Goal: Task Accomplishment & Management: Use online tool/utility

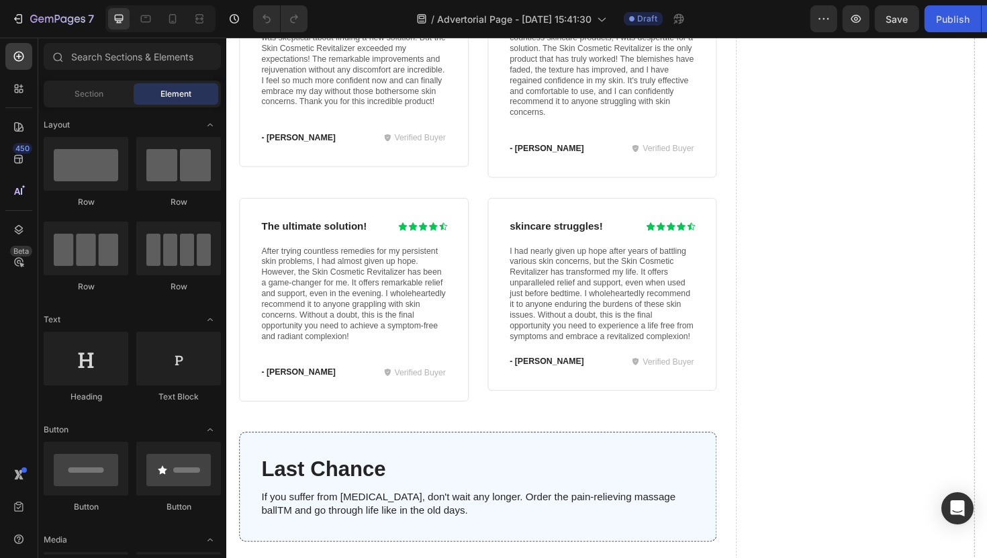
scroll to position [5383, 0]
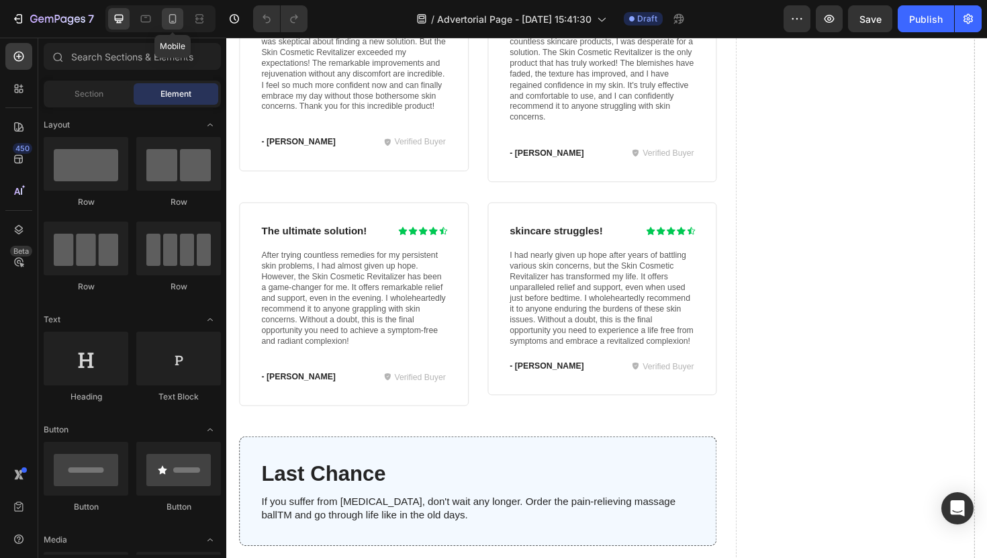
click at [174, 28] on div at bounding box center [172, 18] width 21 height 21
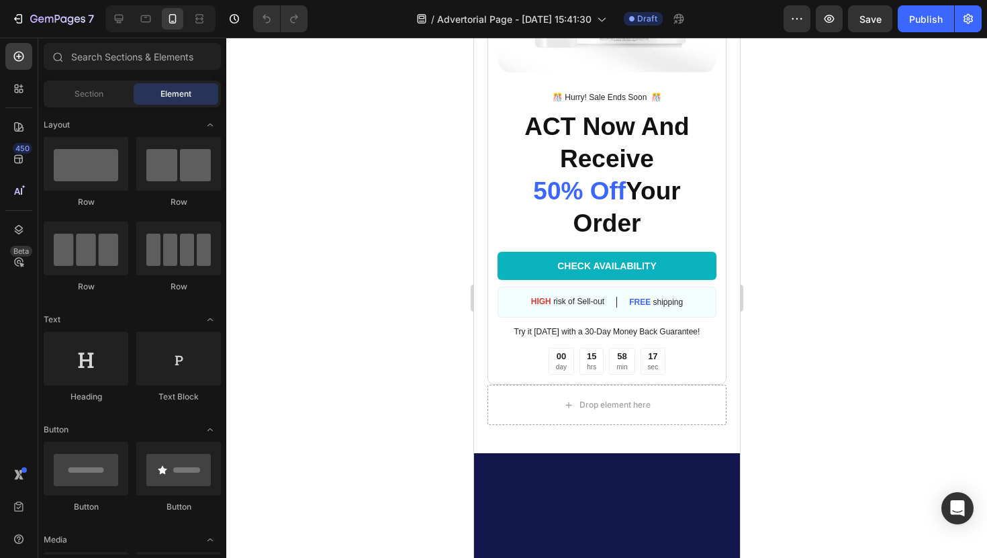
scroll to position [6086, 0]
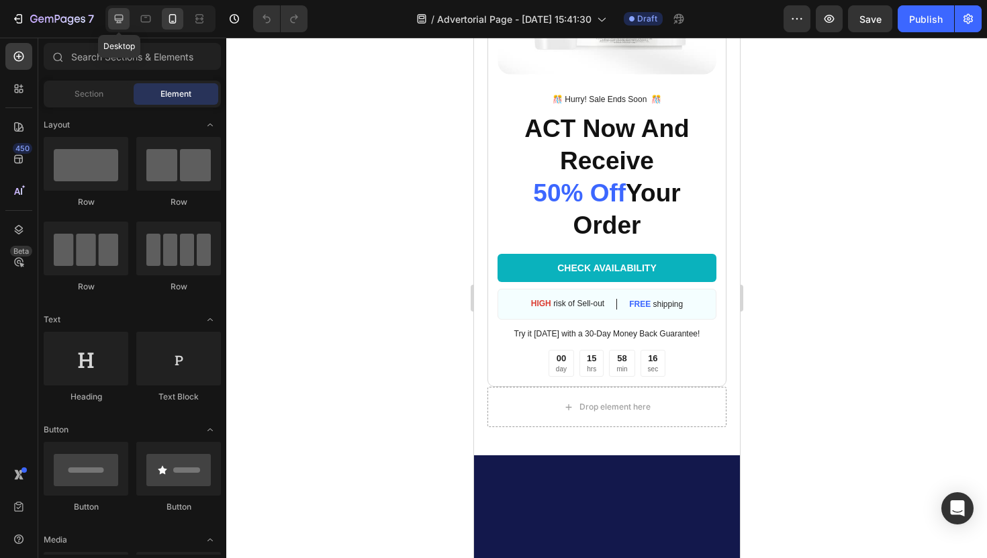
click at [123, 13] on icon at bounding box center [118, 18] width 13 height 13
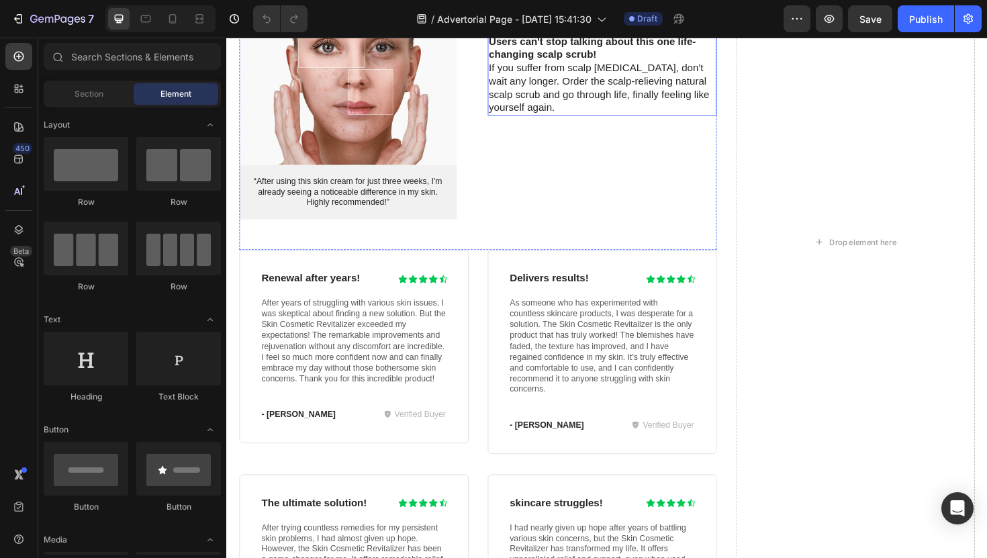
scroll to position [5218, 0]
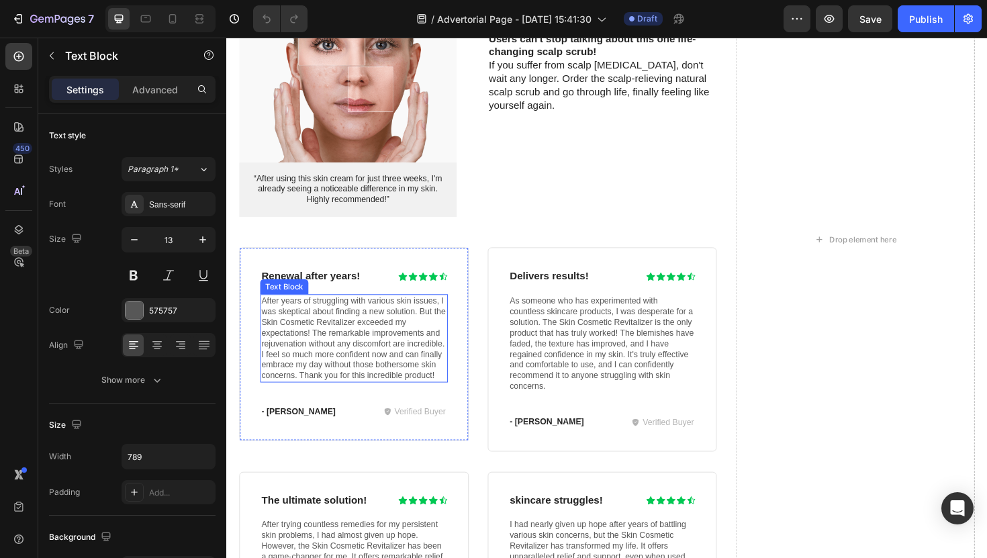
click at [298, 342] on p "After years of struggling with various skin issues, I was skeptical about findi…" at bounding box center [361, 356] width 196 height 91
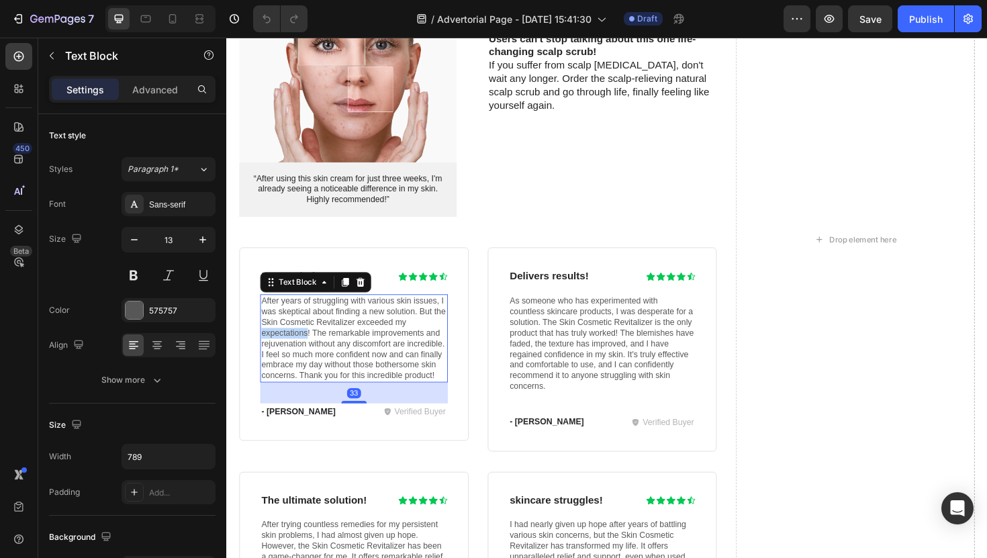
click at [298, 342] on p "After years of struggling with various skin issues, I was skeptical about findi…" at bounding box center [361, 356] width 196 height 91
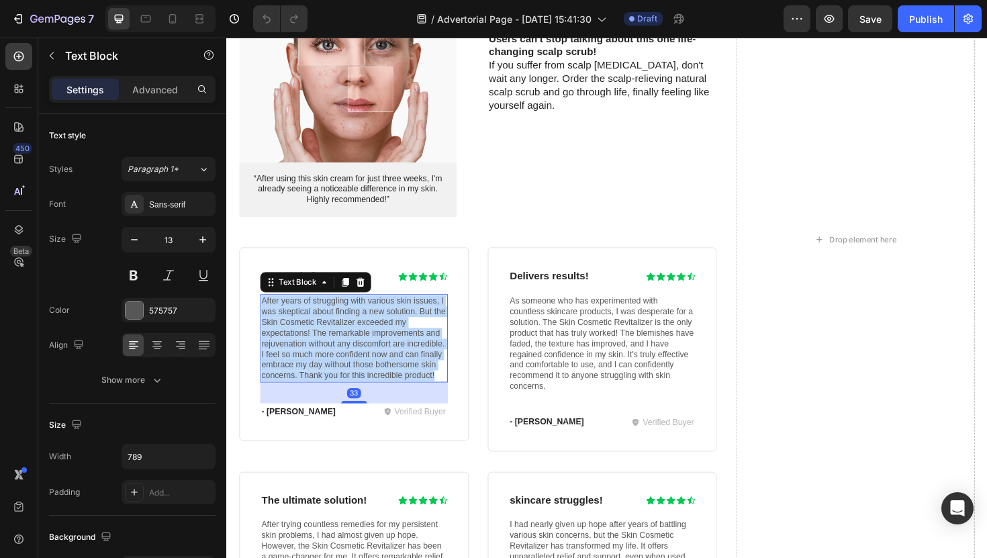
click at [298, 342] on p "After years of struggling with various skin issues, I was skeptical about findi…" at bounding box center [361, 356] width 196 height 91
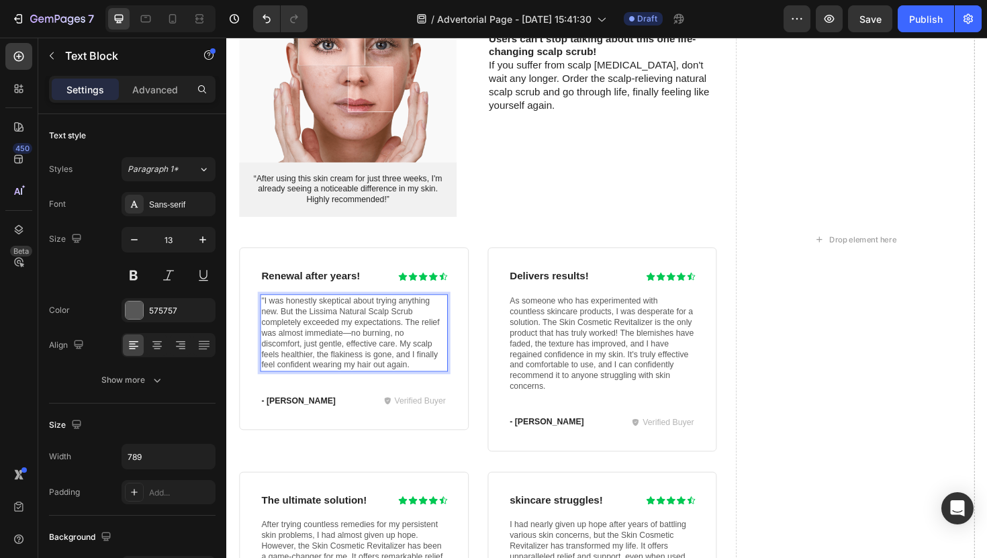
click at [267, 311] on p ""I was honestly skeptical about trying anything new. But the Lissima Natural Sc…" at bounding box center [361, 350] width 196 height 79
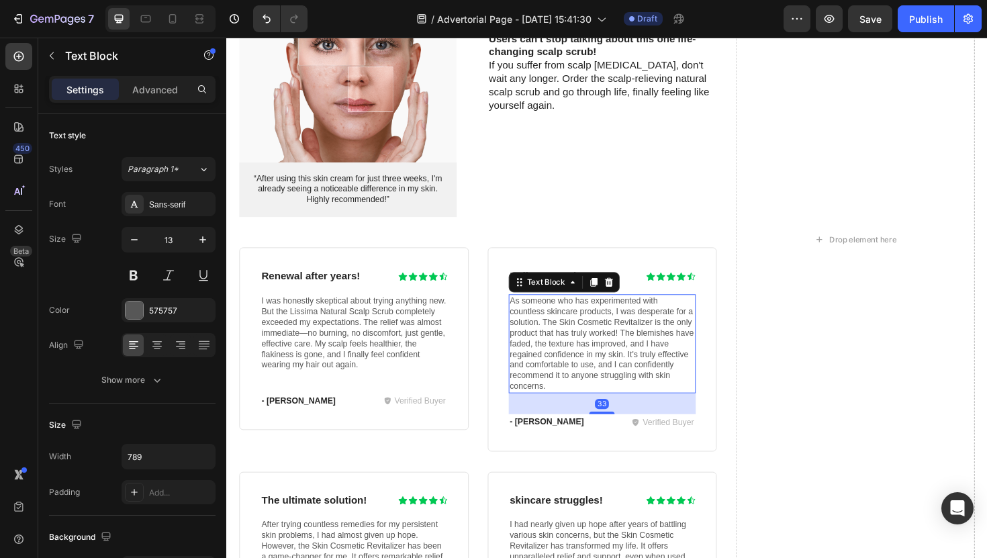
click at [594, 359] on p "As someone who has experimented with countless skincare products, I was despera…" at bounding box center [624, 362] width 196 height 102
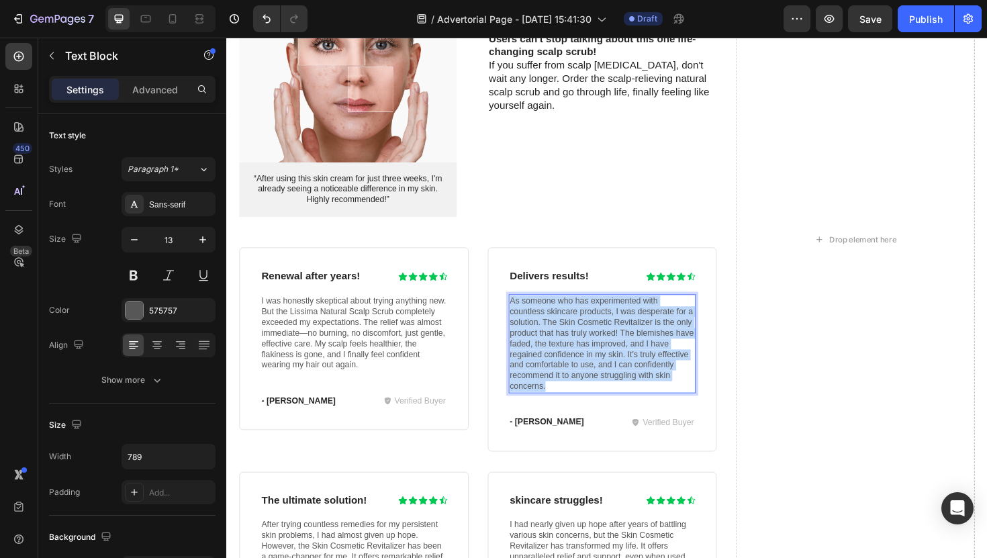
click at [594, 359] on p "As someone who has experimented with countless skincare products, I was despera…" at bounding box center [624, 362] width 196 height 102
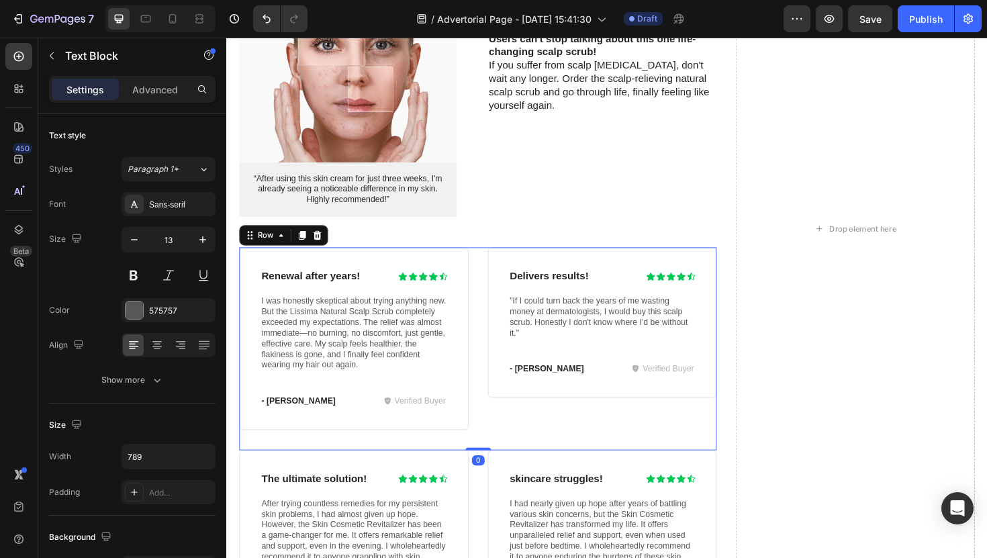
click at [606, 420] on div "Delivers results! Heading Icon Icon Icon Icon Icon Icon List Row "If I could tu…" at bounding box center [624, 356] width 243 height 193
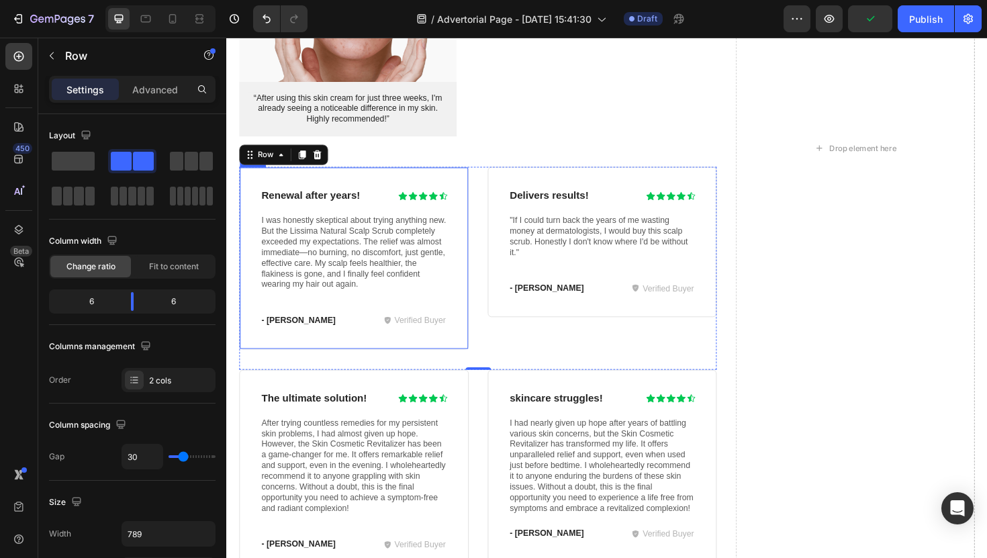
scroll to position [5396, 0]
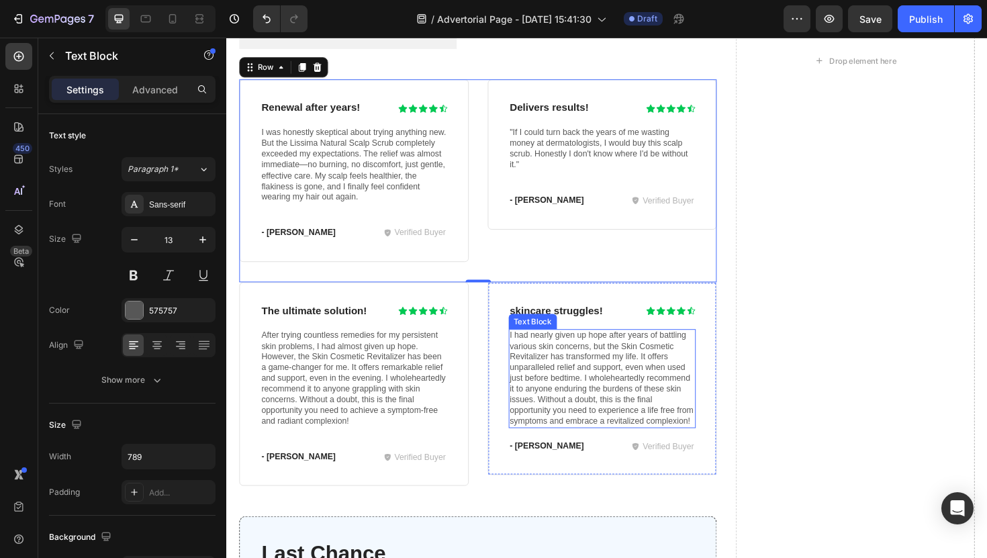
click at [605, 397] on p "I had nearly given up hope after years of battling various skin concerns, but t…" at bounding box center [624, 399] width 196 height 102
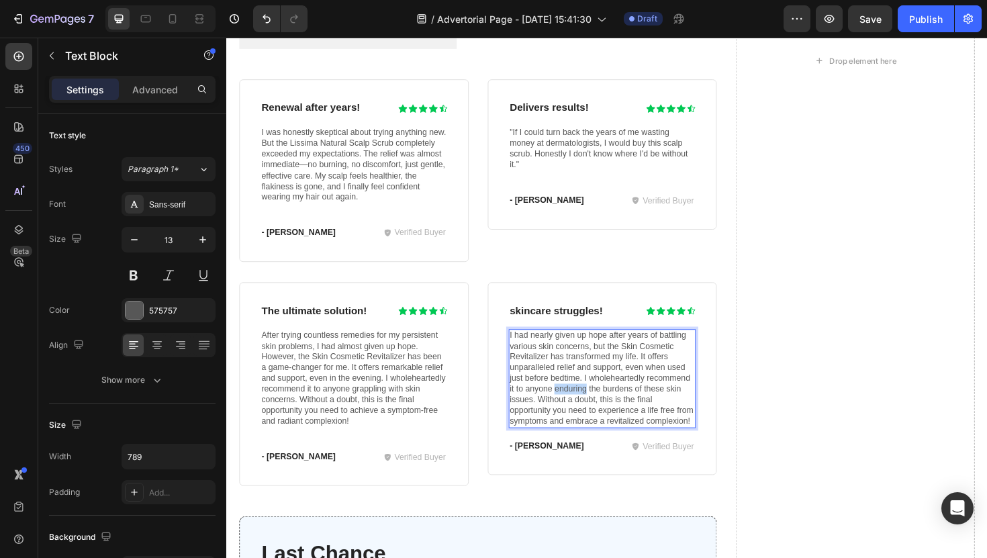
click at [605, 397] on p "I had nearly given up hope after years of battling various skin concerns, but t…" at bounding box center [624, 399] width 196 height 102
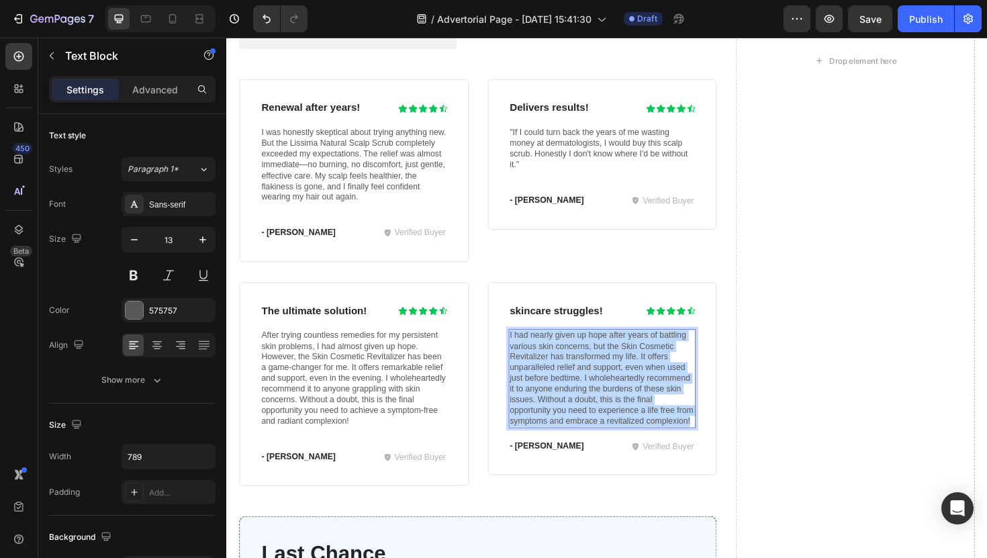
click at [605, 397] on p "I had nearly given up hope after years of battling various skin concerns, but t…" at bounding box center [624, 399] width 196 height 102
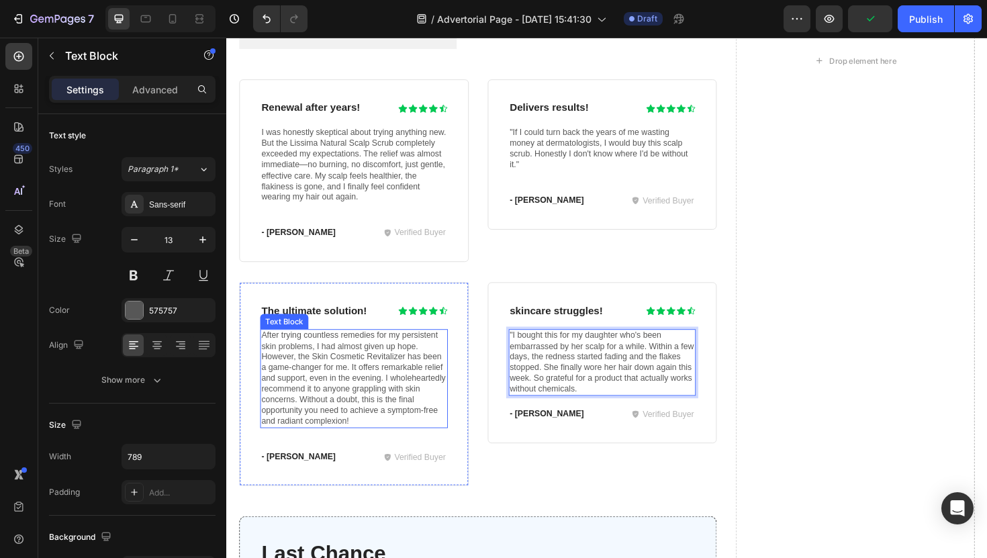
click at [337, 359] on p "After trying countless remedies for my persistent skin problems, I had almost g…" at bounding box center [361, 399] width 196 height 102
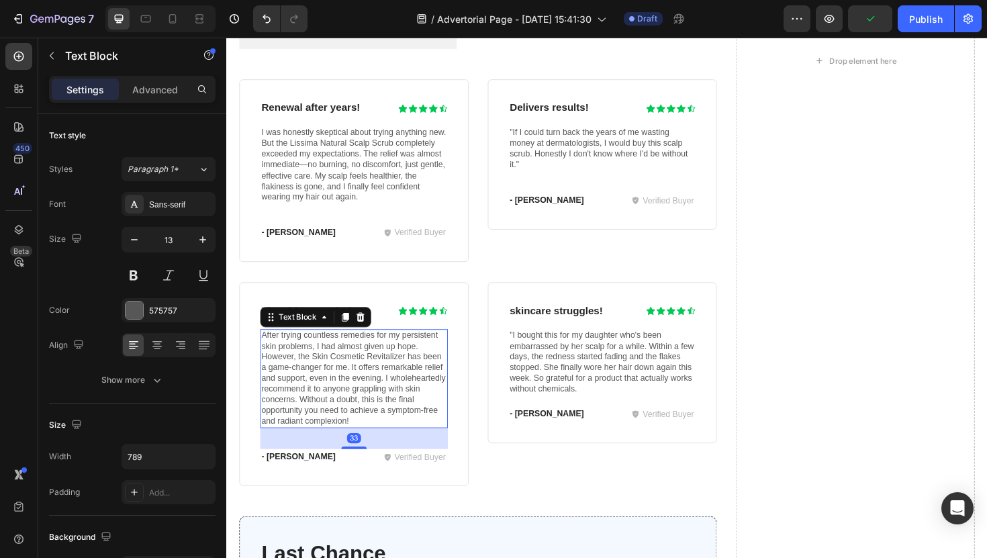
click at [337, 359] on p "After trying countless remedies for my persistent skin problems, I had almost g…" at bounding box center [361, 399] width 196 height 102
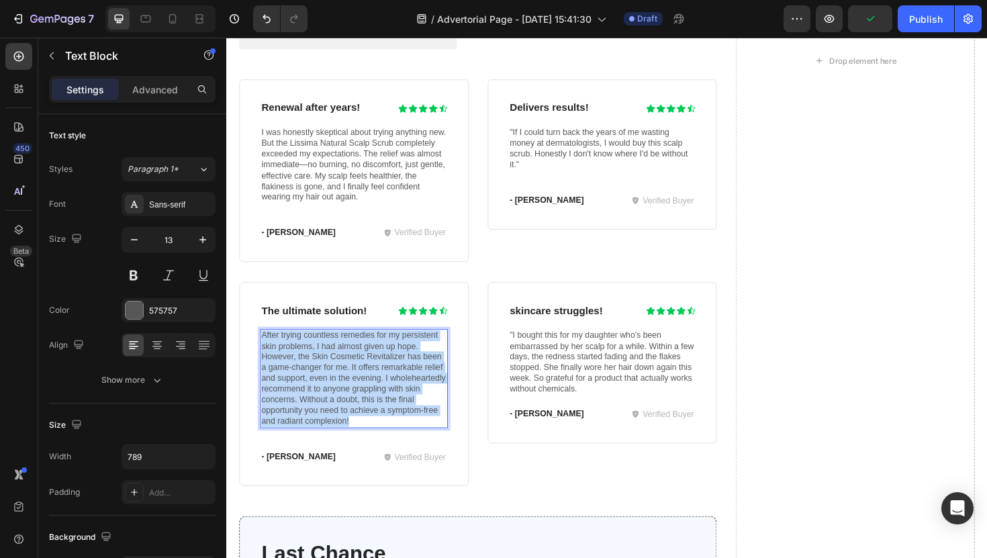
click at [337, 359] on p "After trying countless remedies for my persistent skin problems, I had almost g…" at bounding box center [361, 399] width 196 height 102
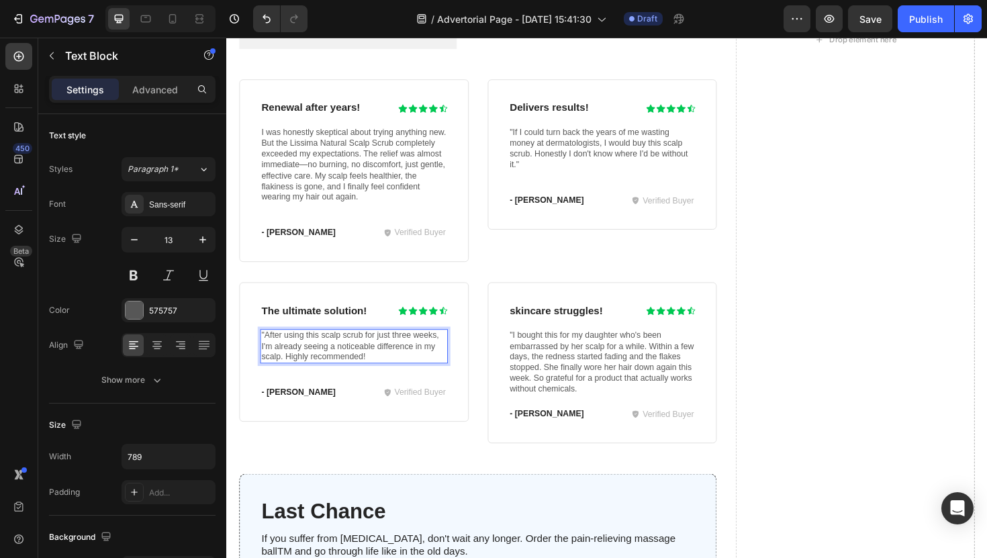
click at [266, 348] on p ""After using this scalp scrub for just three weeks, I'm already seeing a notice…" at bounding box center [361, 365] width 196 height 34
click at [265, 350] on p ""After using this scalp scrub for just three weeks, I'm already seeing a notice…" at bounding box center [361, 365] width 196 height 34
click at [534, 349] on p ""I bought this for my daughter who's been embarrassed by her scalp for a while.…" at bounding box center [624, 382] width 196 height 68
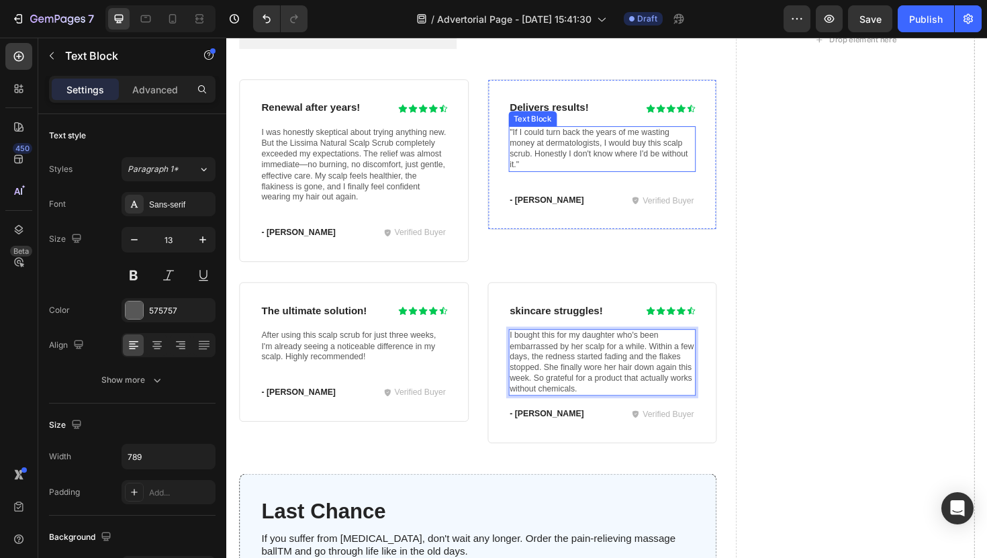
click at [552, 158] on p ""If I could turn back the years of me wasting money at dermatologists, I would …" at bounding box center [624, 156] width 196 height 46
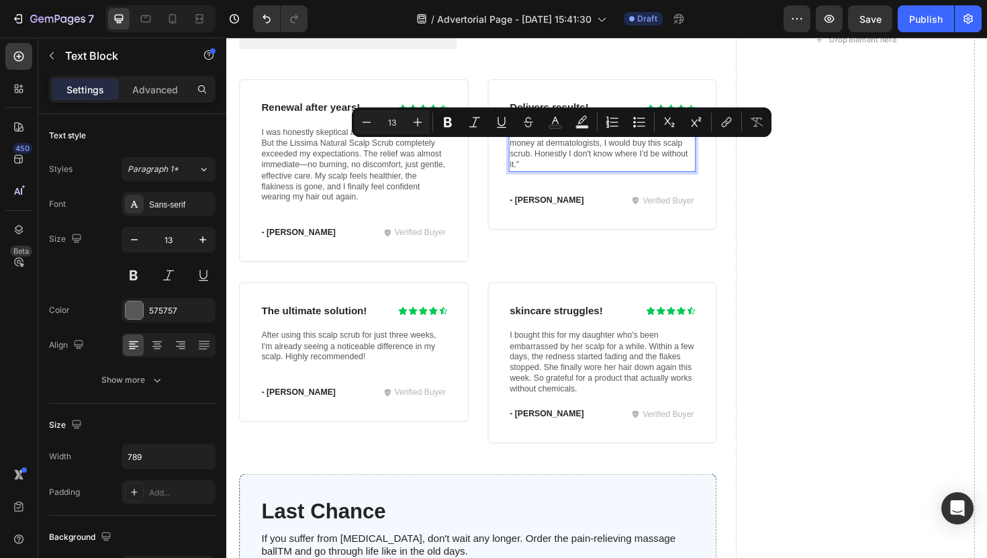
click at [552, 159] on p ""If I could turn back the years of me wasting money at dermatologists, I would …" at bounding box center [624, 156] width 196 height 46
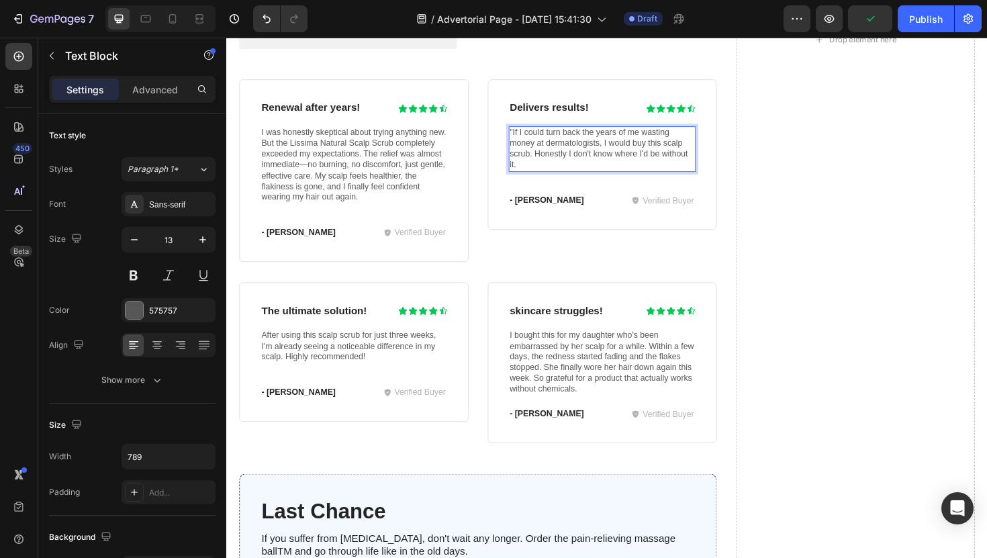
click at [538, 133] on p ""If I could turn back the years of me wasting money at dermatologists, I would …" at bounding box center [624, 156] width 196 height 46
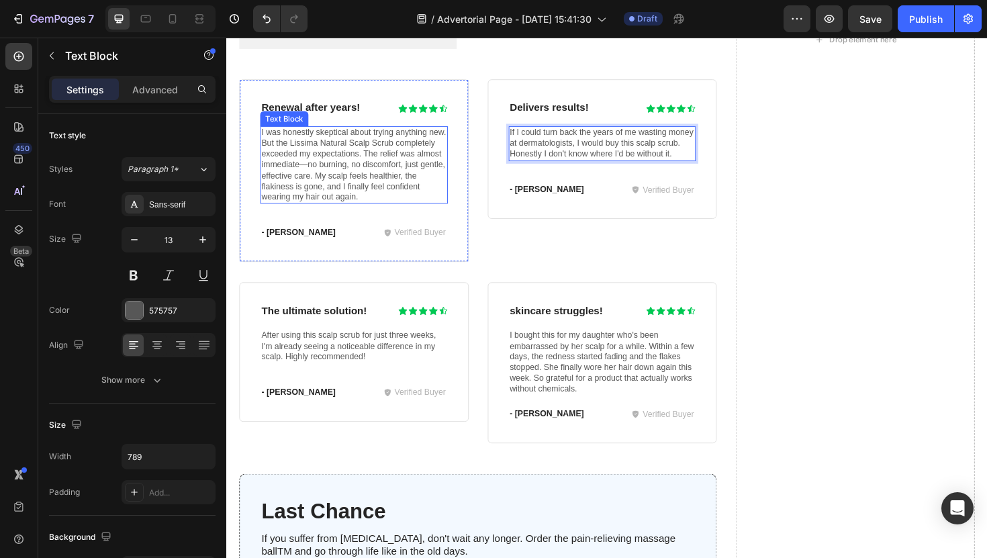
click at [378, 183] on p "I was honestly skeptical about trying anything new. But the Lissima Natural Sca…" at bounding box center [361, 172] width 196 height 79
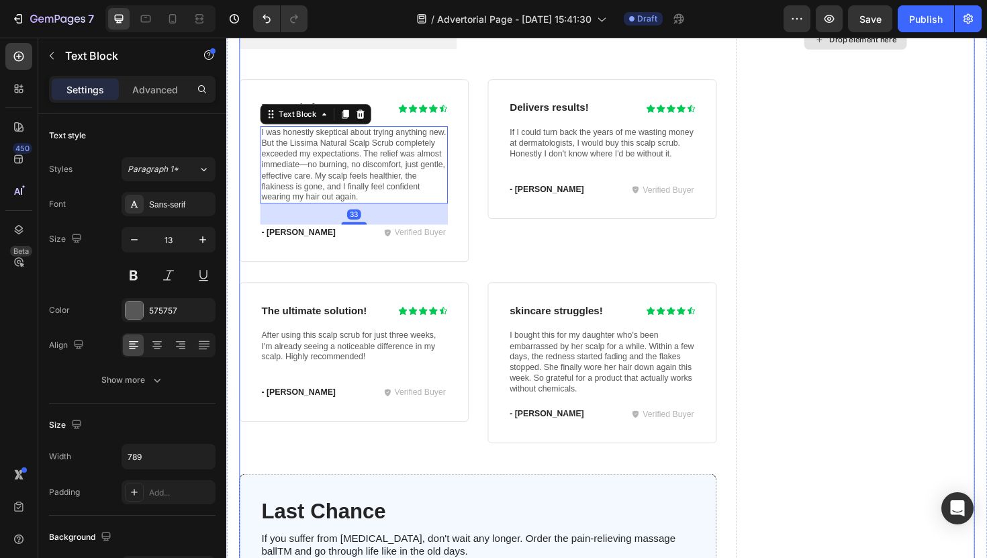
click at [796, 312] on div "Drop element here" at bounding box center [892, 40] width 253 height 1756
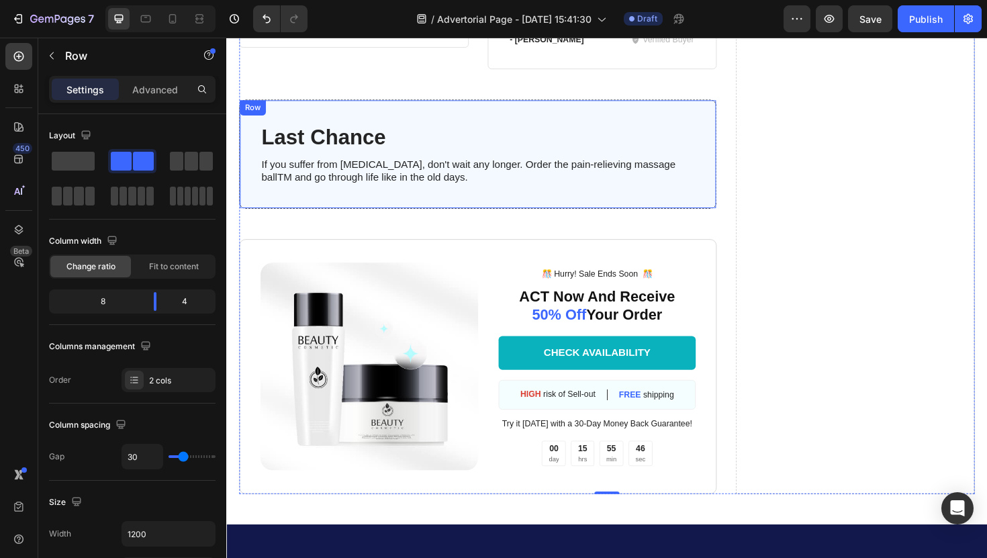
scroll to position [5785, 0]
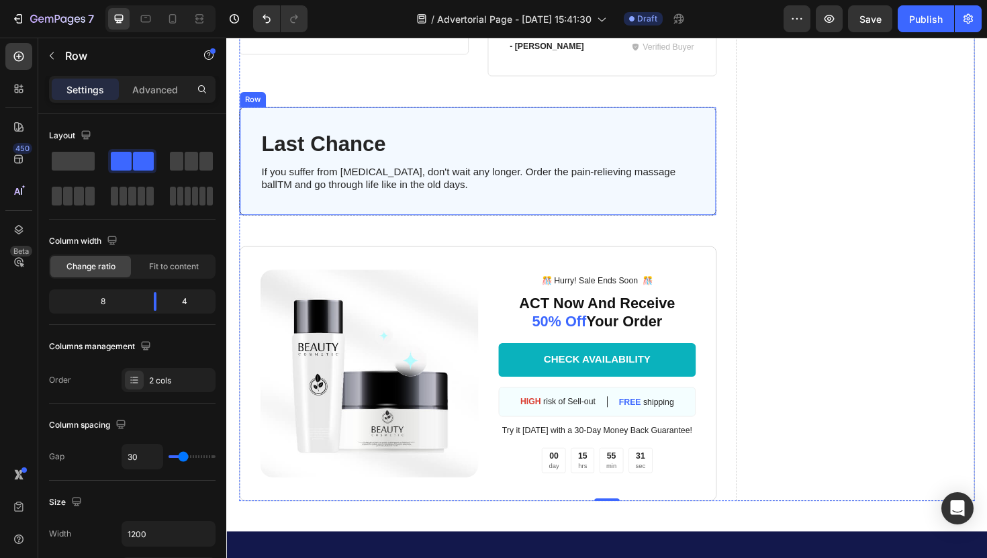
click at [318, 124] on div "Last Chance Heading If you suffer from neuropathy, don't wait any longer. Order…" at bounding box center [493, 169] width 506 height 116
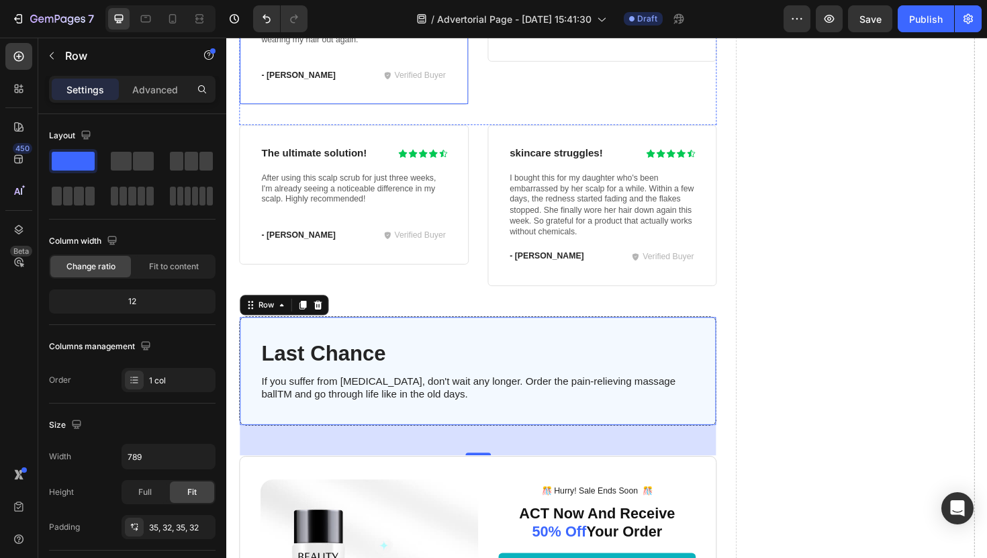
scroll to position [5569, 0]
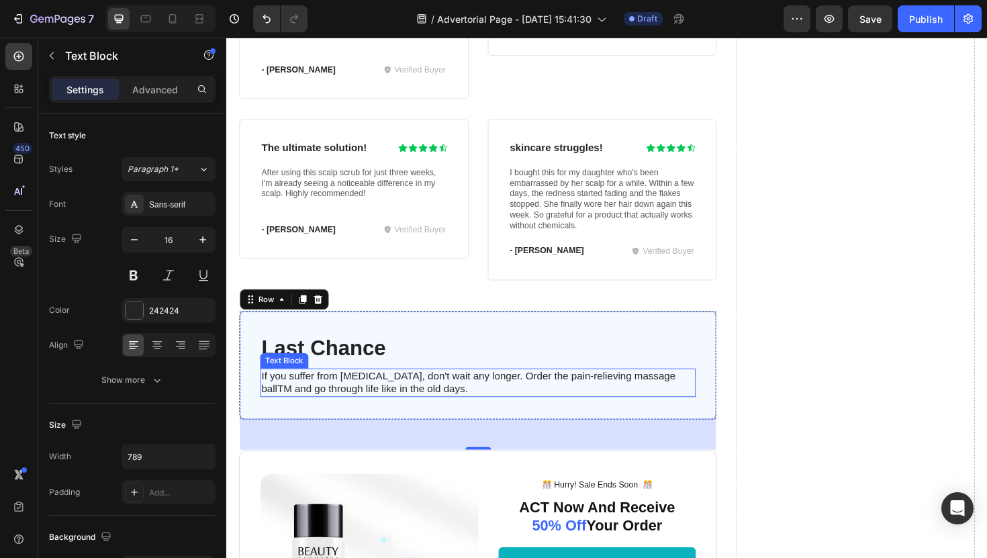
click at [398, 390] on p "If you suffer from neuropathy, don't wait any longer. Order the pain-relieving …" at bounding box center [492, 404] width 459 height 28
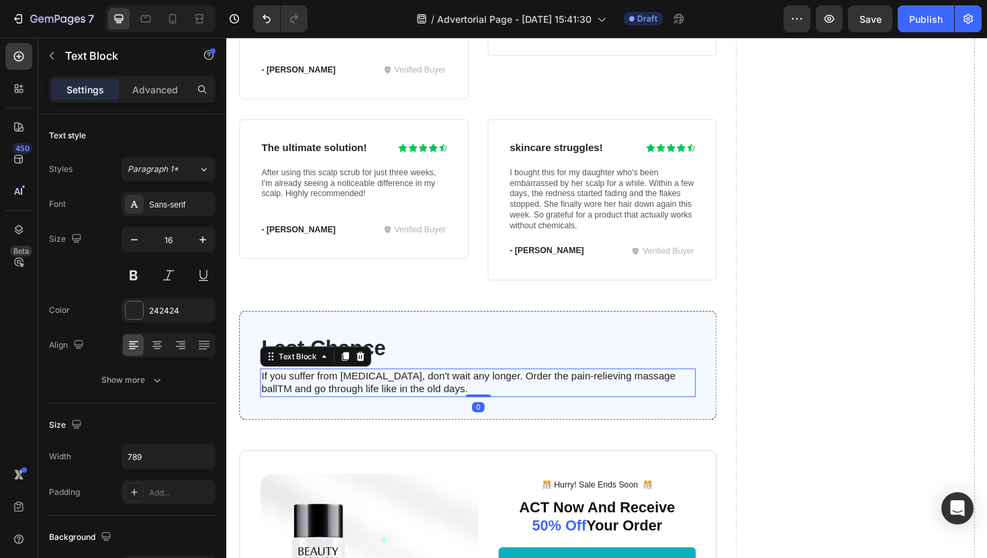
click at [387, 390] on p "If you suffer from neuropathy, don't wait any longer. Order the pain-relieving …" at bounding box center [492, 404] width 459 height 28
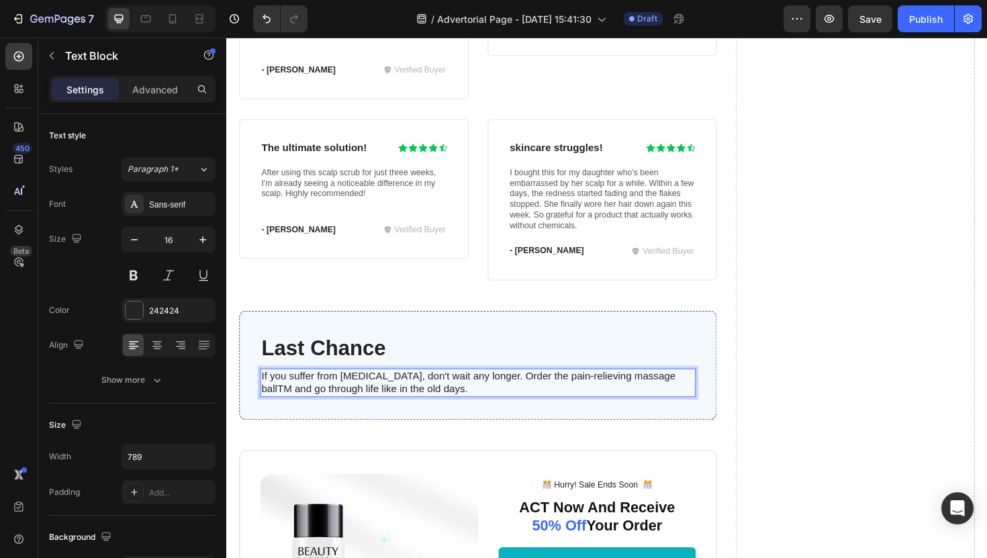
click at [380, 392] on p "If you suffer from neuropathy, don't wait any longer. Order the pain-relieving …" at bounding box center [492, 404] width 459 height 28
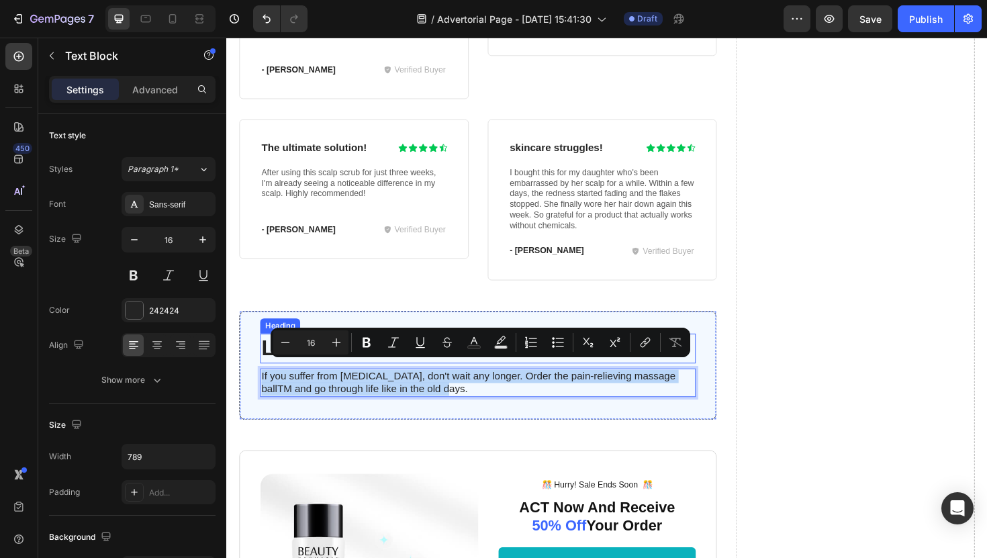
drag, startPoint x: 460, startPoint y: 405, endPoint x: 270, endPoint y: 365, distance: 194.1
click at [270, 365] on div "Last Chance Heading If you suffer from neuropathy, don't wait any longer. Order…" at bounding box center [492, 385] width 461 height 68
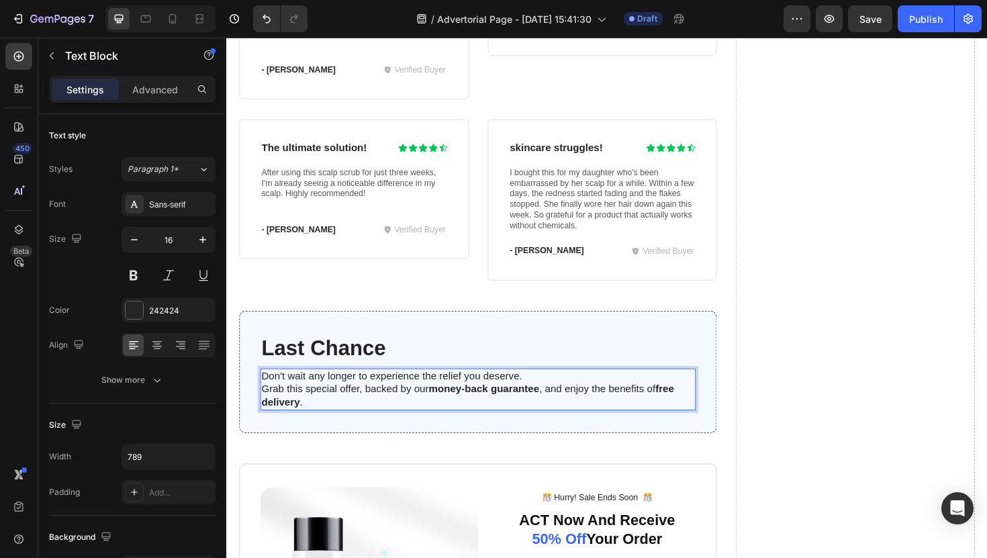
click at [534, 394] on p "Don't wait any longer to experience the relief you deserve." at bounding box center [492, 397] width 459 height 14
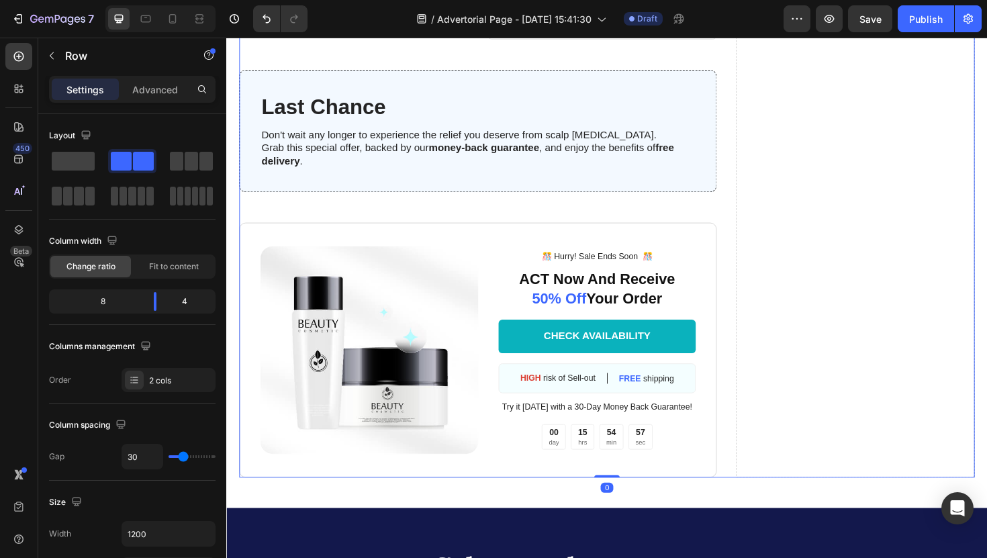
scroll to position [5834, 0]
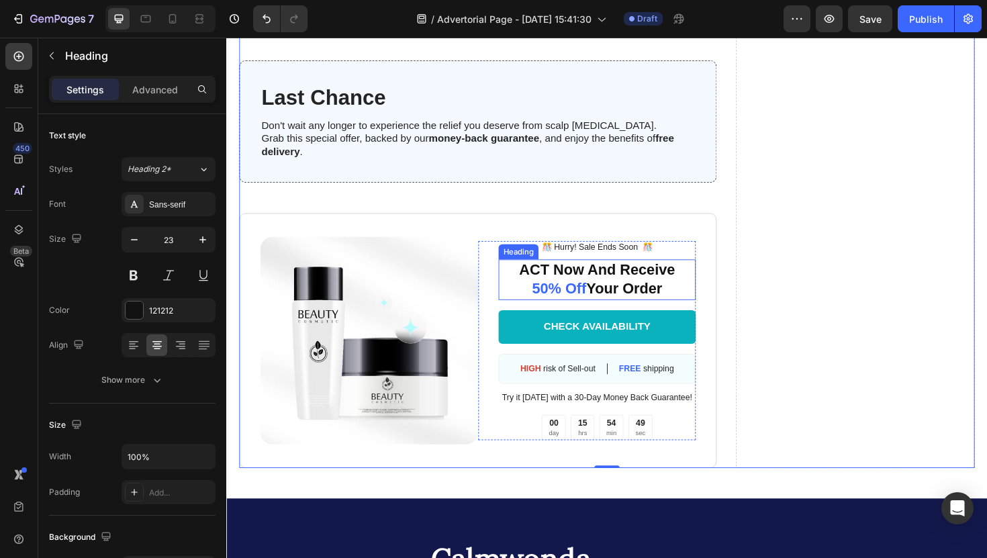
click at [608, 281] on h2 "ACT Now And Receive 50% Off Your Order" at bounding box center [619, 294] width 210 height 43
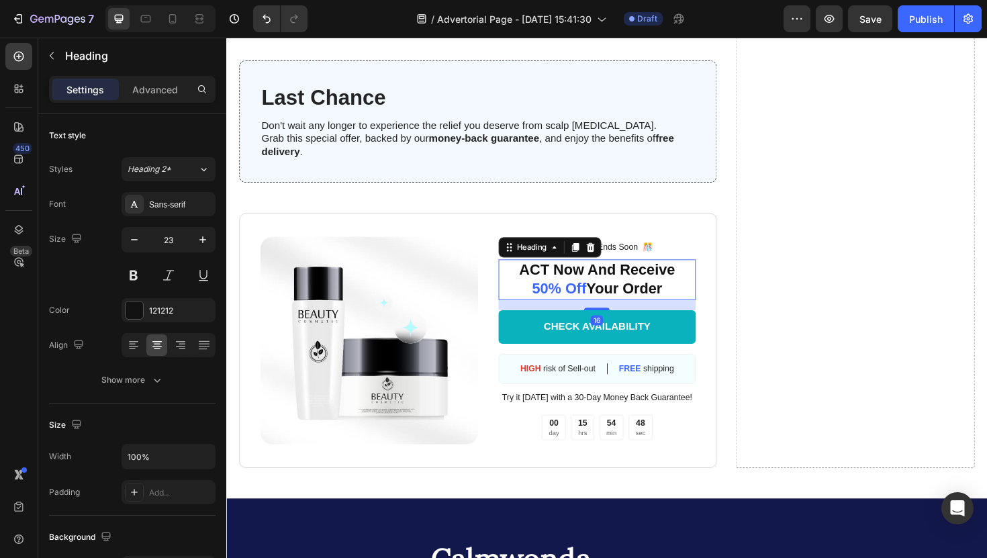
click at [644, 285] on h2 "ACT Now And Receive 50% Off Your Order" at bounding box center [619, 294] width 210 height 43
click at [655, 283] on p "ACT Now And Receive 50% Off Your Order" at bounding box center [619, 294] width 207 height 40
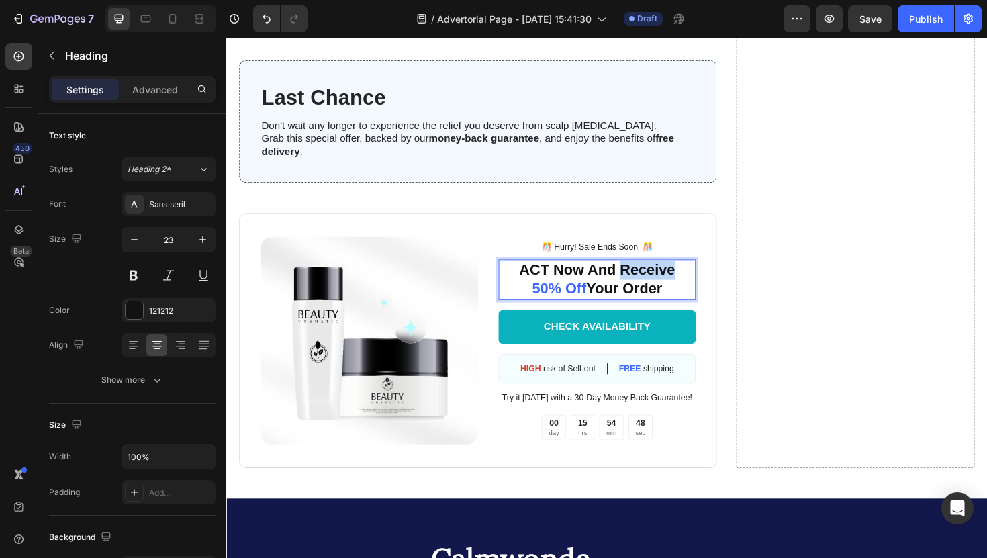
click at [655, 283] on p "ACT Now And Receive 50% Off Your Order" at bounding box center [619, 294] width 207 height 40
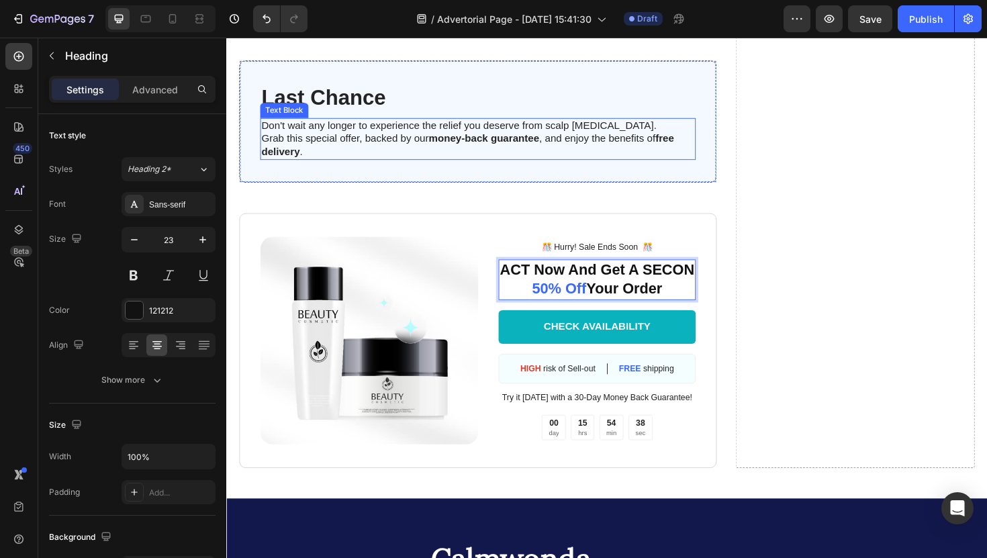
scroll to position [5829, 0]
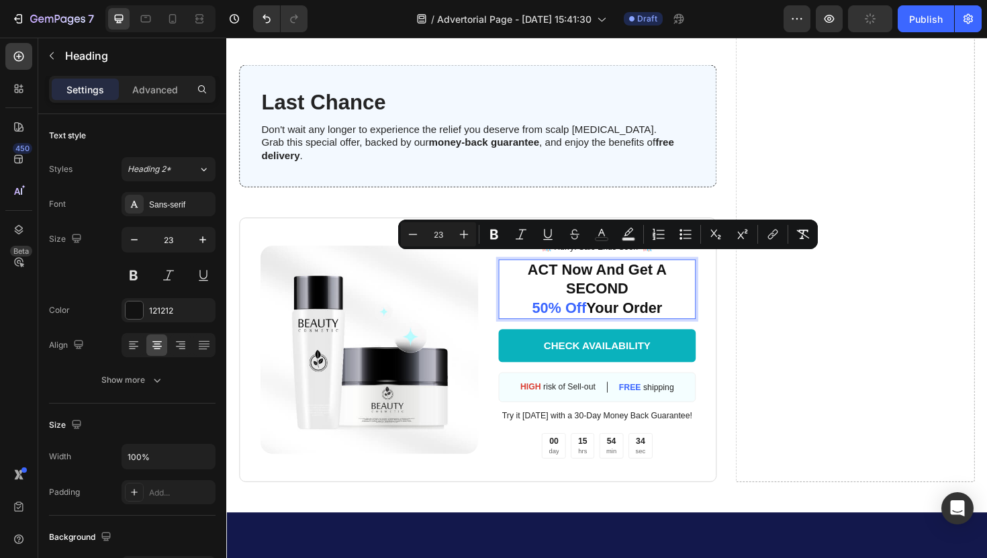
drag, startPoint x: 689, startPoint y: 320, endPoint x: 550, endPoint y: 280, distance: 144.5
click at [550, 280] on p "ACT Now And Get A SECOND 50% Off Your Order" at bounding box center [619, 304] width 207 height 60
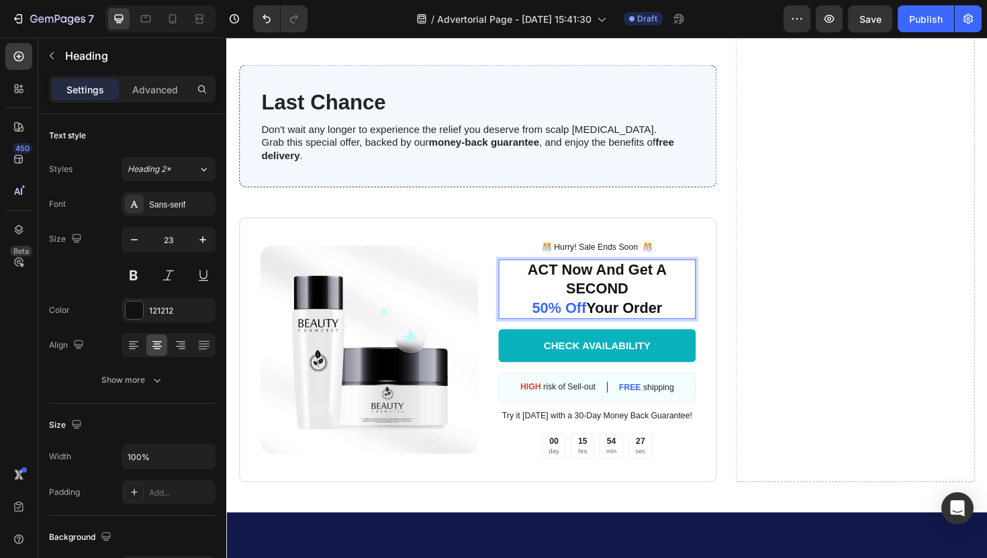
scroll to position [5834, 0]
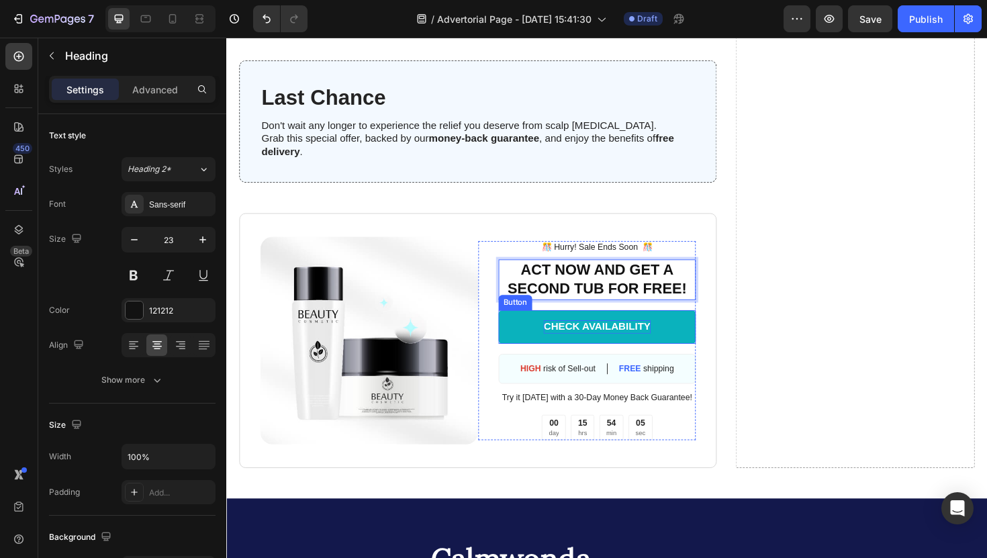
click at [597, 337] on div "CHECK AVAILABILITY" at bounding box center [618, 344] width 113 height 14
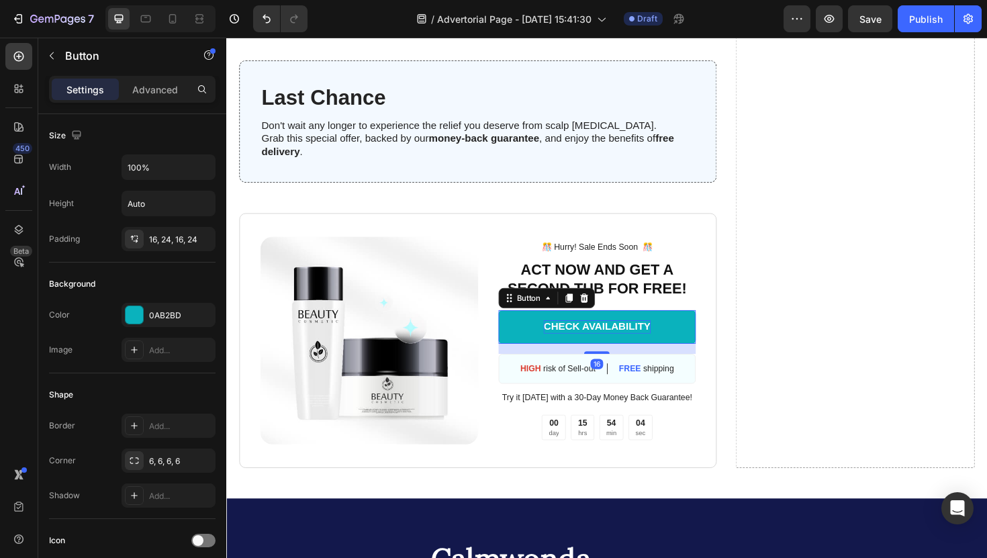
click at [597, 337] on div "CHECK AVAILABILITY" at bounding box center [618, 344] width 113 height 14
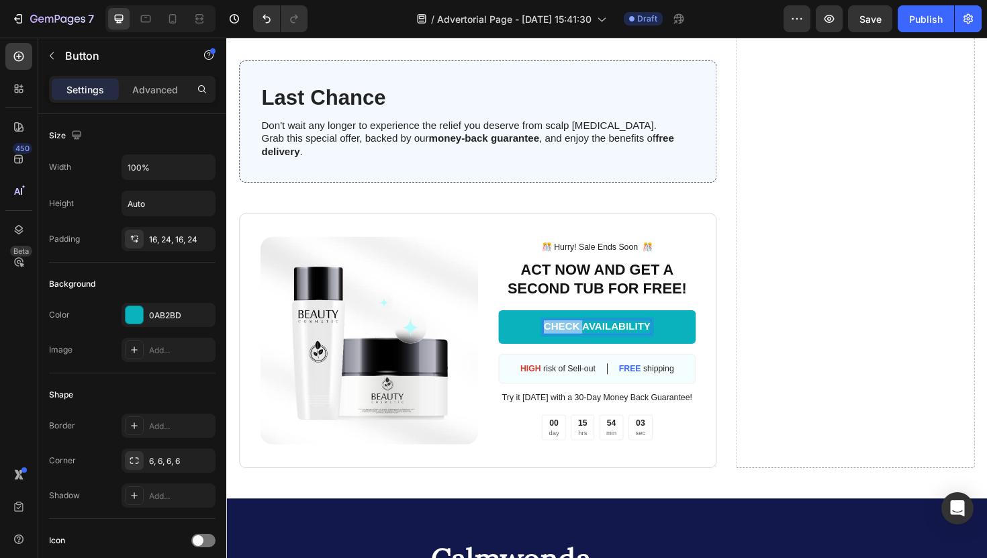
drag, startPoint x: 602, startPoint y: 334, endPoint x: 557, endPoint y: 334, distance: 45.7
click at [557, 334] on link "CHECK AVAILABILITY" at bounding box center [619, 344] width 210 height 36
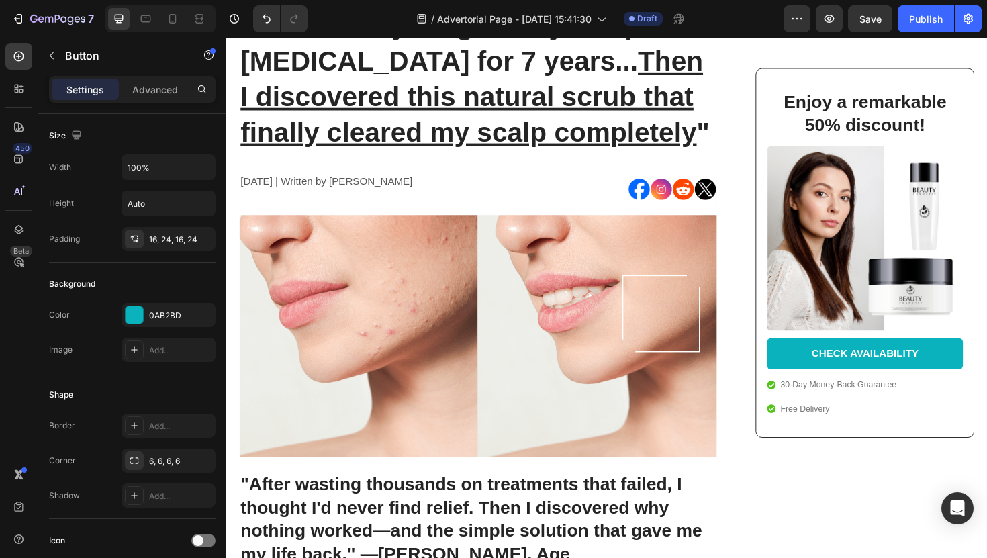
scroll to position [212, 0]
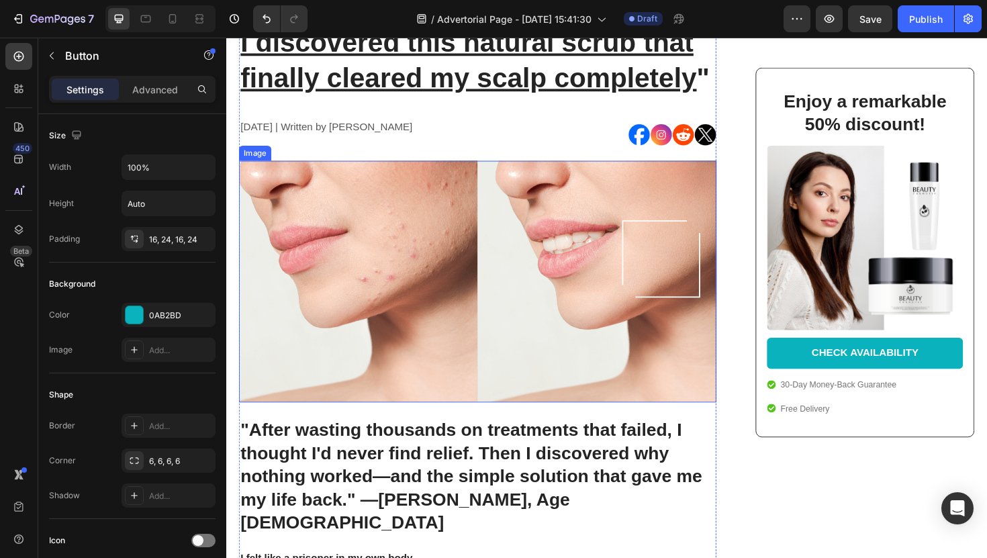
click at [454, 302] on img at bounding box center [493, 296] width 506 height 257
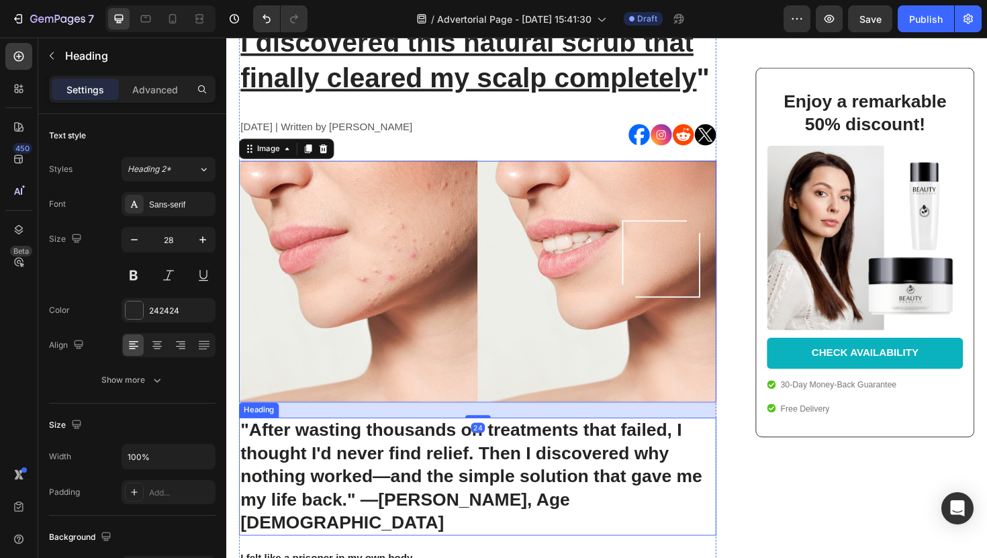
click at [588, 485] on h1 ""After wasting thousands on treatments that failed, I thought I'd never find re…" at bounding box center [493, 502] width 506 height 125
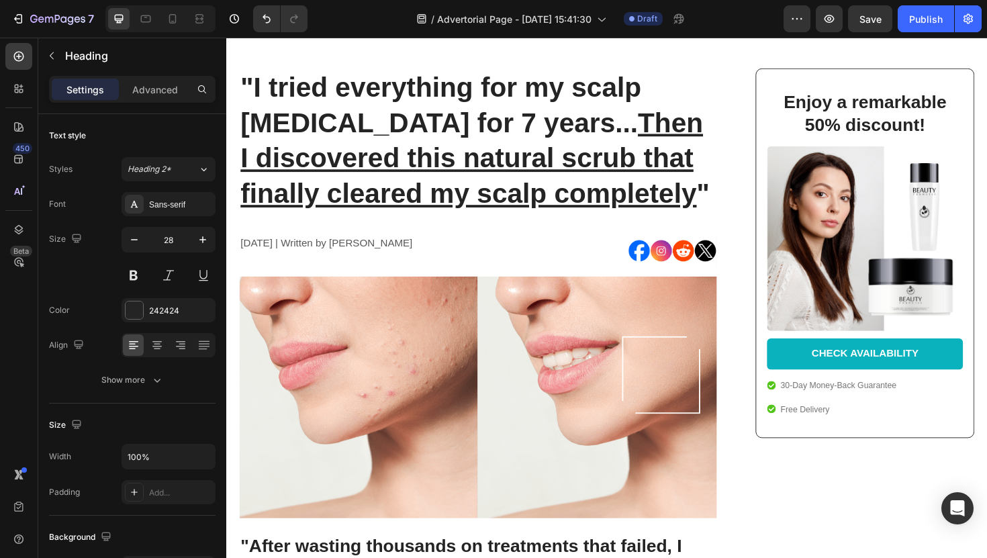
scroll to position [98, 0]
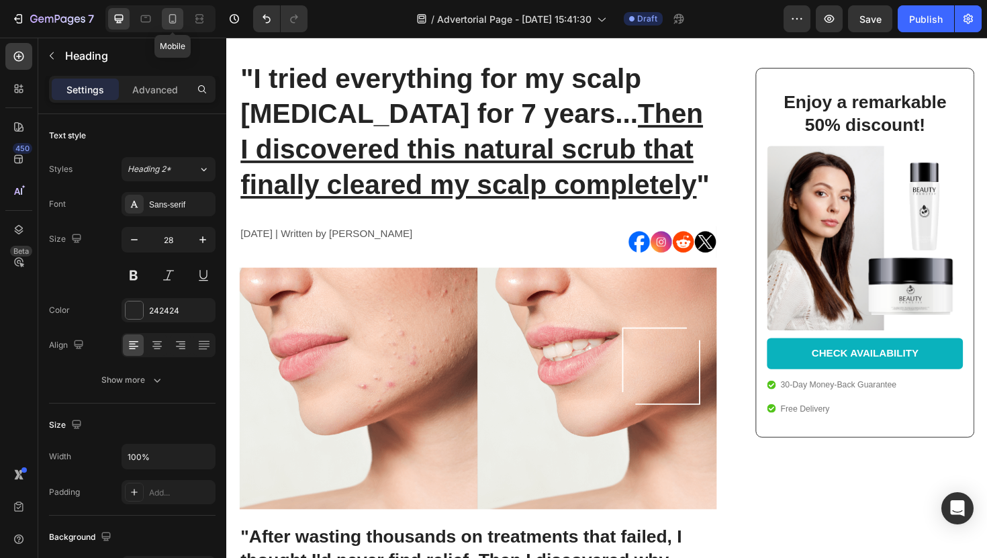
click at [172, 29] on div at bounding box center [172, 18] width 21 height 21
type input "24"
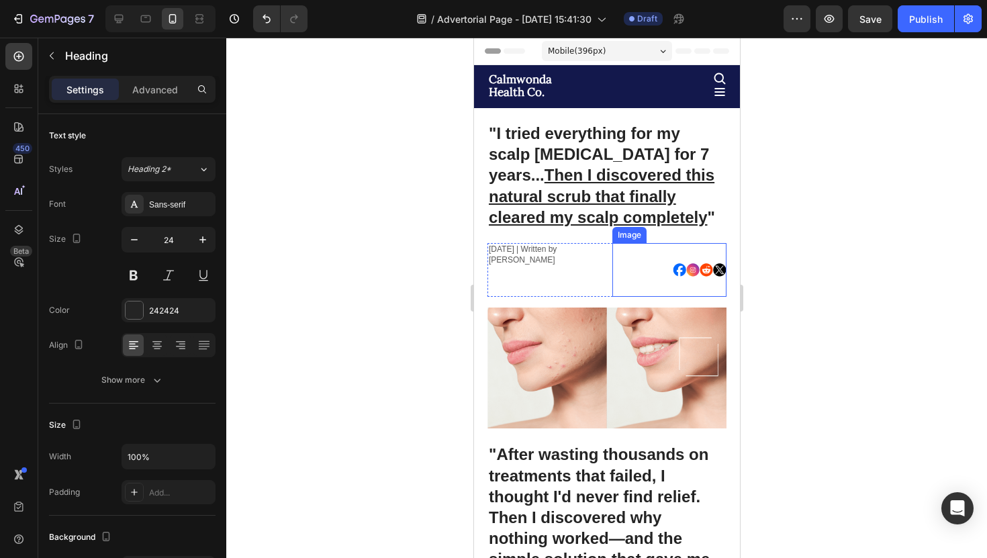
click at [619, 255] on div at bounding box center [669, 270] width 114 height 54
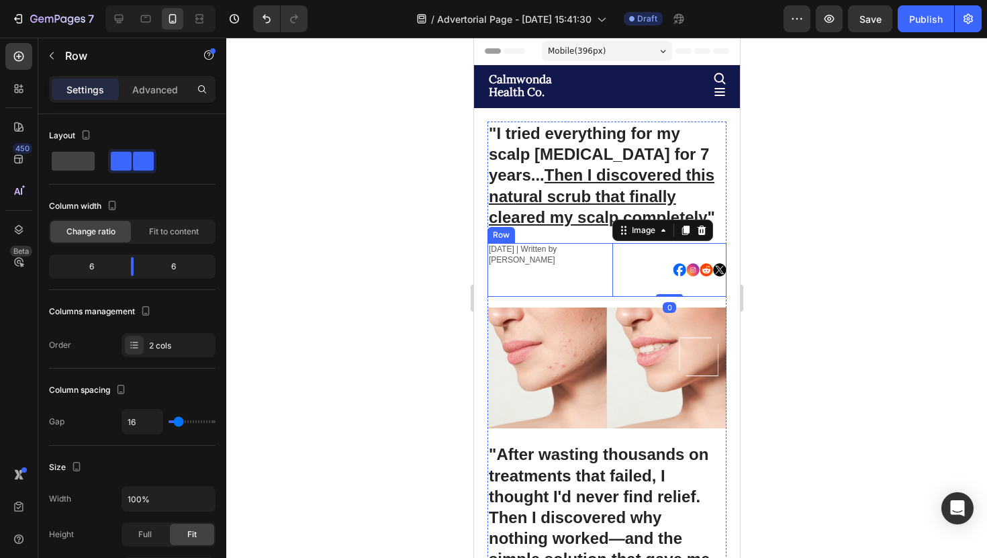
click at [593, 274] on div "[DATE] | Written by [PERSON_NAME] Text Block" at bounding box center [544, 270] width 114 height 54
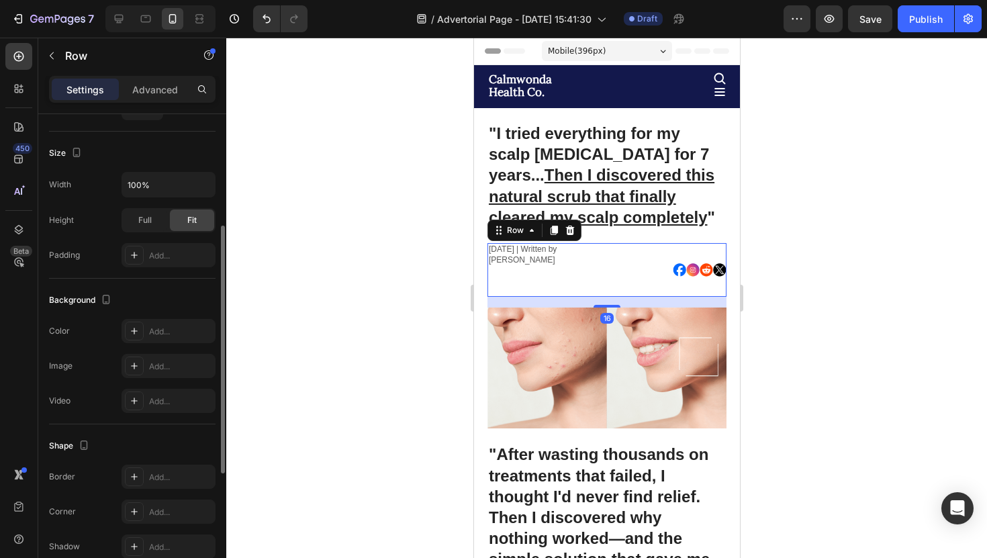
scroll to position [455, 0]
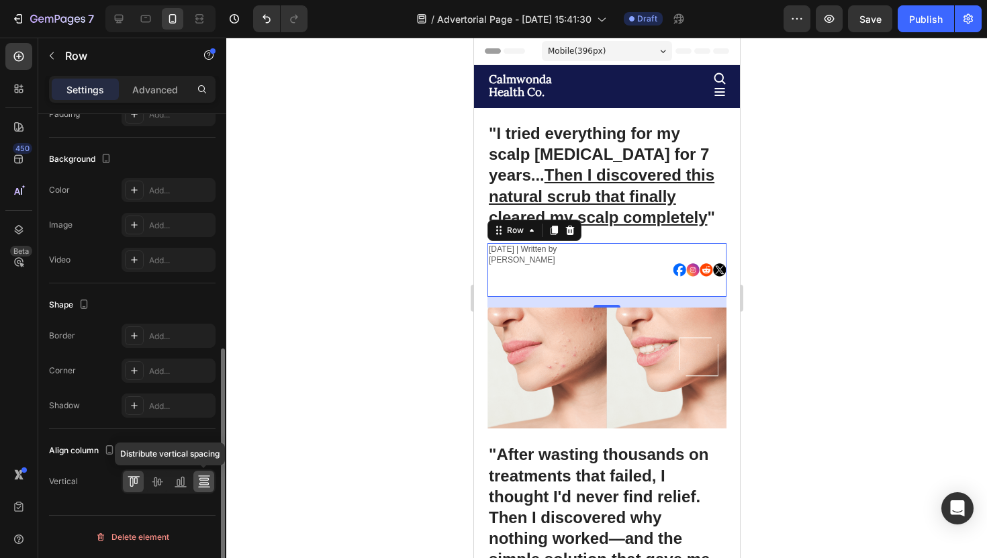
click at [201, 479] on icon at bounding box center [203, 481] width 13 height 13
click at [137, 477] on icon at bounding box center [133, 481] width 13 height 13
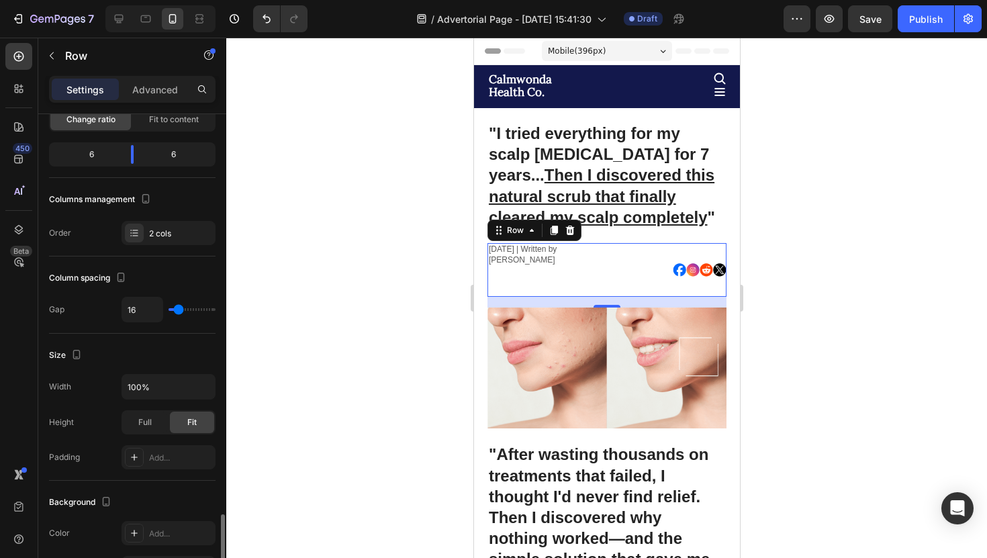
scroll to position [0, 0]
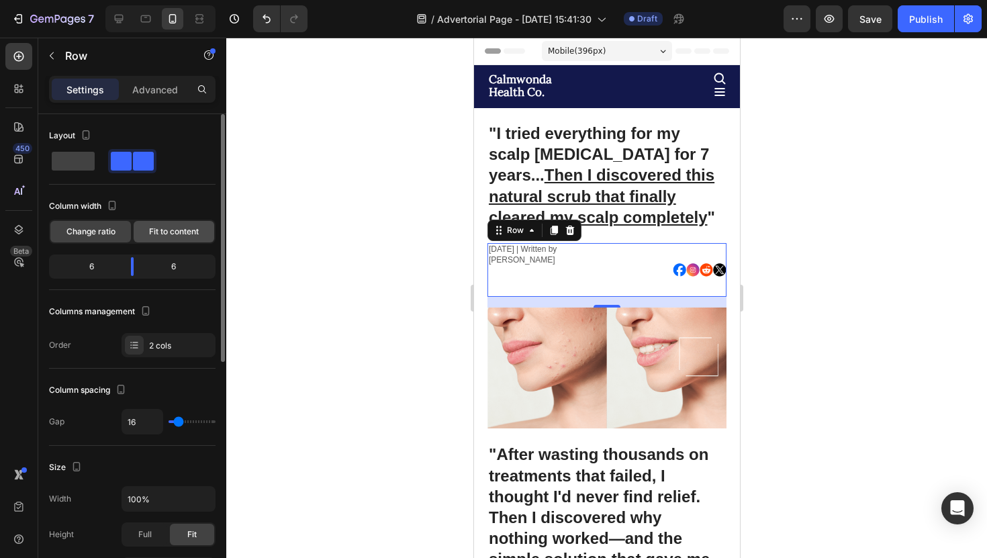
click at [152, 239] on div "Fit to content" at bounding box center [174, 231] width 81 height 21
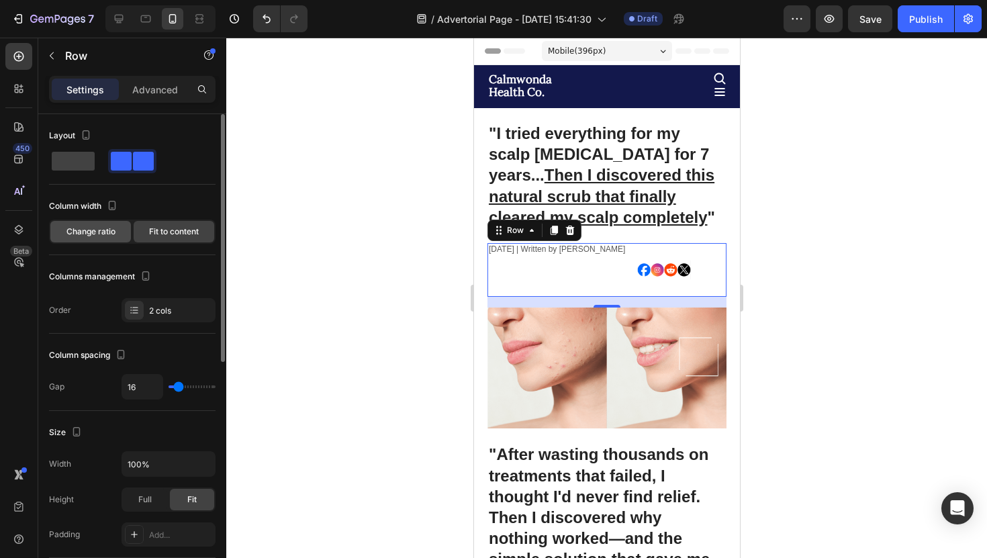
click at [107, 238] on div "Change ratio" at bounding box center [90, 231] width 81 height 21
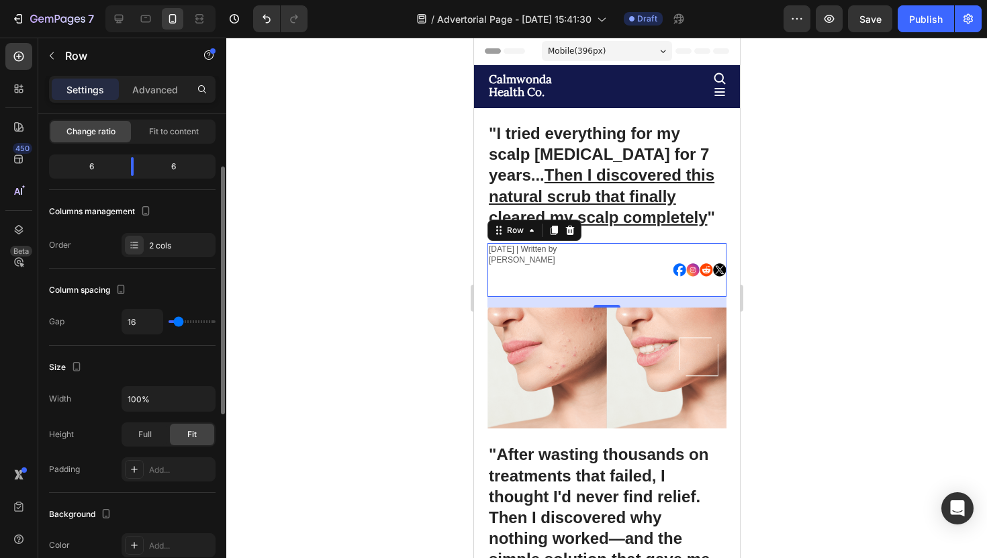
scroll to position [103, 0]
type input "0"
type input "1"
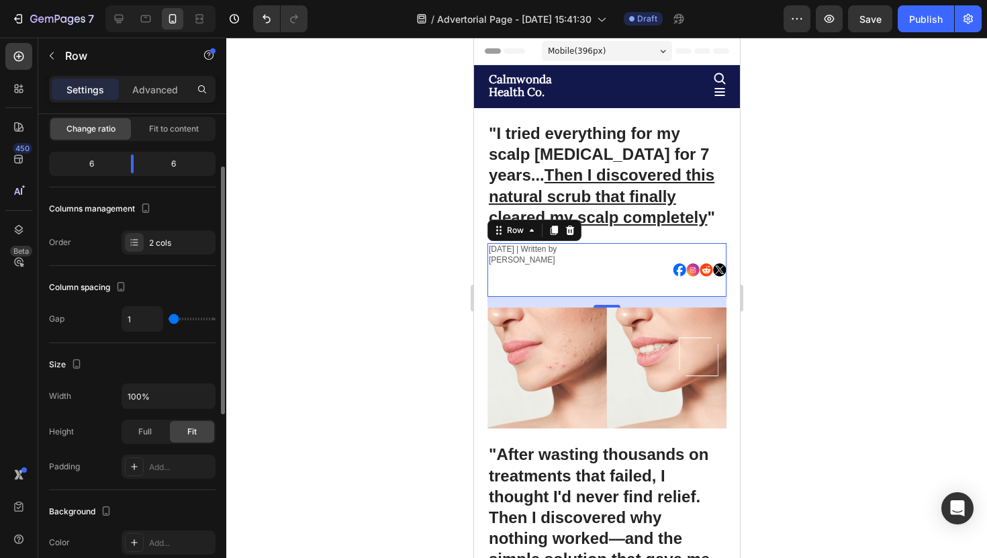
type input "2"
type input "3"
type input "4"
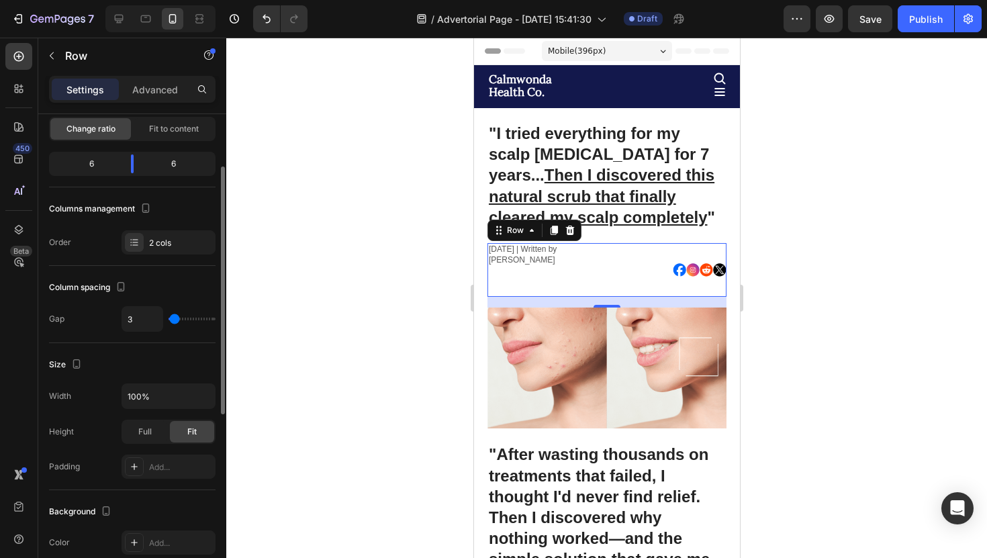
type input "4"
type input "6"
type input "9"
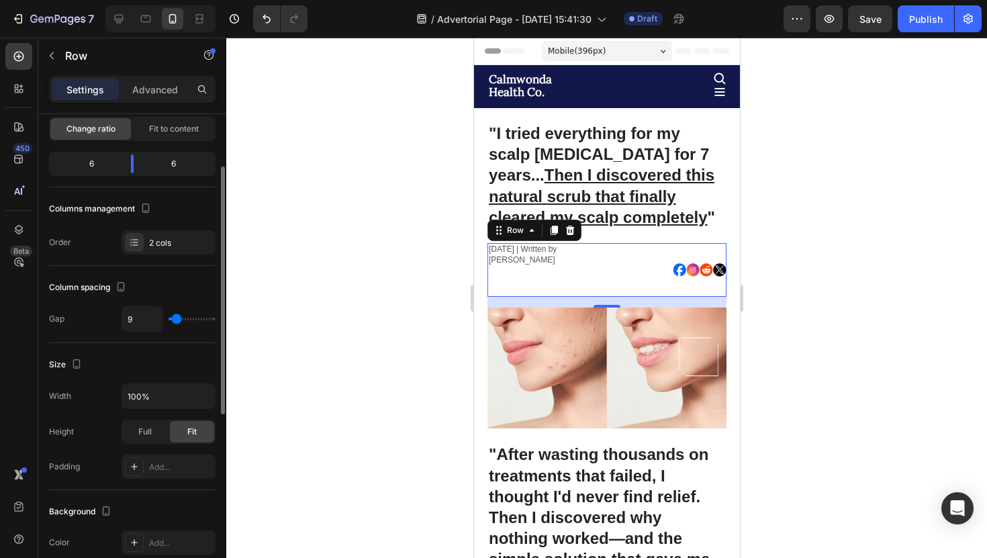
type input "12"
type input "17"
type input "21"
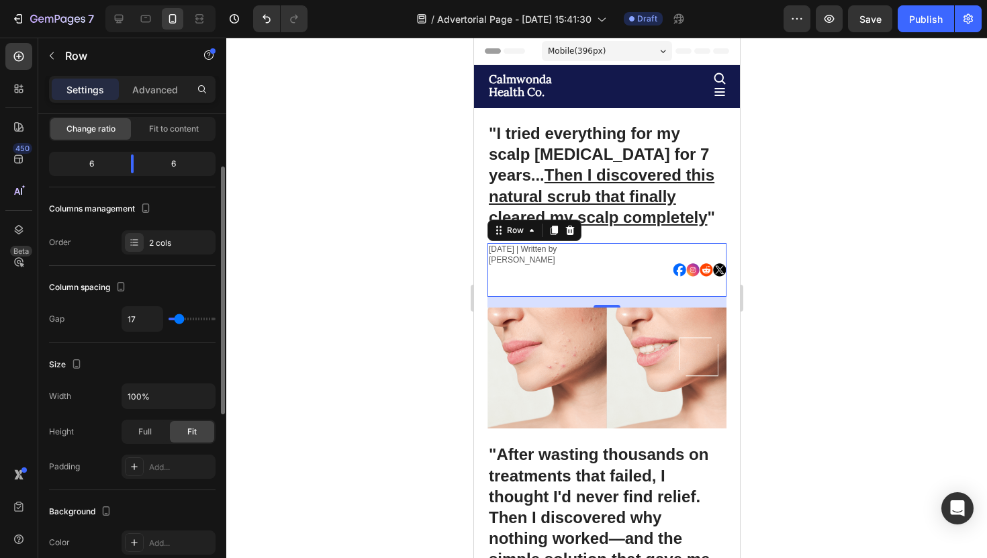
type input "21"
type input "25"
type input "26"
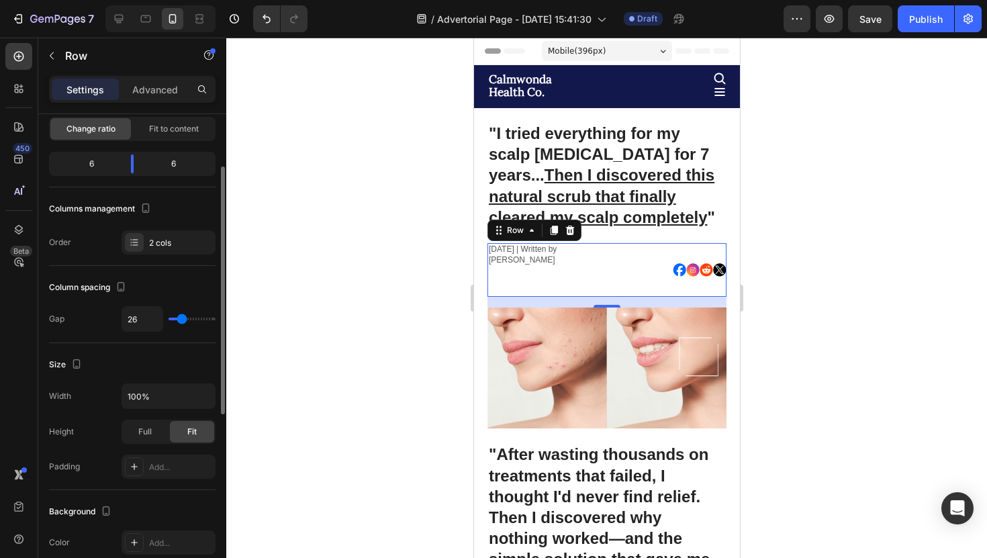
type input "28"
type input "29"
type input "31"
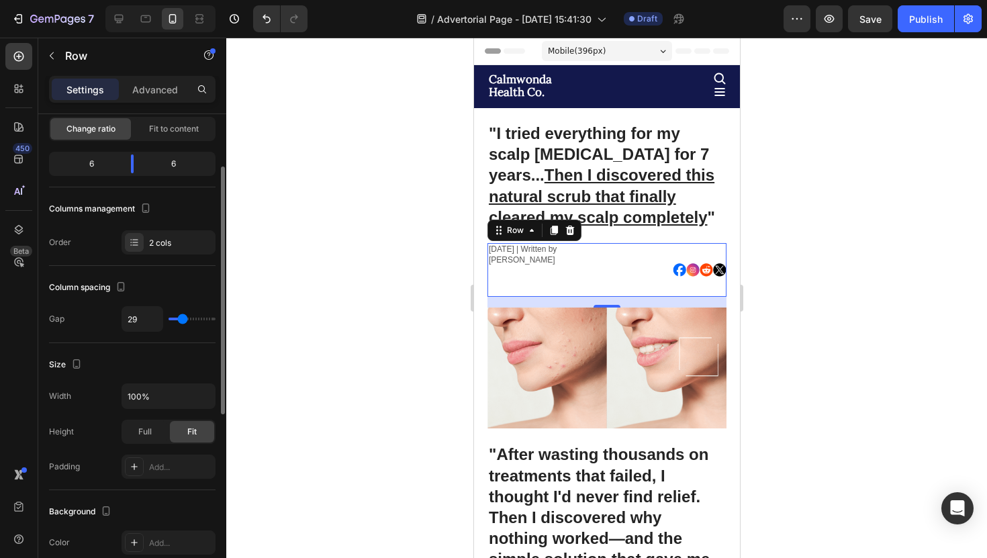
type input "31"
type input "33"
type input "36"
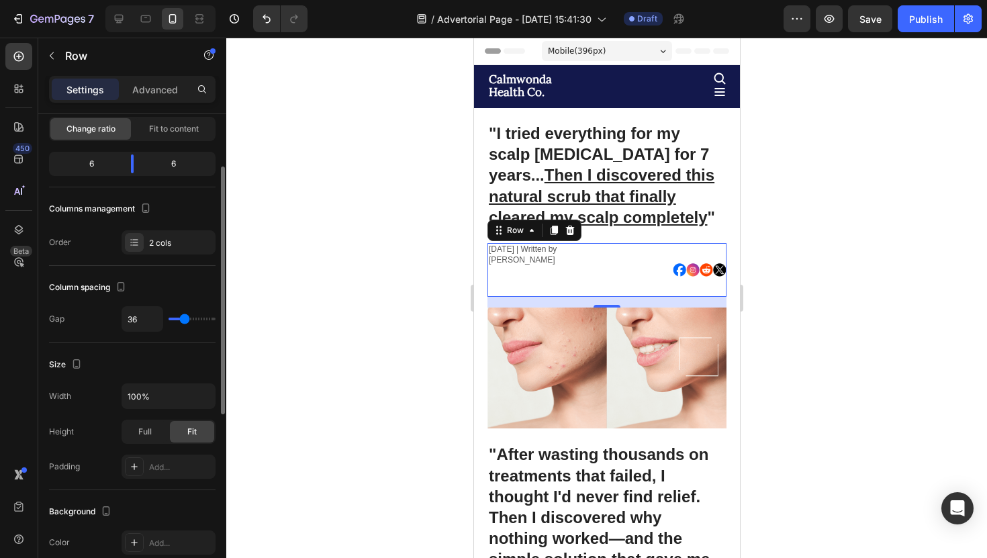
type input "38"
type input "40"
type input "41"
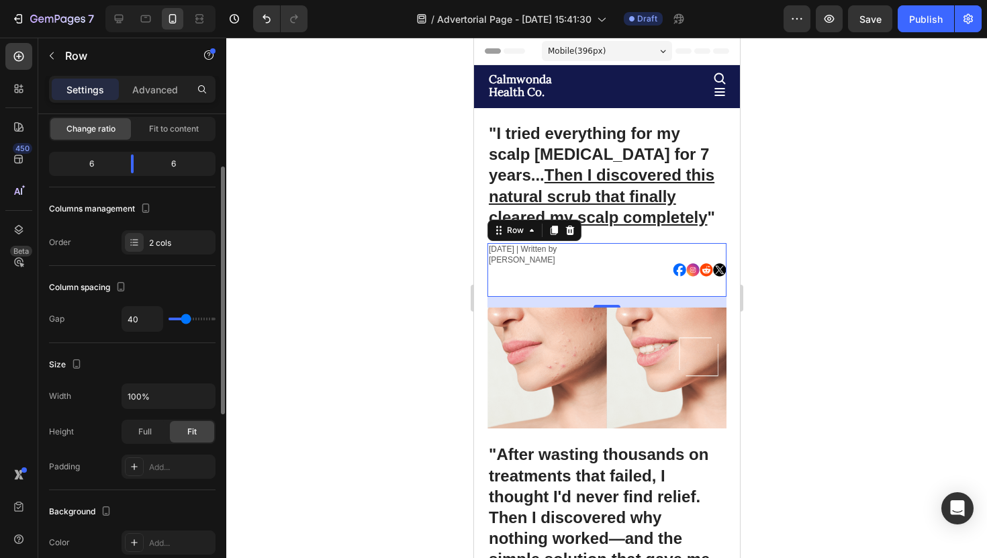
type input "41"
type input "43"
type input "44"
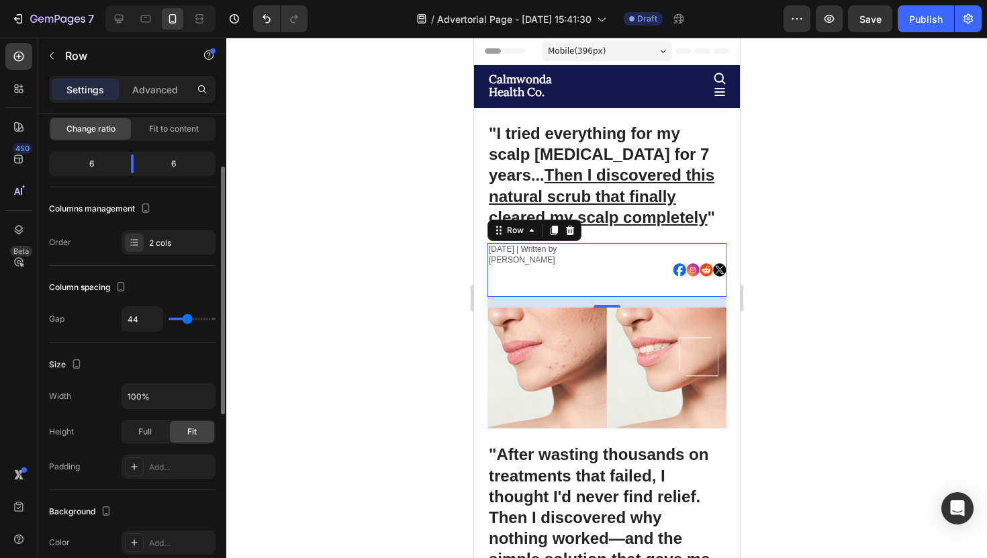
type input "46"
type input "47"
type input "48"
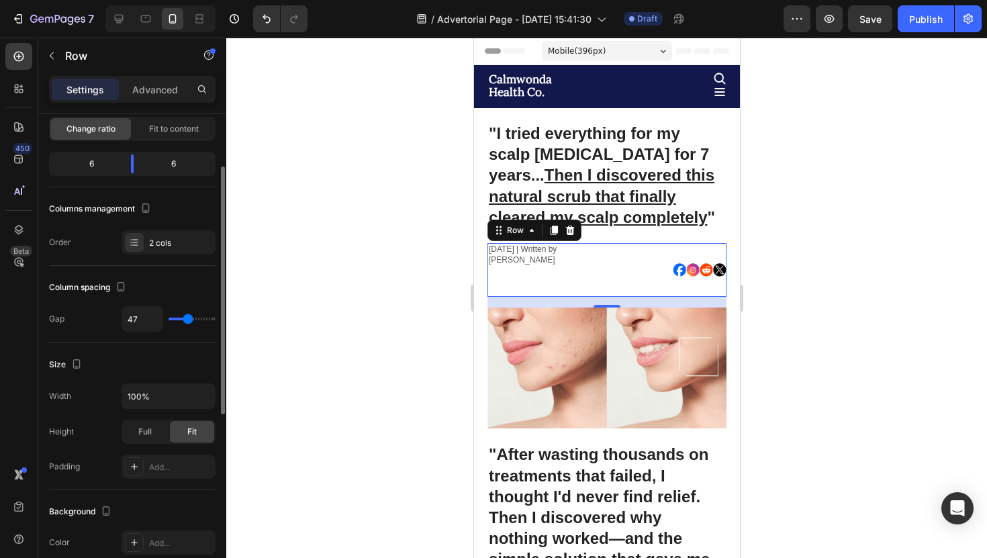
type input "48"
type input "47"
type input "43"
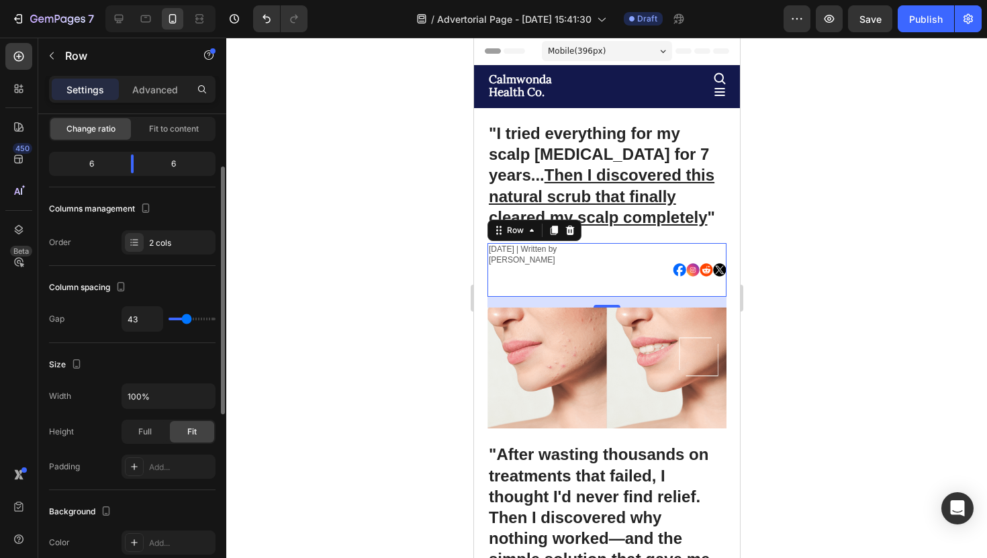
type input "37"
type input "29"
type input "20"
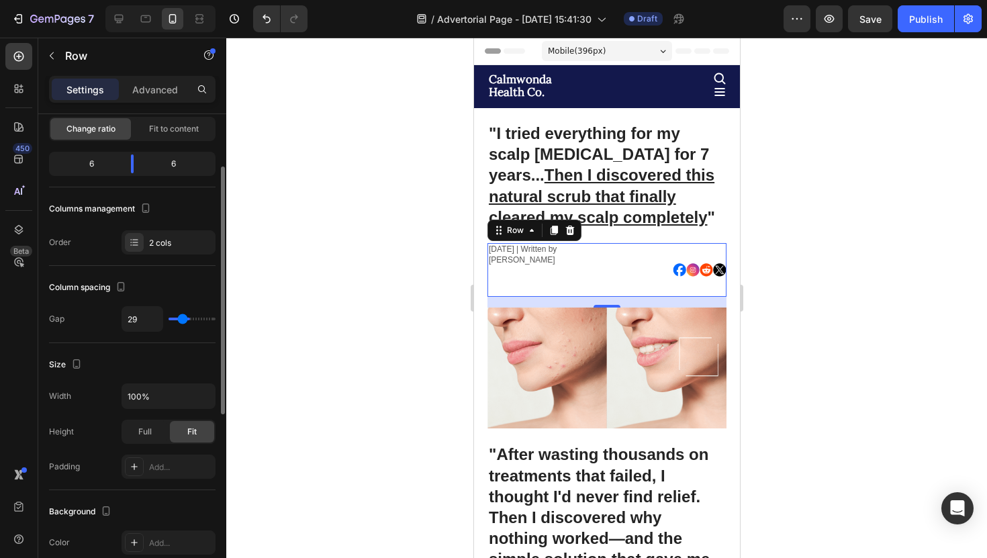
type input "20"
type input "12"
type input "4"
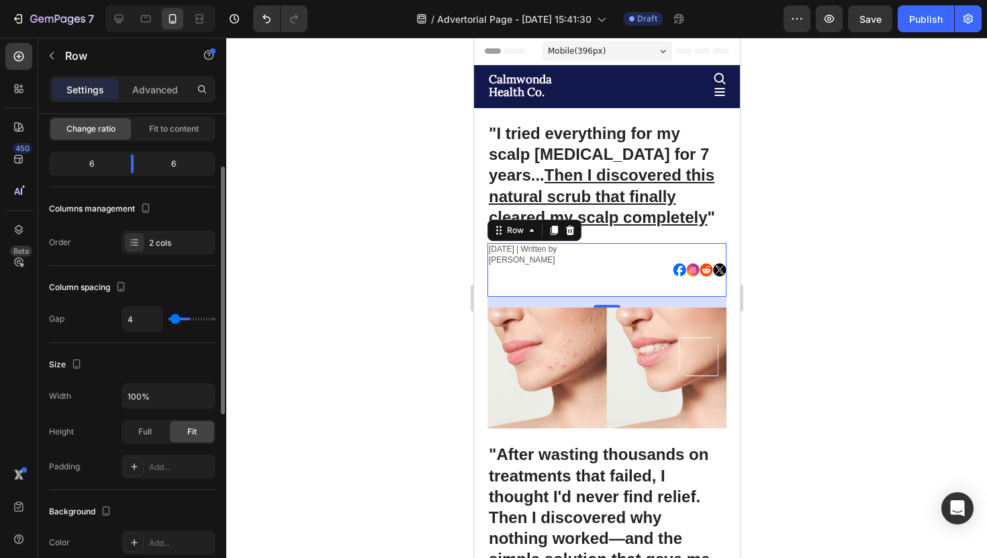
type input "0"
drag, startPoint x: 174, startPoint y: 320, endPoint x: 153, endPoint y: 317, distance: 21.0
type input "0"
click at [169, 318] on input "range" at bounding box center [192, 319] width 47 height 3
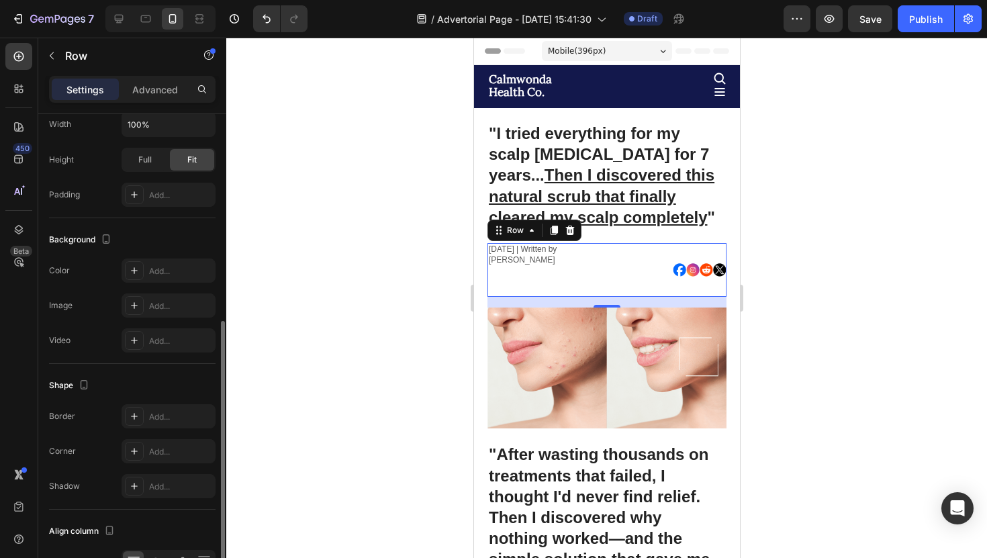
scroll to position [455, 0]
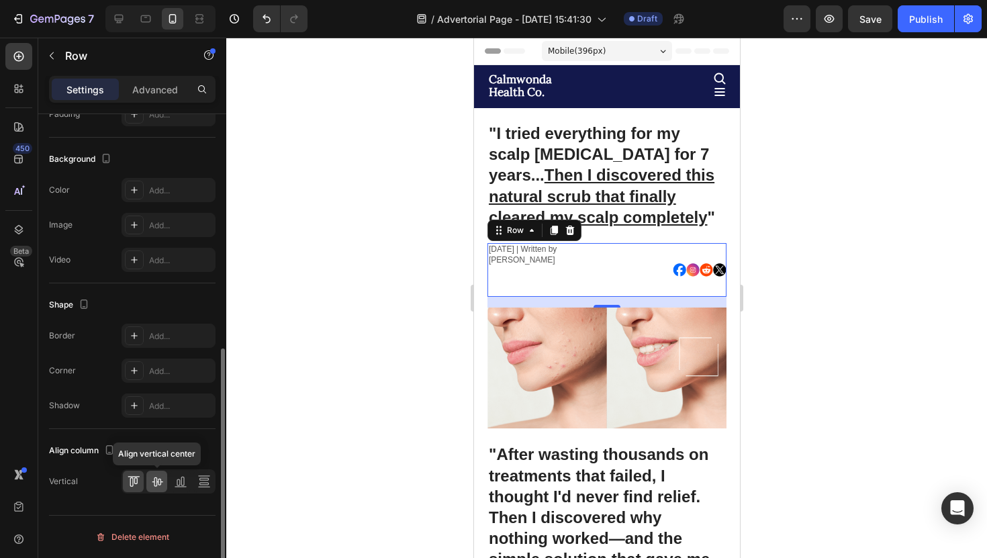
click at [151, 475] on icon at bounding box center [156, 481] width 13 height 13
click at [134, 479] on icon at bounding box center [135, 480] width 3 height 7
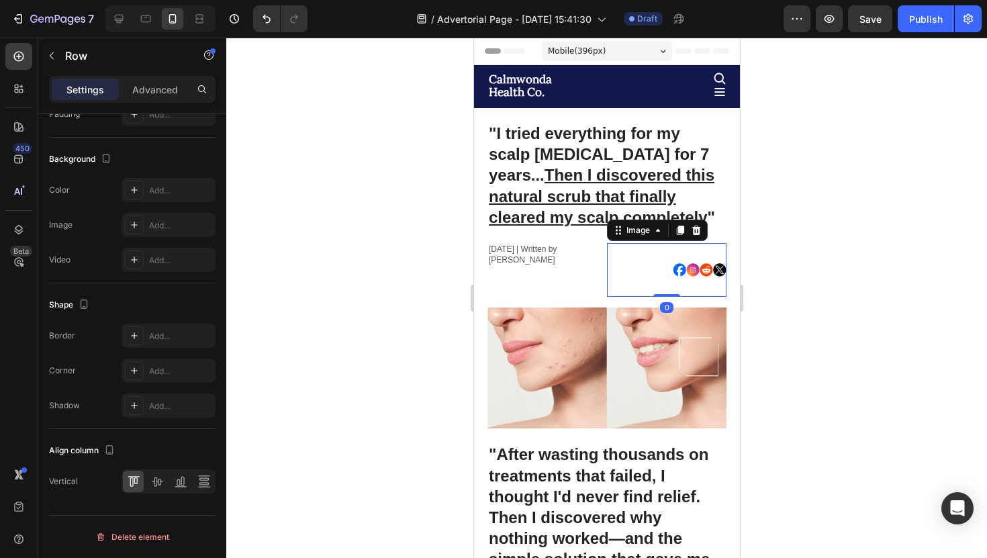
click at [661, 279] on div at bounding box center [666, 270] width 120 height 54
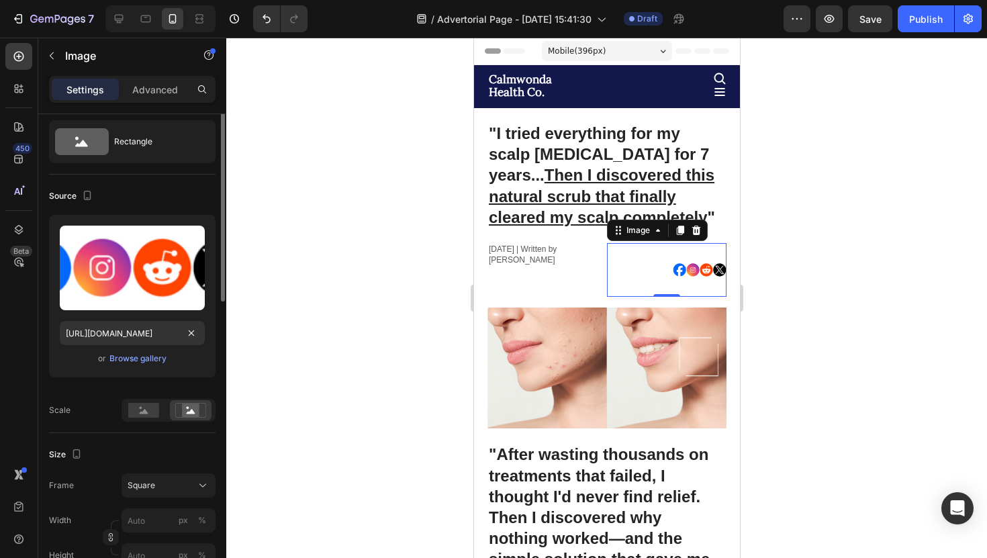
scroll to position [0, 0]
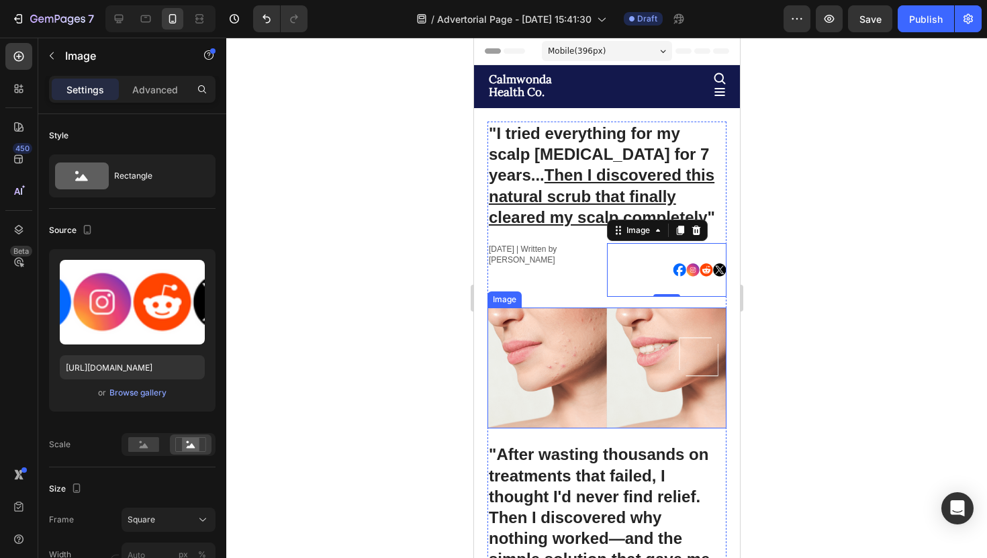
click at [798, 335] on div at bounding box center [606, 298] width 761 height 520
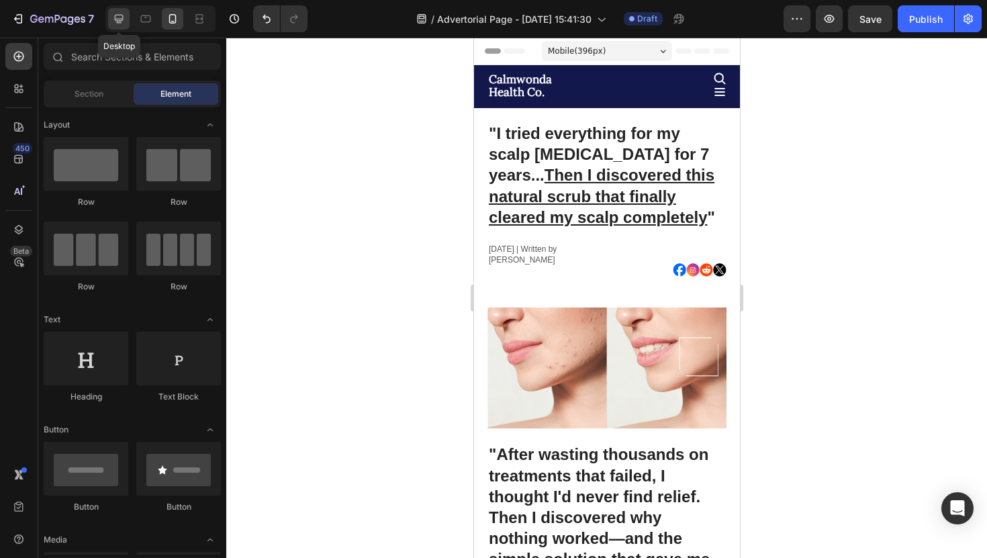
click at [122, 26] on div at bounding box center [118, 18] width 21 height 21
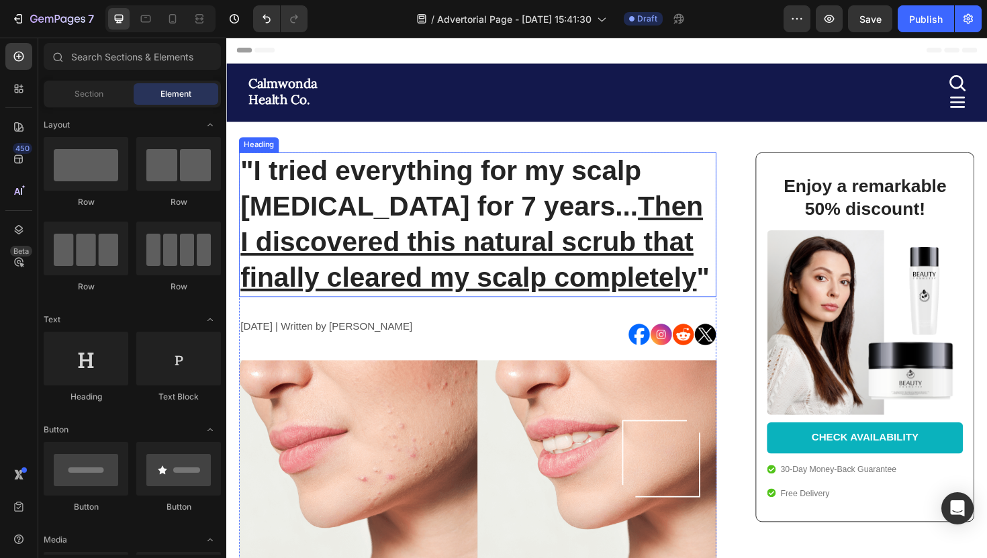
click at [350, 205] on h1 ""I tried everything for my scalp [MEDICAL_DATA] for 7 years... Then I discovere…" at bounding box center [493, 235] width 506 height 153
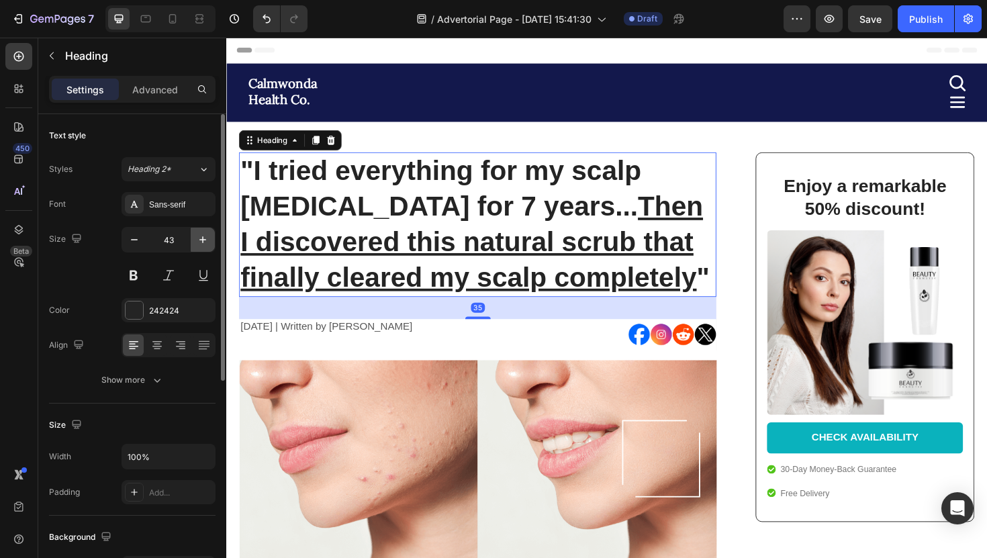
click at [201, 244] on icon "button" at bounding box center [202, 239] width 13 height 13
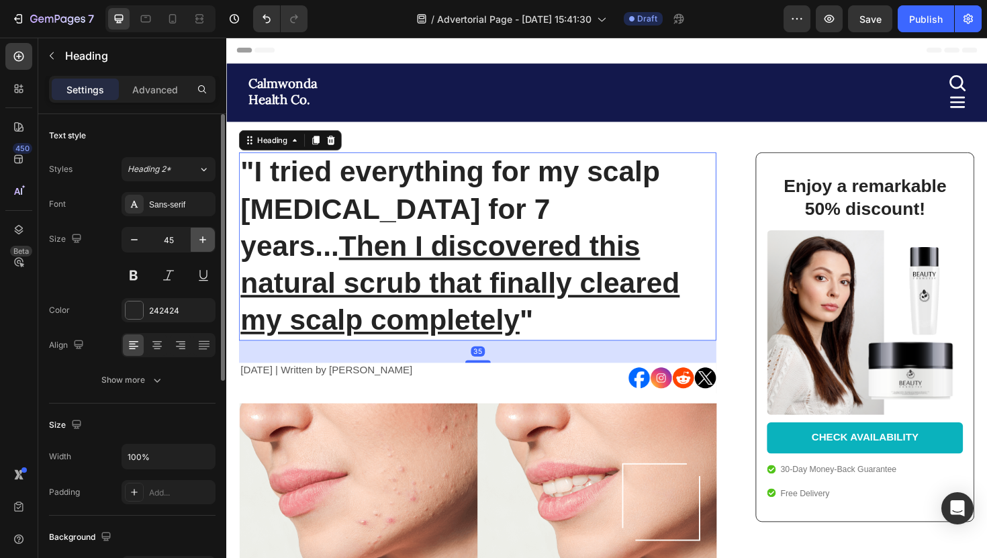
click at [201, 244] on icon "button" at bounding box center [202, 239] width 13 height 13
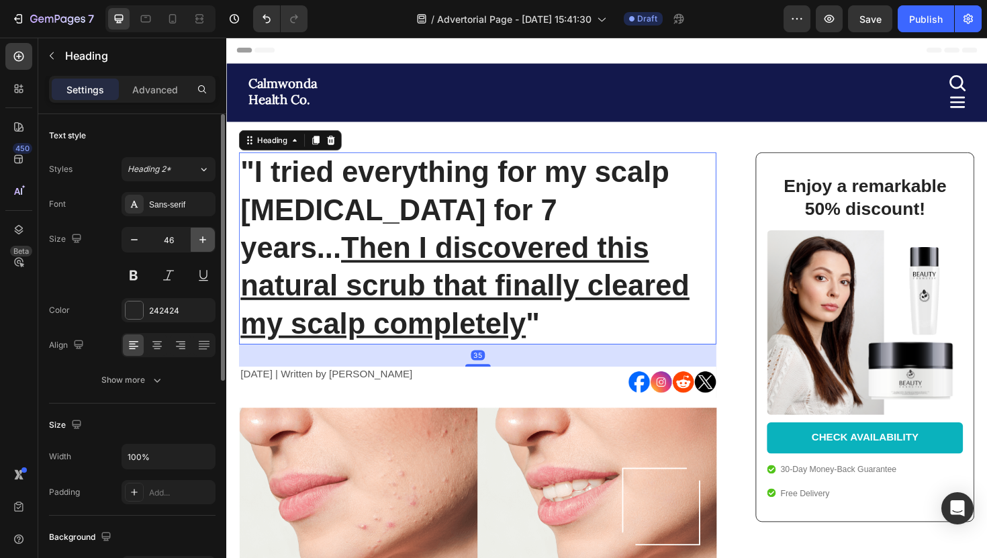
click at [201, 244] on icon "button" at bounding box center [202, 239] width 13 height 13
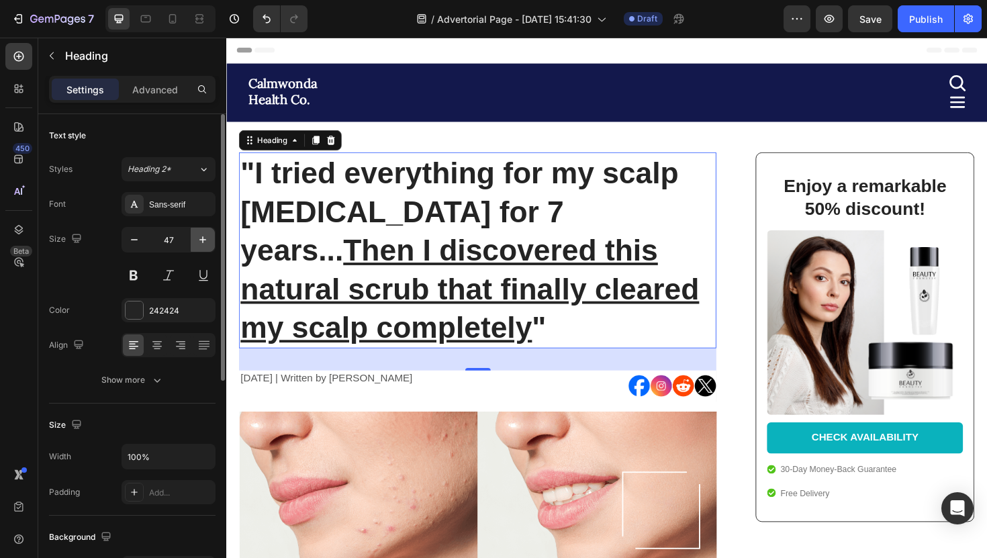
click at [201, 244] on icon "button" at bounding box center [202, 239] width 13 height 13
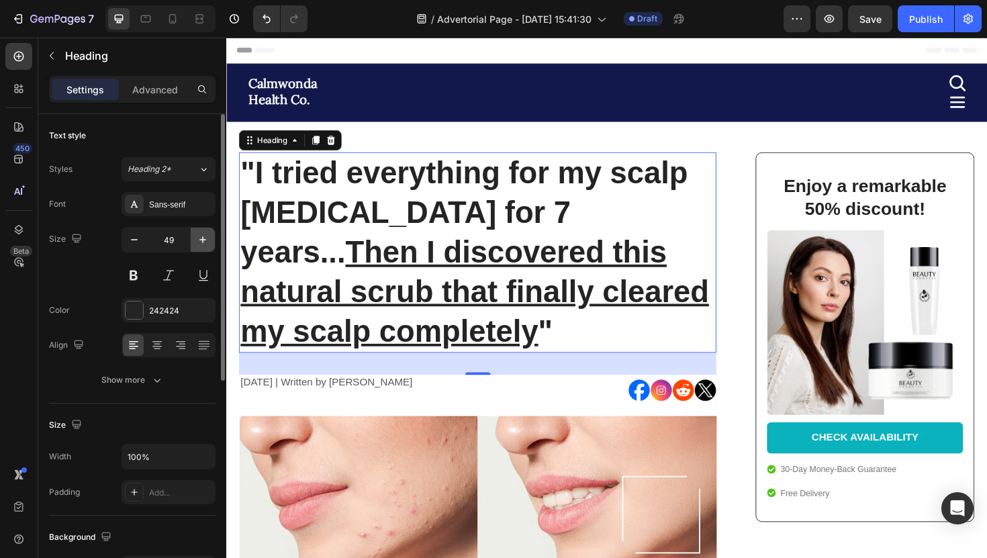
click at [201, 244] on icon "button" at bounding box center [202, 239] width 13 height 13
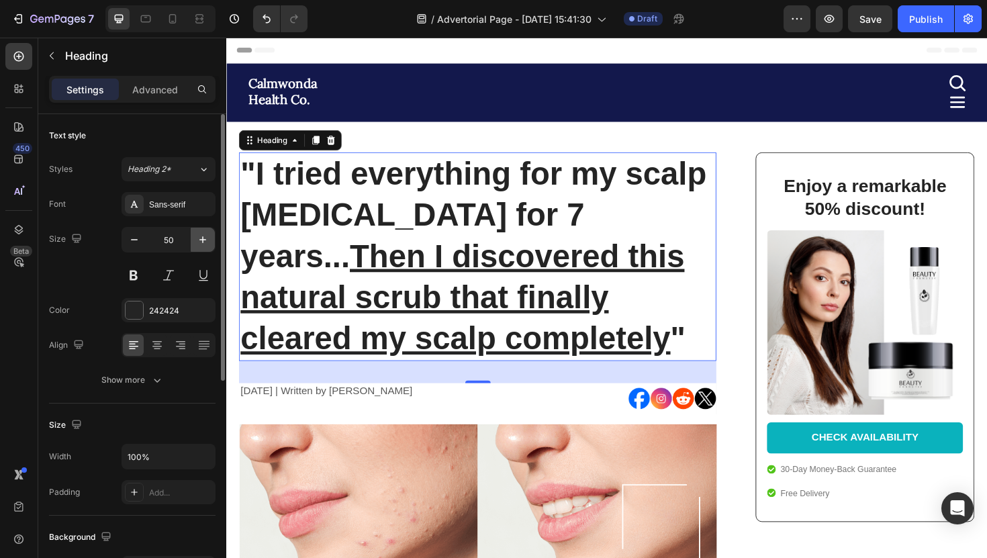
click at [201, 244] on icon "button" at bounding box center [202, 239] width 13 height 13
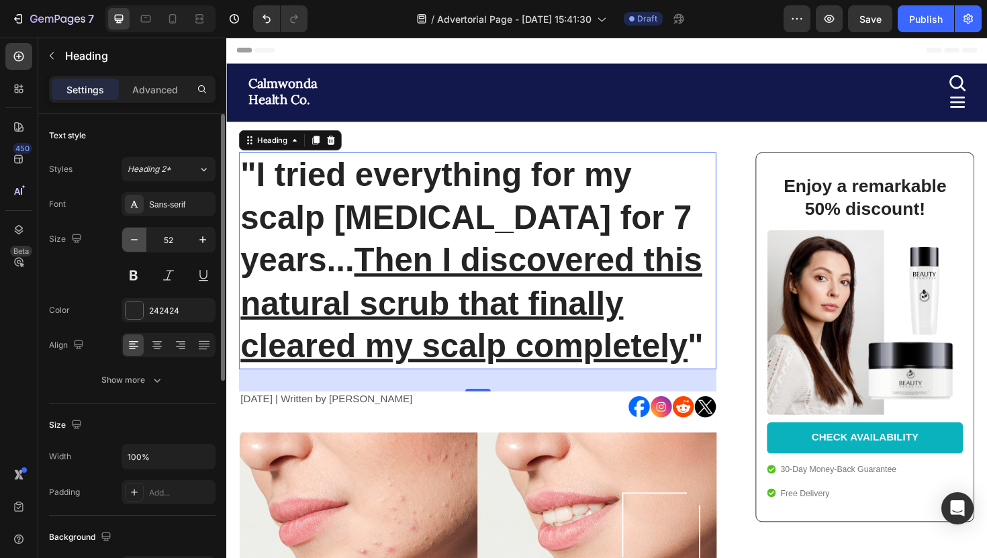
click at [140, 247] on button "button" at bounding box center [134, 240] width 24 height 24
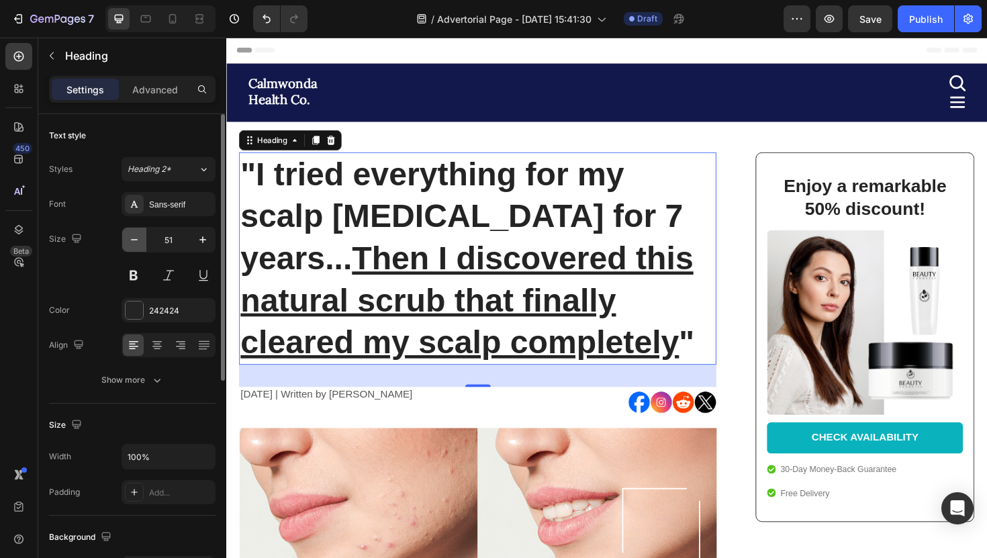
click at [140, 247] on button "button" at bounding box center [134, 240] width 24 height 24
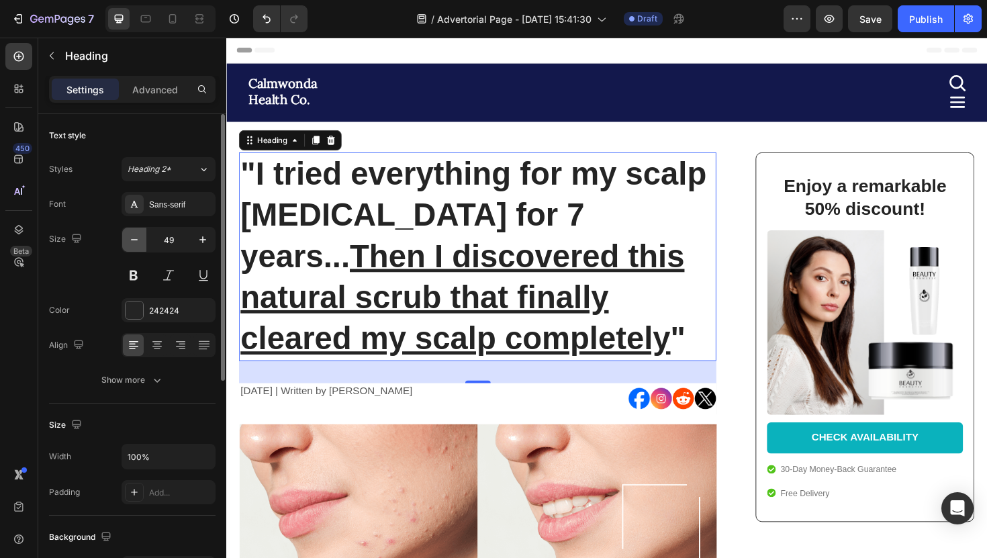
click at [140, 247] on button "button" at bounding box center [134, 240] width 24 height 24
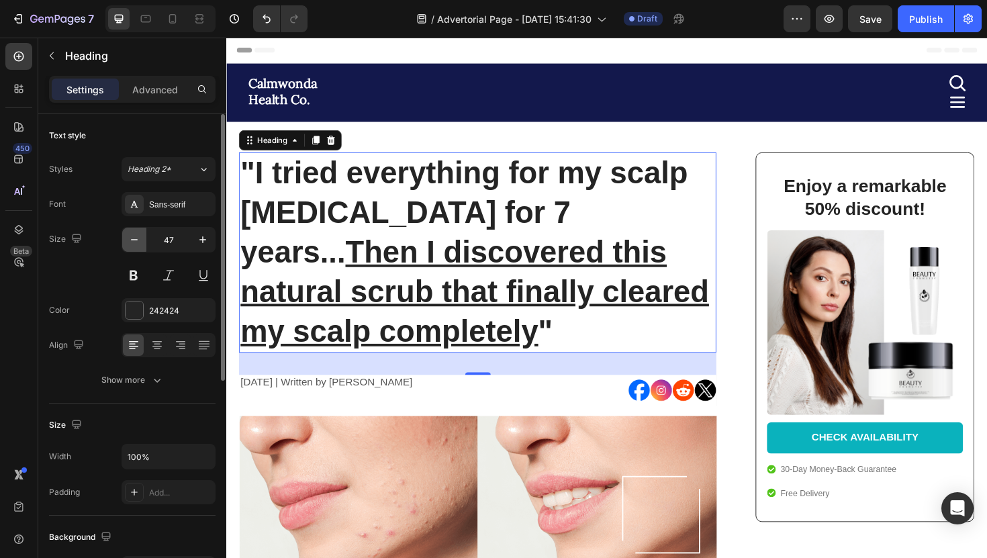
click at [140, 247] on button "button" at bounding box center [134, 240] width 24 height 24
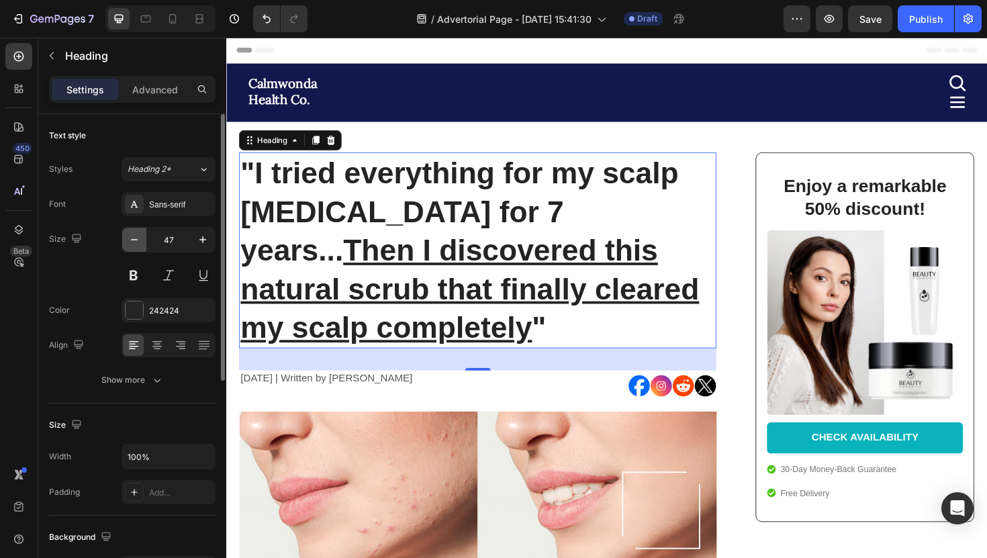
click at [140, 247] on button "button" at bounding box center [134, 240] width 24 height 24
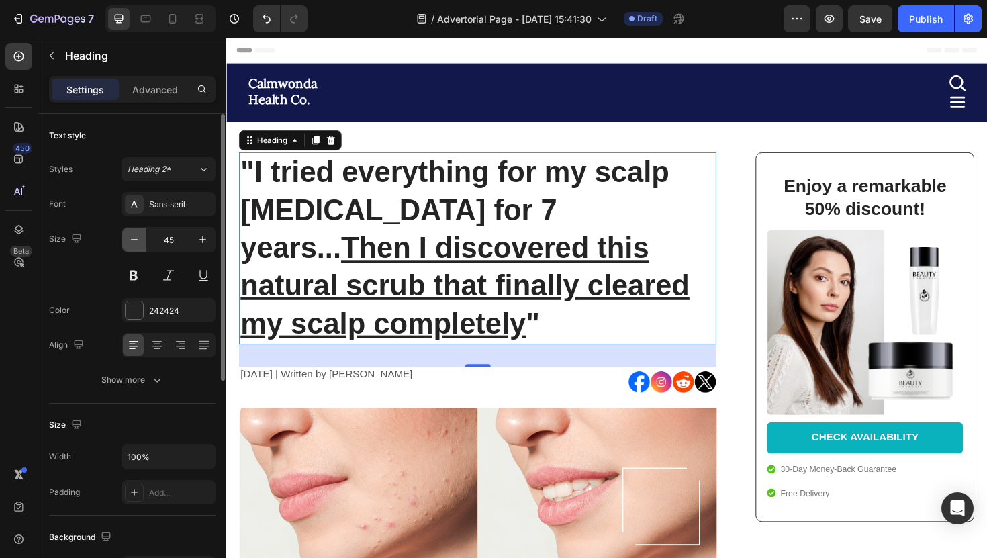
click at [140, 247] on button "button" at bounding box center [134, 240] width 24 height 24
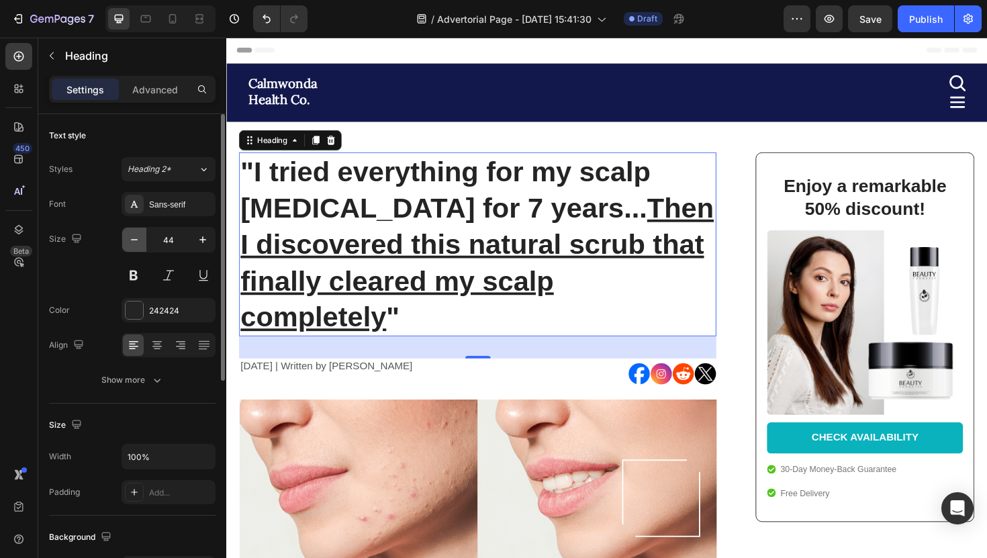
click at [140, 247] on button "button" at bounding box center [134, 240] width 24 height 24
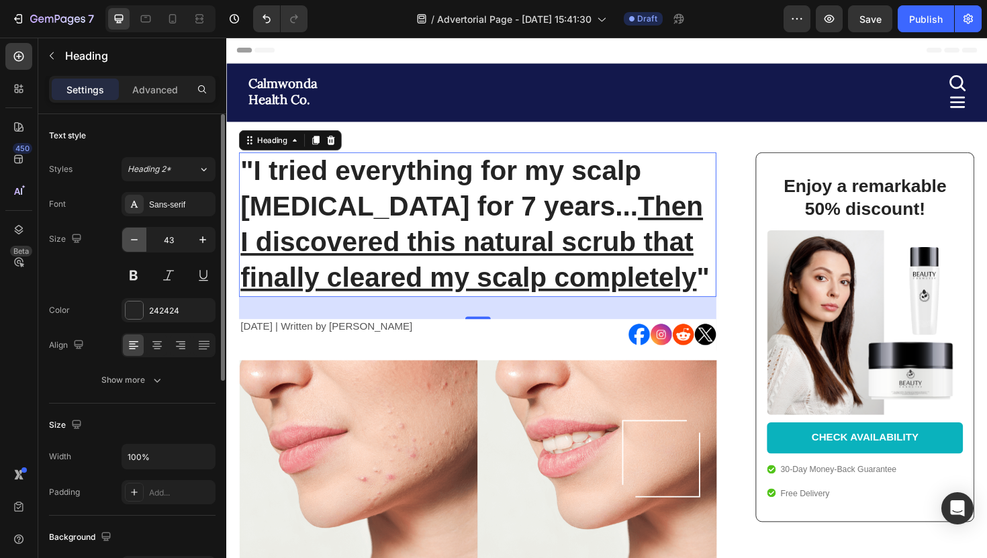
click at [140, 247] on button "button" at bounding box center [134, 240] width 24 height 24
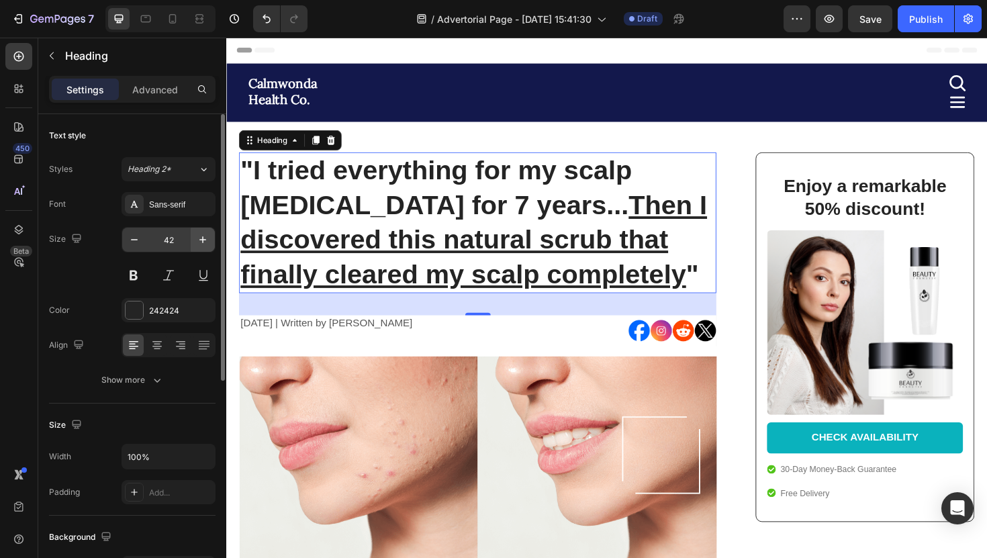
click at [201, 242] on icon "button" at bounding box center [202, 239] width 13 height 13
type input "43"
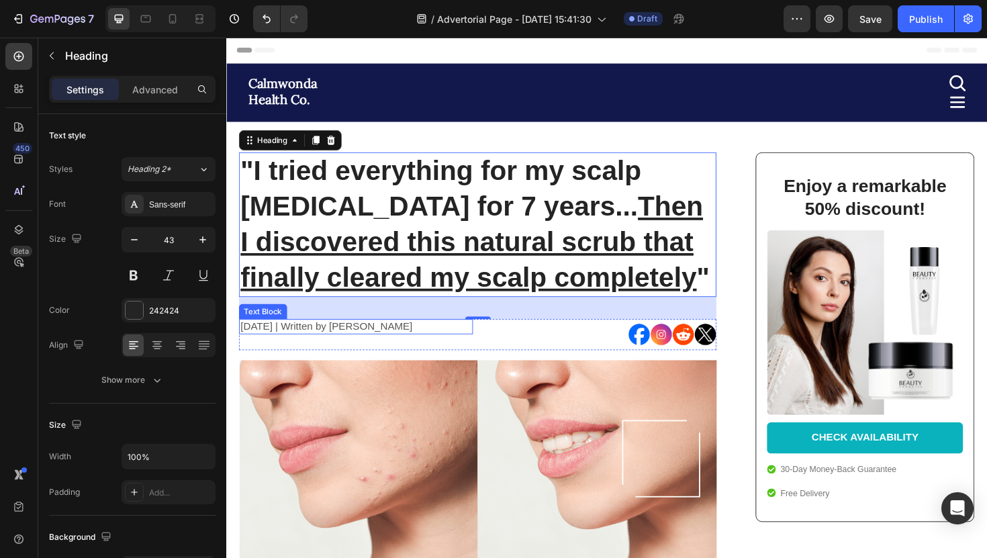
click at [392, 349] on p "[DATE] | Written by [PERSON_NAME]" at bounding box center [363, 344] width 245 height 14
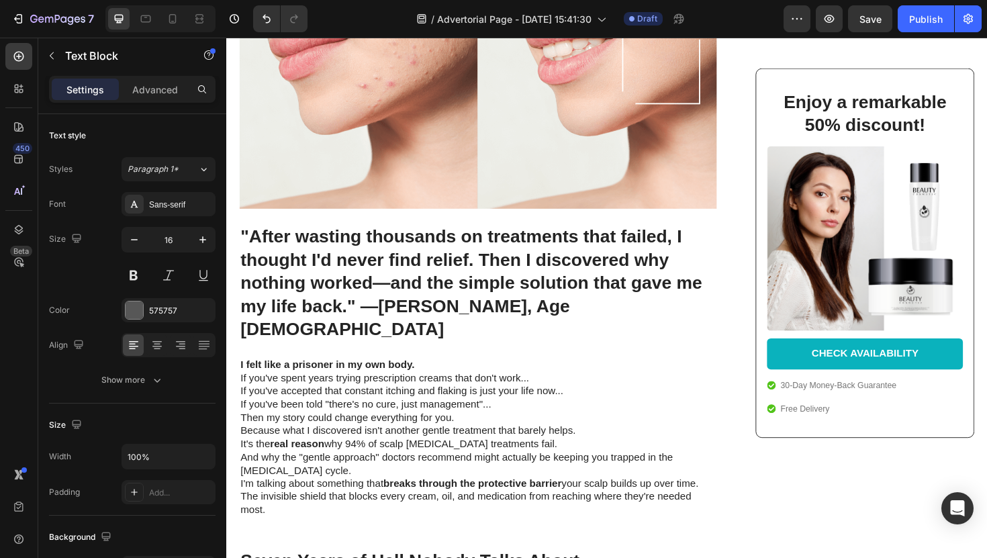
scroll to position [437, 0]
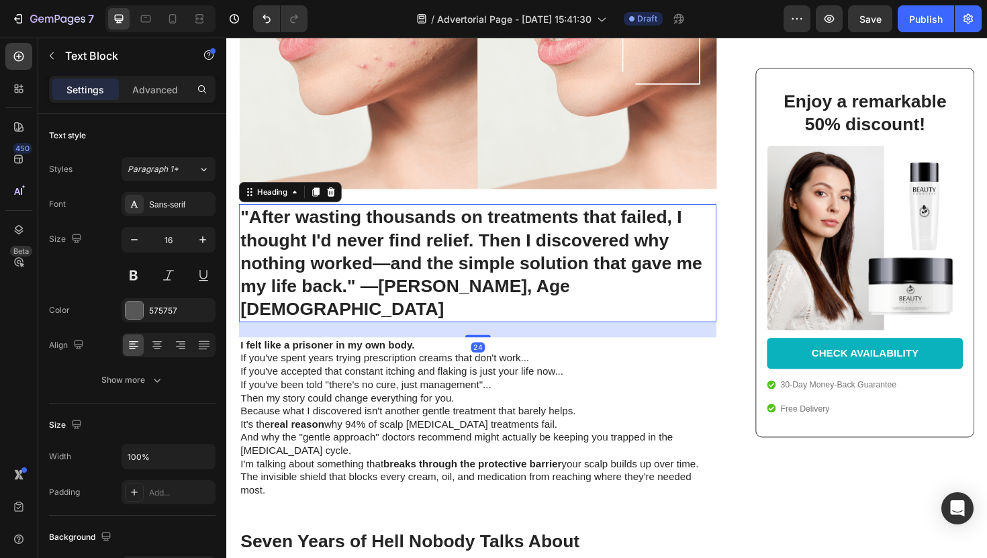
click at [381, 304] on h1 ""After wasting thousands on treatments that failed, I thought I'd never find re…" at bounding box center [493, 276] width 506 height 125
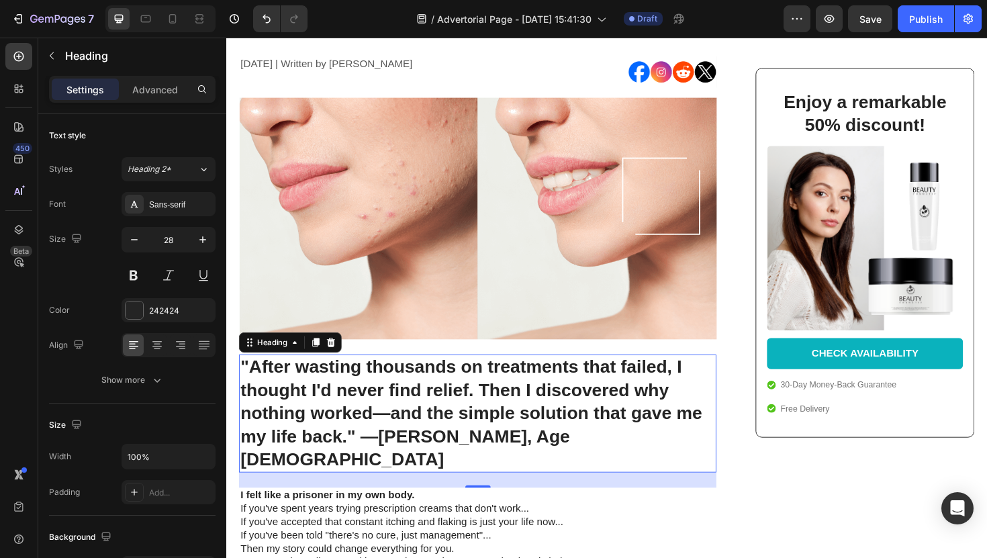
scroll to position [293, 0]
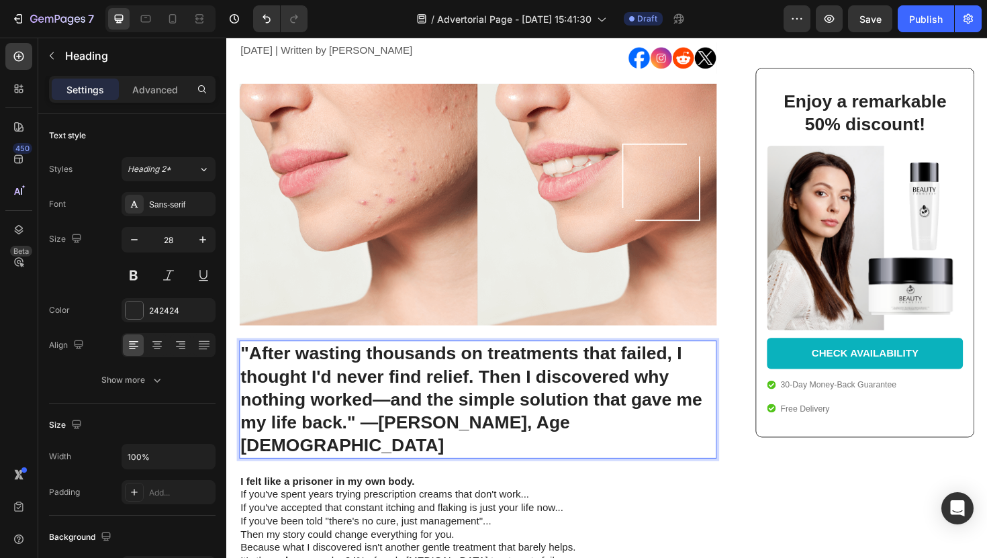
click at [405, 419] on h1 ""After wasting thousands on treatments that failed, I thought I'd never find re…" at bounding box center [493, 421] width 506 height 125
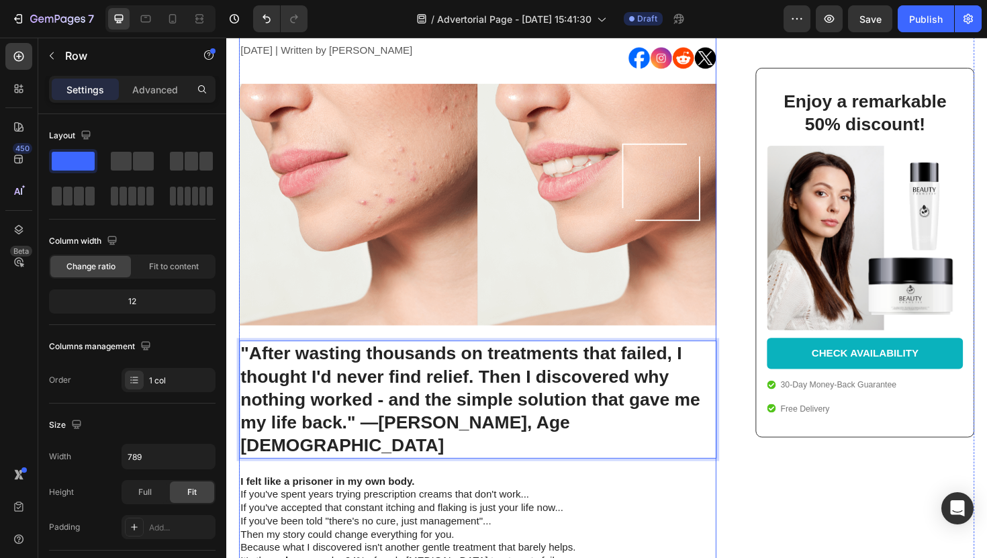
click at [498, 464] on div ""I tried everything for my scalp psoriasis for 7 years... Then I discovered thi…" at bounding box center [493, 548] width 506 height 1364
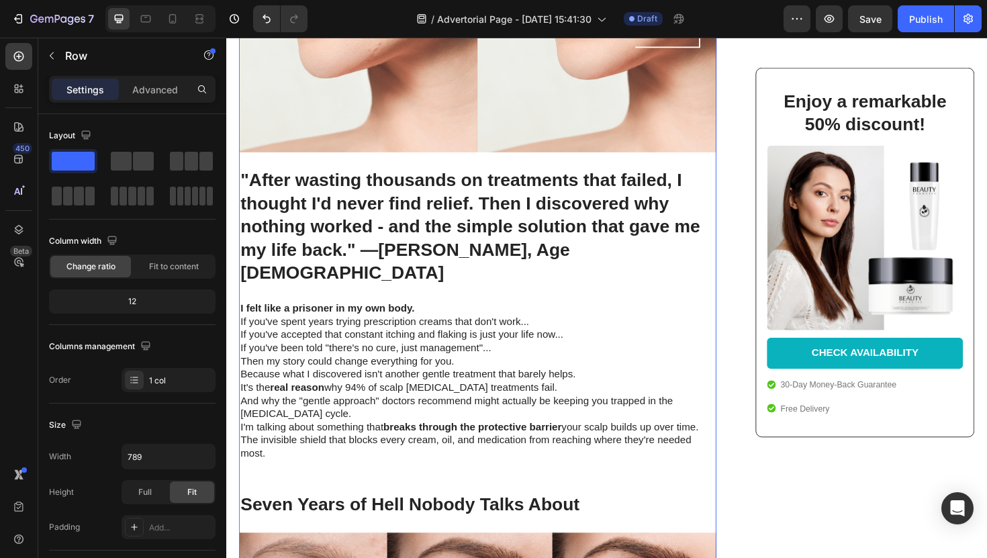
scroll to position [477, 0]
click at [434, 415] on p "And why the "gentle approach" doctors recommend might actually be keeping you t…" at bounding box center [492, 429] width 503 height 28
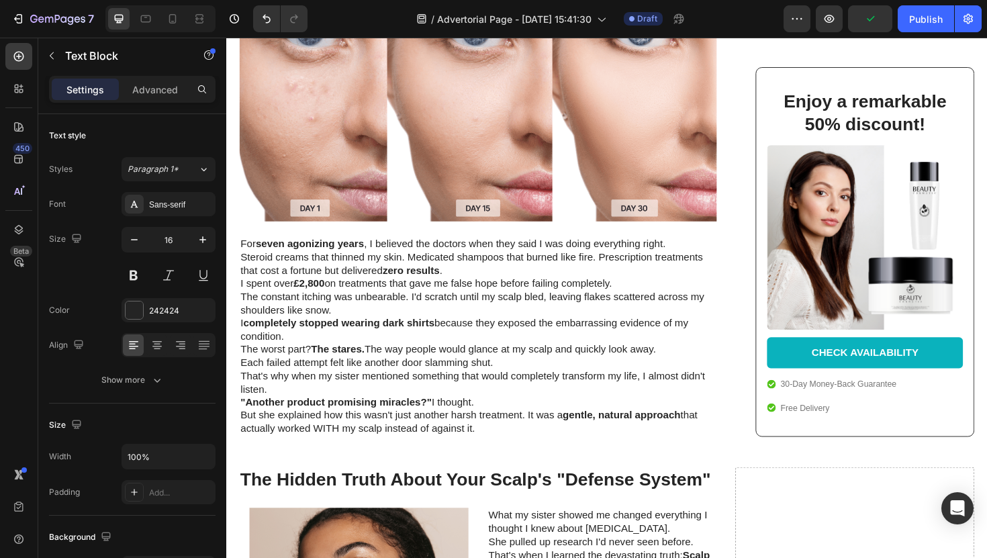
scroll to position [1065, 0]
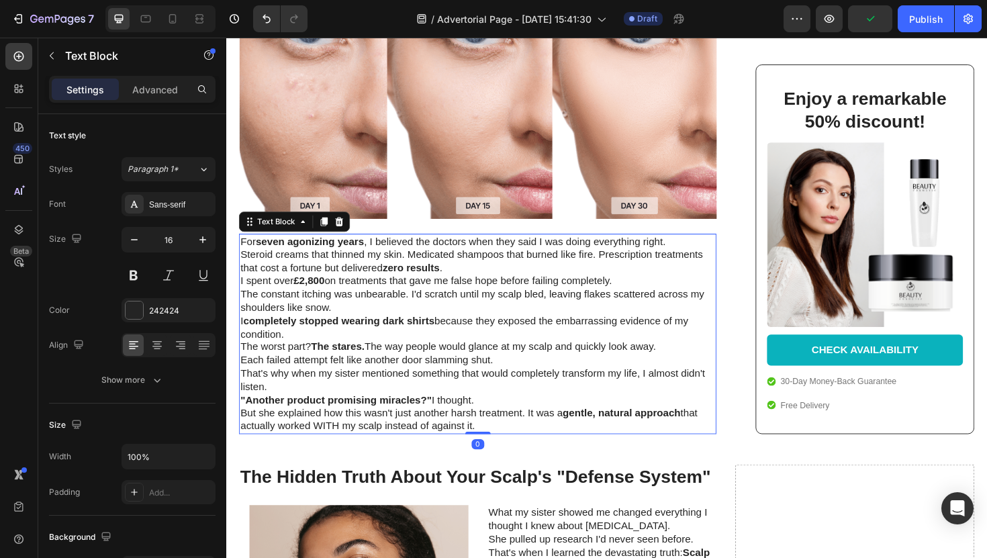
click at [446, 332] on strong "completely stopped wearing dark shirts" at bounding box center [345, 337] width 202 height 11
click at [474, 261] on p "Steroid creams that thinned my skin. Medicated shampoos that burned like fire. …" at bounding box center [492, 275] width 503 height 28
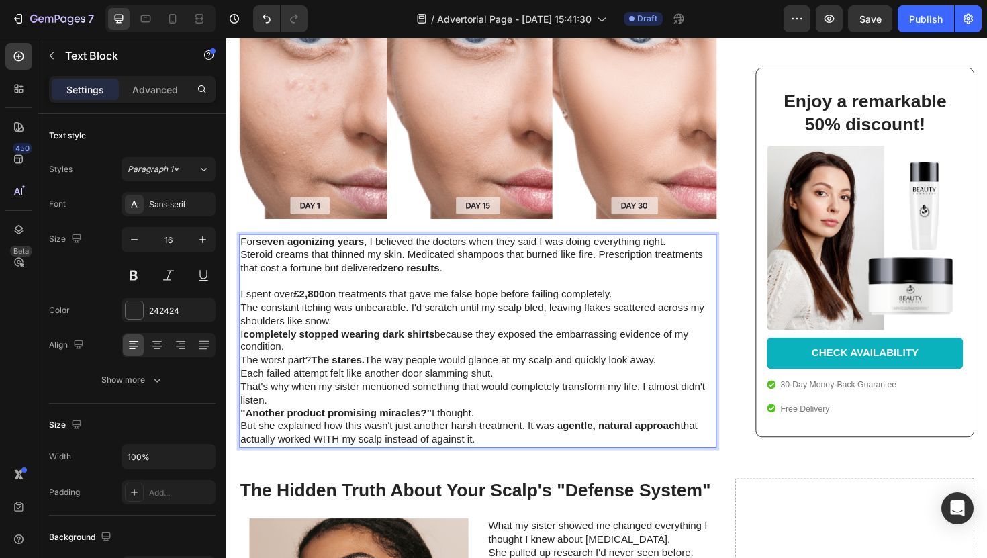
click at [432, 317] on p "The constant itching was unbearable. I'd scratch until my scalp bled, leaving f…" at bounding box center [492, 331] width 503 height 28
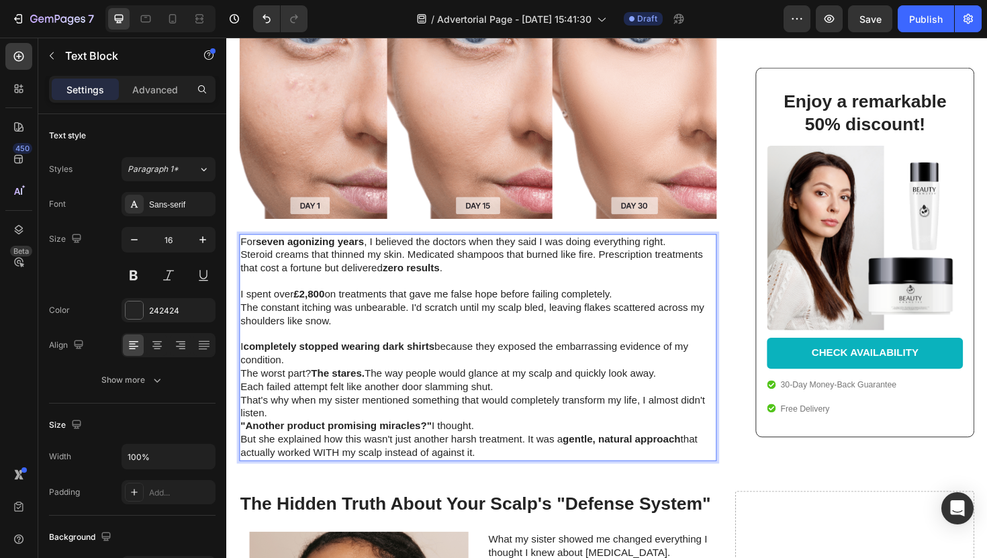
click at [385, 359] on p "I completely stopped wearing dark shirts because they exposed the embarrassing …" at bounding box center [492, 373] width 503 height 28
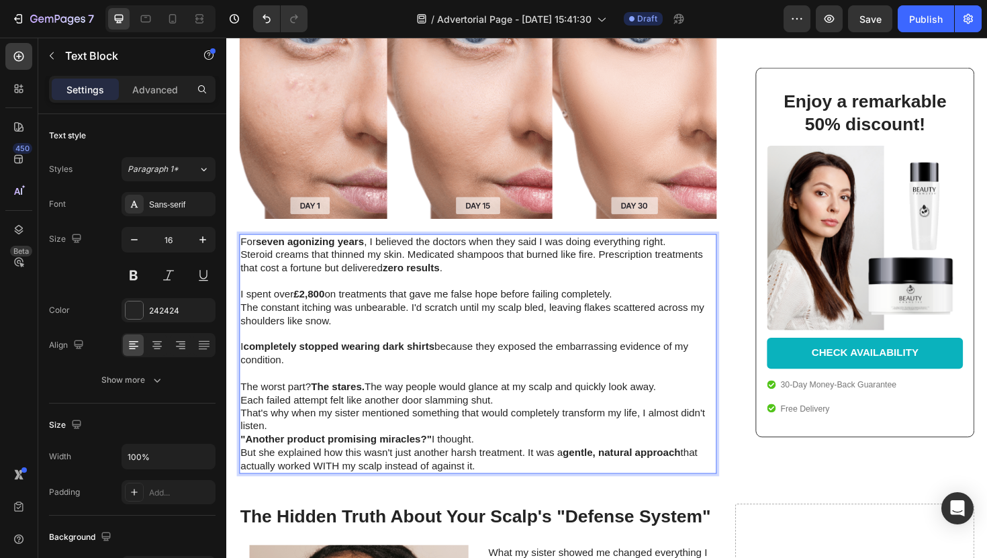
click at [360, 457] on strong ""Another product promising miracles?"" at bounding box center [342, 462] width 202 height 11
click at [359, 428] on p "That's why when my sister mentioned something that would completely transform m…" at bounding box center [492, 442] width 503 height 28
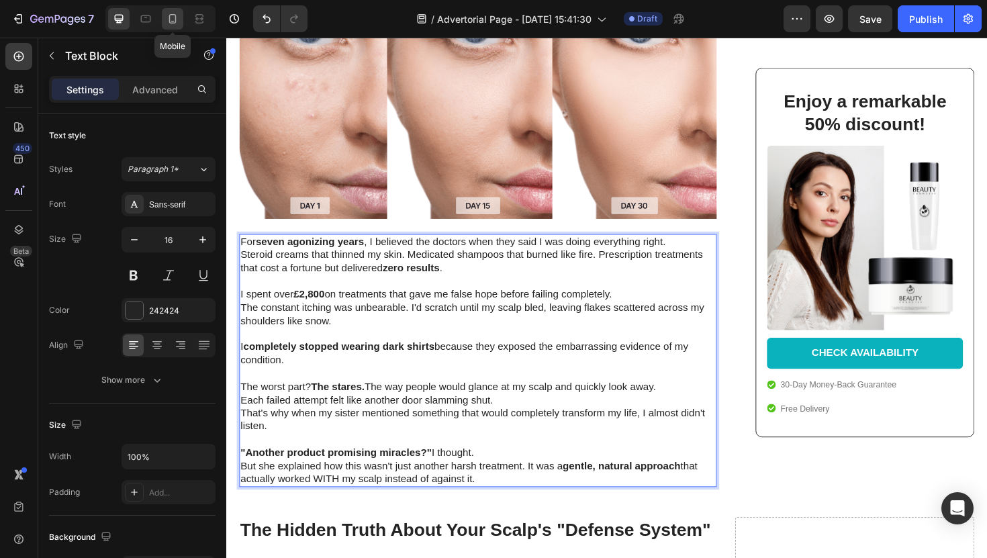
click at [167, 26] on div at bounding box center [172, 18] width 21 height 21
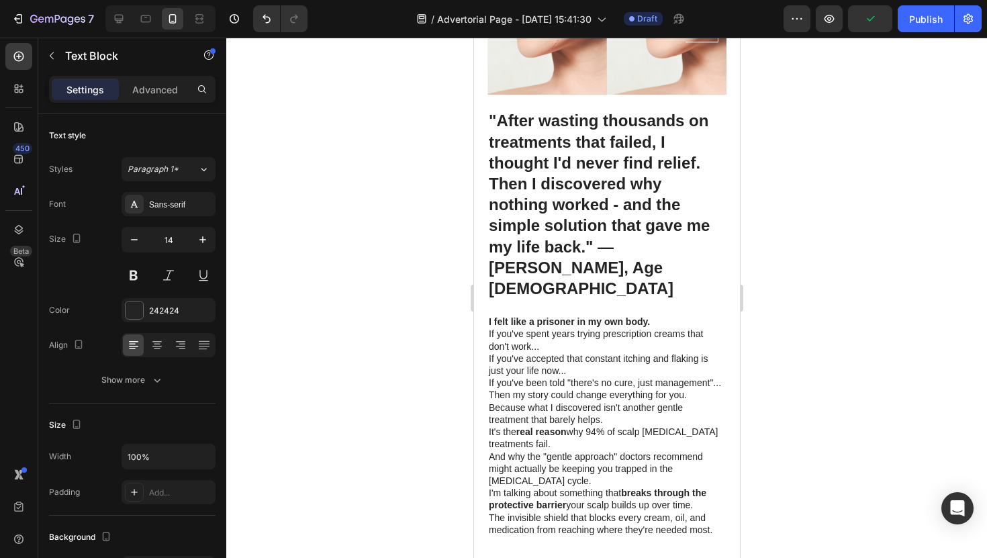
scroll to position [379, 0]
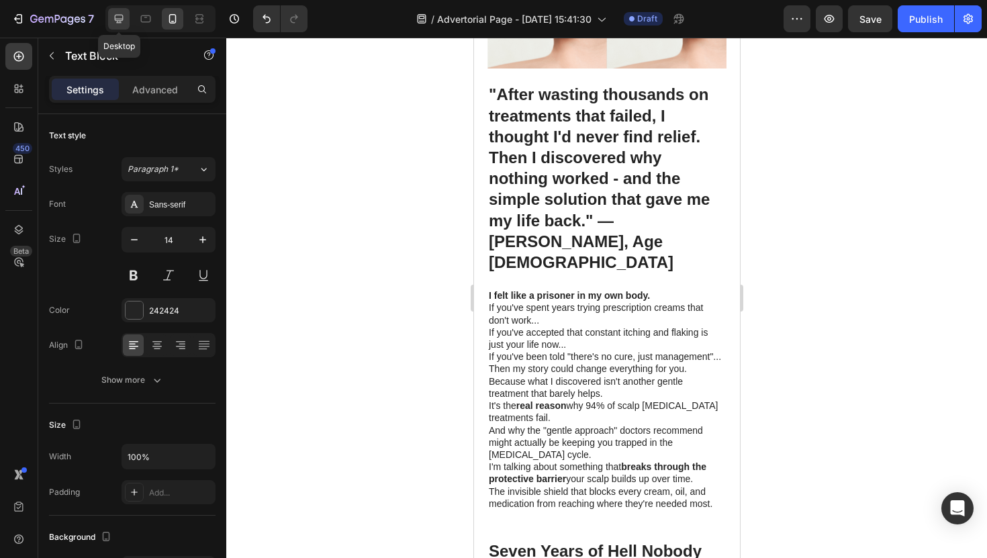
click at [120, 19] on icon at bounding box center [119, 19] width 9 height 9
type input "16"
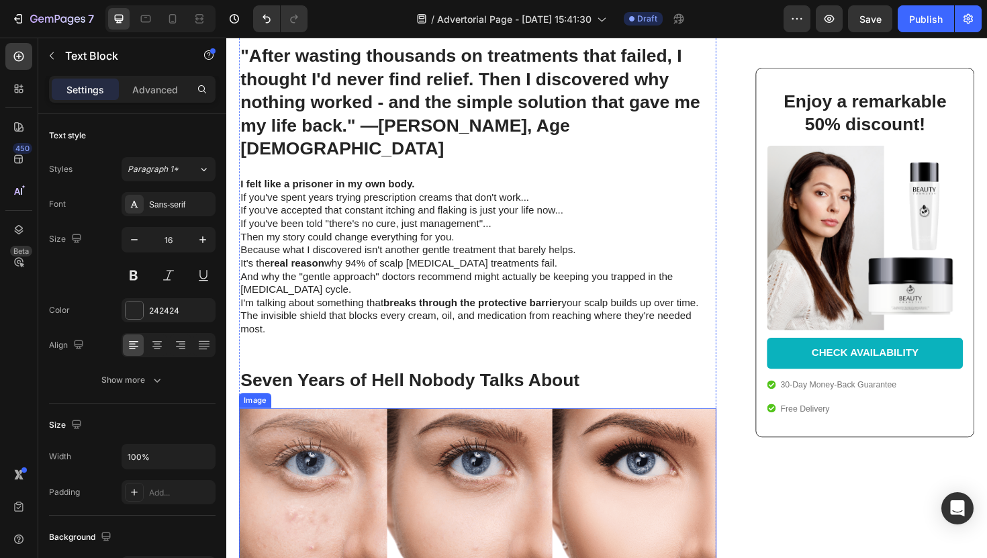
scroll to position [602, 0]
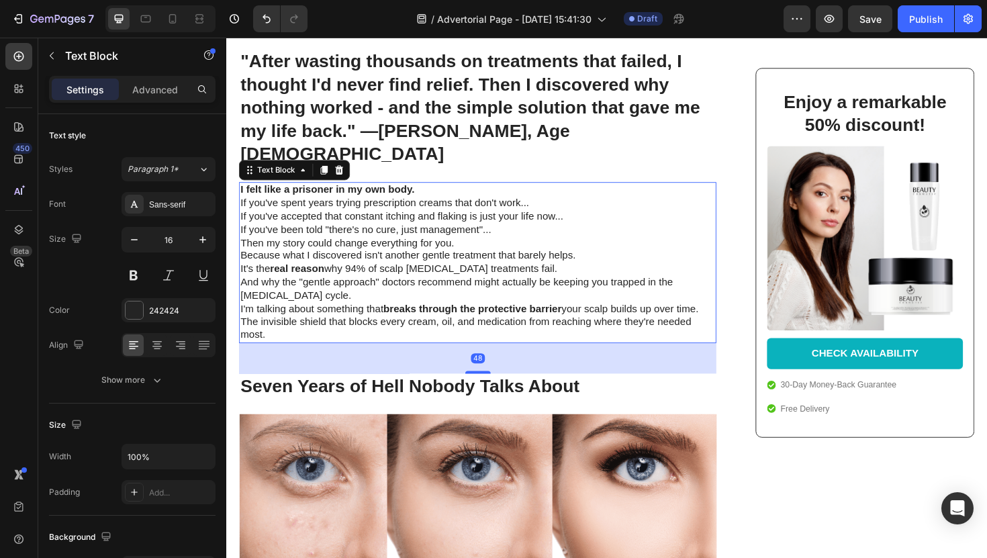
click at [425, 206] on p "If you've spent years trying prescription creams that don't work..." at bounding box center [492, 213] width 503 height 14
click at [428, 192] on p "I felt like a prisoner in my own body." at bounding box center [492, 199] width 503 height 14
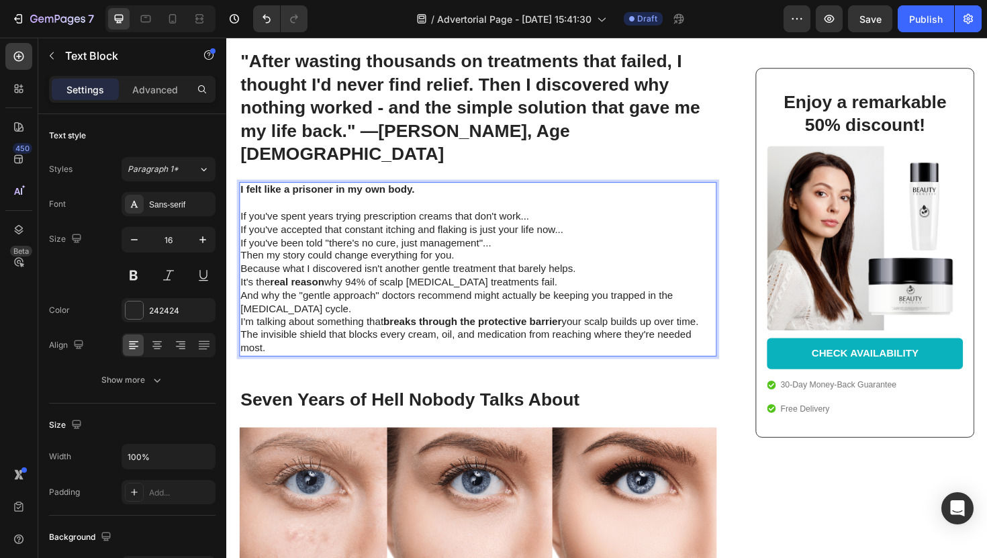
click at [556, 220] on p "If you've spent years trying prescription creams that don't work..." at bounding box center [492, 227] width 503 height 14
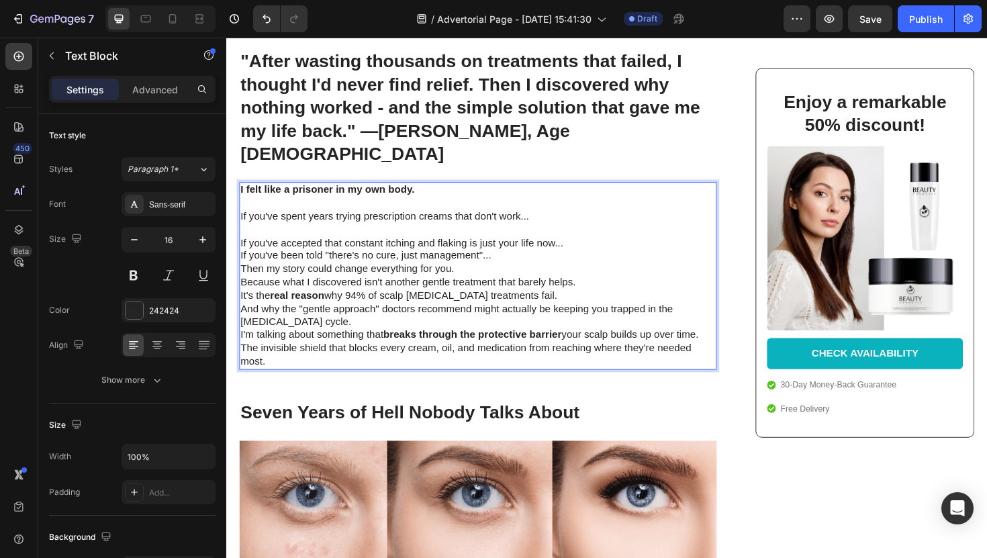
click at [585, 248] on p "If you've accepted that constant itching and flaking is just your life now..." at bounding box center [492, 255] width 503 height 14
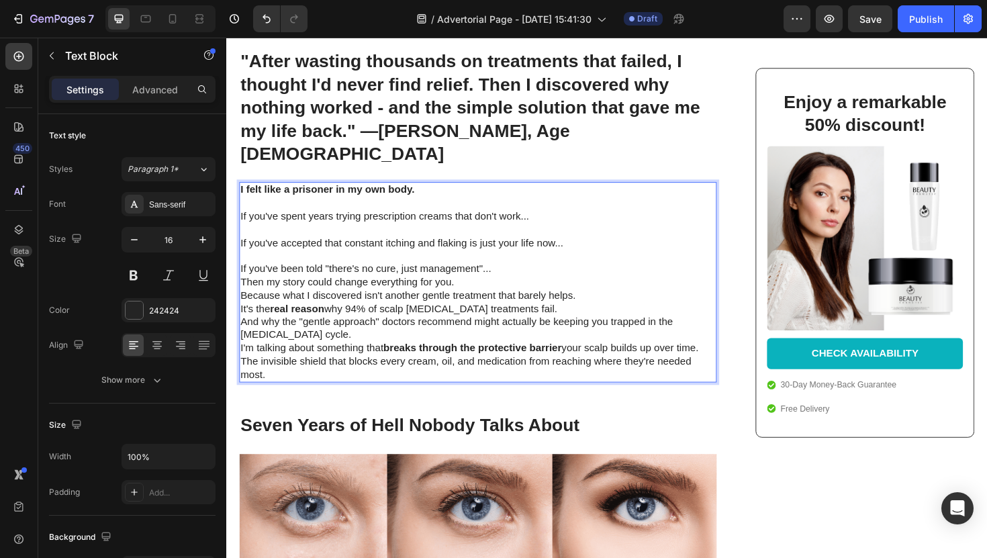
click at [548, 276] on p "If you've been told "there's no cure, just management"..." at bounding box center [492, 283] width 503 height 14
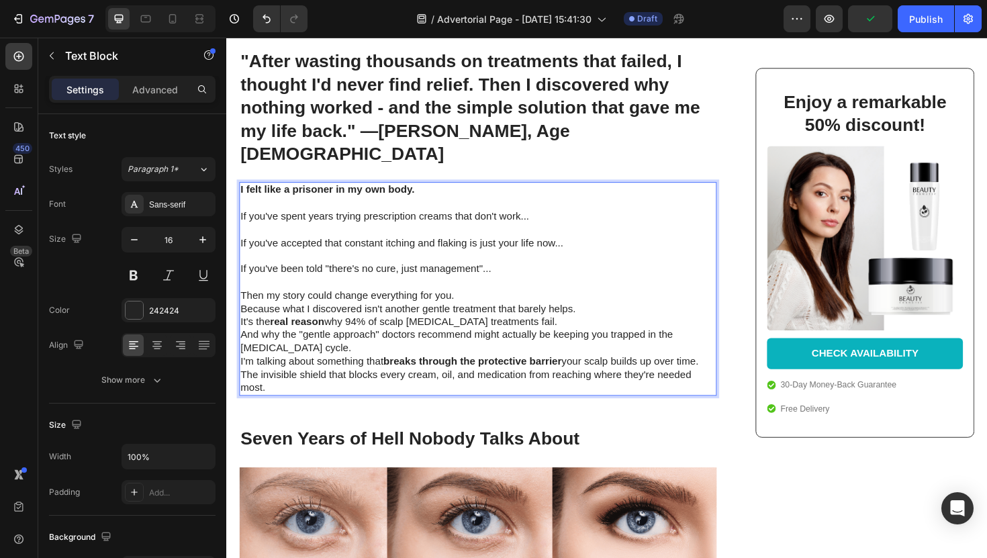
click at [463, 304] on p "Then my story could change everything for you." at bounding box center [492, 311] width 503 height 14
click at [475, 304] on p "Then my story could change everything for you." at bounding box center [492, 311] width 503 height 14
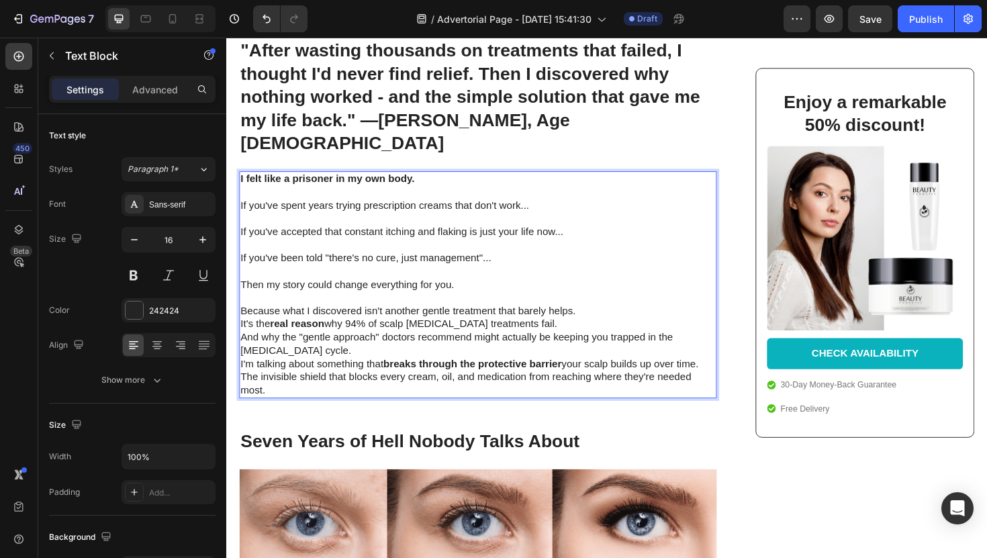
scroll to position [616, 0]
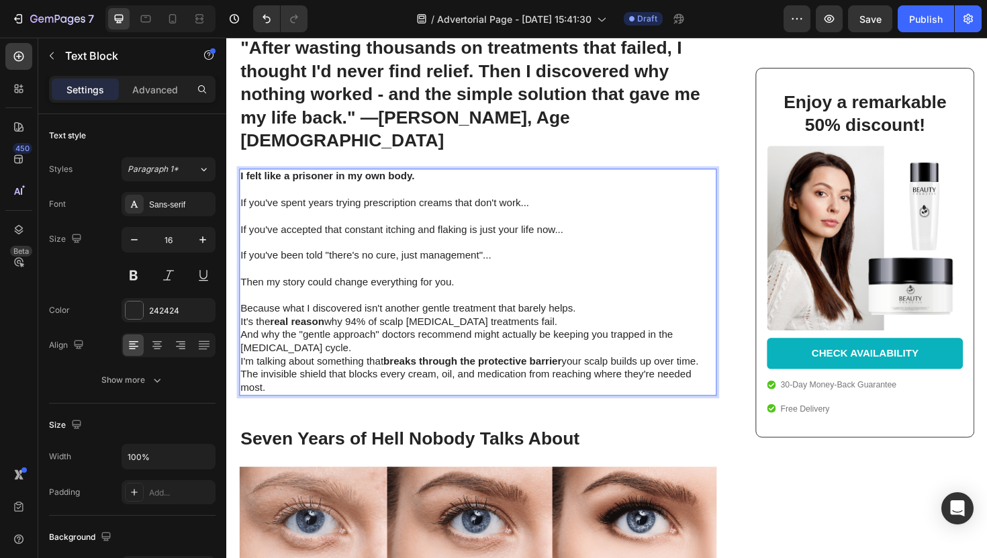
click at [600, 318] on p "Because what I discovered isn't another gentle treatment that barely helps." at bounding box center [492, 325] width 503 height 14
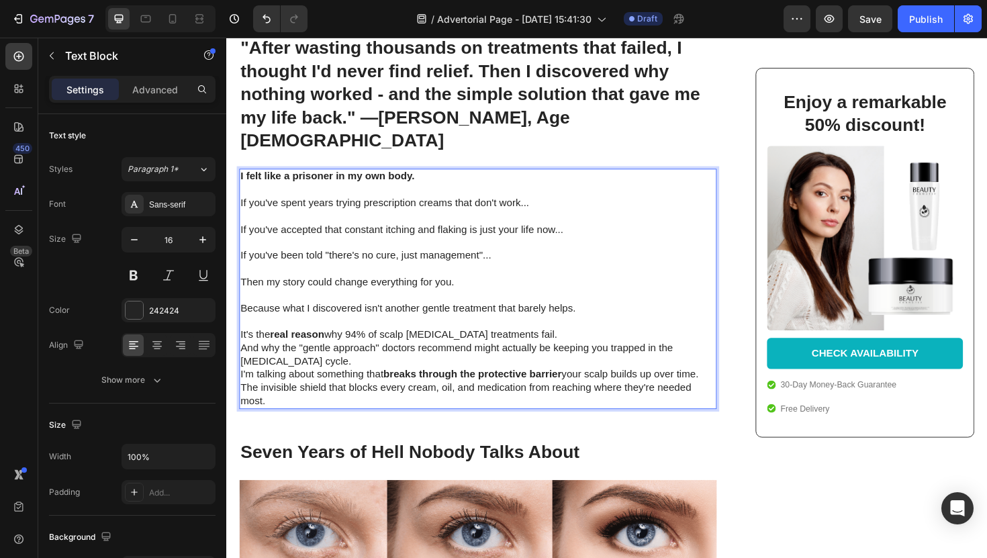
click at [571, 332] on p "Rich Text Editor. Editing area: main" at bounding box center [492, 339] width 503 height 14
click at [540, 332] on p "Rich Text Editor. Editing area: main" at bounding box center [492, 339] width 503 height 14
click at [544, 346] on p "It's the real reason why 94% of scalp psoriasis treatments fail." at bounding box center [492, 353] width 503 height 14
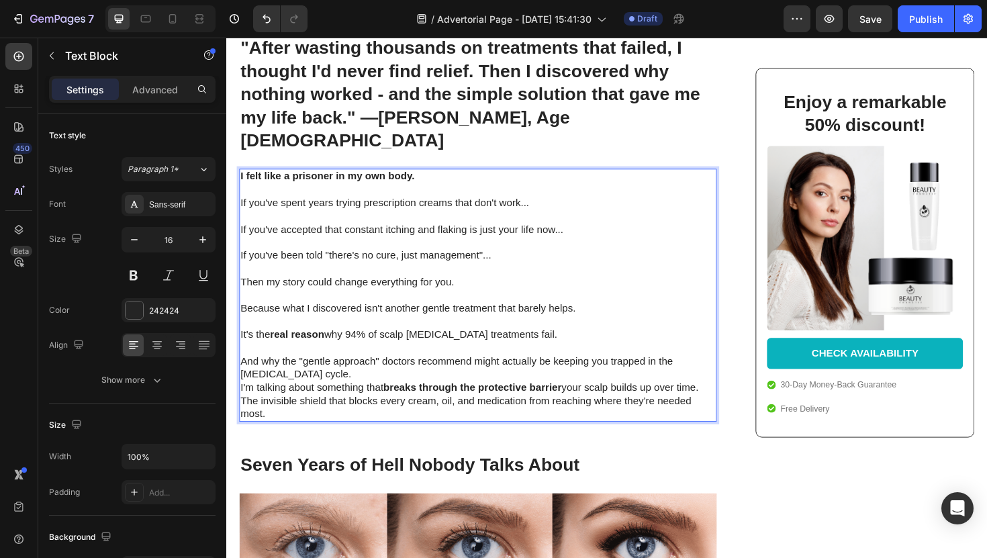
click at [465, 374] on p "And why the "gentle approach" doctors recommend might actually be keeping you t…" at bounding box center [492, 388] width 503 height 28
click at [388, 374] on p "And why the "gentle approach" doctors recommend might actually be keeping you t…" at bounding box center [492, 388] width 503 height 28
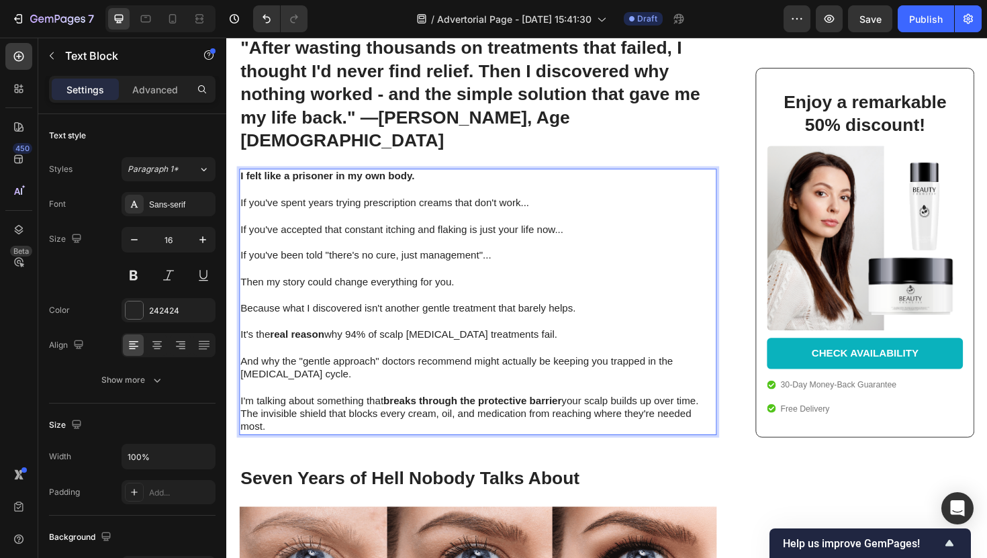
click at [736, 416] on p "I'm talking about something that breaks through the protective barrier your sca…" at bounding box center [492, 423] width 503 height 14
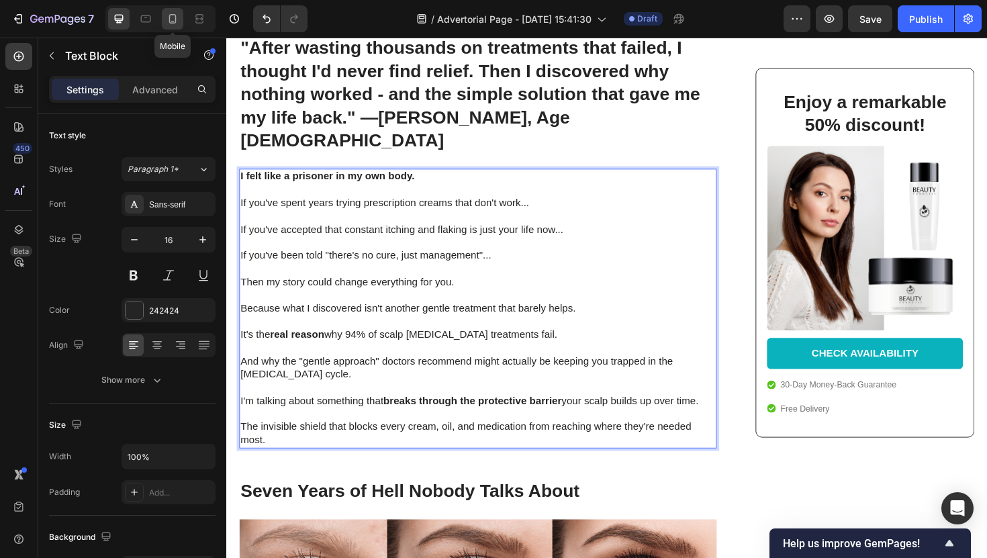
click at [183, 18] on div at bounding box center [172, 18] width 21 height 21
type input "14"
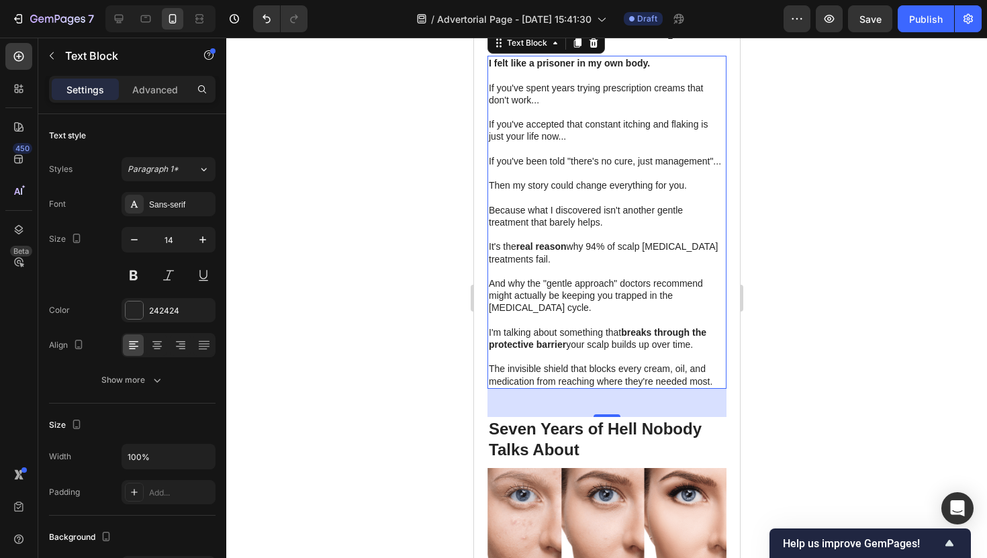
scroll to position [625, 0]
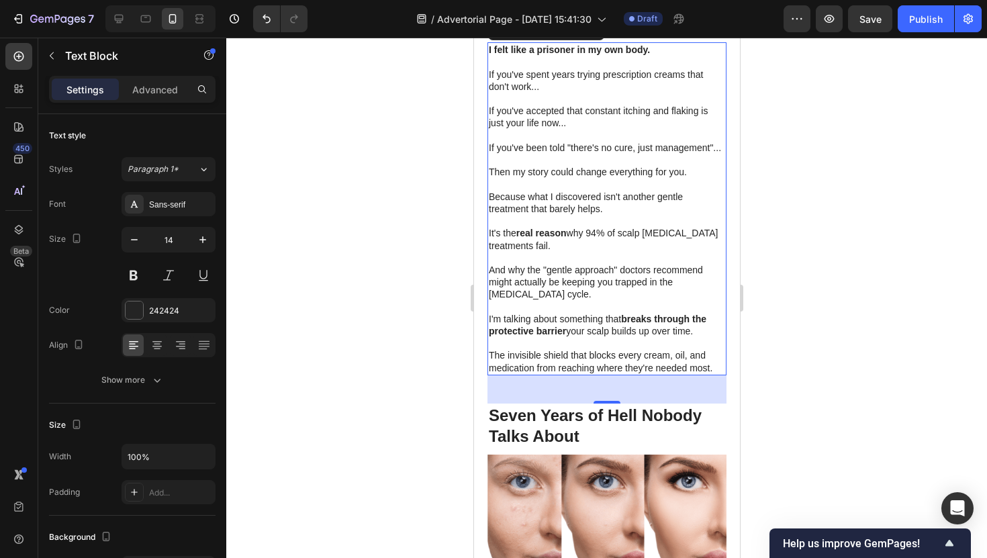
click at [751, 291] on div at bounding box center [606, 298] width 761 height 520
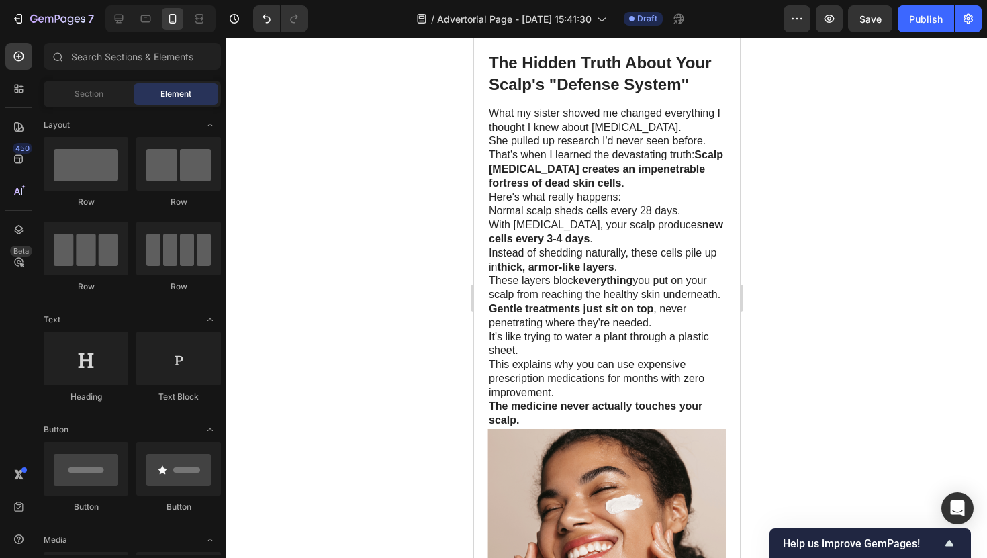
scroll to position [1937, 0]
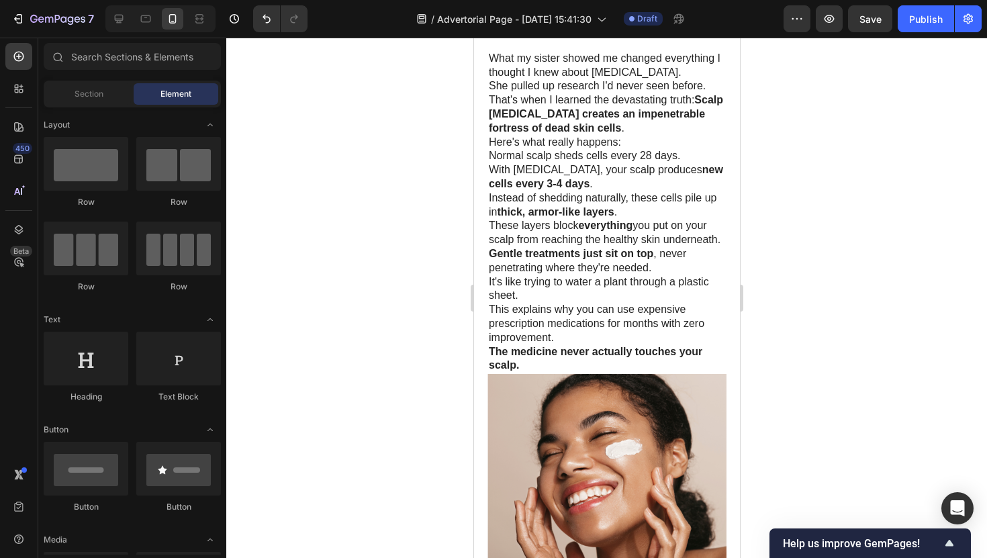
click at [129, 34] on div "7 Version history / Advertorial Page - [DATE] 15:41:30 Draft Preview Save Publi…" at bounding box center [493, 19] width 987 height 38
click at [128, 32] on div at bounding box center [160, 18] width 110 height 27
click at [124, 28] on div at bounding box center [118, 18] width 21 height 21
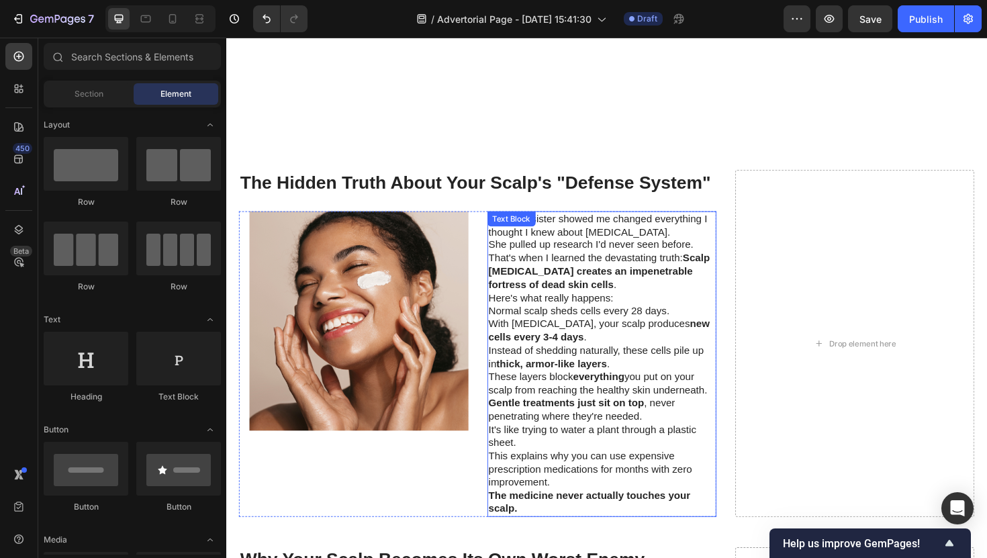
scroll to position [1752, 0]
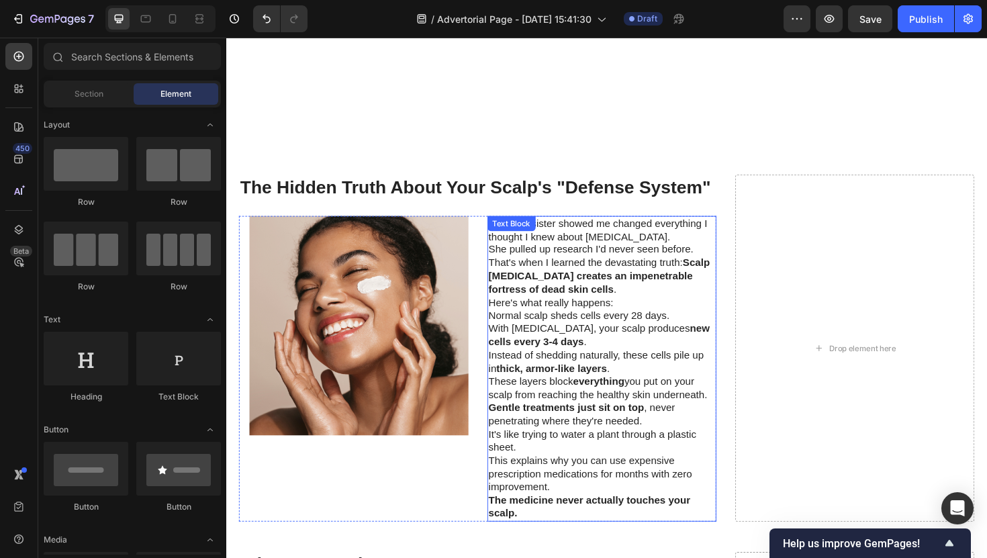
click at [542, 286] on strong "Scalp [MEDICAL_DATA] creates an impenetrable fortress of dead skin cells" at bounding box center [621, 290] width 234 height 40
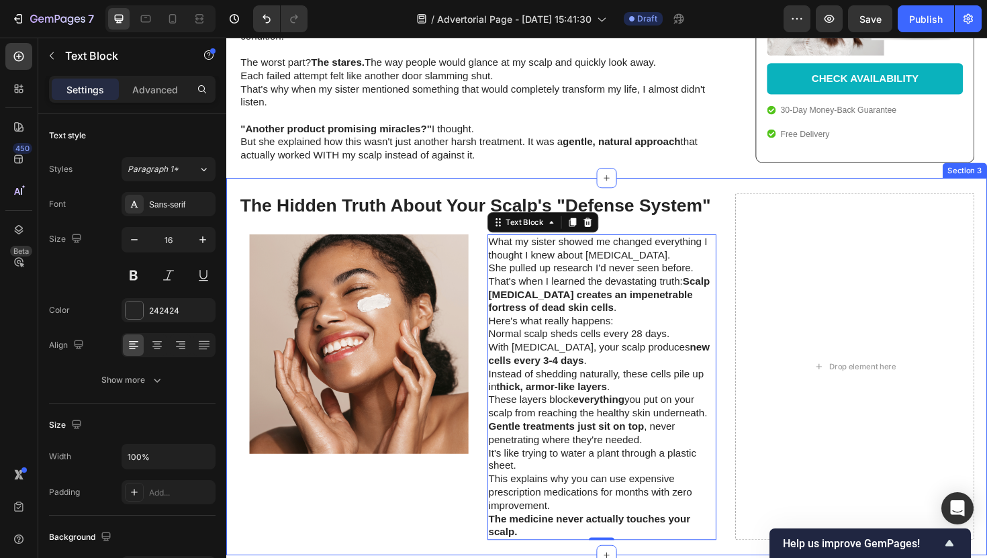
scroll to position [1549, 0]
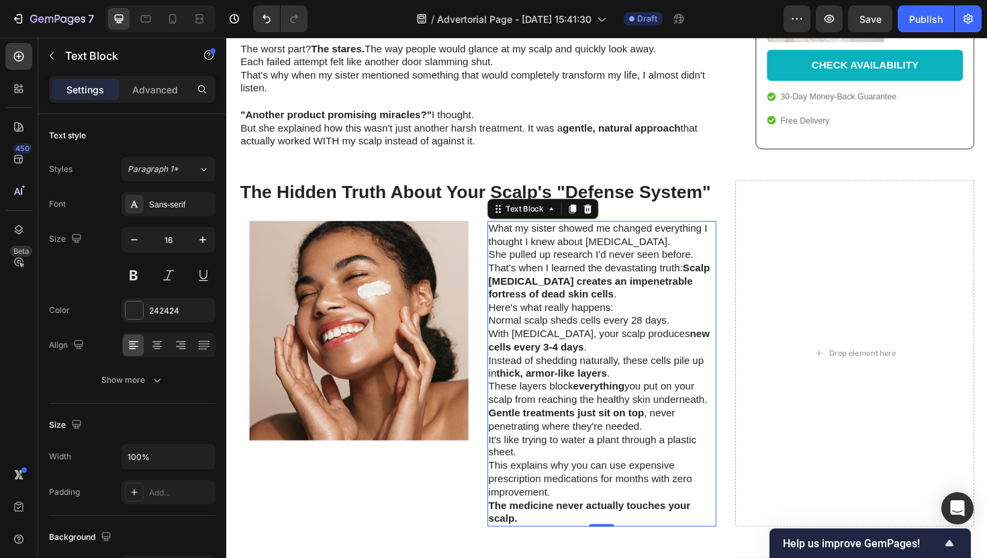
click at [655, 233] on p "What my sister showed me changed everything I thought I knew about [MEDICAL_DAT…" at bounding box center [624, 247] width 240 height 28
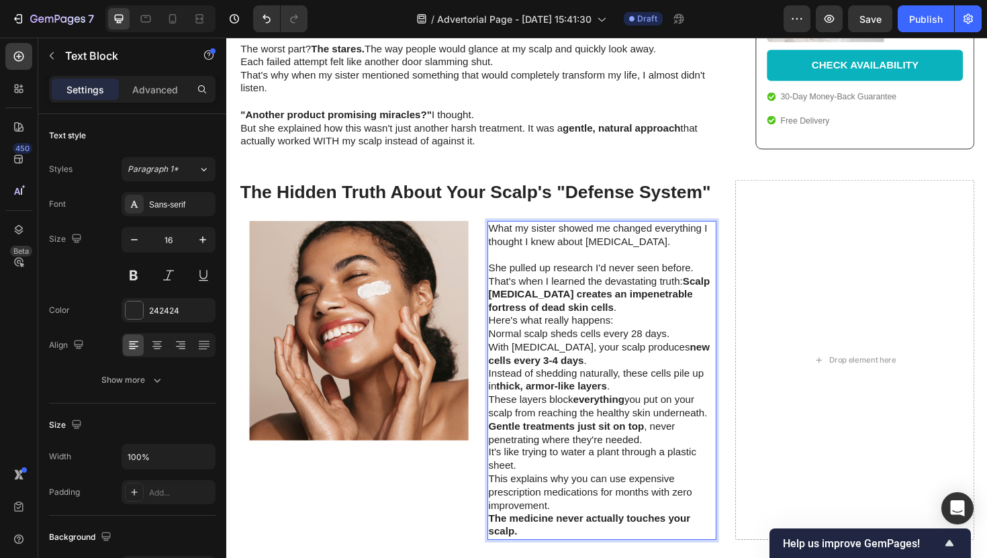
click at [728, 275] on p "She pulled up research I'd never seen before." at bounding box center [624, 282] width 240 height 14
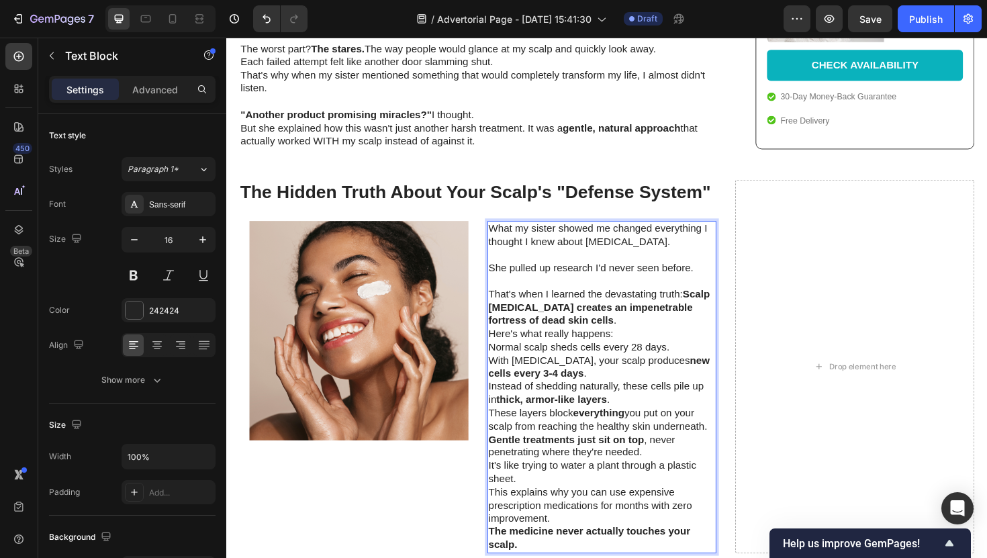
click at [619, 310] on p "That's when I learned the devastating truth: Scalp psoriasis creates an impenet…" at bounding box center [624, 324] width 240 height 42
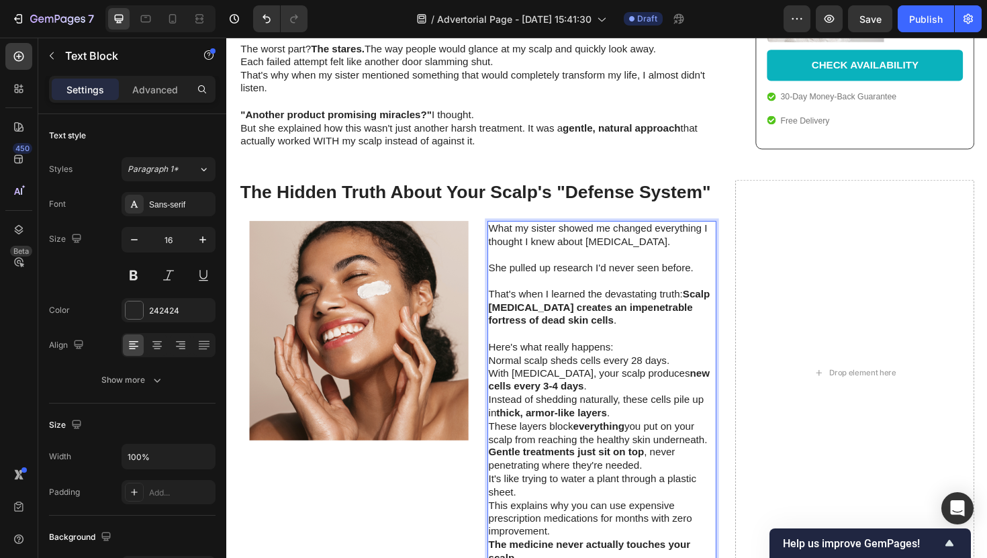
click at [641, 359] on p "Here's what really happens:" at bounding box center [624, 366] width 240 height 14
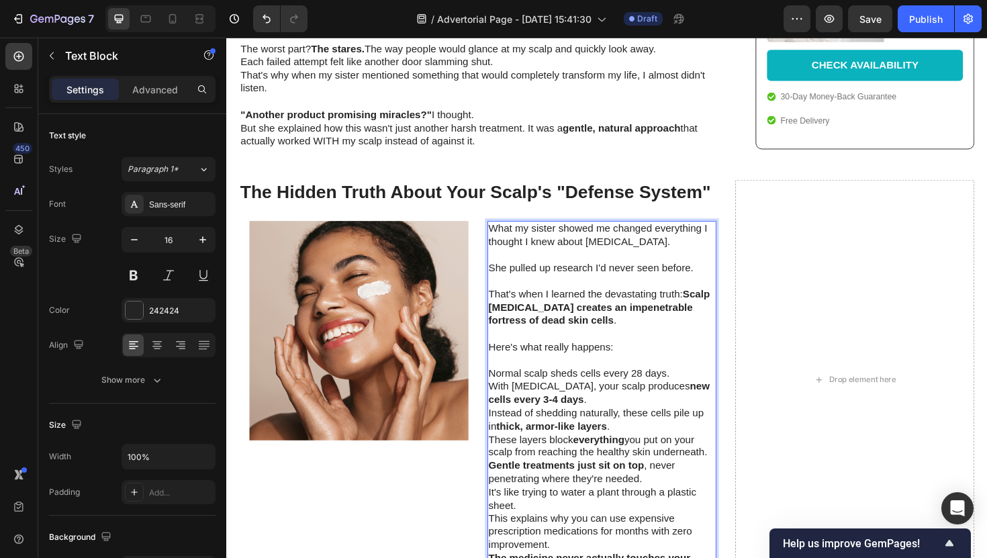
click at [706, 387] on p "Normal scalp sheds cells every 28 days." at bounding box center [624, 394] width 240 height 14
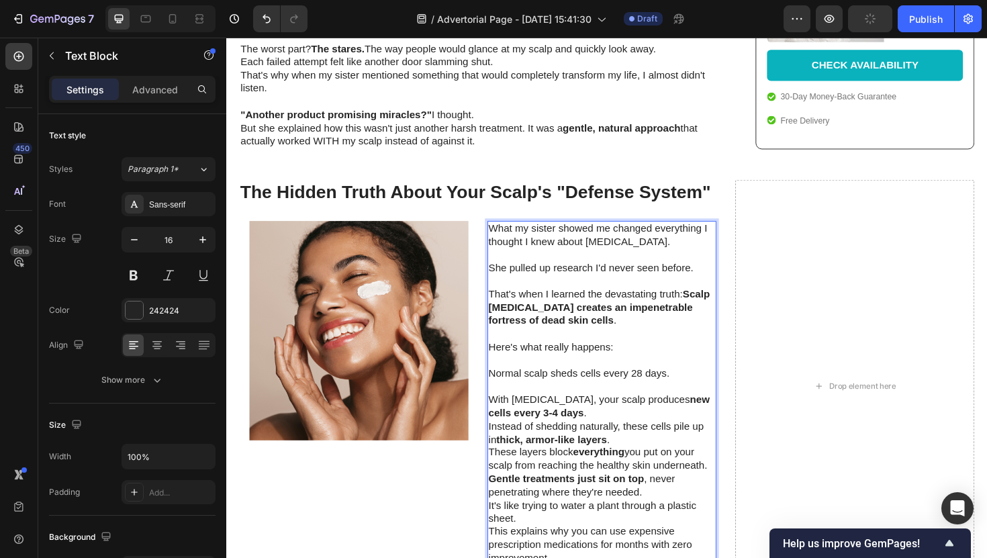
click at [676, 414] on p "With psoriasis, your scalp produces new cells every 3-4 days ." at bounding box center [624, 428] width 240 height 28
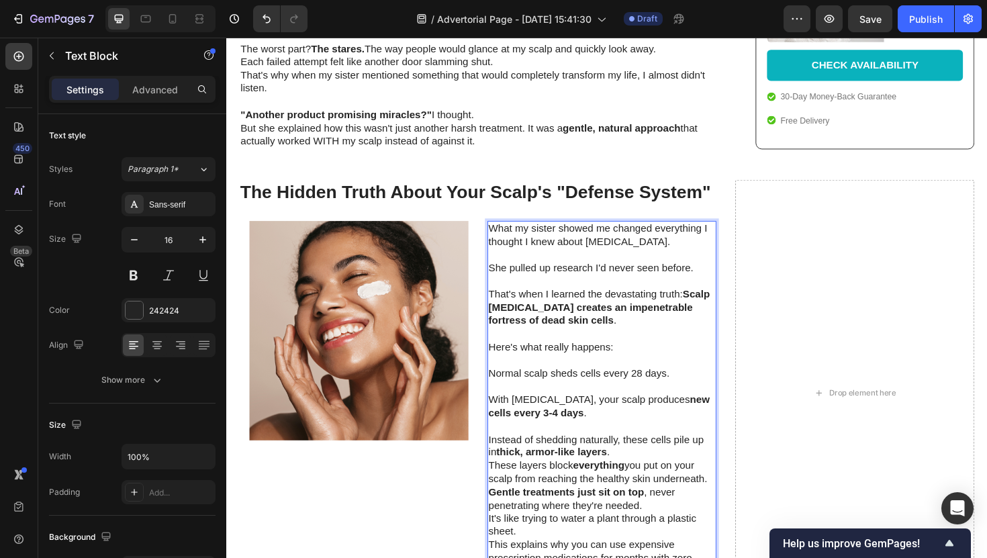
click at [635, 457] on p "Instead of shedding naturally, these cells pile up in thick, armor-like layers ." at bounding box center [624, 471] width 240 height 28
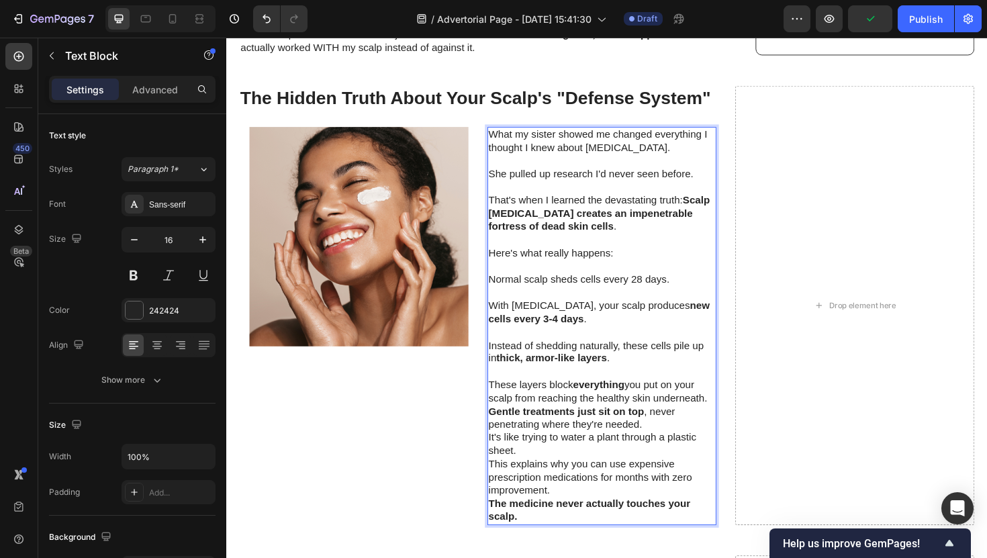
scroll to position [1655, 0]
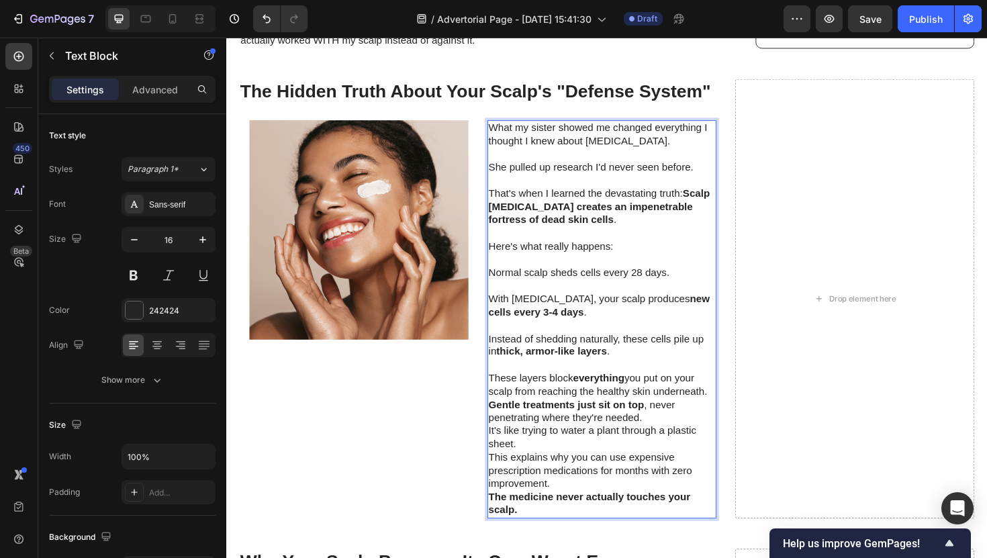
click at [737, 420] on p "Gentle treatments just sit on top , never penetrating where they're needed." at bounding box center [624, 434] width 240 height 28
click at [737, 393] on p "These layers block everything you put on your scalp from reaching the healthy s…" at bounding box center [624, 406] width 240 height 28
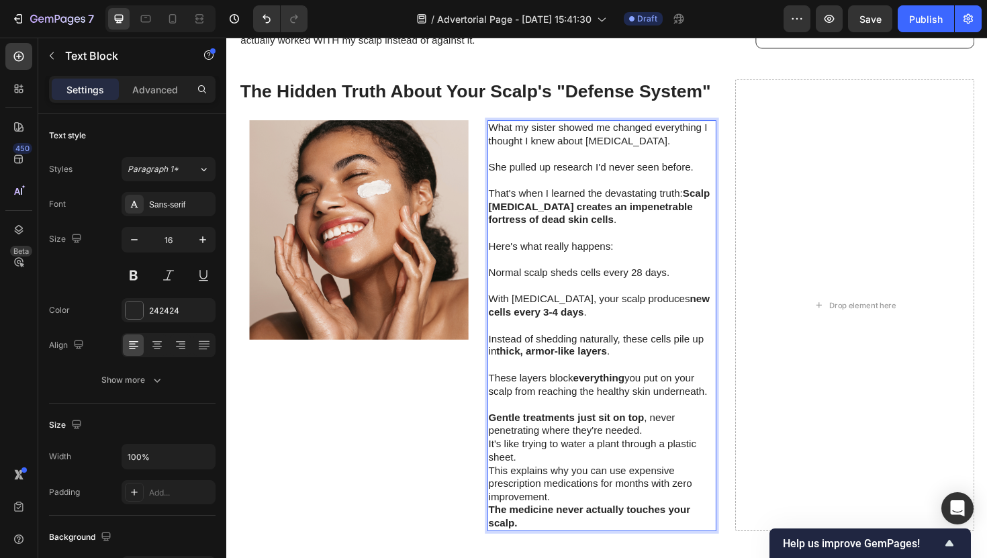
click at [695, 433] on p "Gentle treatments just sit on top , never penetrating where they're needed." at bounding box center [624, 447] width 240 height 28
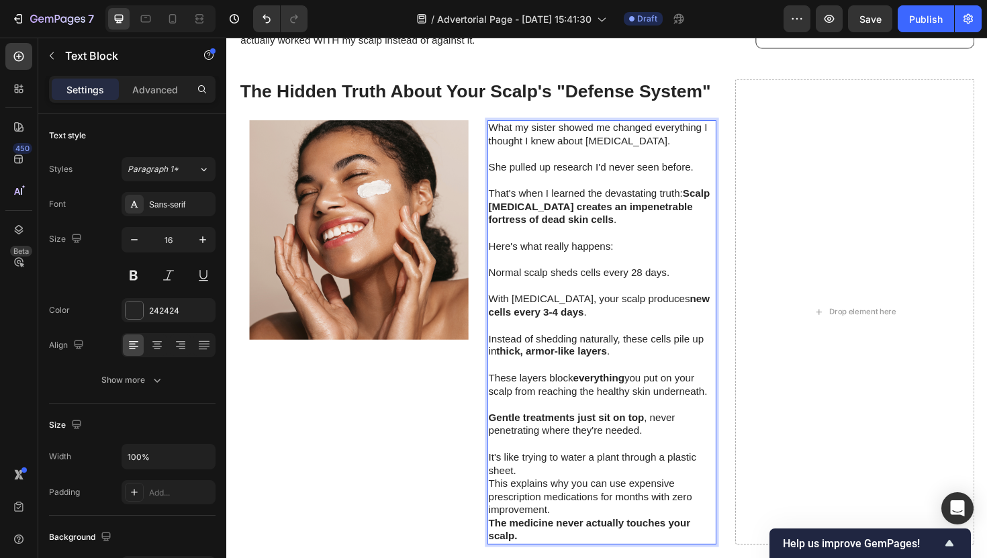
click at [649, 475] on p "It's like trying to water a plant through a plastic sheet." at bounding box center [624, 489] width 240 height 28
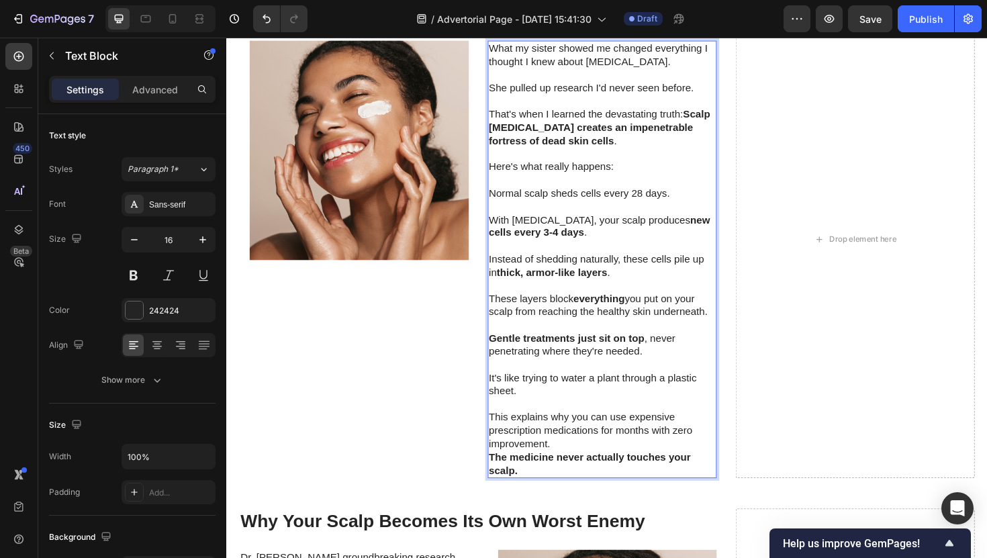
scroll to position [1720, 0]
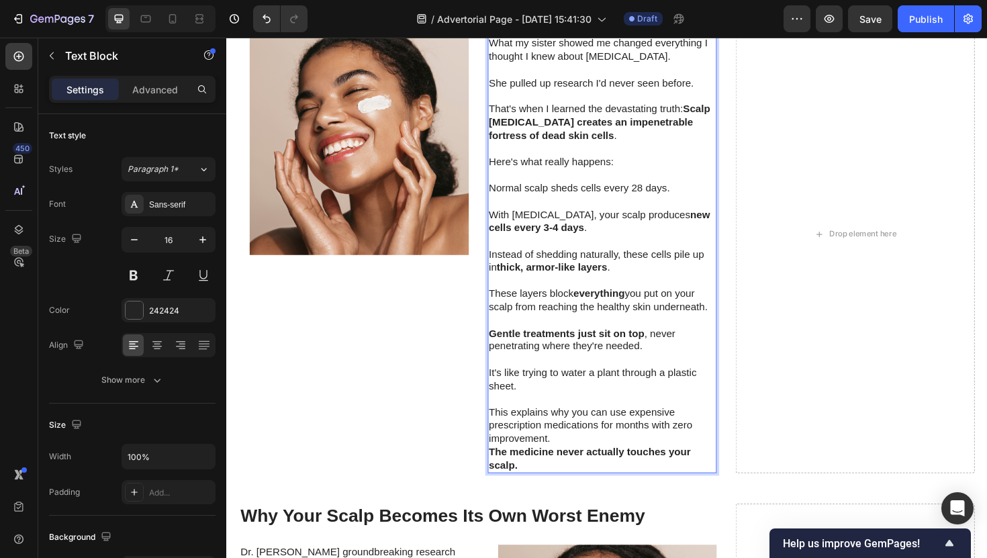
click at [625, 469] on p "This explains why you can use expensive prescription medications for months wit…" at bounding box center [624, 449] width 240 height 42
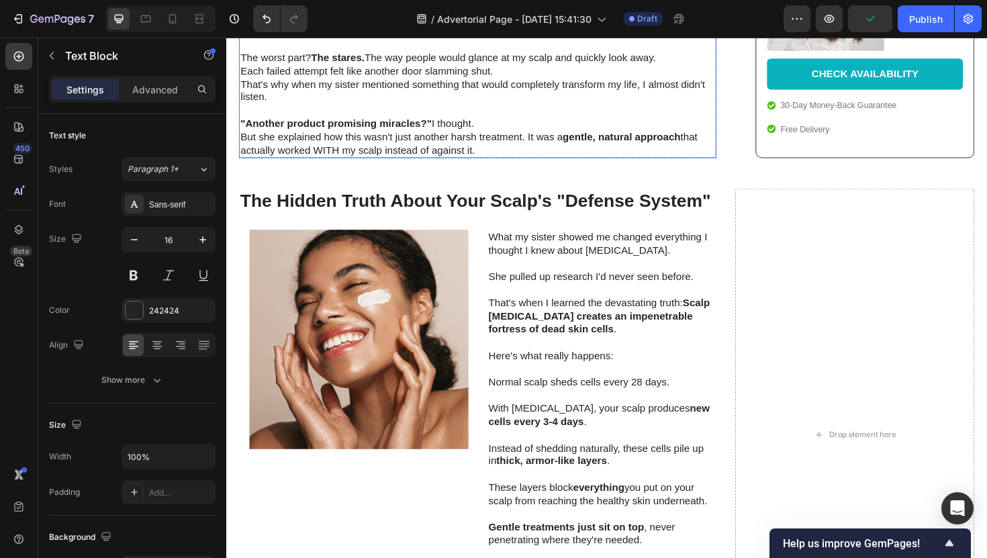
scroll to position [1545, 0]
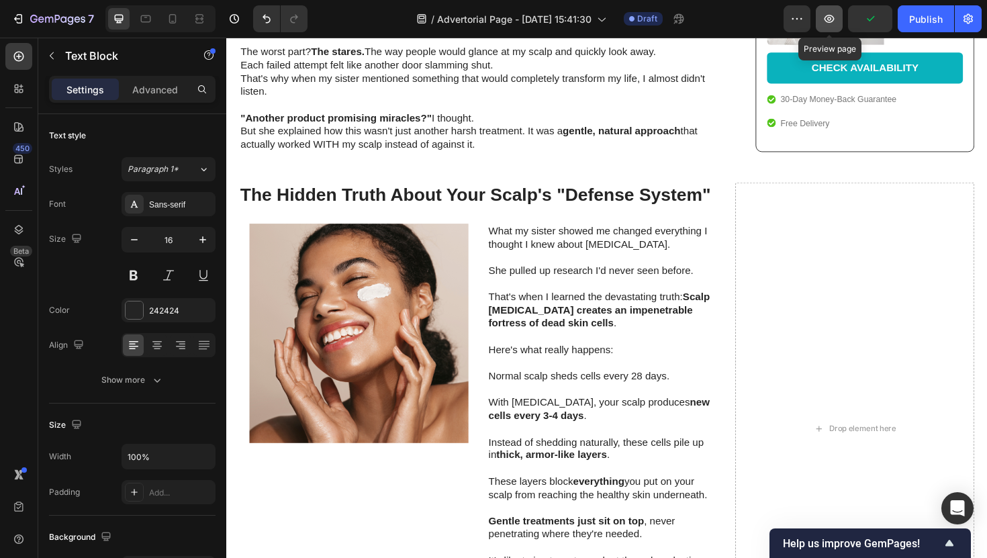
click at [821, 24] on button "button" at bounding box center [829, 18] width 27 height 27
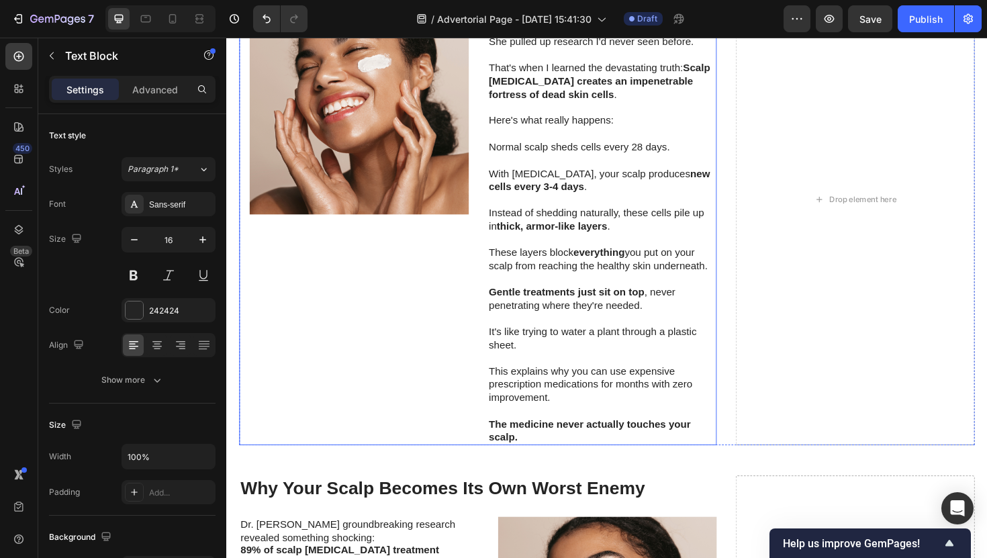
scroll to position [1797, 0]
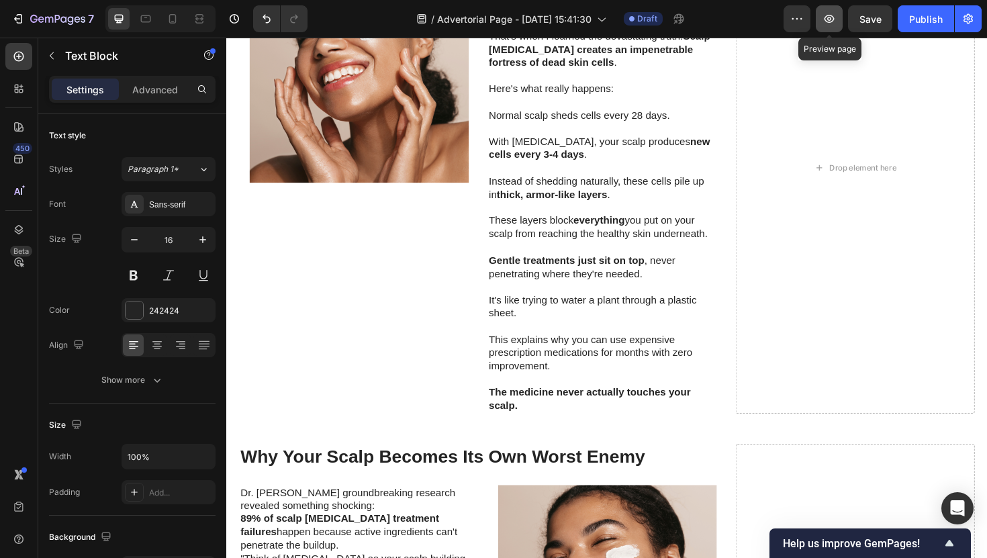
click at [821, 24] on button "button" at bounding box center [829, 18] width 27 height 27
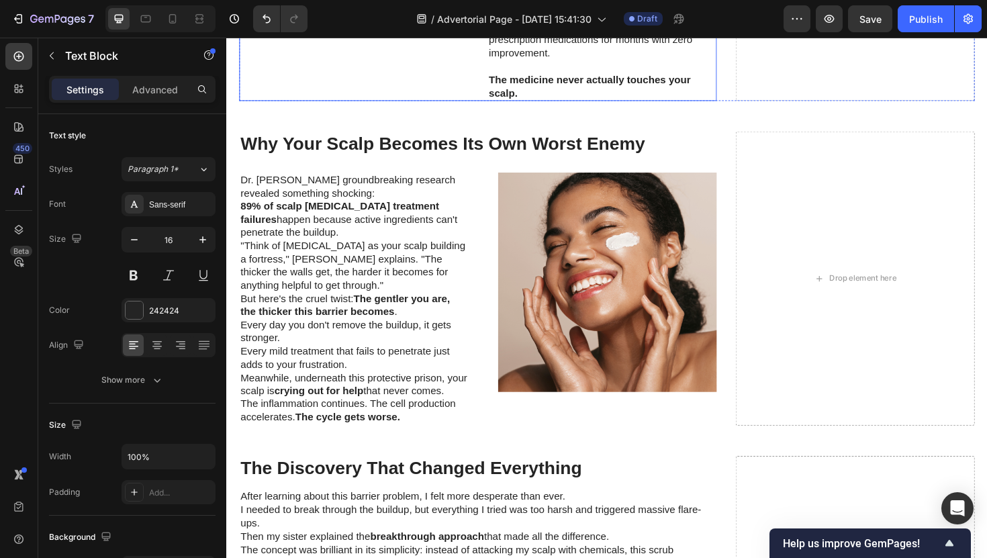
scroll to position [2152, 0]
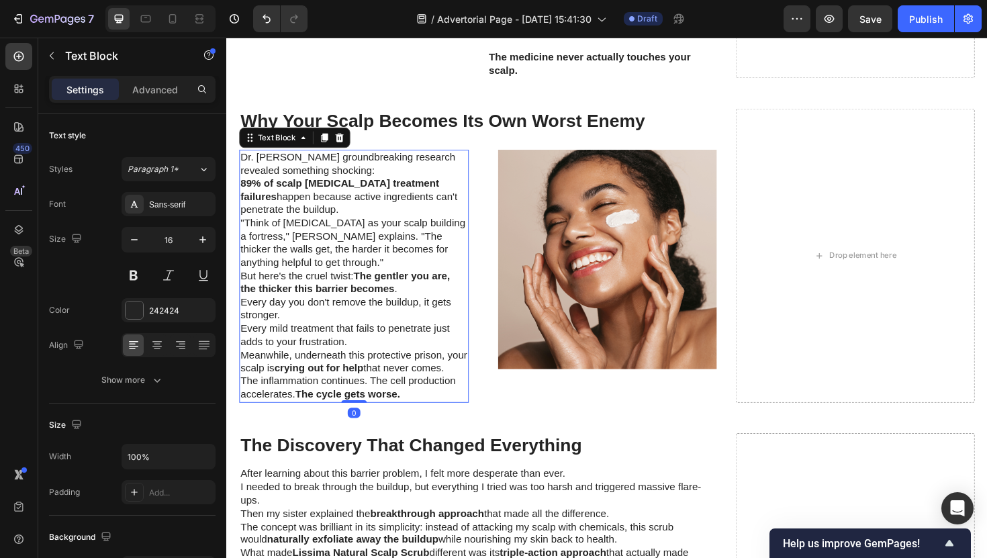
click at [387, 181] on p "Dr. [PERSON_NAME] groundbreaking research revealed something shocking:" at bounding box center [361, 172] width 240 height 28
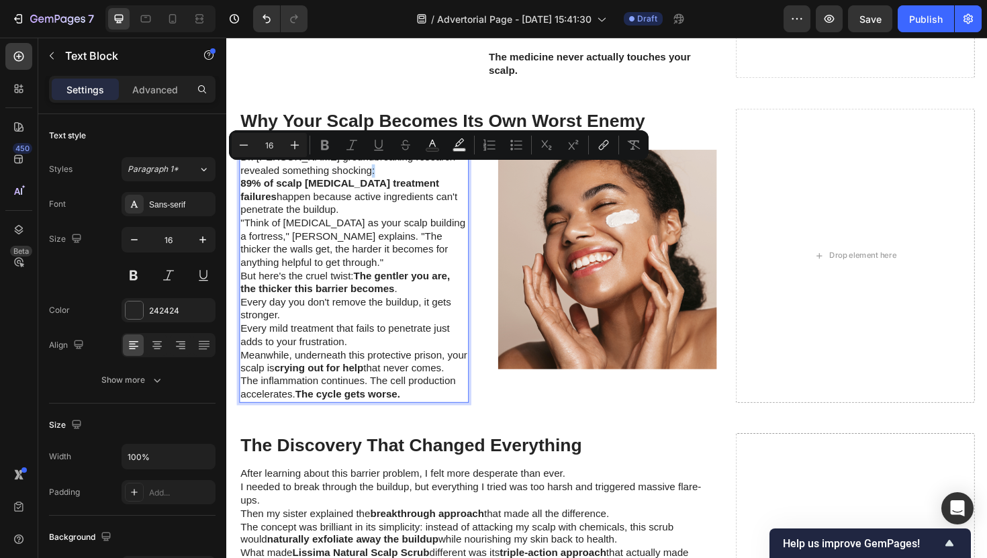
click at [387, 181] on p "Dr. [PERSON_NAME] groundbreaking research revealed something shocking:" at bounding box center [361, 172] width 240 height 28
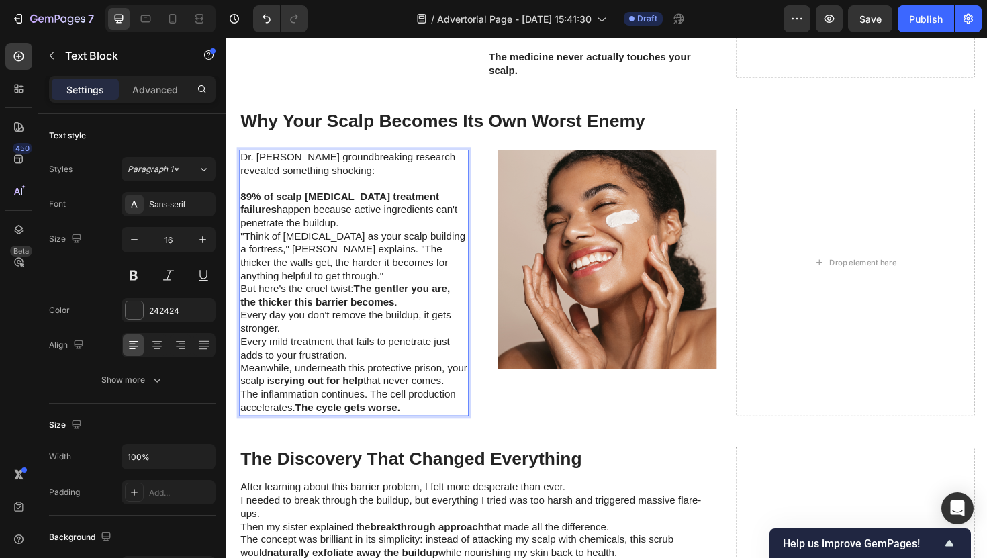
click at [358, 230] on p "89% of scalp psoriasis treatment failures happen because active ingredients can…" at bounding box center [361, 220] width 240 height 42
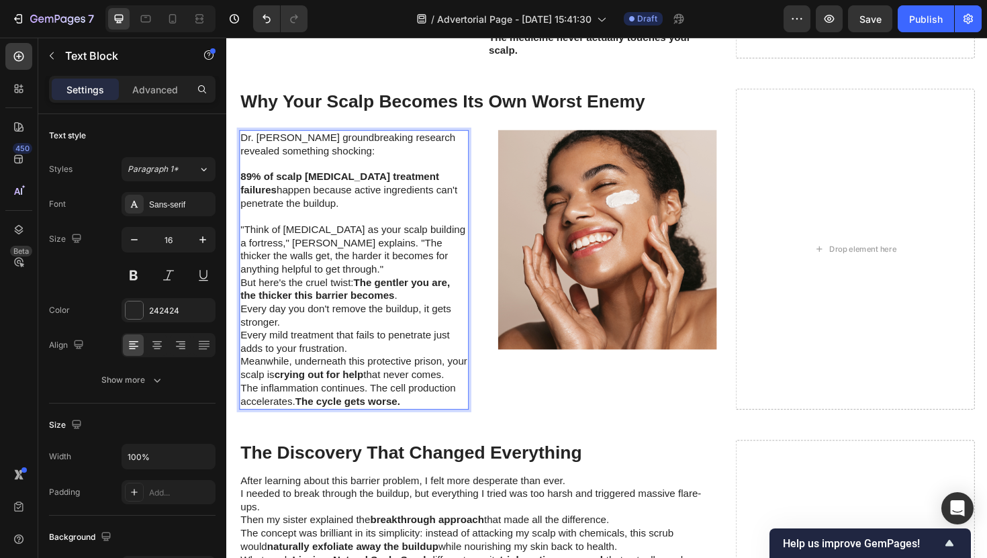
scroll to position [2174, 0]
click at [340, 281] on p ""Think of [MEDICAL_DATA] as your scalp building a fortress," [PERSON_NAME] expl…" at bounding box center [361, 262] width 240 height 56
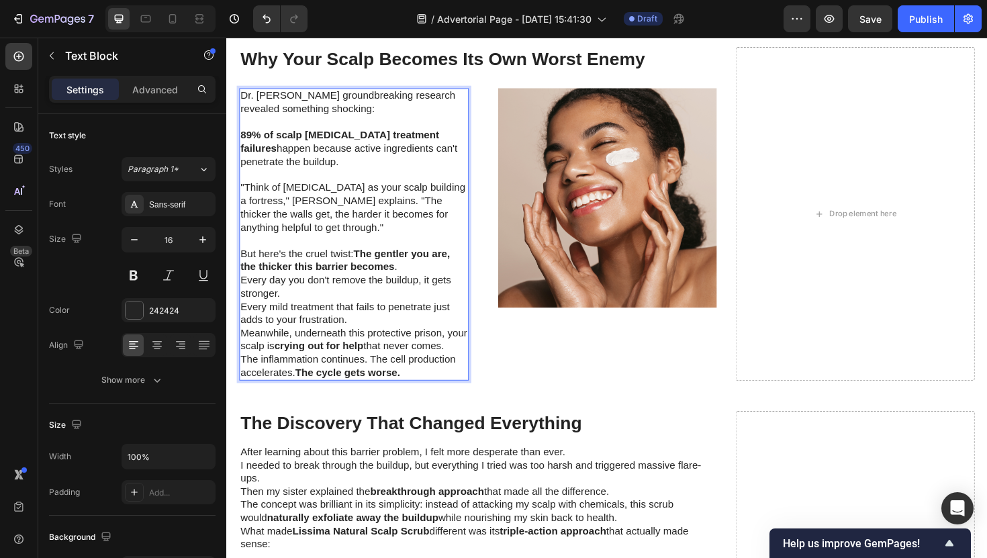
scroll to position [2219, 0]
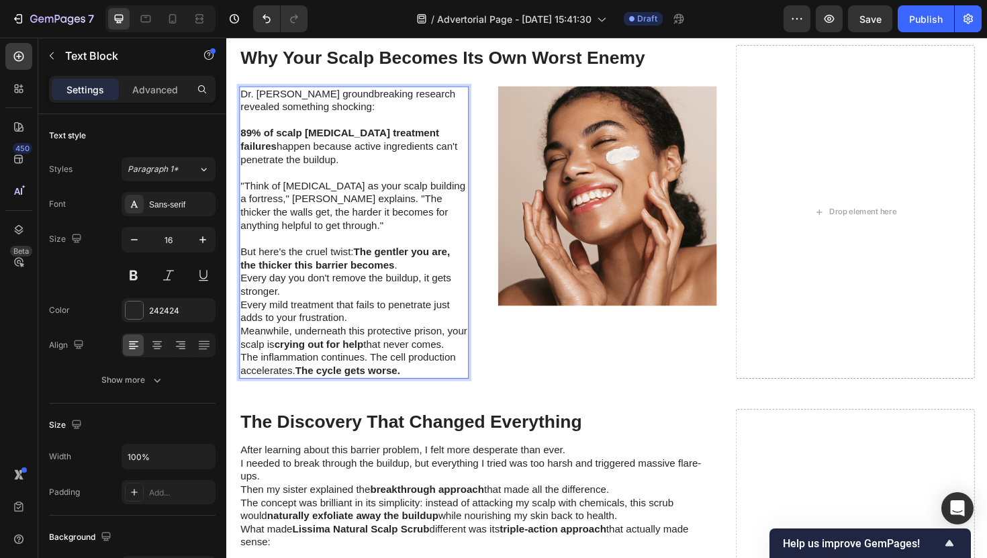
click at [330, 305] on p "Every day you don't remove the buildup, it gets stronger." at bounding box center [361, 300] width 240 height 28
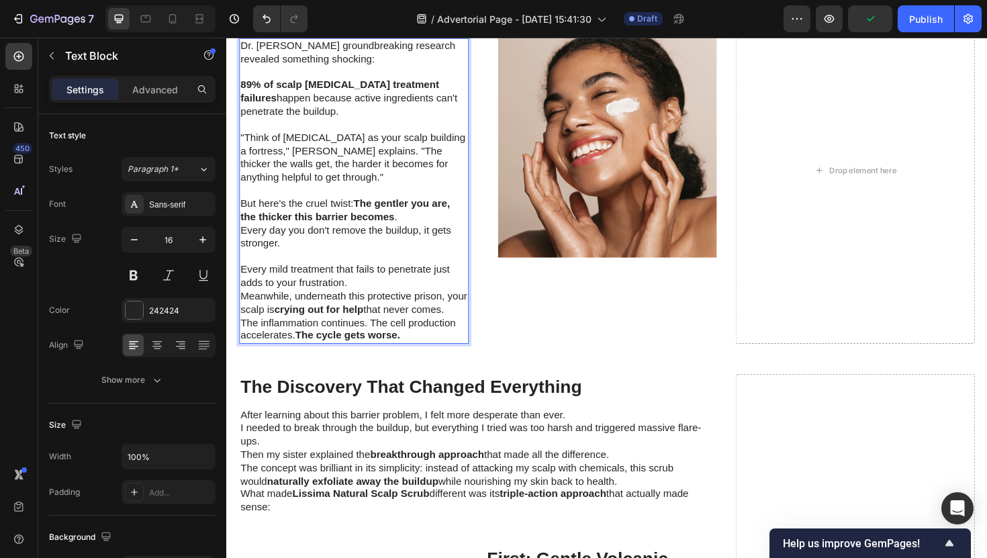
scroll to position [2278, 0]
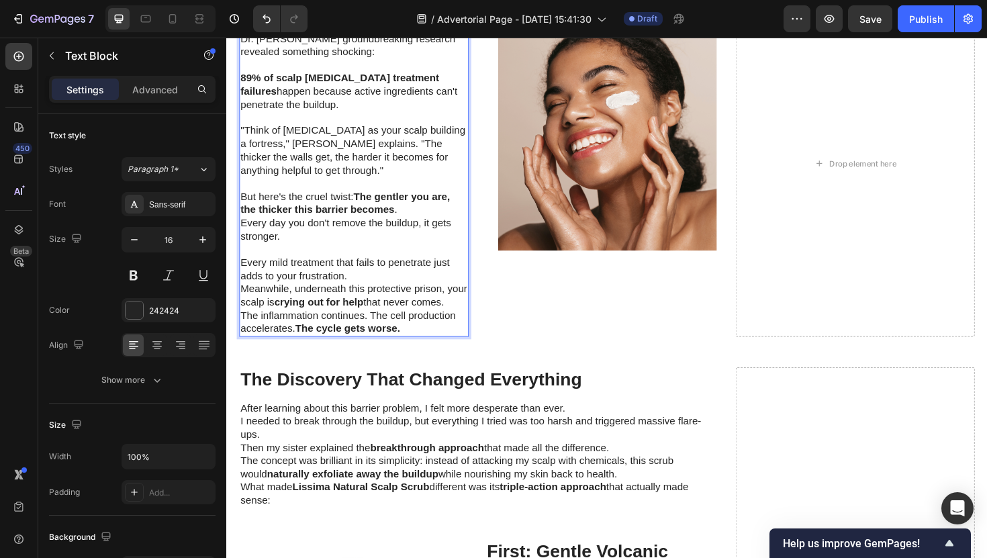
click at [360, 291] on p "Every mild treatment that fails to penetrate just adds to your frustration." at bounding box center [361, 283] width 240 height 28
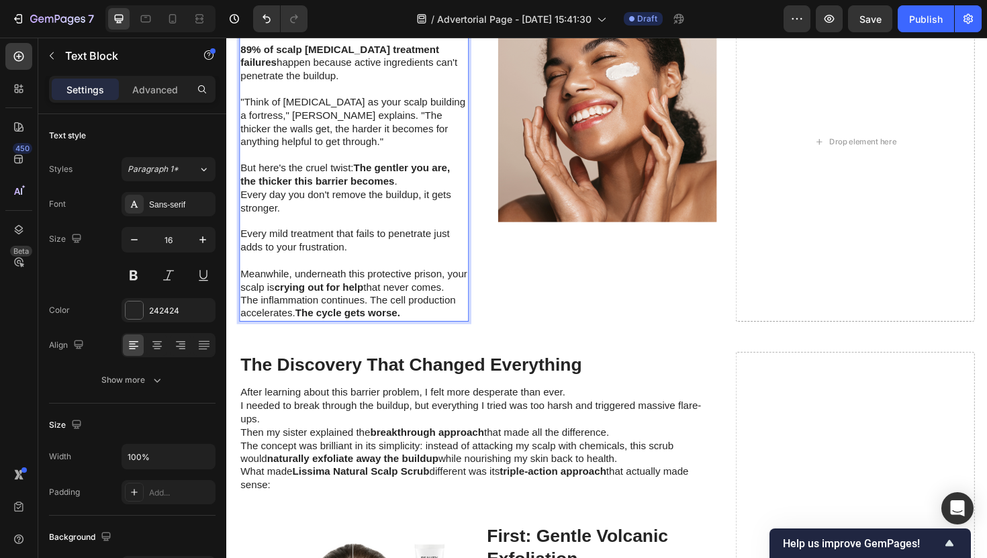
scroll to position [2312, 0]
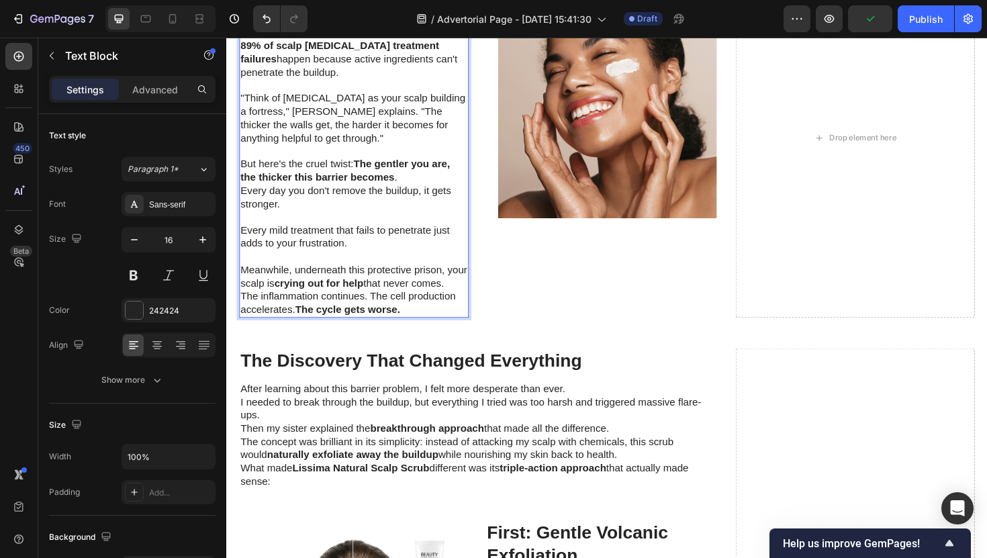
click at [466, 300] on p "Meanwhile, underneath this protective prison, your scalp is crying out for help…" at bounding box center [361, 291] width 240 height 28
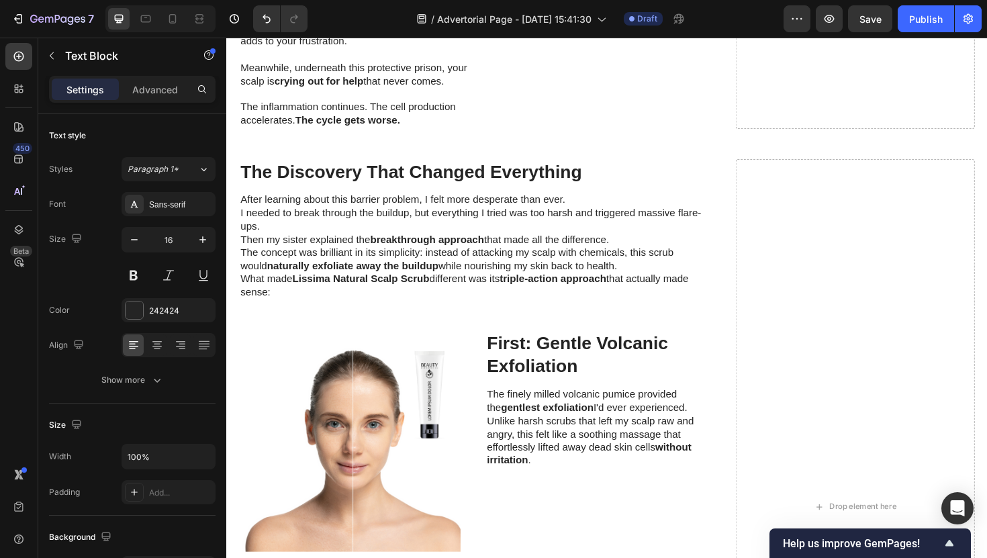
scroll to position [2543, 0]
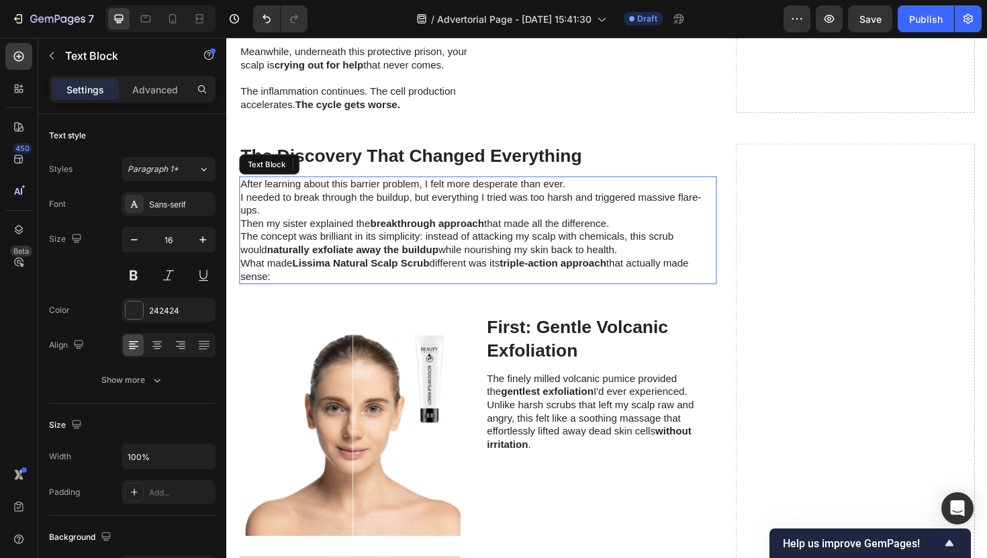
click at [437, 229] on strong "breakthrough approach" at bounding box center [439, 234] width 121 height 11
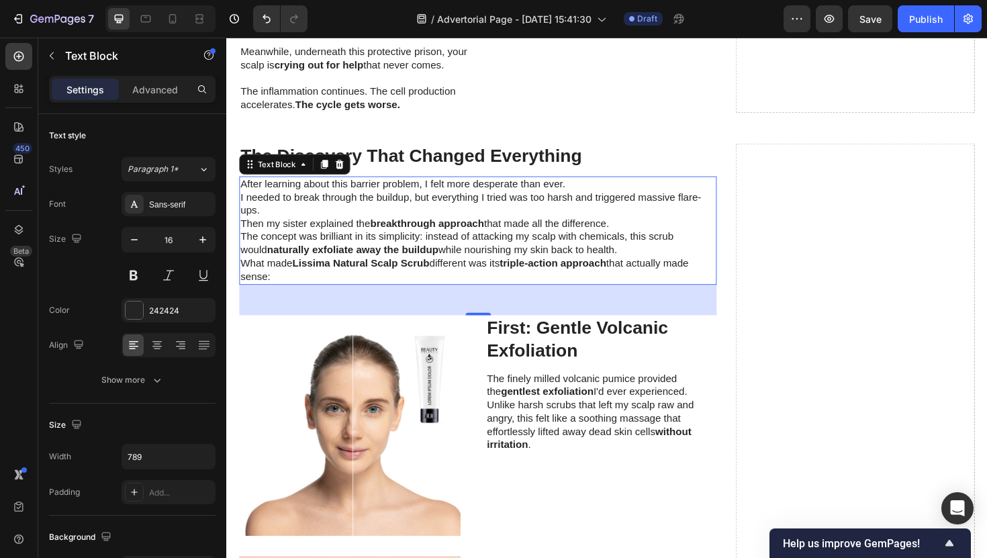
click at [590, 201] on p "I needed to break through the buildup, but everything I tried was too harsh and…" at bounding box center [492, 214] width 503 height 28
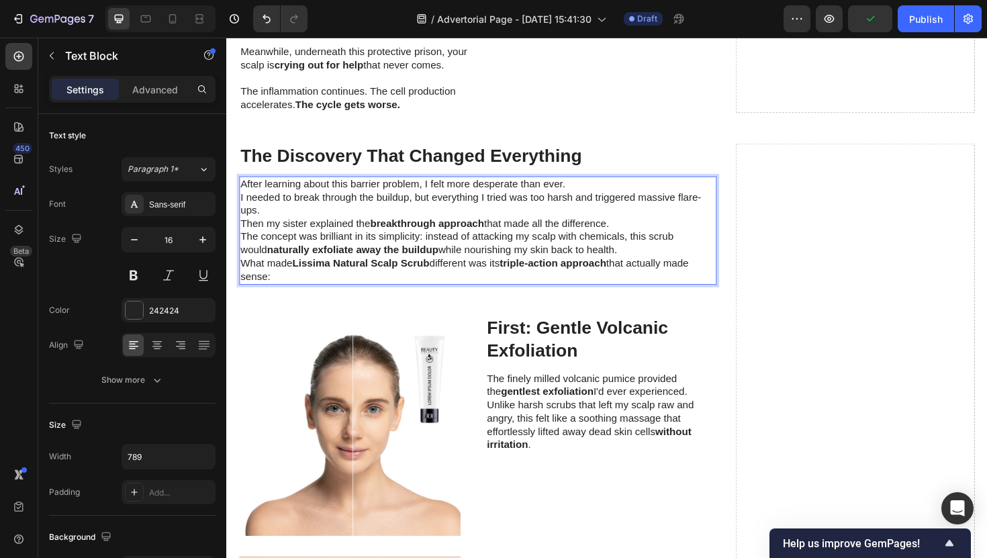
click at [590, 191] on p "After learning about this barrier problem, I felt more desperate than ever." at bounding box center [492, 193] width 503 height 14
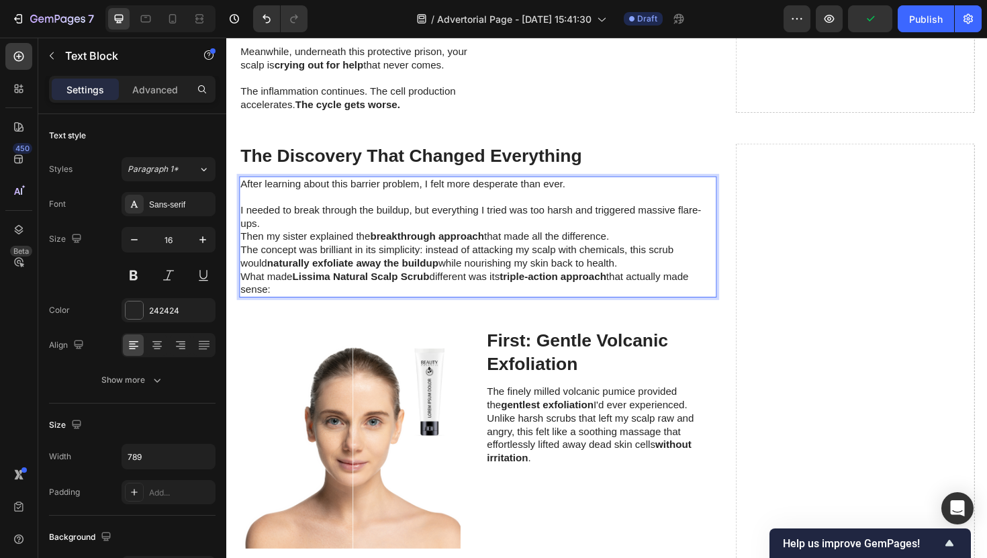
click at [520, 232] on p "I needed to break through the buildup, but everything I tried was too harsh and…" at bounding box center [492, 228] width 503 height 28
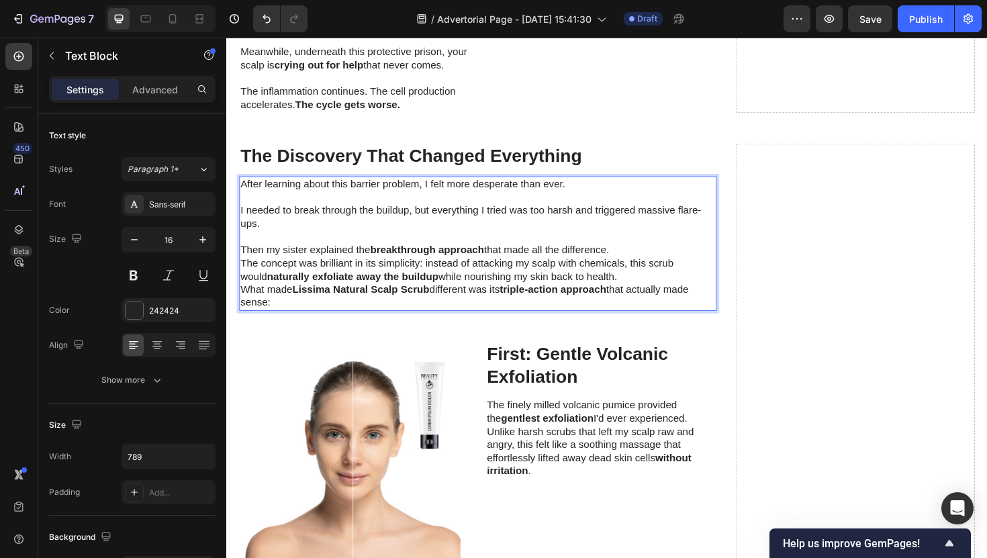
click at [682, 273] on p "The concept was brilliant in its simplicity: instead of attacking my scalp with…" at bounding box center [492, 284] width 503 height 28
click at [680, 268] on p "Then my sister explained the breakthrough approach that made all the difference." at bounding box center [492, 263] width 503 height 14
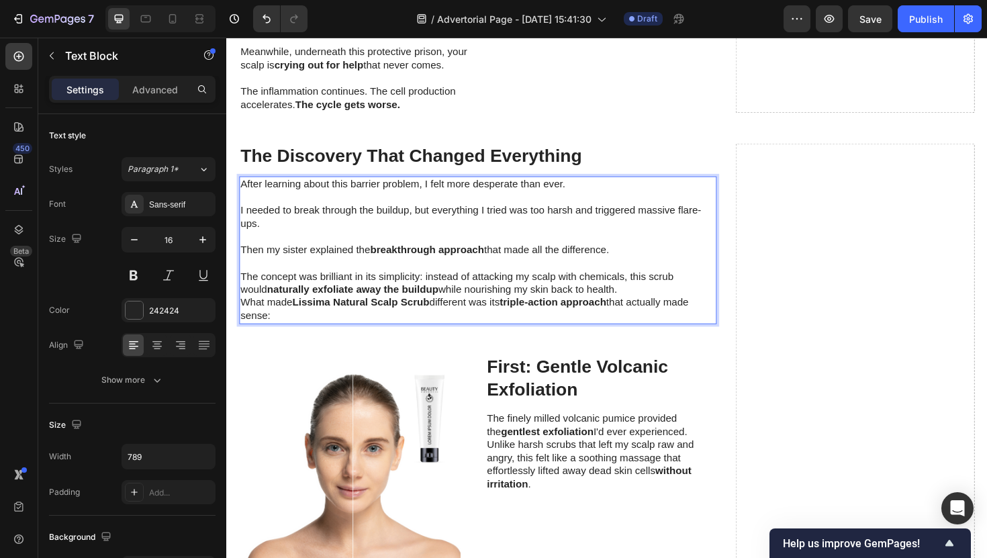
click at [619, 300] on p "The concept was brilliant in its simplicity: instead of attacking my scalp with…" at bounding box center [492, 298] width 503 height 28
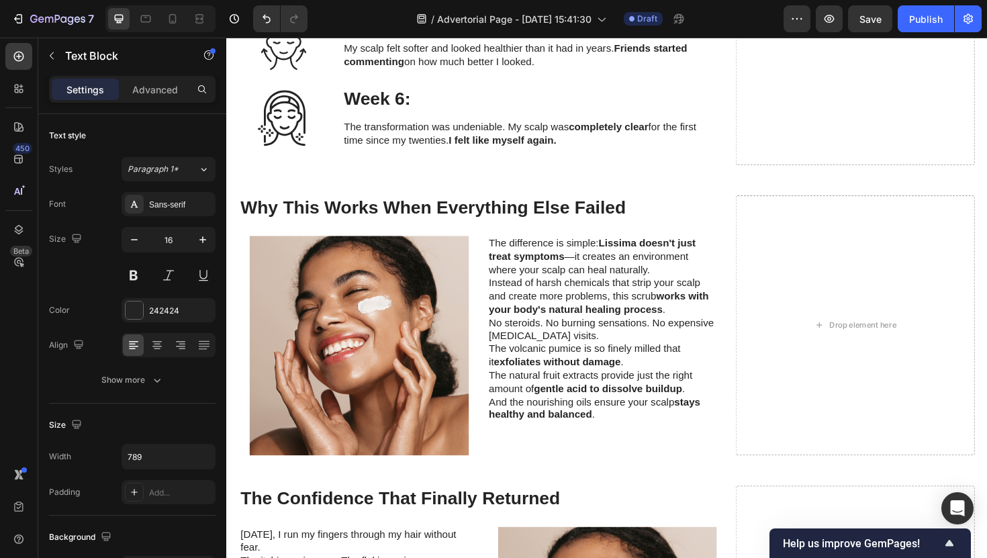
scroll to position [3912, 0]
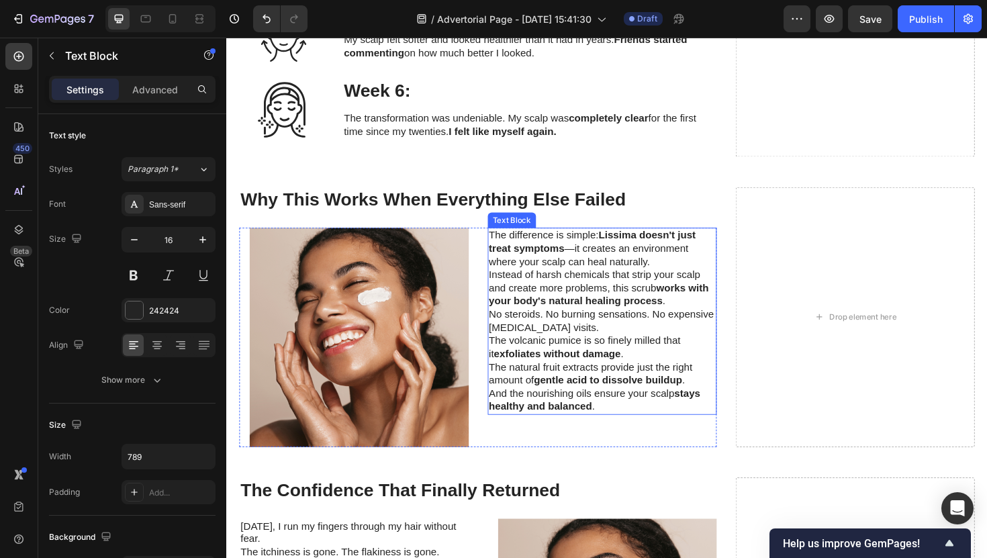
click at [679, 279] on p "The difference is simple: Lissima doesn't just treat symptoms —it creates an en…" at bounding box center [624, 261] width 240 height 42
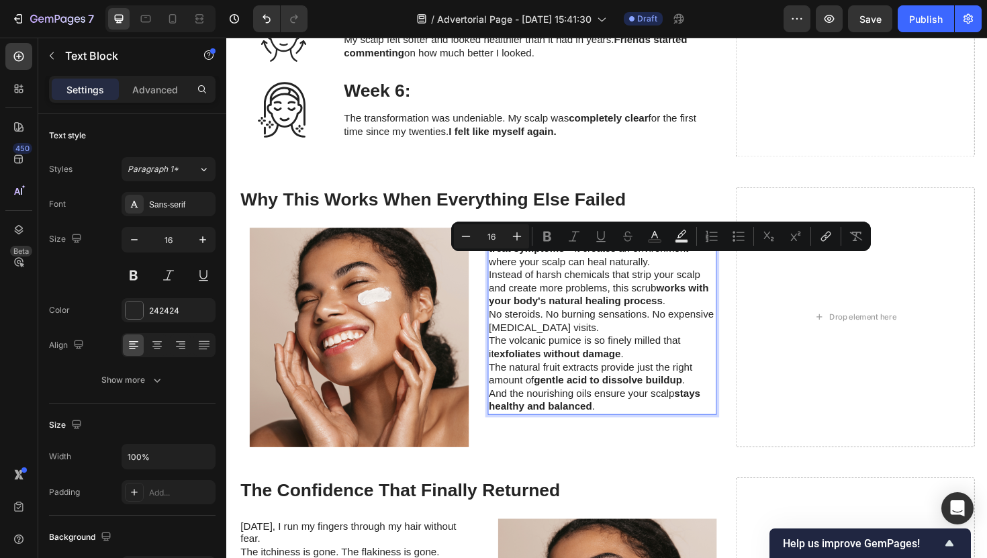
click at [679, 277] on p "The difference is simple: Lissima doesn't just treat symptoms —it creates an en…" at bounding box center [624, 261] width 240 height 42
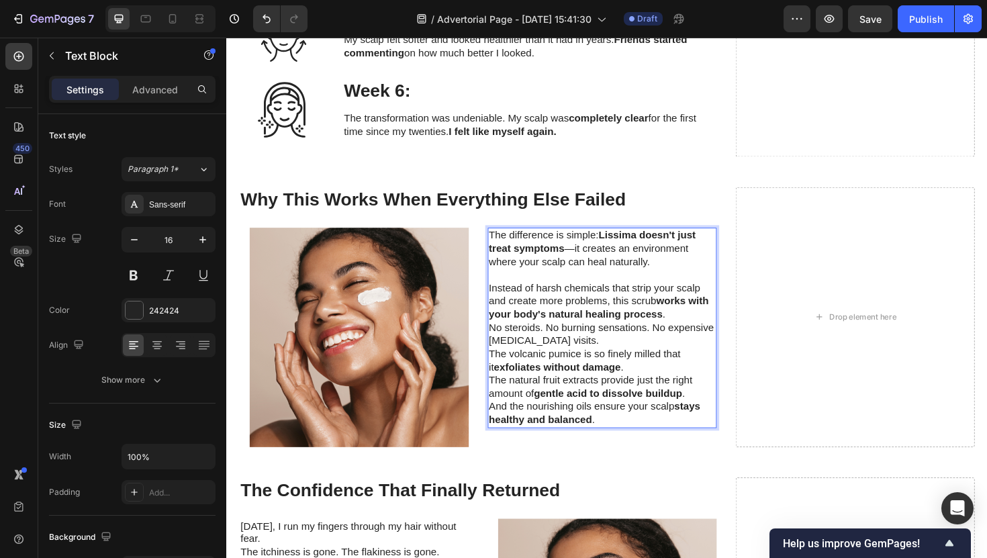
click at [702, 332] on p "Instead of harsh chemicals that strip your scalp and create more problems, this…" at bounding box center [624, 317] width 240 height 42
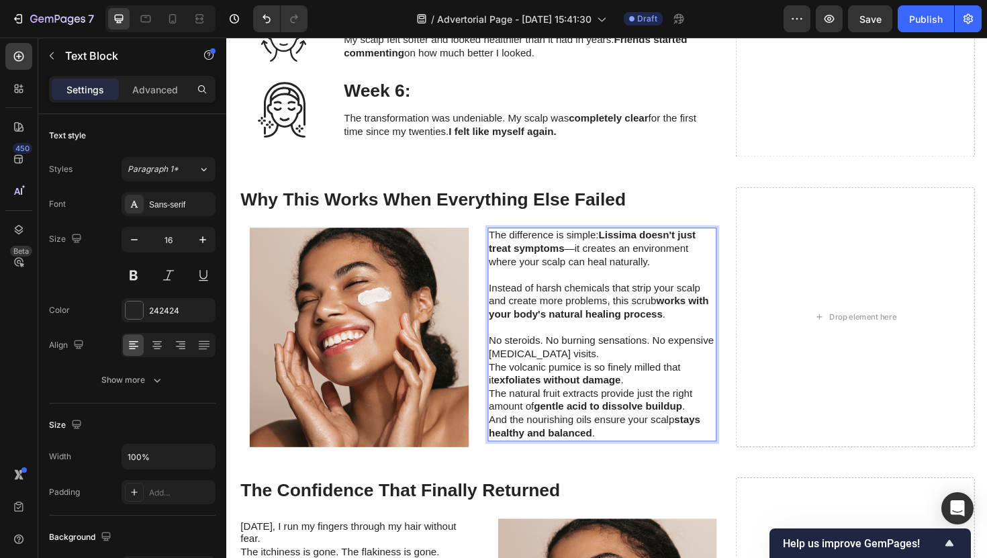
click at [627, 374] on p "No steroids. No burning sensations. No expensive [MEDICAL_DATA] visits." at bounding box center [624, 366] width 240 height 28
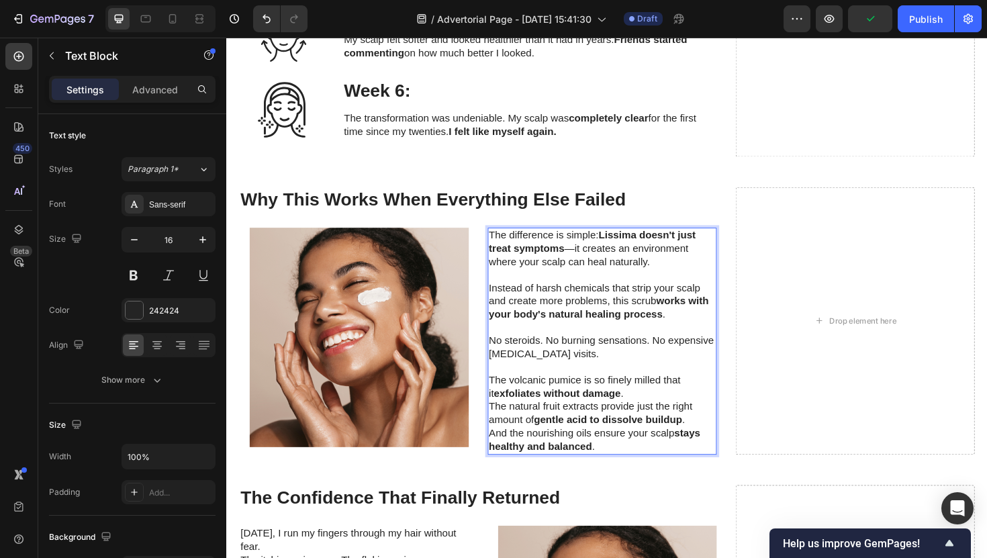
click at [645, 412] on p "The volcanic pumice is so finely milled that it exfoliates without damage ." at bounding box center [624, 408] width 240 height 28
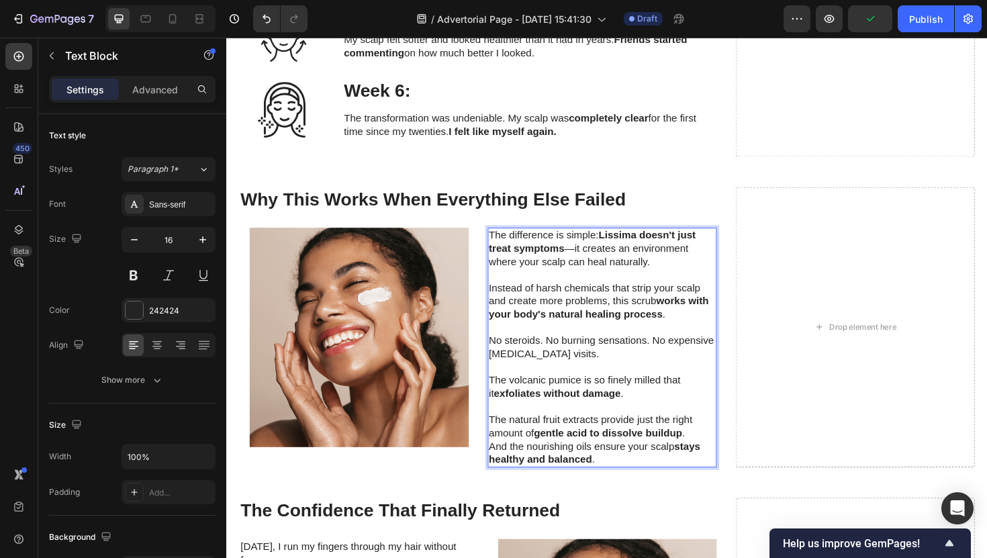
click at [719, 456] on p "The natural fruit extracts provide just the right amount of gentle acid to diss…" at bounding box center [624, 450] width 240 height 28
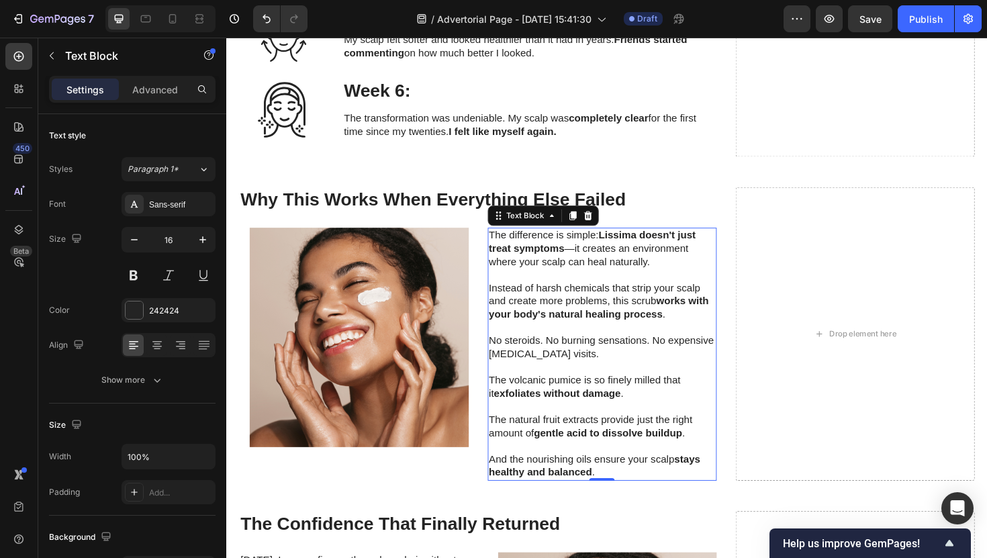
click at [183, 18] on div at bounding box center [160, 18] width 110 height 27
click at [179, 18] on div at bounding box center [172, 18] width 21 height 21
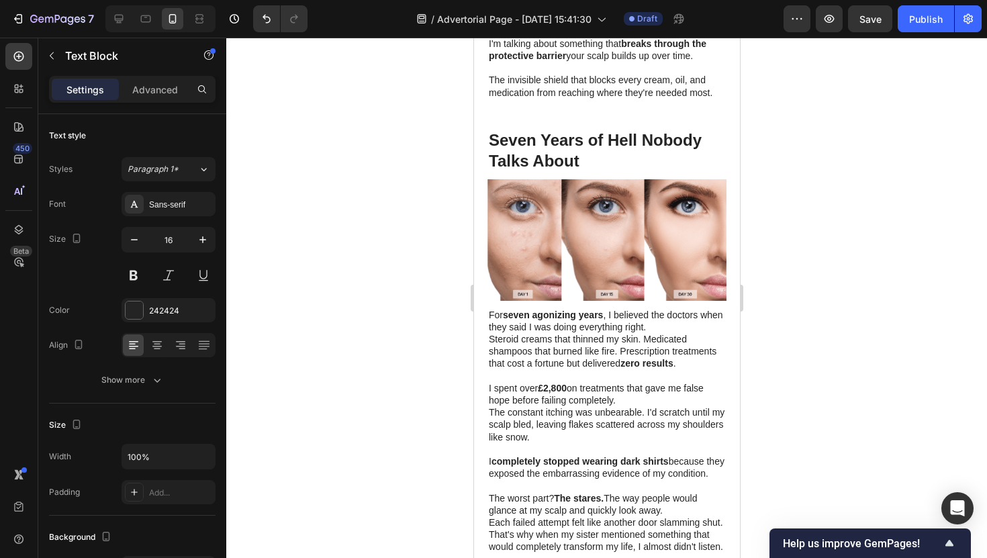
scroll to position [899, 0]
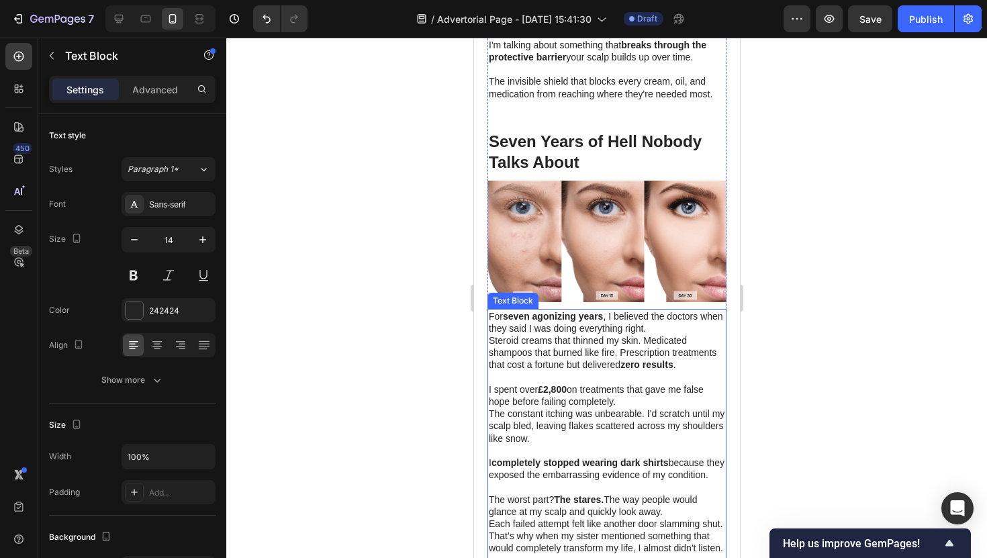
click at [553, 336] on p "Steroid creams that thinned my skin. Medicated shampoos that burned like fire. …" at bounding box center [606, 352] width 236 height 37
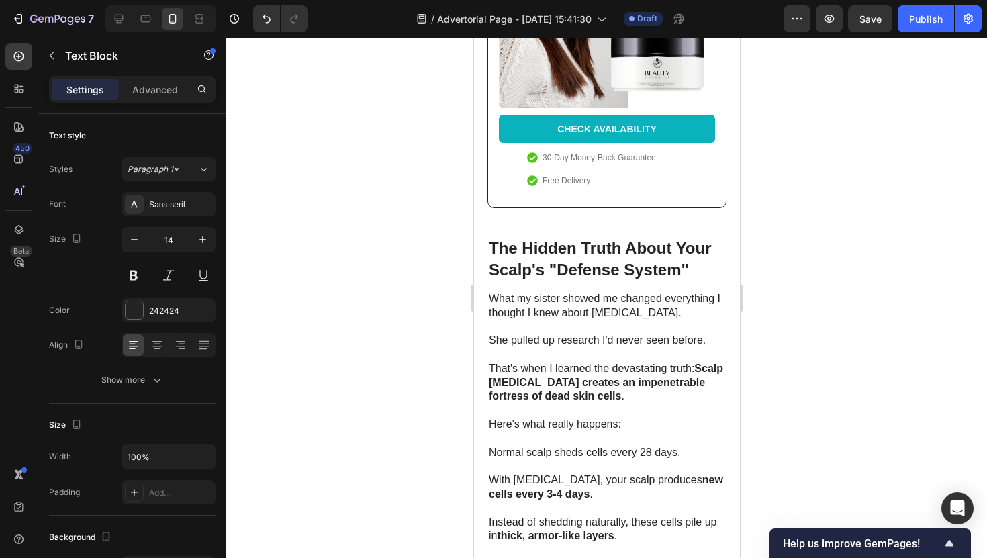
scroll to position [1751, 0]
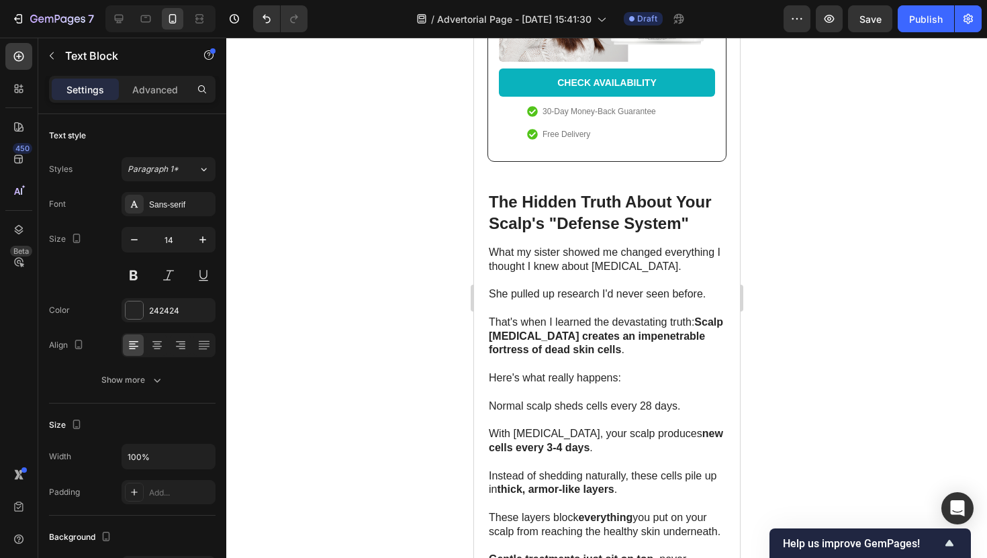
click at [553, 336] on strong "Scalp [MEDICAL_DATA] creates an impenetrable fortress of dead skin cells" at bounding box center [605, 336] width 234 height 40
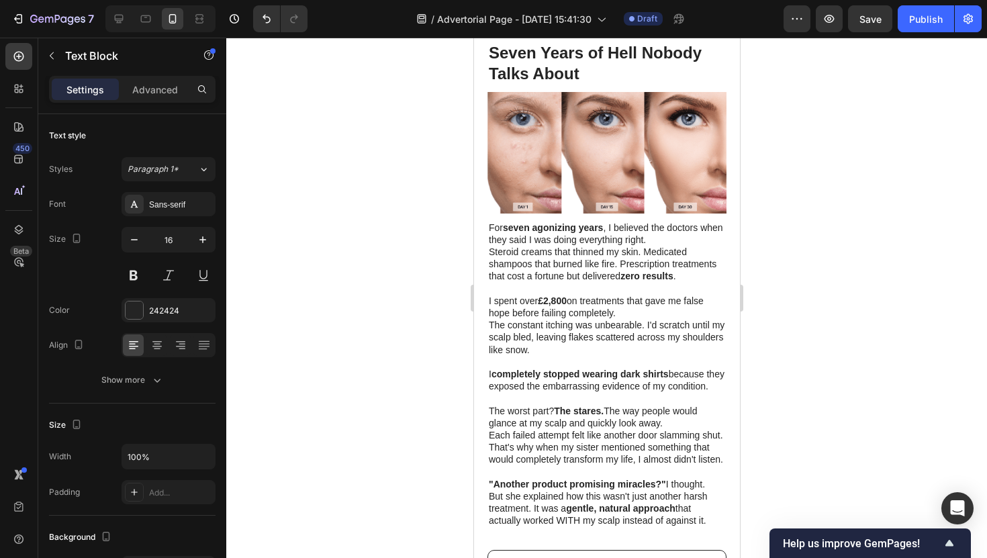
scroll to position [980, 0]
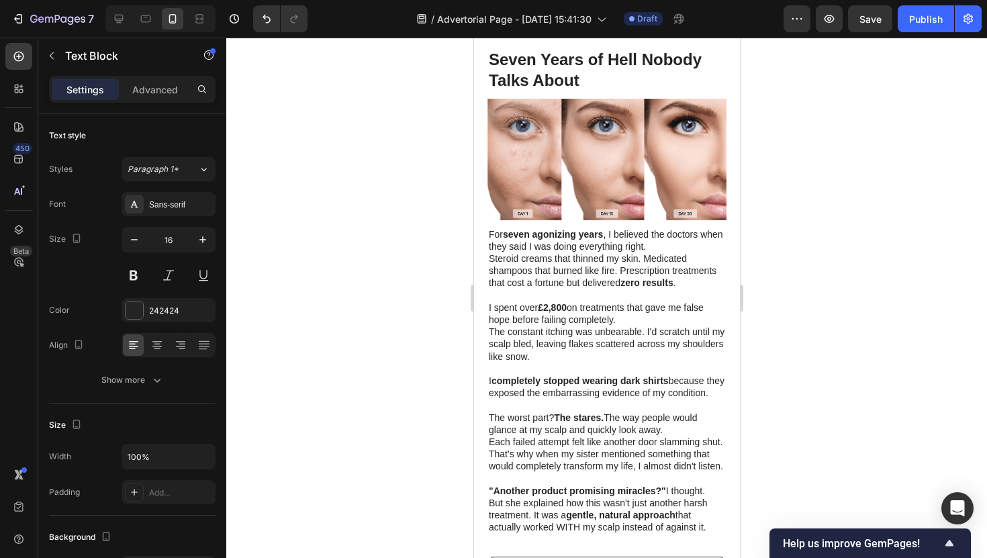
click at [553, 336] on p "The constant itching was unbearable. I'd scratch until my scalp bled, leaving f…" at bounding box center [606, 344] width 236 height 37
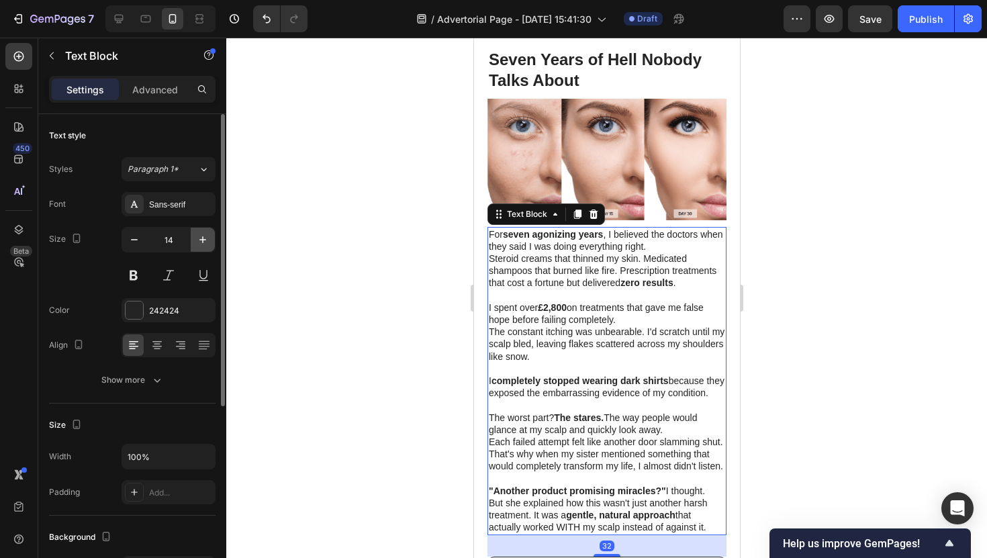
click at [203, 241] on icon "button" at bounding box center [202, 239] width 7 height 7
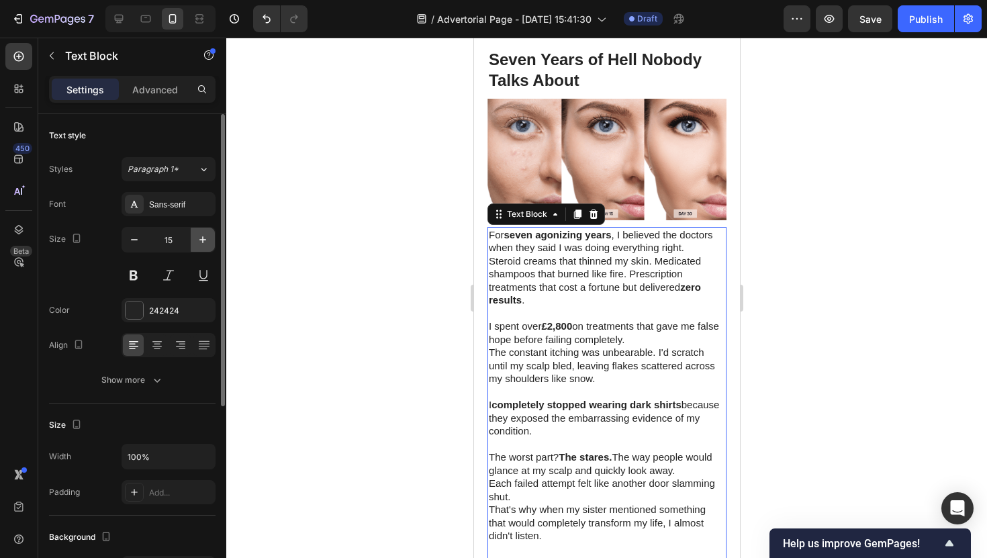
type input "16"
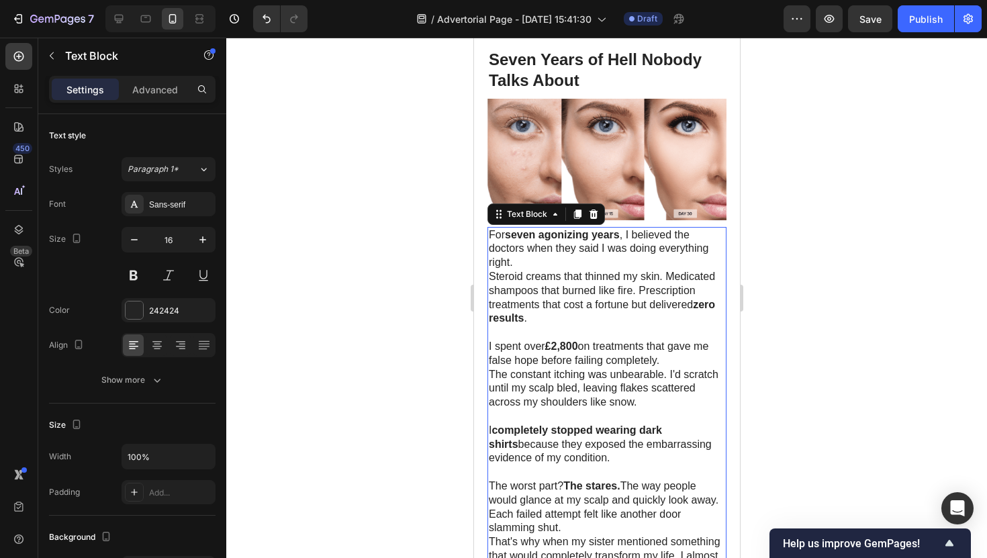
click at [391, 250] on div at bounding box center [606, 298] width 761 height 520
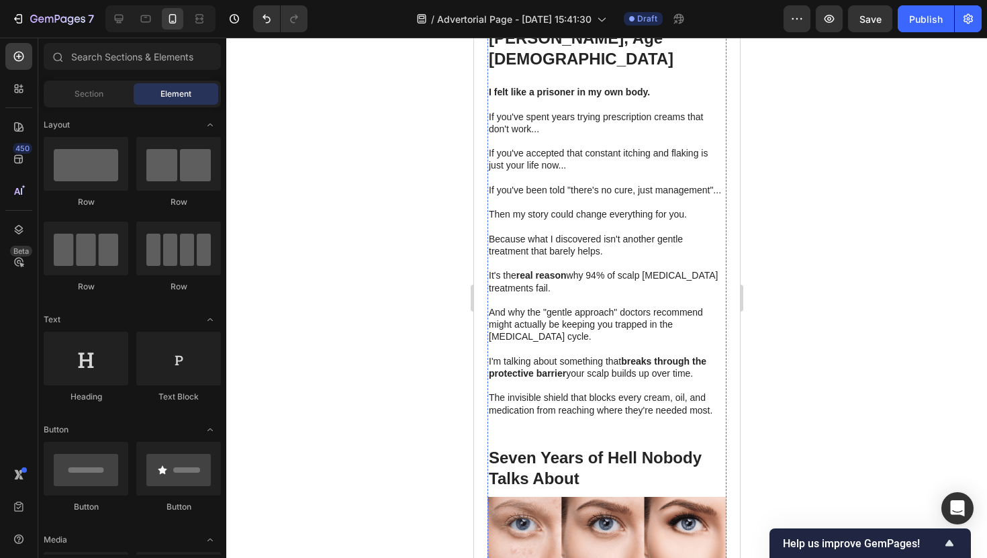
scroll to position [581, 0]
click at [547, 259] on p at bounding box center [606, 265] width 236 height 12
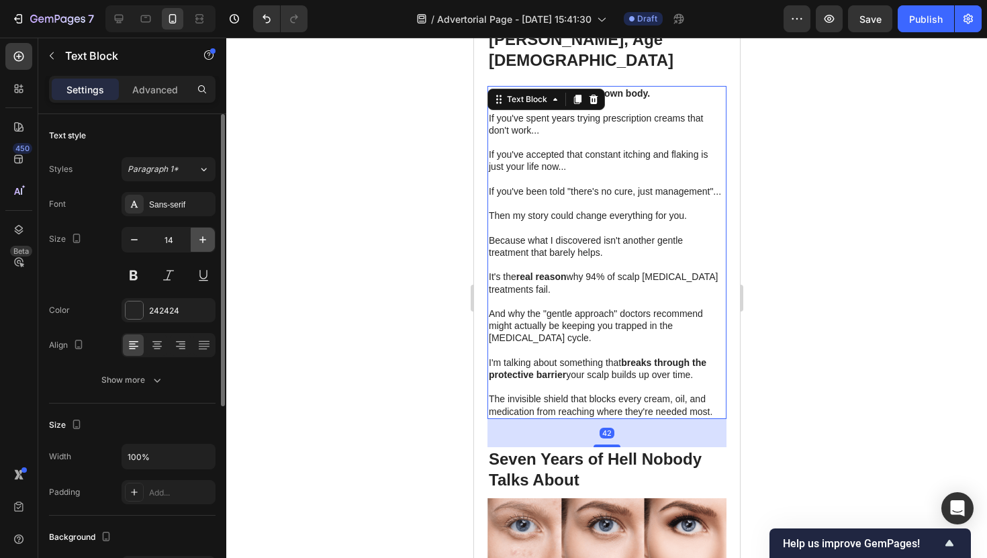
click at [196, 242] on icon "button" at bounding box center [202, 239] width 13 height 13
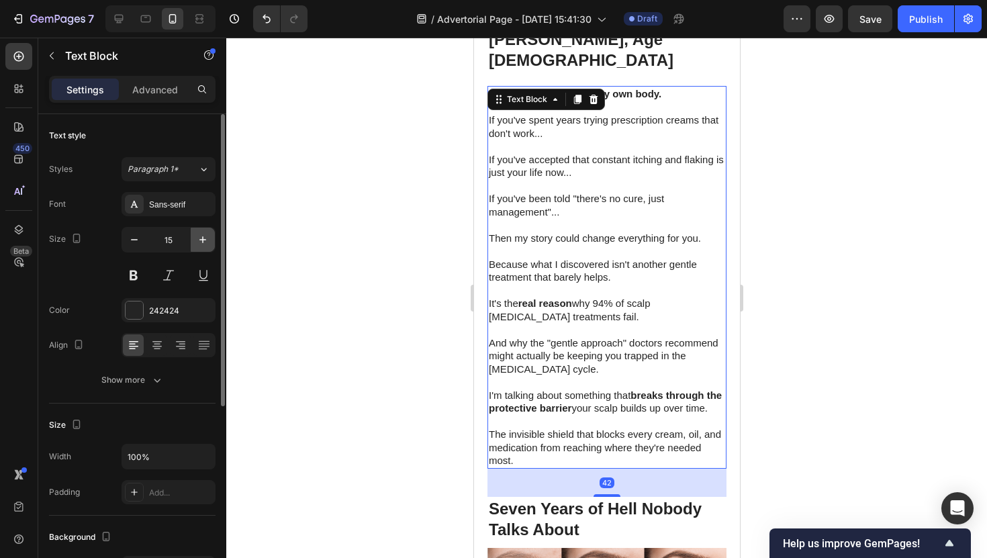
type input "16"
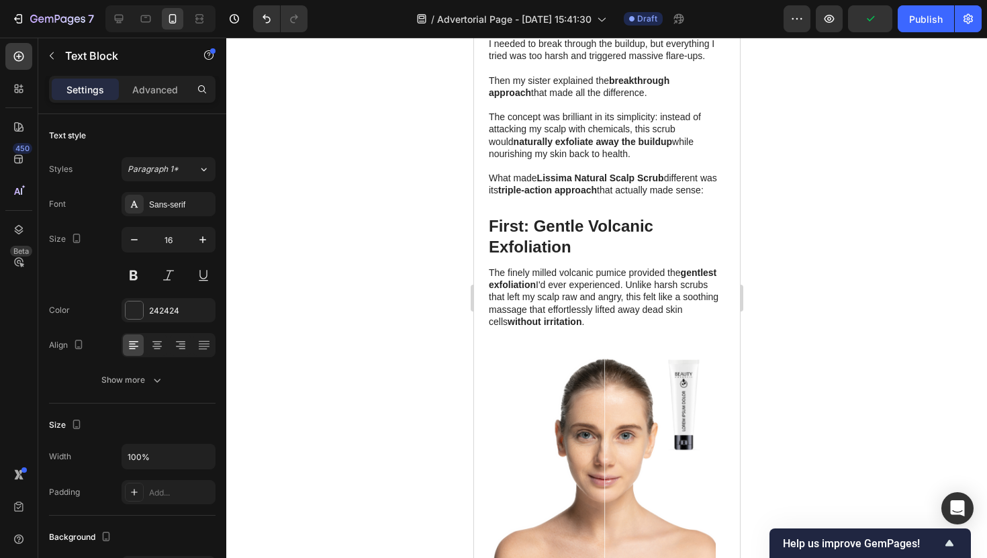
scroll to position [3713, 0]
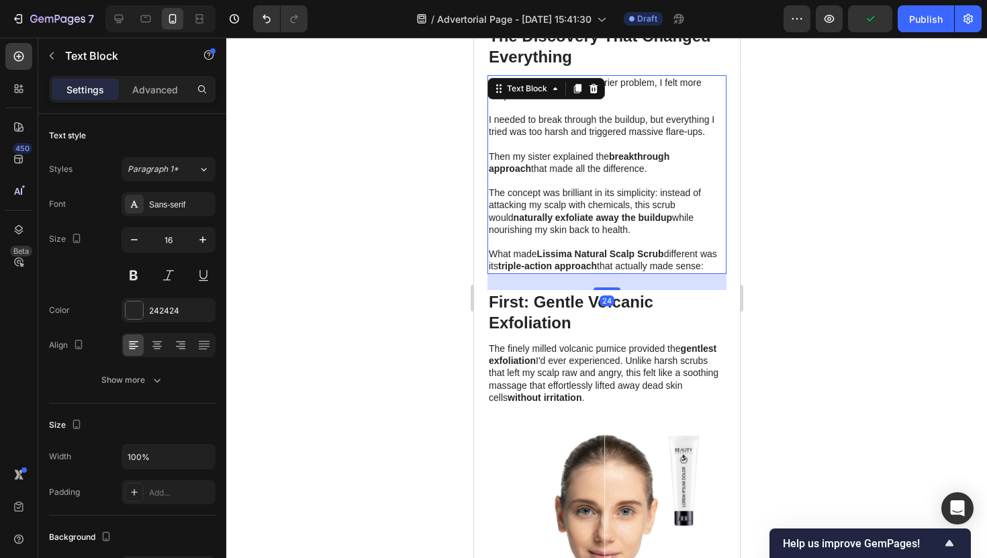
click at [518, 199] on p "The concept was brilliant in its simplicity: instead of attacking my scalp with…" at bounding box center [606, 211] width 236 height 49
click at [199, 248] on button "button" at bounding box center [203, 240] width 24 height 24
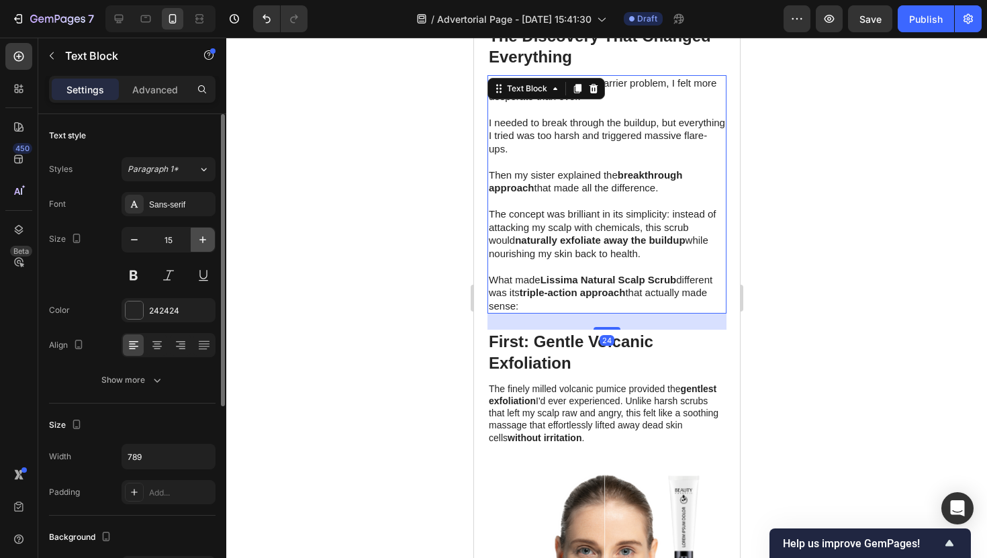
type input "16"
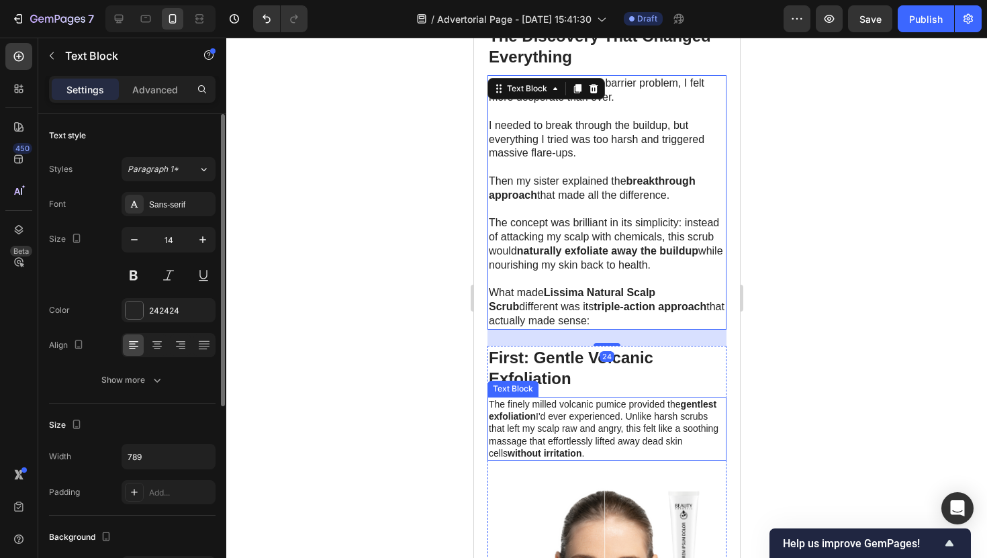
click at [586, 410] on p "The finely milled volcanic pumice provided the gentlest exfoliation I'd ever ex…" at bounding box center [606, 428] width 236 height 61
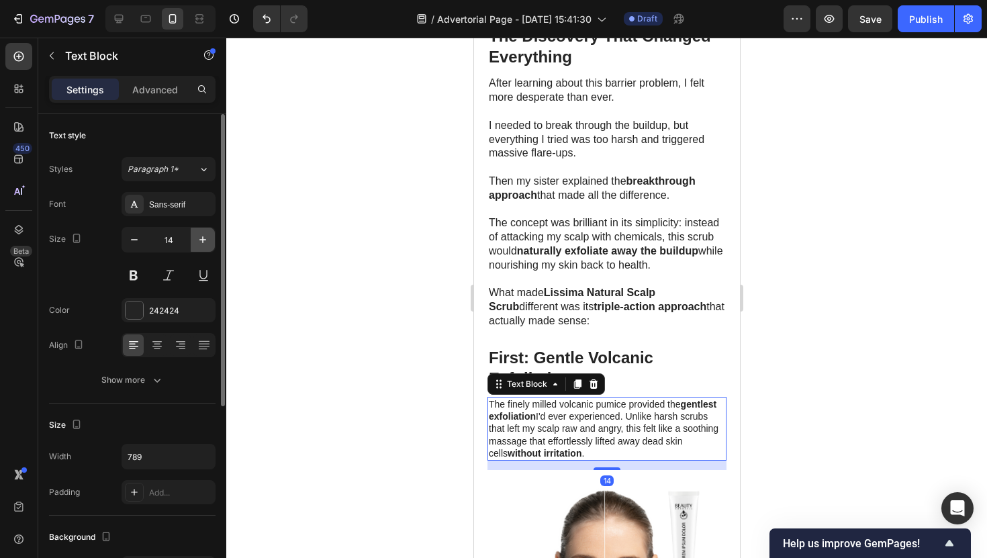
click at [199, 234] on icon "button" at bounding box center [202, 239] width 13 height 13
type input "16"
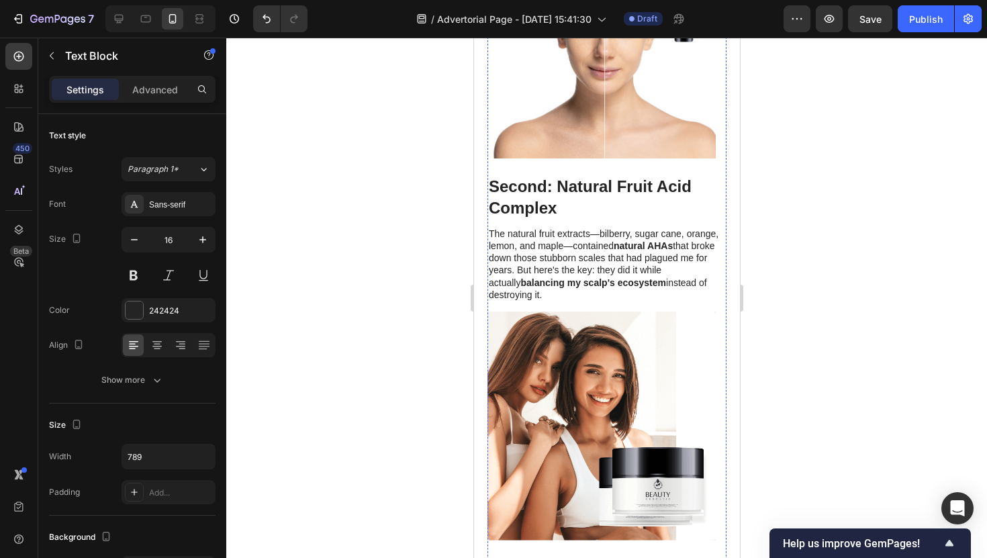
scroll to position [4285, 0]
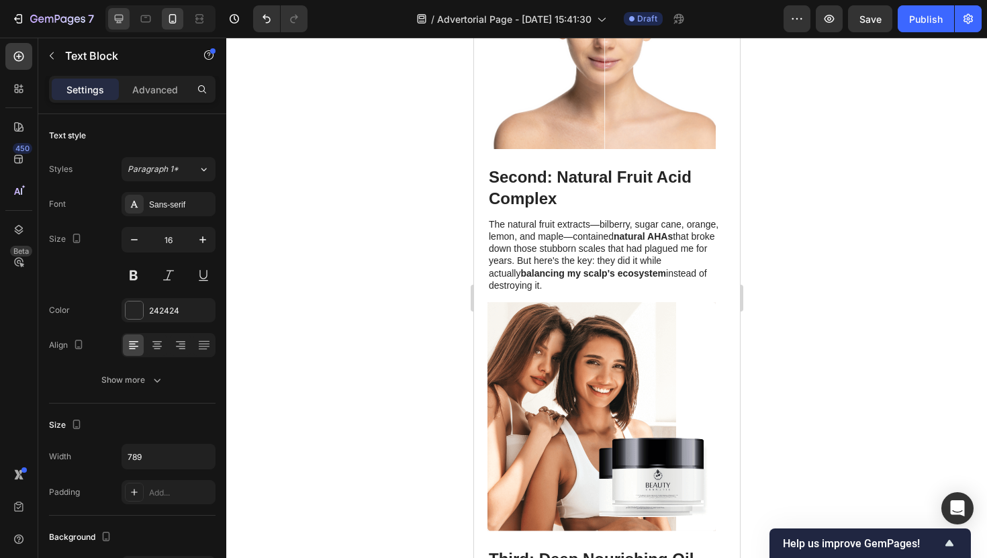
click at [124, 26] on div at bounding box center [118, 18] width 21 height 21
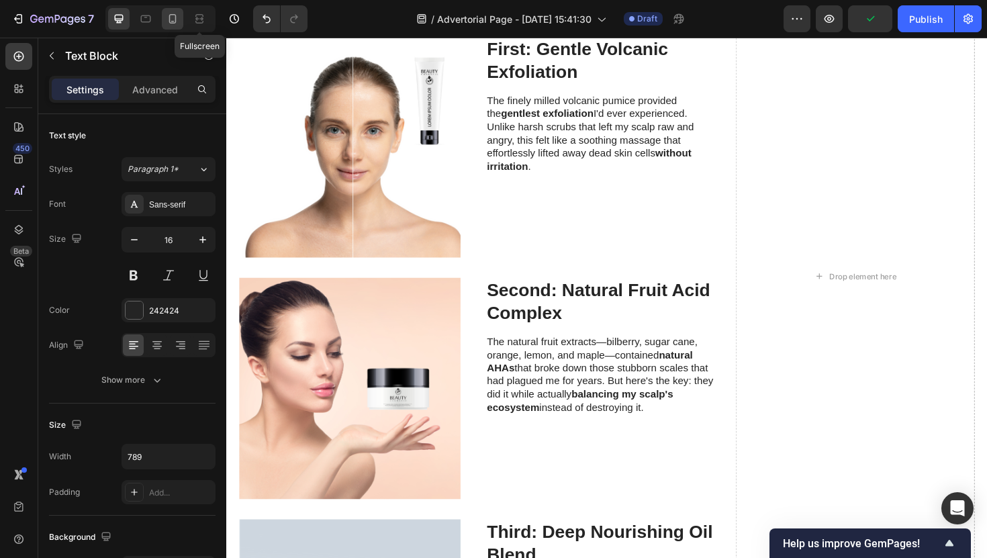
click at [177, 22] on icon at bounding box center [172, 18] width 13 height 13
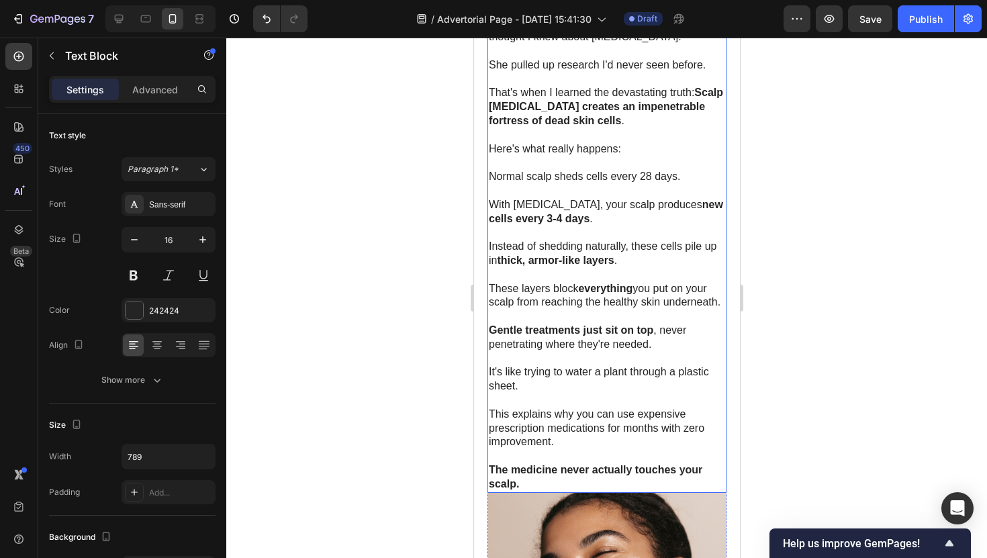
scroll to position [2182, 0]
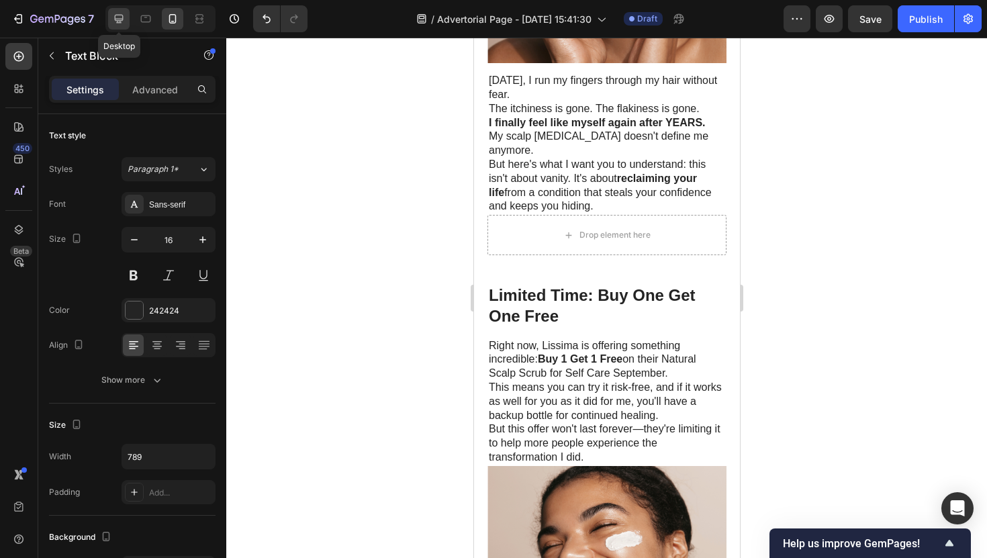
click at [113, 25] on icon at bounding box center [118, 18] width 13 height 13
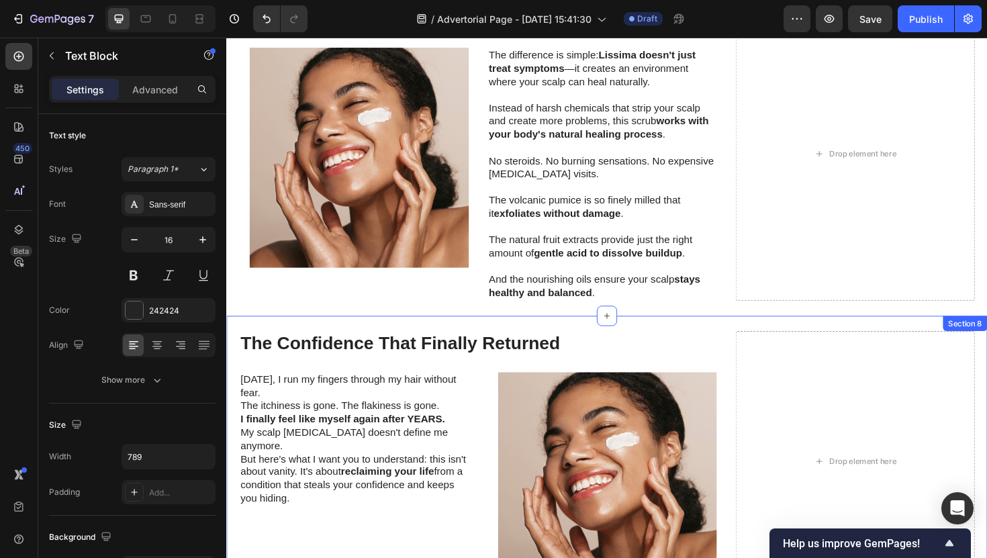
scroll to position [5665, 0]
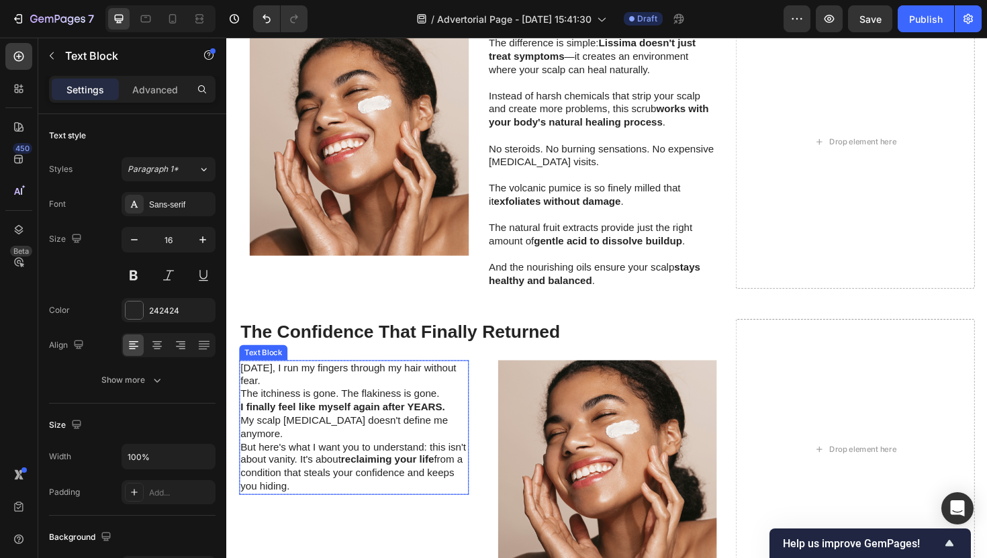
click at [306, 404] on p "[DATE], I run my fingers through my hair without fear." at bounding box center [361, 395] width 240 height 28
click at [306, 403] on p "[DATE], I run my fingers through my hair without fear." at bounding box center [361, 395] width 240 height 28
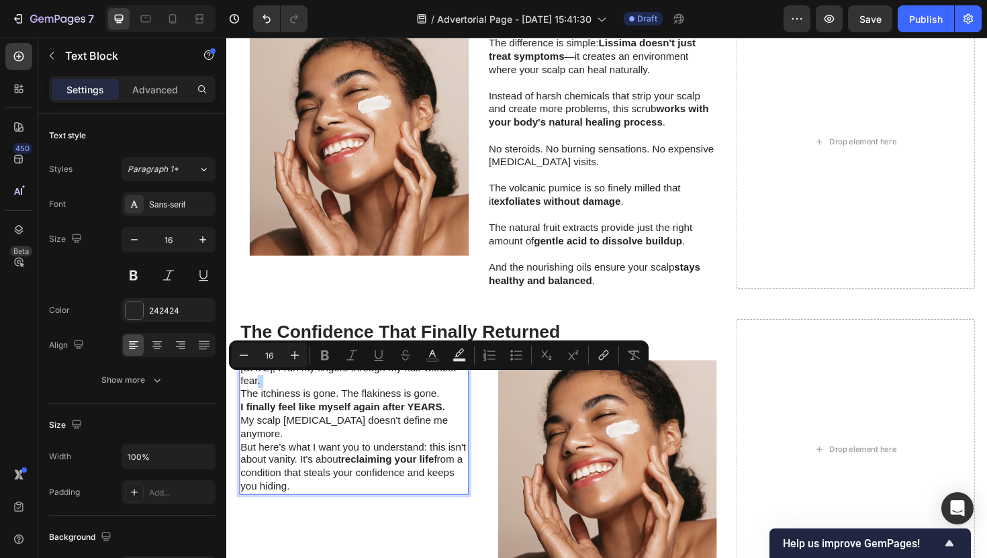
click at [306, 403] on p "[DATE], I run my fingers through my hair without fear." at bounding box center [361, 395] width 240 height 28
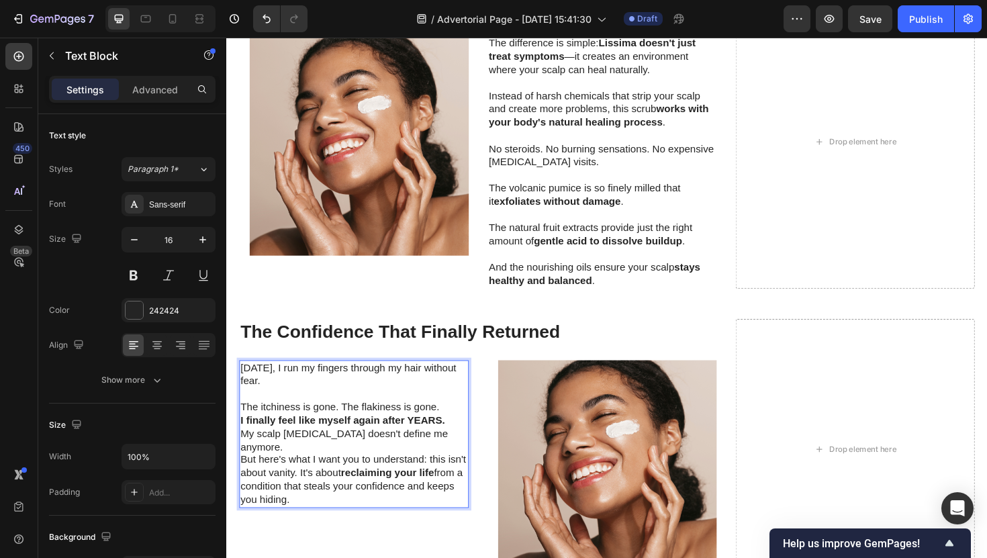
click at [454, 432] on p "The itchiness is gone. The flakiness is gone." at bounding box center [361, 429] width 240 height 14
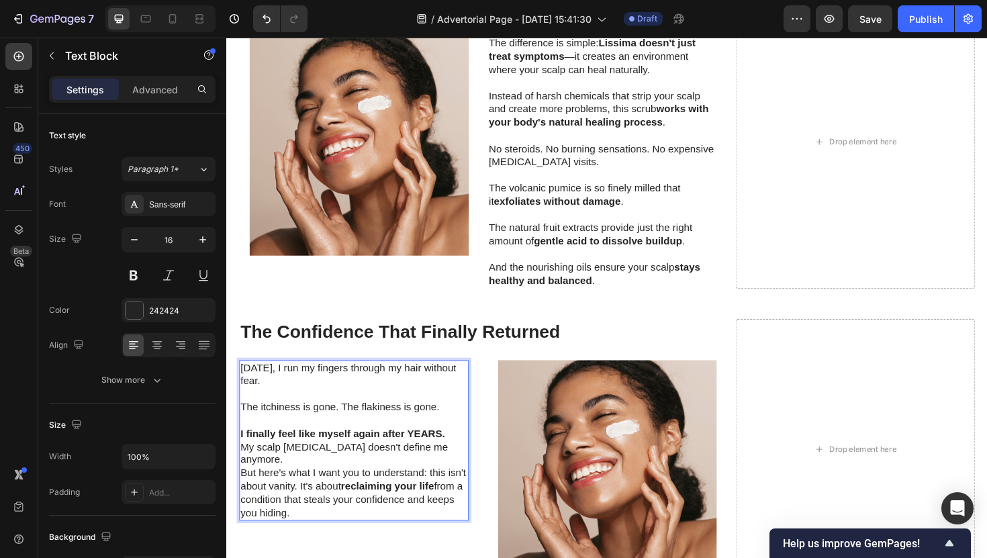
click at [461, 455] on p "I finally feel like myself again after YEARS." at bounding box center [361, 458] width 240 height 14
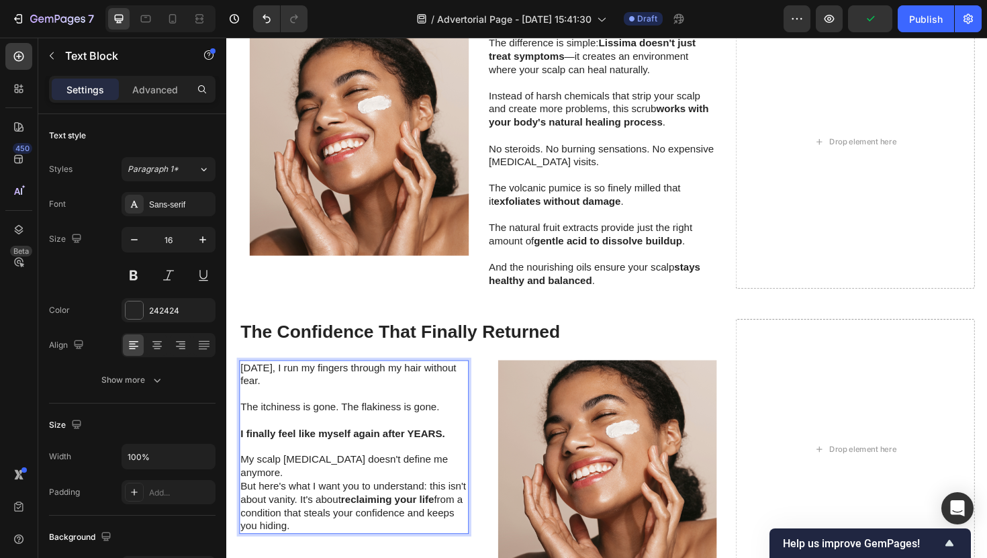
click at [463, 483] on p "My scalp [MEDICAL_DATA] doesn't define me anymore." at bounding box center [361, 492] width 240 height 28
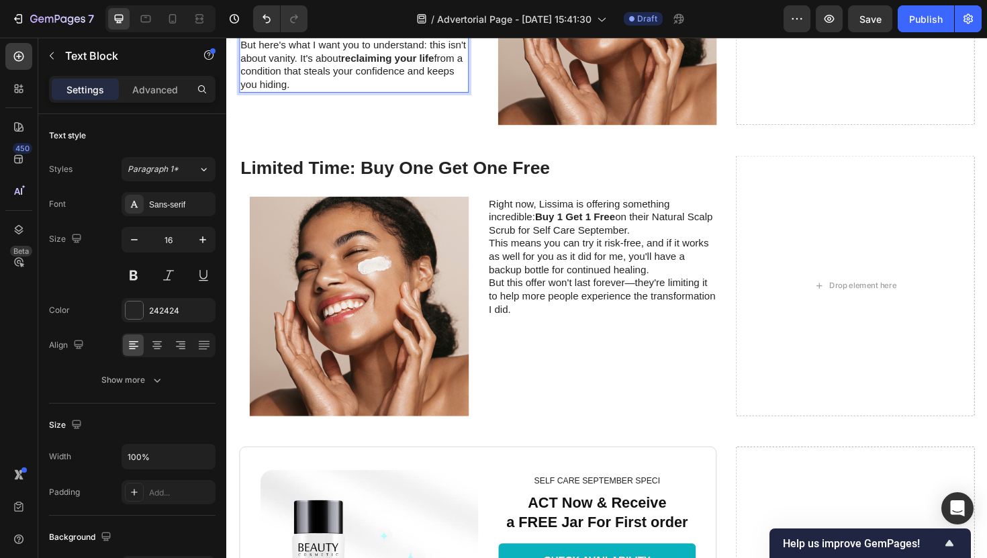
scroll to position [6151, 0]
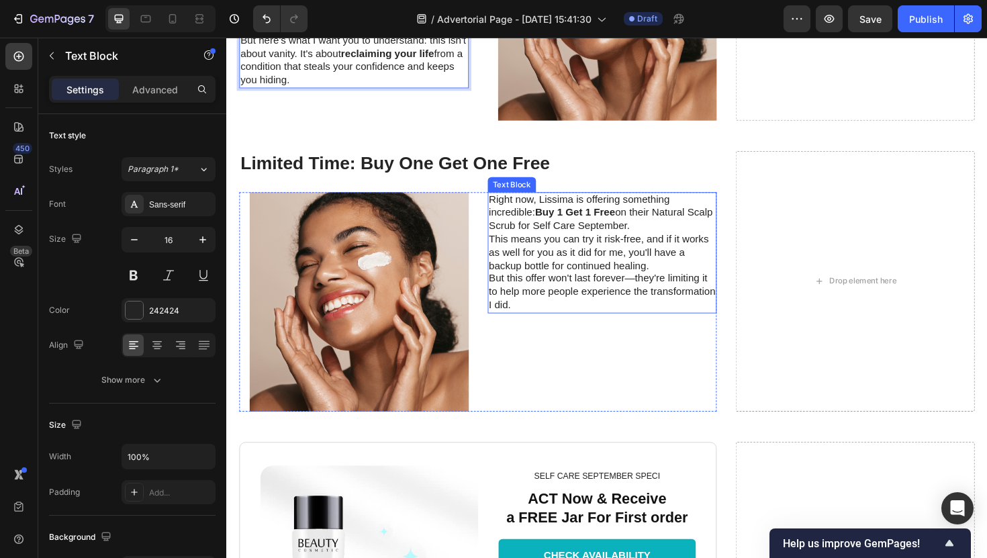
click at [705, 229] on p "Right now, Lissima is offering something incredible: Buy 1 Get 1 Free on their …" at bounding box center [624, 224] width 240 height 42
click at [687, 236] on p "Right now, Lissima is offering something incredible: Buy 1 Get 1 Free on their …" at bounding box center [624, 224] width 240 height 42
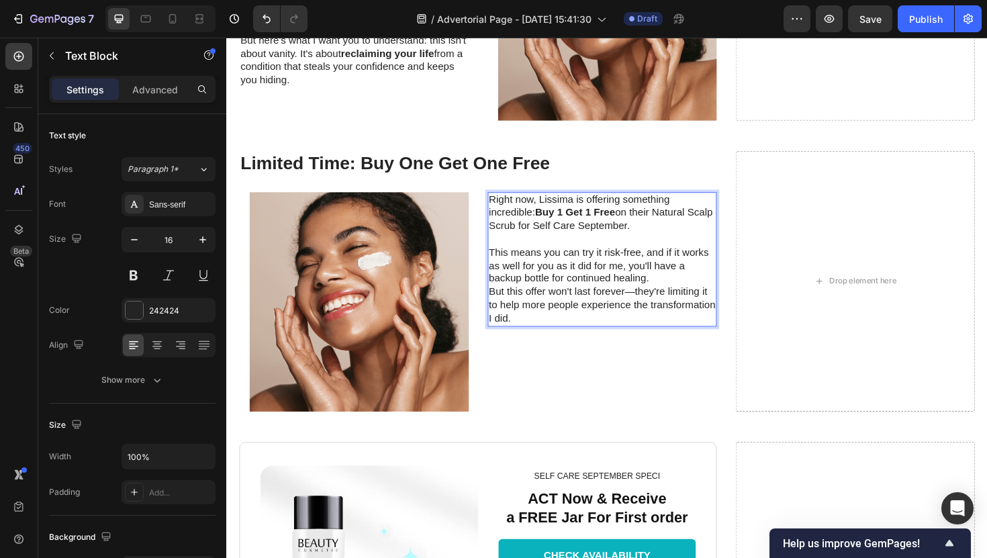
click at [692, 292] on p "This means you can try it risk-free, and if it works as well for you as it did …" at bounding box center [624, 280] width 240 height 42
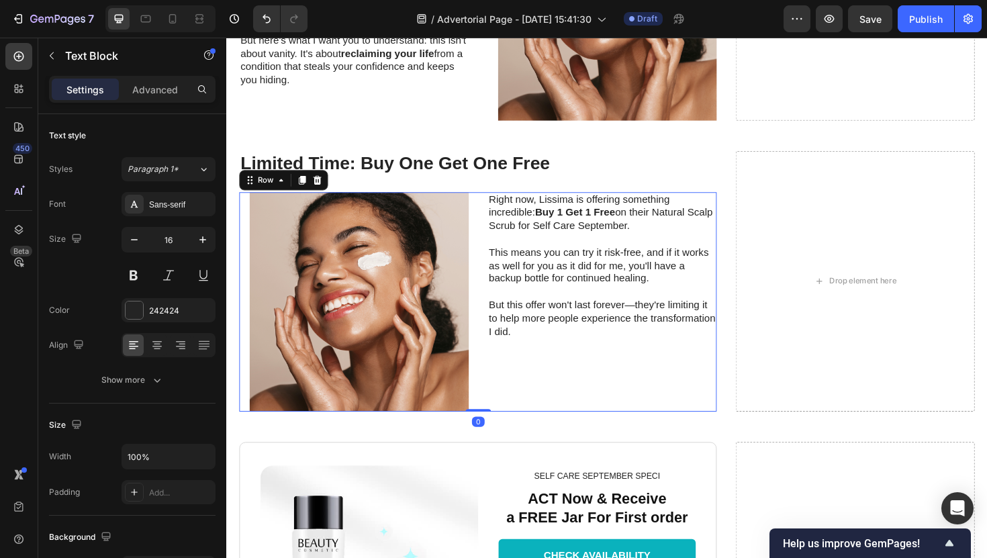
click at [549, 376] on div "Right now, Lissima is offering something incredible: Buy 1 Get 1 Free on their …" at bounding box center [624, 317] width 243 height 232
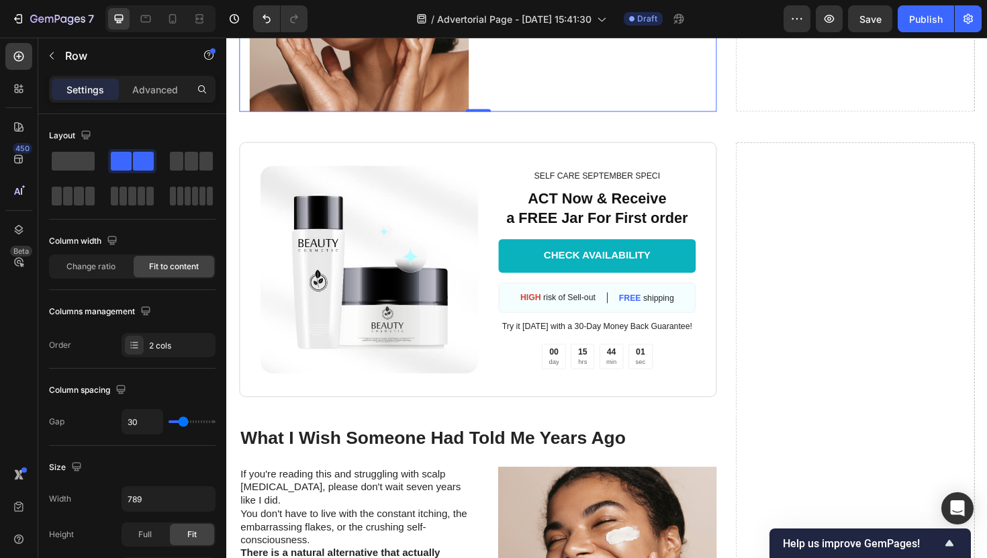
scroll to position [6470, 0]
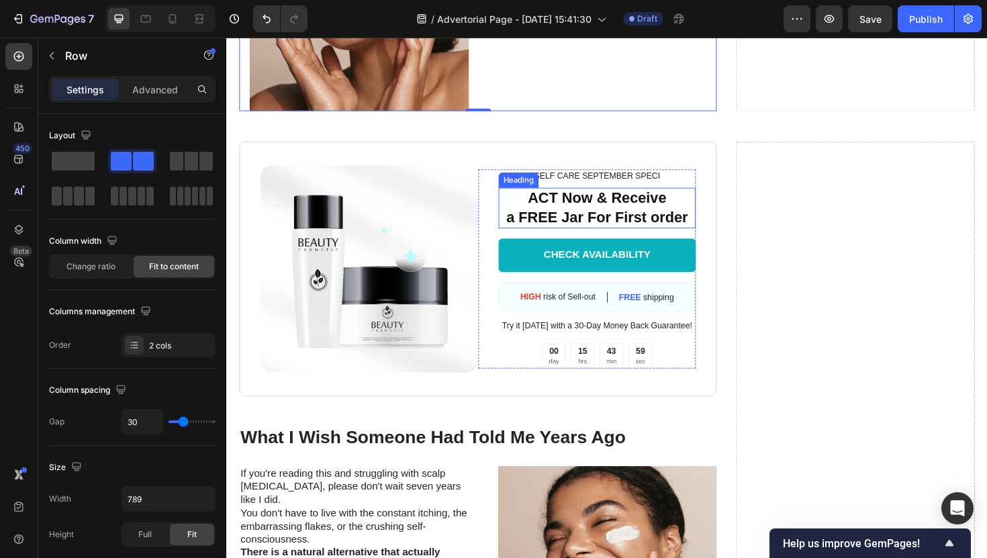
click at [678, 191] on div "SELF CARE SEPTEMBER SPECI Text Block ACT Now & Receive a FREE Jar For First ord…" at bounding box center [619, 282] width 210 height 210
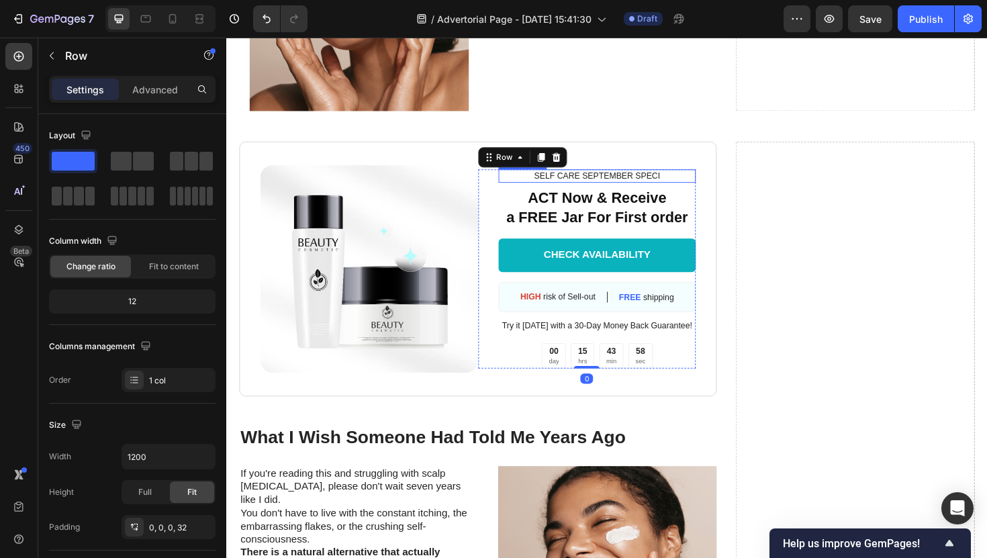
click at [686, 181] on p "SELF CARE SEPTEMBER SPECI" at bounding box center [619, 184] width 207 height 11
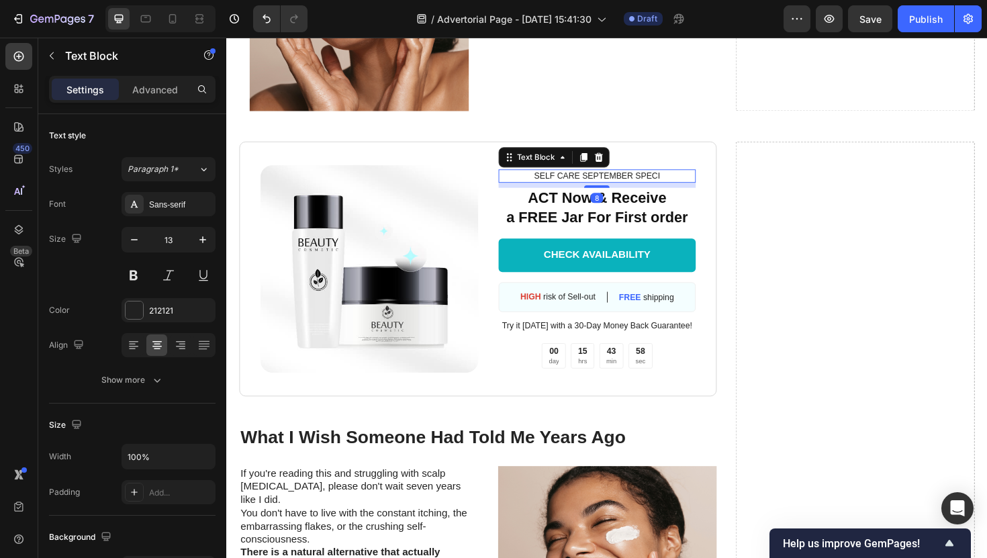
click at [686, 181] on p "SELF CARE SEPTEMBER SPECI" at bounding box center [619, 184] width 207 height 11
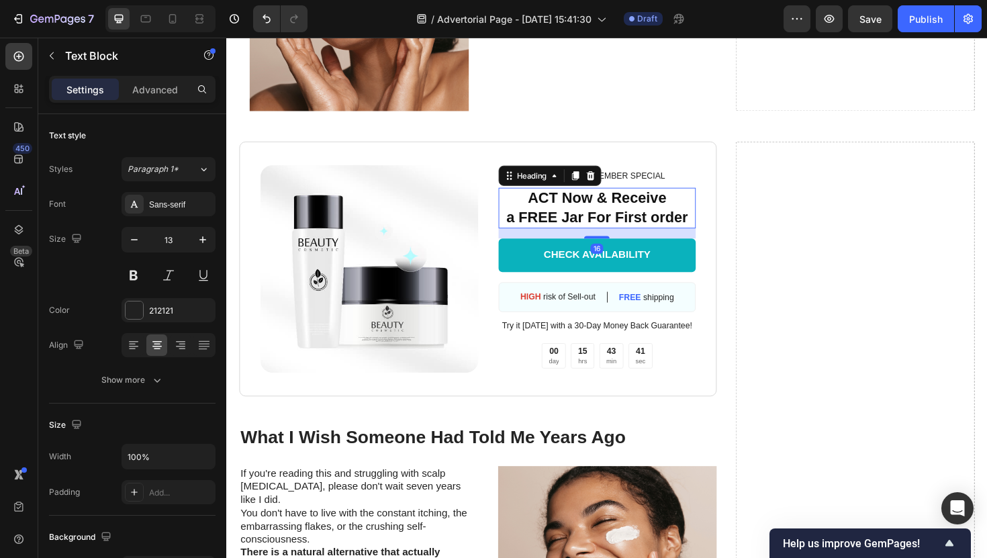
click at [604, 224] on h2 "ACT Now & Receive a FREE Jar For First order" at bounding box center [619, 218] width 210 height 43
click at [591, 214] on h2 "ACT Now & Receive a FREE Jar For First order" at bounding box center [619, 218] width 210 height 43
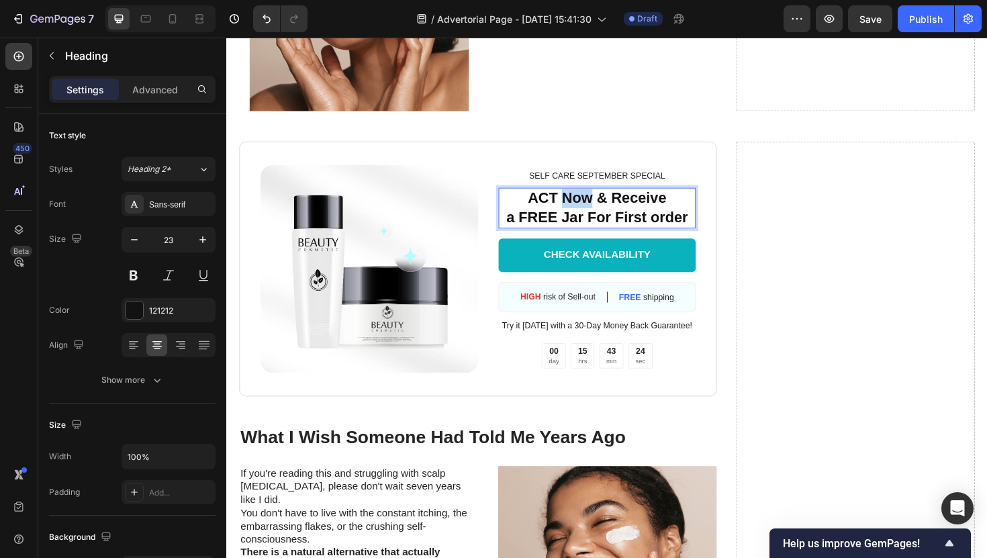
click at [591, 214] on p "ACT Now & Receive a FREE Jar For First order" at bounding box center [619, 218] width 207 height 40
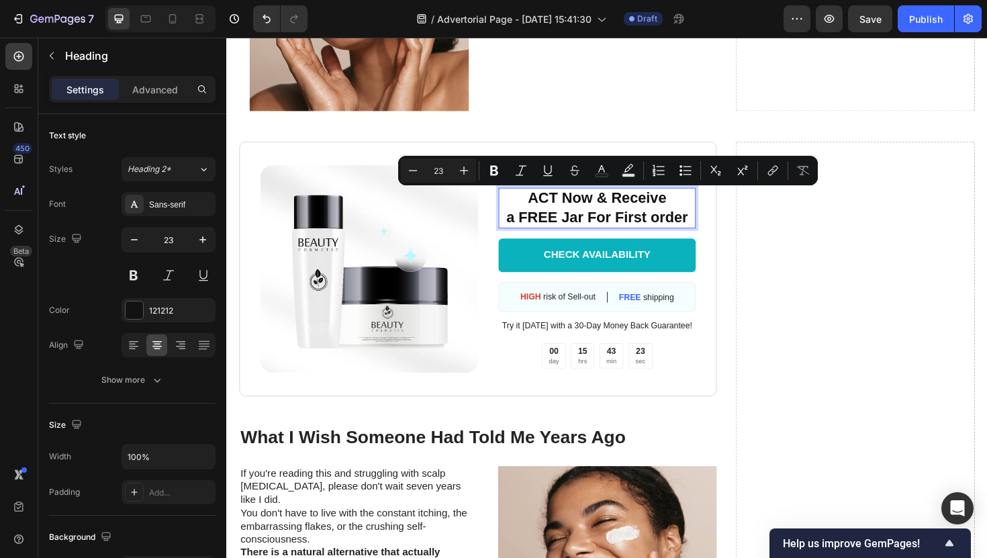
click at [598, 222] on p "ACT Now & Receive a FREE Jar For First order" at bounding box center [619, 218] width 207 height 40
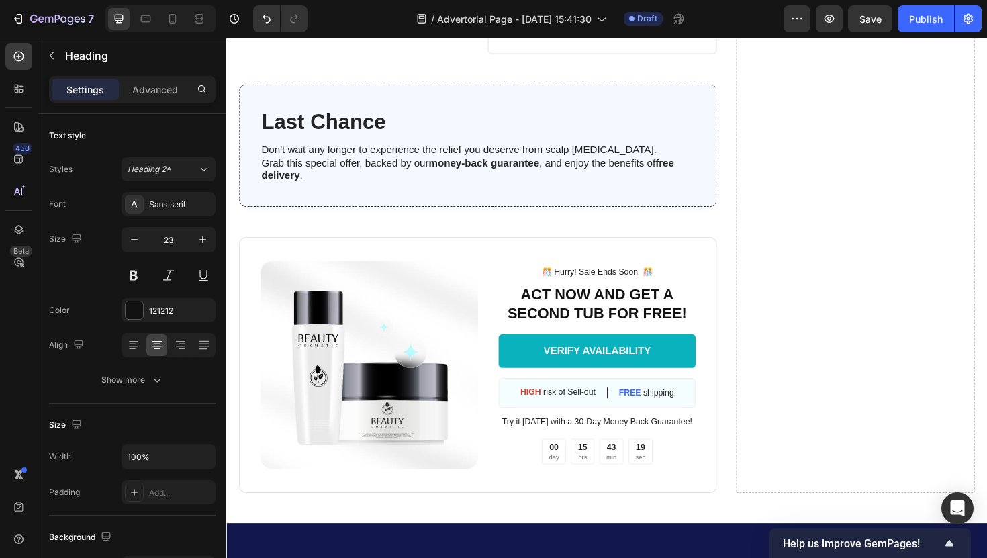
scroll to position [7865, 0]
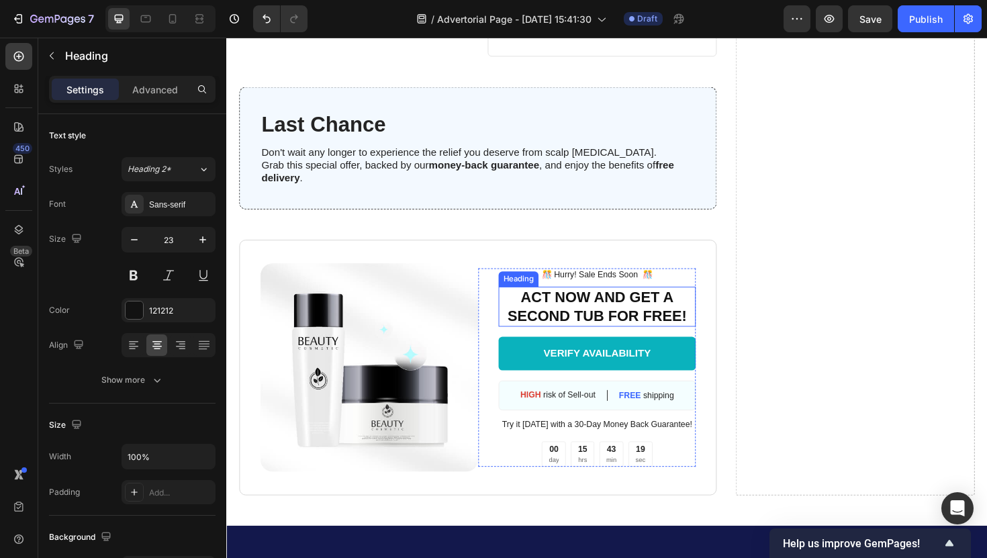
click at [624, 306] on h2 "ACT NOW AND GET A SECOND TUB FOR FREE!" at bounding box center [619, 323] width 210 height 43
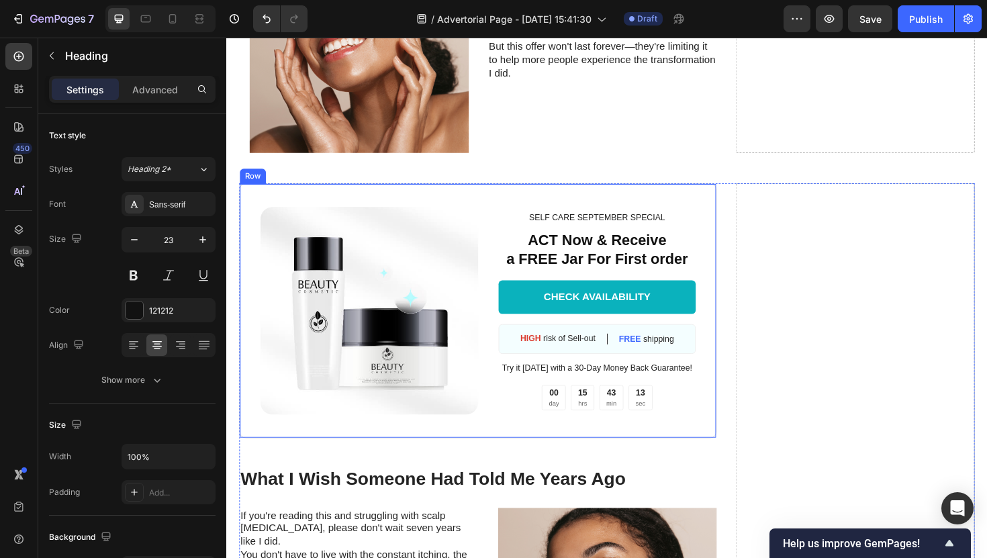
scroll to position [6425, 0]
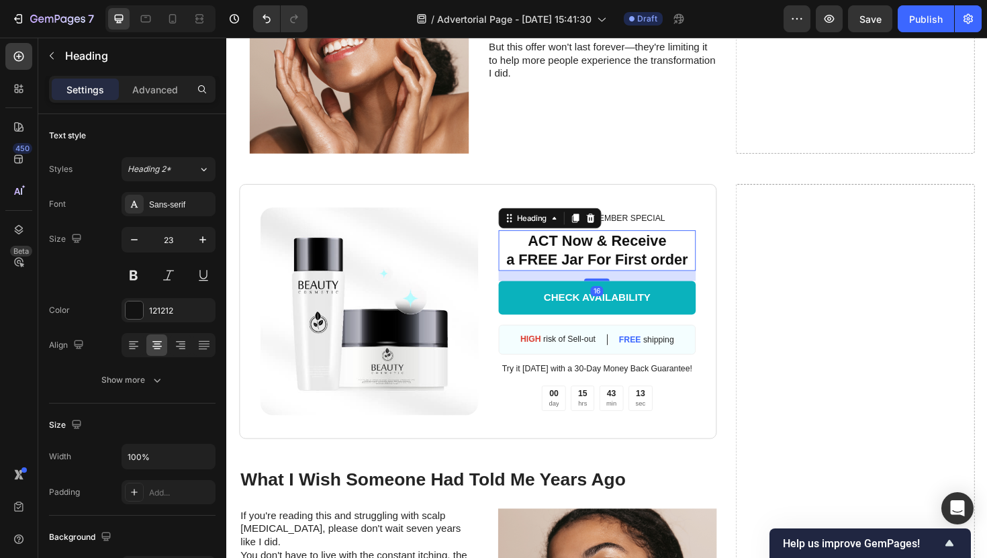
click at [599, 253] on p "ACT Now & Receive a FREE Jar For First order" at bounding box center [619, 263] width 207 height 40
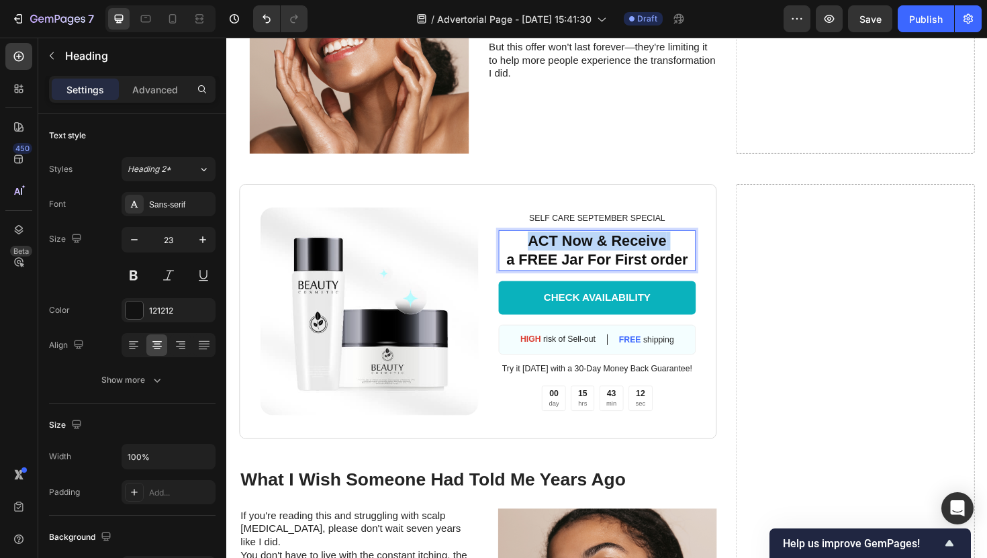
click at [599, 253] on p "ACT Now & Receive a FREE Jar For First order" at bounding box center [619, 263] width 207 height 40
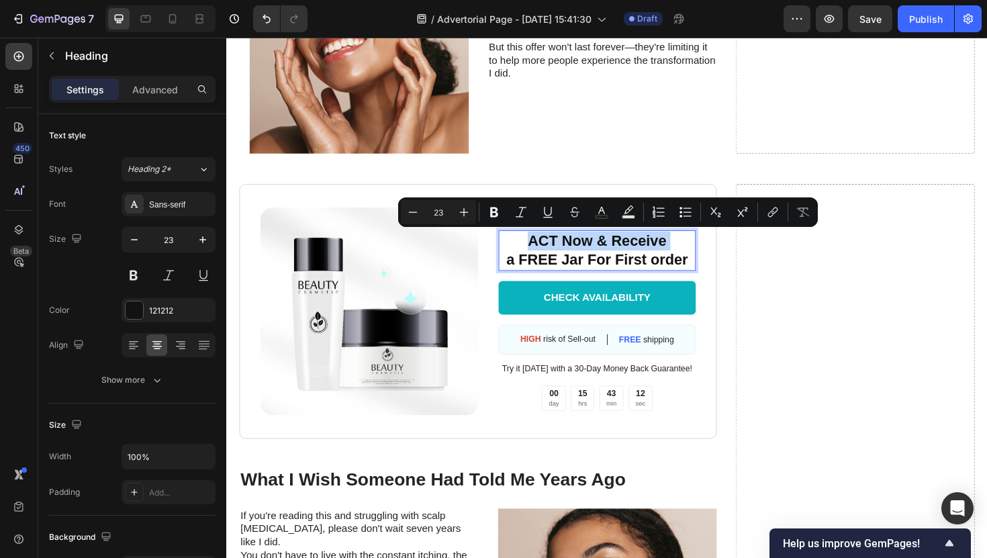
click at [599, 257] on p "ACT Now & Receive a FREE Jar For First order" at bounding box center [619, 263] width 207 height 40
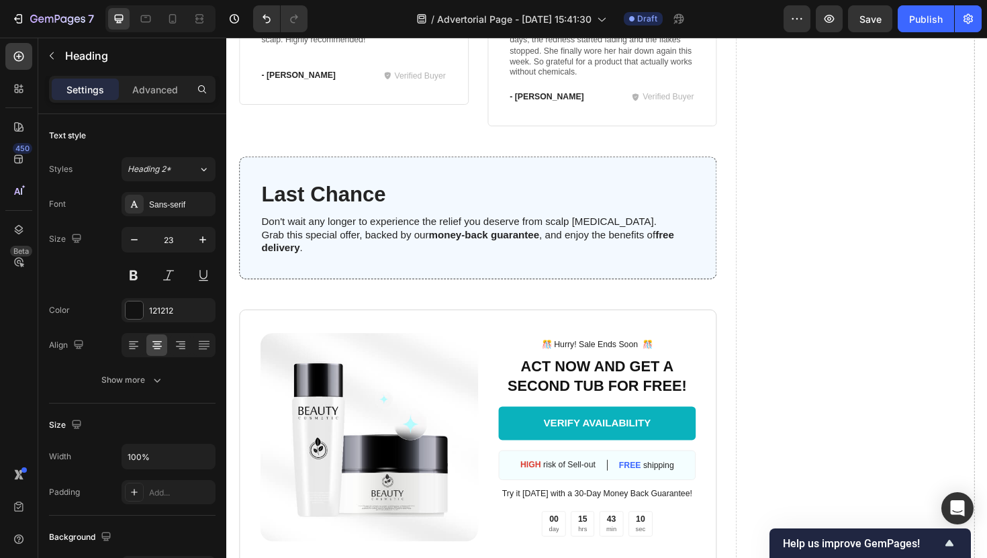
scroll to position [7841, 0]
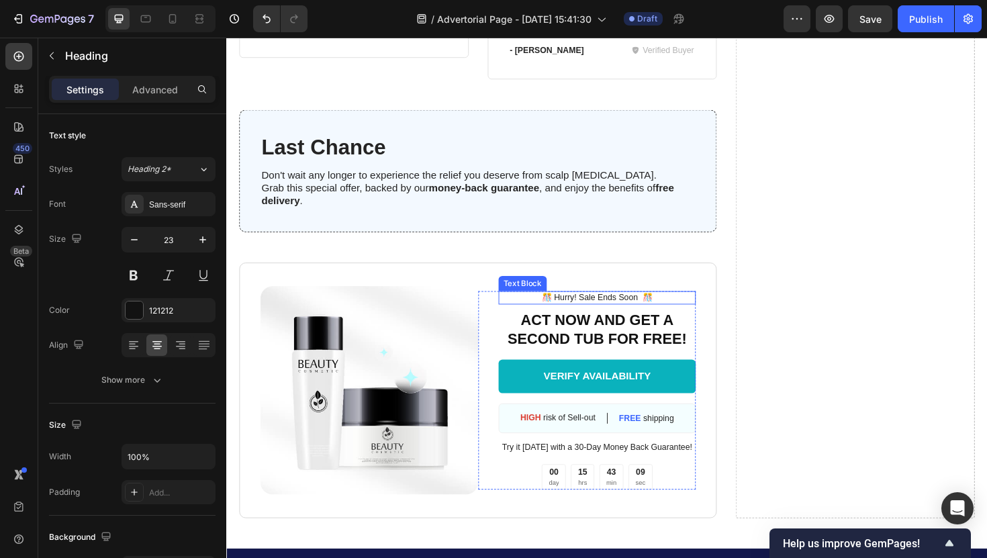
click at [601, 326] on h2 "ACT NOW AND GET A SECOND TUB FOR FREE!" at bounding box center [619, 347] width 210 height 43
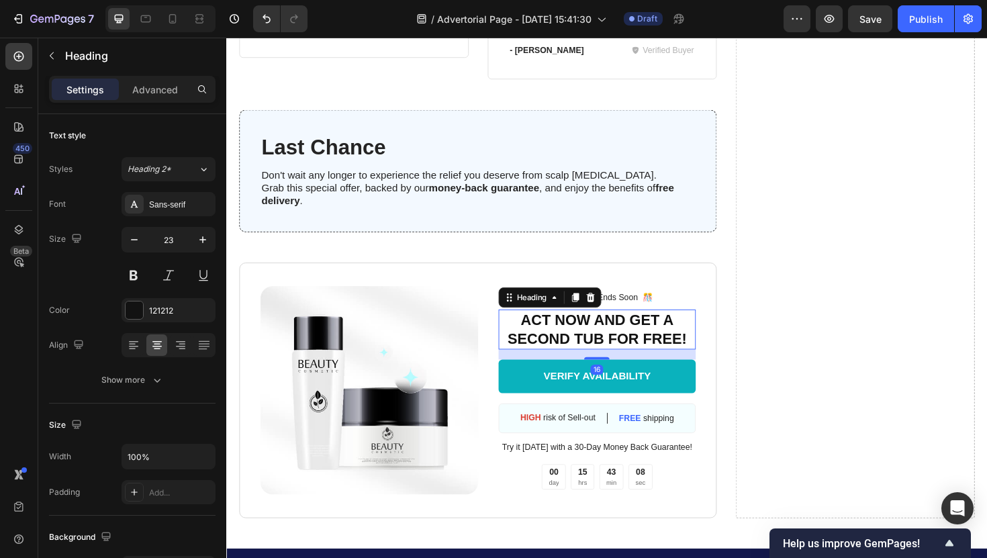
click at [601, 326] on h2 "ACT NOW AND GET A SECOND TUB FOR FREE!" at bounding box center [619, 347] width 210 height 43
click at [601, 327] on p "ACT NOW AND GET A SECOND TUB FOR FREE!" at bounding box center [619, 347] width 207 height 40
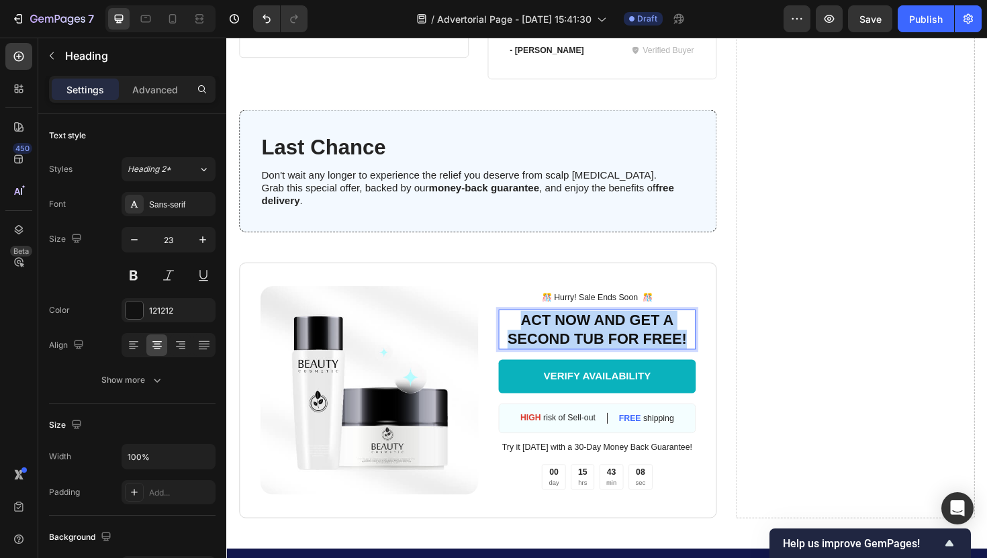
click at [601, 327] on p "ACT NOW AND GET A SECOND TUB FOR FREE!" at bounding box center [619, 347] width 207 height 40
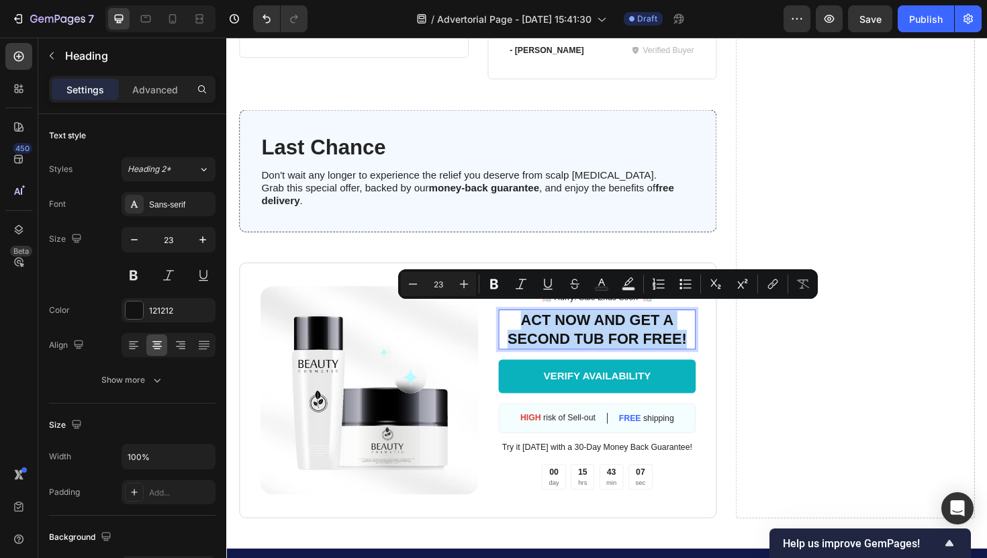
copy p "ACT NOW AND GET A SECOND TUB FOR FREE!"
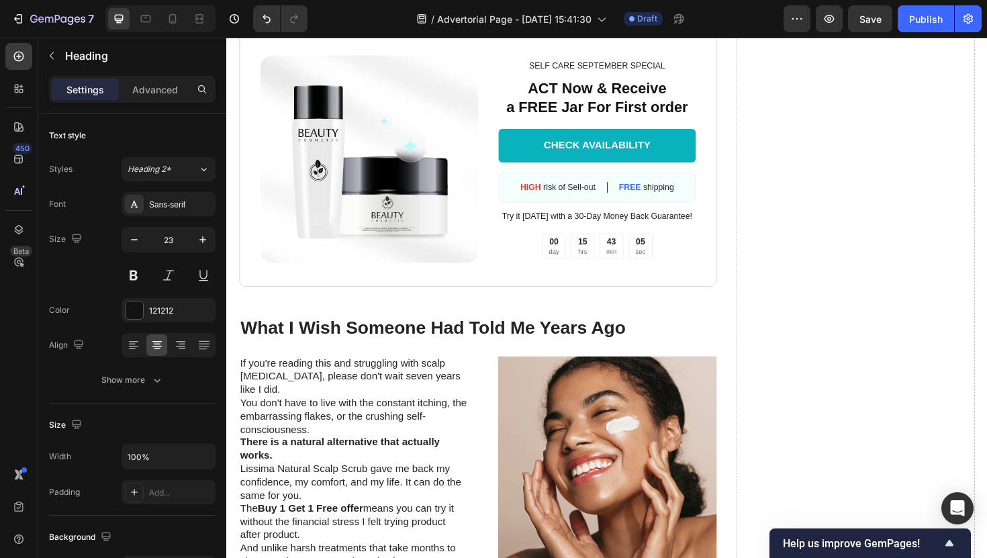
scroll to position [6534, 0]
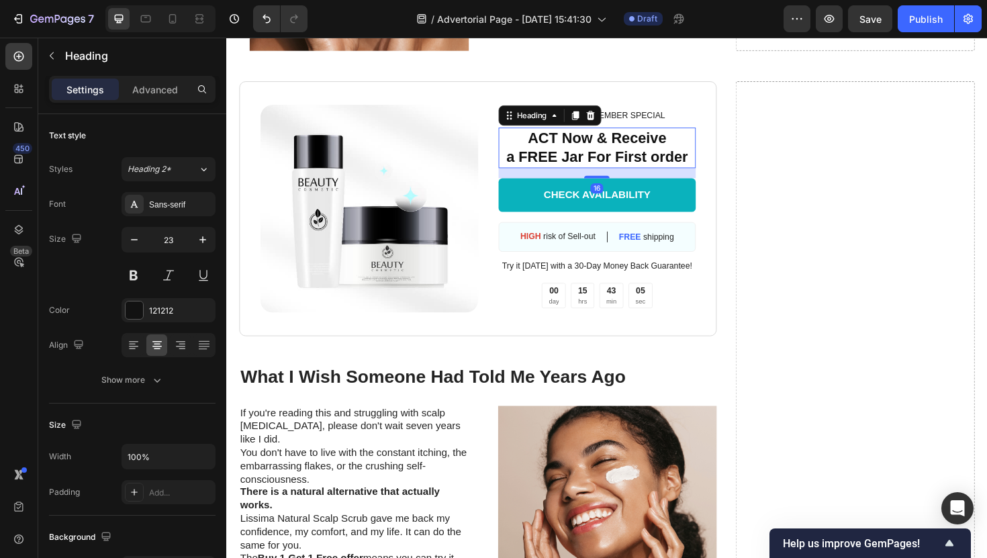
click at [587, 165] on p "ACT Now & Receive a FREE Jar For First order" at bounding box center [619, 154] width 207 height 40
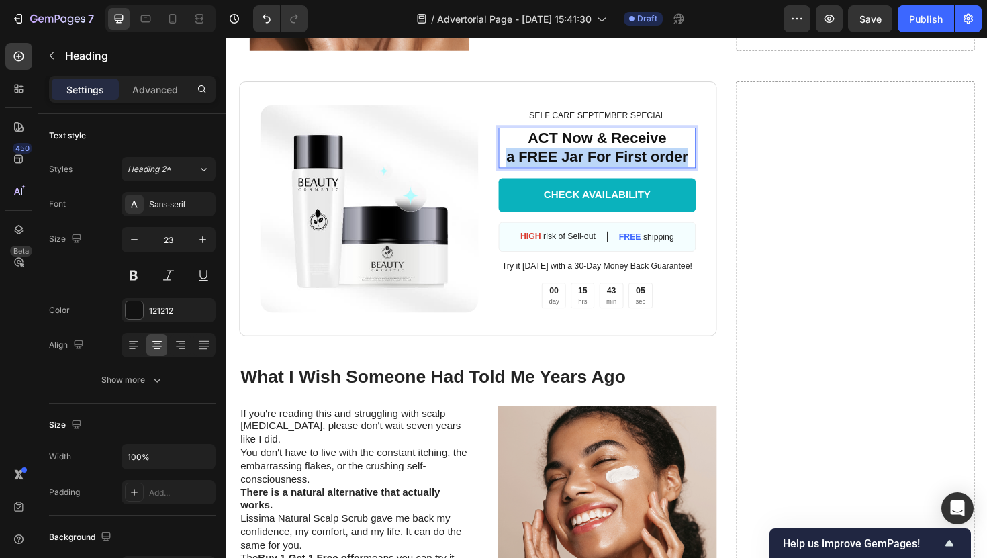
click at [587, 165] on p "ACT Now & Receive a FREE Jar For First order" at bounding box center [619, 154] width 207 height 40
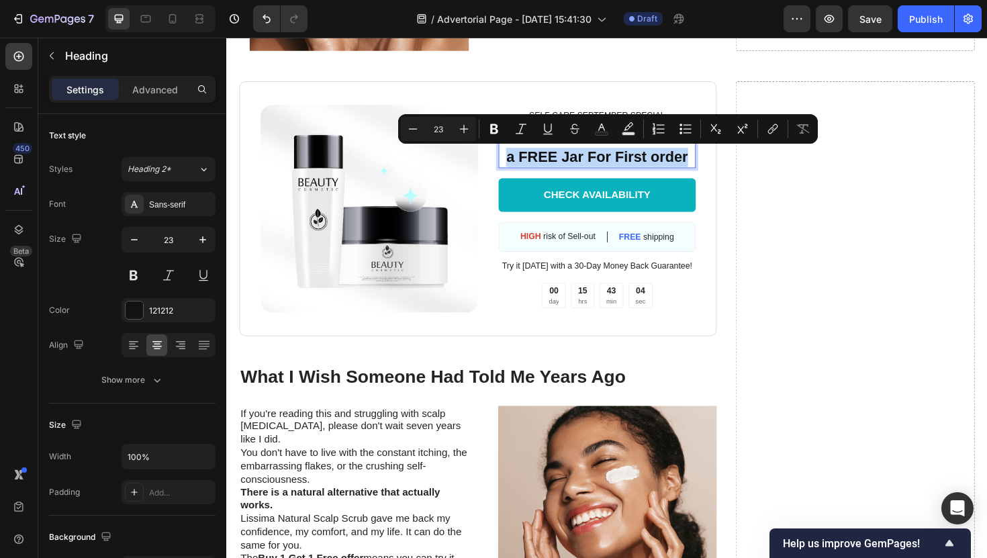
click at [587, 165] on p "ACT Now & Receive a FREE Jar For First order" at bounding box center [619, 154] width 207 height 40
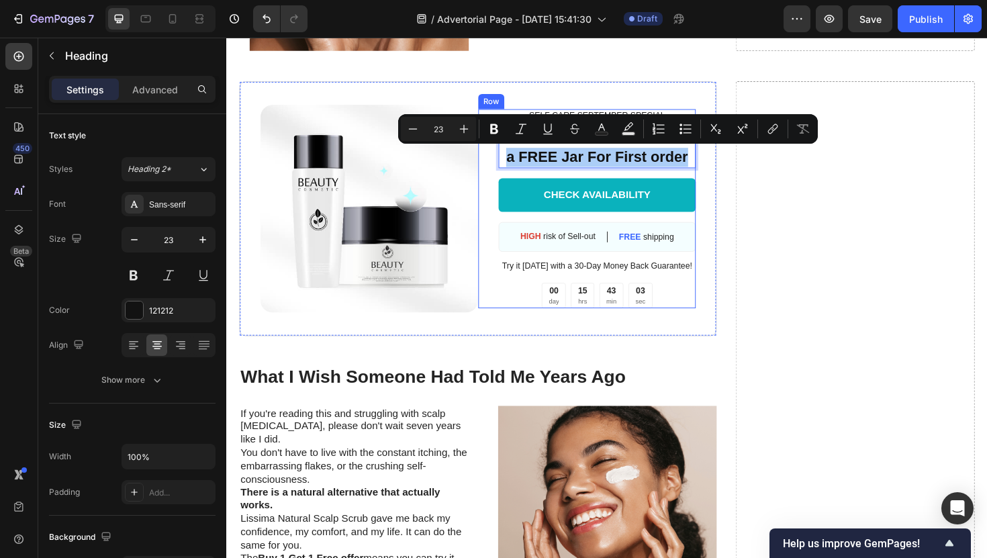
click at [516, 177] on div "SELF CARE SEPTEMBER SPECIAL Text Block ACT Now & Receive a FREE Jar For First o…" at bounding box center [619, 218] width 210 height 210
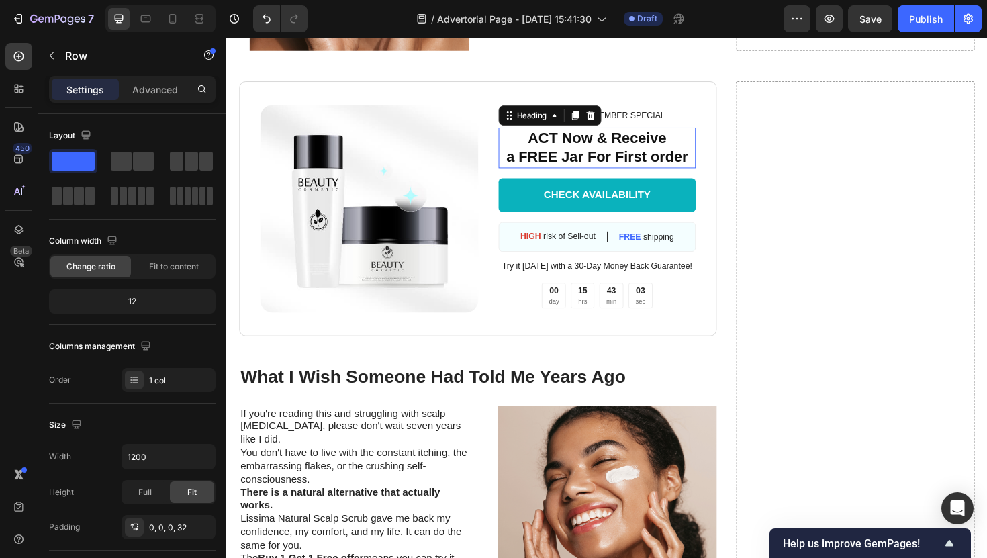
click at [527, 148] on p "ACT Now & Receive a FREE Jar For First order" at bounding box center [619, 154] width 207 height 40
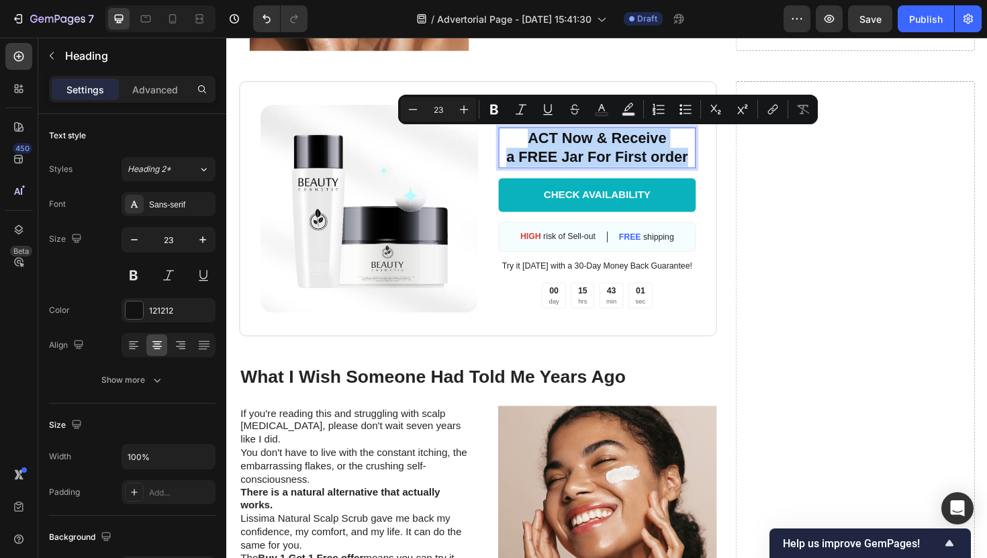
drag, startPoint x: 541, startPoint y: 148, endPoint x: 684, endPoint y: 159, distance: 143.5
click at [684, 159] on p "ACT Now & Receive a FREE Jar For First order" at bounding box center [619, 154] width 207 height 40
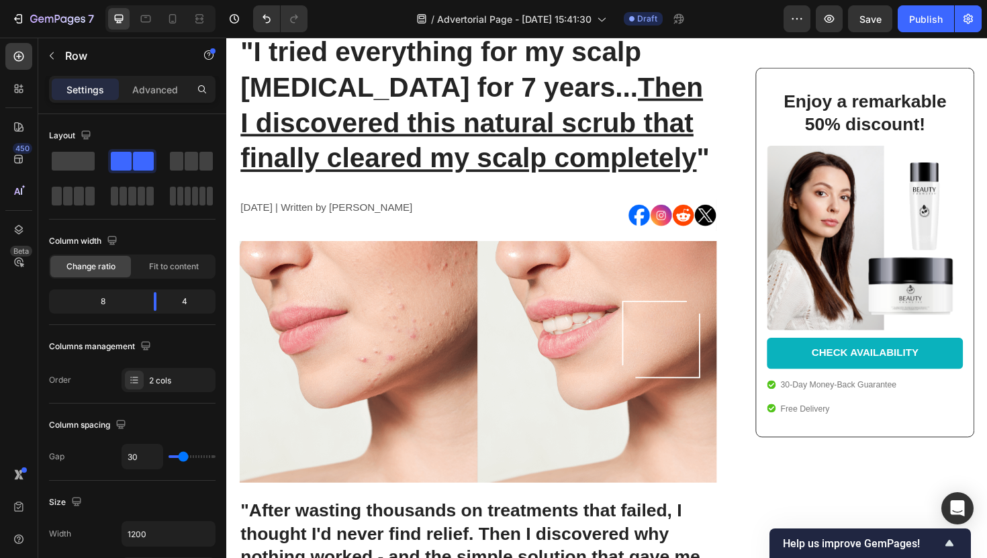
scroll to position [129, 0]
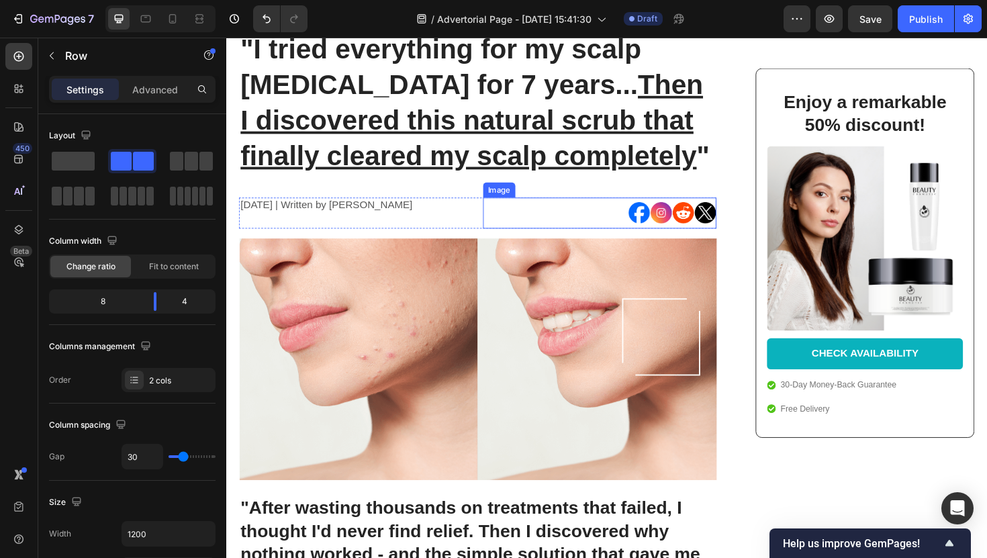
click at [543, 234] on div at bounding box center [622, 223] width 248 height 33
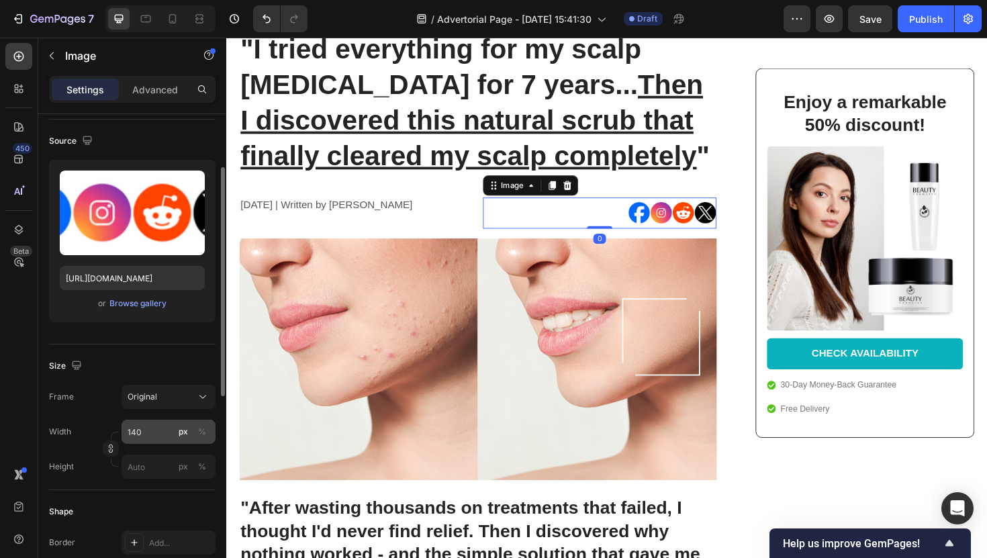
scroll to position [97, 0]
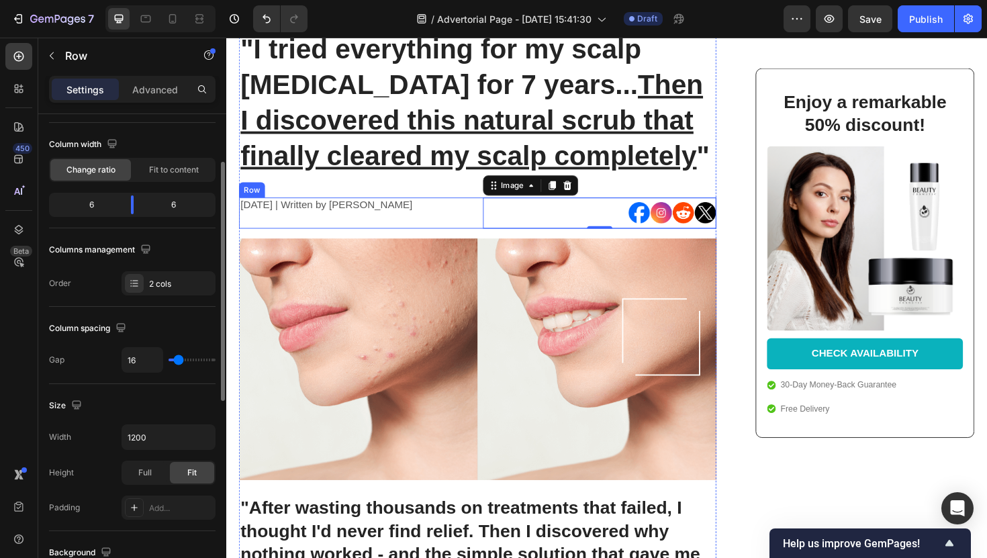
click at [489, 223] on div "November 3, 2023 | Written by Stella Hendriks Text Block Image 0 Row" at bounding box center [493, 223] width 506 height 33
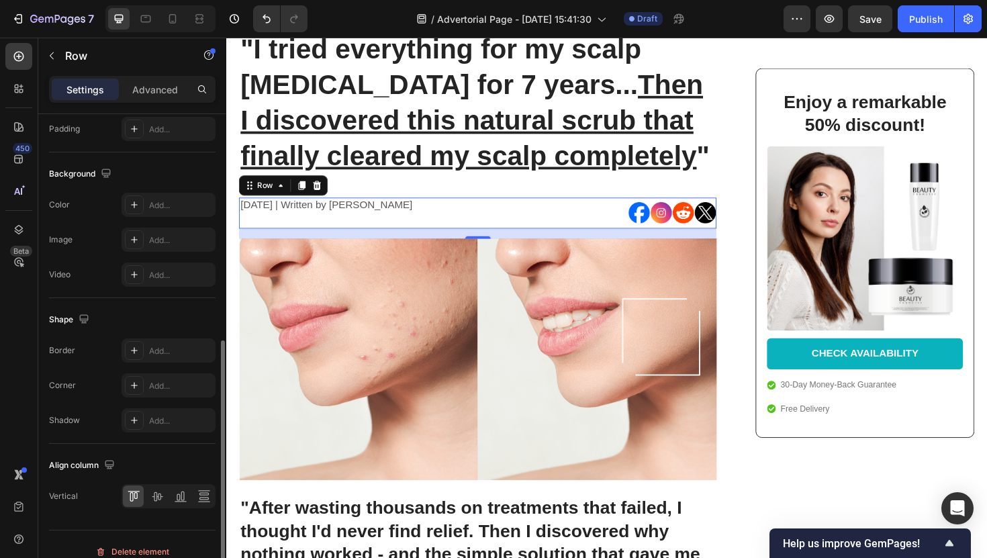
scroll to position [490, 0]
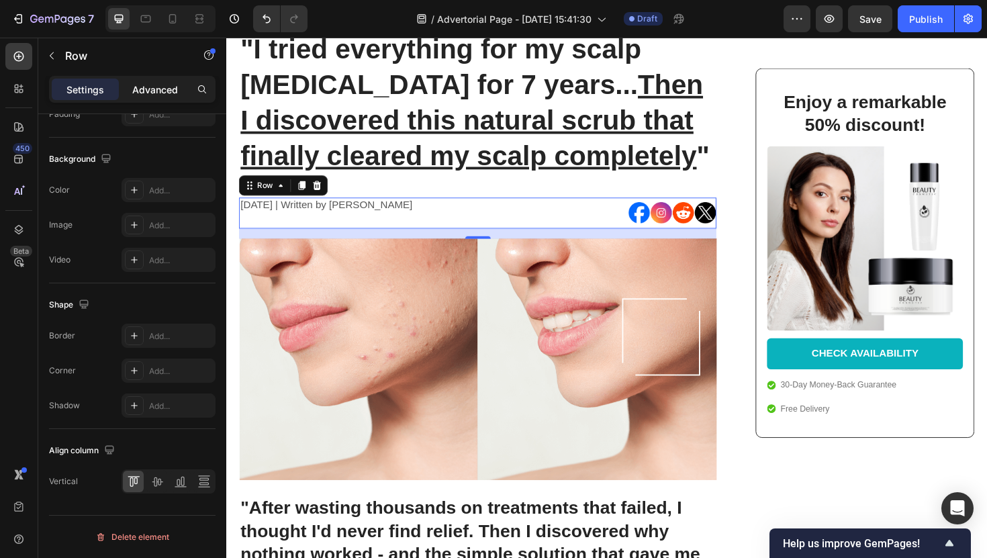
click at [144, 89] on p "Advanced" at bounding box center [155, 90] width 46 height 14
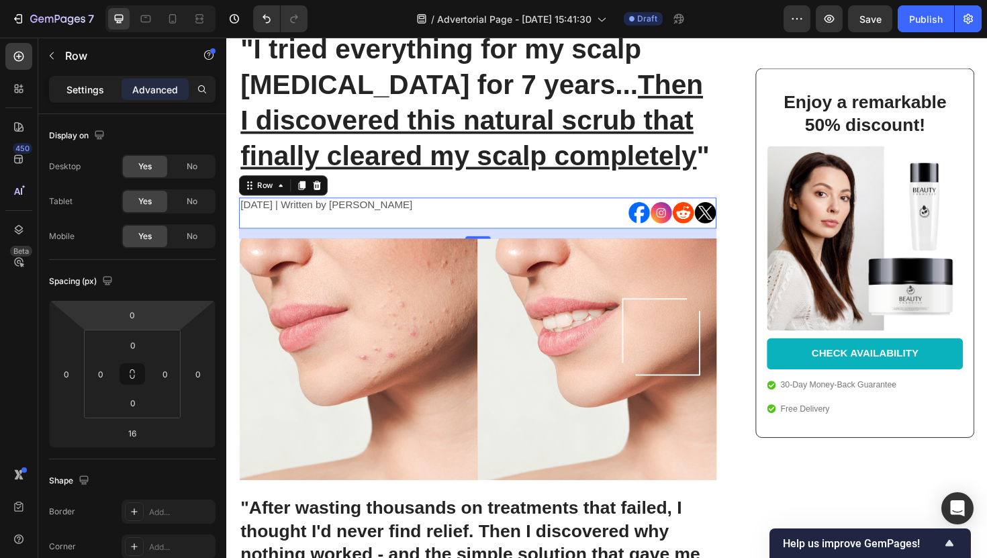
click at [99, 85] on p "Settings" at bounding box center [85, 90] width 38 height 14
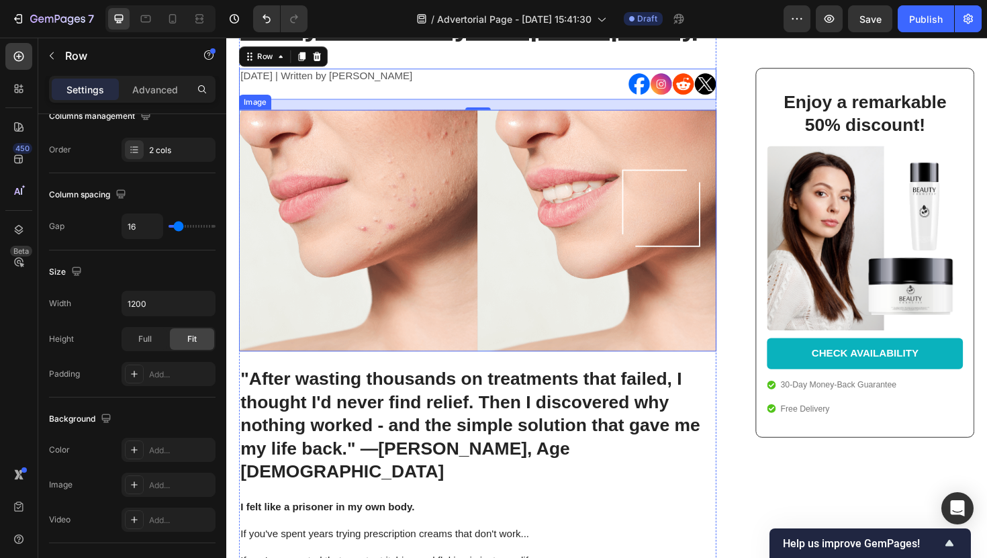
scroll to position [273, 0]
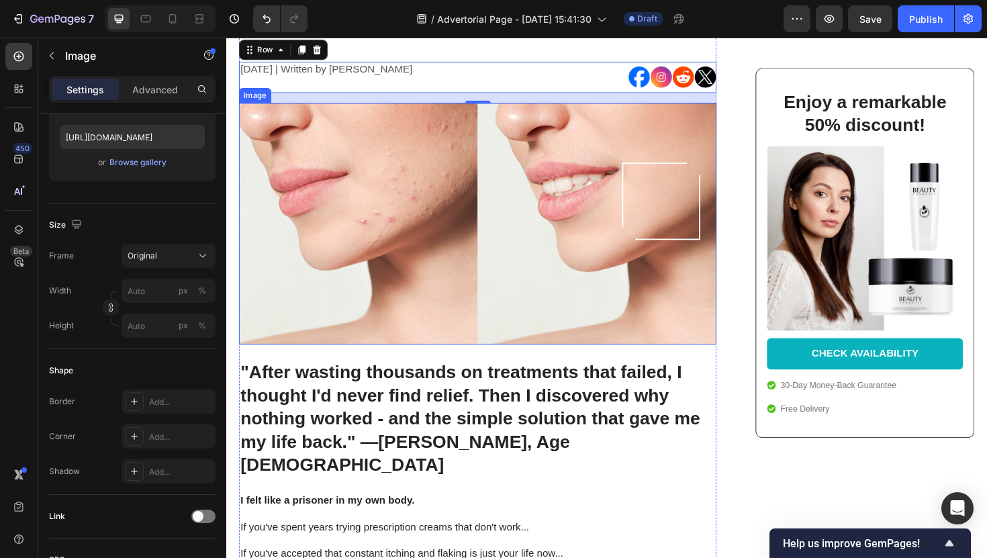
click at [503, 261] on img at bounding box center [493, 235] width 506 height 257
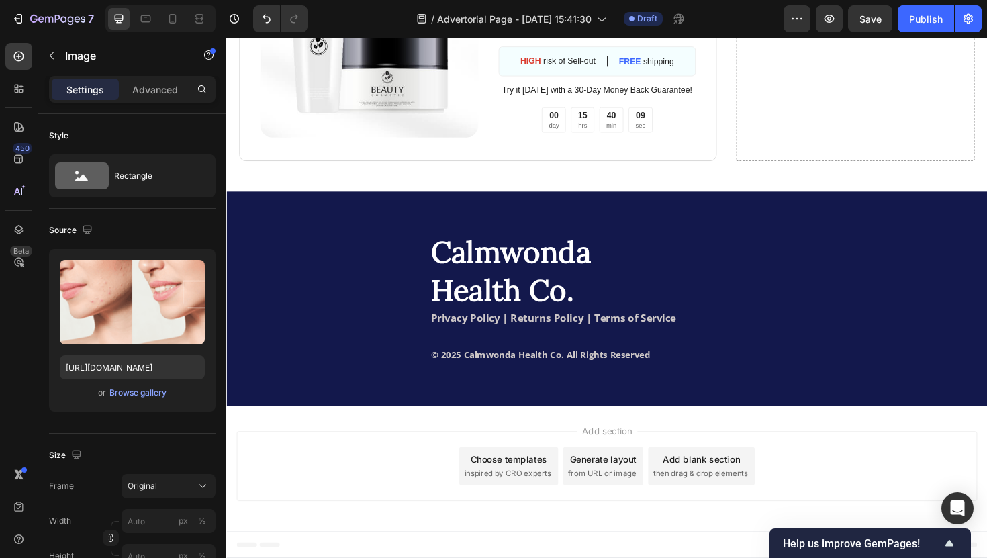
scroll to position [7771, 0]
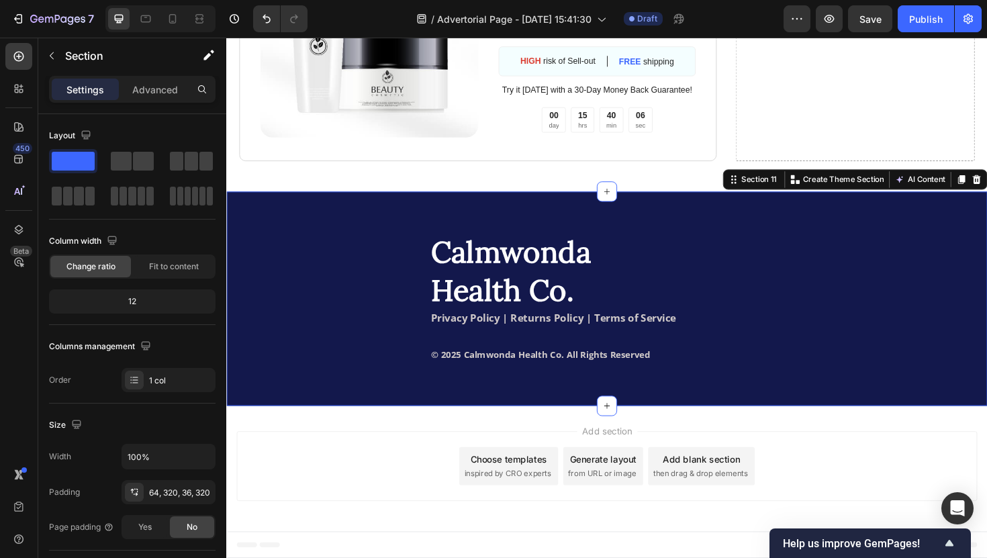
click at [377, 240] on div "Calmwonda Health Co. Heading Privacy Policy | Returns Policy | Terms of Service…" at bounding box center [629, 314] width 806 height 227
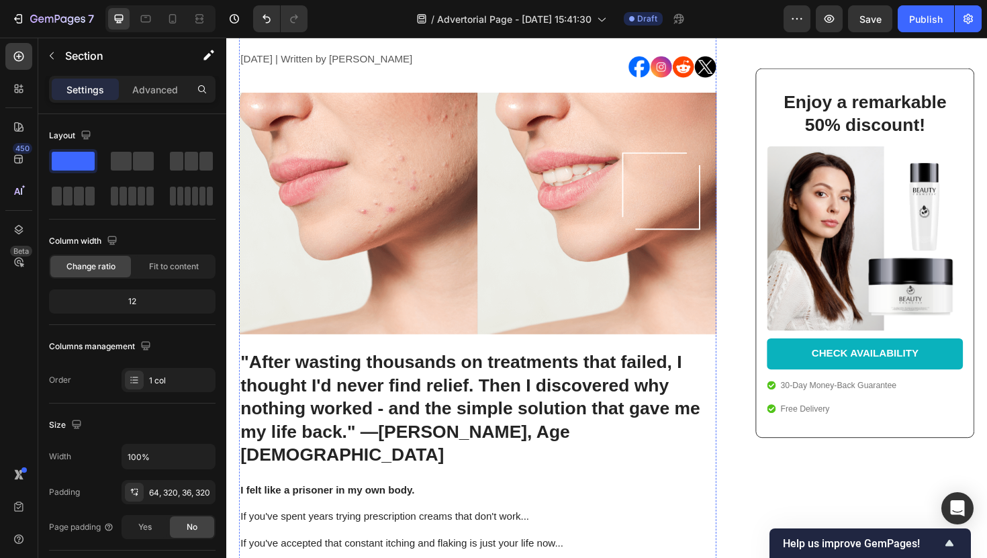
scroll to position [278, 0]
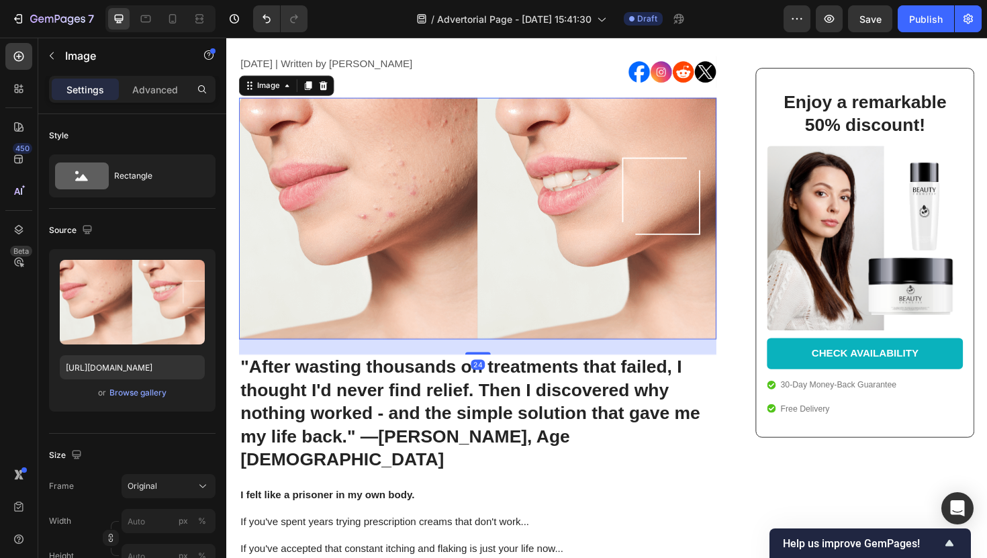
click at [551, 214] on img at bounding box center [493, 229] width 506 height 257
click at [154, 393] on div "Browse gallery" at bounding box center [137, 393] width 57 height 12
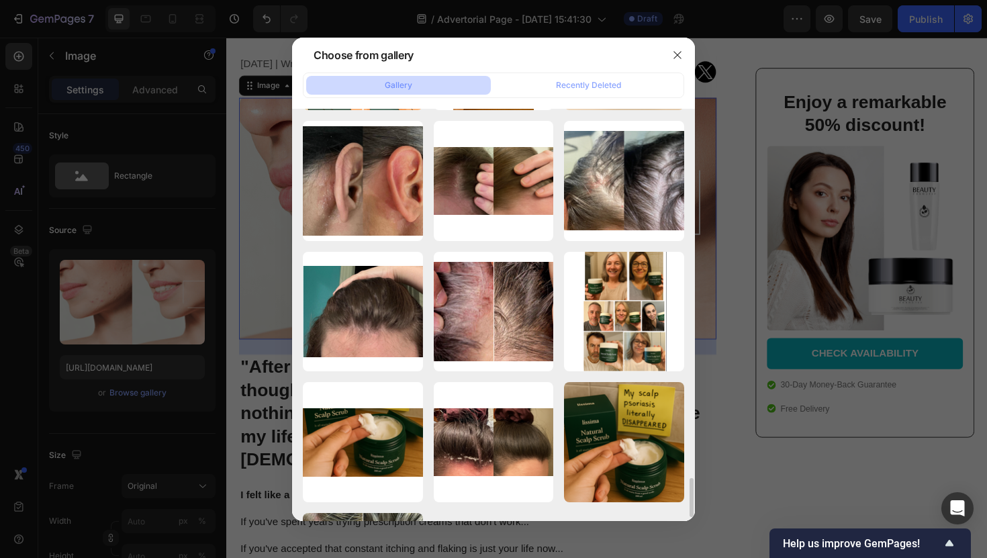
scroll to position [3800, 0]
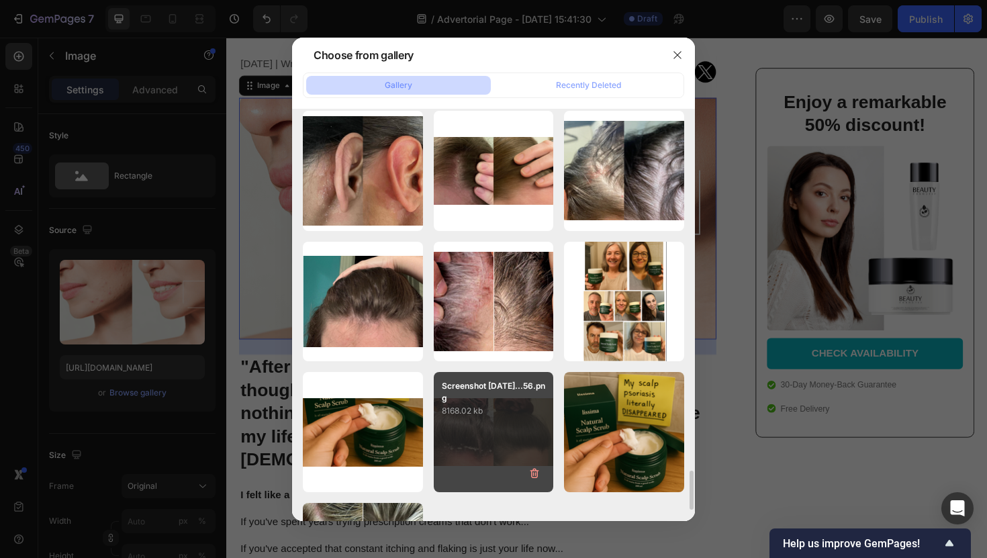
click at [503, 410] on p "8168.02 kb" at bounding box center [494, 410] width 104 height 13
type input "[URL][DOMAIN_NAME]"
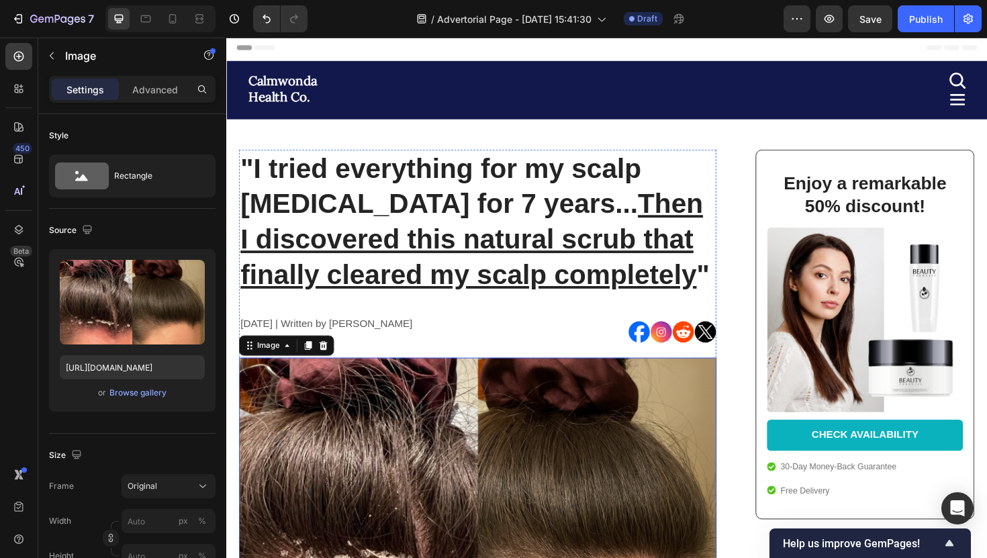
scroll to position [0, 0]
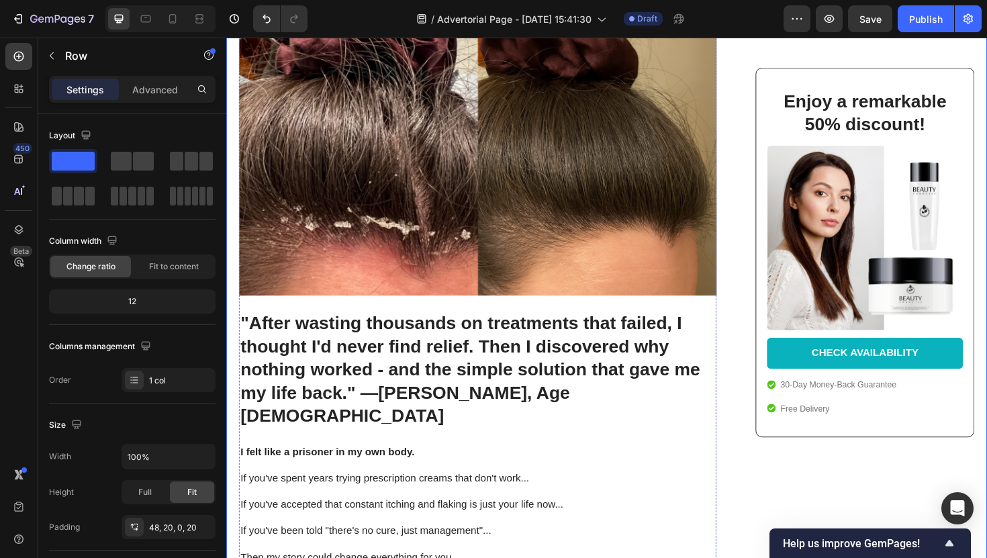
scroll to position [357, 0]
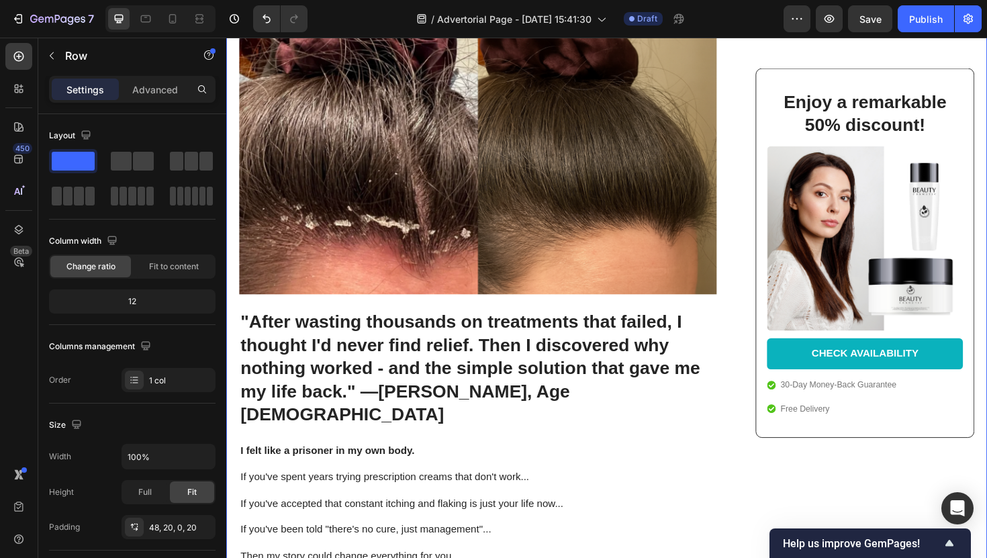
click at [170, 30] on div at bounding box center [160, 18] width 110 height 27
click at [170, 27] on div at bounding box center [172, 18] width 21 height 21
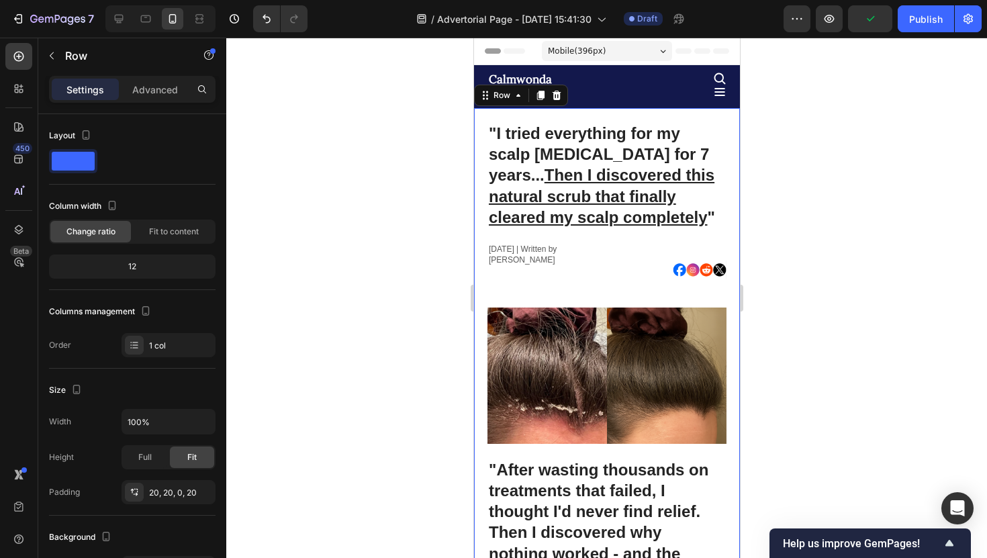
click at [751, 234] on div at bounding box center [606, 298] width 761 height 520
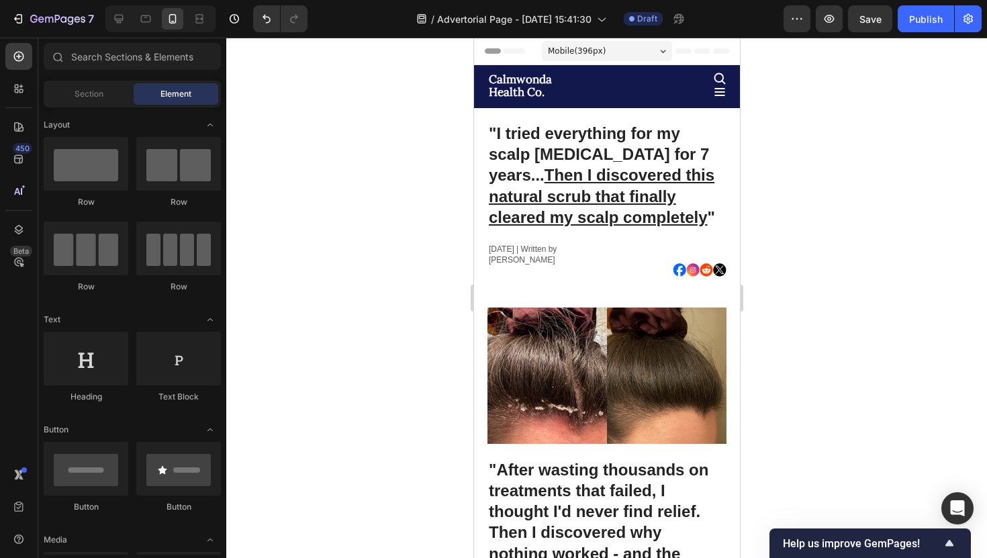
click at [124, 30] on div at bounding box center [160, 18] width 110 height 27
click at [123, 28] on div at bounding box center [118, 18] width 21 height 21
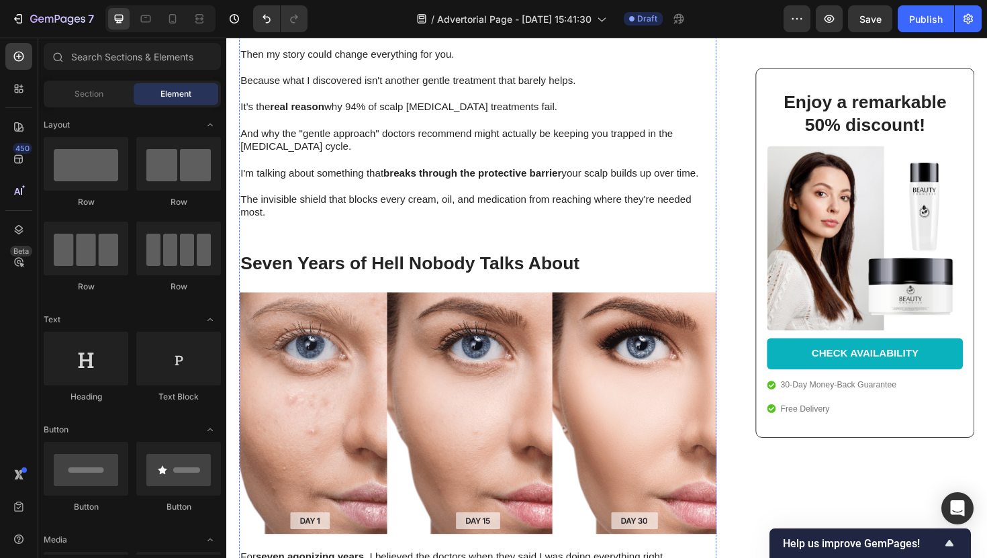
scroll to position [890, 0]
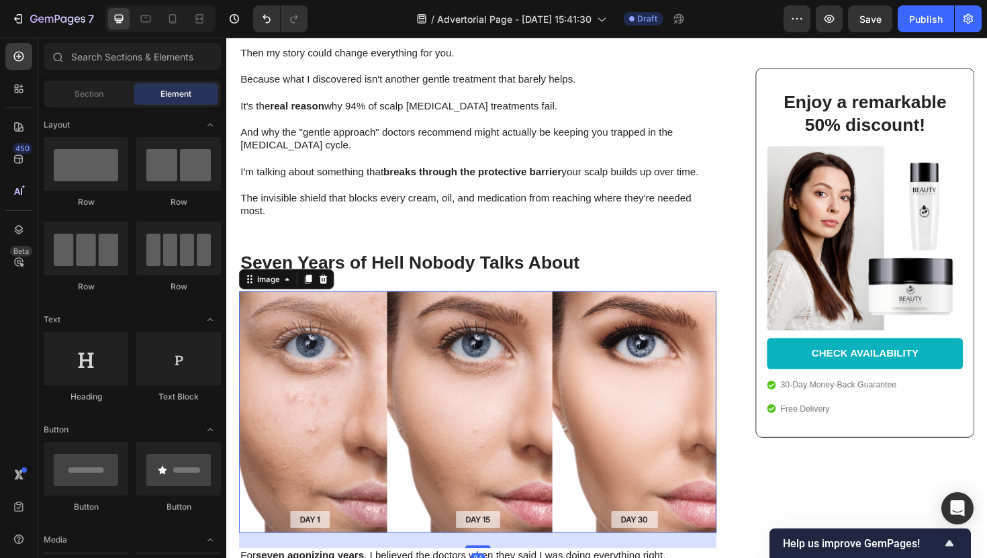
click at [557, 308] on img at bounding box center [493, 434] width 506 height 257
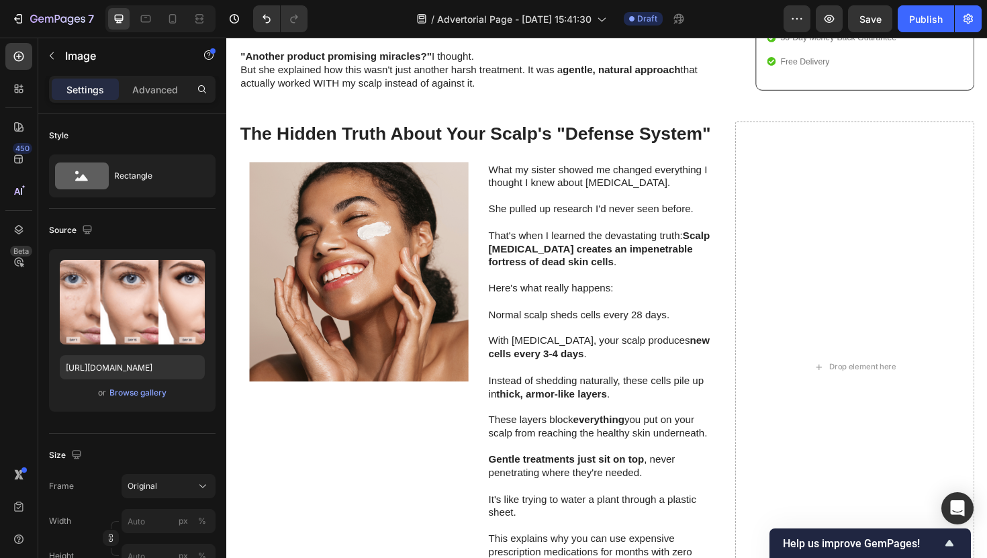
scroll to position [1644, 0]
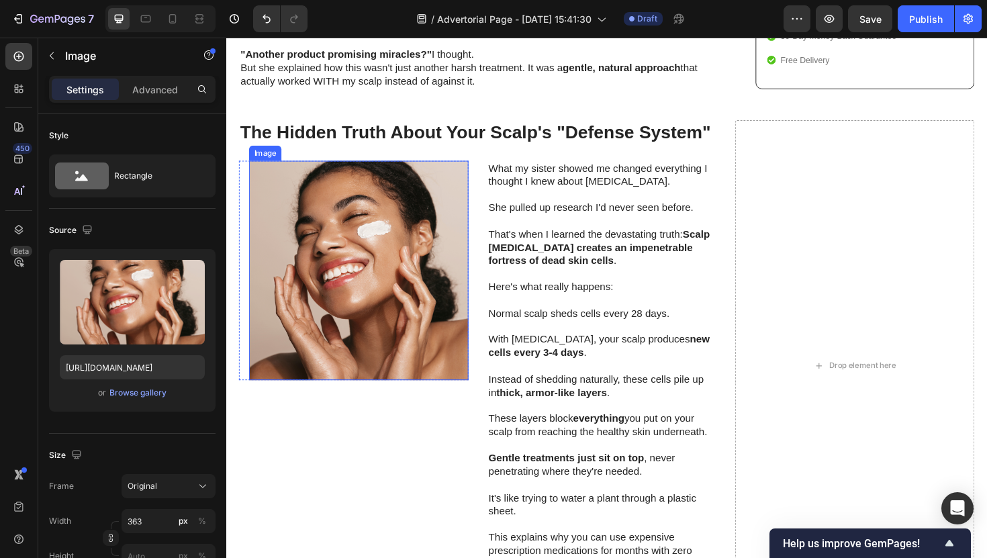
click at [330, 276] on img at bounding box center [366, 284] width 232 height 232
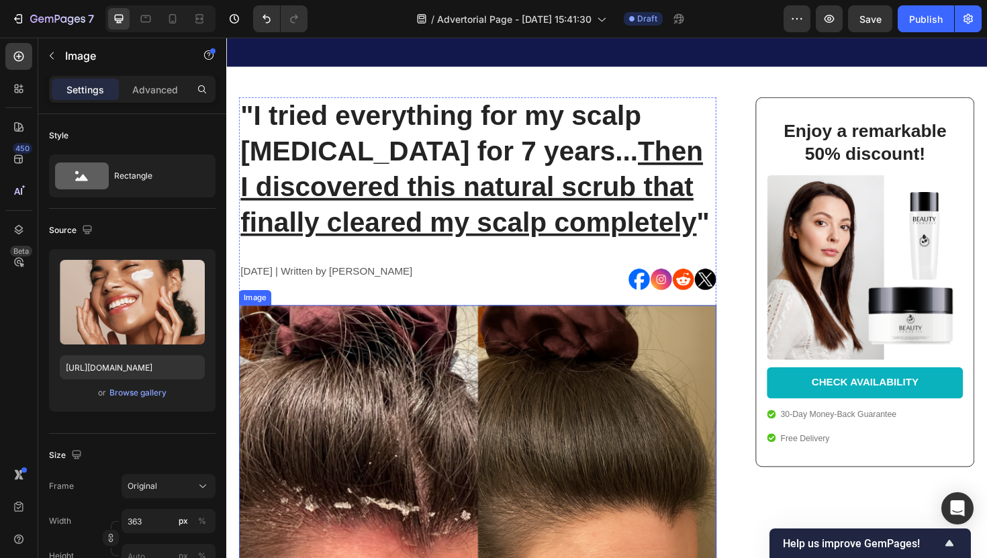
scroll to position [0, 0]
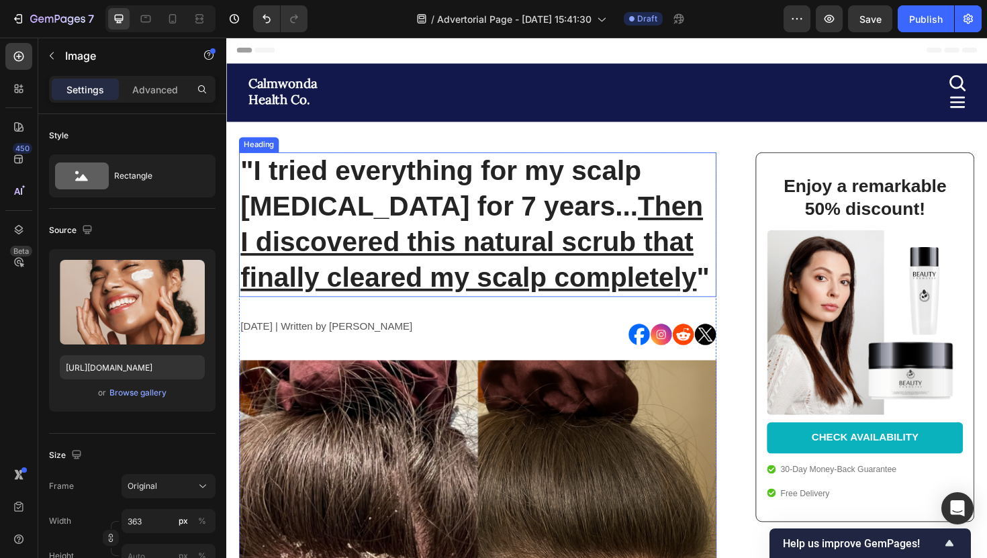
click at [349, 181] on h1 ""I tried everything for my scalp [MEDICAL_DATA] for 7 years... Then I discovere…" at bounding box center [493, 235] width 506 height 153
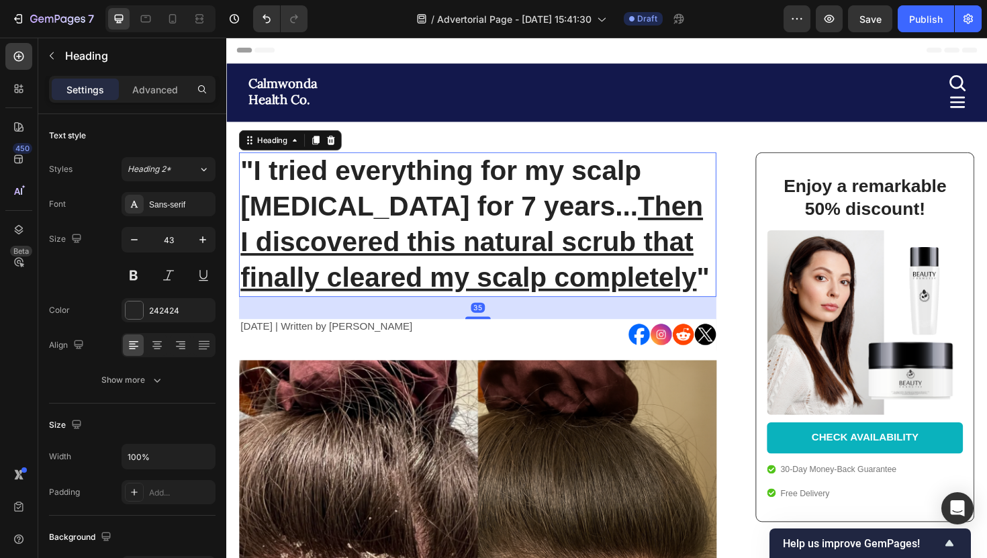
click at [501, 191] on h1 ""I tried everything for my scalp [MEDICAL_DATA] for 7 years... Then I discovere…" at bounding box center [493, 235] width 506 height 153
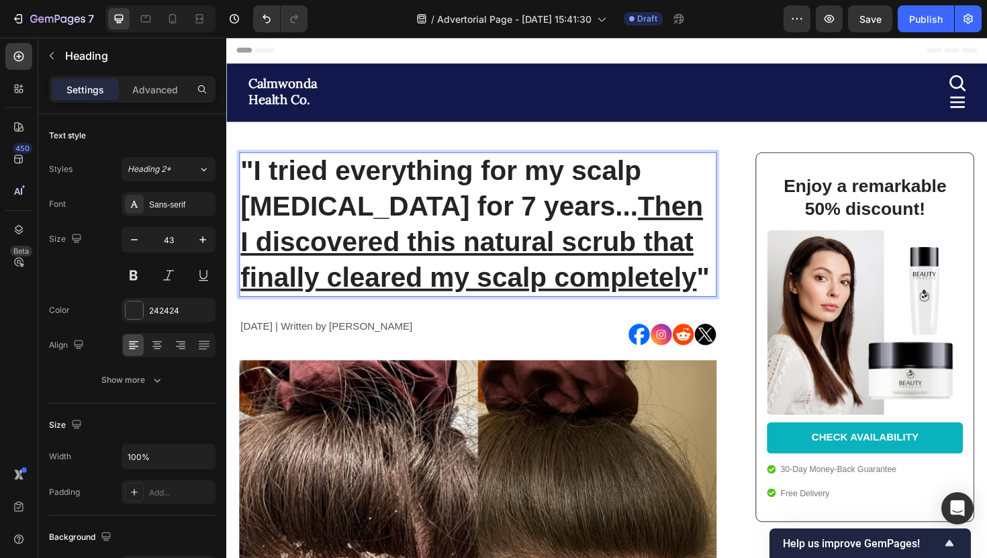
click at [555, 205] on u "Then I discovered this natural scrub that finally cleared my scalp completely" at bounding box center [486, 253] width 490 height 107
click at [167, 201] on div "Sans-serif" at bounding box center [180, 205] width 63 height 12
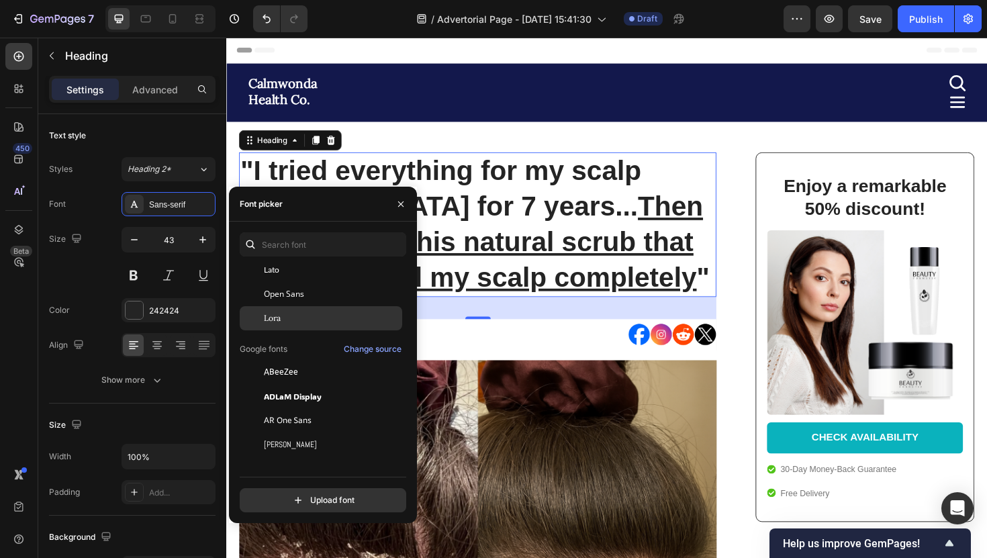
scroll to position [97, 0]
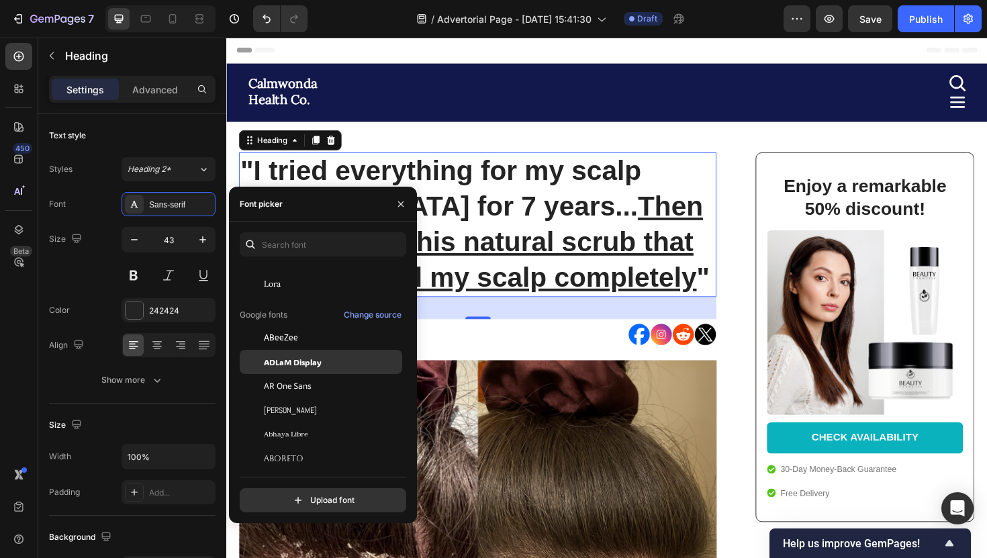
click at [303, 371] on div "ADLaM Display" at bounding box center [321, 362] width 163 height 24
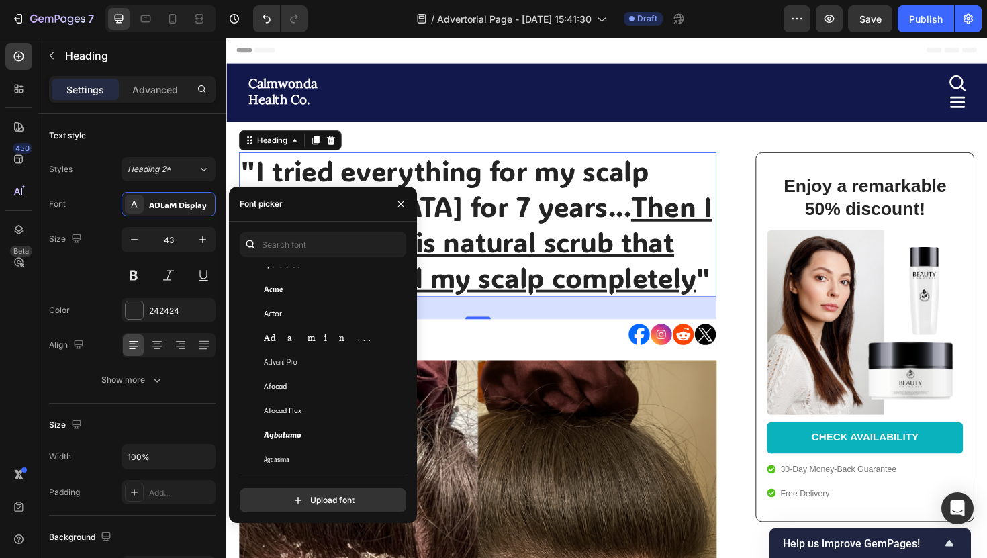
scroll to position [290, 0]
click at [290, 362] on div "Acme" at bounding box center [332, 361] width 136 height 12
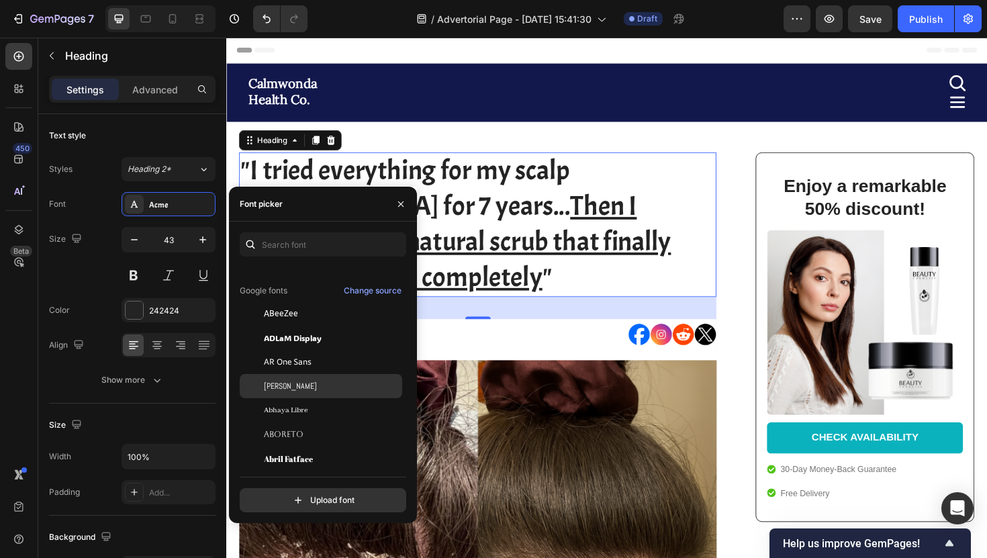
scroll to position [130, 0]
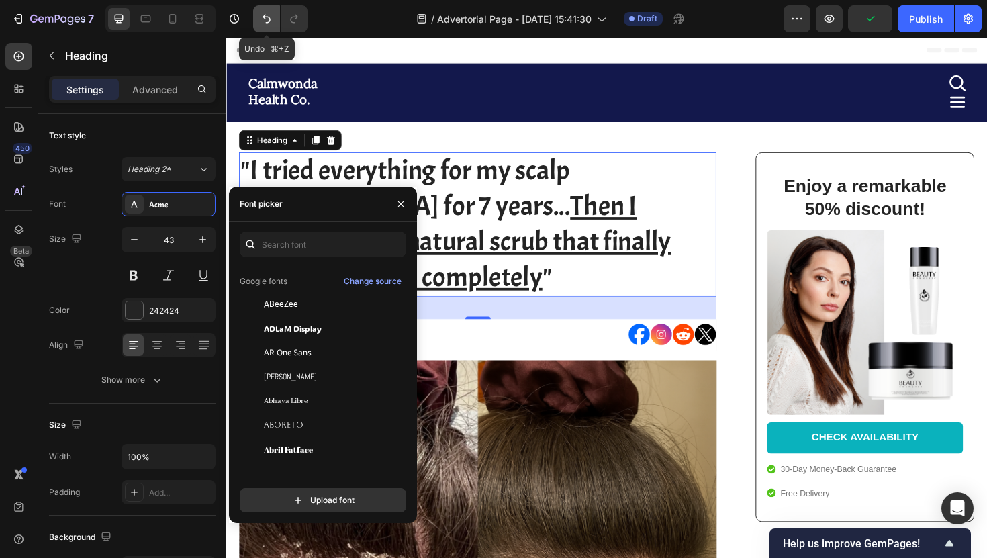
click at [270, 19] on icon "Undo/Redo" at bounding box center [267, 19] width 8 height 9
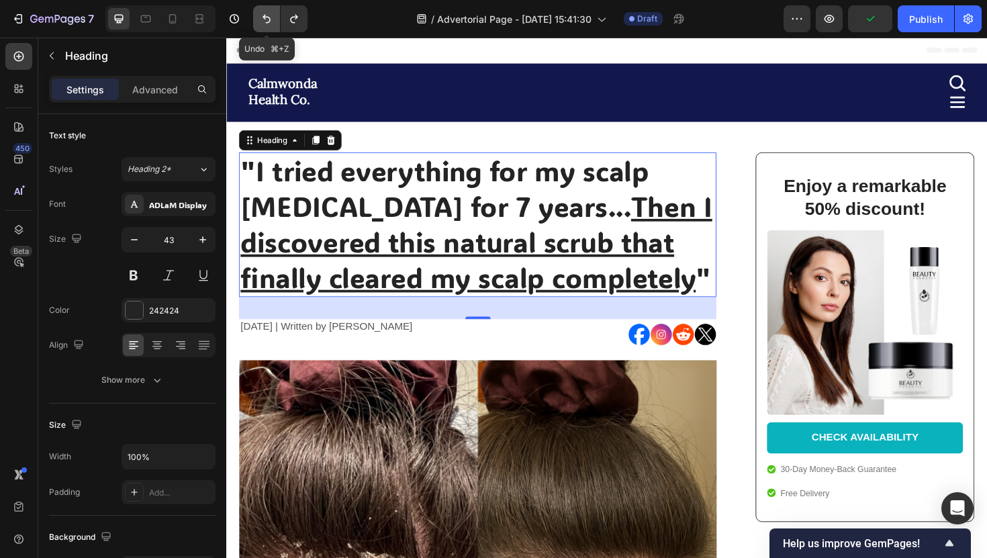
click at [270, 19] on icon "Undo/Redo" at bounding box center [267, 19] width 8 height 9
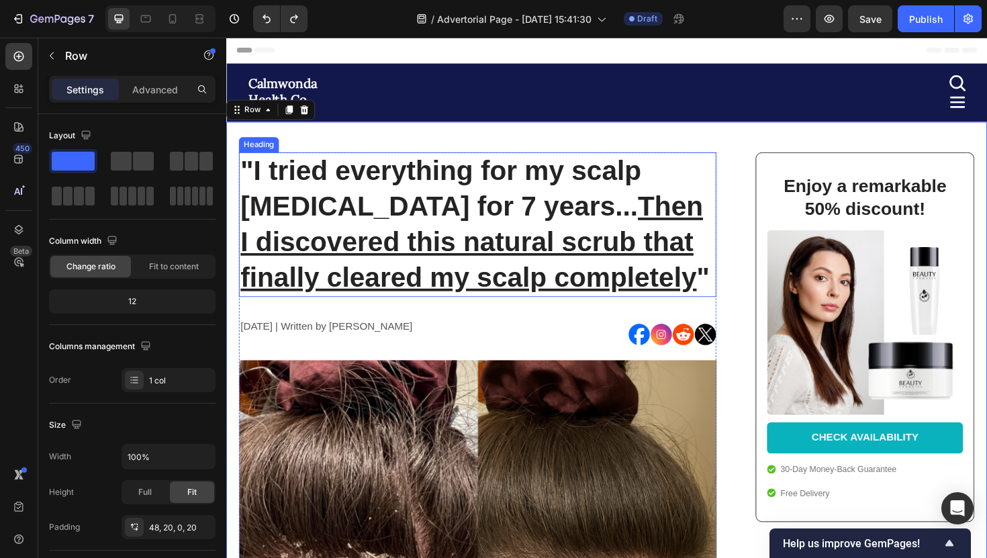
click at [322, 179] on p ""I tried everything for my scalp [MEDICAL_DATA] for 7 years... Then I discovere…" at bounding box center [492, 236] width 503 height 150
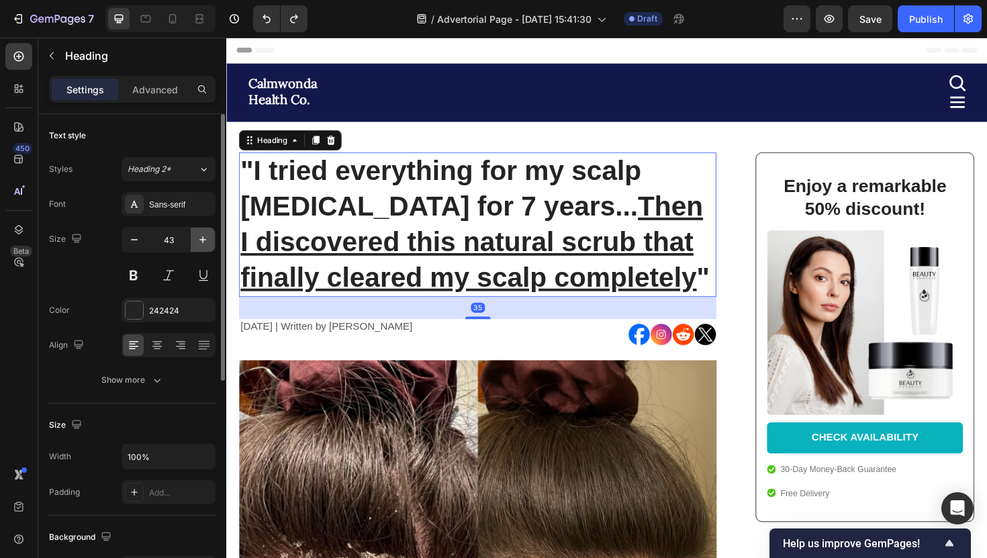
click at [193, 240] on button "button" at bounding box center [203, 240] width 24 height 24
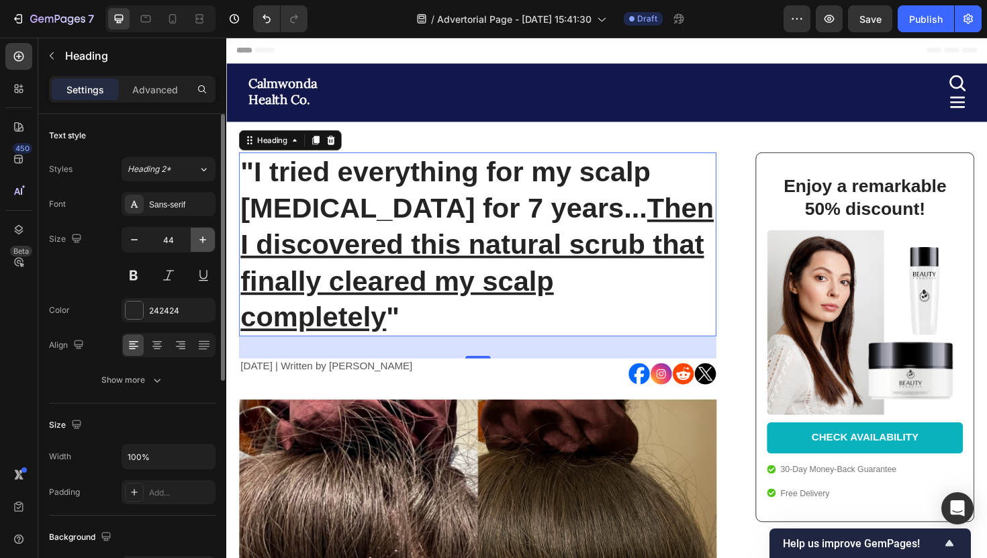
click at [193, 240] on button "button" at bounding box center [203, 240] width 24 height 24
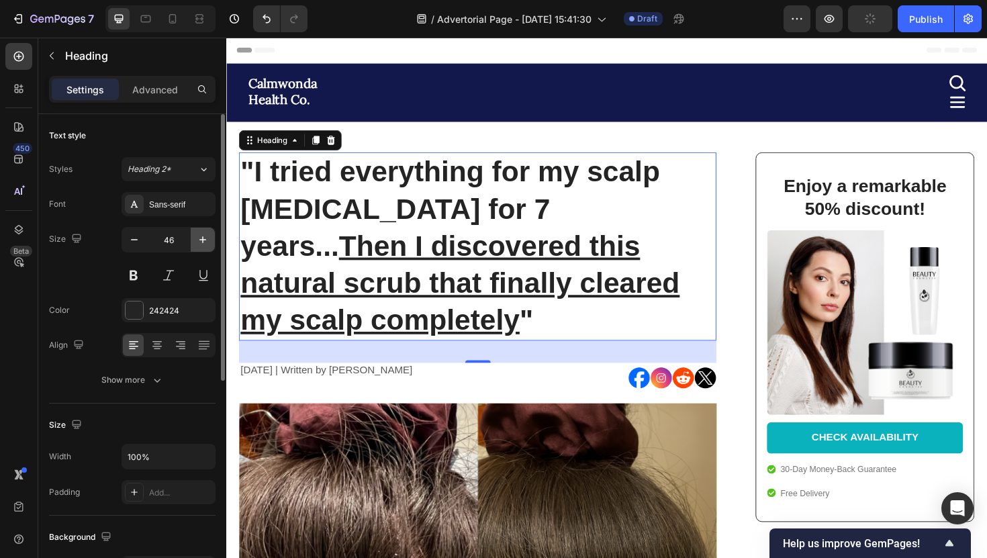
click at [193, 240] on button "button" at bounding box center [203, 240] width 24 height 24
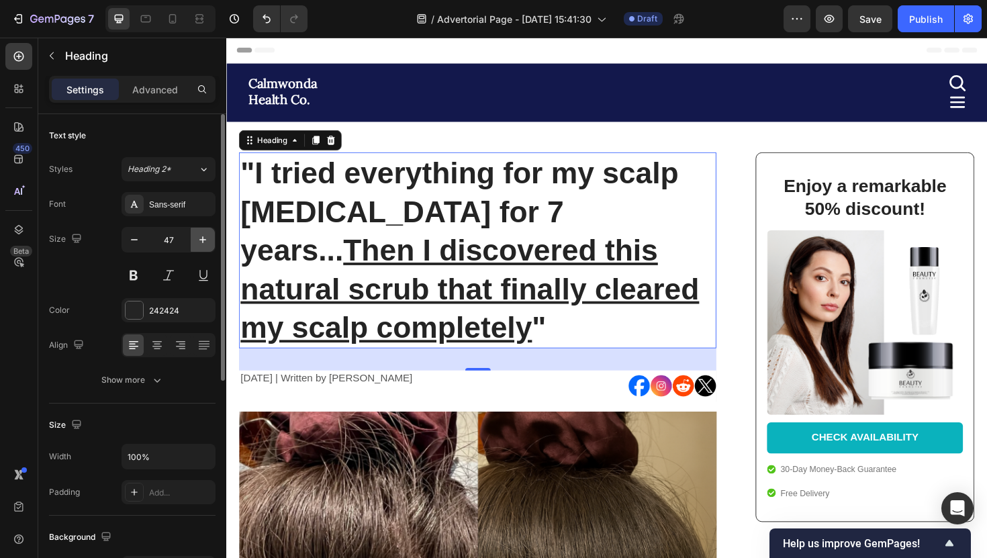
click at [193, 240] on button "button" at bounding box center [203, 240] width 24 height 24
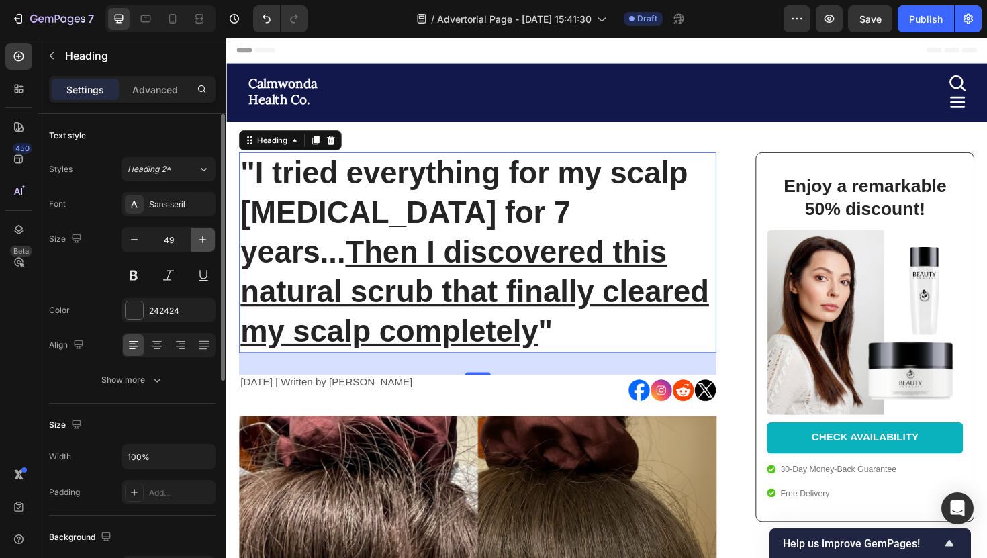
click at [193, 240] on button "button" at bounding box center [203, 240] width 24 height 24
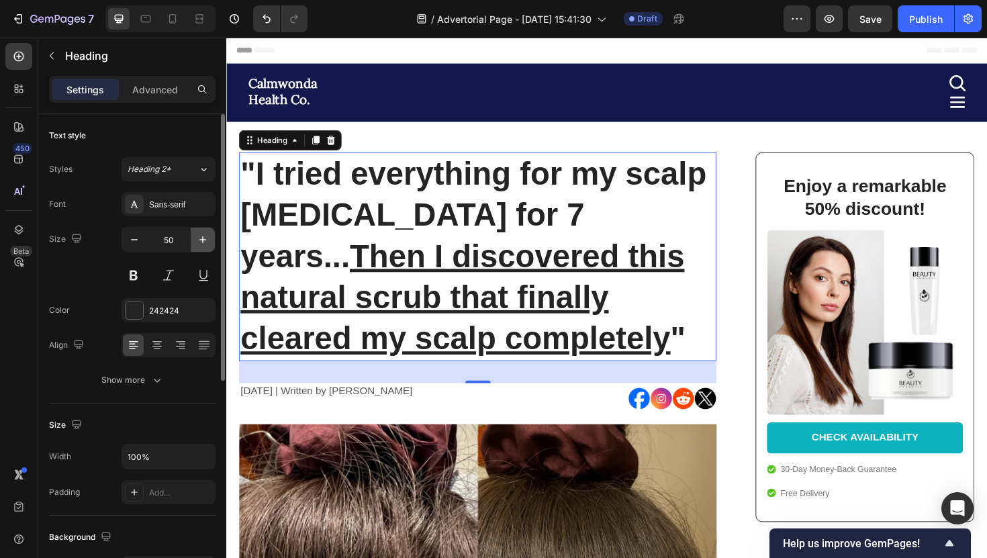
click at [193, 240] on button "button" at bounding box center [203, 240] width 24 height 24
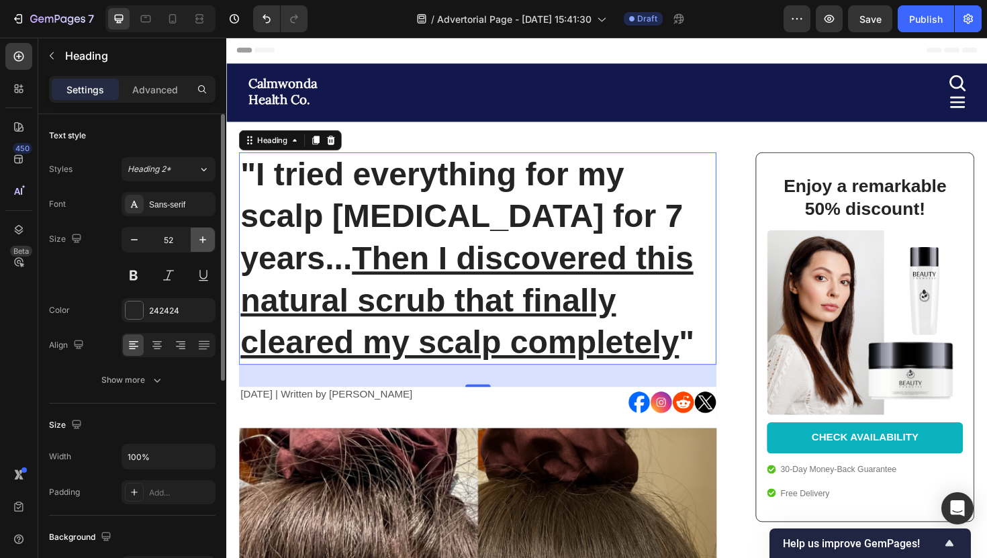
click at [193, 240] on button "button" at bounding box center [203, 240] width 24 height 24
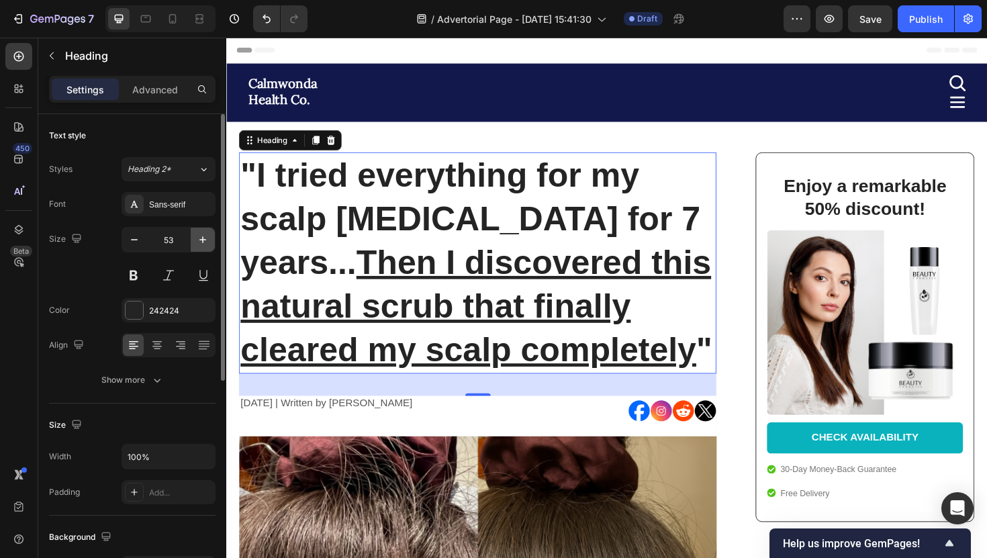
click at [193, 240] on button "button" at bounding box center [203, 240] width 24 height 24
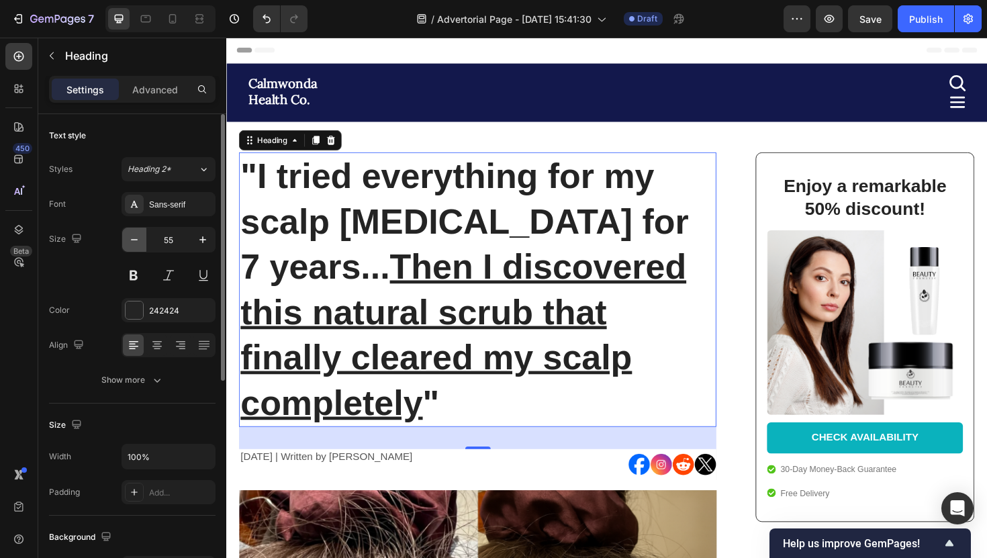
click at [135, 248] on button "button" at bounding box center [134, 240] width 24 height 24
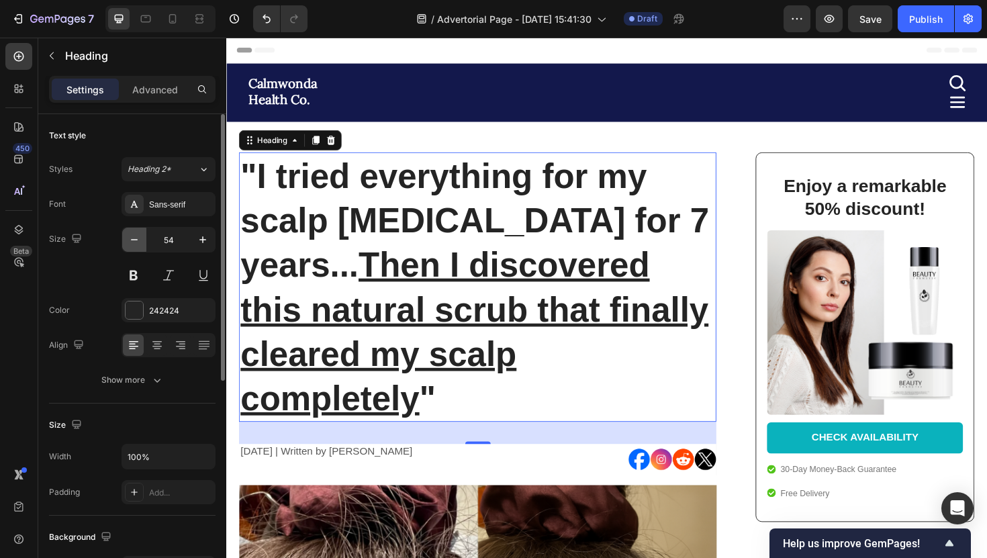
click at [135, 248] on button "button" at bounding box center [134, 240] width 24 height 24
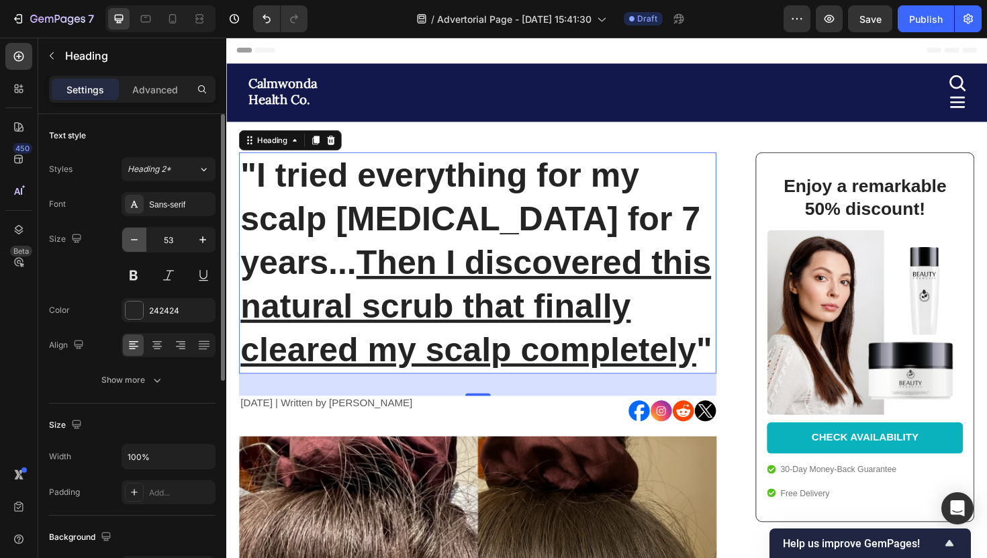
click at [135, 248] on button "button" at bounding box center [134, 240] width 24 height 24
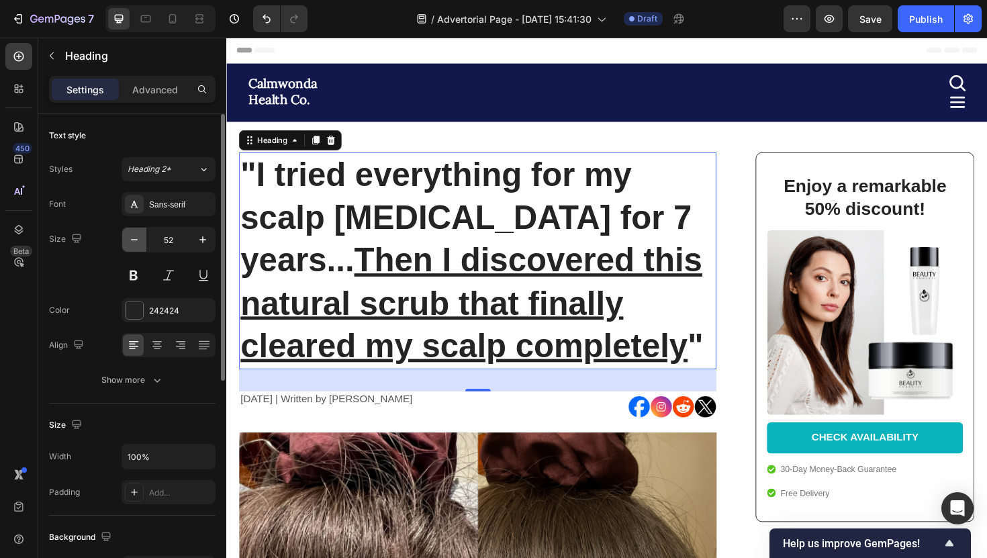
click at [135, 248] on button "button" at bounding box center [134, 240] width 24 height 24
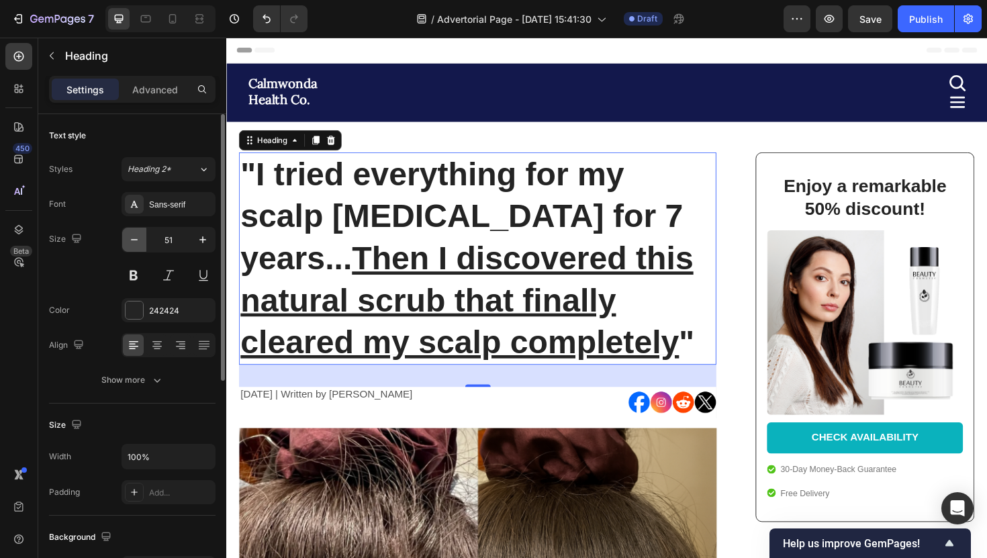
click at [135, 248] on button "button" at bounding box center [134, 240] width 24 height 24
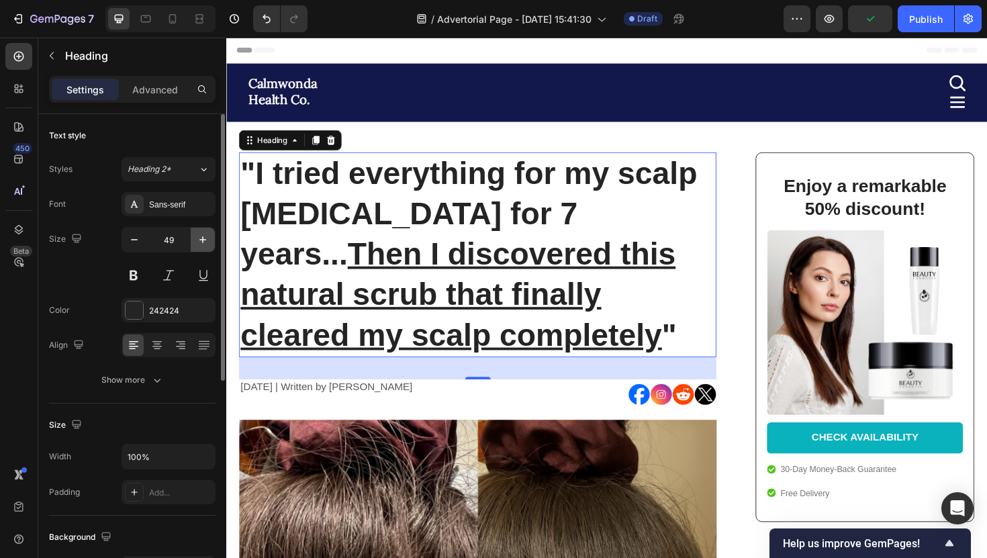
click at [212, 243] on button "button" at bounding box center [203, 240] width 24 height 24
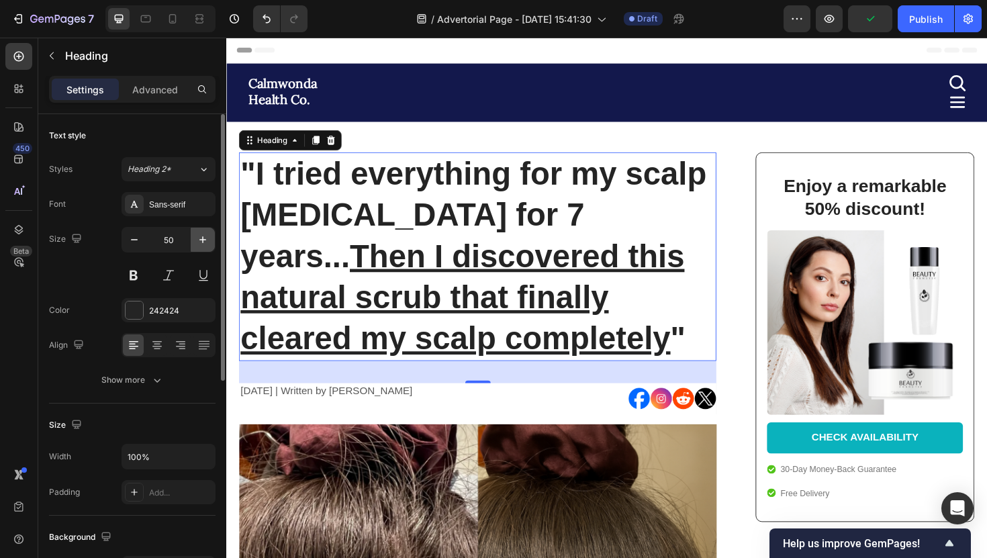
click at [212, 243] on button "button" at bounding box center [203, 240] width 24 height 24
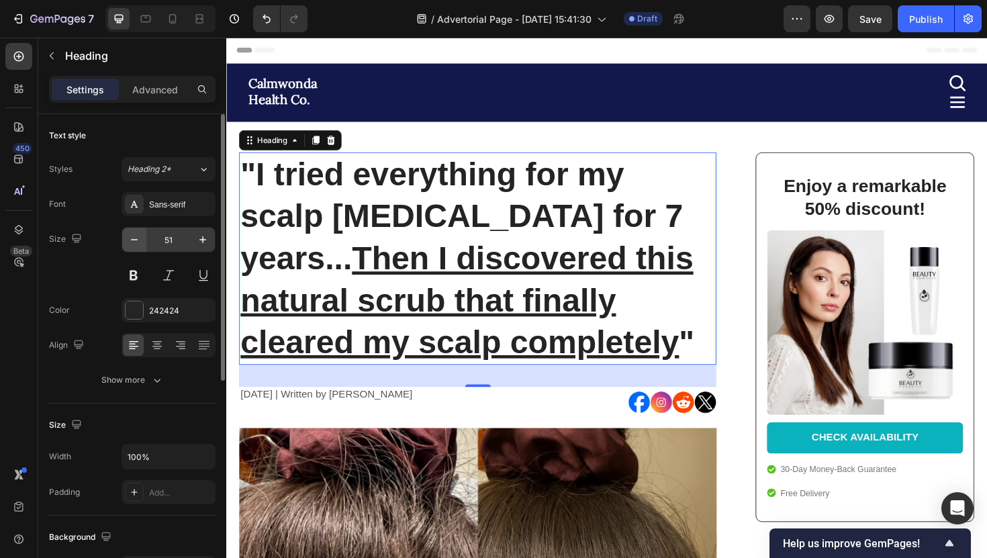
click at [138, 241] on icon "button" at bounding box center [134, 239] width 13 height 13
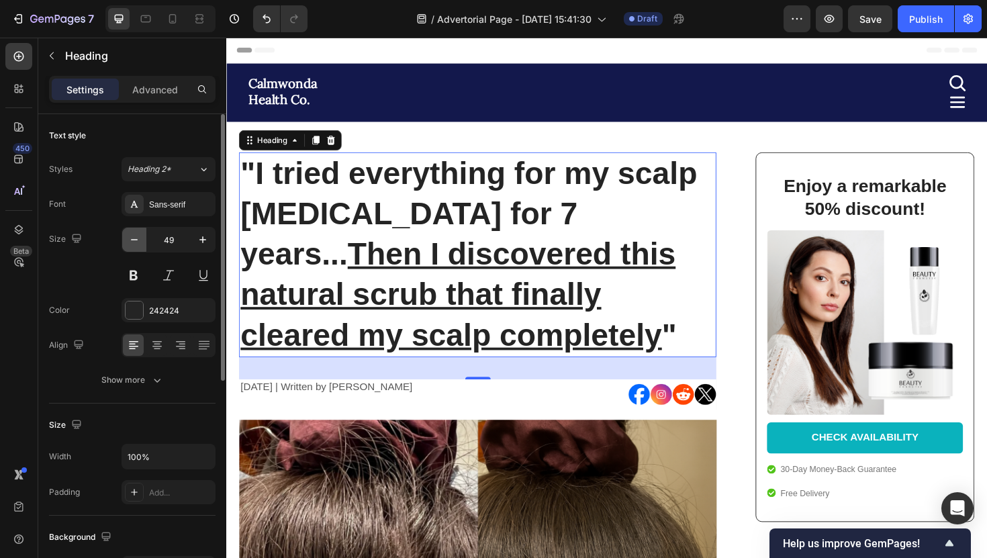
click at [138, 241] on icon "button" at bounding box center [134, 239] width 13 height 13
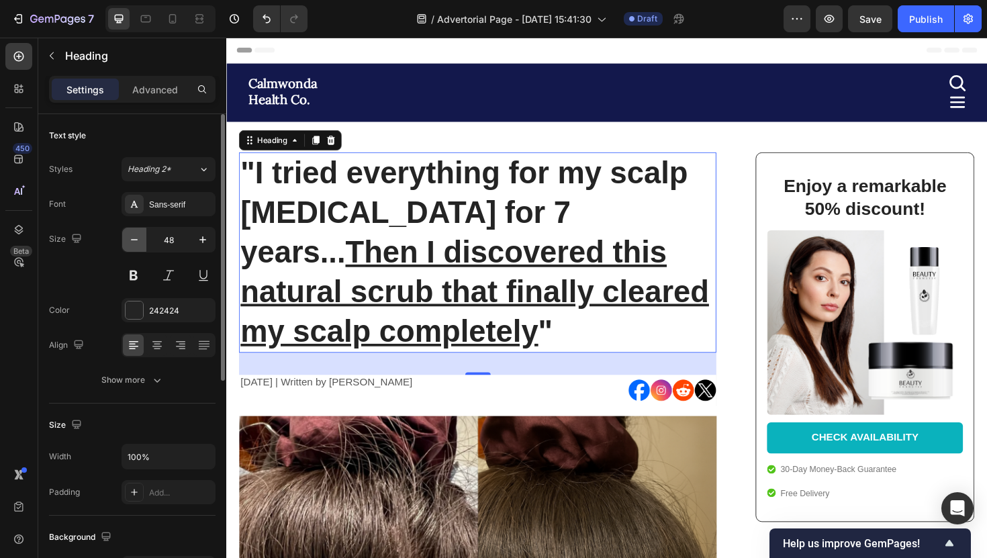
click at [138, 241] on icon "button" at bounding box center [134, 239] width 13 height 13
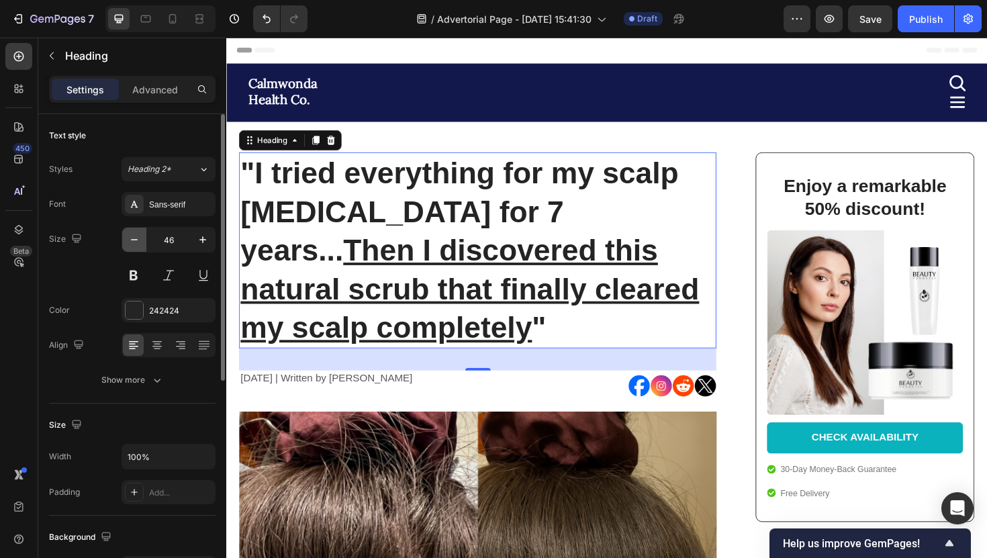
click at [138, 241] on icon "button" at bounding box center [134, 239] width 13 height 13
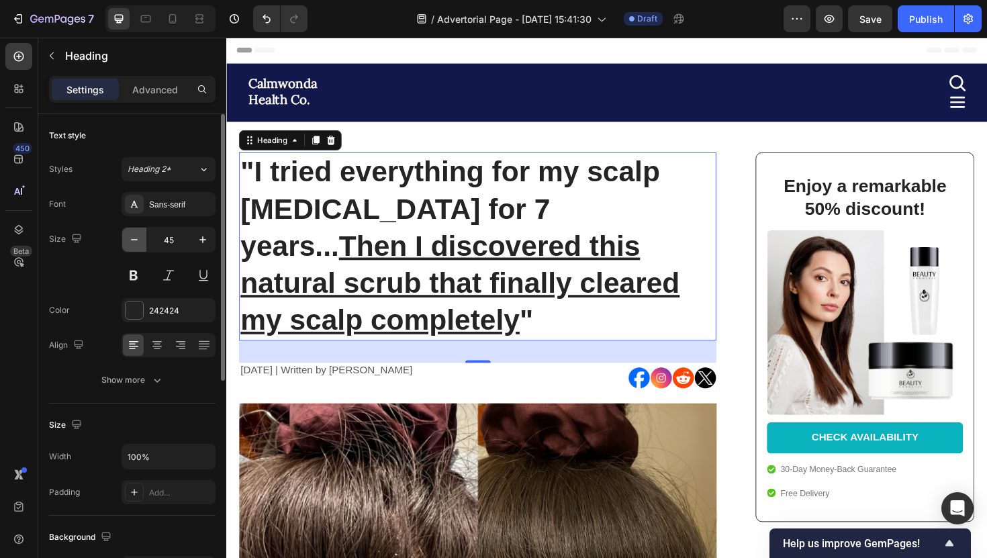
click at [138, 241] on icon "button" at bounding box center [134, 239] width 13 height 13
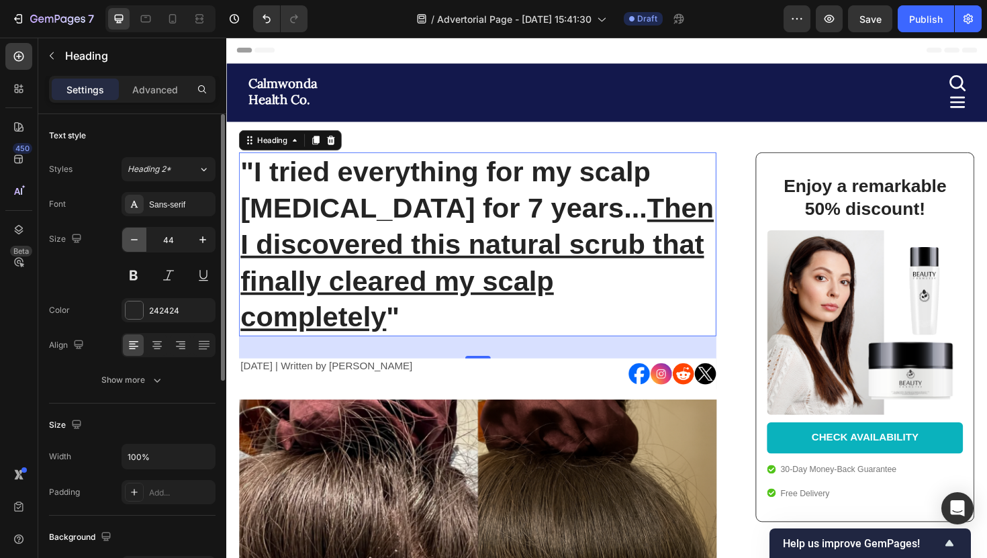
click at [138, 241] on icon "button" at bounding box center [134, 239] width 13 height 13
type input "43"
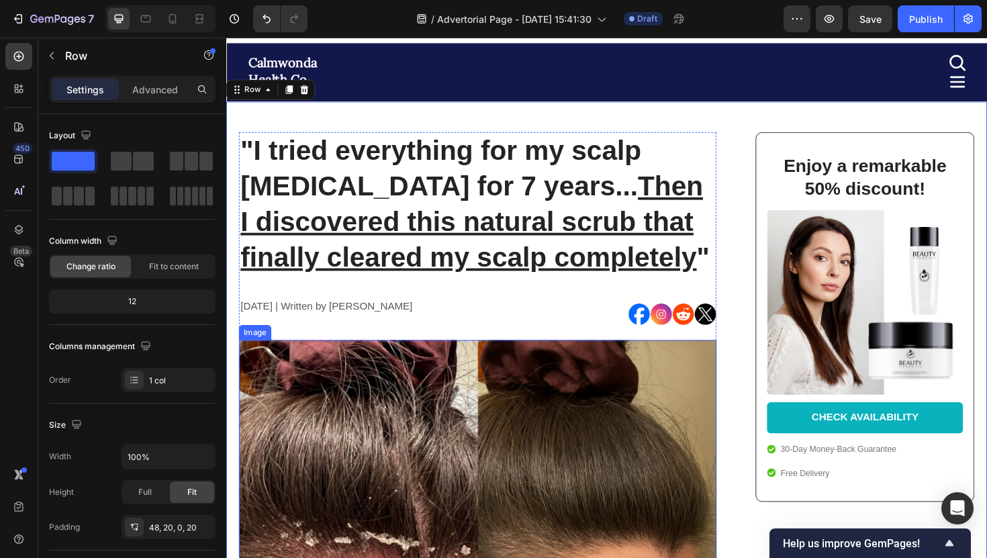
scroll to position [0, 0]
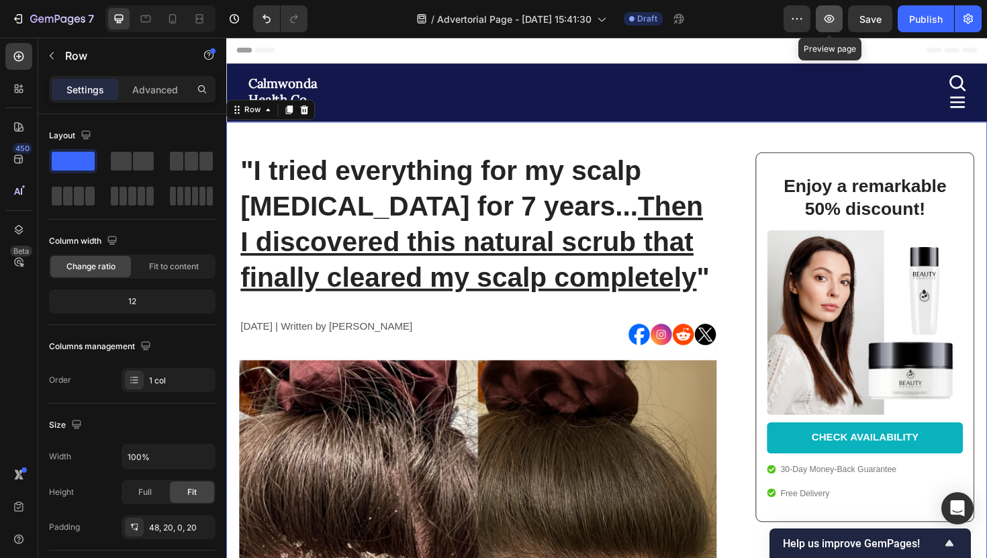
click at [826, 26] on button "button" at bounding box center [829, 18] width 27 height 27
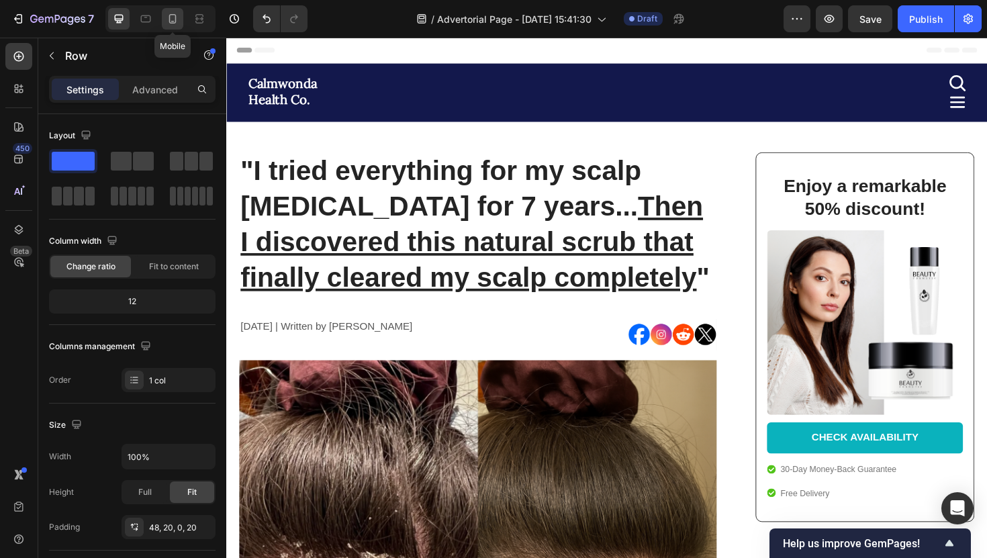
click at [169, 17] on icon at bounding box center [172, 18] width 7 height 9
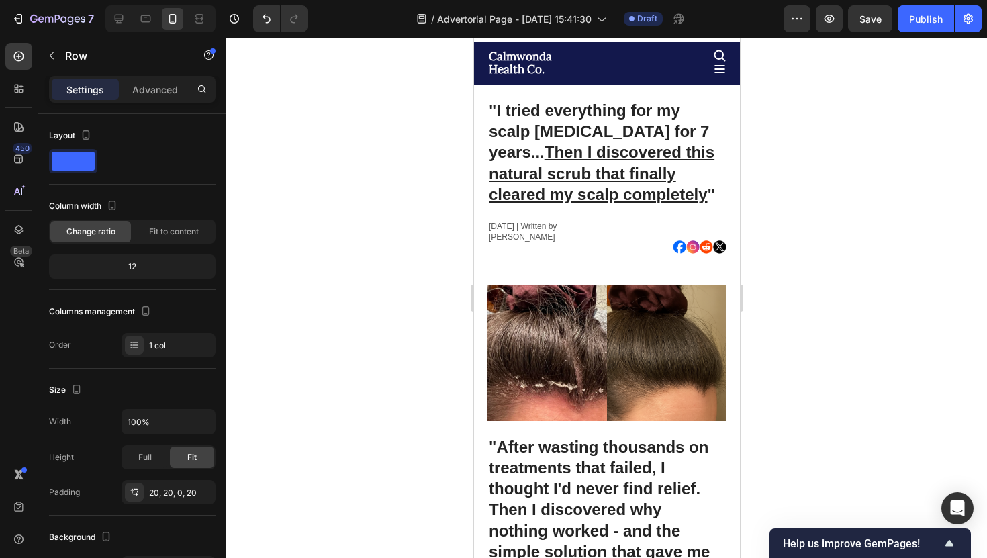
scroll to position [24, 0]
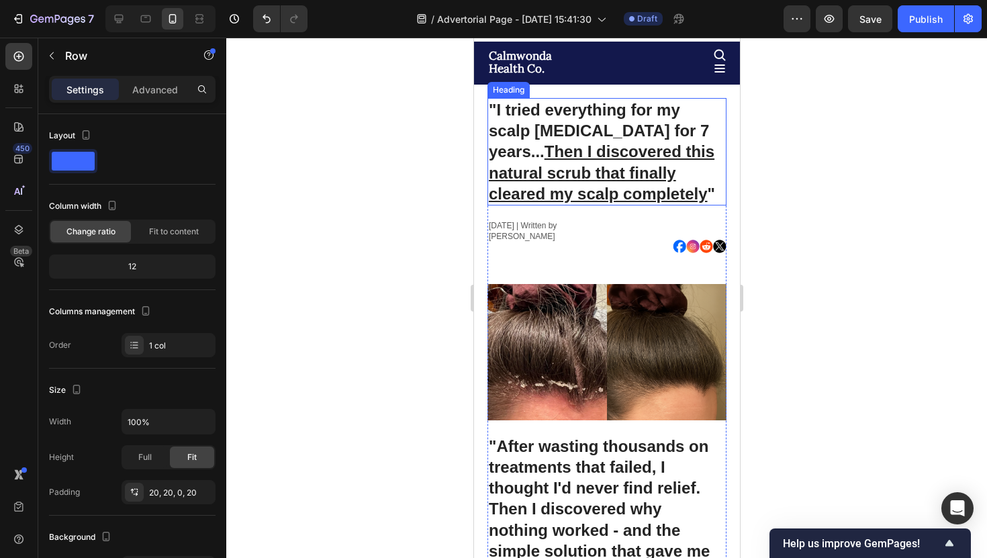
click at [525, 199] on u "Then I discovered this natural scrub that finally cleared my scalp completely" at bounding box center [601, 172] width 226 height 60
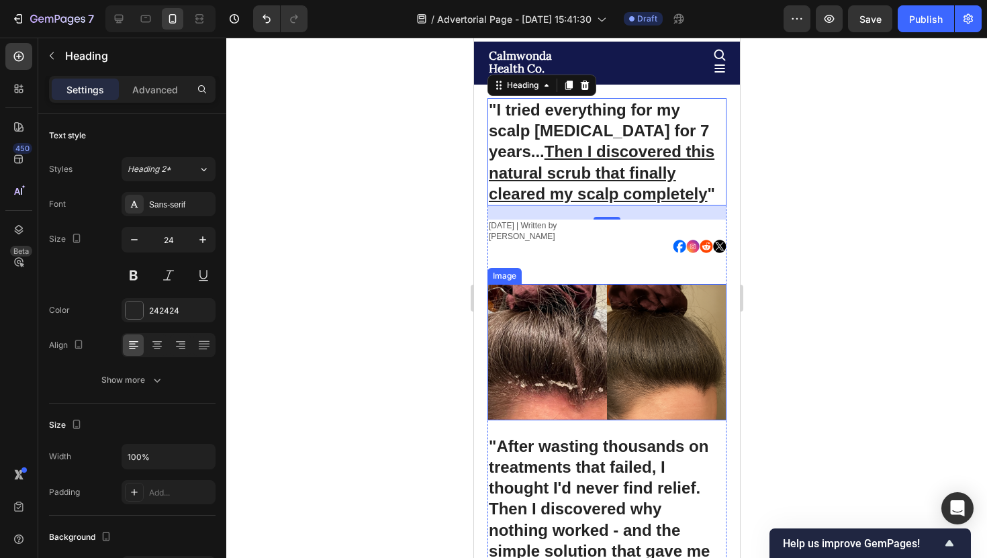
click at [554, 318] on img at bounding box center [606, 352] width 239 height 136
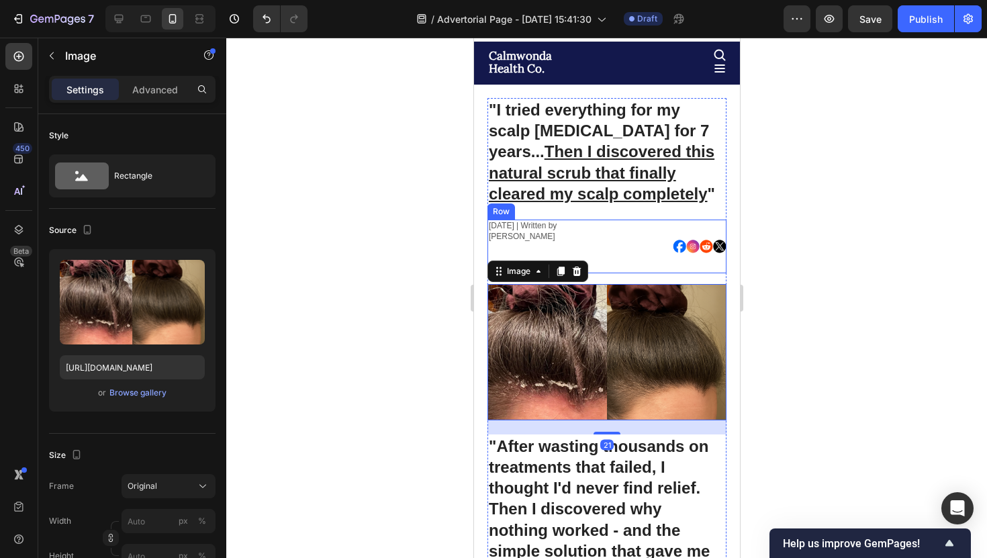
click at [597, 260] on div "[DATE] | Written by [PERSON_NAME] Text Block" at bounding box center [547, 247] width 120 height 54
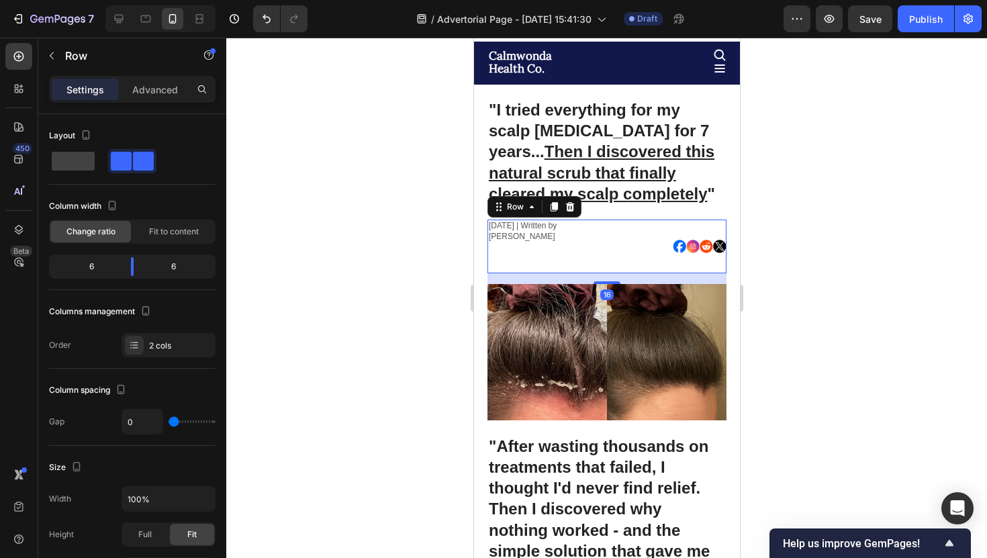
click at [590, 248] on div "[DATE] | Written by [PERSON_NAME] Text Block" at bounding box center [547, 247] width 120 height 54
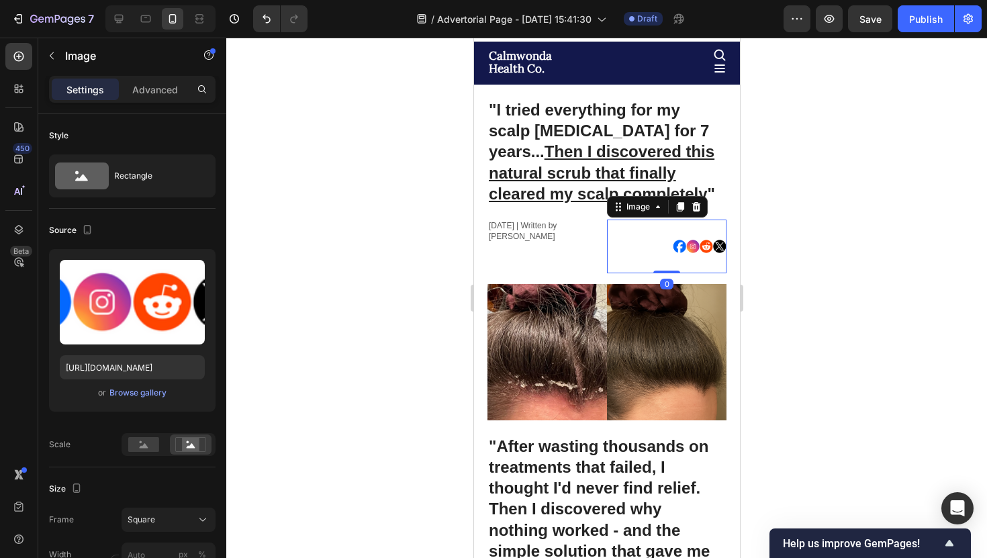
click at [681, 248] on img at bounding box center [699, 247] width 54 height 54
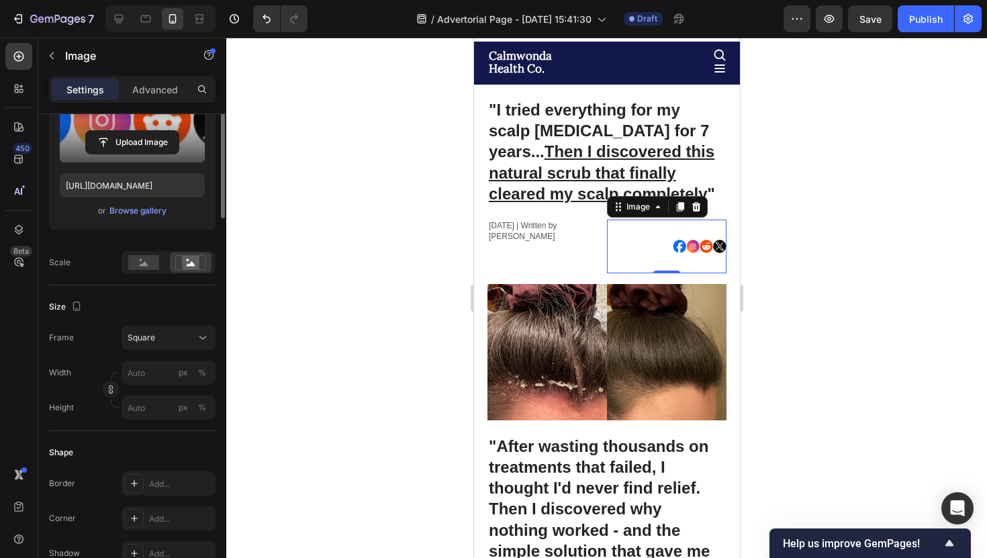
scroll to position [300, 0]
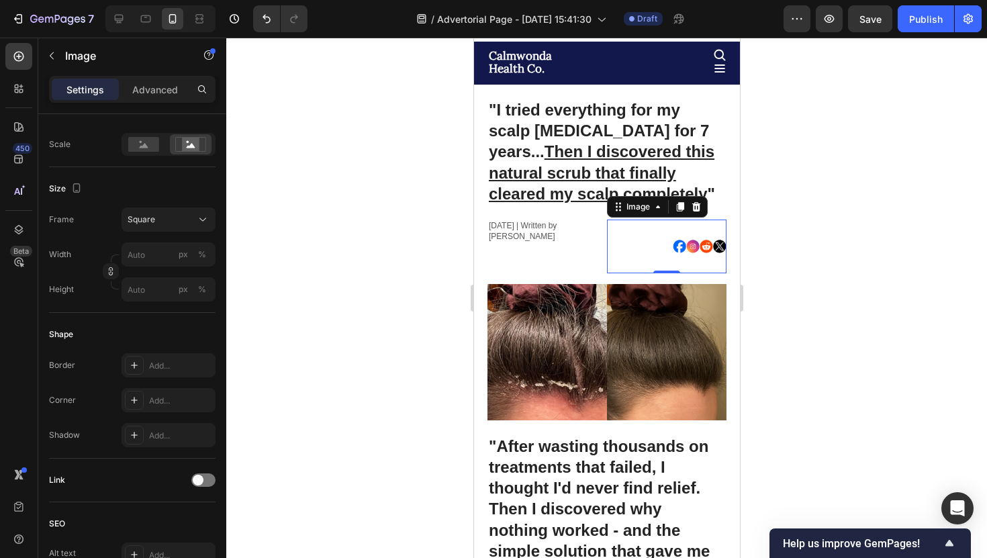
click at [112, 31] on div at bounding box center [160, 18] width 110 height 27
click at [113, 22] on icon at bounding box center [118, 18] width 13 height 13
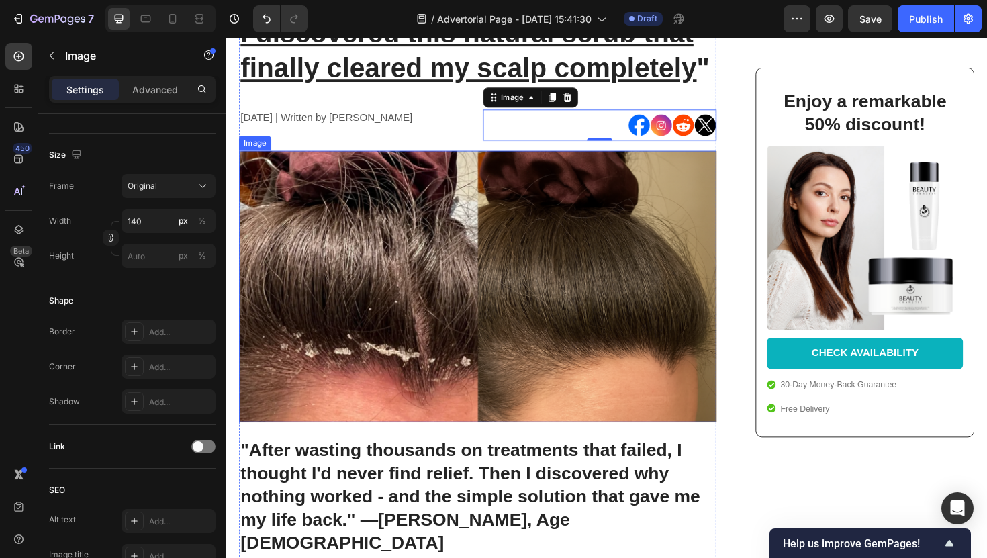
scroll to position [167, 0]
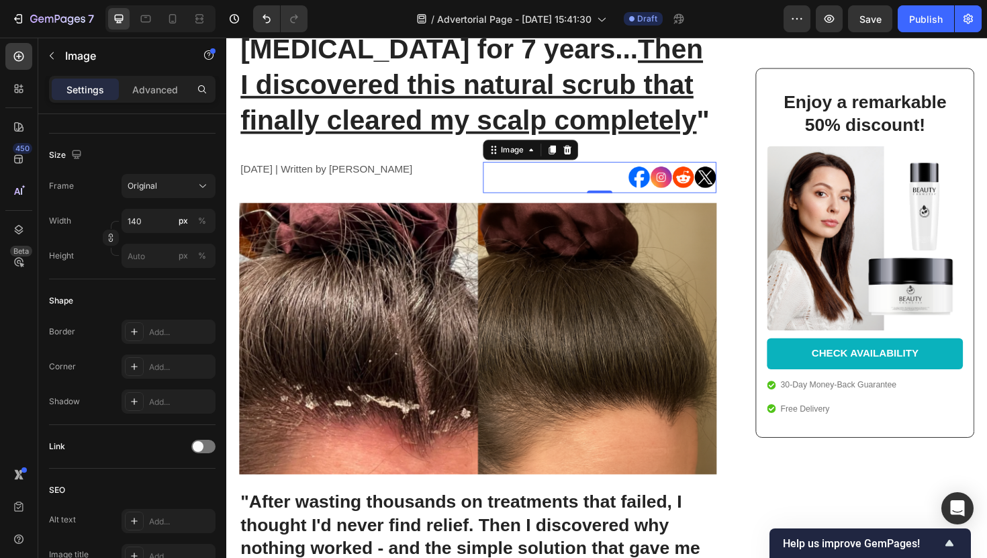
click at [642, 193] on div at bounding box center [622, 185] width 248 height 33
click at [666, 188] on img at bounding box center [698, 185] width 94 height 33
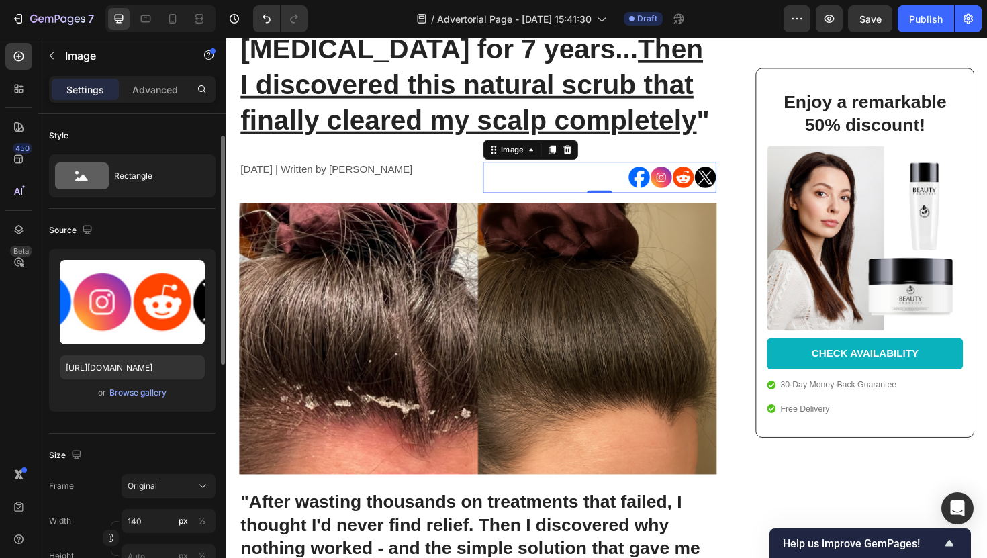
scroll to position [35, 0]
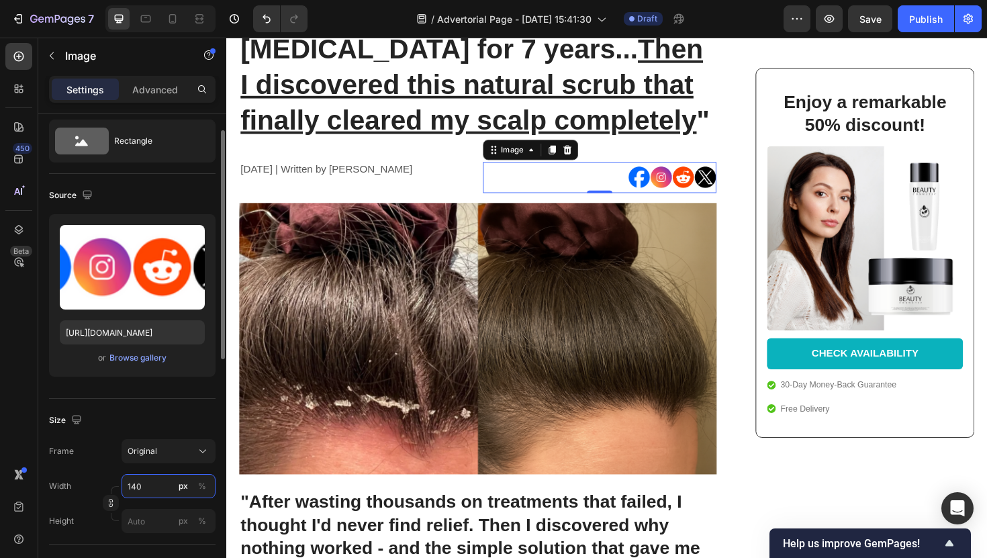
click at [155, 479] on input "140" at bounding box center [169, 486] width 94 height 24
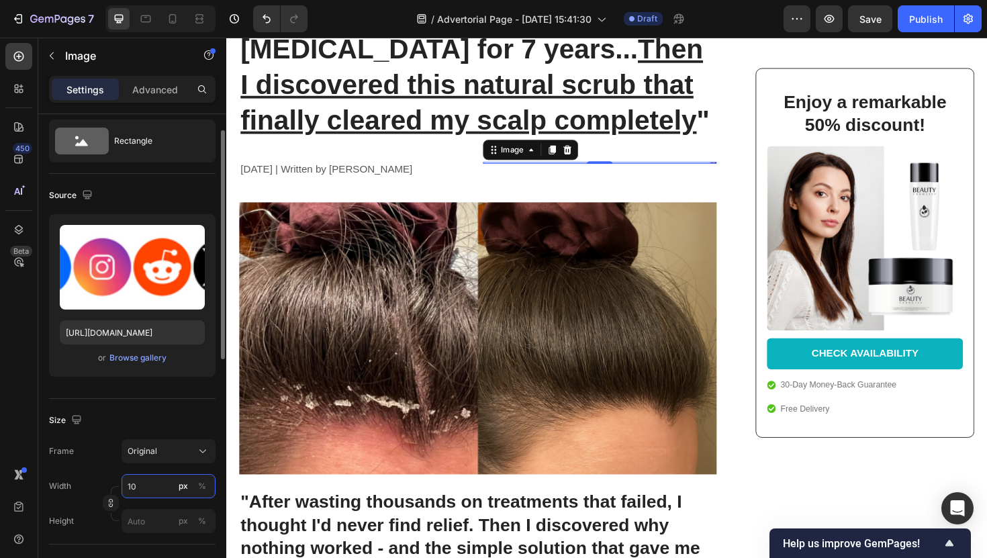
type input "1"
type input "0"
type input "100"
click at [171, 34] on div "7 Version history / Advertorial Page - Sep 28, 15:41:30 Draft Preview Save Publ…" at bounding box center [493, 19] width 987 height 38
click at [171, 30] on div at bounding box center [160, 18] width 110 height 27
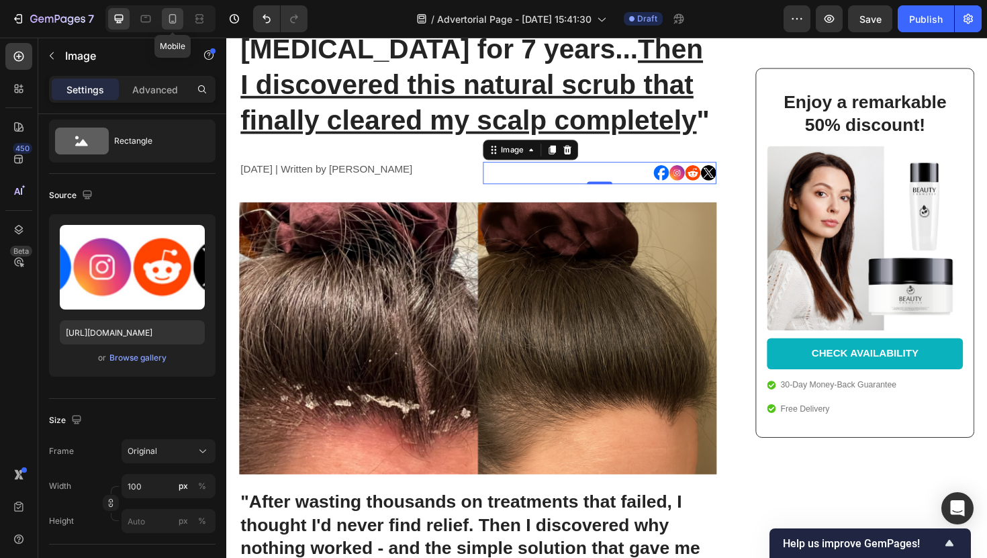
click at [172, 21] on icon at bounding box center [172, 21] width 3 height 1
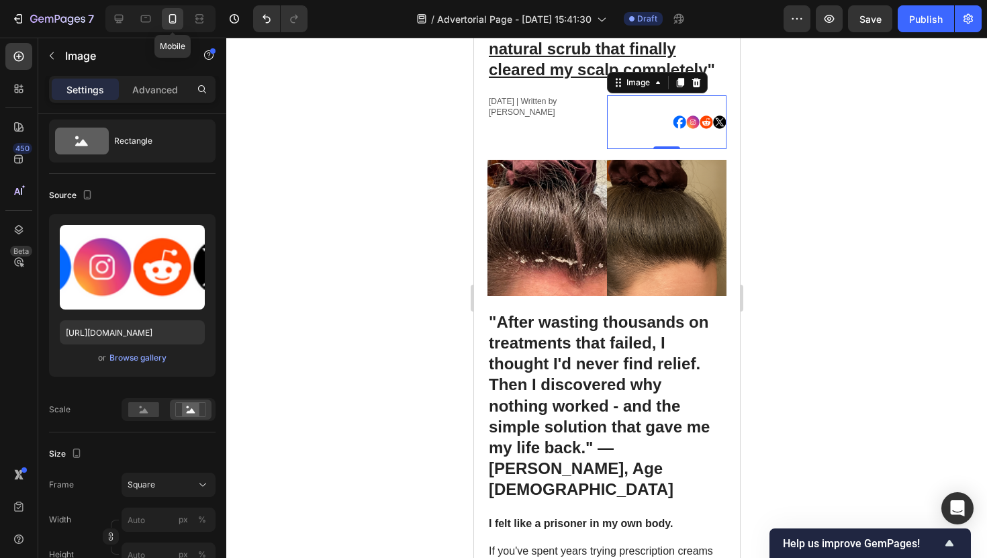
scroll to position [177, 0]
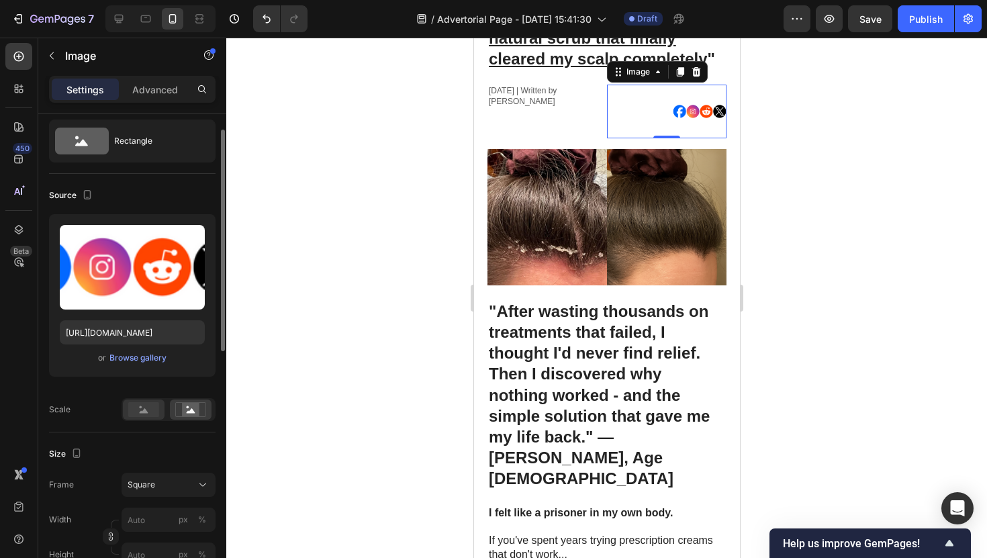
click at [150, 418] on div at bounding box center [144, 410] width 42 height 20
click at [193, 424] on div "Source Upload Image https://cdn.shopify.com/s/files/1/0952/2102/3049/files/gemp…" at bounding box center [132, 303] width 167 height 259
click at [193, 418] on div at bounding box center [191, 410] width 42 height 20
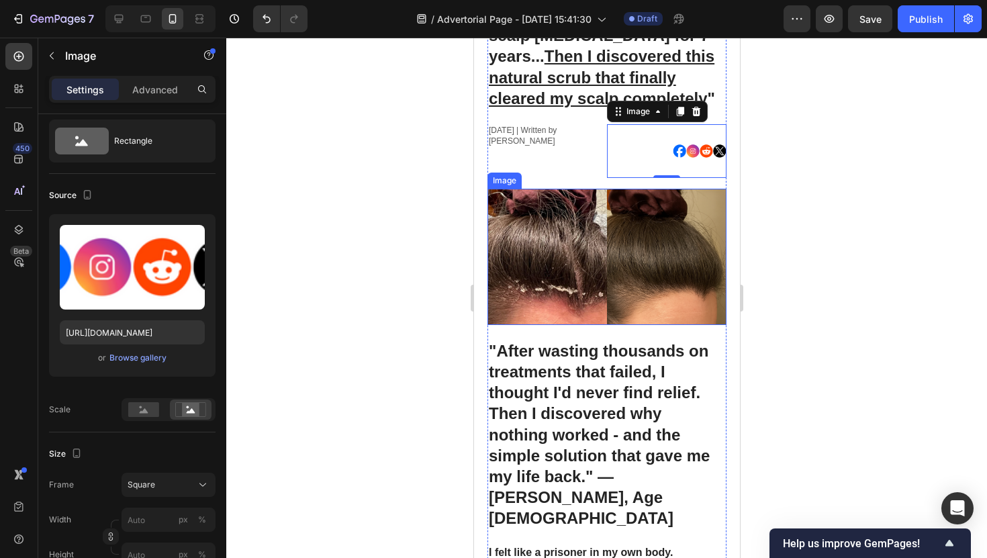
scroll to position [50, 0]
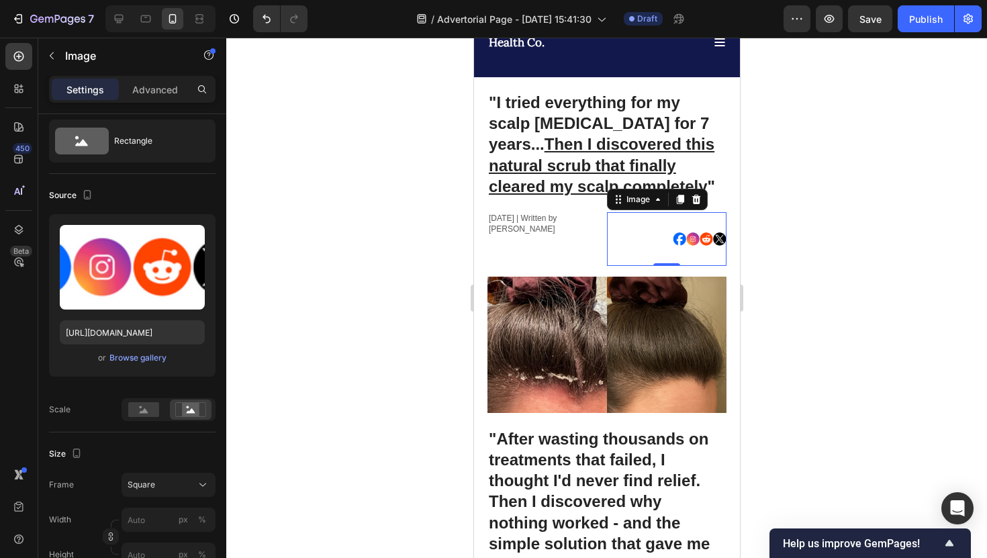
click at [802, 214] on div at bounding box center [606, 298] width 761 height 520
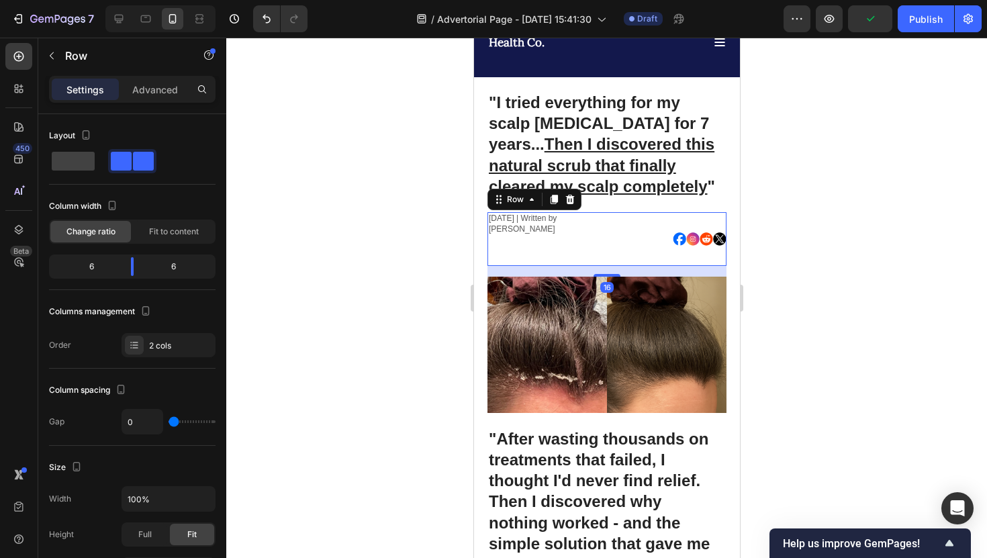
click at [596, 240] on div "November 3, 2023 | Written by Stella Hendriks Text Block" at bounding box center [547, 239] width 120 height 54
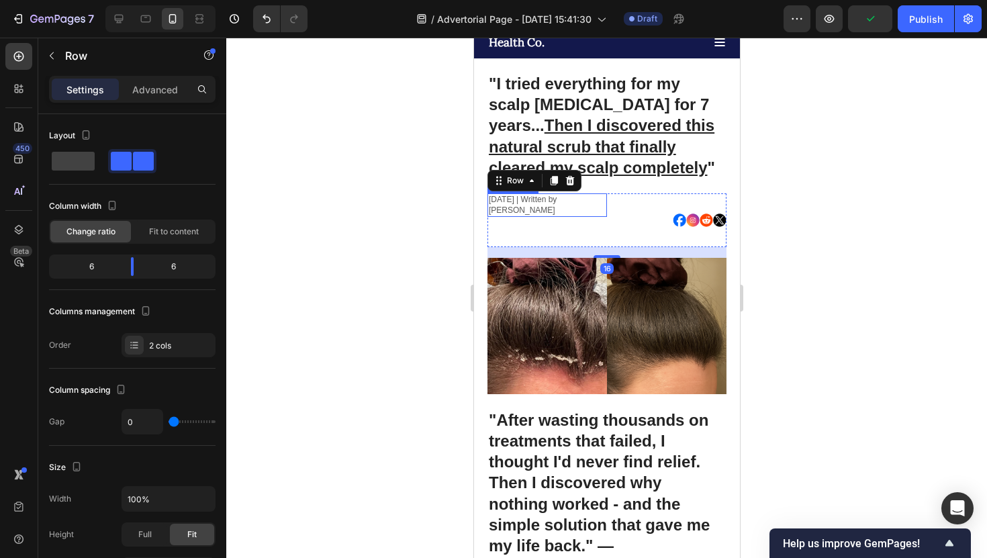
click at [564, 210] on p "[DATE] | Written by [PERSON_NAME]" at bounding box center [546, 205] width 117 height 21
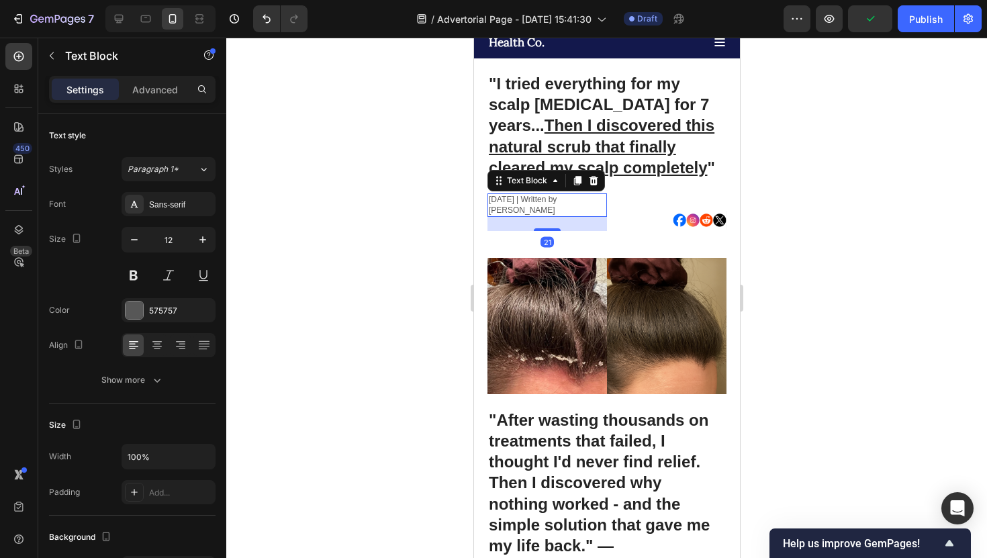
click at [606, 214] on div "[DATE] | Written by [PERSON_NAME]" at bounding box center [547, 205] width 120 height 24
click at [621, 212] on div at bounding box center [666, 220] width 120 height 54
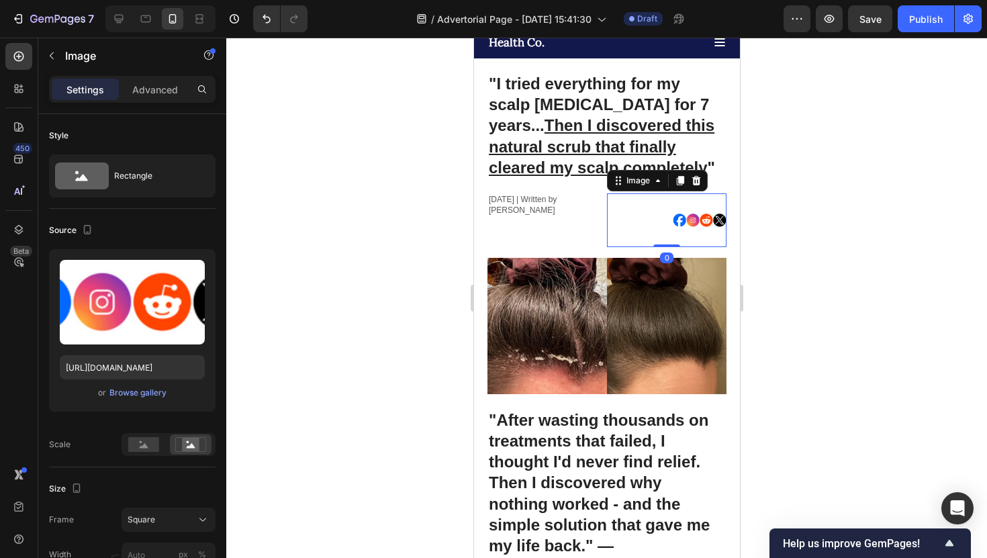
click at [674, 218] on img at bounding box center [699, 220] width 54 height 54
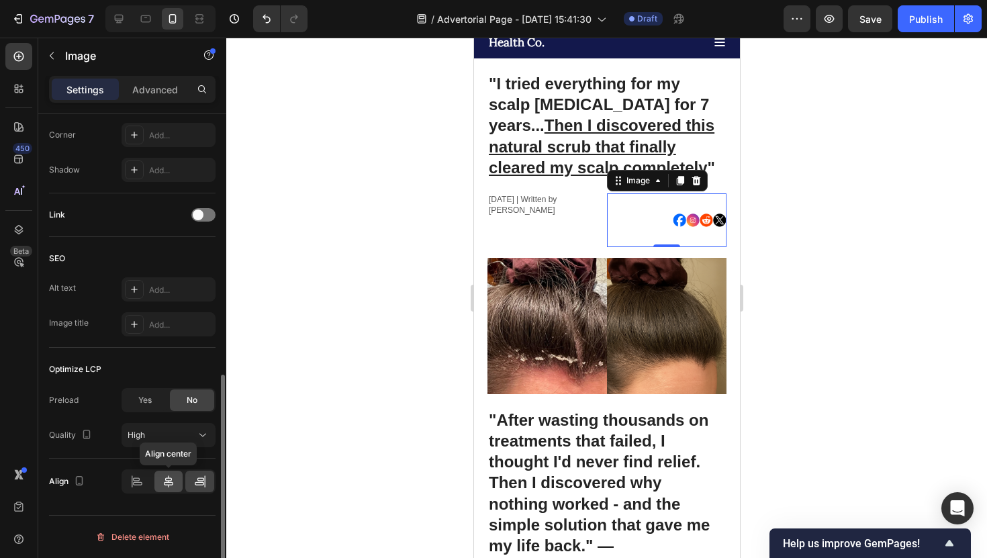
click at [159, 481] on div at bounding box center [168, 481] width 29 height 21
click at [194, 479] on icon at bounding box center [199, 481] width 13 height 13
click at [143, 482] on icon at bounding box center [136, 481] width 13 height 13
click at [191, 480] on div at bounding box center [199, 481] width 29 height 21
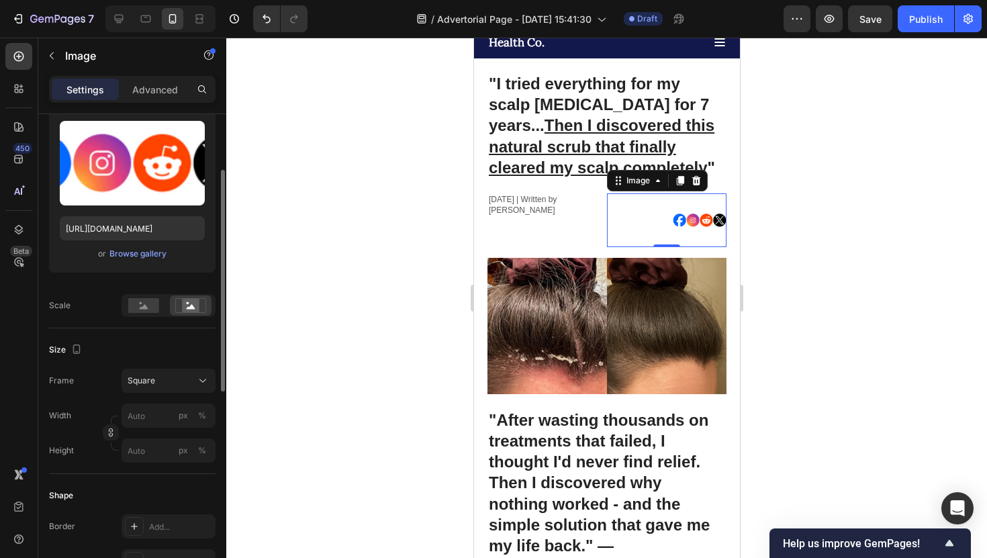
scroll to position [141, 0]
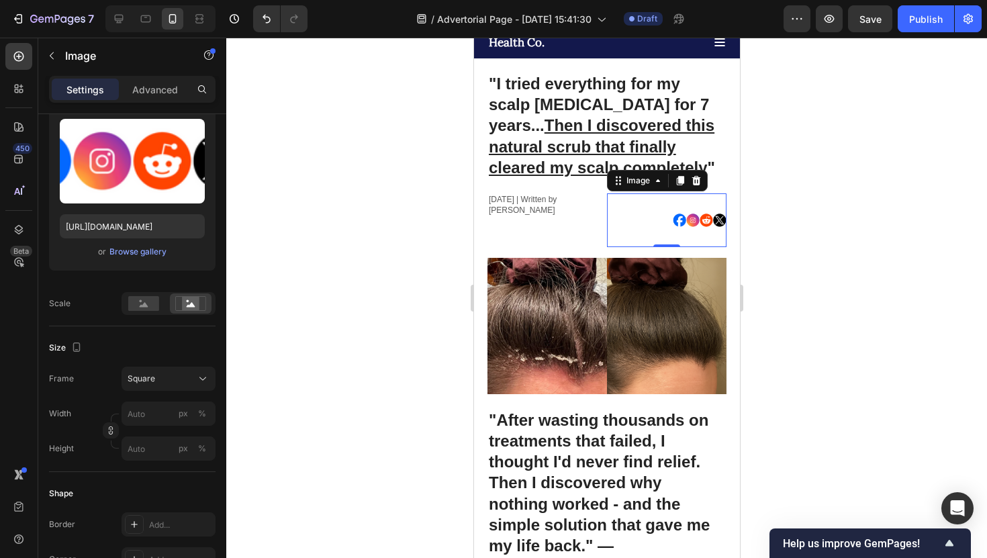
click at [140, 101] on div "Settings Advanced" at bounding box center [132, 89] width 167 height 27
click at [140, 95] on p "Advanced" at bounding box center [155, 90] width 46 height 14
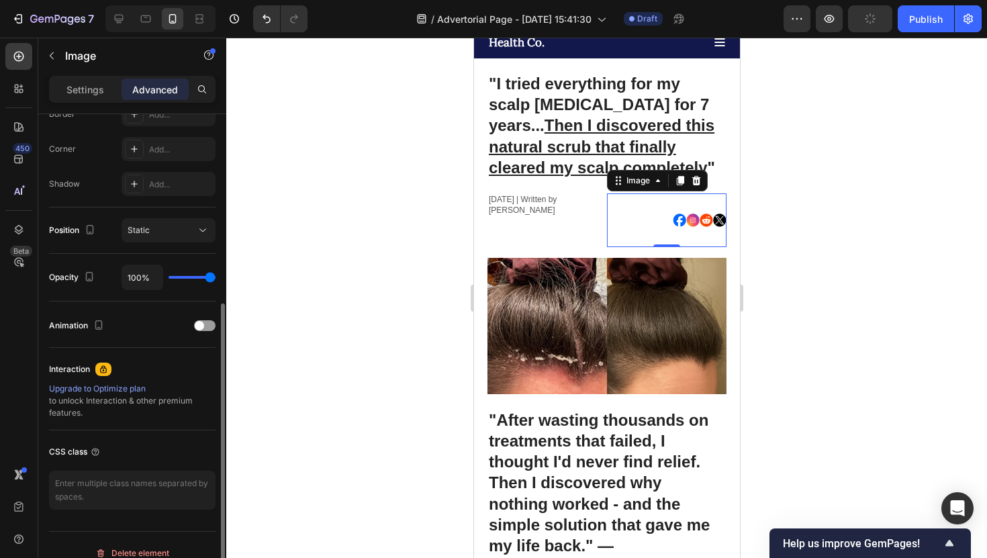
scroll to position [414, 0]
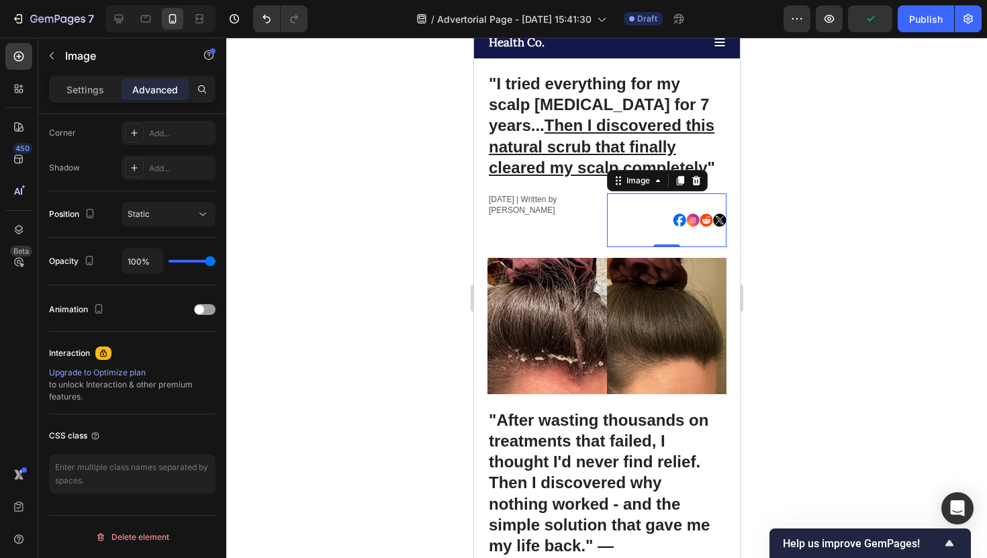
click at [437, 194] on div at bounding box center [606, 298] width 761 height 520
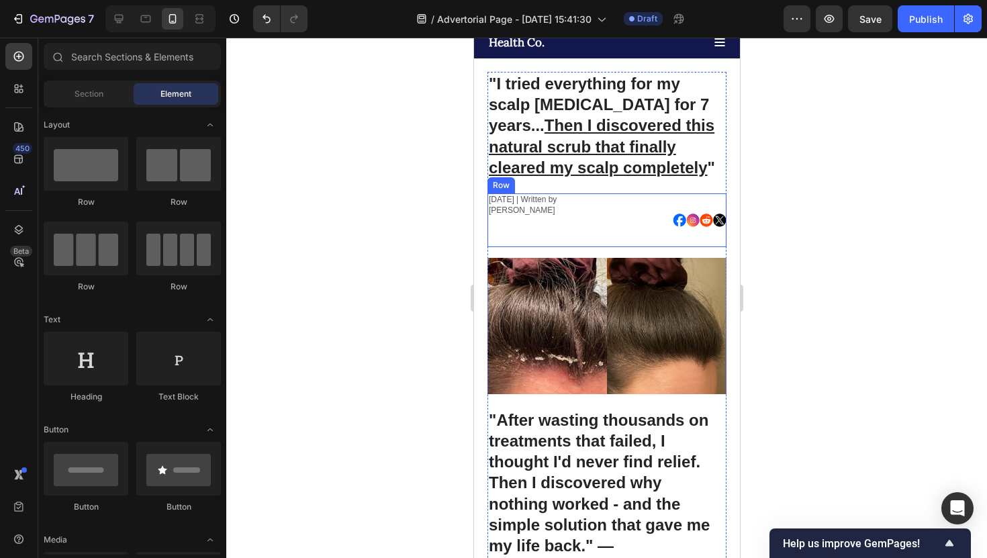
click at [518, 226] on div "November 3, 2023 | Written by Stella Hendriks Text Block" at bounding box center [547, 220] width 120 height 54
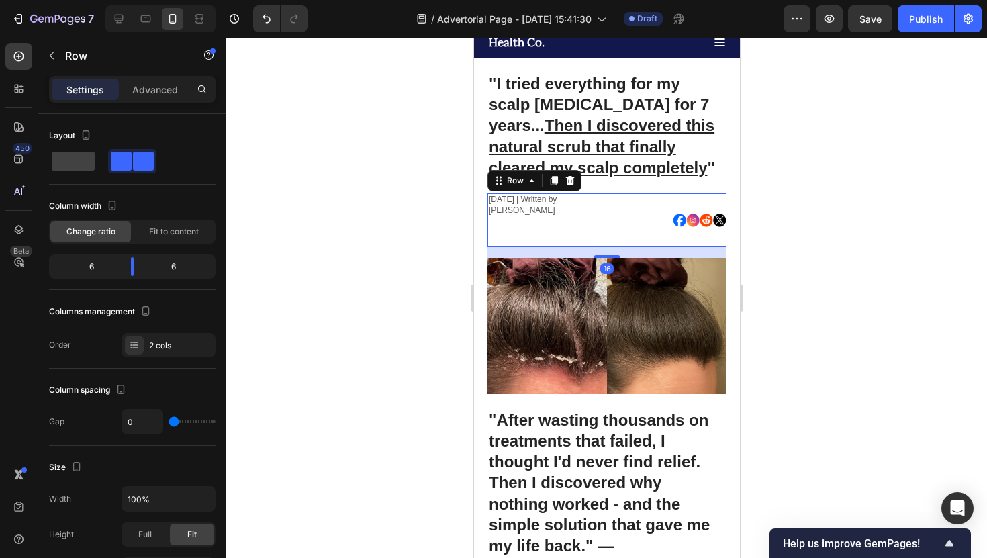
click at [120, 30] on div at bounding box center [160, 18] width 110 height 27
click at [120, 28] on div at bounding box center [118, 18] width 21 height 21
type input "16"
type input "1200"
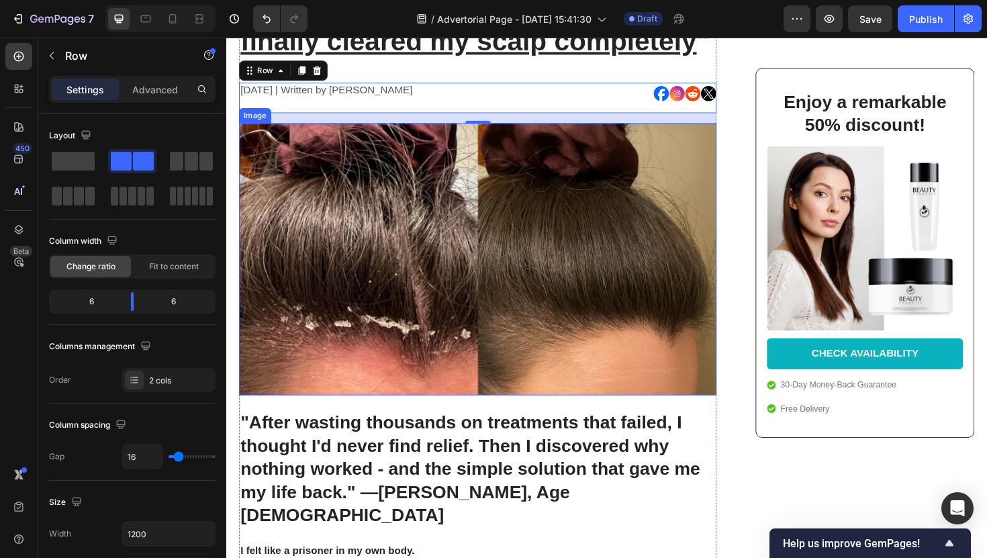
click at [455, 179] on img at bounding box center [493, 272] width 506 height 288
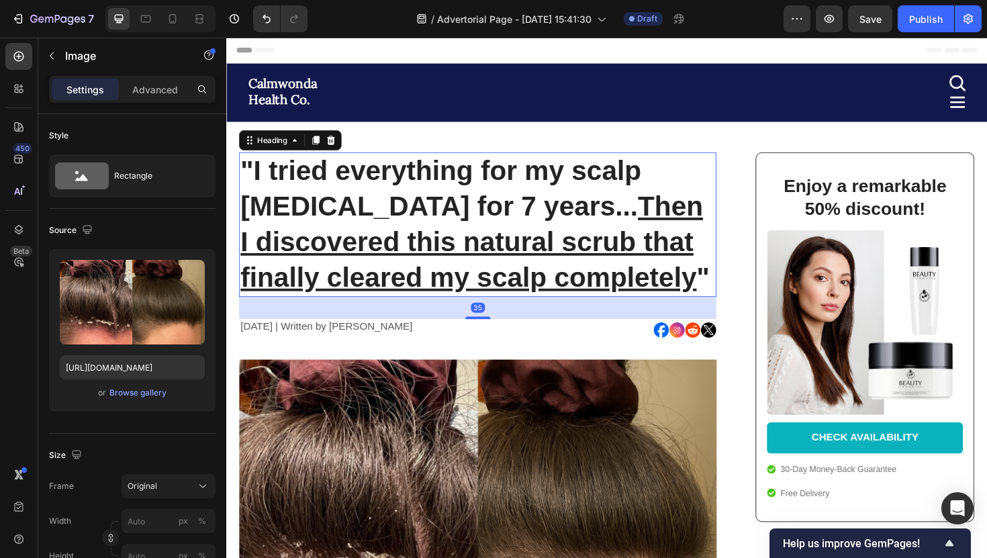
click at [377, 225] on h1 ""I tried everything for my scalp psoriasis for 7 years... Then I discovered thi…" at bounding box center [493, 235] width 506 height 153
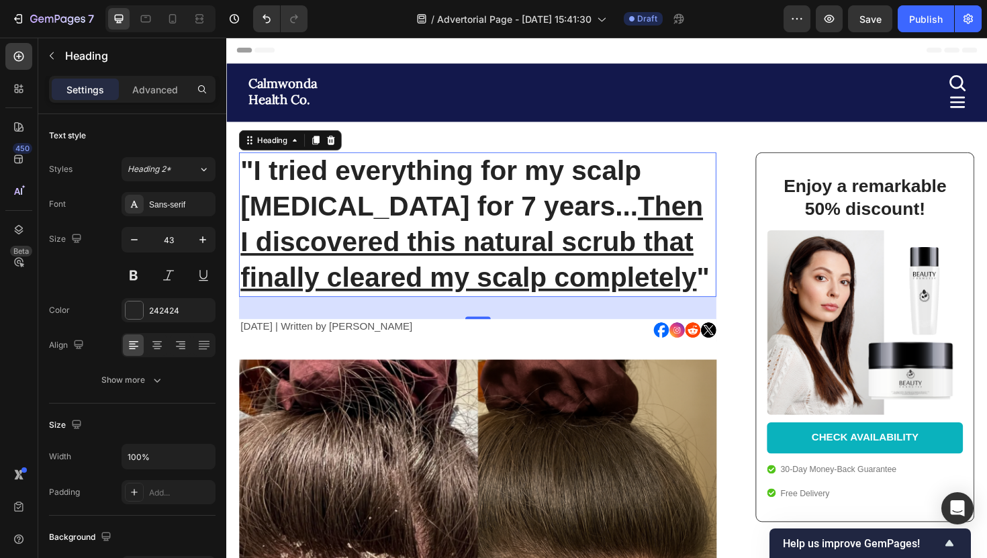
click at [529, 230] on h1 ""I tried everything for my scalp psoriasis for 7 years... Then I discovered thi…" at bounding box center [493, 235] width 506 height 153
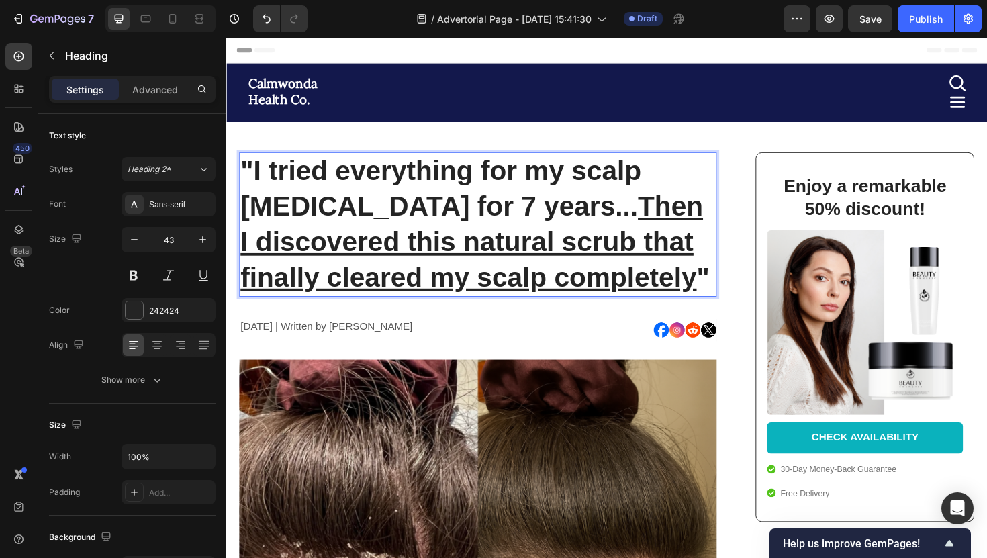
click at [549, 226] on p ""I tried everything for my scalp psoriasis for 7 years... Then I discovered thi…" at bounding box center [492, 236] width 503 height 150
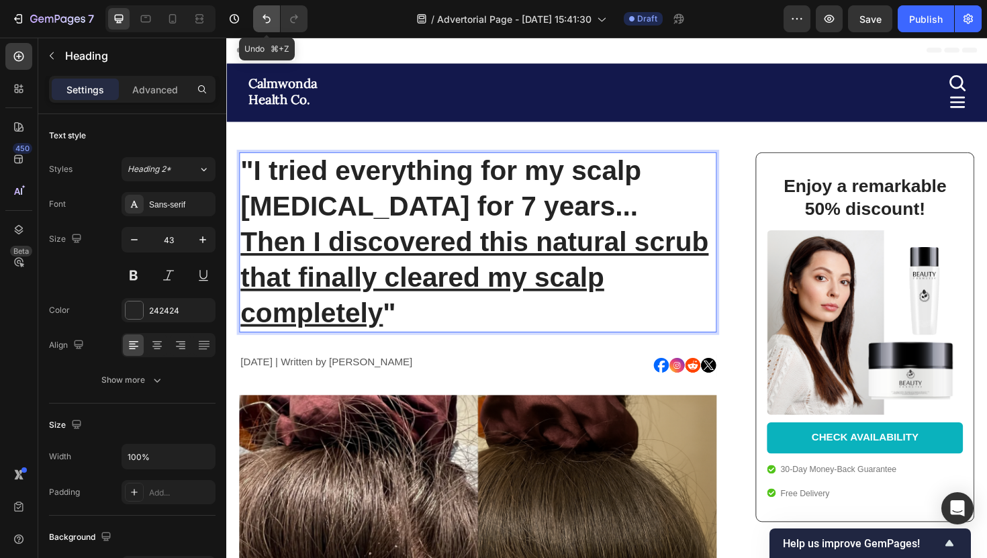
click at [255, 17] on button "Undo/Redo" at bounding box center [266, 18] width 27 height 27
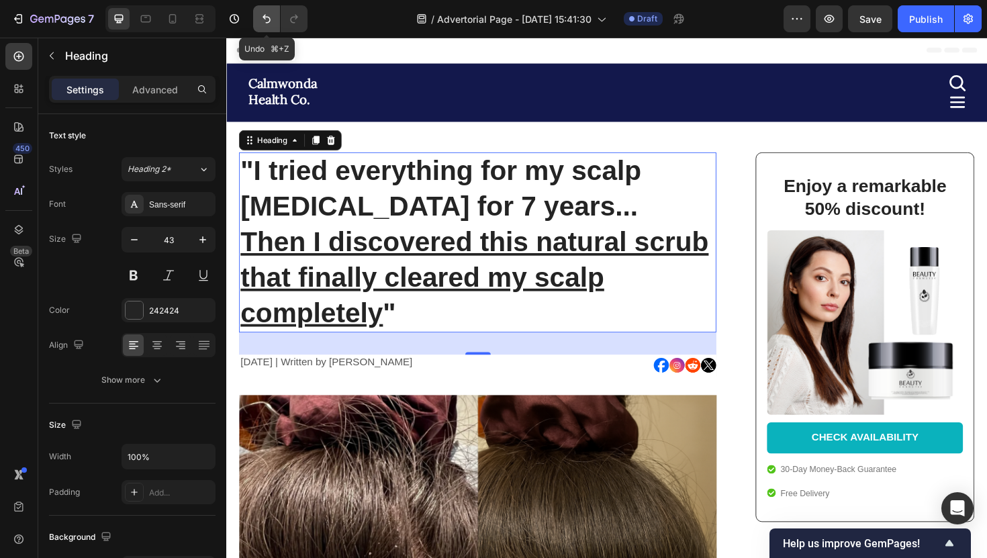
click at [255, 17] on button "Undo/Redo" at bounding box center [266, 18] width 27 height 27
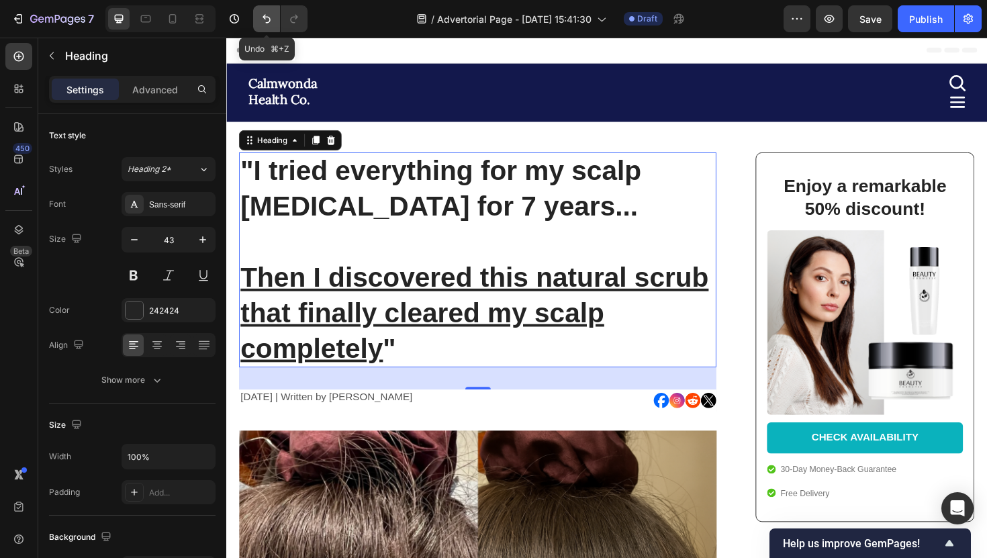
click at [255, 17] on button "Undo/Redo" at bounding box center [266, 18] width 27 height 27
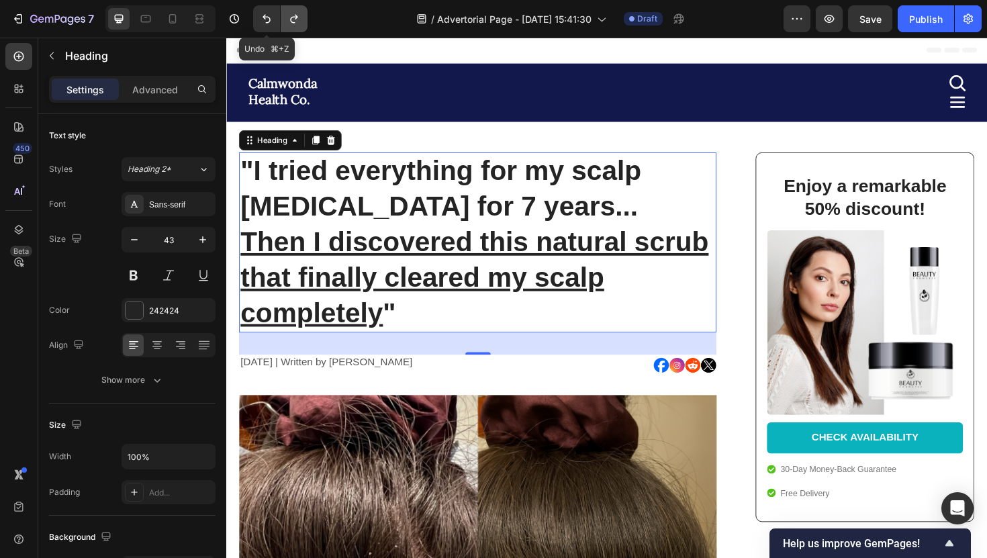
click at [289, 18] on icon "Undo/Redo" at bounding box center [293, 18] width 13 height 13
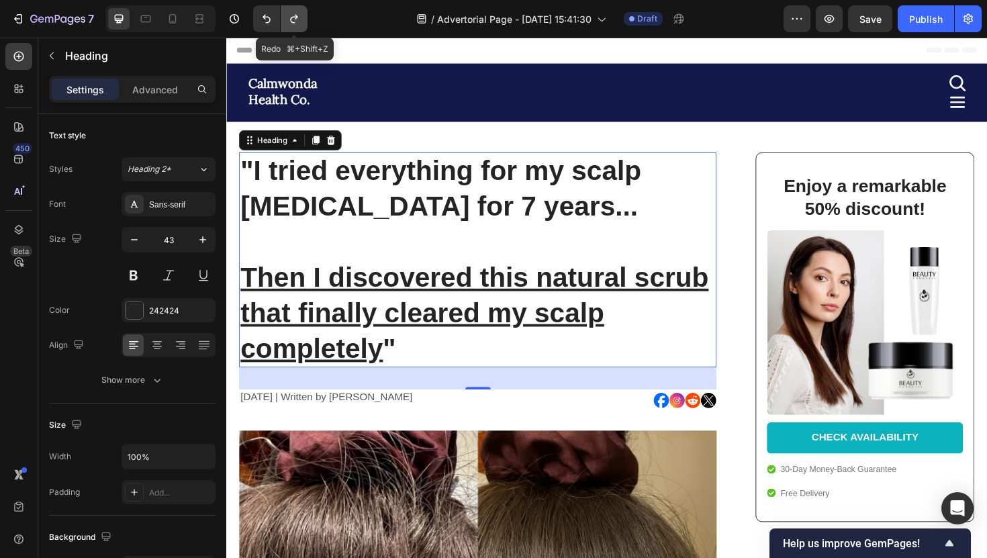
click at [289, 18] on icon "Undo/Redo" at bounding box center [293, 18] width 13 height 13
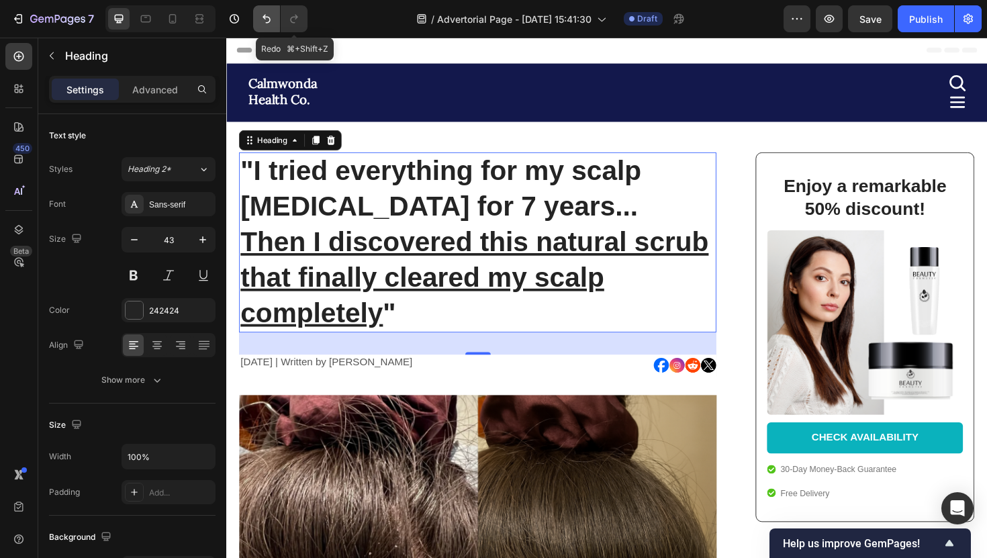
click at [275, 18] on button "Undo/Redo" at bounding box center [266, 18] width 27 height 27
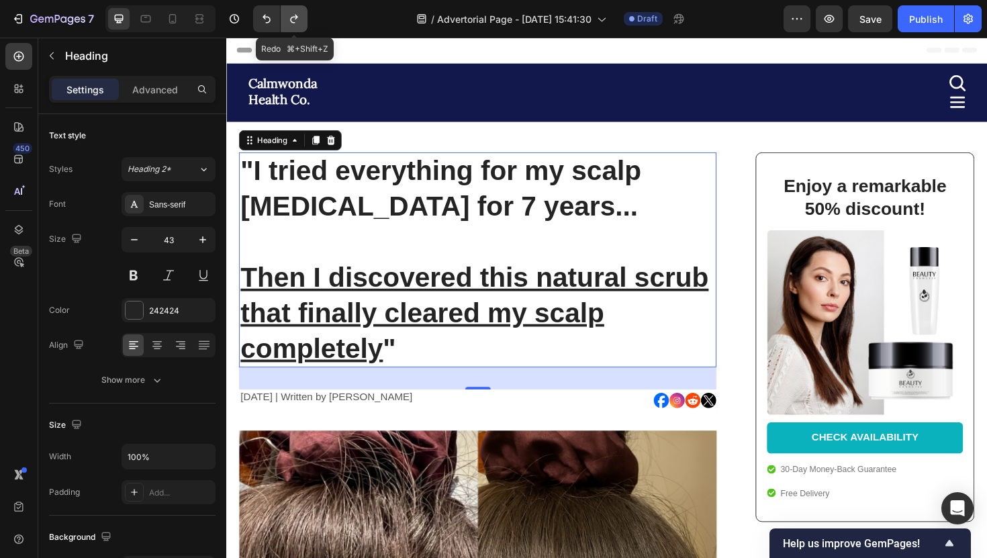
click at [290, 18] on icon "Undo/Redo" at bounding box center [293, 18] width 13 height 13
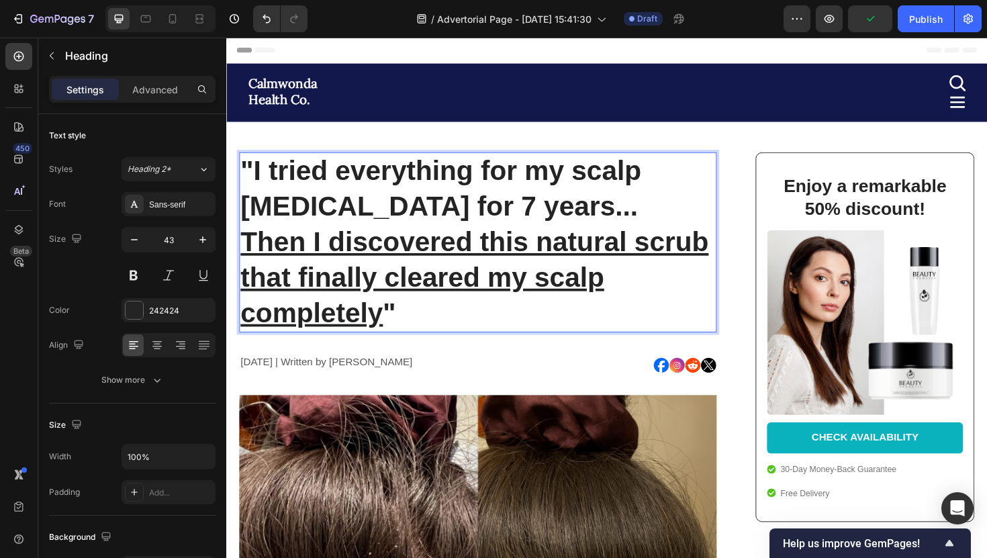
click at [252, 250] on u "Then I discovered this natural scrub that finally cleared my scalp completely" at bounding box center [489, 291] width 496 height 107
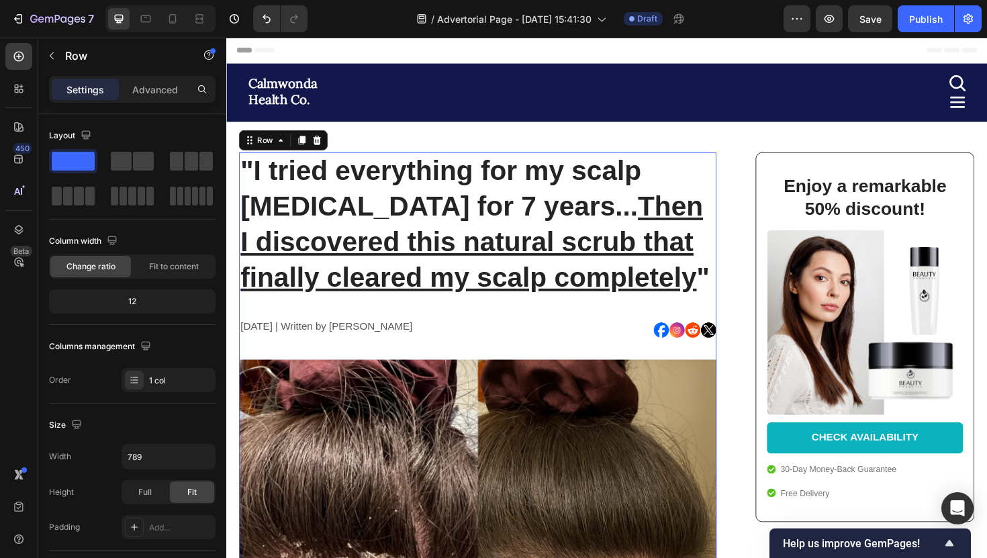
click at [467, 263] on u "Then I discovered this natural scrub that finally cleared my scalp completely" at bounding box center [486, 253] width 490 height 107
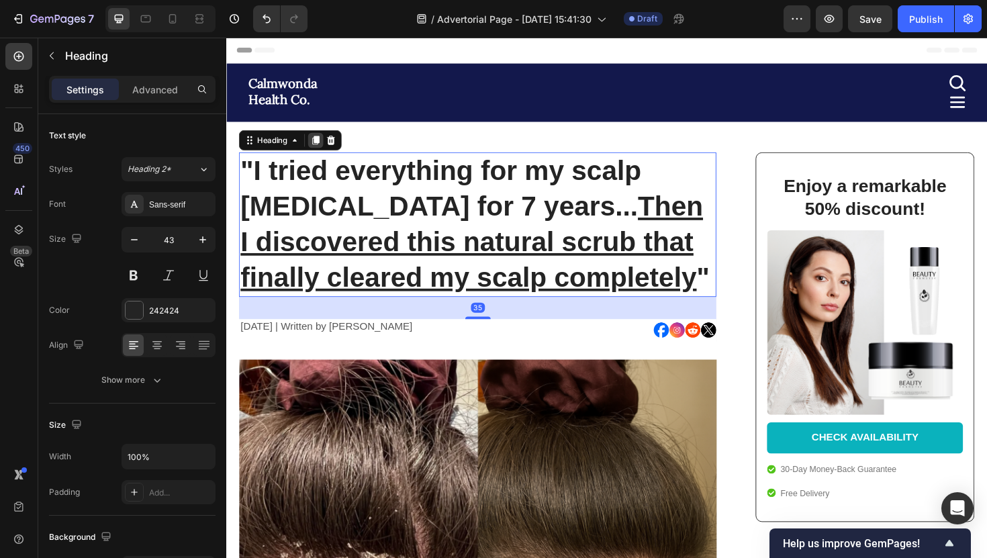
click at [318, 152] on div at bounding box center [321, 146] width 16 height 16
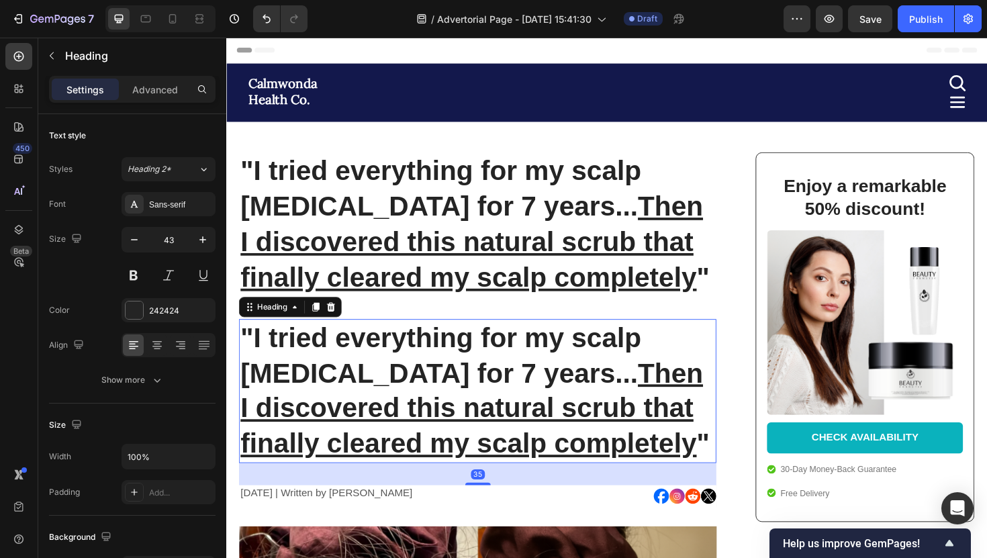
scroll to position [390, 0]
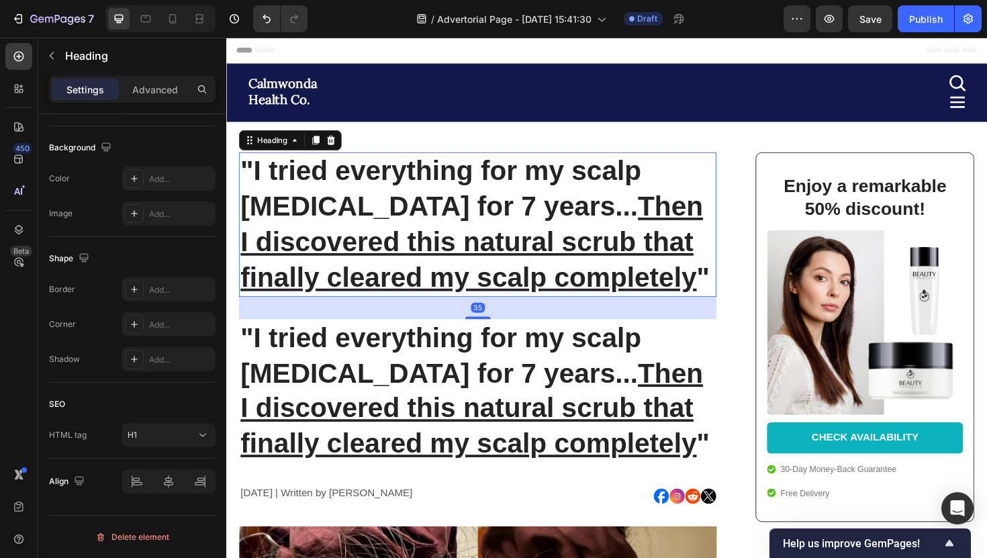
click at [526, 305] on u "Then I discovered this natural scrub that finally cleared my scalp completely" at bounding box center [486, 253] width 490 height 107
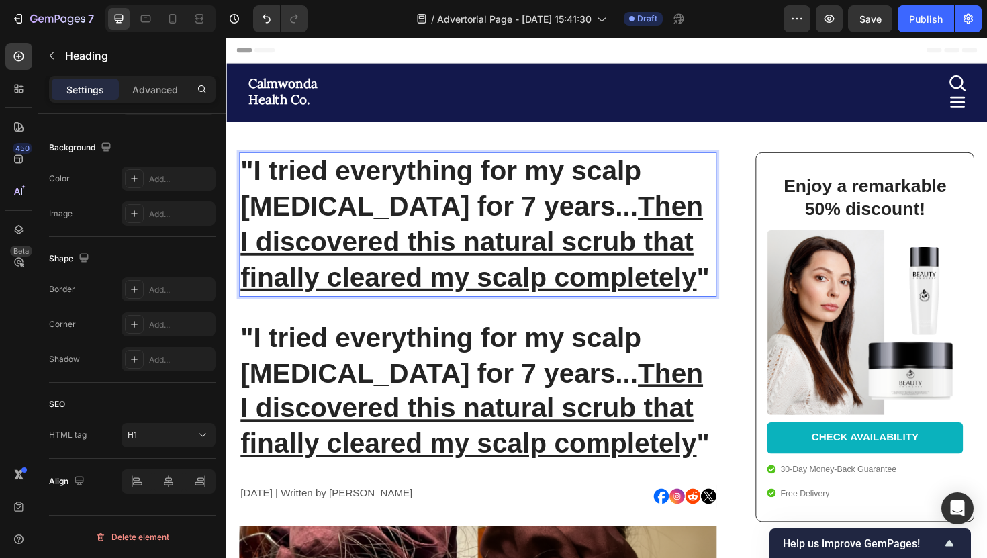
click at [554, 224] on u "Then I discovered this natural scrub that finally cleared my scalp completely" at bounding box center [486, 253] width 490 height 107
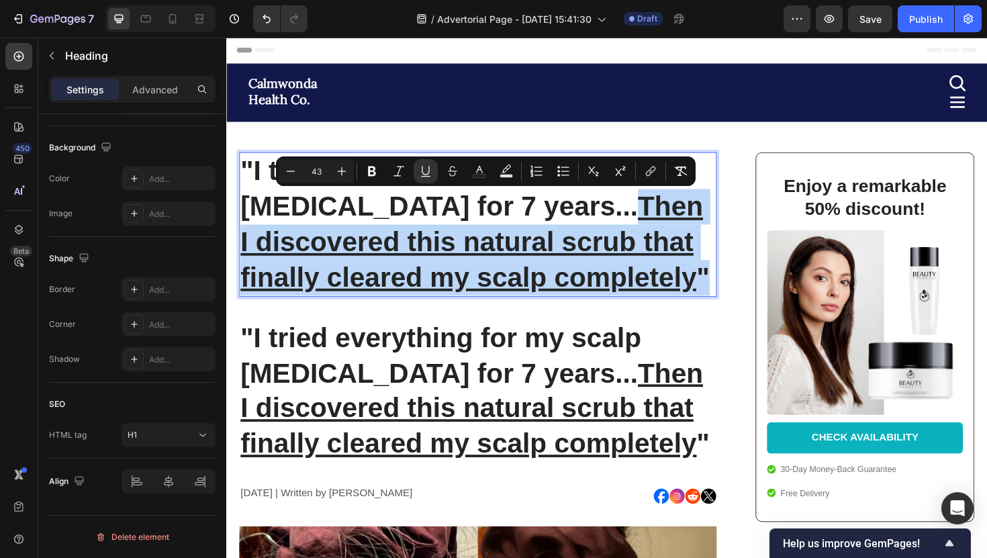
drag, startPoint x: 554, startPoint y: 224, endPoint x: 725, endPoint y: 291, distance: 183.9
click at [725, 291] on p ""I tried everything for my scalp psoriasis for 7 years... Then I discovered thi…" at bounding box center [492, 236] width 503 height 150
copy p "Then I discovered this natural scrub that finally cleared my scalp completely ""
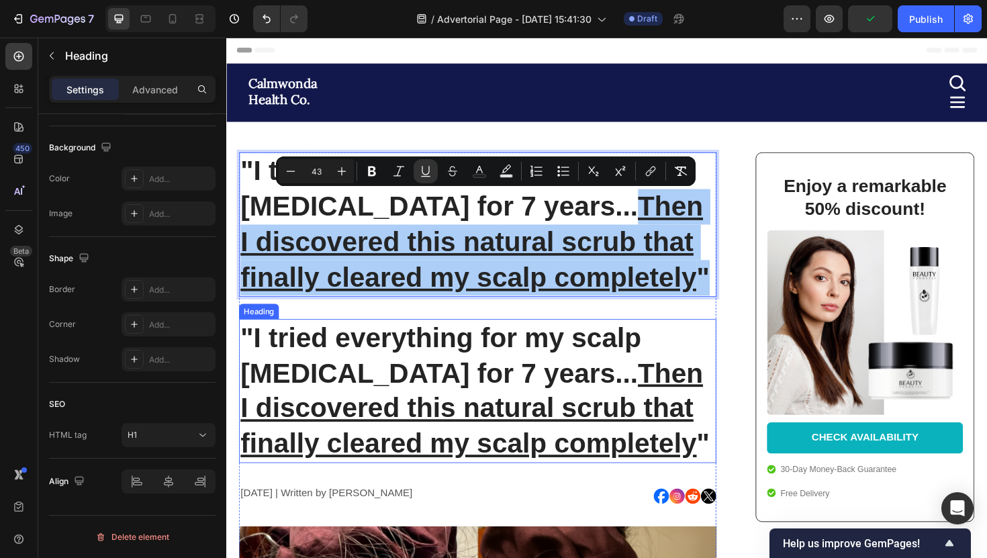
click at [604, 401] on u "Then I discovered this natural scrub that finally cleared my scalp completely" at bounding box center [486, 430] width 490 height 107
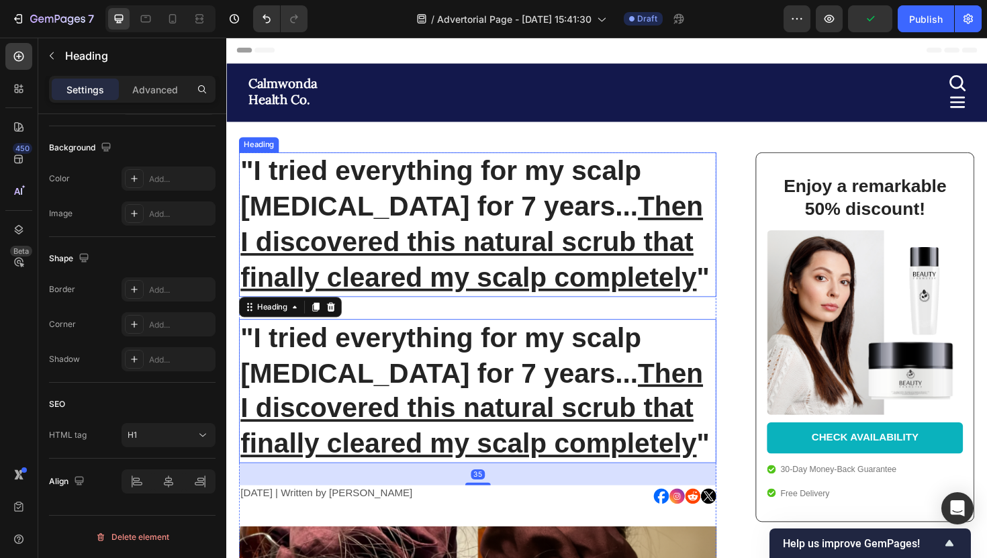
click at [602, 299] on u "Then I discovered this natural scrub that finally cleared my scalp completely" at bounding box center [486, 253] width 490 height 107
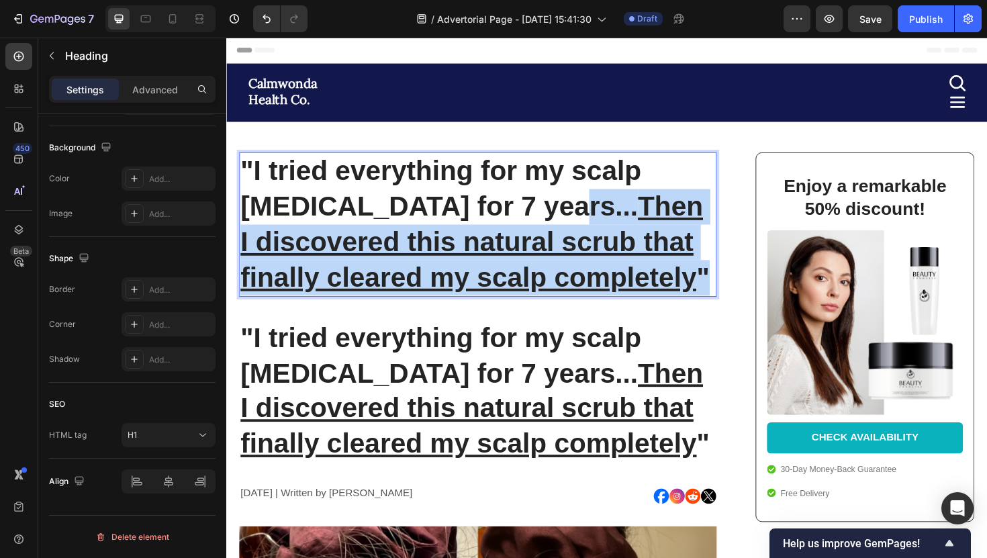
drag, startPoint x: 549, startPoint y: 227, endPoint x: 733, endPoint y: 292, distance: 194.6
click at [733, 292] on p ""I tried everything for my scalp psoriasis for 7 years... Then I discovered thi…" at bounding box center [492, 236] width 503 height 150
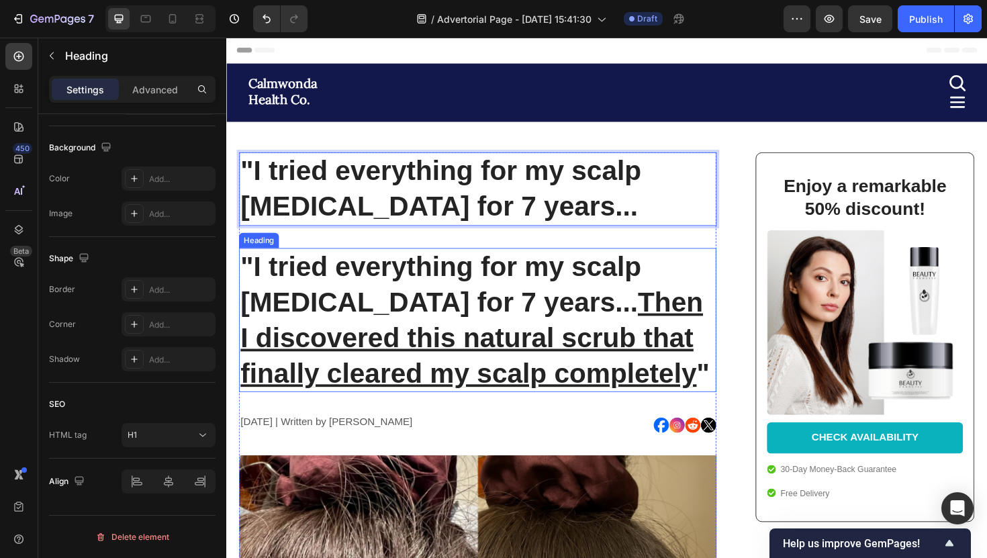
click at [639, 329] on h1 ""I tried everything for my scalp psoriasis for 7 years... Then I discovered thi…" at bounding box center [493, 337] width 506 height 153
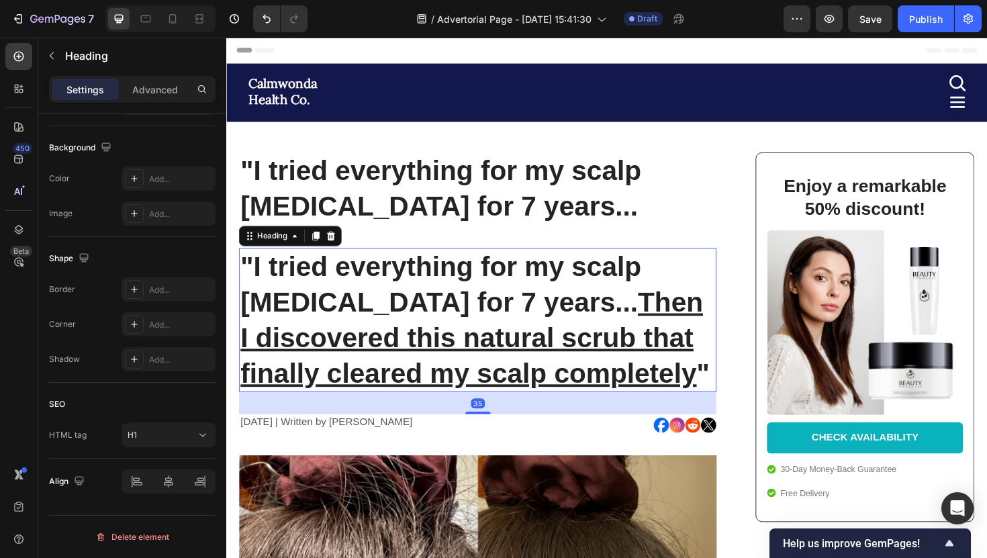
click at [545, 329] on h1 ""I tried everything for my scalp psoriasis for 7 years... Then I discovered thi…" at bounding box center [493, 337] width 506 height 153
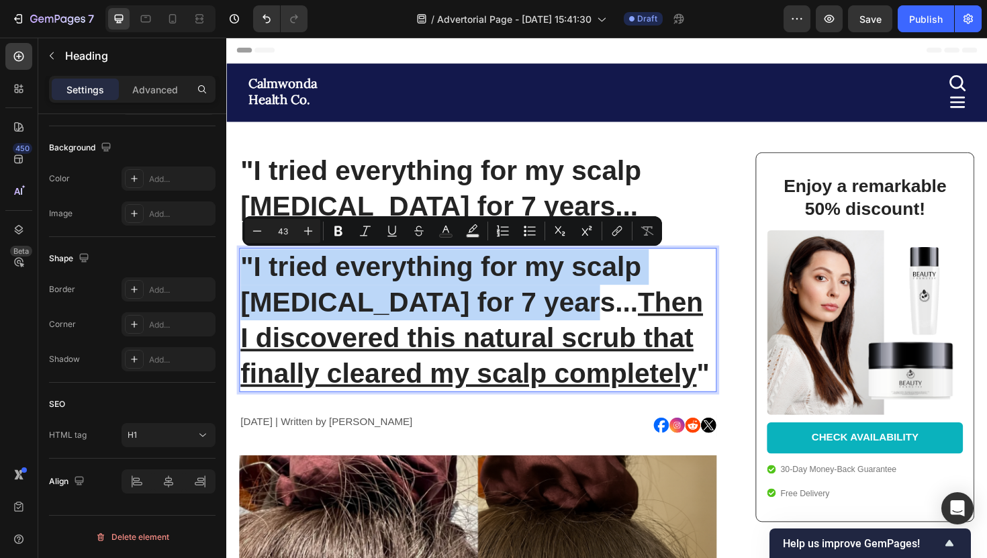
drag, startPoint x: 550, startPoint y: 329, endPoint x: 244, endPoint y: 279, distance: 309.7
click at [244, 279] on p ""I tried everything for my scalp psoriasis for 7 years... Then I discovered thi…" at bounding box center [492, 337] width 503 height 150
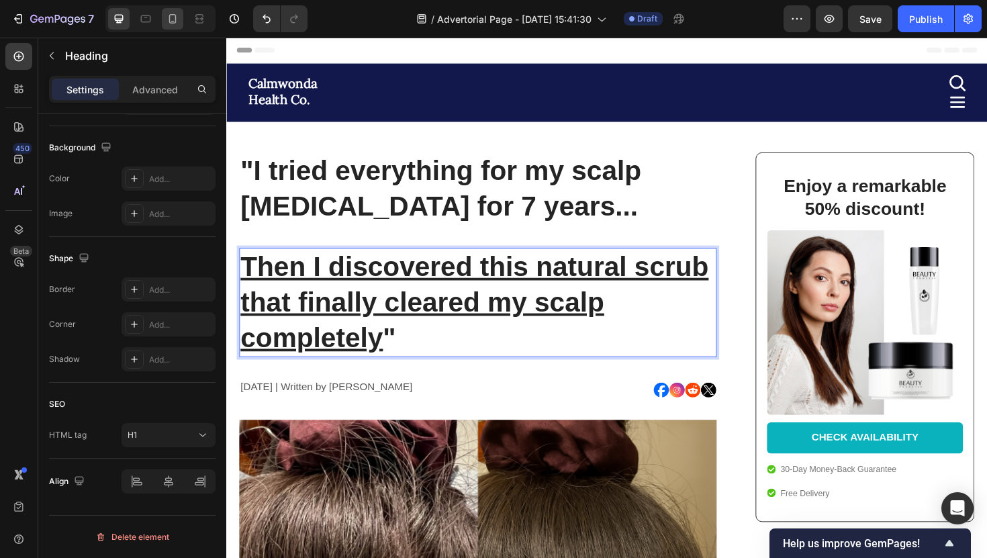
click at [169, 9] on div at bounding box center [172, 18] width 21 height 21
type input "24"
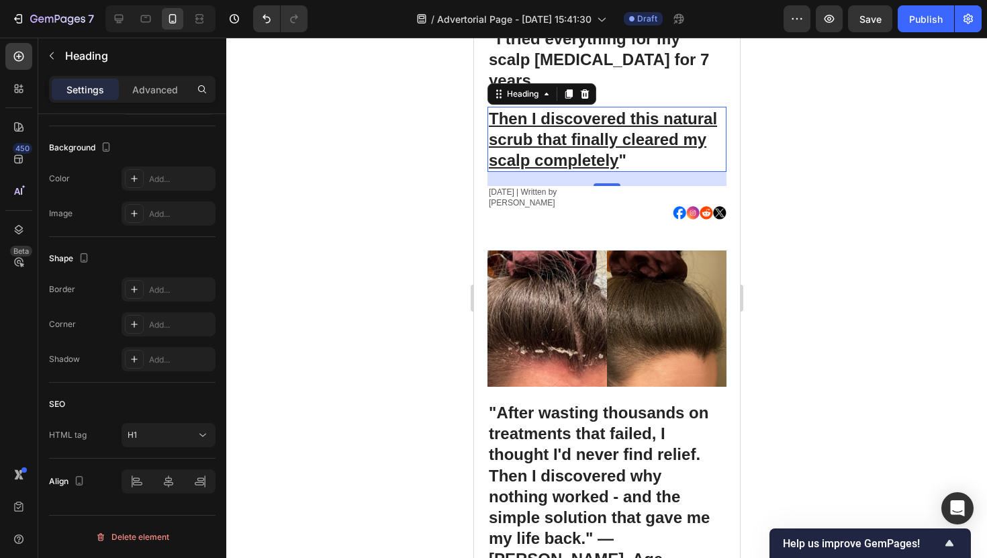
scroll to position [95, 0]
click at [366, 150] on div at bounding box center [606, 298] width 761 height 520
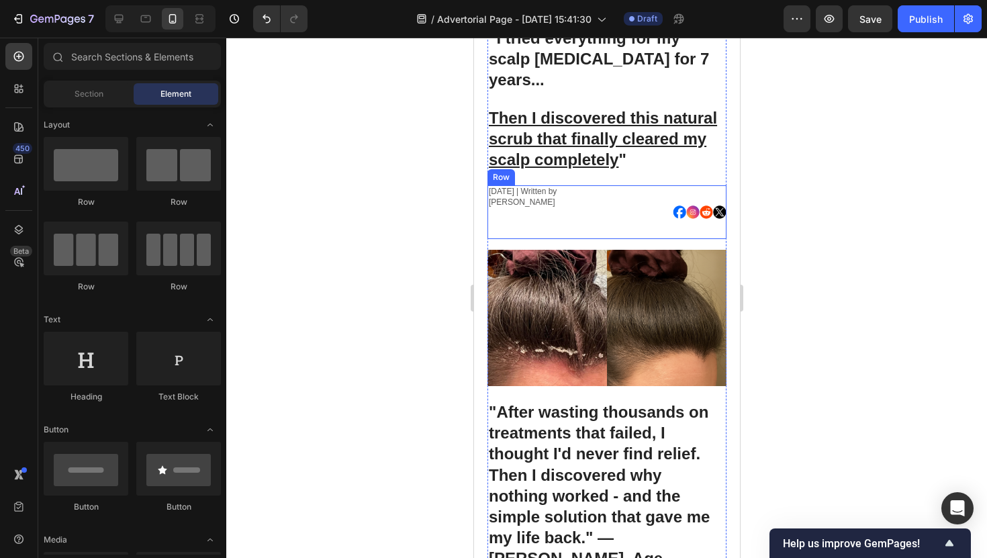
scroll to position [0, 0]
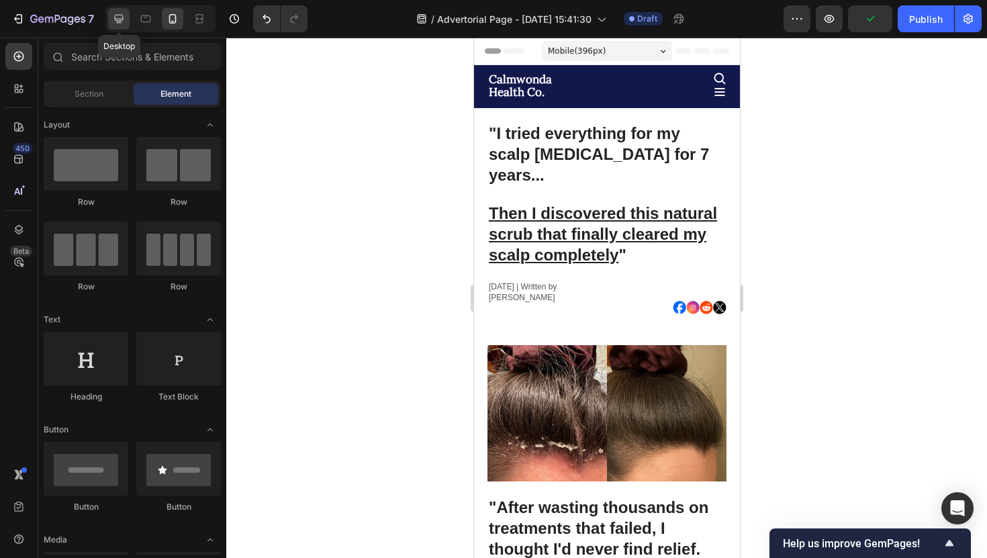
click at [123, 28] on div at bounding box center [118, 18] width 21 height 21
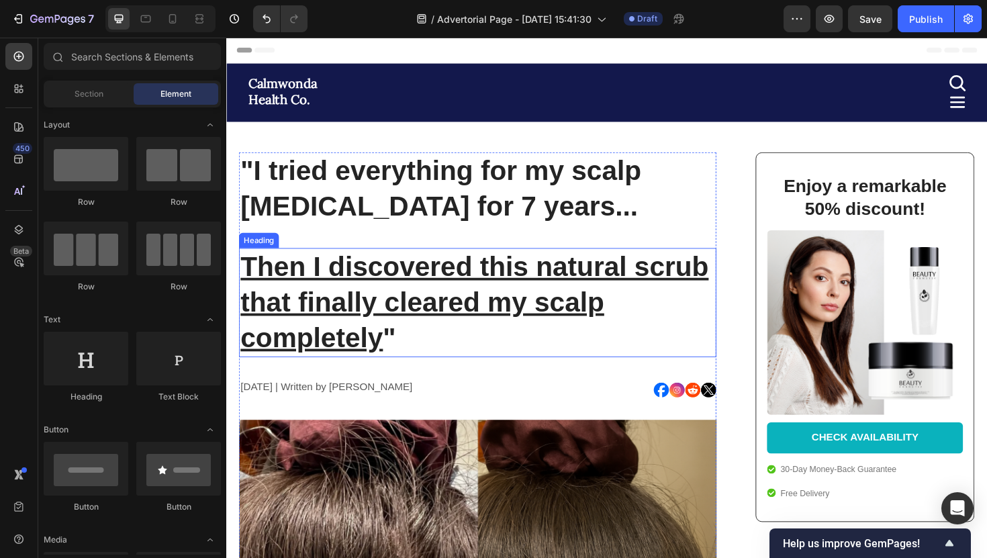
click at [375, 222] on p ""I tried everything for my scalp [MEDICAL_DATA] for 7 years..." at bounding box center [492, 198] width 503 height 75
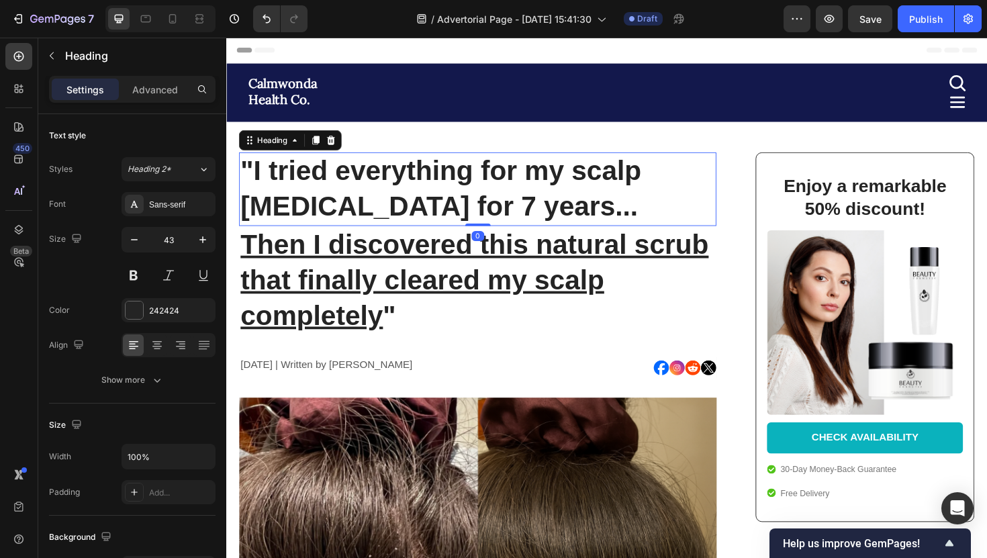
drag, startPoint x: 504, startPoint y: 259, endPoint x: 504, endPoint y: 226, distance: 32.9
click at [504, 226] on div ""I tried everything for my scalp psoriasis for 7 years... Heading 0" at bounding box center [493, 198] width 506 height 78
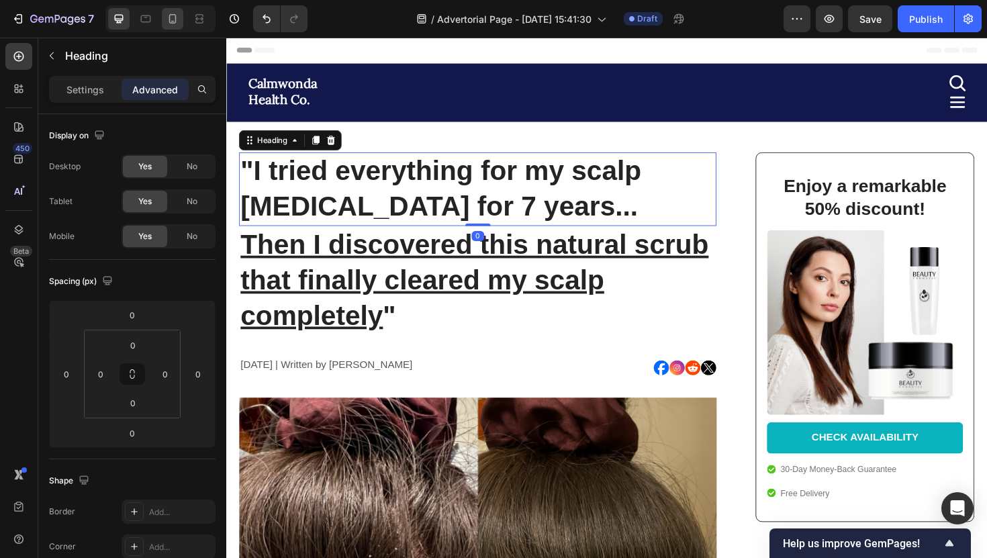
click at [170, 21] on icon at bounding box center [172, 18] width 13 height 13
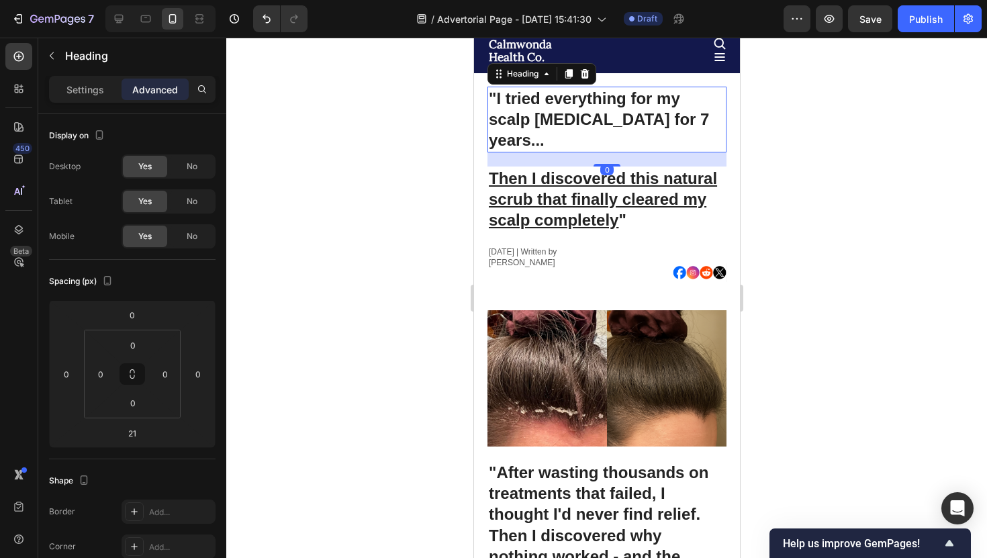
scroll to position [37, 0]
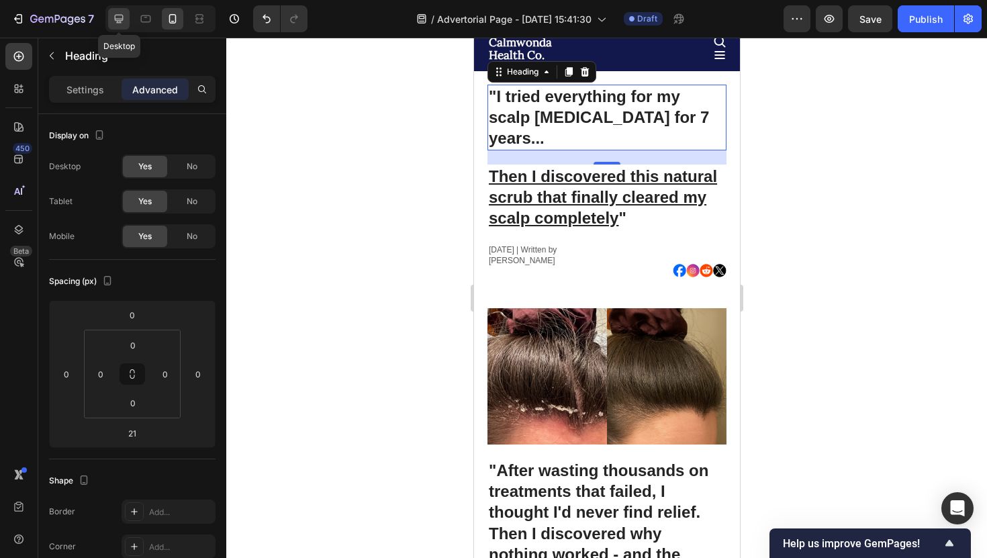
click at [120, 22] on icon at bounding box center [119, 19] width 9 height 9
type input "0"
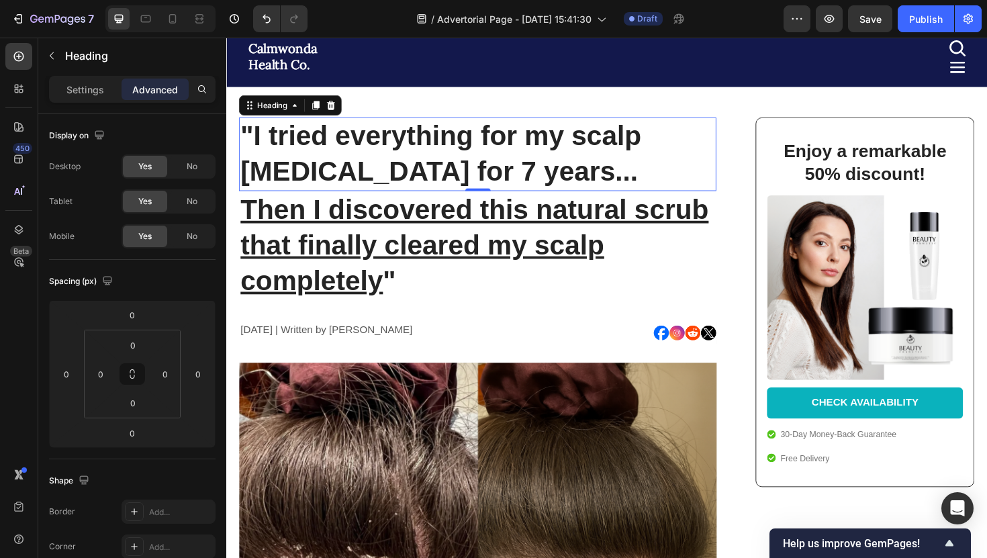
scroll to position [75, 0]
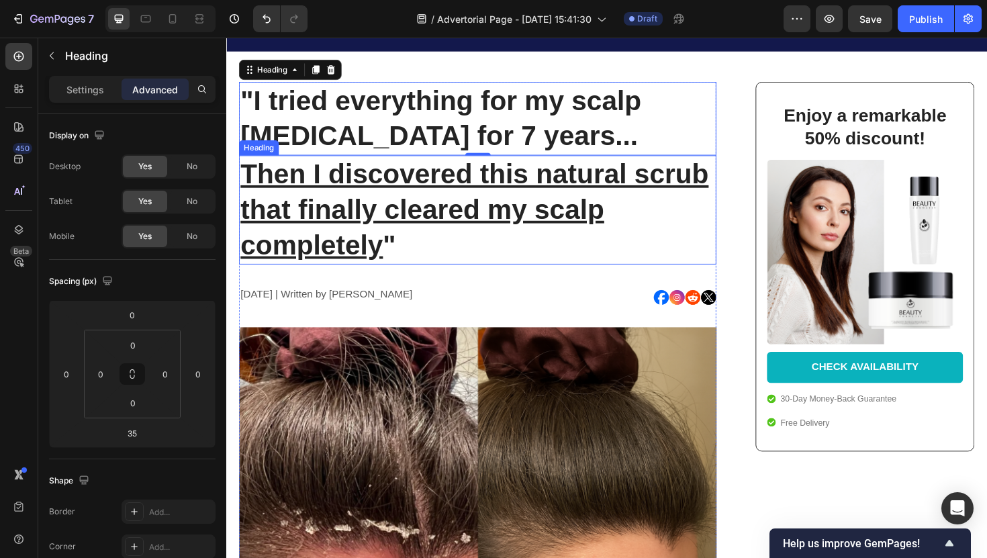
click at [475, 206] on u "Then I discovered this natural scrub that finally cleared my scalp completely" at bounding box center [489, 219] width 496 height 107
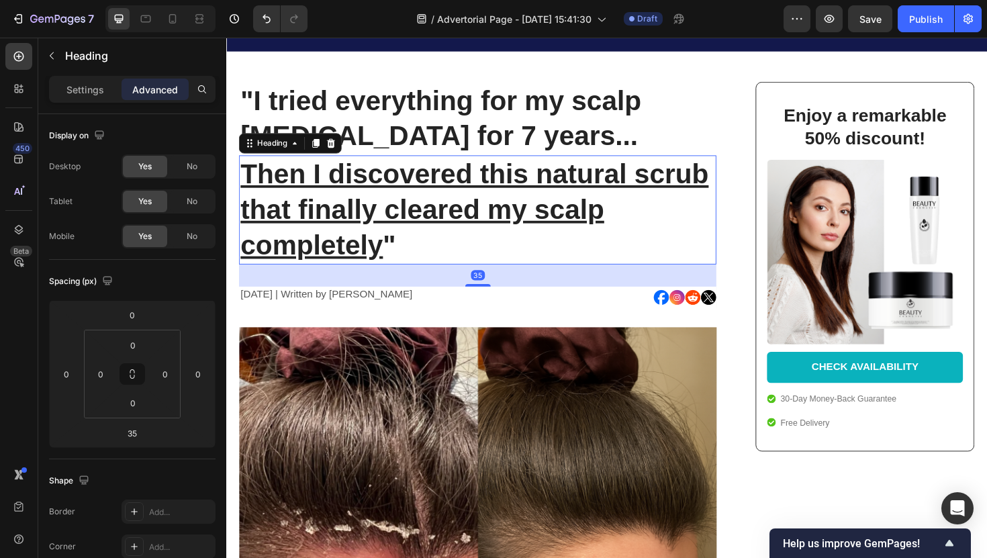
scroll to position [390, 0]
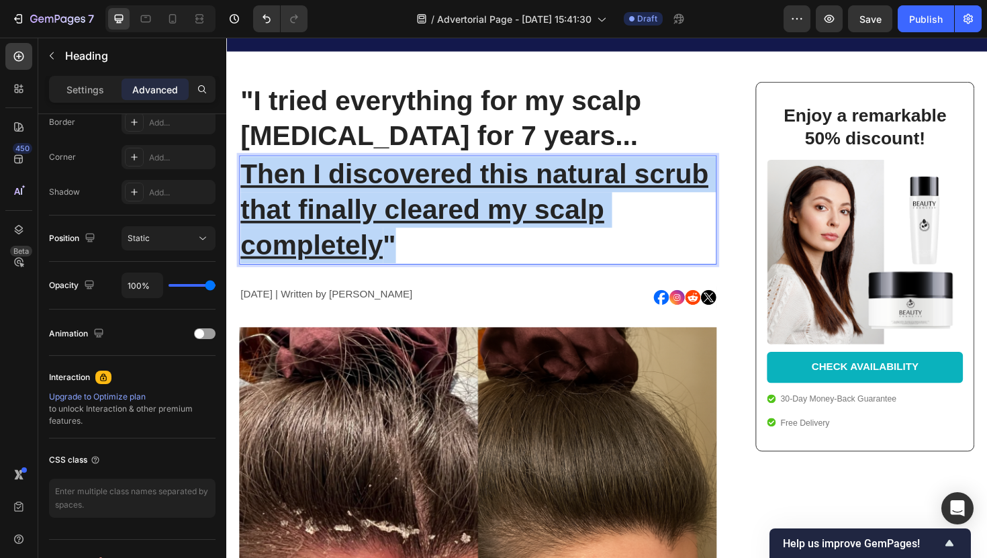
drag, startPoint x: 416, startPoint y: 257, endPoint x: 407, endPoint y: 253, distance: 10.2
click at [453, 262] on p "Then I discovered this natural scrub that finally cleared my scalp completely "" at bounding box center [492, 220] width 503 height 113
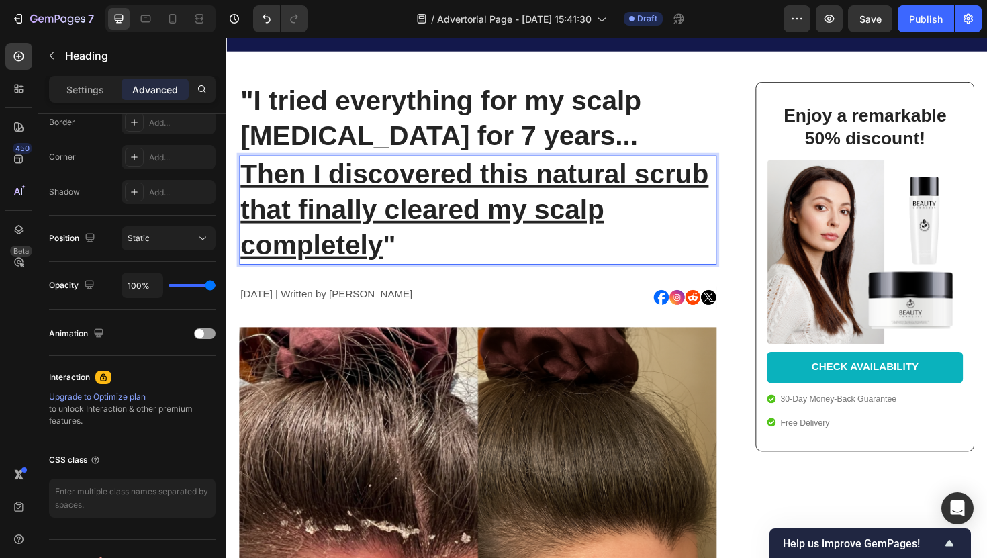
click at [453, 262] on p "Then I discovered this natural scrub that finally cleared my scalp completely "" at bounding box center [492, 220] width 503 height 113
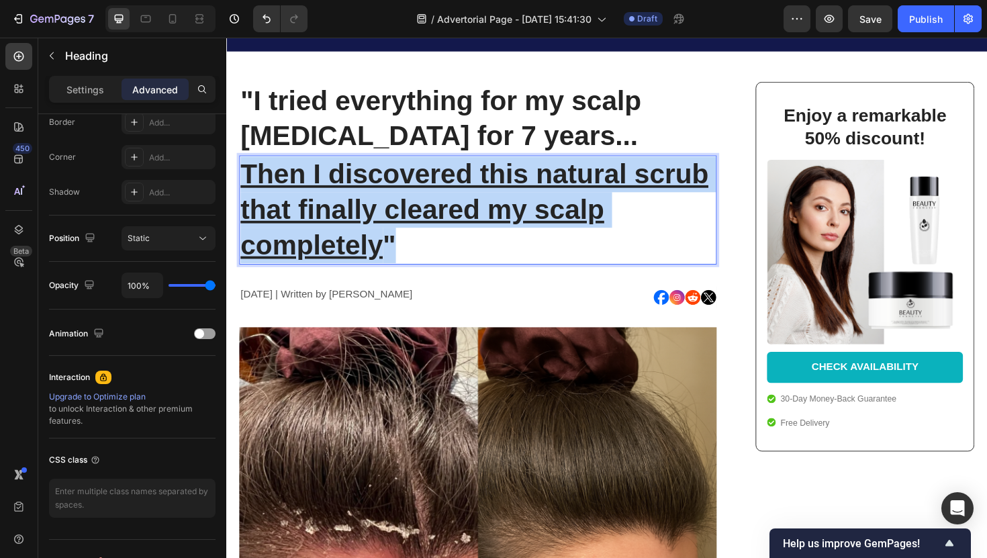
drag, startPoint x: 453, startPoint y: 262, endPoint x: 315, endPoint y: 224, distance: 143.4
click at [315, 224] on p "Then I discovered this natural scrub that finally cleared my scalp completely "" at bounding box center [492, 220] width 503 height 113
click at [396, 355] on img at bounding box center [493, 489] width 506 height 288
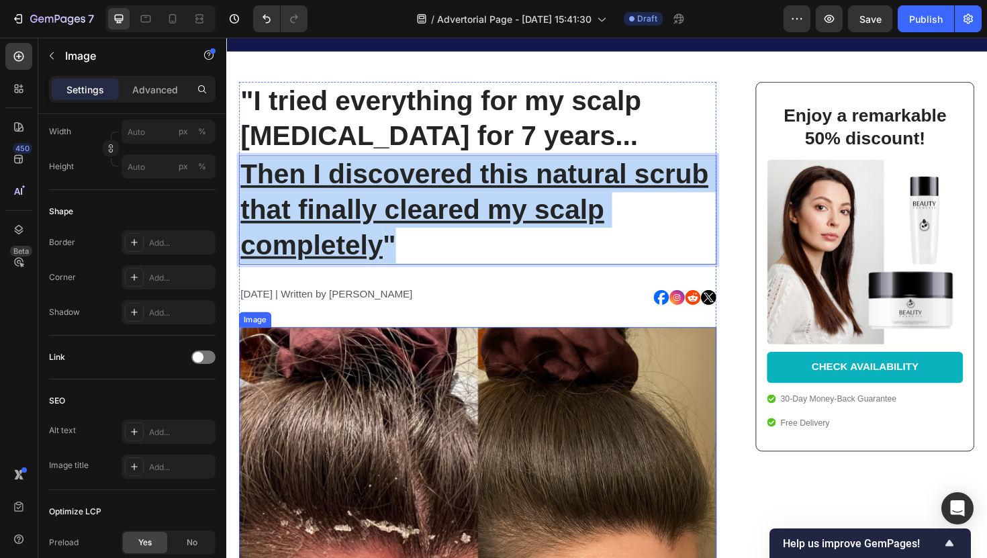
scroll to position [0, 0]
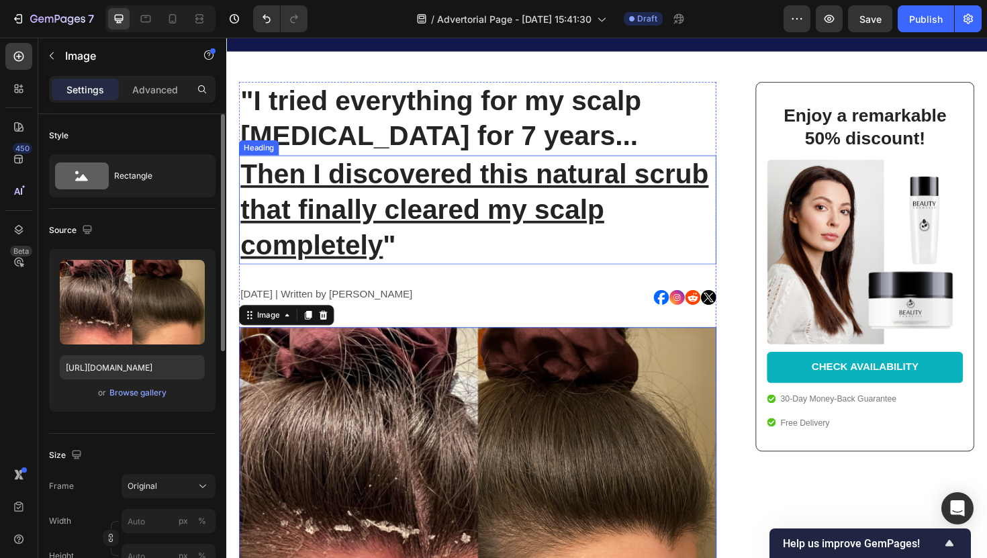
click at [411, 258] on p "⁠⁠⁠⁠⁠⁠⁠ Then I discovered this natural scrub that finally cleared my scalp comp…" at bounding box center [492, 220] width 503 height 113
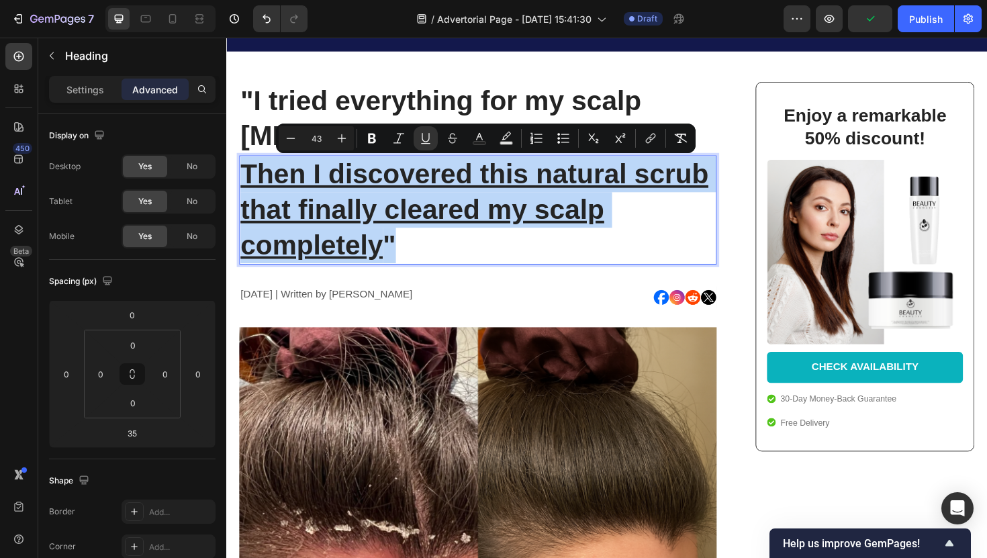
drag, startPoint x: 411, startPoint y: 258, endPoint x: 266, endPoint y: 191, distance: 159.8
click at [266, 191] on p "Then I discovered this natural scrub that finally cleared my scalp completely "" at bounding box center [492, 220] width 503 height 113
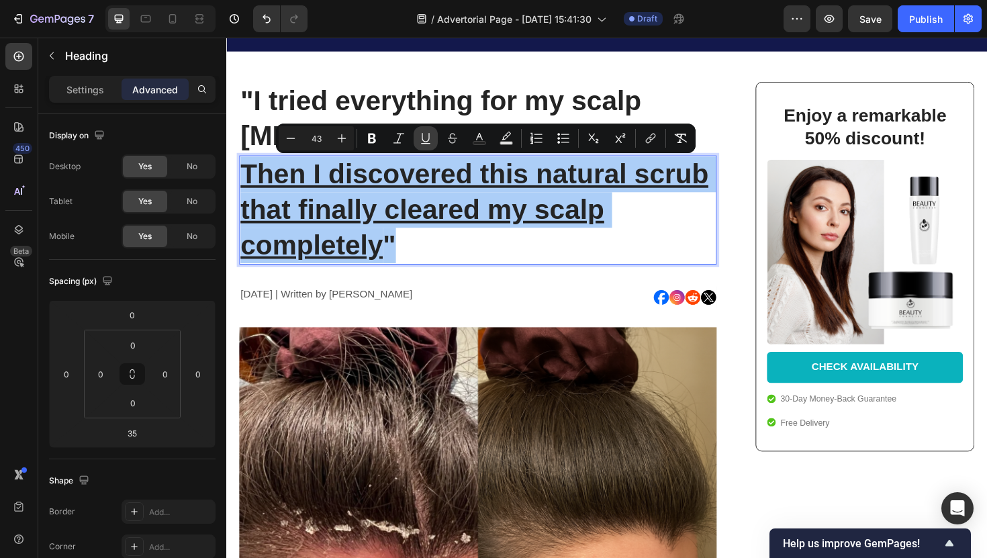
click at [428, 146] on button "Underline" at bounding box center [426, 138] width 24 height 24
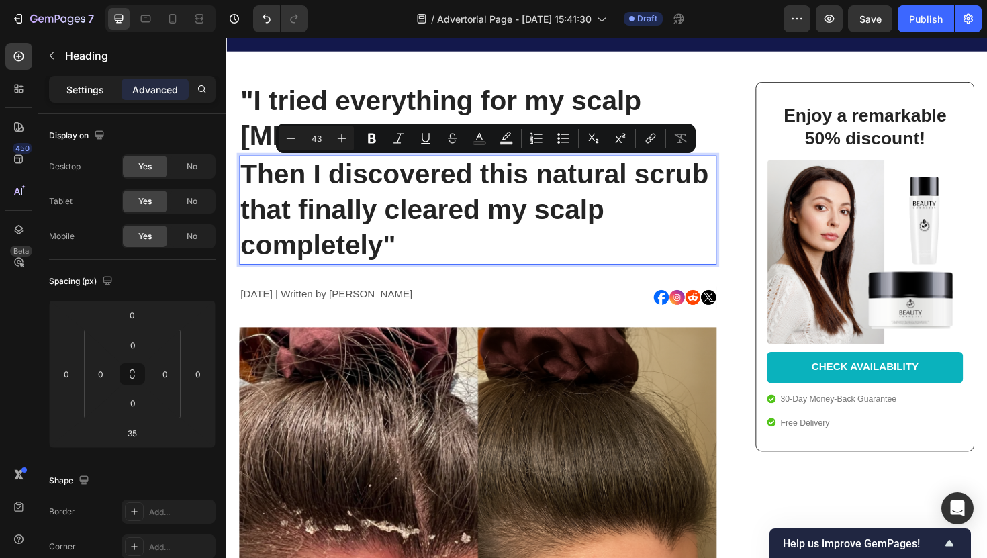
click at [101, 93] on p "Settings" at bounding box center [85, 90] width 38 height 14
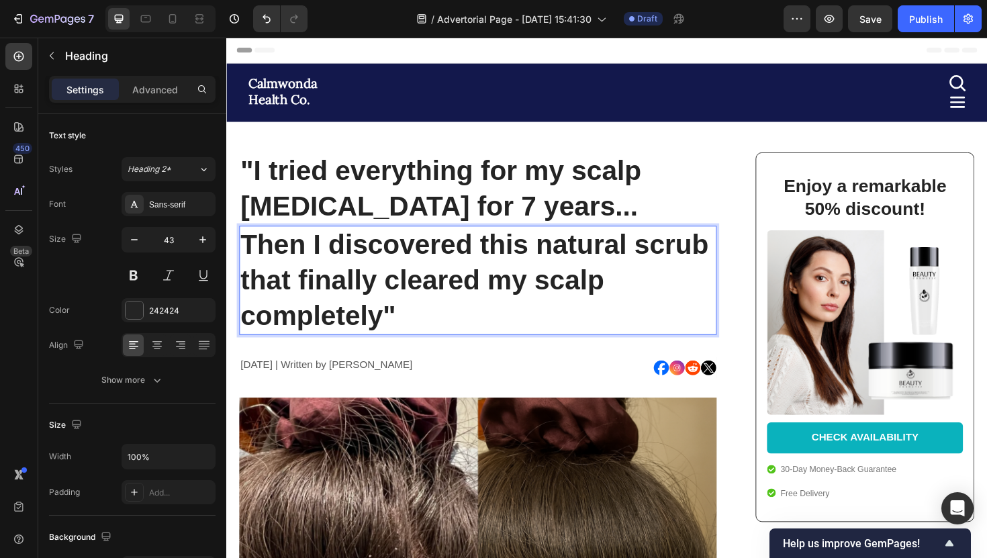
click at [430, 316] on p "Then I discovered this natural scrub that finally cleared my scalp completely"" at bounding box center [492, 294] width 503 height 113
click at [169, 307] on div "242424" at bounding box center [168, 311] width 39 height 12
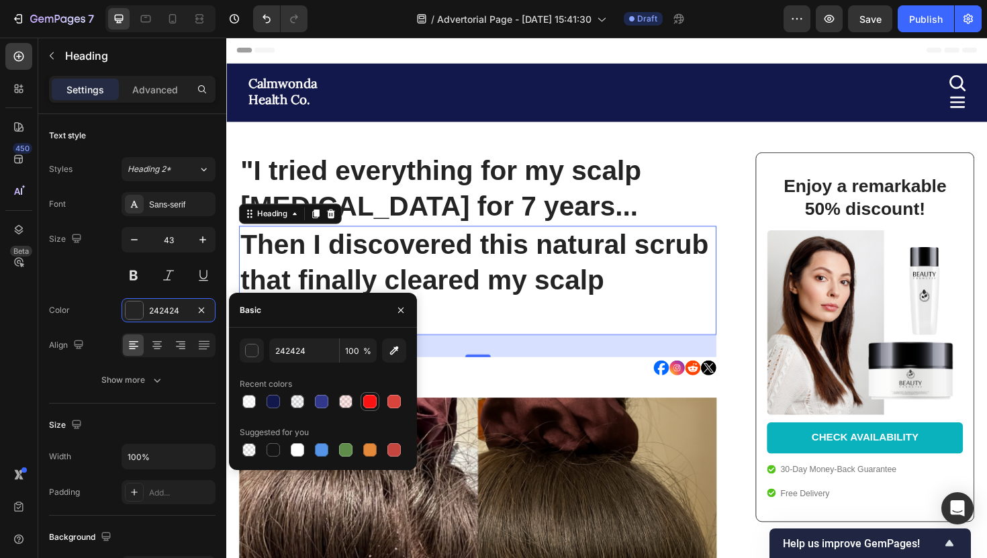
click at [371, 403] on div at bounding box center [369, 401] width 13 height 13
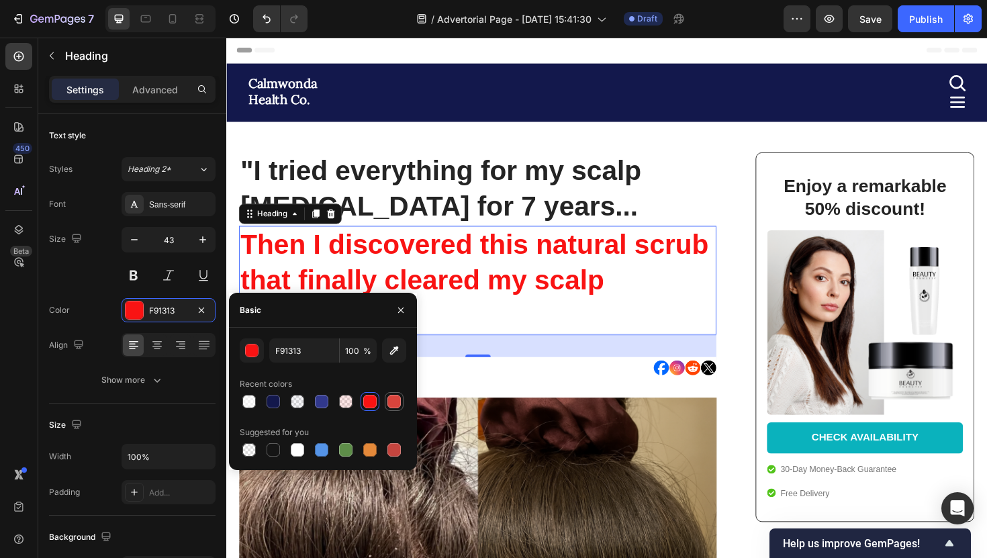
click at [389, 406] on div at bounding box center [393, 401] width 13 height 13
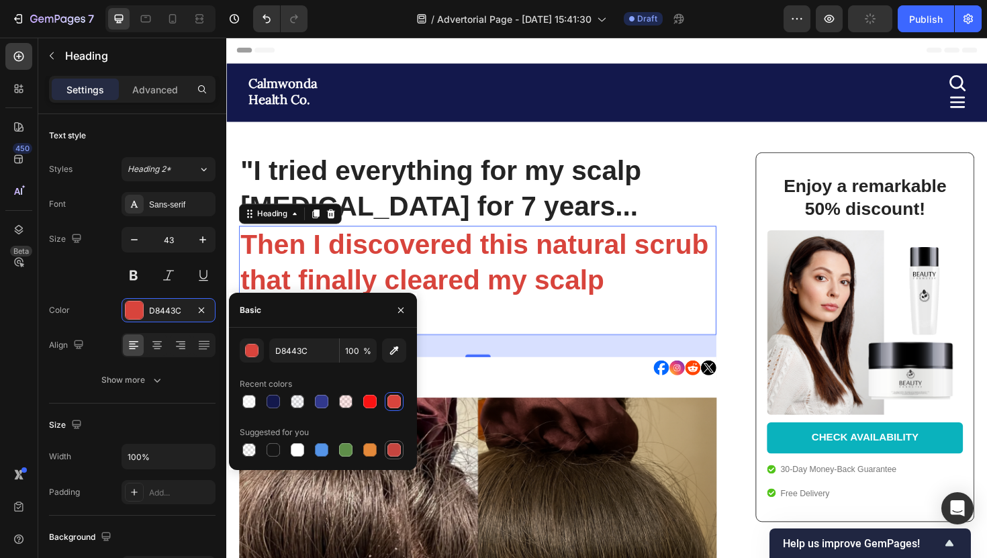
click at [394, 451] on div at bounding box center [393, 449] width 13 height 13
click at [371, 402] on div at bounding box center [369, 401] width 13 height 13
type input "F91313"
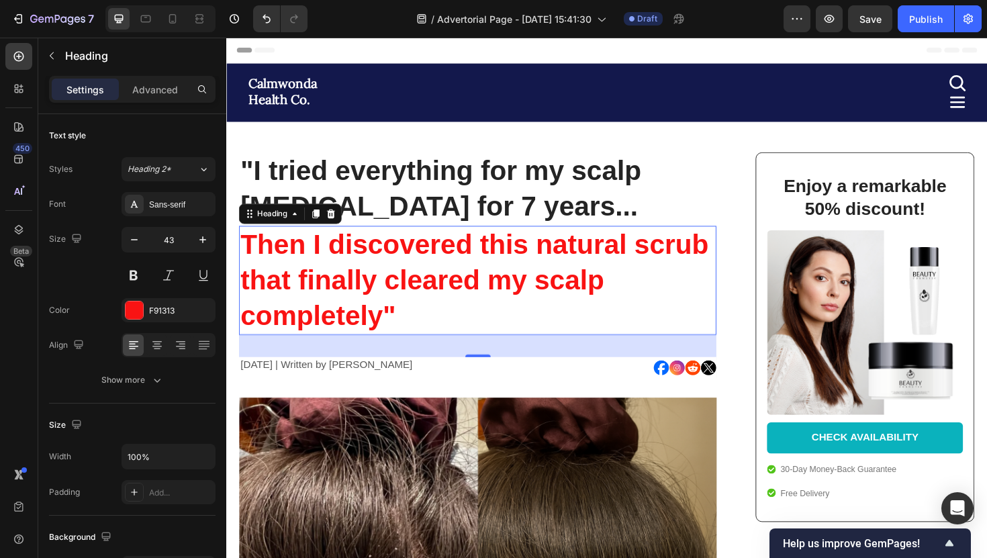
click at [451, 353] on div "35" at bounding box center [493, 365] width 506 height 24
click at [338, 193] on p ""I tried everything for my scalp [MEDICAL_DATA] for 7 years..." at bounding box center [492, 198] width 503 height 75
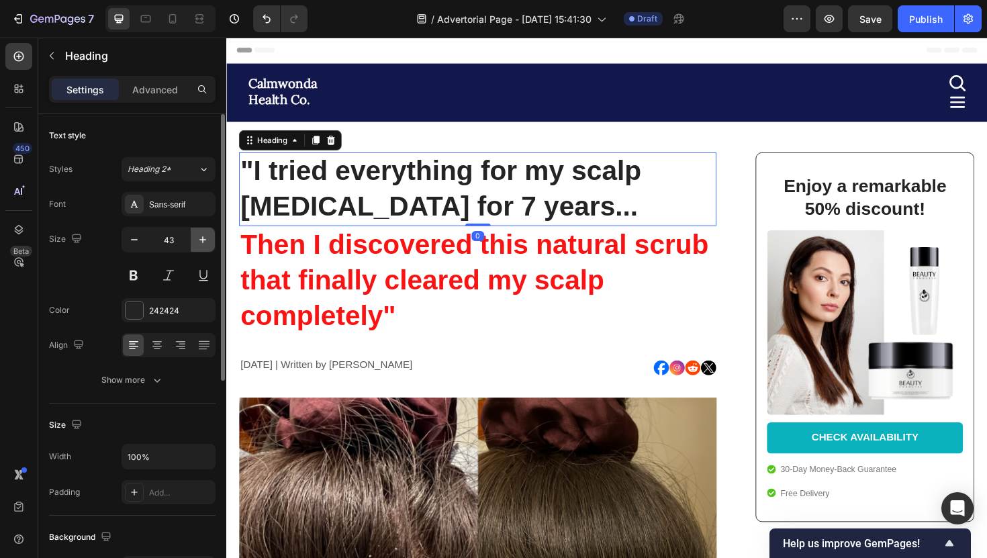
click at [201, 238] on icon "button" at bounding box center [202, 239] width 13 height 13
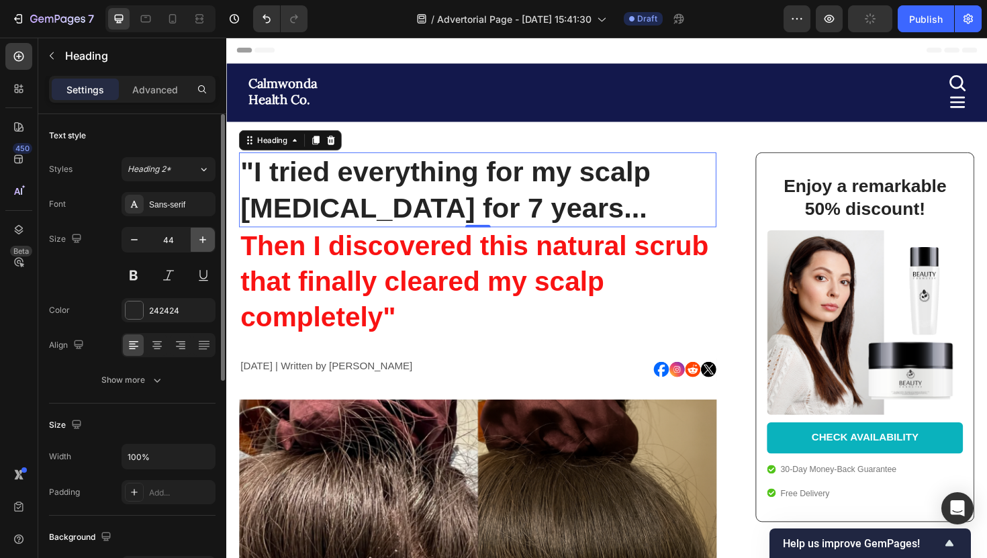
click at [201, 238] on icon "button" at bounding box center [202, 239] width 13 height 13
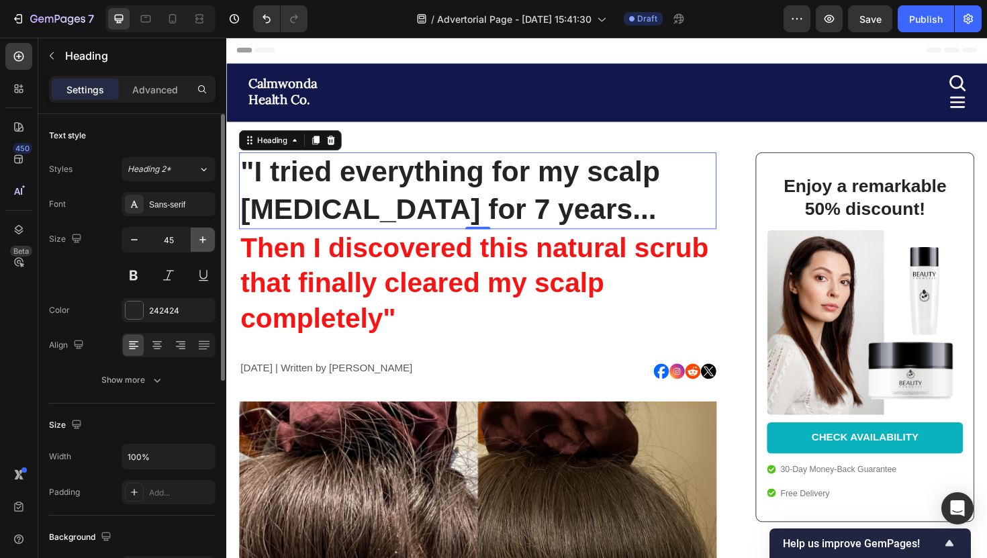
click at [201, 238] on icon "button" at bounding box center [202, 239] width 13 height 13
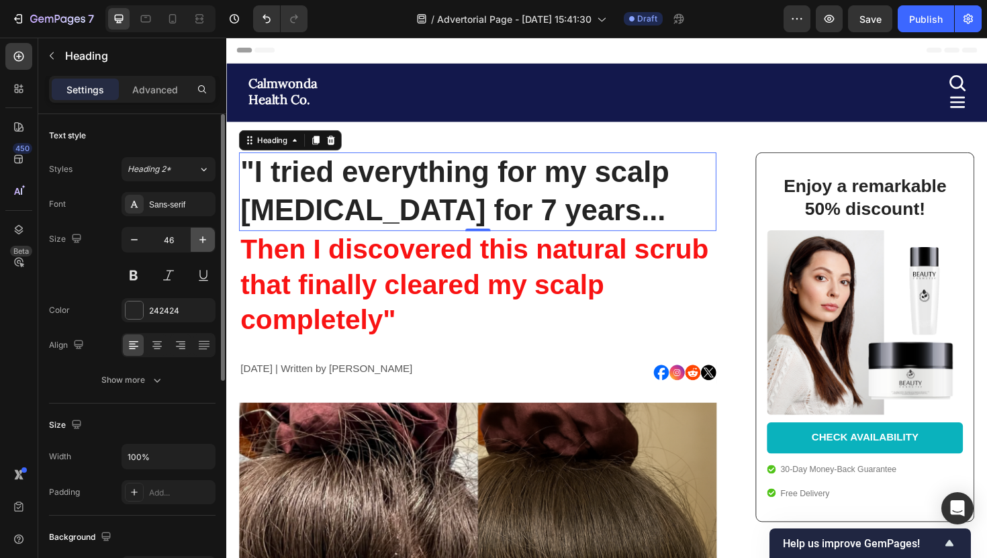
click at [201, 238] on icon "button" at bounding box center [202, 239] width 13 height 13
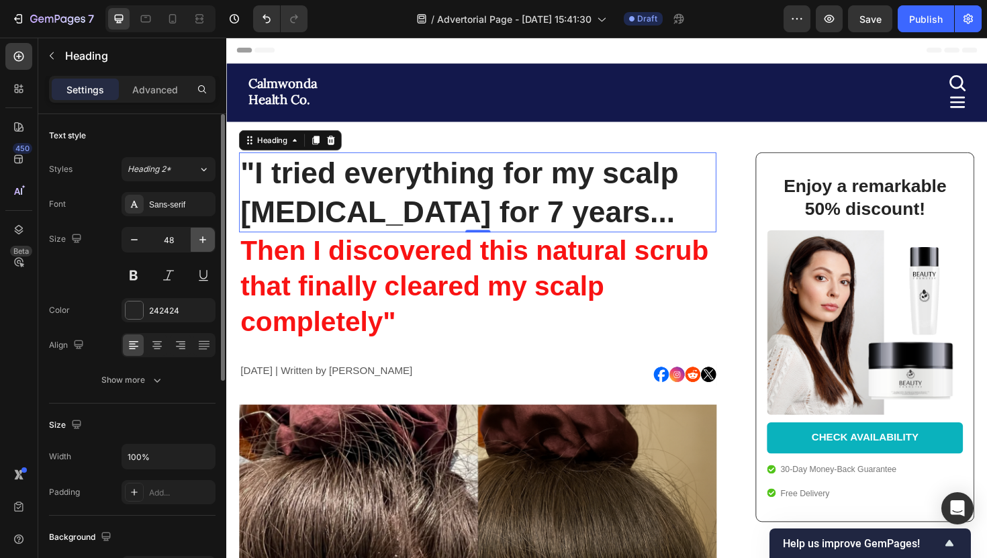
click at [201, 238] on icon "button" at bounding box center [202, 239] width 13 height 13
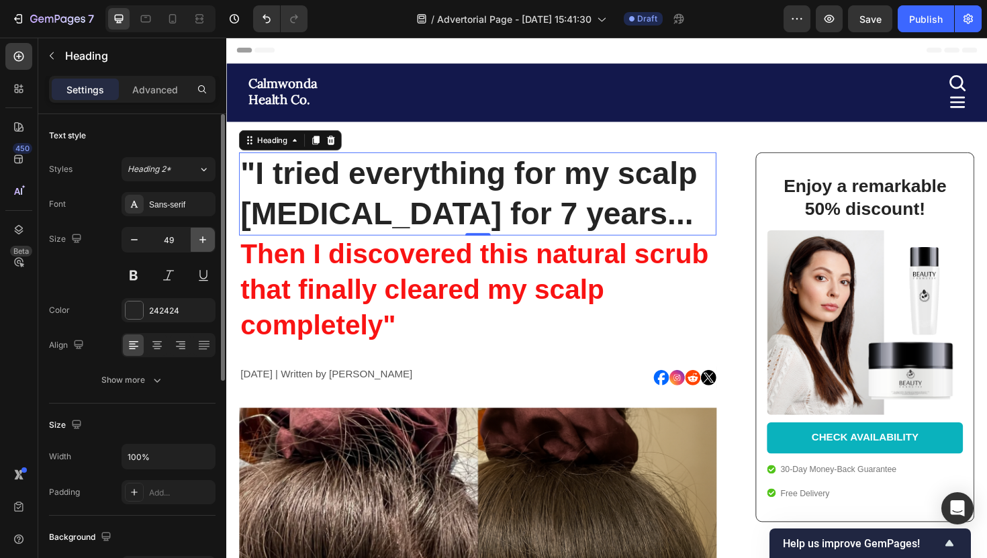
click at [201, 238] on icon "button" at bounding box center [202, 239] width 13 height 13
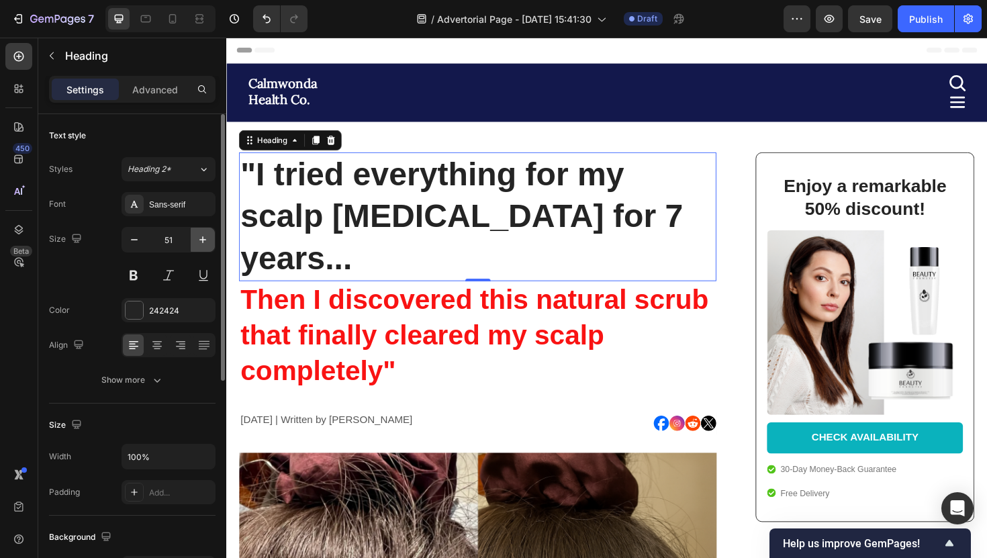
click at [201, 238] on icon "button" at bounding box center [202, 239] width 13 height 13
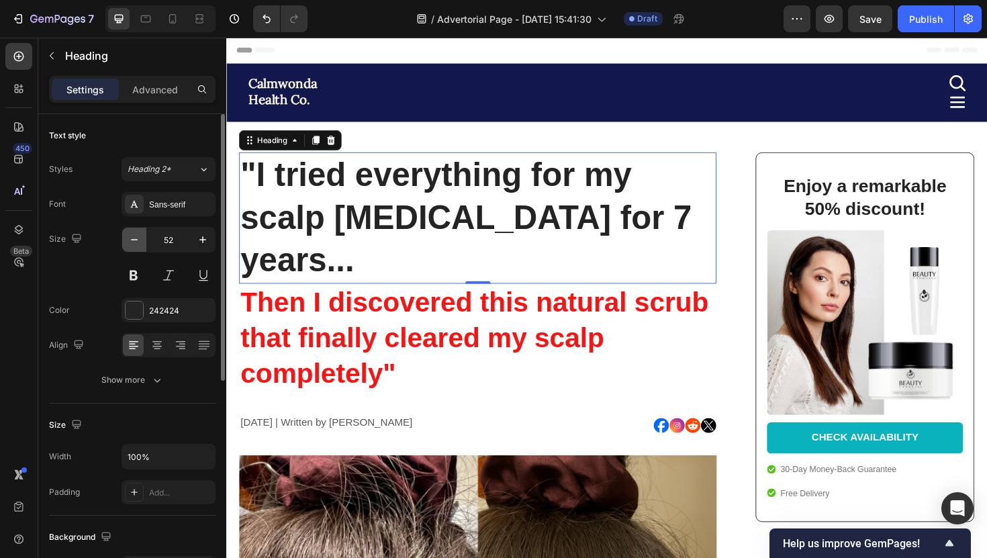
click at [138, 238] on icon "button" at bounding box center [134, 239] width 13 height 13
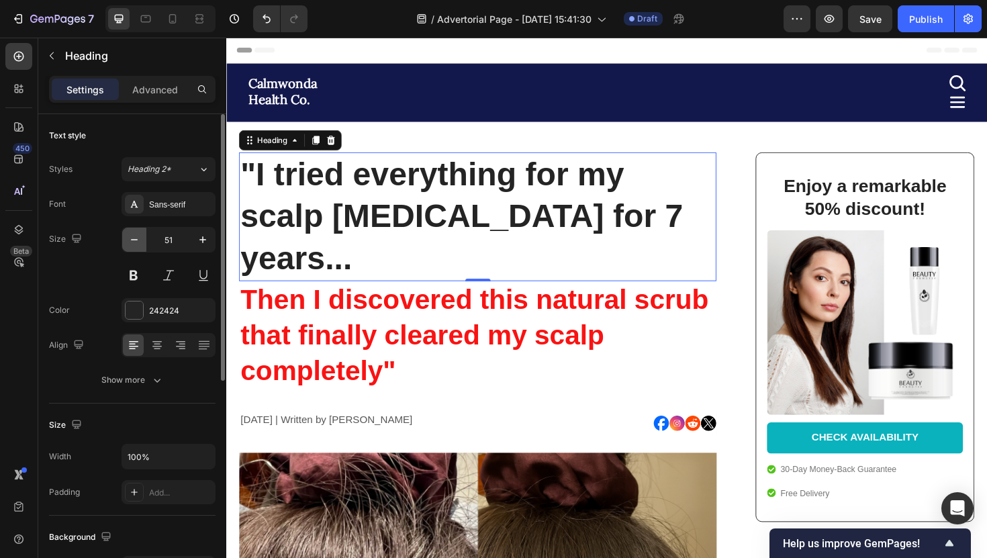
click at [138, 238] on icon "button" at bounding box center [134, 239] width 13 height 13
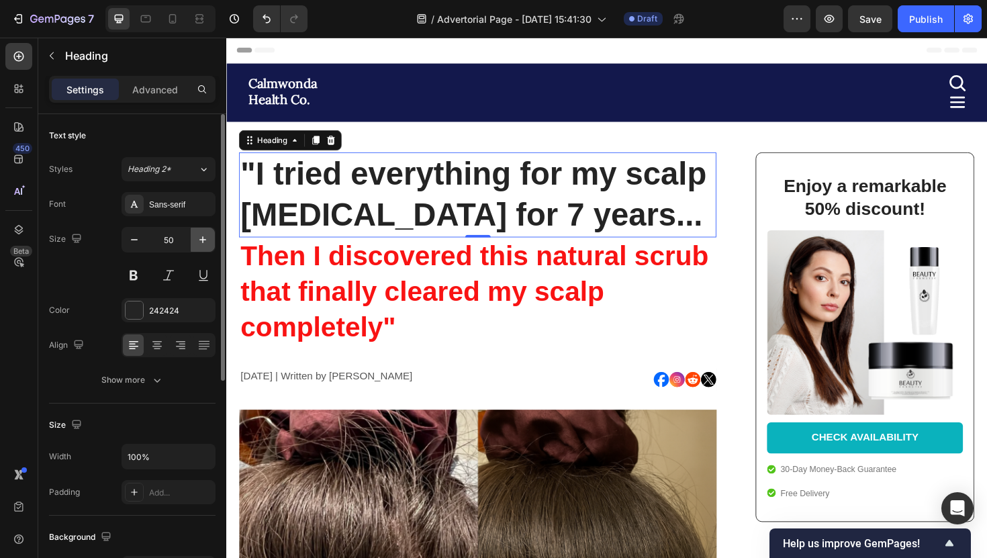
click at [197, 244] on icon "button" at bounding box center [202, 239] width 13 height 13
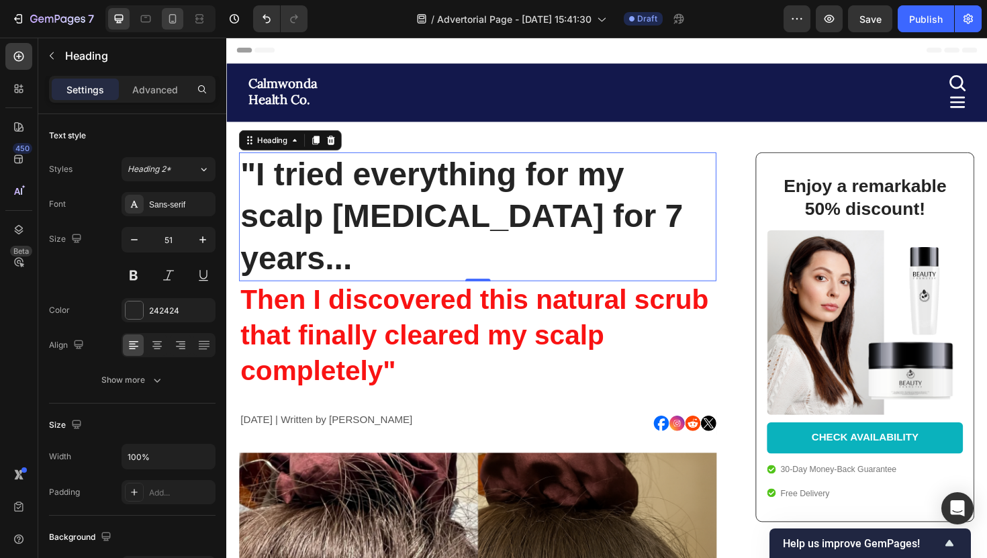
click at [173, 27] on div at bounding box center [172, 18] width 21 height 21
type input "24"
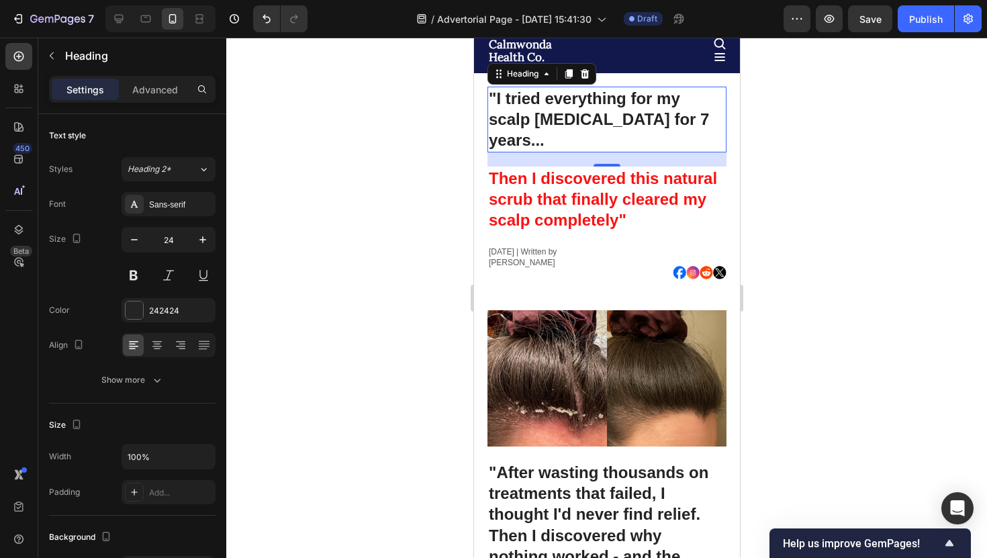
scroll to position [37, 0]
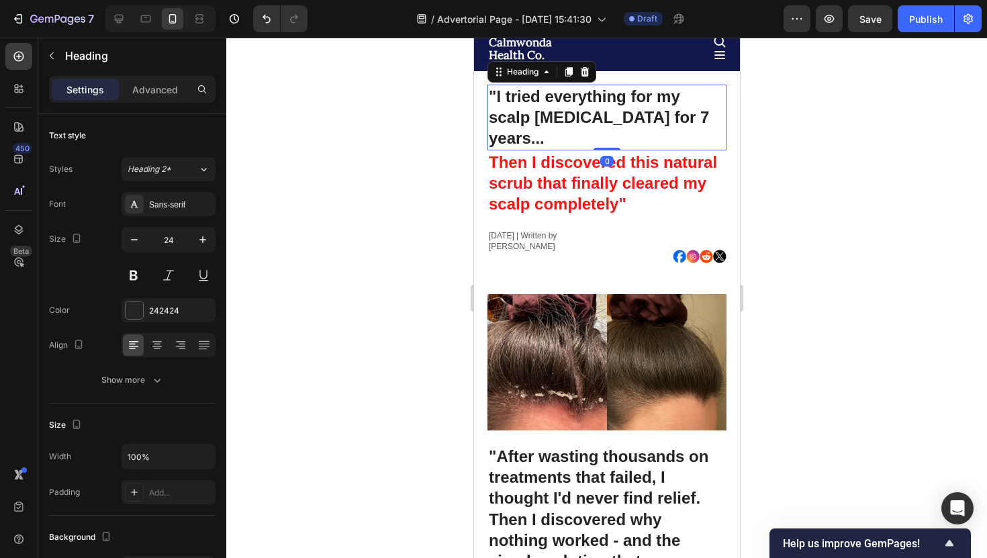
drag, startPoint x: 616, startPoint y: 141, endPoint x: 616, endPoint y: 122, distance: 18.8
click at [616, 122] on div ""I tried everything for my scalp psoriasis for 7 years... Heading 0" at bounding box center [606, 118] width 239 height 66
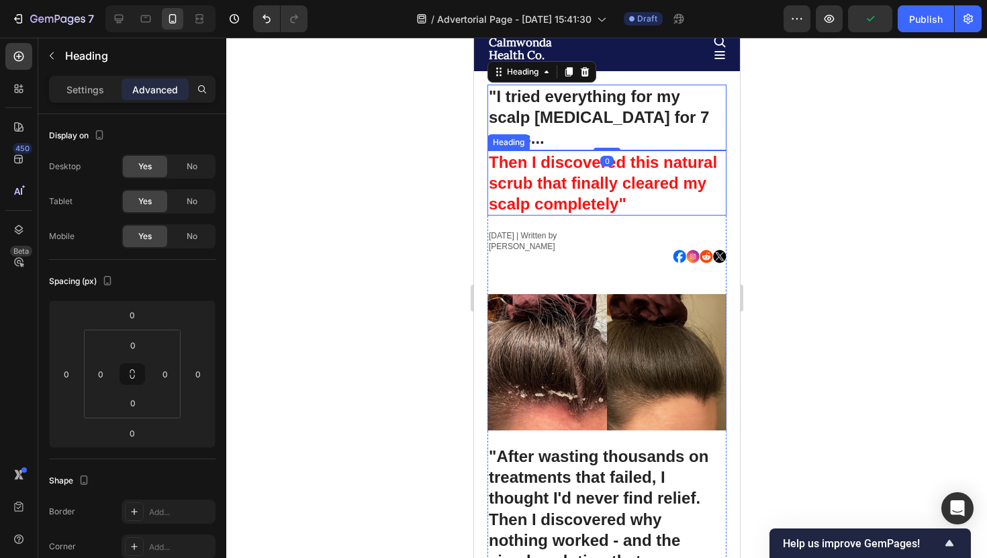
click at [763, 161] on div at bounding box center [606, 298] width 761 height 520
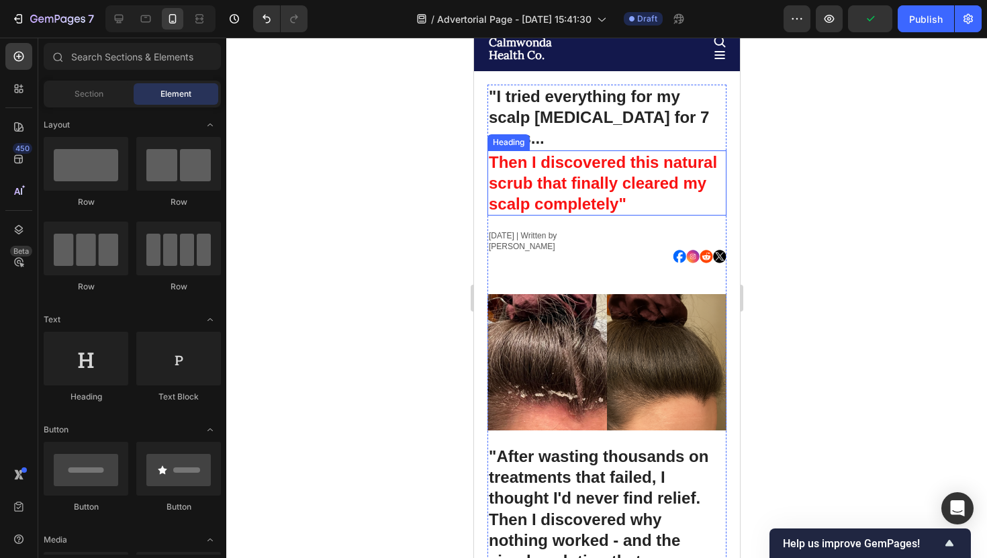
scroll to position [0, 0]
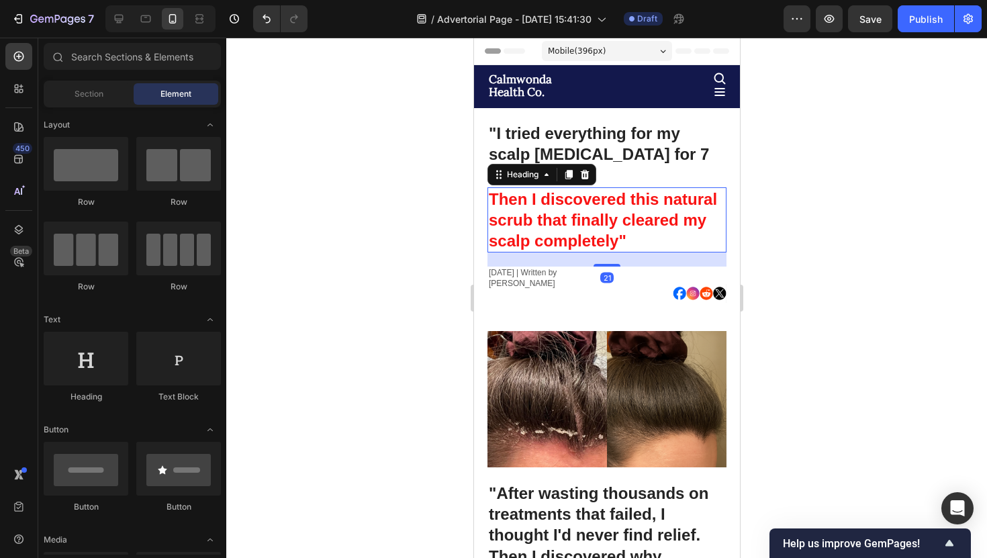
click at [551, 189] on p "Then I discovered this natural scrub that finally cleared my scalp completely"" at bounding box center [606, 220] width 236 height 63
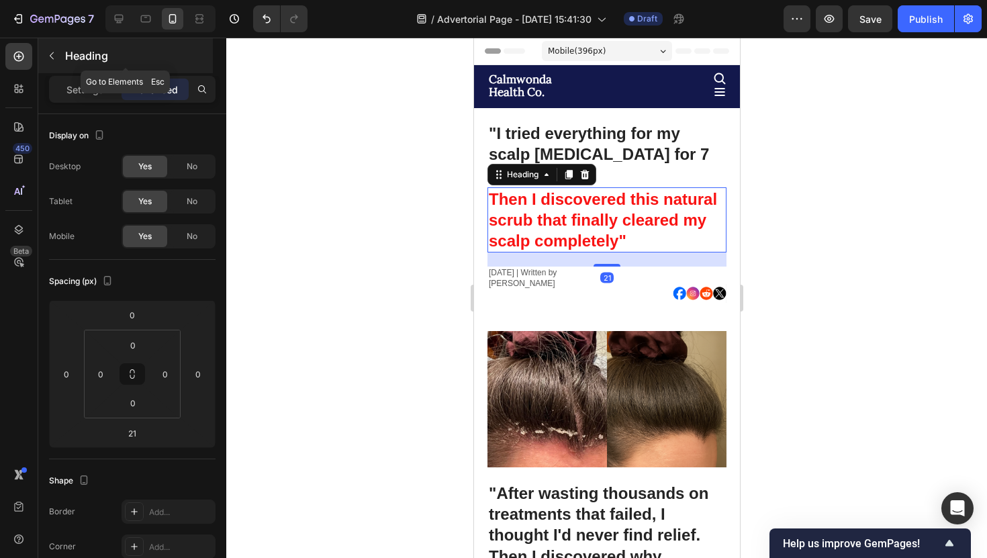
click at [57, 66] on div "Heading" at bounding box center [125, 55] width 175 height 35
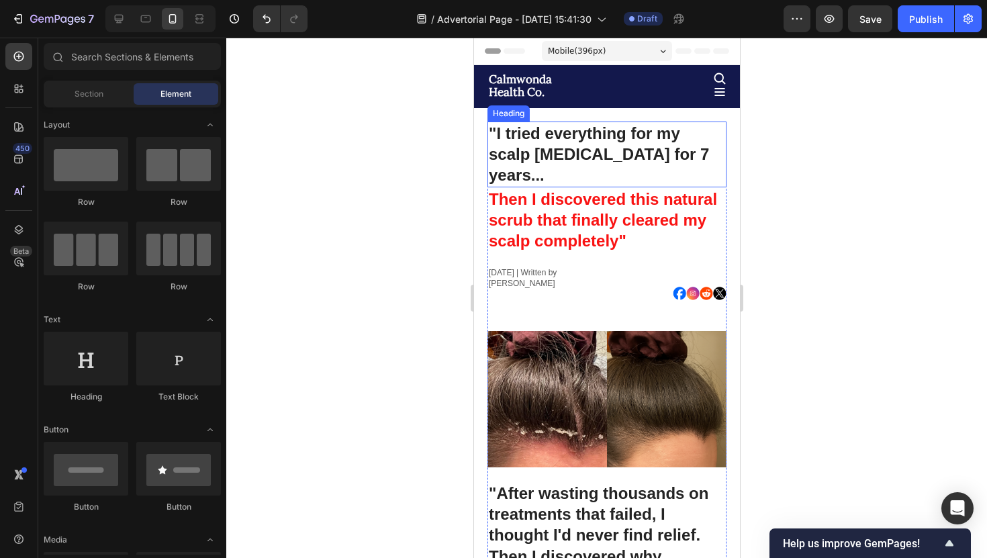
click at [580, 203] on p "Then I discovered this natural scrub that finally cleared my scalp completely"" at bounding box center [606, 220] width 236 height 63
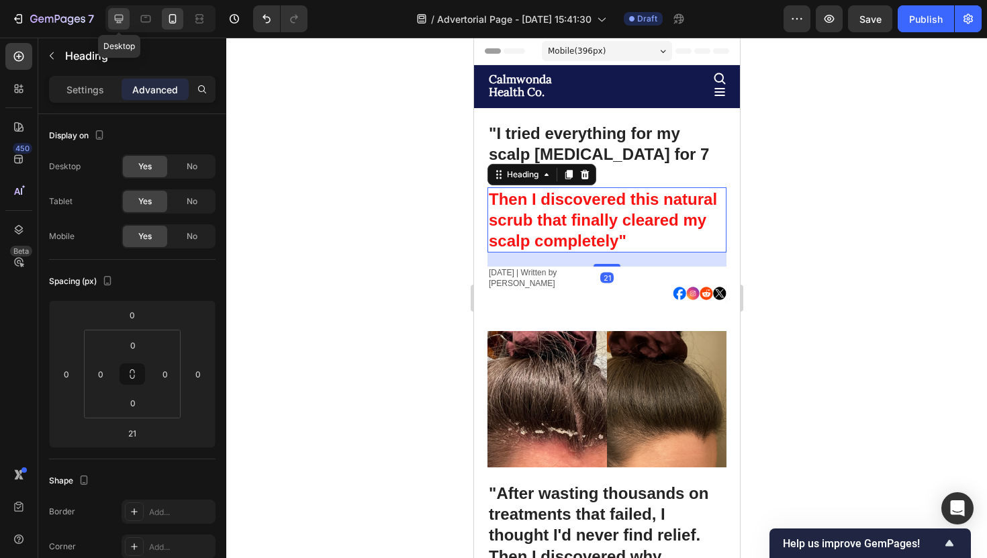
click at [111, 19] on div at bounding box center [118, 18] width 21 height 21
type input "35"
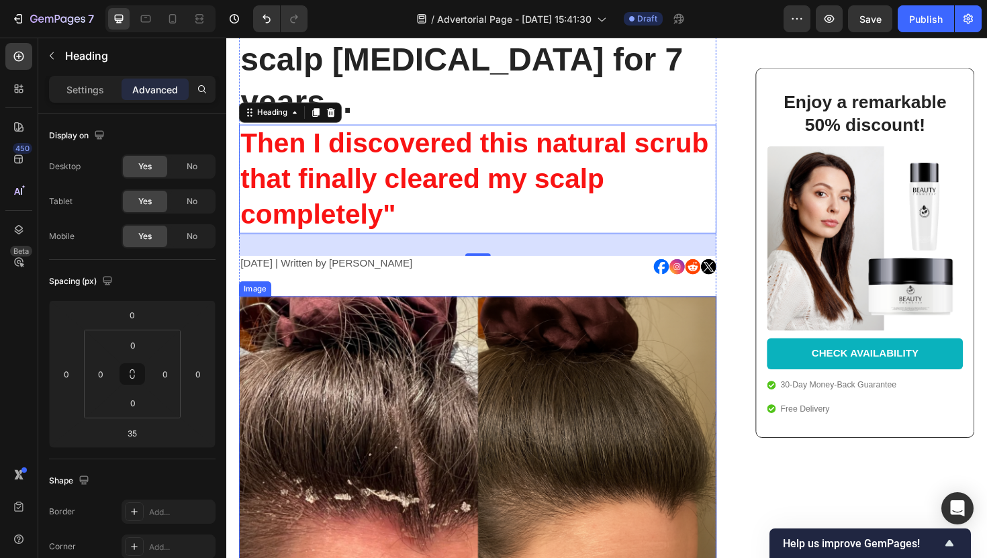
scroll to position [166, 0]
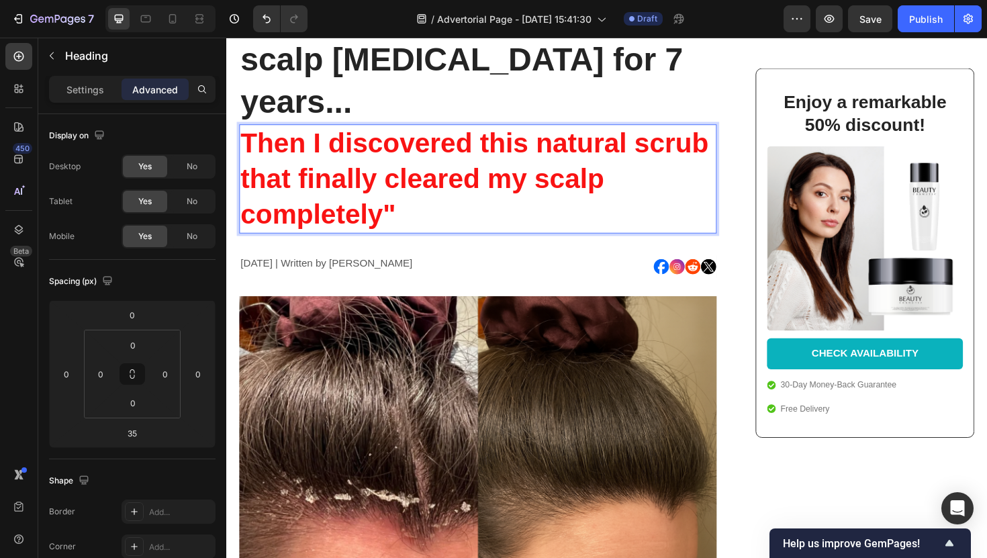
click at [101, 100] on div "Settings Advanced" at bounding box center [132, 89] width 167 height 27
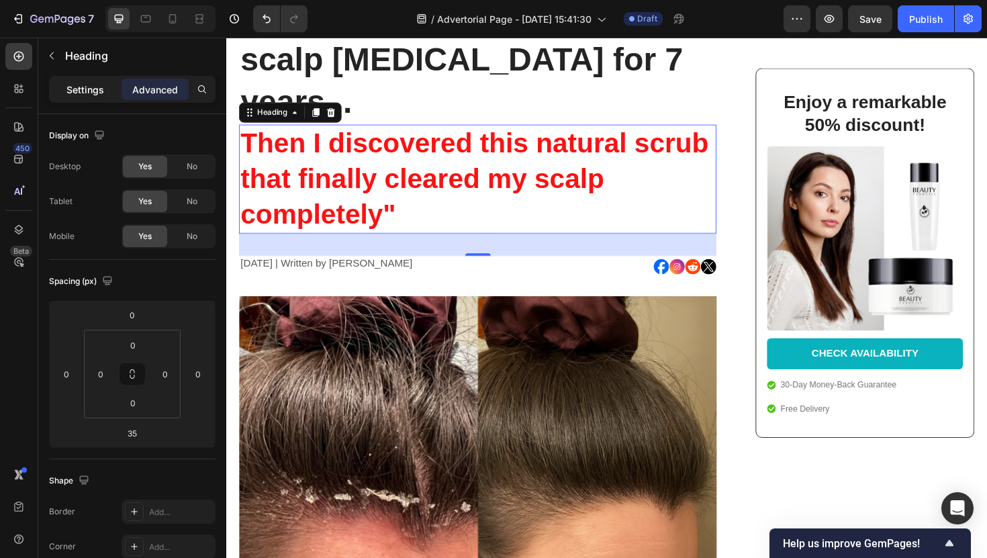
click at [96, 87] on p "Settings" at bounding box center [85, 90] width 38 height 14
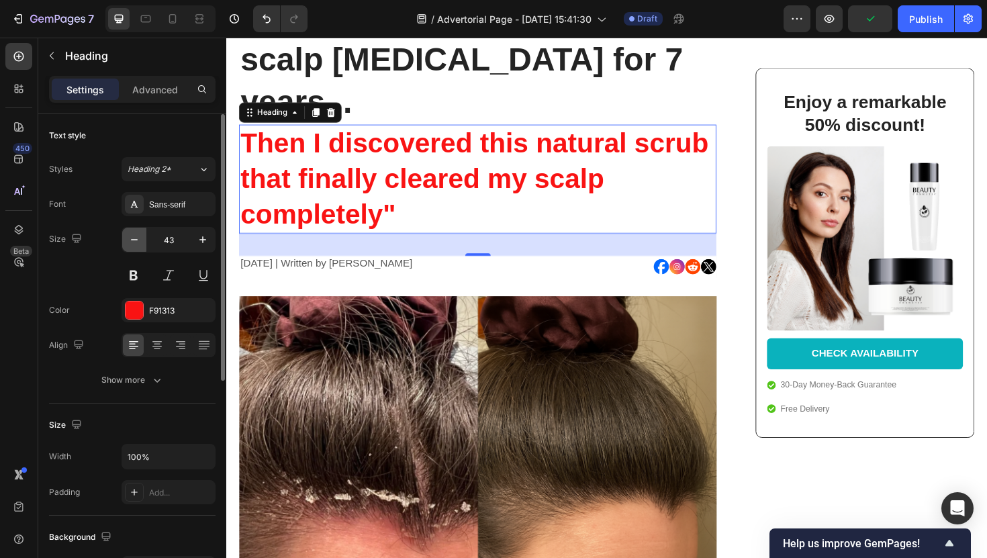
click at [133, 240] on icon "button" at bounding box center [134, 239] width 13 height 13
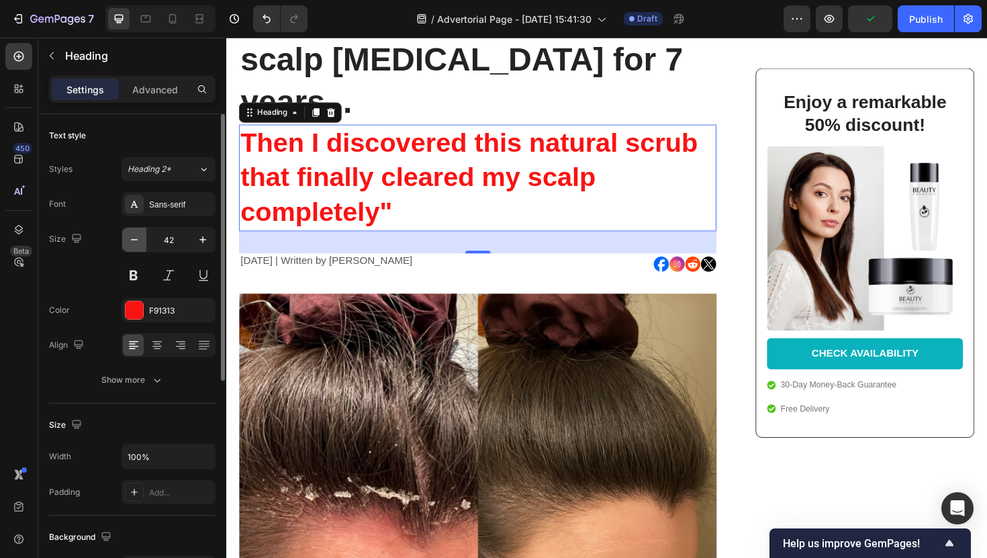
click at [133, 240] on icon "button" at bounding box center [134, 239] width 13 height 13
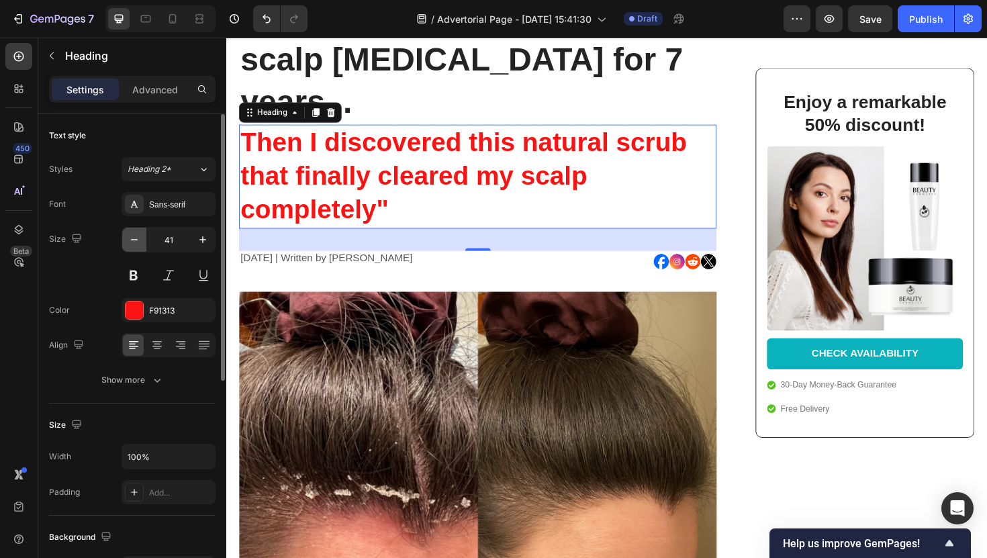
click at [133, 240] on icon "button" at bounding box center [134, 239] width 13 height 13
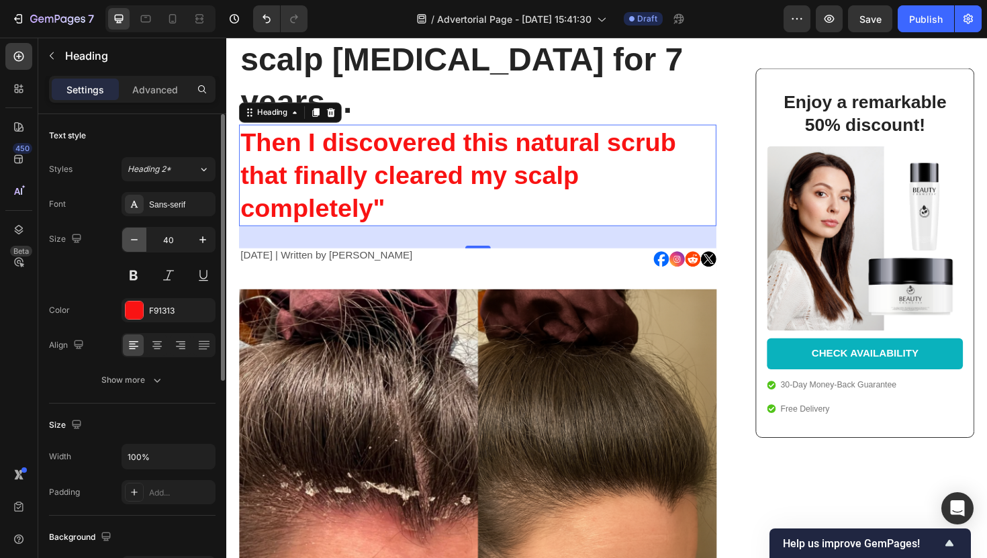
click at [133, 240] on icon "button" at bounding box center [134, 239] width 13 height 13
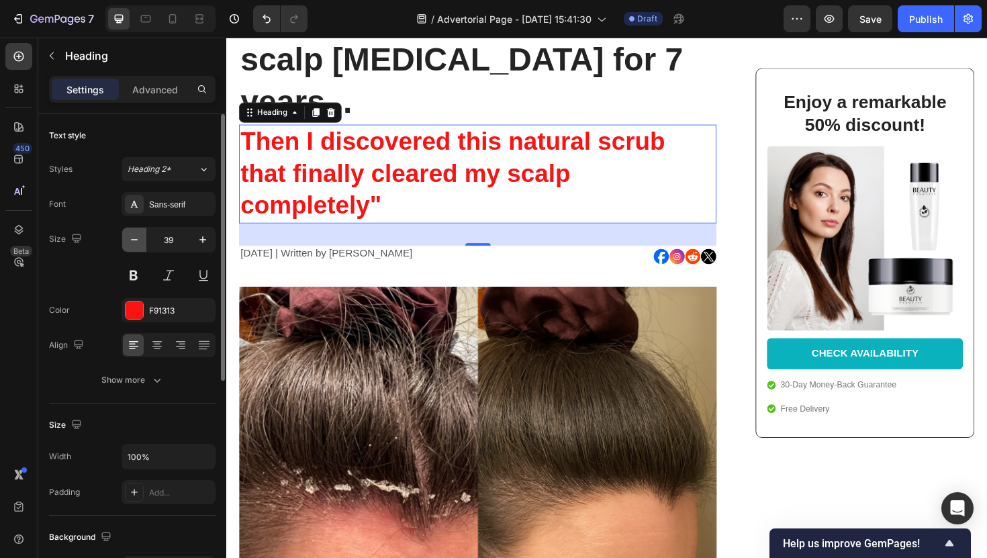
click at [133, 240] on icon "button" at bounding box center [134, 239] width 13 height 13
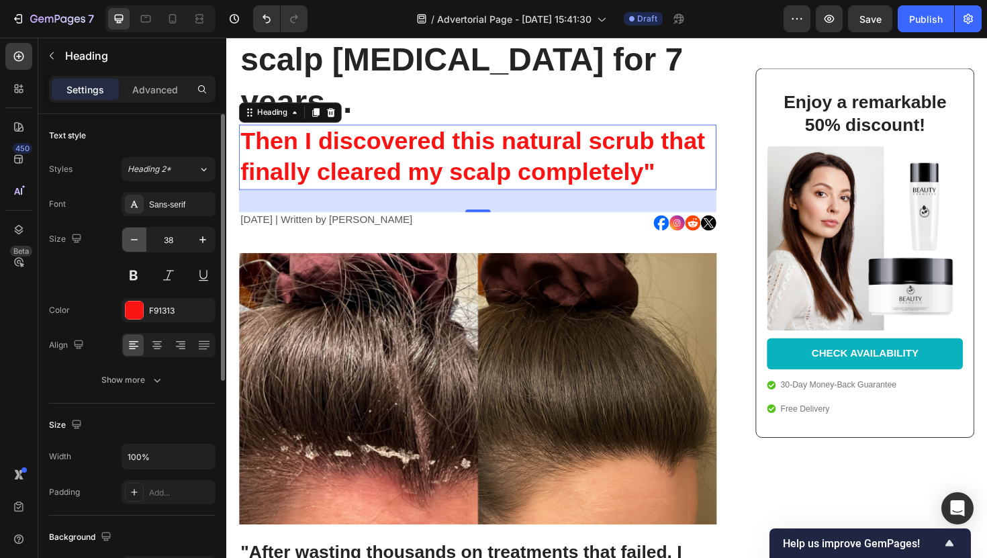
click at [133, 240] on icon "button" at bounding box center [134, 239] width 13 height 13
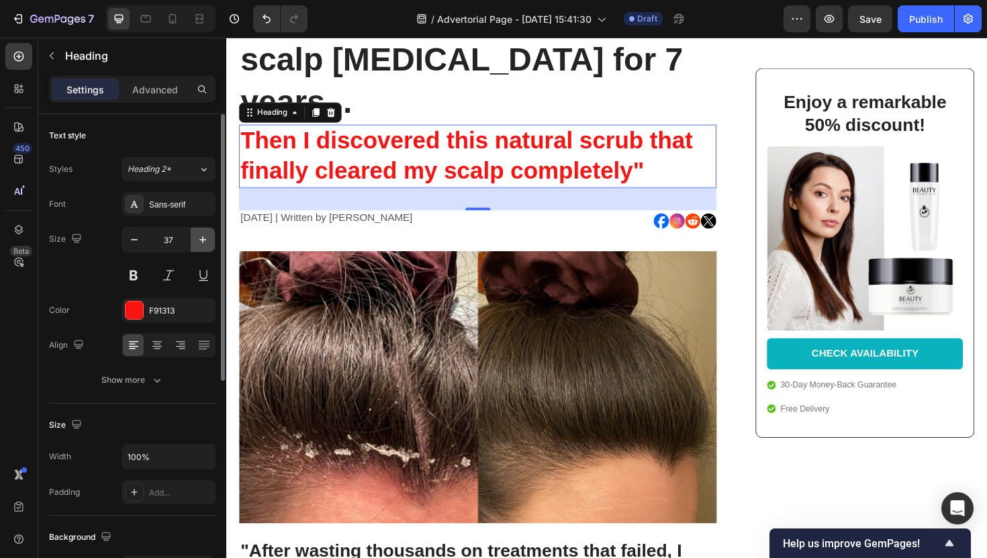
click at [198, 239] on icon "button" at bounding box center [202, 239] width 13 height 13
type input "38"
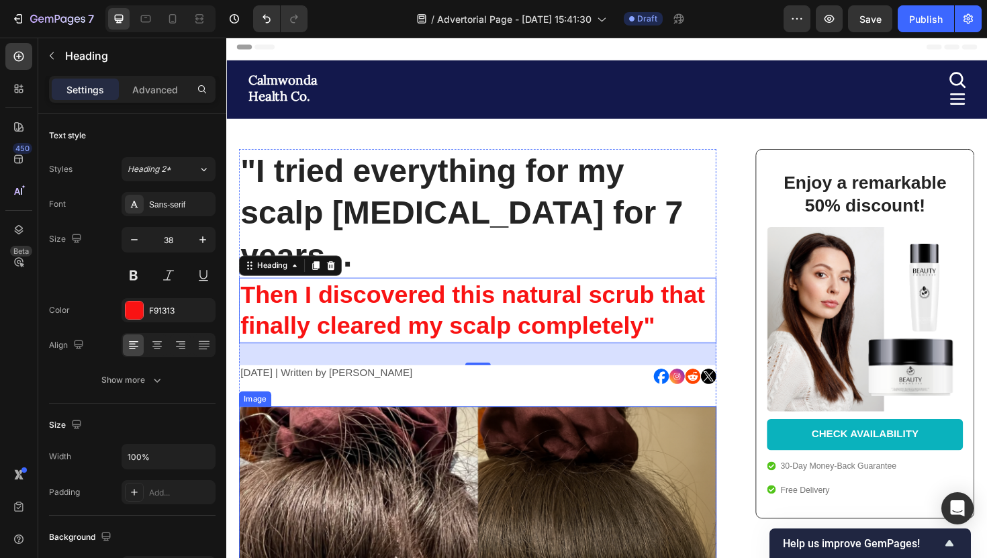
scroll to position [0, 0]
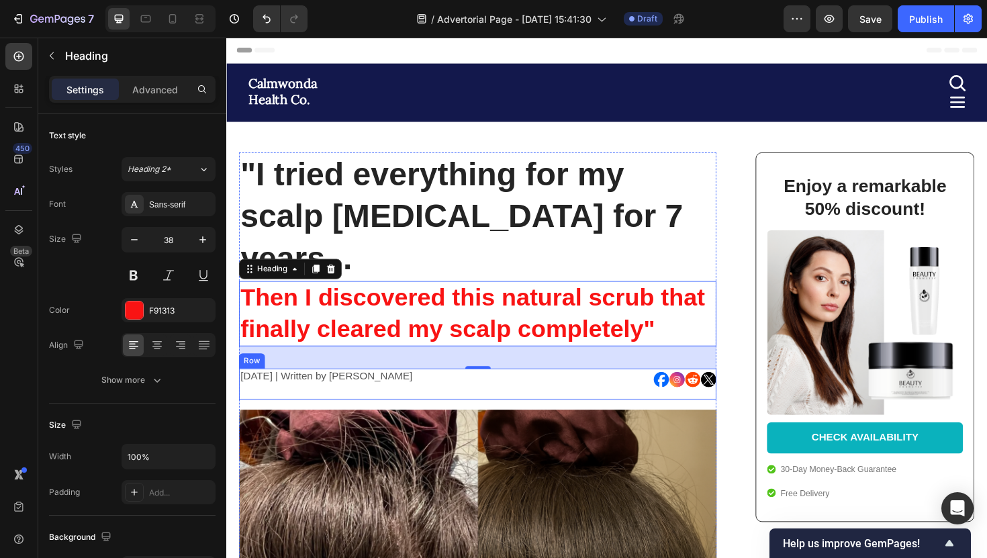
click at [418, 388] on div "November 3, 2023 | Written by Stella Hendriks Text Block" at bounding box center [364, 404] width 248 height 33
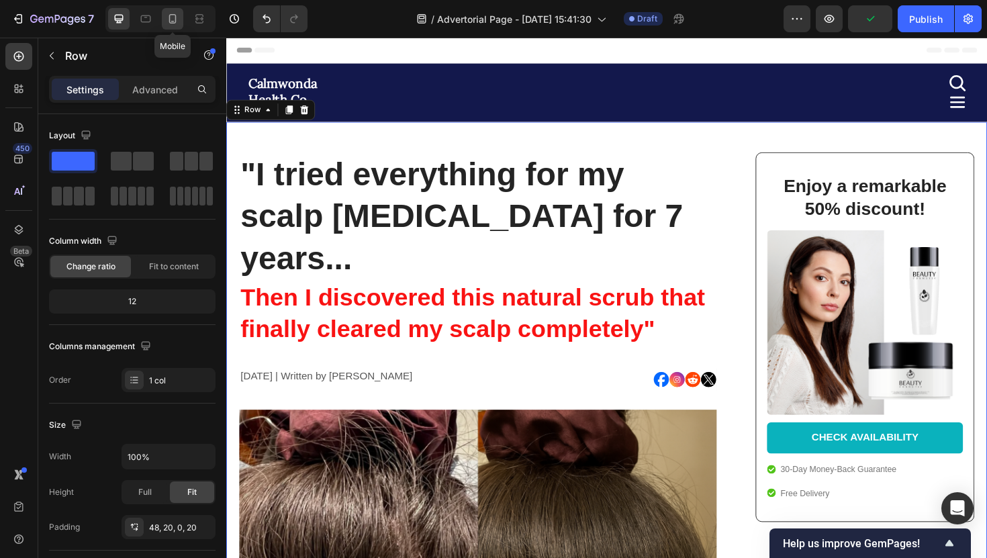
click at [169, 20] on icon at bounding box center [172, 18] width 7 height 9
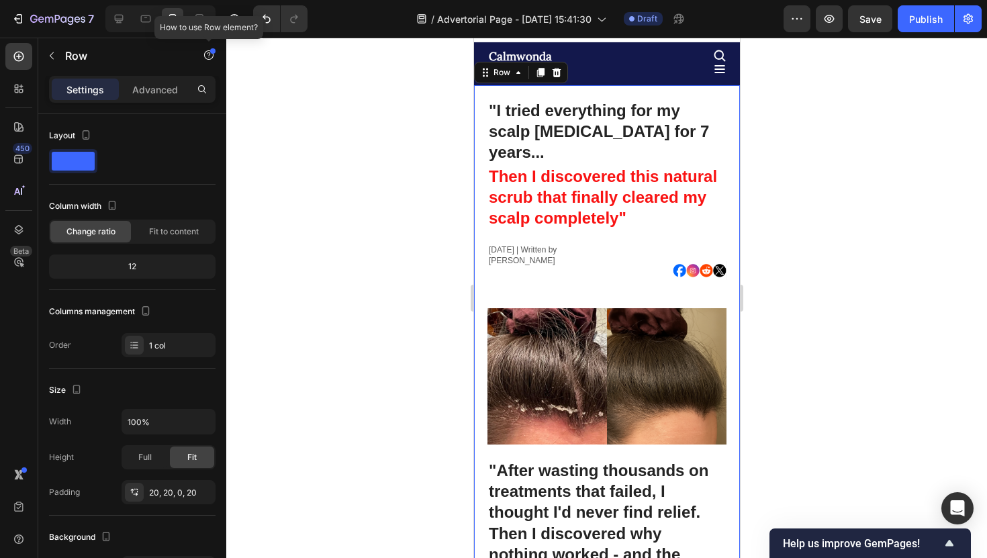
scroll to position [24, 0]
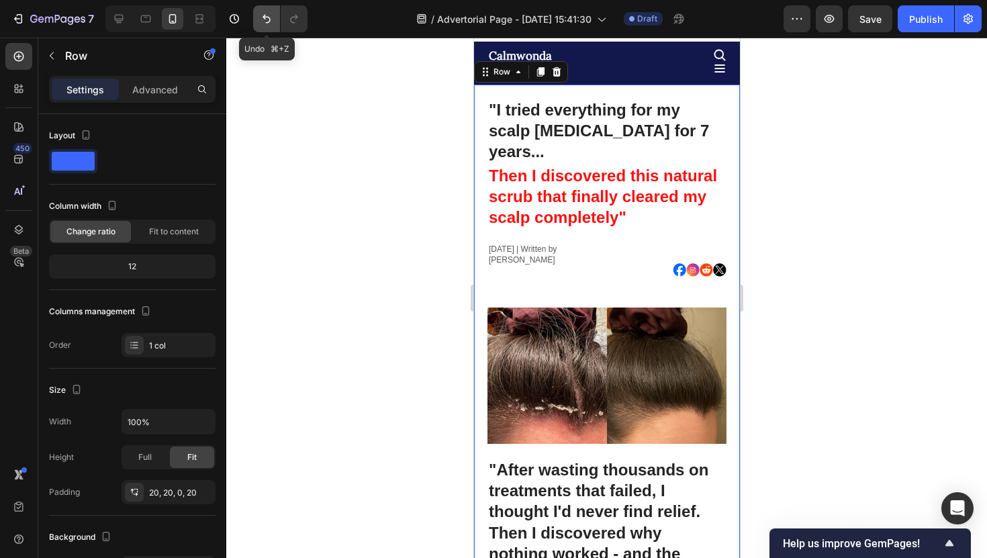
click at [271, 17] on icon "Undo/Redo" at bounding box center [266, 18] width 13 height 13
click at [120, 15] on icon at bounding box center [119, 19] width 9 height 9
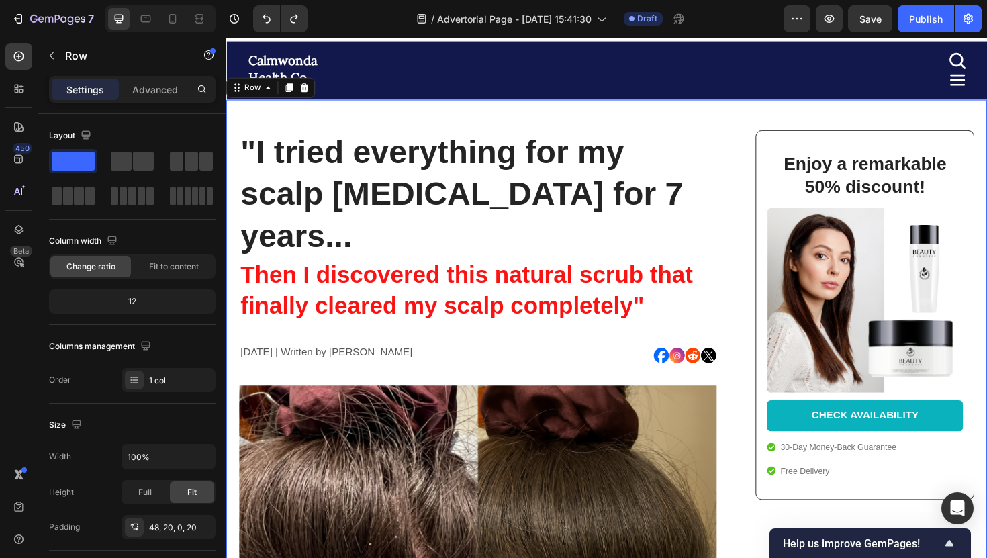
scroll to position [42, 0]
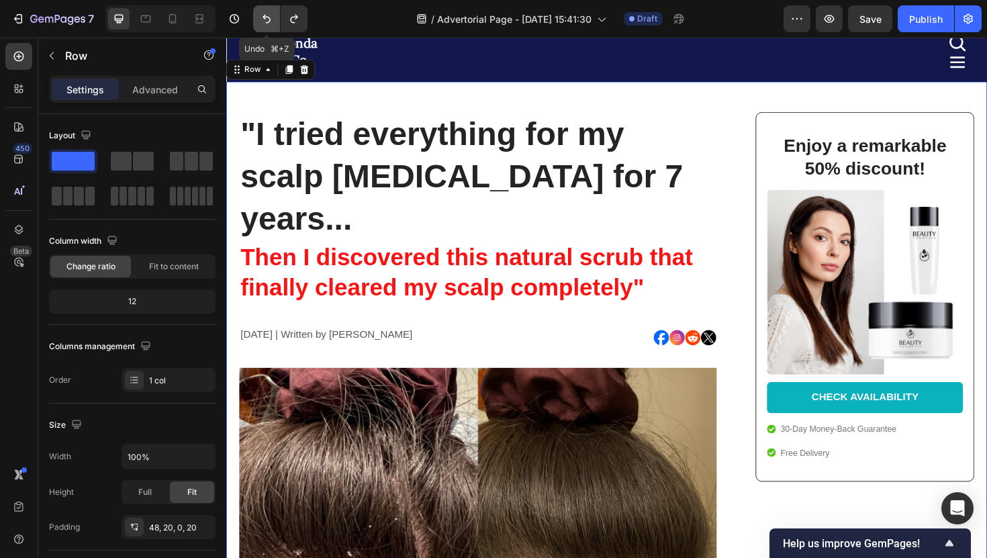
click at [260, 18] on icon "Undo/Redo" at bounding box center [266, 18] width 13 height 13
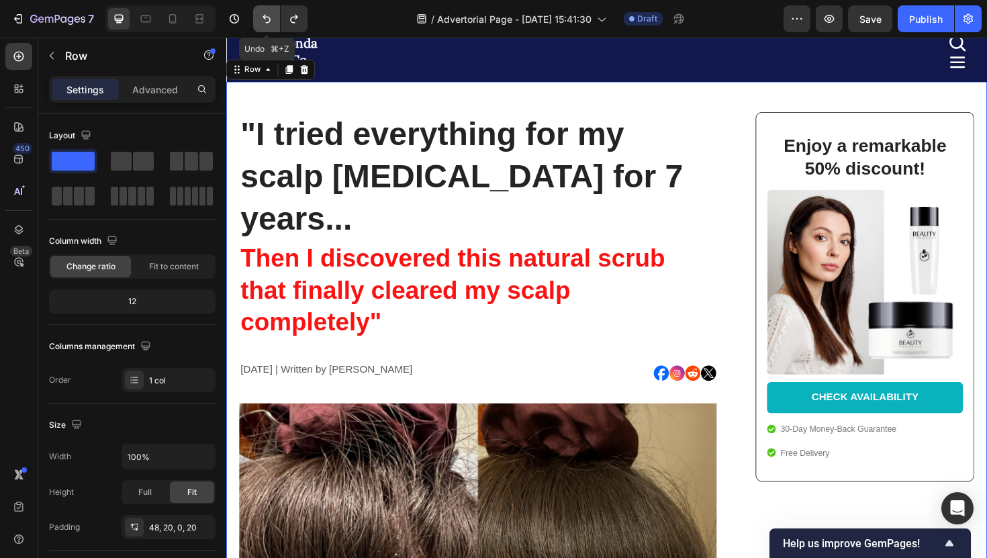
click at [260, 18] on icon "Undo/Redo" at bounding box center [266, 18] width 13 height 13
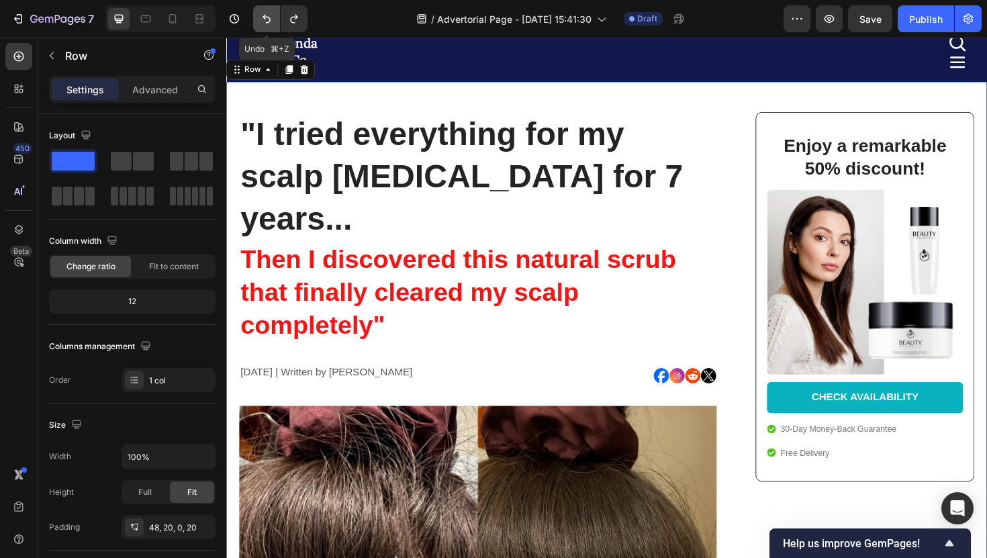
click at [260, 18] on icon "Undo/Redo" at bounding box center [266, 18] width 13 height 13
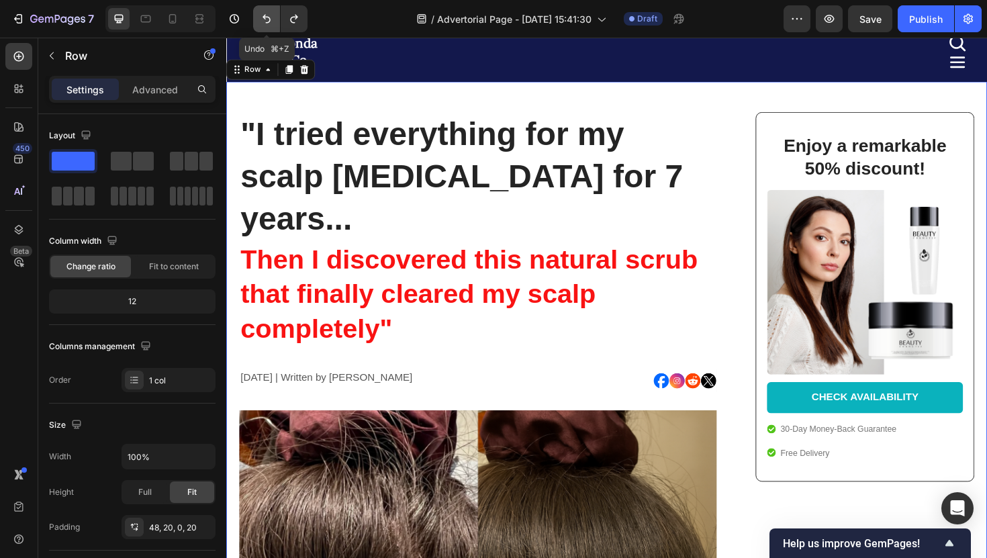
click at [260, 18] on icon "Undo/Redo" at bounding box center [266, 18] width 13 height 13
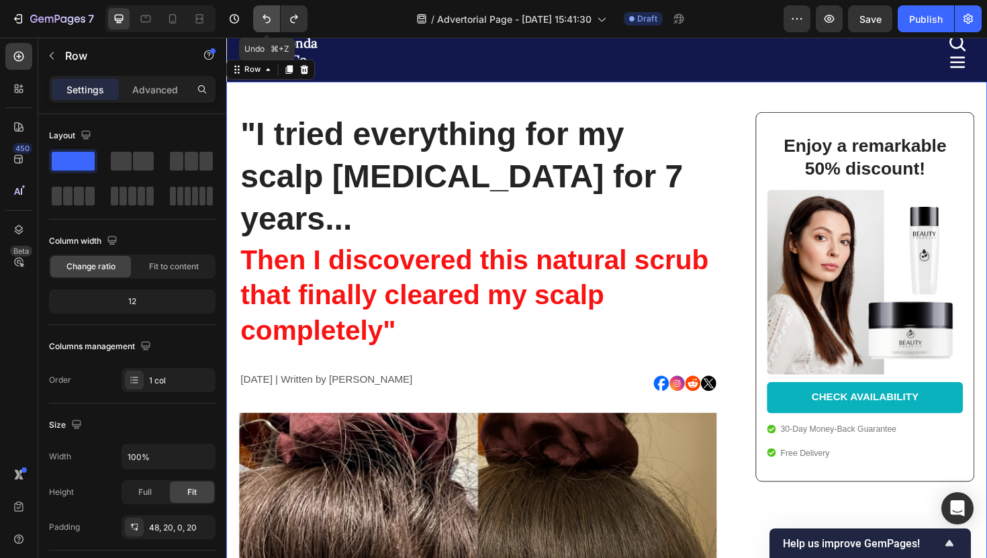
click at [260, 18] on icon "Undo/Redo" at bounding box center [266, 18] width 13 height 13
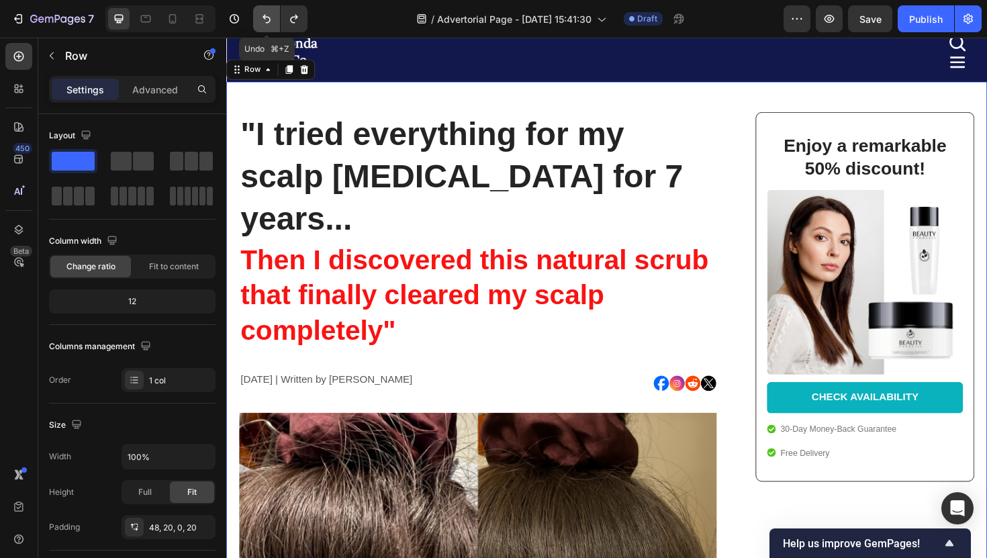
click at [260, 18] on icon "Undo/Redo" at bounding box center [266, 18] width 13 height 13
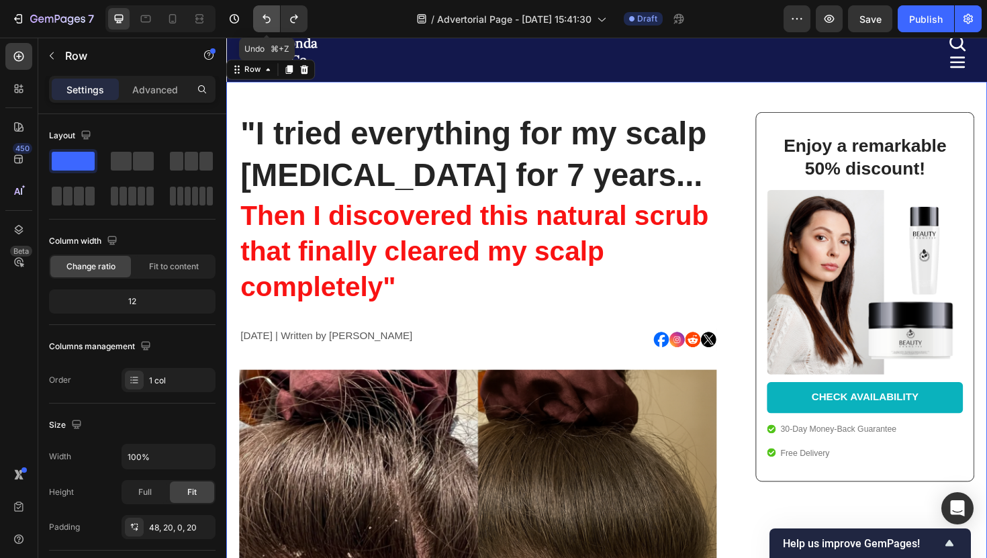
click at [260, 18] on icon "Undo/Redo" at bounding box center [266, 18] width 13 height 13
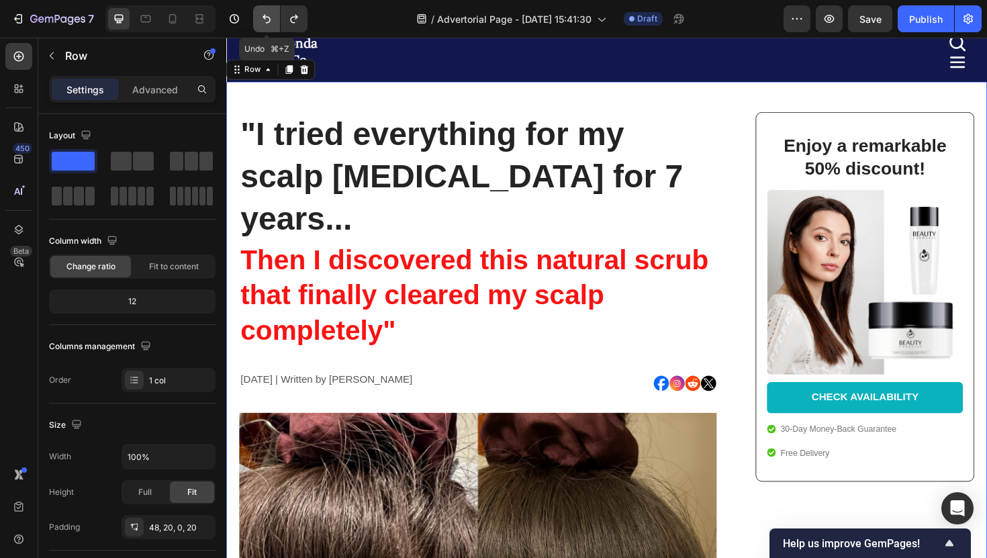
click at [260, 18] on icon "Undo/Redo" at bounding box center [266, 18] width 13 height 13
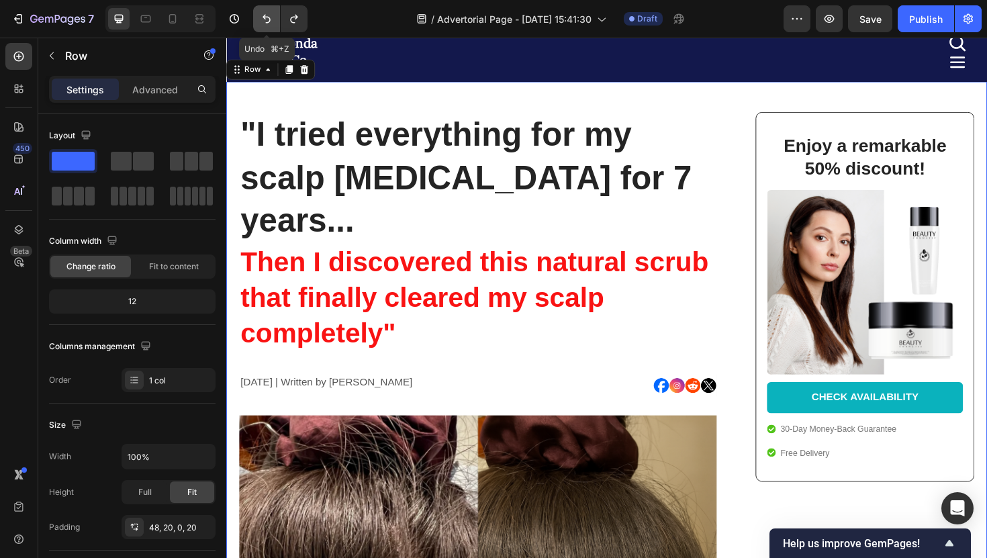
click at [260, 18] on icon "Undo/Redo" at bounding box center [266, 18] width 13 height 13
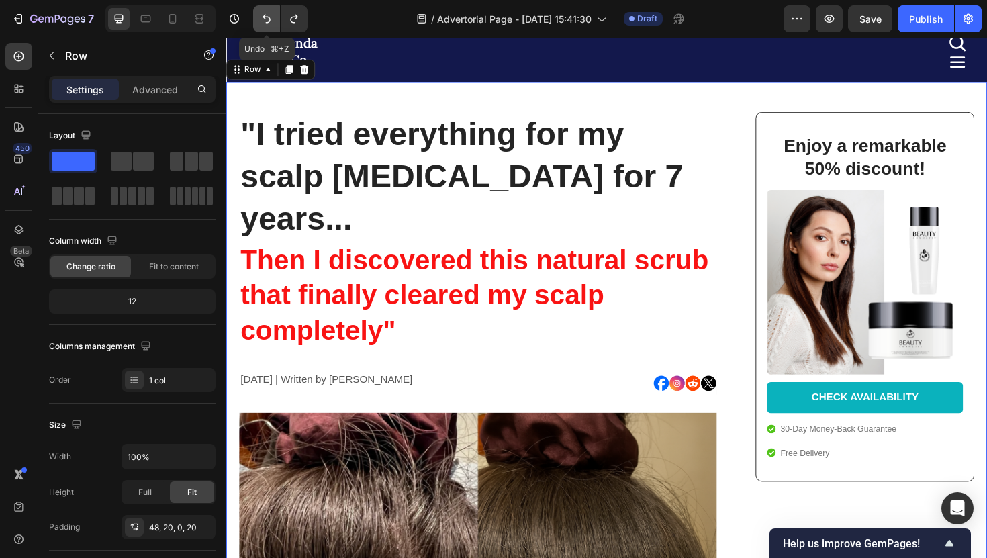
click at [260, 18] on icon "Undo/Redo" at bounding box center [266, 18] width 13 height 13
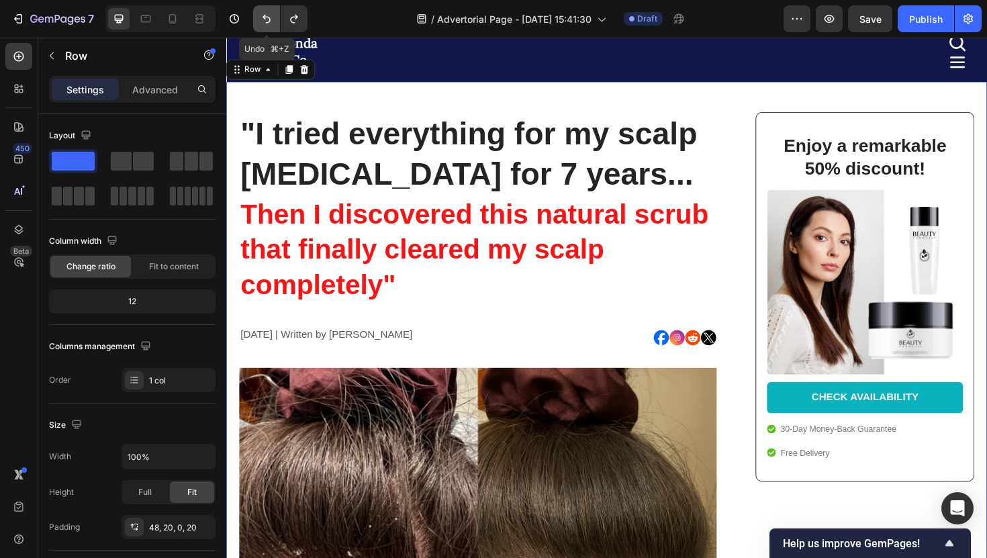
click at [260, 18] on icon "Undo/Redo" at bounding box center [266, 18] width 13 height 13
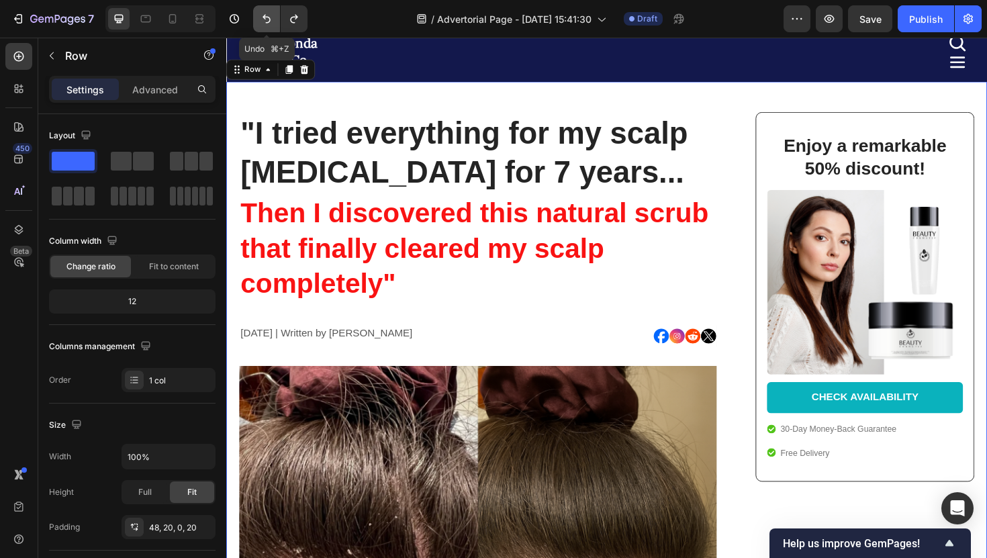
click at [260, 18] on icon "Undo/Redo" at bounding box center [266, 18] width 13 height 13
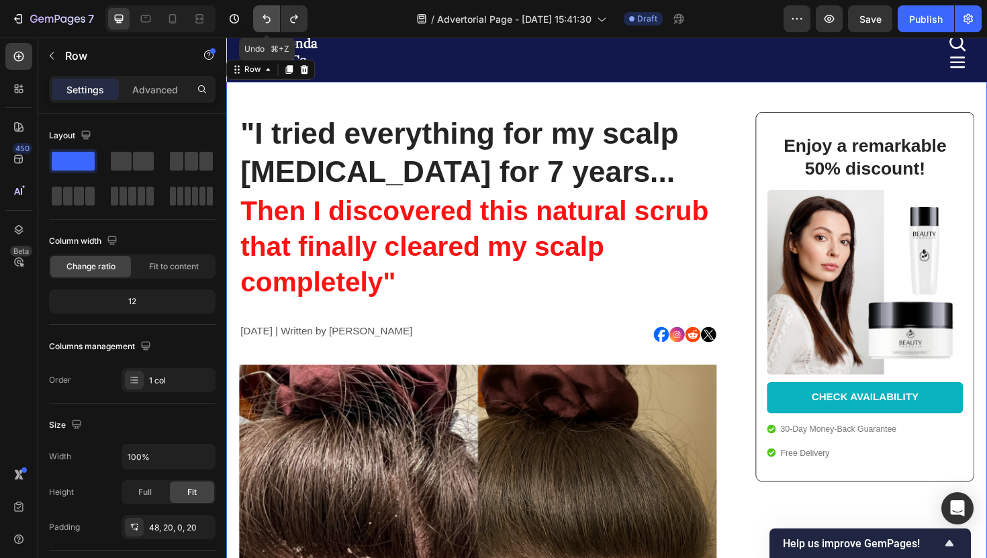
click at [260, 18] on icon "Undo/Redo" at bounding box center [266, 18] width 13 height 13
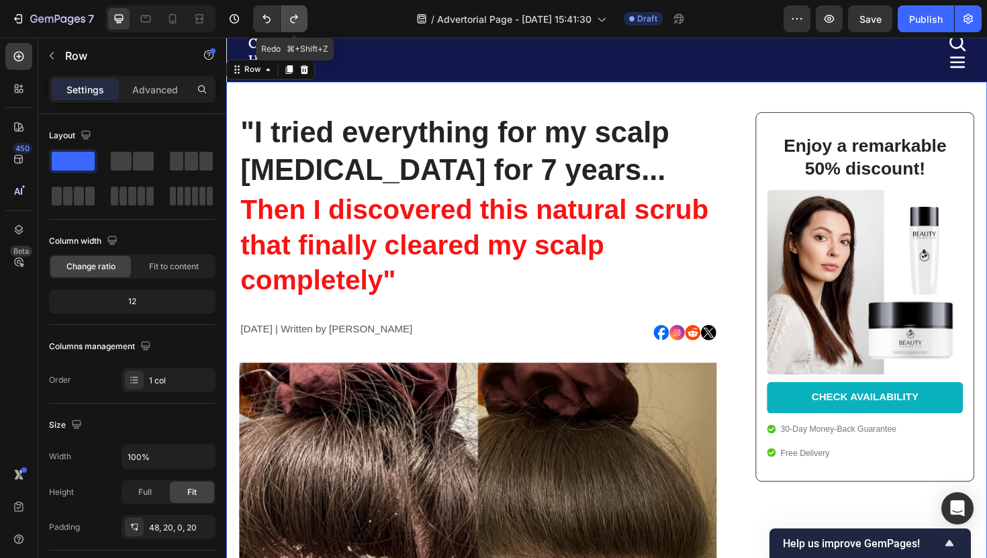
click at [282, 19] on button "Undo/Redo" at bounding box center [294, 18] width 27 height 27
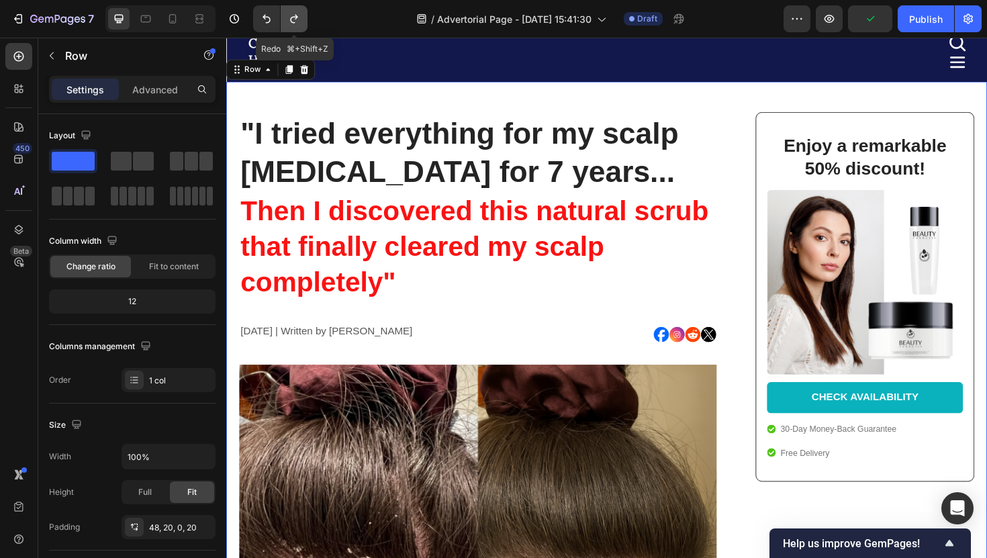
click at [283, 21] on button "Undo/Redo" at bounding box center [294, 18] width 27 height 27
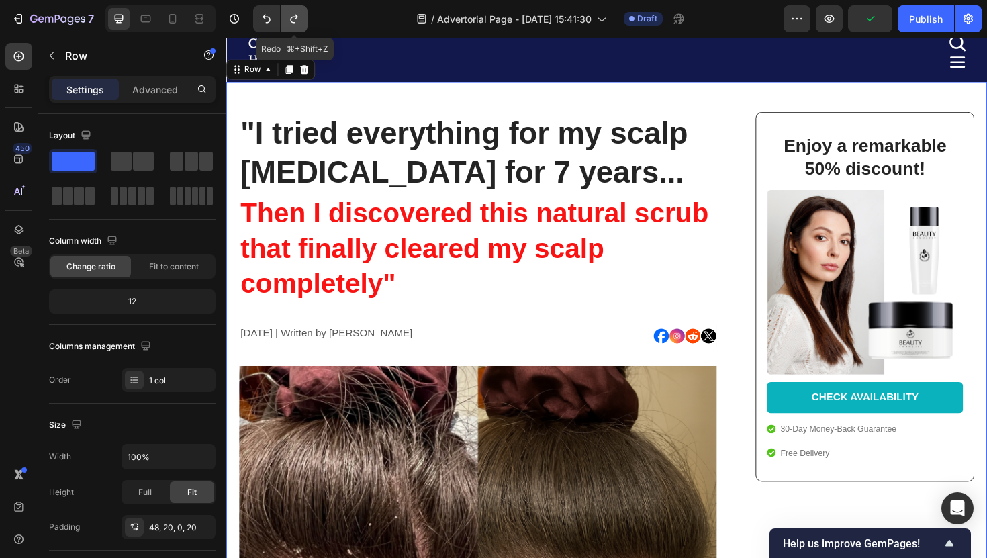
click at [283, 21] on button "Undo/Redo" at bounding box center [294, 18] width 27 height 27
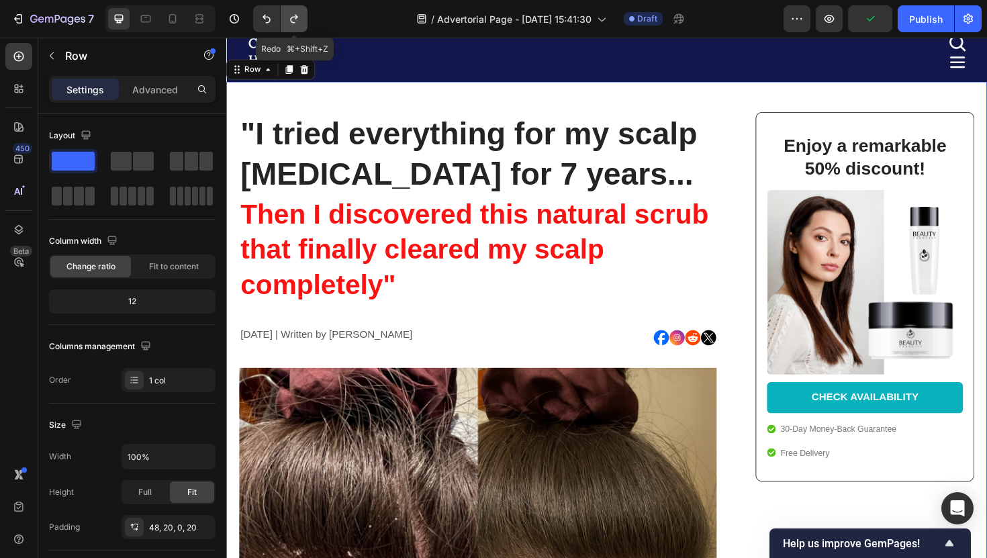
click at [283, 21] on button "Undo/Redo" at bounding box center [294, 18] width 27 height 27
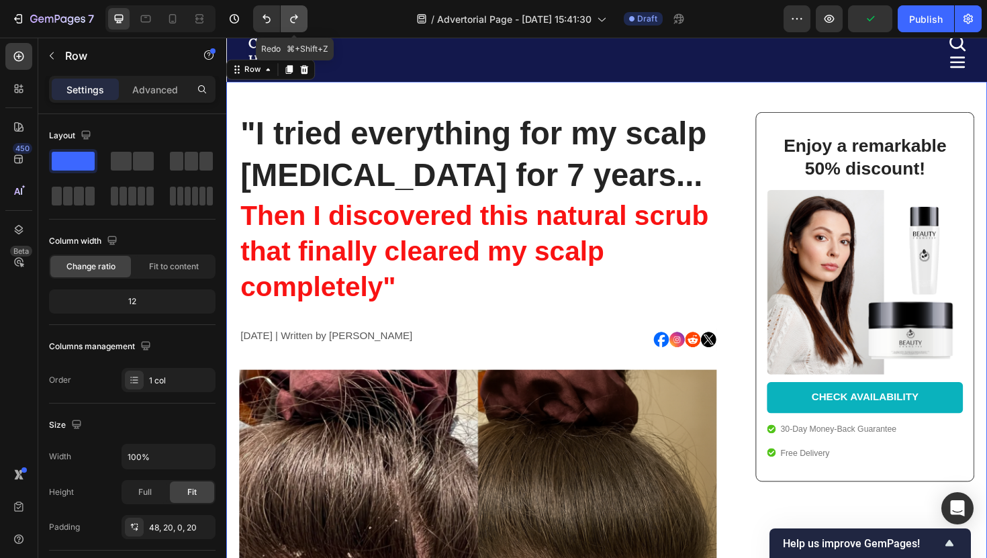
click at [283, 21] on button "Undo/Redo" at bounding box center [294, 18] width 27 height 27
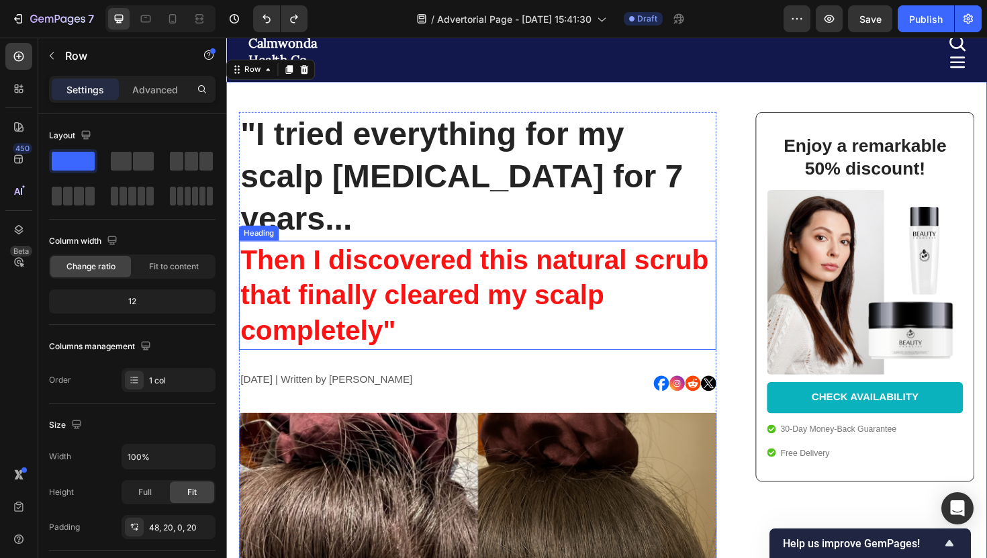
click at [402, 255] on p "Then I discovered this natural scrub that finally cleared my scalp completely"" at bounding box center [492, 311] width 503 height 113
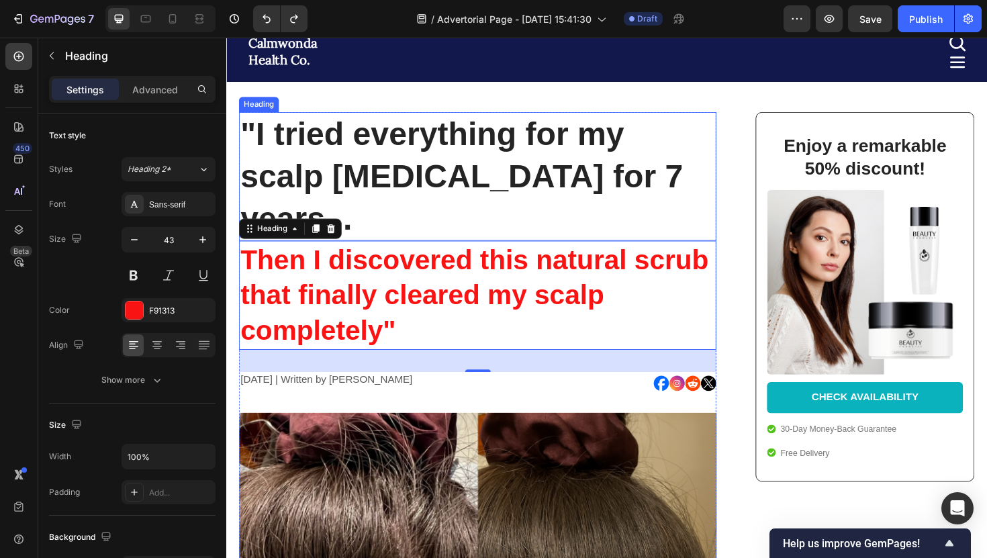
click at [297, 154] on p ""I tried everything for my scalp [MEDICAL_DATA] for 7 years..." at bounding box center [492, 185] width 503 height 134
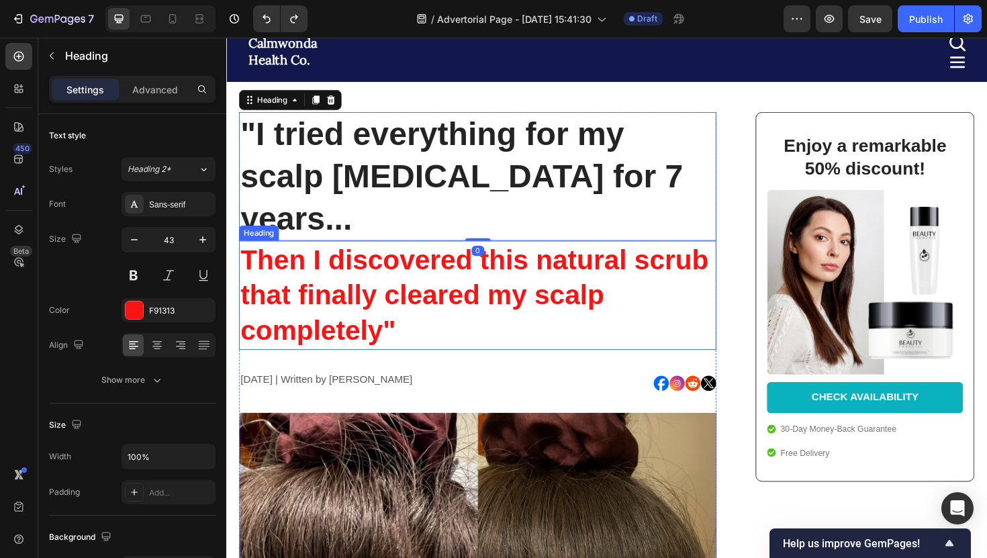
click at [336, 267] on p "Then I discovered this natural scrub that finally cleared my scalp completely"" at bounding box center [492, 311] width 503 height 113
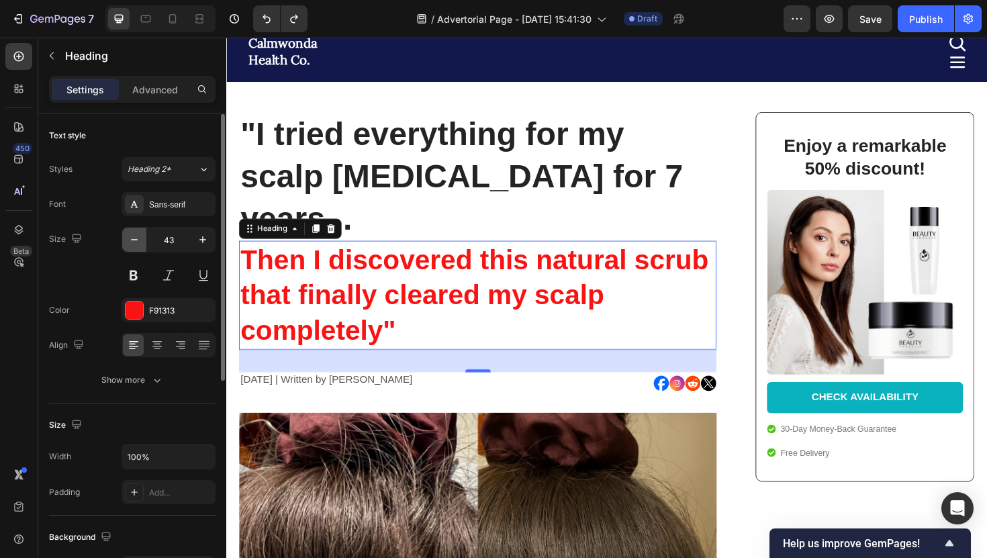
click at [134, 239] on icon "button" at bounding box center [134, 239] width 7 height 1
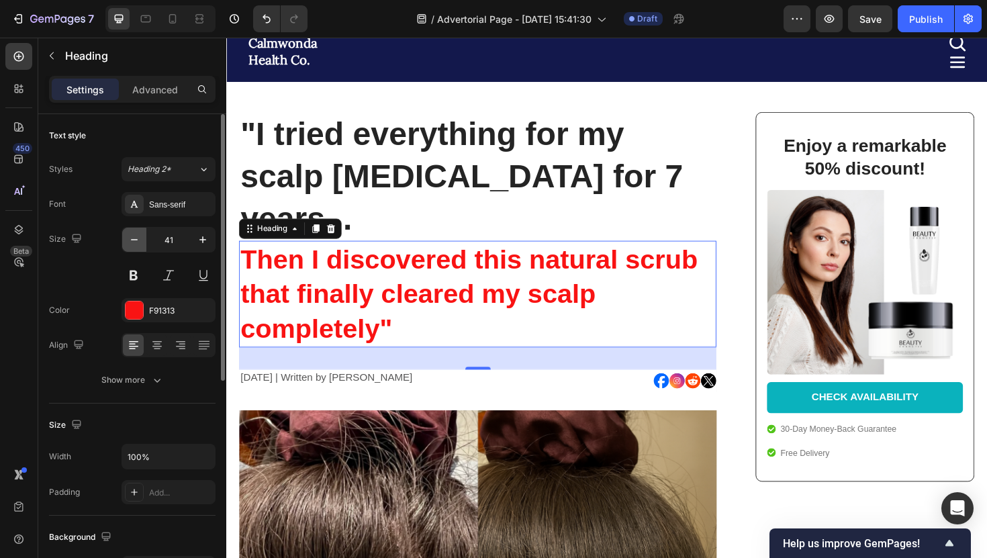
click at [134, 239] on icon "button" at bounding box center [134, 239] width 7 height 1
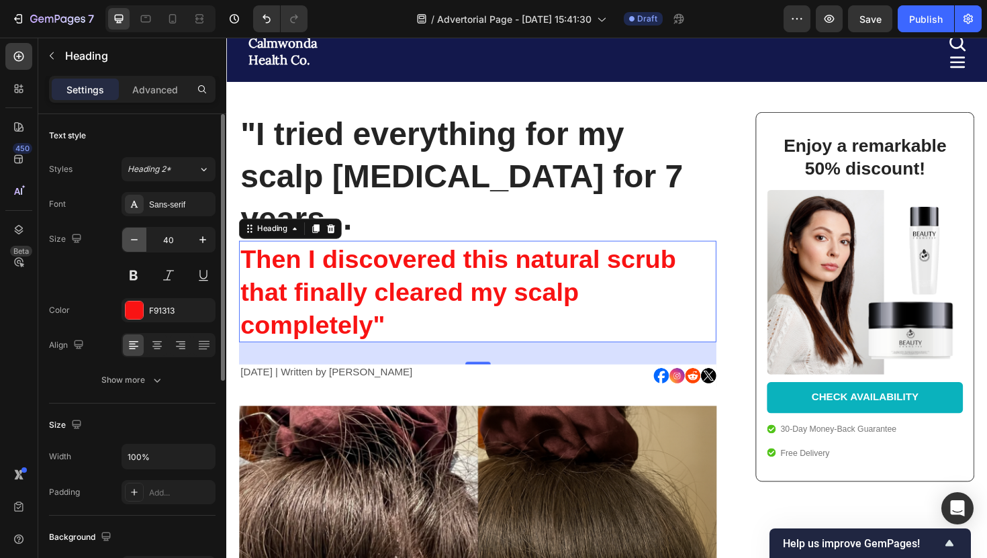
click at [134, 239] on icon "button" at bounding box center [134, 239] width 7 height 1
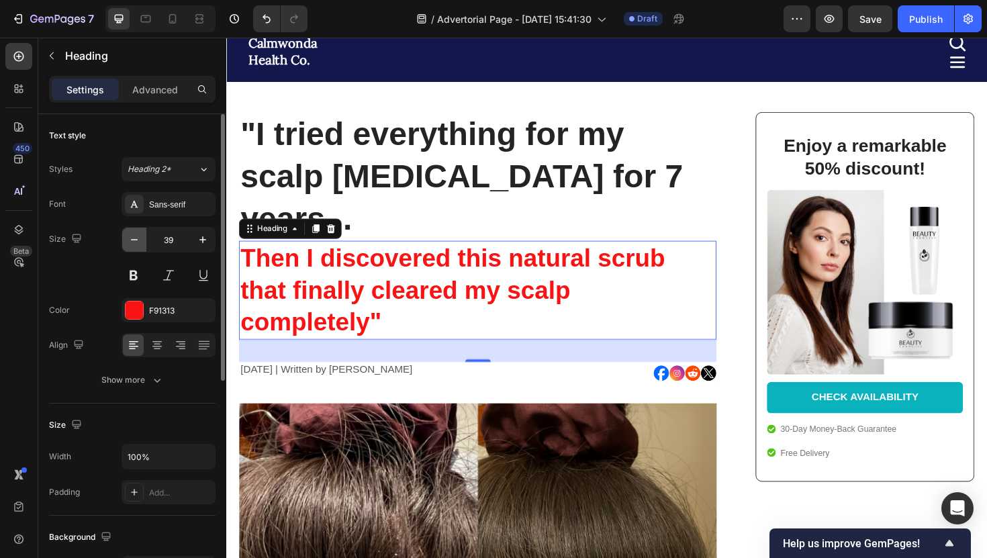
click at [134, 239] on icon "button" at bounding box center [134, 239] width 7 height 1
type input "38"
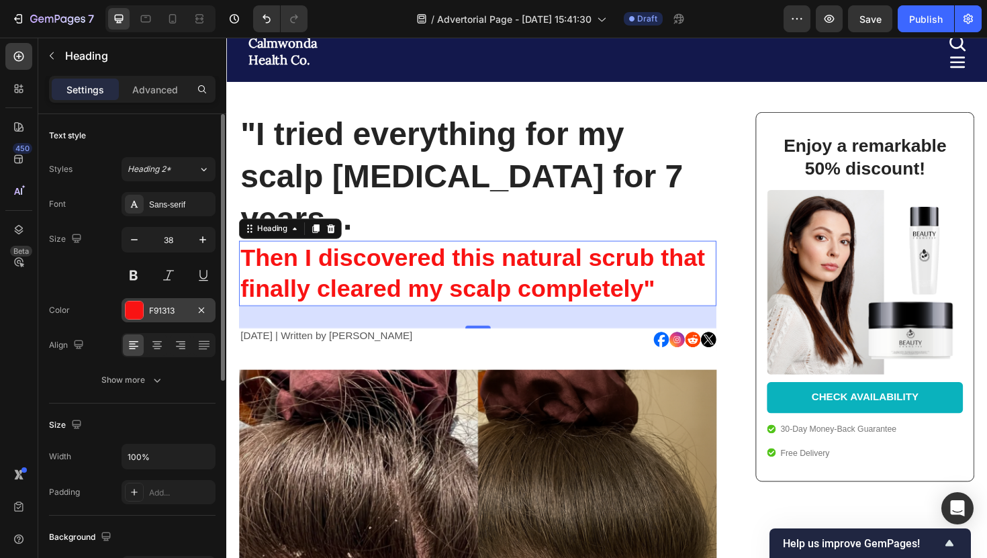
click at [161, 308] on div "F91313" at bounding box center [168, 311] width 39 height 12
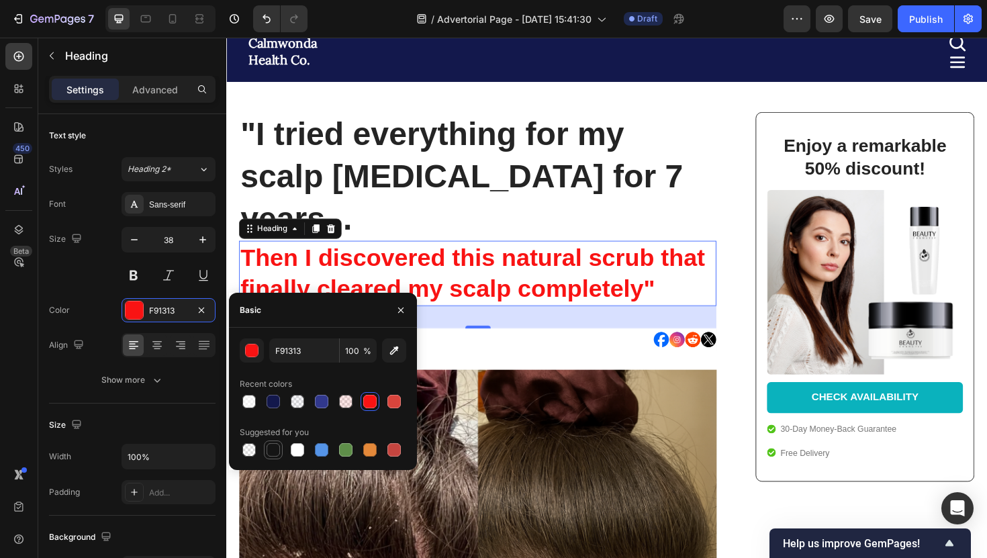
click at [274, 450] on div at bounding box center [273, 449] width 13 height 13
type input "151515"
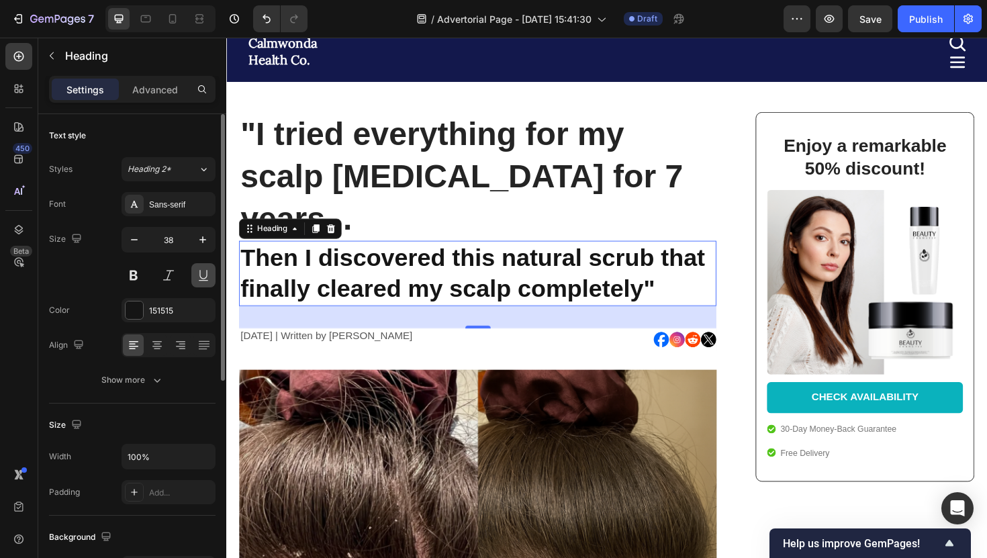
click at [197, 282] on button at bounding box center [203, 275] width 24 height 24
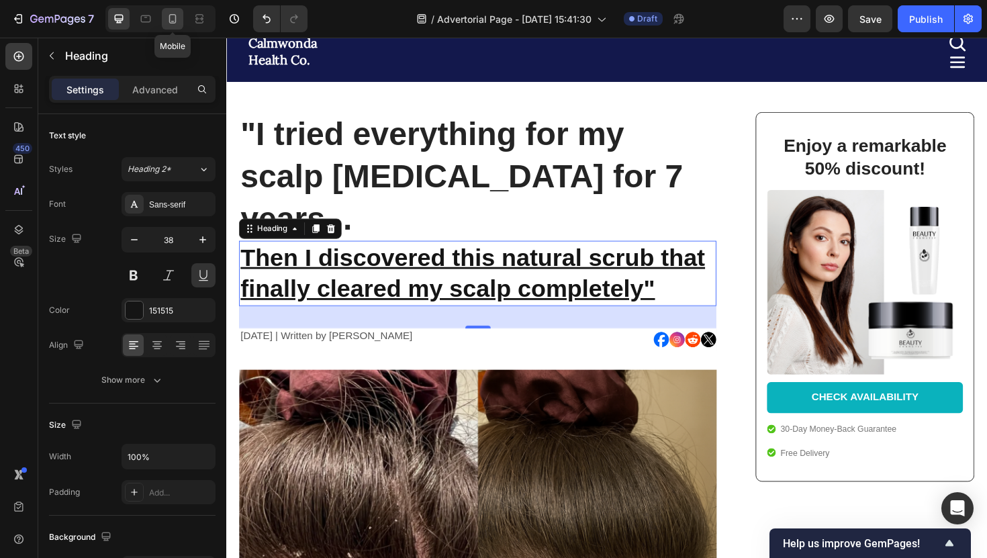
click at [167, 15] on icon at bounding box center [172, 18] width 13 height 13
type input "24"
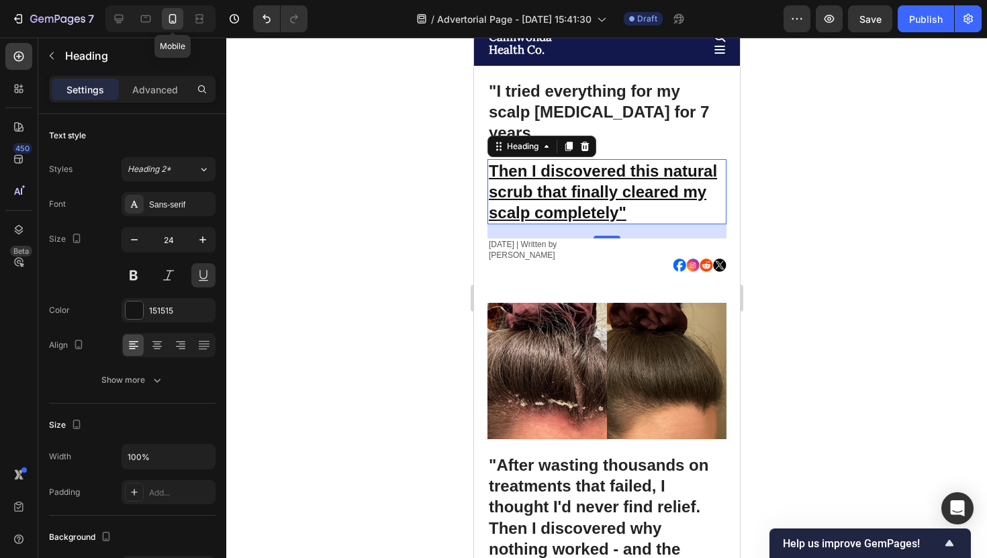
scroll to position [95, 0]
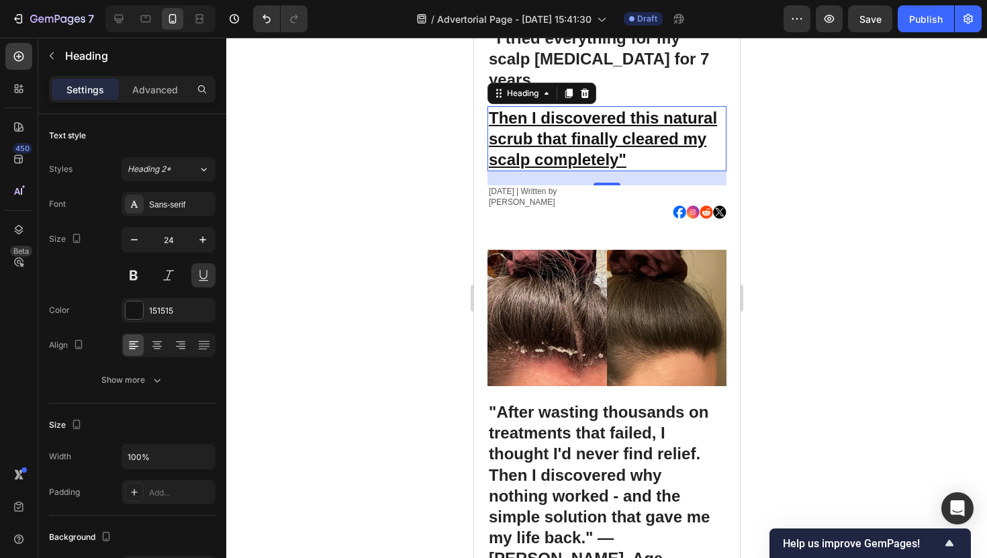
click at [807, 148] on div at bounding box center [606, 298] width 761 height 520
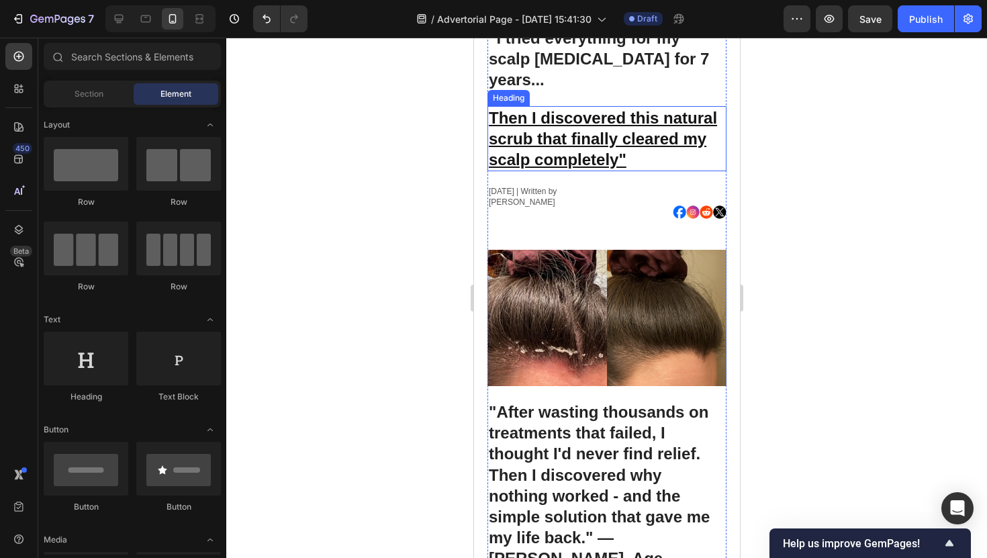
scroll to position [0, 0]
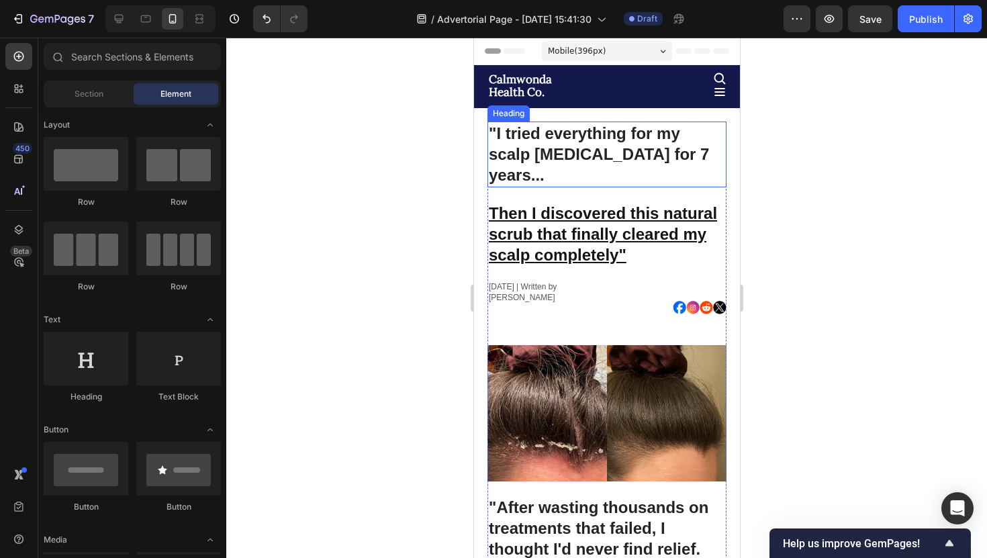
click at [657, 147] on p ""I tried everything for my scalp [MEDICAL_DATA] for 7 years..." at bounding box center [606, 154] width 236 height 63
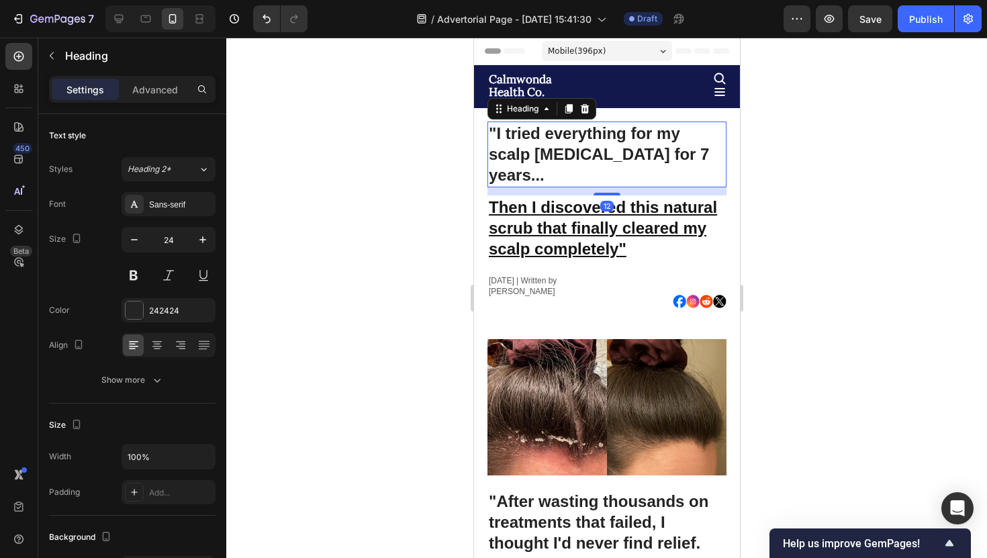
drag, startPoint x: 614, startPoint y: 176, endPoint x: 619, endPoint y: 140, distance: 35.9
click at [619, 140] on div ""I tried everything for my scalp psoriasis for 7 years... Heading 12" at bounding box center [606, 155] width 239 height 66
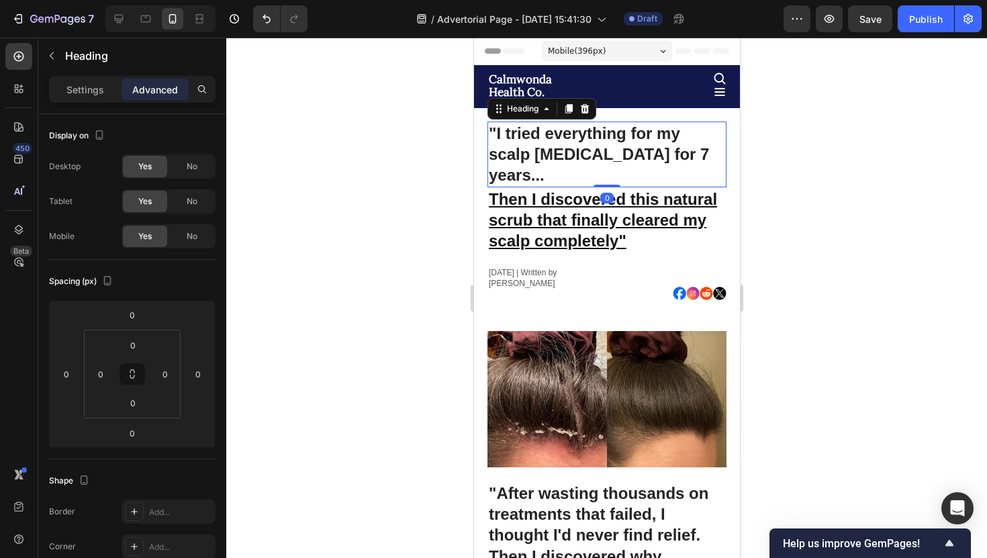
click at [774, 190] on div at bounding box center [606, 298] width 761 height 520
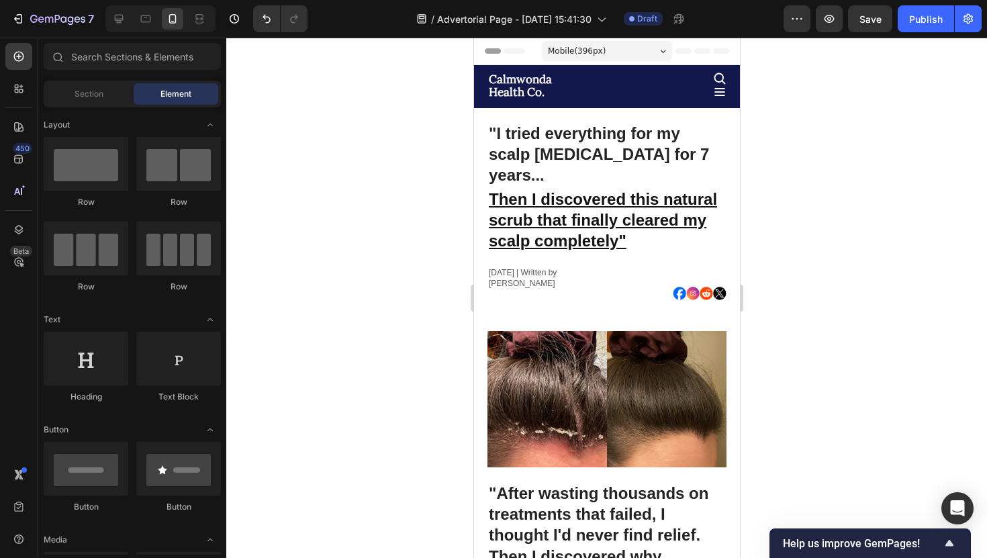
click at [793, 232] on div at bounding box center [606, 298] width 761 height 520
click at [120, 17] on icon at bounding box center [118, 18] width 13 height 13
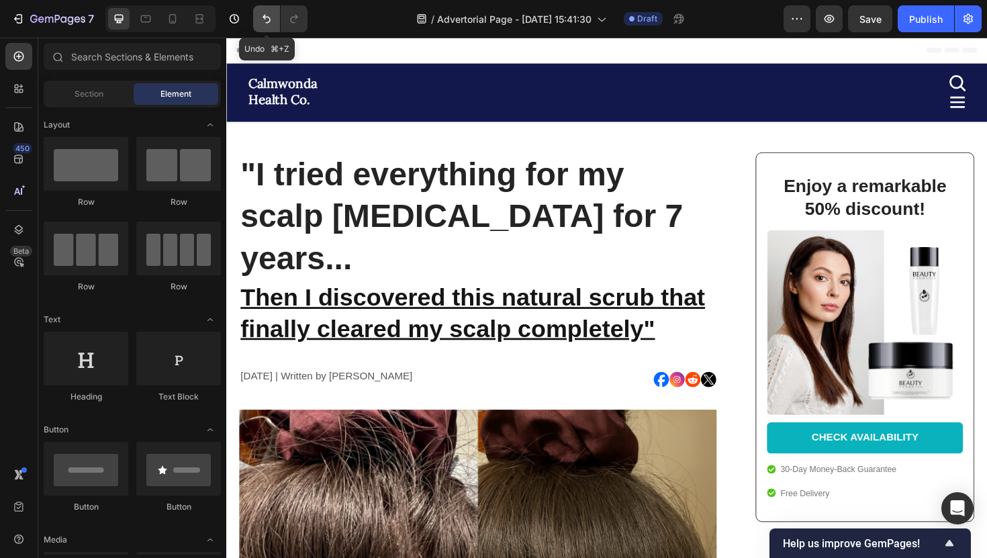
click at [271, 28] on button "Undo/Redo" at bounding box center [266, 18] width 27 height 27
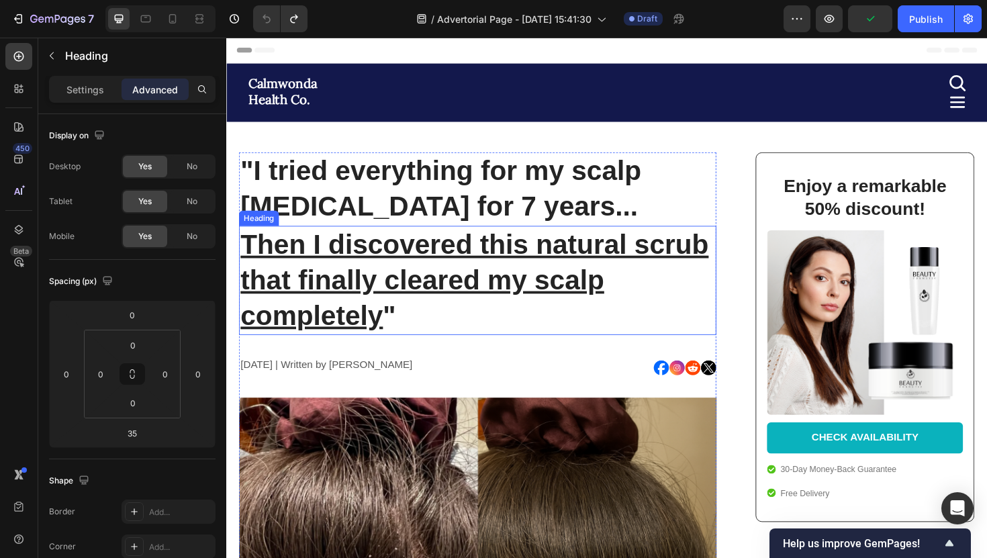
click at [534, 313] on h1 "Then I discovered this natural scrub that finally cleared my scalp completely "" at bounding box center [493, 295] width 506 height 116
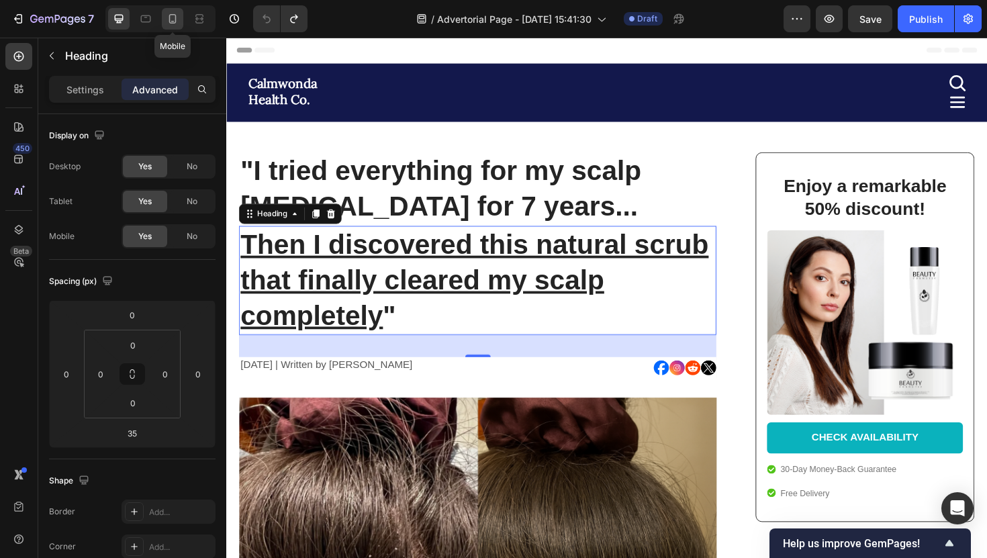
click at [169, 21] on icon at bounding box center [172, 18] width 13 height 13
type input "21"
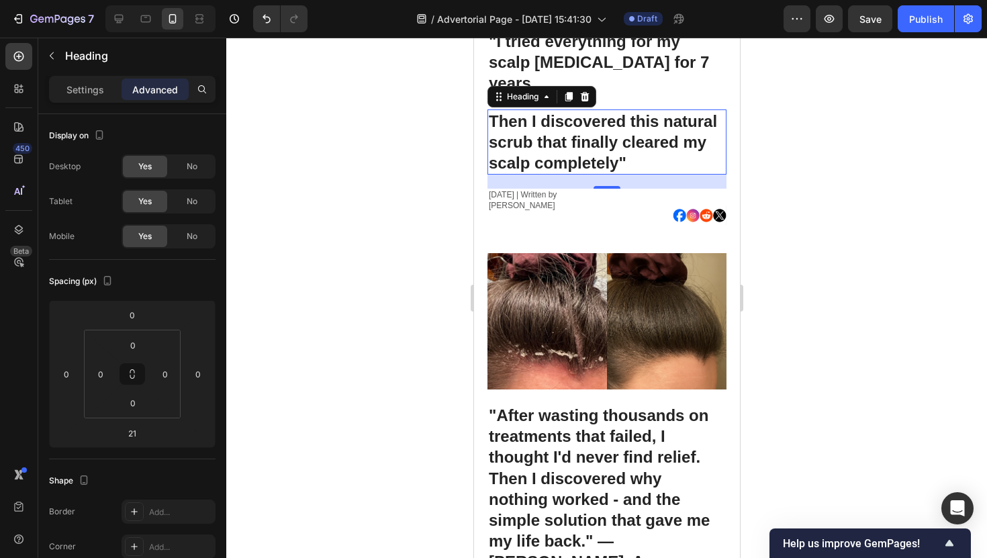
scroll to position [95, 0]
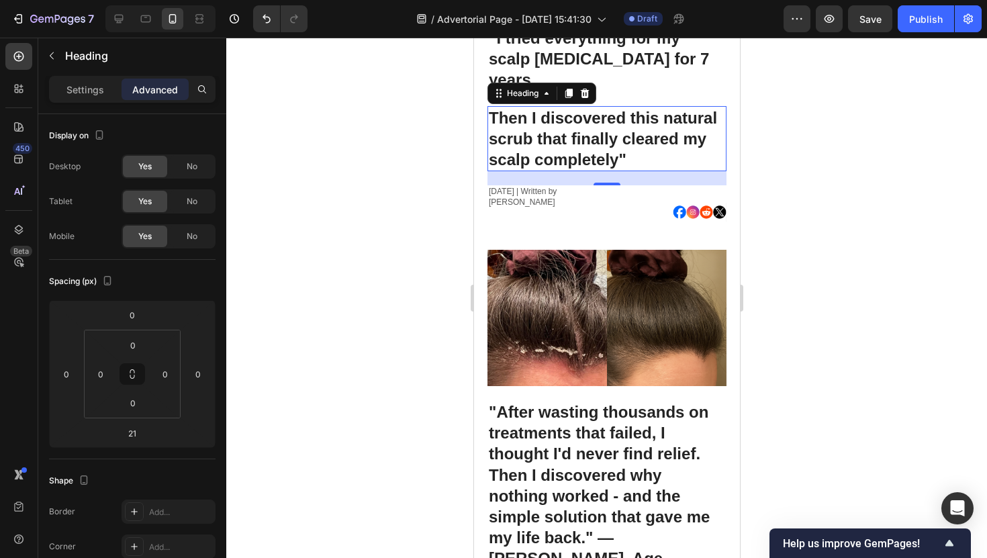
click at [422, 183] on div at bounding box center [606, 298] width 761 height 520
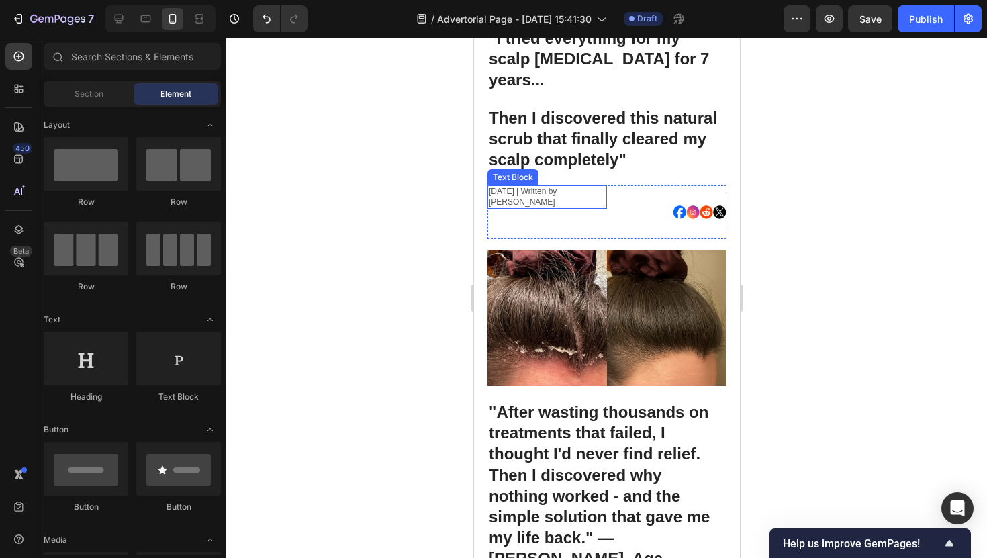
scroll to position [0, 0]
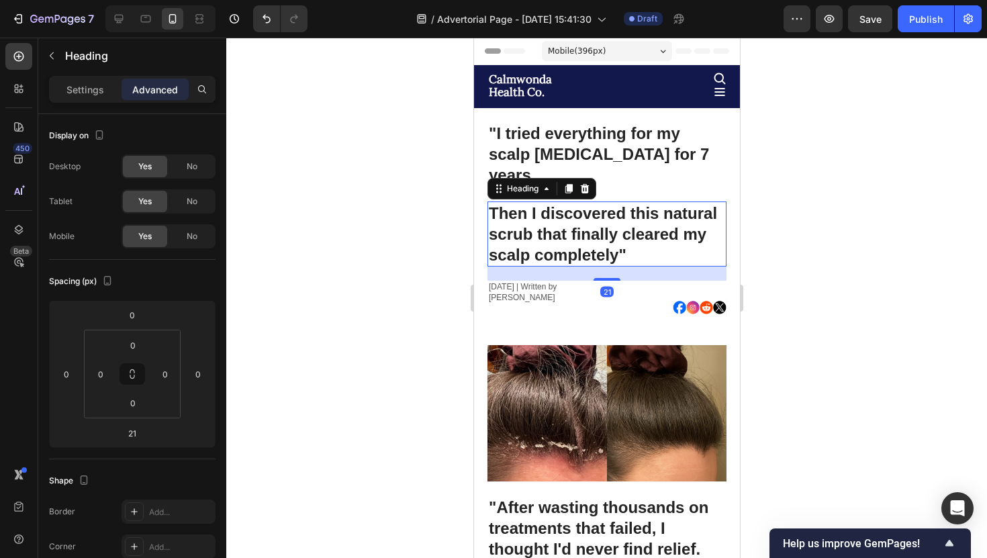
click at [547, 201] on h1 "Then I discovered this natural scrub that finally cleared my scalp completely"" at bounding box center [606, 234] width 239 height 66
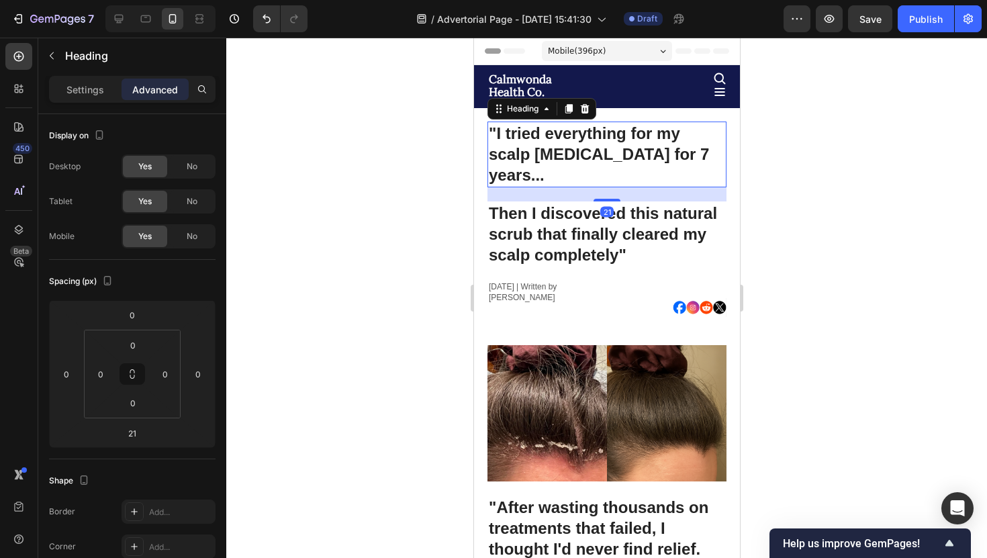
click at [595, 139] on p ""I tried everything for my scalp [MEDICAL_DATA] for 7 years..." at bounding box center [606, 154] width 236 height 63
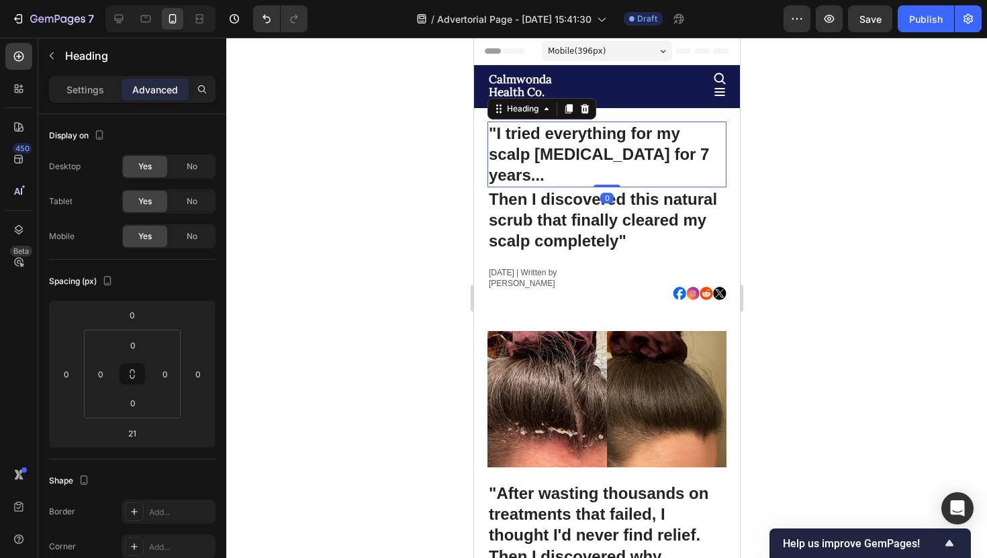
drag, startPoint x: 606, startPoint y: 180, endPoint x: 606, endPoint y: 142, distance: 38.3
click at [606, 142] on div ""I tried everything for my scalp psoriasis for 7 years... Heading 0" at bounding box center [606, 155] width 239 height 66
type input "0"
click at [777, 198] on div at bounding box center [606, 298] width 761 height 520
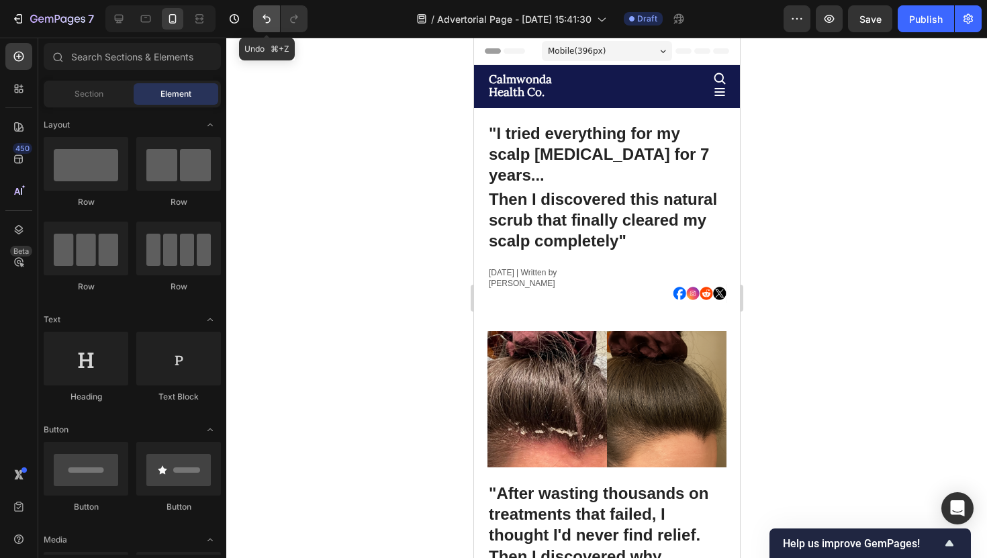
click at [260, 24] on icon "Undo/Redo" at bounding box center [266, 18] width 13 height 13
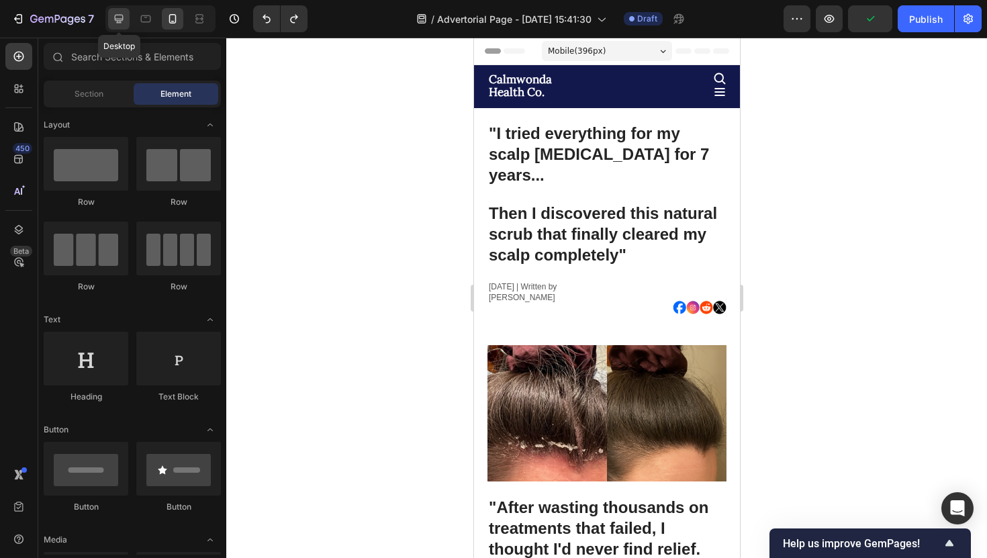
click at [124, 22] on icon at bounding box center [118, 18] width 13 height 13
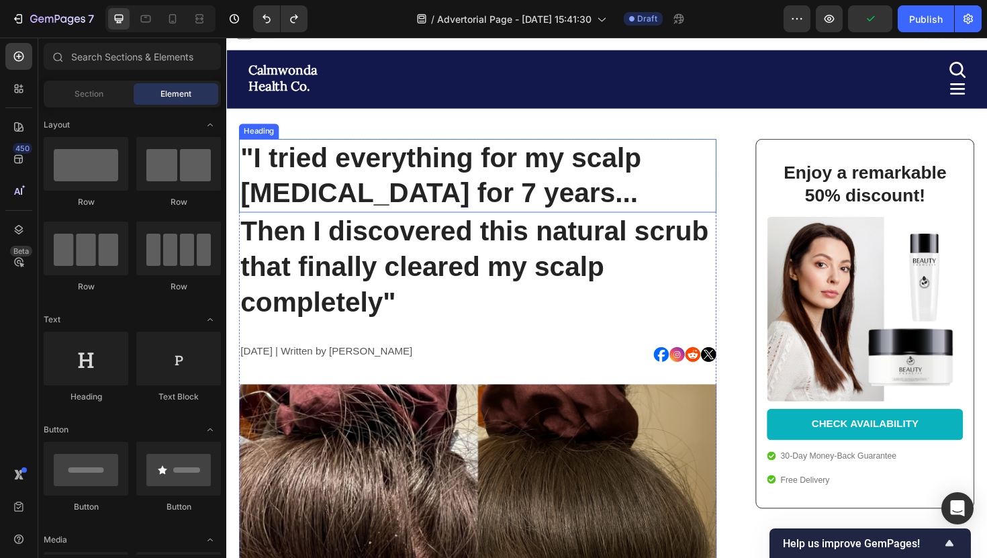
scroll to position [19, 0]
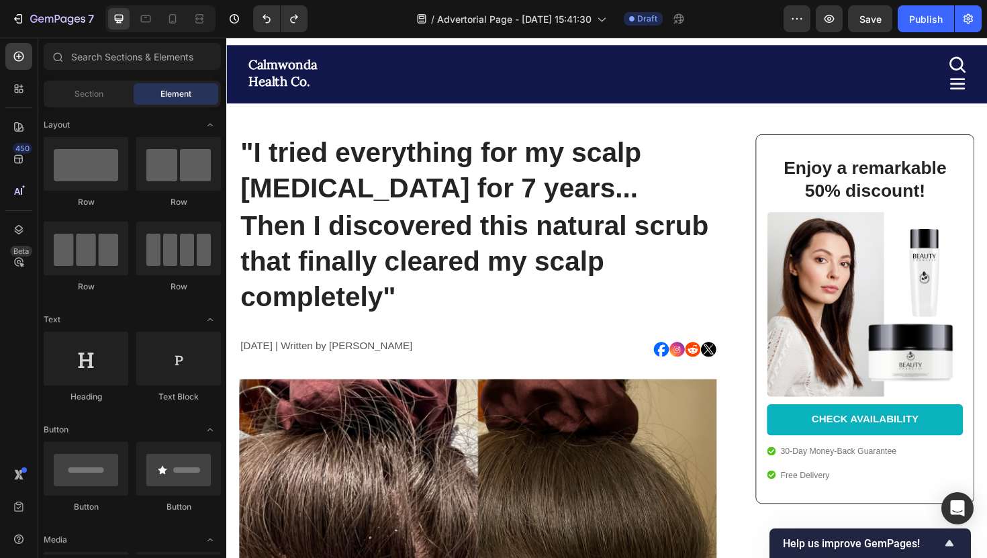
click at [876, 33] on div "7 Version history / Advertorial Page - Sep 28, 15:41:30 Draft Preview Save Publ…" at bounding box center [493, 19] width 987 height 38
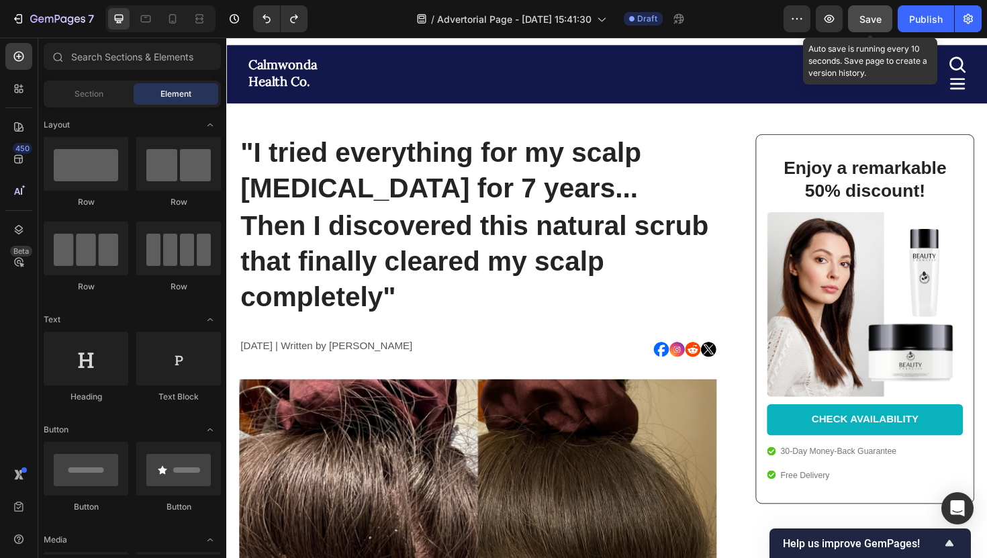
click at [872, 30] on button "Save" at bounding box center [870, 18] width 44 height 27
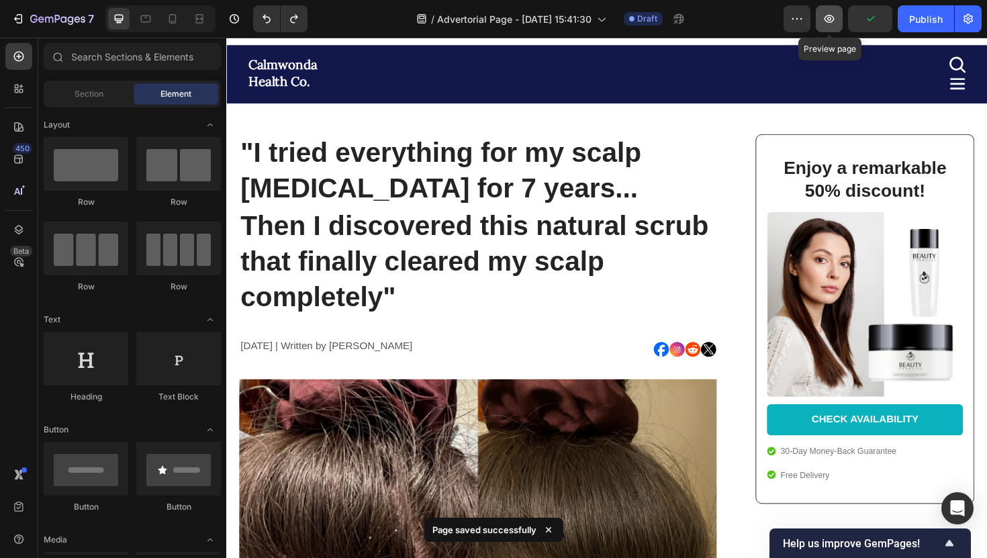
click at [835, 28] on button "button" at bounding box center [829, 18] width 27 height 27
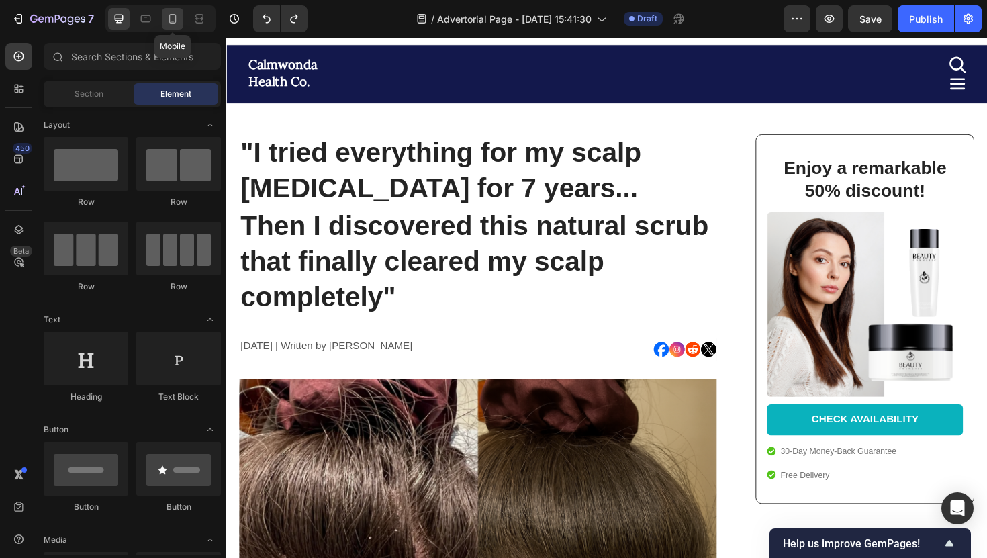
click at [173, 21] on icon at bounding box center [172, 18] width 13 height 13
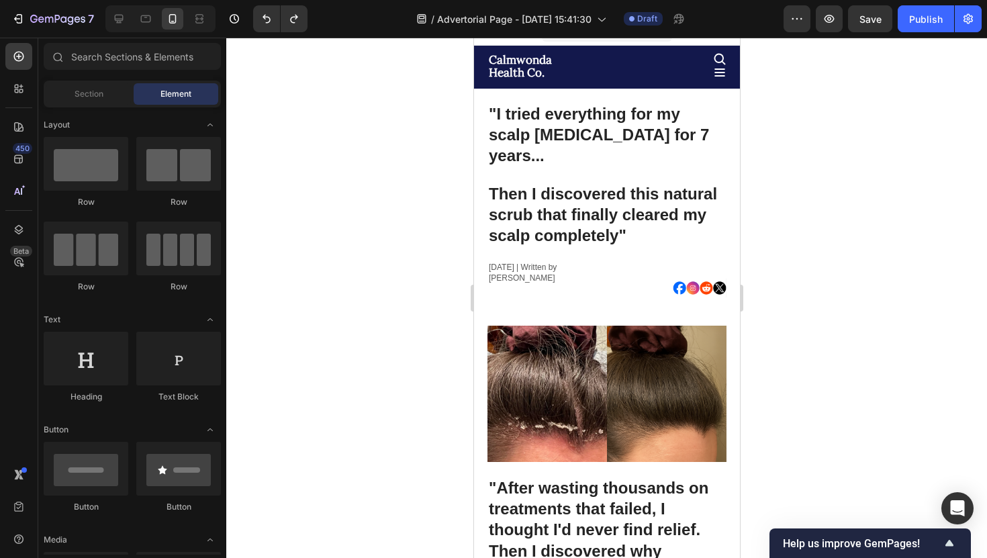
click at [824, 42] on div at bounding box center [606, 298] width 761 height 520
click at [824, 32] on div "7 Version history / Advertorial Page - Sep 28, 15:41:30 Draft Preview Save Publ…" at bounding box center [493, 19] width 987 height 38
click at [825, 26] on button "button" at bounding box center [829, 18] width 27 height 27
click at [121, 17] on icon at bounding box center [118, 18] width 13 height 13
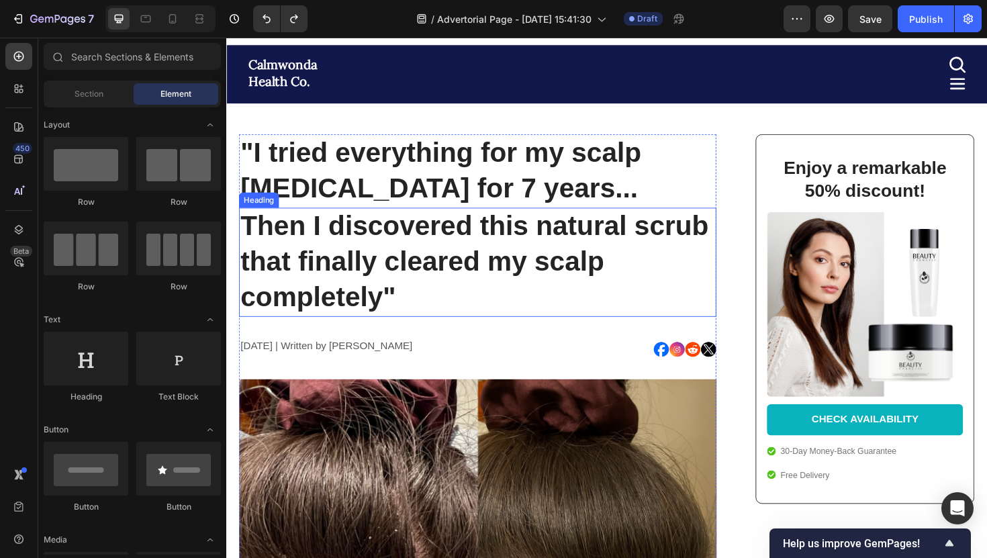
click at [500, 251] on h1 "Then I discovered this natural scrub that finally cleared my scalp completely"" at bounding box center [493, 276] width 506 height 116
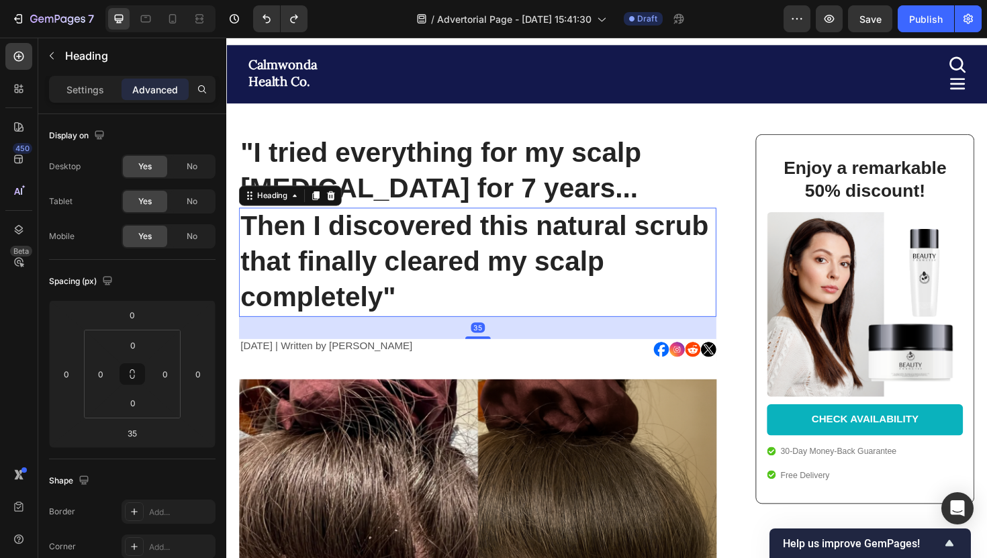
click at [437, 305] on h1 "Then I discovered this natural scrub that finally cleared my scalp completely"" at bounding box center [493, 276] width 506 height 116
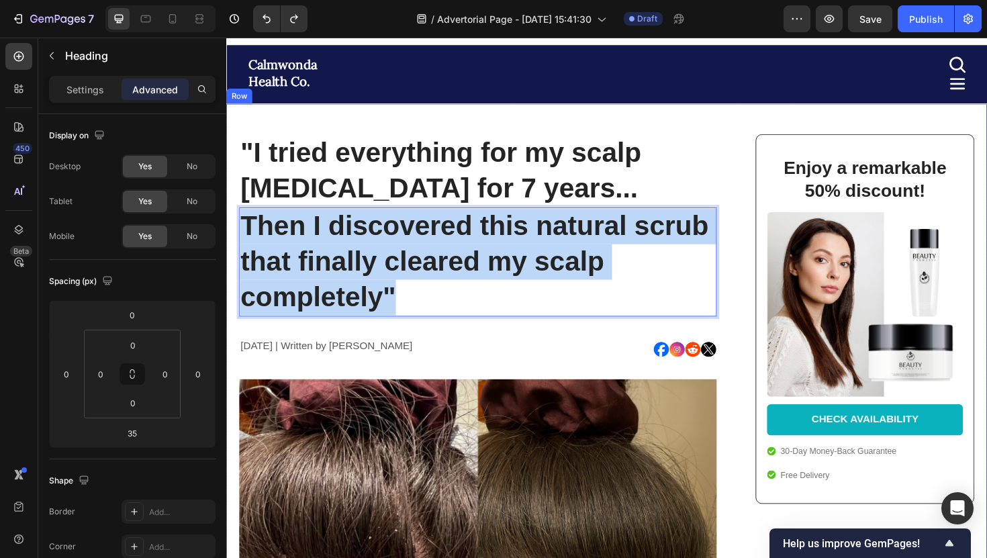
drag, startPoint x: 437, startPoint y: 305, endPoint x: 227, endPoint y: 236, distance: 220.6
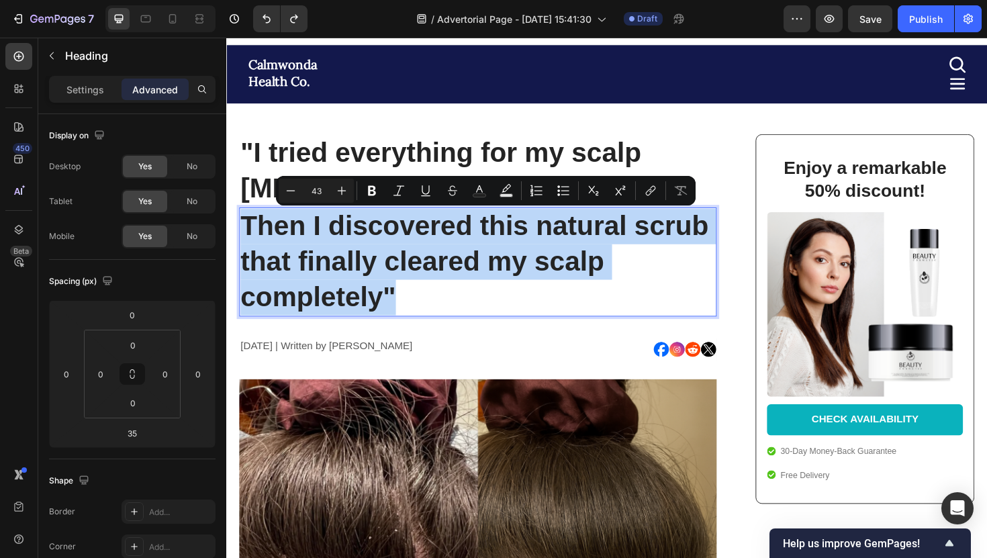
copy p "Then I discovered this natural scrub that finally cleared my scalp completely""
click at [550, 156] on p ""I tried everything for my scalp [MEDICAL_DATA] for 7 years..." at bounding box center [492, 178] width 503 height 75
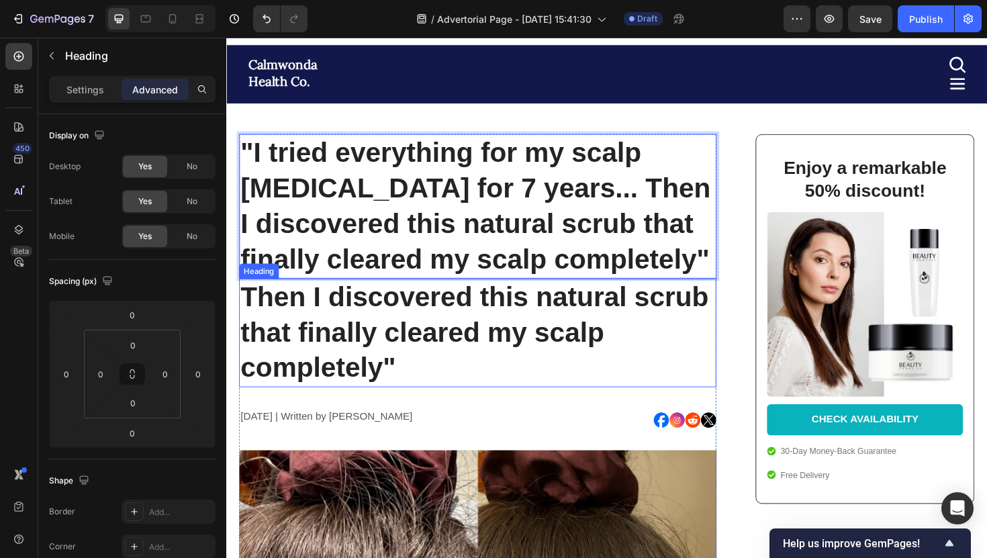
click at [543, 324] on p "Then I discovered this natural scrub that finally cleared my scalp completely"" at bounding box center [492, 350] width 503 height 113
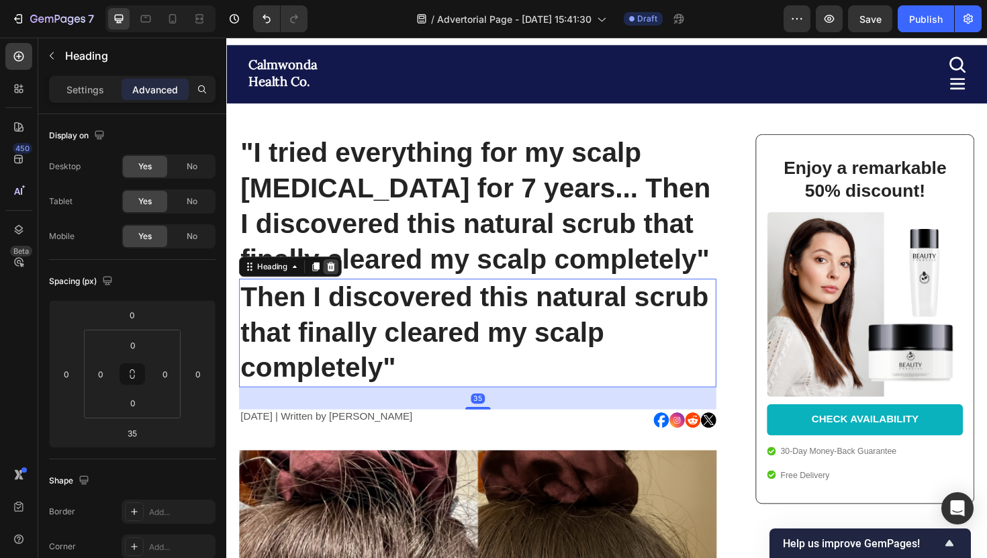
click at [342, 284] on icon at bounding box center [337, 280] width 11 height 11
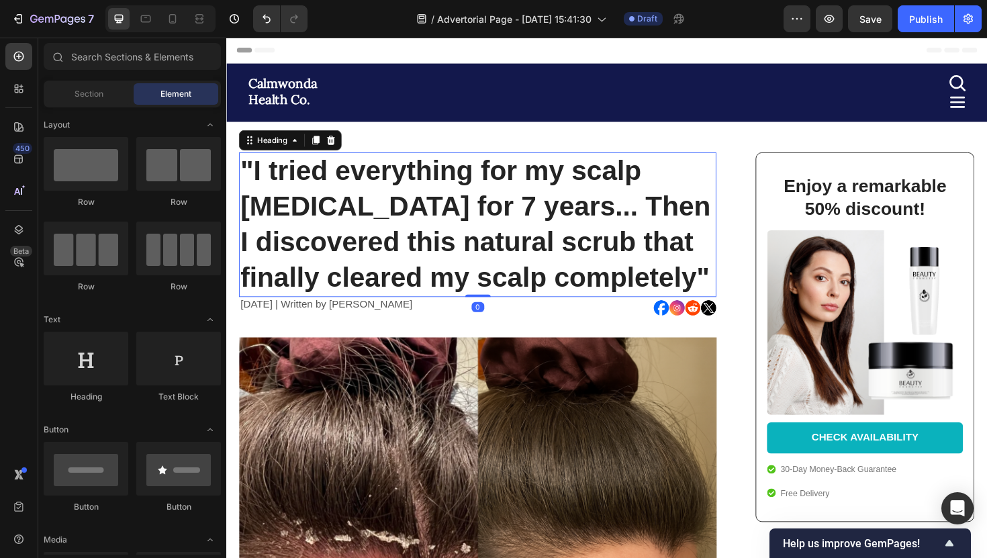
click at [342, 256] on p ""I tried everything for my scalp psoriasis for 7 years... Then I discovered thi…" at bounding box center [492, 236] width 503 height 150
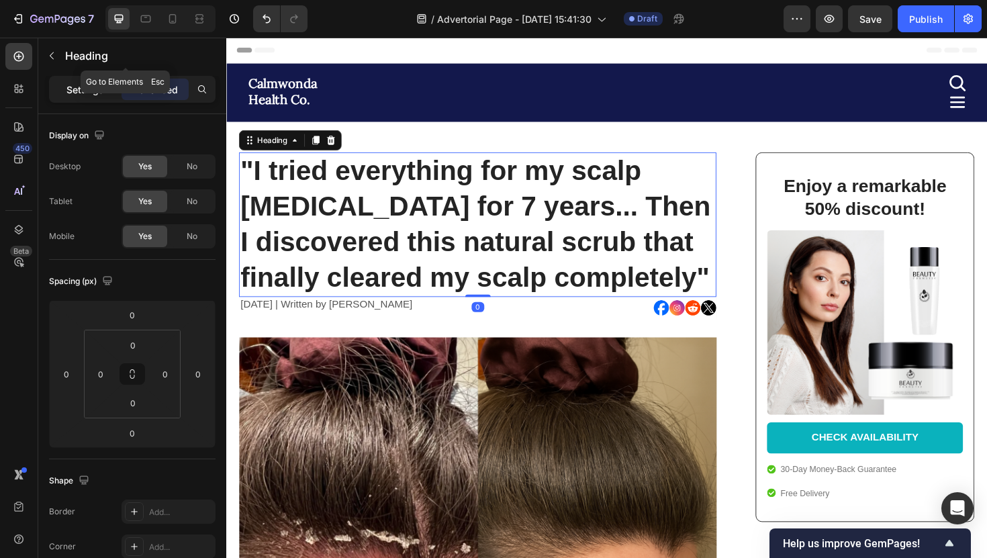
click at [88, 83] on p "Settings" at bounding box center [85, 90] width 38 height 14
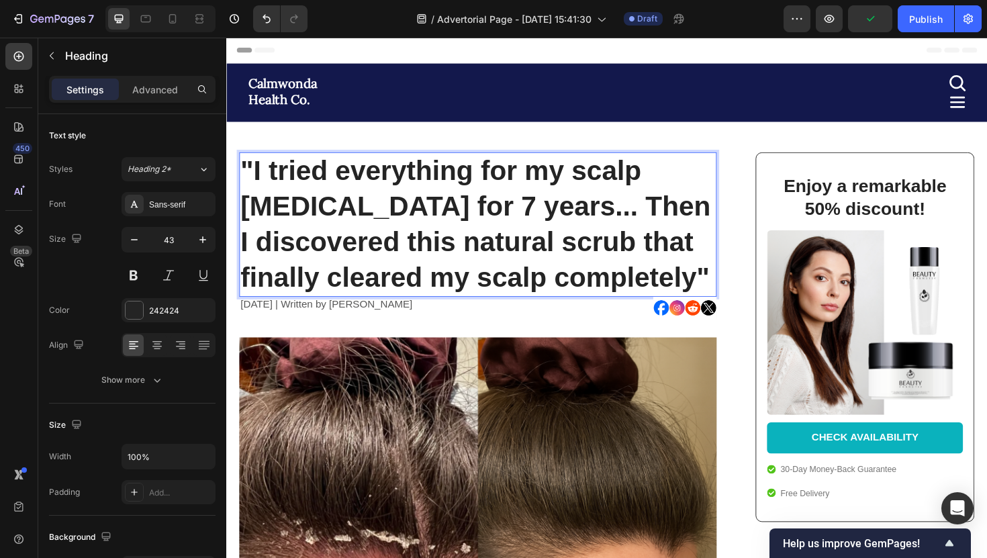
click at [499, 308] on p ""I tried everything for my scalp psoriasis for 7 years... Then I discovered thi…" at bounding box center [492, 236] width 503 height 150
click at [502, 320] on div at bounding box center [622, 324] width 248 height 24
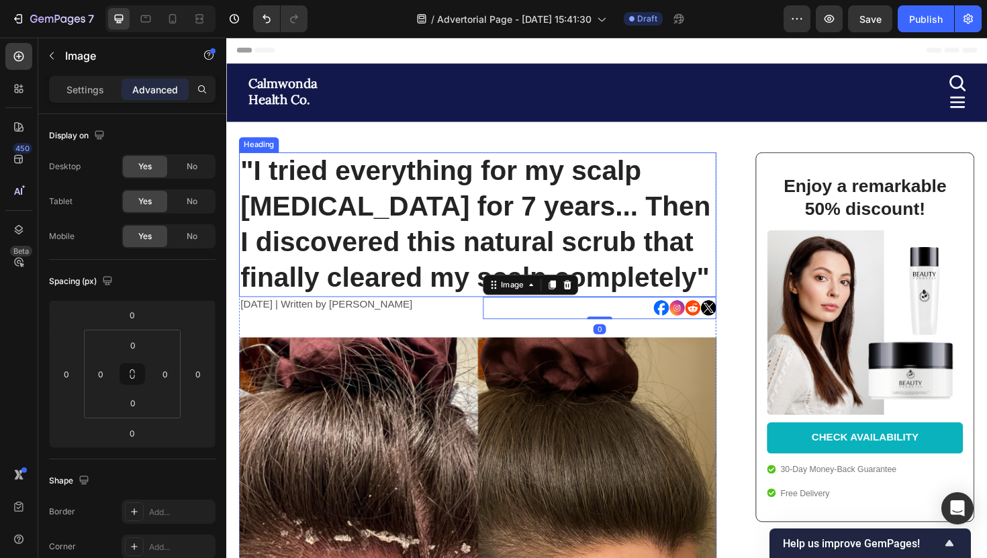
click at [481, 296] on p ""I tried everything for my scalp psoriasis for 7 years... Then I discovered thi…" at bounding box center [492, 236] width 503 height 150
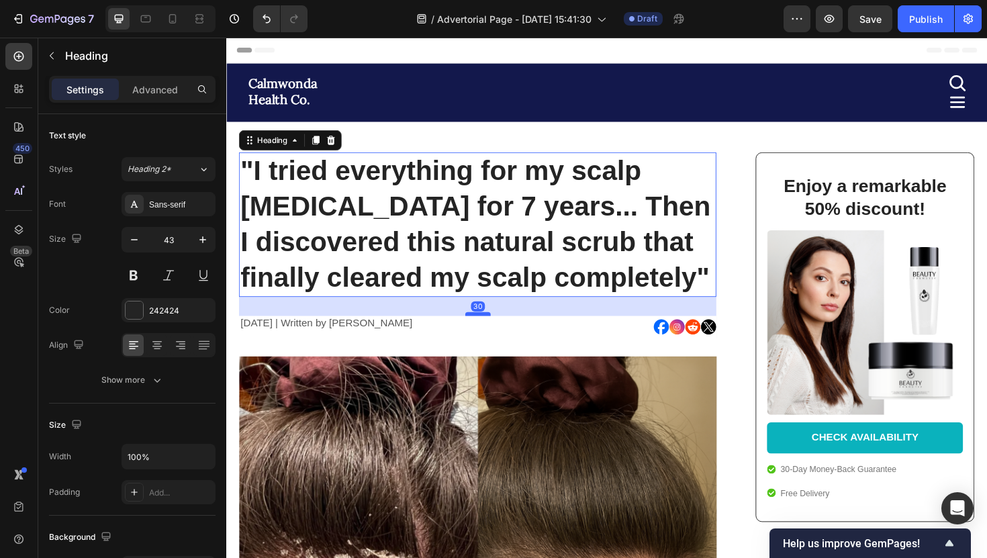
drag, startPoint x: 482, startPoint y: 310, endPoint x: 483, endPoint y: 330, distance: 20.2
click at [483, 330] on div at bounding box center [492, 330] width 27 height 4
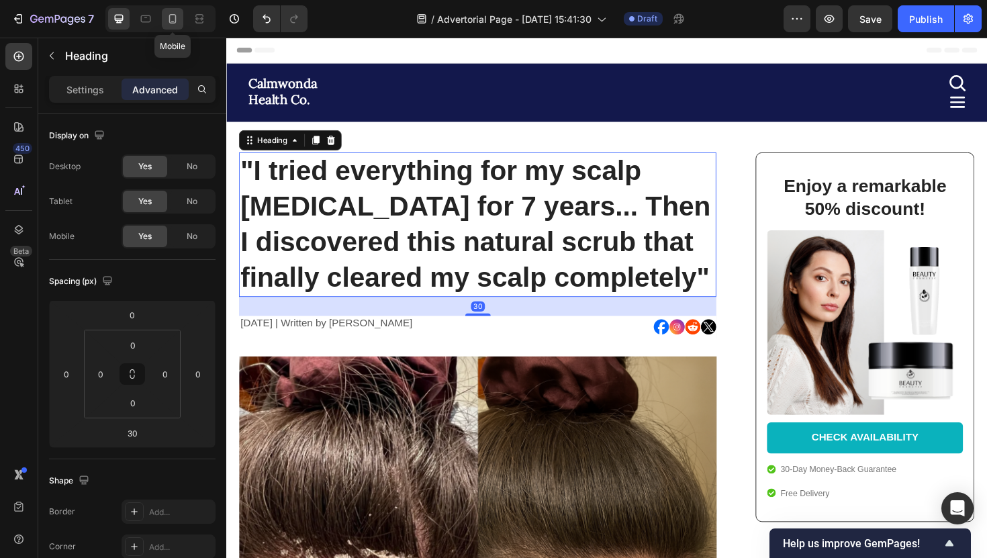
click at [175, 17] on icon at bounding box center [172, 18] width 13 height 13
type input "21"
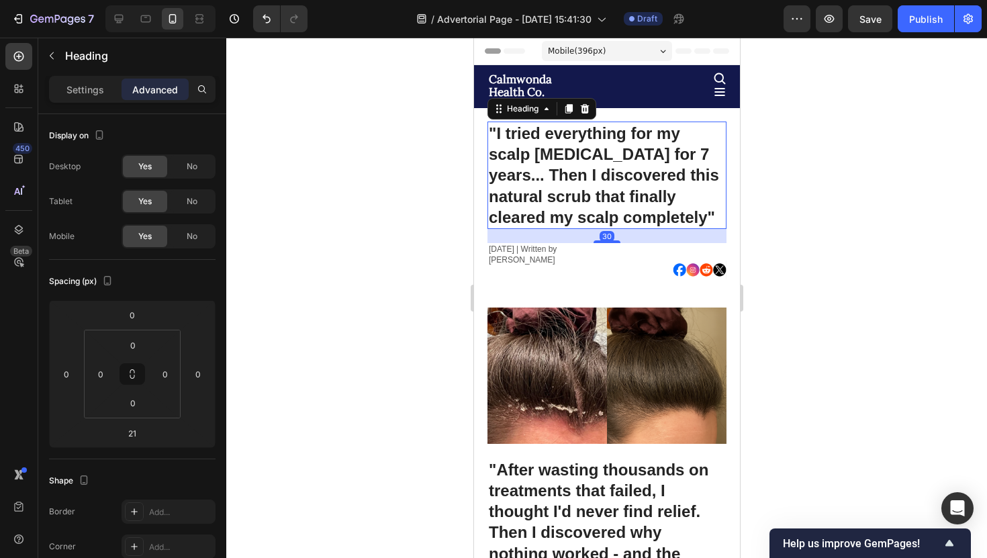
scroll to position [37, 0]
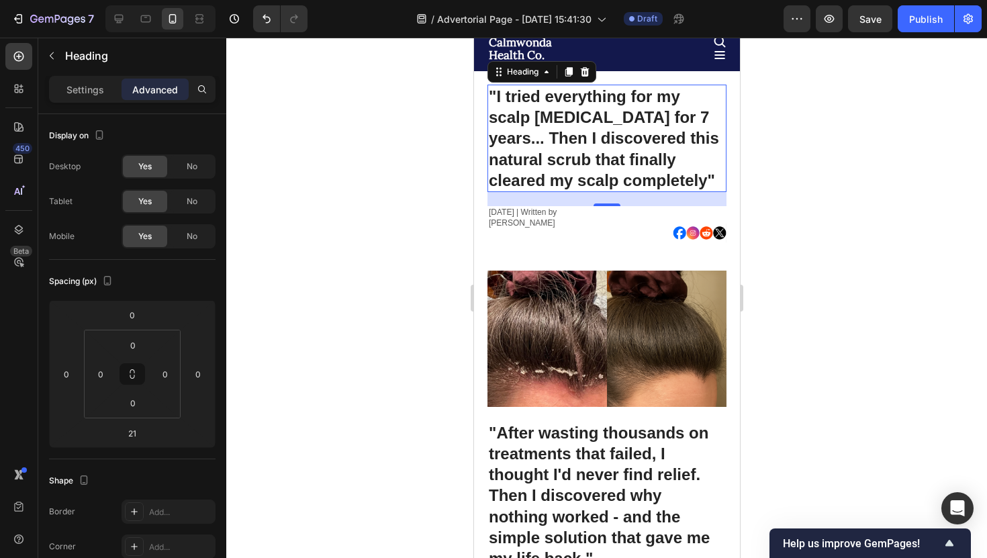
click at [310, 122] on div at bounding box center [606, 298] width 761 height 520
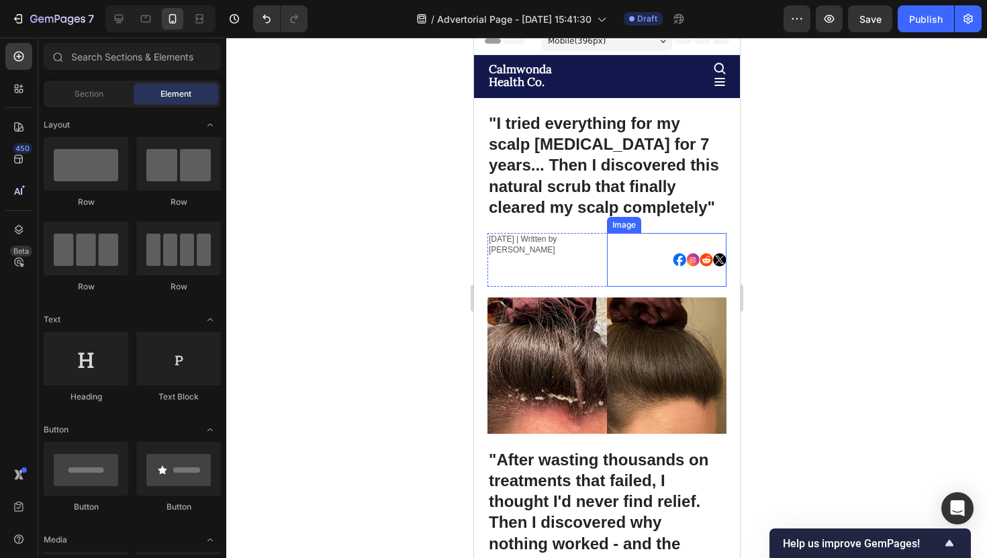
scroll to position [0, 0]
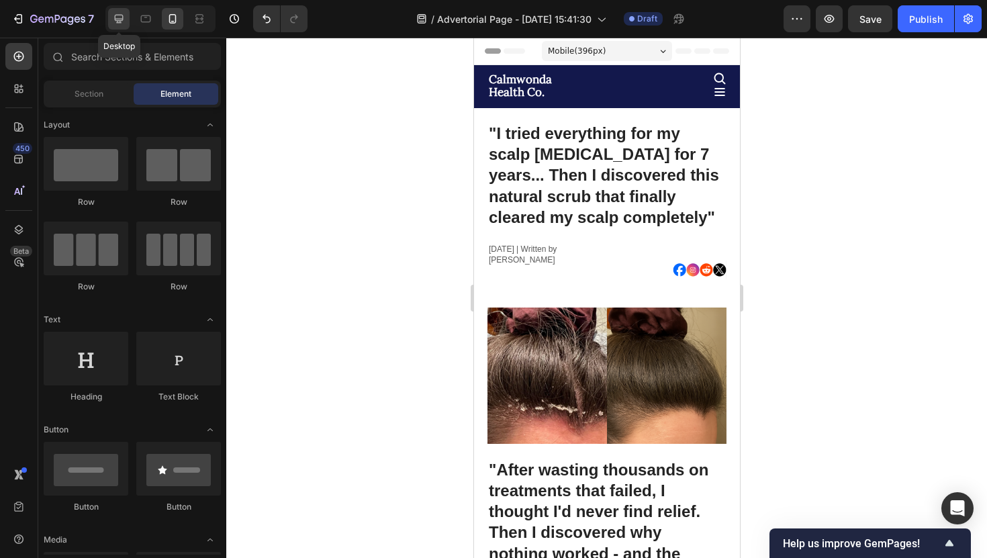
click at [110, 21] on div at bounding box center [118, 18] width 21 height 21
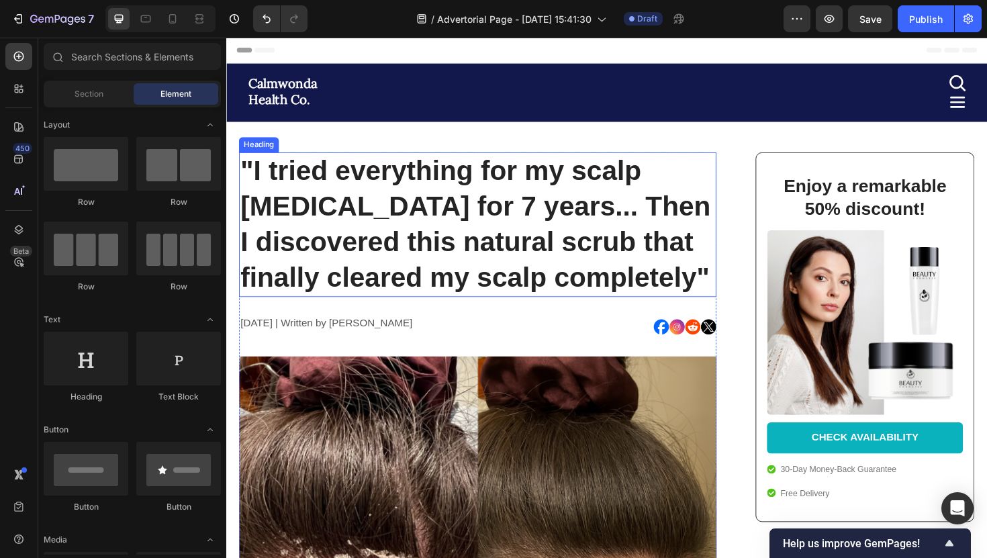
click at [382, 218] on p ""I tried everything for my scalp psoriasis for 7 years... Then I discovered thi…" at bounding box center [492, 236] width 503 height 150
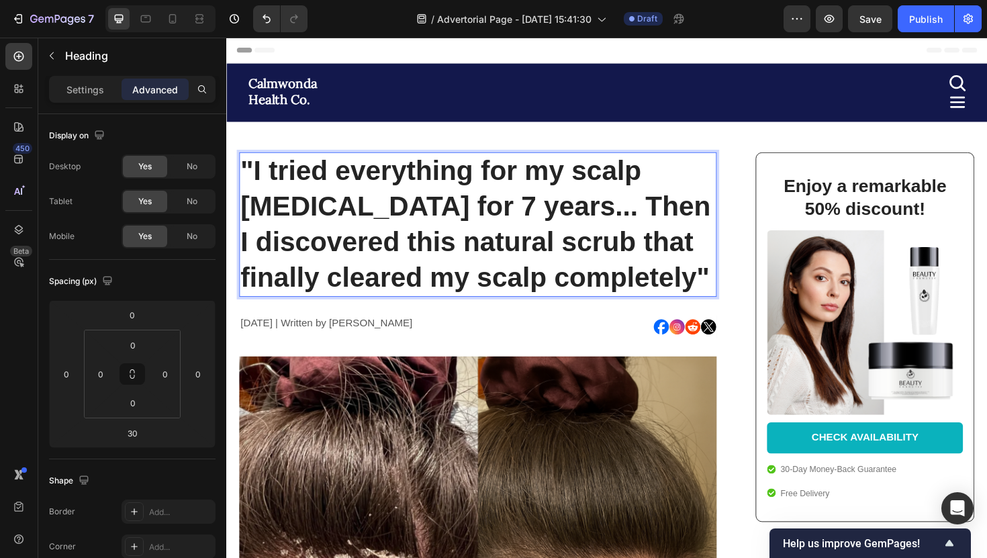
click at [560, 219] on p ""I tried everything for my scalp psoriasis for 7 years... Then I discovered thi…" at bounding box center [492, 236] width 503 height 150
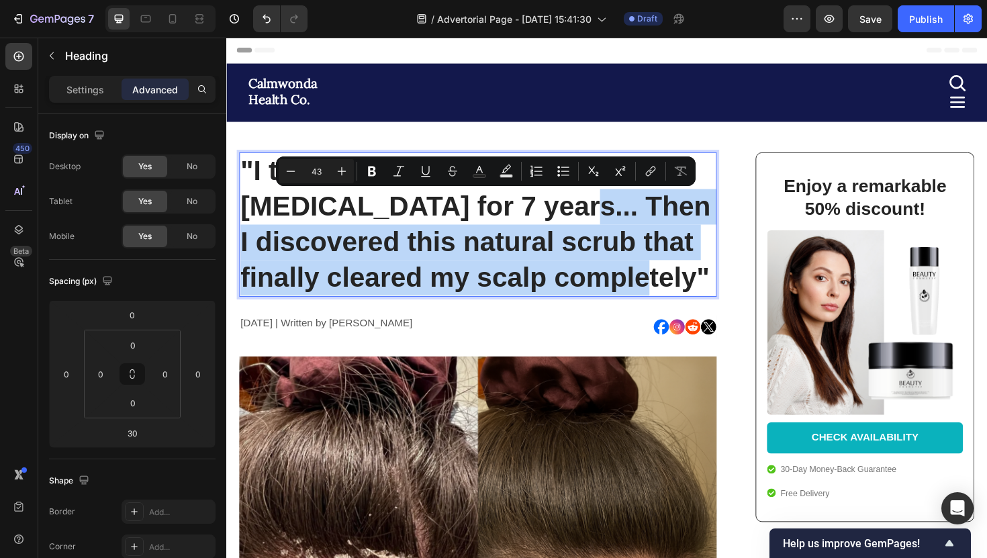
drag, startPoint x: 560, startPoint y: 219, endPoint x: 719, endPoint y: 293, distance: 175.5
click at [719, 293] on p ""I tried everything for my scalp psoriasis for 7 years... Then I discovered thi…" at bounding box center [492, 236] width 503 height 150
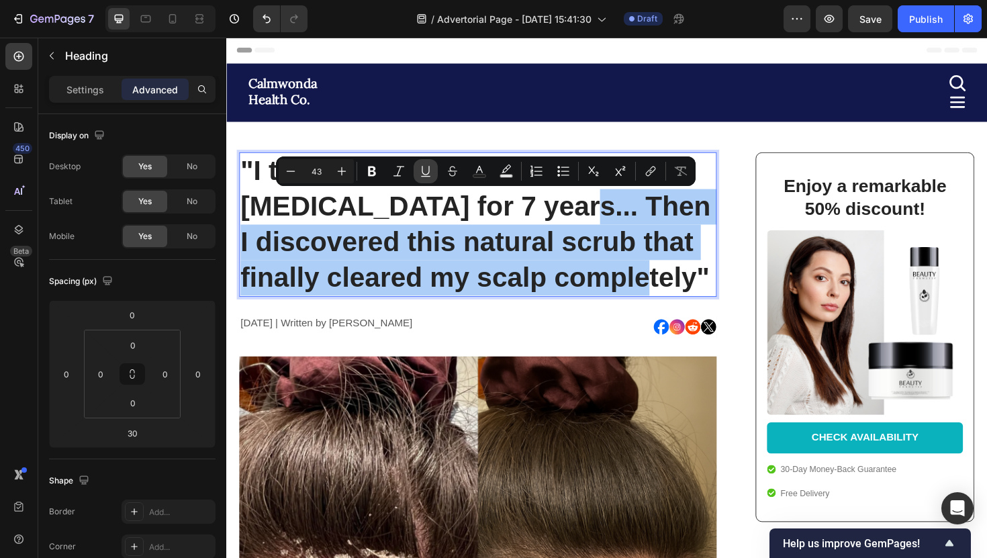
click at [422, 170] on icon "Editor contextual toolbar" at bounding box center [425, 171] width 13 height 13
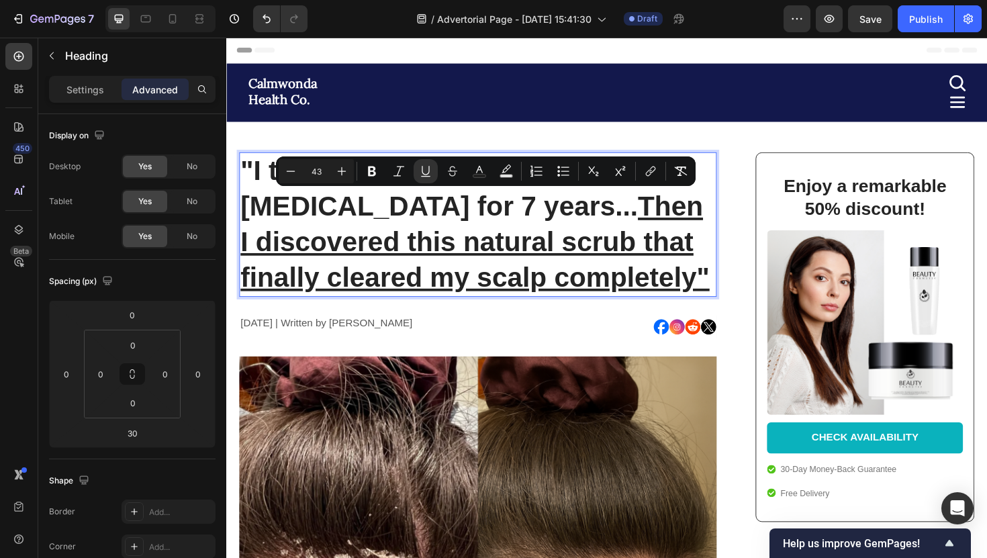
click at [494, 261] on u "Then I discovered this natural scrub that finally cleared my scalp completely"" at bounding box center [489, 253] width 497 height 107
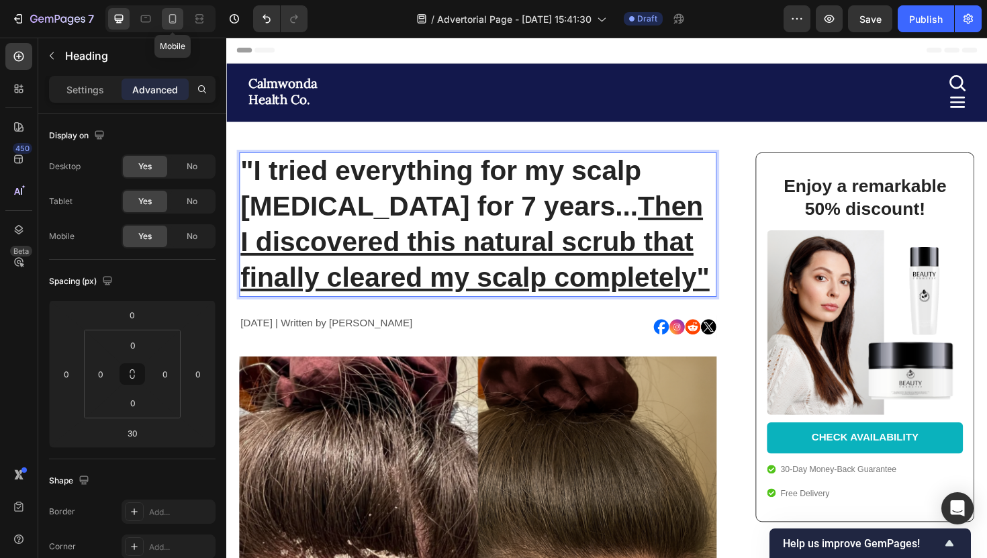
click at [178, 28] on div at bounding box center [172, 18] width 21 height 21
type input "21"
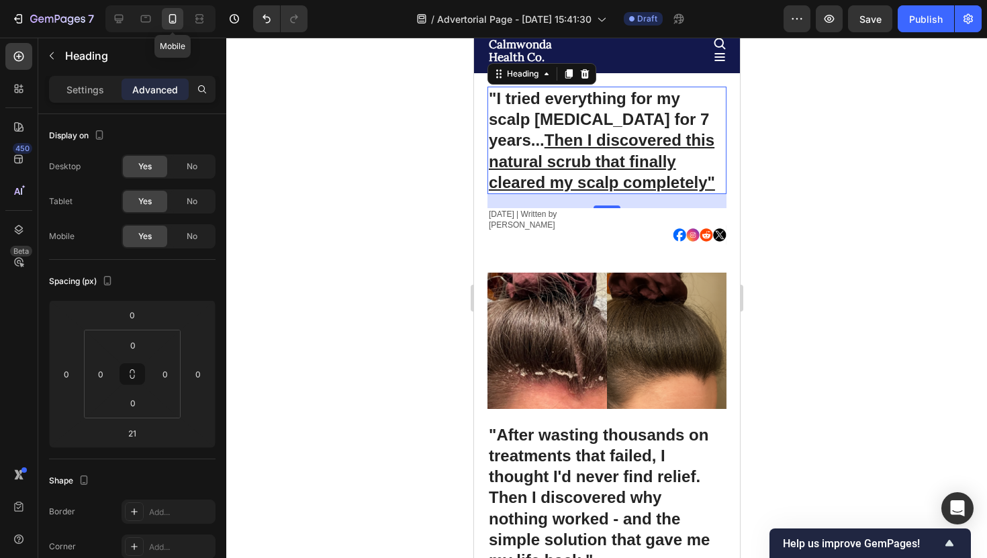
scroll to position [37, 0]
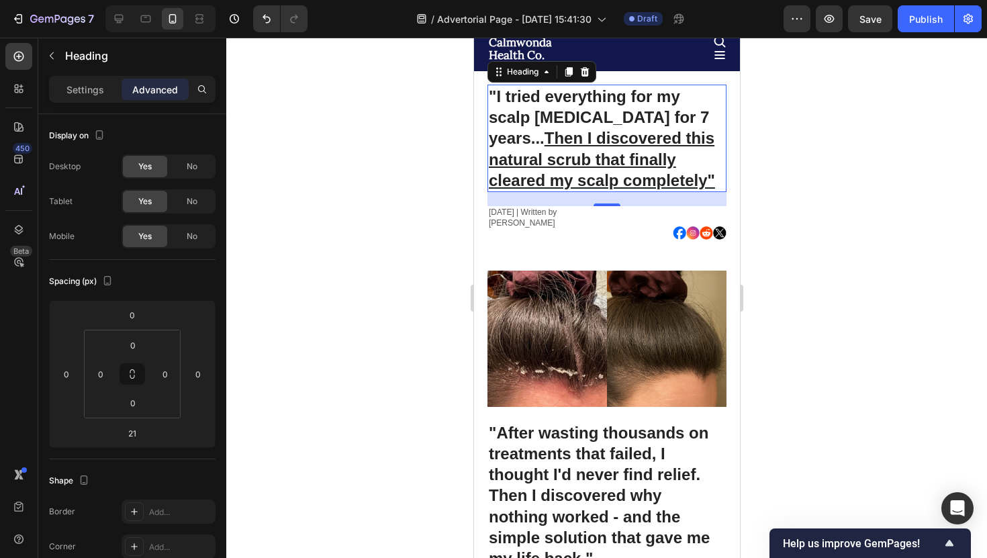
click at [326, 116] on div at bounding box center [606, 298] width 761 height 520
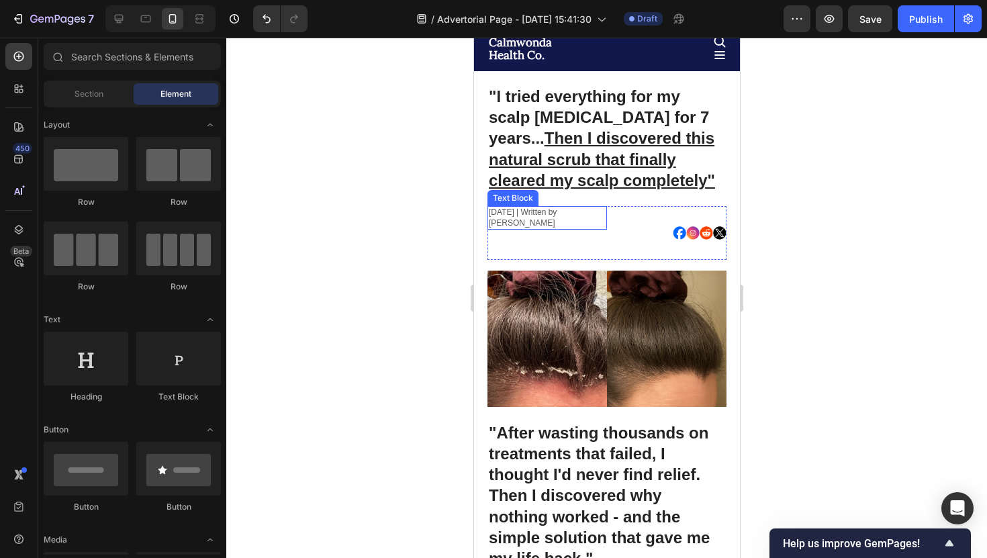
scroll to position [0, 0]
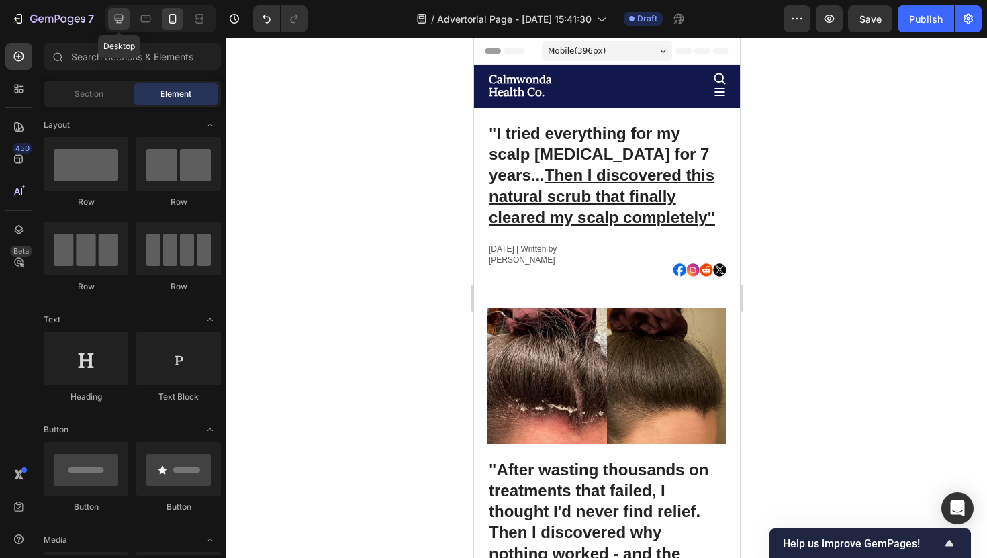
click at [122, 29] on div at bounding box center [118, 18] width 21 height 21
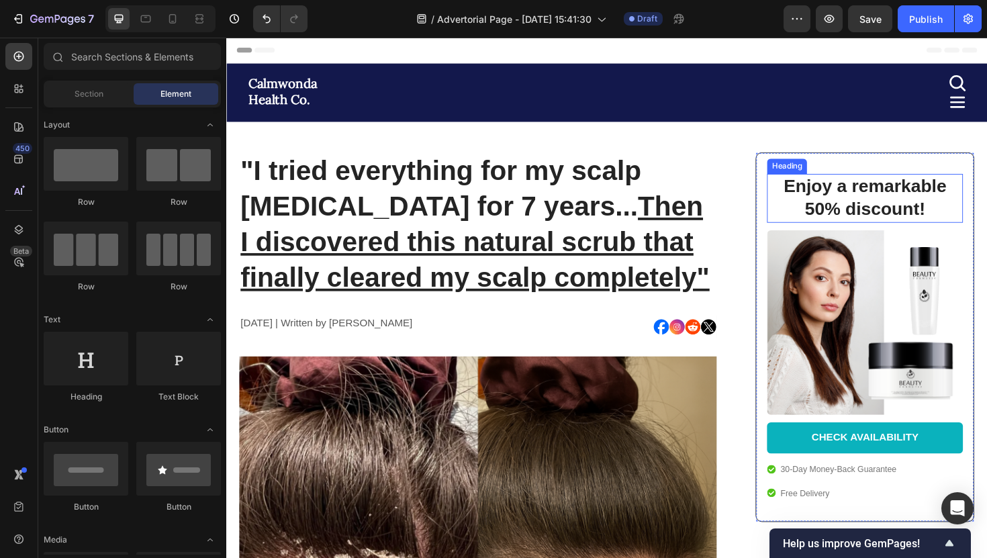
click at [853, 210] on h2 "Enjoy a remarkable 50% discount!" at bounding box center [903, 208] width 181 height 52
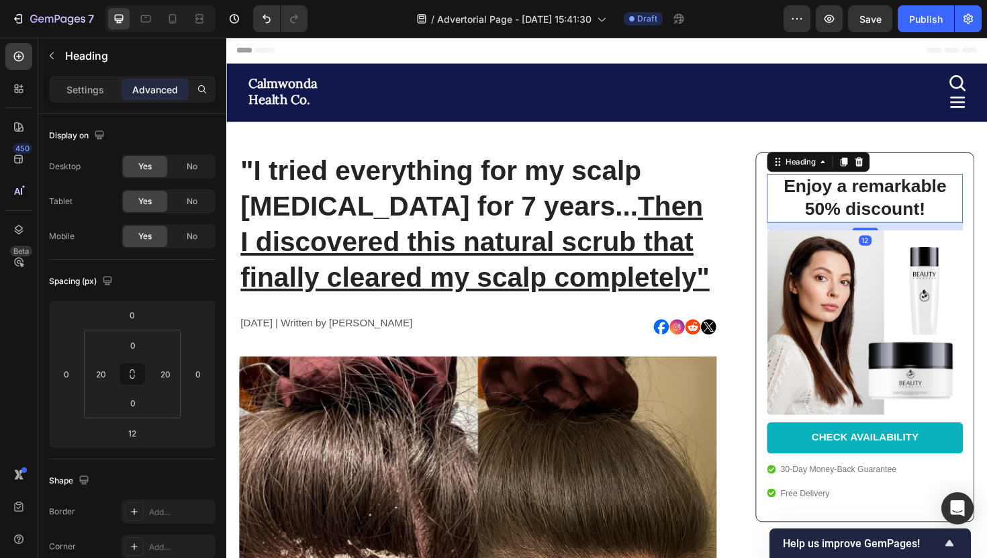
click at [853, 210] on h2 "Enjoy a remarkable 50% discount!" at bounding box center [903, 208] width 181 height 52
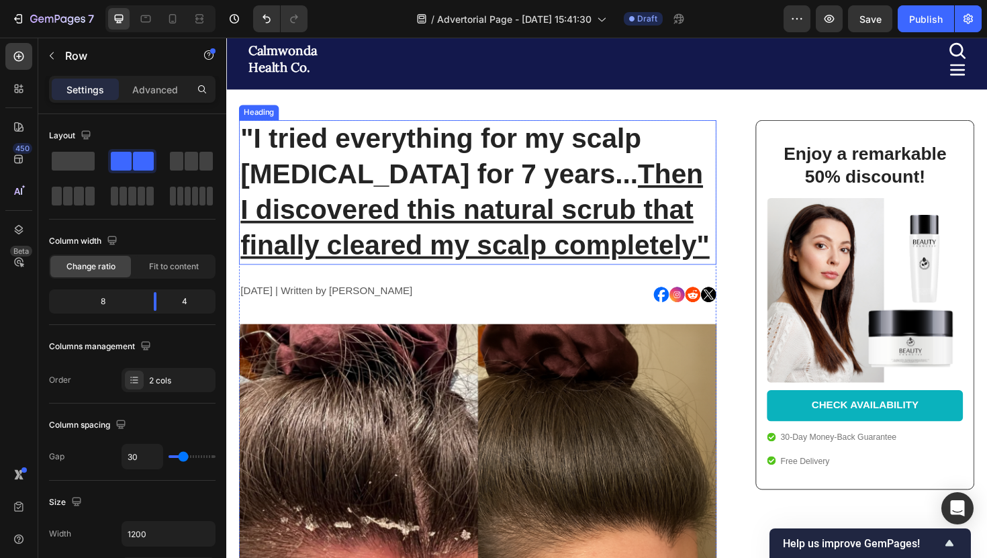
scroll to position [34, 0]
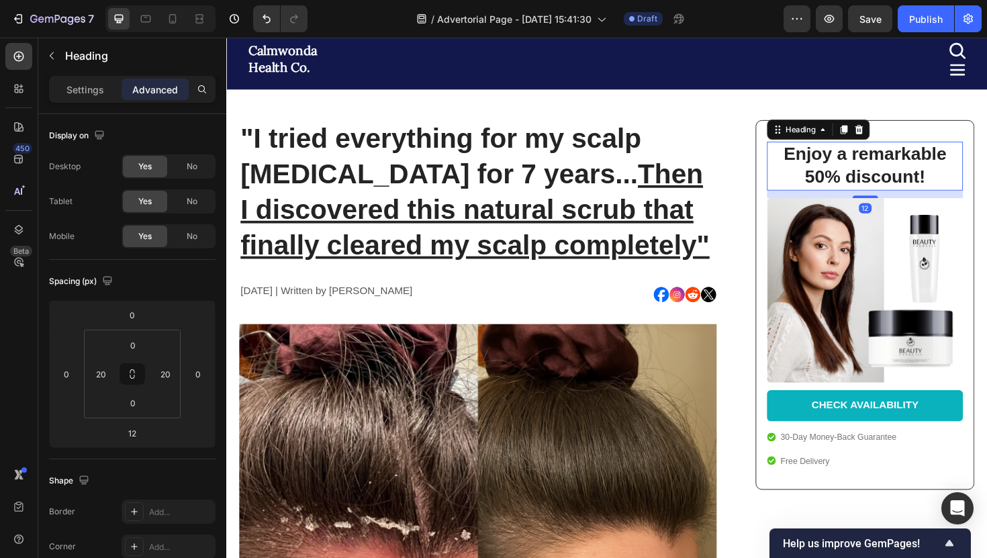
click at [887, 188] on h2 "Enjoy a remarkable 50% discount!" at bounding box center [903, 174] width 181 height 52
click at [895, 141] on div at bounding box center [896, 135] width 16 height 16
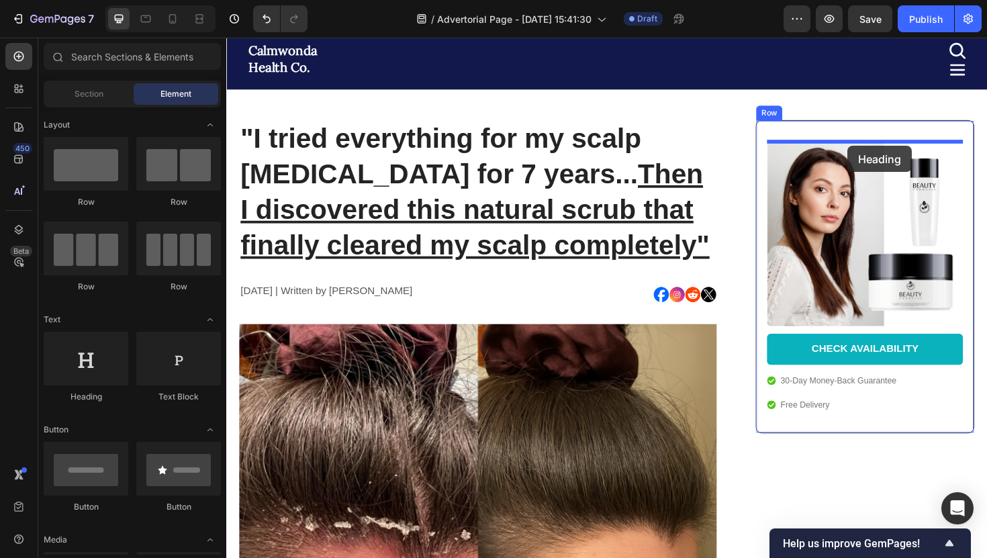
drag, startPoint x: 335, startPoint y: 416, endPoint x: 884, endPoint y: 152, distance: 609.4
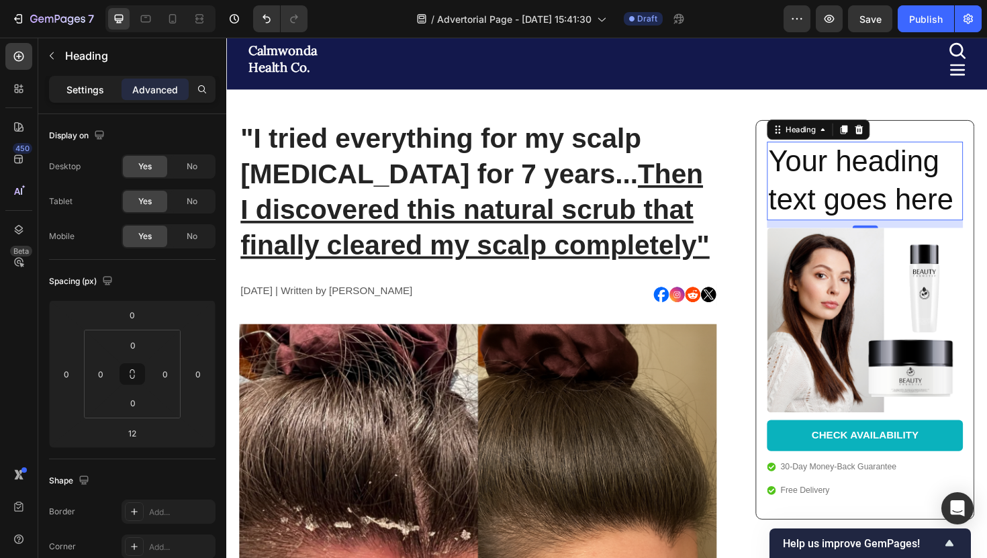
click at [101, 97] on div "Settings" at bounding box center [85, 89] width 67 height 21
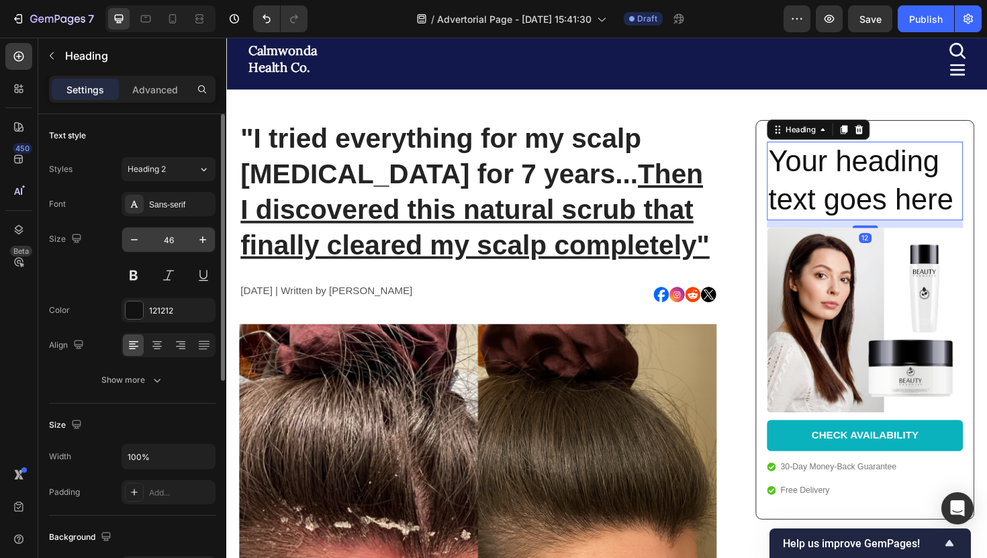
click at [182, 248] on input "46" at bounding box center [168, 240] width 44 height 24
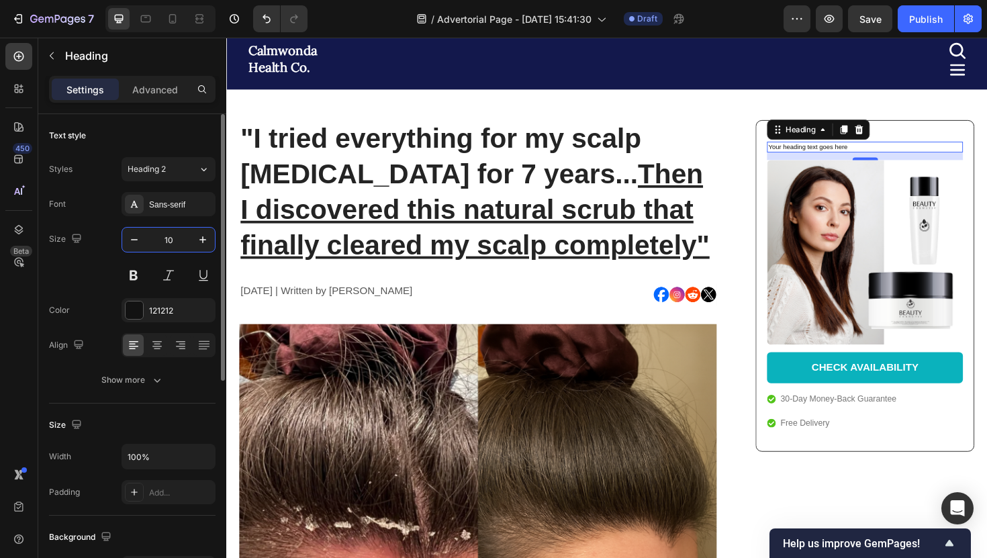
type input "1"
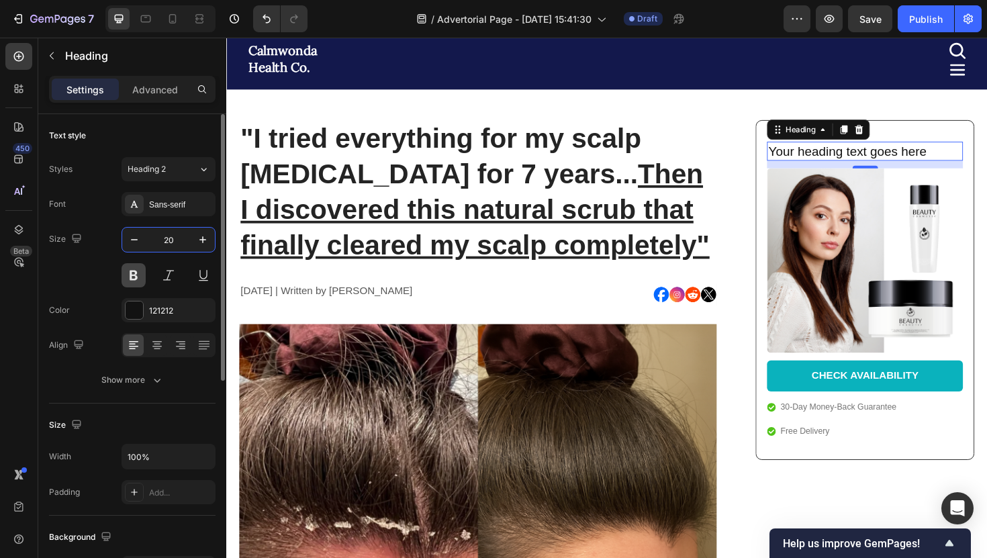
type input "20"
click at [143, 277] on button at bounding box center [134, 275] width 24 height 24
click at [168, 281] on button at bounding box center [168, 275] width 24 height 24
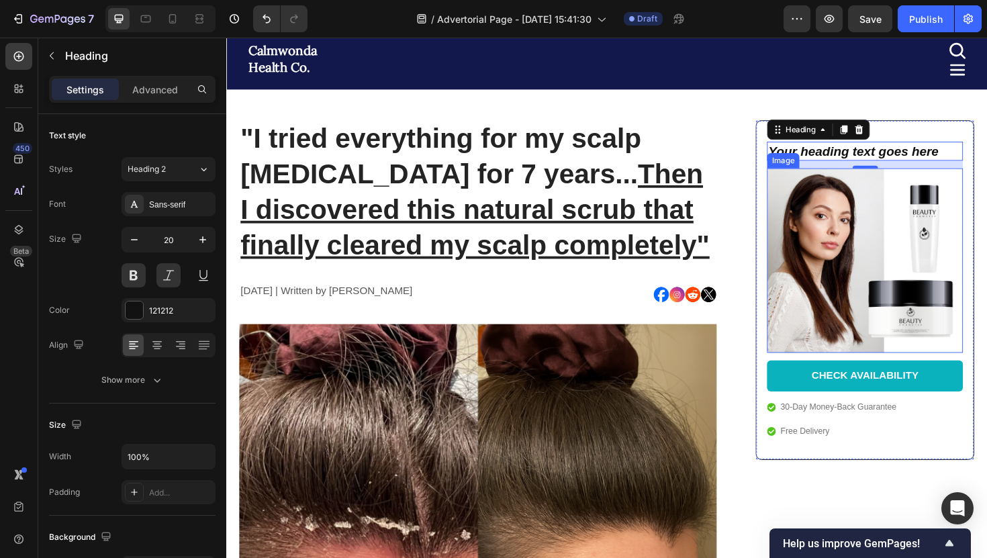
click at [987, 290] on img at bounding box center [903, 273] width 208 height 195
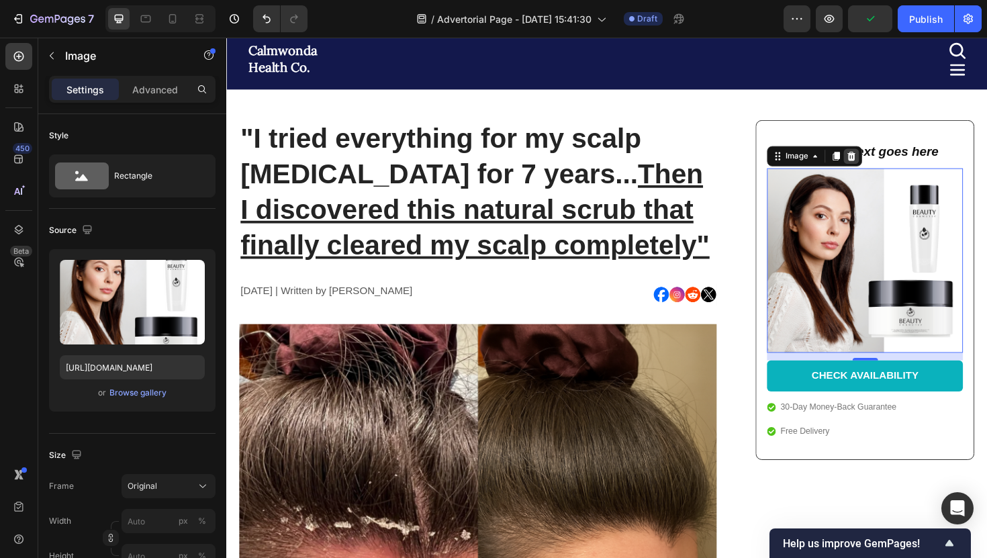
click at [891, 167] on icon at bounding box center [888, 162] width 9 height 9
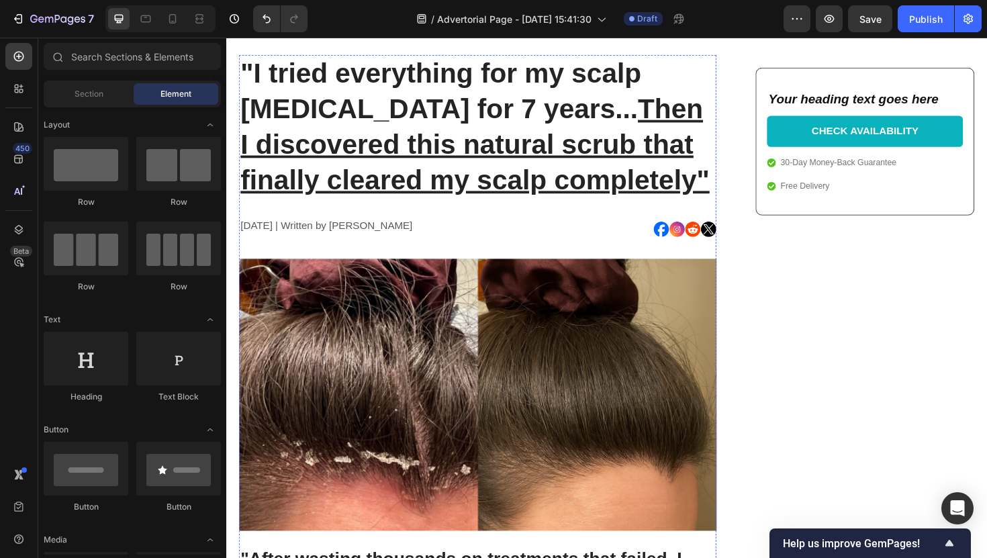
scroll to position [0, 0]
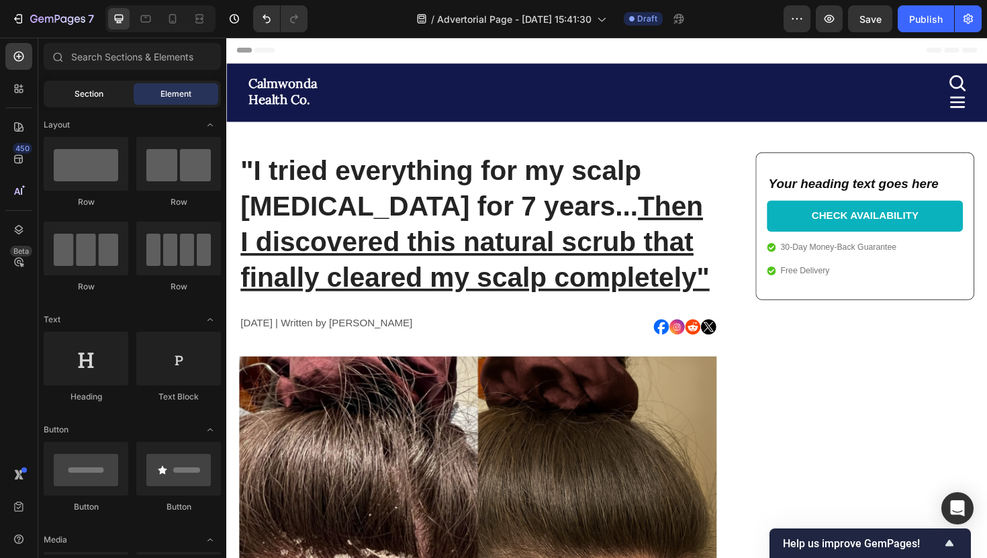
click at [102, 88] on span "Section" at bounding box center [89, 94] width 29 height 12
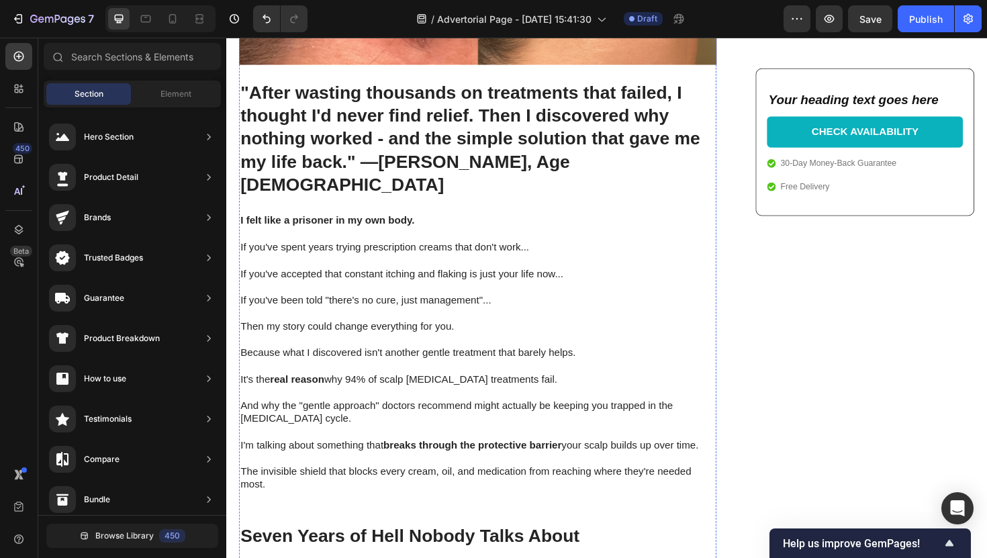
scroll to position [592, 0]
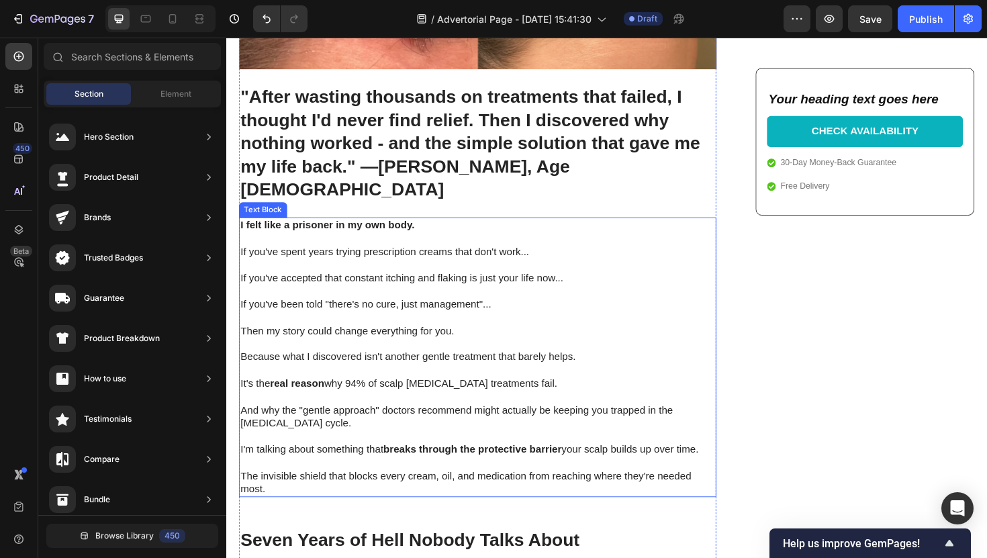
click at [467, 286] on p "If you've accepted that constant itching and flaking is just your life now..." at bounding box center [492, 293] width 503 height 14
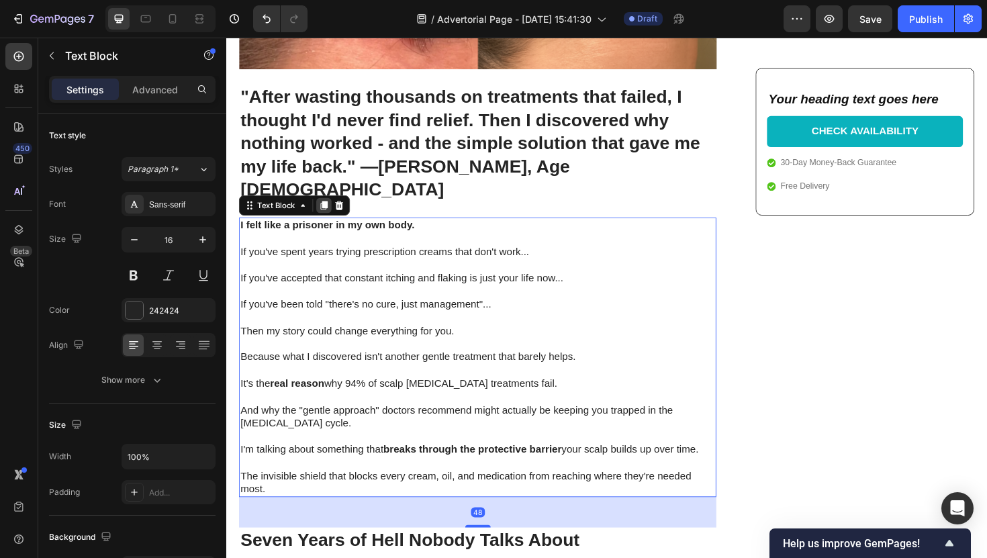
click at [332, 210] on icon at bounding box center [329, 215] width 11 height 11
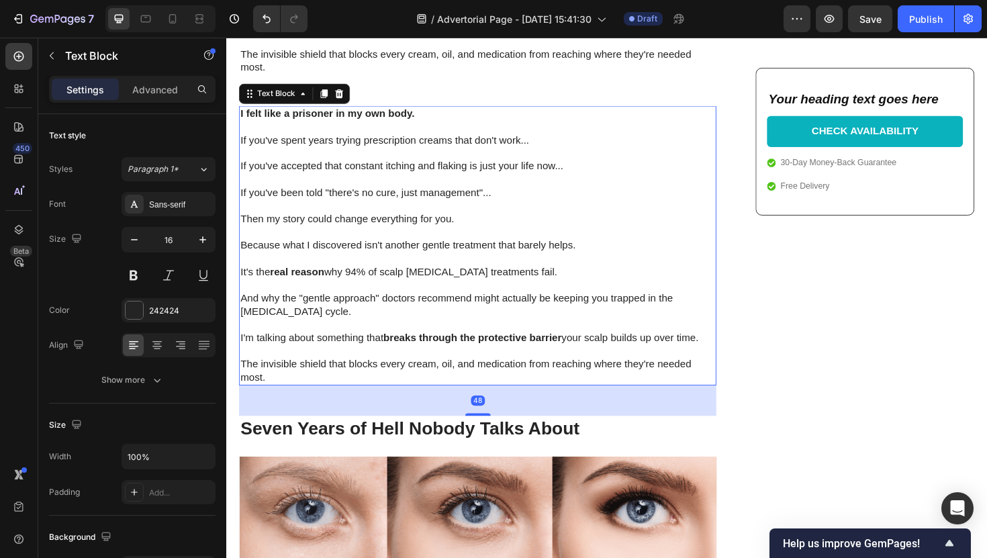
scroll to position [1040, 0]
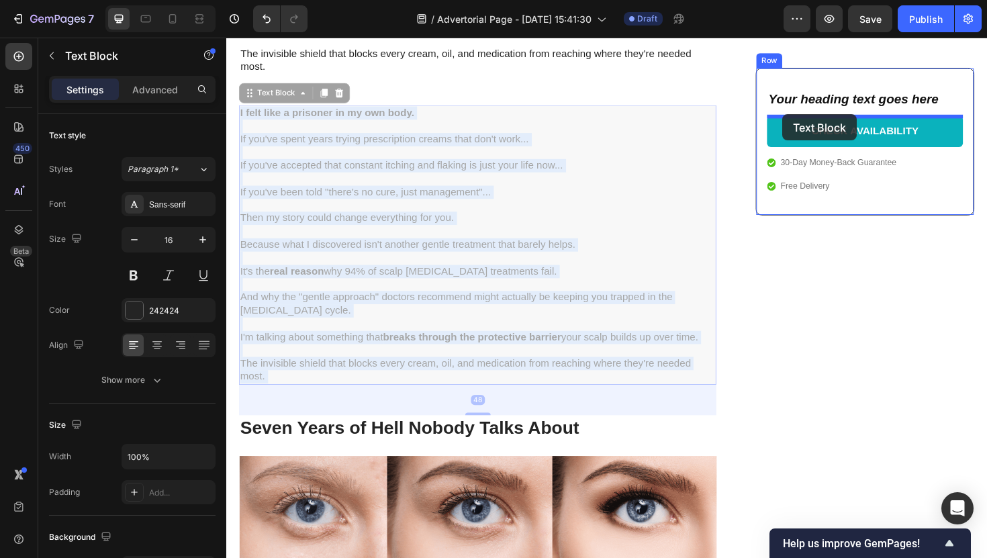
drag, startPoint x: 404, startPoint y: 315, endPoint x: 815, endPoint y: 119, distance: 455.4
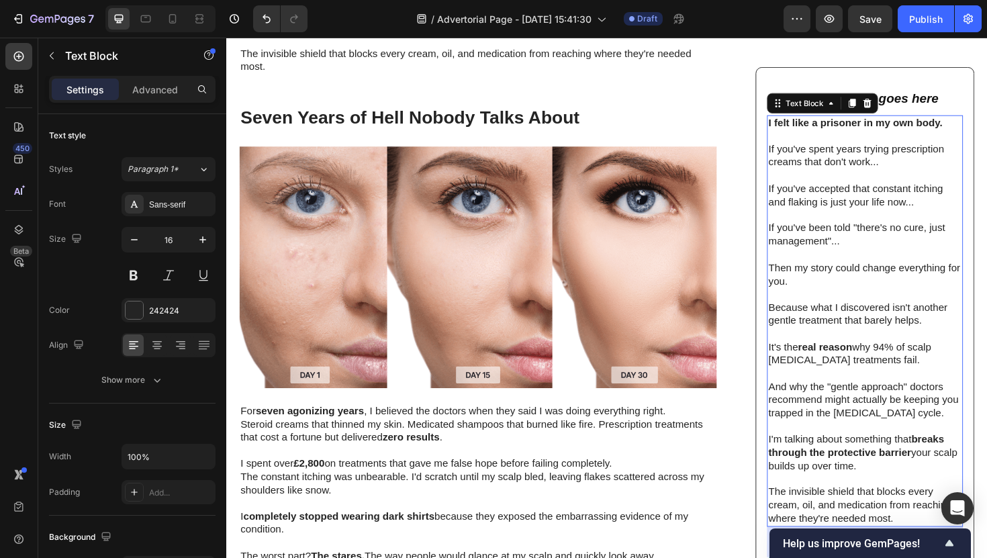
click at [900, 498] on p at bounding box center [902, 505] width 205 height 14
click at [900, 498] on p "Rich Text Editor. Editing area: main" at bounding box center [902, 505] width 205 height 14
click at [941, 520] on p "The invisible shield that blocks every cream, oil, and medication from reaching…" at bounding box center [902, 533] width 205 height 42
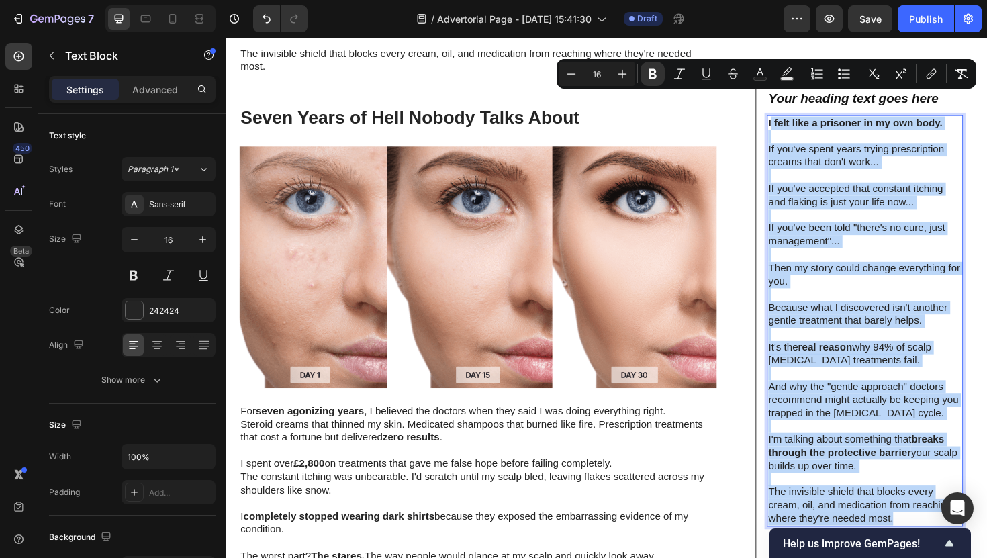
drag, startPoint x: 941, startPoint y: 520, endPoint x: 803, endPoint y: 107, distance: 434.7
click at [803, 120] on div "I felt like a prisoner in my own body. If you've spent years trying prescriptio…" at bounding box center [903, 338] width 208 height 436
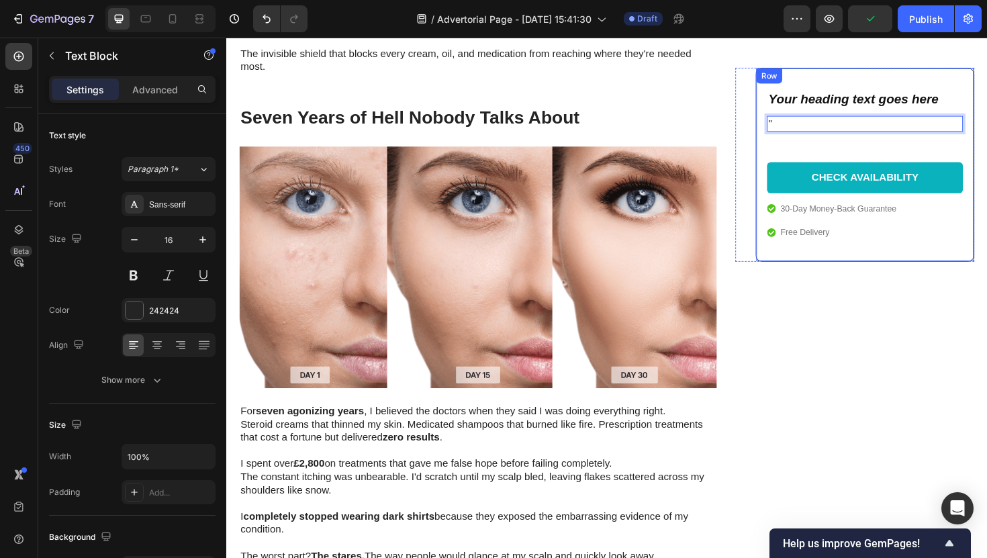
click at [797, 193] on div "Your heading text goes here Heading " Text Block 48 CHECK AVAILABILITY Button 3…" at bounding box center [903, 172] width 232 height 205
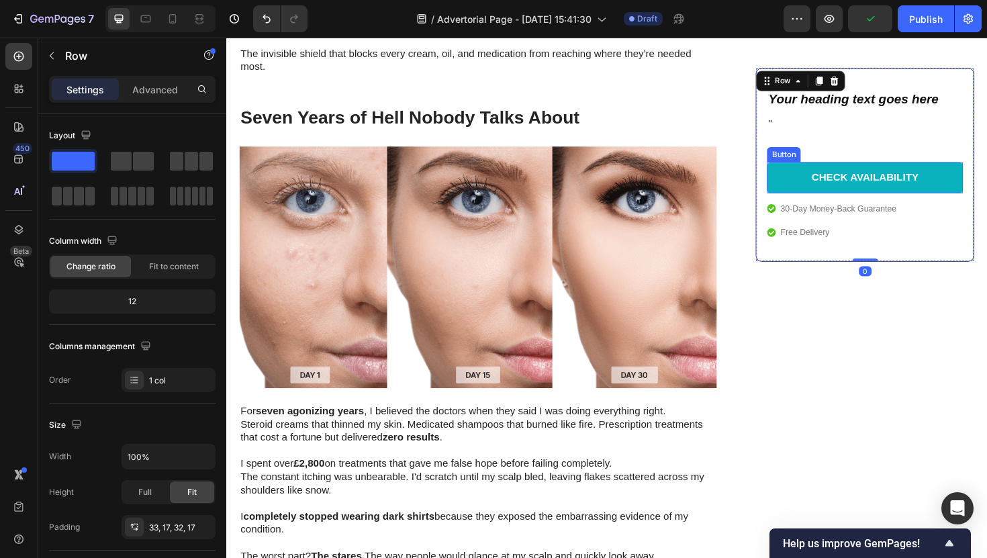
click at [808, 194] on link "CHECK AVAILABILITY" at bounding box center [903, 186] width 208 height 33
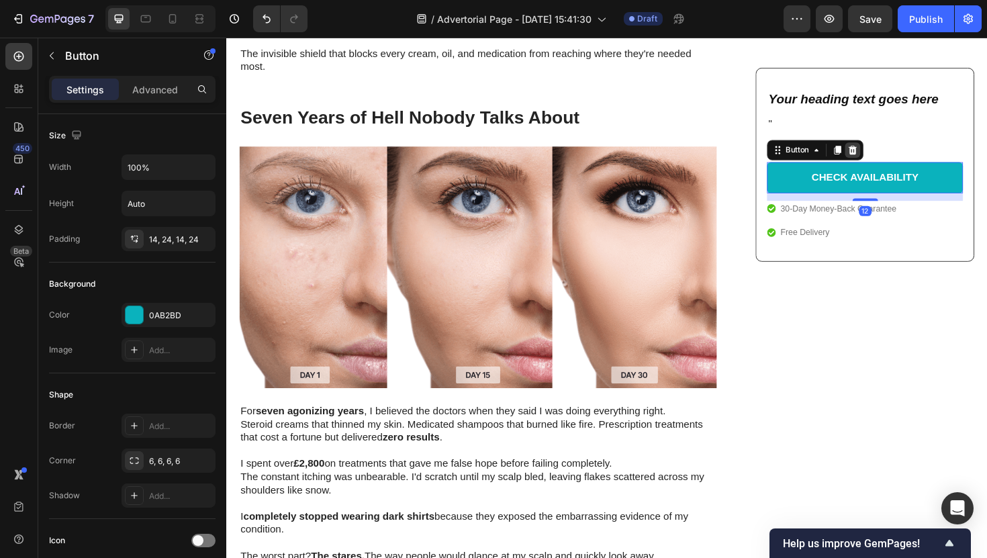
click at [890, 161] on icon at bounding box center [890, 156] width 9 height 9
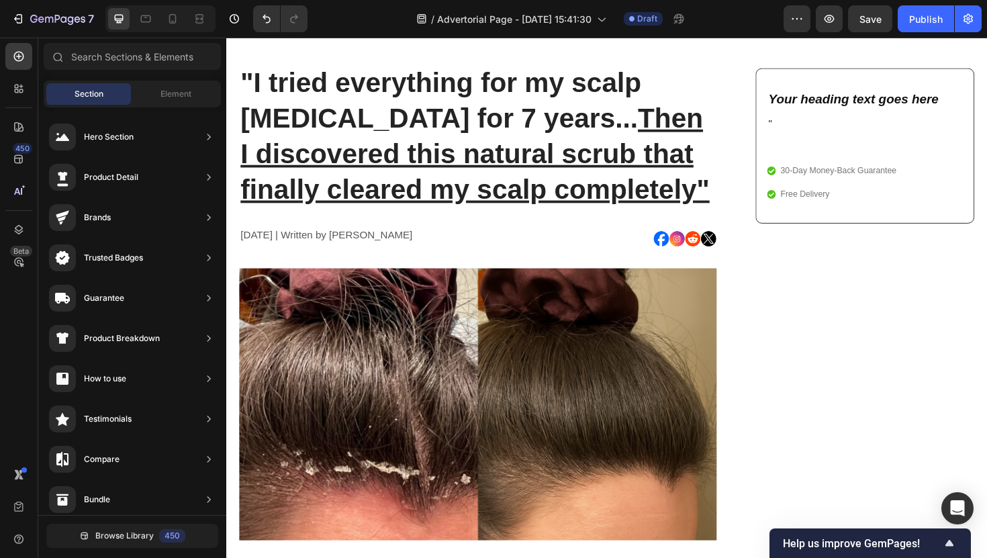
scroll to position [0, 0]
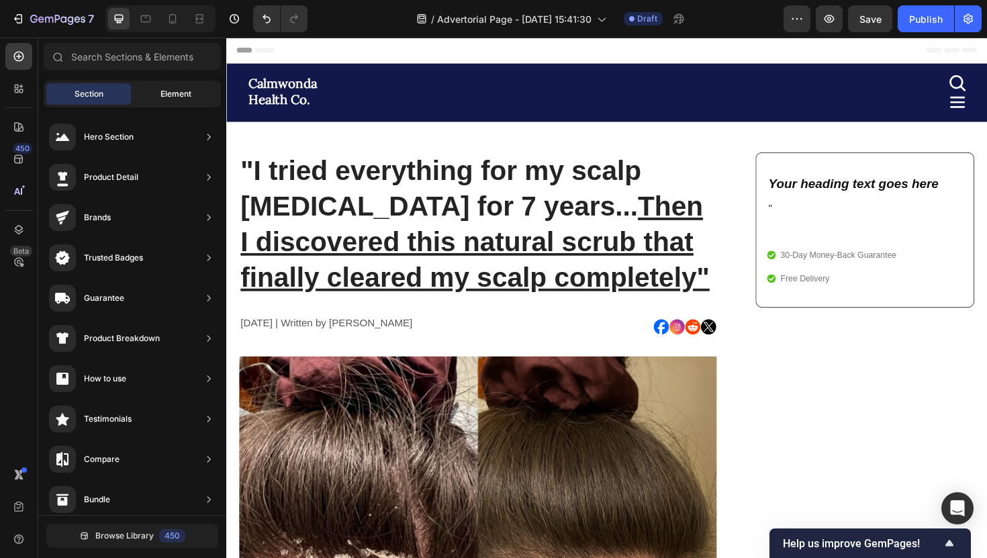
click at [161, 99] on span "Element" at bounding box center [176, 94] width 31 height 12
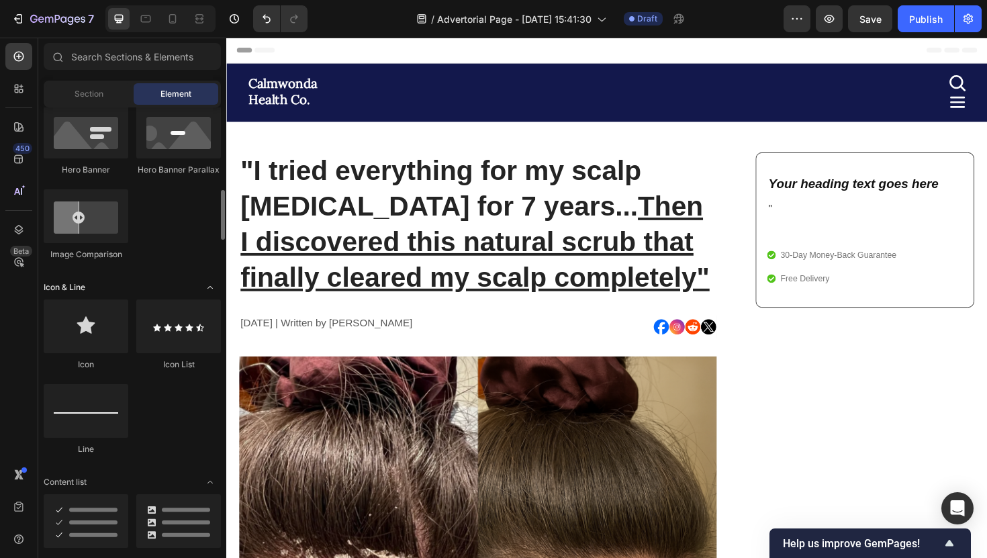
scroll to position [704, 0]
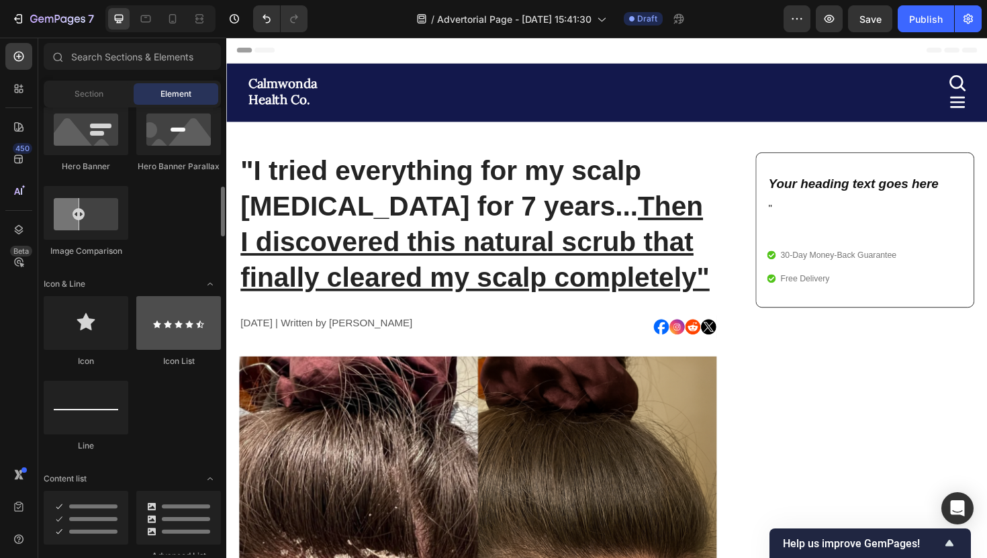
click at [162, 319] on div at bounding box center [178, 323] width 85 height 54
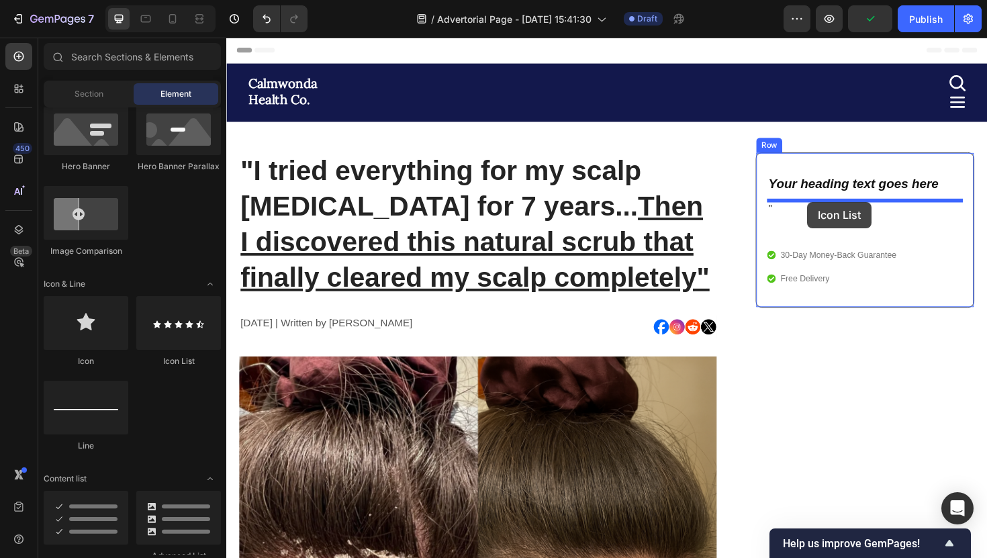
drag, startPoint x: 388, startPoint y: 357, endPoint x: 841, endPoint y: 212, distance: 475.3
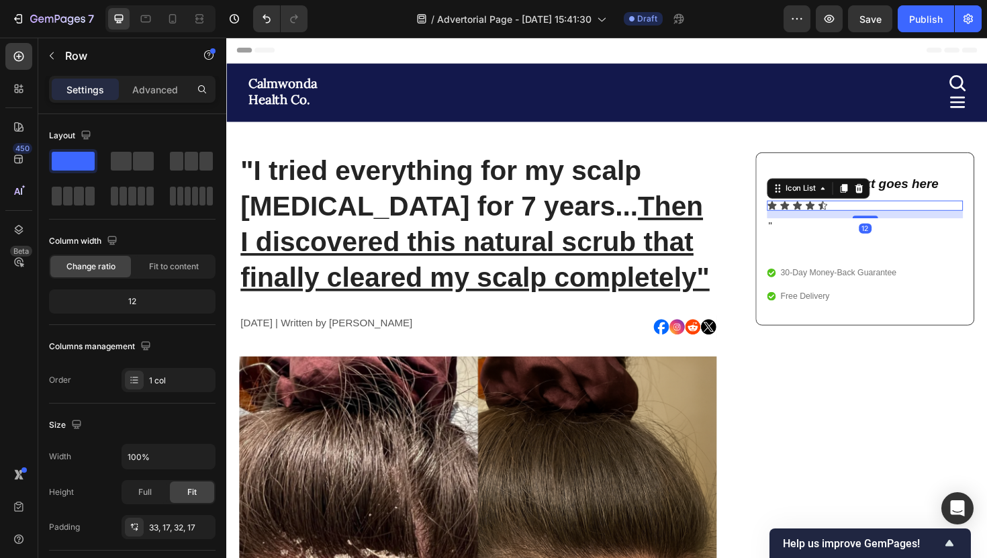
click at [852, 175] on div "Your heading text goes here Heading Icon Icon Icon Icon Icon Icon List 12 " Tex…" at bounding box center [903, 250] width 232 height 183
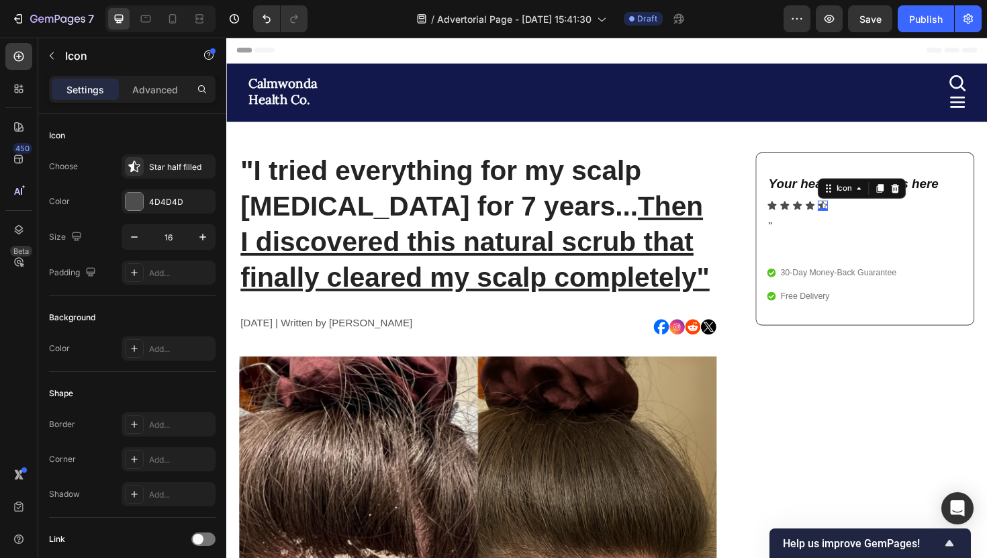
click at [862, 218] on div "Icon 0" at bounding box center [858, 215] width 11 height 11
click at [195, 177] on div "Star half filled" at bounding box center [169, 166] width 94 height 24
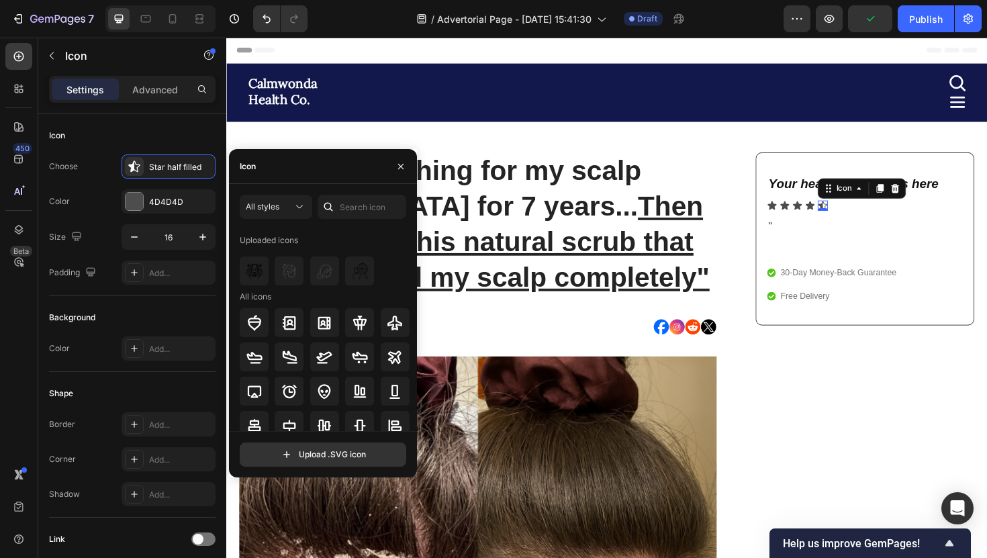
click at [334, 204] on icon at bounding box center [328, 206] width 13 height 13
click at [343, 204] on input "text" at bounding box center [362, 207] width 89 height 24
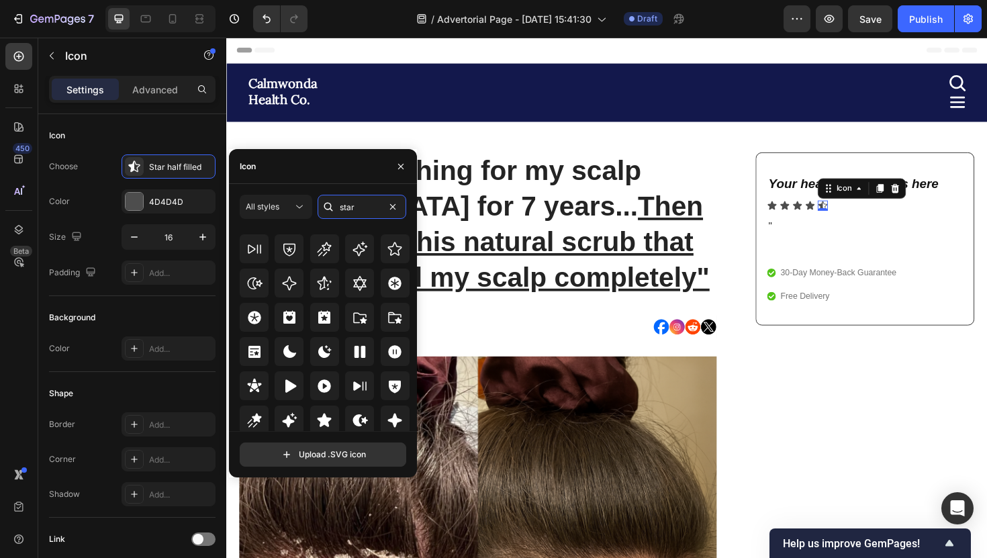
scroll to position [408, 0]
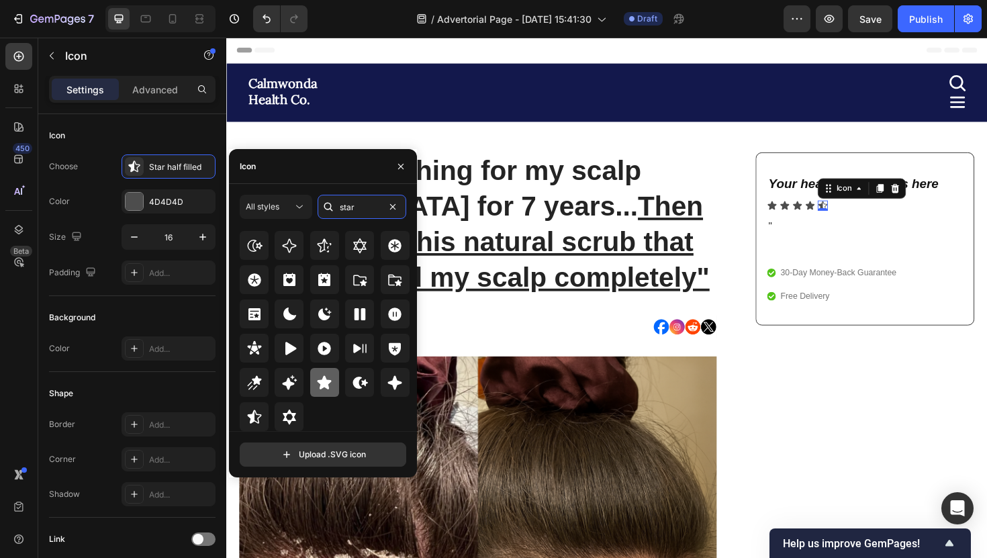
type input "star"
click at [329, 369] on div at bounding box center [324, 382] width 29 height 29
click at [806, 216] on div "Icon" at bounding box center [804, 215] width 11 height 11
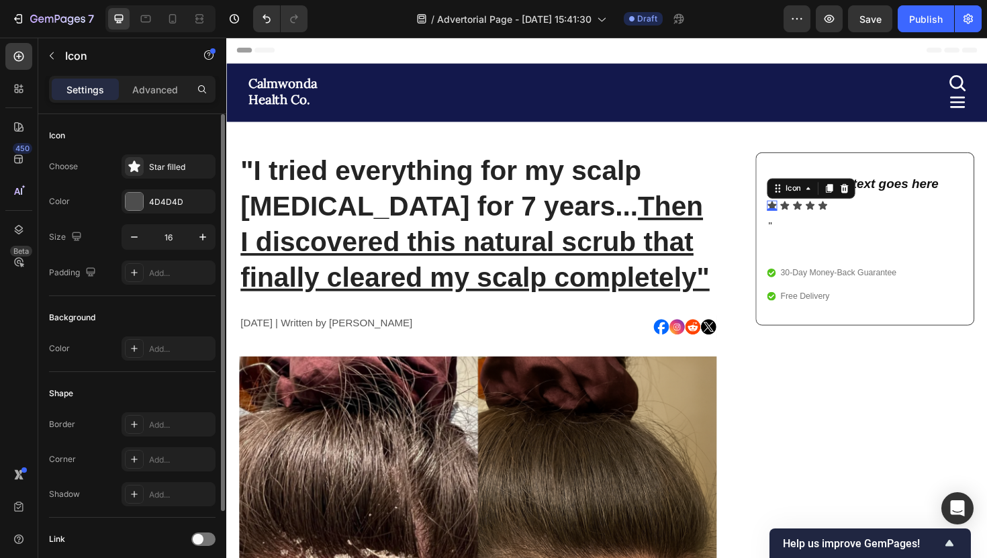
click at [152, 187] on div "Choose Star filled Color 4D4D4D Size 16 Padding Add..." at bounding box center [132, 219] width 167 height 130
click at [152, 202] on div "4D4D4D" at bounding box center [168, 202] width 39 height 12
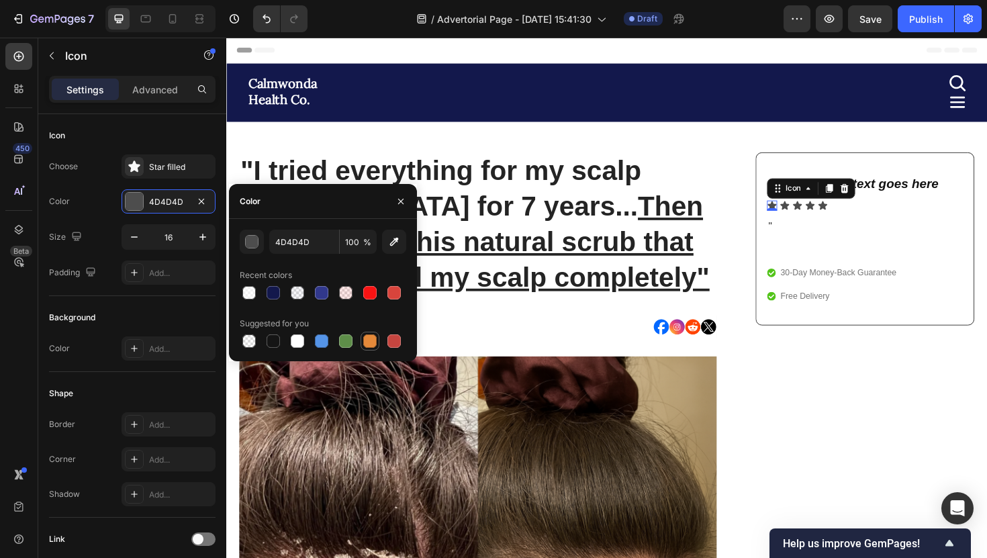
click at [367, 336] on div at bounding box center [369, 340] width 13 height 13
type input "E4893A"
click at [823, 216] on div "Icon" at bounding box center [818, 215] width 11 height 11
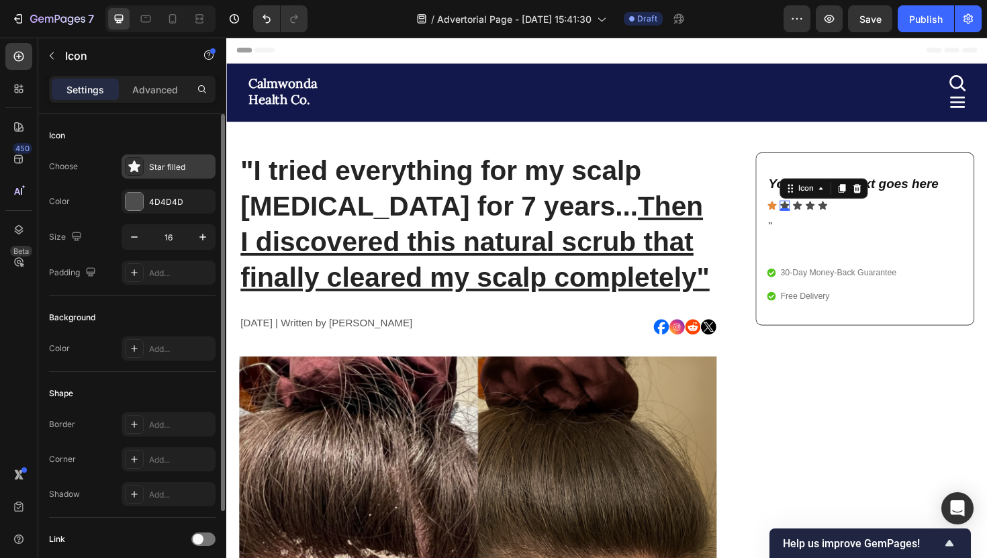
click at [149, 175] on div "Star filled" at bounding box center [169, 166] width 94 height 24
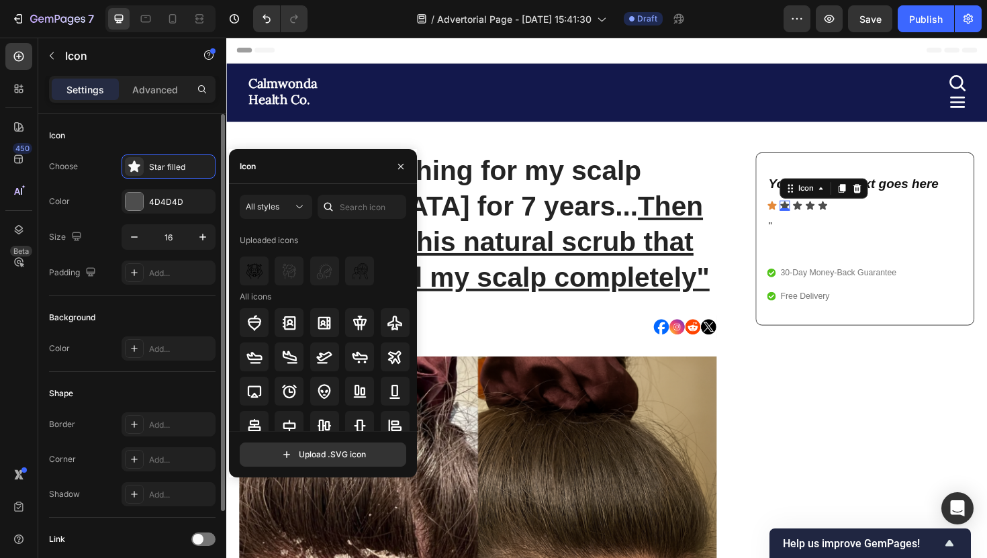
click at [140, 185] on div "Choose Star filled Color 4D4D4D Size 16 Padding Add..." at bounding box center [132, 219] width 167 height 130
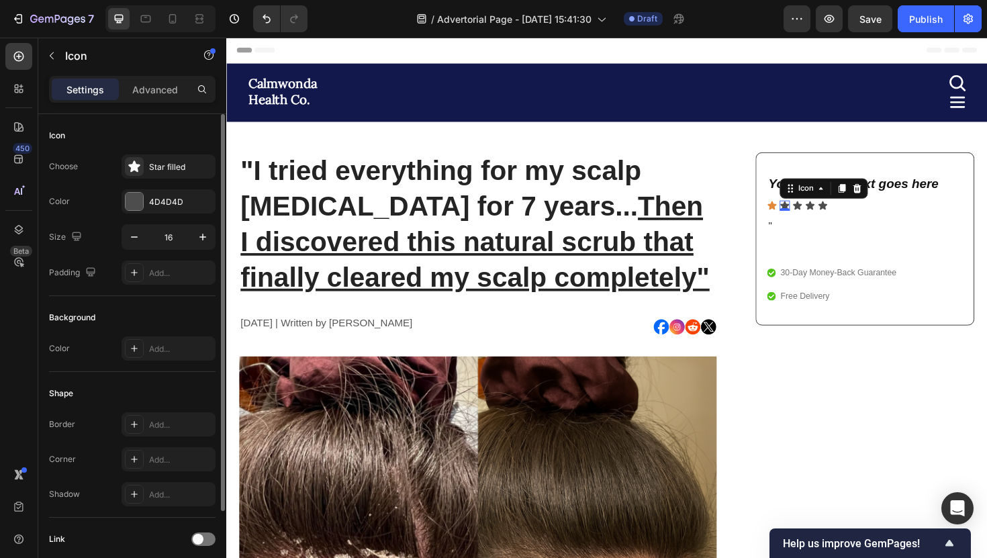
click at [140, 188] on div "Choose Star filled Color 4D4D4D Size 16 Padding Add..." at bounding box center [132, 219] width 167 height 130
click at [141, 195] on div at bounding box center [134, 201] width 17 height 17
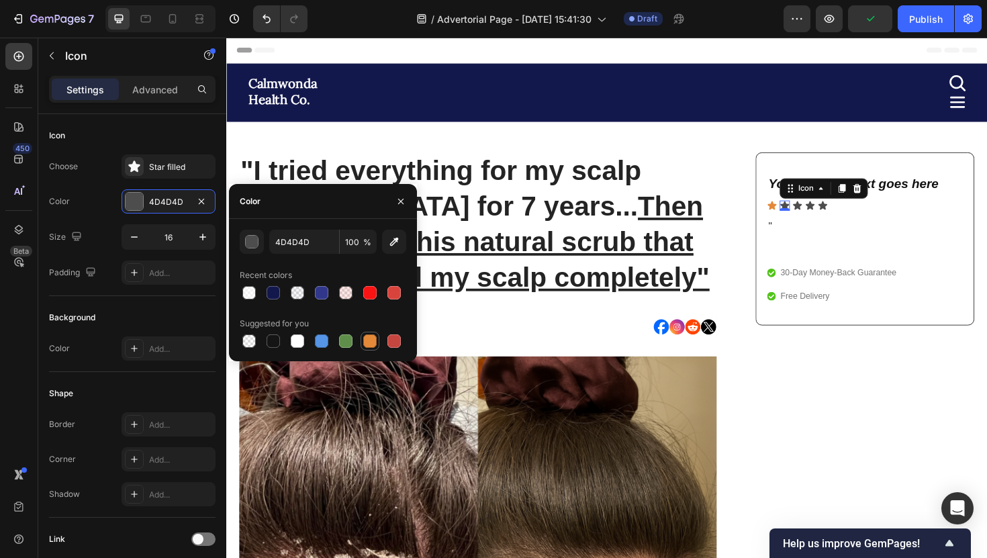
click at [362, 341] on div at bounding box center [370, 341] width 16 height 16
type input "E4893A"
click at [836, 215] on div "Text Block" at bounding box center [825, 221] width 46 height 12
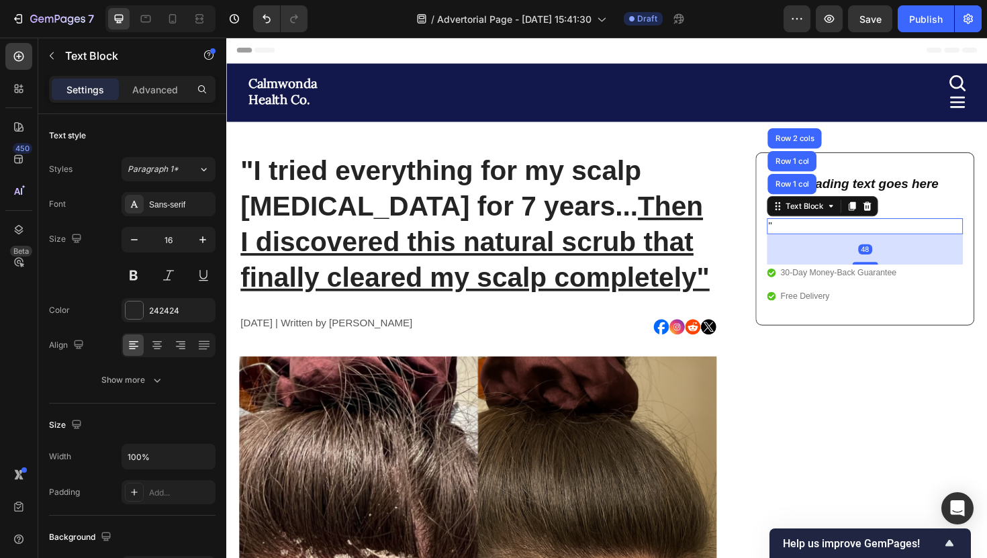
click at [853, 257] on div "48" at bounding box center [903, 262] width 208 height 32
click at [915, 193] on h2 "Your heading text goes here" at bounding box center [903, 192] width 208 height 20
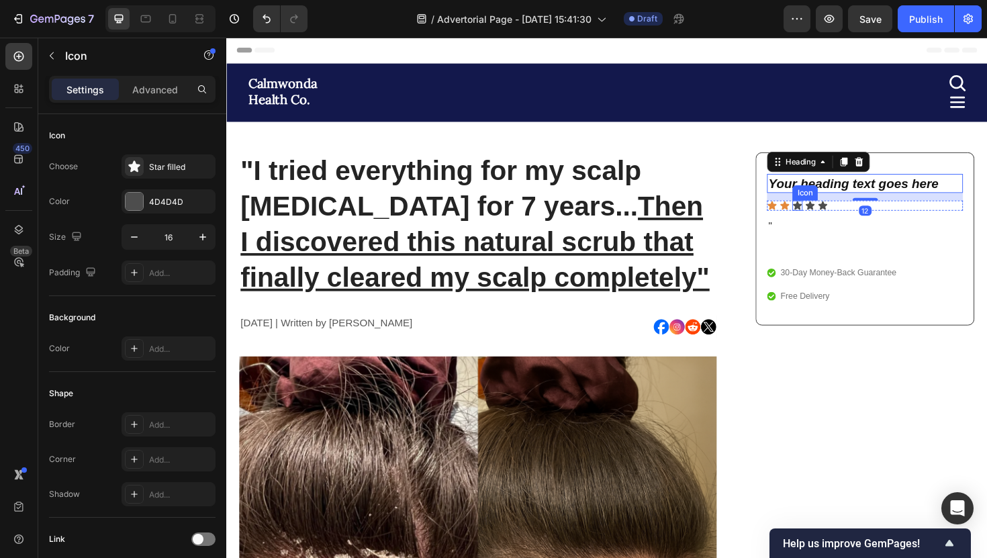
click at [833, 218] on div "Icon" at bounding box center [831, 215] width 11 height 11
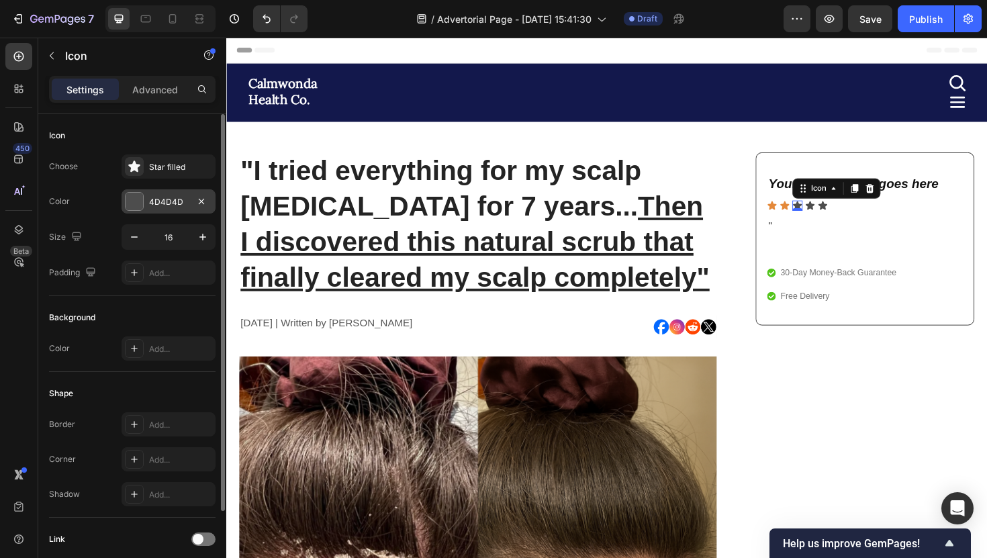
click at [189, 195] on div "4D4D4D" at bounding box center [169, 201] width 94 height 24
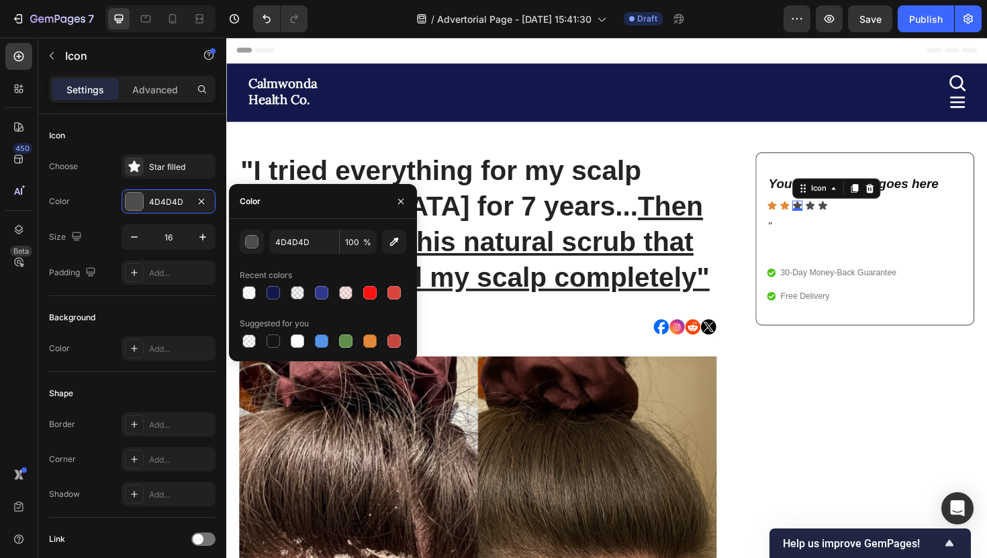
click at [370, 329] on div "Suggested for you" at bounding box center [323, 323] width 167 height 21
click at [371, 341] on div at bounding box center [369, 340] width 13 height 13
type input "E4893A"
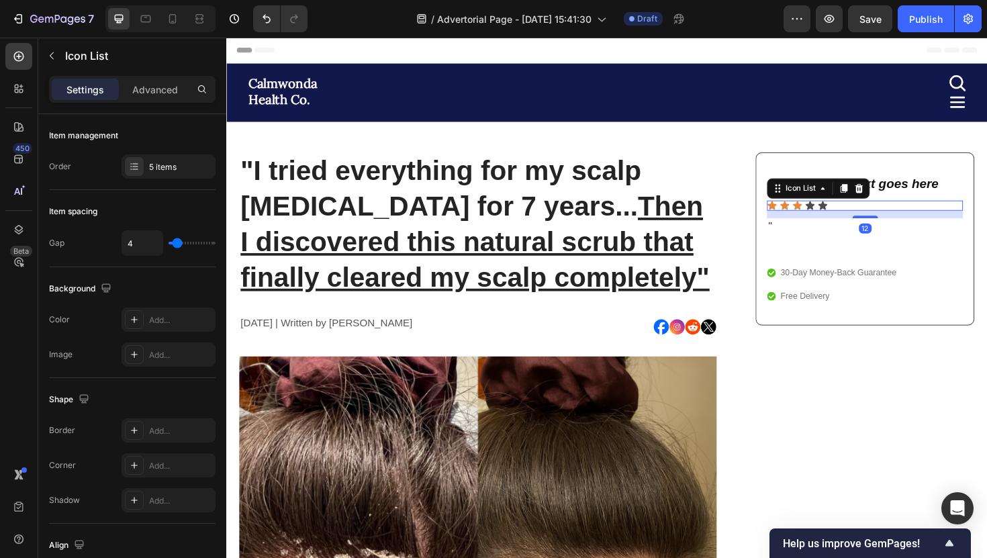
click at [850, 215] on div "Icon Icon Icon Icon Icon" at bounding box center [903, 215] width 208 height 11
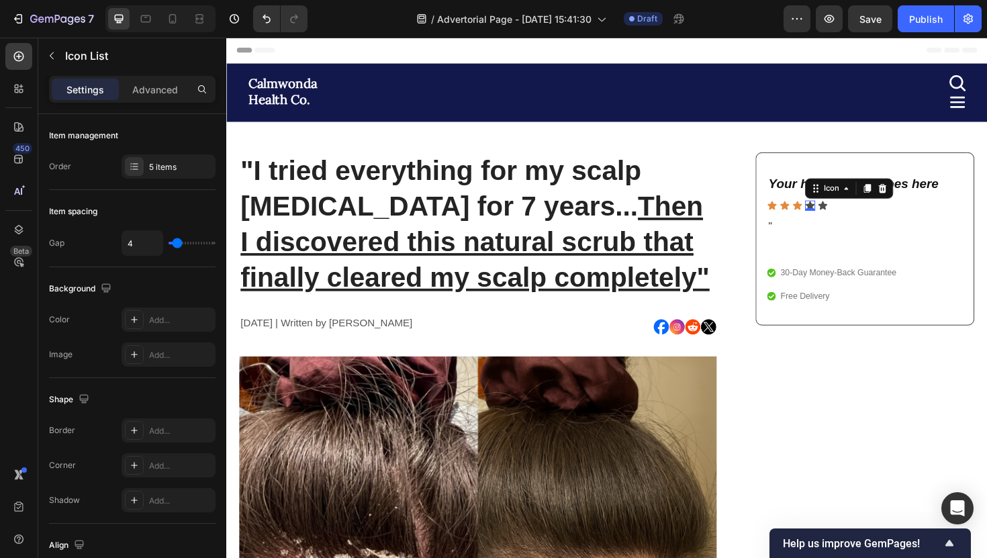
click at [846, 214] on icon at bounding box center [844, 215] width 9 height 9
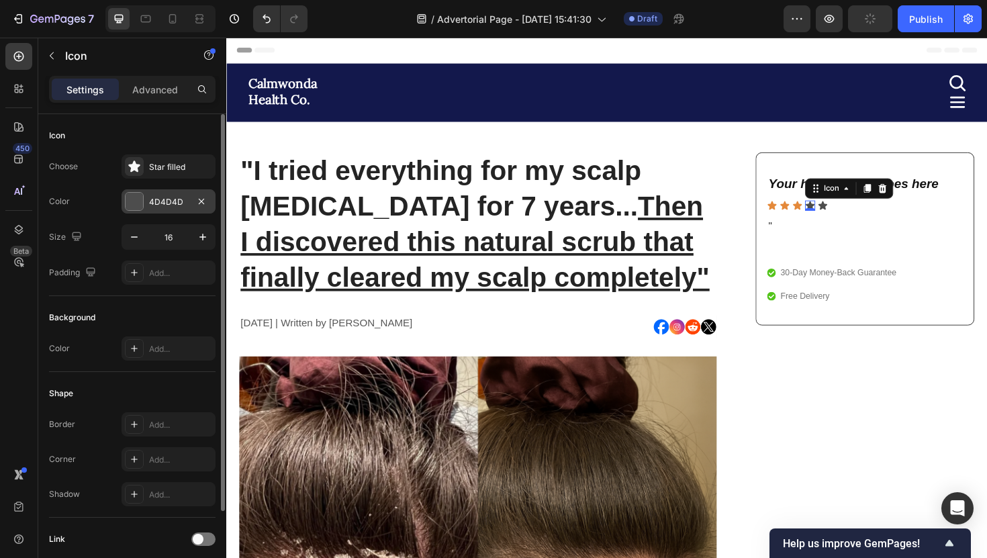
click at [142, 197] on div at bounding box center [134, 201] width 17 height 17
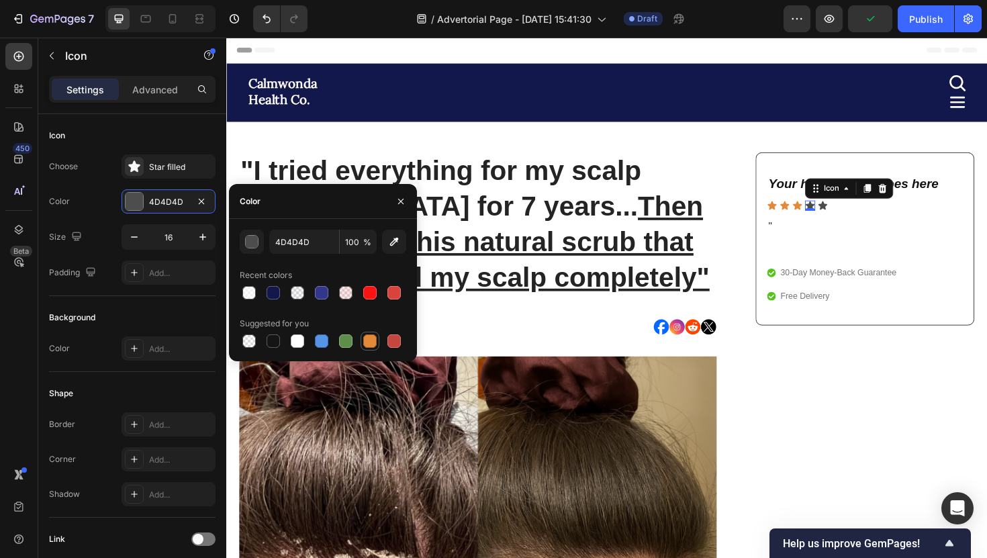
click at [361, 336] on div at bounding box center [370, 341] width 19 height 19
type input "E4893A"
click at [858, 216] on div "Icon" at bounding box center [858, 215] width 11 height 11
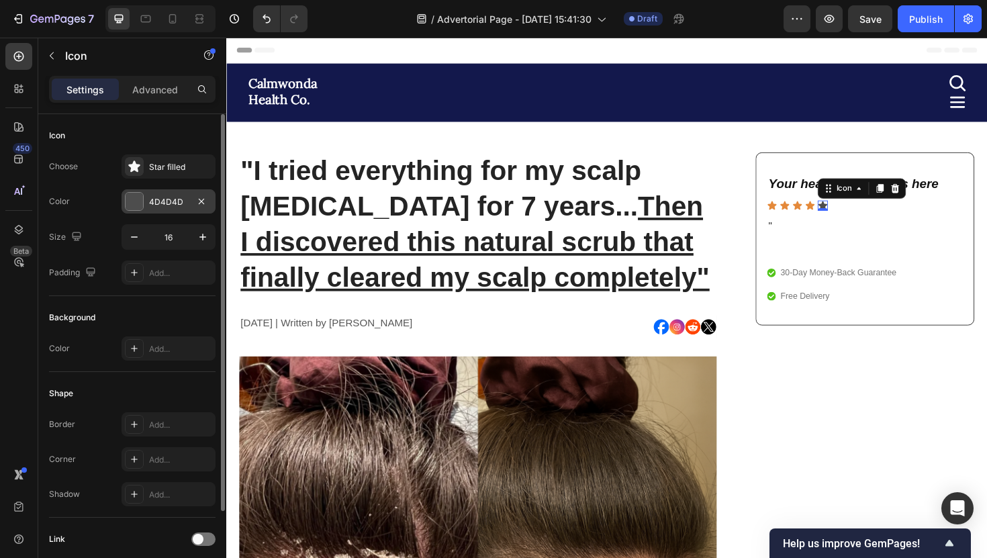
click at [171, 199] on div "4D4D4D" at bounding box center [168, 202] width 39 height 12
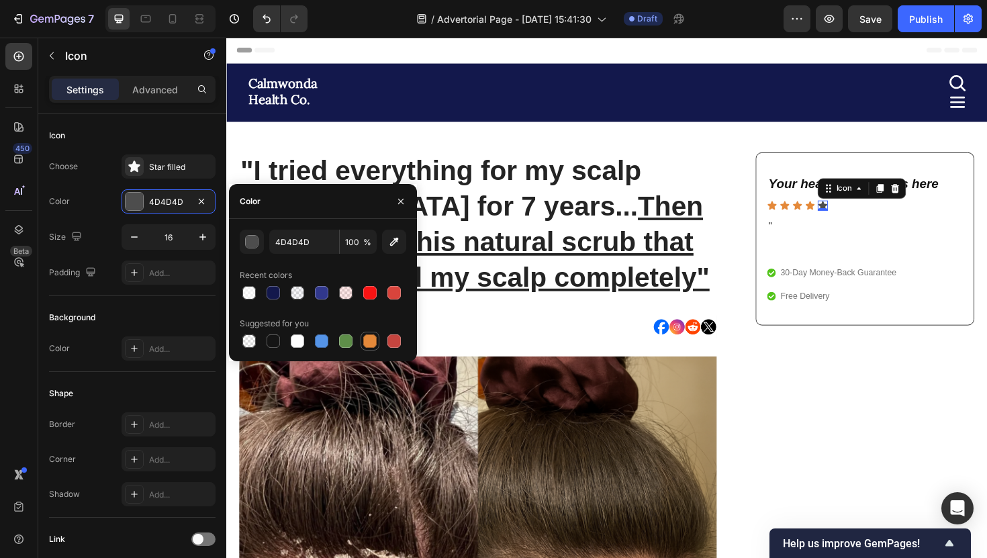
click at [377, 343] on div at bounding box center [370, 341] width 16 height 16
type input "E4893A"
click at [834, 340] on div "Your heading text goes here Heading Icon Icon Icon Icon Icon 0 Icon List " Text…" at bounding box center [903, 250] width 232 height 183
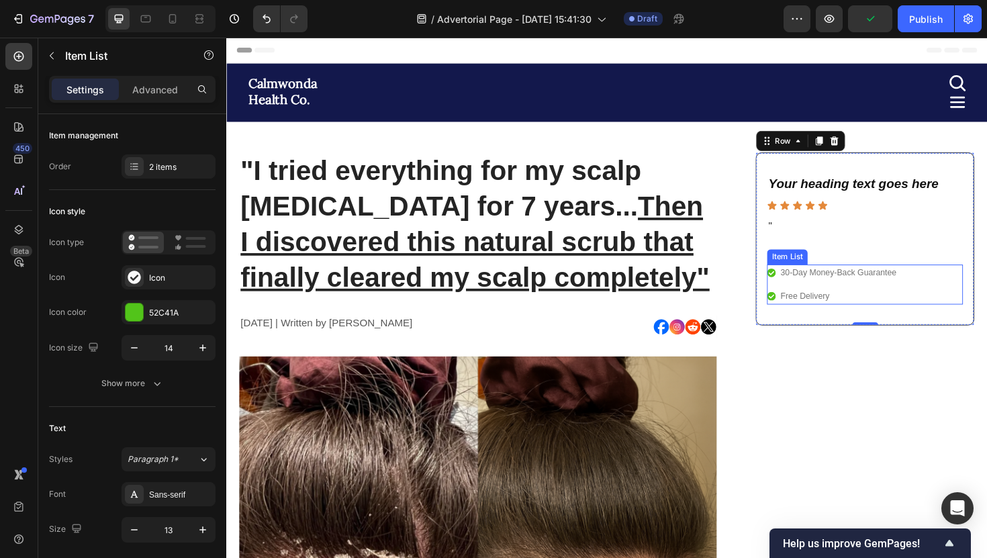
click at [901, 308] on p "Free Delivery" at bounding box center [874, 311] width 123 height 13
click at [942, 304] on div "30-Day Money-Back Guarantee Free Delivery" at bounding box center [903, 299] width 208 height 42
click at [899, 269] on icon at bounding box center [897, 265] width 9 height 9
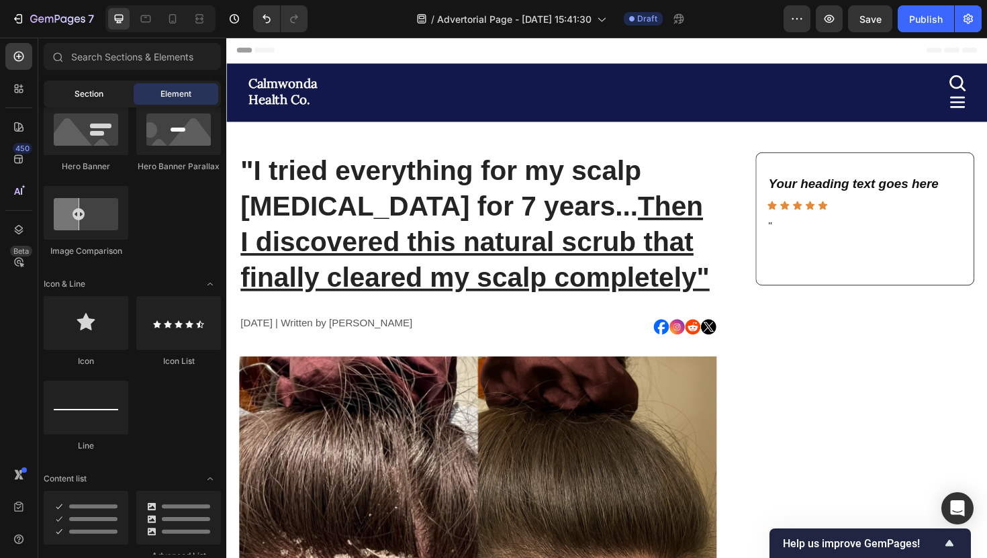
click at [116, 100] on div "Section" at bounding box center [88, 93] width 85 height 21
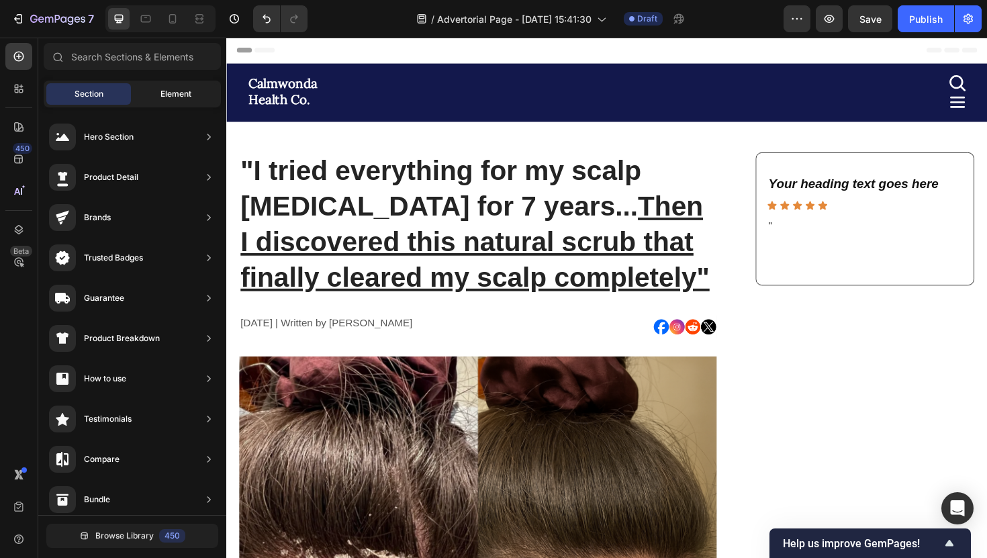
click at [148, 104] on div "Element" at bounding box center [176, 93] width 85 height 21
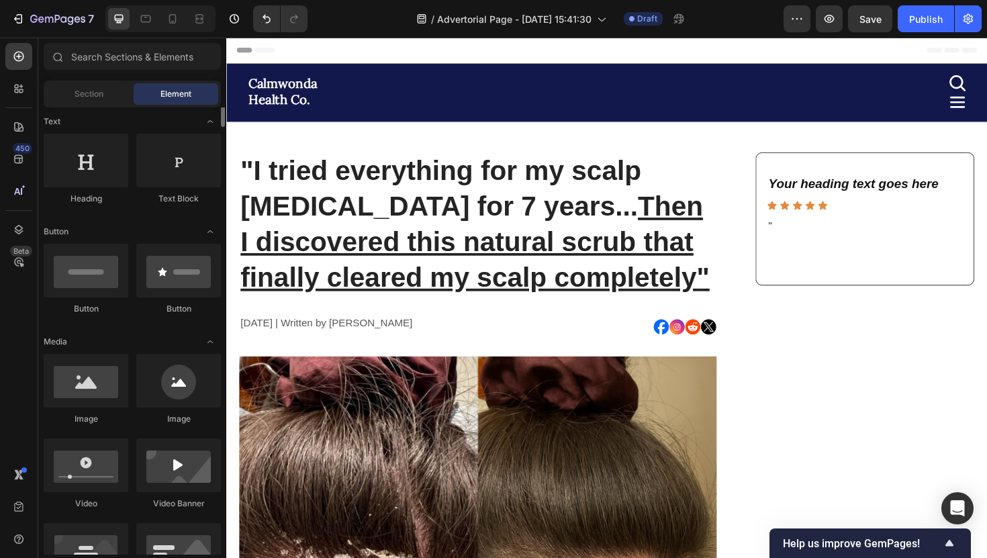
scroll to position [0, 0]
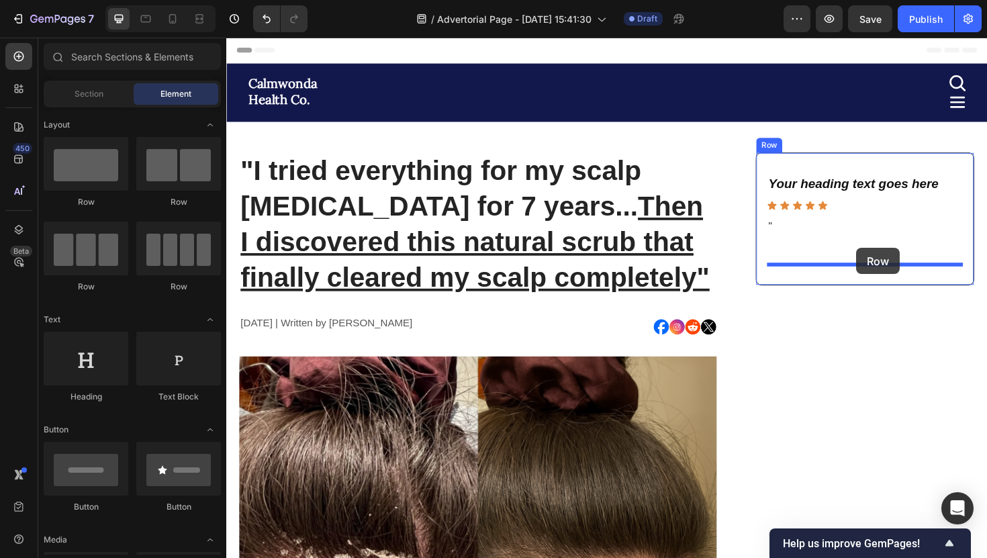
drag, startPoint x: 372, startPoint y: 195, endPoint x: 893, endPoint y: 261, distance: 525.3
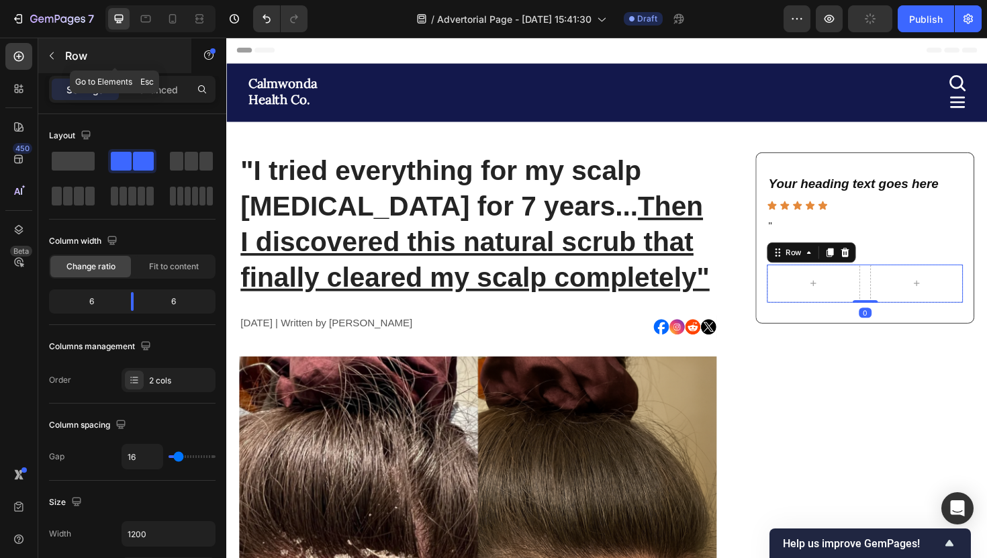
click at [57, 66] on button "button" at bounding box center [51, 55] width 21 height 21
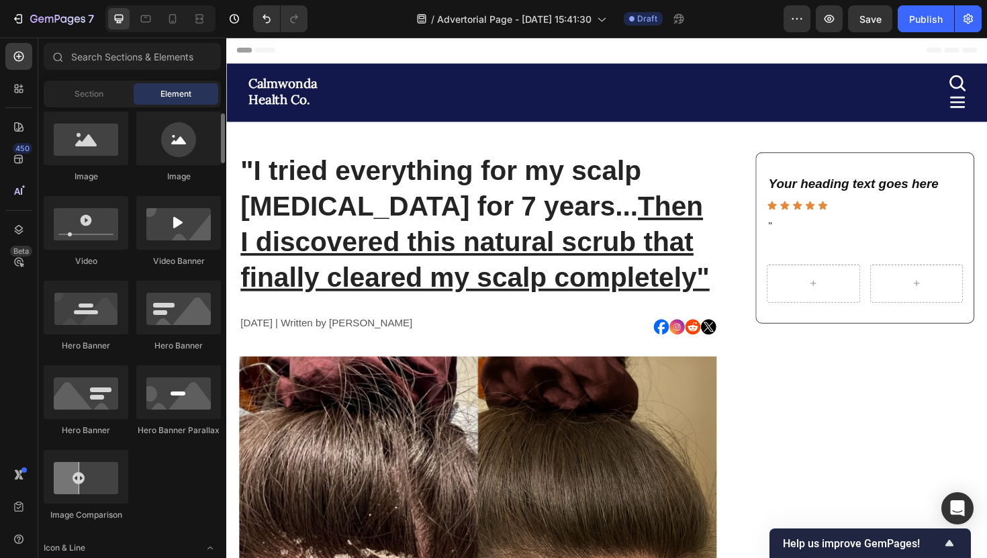
scroll to position [365, 0]
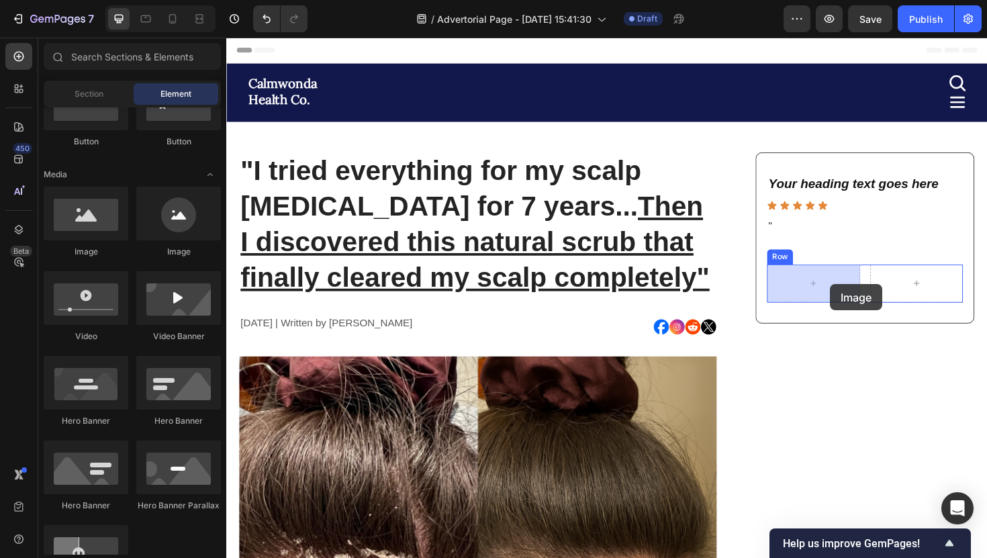
drag, startPoint x: 398, startPoint y: 278, endPoint x: 866, endPoint y: 299, distance: 468.5
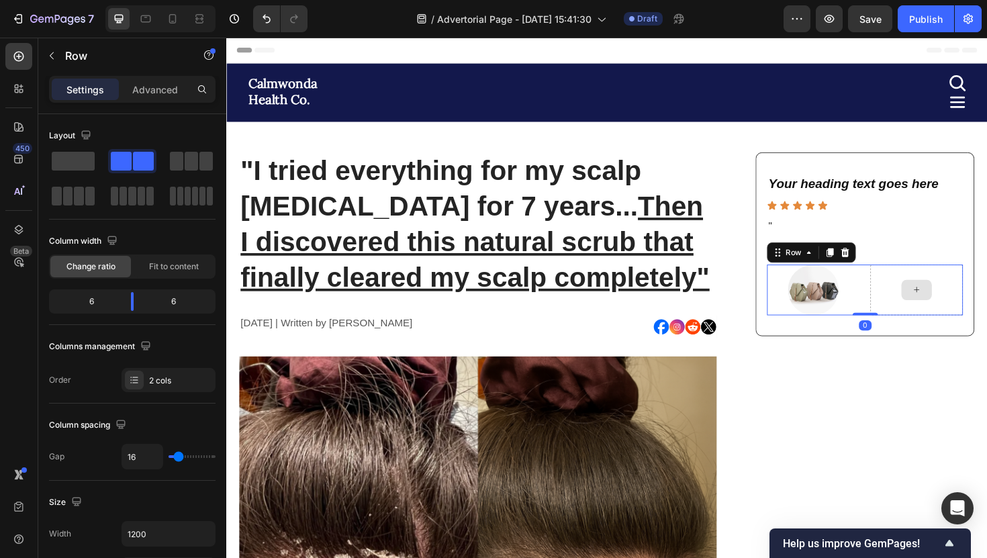
click at [925, 311] on div at bounding box center [958, 305] width 98 height 54
click at [866, 203] on div "Your heading text goes here Heading Icon Icon Icon Icon Icon Icon List " Text B…" at bounding box center [903, 257] width 208 height 150
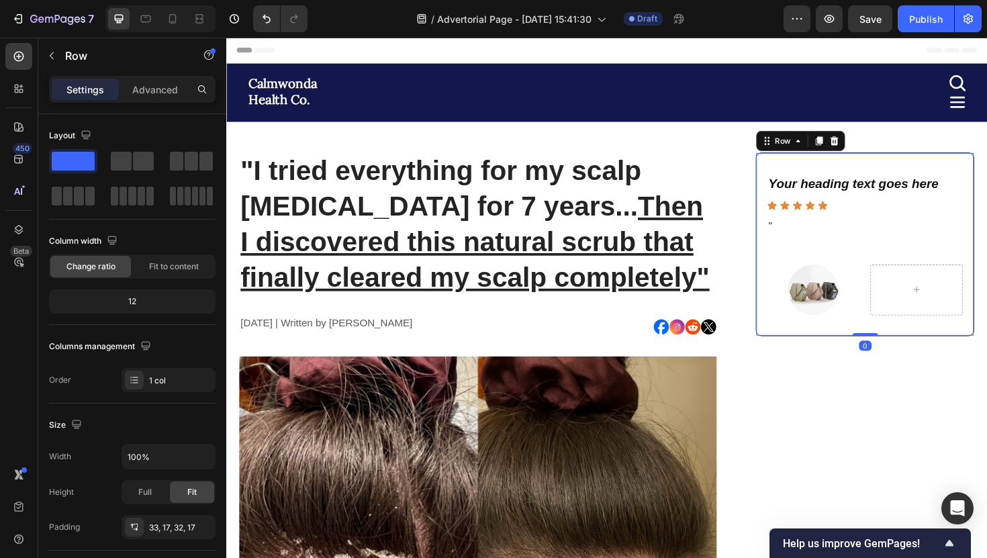
click at [863, 195] on h2 "Your heading text goes here" at bounding box center [903, 192] width 208 height 20
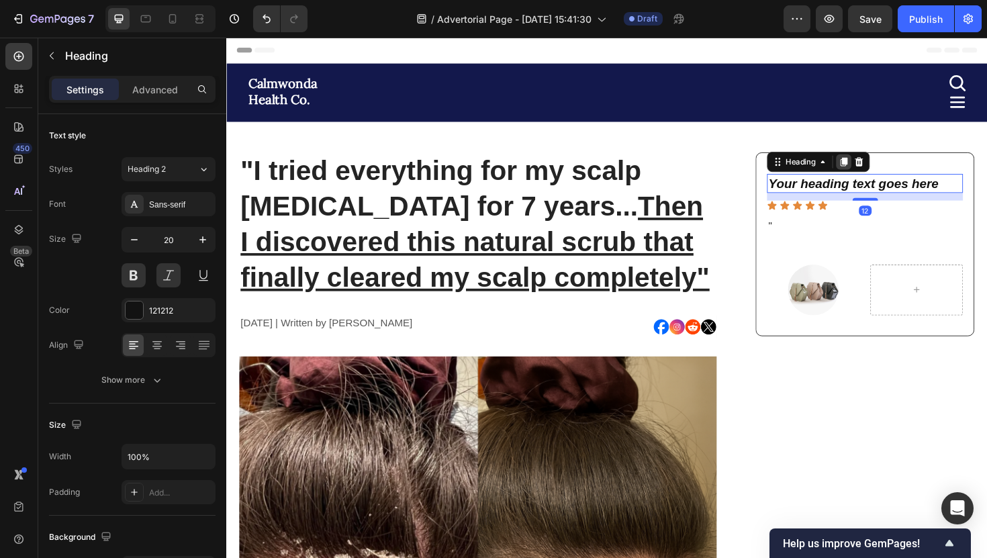
click at [884, 172] on icon at bounding box center [880, 169] width 11 height 11
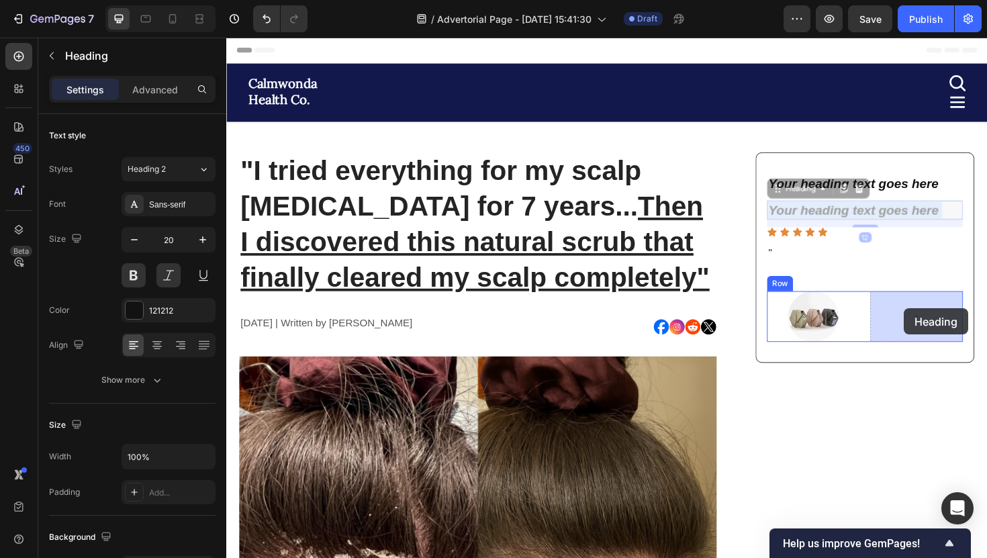
drag, startPoint x: 887, startPoint y: 221, endPoint x: 944, endPoint y: 324, distance: 118.1
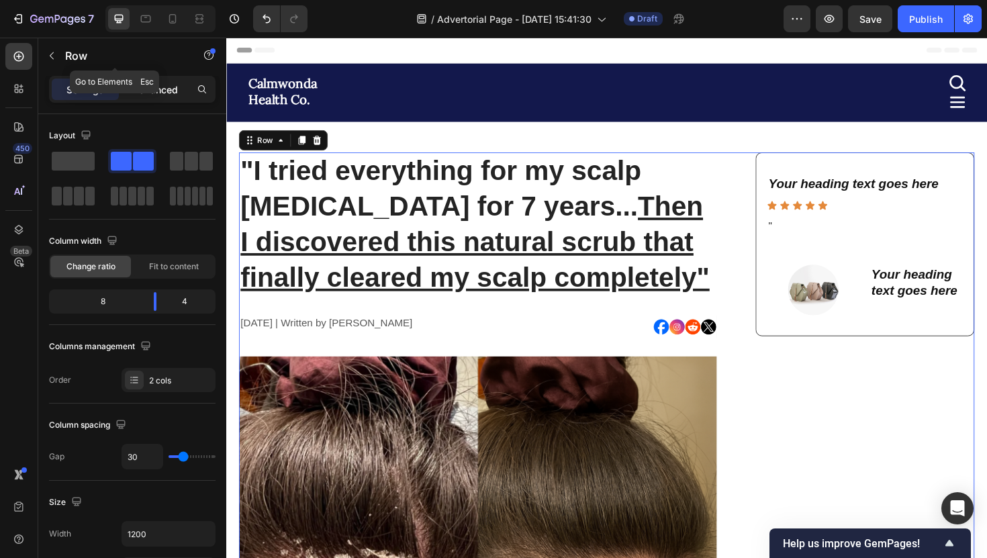
click at [148, 89] on p "Advanced" at bounding box center [155, 90] width 46 height 14
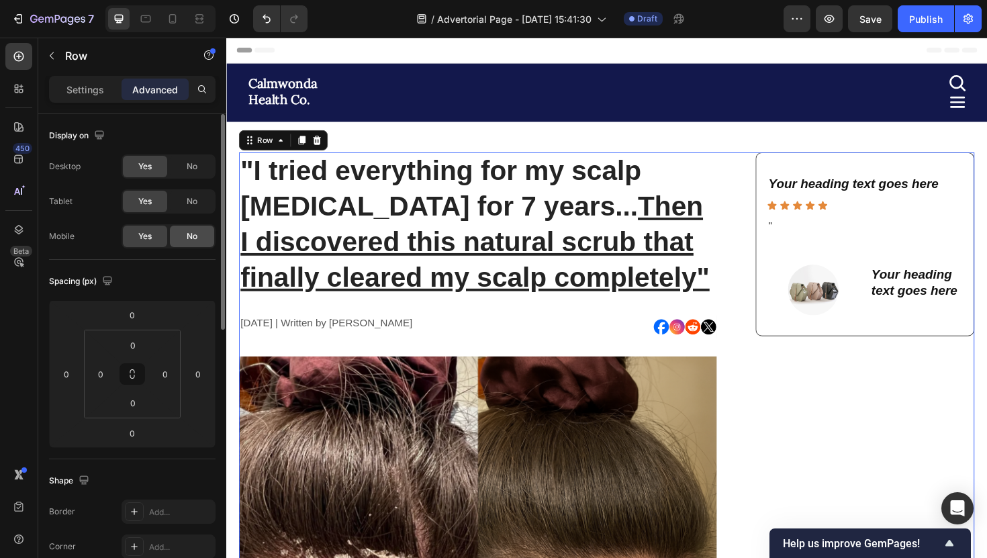
click at [185, 229] on div "No" at bounding box center [192, 236] width 44 height 21
click at [148, 17] on icon at bounding box center [145, 18] width 13 height 13
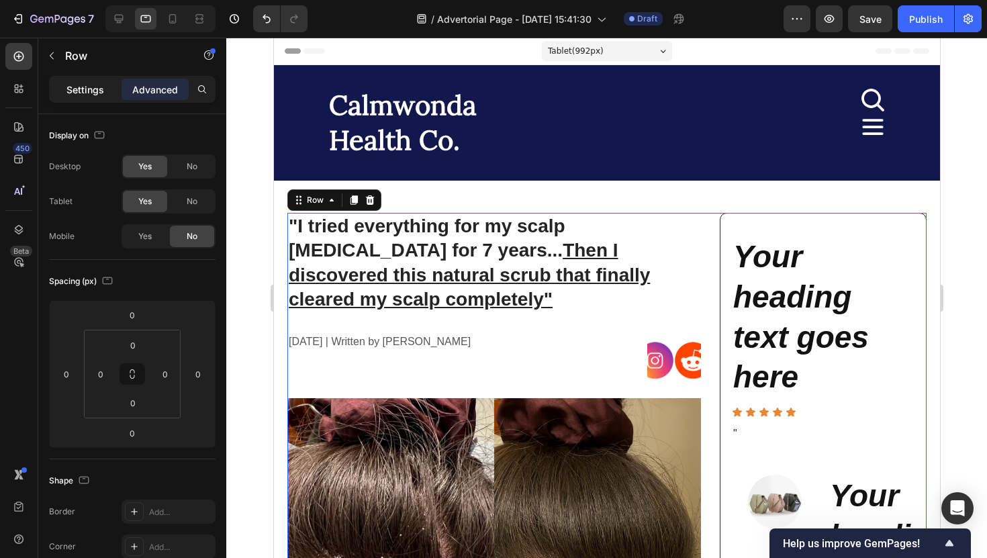
click at [97, 81] on div "Settings" at bounding box center [85, 89] width 67 height 21
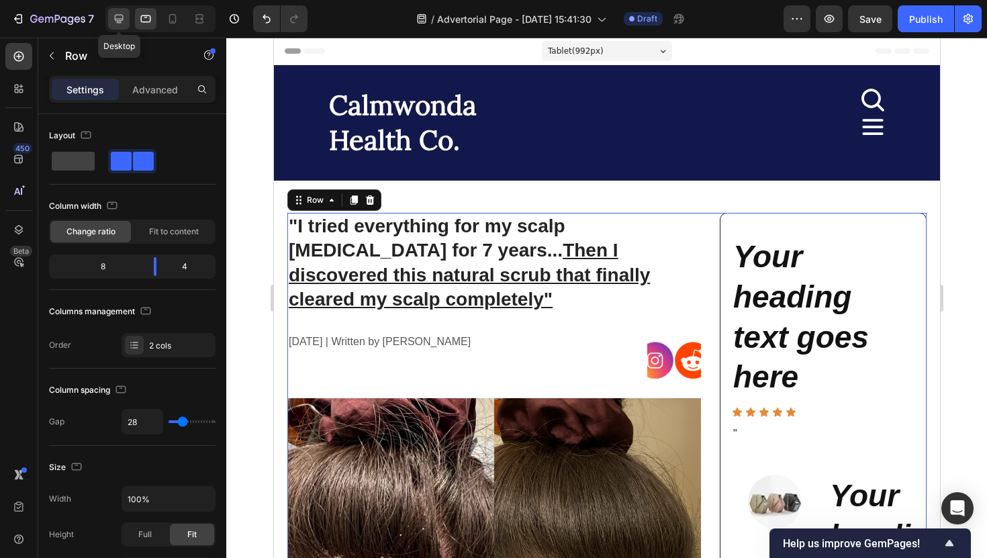
click at [115, 21] on icon at bounding box center [118, 18] width 13 height 13
type input "30"
type input "1200"
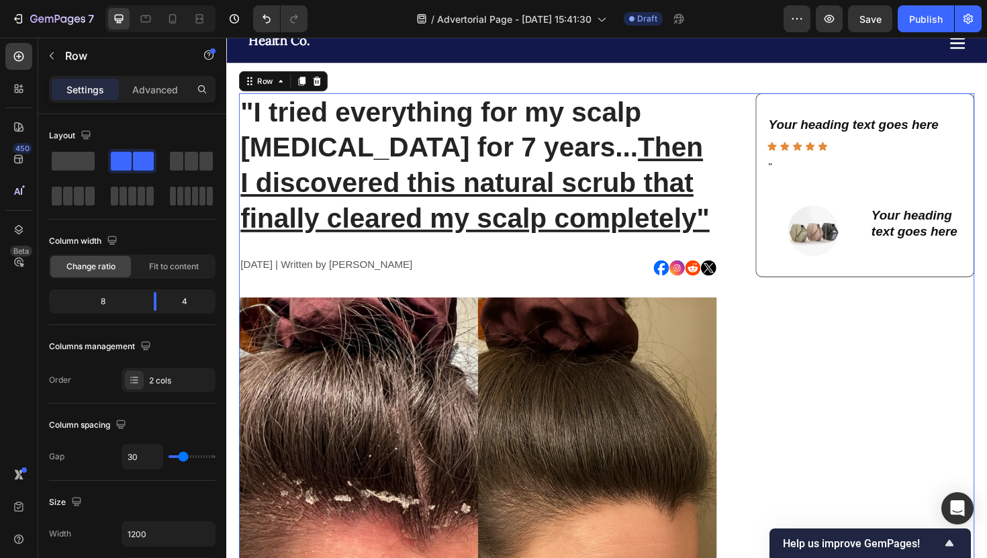
scroll to position [75, 0]
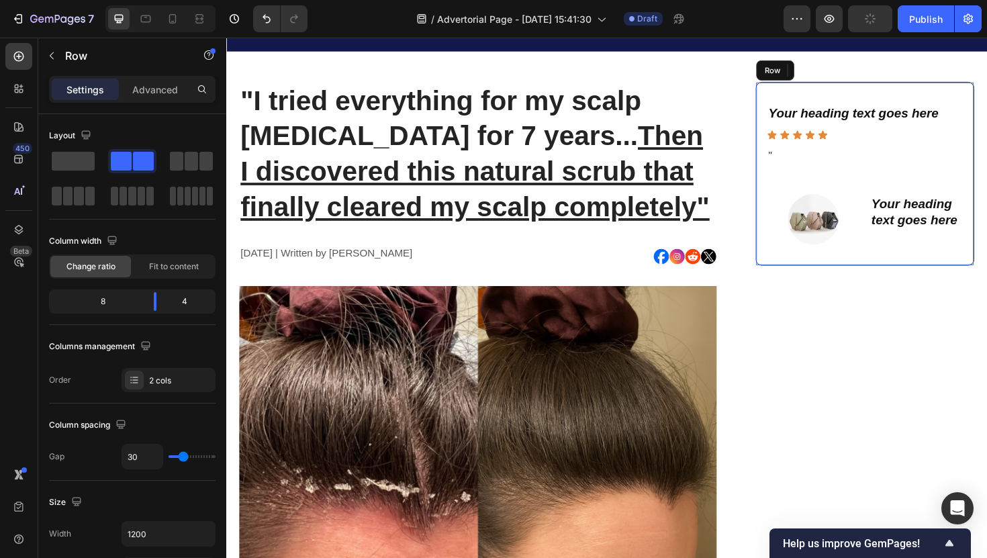
click at [798, 93] on div "Your heading text goes here Heading Icon Icon Icon Icon Icon Icon List " Text B…" at bounding box center [903, 182] width 232 height 195
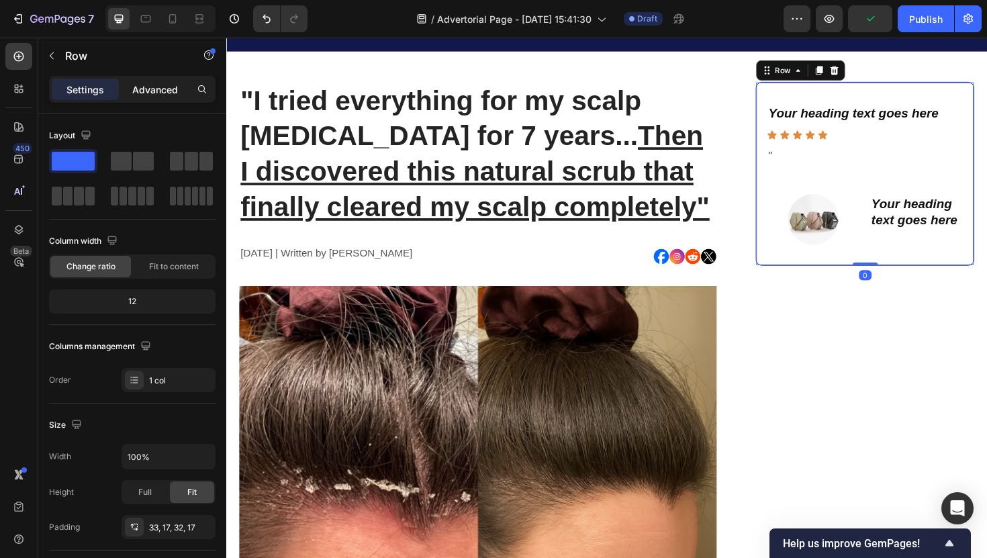
click at [167, 90] on p "Advanced" at bounding box center [155, 90] width 46 height 14
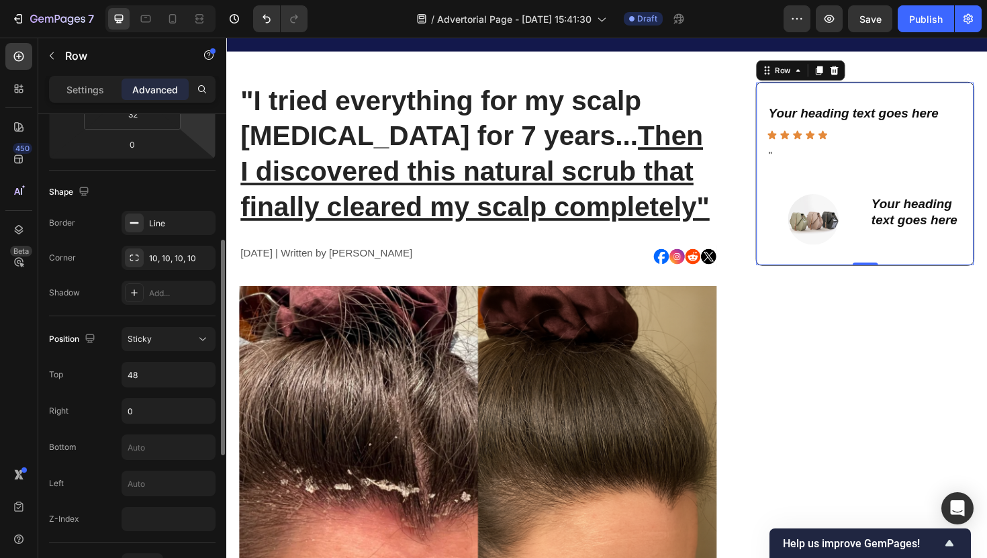
scroll to position [286, 0]
click at [185, 345] on div "Sticky" at bounding box center [162, 342] width 68 height 12
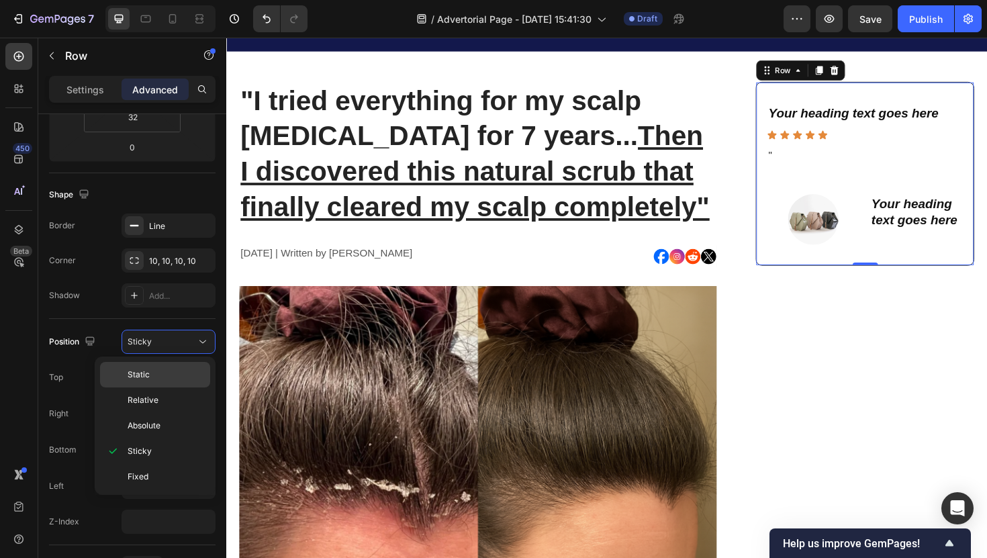
click at [179, 374] on p "Static" at bounding box center [166, 375] width 77 height 12
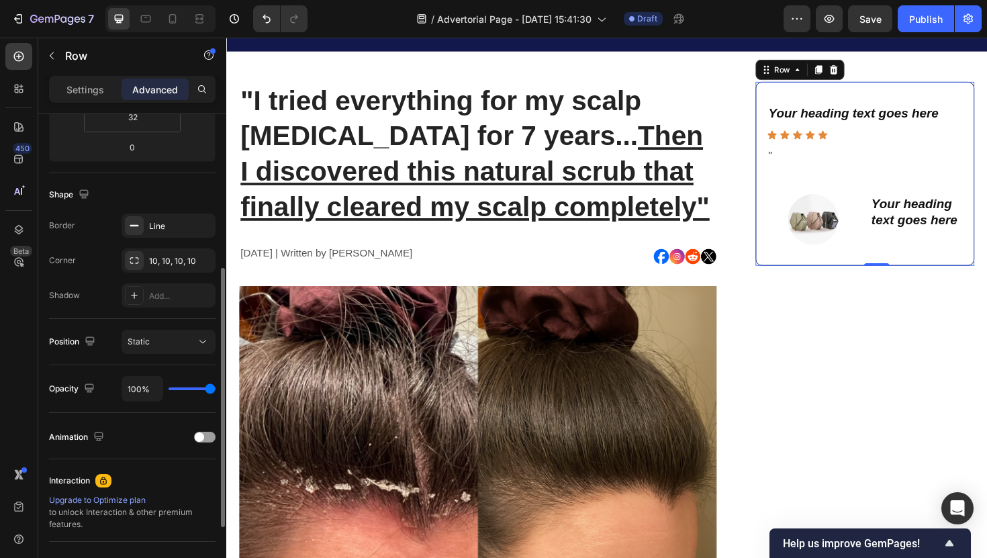
click at [112, 322] on div "Position Static" at bounding box center [132, 342] width 167 height 46
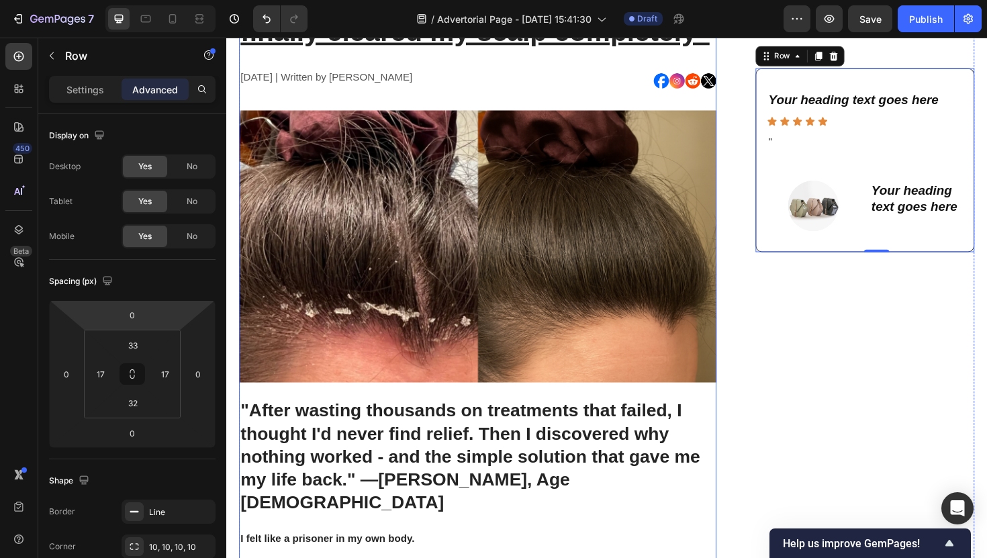
scroll to position [0, 0]
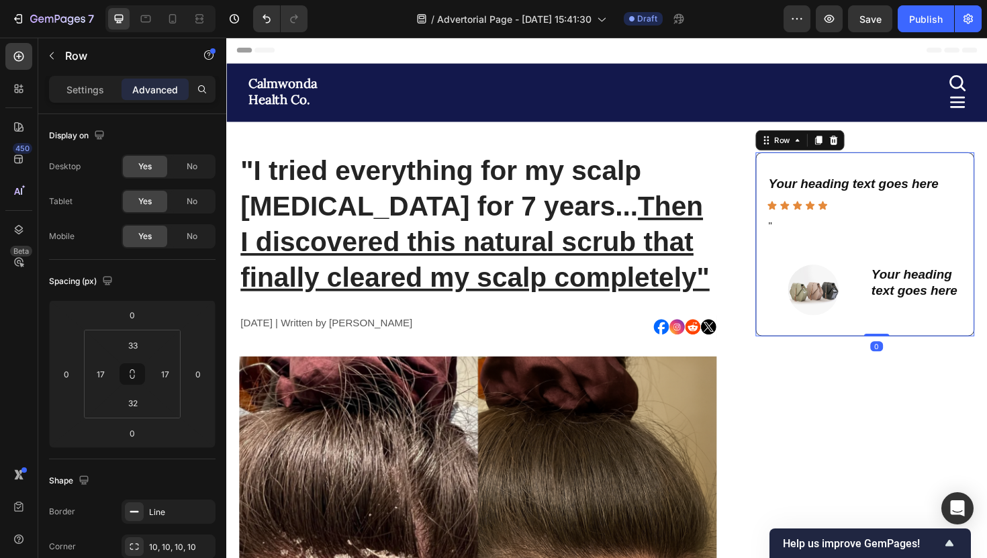
click at [794, 167] on div "Your heading text goes here Heading Icon Icon Icon Icon Icon Icon List " Text B…" at bounding box center [903, 256] width 232 height 195
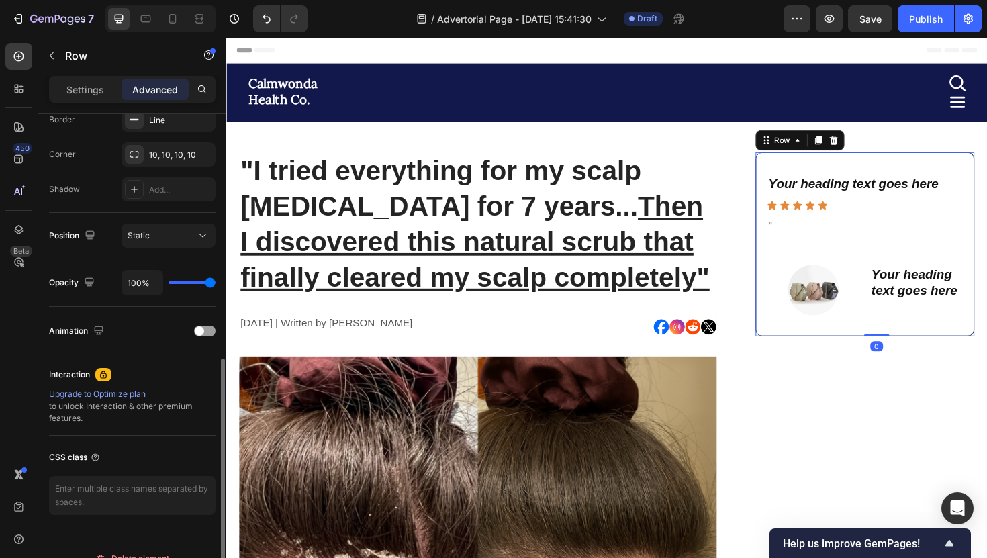
scroll to position [414, 0]
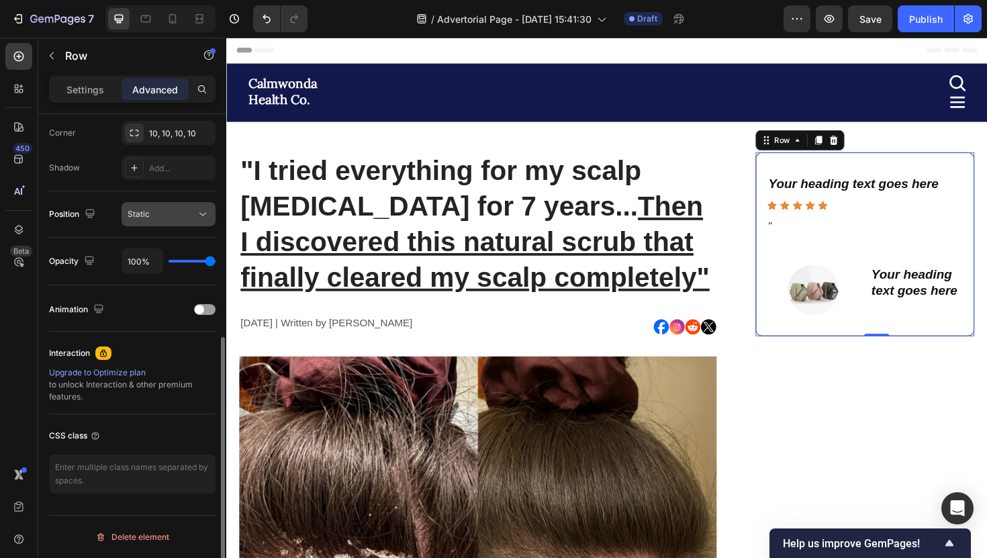
click at [172, 218] on div "Static" at bounding box center [162, 214] width 68 height 12
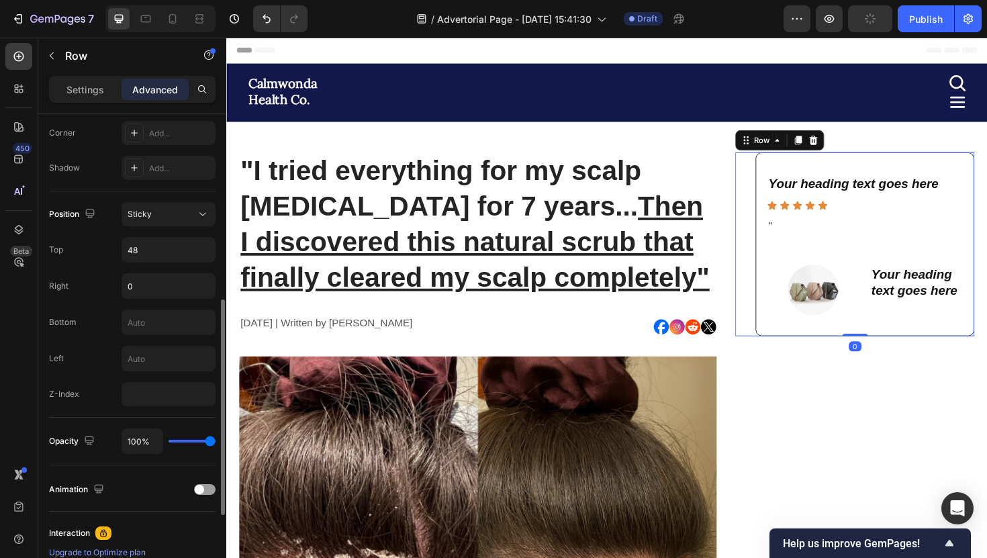
click at [779, 198] on div "Your heading text goes here Heading Icon Icon Icon Icon Icon Icon List " Text B…" at bounding box center [892, 256] width 253 height 195
click at [797, 181] on div "Your heading text goes here Heading Icon Icon Icon Icon Icon Icon List " Text B…" at bounding box center [903, 256] width 232 height 195
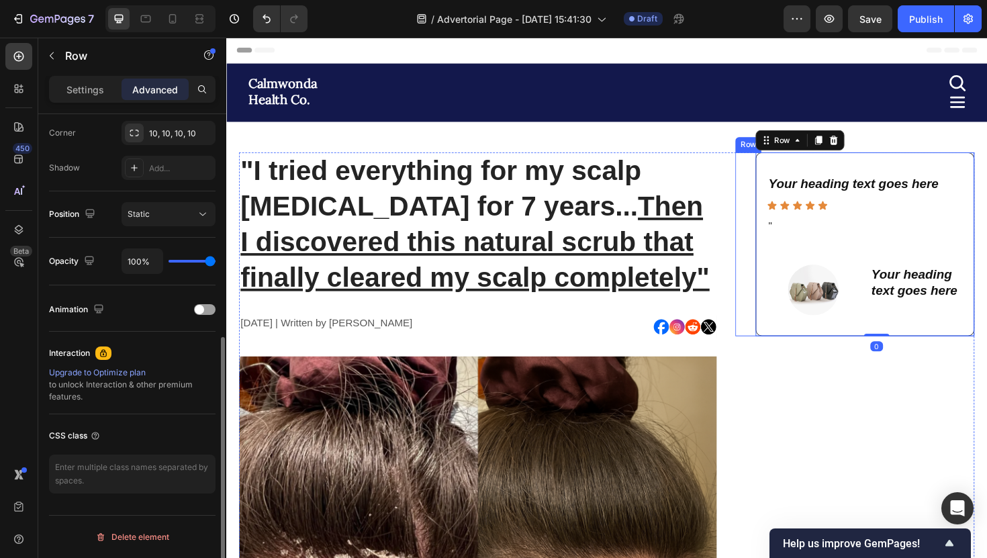
click at [784, 179] on div "Your heading text goes here Heading Icon Icon Icon Icon Icon Icon List " Text B…" at bounding box center [892, 256] width 253 height 195
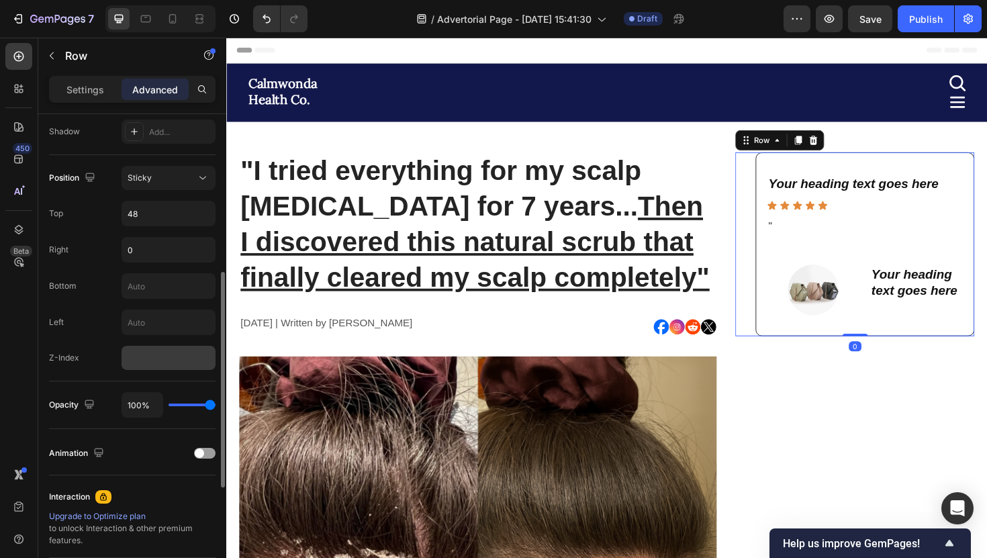
scroll to position [406, 0]
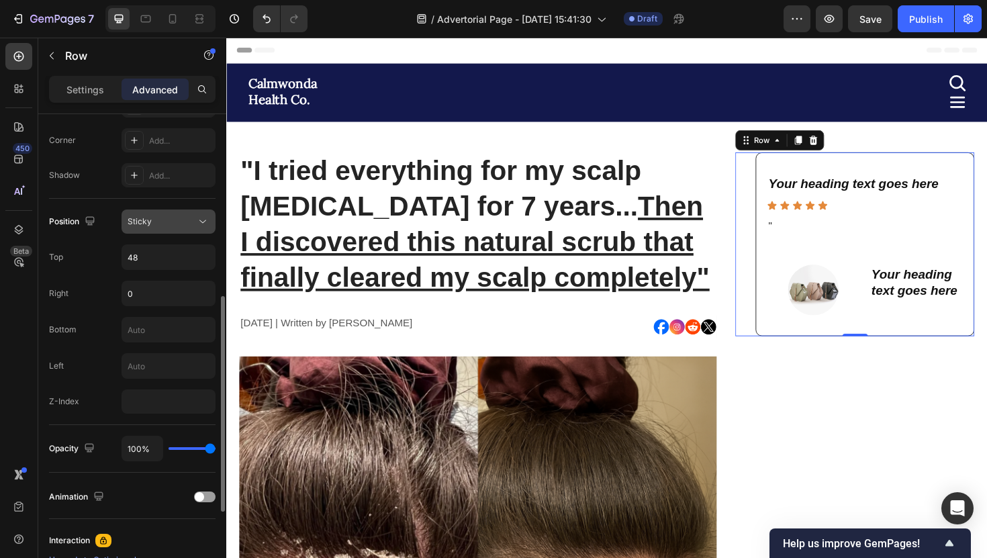
click at [173, 223] on div "Sticky" at bounding box center [162, 222] width 68 height 12
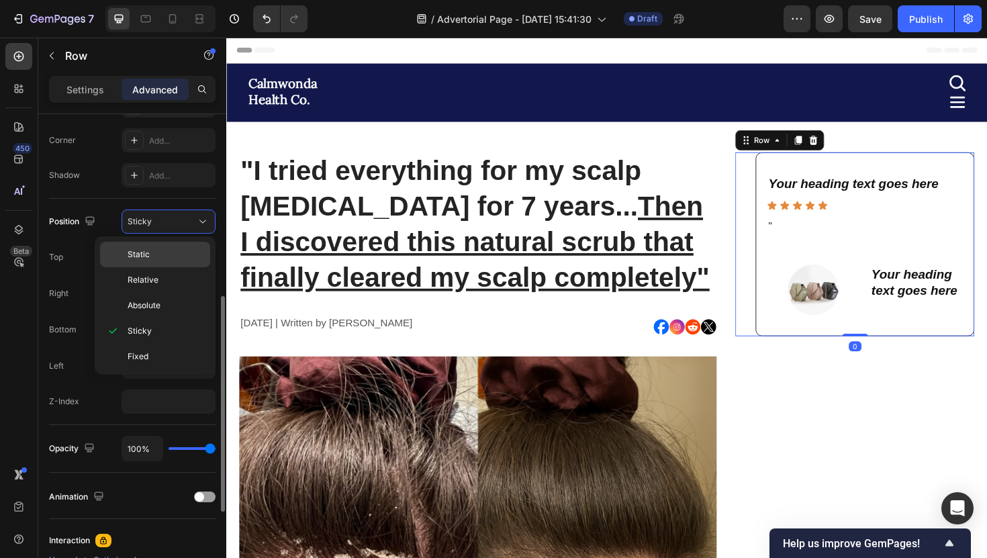
click at [178, 250] on p "Static" at bounding box center [166, 254] width 77 height 12
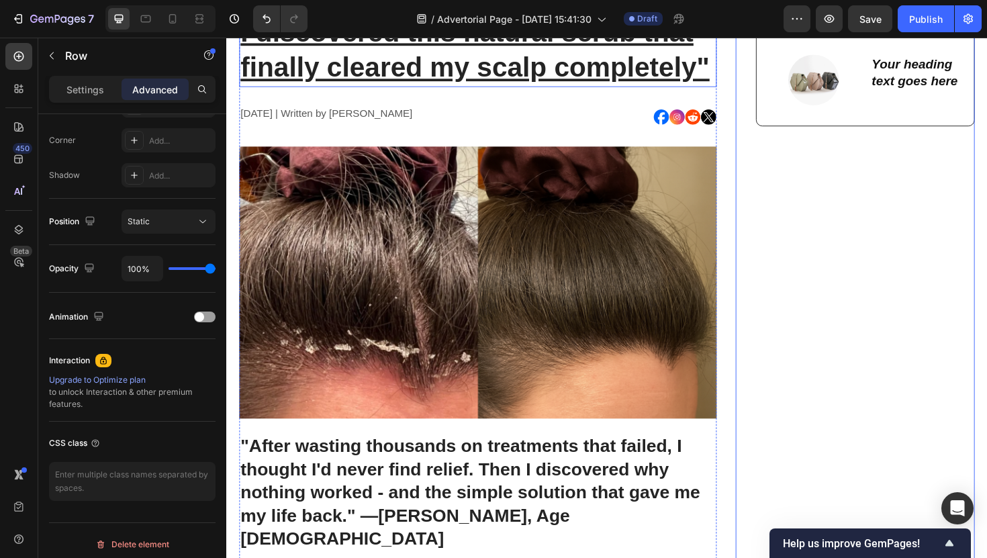
scroll to position [0, 0]
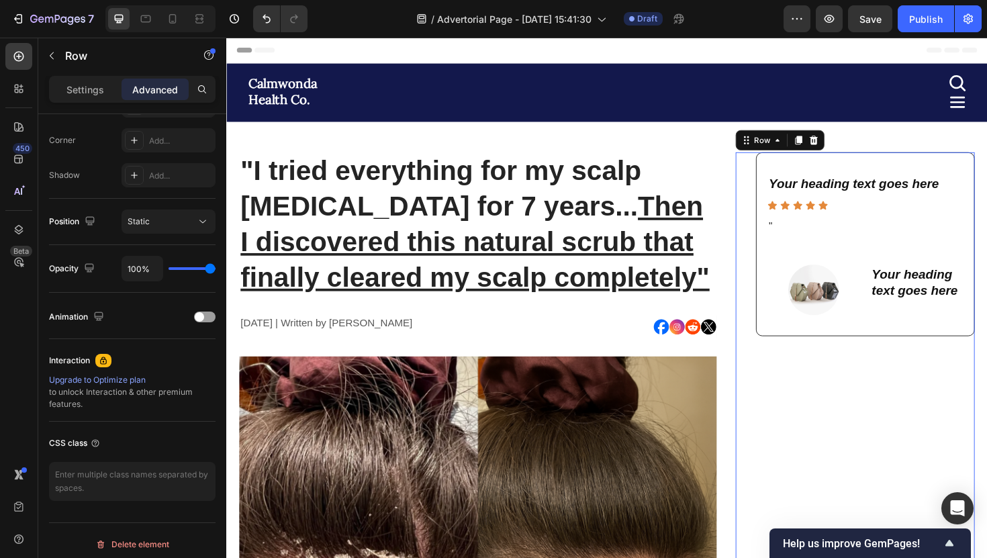
click at [772, 277] on div "Your heading text goes here Heading Icon Icon Icon Icon Icon Icon List " Text B…" at bounding box center [892, 256] width 253 height 195
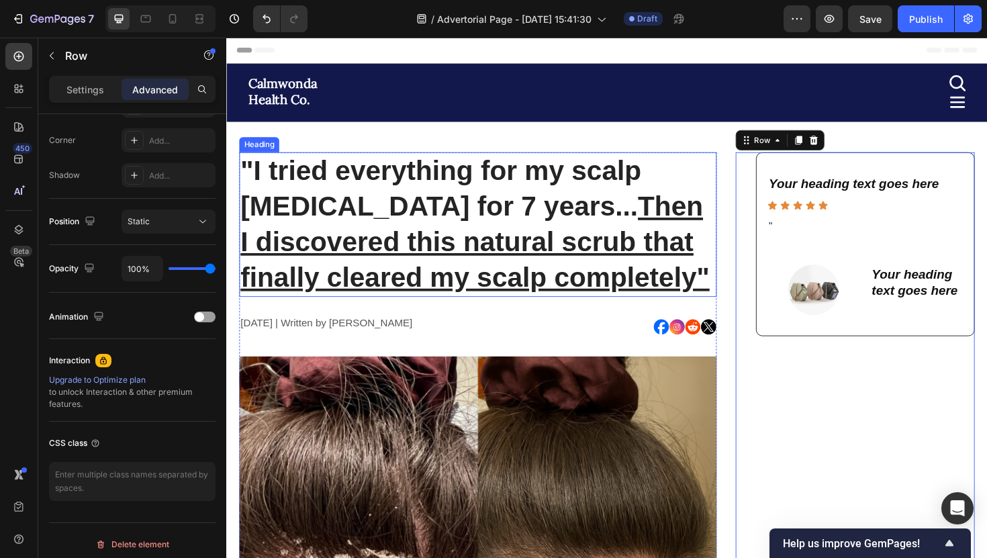
click at [736, 259] on h1 ""I tried everything for my scalp psoriasis for 7 years... Then I discovered thi…" at bounding box center [493, 235] width 506 height 153
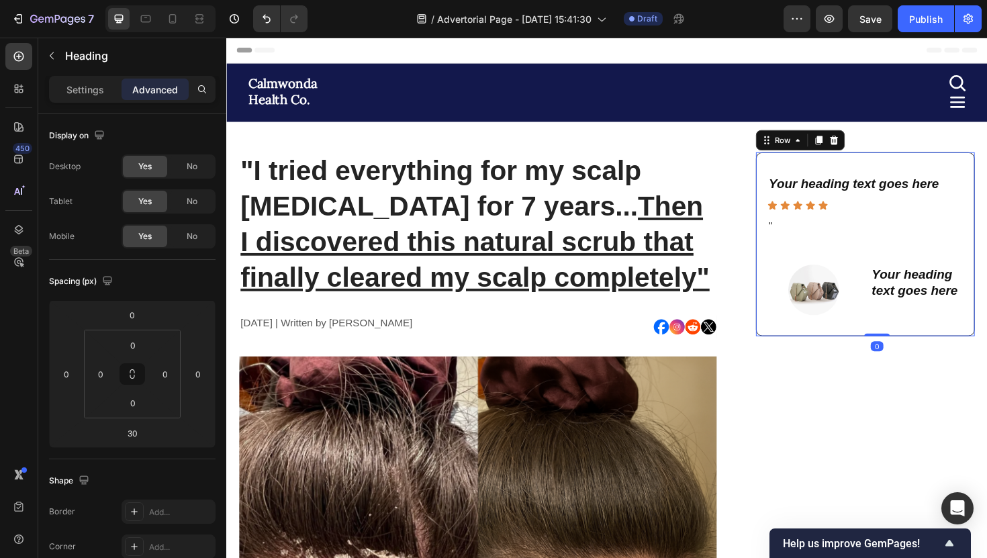
click at [796, 179] on div "Your heading text goes here Heading Icon Icon Icon Icon Icon Icon List " Text B…" at bounding box center [903, 256] width 232 height 195
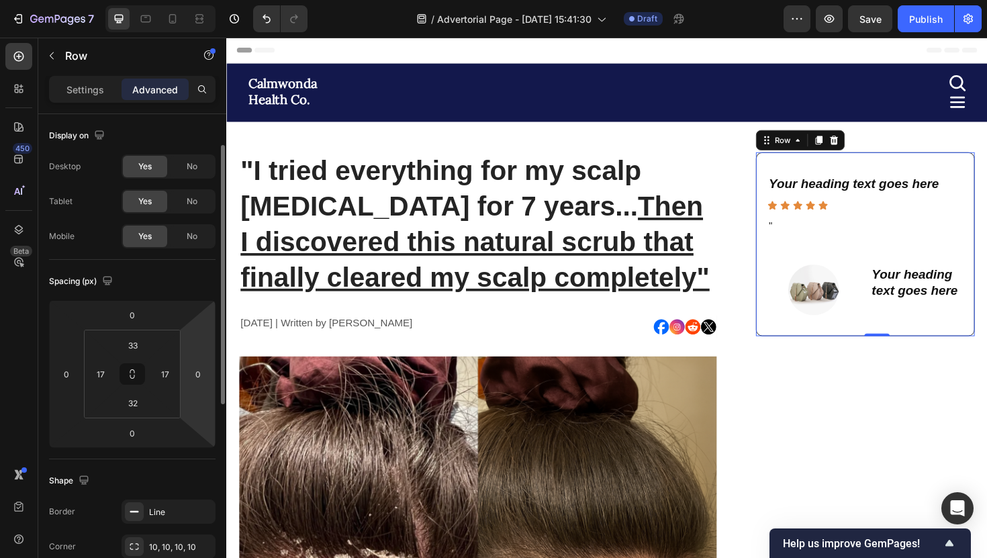
scroll to position [414, 0]
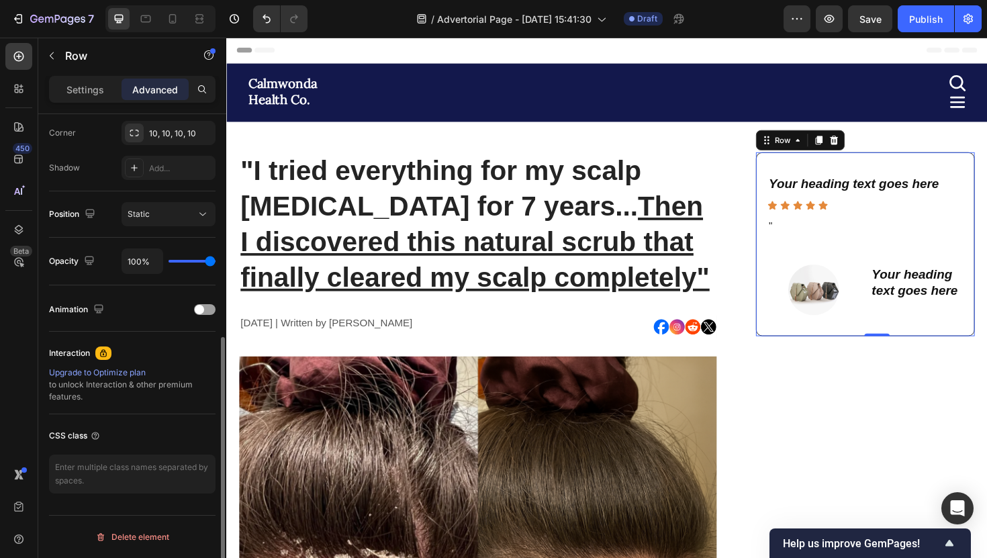
click at [109, 105] on div "Settings Advanced" at bounding box center [132, 95] width 188 height 38
click at [109, 101] on div "Settings Advanced" at bounding box center [132, 89] width 167 height 27
click at [106, 99] on div "Settings" at bounding box center [85, 89] width 67 height 21
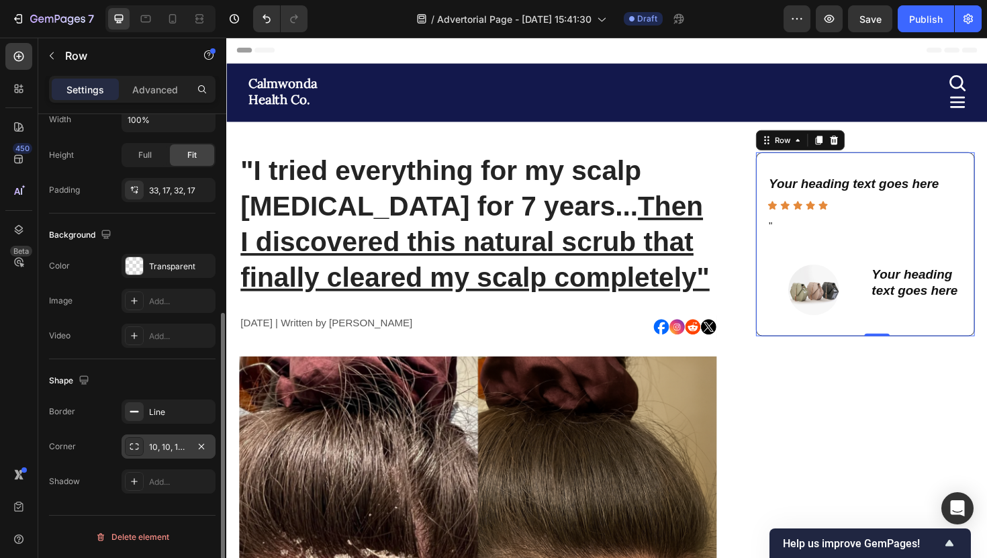
click at [162, 447] on div "10, 10, 10, 10" at bounding box center [168, 447] width 39 height 12
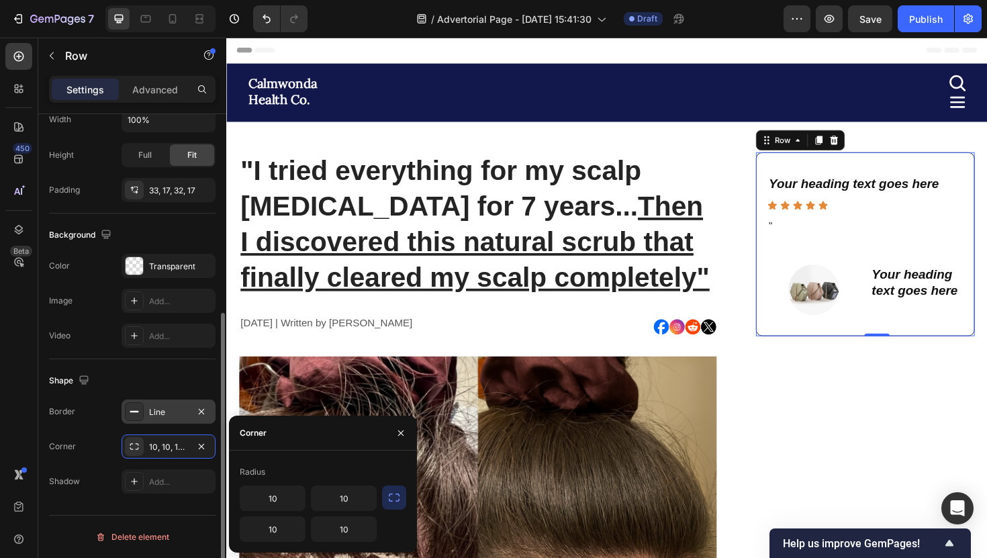
click at [163, 413] on div "Line" at bounding box center [168, 412] width 39 height 12
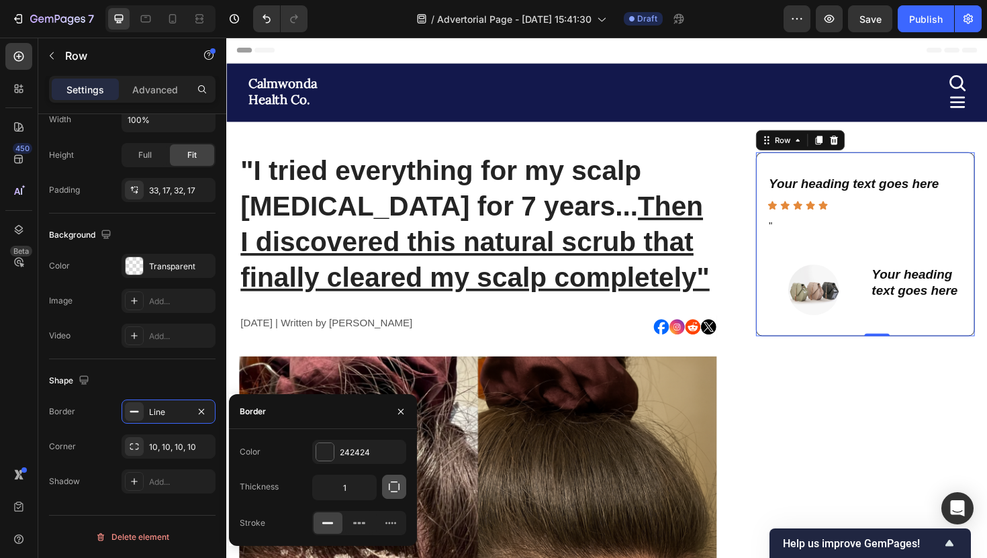
click at [392, 498] on button "button" at bounding box center [394, 487] width 24 height 24
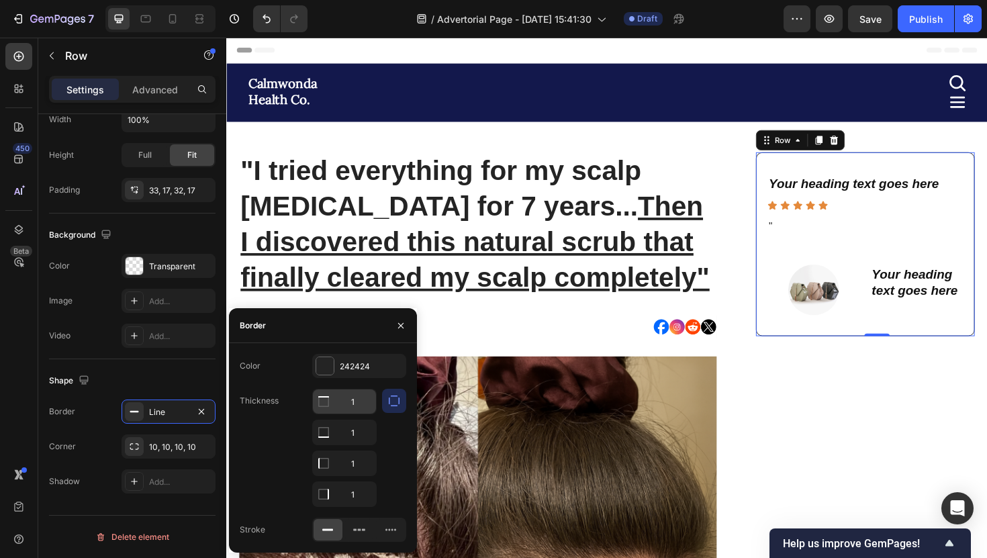
click at [353, 407] on input "1" at bounding box center [344, 402] width 63 height 24
click at [353, 488] on input "1" at bounding box center [344, 494] width 63 height 24
type input "0"
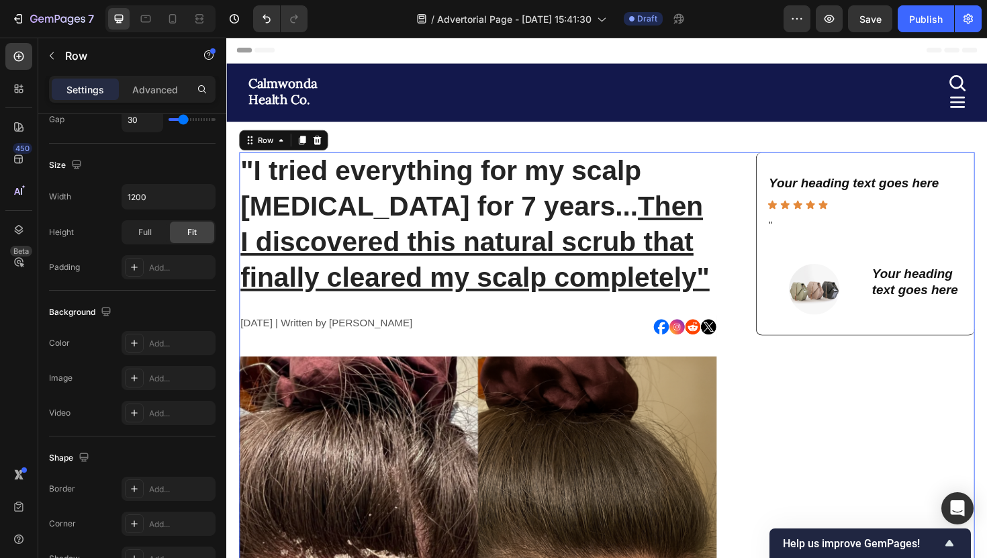
click at [827, 351] on div "Your heading text goes here Heading Icon Icon Icon Icon Icon Icon List " Text B…" at bounding box center [903, 256] width 232 height 194
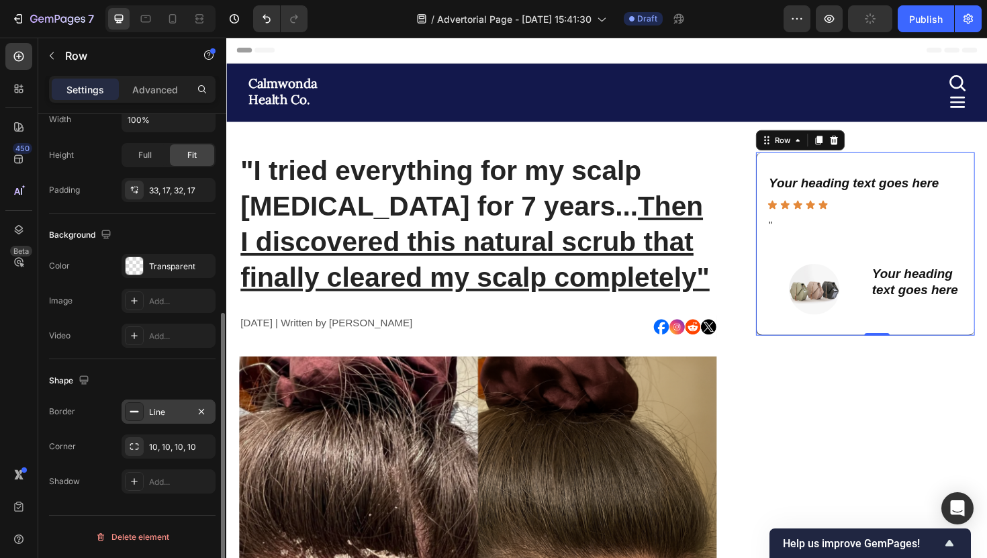
click at [154, 418] on div "Line" at bounding box center [169, 412] width 94 height 24
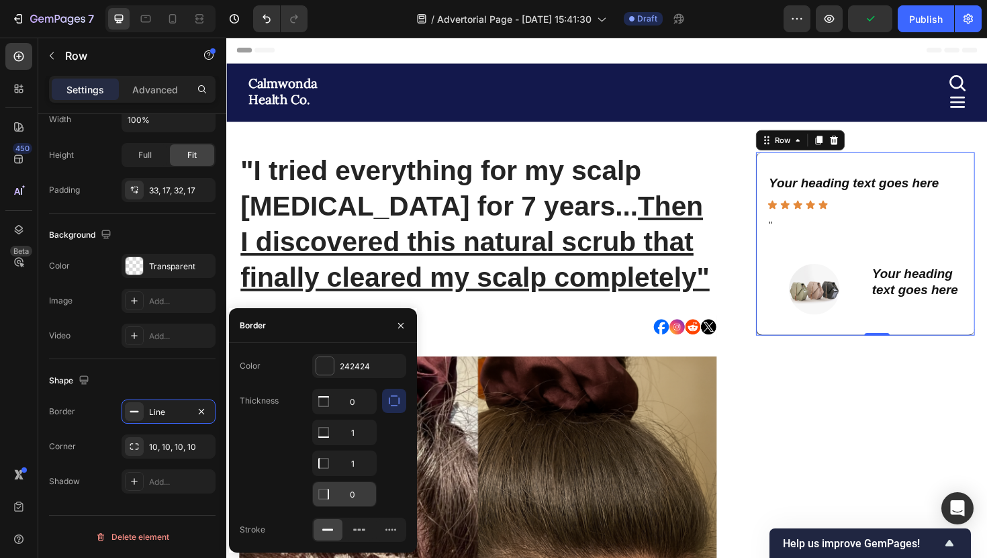
click at [352, 497] on input "0" at bounding box center [344, 494] width 63 height 24
click at [353, 466] on input "1" at bounding box center [344, 463] width 63 height 24
click at [357, 437] on input "1" at bounding box center [344, 432] width 63 height 24
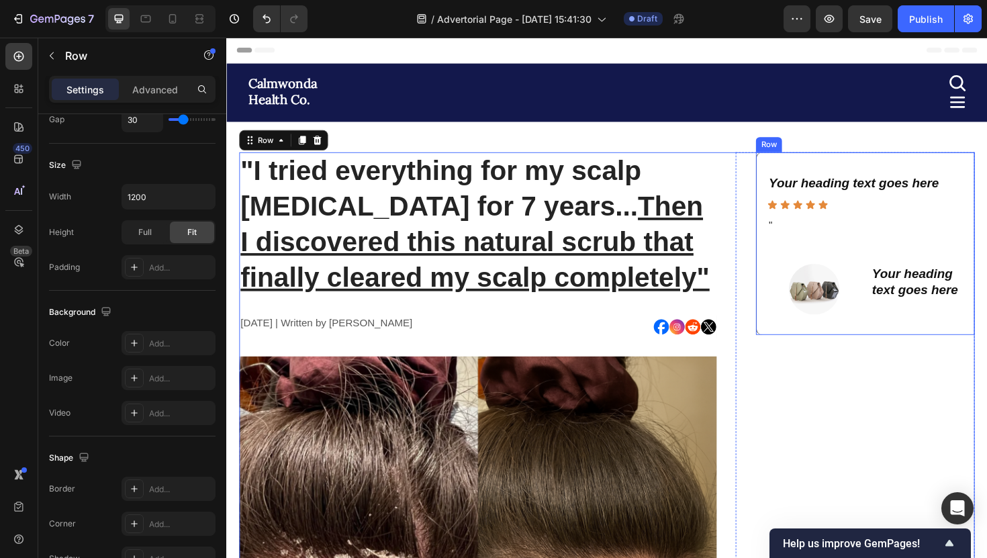
click at [813, 348] on div "Your heading text goes here Heading Icon Icon Icon Icon Icon Icon List " Text B…" at bounding box center [903, 255] width 232 height 193
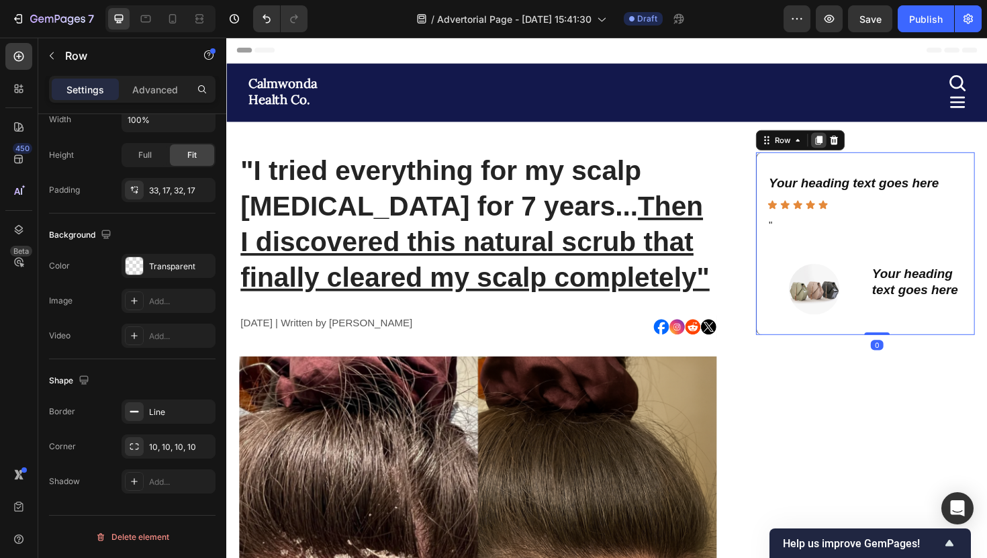
click at [856, 152] on div at bounding box center [853, 146] width 16 height 16
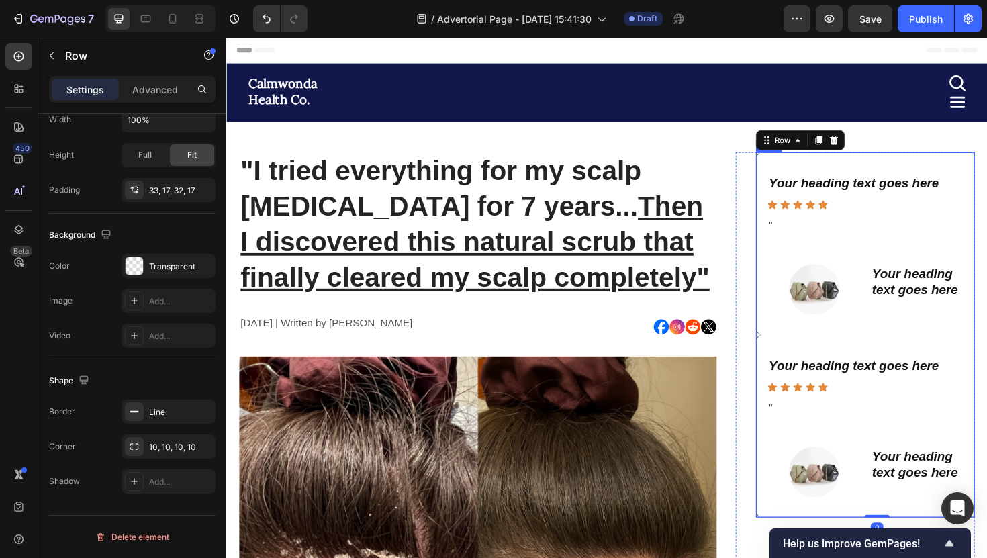
click at [815, 335] on div "Your heading text goes here Heading Icon Icon Icon Icon Icon Icon List " Text B…" at bounding box center [903, 255] width 232 height 193
click at [794, 341] on div "Your heading text goes here Heading Icon Icon Icon Icon Icon Icon List " Text B…" at bounding box center [903, 255] width 232 height 193
click at [804, 350] on div "Your heading text goes here Heading Icon Icon Icon Icon Icon Icon List " Text B…" at bounding box center [903, 255] width 232 height 193
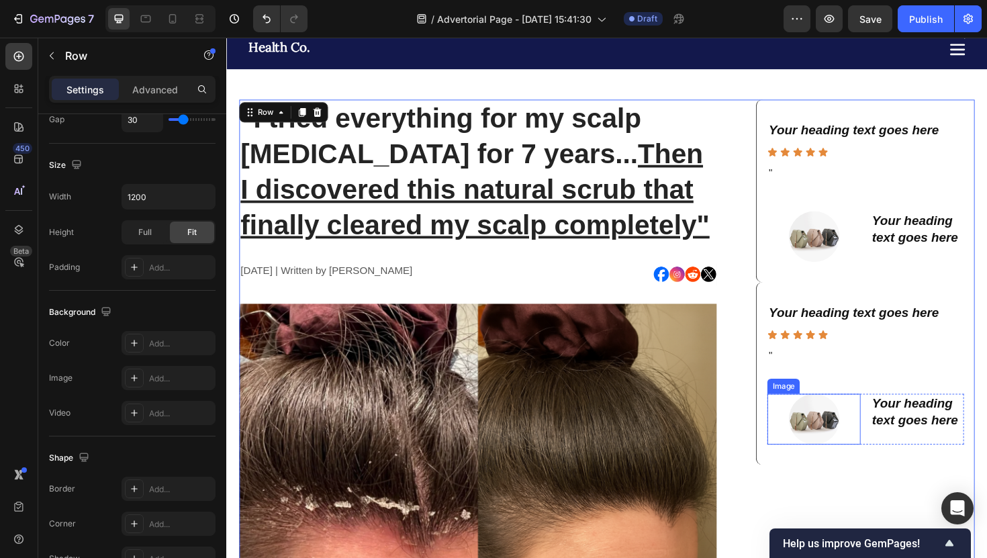
scroll to position [46, 0]
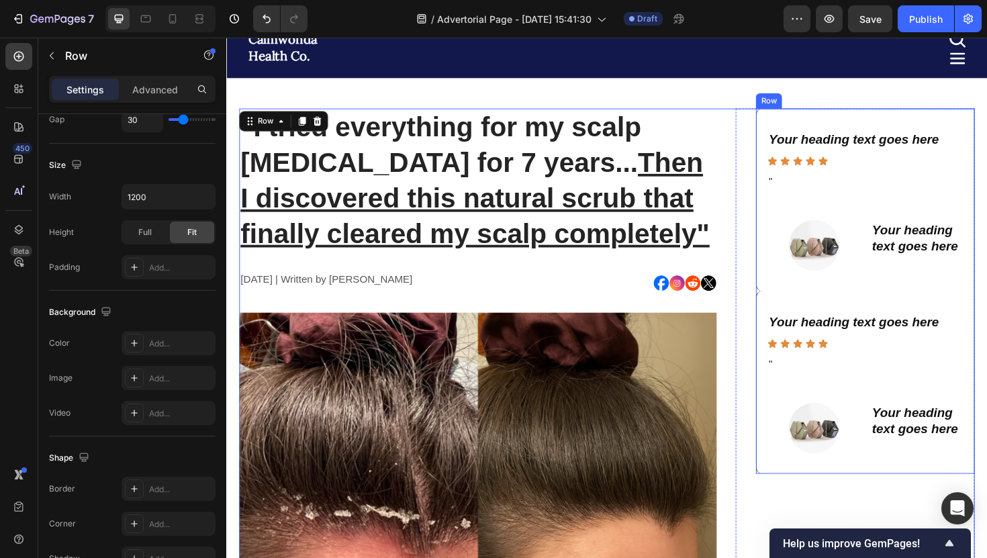
click at [826, 308] on div "Your heading text goes here Heading Icon Icon Icon Icon Icon Icon List " Text B…" at bounding box center [903, 402] width 232 height 193
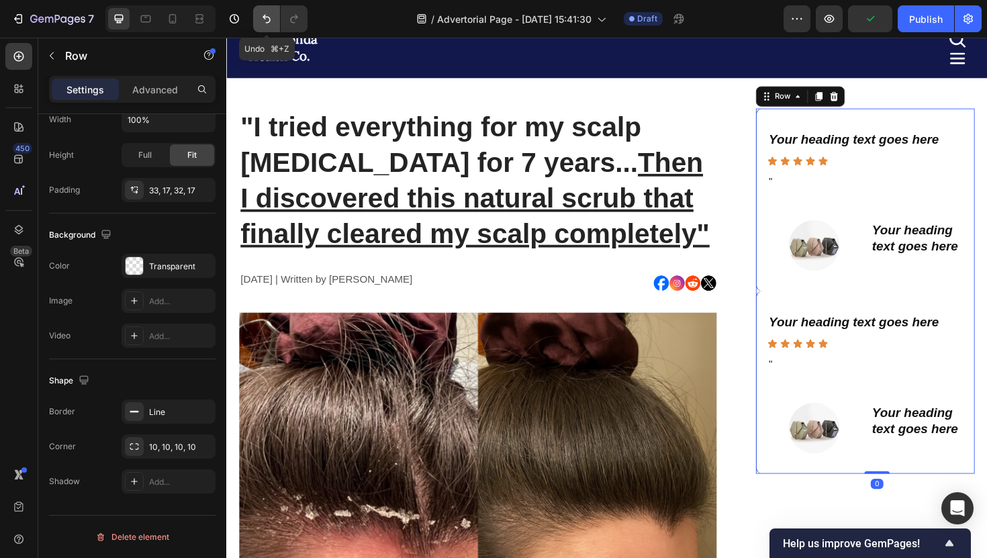
click at [260, 11] on button "Undo/Redo" at bounding box center [266, 18] width 27 height 27
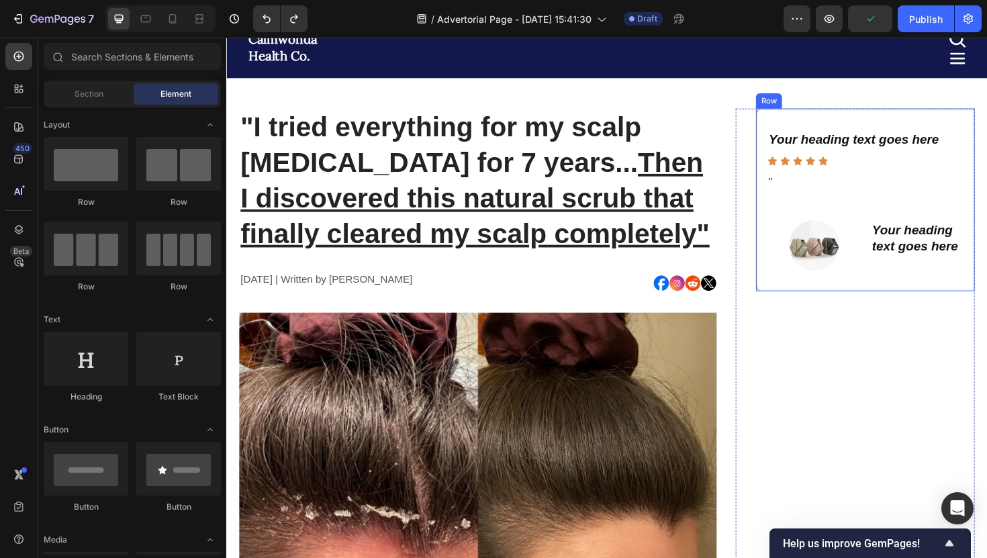
click at [790, 234] on div "Your heading text goes here Heading Icon Icon Icon Icon Icon Icon List " Text B…" at bounding box center [903, 209] width 232 height 193
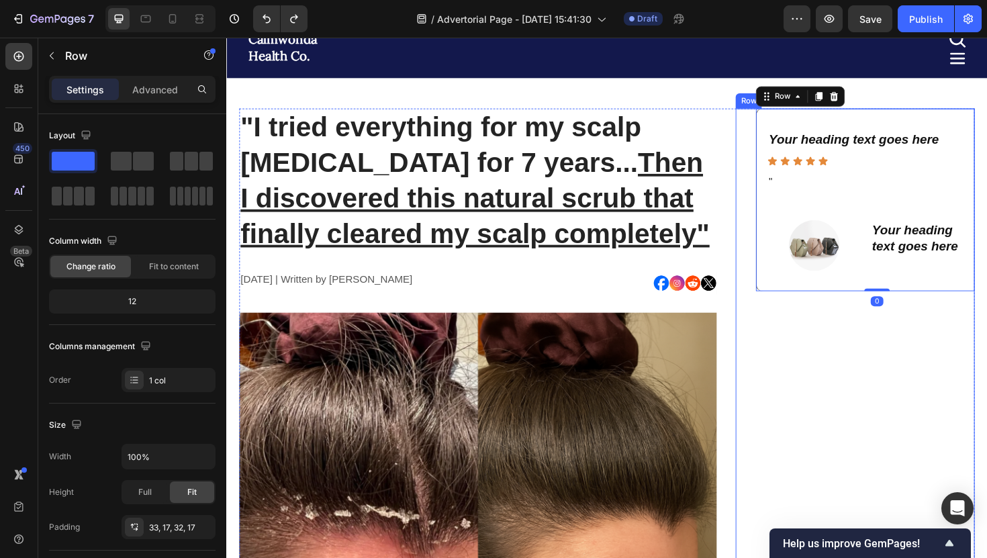
click at [776, 224] on div "Your heading text goes here Heading Icon Icon Icon Icon Icon Icon List " Text B…" at bounding box center [892, 209] width 253 height 193
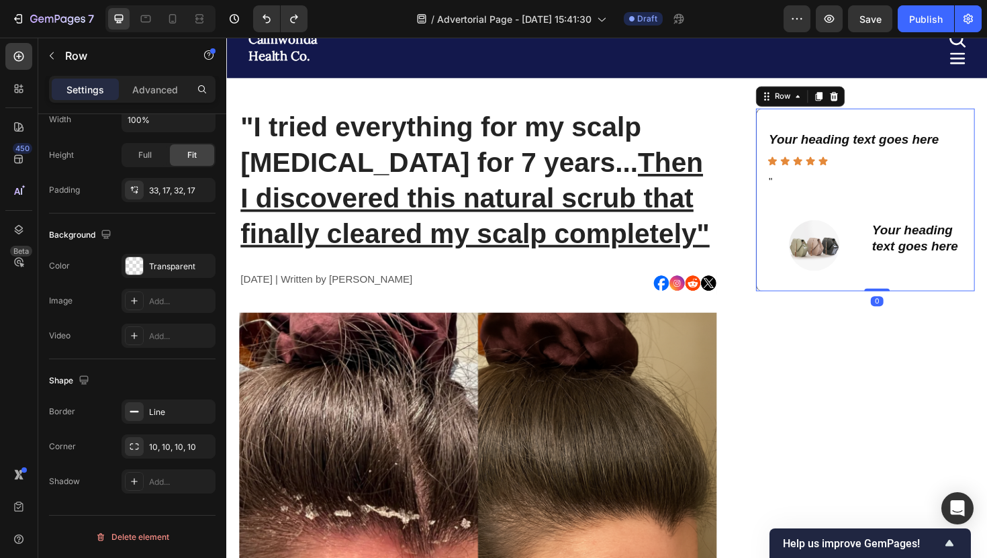
click at [793, 226] on div "Your heading text goes here Heading Icon Icon Icon Icon Icon Icon List " Text B…" at bounding box center [903, 209] width 232 height 193
click at [854, 104] on icon at bounding box center [853, 99] width 7 height 9
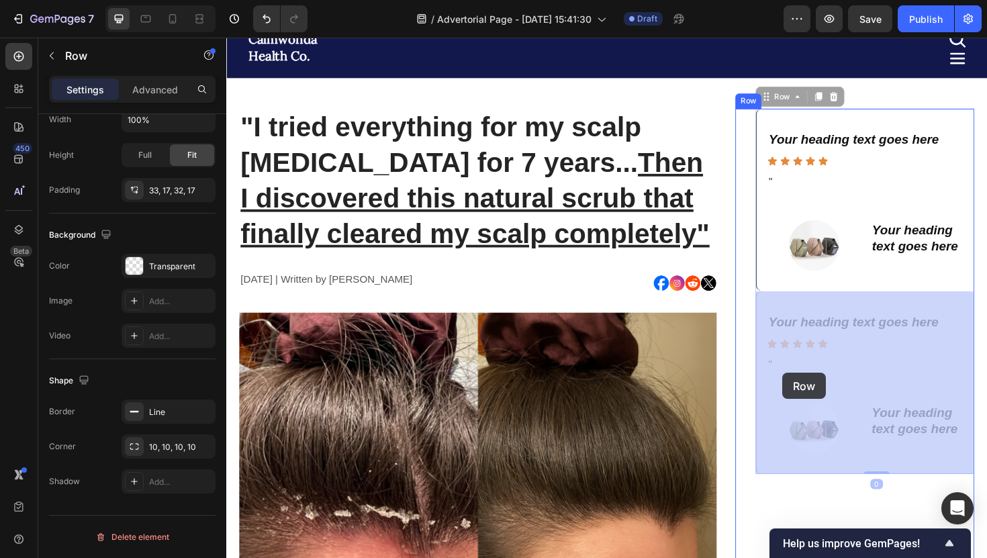
drag, startPoint x: 816, startPoint y: 312, endPoint x: 817, endPoint y: 391, distance: 78.6
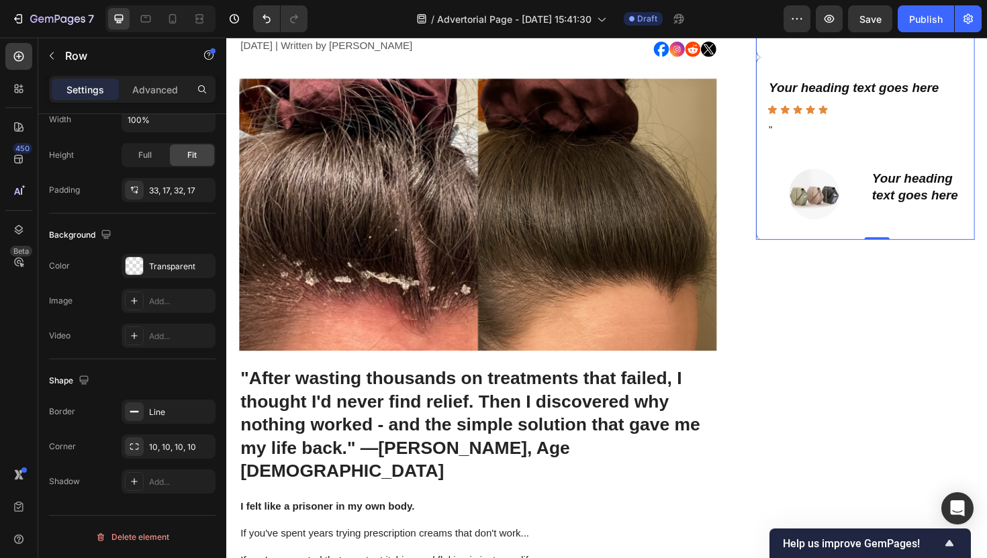
scroll to position [251, 0]
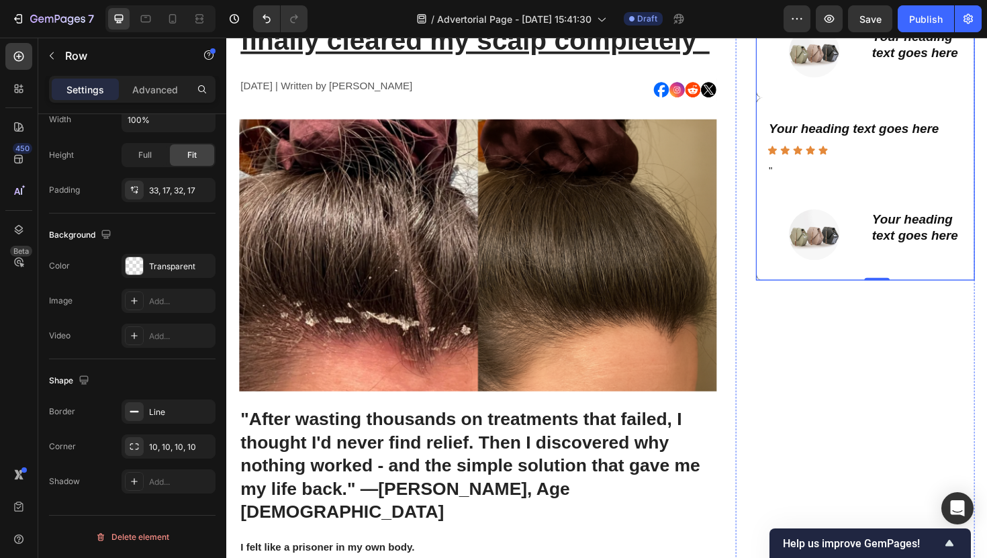
click at [814, 97] on div "Your heading text goes here Heading Icon Icon Icon Icon Icon Icon List " Text B…" at bounding box center [903, 4] width 232 height 193
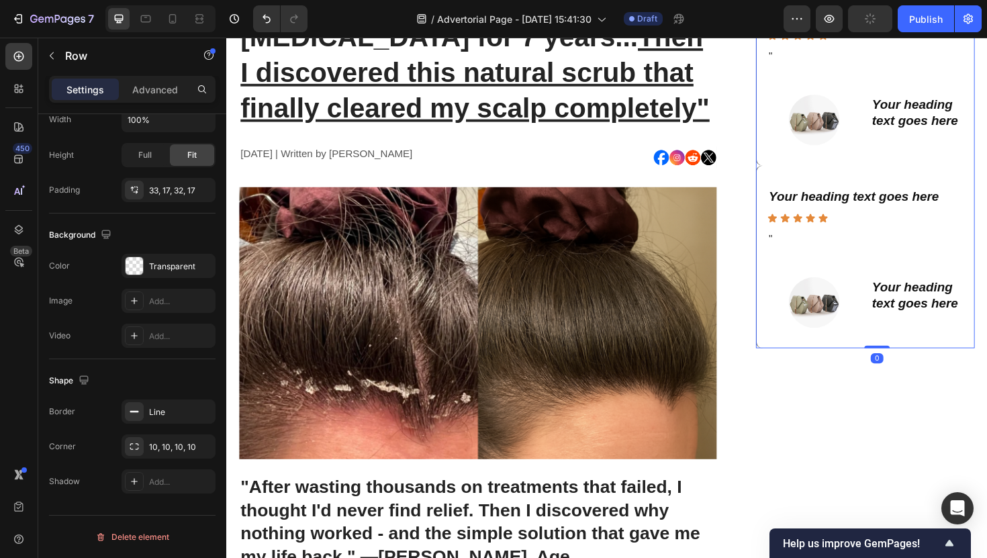
scroll to position [171, 0]
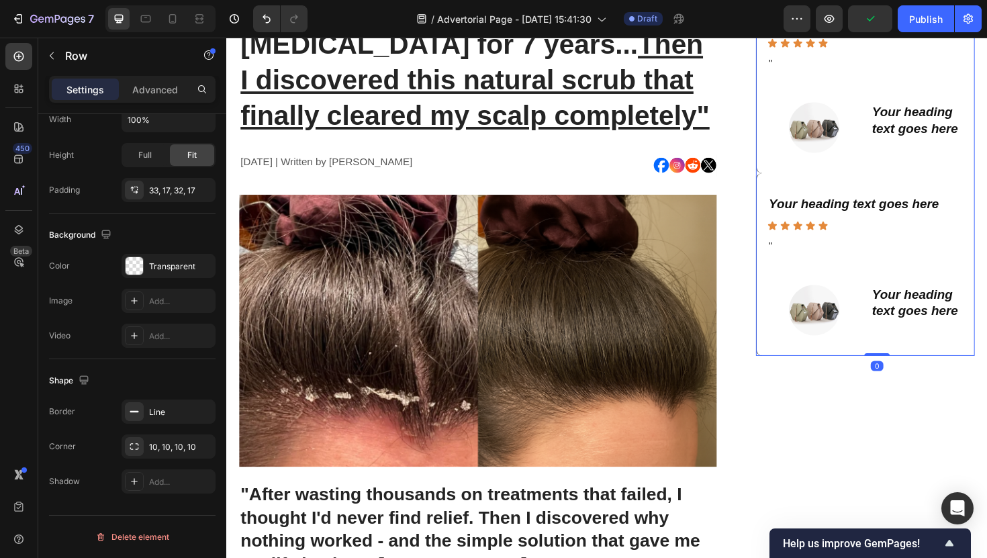
click at [792, 181] on div "Your heading text goes here Heading Icon Icon Icon Icon Icon Icon List " Text B…" at bounding box center [903, 84] width 232 height 193
click at [790, 181] on div "Your heading text goes here Heading Icon Icon Icon Icon Icon Icon List " Text B…" at bounding box center [903, 181] width 232 height 387
click at [793, 173] on div "Your heading text goes here Heading Icon Icon Icon Icon Icon Icon List " Text B…" at bounding box center [903, 84] width 232 height 193
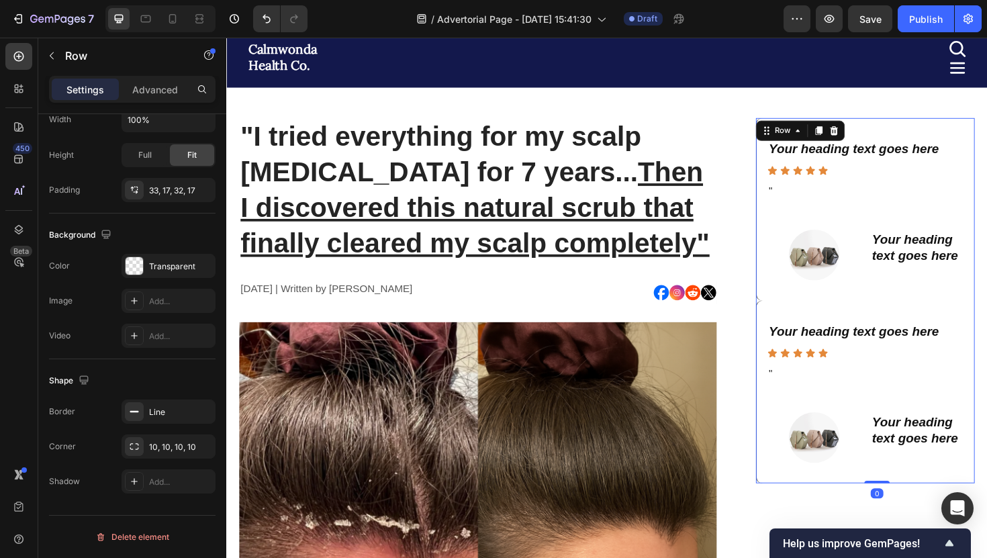
scroll to position [0, 0]
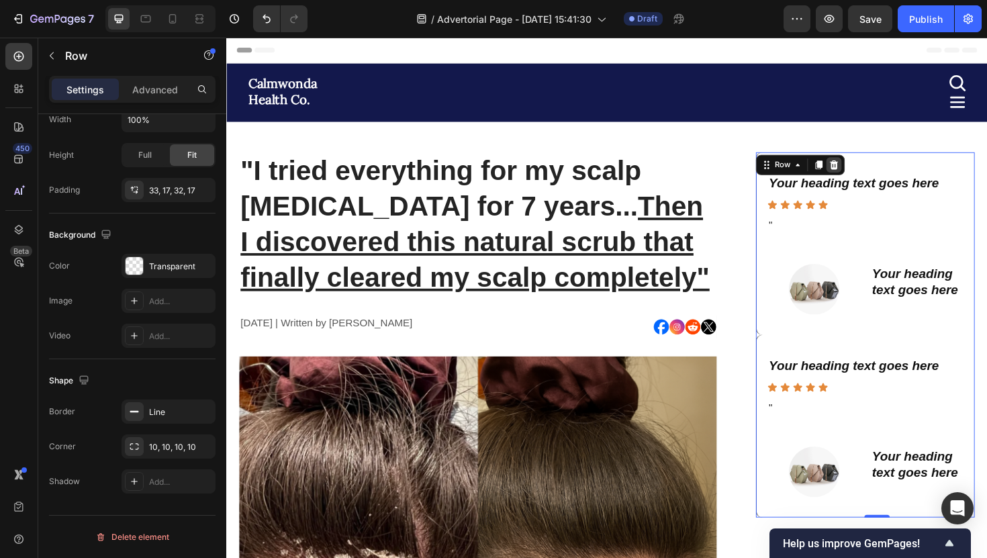
click at [869, 173] on icon at bounding box center [870, 172] width 9 height 9
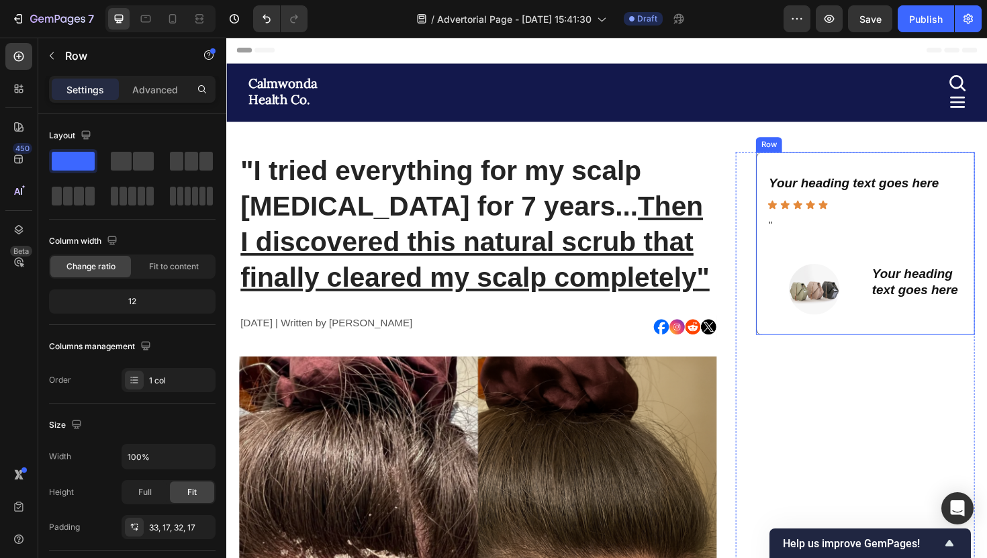
click at [794, 262] on div "Your heading text goes here Heading Icon Icon Icon Icon Icon Icon List " Text B…" at bounding box center [903, 255] width 232 height 193
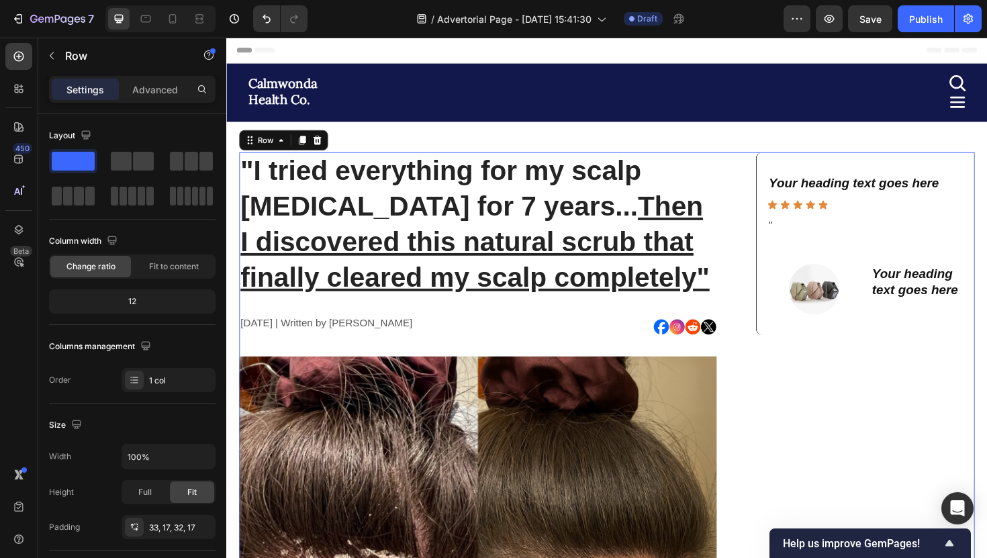
scroll to position [337, 0]
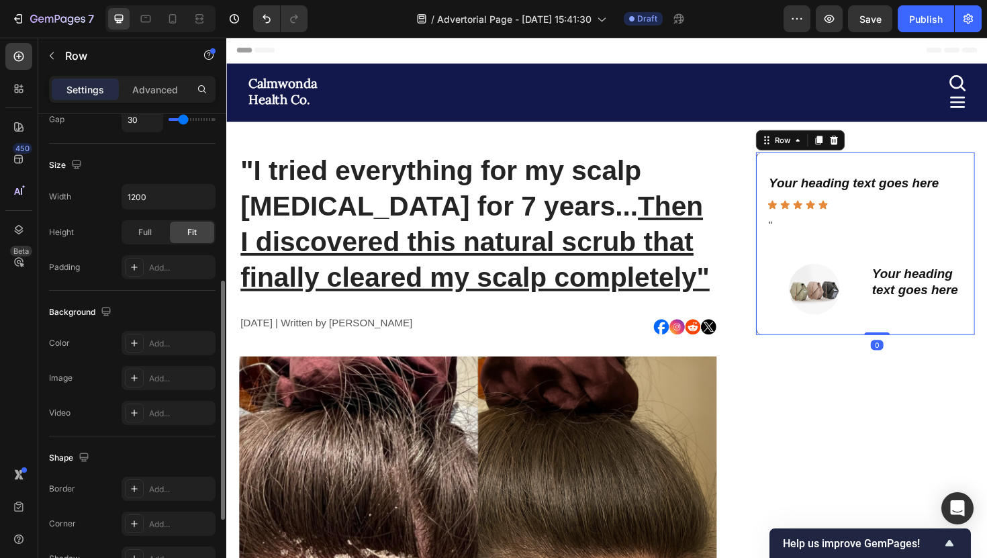
click at [907, 340] on div "Your heading text goes here Heading Icon Icon Icon Icon Icon Icon List " Text B…" at bounding box center [903, 255] width 232 height 193
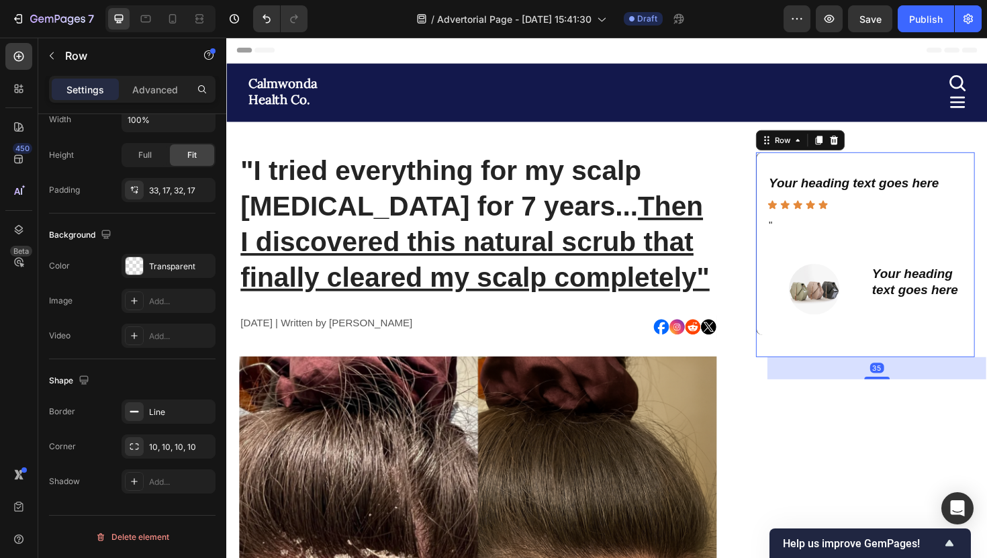
drag, startPoint x: 912, startPoint y: 349, endPoint x: 912, endPoint y: 373, distance: 23.5
click at [912, 373] on div "Your heading text goes here Heading Icon Icon Icon Icon Icon Icon List " Text B…" at bounding box center [903, 267] width 232 height 217
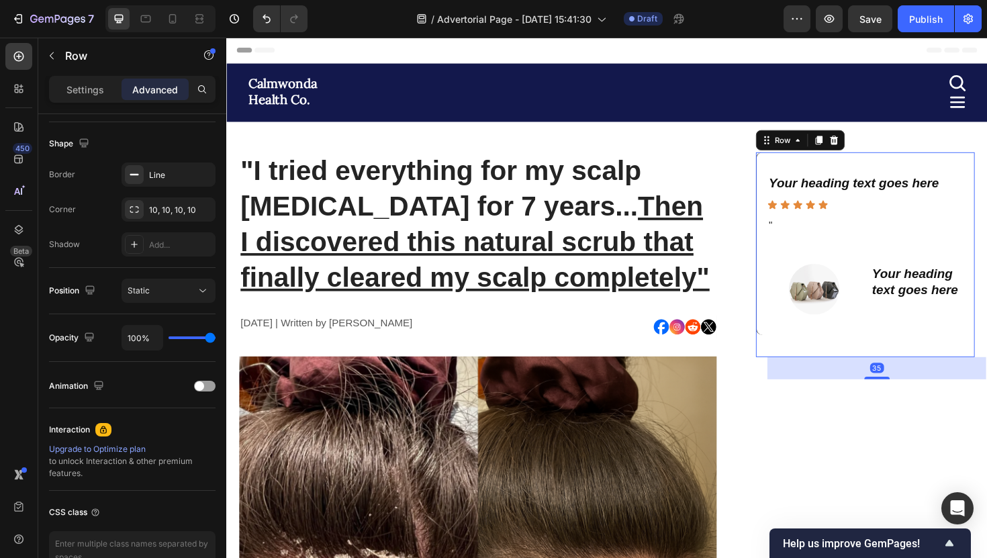
click at [853, 155] on div "Row" at bounding box center [834, 146] width 94 height 21
click at [853, 149] on icon at bounding box center [853, 146] width 11 height 11
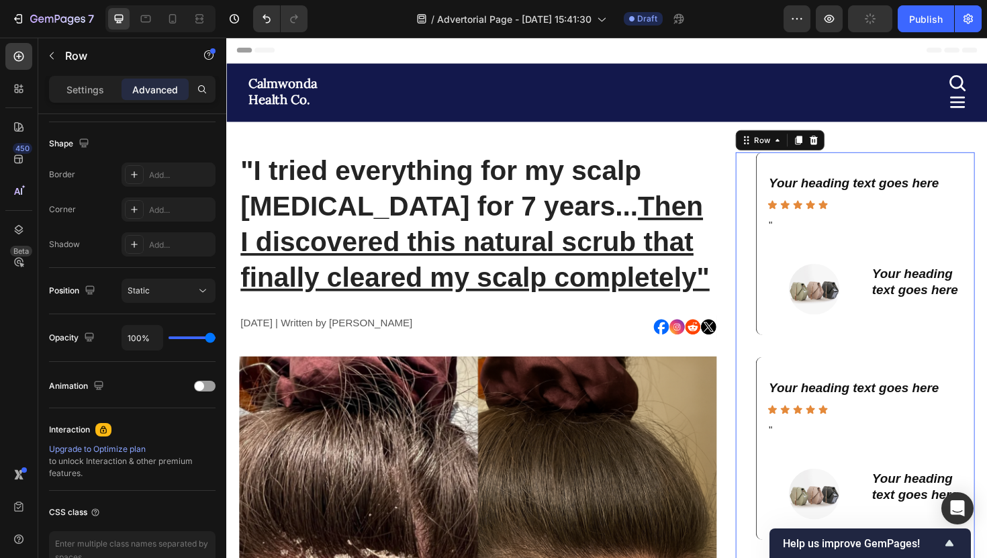
click at [836, 359] on div "Your heading text goes here Heading Icon Icon Icon Icon Icon Icon List " Text B…" at bounding box center [903, 376] width 232 height 434
click at [834, 346] on div "Your heading text goes here Heading Icon Icon Icon Icon Icon Icon List " Text B…" at bounding box center [903, 255] width 232 height 193
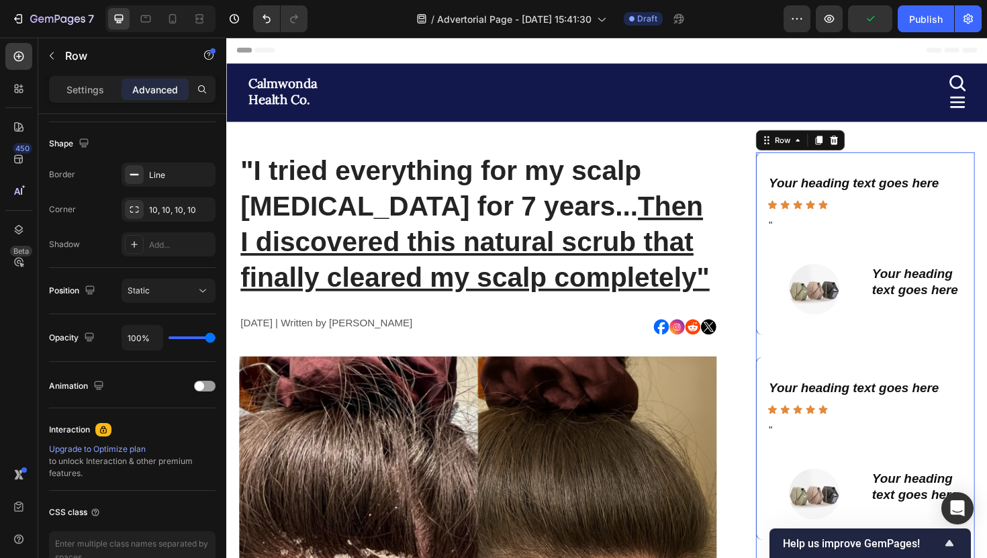
click at [834, 341] on div "Your heading text goes here Heading Icon Icon Icon Icon Icon Icon List " Text B…" at bounding box center [903, 255] width 232 height 193
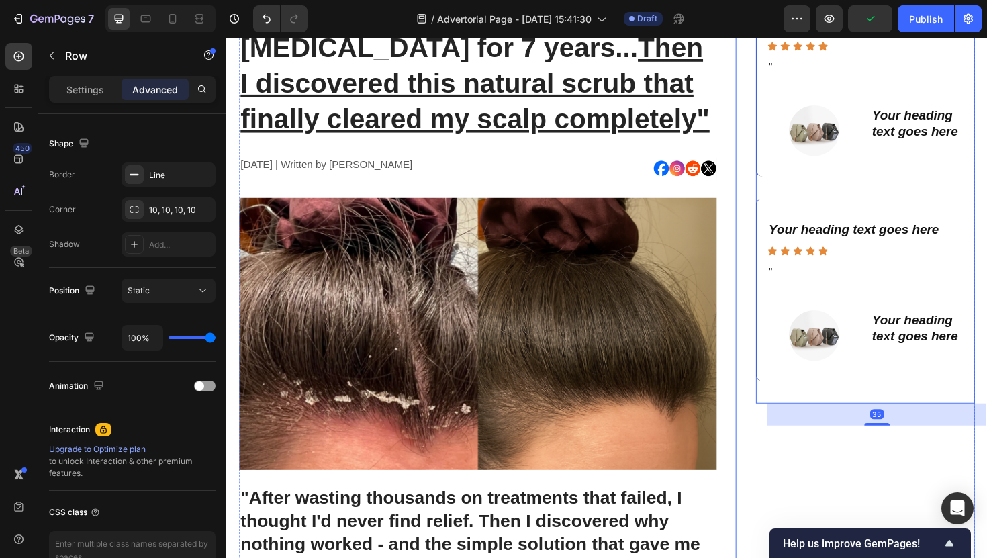
scroll to position [236, 0]
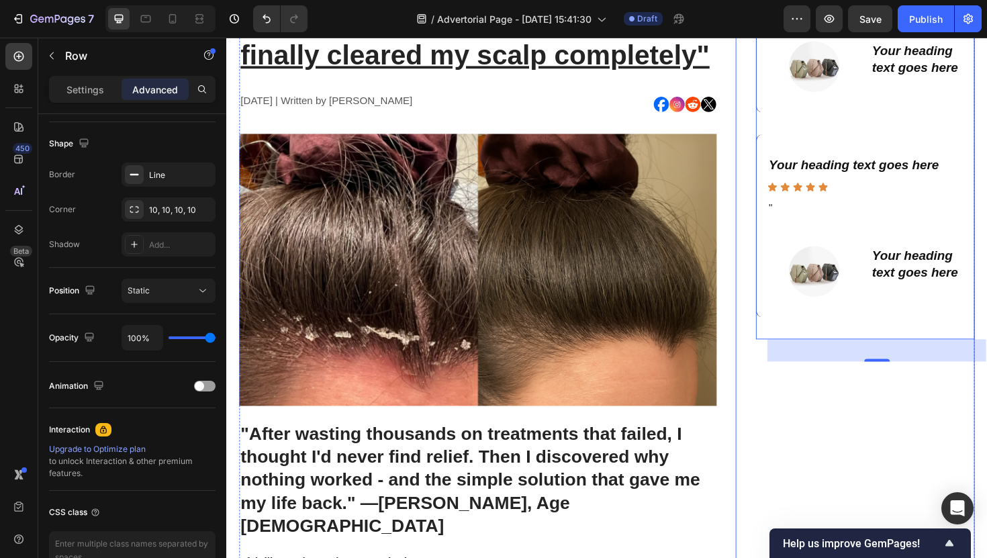
click at [835, 143] on div "Your heading text goes here Heading Icon Icon Icon Icon Icon Icon List " Text B…" at bounding box center [903, 236] width 232 height 193
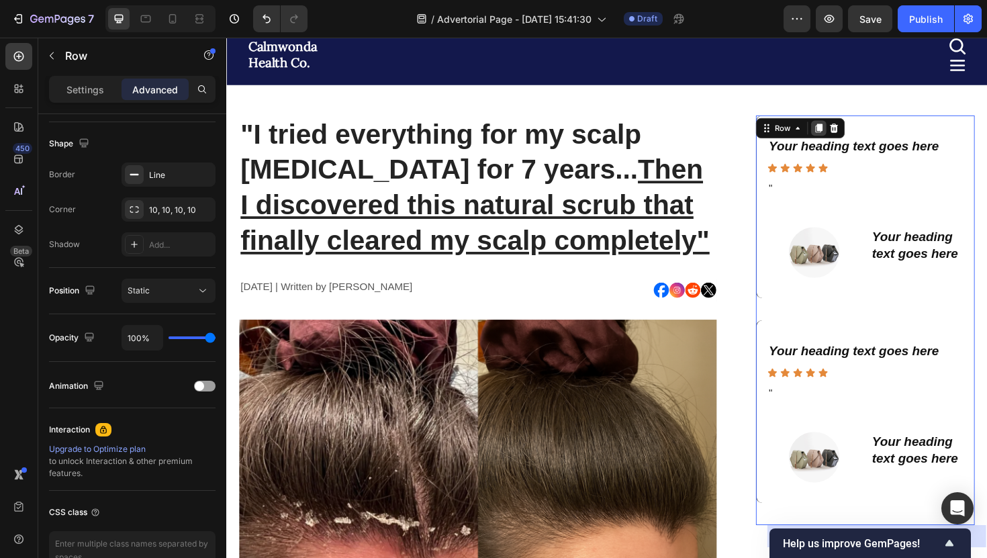
click at [854, 131] on icon at bounding box center [853, 133] width 7 height 9
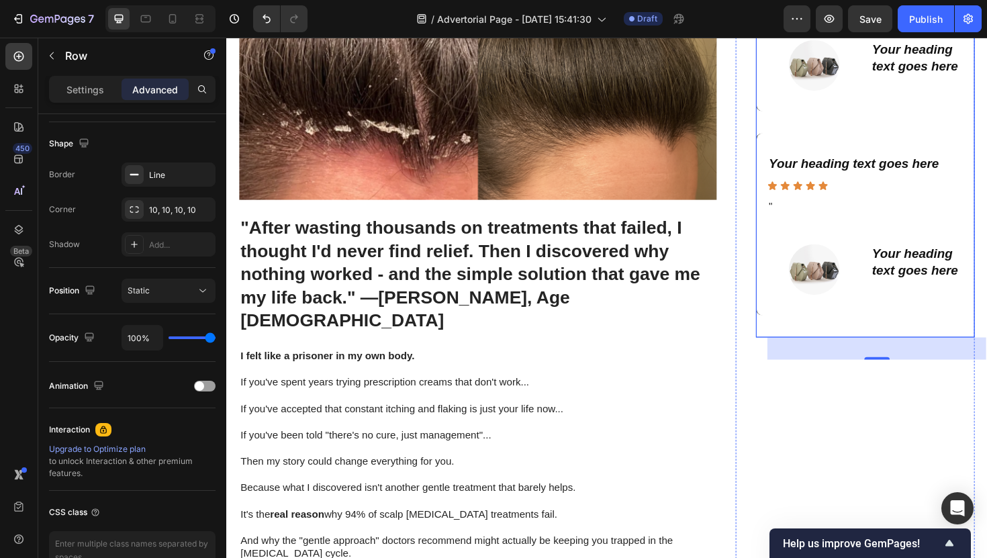
scroll to position [445, 0]
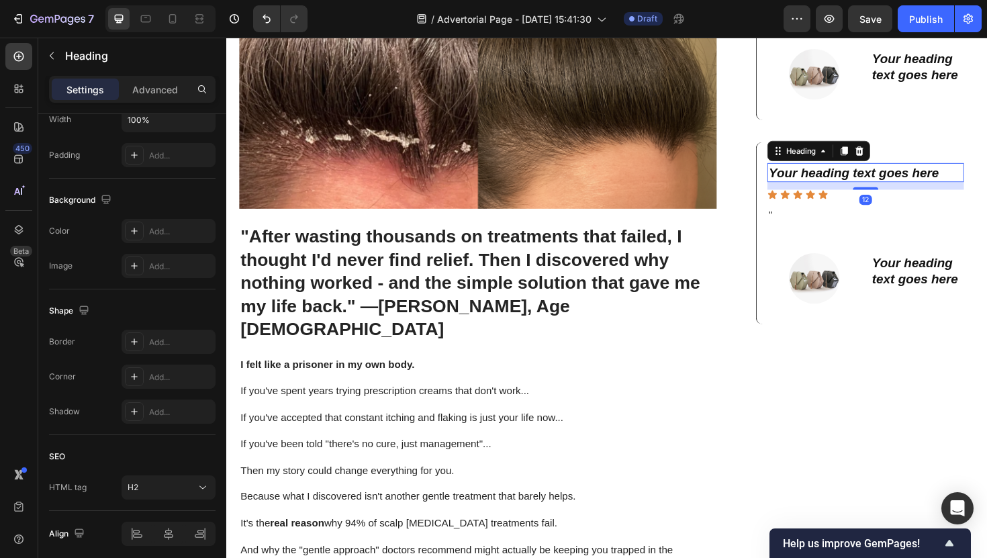
click at [848, 173] on h2 "Your heading text goes here" at bounding box center [903, 181] width 208 height 20
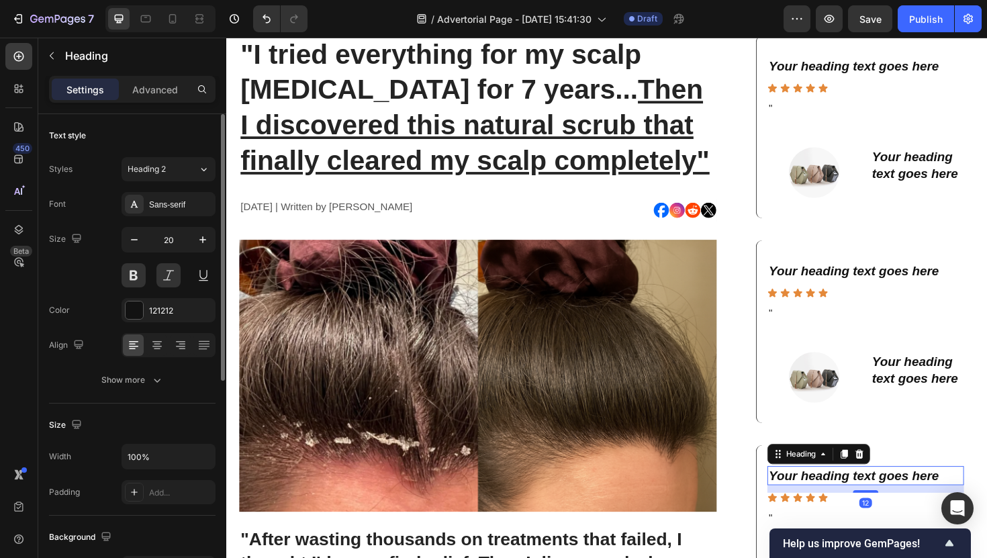
scroll to position [0, 0]
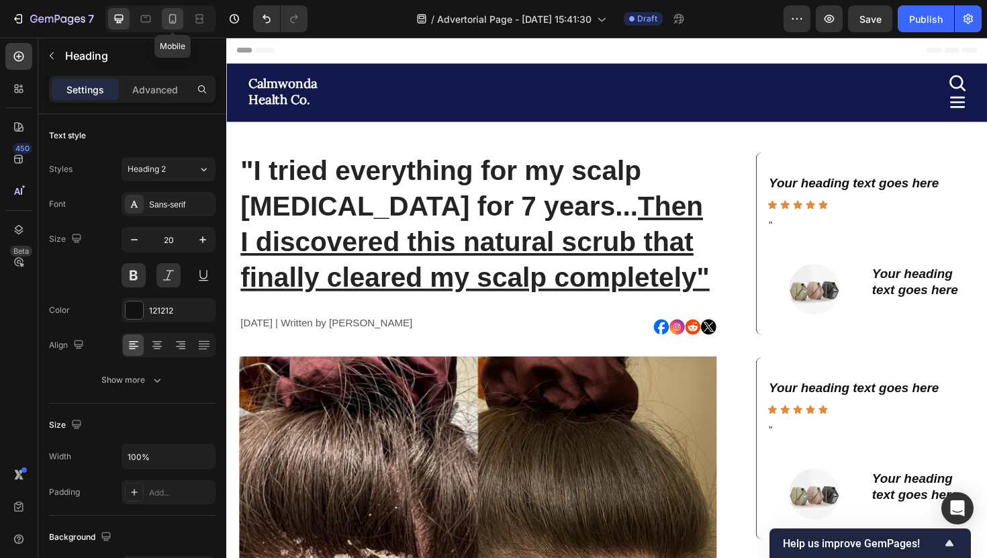
click at [177, 9] on div at bounding box center [172, 18] width 21 height 21
type input "41"
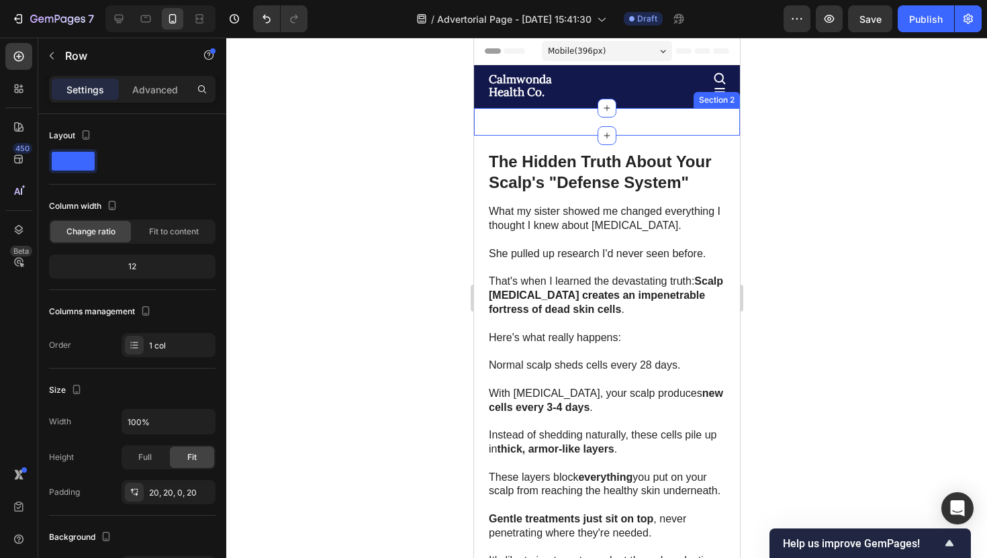
click at [584, 121] on div ""I tried everything for my scalp [MEDICAL_DATA] for 7 years... Then I discovere…" at bounding box center [606, 114] width 266 height 13
click at [588, 139] on div "The Hidden Truth About Your Scalp's "Defense System" Heading Image Row What my …" at bounding box center [606, 560] width 266 height 849
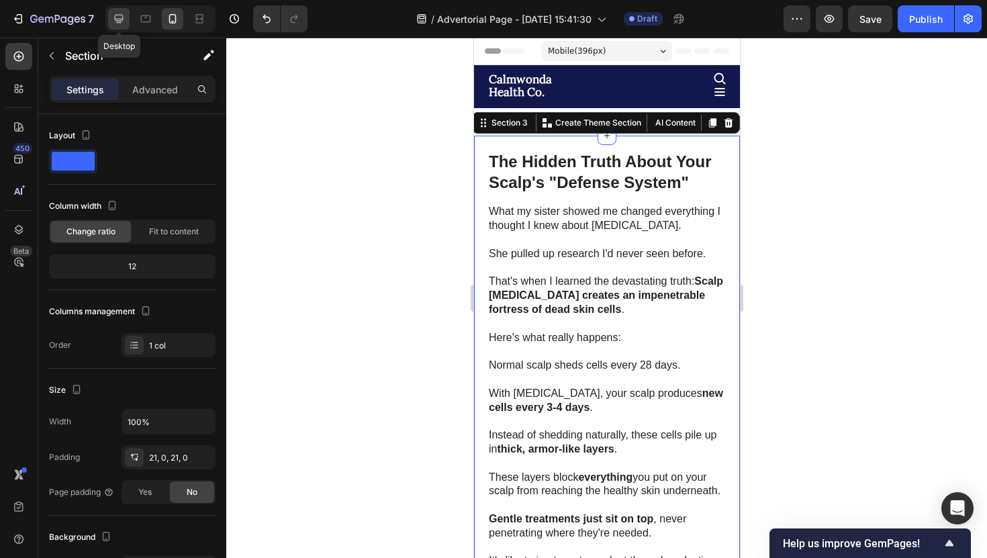
click at [117, 17] on icon at bounding box center [118, 18] width 13 height 13
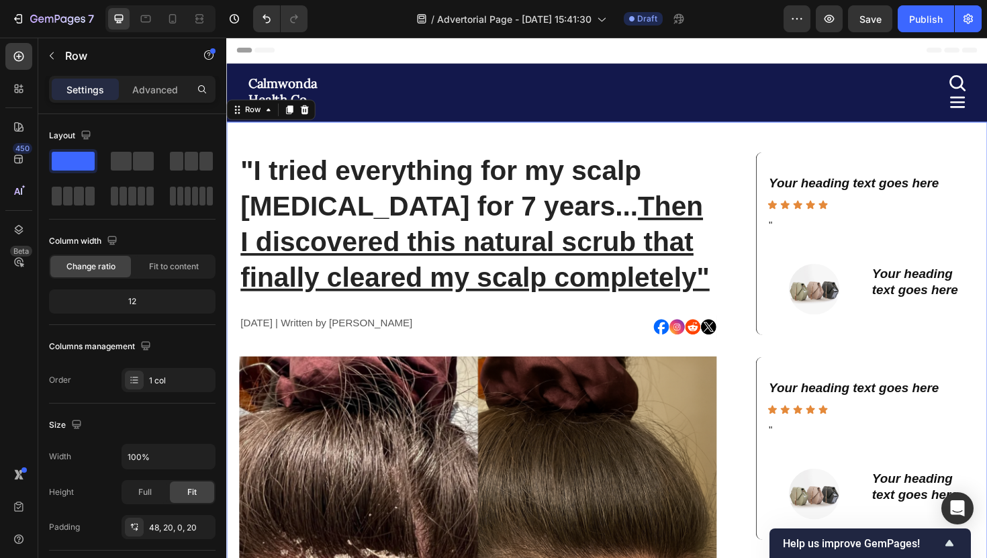
click at [180, 15] on div at bounding box center [172, 18] width 21 height 21
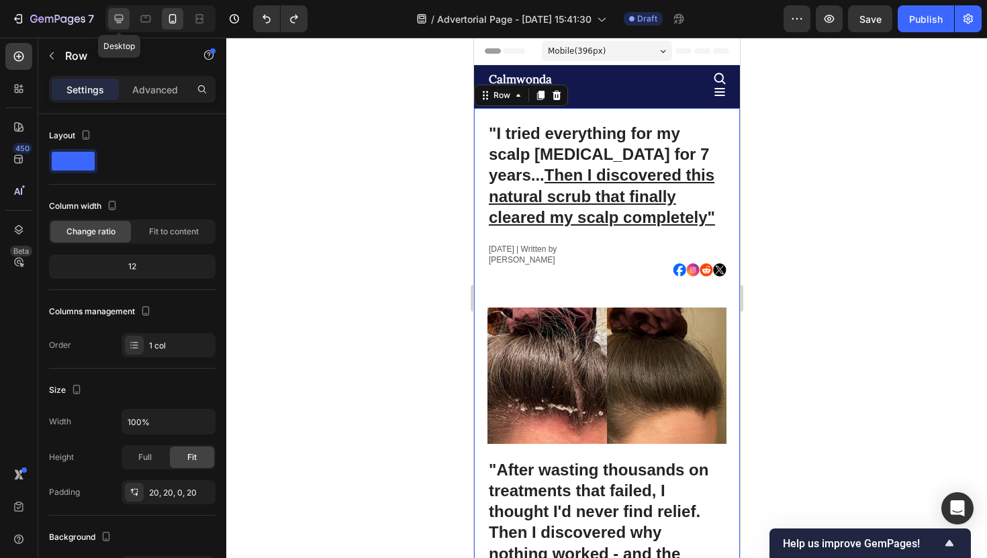
click at [128, 27] on div at bounding box center [118, 18] width 21 height 21
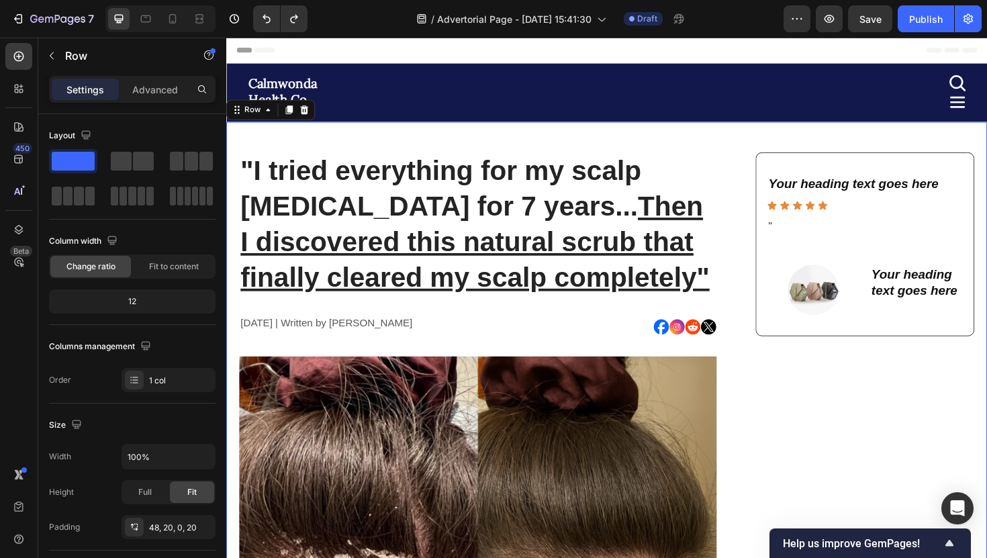
scroll to position [42, 0]
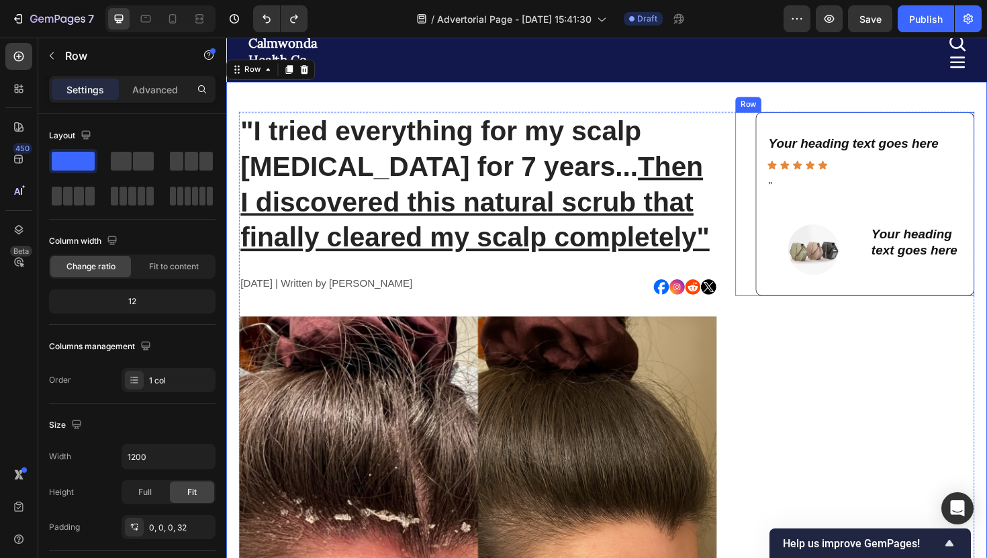
click at [782, 148] on div "Your heading text goes here Heading Icon Icon Icon Icon Icon Icon List " Text B…" at bounding box center [892, 214] width 253 height 195
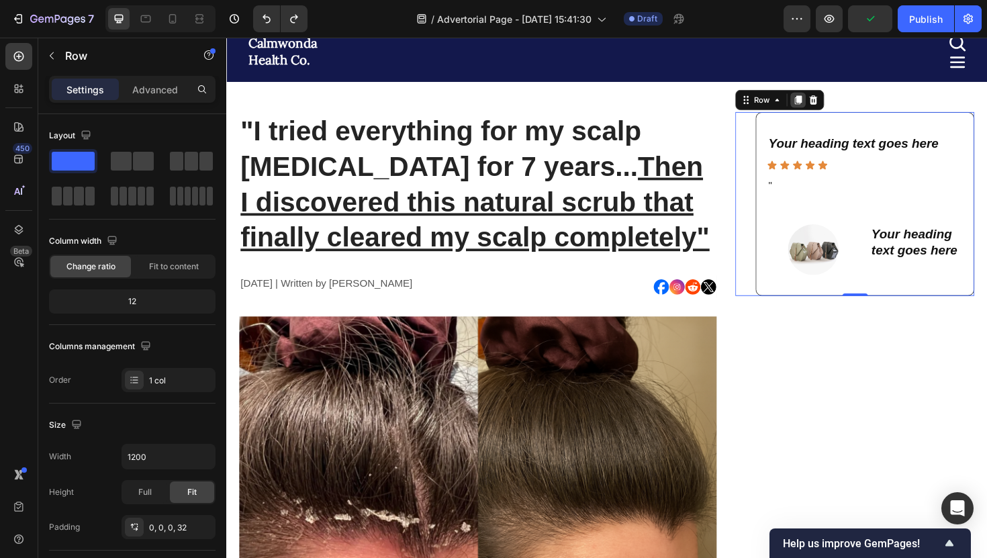
click at [831, 105] on icon at bounding box center [832, 103] width 7 height 9
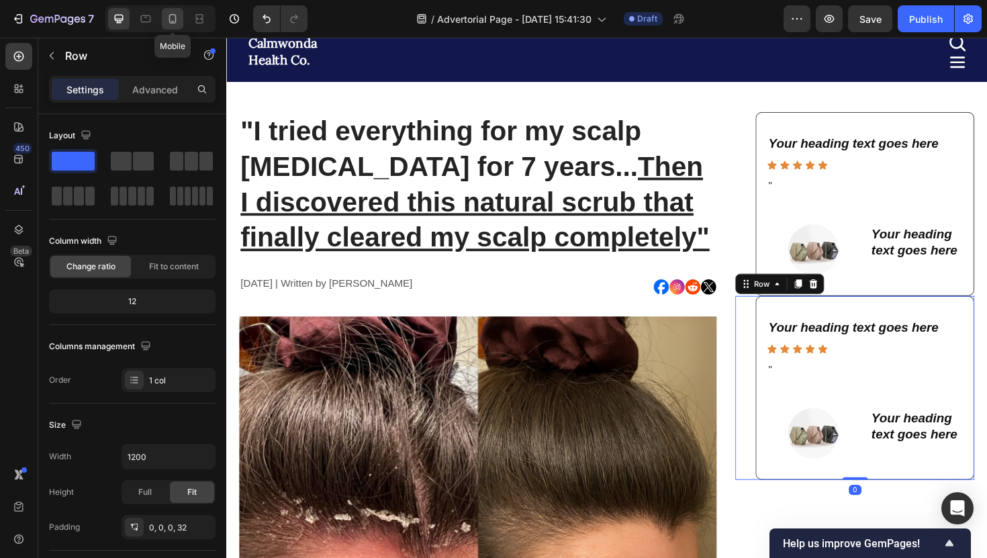
click at [172, 21] on icon at bounding box center [172, 21] width 3 height 1
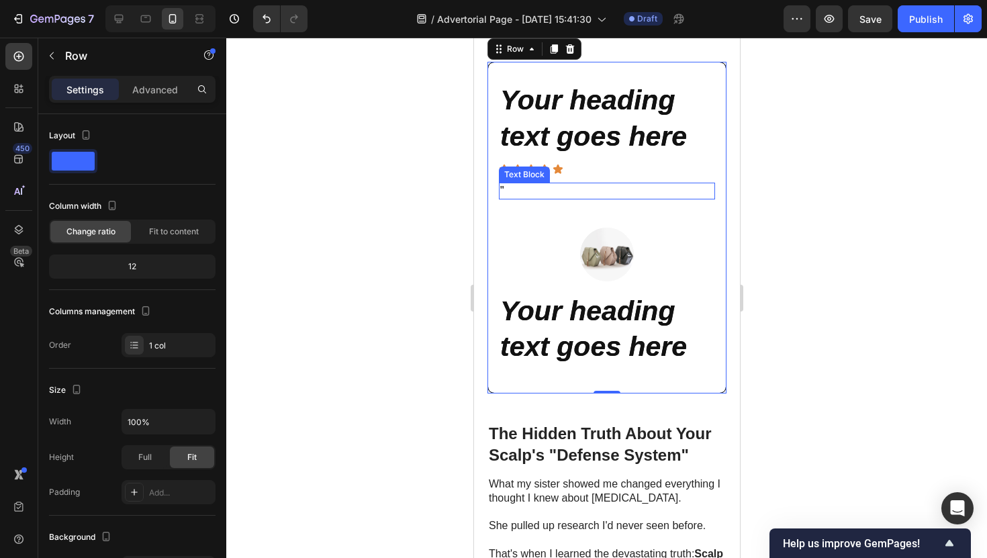
scroll to position [1903, 0]
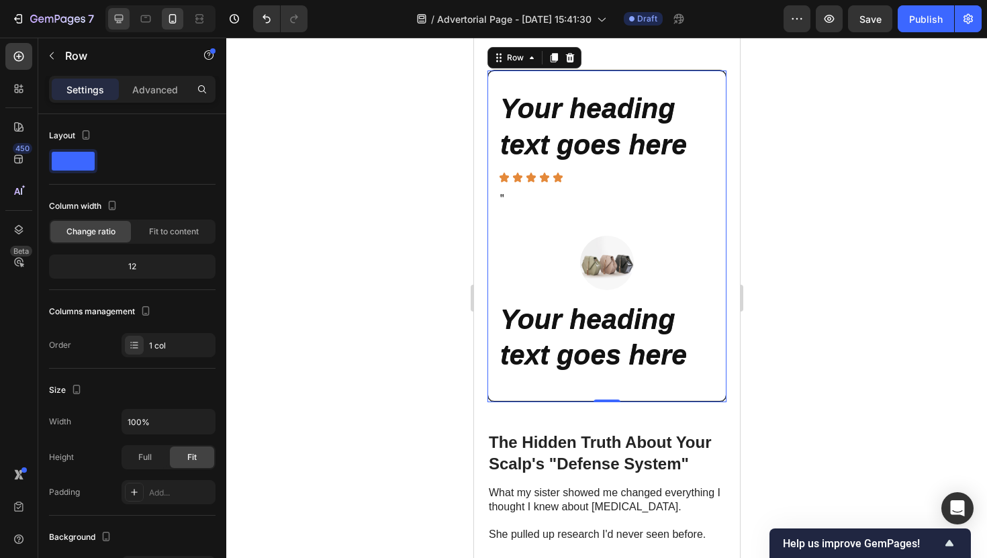
click at [122, 17] on icon at bounding box center [119, 19] width 9 height 9
type input "1200"
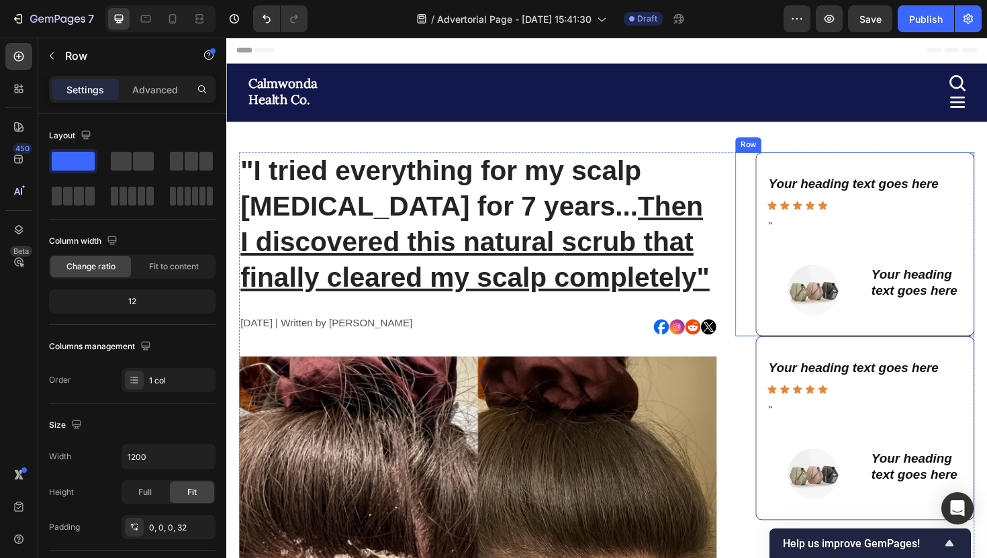
click at [785, 323] on div "Your heading text goes here Heading Icon Icon Icon Icon Icon Icon List " Text B…" at bounding box center [892, 256] width 253 height 195
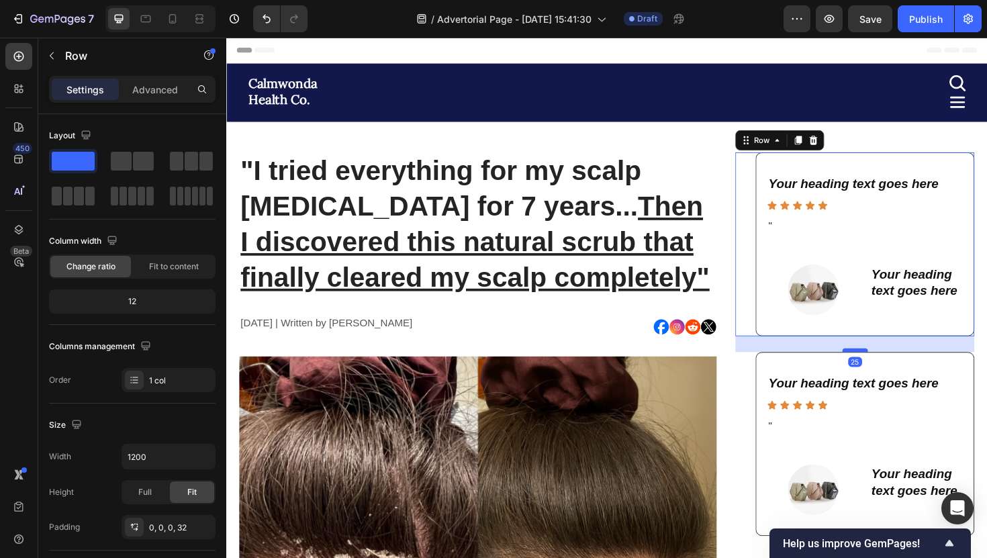
drag, startPoint x: 892, startPoint y: 351, endPoint x: 892, endPoint y: 367, distance: 16.8
click at [892, 367] on div at bounding box center [892, 369] width 27 height 4
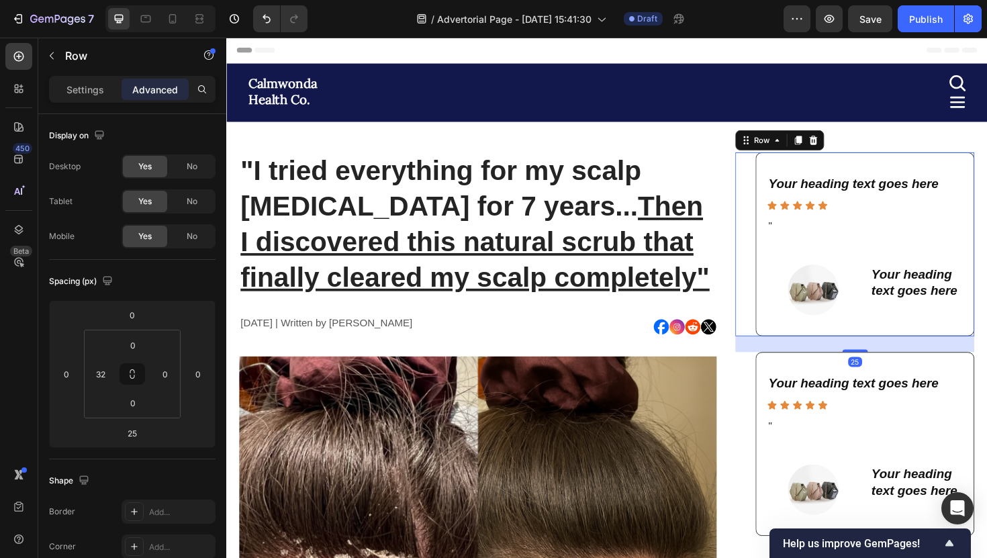
click at [790, 354] on div "25" at bounding box center [892, 362] width 253 height 17
click at [778, 384] on div "Your heading text goes here Heading Icon Icon Icon Icon Icon Icon List " Text B…" at bounding box center [892, 468] width 253 height 195
click at [774, 182] on div "Your heading text goes here Heading Icon Icon Icon Icon Icon Icon List " Text B…" at bounding box center [892, 256] width 253 height 195
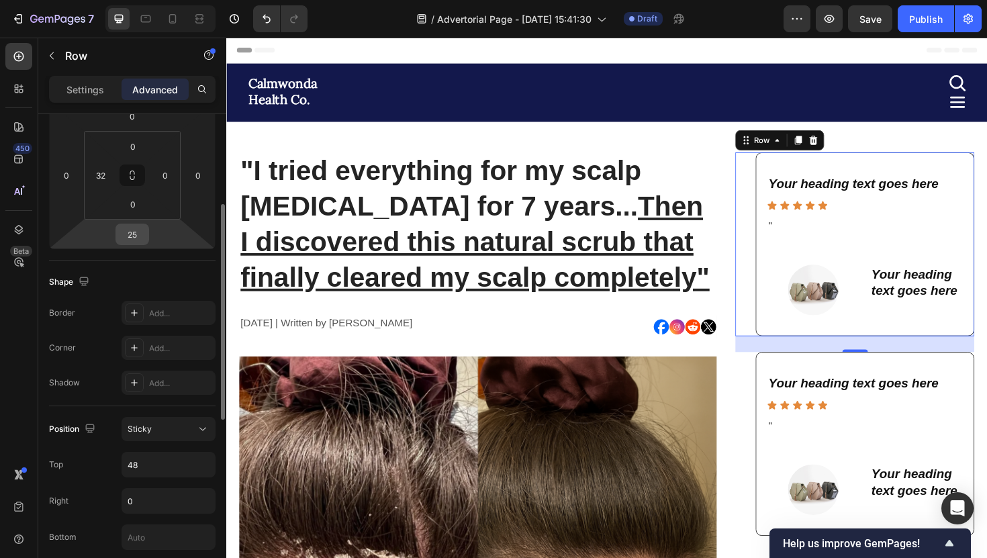
scroll to position [203, 0]
click at [154, 416] on button "Sticky" at bounding box center [169, 425] width 94 height 24
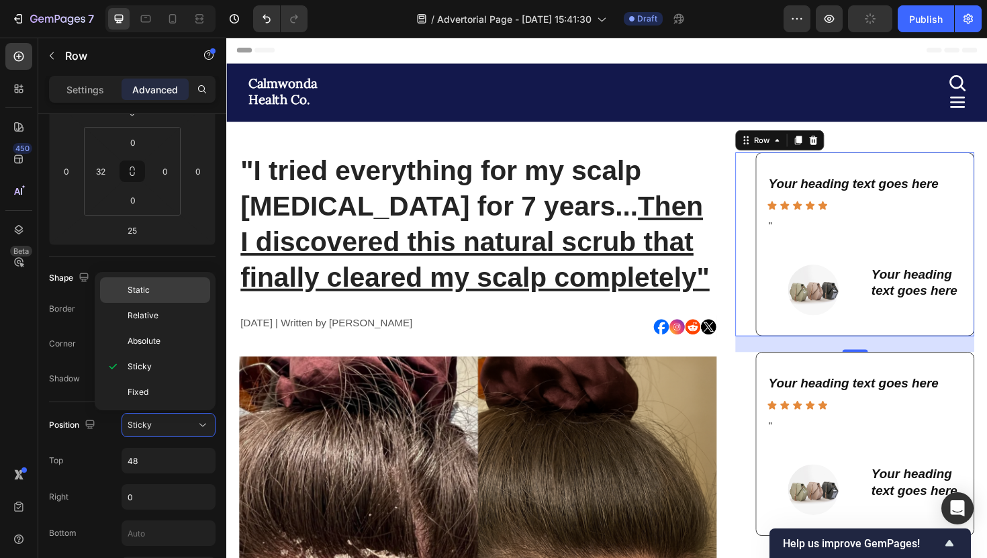
click at [169, 287] on p "Static" at bounding box center [166, 290] width 77 height 12
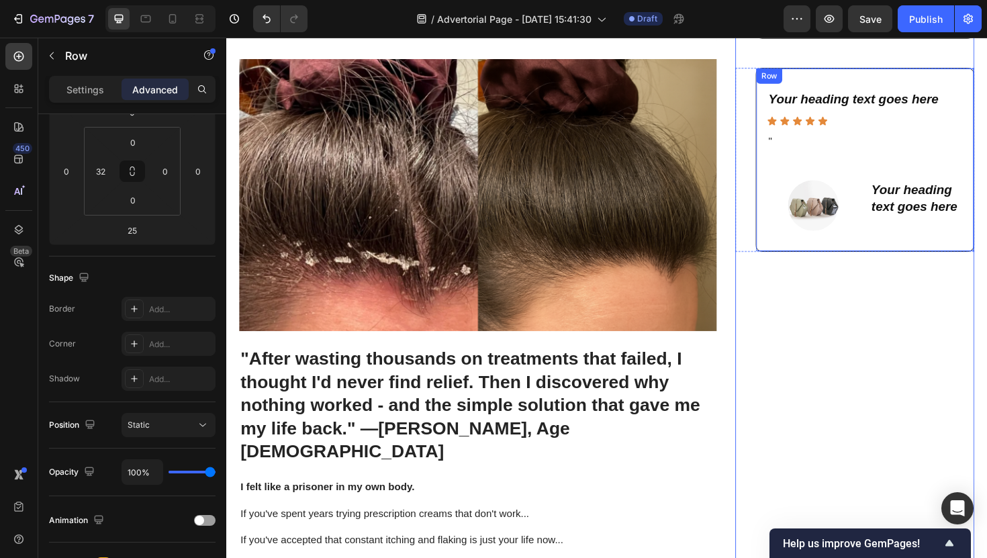
scroll to position [317, 0]
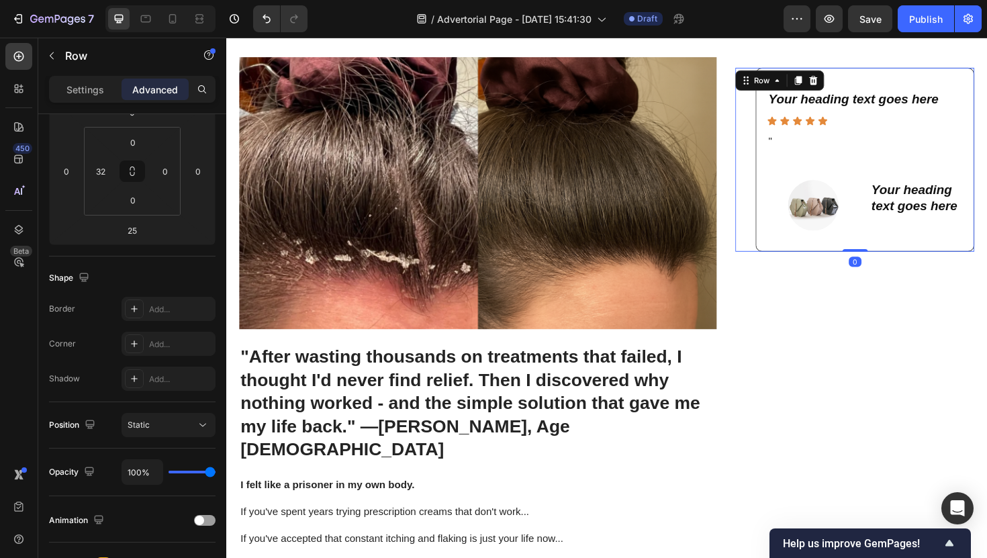
click at [776, 124] on div "Your heading text goes here Heading Icon Icon Icon Icon Icon Icon List " Text B…" at bounding box center [892, 167] width 253 height 195
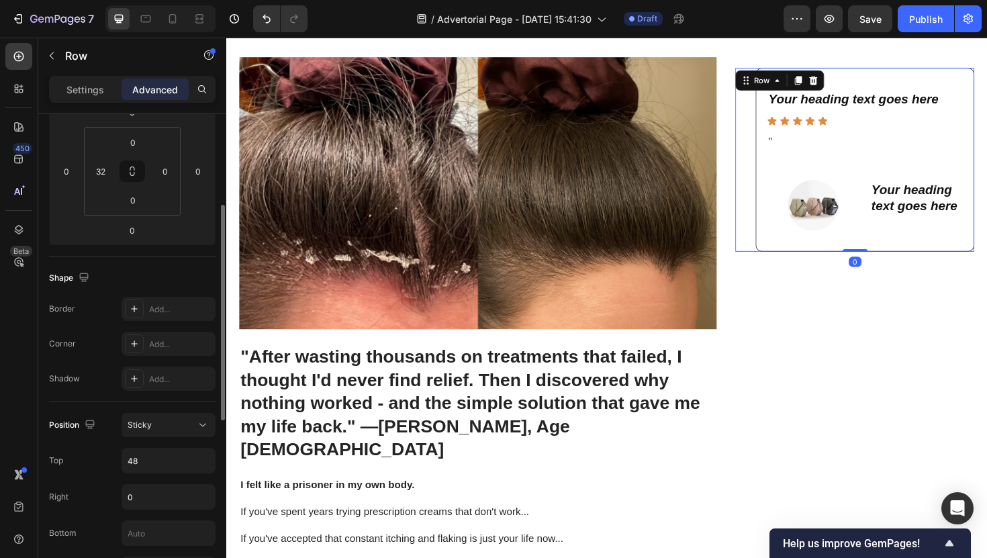
click at [154, 410] on div "Position Sticky Top 48 Right 0 Bottom Left Z-Index" at bounding box center [132, 515] width 167 height 226
click at [154, 424] on div "Sticky" at bounding box center [162, 425] width 68 height 12
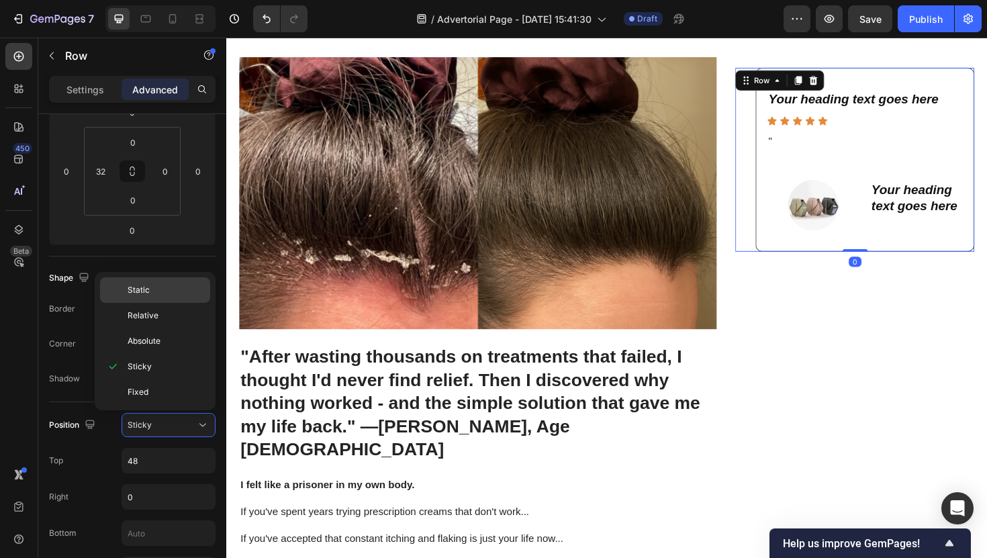
click at [163, 293] on p "Static" at bounding box center [166, 290] width 77 height 12
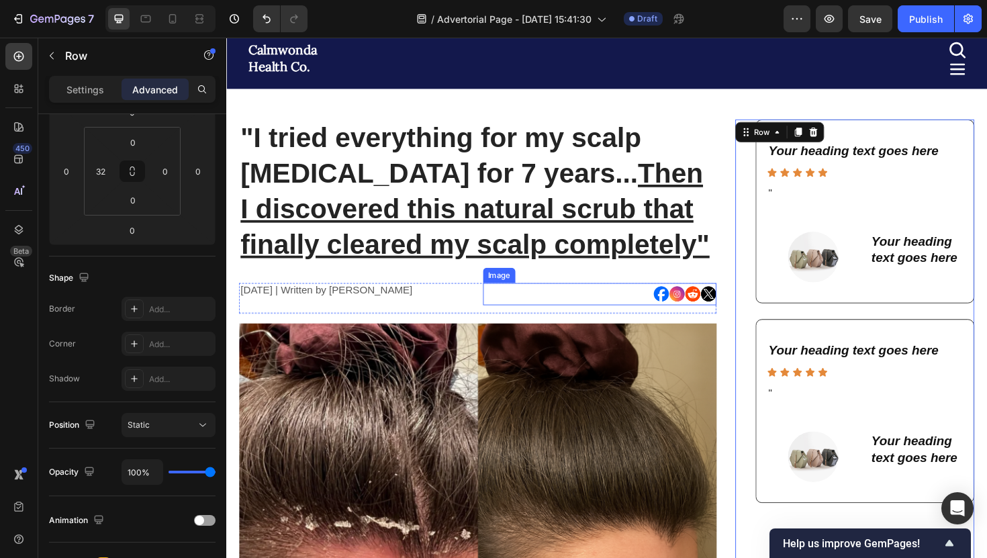
scroll to position [87, 0]
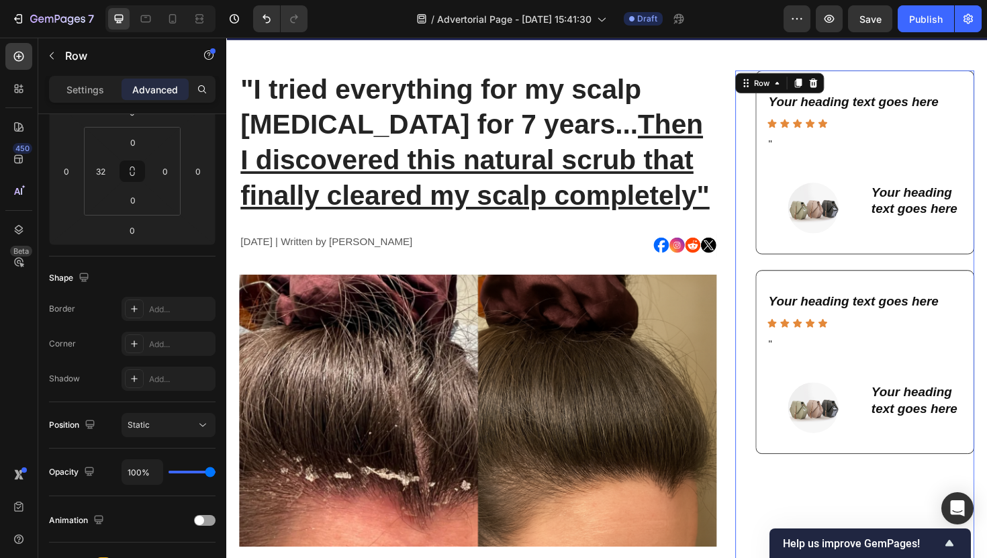
click at [782, 302] on div "Your heading text goes here Heading Icon Icon Icon Icon Icon Icon List " Text B…" at bounding box center [892, 381] width 253 height 195
click at [788, 295] on div "Your heading text goes here Heading Icon Icon Icon Icon Icon Icon List " Text B…" at bounding box center [903, 381] width 232 height 195
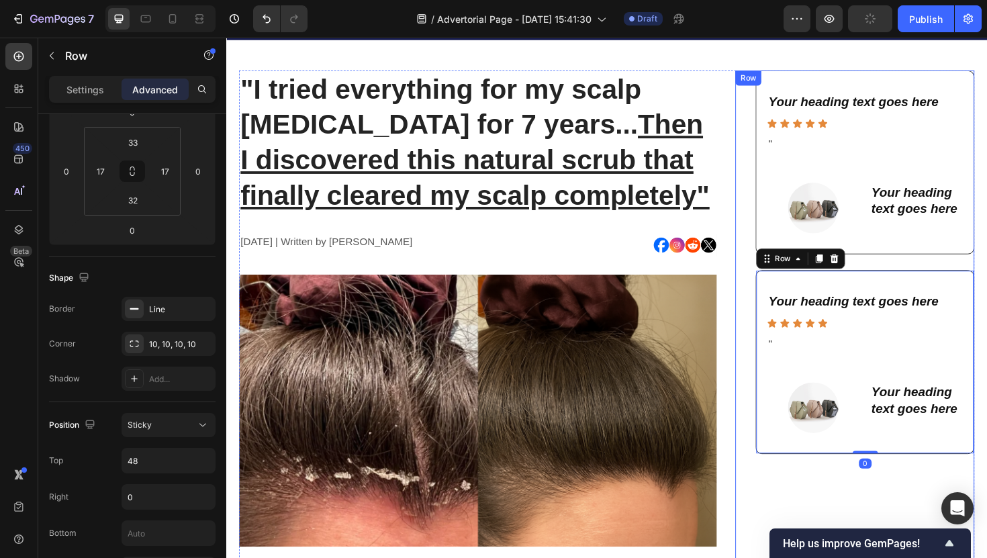
click at [779, 298] on div "Your heading text goes here Heading Icon Icon Icon Icon Icon Icon List " Text B…" at bounding box center [892, 381] width 253 height 195
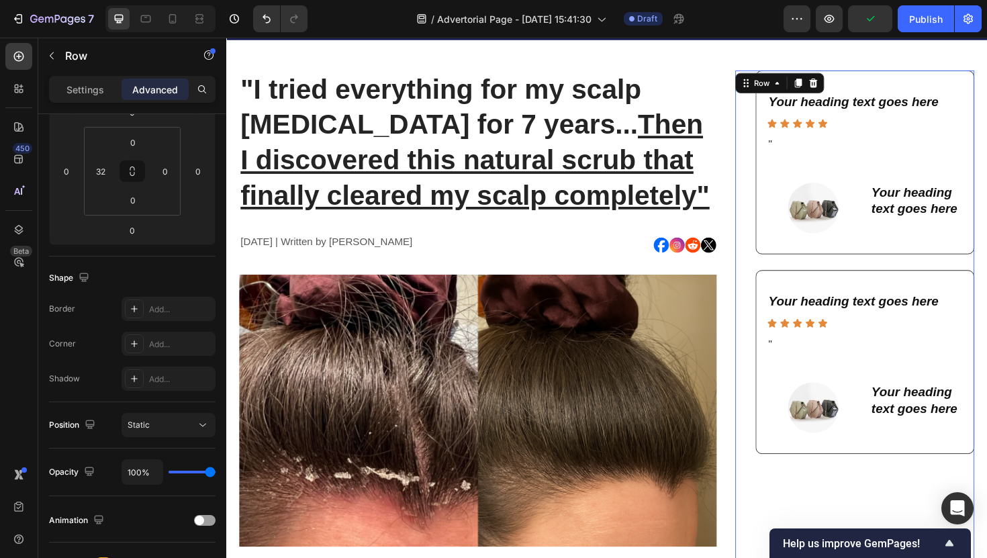
click at [784, 296] on div "Your heading text goes here Heading Icon Icon Icon Icon Icon Icon List " Text B…" at bounding box center [892, 381] width 253 height 195
click at [784, 295] on div "Your heading text goes here Heading Icon Icon Icon Icon Icon Icon List " Text B…" at bounding box center [892, 381] width 253 height 195
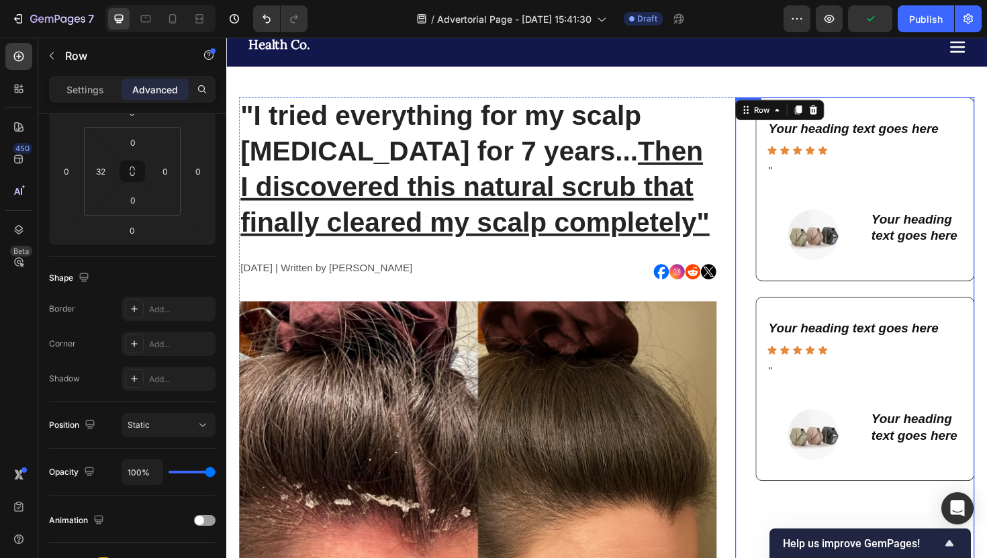
scroll to position [31, 0]
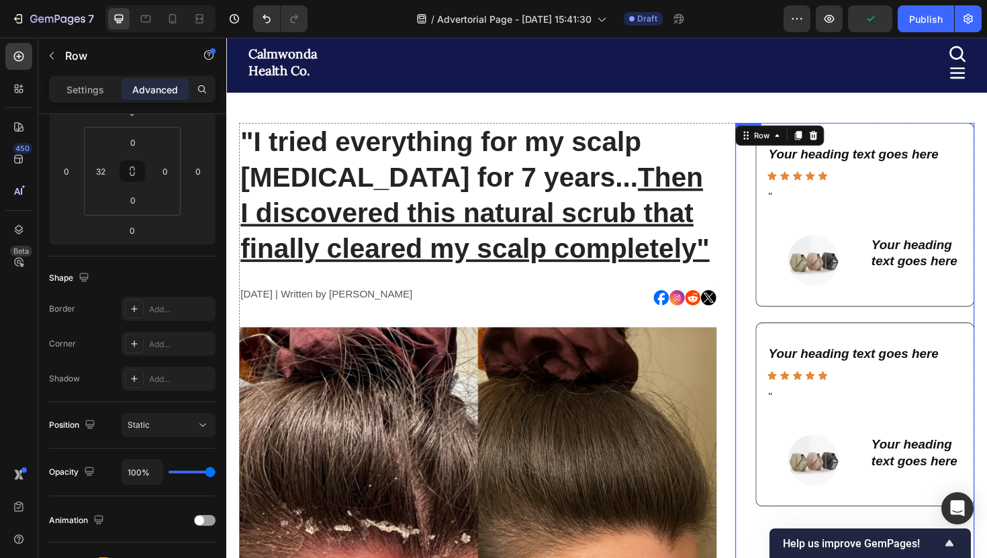
click at [780, 220] on div "Your heading text goes here Heading Icon Icon Icon Icon Icon Icon List " Text B…" at bounding box center [892, 225] width 253 height 195
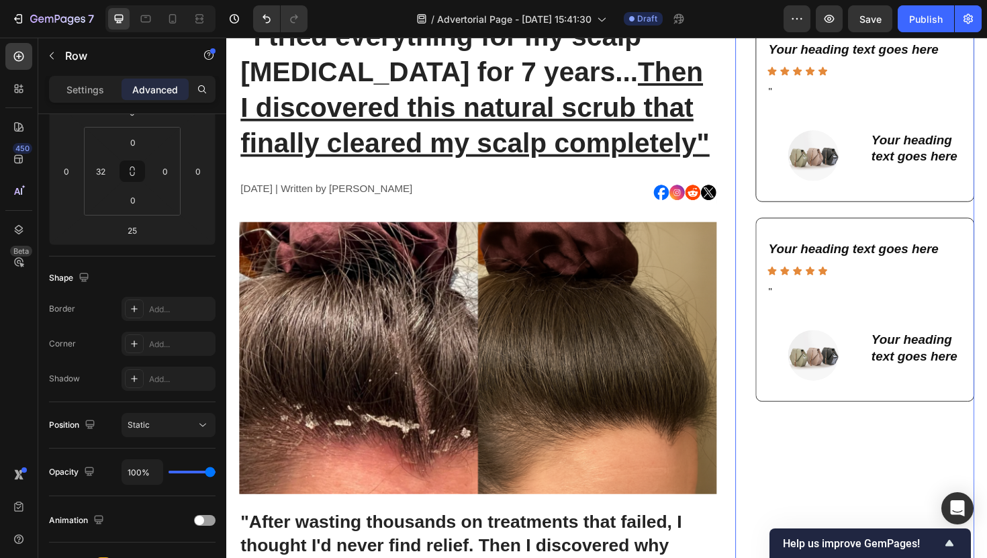
scroll to position [268, 0]
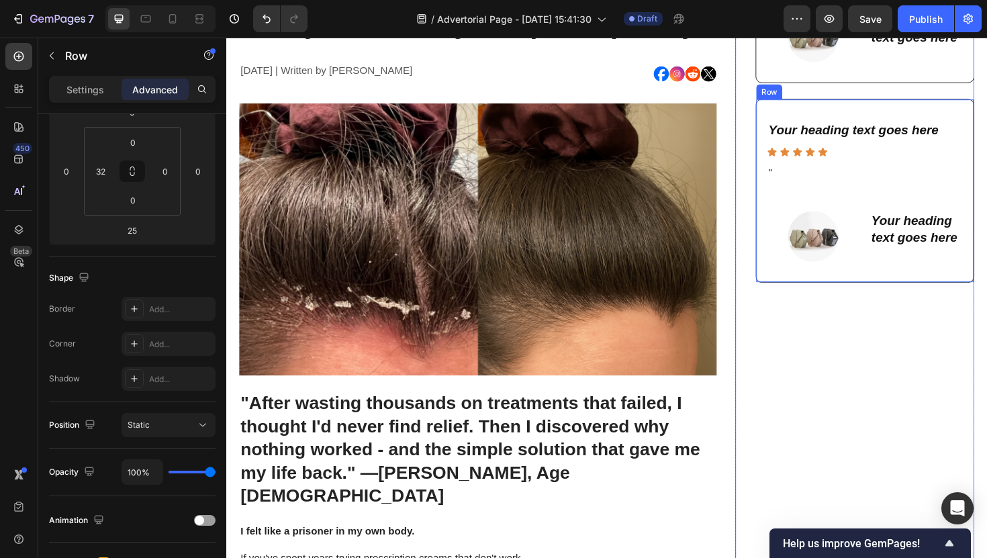
click at [799, 291] on div "Your heading text goes here Heading Icon Icon Icon Icon Icon Icon List " Text B…" at bounding box center [903, 200] width 232 height 195
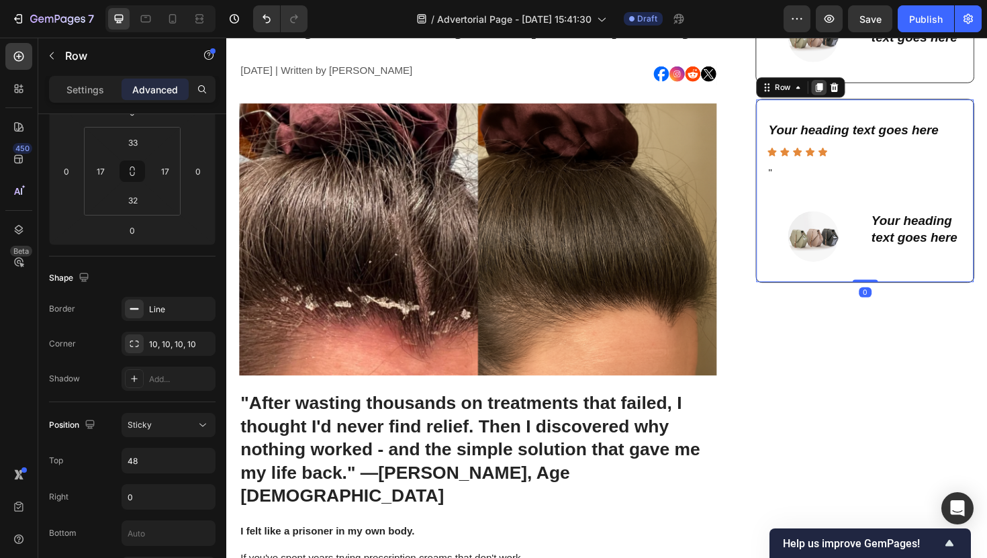
click at [851, 95] on icon at bounding box center [854, 90] width 11 height 11
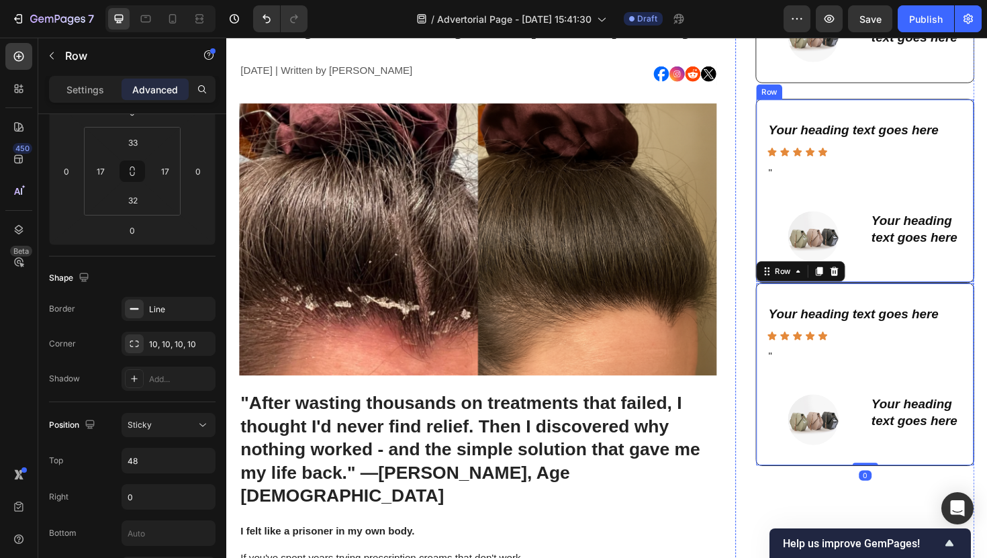
click at [895, 285] on div "Your heading text goes here Heading Icon Icon Icon Icon Icon Icon List " Text B…" at bounding box center [903, 200] width 232 height 195
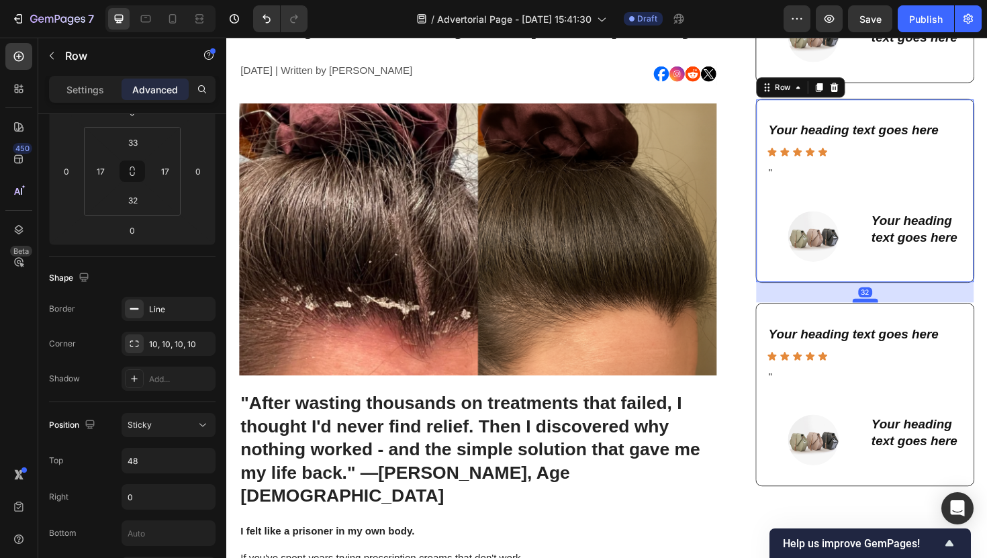
drag, startPoint x: 898, startPoint y: 293, endPoint x: 898, endPoint y: 315, distance: 21.5
click at [898, 315] on div at bounding box center [903, 316] width 27 height 4
type input "32"
click at [766, 311] on div "Your heading text goes here Heading Icon Icon Icon Icon Icon Icon List " Text B…" at bounding box center [892, 308] width 253 height 411
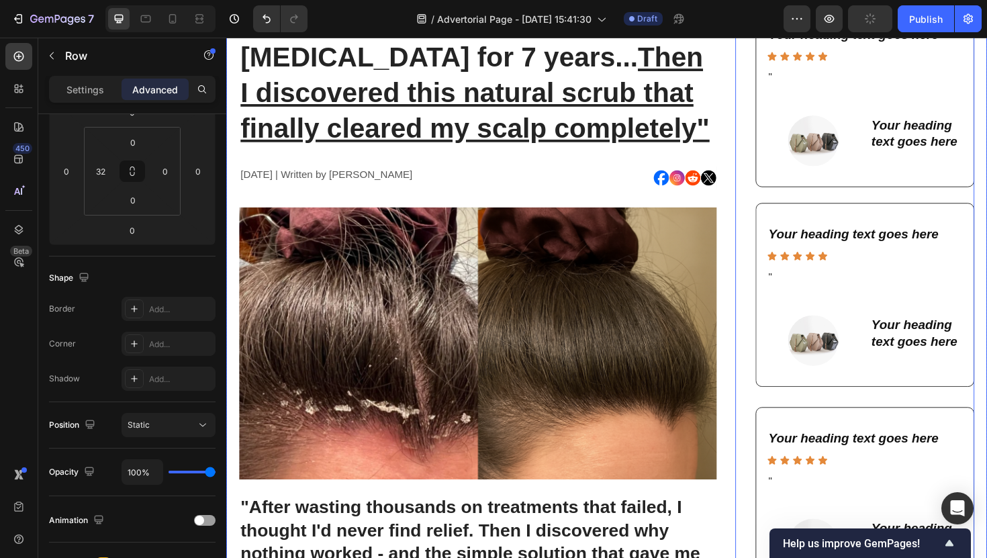
scroll to position [140, 0]
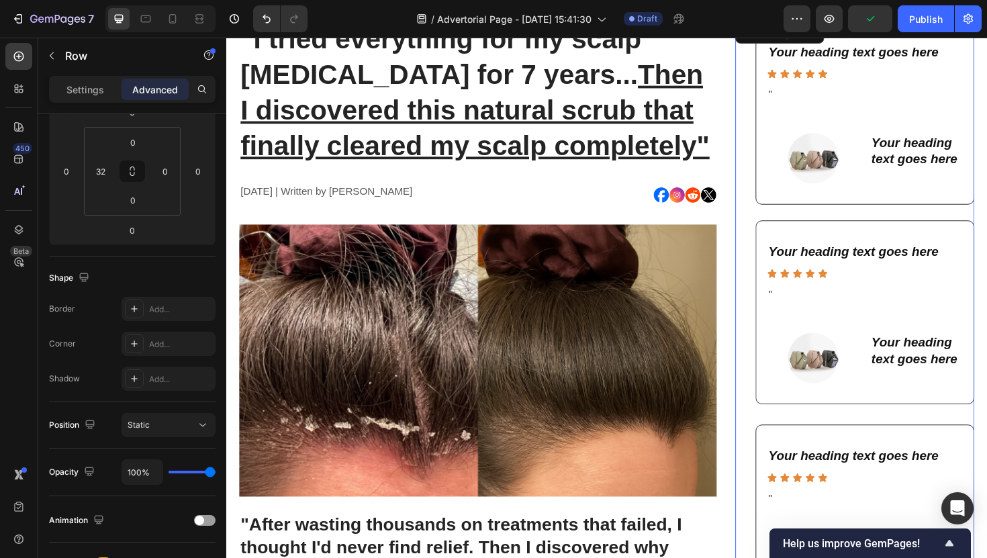
click at [783, 249] on div "Your heading text goes here Heading Icon Icon Icon Icon Icon Icon List " Text B…" at bounding box center [892, 436] width 253 height 411
click at [790, 249] on div "Your heading text goes here Heading Icon Icon Icon Icon Icon Icon List " Text B…" at bounding box center [903, 328] width 232 height 195
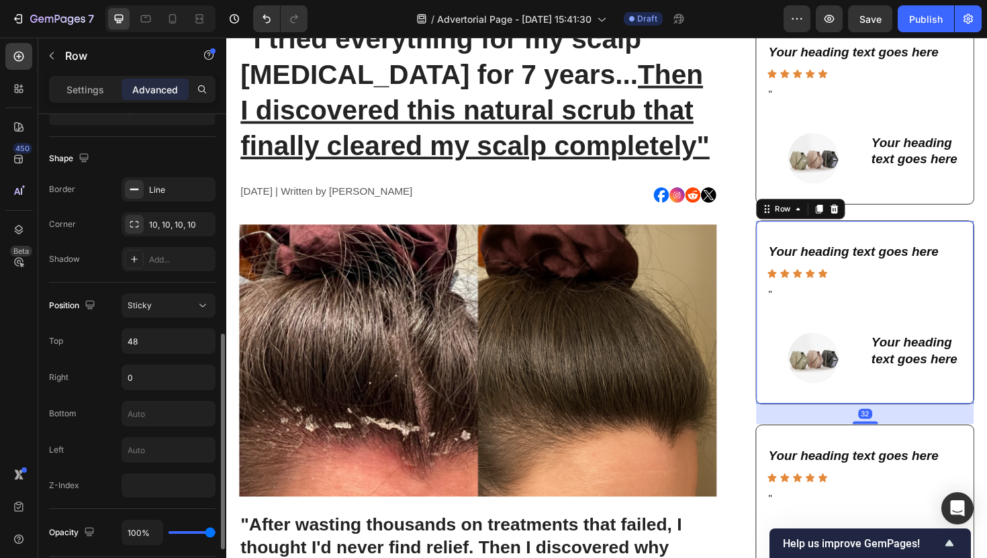
scroll to position [408, 0]
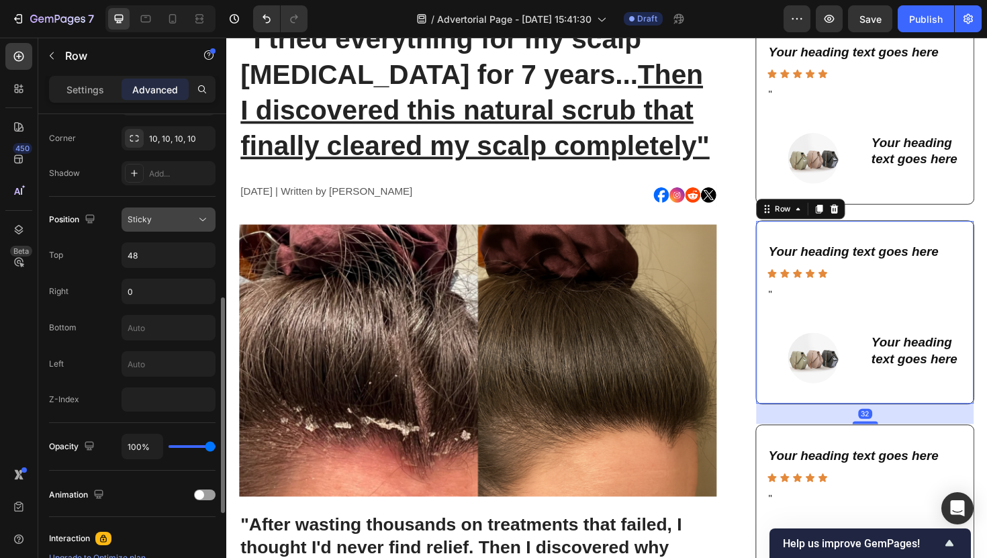
click at [168, 222] on div "Sticky" at bounding box center [162, 220] width 68 height 12
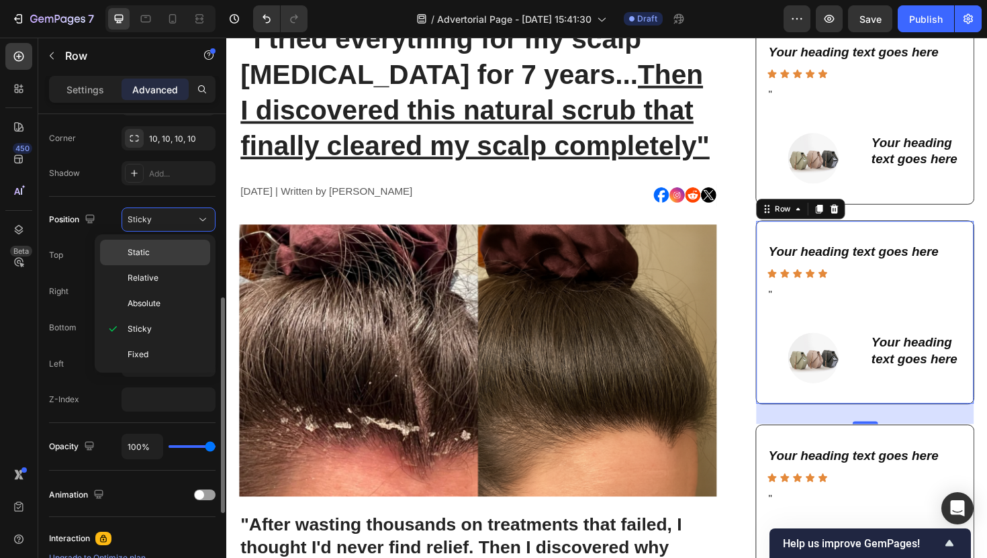
click at [163, 257] on p "Static" at bounding box center [166, 252] width 77 height 12
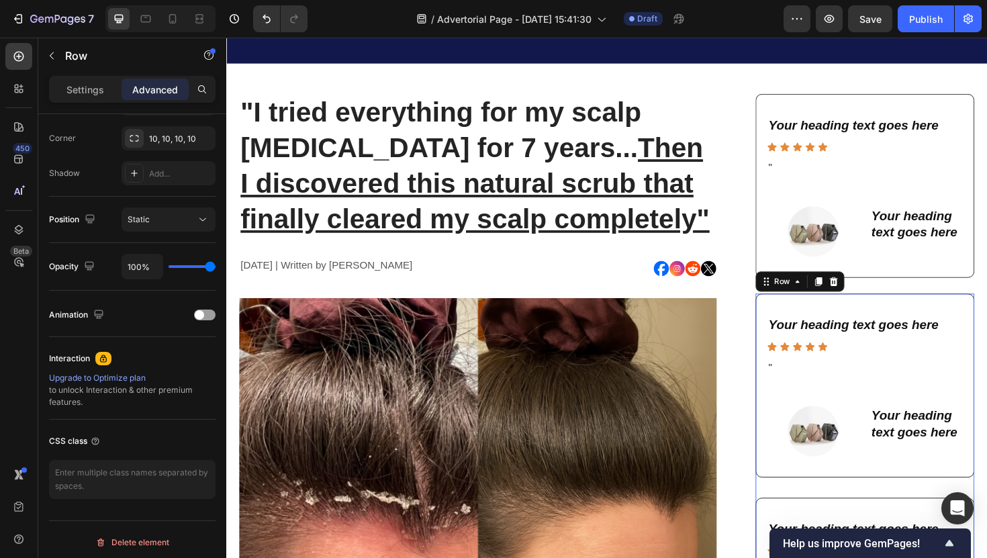
scroll to position [0, 0]
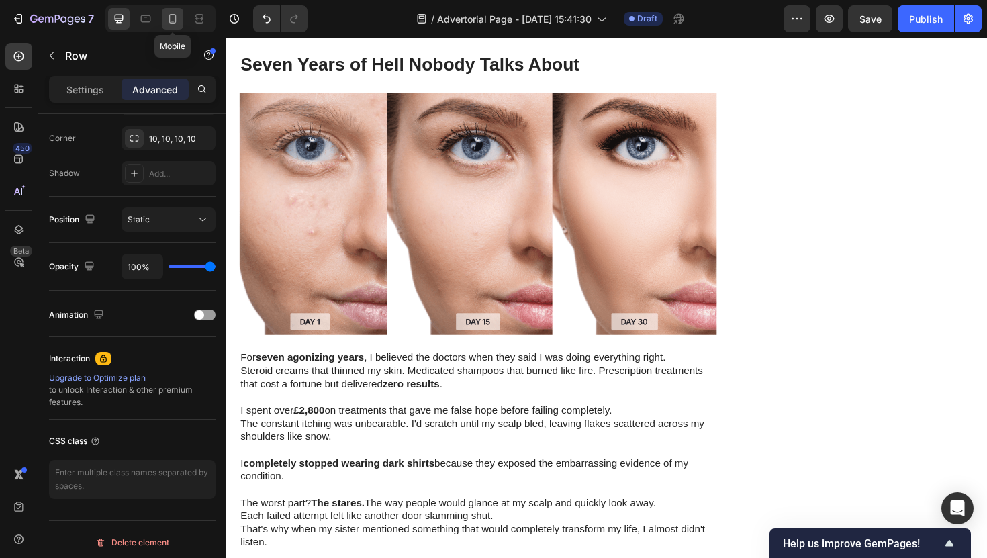
click at [168, 17] on icon at bounding box center [172, 18] width 13 height 13
type input "0"
type input "28"
type input "16"
type input "28"
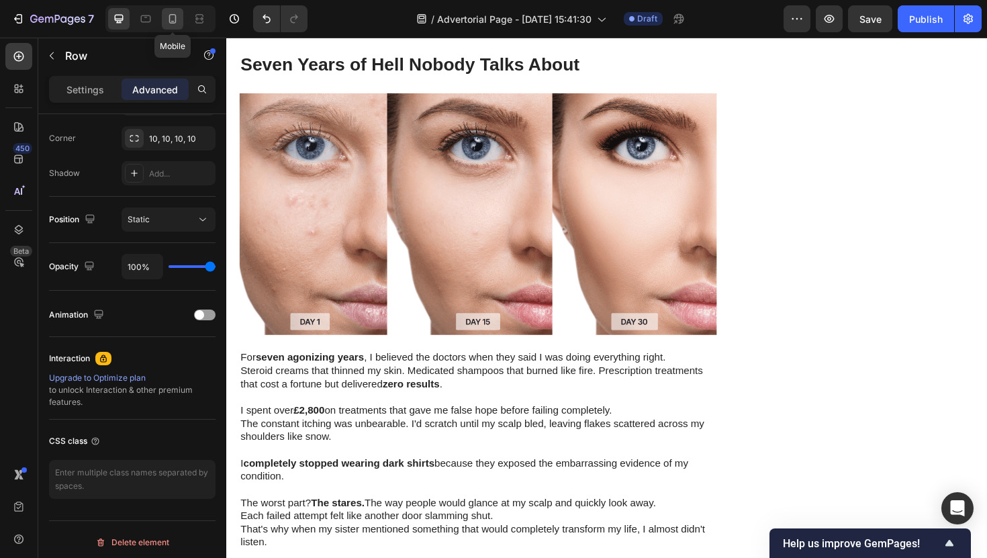
type input "16"
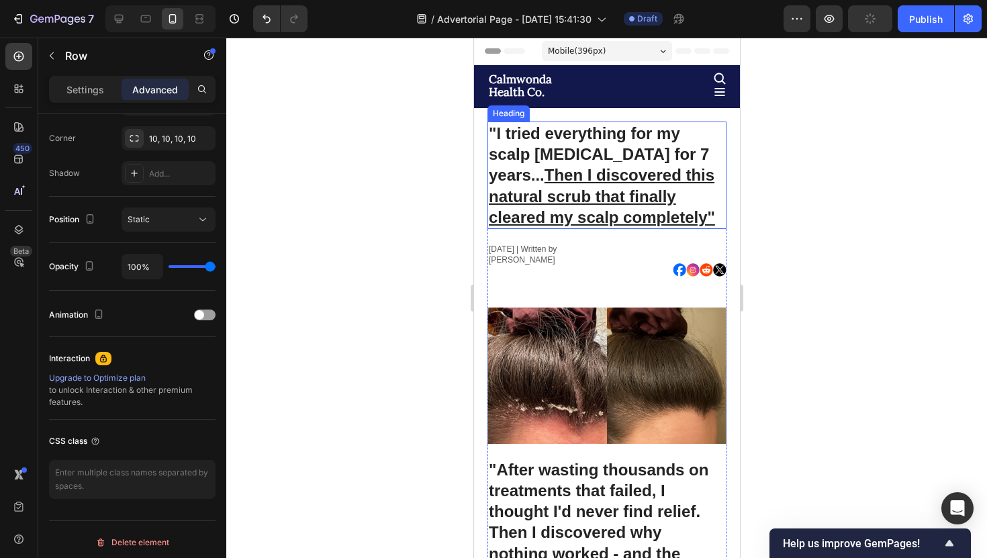
click at [528, 156] on h1 ""I tried everything for my scalp psoriasis for 7 years... Then I discovered thi…" at bounding box center [606, 175] width 239 height 107
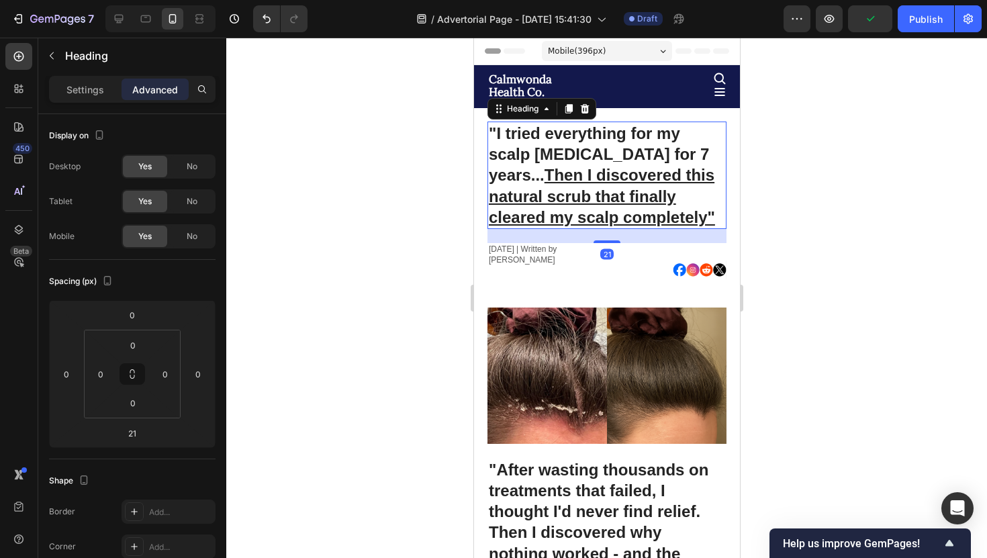
click at [72, 107] on div "Settings Advanced" at bounding box center [132, 95] width 188 height 38
click at [72, 106] on div "Settings Advanced" at bounding box center [132, 95] width 188 height 38
click at [72, 102] on div "Settings Advanced" at bounding box center [132, 89] width 167 height 27
click at [75, 94] on p "Settings" at bounding box center [85, 90] width 38 height 14
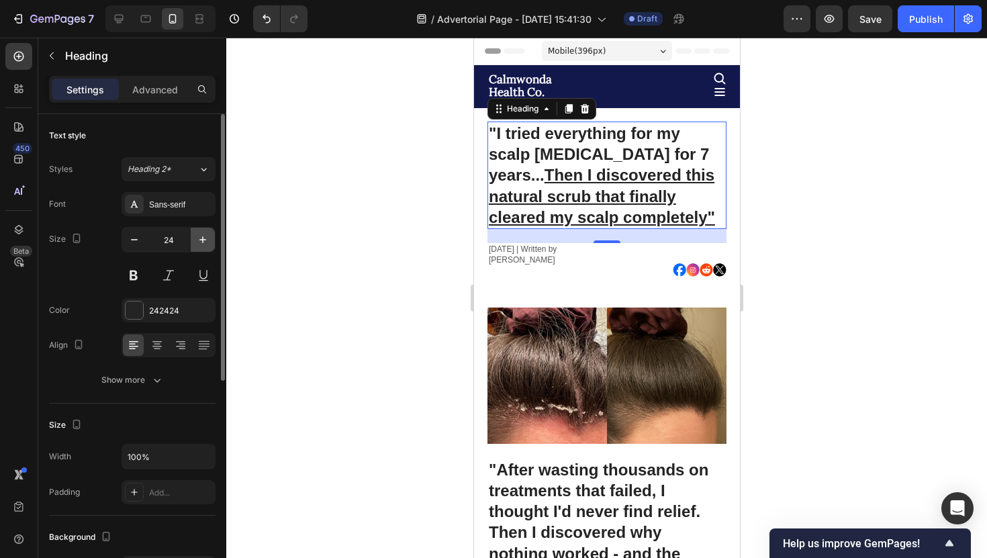
click at [205, 238] on icon "button" at bounding box center [202, 239] width 13 height 13
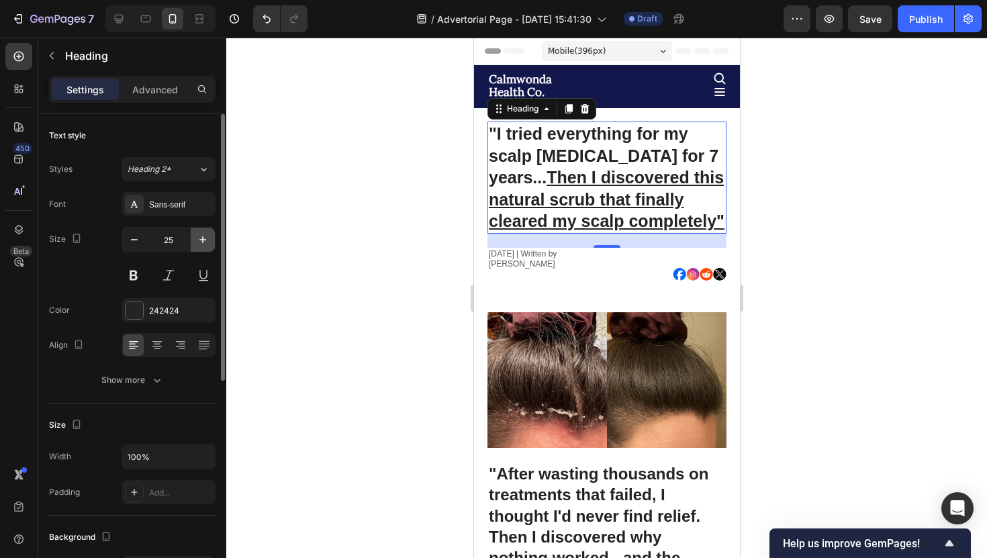
click at [205, 238] on icon "button" at bounding box center [202, 239] width 13 height 13
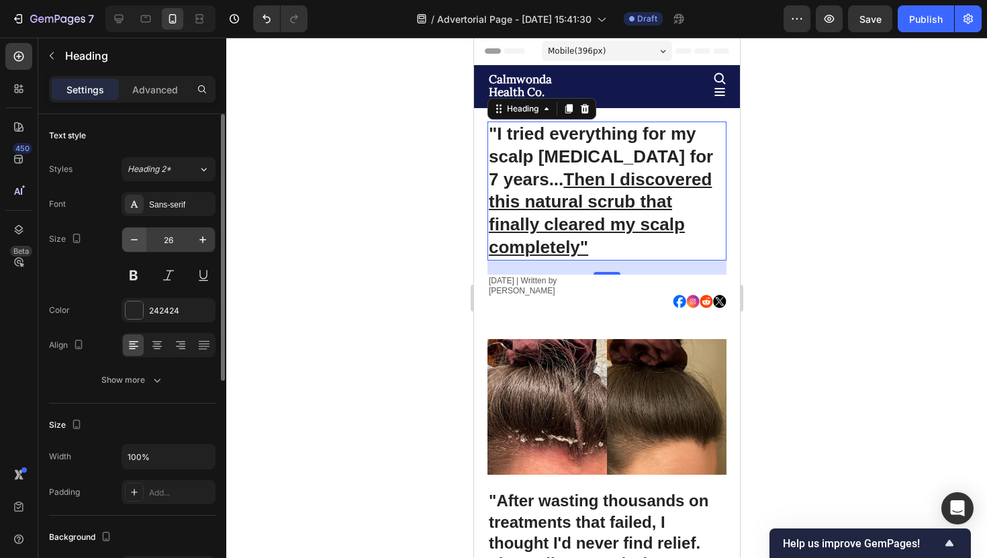
click at [143, 238] on button "button" at bounding box center [134, 240] width 24 height 24
type input "25"
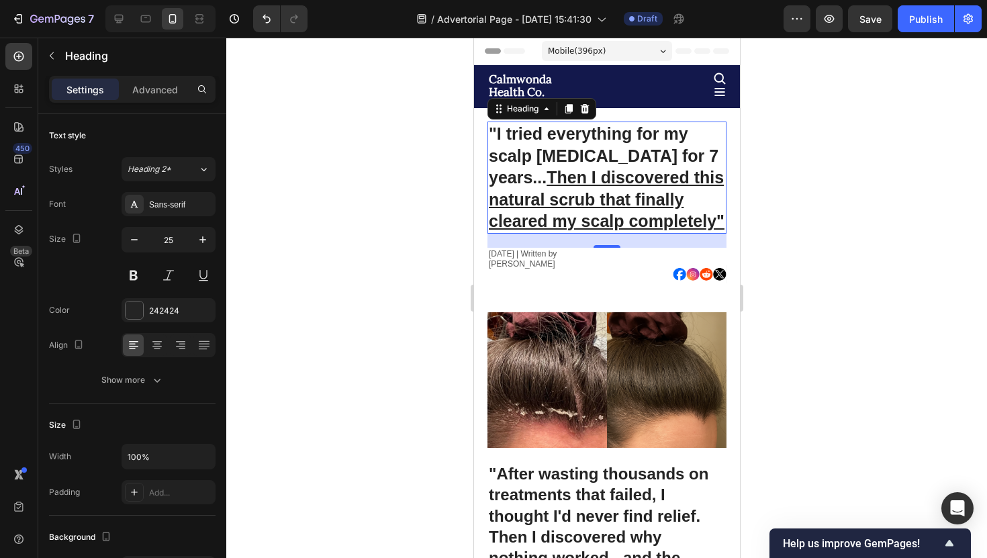
click at [768, 343] on div at bounding box center [606, 298] width 761 height 520
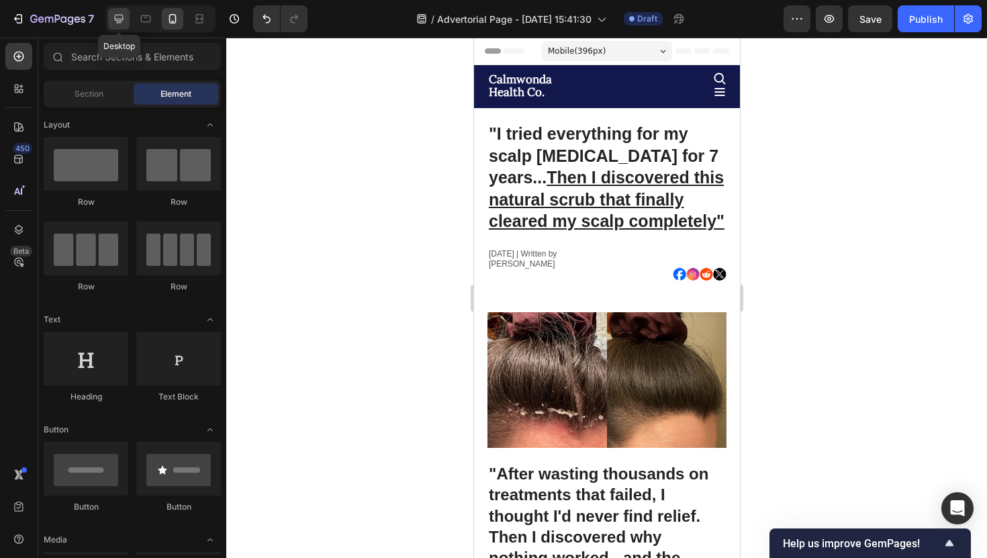
click at [118, 17] on icon at bounding box center [118, 18] width 13 height 13
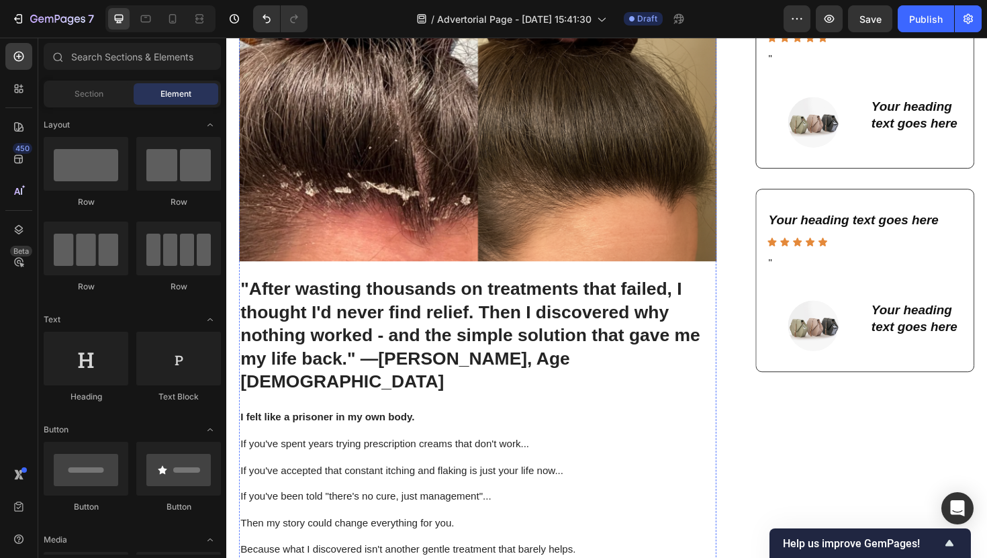
scroll to position [379, 0]
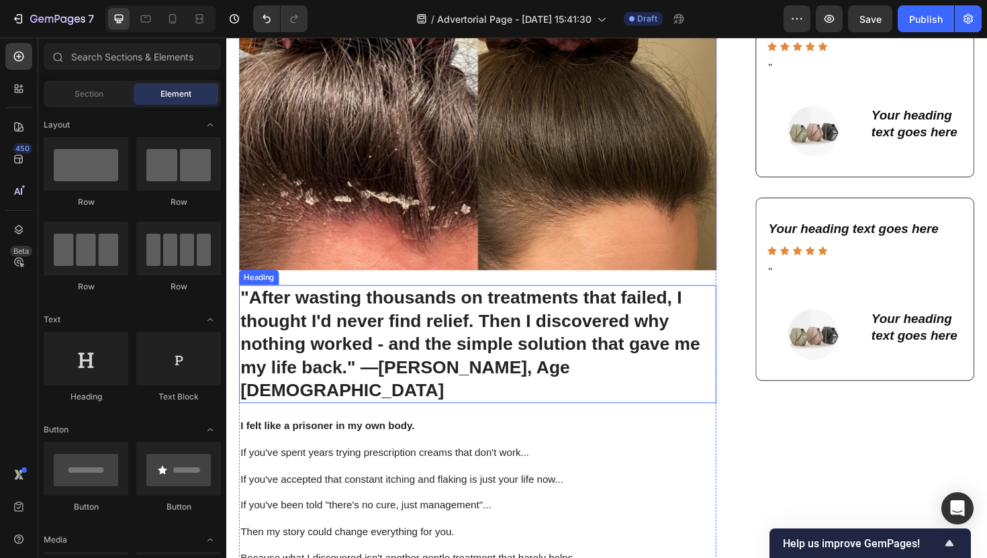
click at [406, 309] on h1 ""After wasting thousands on treatments that failed, I thought I'd never find re…" at bounding box center [493, 362] width 506 height 125
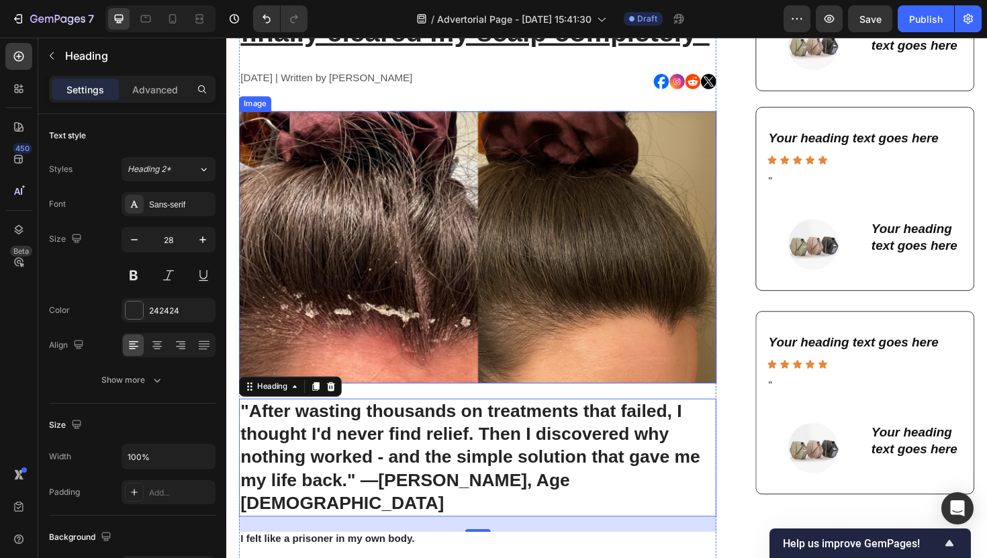
scroll to position [268, 0]
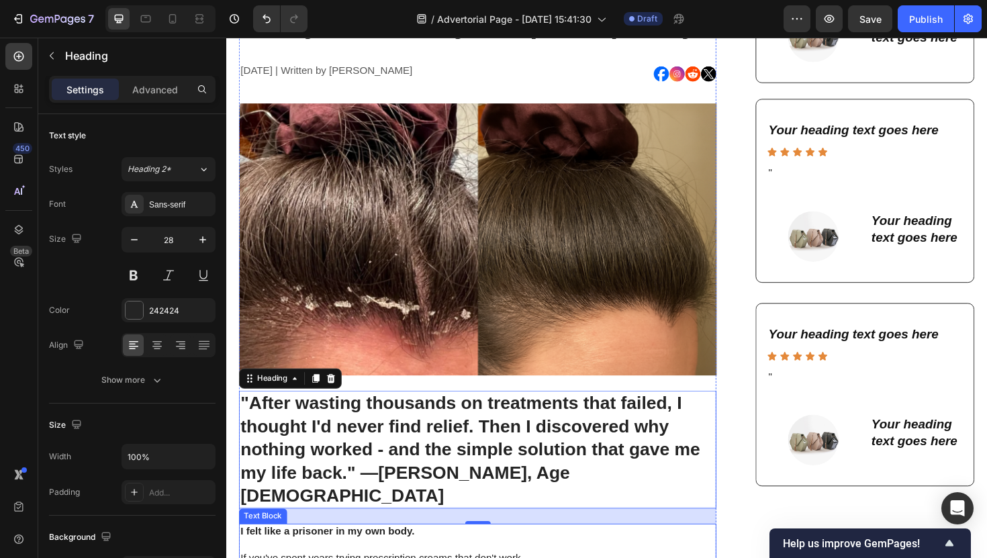
click at [347, 555] on strong "I felt like a prisoner in my own body." at bounding box center [333, 560] width 184 height 11
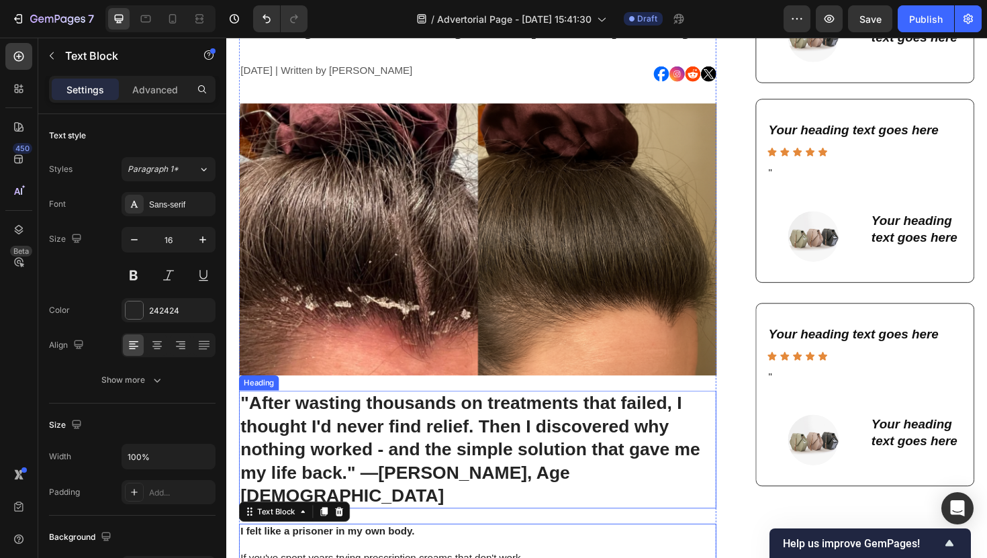
click at [324, 441] on p ""After wasting thousands on treatments that failed, I thought I'd never find re…" at bounding box center [492, 474] width 503 height 122
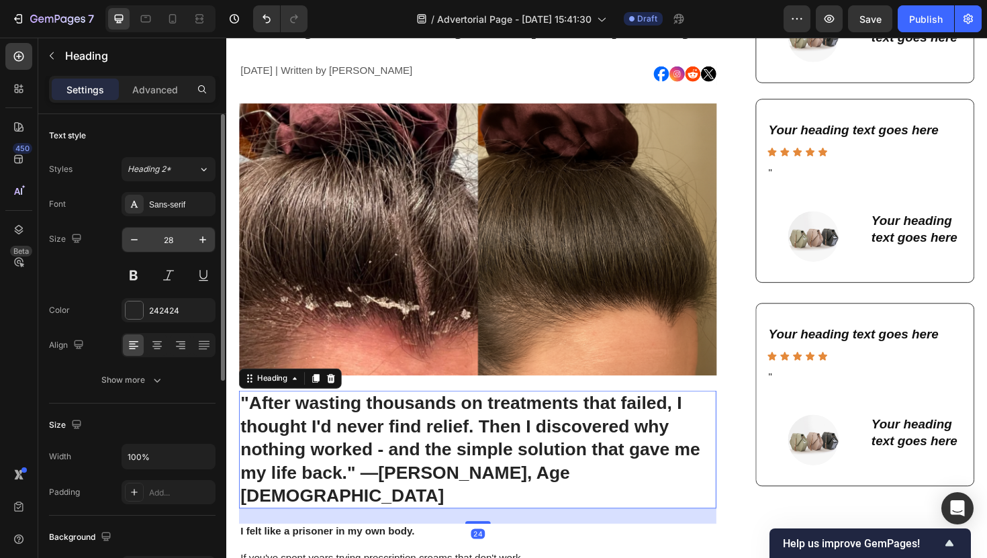
click at [169, 245] on input "28" at bounding box center [168, 240] width 44 height 24
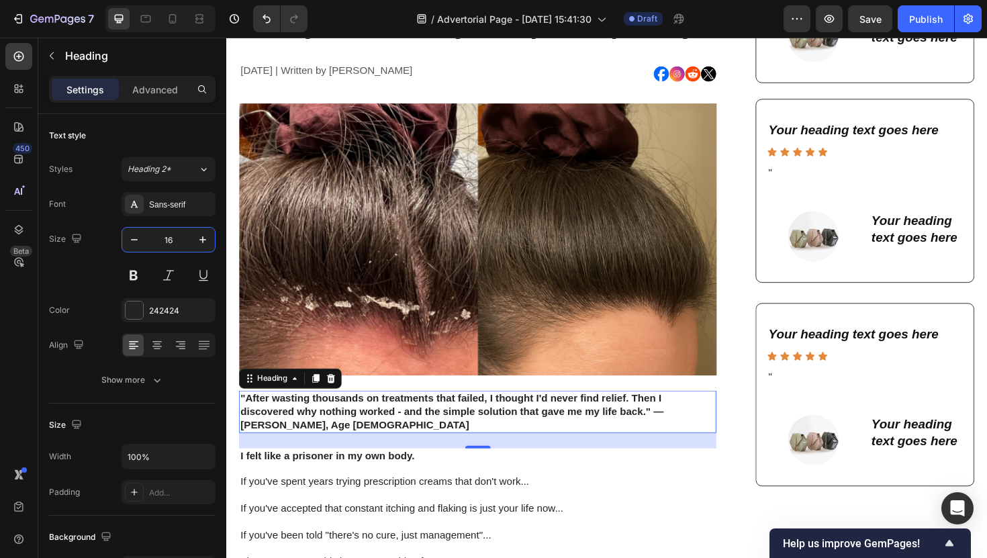
click at [637, 466] on div "24" at bounding box center [493, 465] width 506 height 16
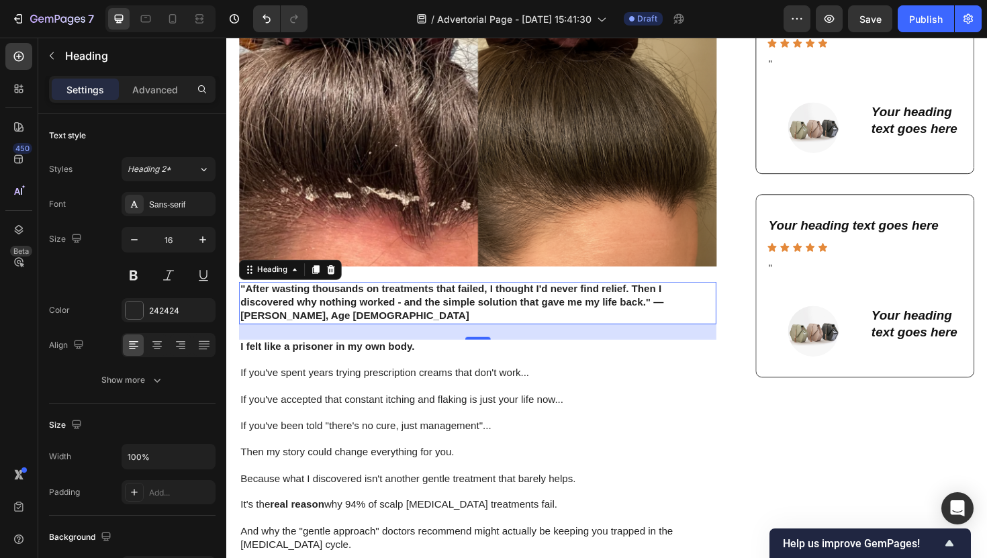
scroll to position [389, 0]
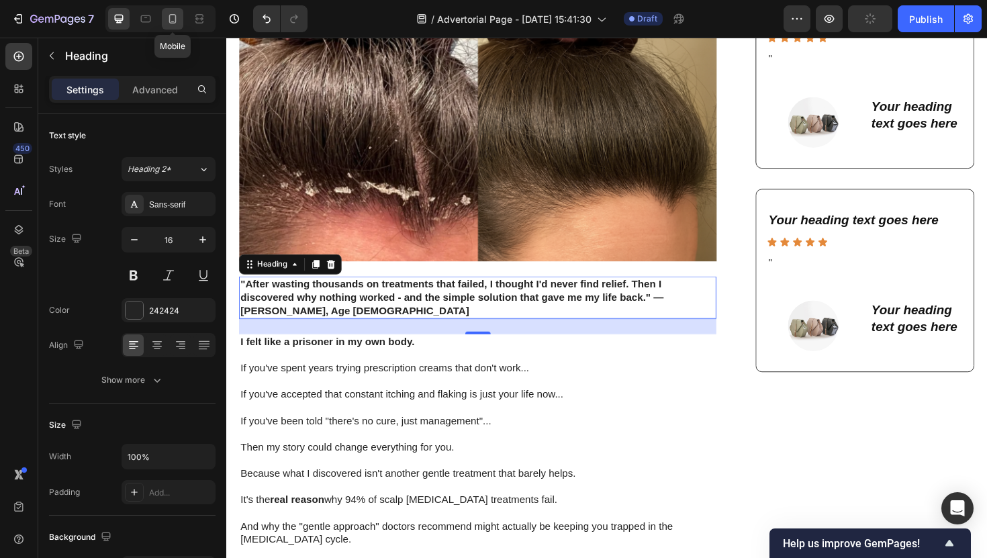
click at [164, 15] on div at bounding box center [172, 18] width 21 height 21
type input "24"
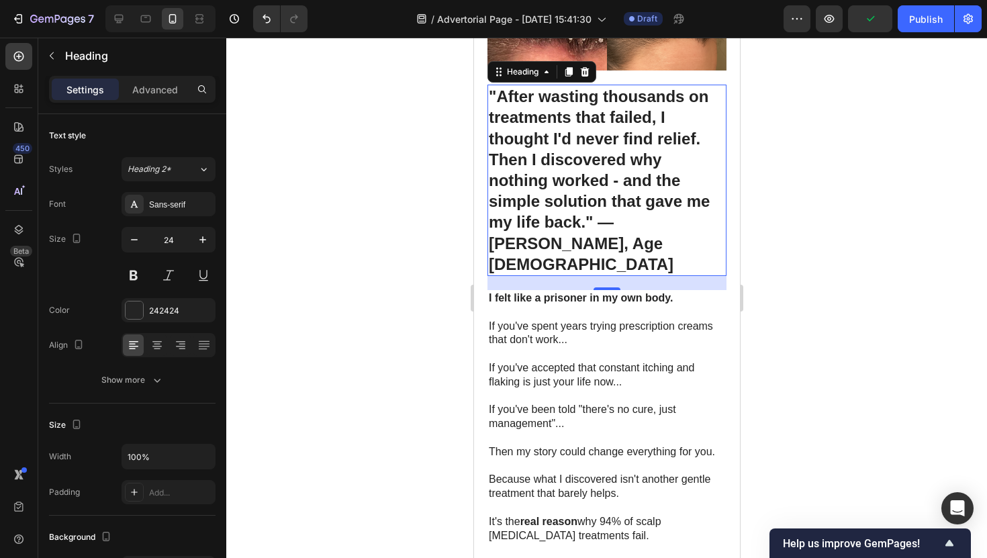
scroll to position [396, 0]
click at [524, 324] on p "If you've spent years trying prescription creams that don't work..." at bounding box center [606, 334] width 236 height 28
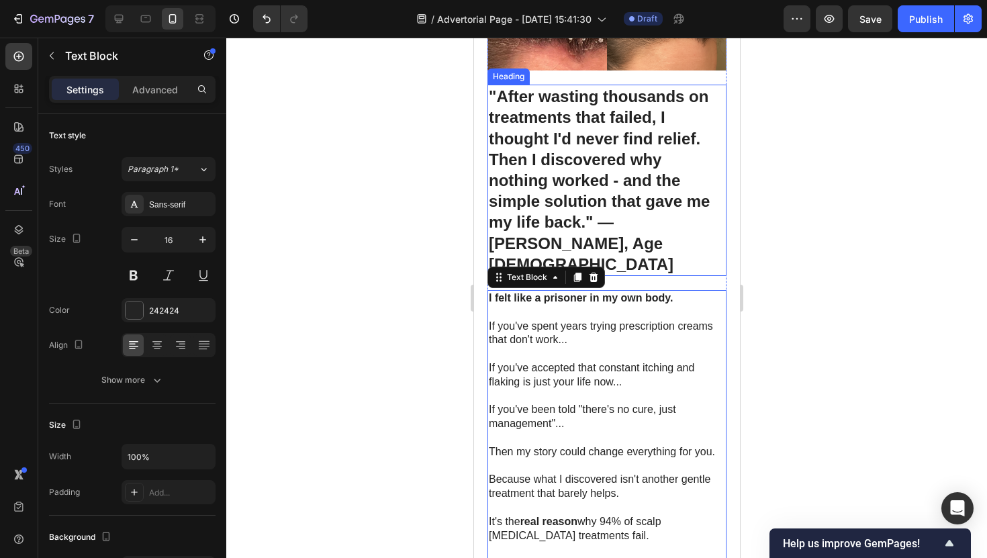
click at [533, 187] on p ""After wasting thousands on treatments that failed, I thought I'd never find re…" at bounding box center [606, 180] width 236 height 189
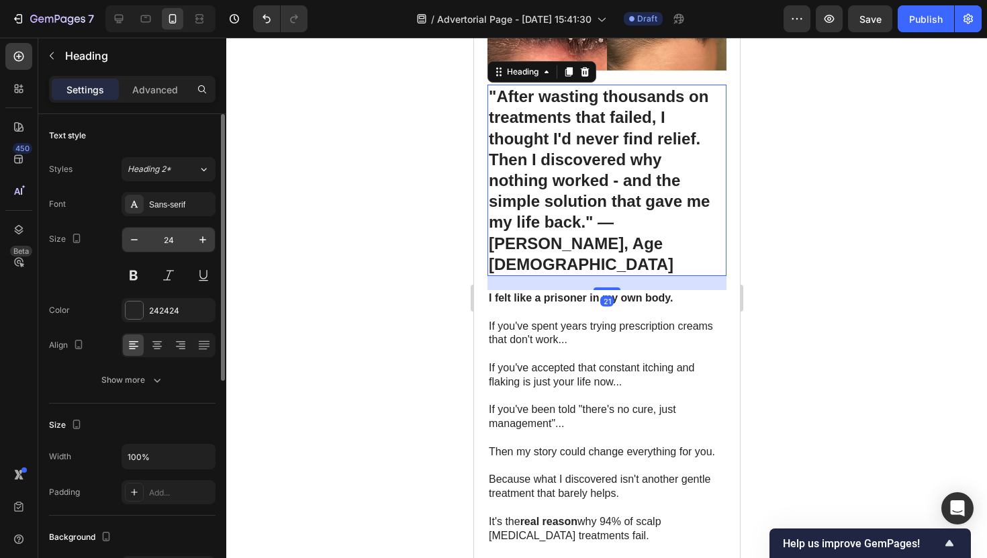
click at [176, 244] on input "24" at bounding box center [168, 240] width 44 height 24
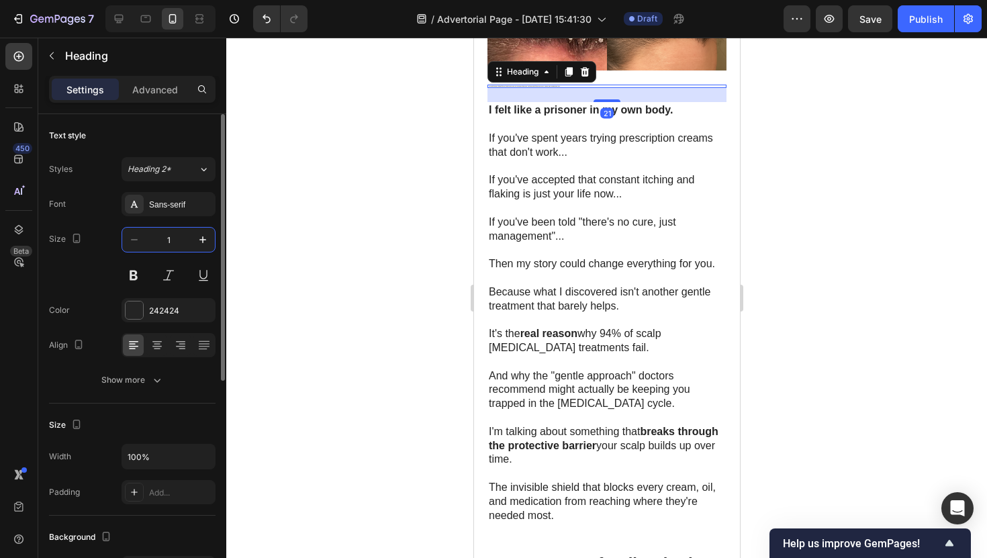
type input "16"
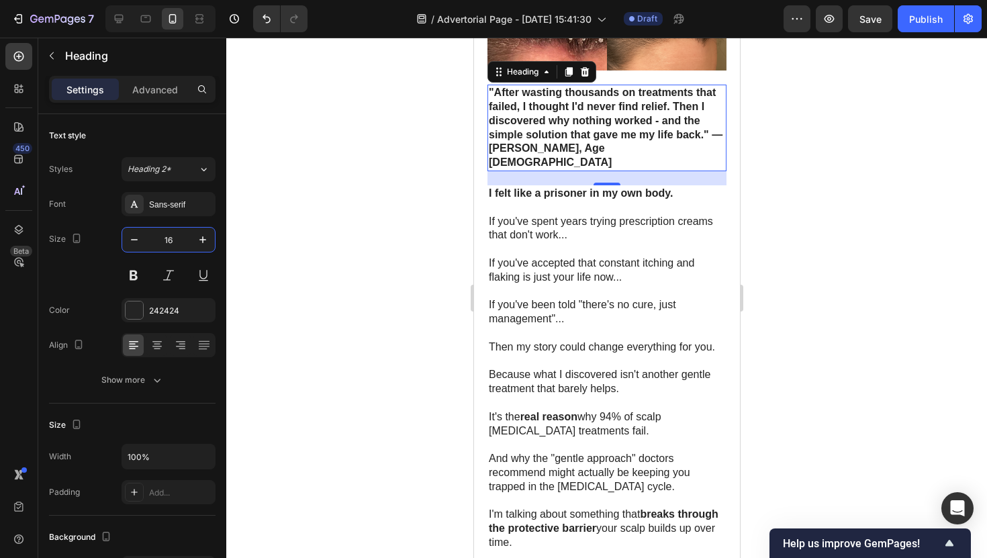
click at [800, 232] on div at bounding box center [606, 298] width 761 height 520
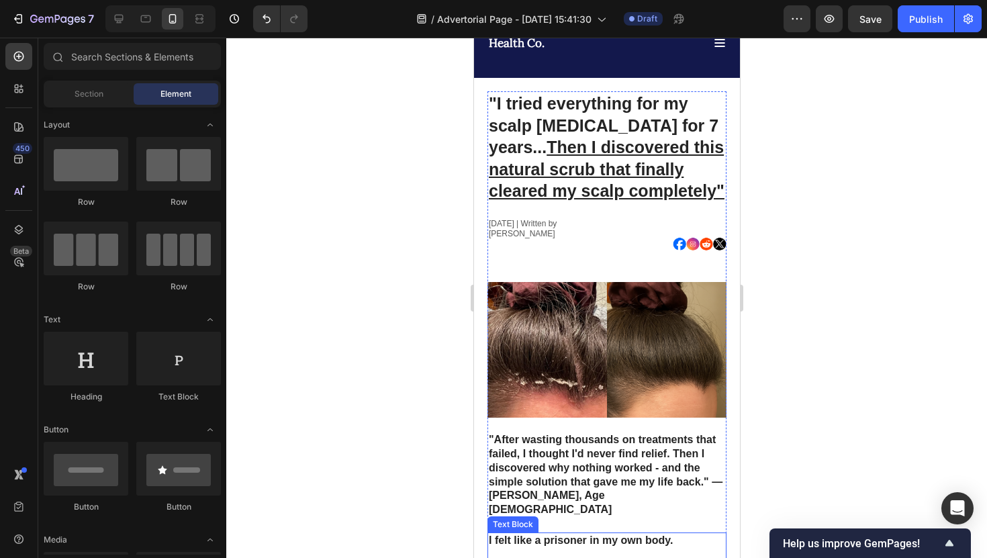
scroll to position [63, 0]
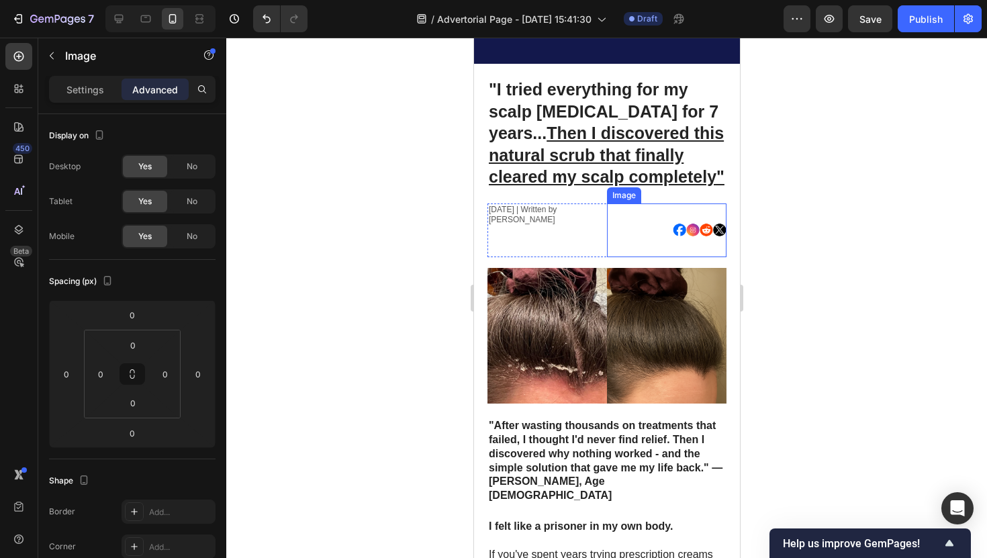
click at [640, 232] on div at bounding box center [666, 230] width 120 height 54
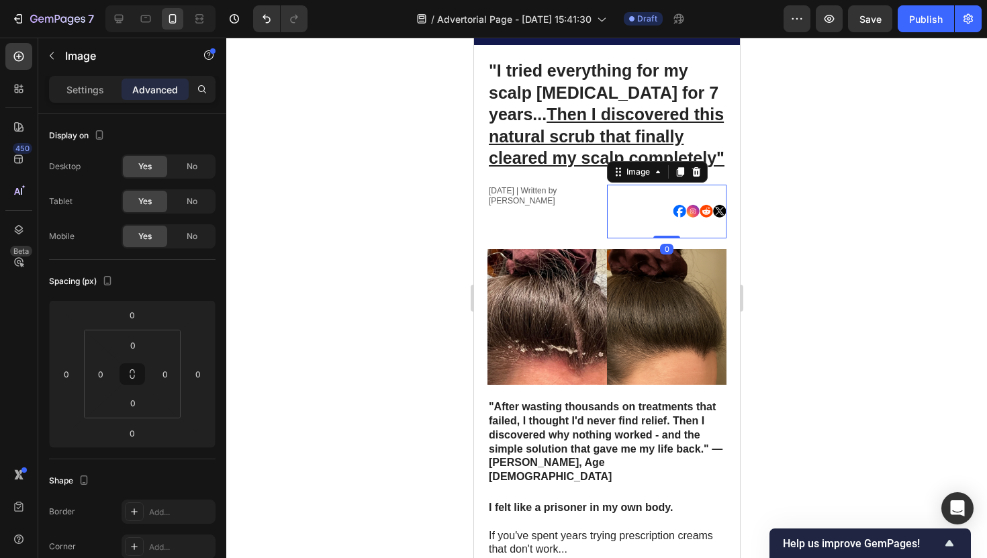
click at [599, 222] on div "[DATE] | Written by [PERSON_NAME] Text Block" at bounding box center [547, 212] width 120 height 54
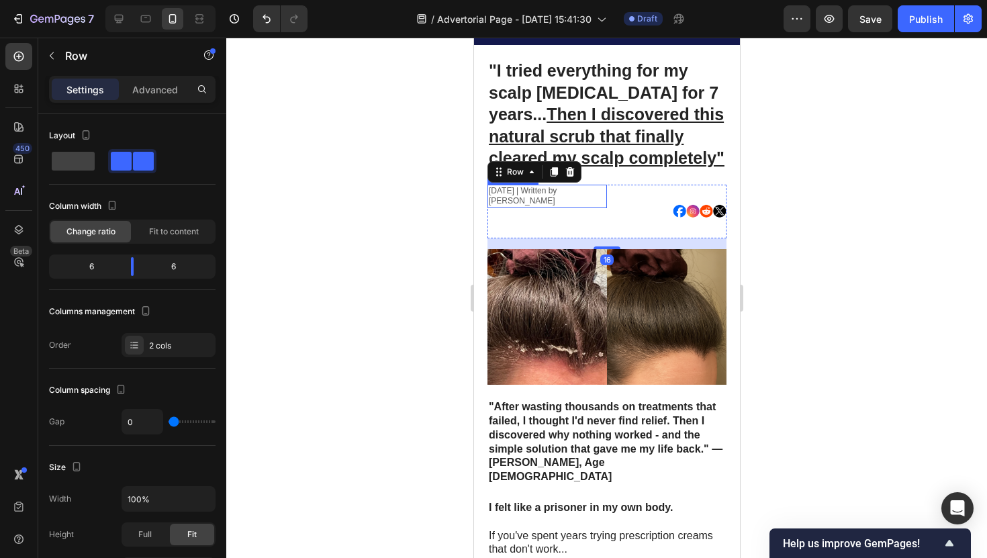
click at [566, 201] on p "[DATE] | Written by [PERSON_NAME]" at bounding box center [546, 196] width 117 height 21
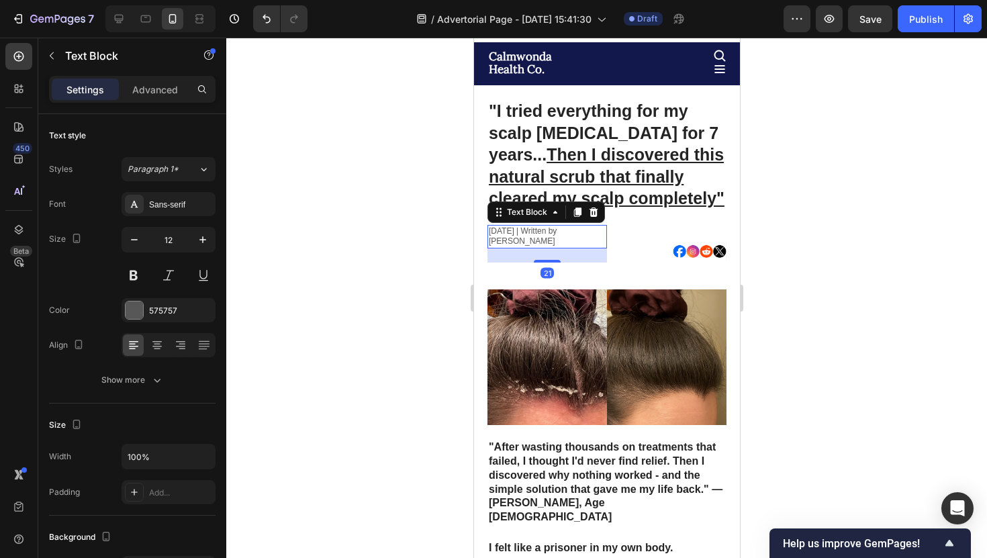
scroll to position [18, 0]
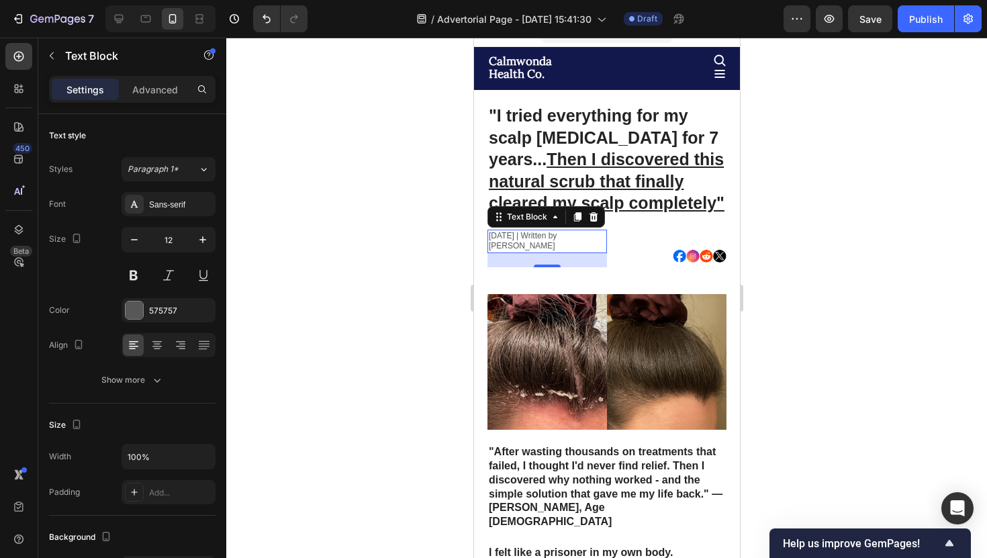
click at [561, 240] on p "[DATE] | Written by [PERSON_NAME]" at bounding box center [546, 241] width 117 height 21
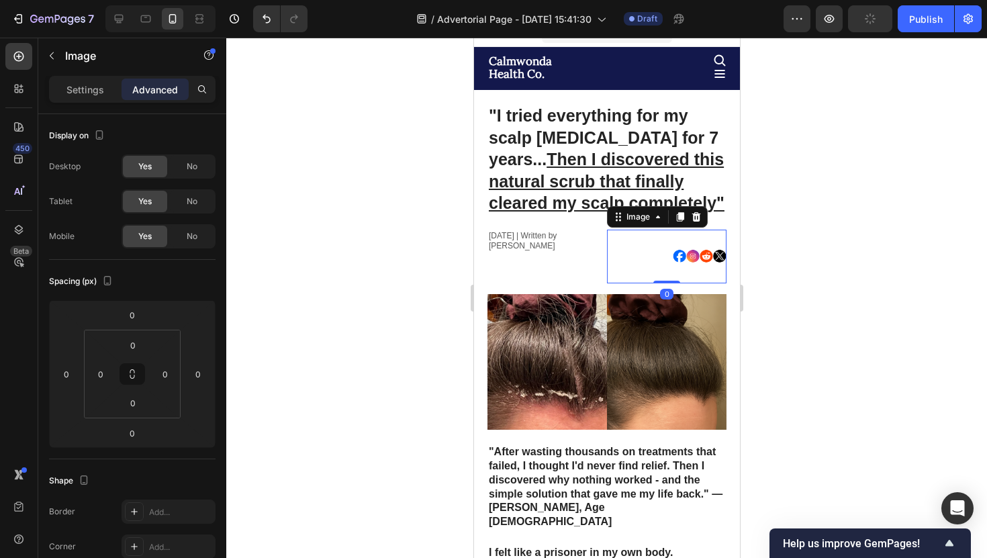
click at [651, 245] on div at bounding box center [666, 257] width 120 height 54
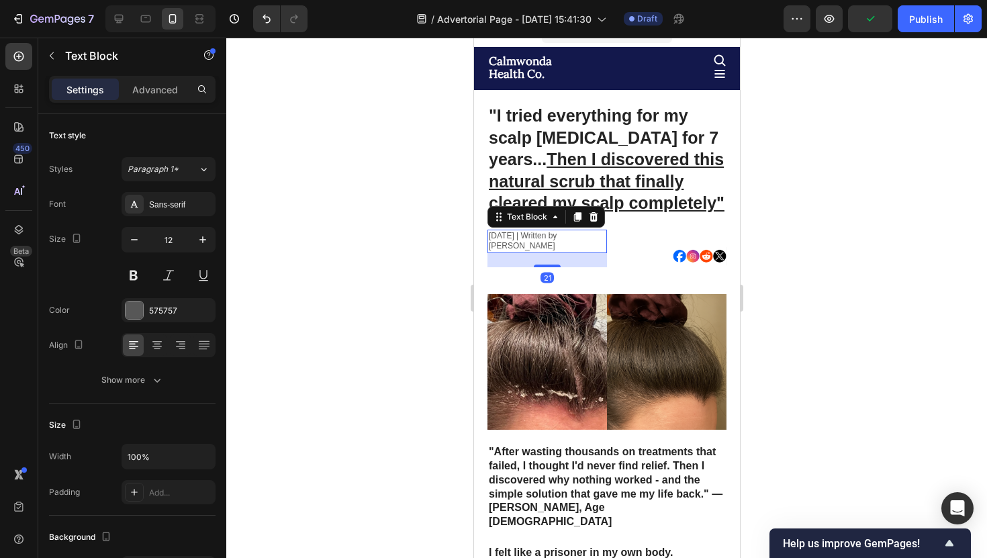
click at [602, 238] on p "[DATE] | Written by [PERSON_NAME]" at bounding box center [546, 241] width 117 height 21
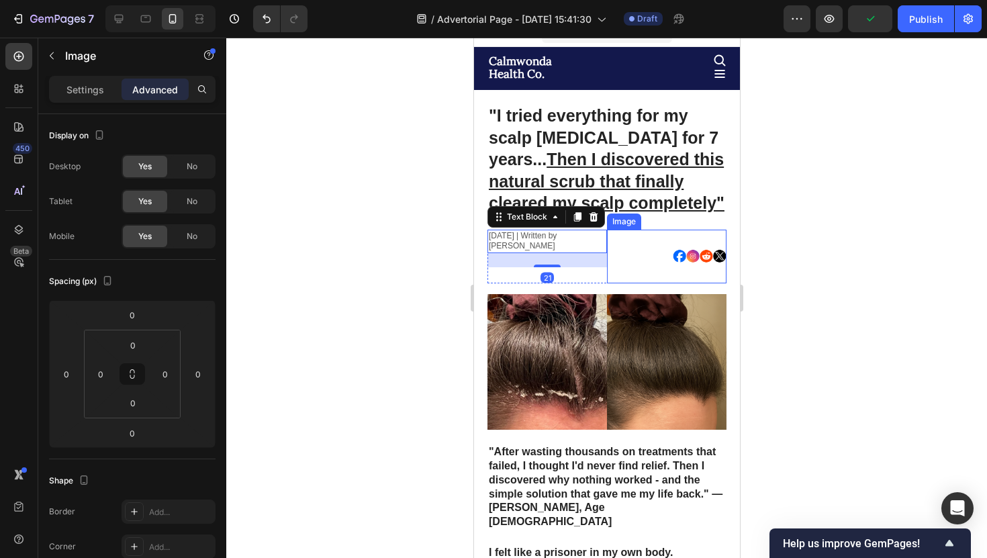
click at [612, 253] on div at bounding box center [666, 257] width 120 height 54
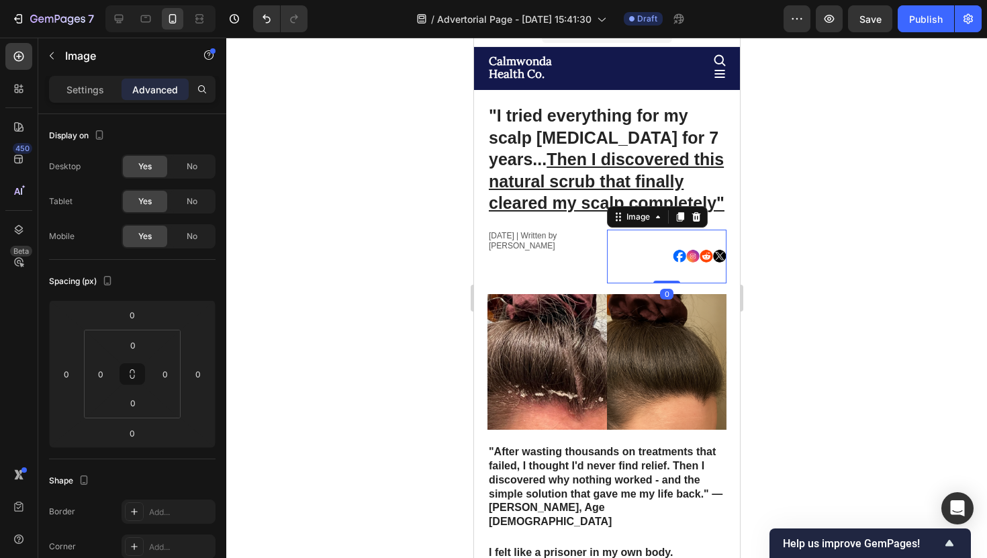
click at [652, 255] on div at bounding box center [666, 257] width 120 height 54
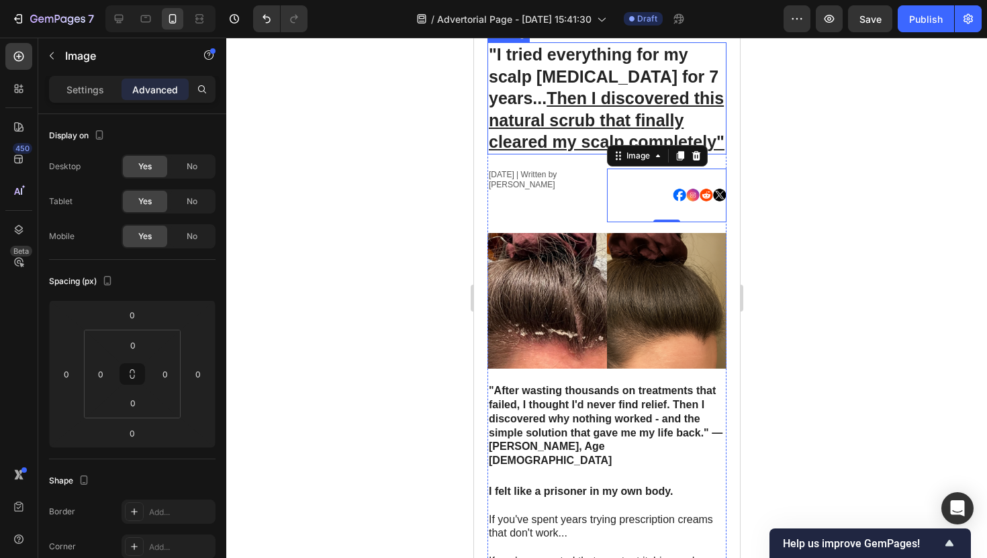
scroll to position [79, 0]
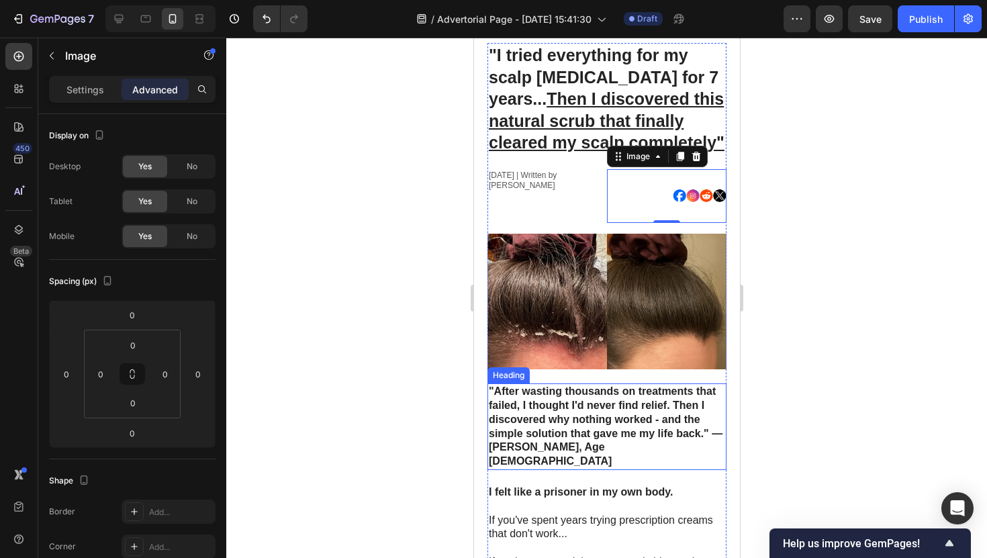
click at [634, 388] on p ""After wasting thousands on treatments that failed, I thought I'd never find re…" at bounding box center [606, 427] width 236 height 84
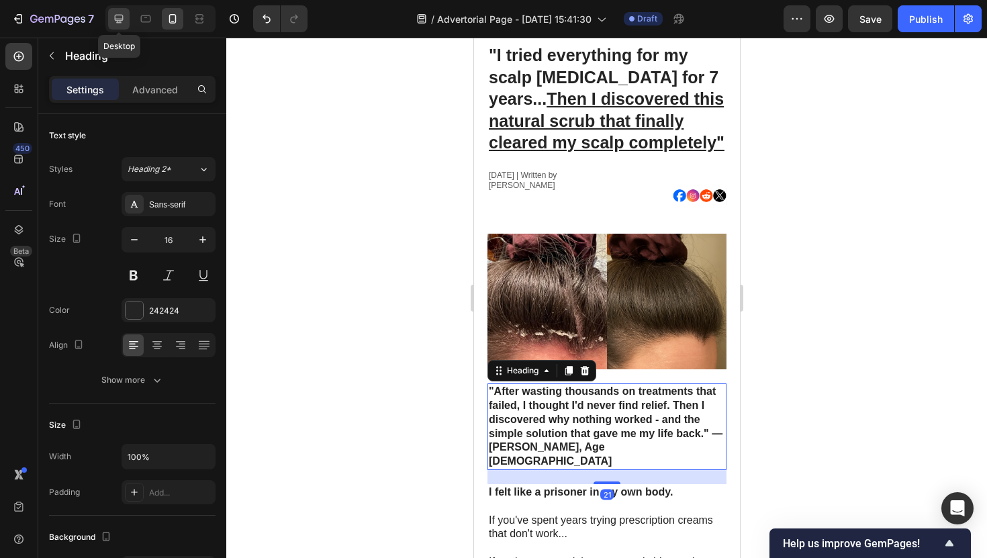
click at [120, 21] on icon at bounding box center [119, 19] width 9 height 9
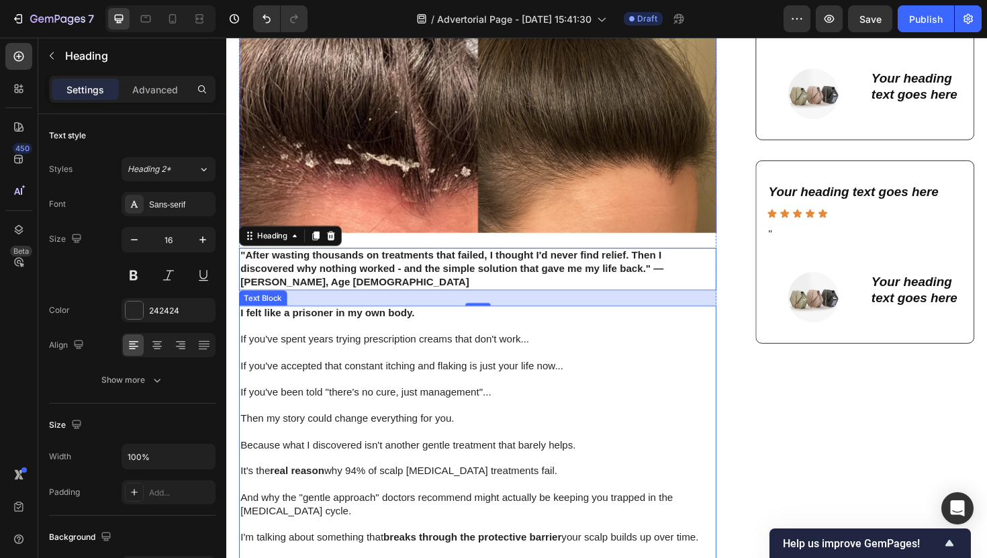
scroll to position [400, 0]
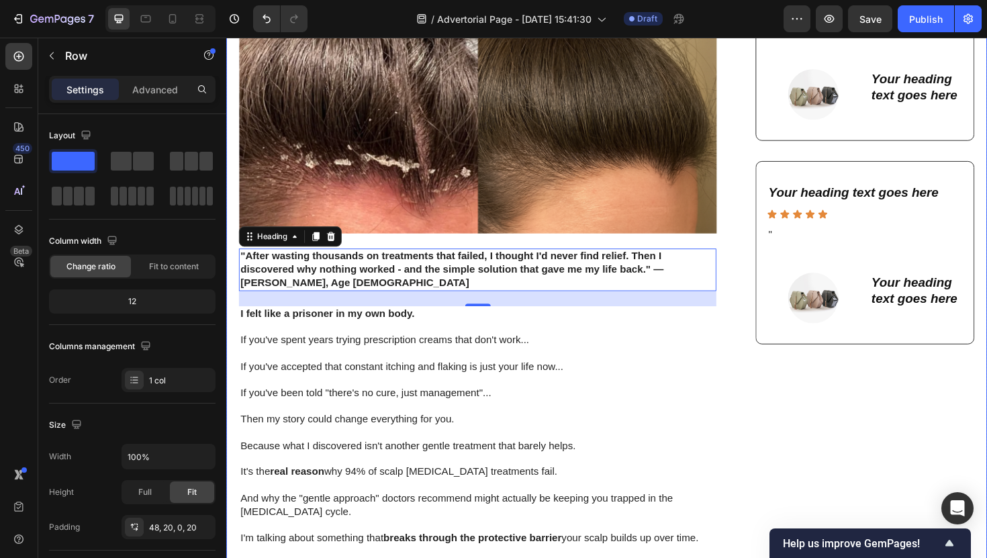
click at [233, 274] on div ""I tried everything for my scalp psoriasis for 7 years... Then I discovered thi…" at bounding box center [629, 472] width 806 height 1526
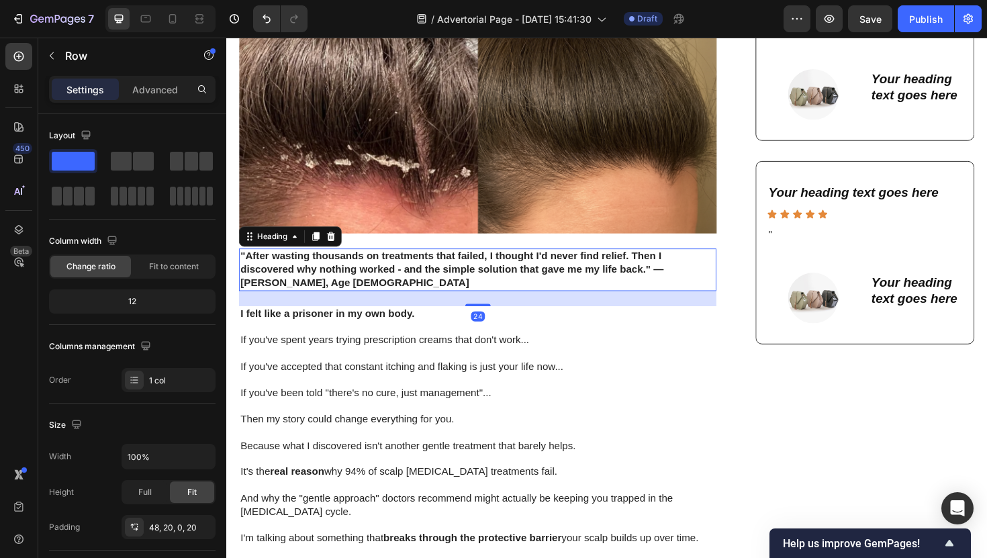
click at [259, 275] on p ""After wasting thousands on treatments that failed, I thought I'd never find re…" at bounding box center [492, 284] width 503 height 42
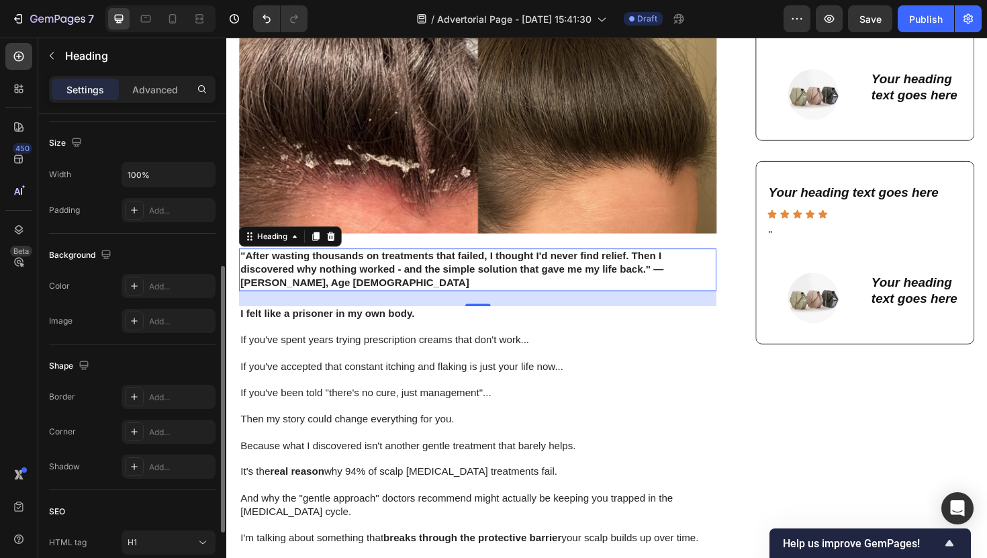
scroll to position [279, 0]
click at [161, 410] on div "Add..." at bounding box center [169, 399] width 94 height 24
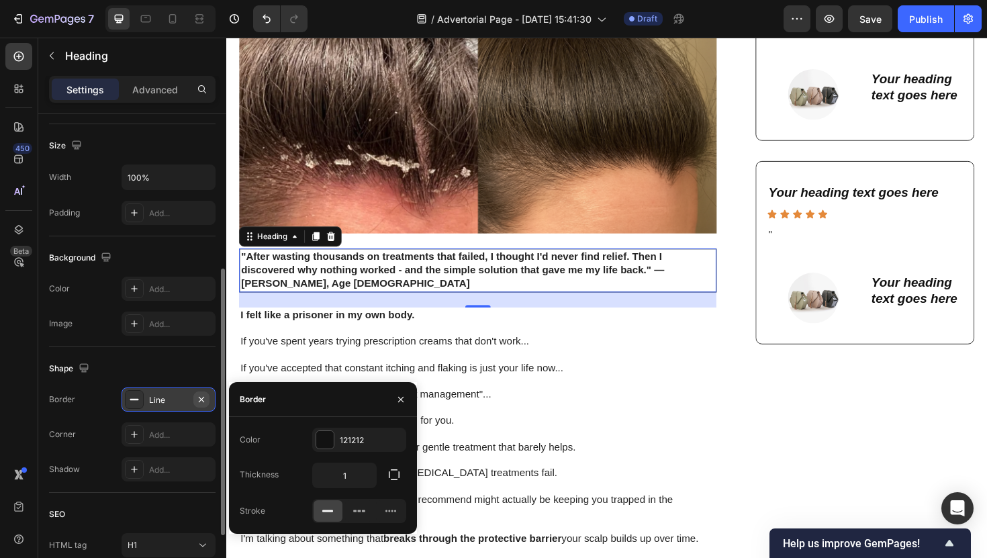
click at [201, 402] on icon "button" at bounding box center [201, 399] width 11 height 11
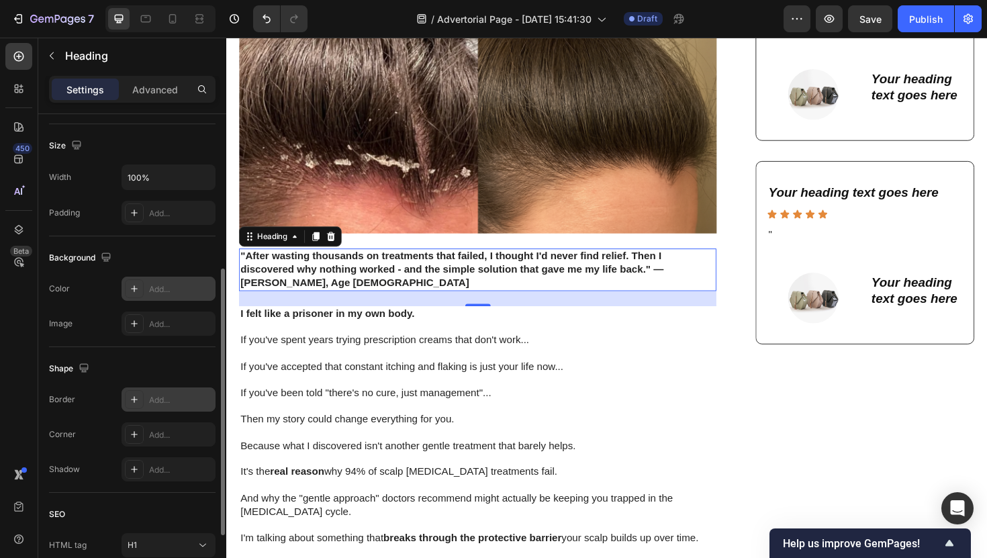
click at [149, 291] on div "Add..." at bounding box center [180, 289] width 63 height 12
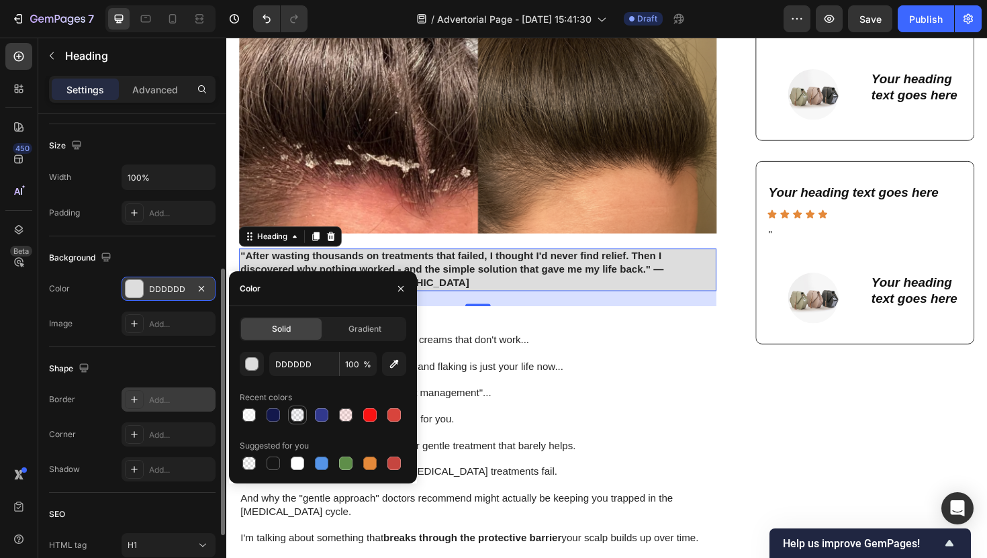
click at [293, 417] on div at bounding box center [297, 414] width 13 height 13
type input "31388C"
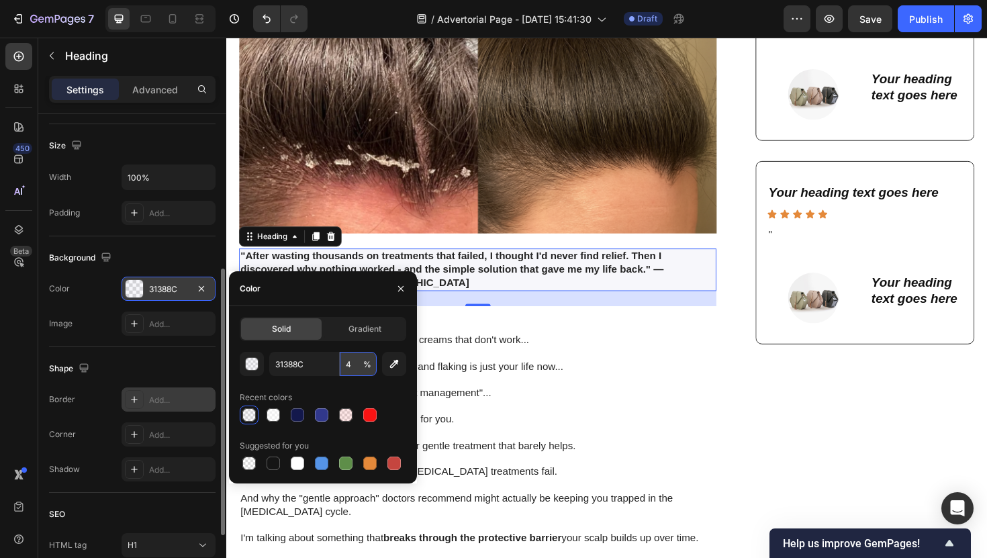
click at [351, 367] on input "4" at bounding box center [358, 364] width 37 height 24
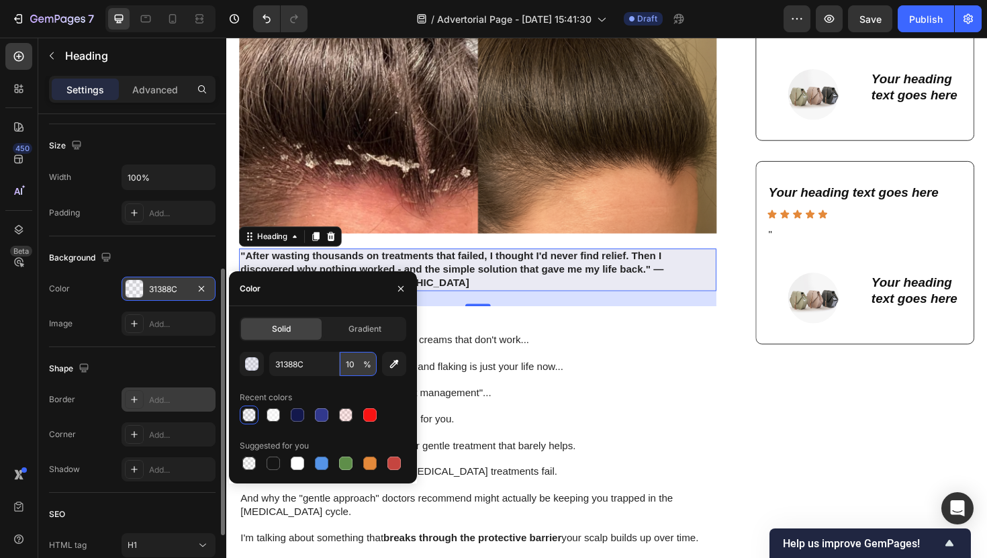
type input "1"
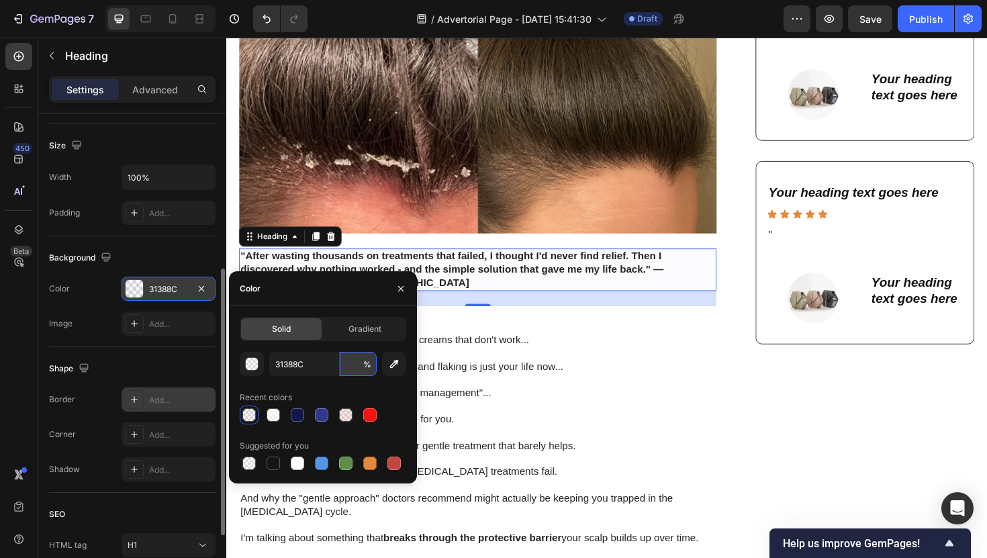
type input "5"
click at [638, 417] on p "If you've been told "there's no cure, just management"..." at bounding box center [492, 415] width 503 height 14
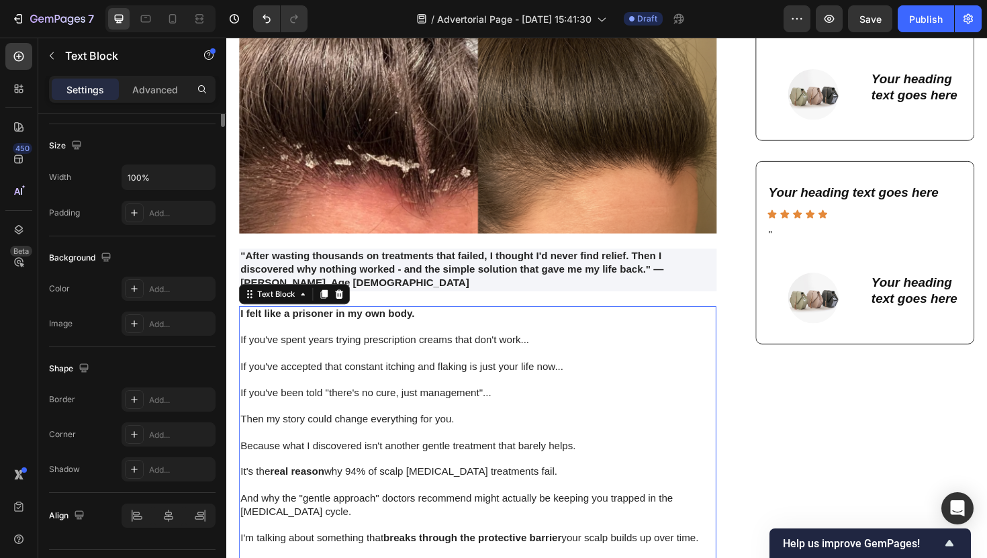
scroll to position [0, 0]
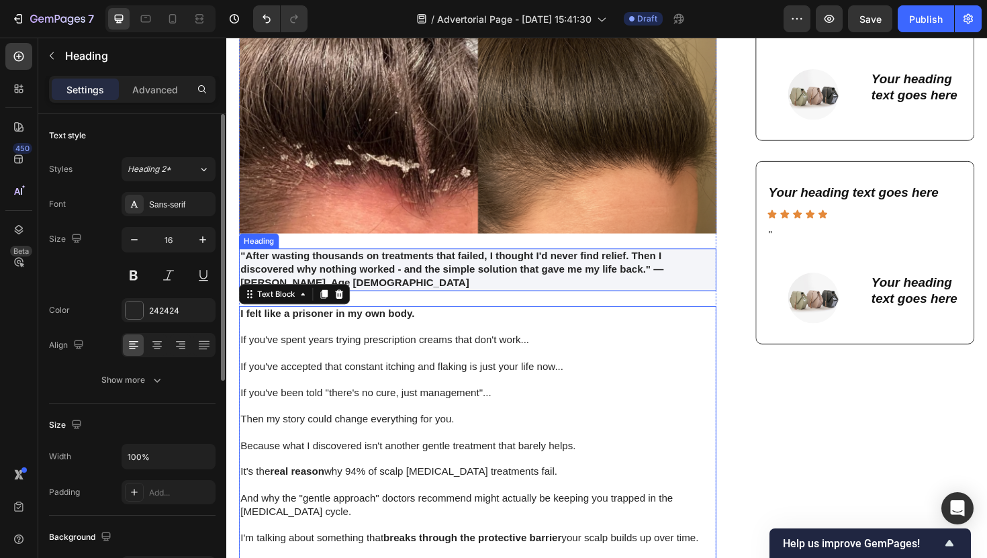
click at [479, 292] on p ""After wasting thousands on treatments that failed, I thought I'd never find re…" at bounding box center [492, 284] width 503 height 42
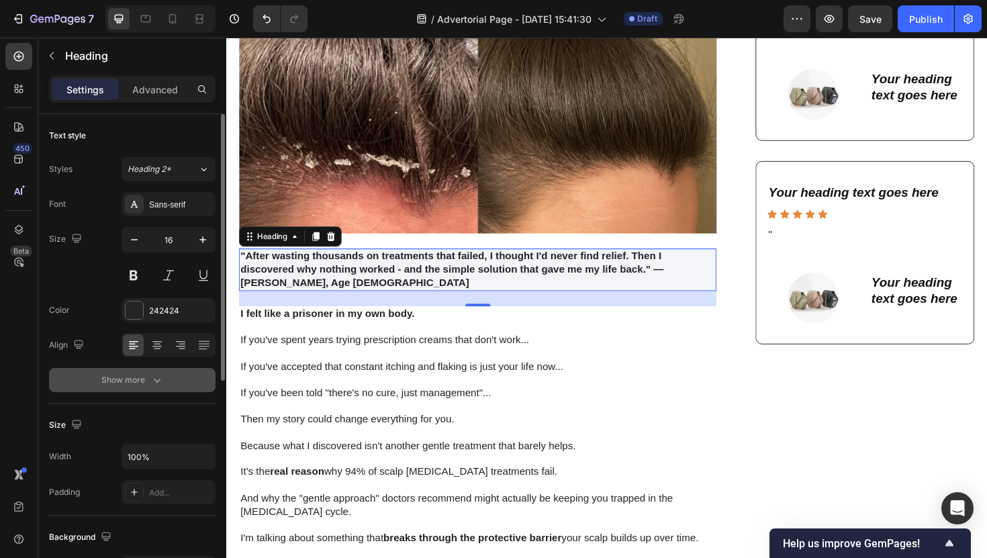
click at [157, 384] on icon "button" at bounding box center [156, 379] width 13 height 13
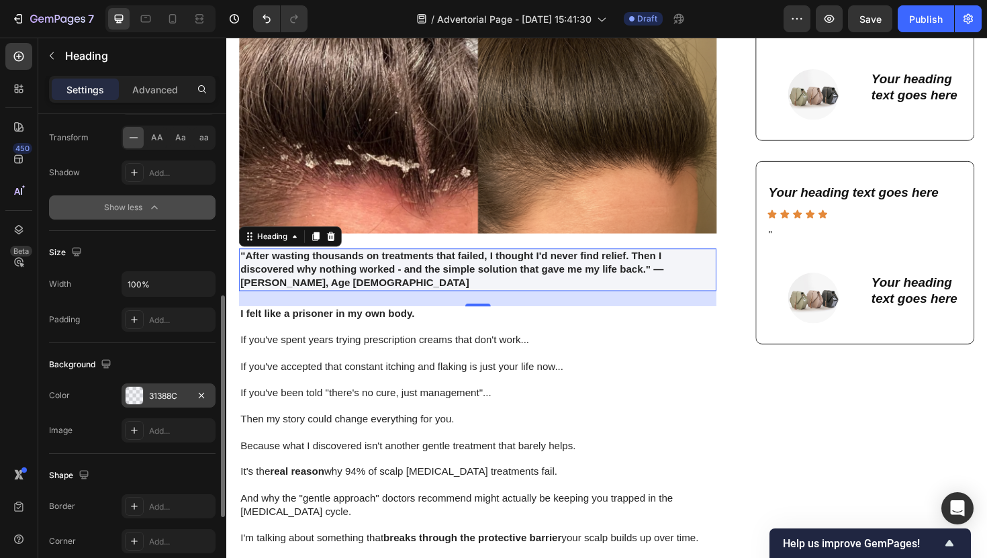
scroll to position [364, 0]
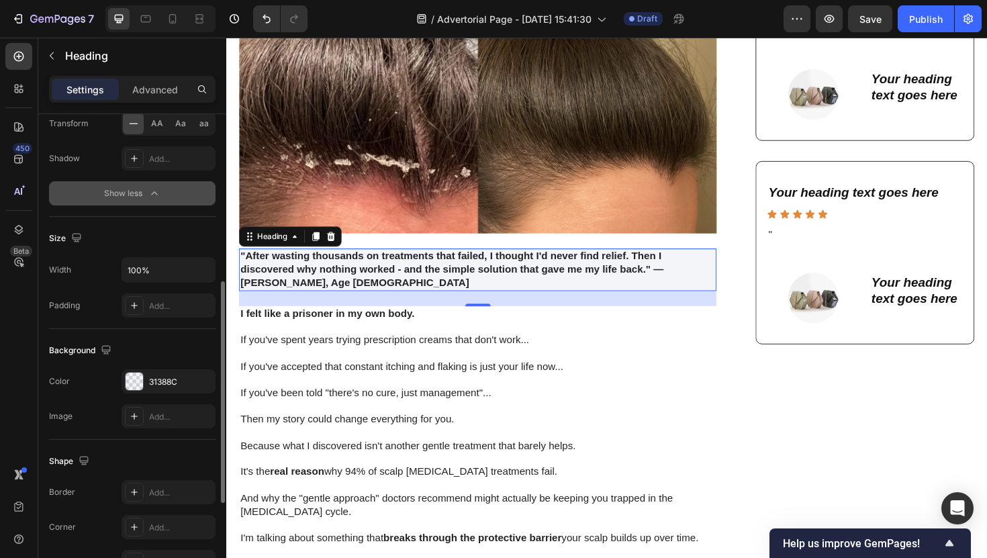
click at [145, 289] on div "Width 100% Padding Add..." at bounding box center [132, 287] width 167 height 60
click at [146, 302] on div "Add..." at bounding box center [169, 305] width 94 height 24
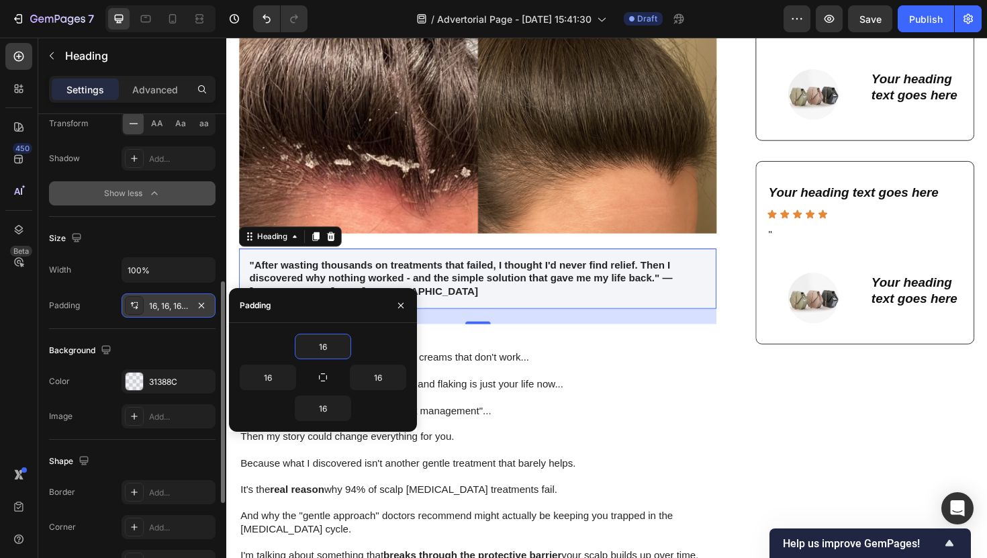
click at [201, 314] on div "16, 16, 16, 16" at bounding box center [169, 305] width 94 height 24
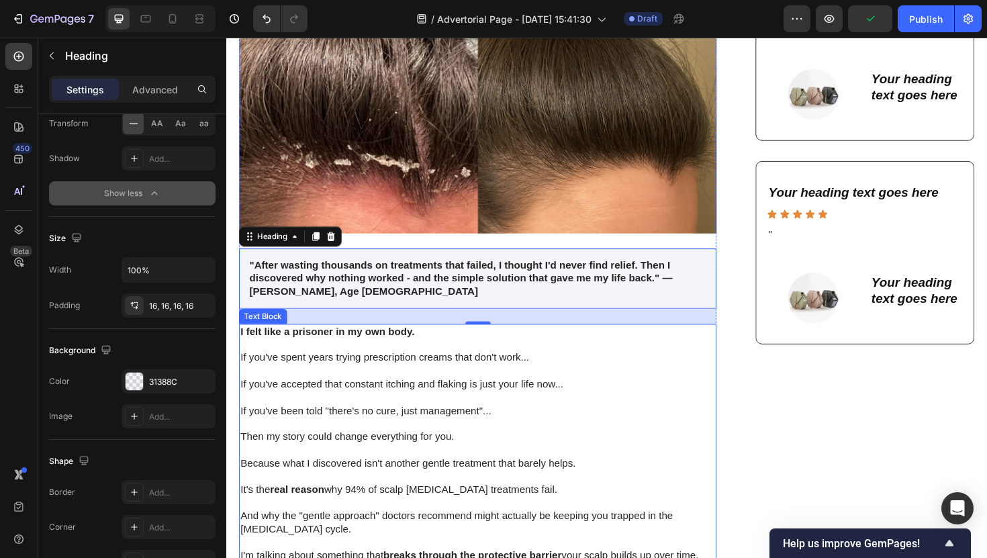
click at [320, 347] on strong "I felt like a prisoner in my own body." at bounding box center [333, 348] width 184 height 11
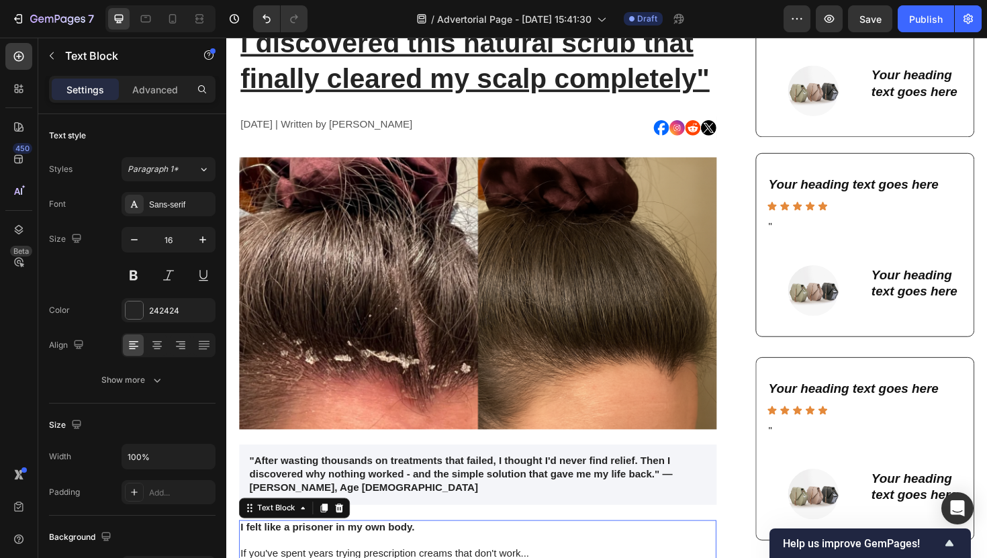
scroll to position [294, 0]
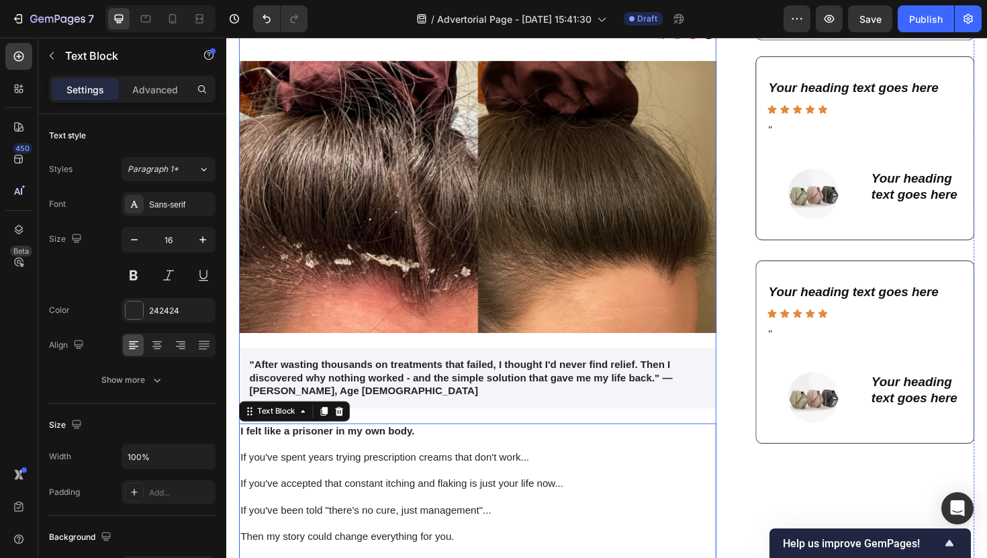
click at [335, 385] on p ""After wasting thousands on treatments that failed, I thought I'd never find re…" at bounding box center [492, 398] width 484 height 42
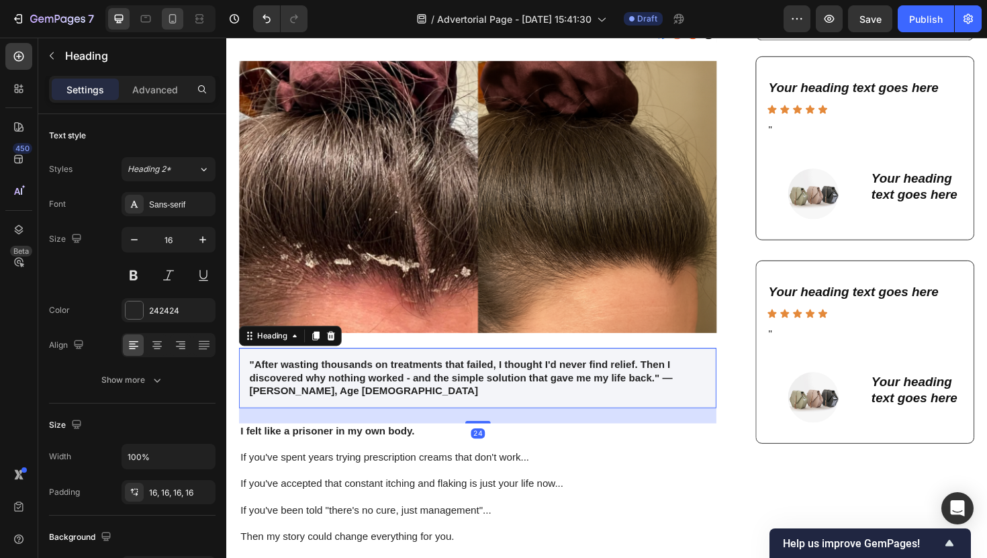
click at [168, 24] on icon at bounding box center [172, 18] width 13 height 13
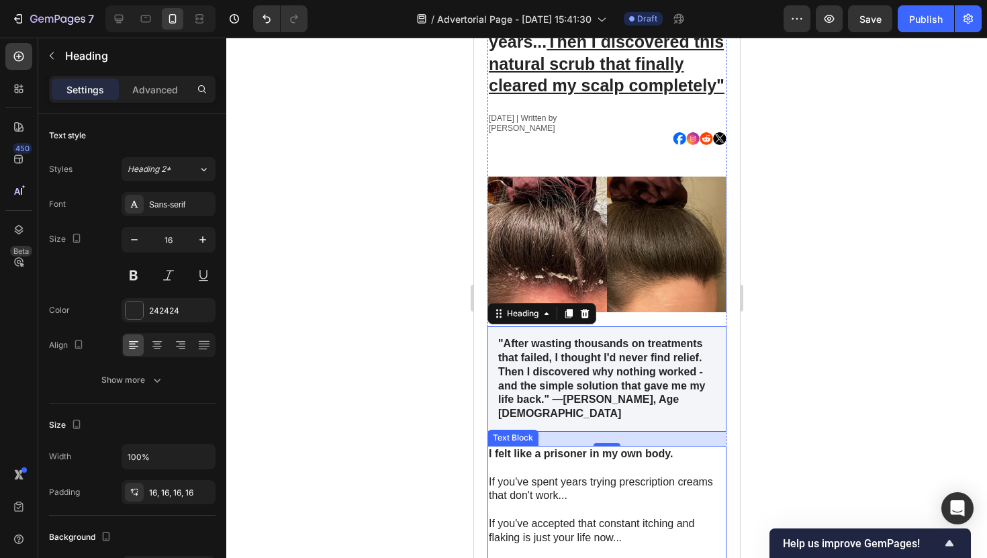
scroll to position [142, 0]
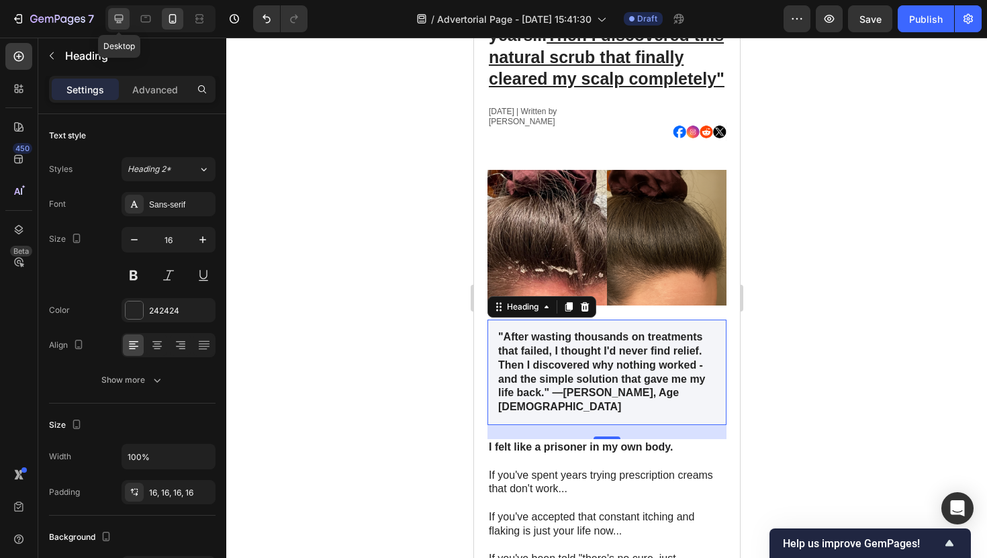
click at [124, 25] on icon at bounding box center [118, 18] width 13 height 13
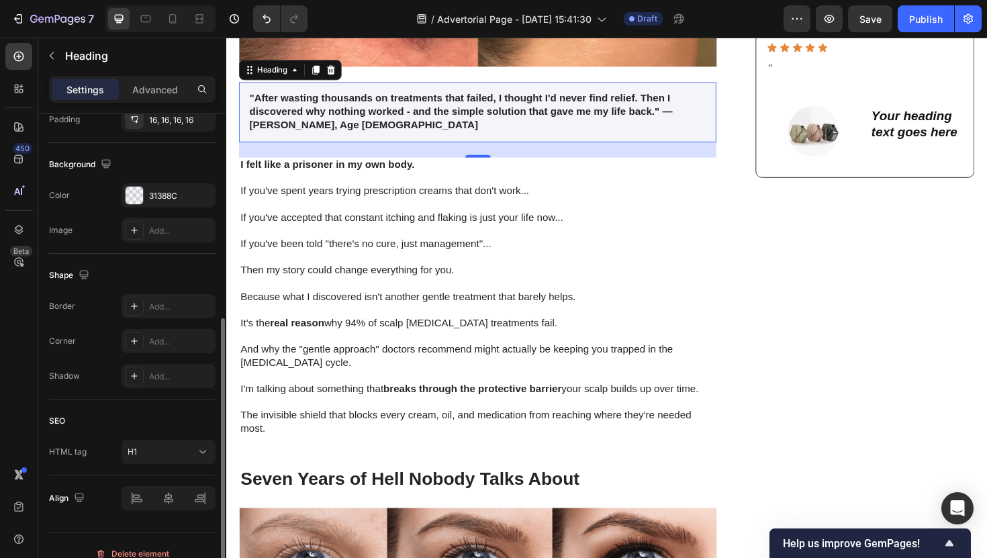
scroll to position [373, 0]
click at [159, 336] on div "Add..." at bounding box center [180, 341] width 63 height 12
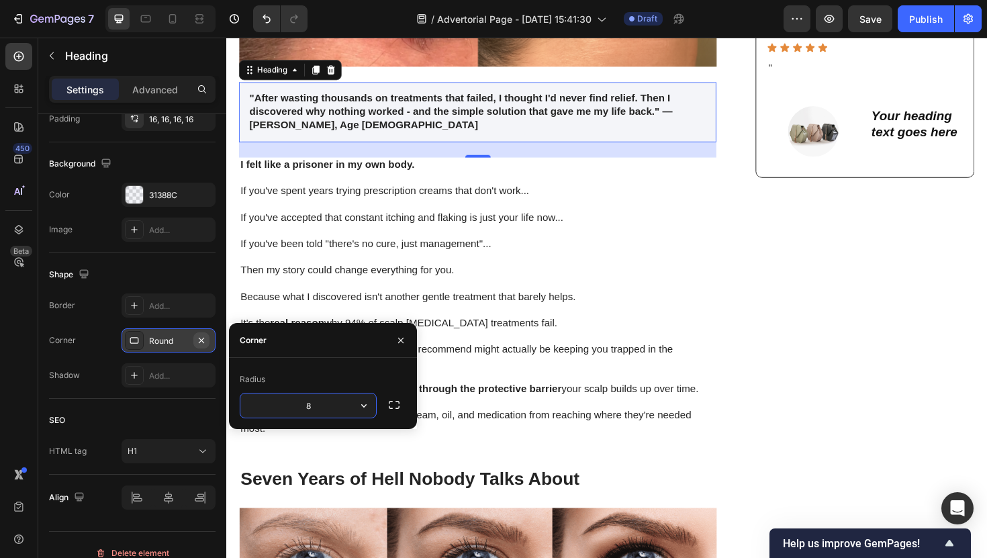
click at [205, 342] on icon "button" at bounding box center [201, 340] width 11 height 11
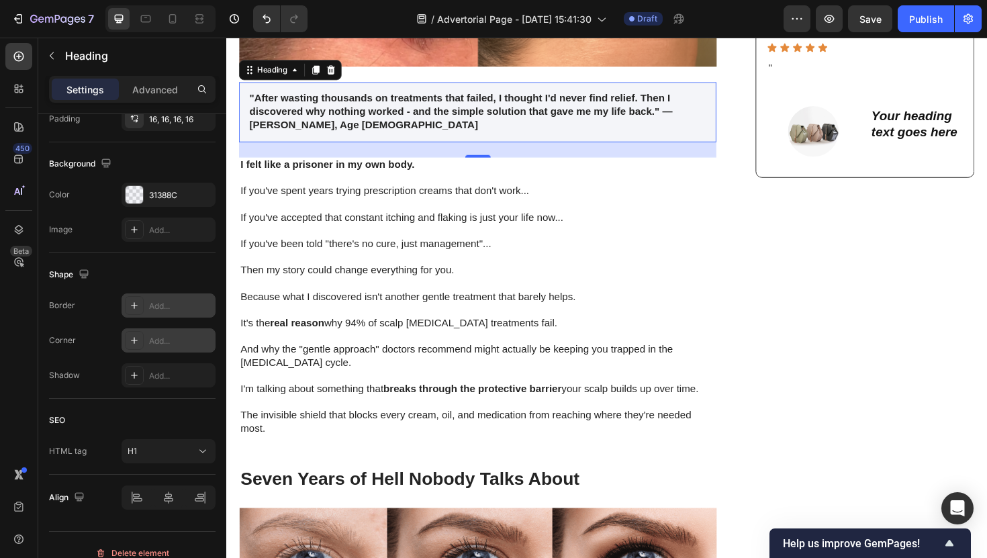
click at [149, 312] on div "Add..." at bounding box center [169, 305] width 94 height 24
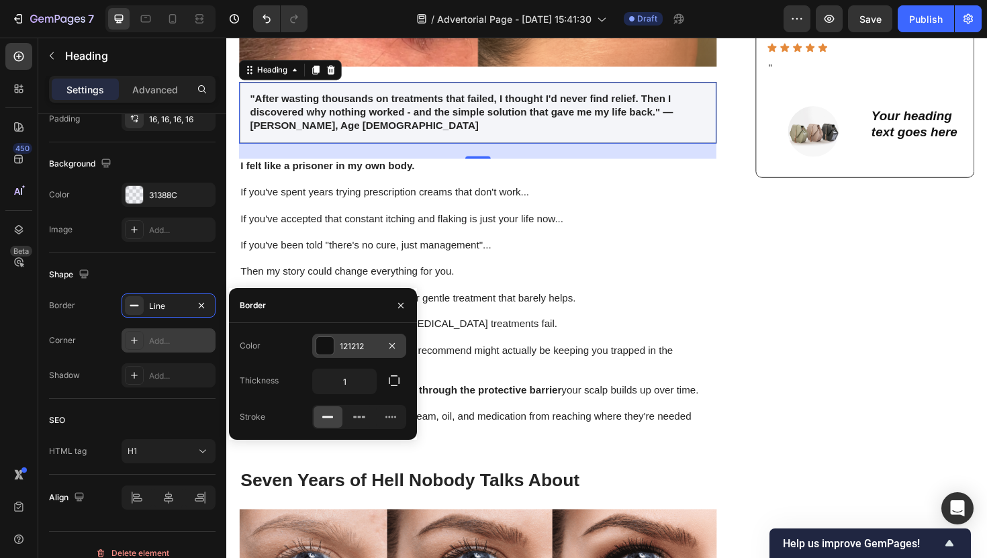
click at [336, 352] on div "121212" at bounding box center [359, 346] width 94 height 24
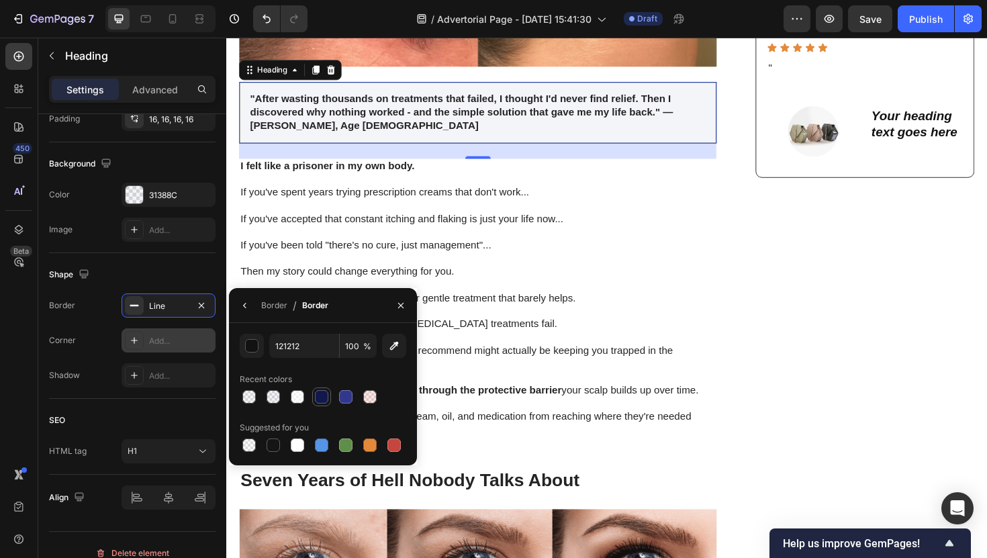
click at [326, 395] on div at bounding box center [321, 396] width 13 height 13
type input "13184C"
click at [250, 306] on icon "button" at bounding box center [245, 305] width 11 height 11
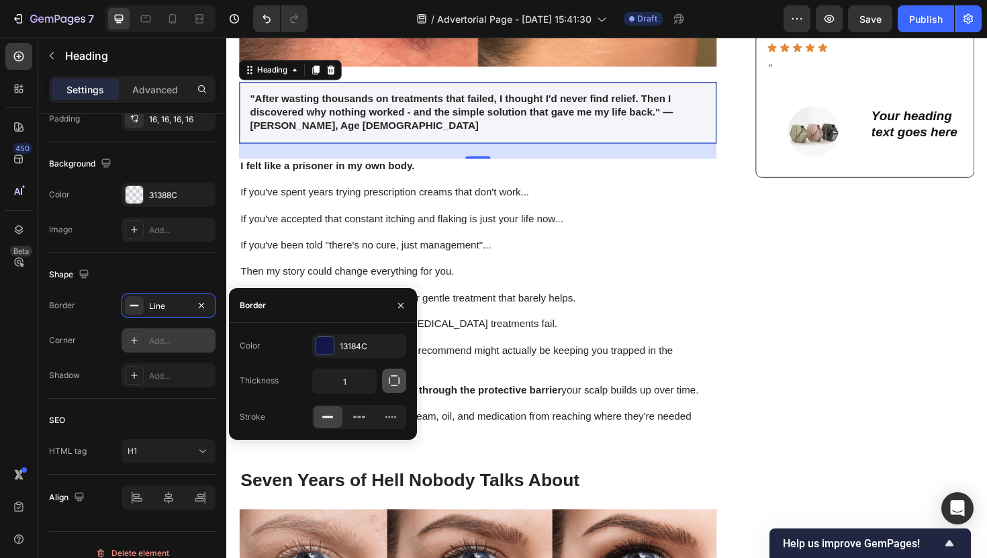
click at [387, 387] on icon "button" at bounding box center [393, 380] width 13 height 13
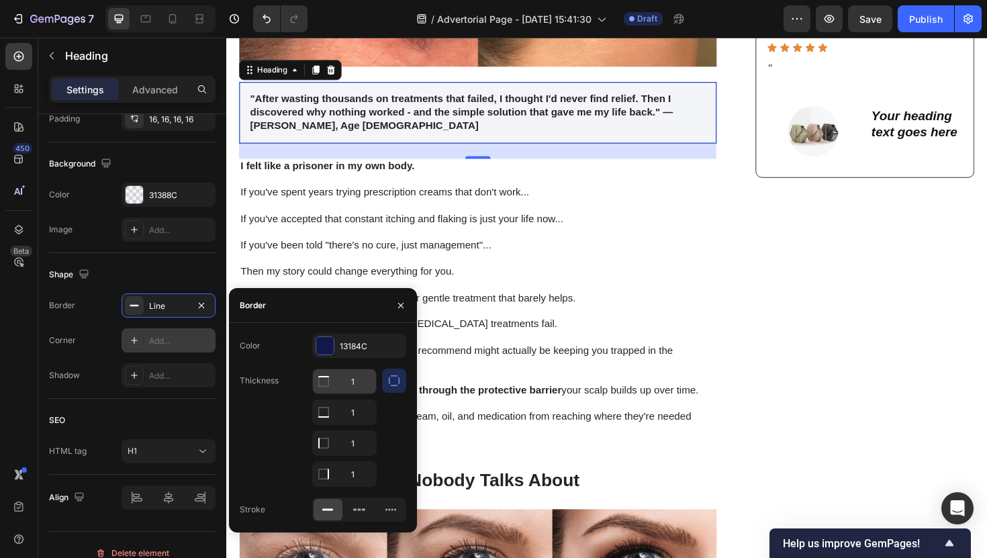
click at [348, 388] on input "1" at bounding box center [344, 381] width 63 height 24
type input "0"
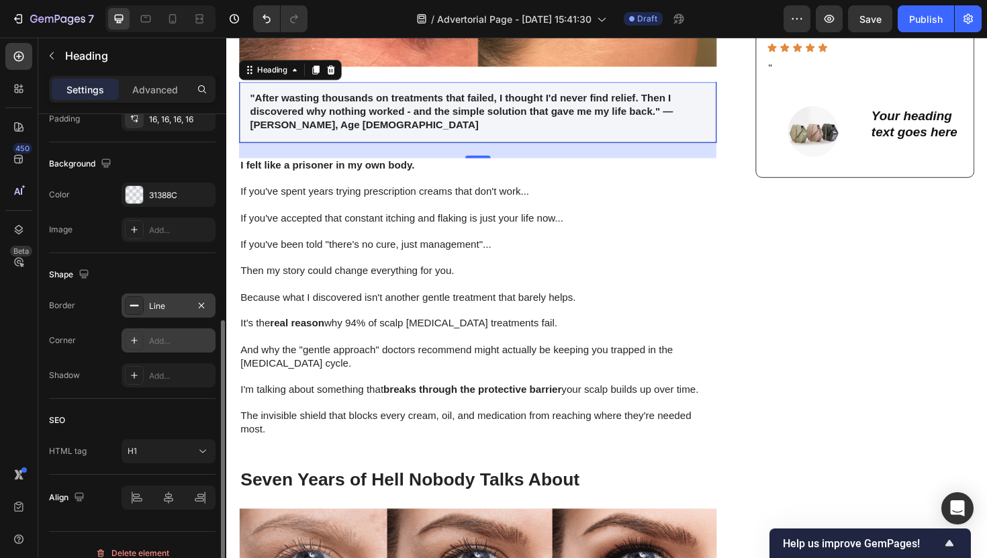
click at [149, 312] on div "Line" at bounding box center [169, 305] width 94 height 24
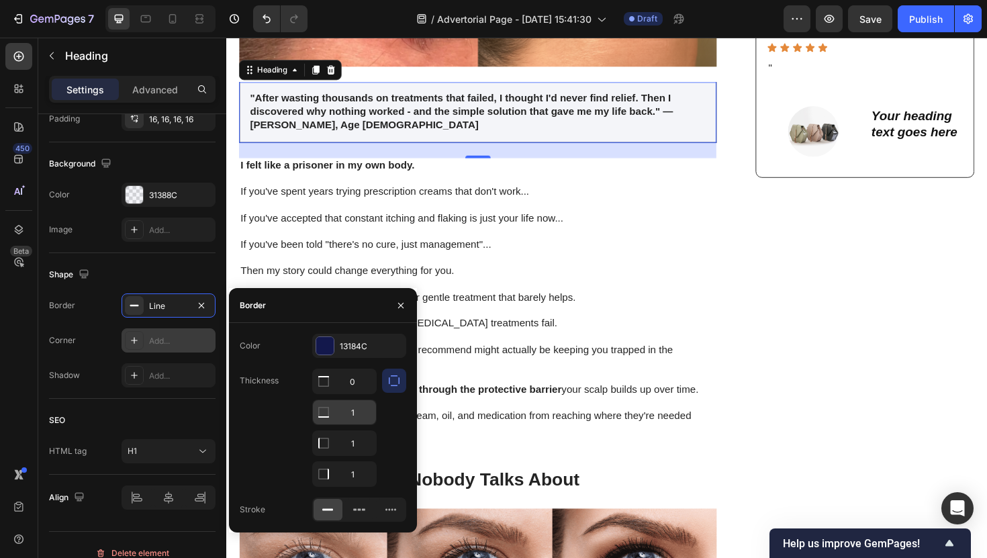
click at [352, 418] on input "1" at bounding box center [344, 412] width 63 height 24
type input "0"
click at [355, 477] on input "1" at bounding box center [344, 474] width 63 height 24
type input "0"
click at [355, 447] on input "1" at bounding box center [344, 443] width 63 height 24
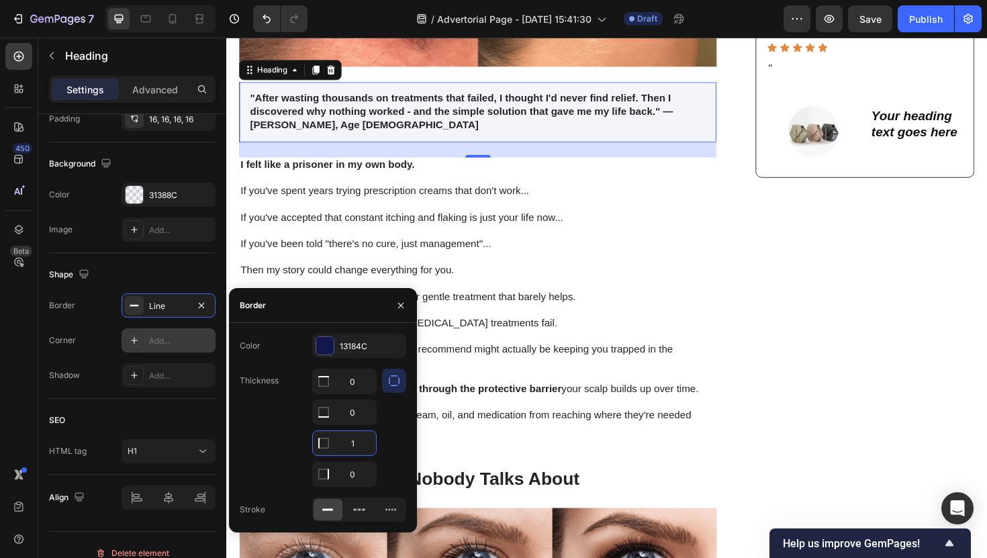
type input "2"
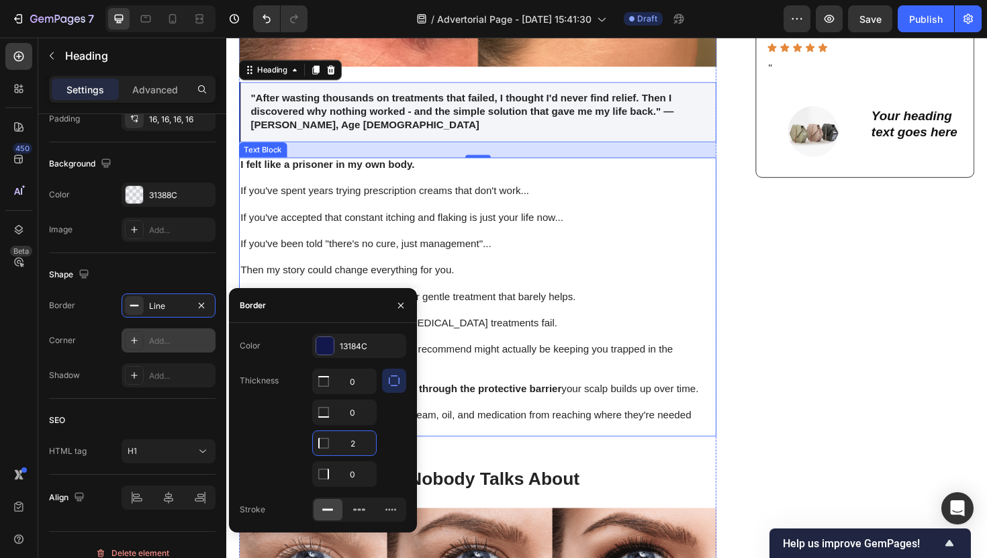
click at [581, 286] on p "Then my story could change everything for you." at bounding box center [492, 284] width 503 height 14
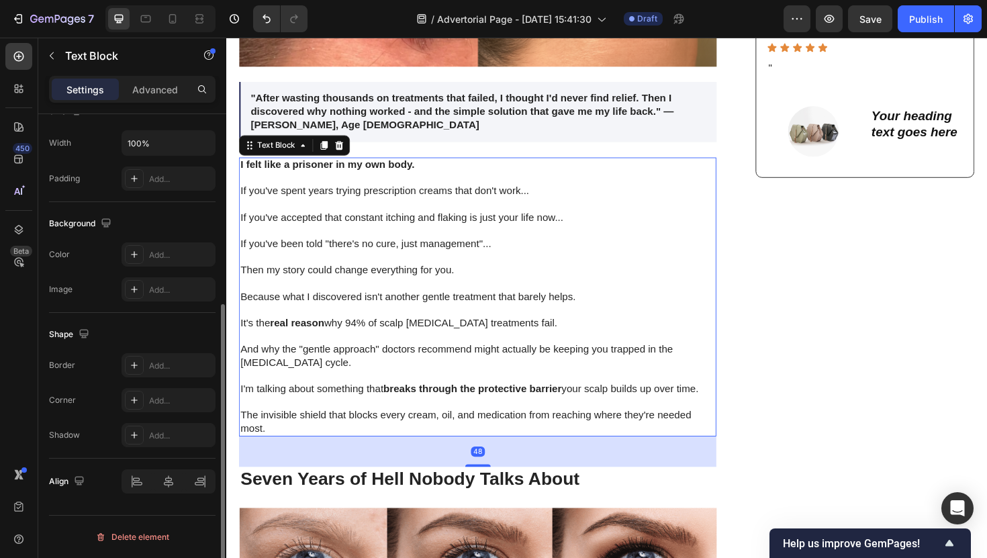
scroll to position [0, 0]
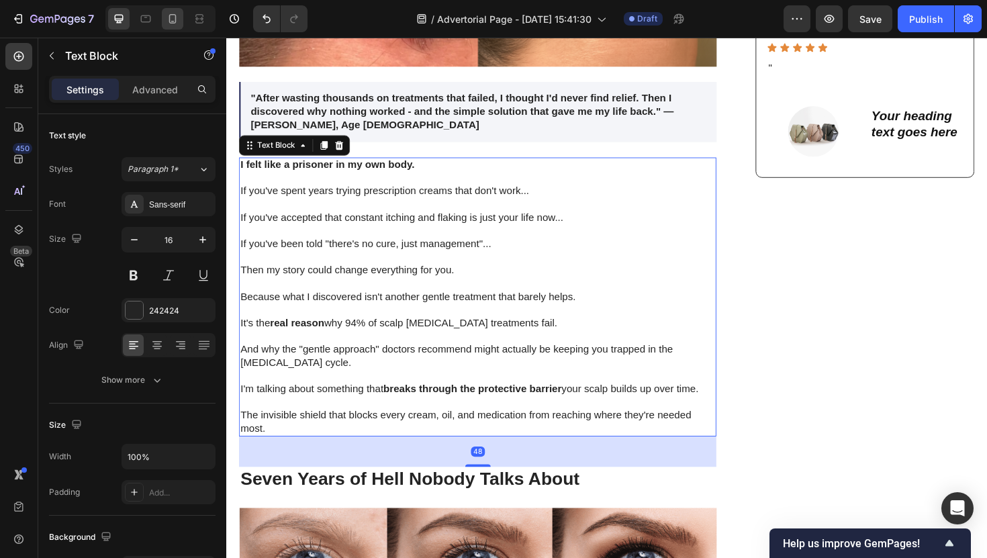
click at [171, 29] on div at bounding box center [172, 18] width 21 height 21
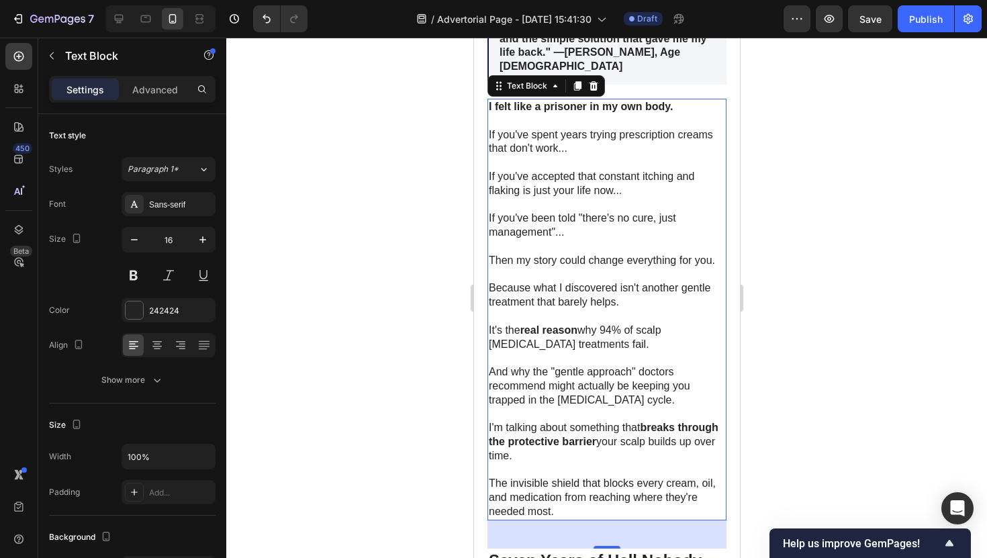
click at [414, 232] on div at bounding box center [606, 298] width 761 height 520
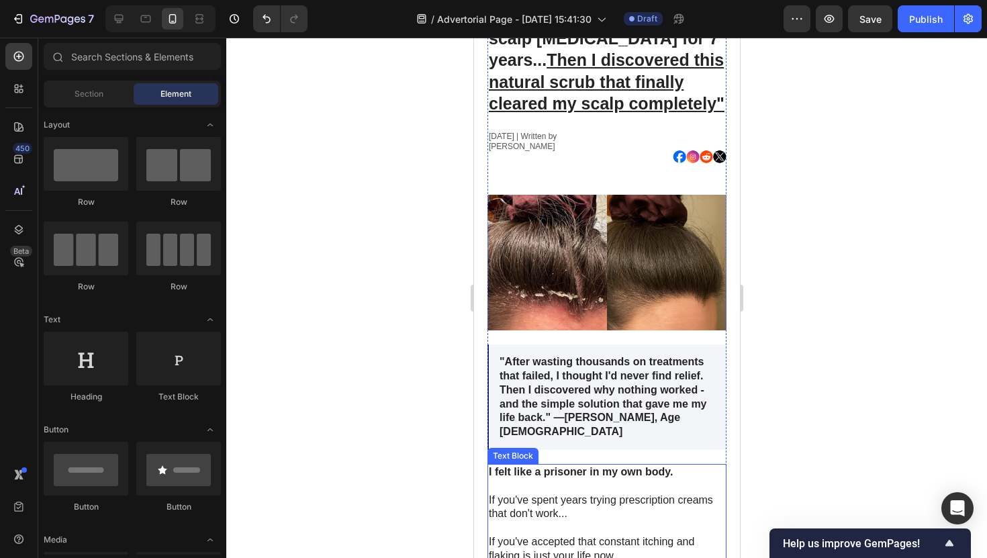
scroll to position [171, 0]
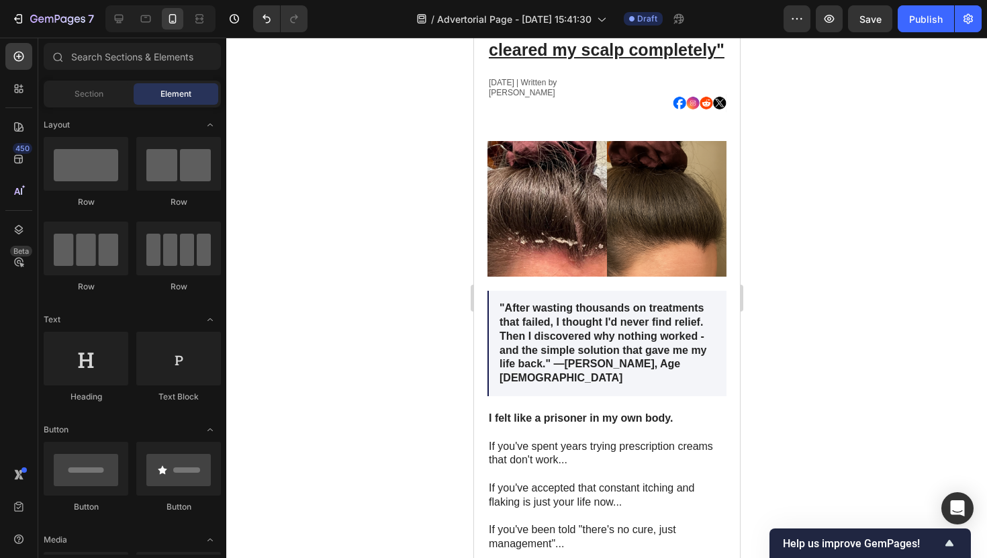
click at [121, 31] on div at bounding box center [160, 18] width 110 height 27
click at [121, 25] on icon at bounding box center [118, 18] width 13 height 13
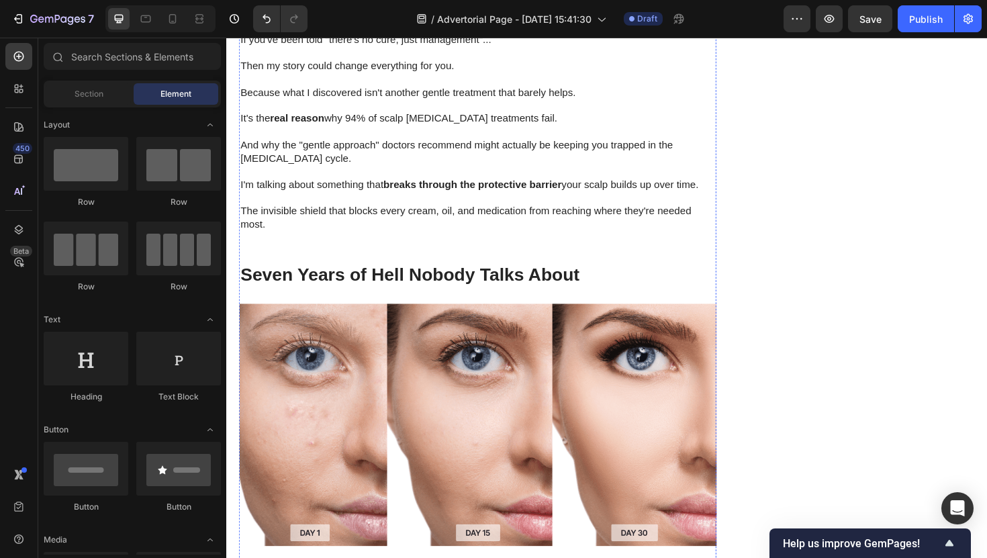
scroll to position [933, 0]
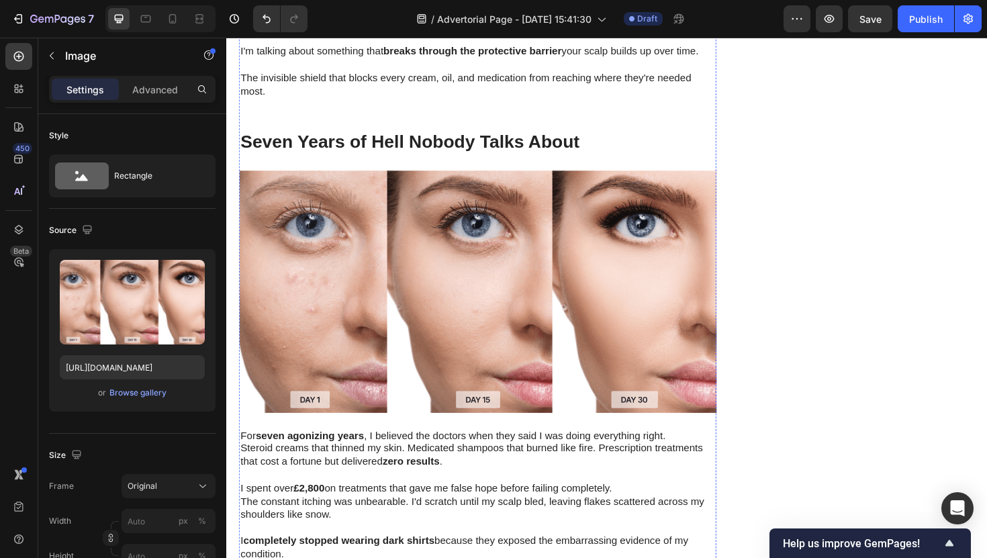
click at [427, 286] on img at bounding box center [493, 307] width 506 height 257
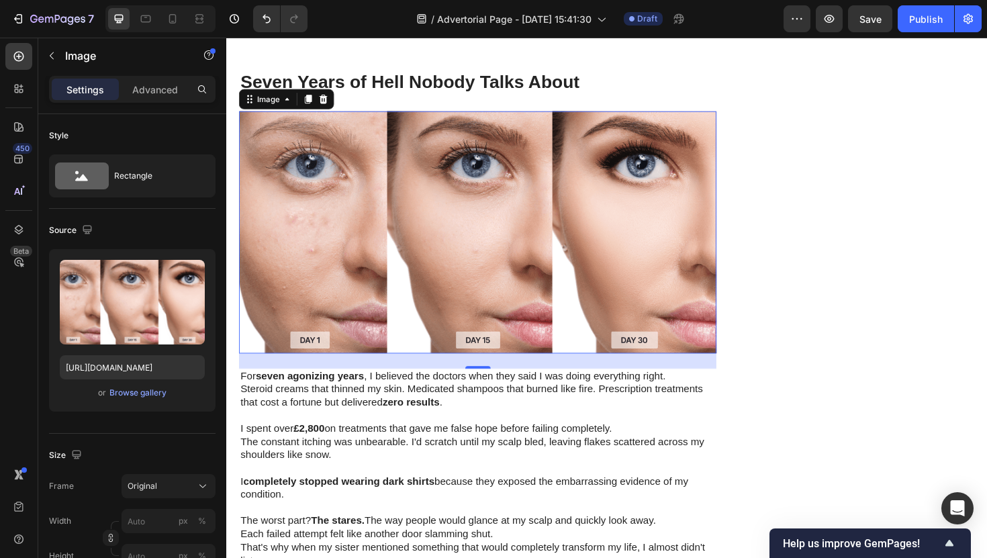
scroll to position [997, 0]
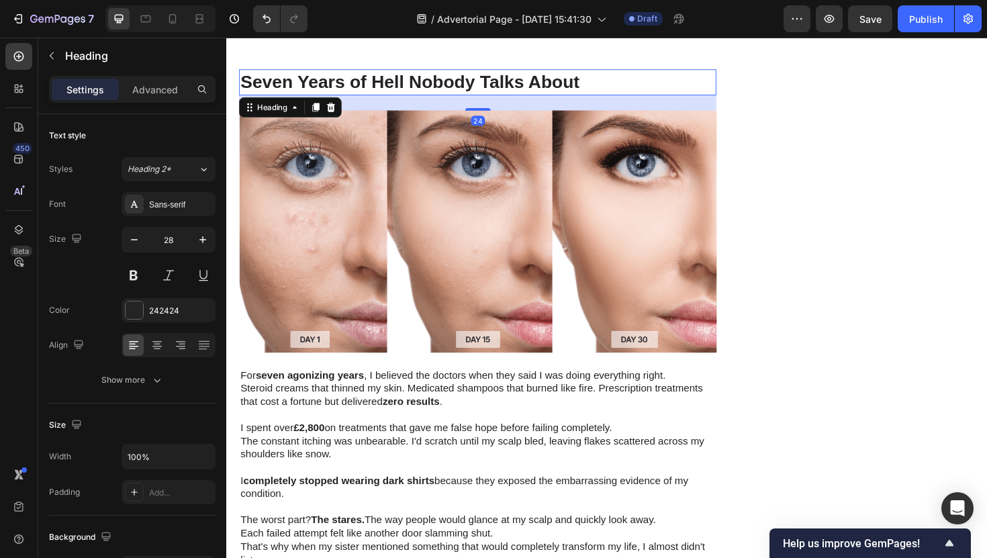
click at [347, 95] on h2 "Seven Years of Hell Nobody Talks About" at bounding box center [493, 84] width 506 height 27
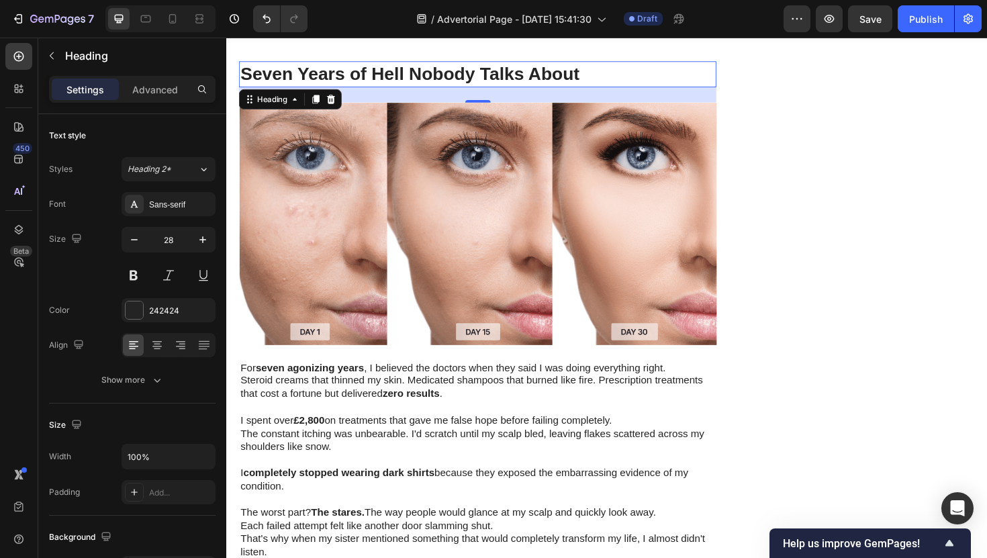
scroll to position [1007, 0]
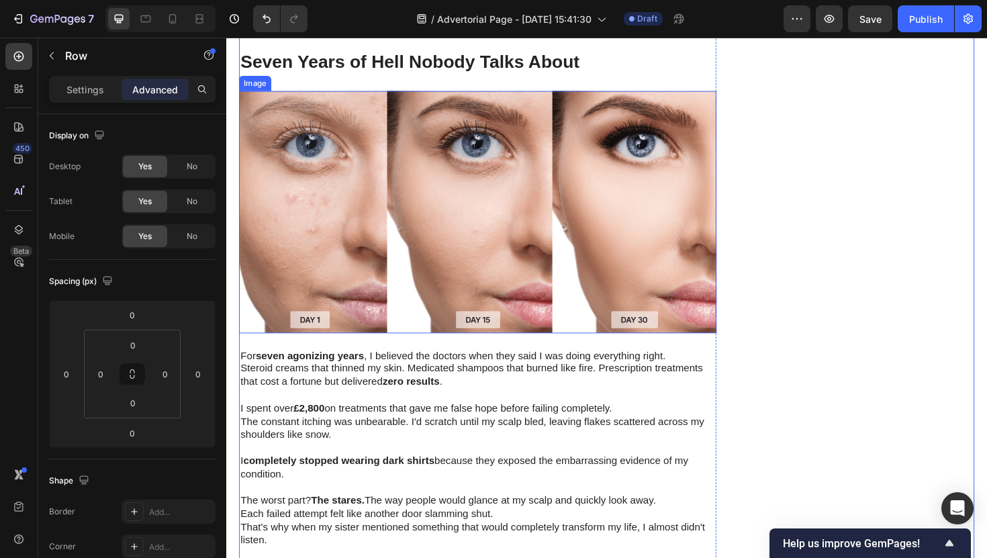
scroll to position [1006, 0]
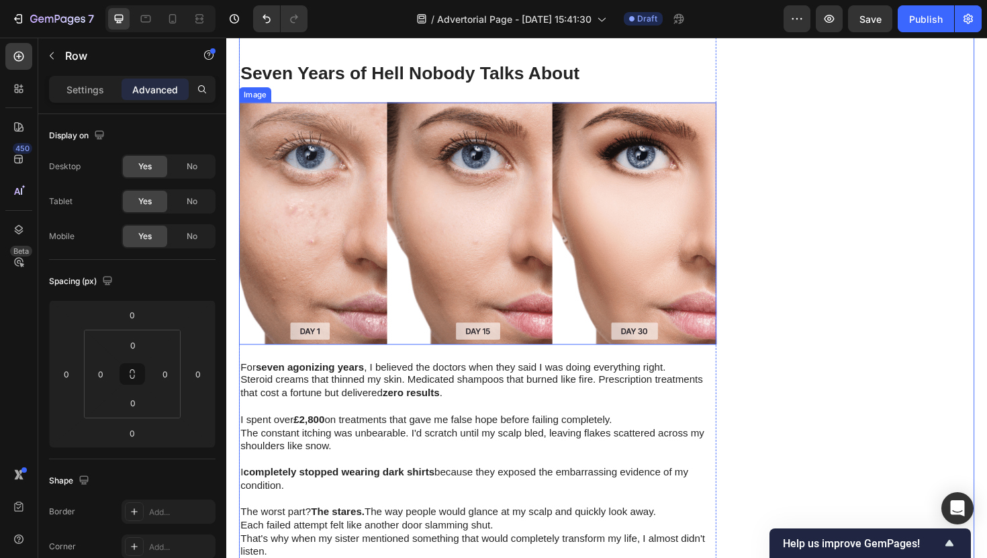
click at [441, 77] on h2 "Seven Years of Hell Nobody Talks About" at bounding box center [493, 75] width 506 height 27
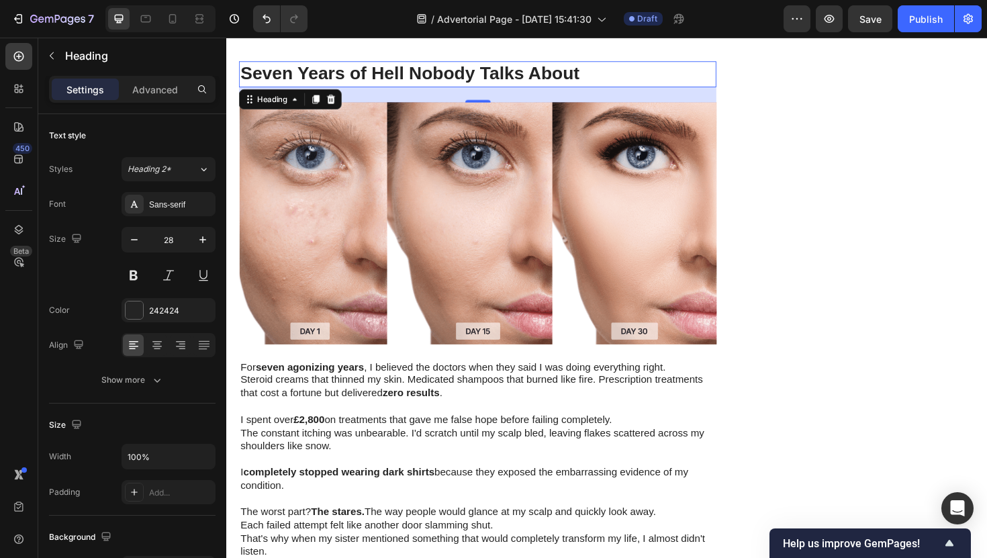
click at [338, 79] on h2 "Seven Years of Hell Nobody Talks About" at bounding box center [493, 75] width 506 height 27
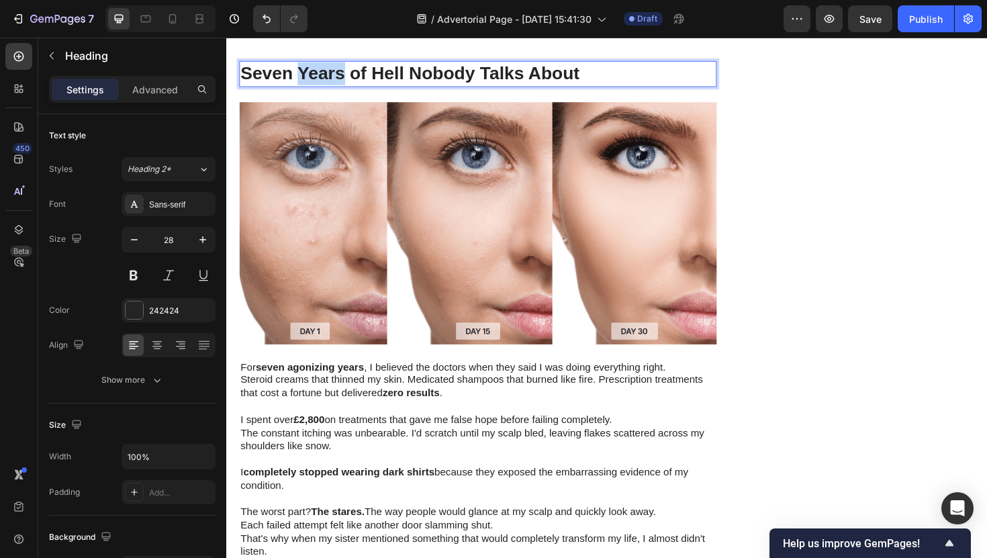
click at [338, 79] on p "Seven Years of Hell Nobody Talks About" at bounding box center [492, 76] width 503 height 24
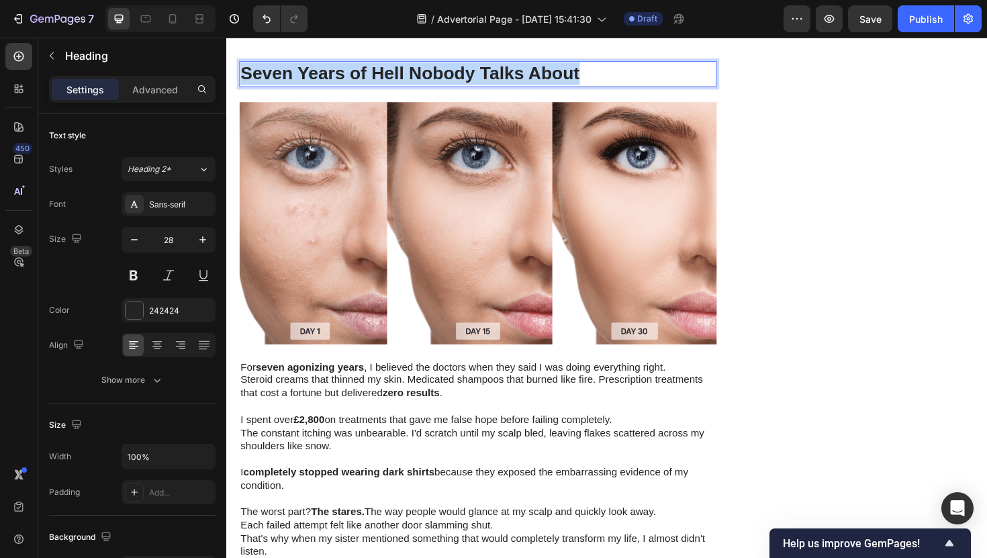
click at [338, 79] on p "Seven Years of Hell Nobody Talks About" at bounding box center [492, 76] width 503 height 24
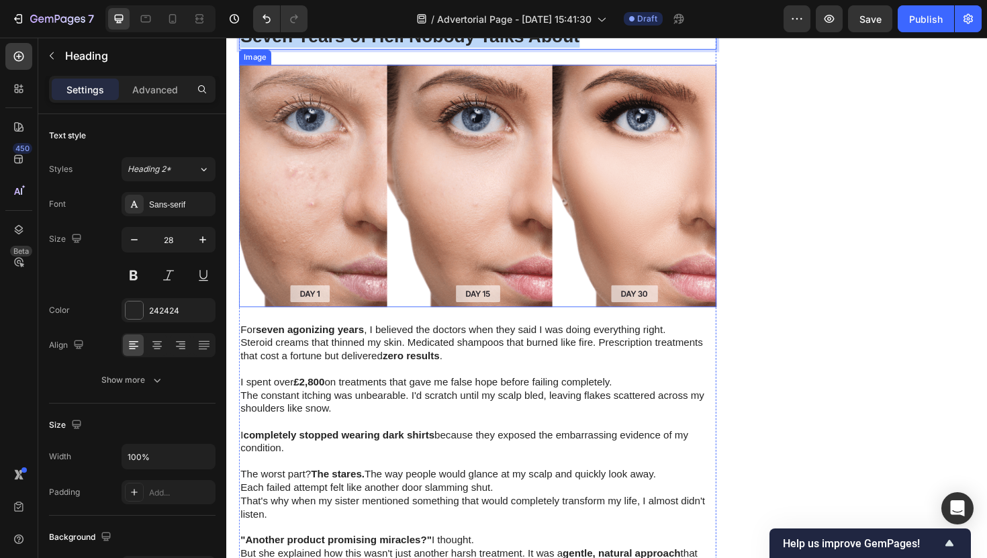
scroll to position [1146, 0]
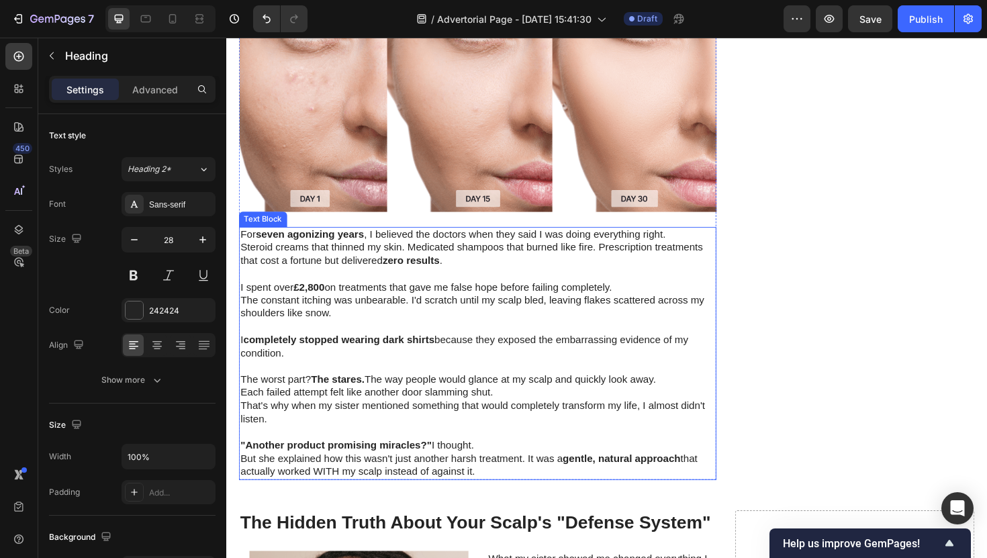
click at [334, 409] on p "Each failed attempt felt like another door slamming shut." at bounding box center [492, 414] width 503 height 14
click at [518, 492] on p "But she explained how this wasn't just another harsh treatment. It was a gentle…" at bounding box center [492, 491] width 503 height 28
drag, startPoint x: 518, startPoint y: 492, endPoint x: 243, endPoint y: 242, distance: 371.3
click at [242, 242] on div "For seven agonizing years , I believed the doctors when they said I was doing e…" at bounding box center [493, 372] width 506 height 268
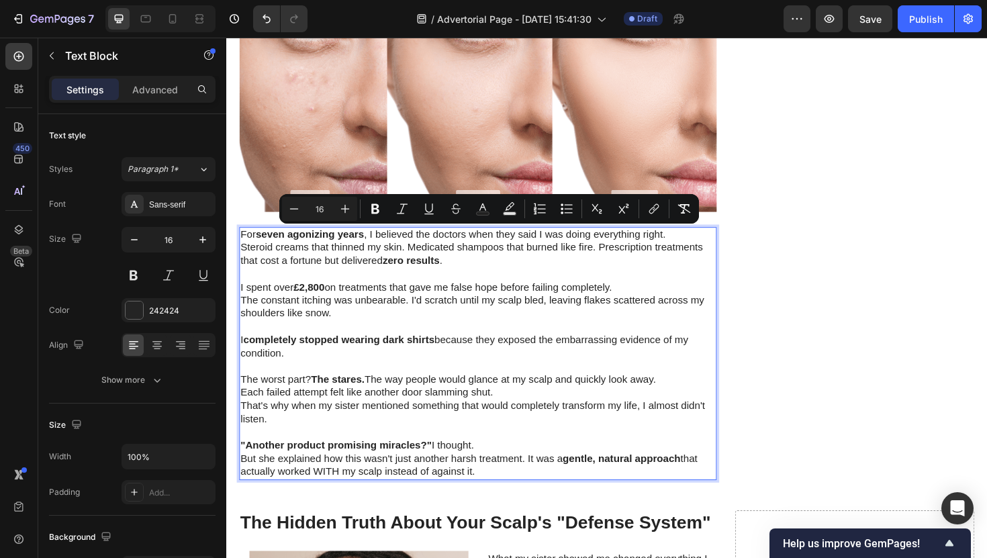
copy div "For seven agonizing years , I believed the doctors when they said I was doing e…"
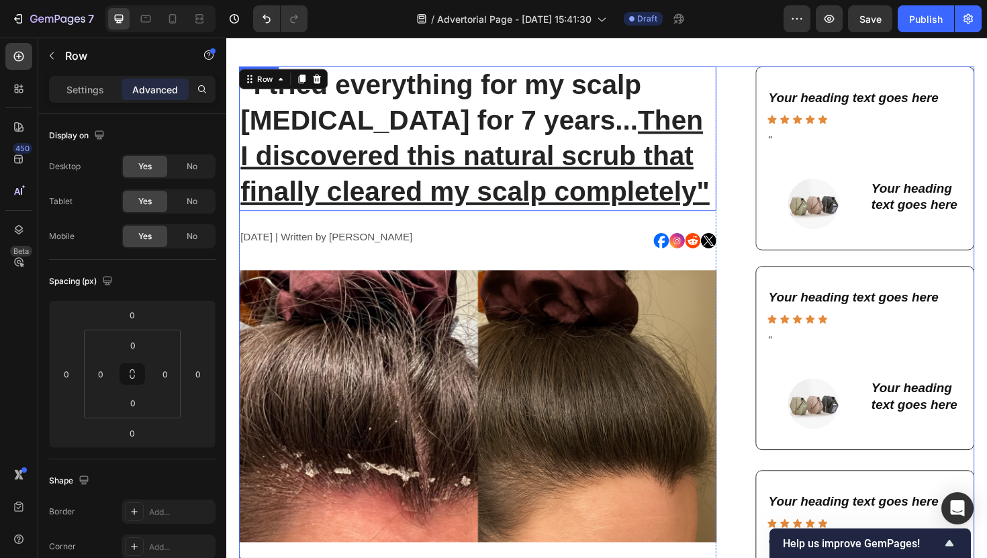
scroll to position [0, 0]
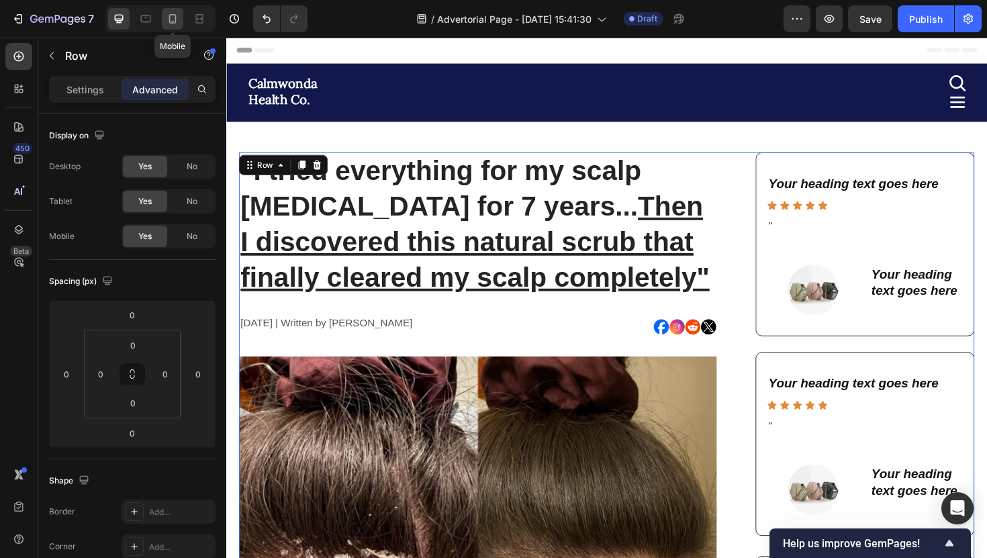
click at [173, 21] on icon at bounding box center [172, 21] width 3 height 1
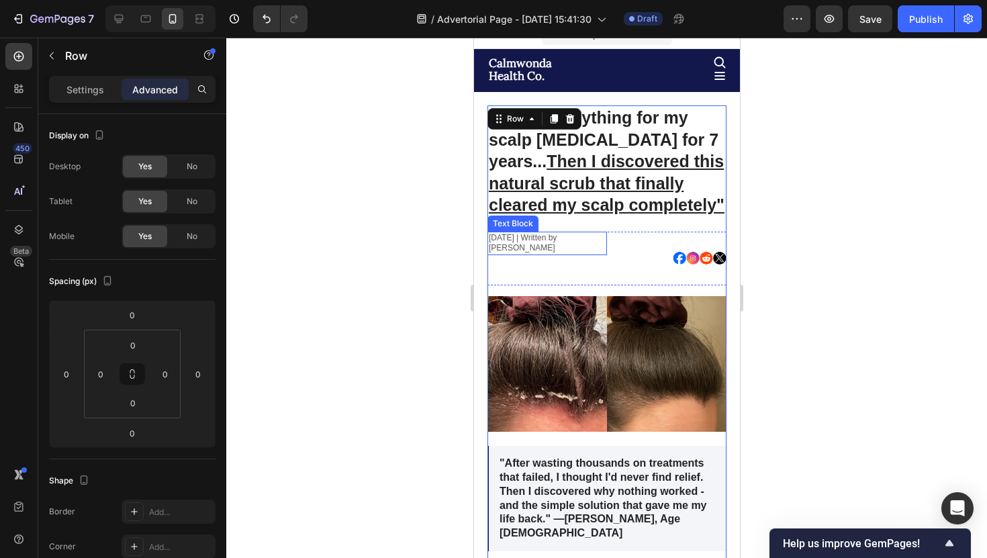
scroll to position [15, 0]
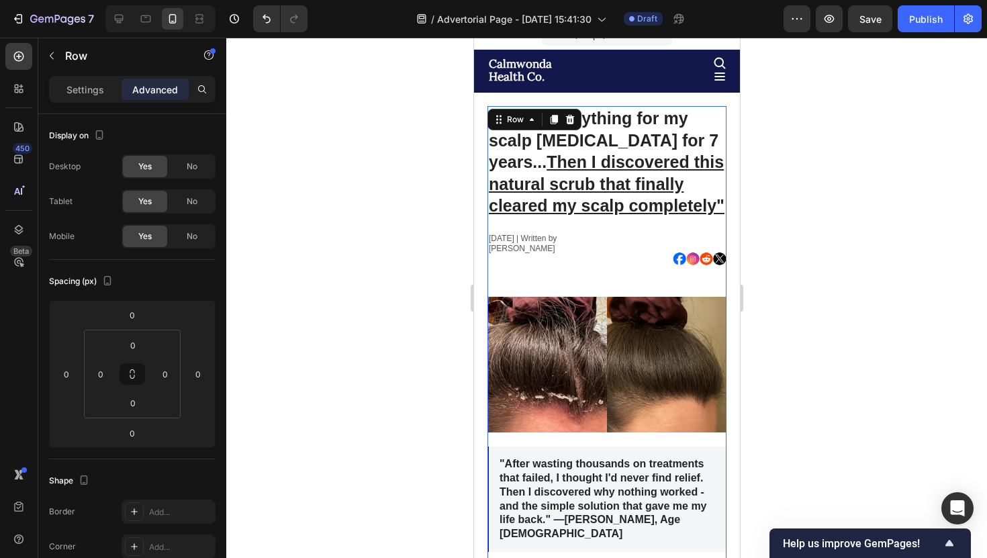
click at [779, 291] on div at bounding box center [606, 298] width 761 height 520
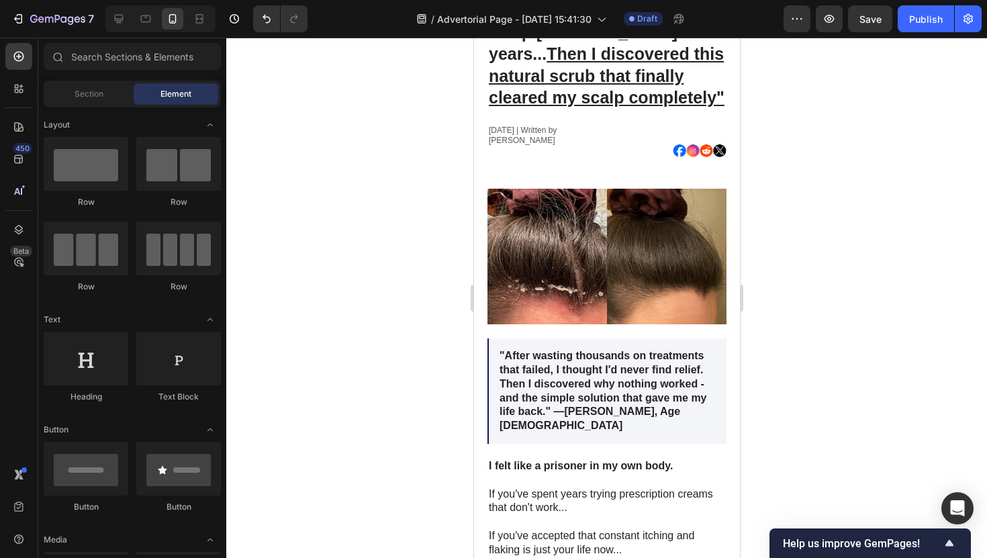
scroll to position [0, 0]
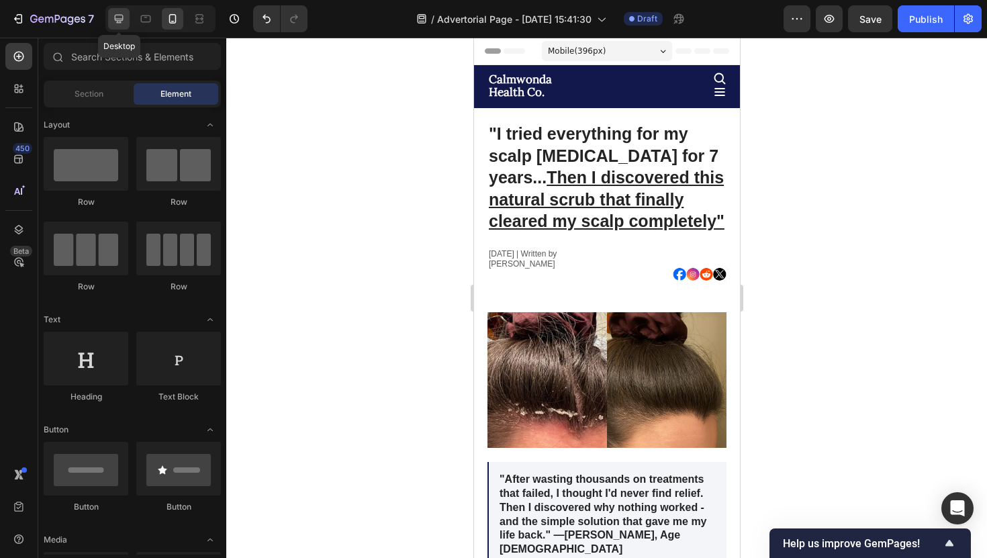
click at [126, 27] on div at bounding box center [118, 18] width 21 height 21
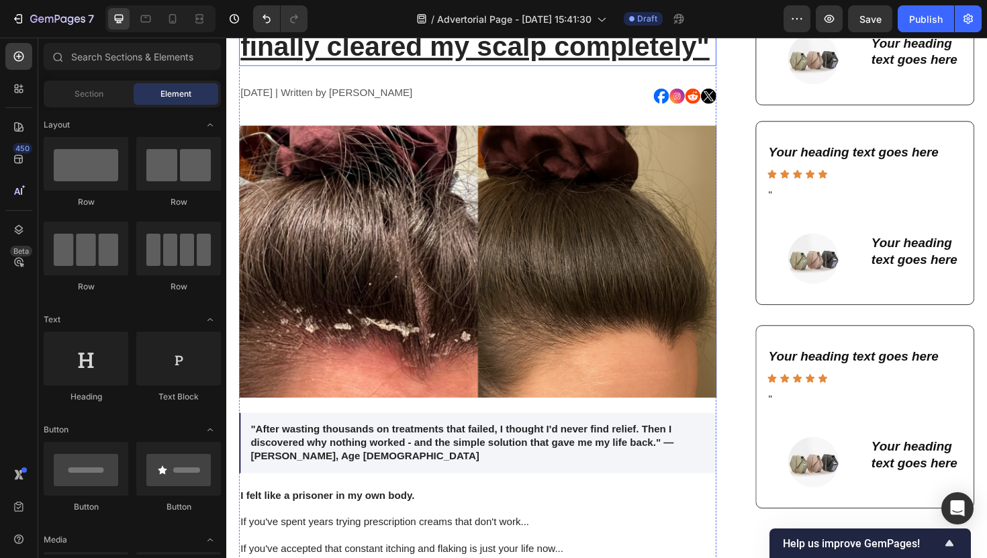
scroll to position [229, 0]
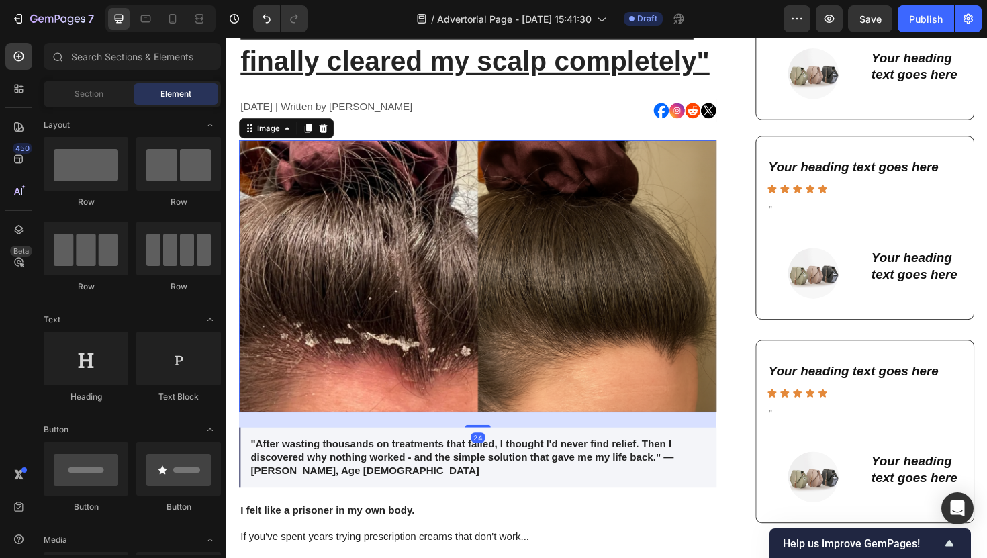
click at [541, 306] on img at bounding box center [493, 290] width 506 height 288
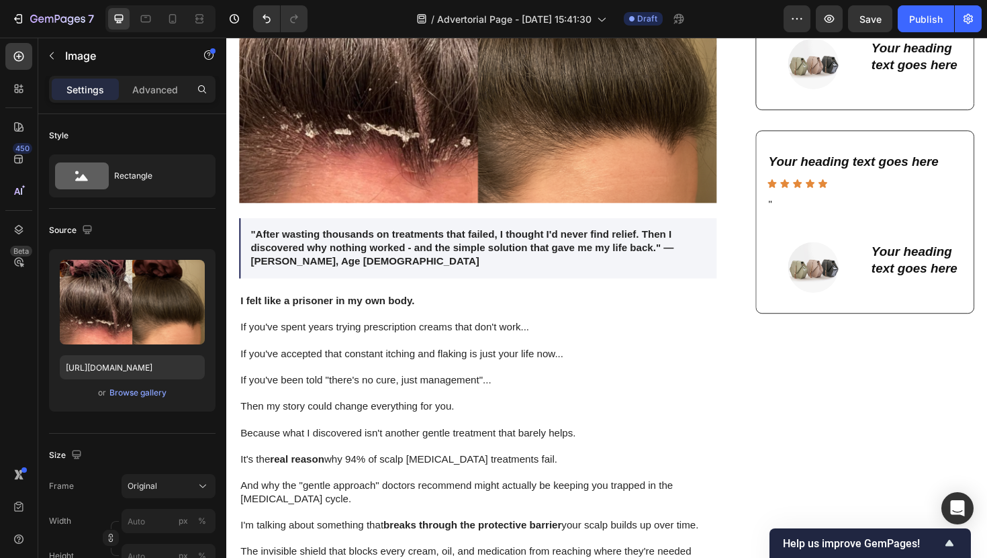
scroll to position [467, 0]
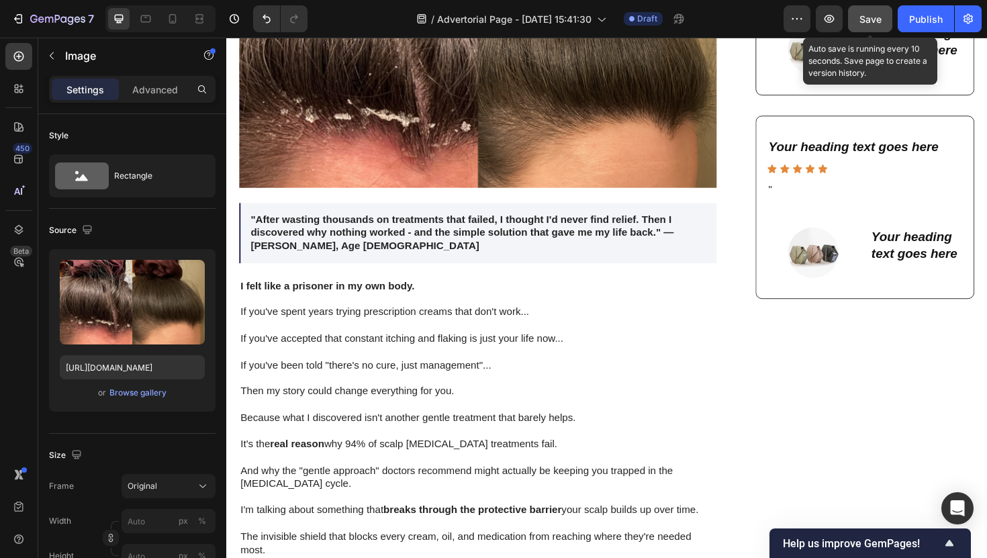
click at [868, 10] on button "Save" at bounding box center [870, 18] width 44 height 27
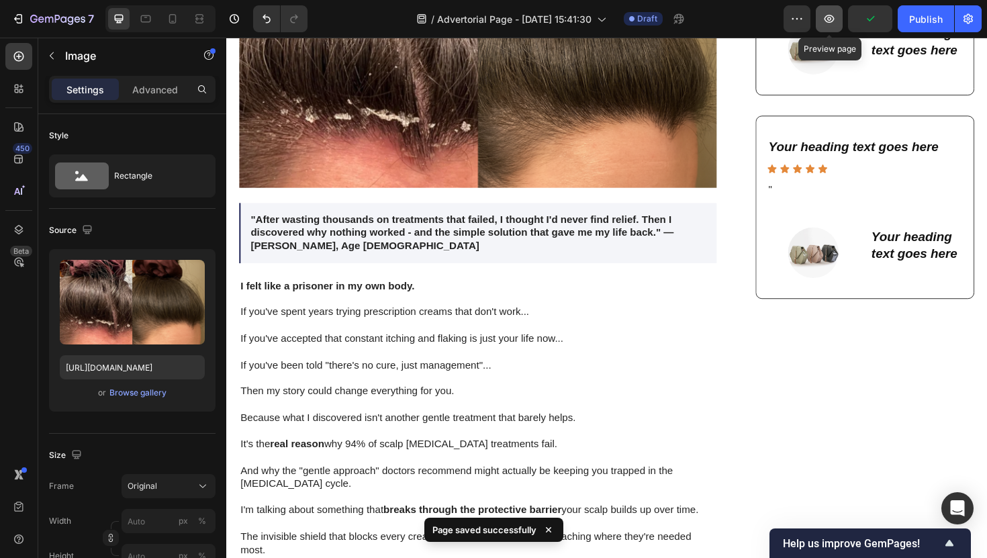
click at [833, 11] on button "button" at bounding box center [829, 18] width 27 height 27
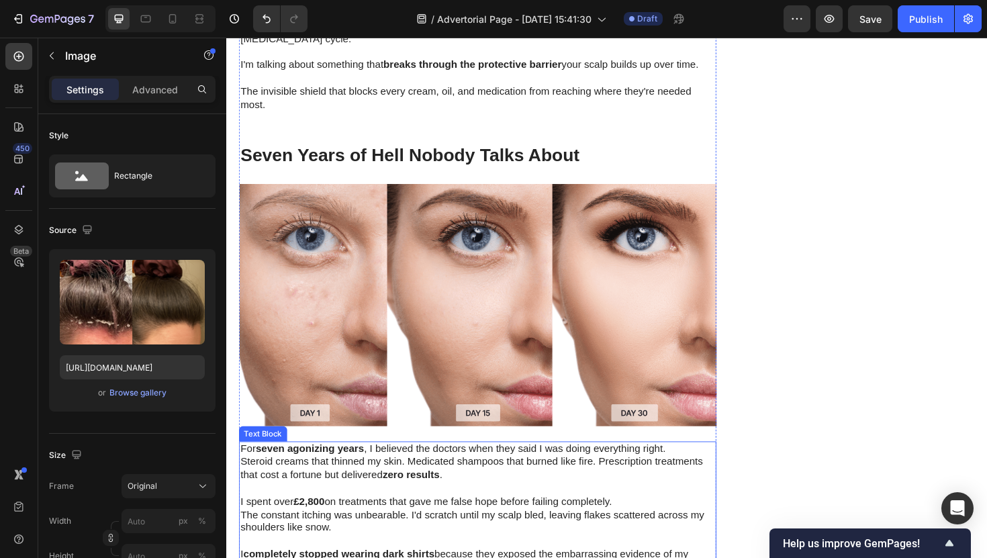
scroll to position [976, 0]
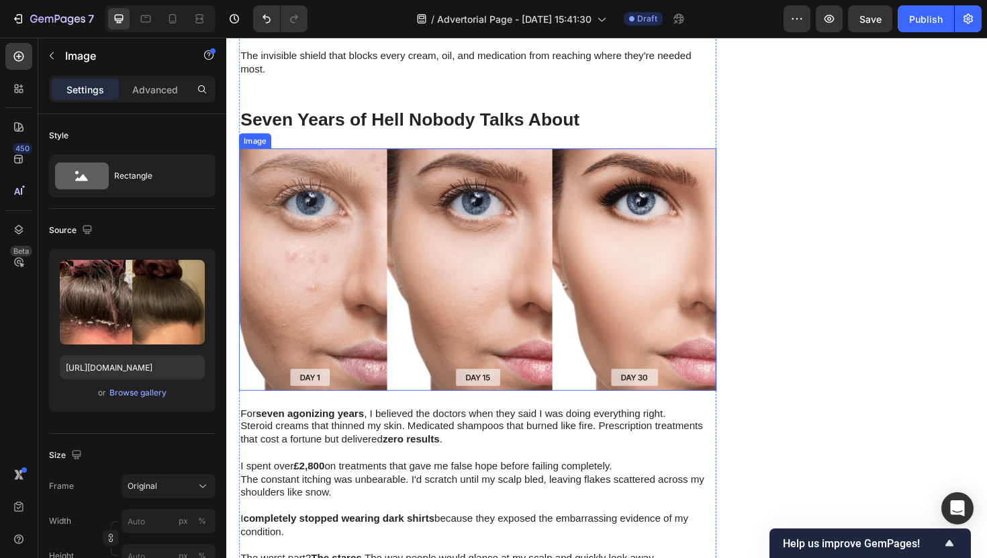
click at [422, 220] on img at bounding box center [493, 283] width 506 height 257
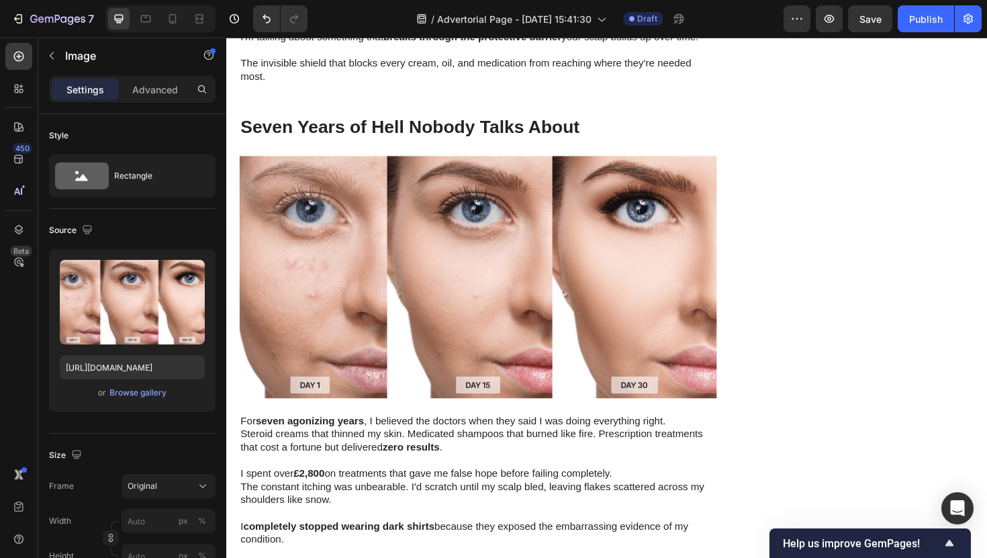
scroll to position [965, 0]
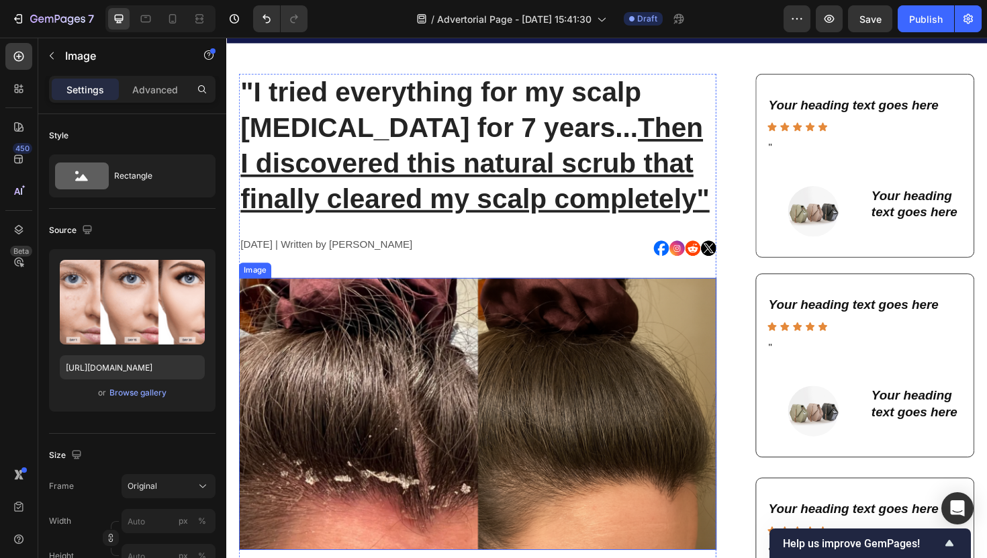
click at [592, 321] on img at bounding box center [493, 436] width 506 height 288
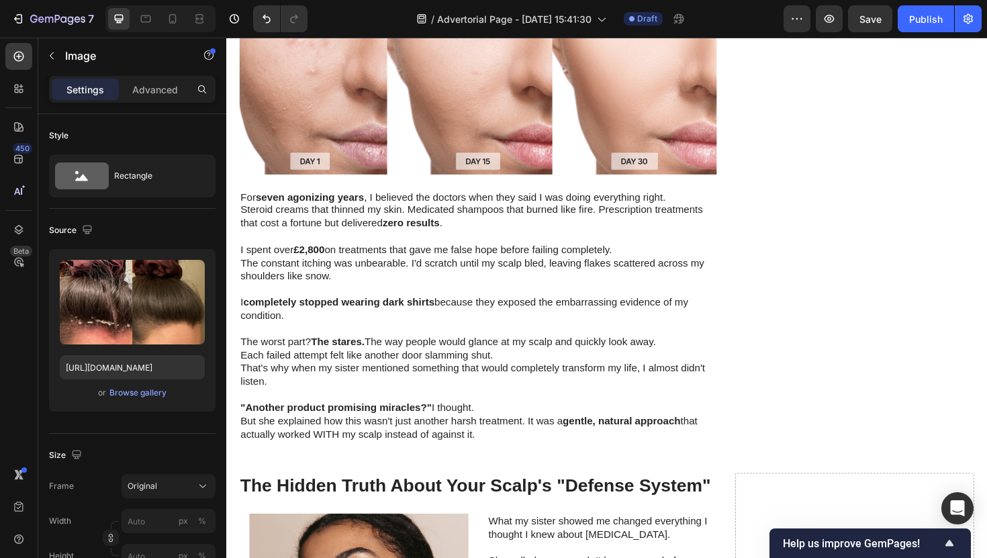
scroll to position [1193, 0]
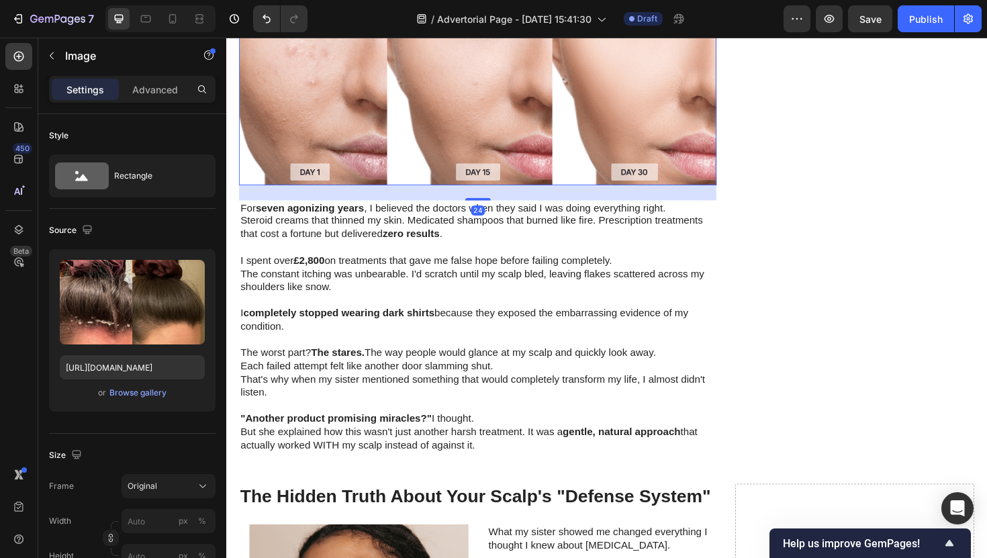
click at [332, 163] on img at bounding box center [493, 66] width 506 height 257
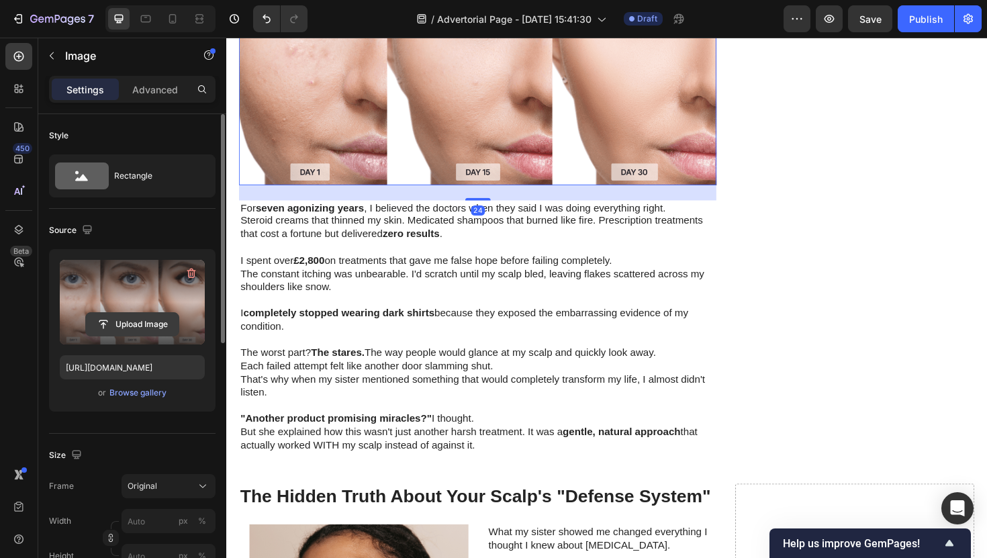
click at [149, 323] on input "file" at bounding box center [132, 324] width 93 height 23
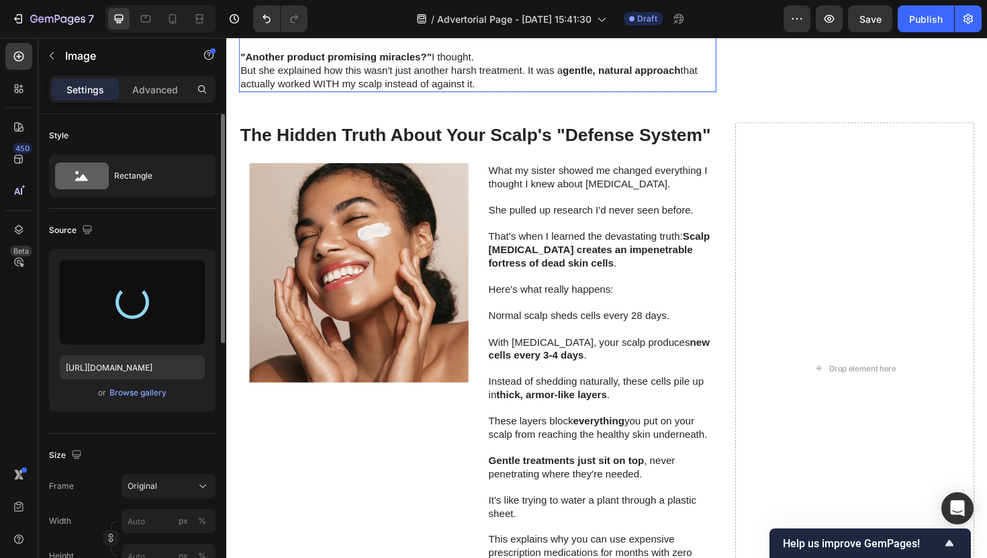
scroll to position [1575, 0]
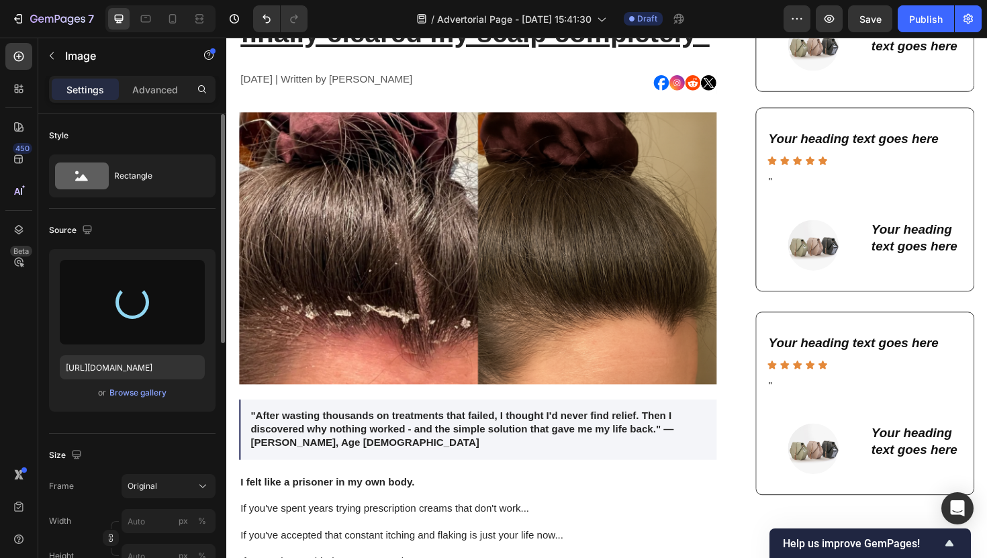
type input "https://cdn.shopify.com/s/files/1/0952/2102/3049/files/gempages_575005679476015…"
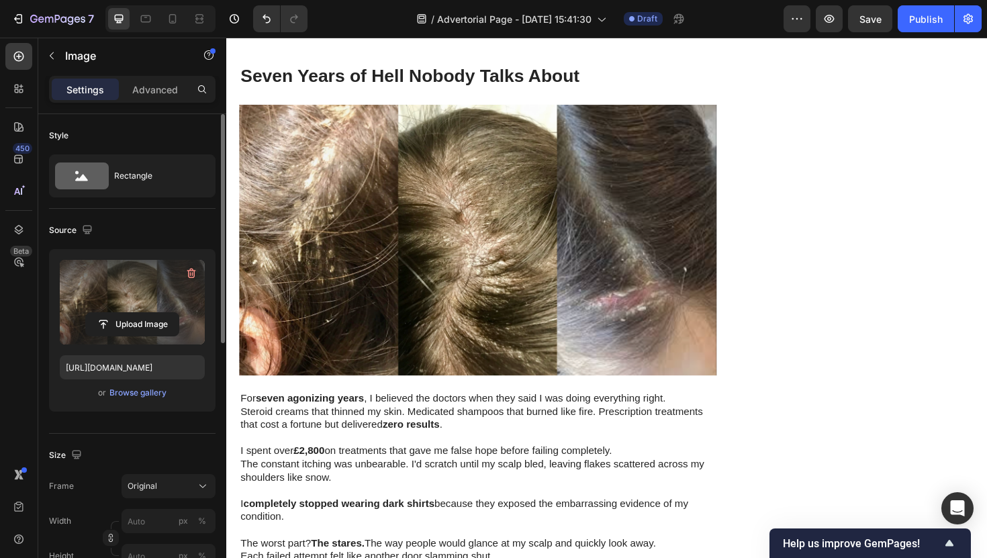
scroll to position [999, 0]
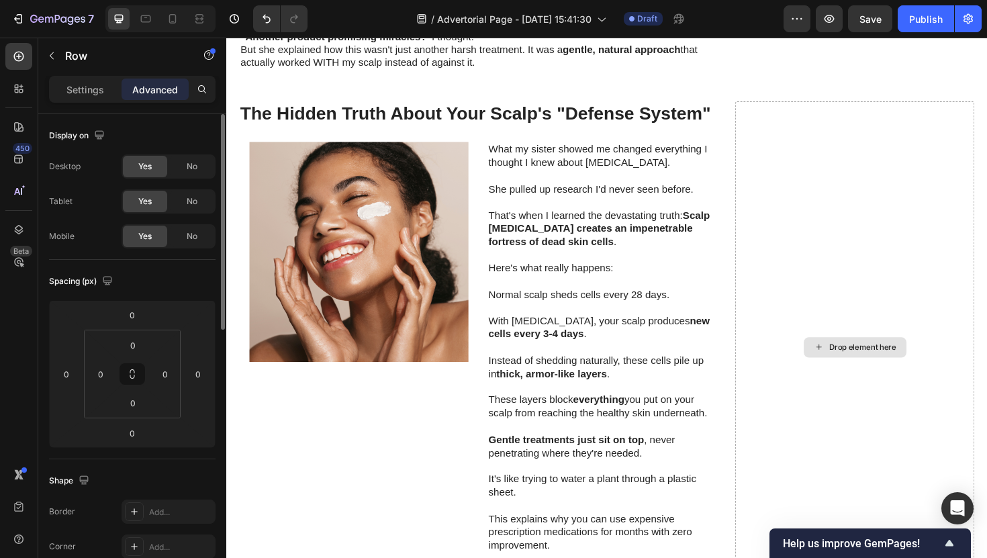
scroll to position [1646, 0]
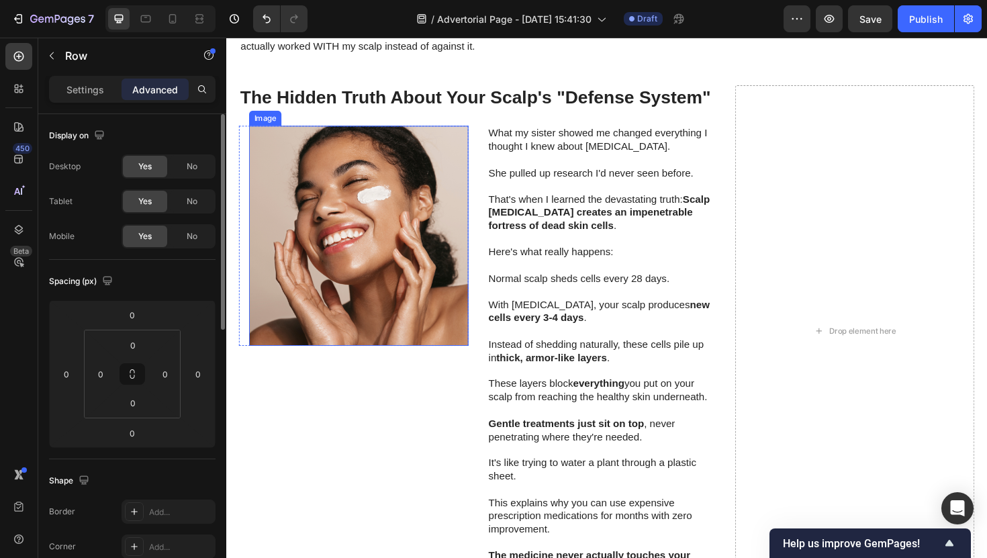
click at [533, 193] on p at bounding box center [624, 195] width 240 height 14
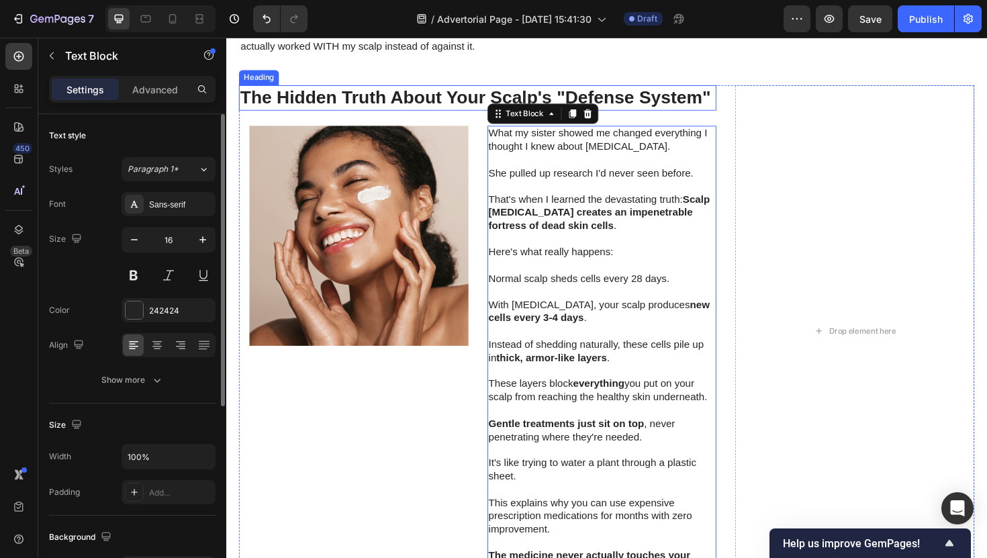
click at [303, 113] on h2 "The Hidden Truth About Your Scalp's "Defense System"" at bounding box center [493, 101] width 506 height 27
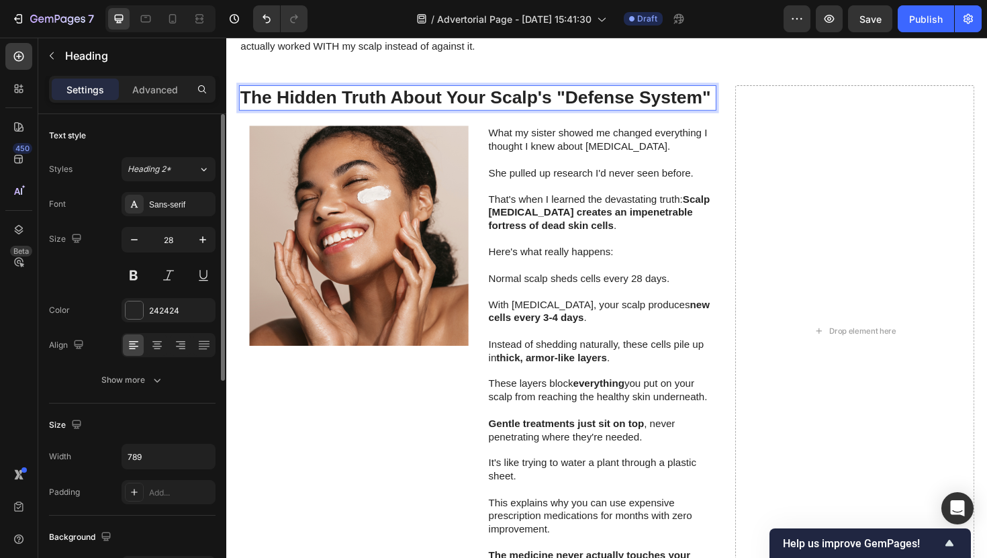
click at [303, 108] on h2 "The Hidden Truth About Your Scalp's "Defense System"" at bounding box center [493, 101] width 506 height 27
click at [303, 108] on p "The Hidden Truth About Your Scalp's "Defense System"" at bounding box center [492, 101] width 503 height 24
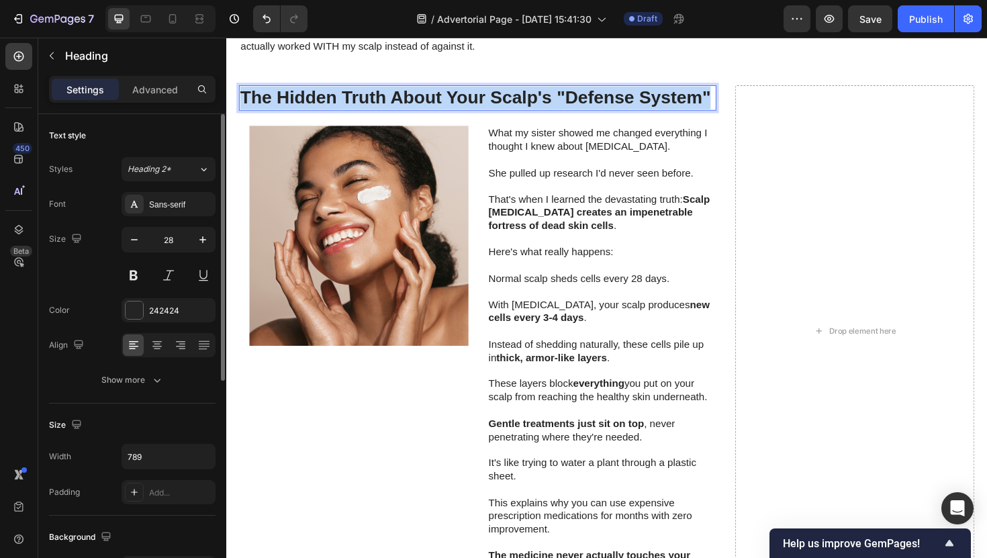
click at [303, 108] on p "The Hidden Truth About Your Scalp's "Defense System"" at bounding box center [492, 101] width 503 height 24
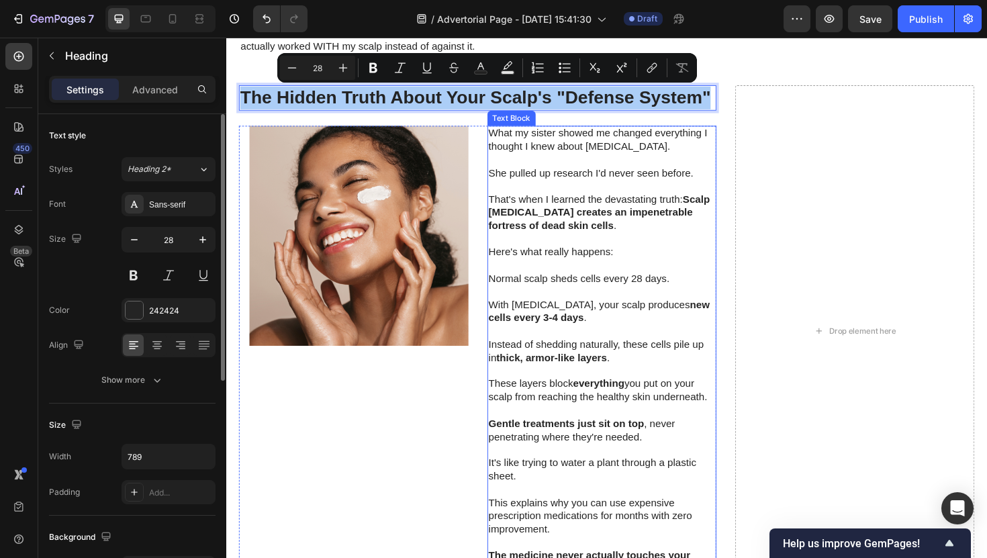
click at [545, 190] on p at bounding box center [624, 195] width 240 height 14
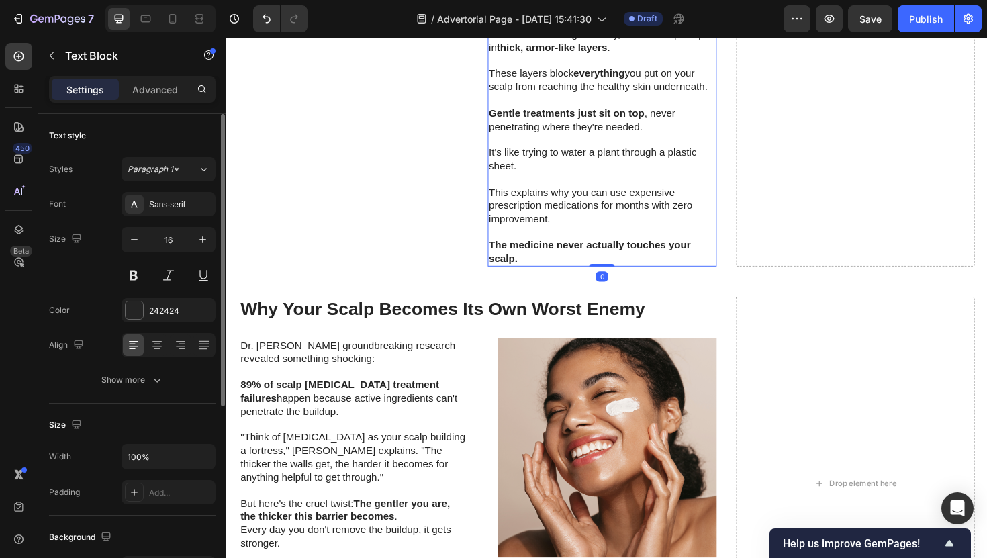
scroll to position [1969, 0]
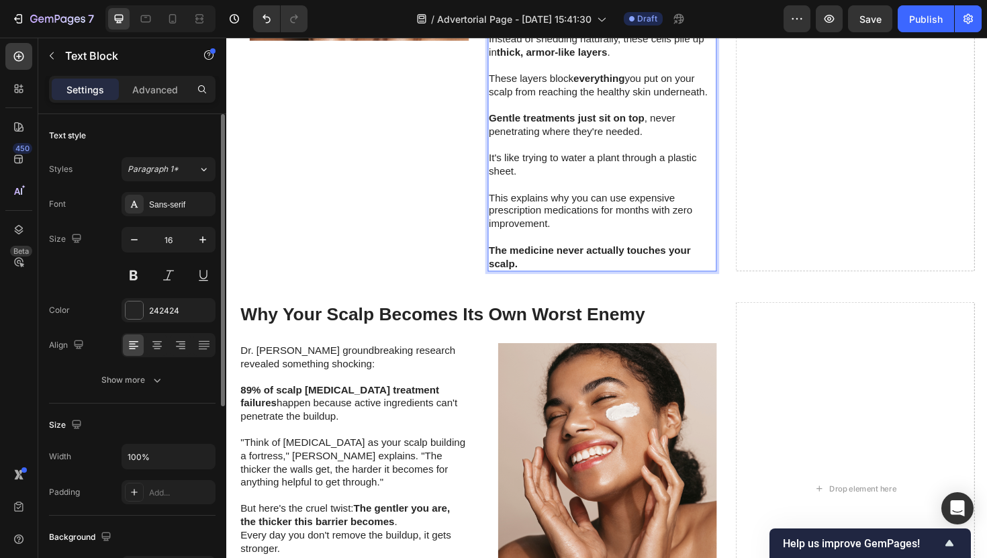
click at [572, 257] on strong "The medicine never actually touches your scalp." at bounding box center [611, 270] width 214 height 26
click at [558, 276] on p "The medicine never actually touches your scalp." at bounding box center [624, 271] width 240 height 28
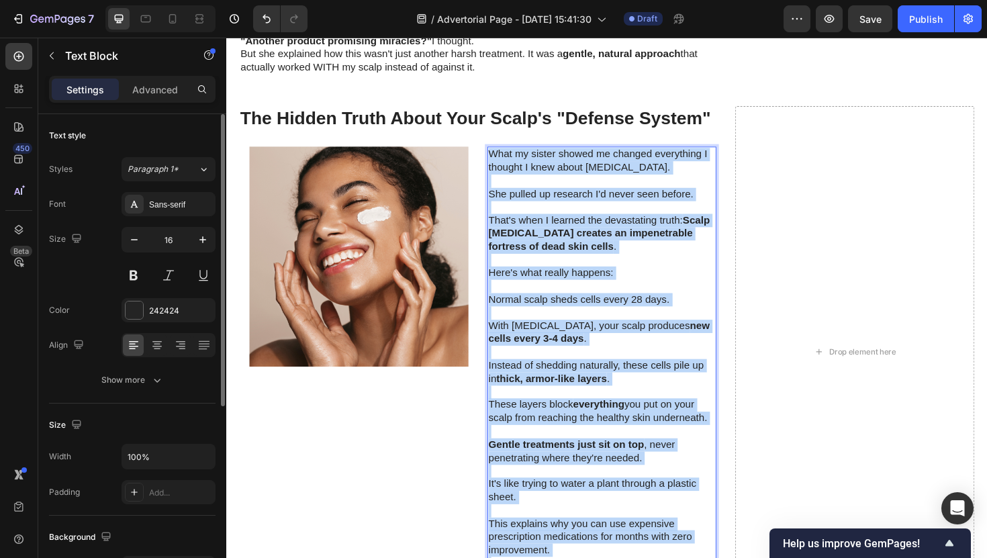
scroll to position [1608, 0]
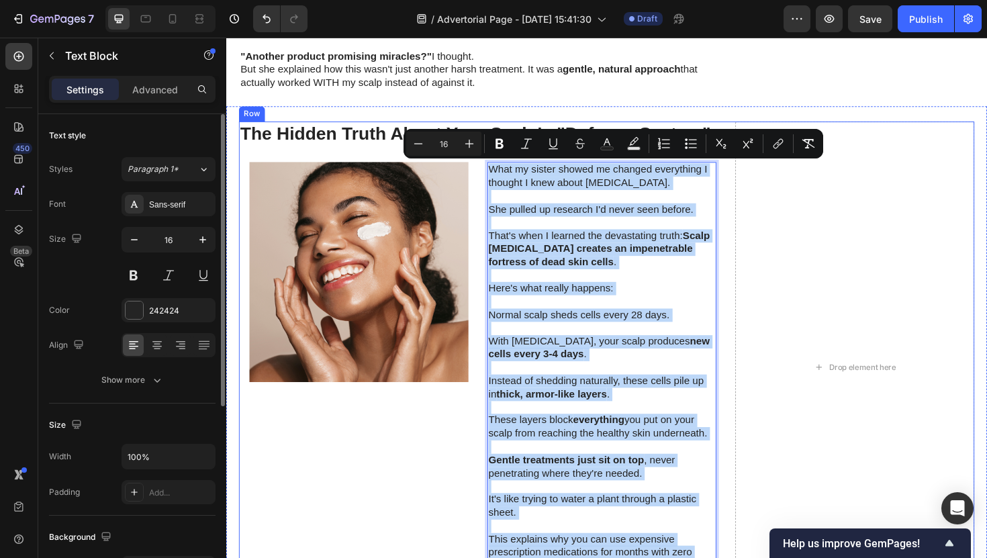
drag, startPoint x: 558, startPoint y: 276, endPoint x: 505, endPoint y: 167, distance: 121.0
click at [505, 167] on div "The Hidden Truth About Your Scalp's "Defense System" Heading Image Row What my …" at bounding box center [493, 386] width 506 height 521
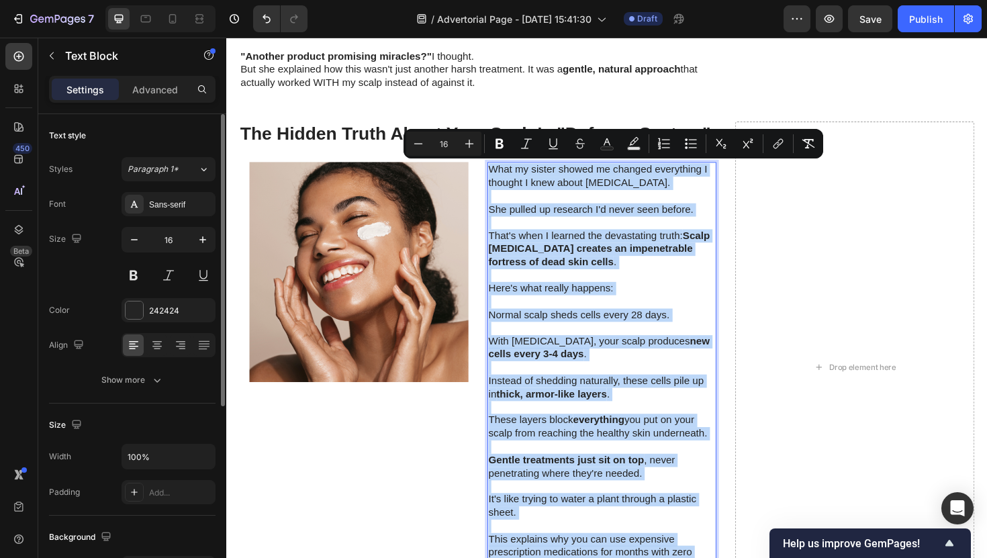
copy div "What my sister showed me changed everything I thought I knew about psoriasis. S…"
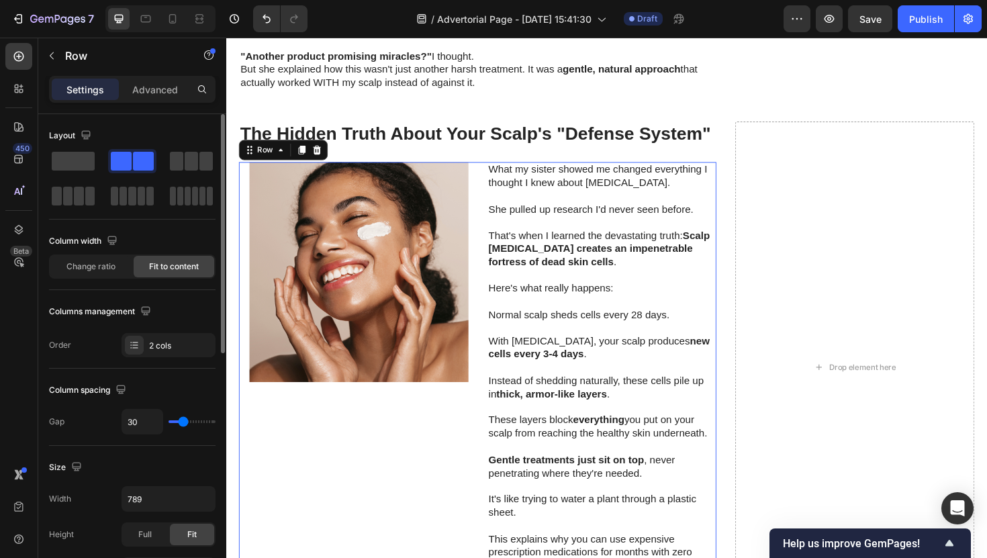
click at [357, 410] on div "Image Row" at bounding box center [361, 407] width 243 height 477
click at [351, 231] on img at bounding box center [366, 285] width 232 height 232
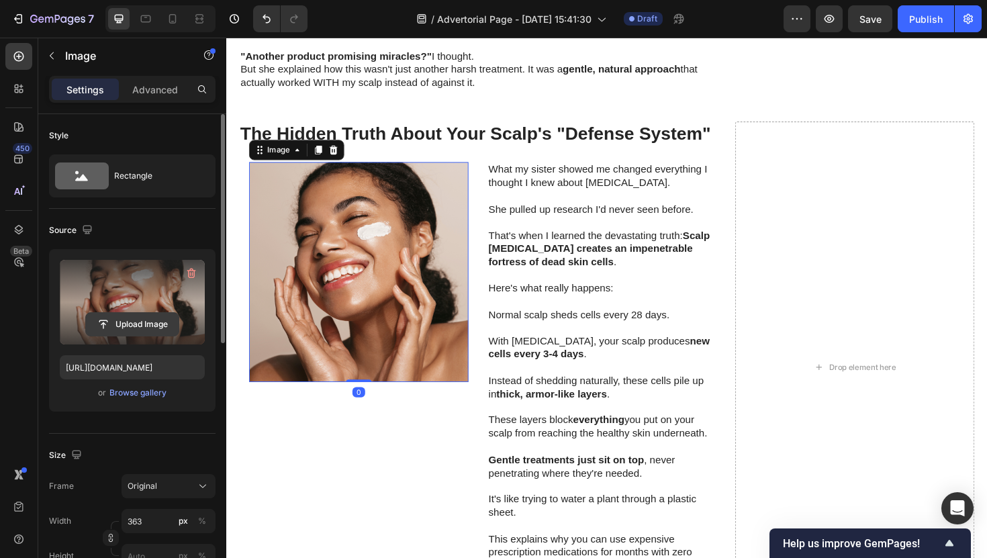
click at [151, 330] on input "file" at bounding box center [132, 324] width 93 height 23
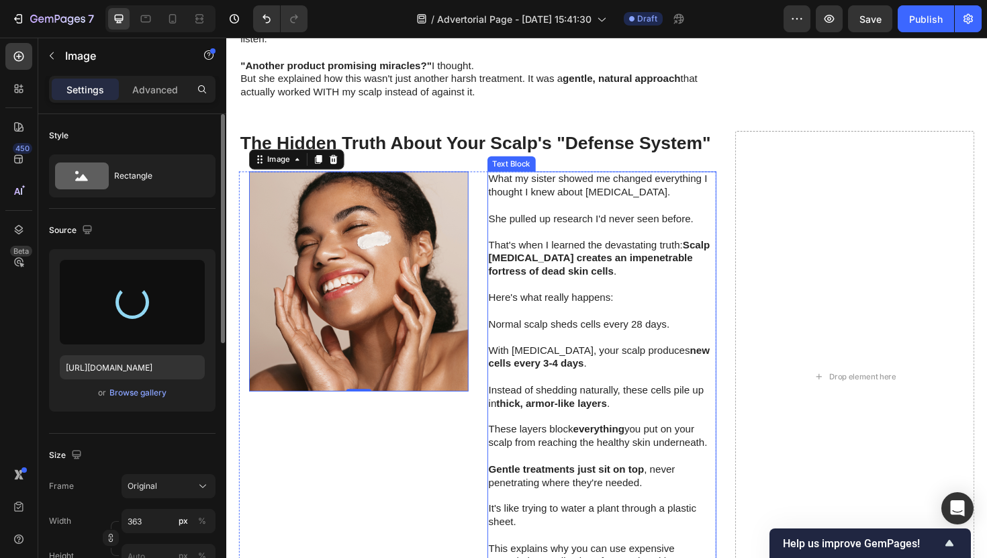
scroll to position [1596, 0]
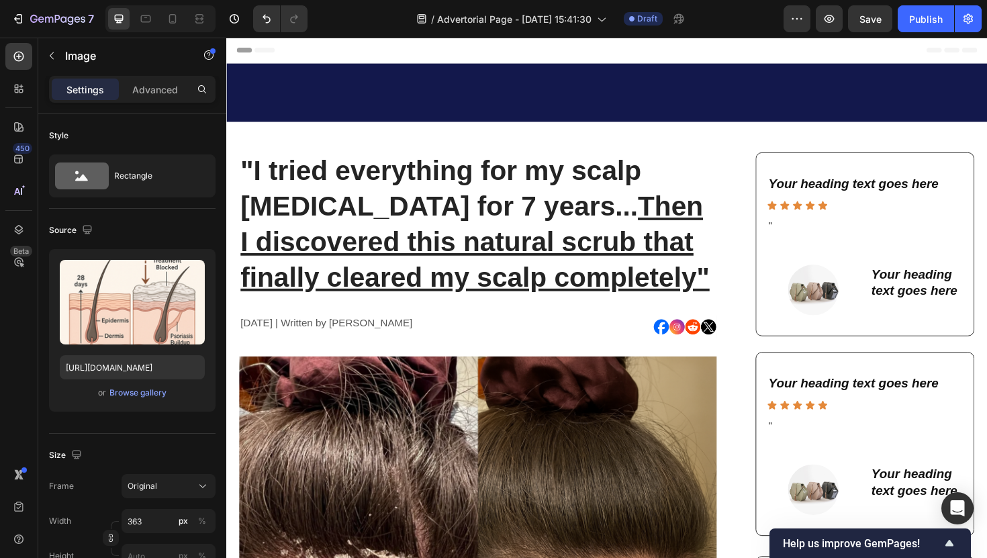
scroll to position [1522, 0]
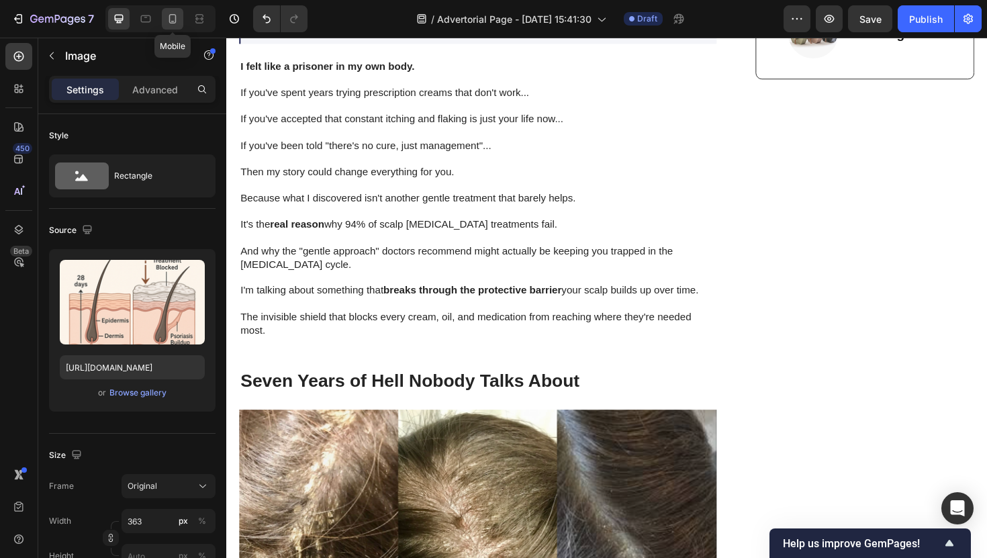
click at [173, 24] on icon at bounding box center [172, 18] width 13 height 13
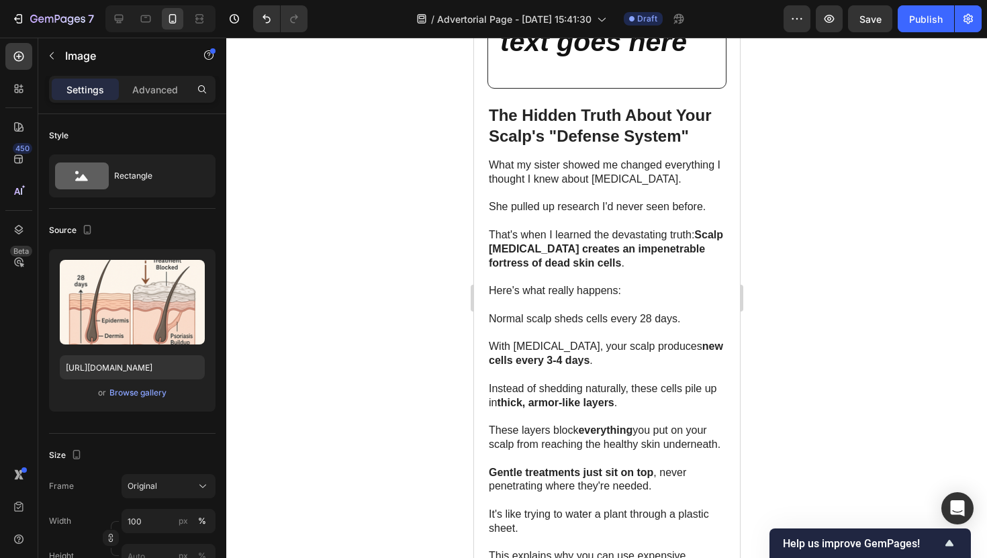
scroll to position [2633, 0]
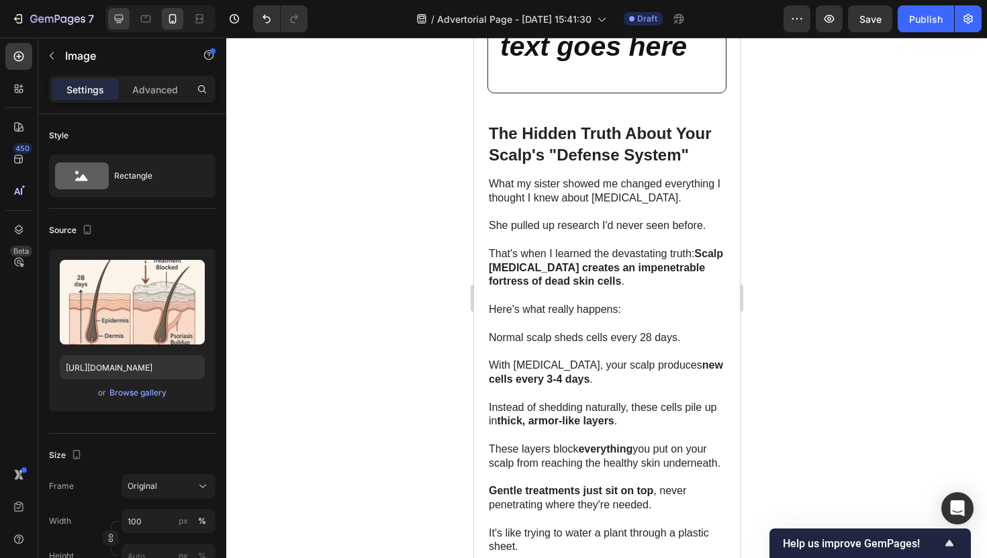
click at [120, 28] on div at bounding box center [118, 18] width 21 height 21
type input "363"
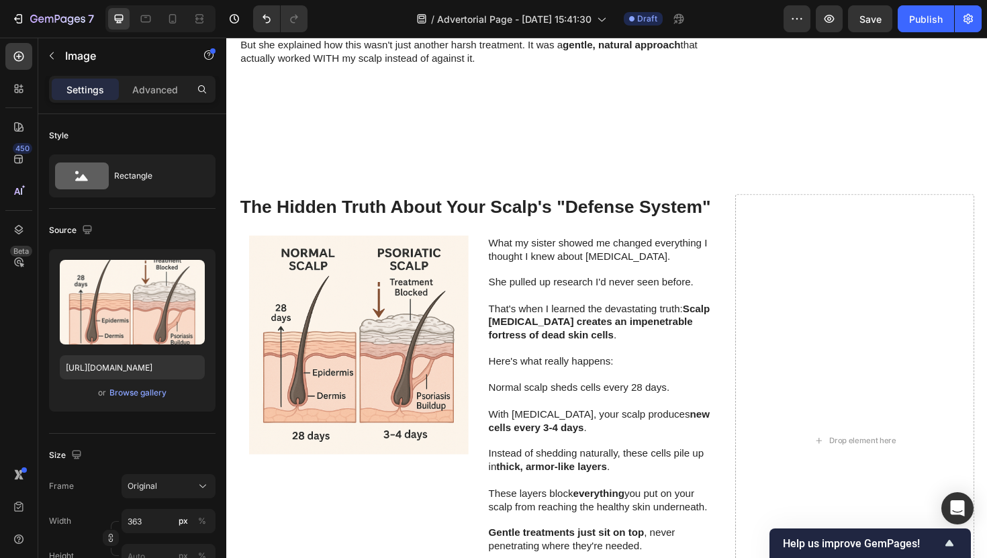
scroll to position [1614, 0]
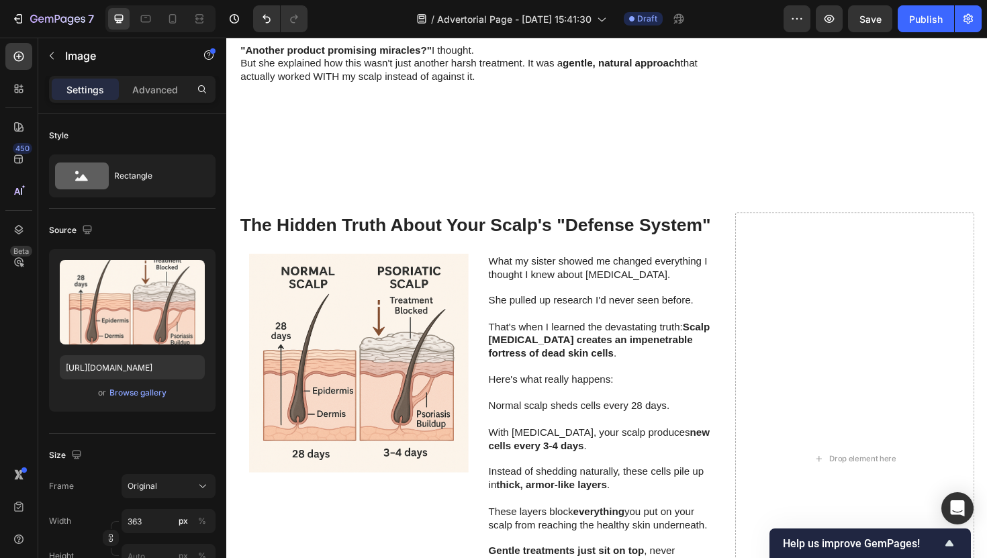
click at [420, 291] on img at bounding box center [366, 383] width 232 height 232
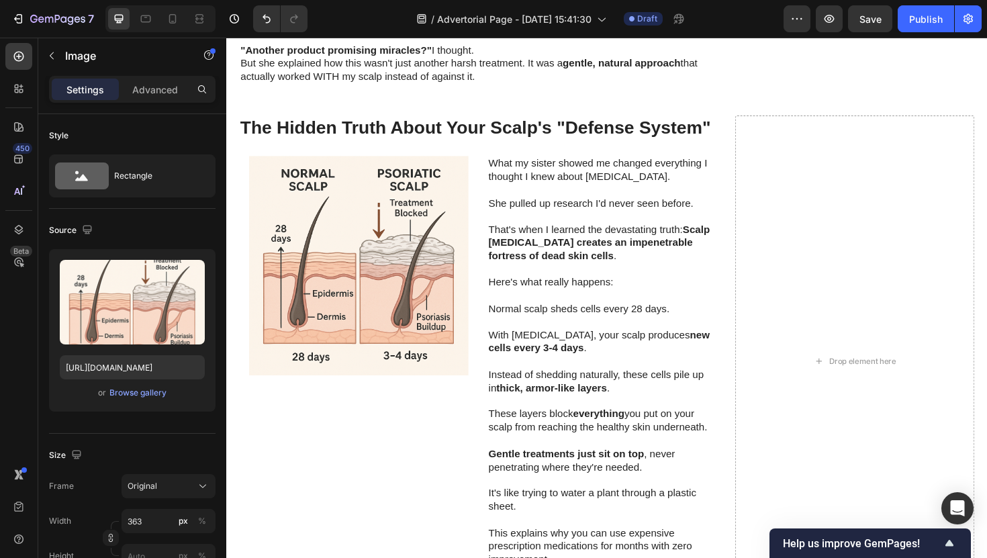
click at [397, 318] on img at bounding box center [366, 279] width 232 height 232
click at [166, 99] on div "Advanced" at bounding box center [155, 89] width 67 height 21
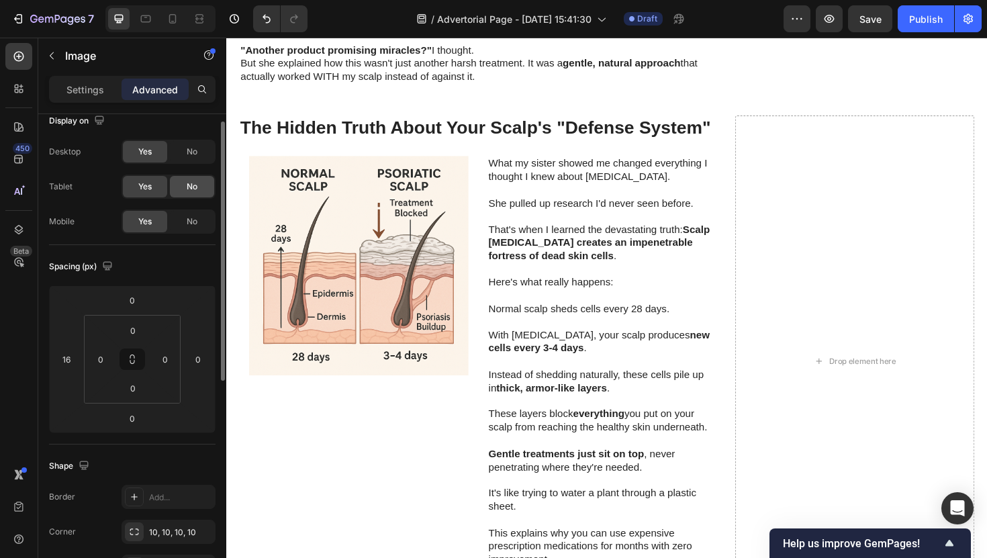
scroll to position [19, 0]
click at [153, 27] on div at bounding box center [145, 18] width 21 height 21
type input "0"
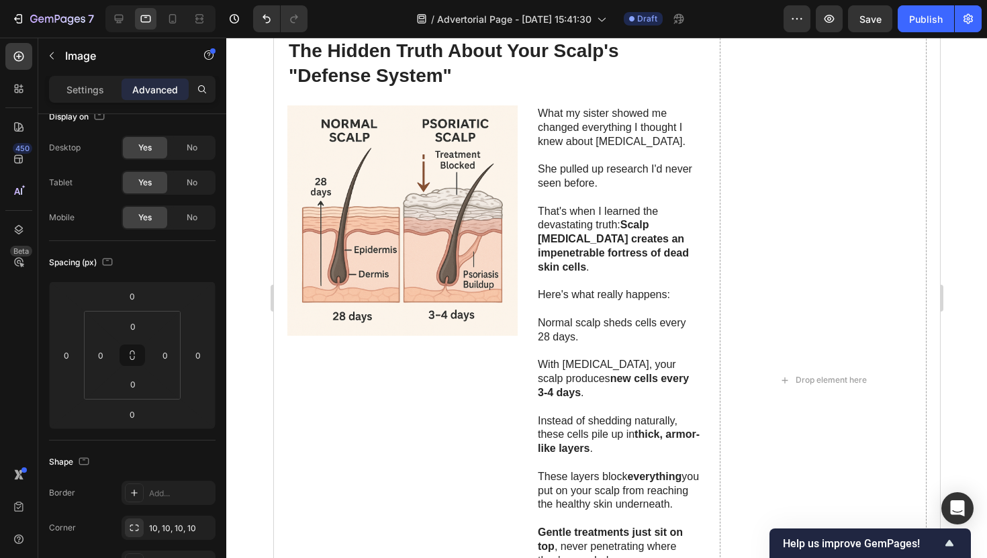
scroll to position [1820, 0]
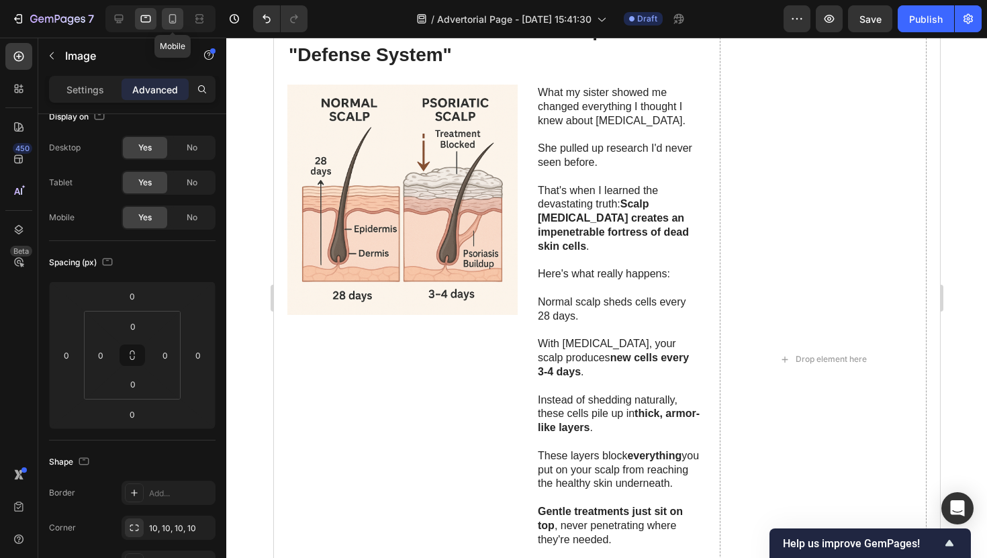
click at [175, 10] on div at bounding box center [172, 18] width 21 height 21
type input "14"
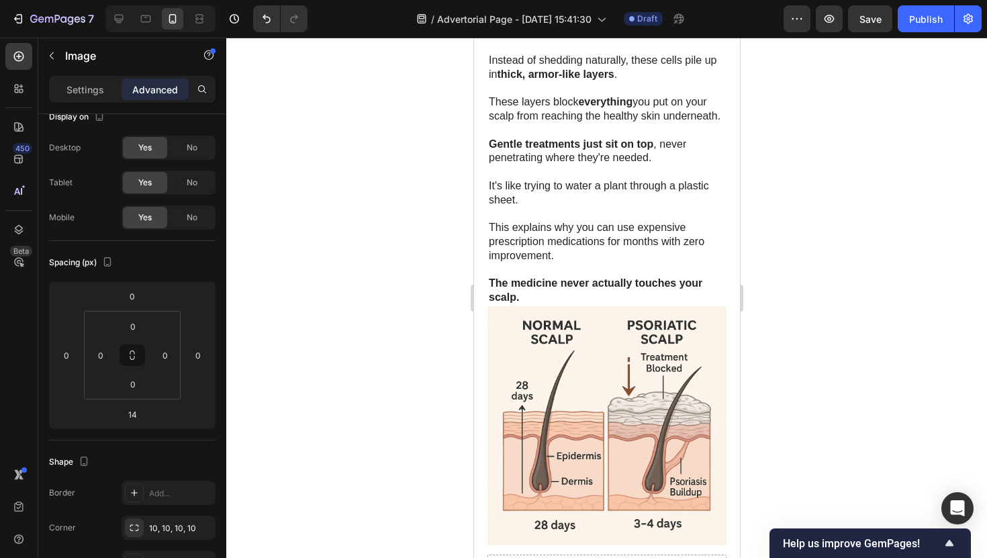
scroll to position [2978, 0]
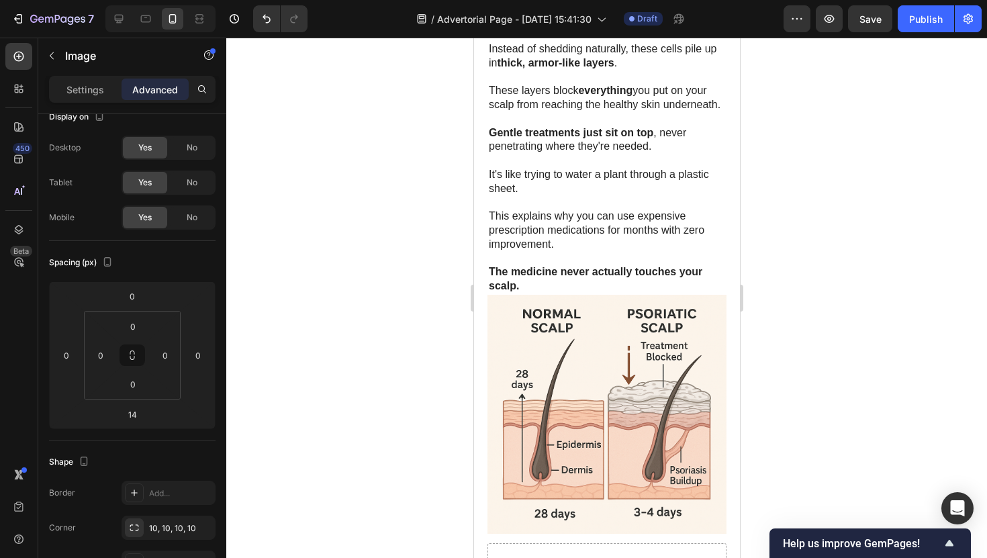
click at [580, 324] on img at bounding box center [606, 414] width 239 height 239
click at [580, 263] on p at bounding box center [606, 259] width 236 height 14
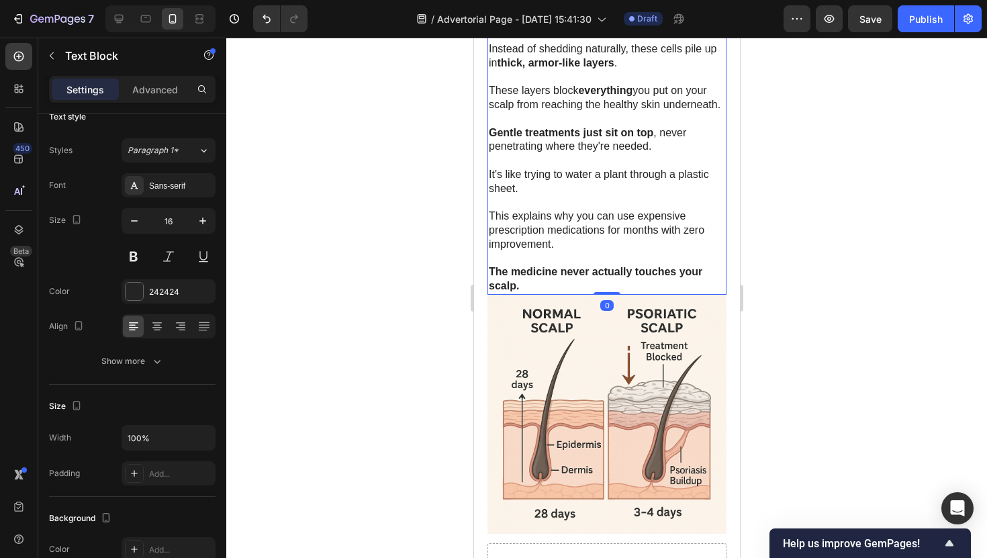
scroll to position [0, 0]
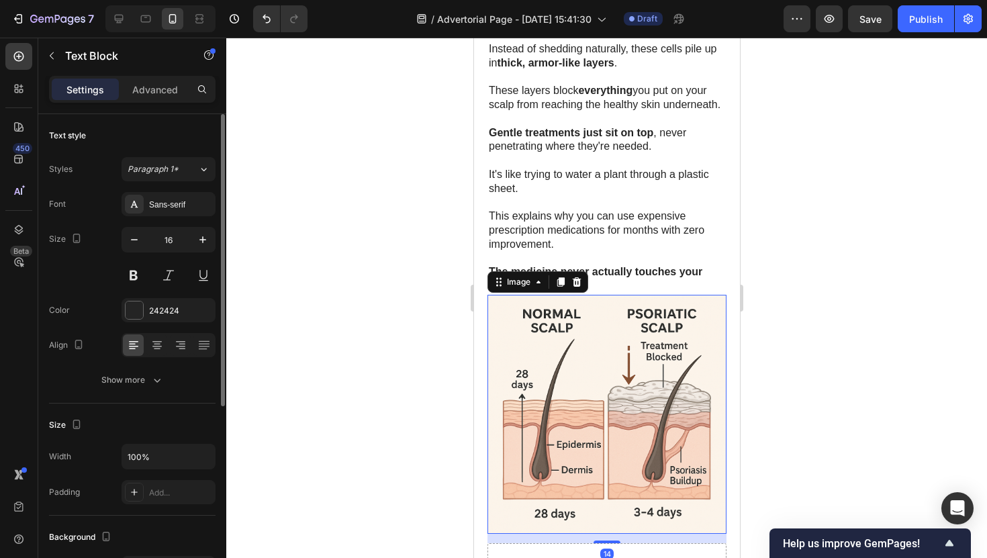
click at [592, 339] on img at bounding box center [606, 414] width 239 height 239
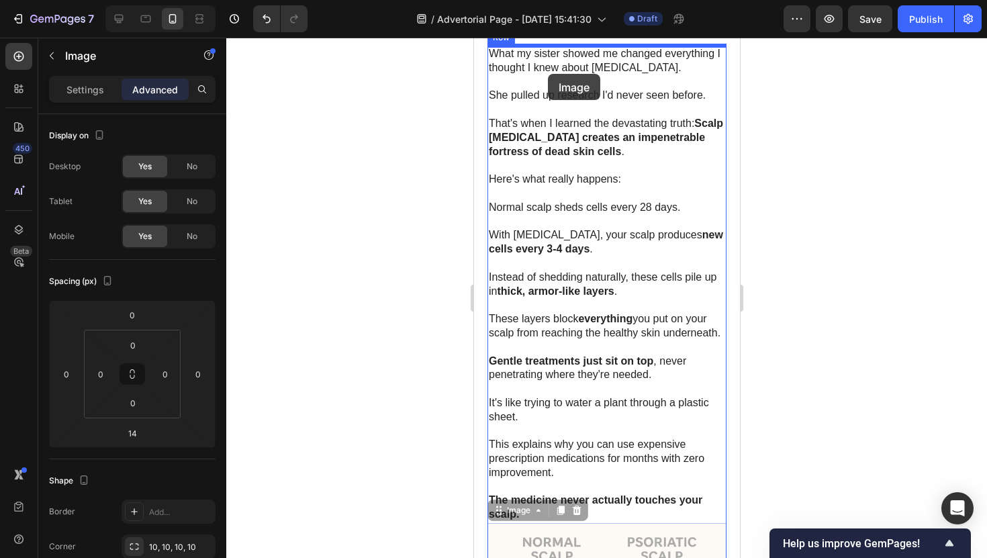
scroll to position [2714, 0]
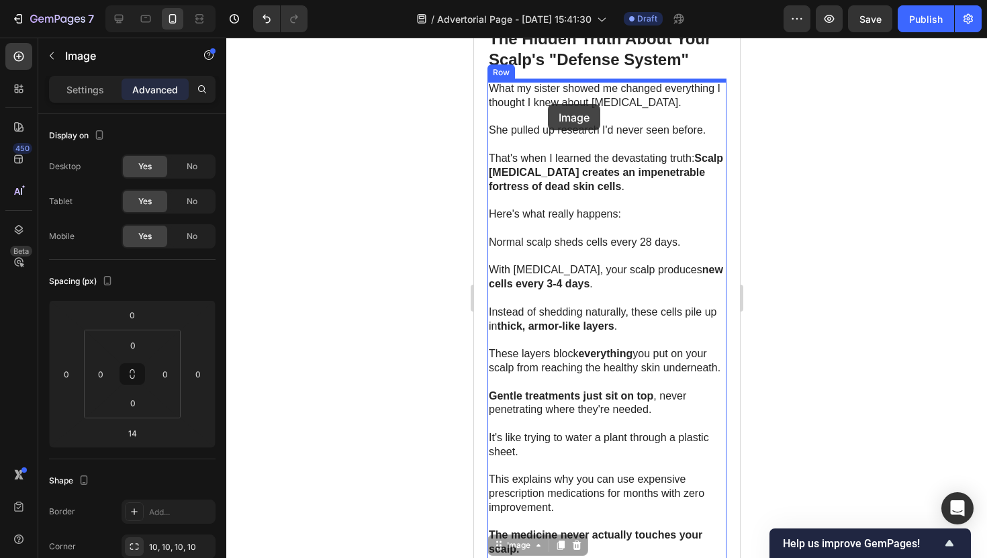
drag, startPoint x: 555, startPoint y: 482, endPoint x: 547, endPoint y: 97, distance: 384.9
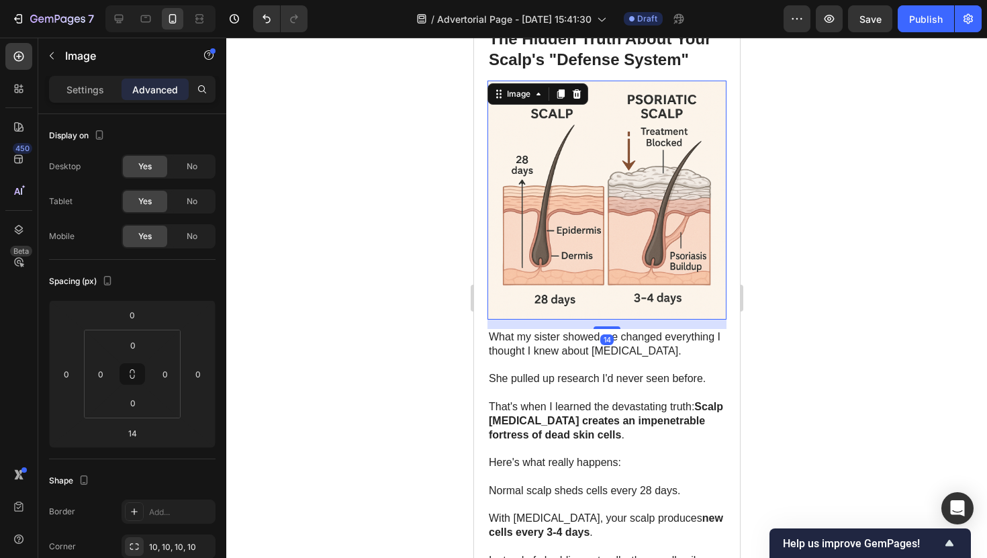
click at [751, 181] on div at bounding box center [606, 298] width 761 height 520
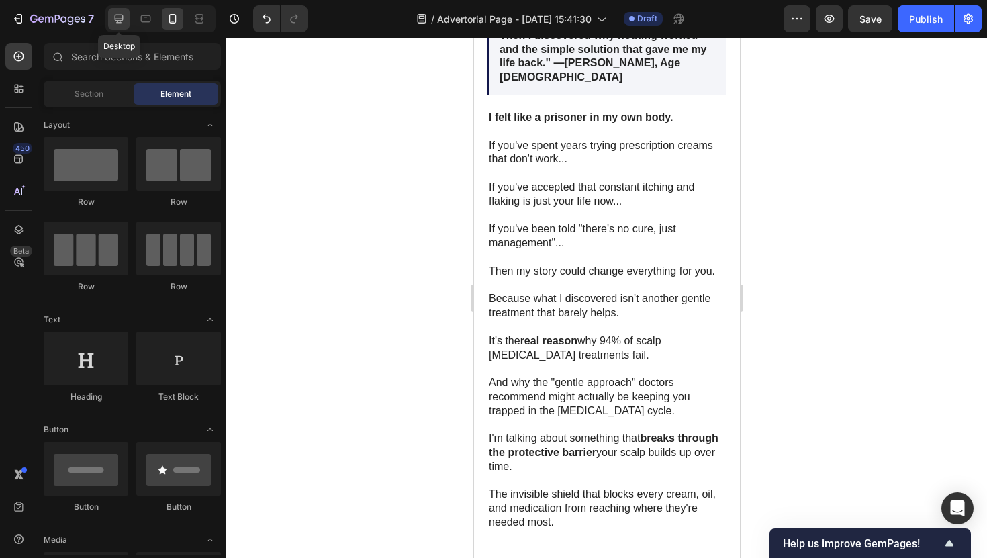
click at [122, 17] on icon at bounding box center [119, 19] width 9 height 9
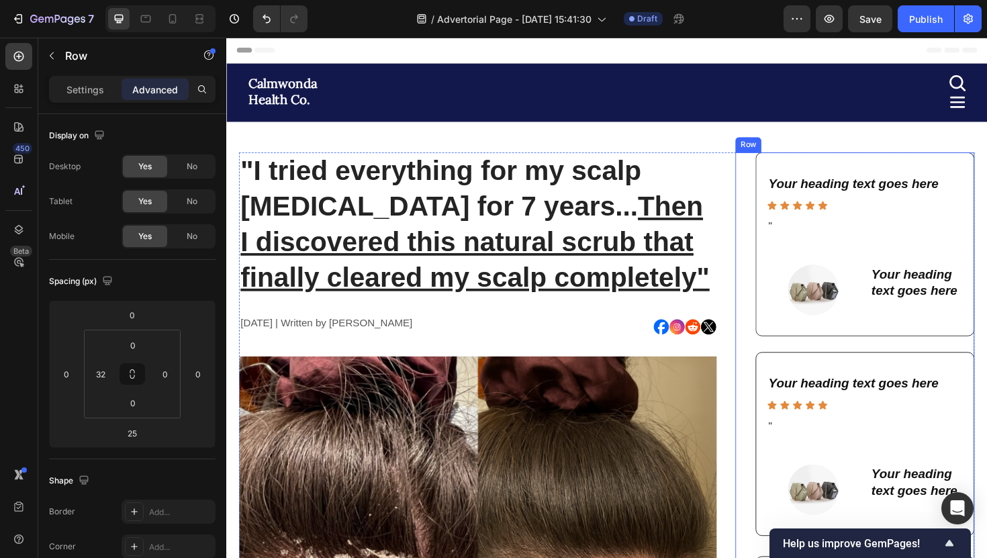
click at [775, 196] on div "Your heading text goes here Heading Icon Icon Icon Icon Icon Icon List " Text B…" at bounding box center [892, 256] width 253 height 195
click at [781, 196] on div "Your heading text goes here Heading Icon Icon Icon Icon Icon Icon List " Text B…" at bounding box center [892, 256] width 253 height 195
click at [766, 186] on div "Your heading text goes here Heading Icon Icon Icon Icon Icon Icon List " Text B…" at bounding box center [892, 256] width 253 height 195
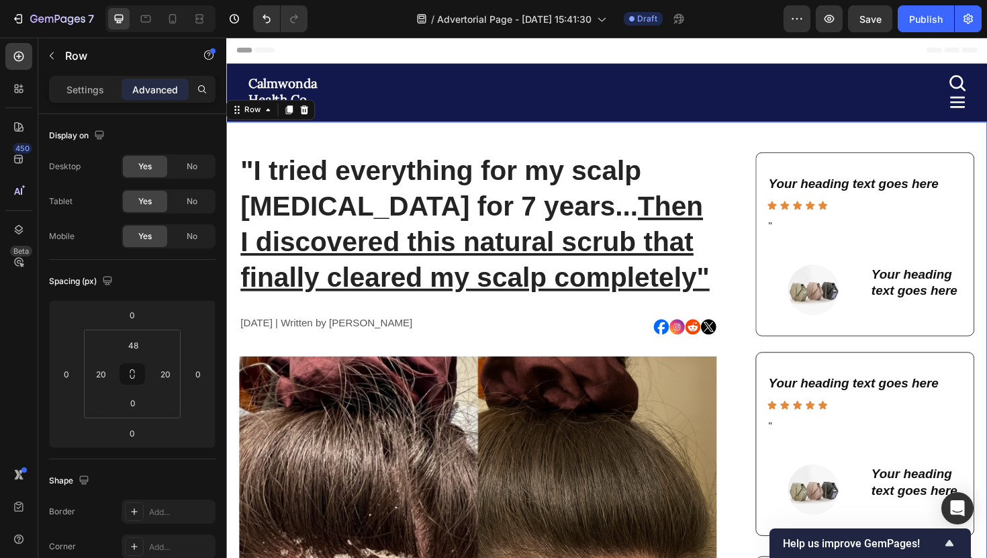
click at [790, 191] on div "Your heading text goes here Heading Icon Icon Icon Icon Icon Icon List " Text B…" at bounding box center [903, 256] width 232 height 195
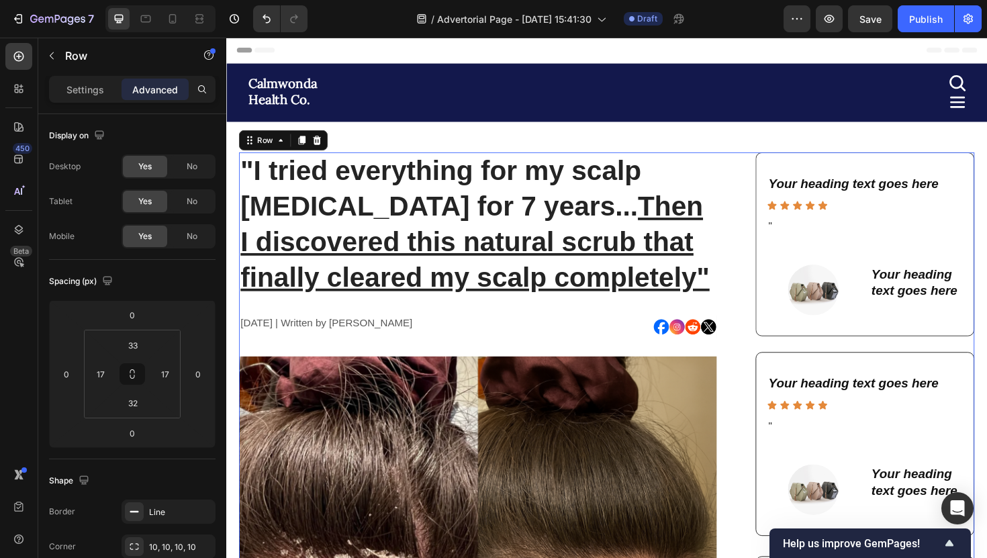
click at [778, 192] on div "Your heading text goes here Heading Icon Icon Icon Icon Icon Icon List " Text B…" at bounding box center [892, 256] width 253 height 195
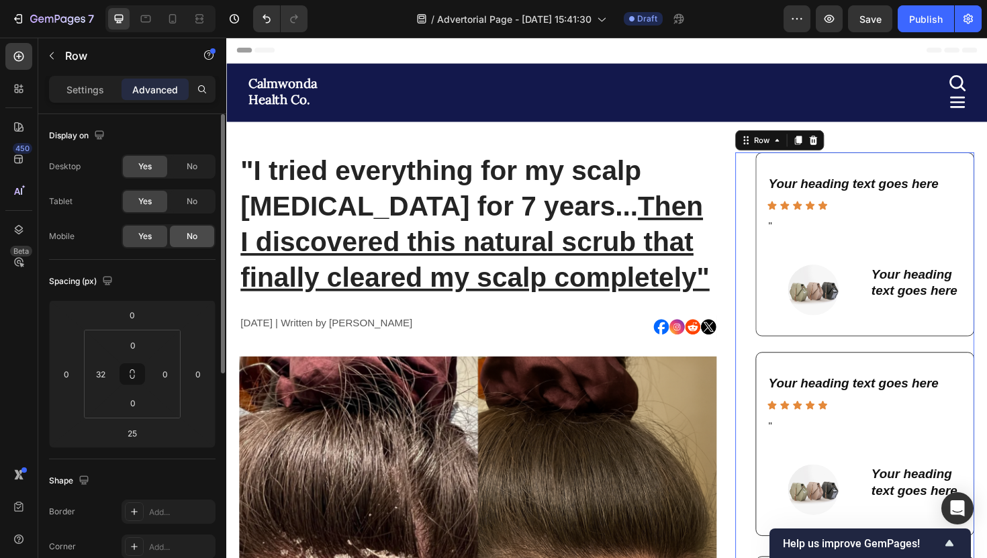
click at [187, 234] on span "No" at bounding box center [192, 236] width 11 height 12
click at [168, 20] on icon at bounding box center [172, 18] width 13 height 13
type input "0"
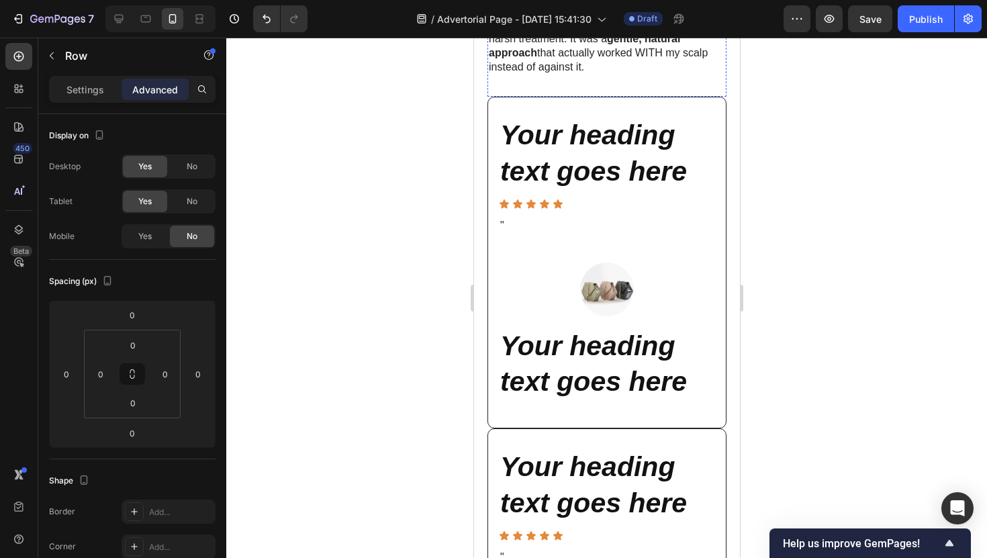
scroll to position [1610, 0]
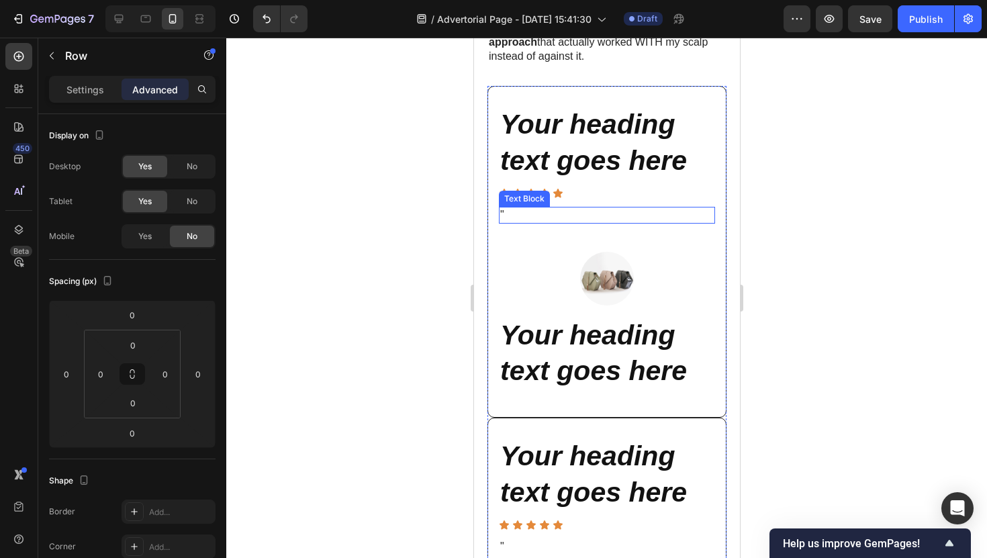
click at [628, 208] on p """ at bounding box center [607, 215] width 214 height 14
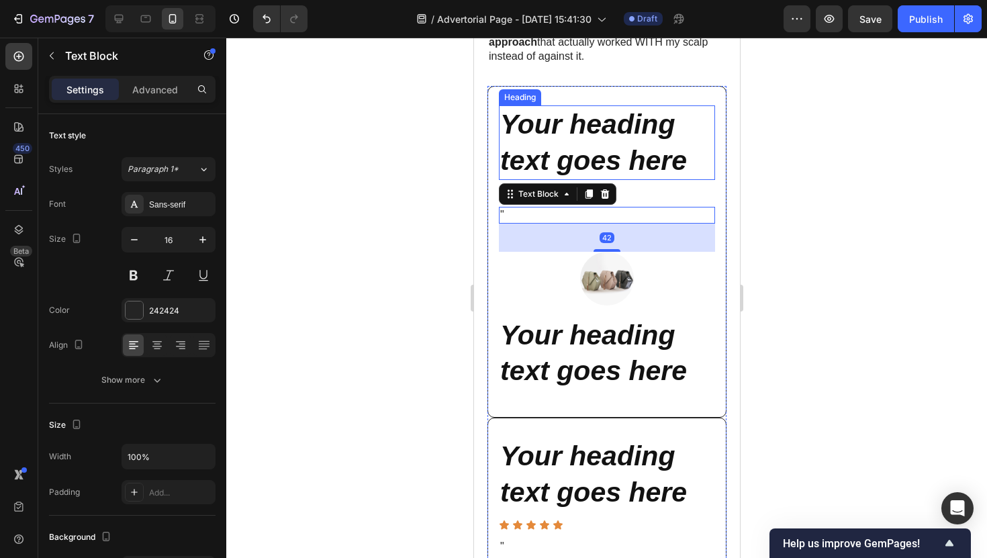
click at [696, 159] on h2 "Your heading text goes here" at bounding box center [606, 142] width 216 height 75
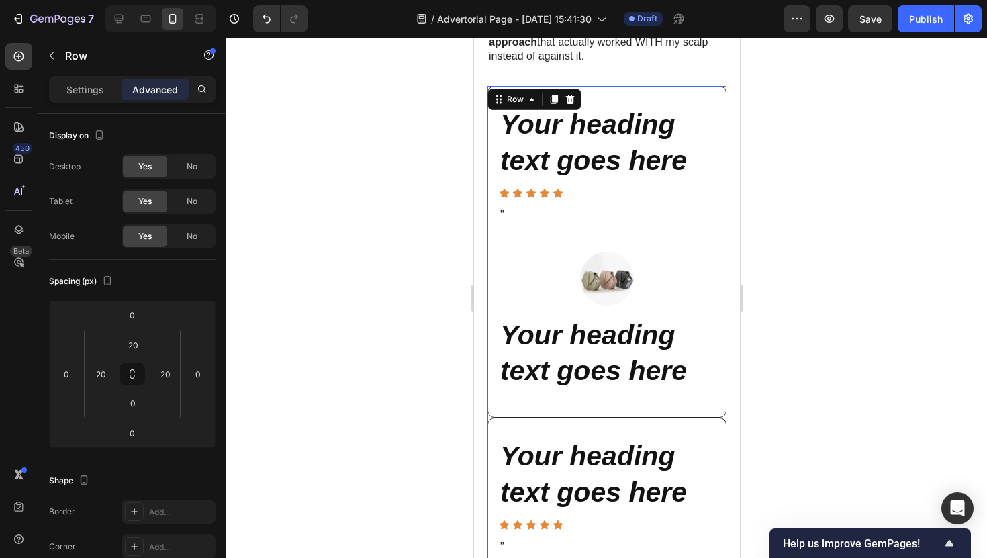
click at [492, 91] on div "Your heading text goes here Heading Icon Icon Icon Icon Icon Icon List " Text B…" at bounding box center [606, 252] width 239 height 332
click at [121, 24] on icon at bounding box center [118, 18] width 13 height 13
type input "32"
type input "33"
type input "17"
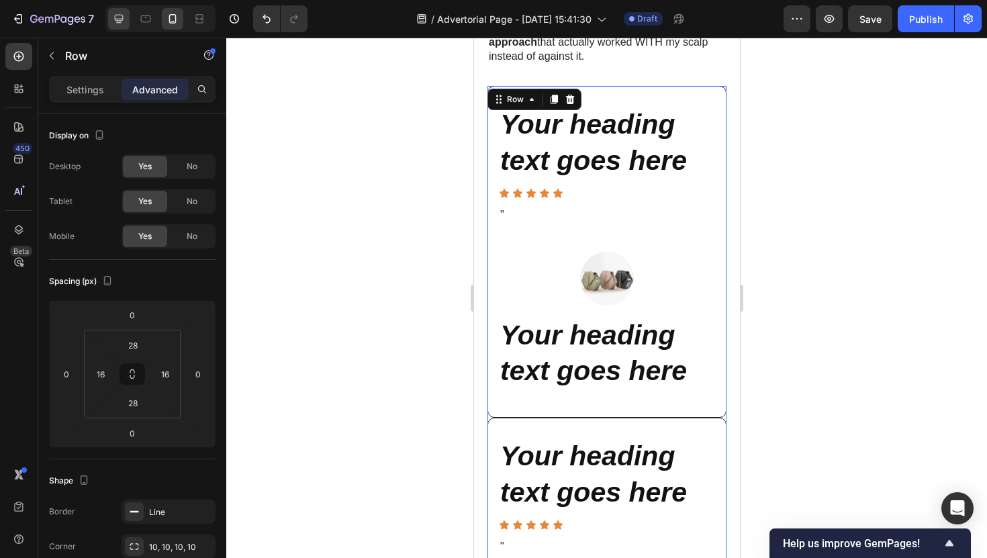
type input "32"
type input "17"
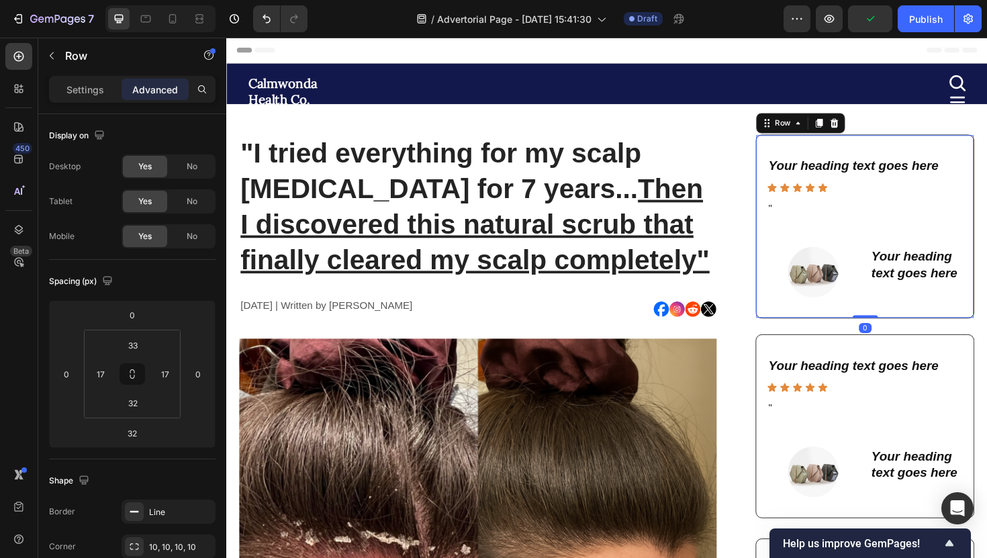
click at [795, 159] on div "Your heading text goes here Heading Icon Icon Icon Icon Icon Icon List " Text B…" at bounding box center [903, 237] width 232 height 195
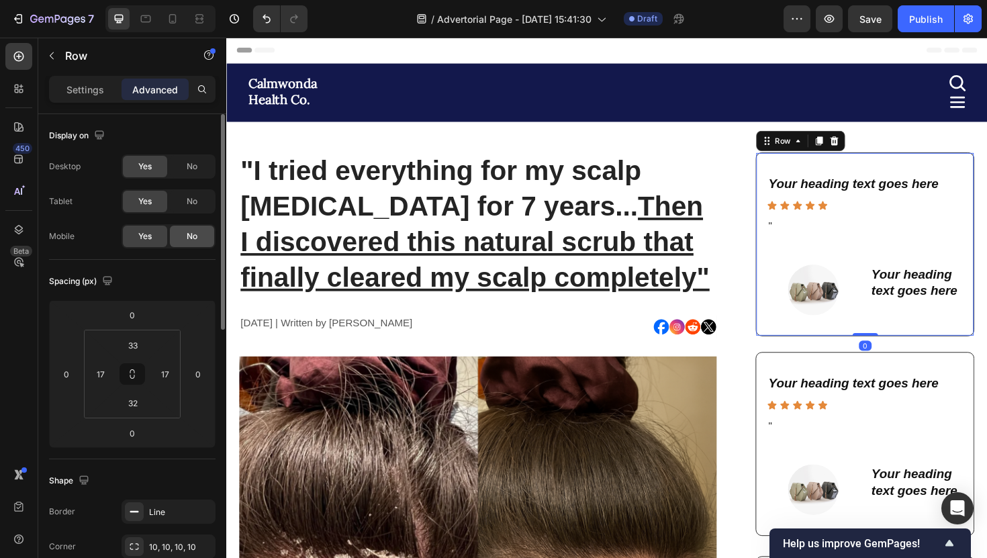
click at [199, 228] on div "No" at bounding box center [192, 236] width 44 height 21
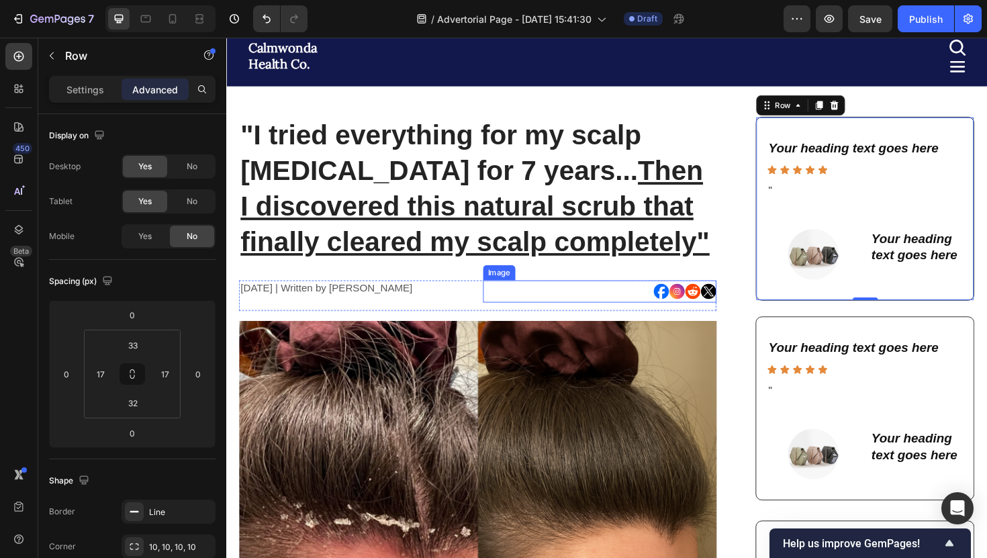
scroll to position [92, 0]
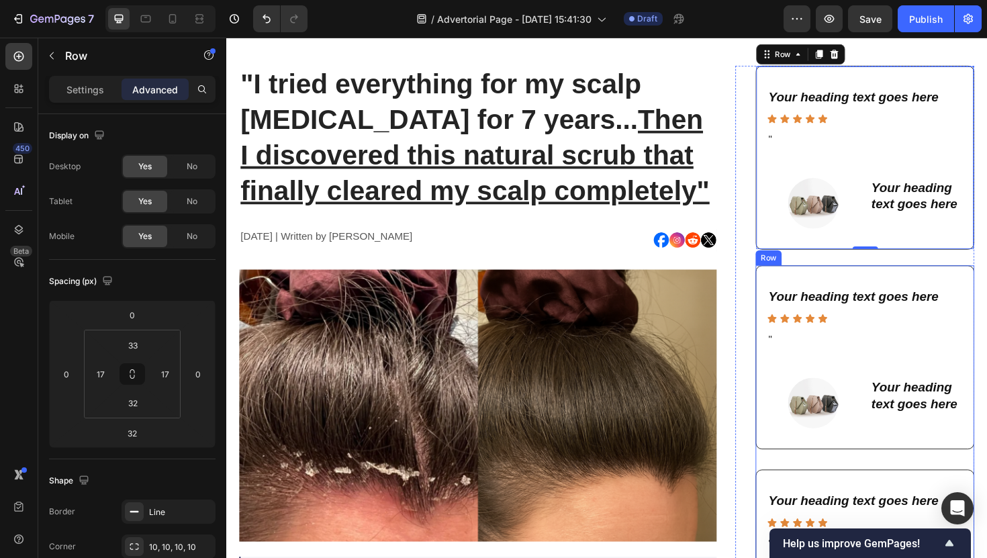
click at [794, 289] on div "Your heading text goes here Heading Icon Icon Icon Icon Icon Icon List " Text B…" at bounding box center [903, 376] width 232 height 195
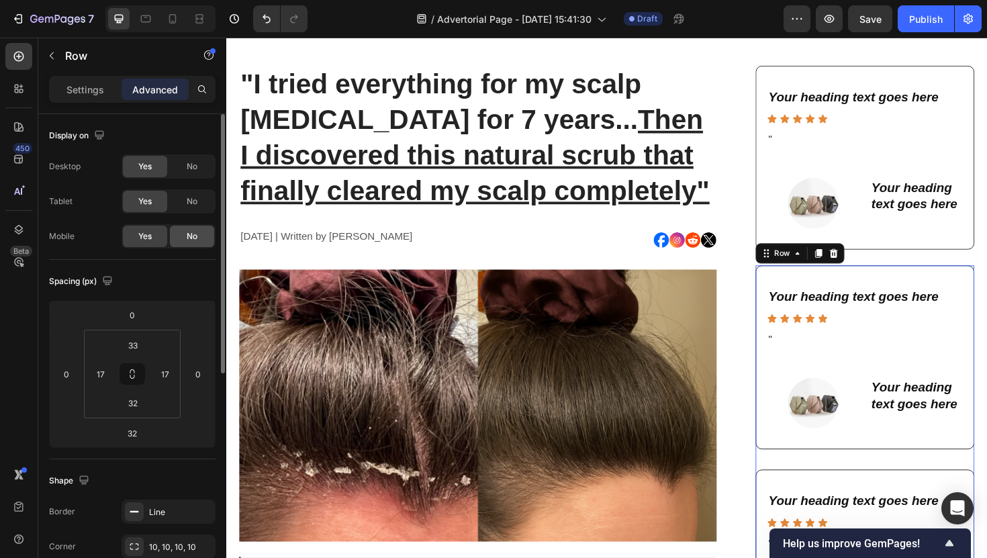
click at [182, 235] on div "No" at bounding box center [192, 236] width 44 height 21
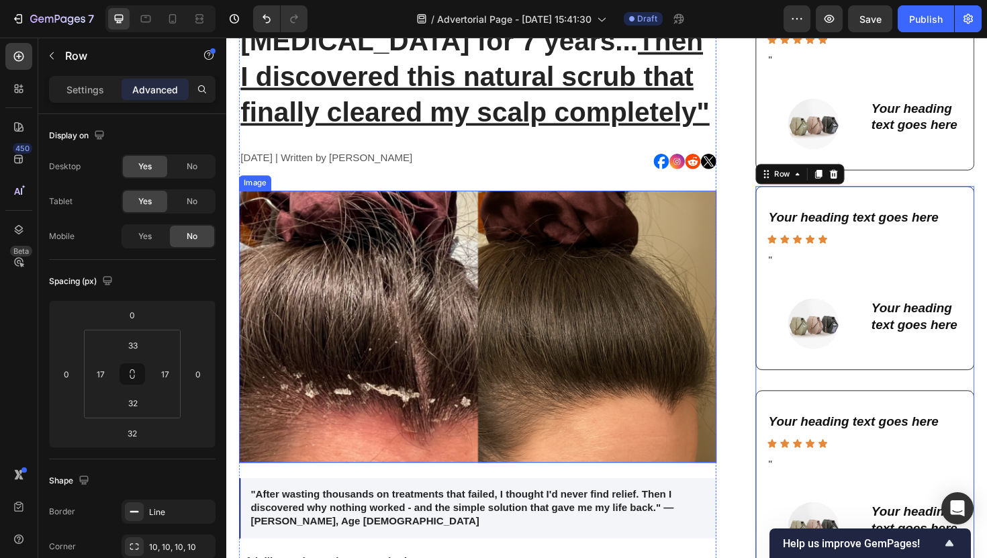
scroll to position [219, 0]
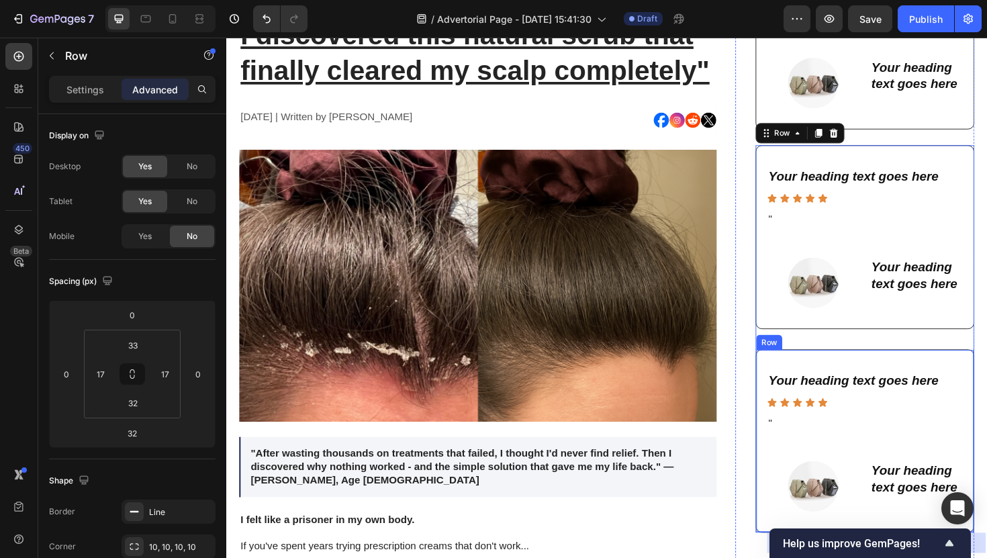
click at [799, 381] on div "Your heading text goes here Heading Icon Icon Icon Icon Icon Icon List " Text B…" at bounding box center [903, 465] width 232 height 195
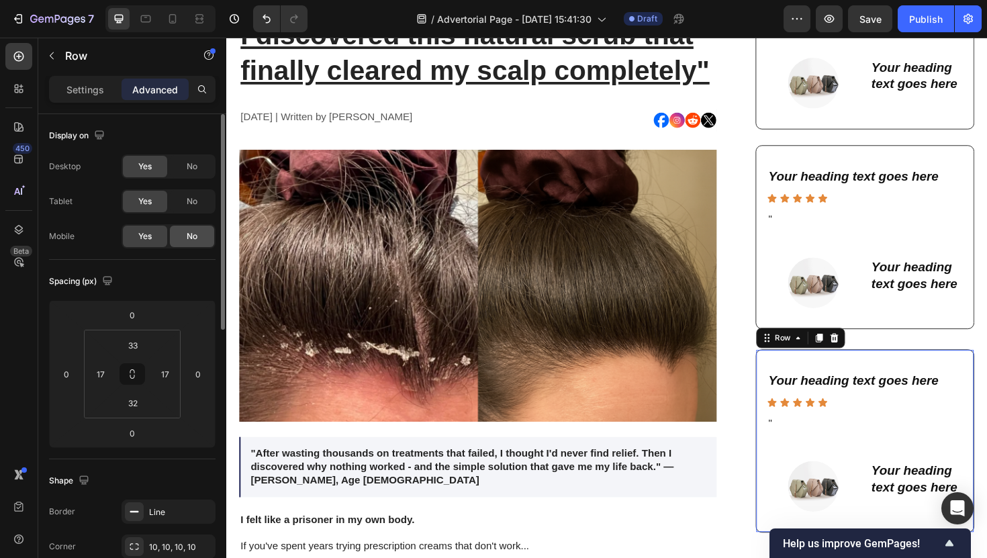
click at [203, 236] on div "No" at bounding box center [192, 236] width 44 height 21
click at [176, 21] on icon at bounding box center [172, 18] width 13 height 13
type input "28"
type input "16"
type input "28"
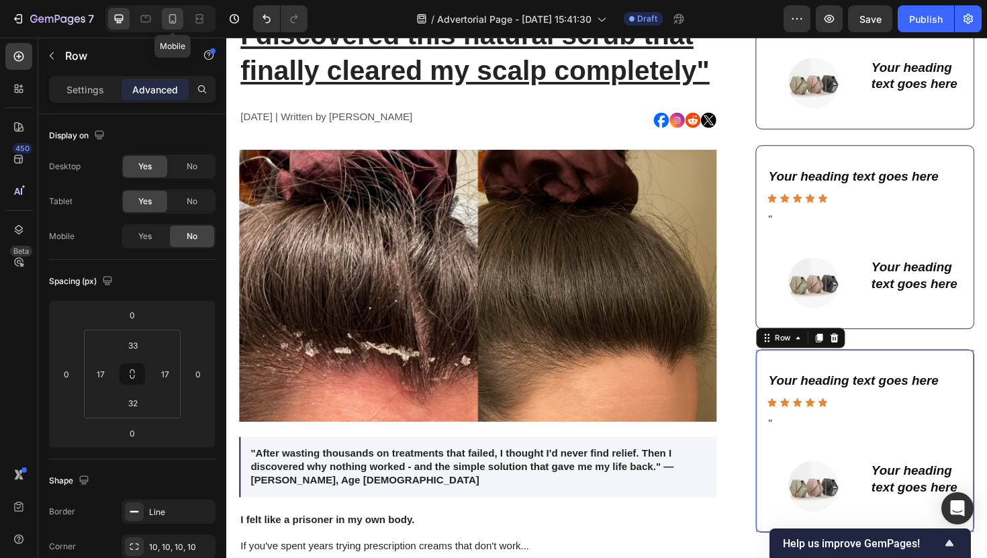
type input "16"
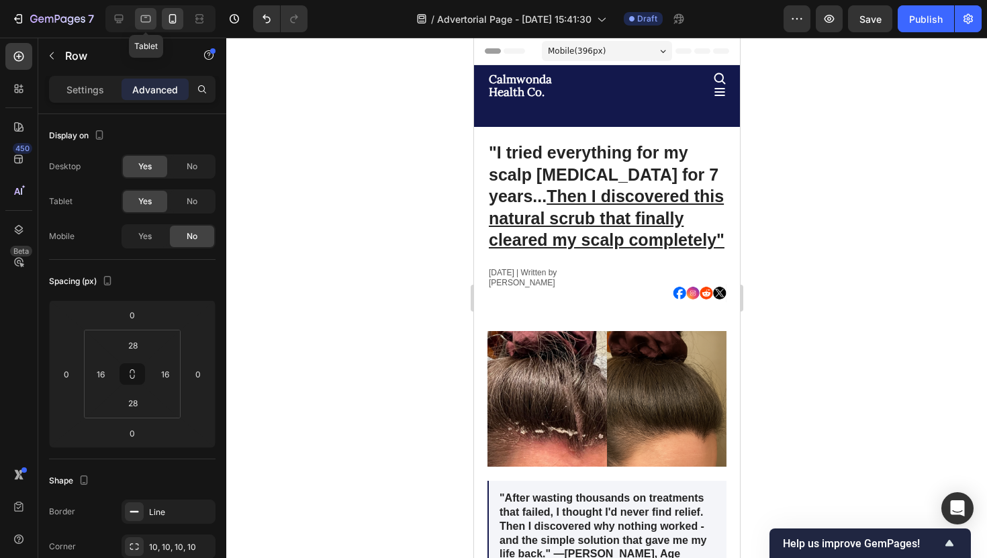
click at [135, 20] on div at bounding box center [145, 18] width 21 height 21
type input "33"
type input "17"
type input "32"
type input "17"
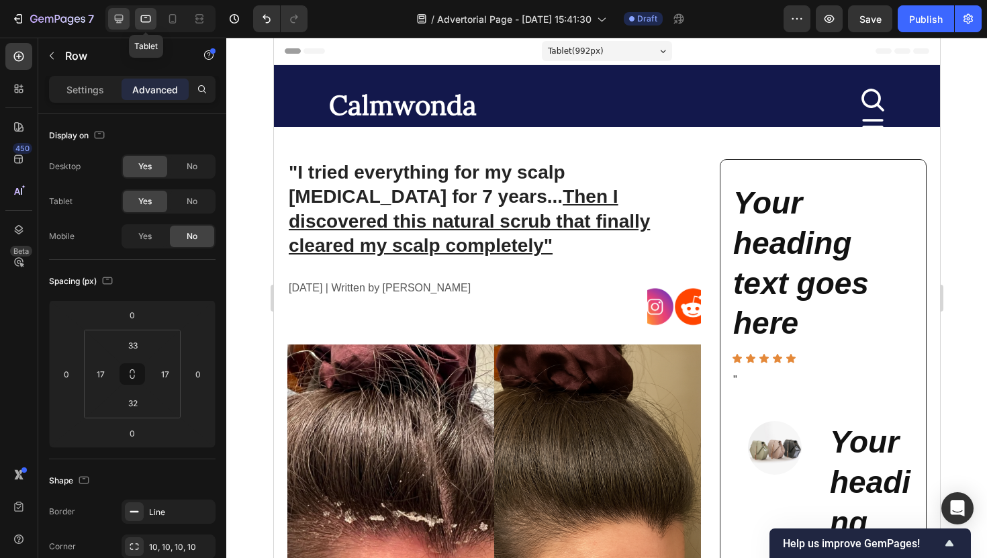
click at [119, 19] on icon at bounding box center [118, 18] width 13 height 13
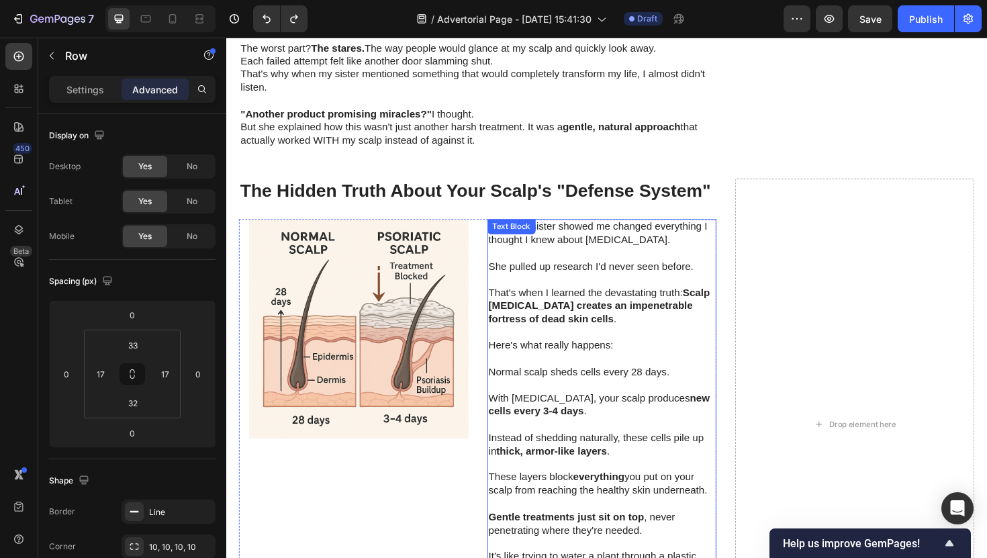
scroll to position [1541, 0]
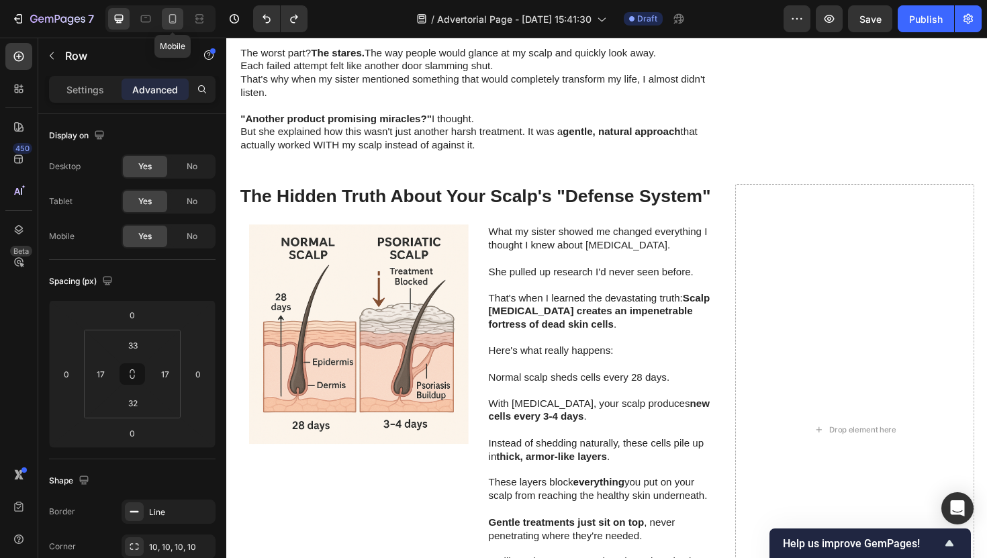
click at [174, 24] on icon at bounding box center [172, 18] width 13 height 13
type input "28"
type input "16"
type input "28"
type input "16"
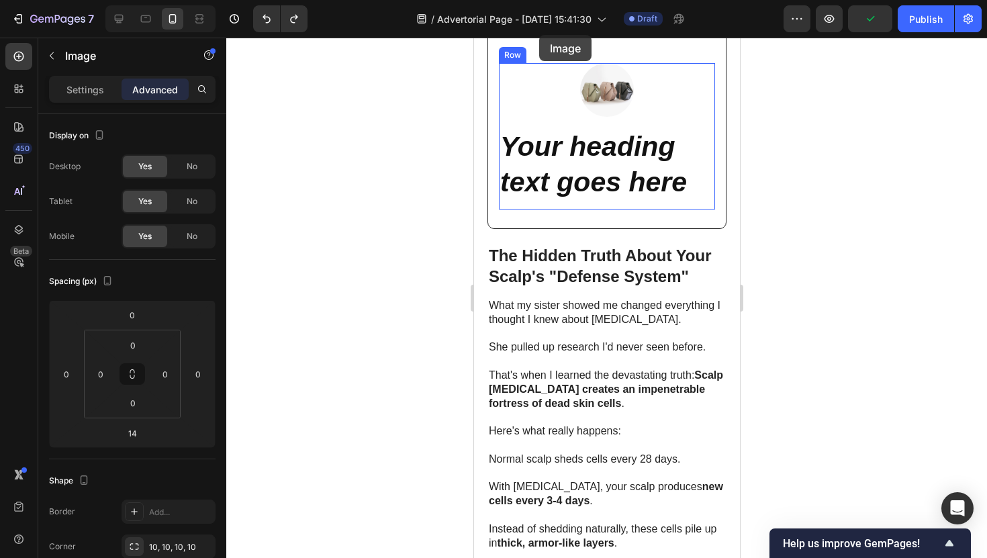
scroll to position [2424, 0]
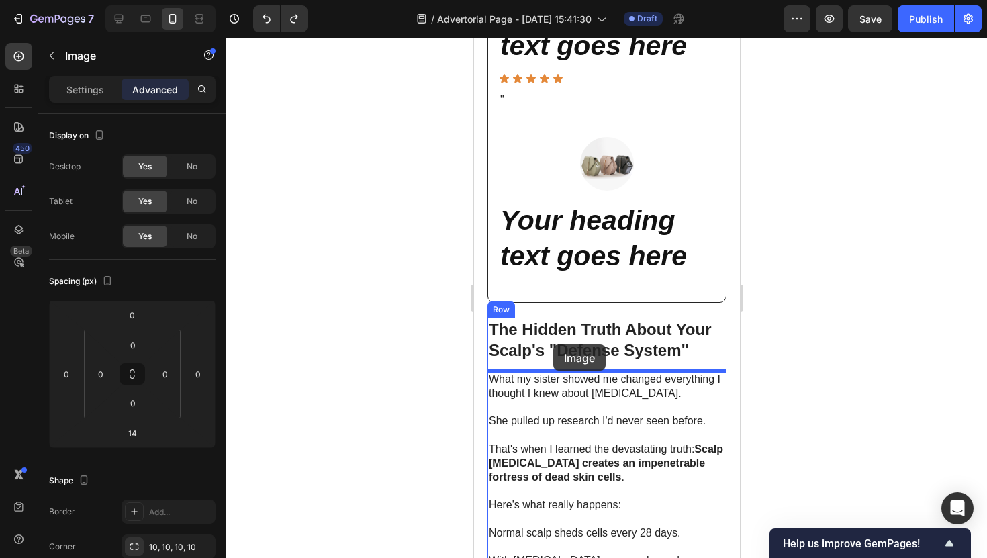
drag, startPoint x: 534, startPoint y: 327, endPoint x: 553, endPoint y: 345, distance: 25.7
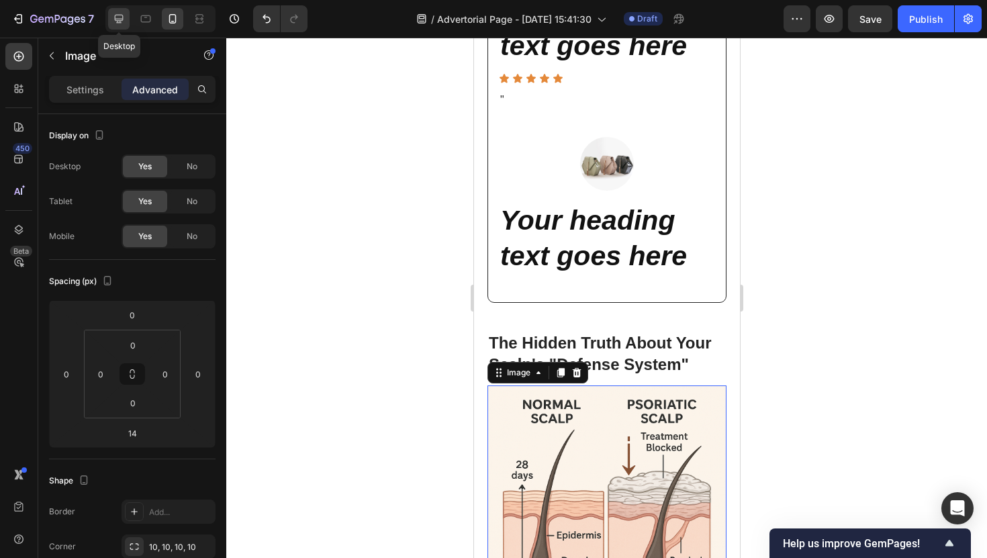
click at [121, 28] on div at bounding box center [118, 18] width 21 height 21
type input "16"
type input "24"
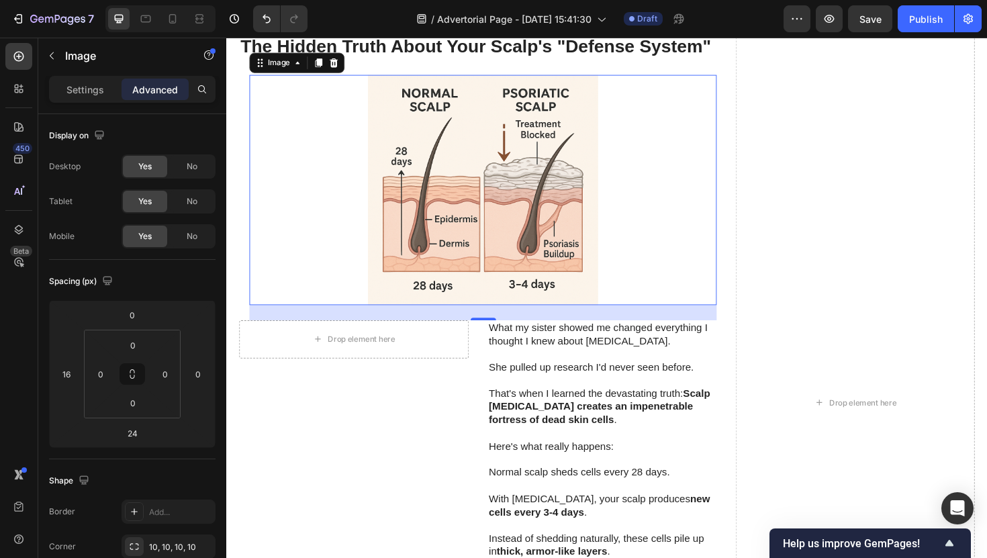
scroll to position [1795, 0]
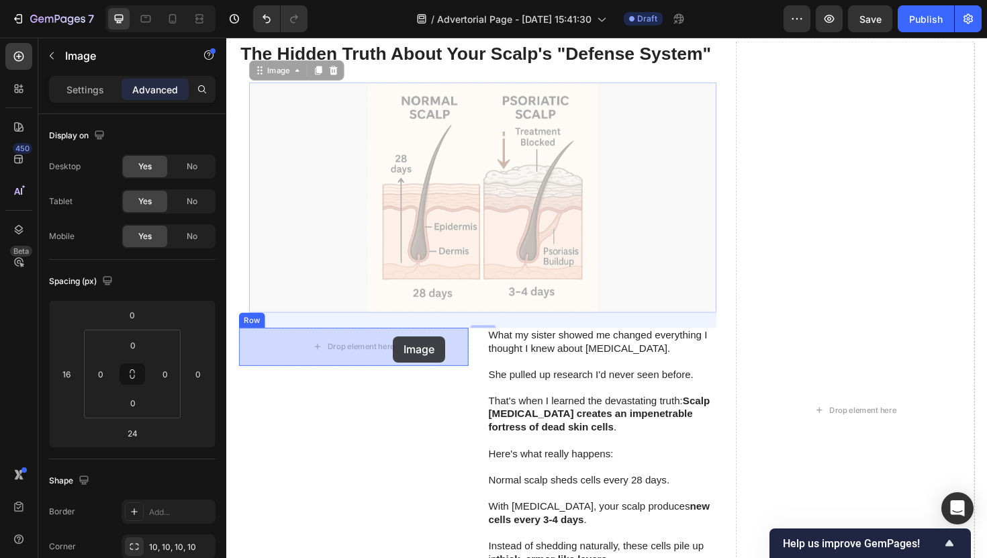
drag, startPoint x: 504, startPoint y: 238, endPoint x: 403, endPoint y: 354, distance: 154.2
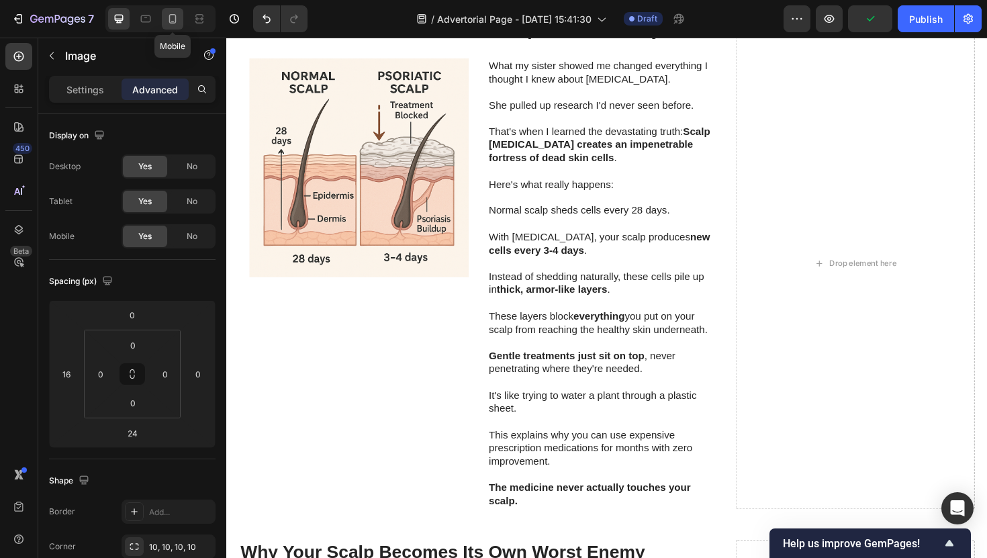
click at [166, 29] on div at bounding box center [172, 18] width 21 height 21
type input "0"
type input "14"
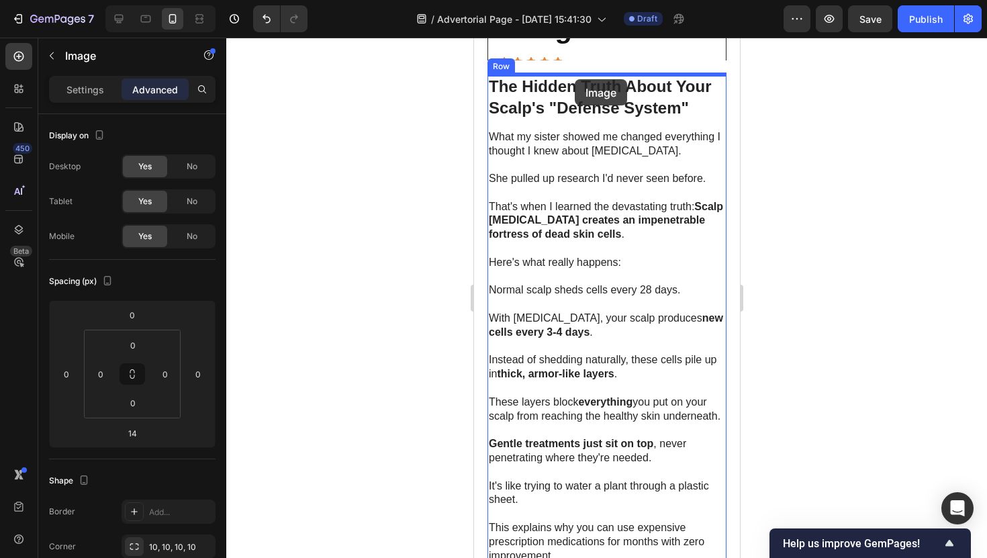
scroll to position [1735, 0]
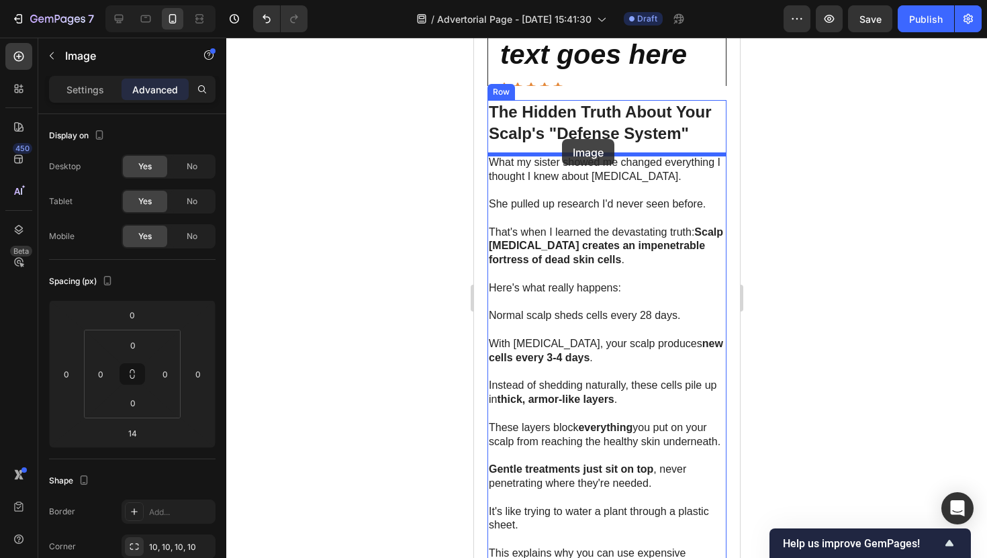
drag, startPoint x: 584, startPoint y: 476, endPoint x: 561, endPoint y: 139, distance: 337.9
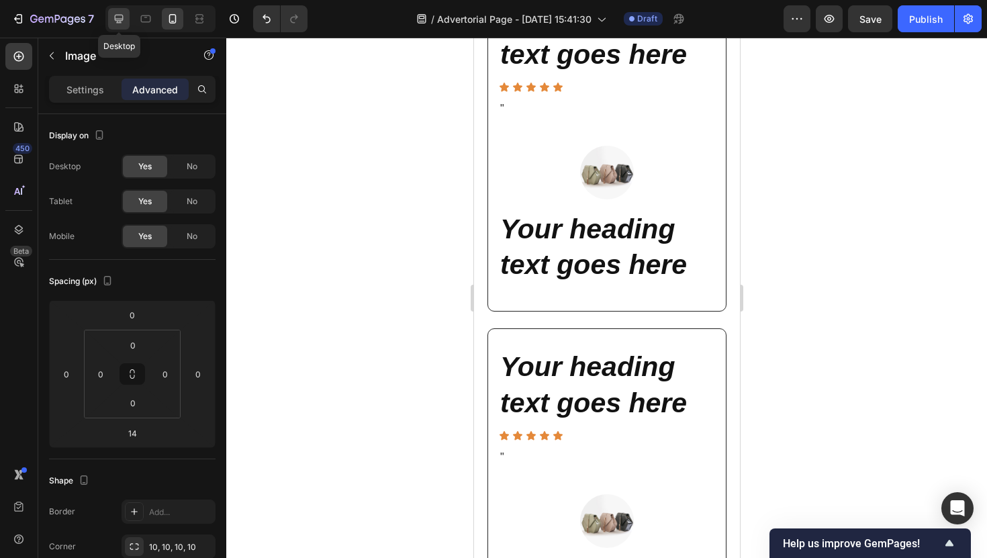
click at [122, 26] on div at bounding box center [118, 18] width 21 height 21
type input "16"
type input "24"
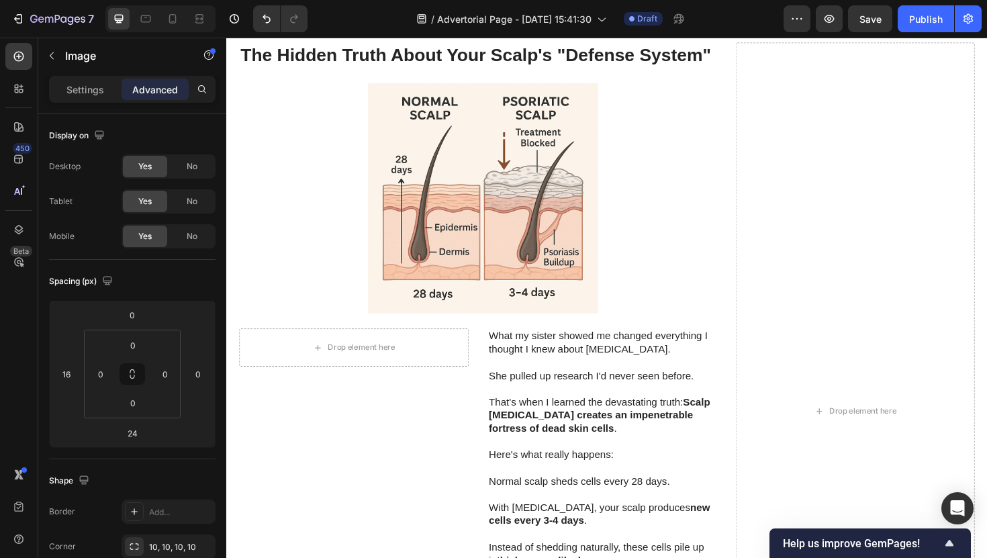
scroll to position [1692, 0]
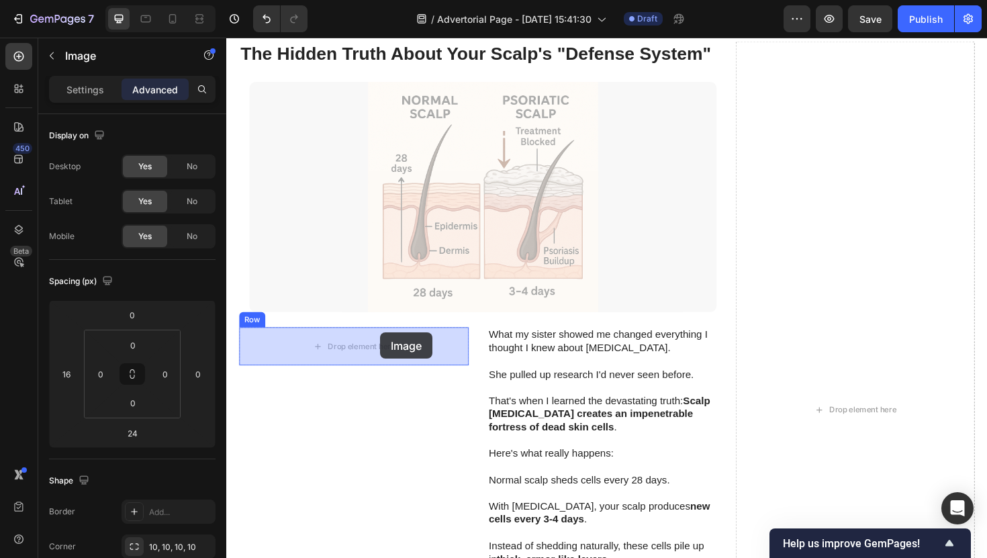
drag, startPoint x: 432, startPoint y: 259, endPoint x: 392, endPoint y: 347, distance: 96.2
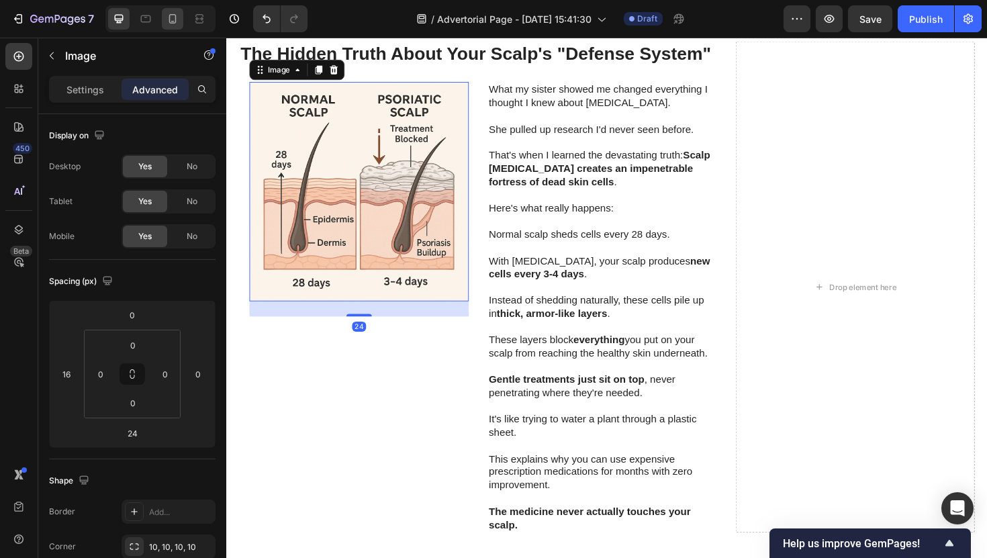
click at [162, 18] on div at bounding box center [172, 18] width 21 height 21
type input "0"
type input "14"
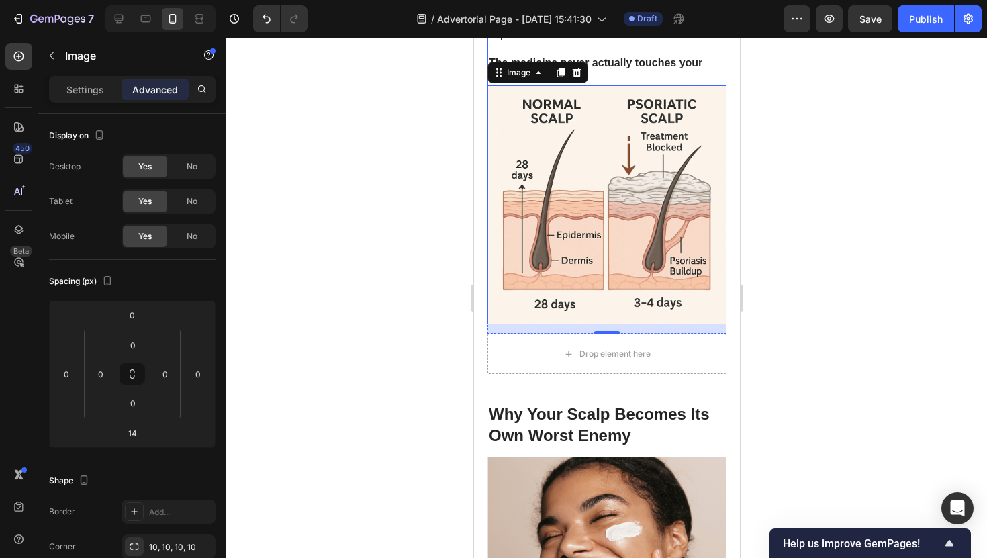
scroll to position [2179, 0]
click at [778, 202] on div at bounding box center [606, 298] width 761 height 520
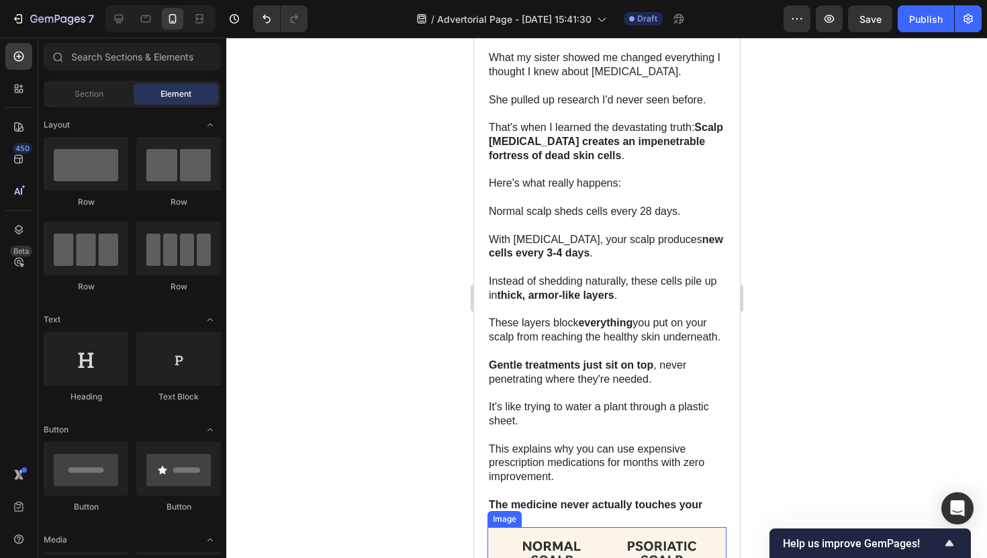
scroll to position [1733, 0]
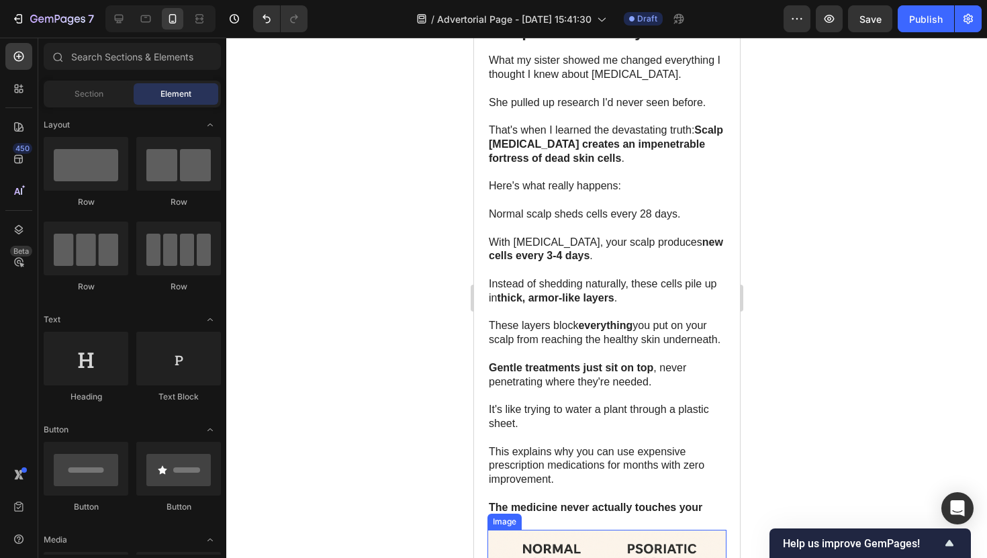
click at [609, 198] on p at bounding box center [606, 200] width 236 height 14
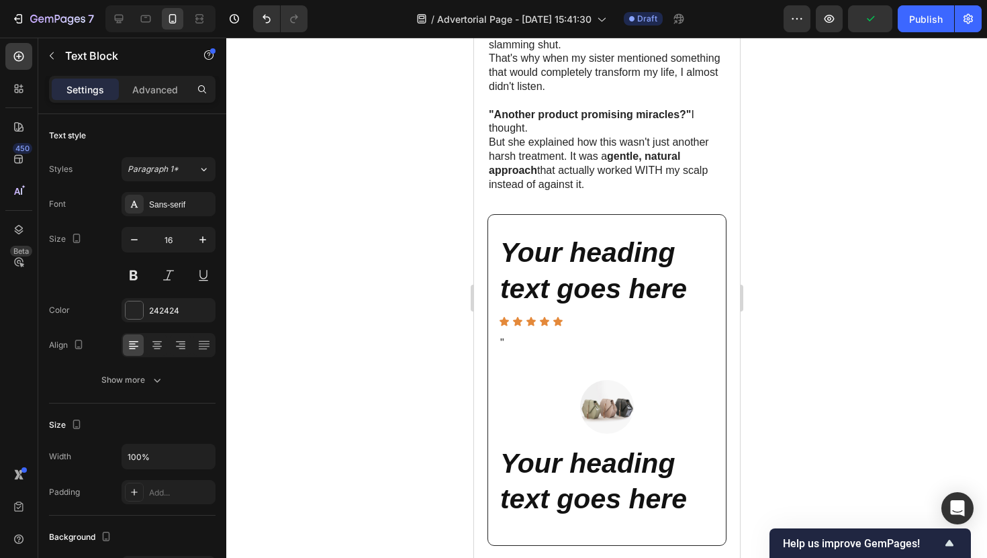
scroll to position [1491, 0]
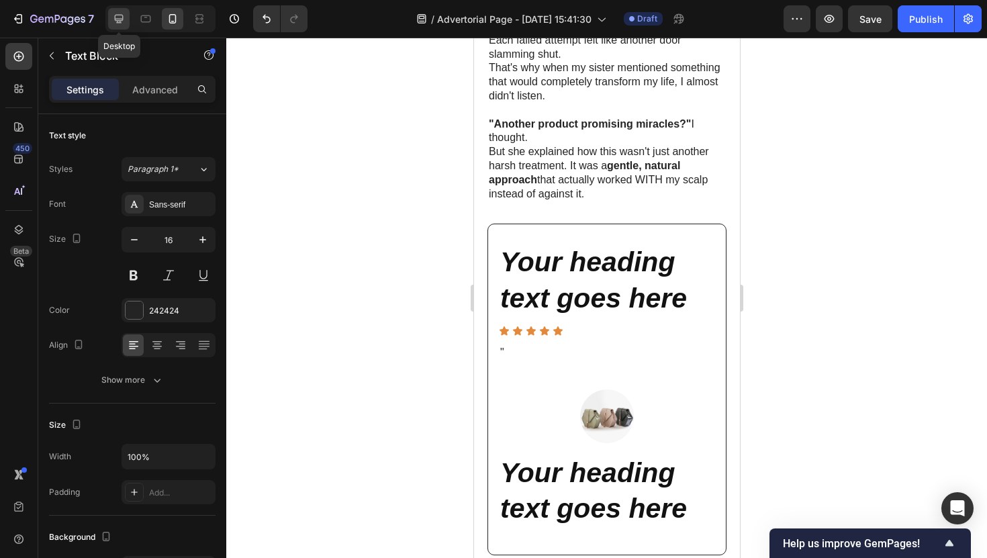
click at [126, 21] on div at bounding box center [118, 18] width 21 height 21
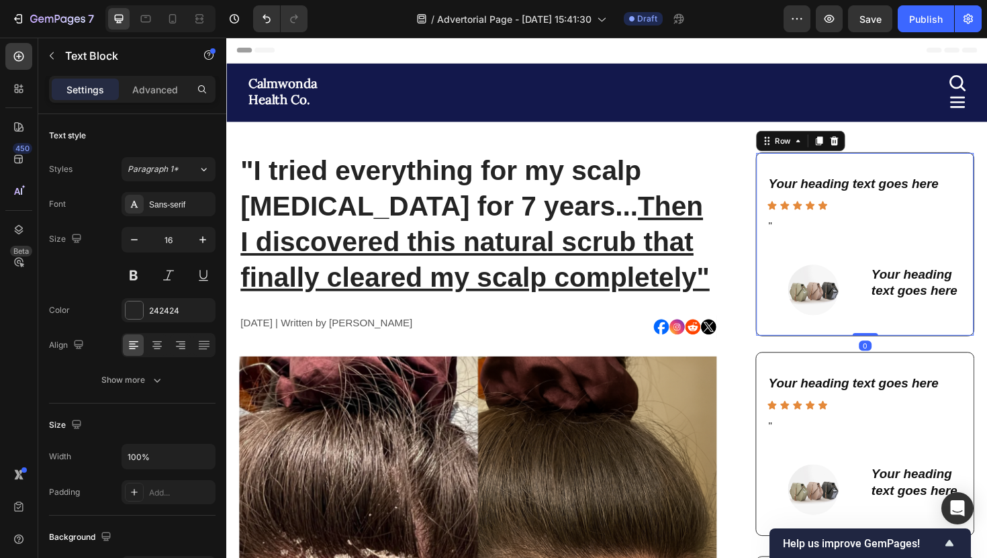
click at [787, 177] on div "Your heading text goes here Heading Icon Icon Icon Icon Icon Icon List " Text B…" at bounding box center [903, 256] width 232 height 195
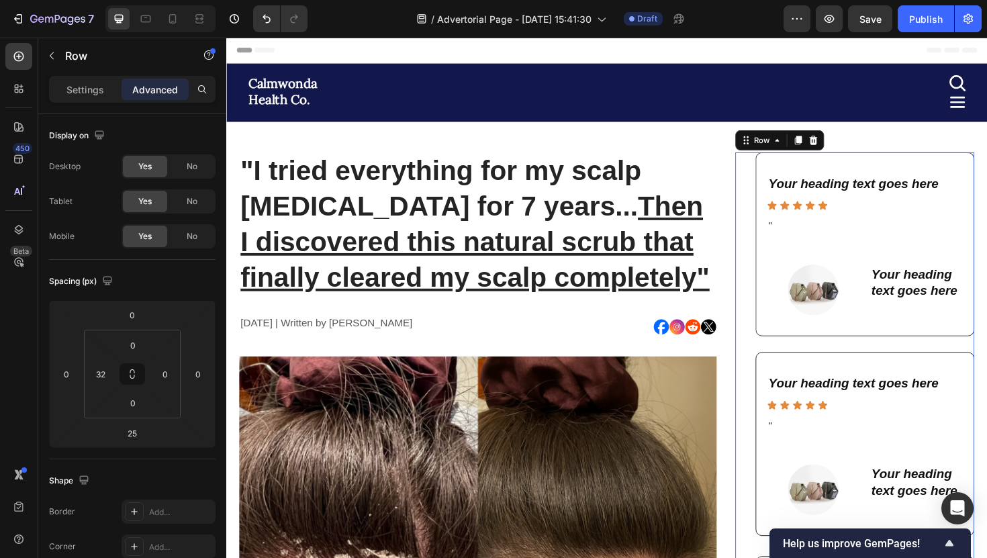
click at [777, 176] on div "Your heading text goes here Heading Icon Icon Icon Icon Icon Icon List " Text B…" at bounding box center [892, 256] width 253 height 195
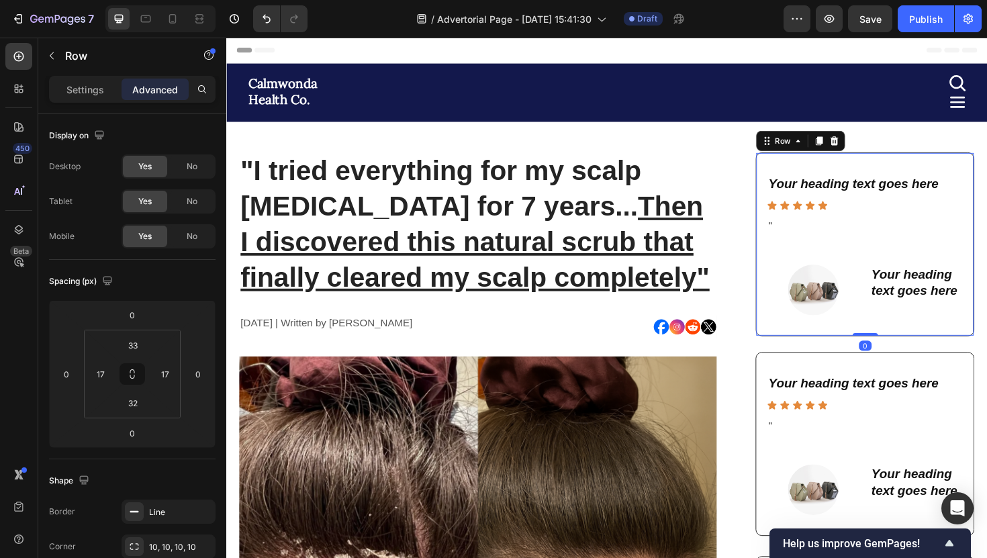
click at [794, 177] on div "Your heading text goes here Heading Icon Icon Icon Icon Icon Icon List " Text B…" at bounding box center [903, 256] width 232 height 195
click at [781, 177] on div "Your heading text goes here Heading Icon Icon Icon Icon Icon Icon List " Text B…" at bounding box center [892, 256] width 253 height 195
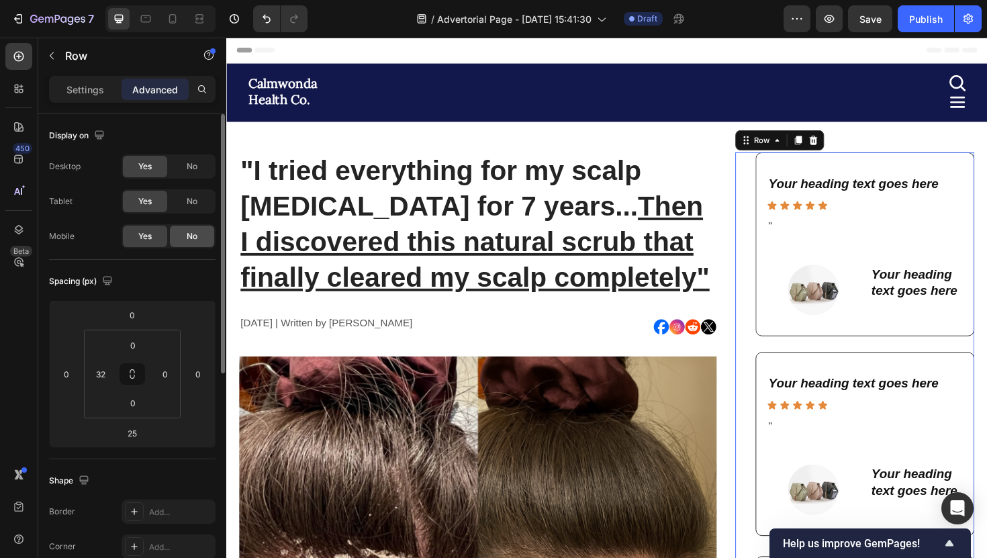
click at [192, 234] on span "No" at bounding box center [192, 236] width 11 height 12
click at [790, 173] on div "Your heading text goes here Heading Icon Icon Icon Icon Icon Icon List " Text B…" at bounding box center [903, 256] width 232 height 195
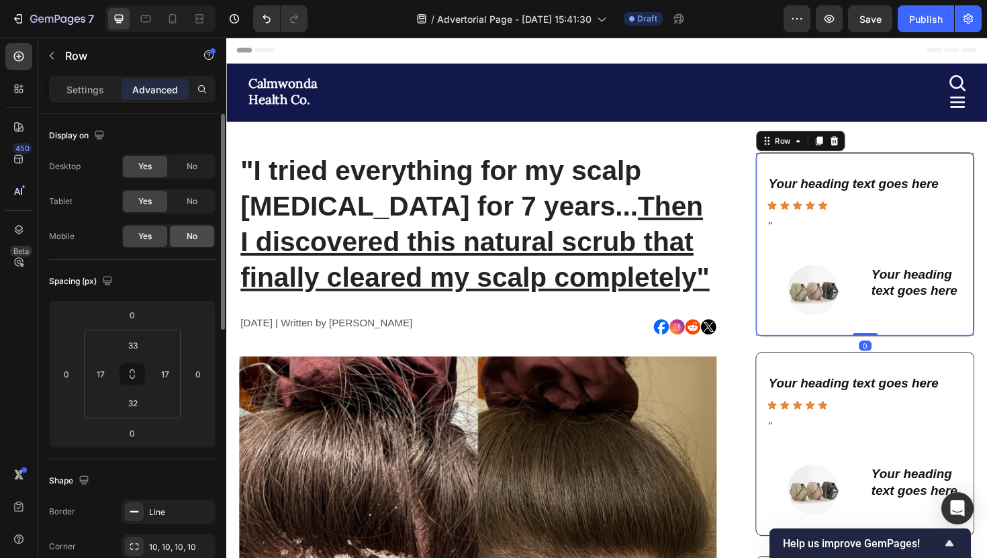
click at [179, 230] on div "No" at bounding box center [192, 236] width 44 height 21
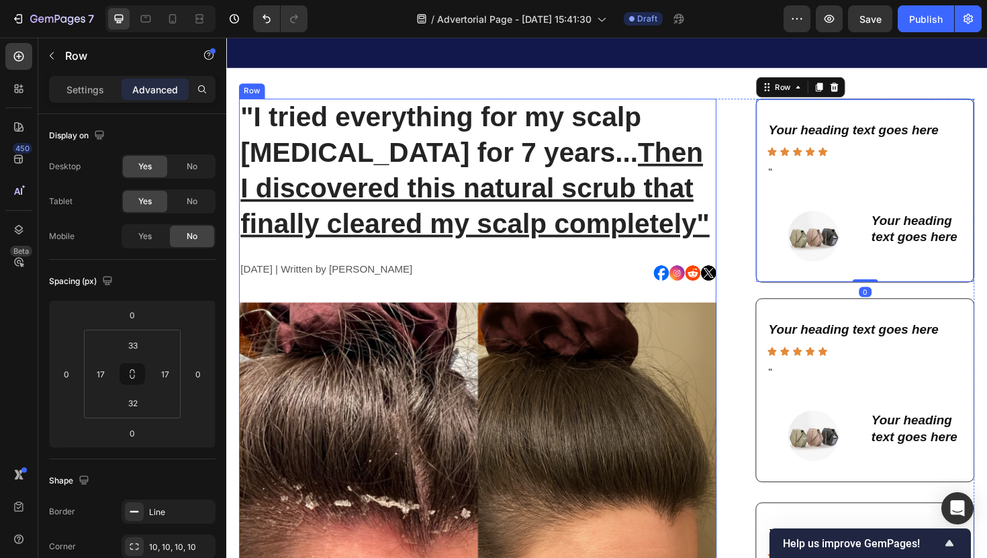
scroll to position [118, 0]
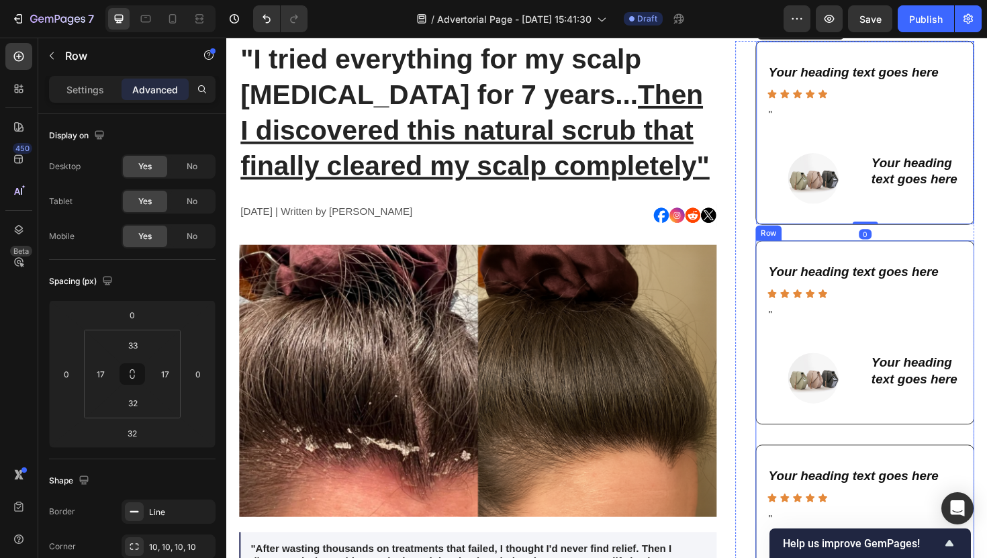
click at [789, 257] on div "Your heading text goes here Heading Icon Icon Icon Icon Icon Icon List " Text B…" at bounding box center [903, 350] width 232 height 195
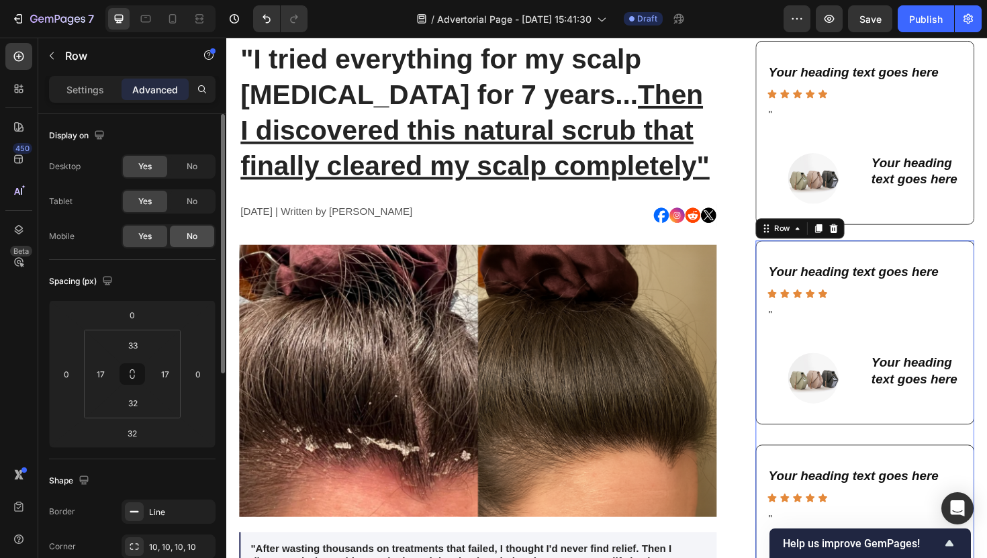
click at [201, 235] on div "No" at bounding box center [192, 236] width 44 height 21
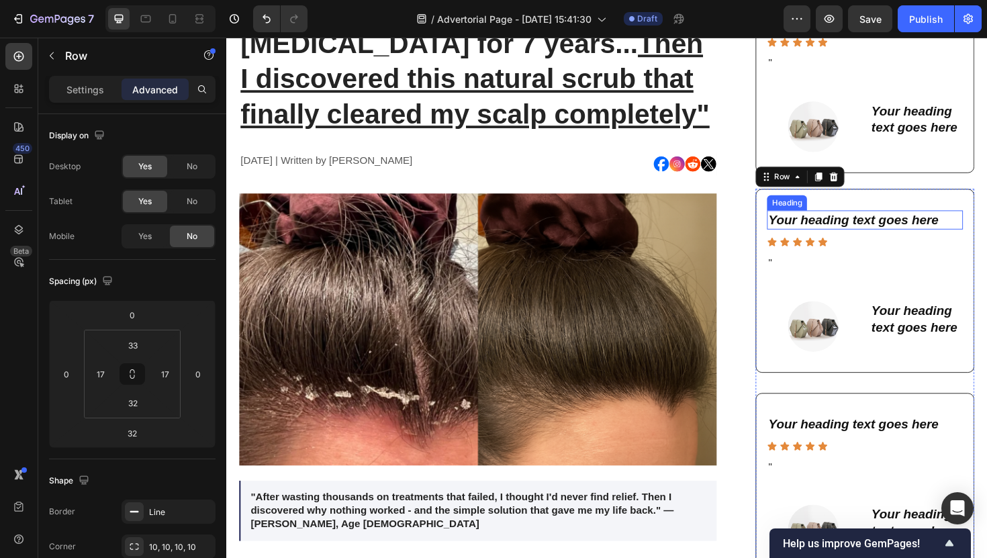
scroll to position [240, 0]
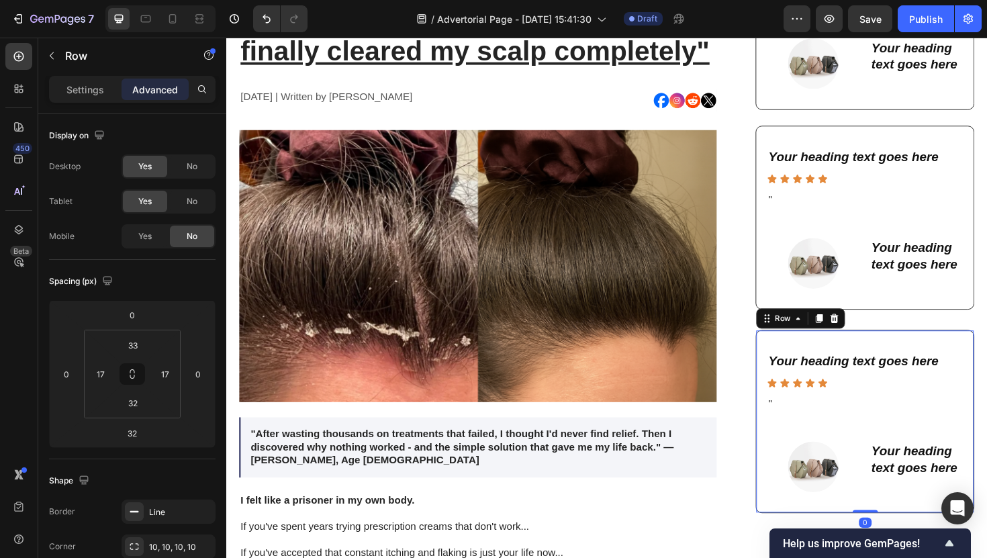
click at [800, 358] on div "Your heading text goes here Heading Icon Icon Icon Icon Icon Icon List " Text B…" at bounding box center [903, 444] width 232 height 195
click at [190, 227] on div "No" at bounding box center [192, 236] width 44 height 21
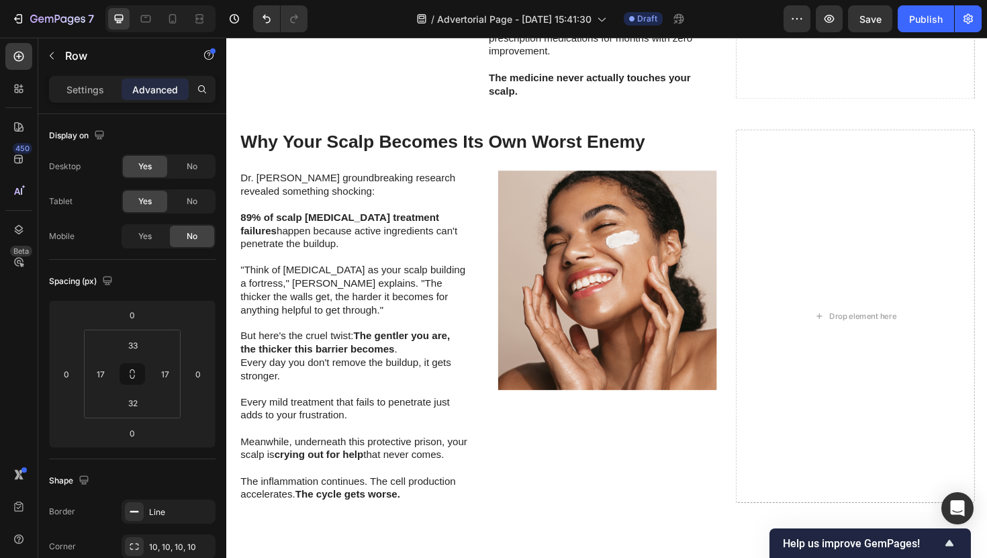
scroll to position [2167, 0]
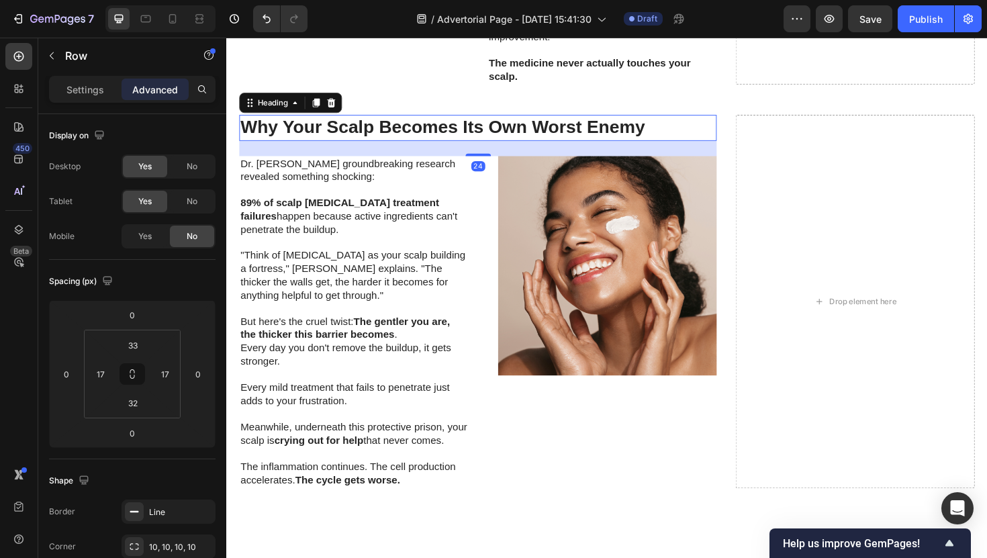
click at [467, 136] on h2 "Why Your Scalp Becomes Its Own Worst Enemy" at bounding box center [493, 133] width 506 height 27
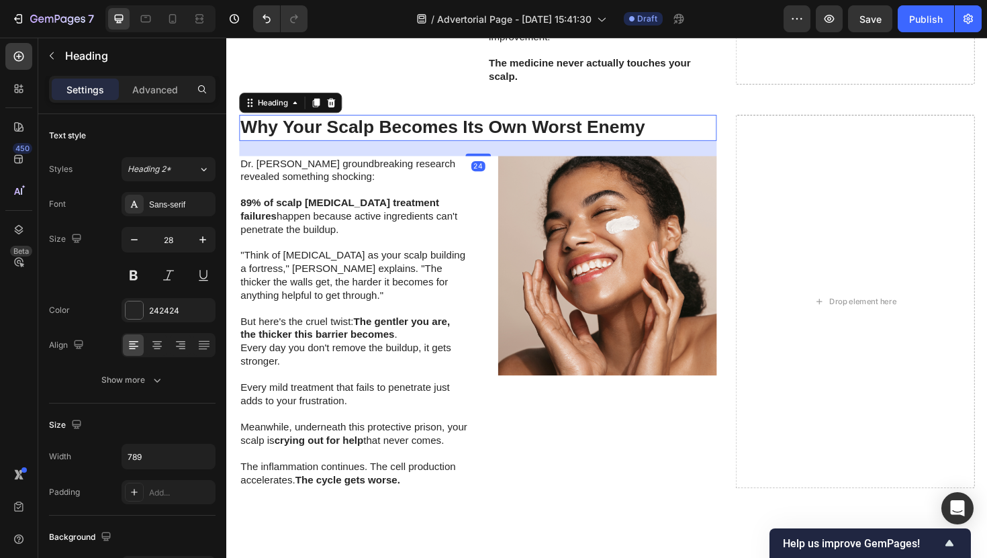
click at [467, 136] on h2 "Why Your Scalp Becomes Its Own Worst Enemy" at bounding box center [493, 133] width 506 height 27
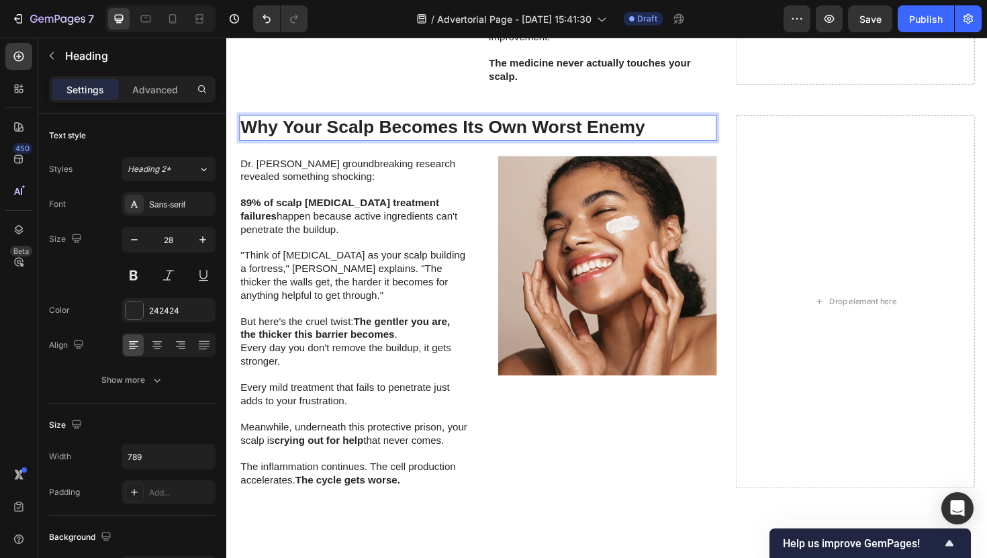
click at [467, 136] on p "Why Your Scalp Becomes Its Own Worst Enemy" at bounding box center [492, 133] width 503 height 24
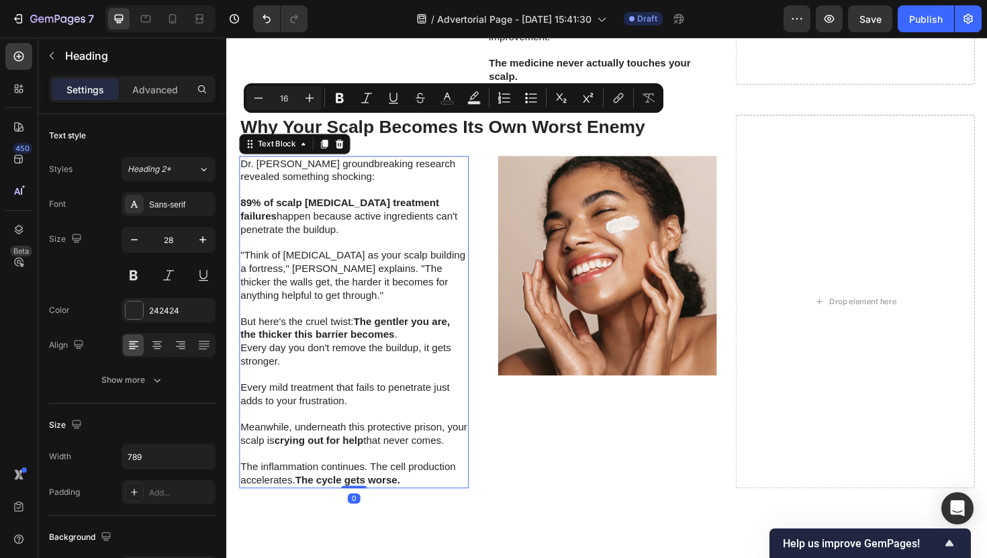
click at [332, 201] on p at bounding box center [361, 199] width 240 height 14
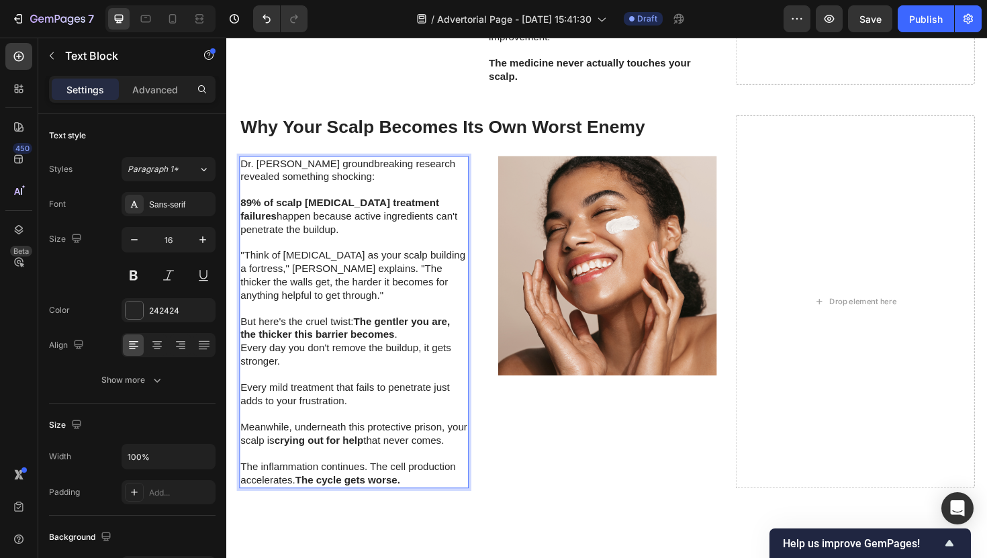
click at [397, 479] on p "Rich Text Editor. Editing area: main" at bounding box center [361, 478] width 240 height 14
click at [414, 502] on p "The inflammation continues. The cell production accelerates. The cycle gets wor…" at bounding box center [361, 500] width 240 height 28
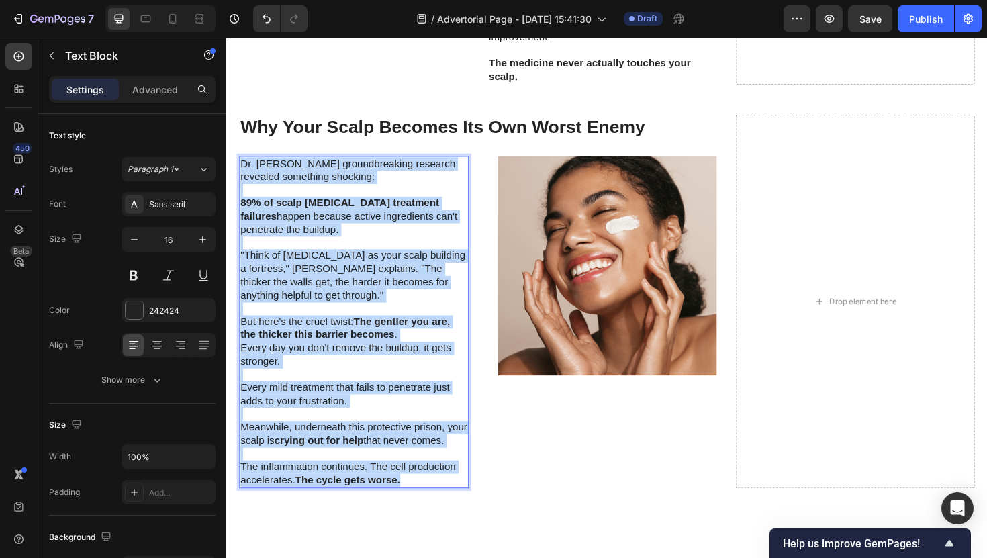
drag, startPoint x: 414, startPoint y: 502, endPoint x: 240, endPoint y: 176, distance: 369.2
click at [240, 176] on div "Dr. Sarah Chen's groundbreaking research revealed something shocking: 89% of sc…" at bounding box center [361, 339] width 243 height 352
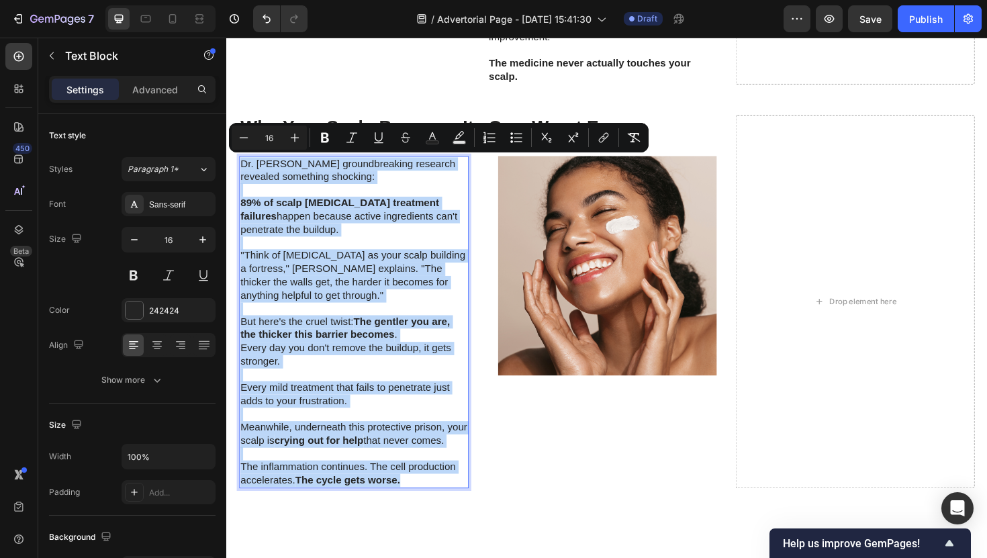
copy div "Dr. Sarah Chen's groundbreaking research revealed something shocking: 89% of sc…"
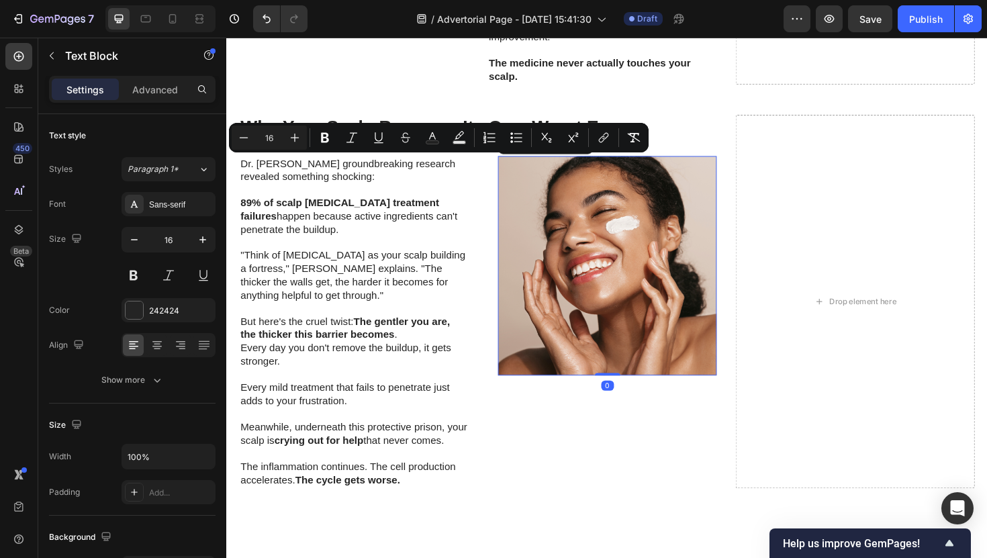
click at [540, 248] on img at bounding box center [630, 279] width 232 height 232
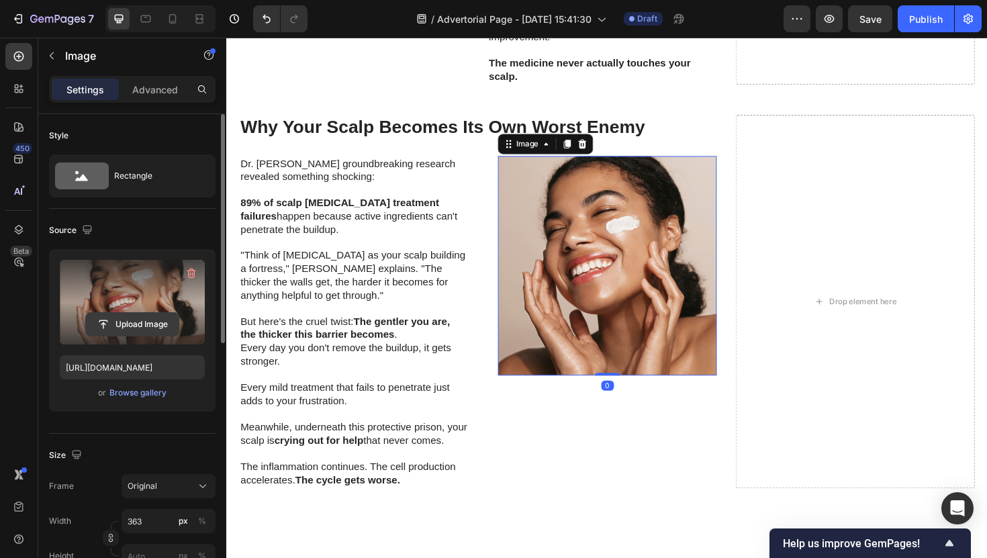
click at [113, 331] on input "file" at bounding box center [132, 324] width 93 height 23
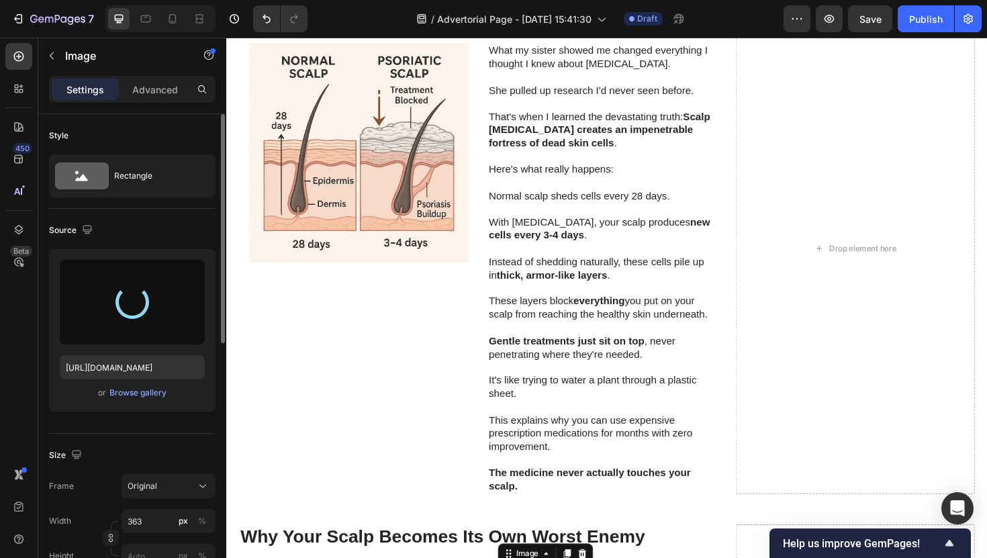
type input "https://cdn.shopify.com/s/files/1/0952/2102/3049/files/gempages_575005679476015…"
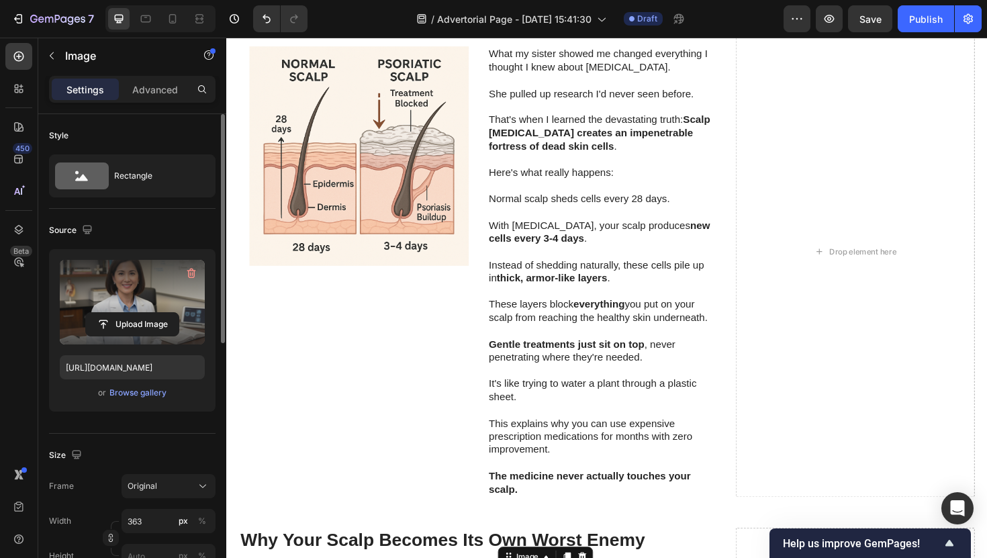
scroll to position [1728, 0]
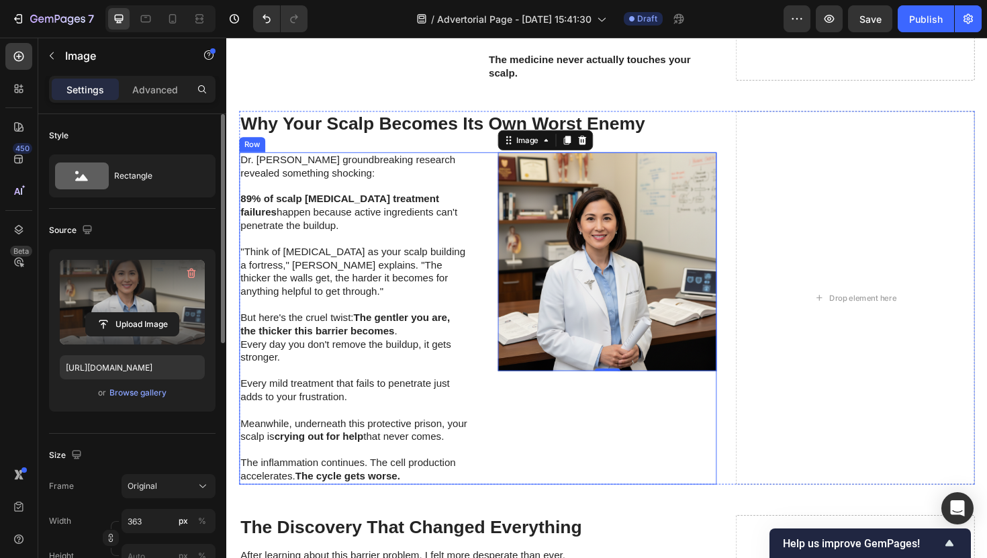
click at [683, 427] on div "Image 0" at bounding box center [624, 335] width 243 height 352
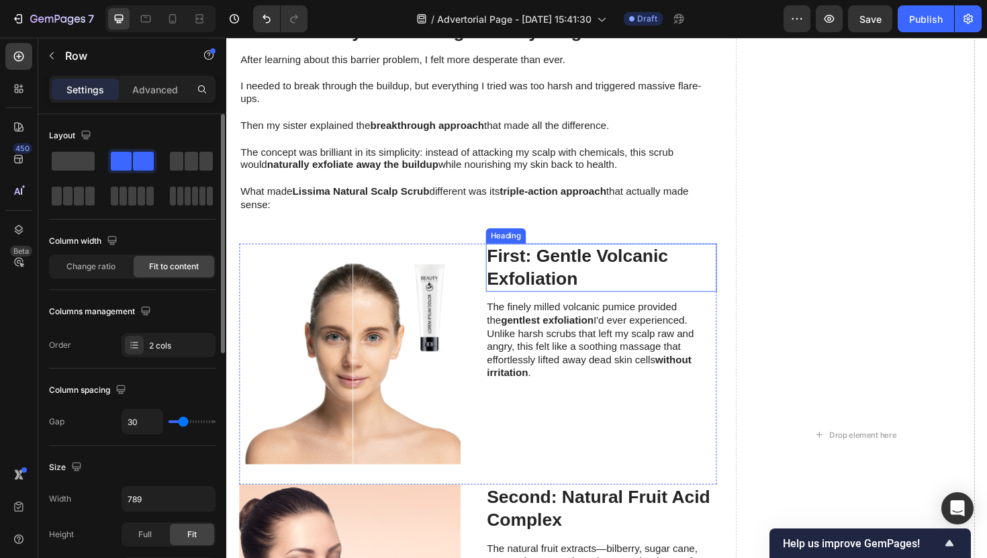
scroll to position [2708, 0]
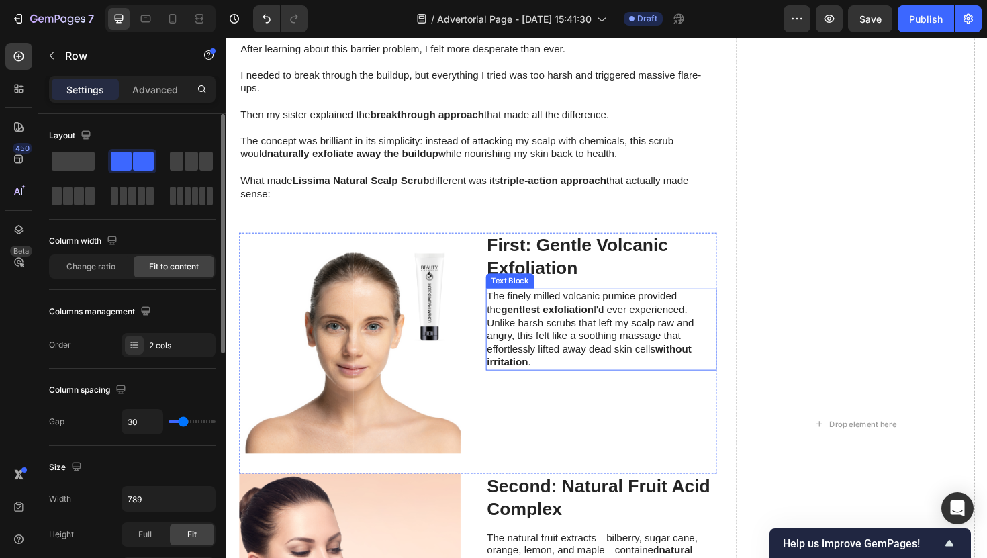
click at [592, 330] on strong "gentlest exfoliation" at bounding box center [566, 325] width 98 height 11
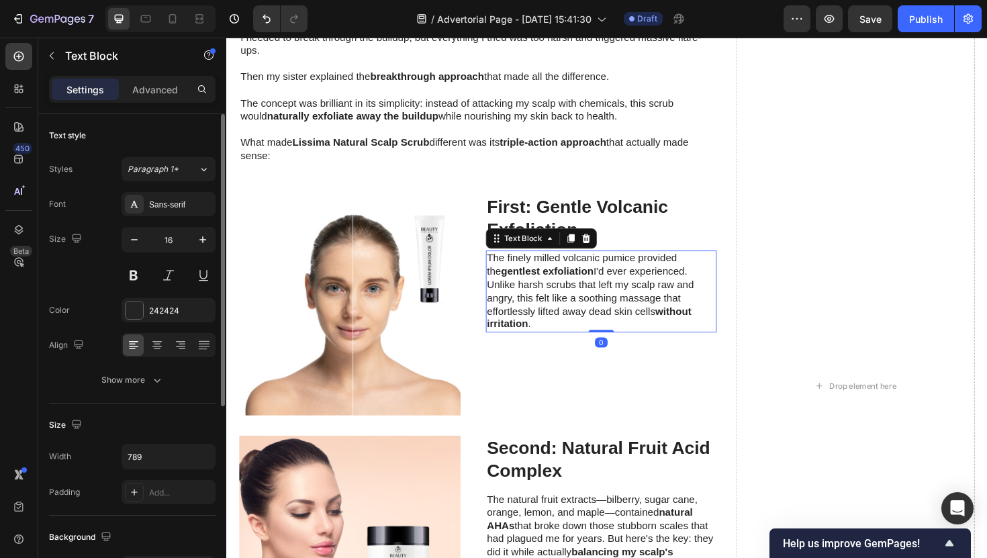
scroll to position [2749, 0]
click at [596, 273] on p "The finely milled volcanic pumice provided the gentlest exfoliation I'd ever ex…" at bounding box center [623, 306] width 242 height 84
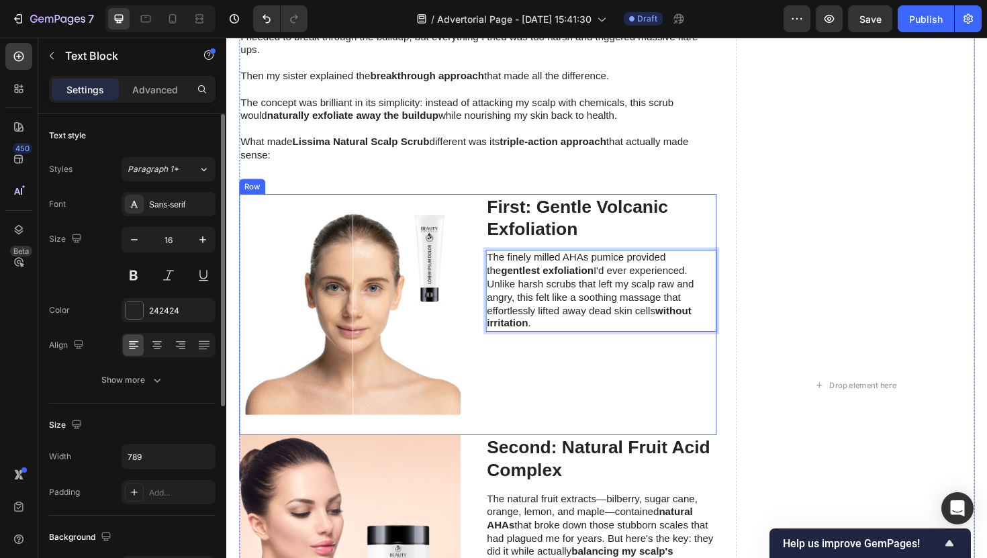
click at [635, 270] on p "The finely milled AHAs pumice provided the gentlest exfoliation I'd ever experi…" at bounding box center [623, 306] width 242 height 84
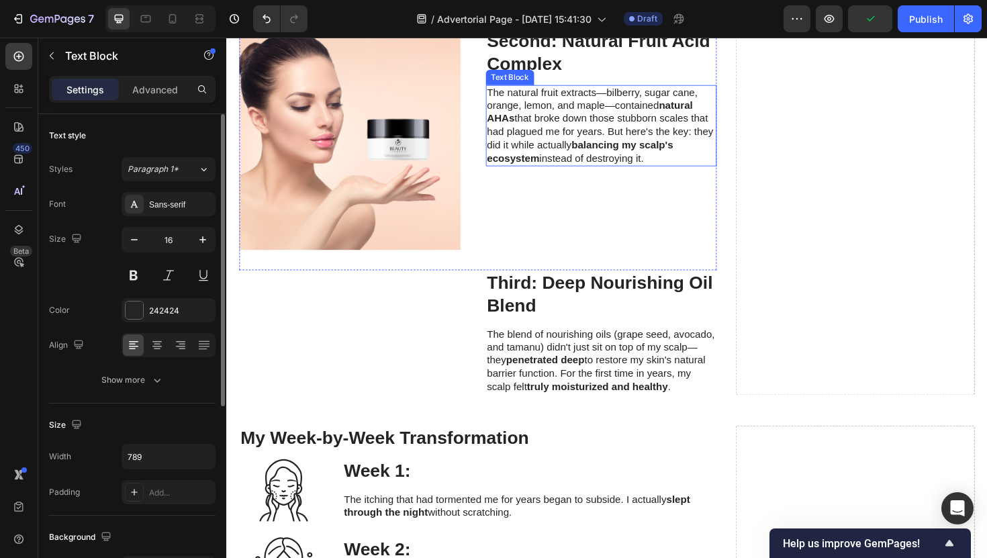
scroll to position [3180, 0]
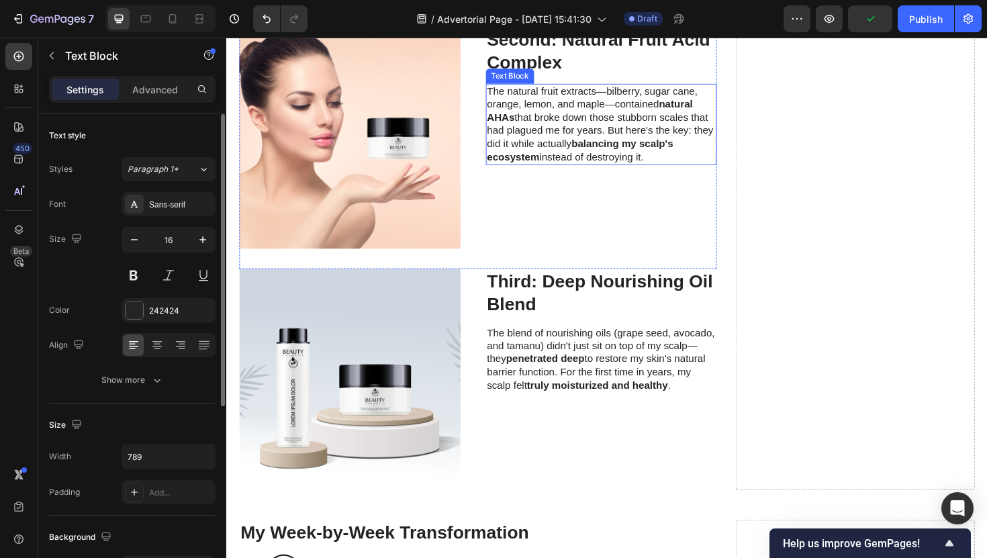
click at [641, 373] on p "The blend of nourishing oils (grape seed, avocado, and tamanu) didn't just sit …" at bounding box center [623, 379] width 242 height 70
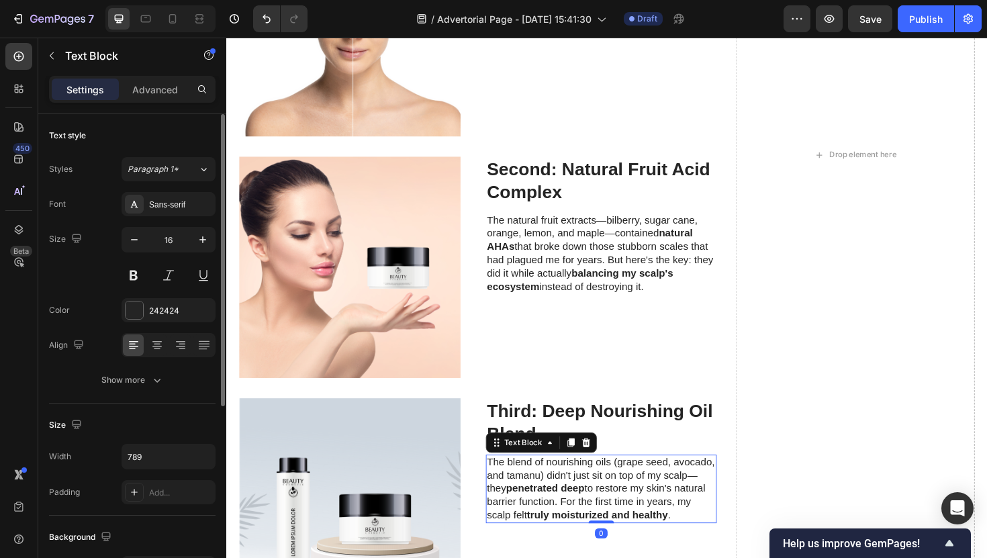
scroll to position [3040, 0]
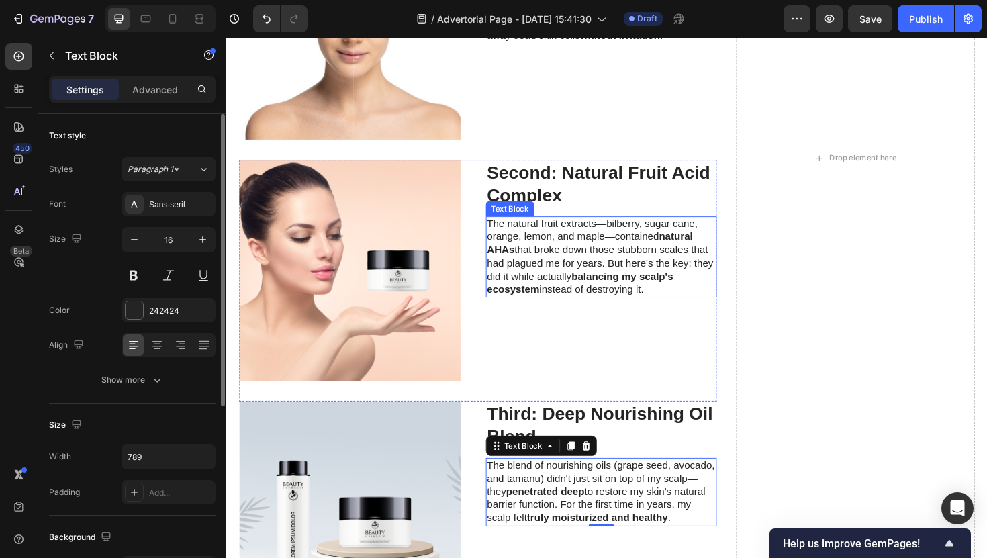
click at [631, 291] on strong "balancing my scalp's ecosystem" at bounding box center [600, 298] width 197 height 26
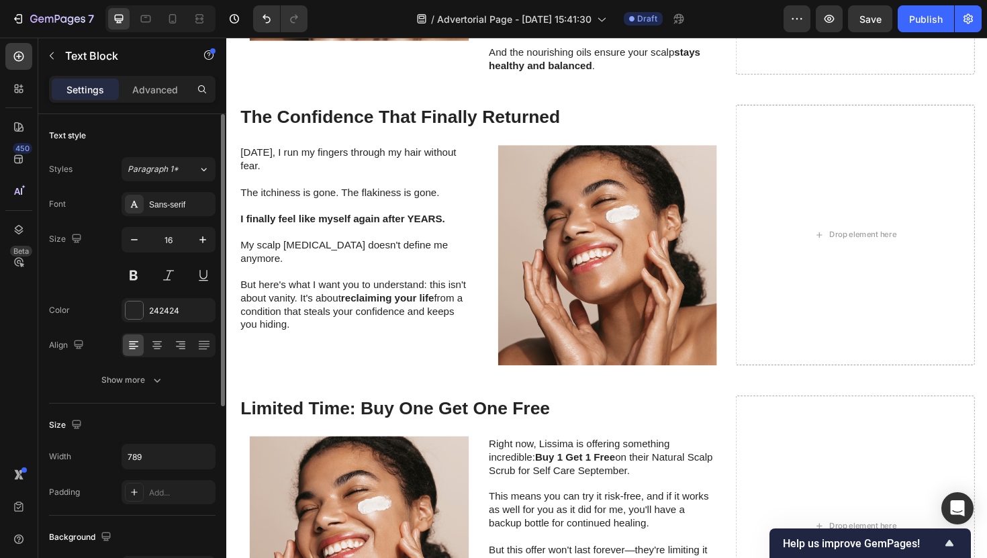
scroll to position [4346, 0]
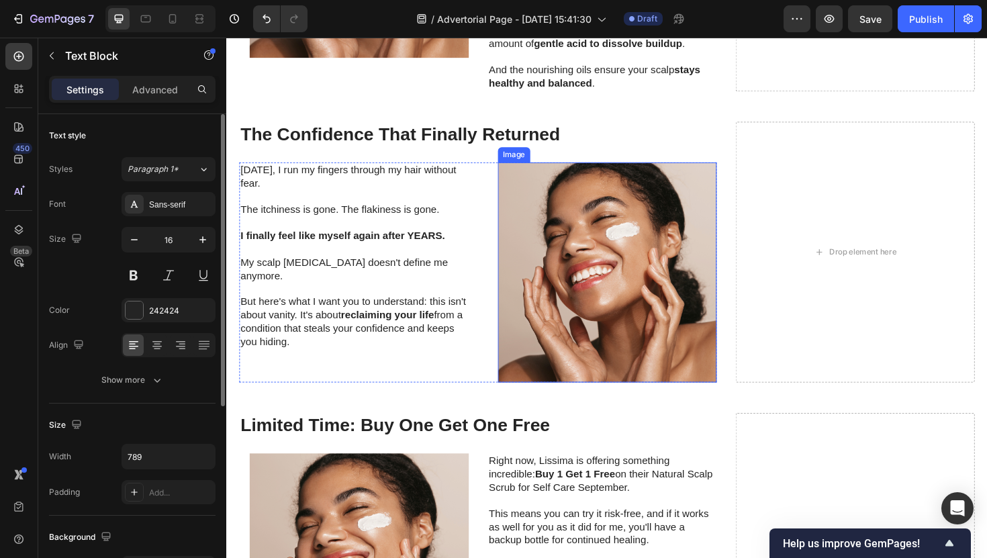
click at [607, 266] on img at bounding box center [630, 286] width 232 height 232
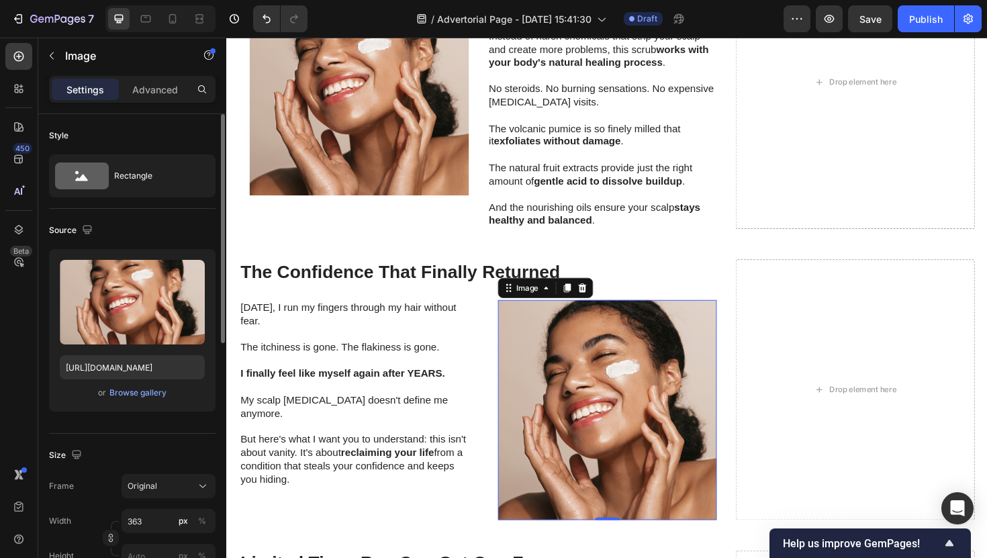
scroll to position [4188, 0]
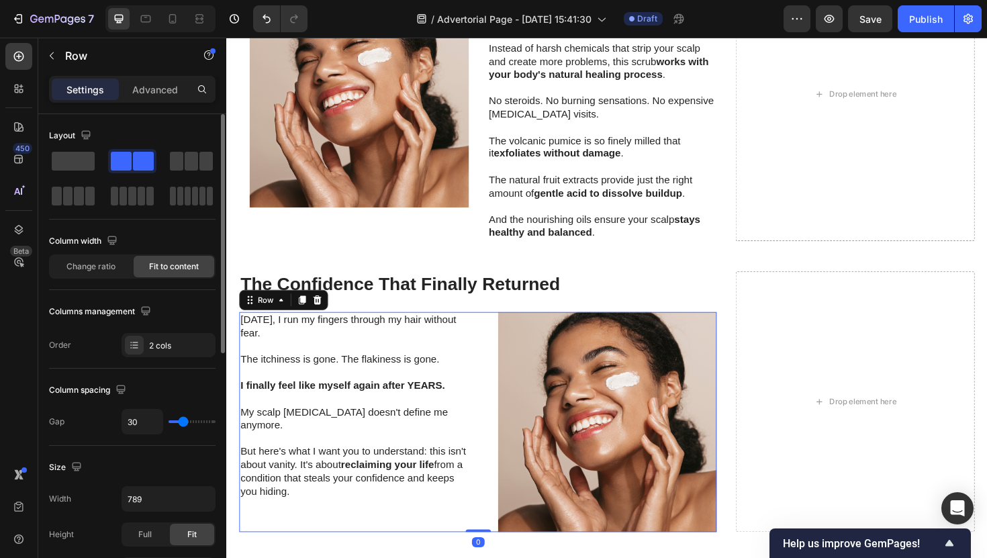
click at [487, 336] on div "Today, I run my fingers through my hair without fear. The itchiness is gone. Th…" at bounding box center [493, 444] width 506 height 232
click at [488, 327] on div "The Confidence That Finally Returned Heading Today, I run my fingers through my…" at bounding box center [493, 423] width 506 height 276
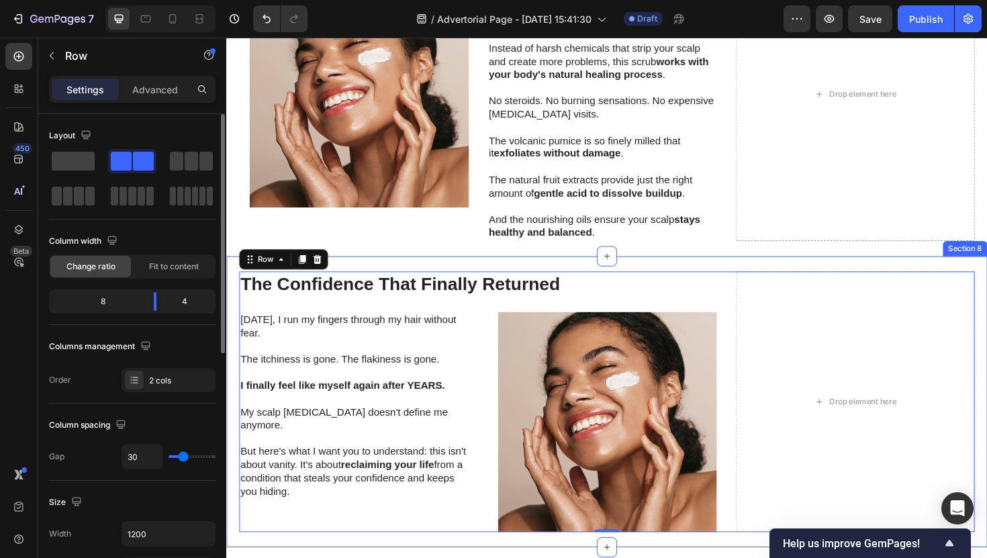
click at [483, 281] on div "The Confidence That Finally Returned Heading Today, I run my fingers through my…" at bounding box center [629, 423] width 806 height 308
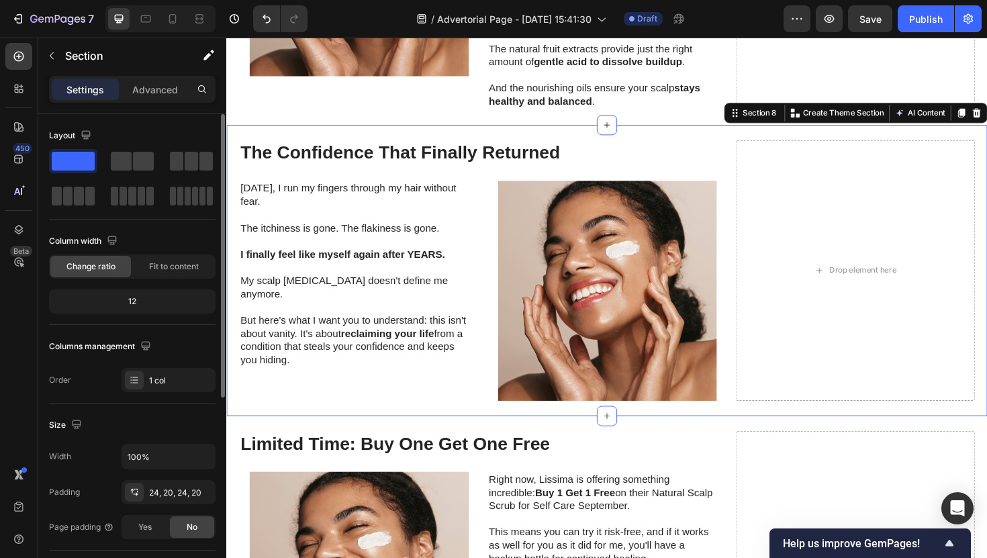
scroll to position [4315, 0]
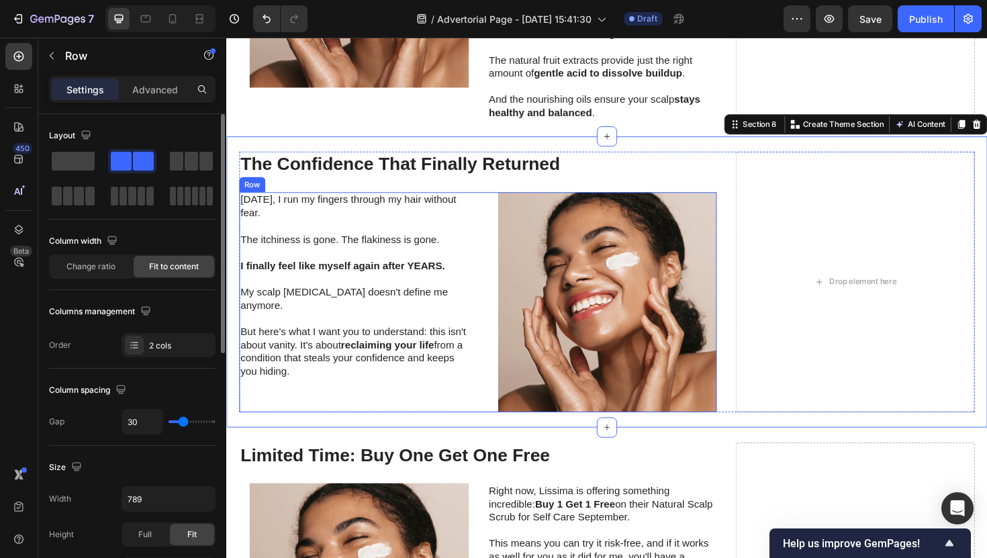
click at [488, 229] on div "Today, I run my fingers through my hair without fear. The itchiness is gone. Th…" at bounding box center [493, 317] width 506 height 232
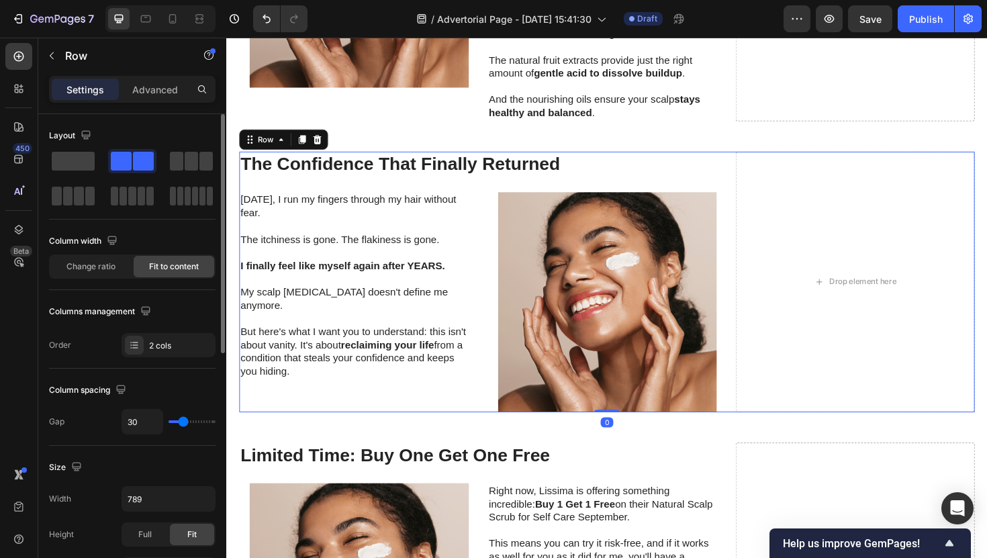
click at [487, 200] on div "The Confidence That Finally Returned Heading Today, I run my fingers through my…" at bounding box center [493, 296] width 506 height 276
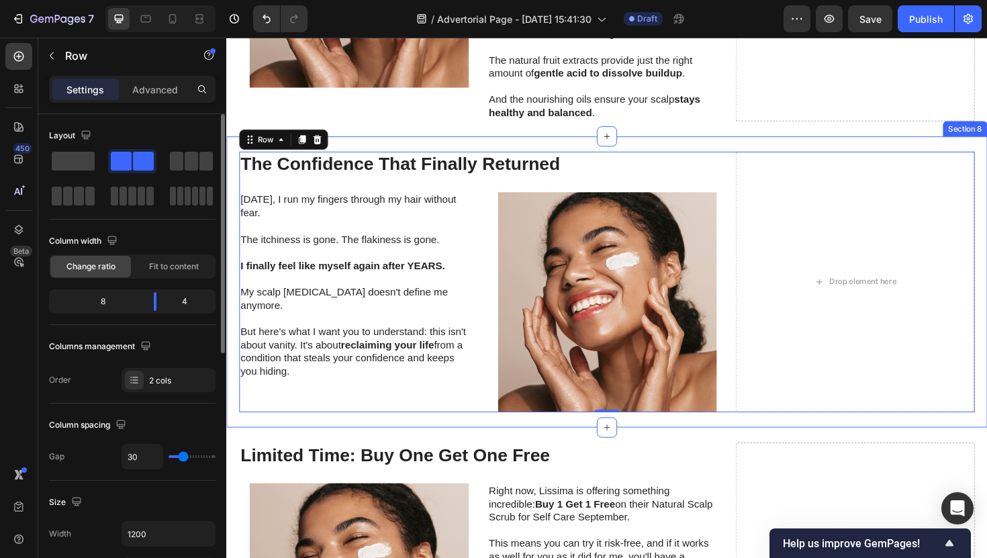
click at [496, 153] on div "The Confidence That Finally Returned Heading Today, I run my fingers through my…" at bounding box center [629, 296] width 806 height 308
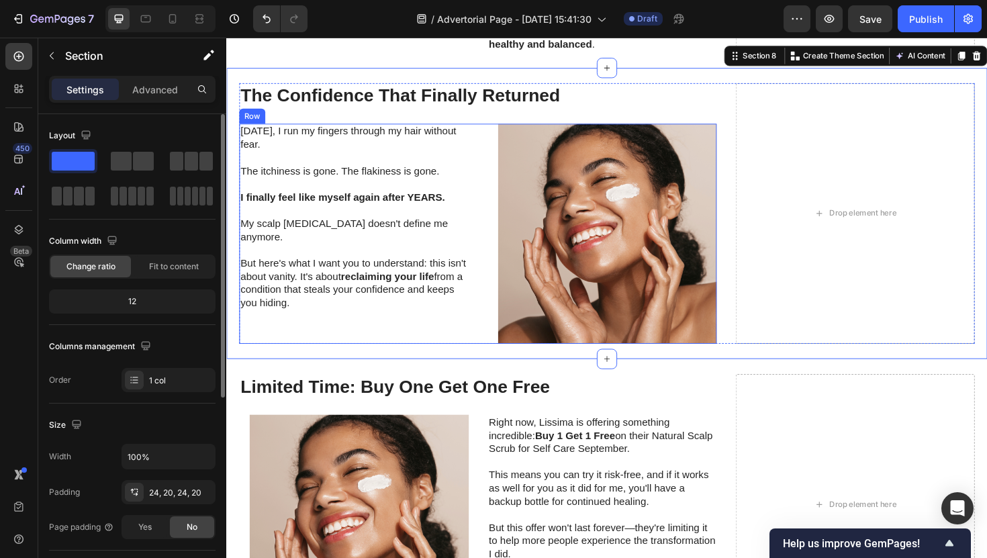
scroll to position [4393, 0]
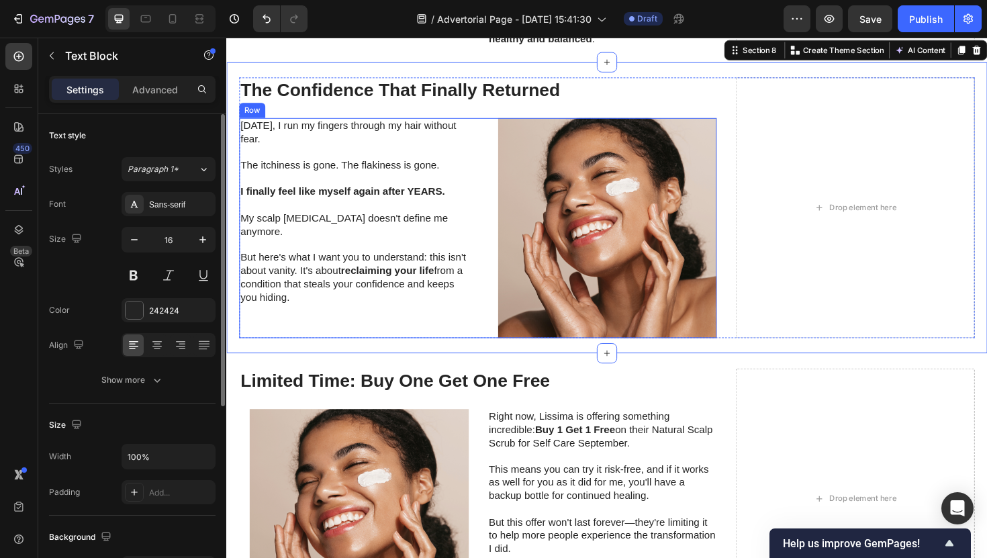
click at [475, 206] on p "I finally feel like myself again after YEARS." at bounding box center [361, 201] width 240 height 14
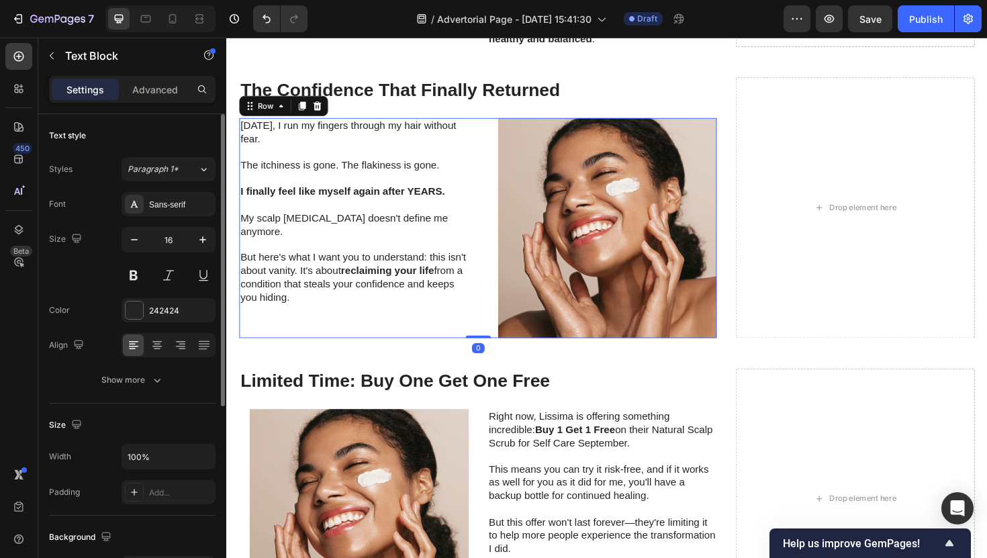
click at [506, 206] on div "Image" at bounding box center [624, 239] width 243 height 232
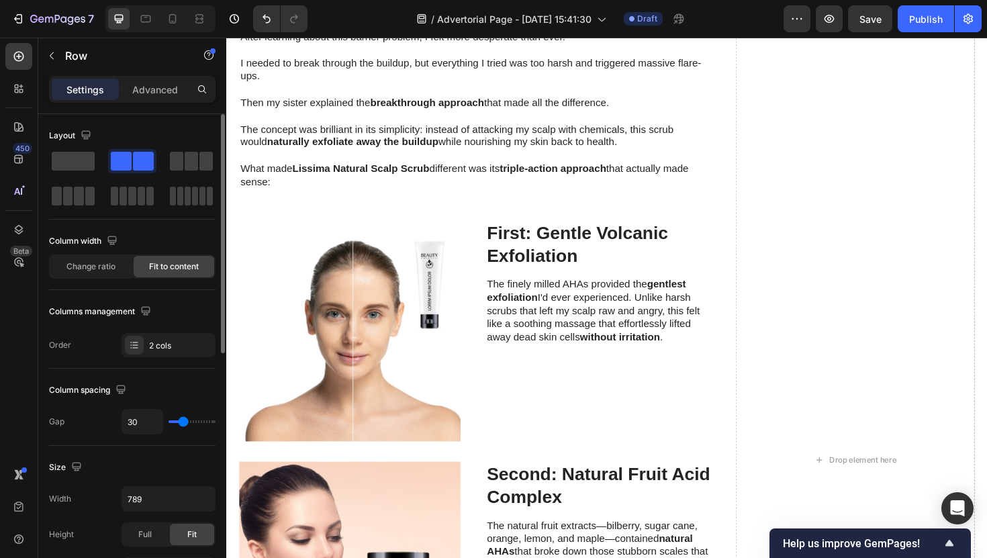
scroll to position [2349, 0]
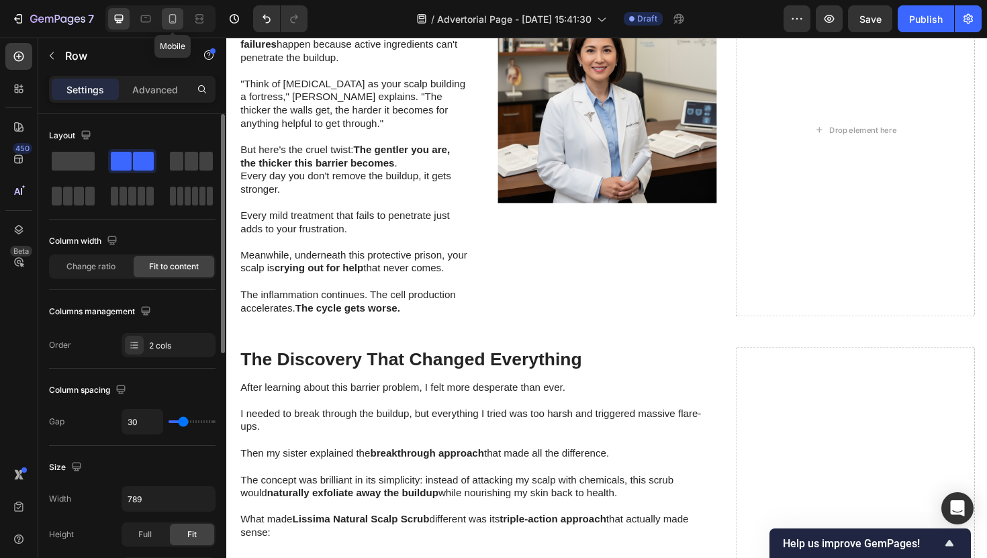
click at [177, 19] on icon at bounding box center [172, 18] width 13 height 13
type input "0"
type input "100%"
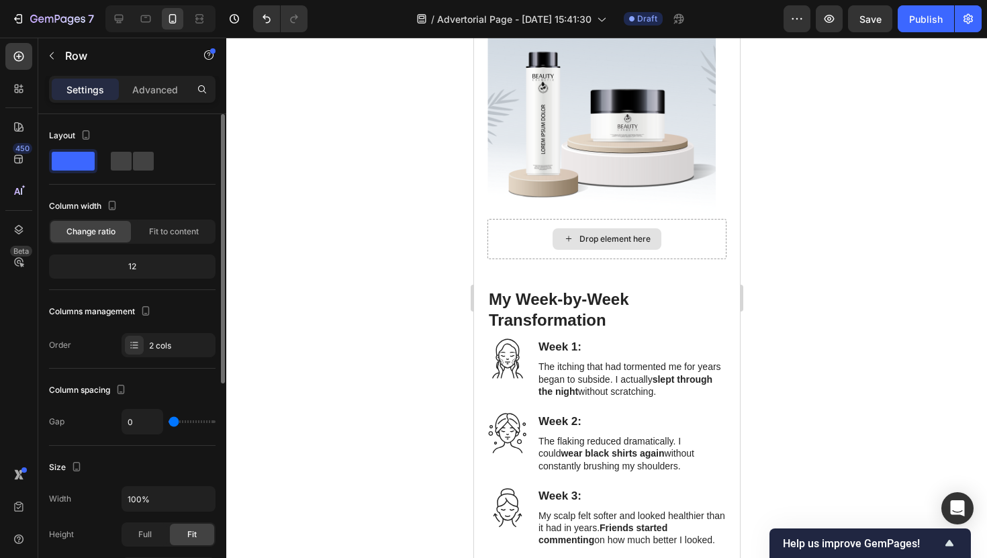
scroll to position [4519, 0]
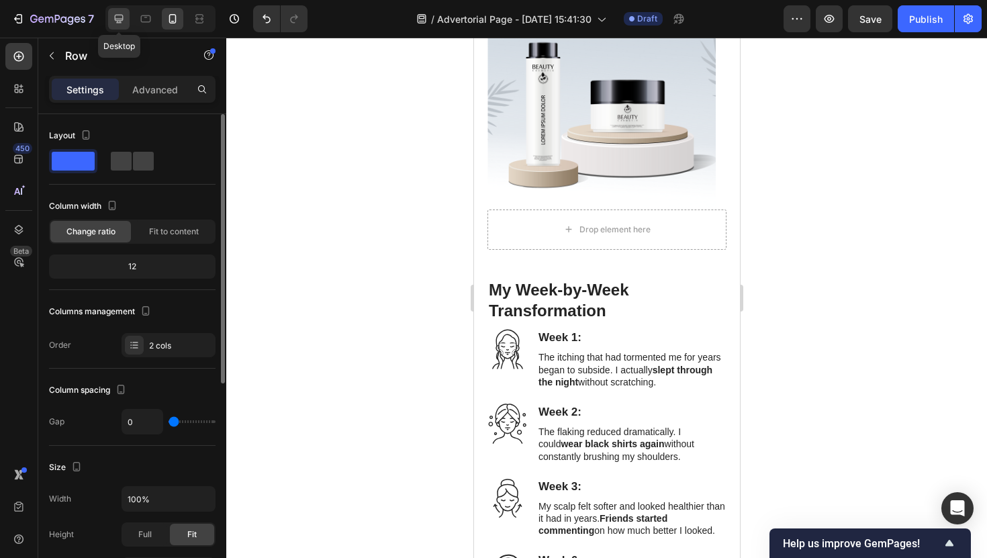
click at [124, 14] on icon at bounding box center [118, 18] width 13 height 13
type input "30"
type input "789"
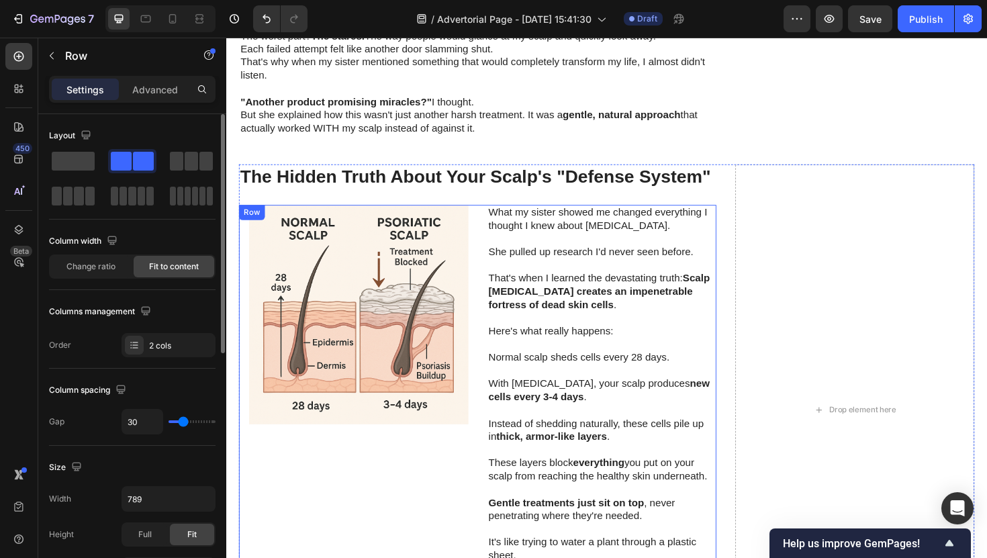
scroll to position [1528, 0]
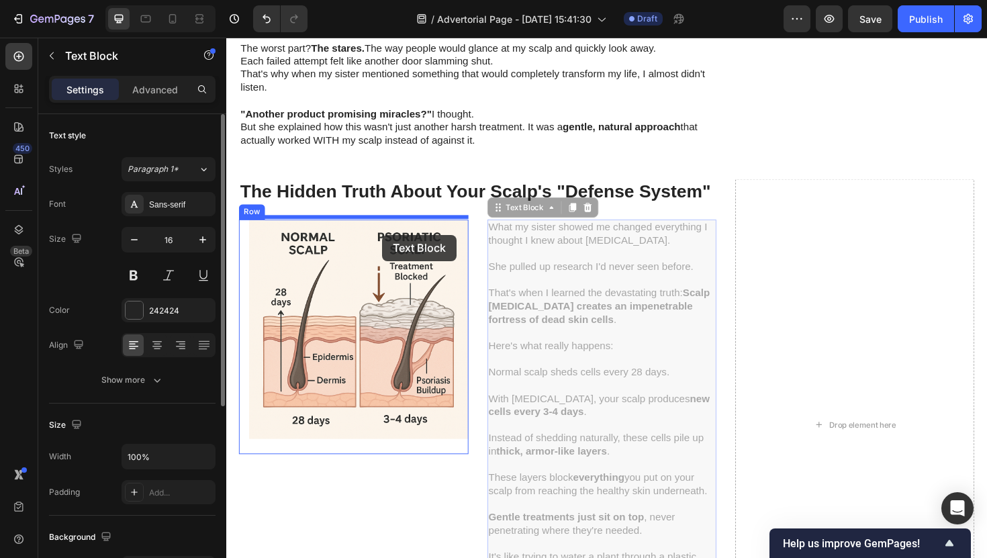
drag, startPoint x: 552, startPoint y: 314, endPoint x: 392, endPoint y: 246, distance: 174.2
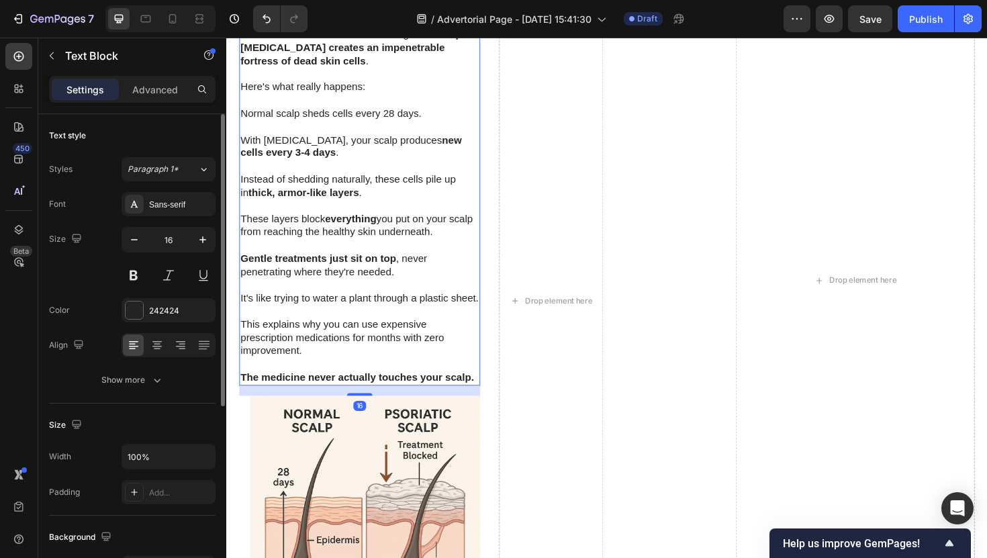
scroll to position [1834, 0]
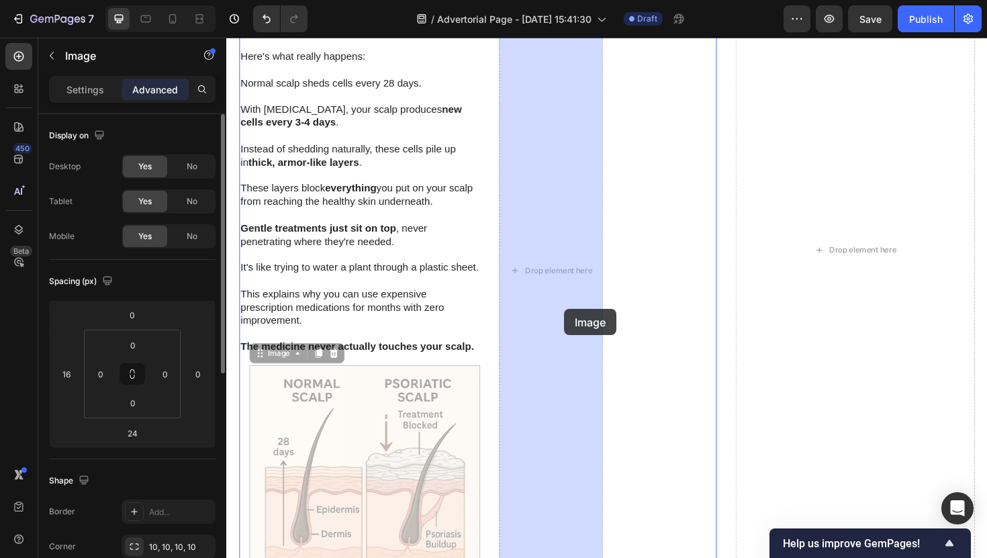
drag, startPoint x: 386, startPoint y: 437, endPoint x: 584, endPoint y: 322, distance: 229.0
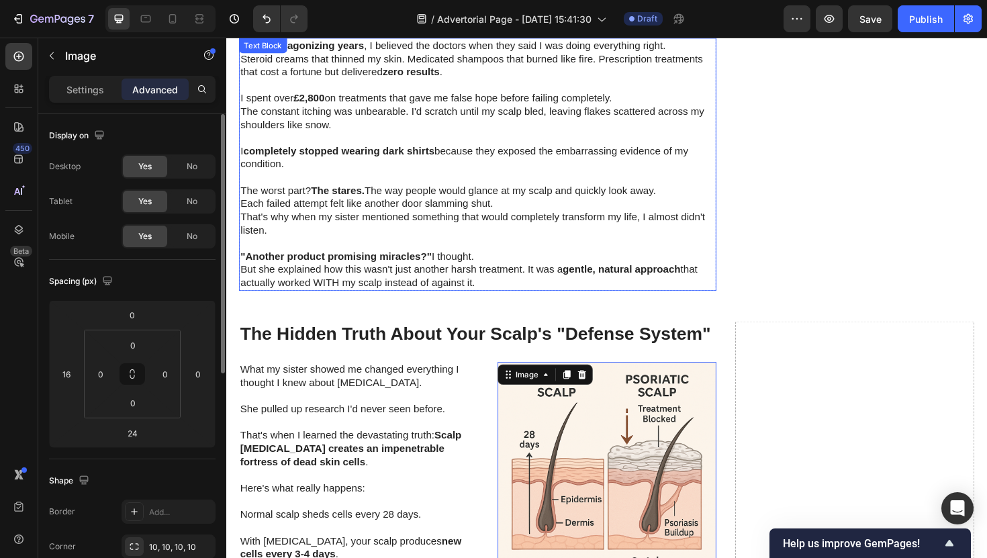
scroll to position [1289, 0]
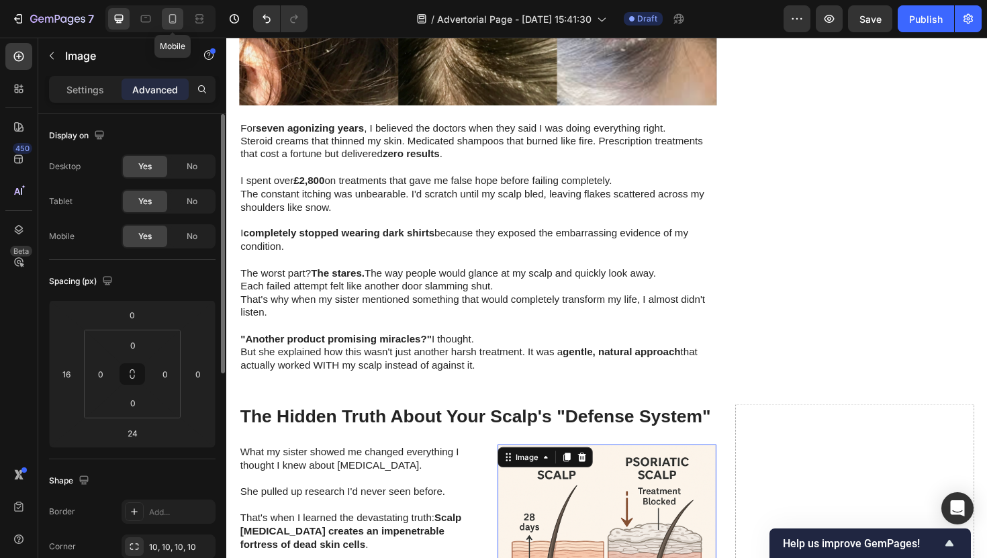
click at [178, 22] on icon at bounding box center [172, 18] width 13 height 13
type input "0"
type input "14"
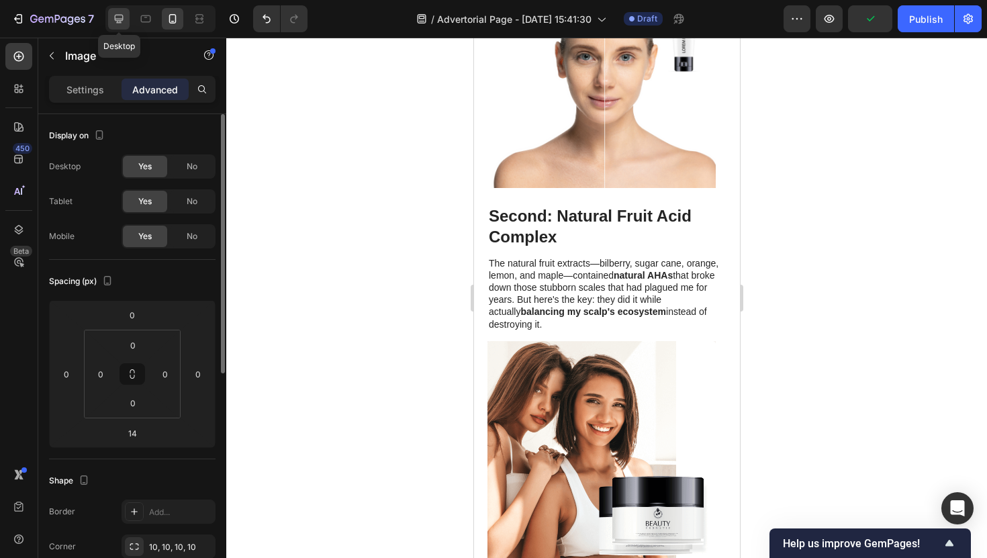
click at [116, 23] on icon at bounding box center [119, 19] width 9 height 9
type input "16"
type input "24"
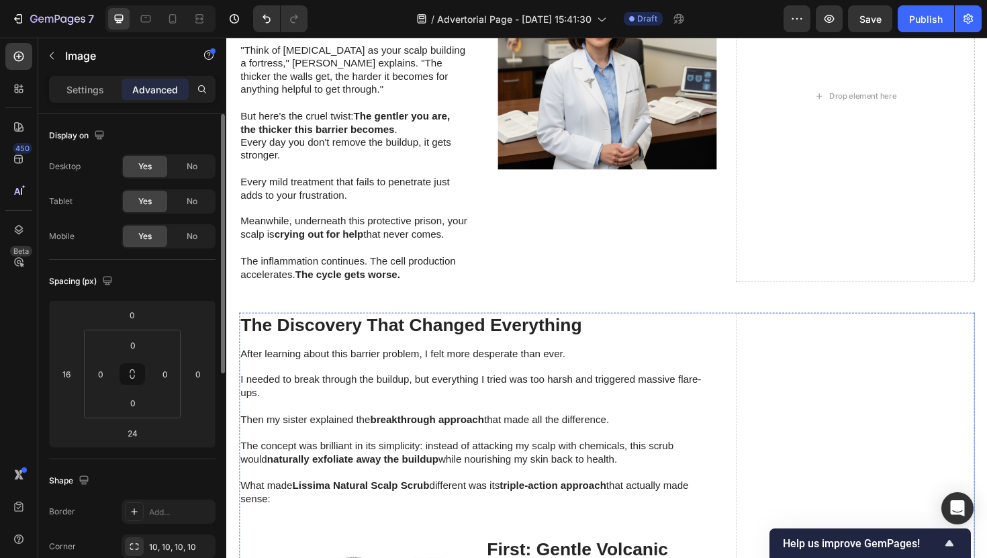
scroll to position [2657, 0]
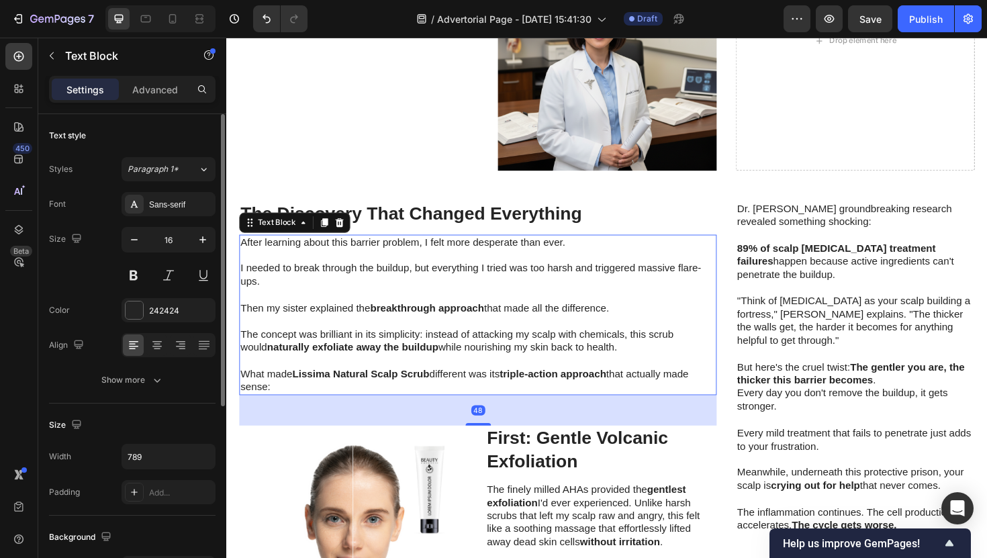
click at [702, 344] on p at bounding box center [492, 338] width 503 height 14
click at [268, 24] on icon "Undo/Redo" at bounding box center [266, 18] width 13 height 13
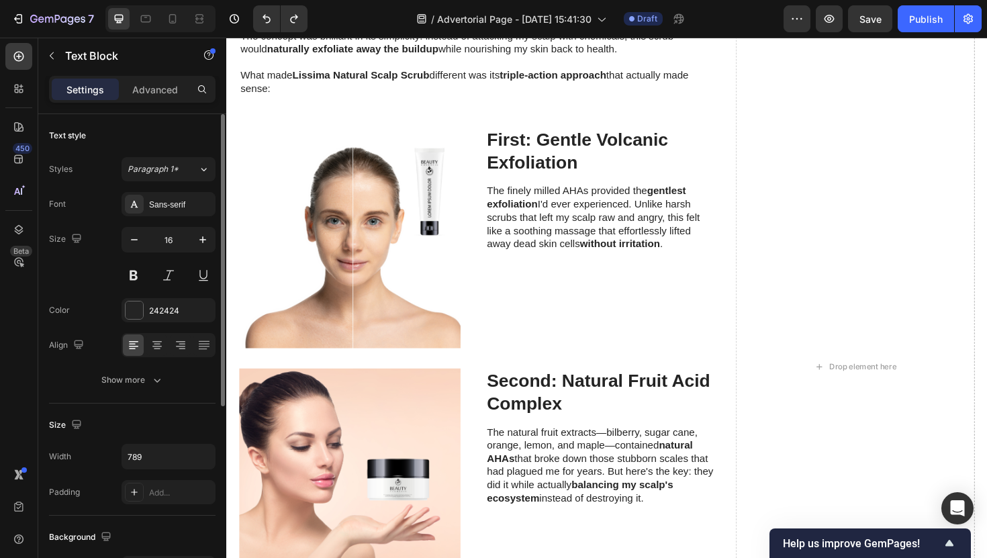
scroll to position [2810, 0]
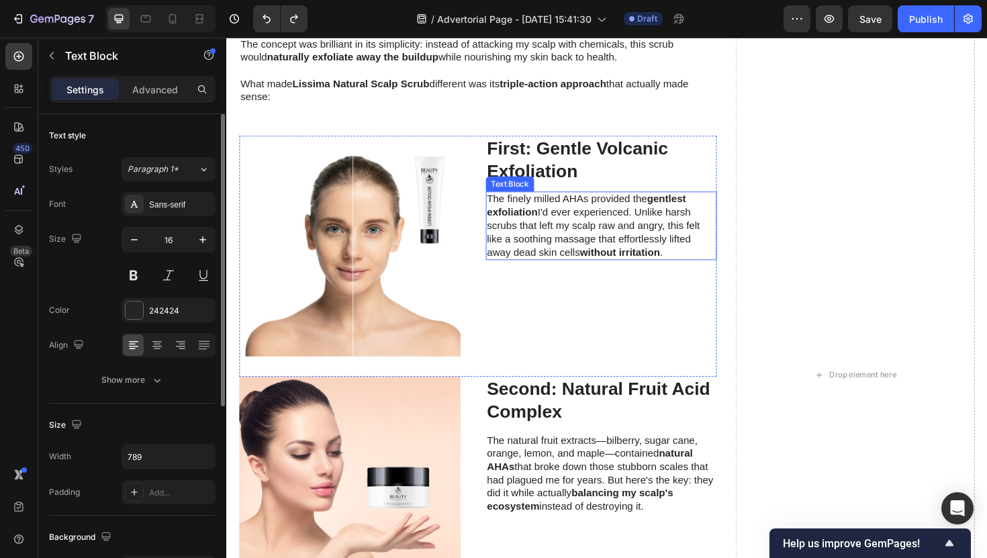
click at [553, 222] on strong "gentlest exfoliation" at bounding box center [607, 216] width 211 height 26
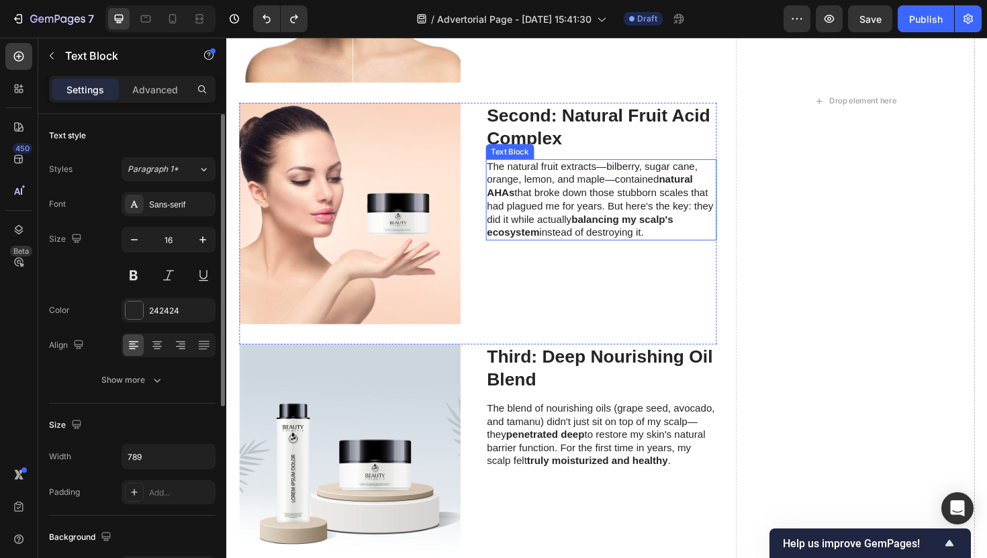
scroll to position [3129, 0]
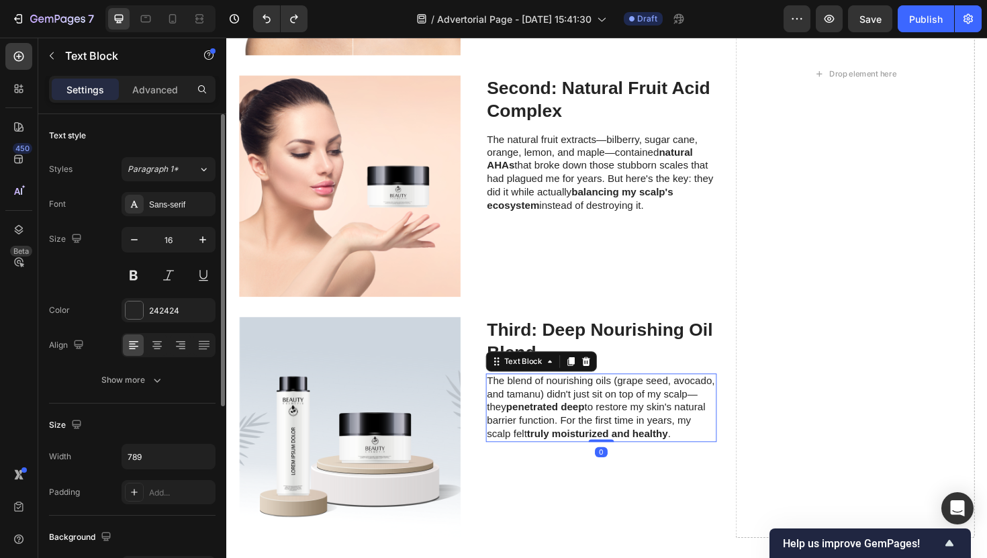
click at [584, 415] on p "The blend of nourishing oils (grape seed, avocado, and tamanu) didn't just sit …" at bounding box center [623, 430] width 242 height 70
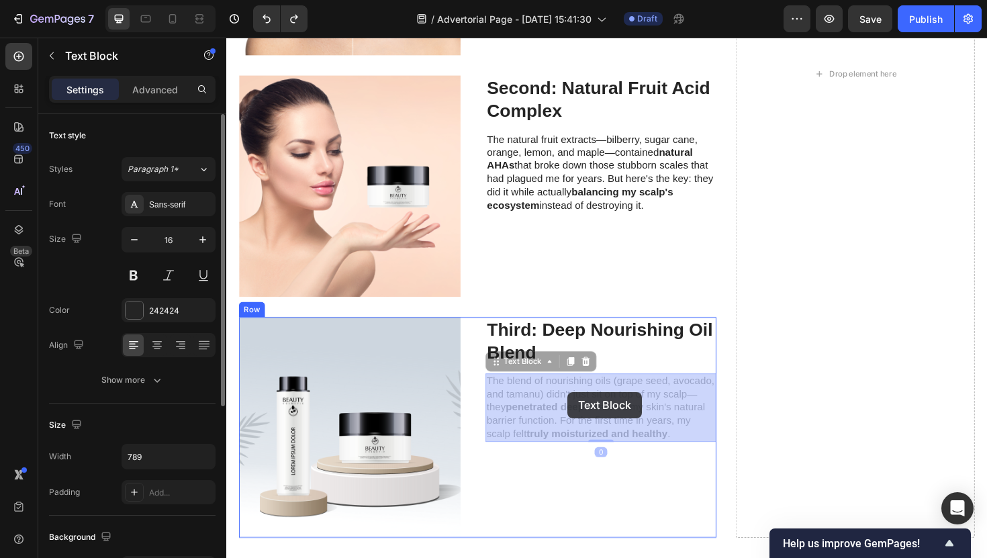
drag, startPoint x: 641, startPoint y: 399, endPoint x: 588, endPoint y: 413, distance: 55.5
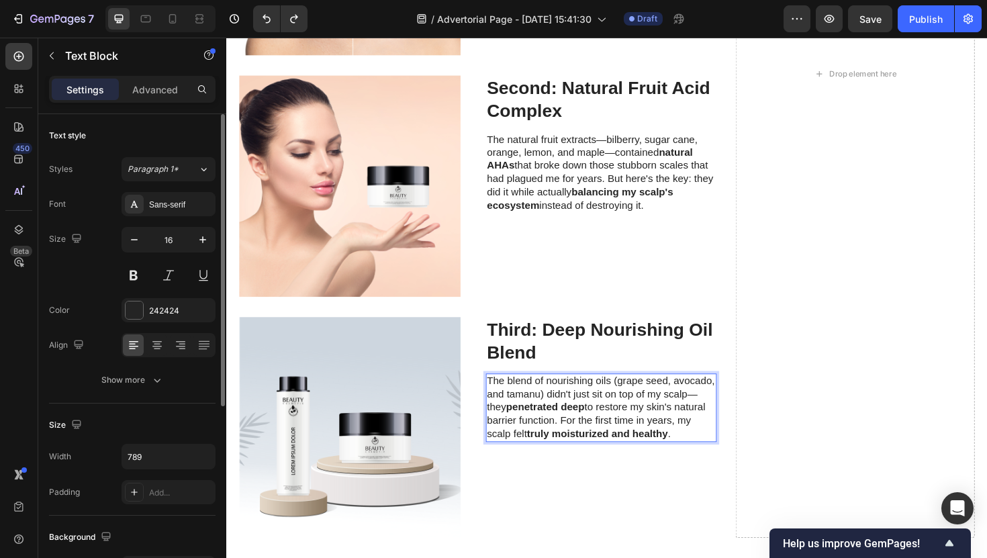
click at [641, 402] on p "The blend of nourishing oils (grape seed, avocado, and tamanu) didn't just sit …" at bounding box center [623, 430] width 242 height 70
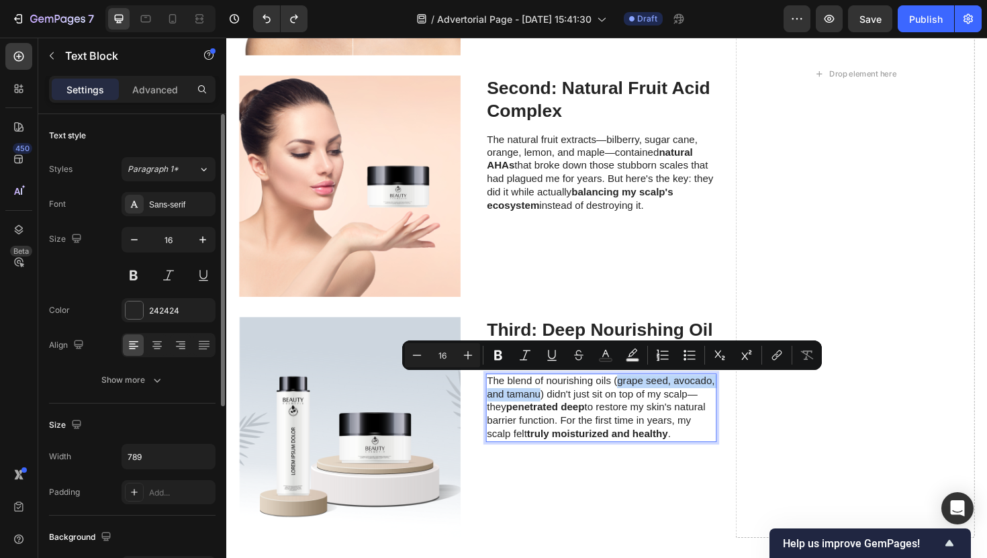
drag, startPoint x: 641, startPoint y: 402, endPoint x: 554, endPoint y: 414, distance: 88.2
click at [554, 414] on p "The blend of nourishing oils (grape seed, avocado, and tamanu) didn't just sit …" at bounding box center [623, 430] width 242 height 70
click at [498, 361] on icon "Editor contextual toolbar" at bounding box center [498, 355] width 13 height 13
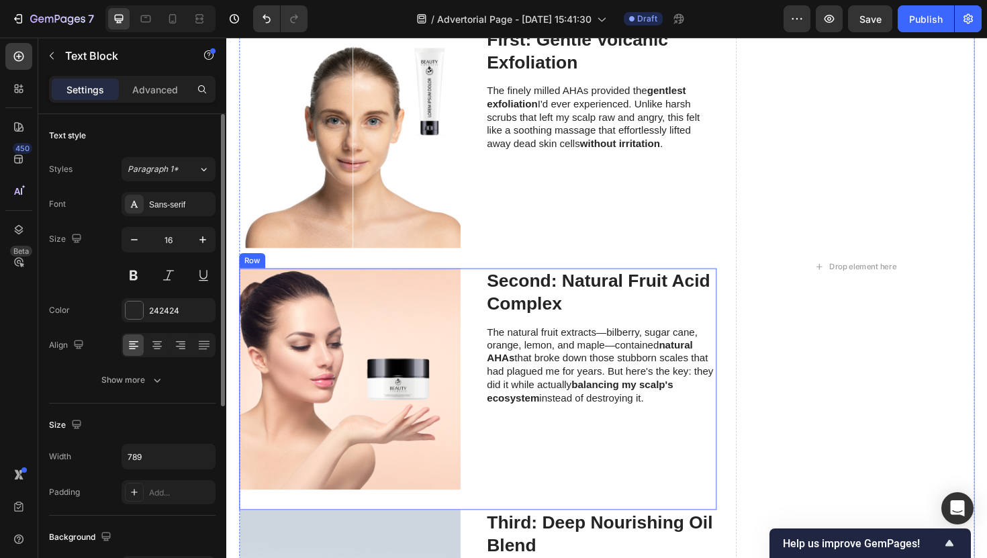
scroll to position [2919, 0]
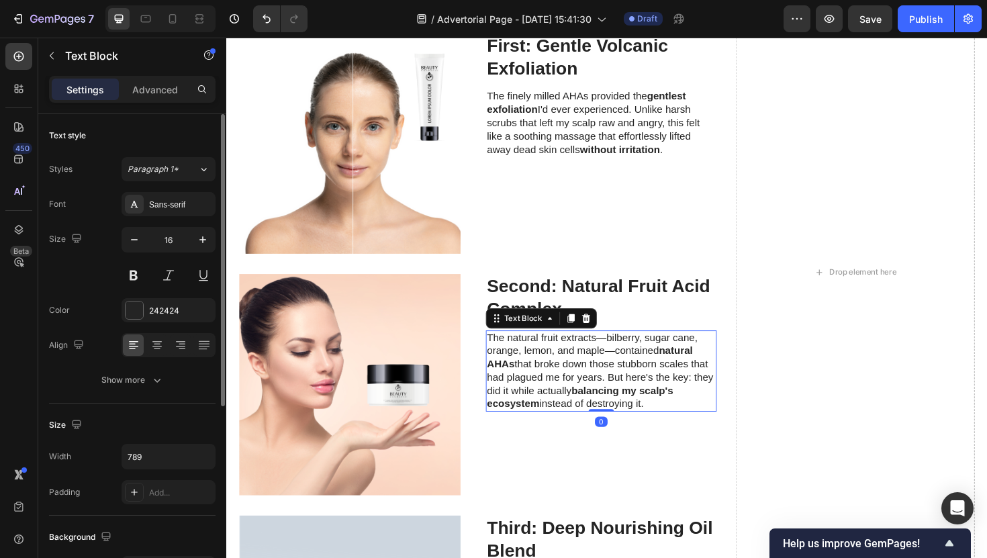
click at [667, 368] on p "The natural fruit extracts—bilberry, sugar cane, orange, lemon, and maple—conta…" at bounding box center [623, 391] width 242 height 84
click at [645, 365] on p "The natural fruit extracts—bilberry, sugar cane, orange, lemon, and maple—conta…" at bounding box center [623, 391] width 242 height 84
click at [645, 357] on p "The natural fruit extracts—bilberry, sugar cane, orange, lemon, and maple—conta…" at bounding box center [623, 391] width 242 height 84
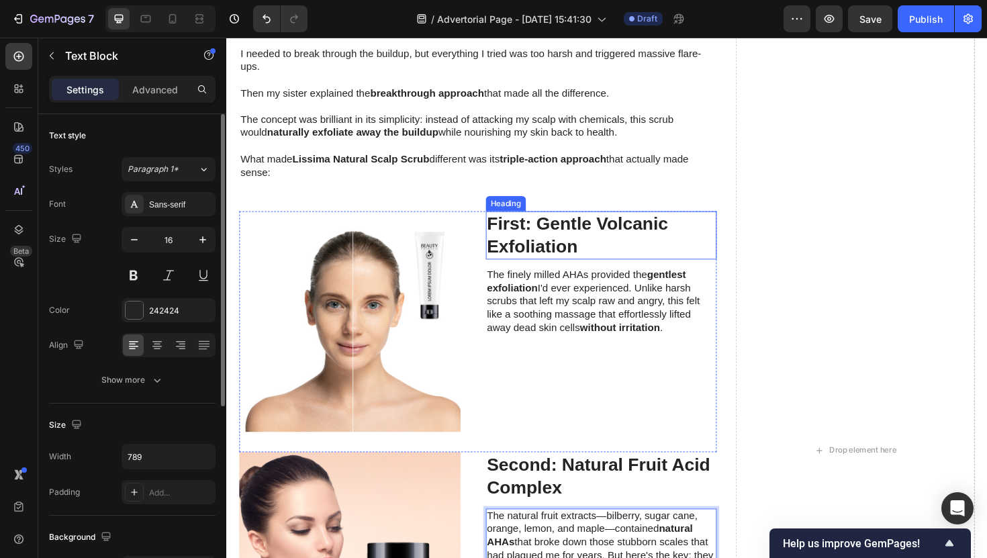
scroll to position [2718, 0]
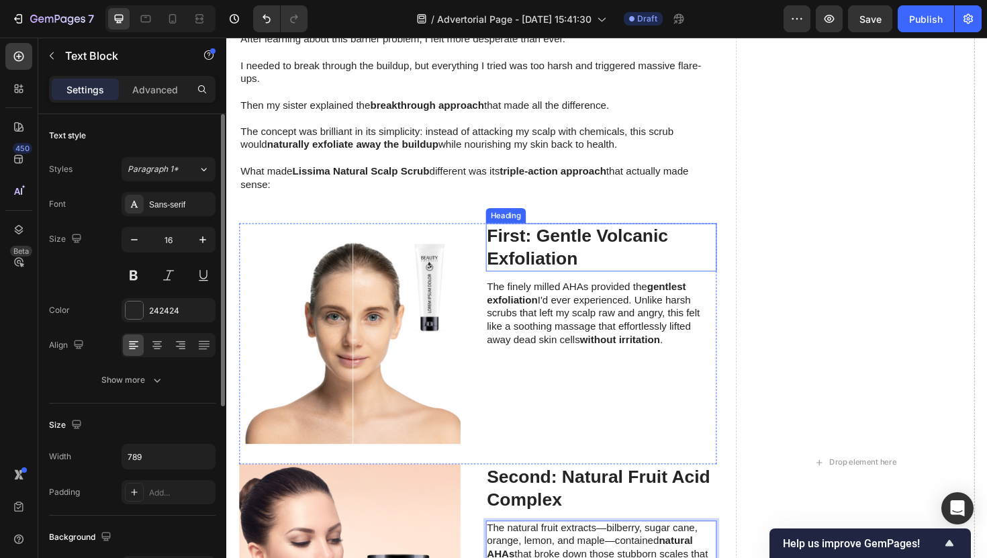
click at [634, 251] on strong "First: Gentle Volcanic Exfoliation" at bounding box center [598, 259] width 192 height 45
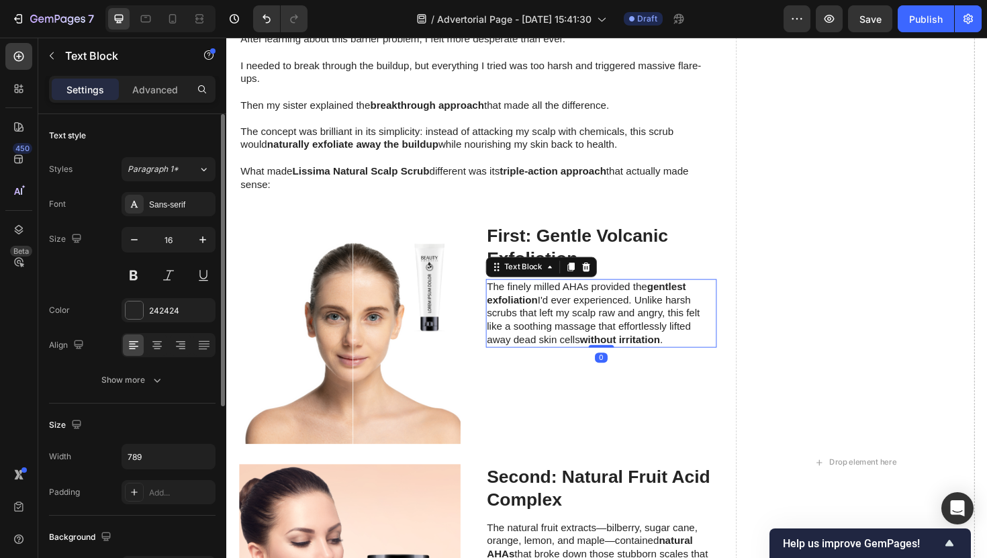
click at [657, 314] on p "The finely milled AHAs provided the gentlest exfoliation I'd ever experienced. …" at bounding box center [623, 330] width 242 height 70
click at [591, 302] on p "The finely milled AHAs provided the gentlest exfoliation I'd ever experienced. …" at bounding box center [623, 330] width 242 height 70
click at [670, 345] on p "The finely milled AHAs provided the gentlest exfoliation I'd ever experienced. …" at bounding box center [623, 330] width 242 height 70
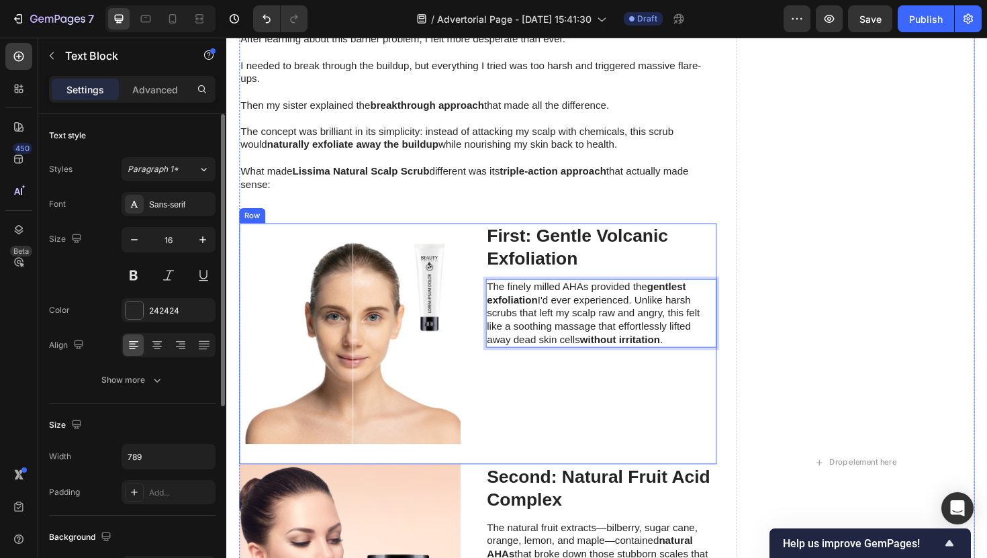
click at [692, 383] on div "First: Gentle Volcanic Exfoliation Heading The finely milled AHAs provided the …" at bounding box center [623, 351] width 245 height 234
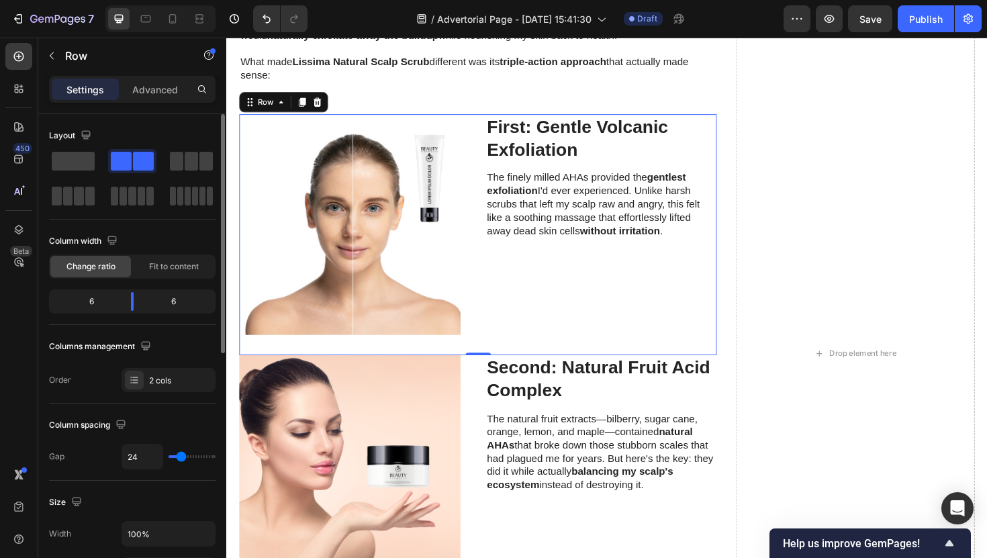
scroll to position [2831, 0]
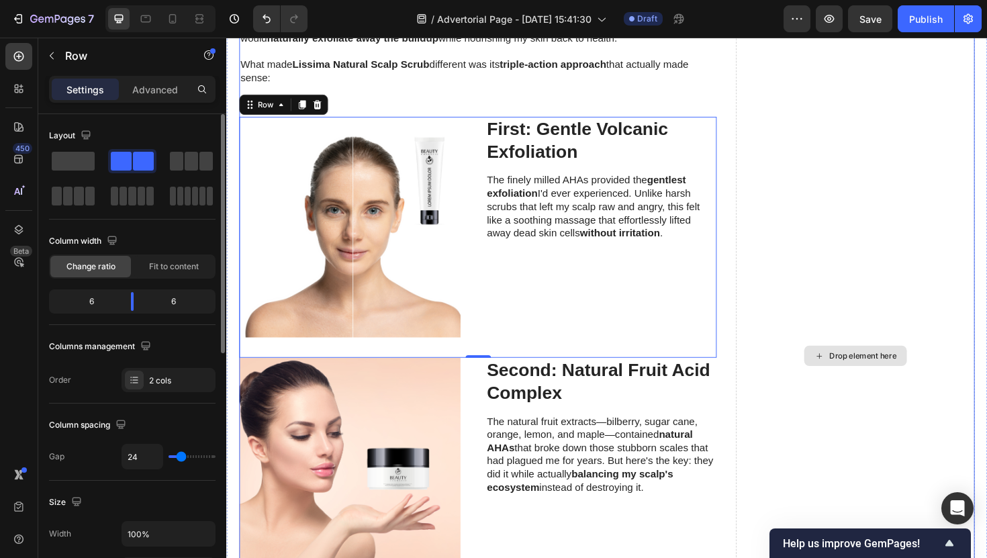
click at [773, 325] on div "Drop element here" at bounding box center [892, 375] width 253 height 982
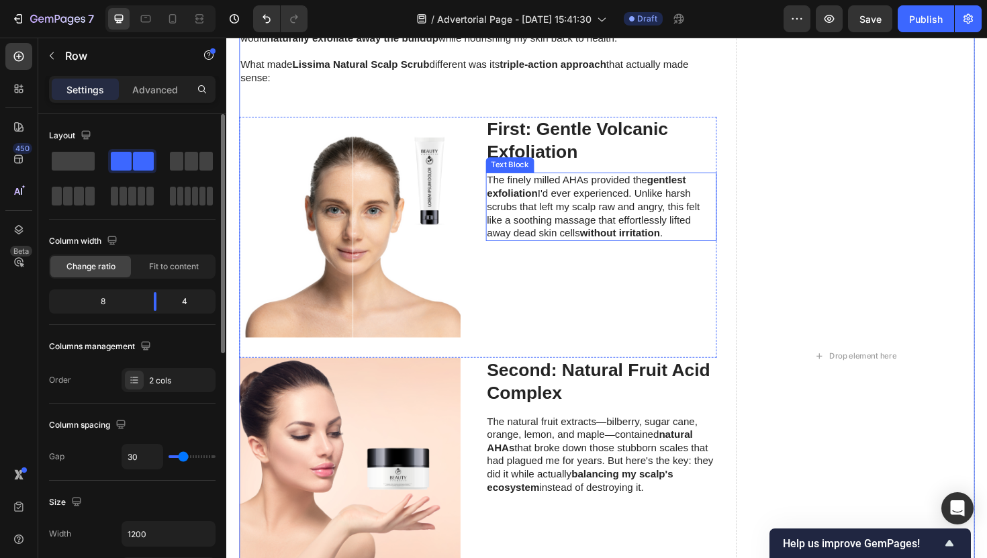
click at [574, 233] on p "The finely milled AHAs provided the gentlest exfoliation I'd ever experienced. …" at bounding box center [623, 217] width 242 height 70
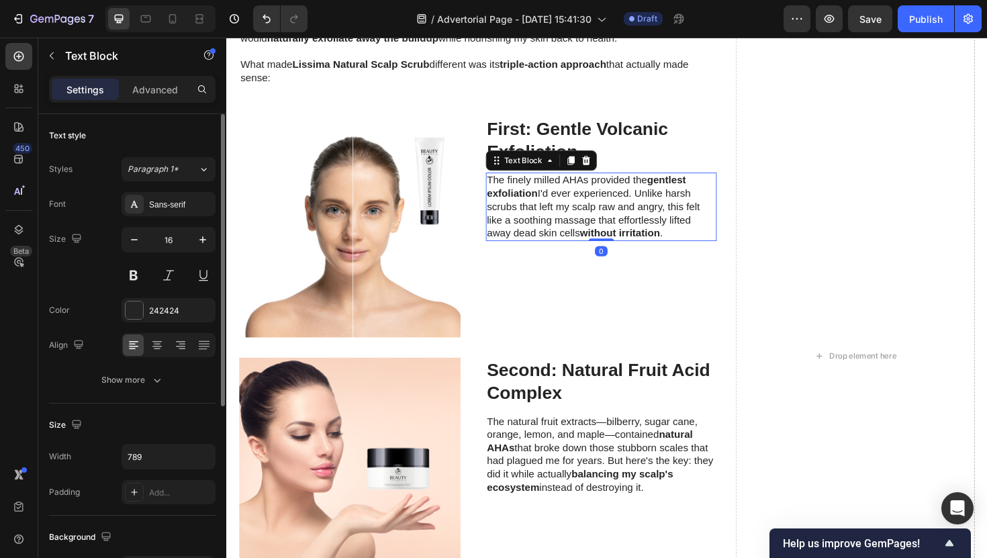
click at [584, 242] on p "The finely milled AHAs provided the gentlest exfoliation I'd ever experienced. …" at bounding box center [623, 217] width 242 height 70
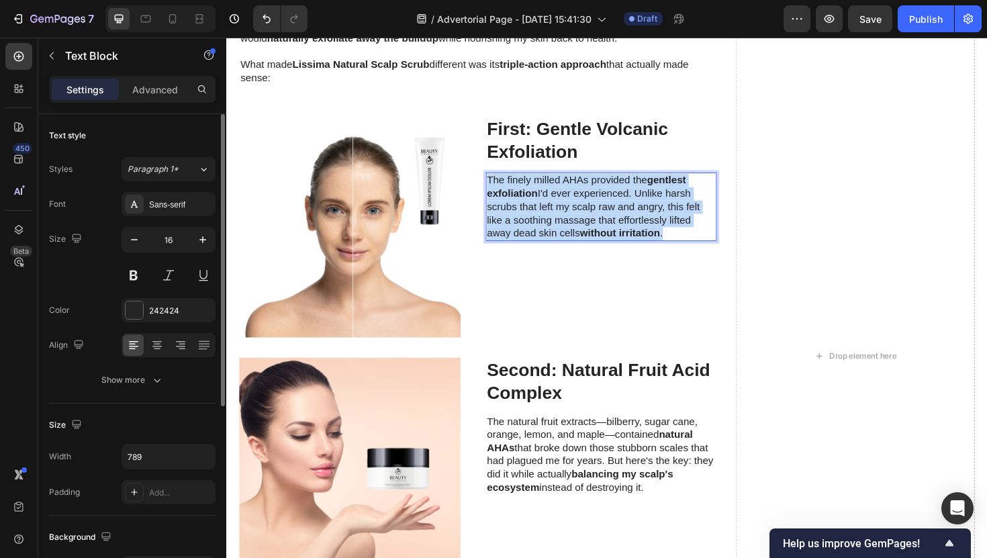
click at [584, 242] on p "The finely milled AHAs provided the gentlest exfoliation I'd ever experienced. …" at bounding box center [623, 217] width 242 height 70
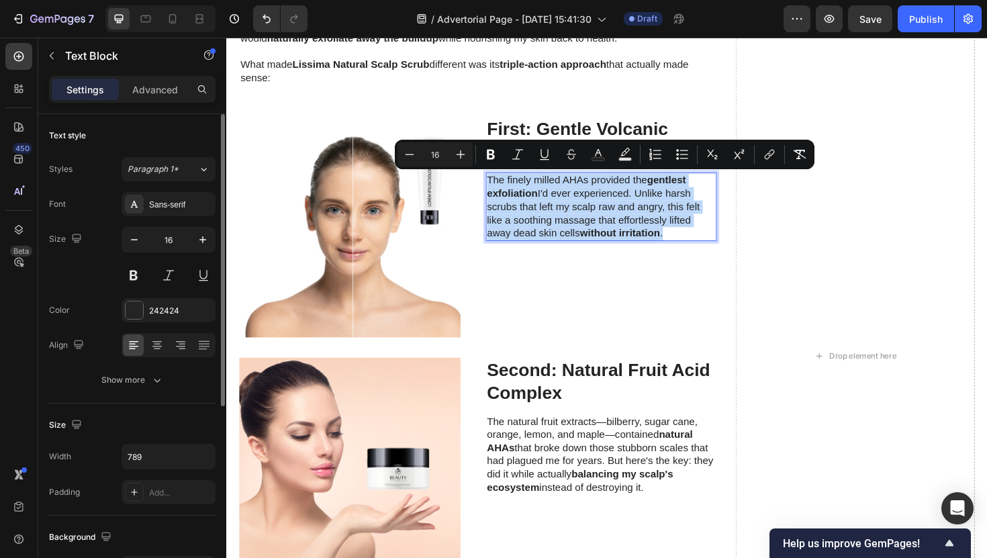
copy p "The finely milled AHAs provided the gentlest exfoliation I'd ever experienced. …"
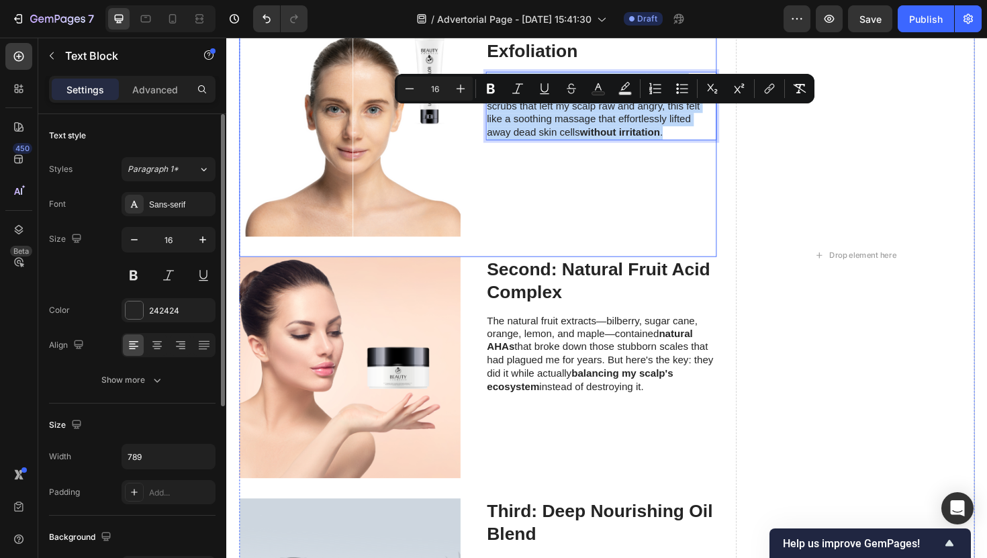
scroll to position [2941, 0]
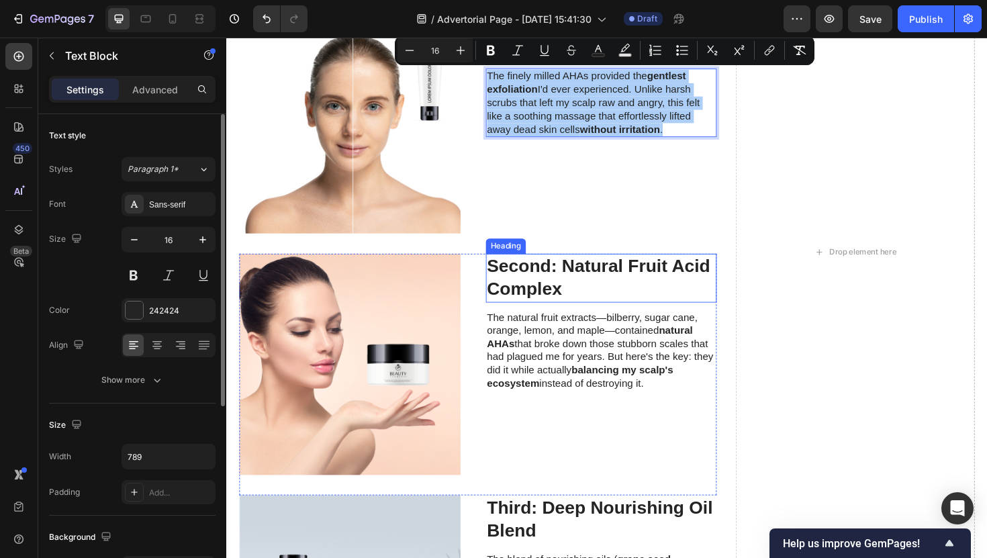
click at [434, 212] on img at bounding box center [357, 128] width 234 height 234
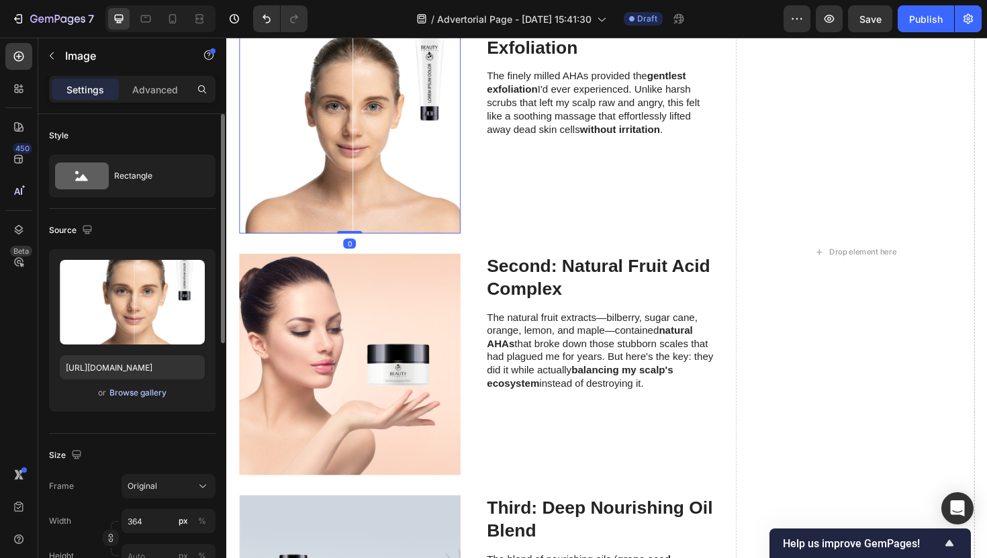
click at [161, 395] on div "Browse gallery" at bounding box center [137, 393] width 57 height 12
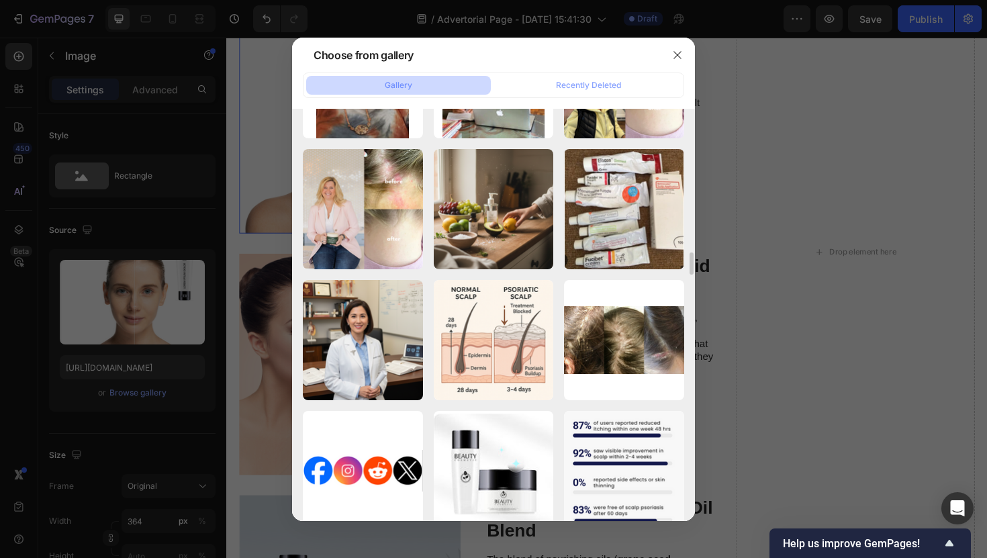
scroll to position [3724, 0]
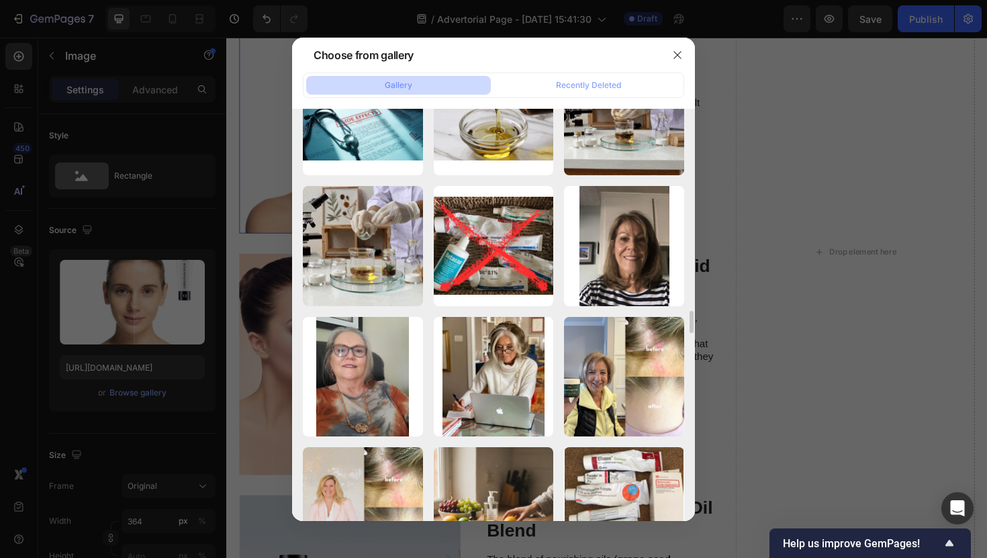
click at [671, 65] on div at bounding box center [677, 55] width 35 height 35
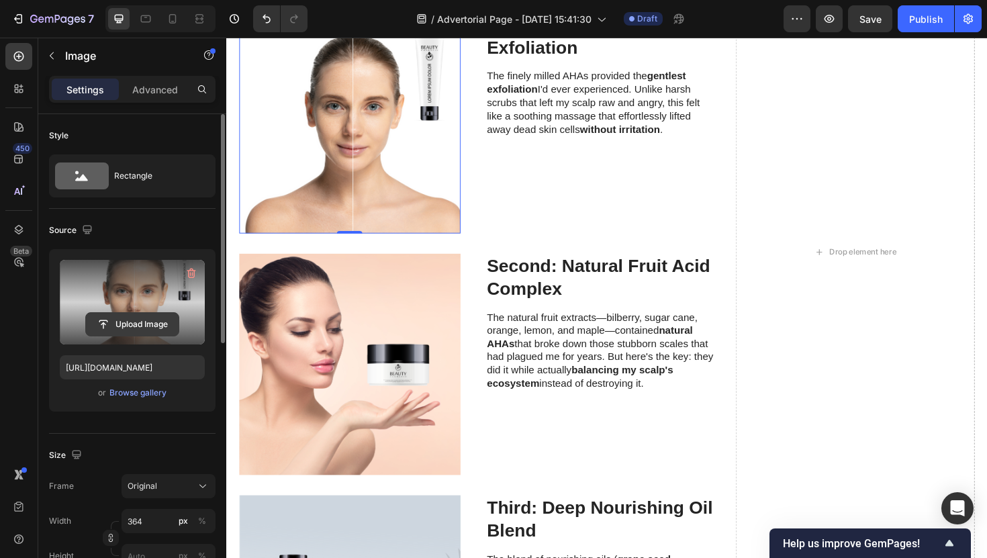
click at [144, 332] on input "file" at bounding box center [132, 324] width 93 height 23
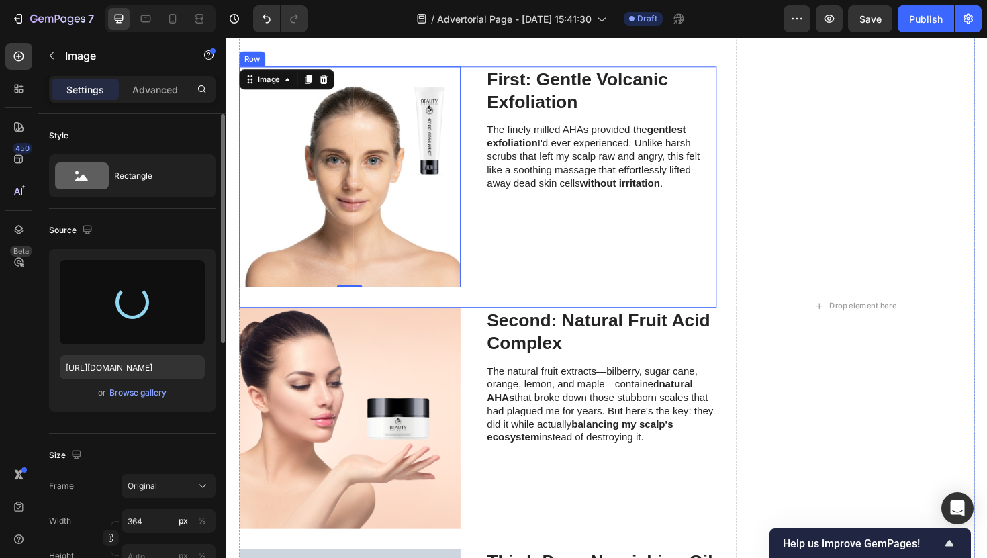
type input "https://cdn.shopify.com/s/files/1/0952/2102/3049/files/gempages_575005679476015…"
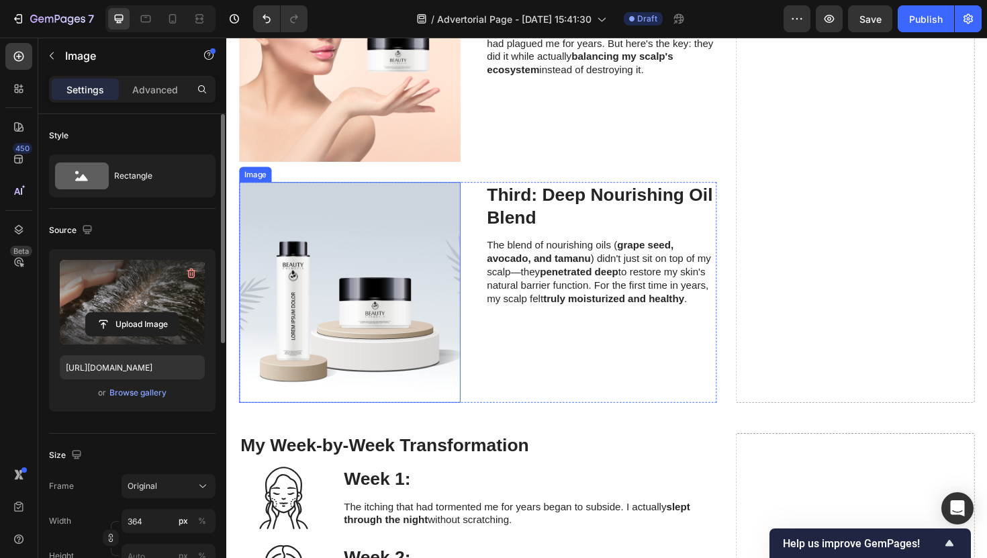
scroll to position [3193, 0]
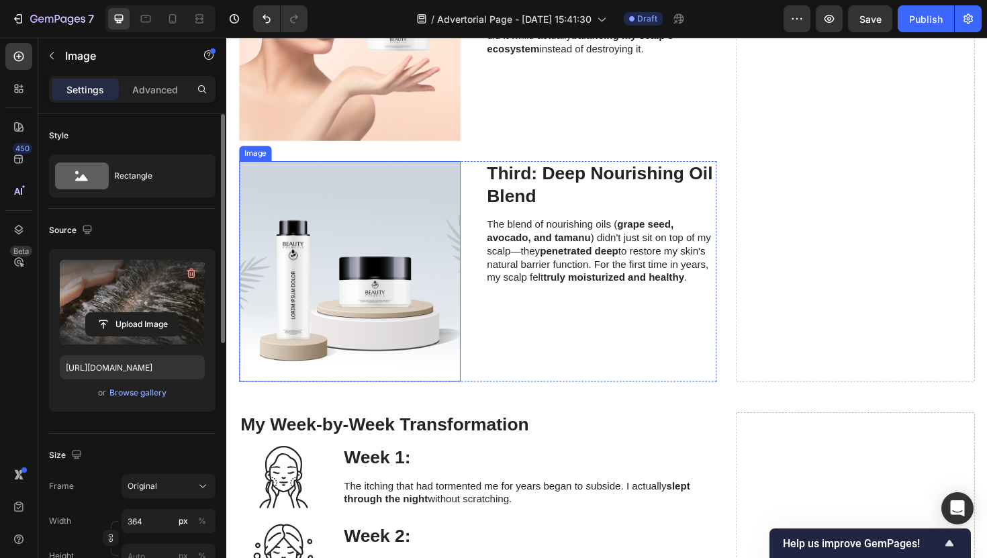
click at [413, 337] on img at bounding box center [357, 286] width 234 height 234
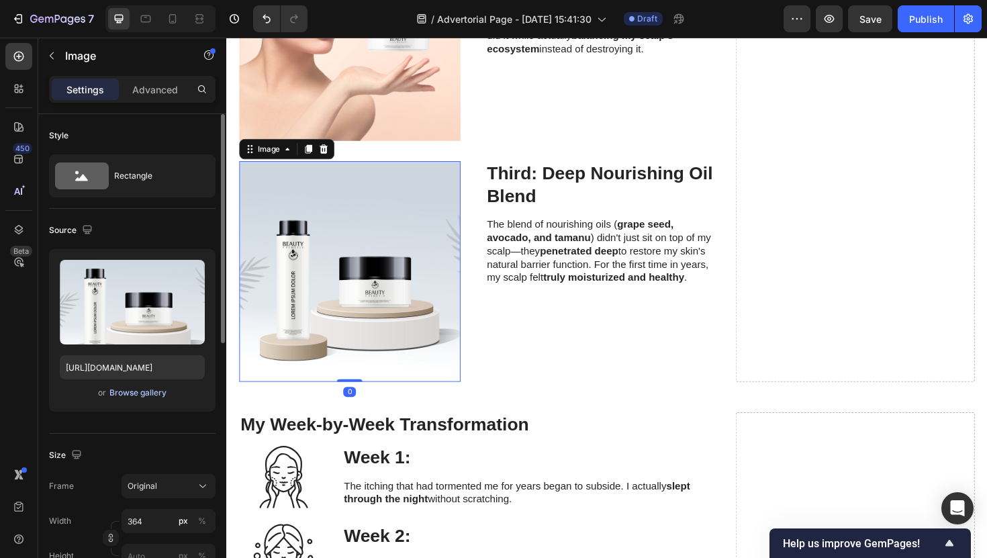
click at [165, 392] on div "Browse gallery" at bounding box center [137, 393] width 57 height 12
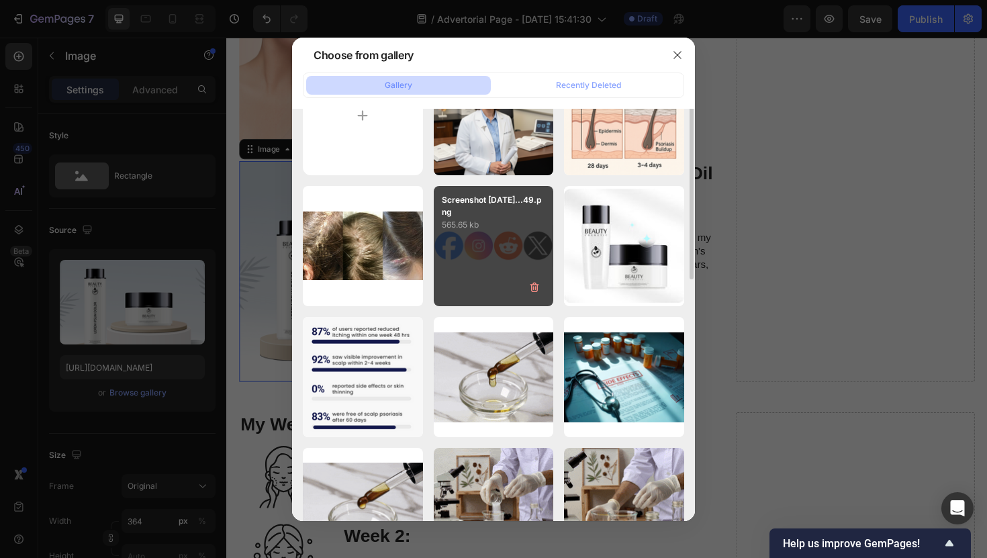
scroll to position [0, 0]
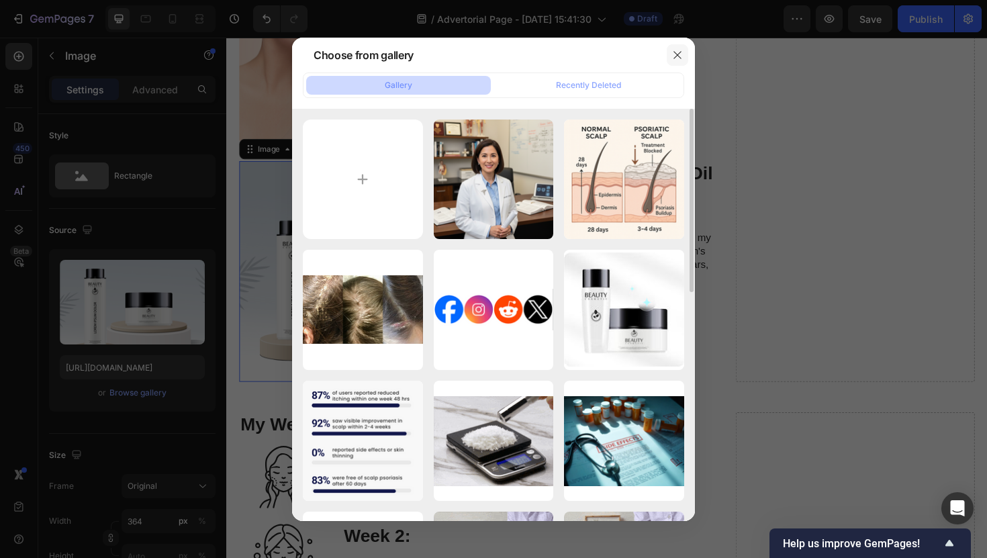
click at [667, 55] on button "button" at bounding box center [677, 54] width 21 height 21
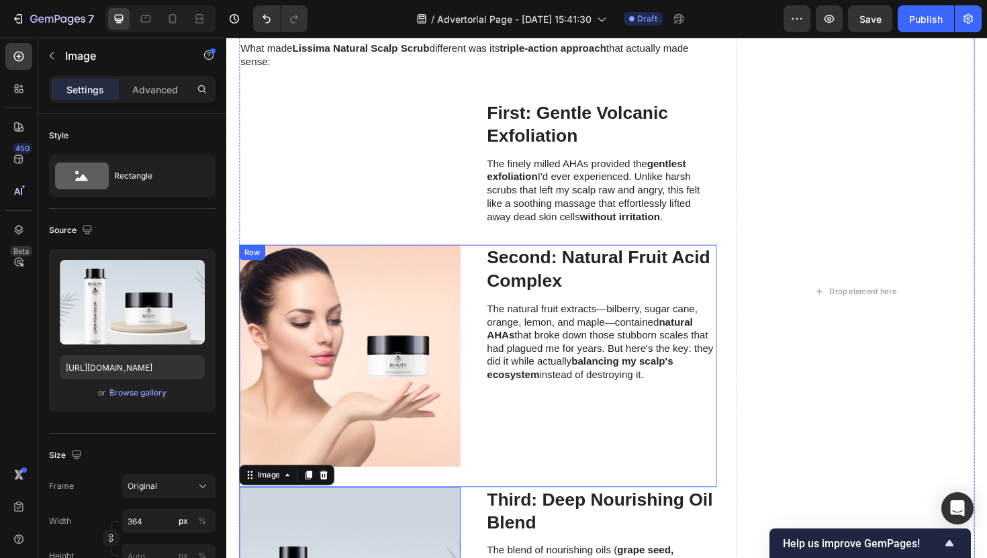
scroll to position [2854, 0]
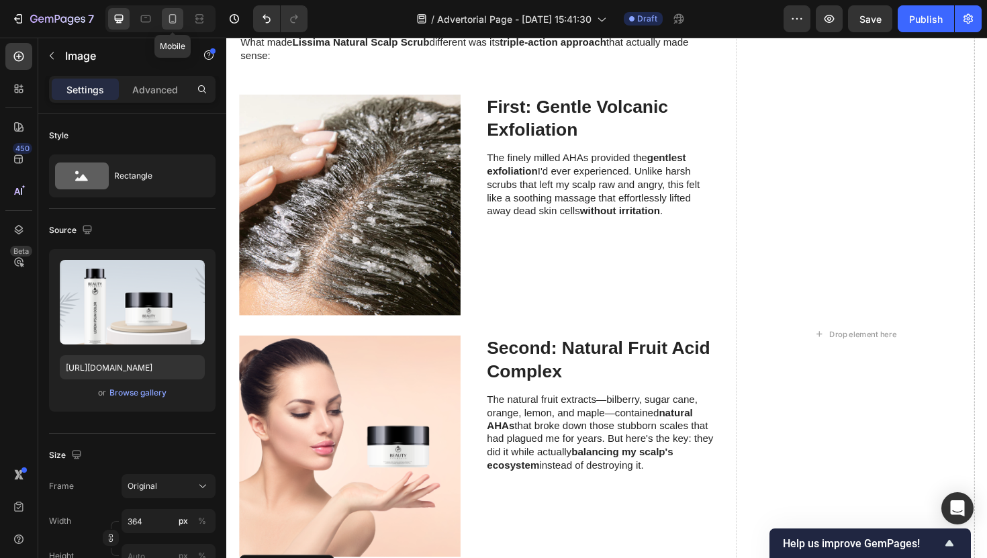
click at [175, 28] on div at bounding box center [172, 18] width 21 height 21
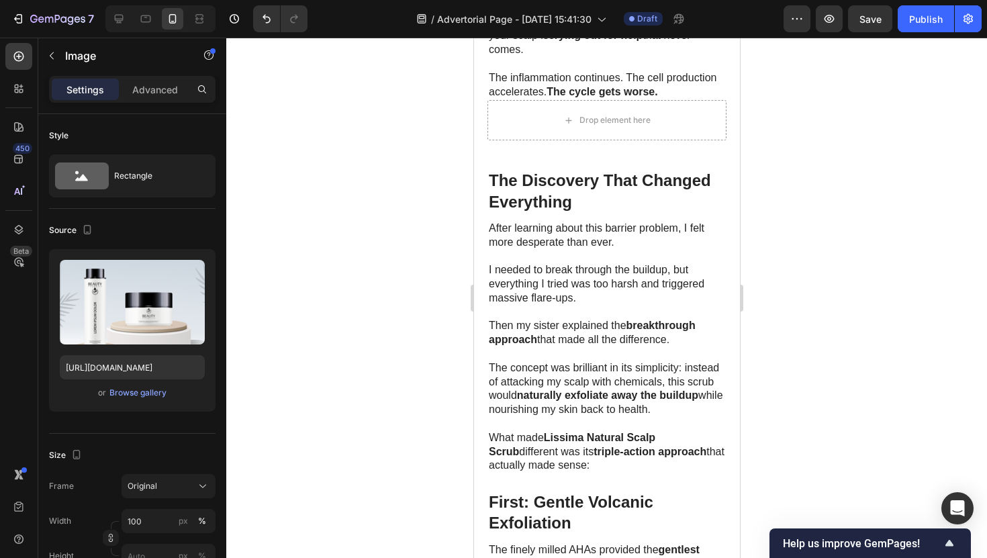
scroll to position [2845, 0]
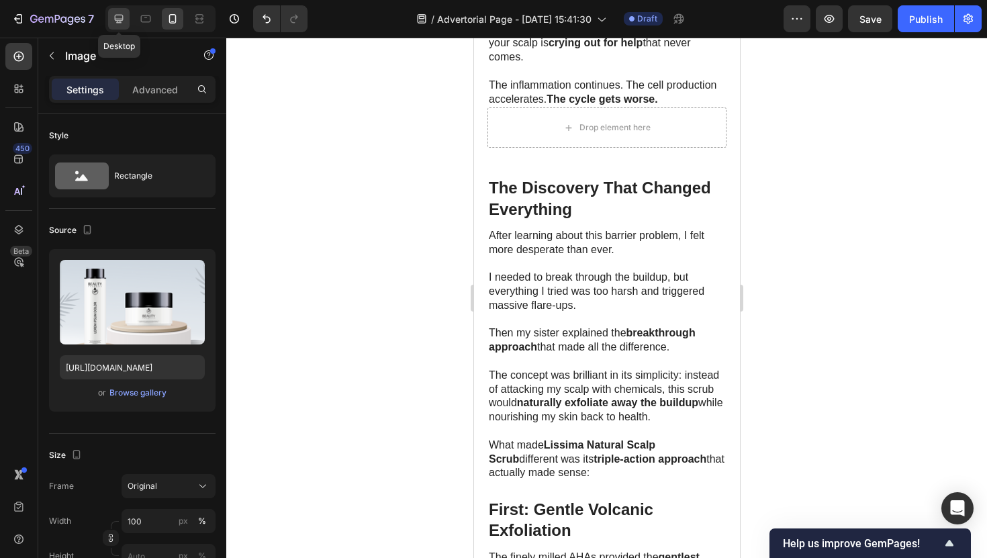
click at [114, 26] on div at bounding box center [118, 18] width 21 height 21
type input "364"
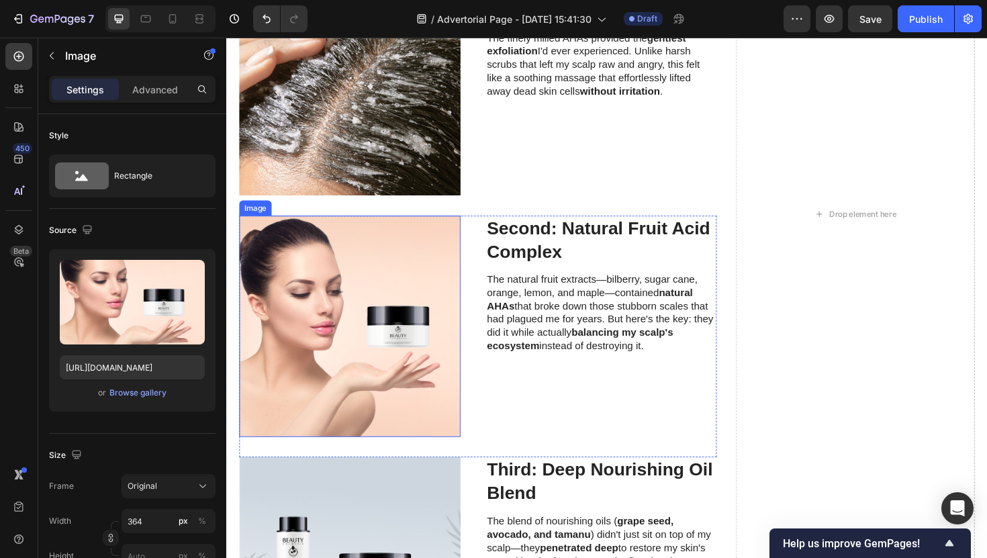
click at [421, 329] on img at bounding box center [357, 343] width 234 height 234
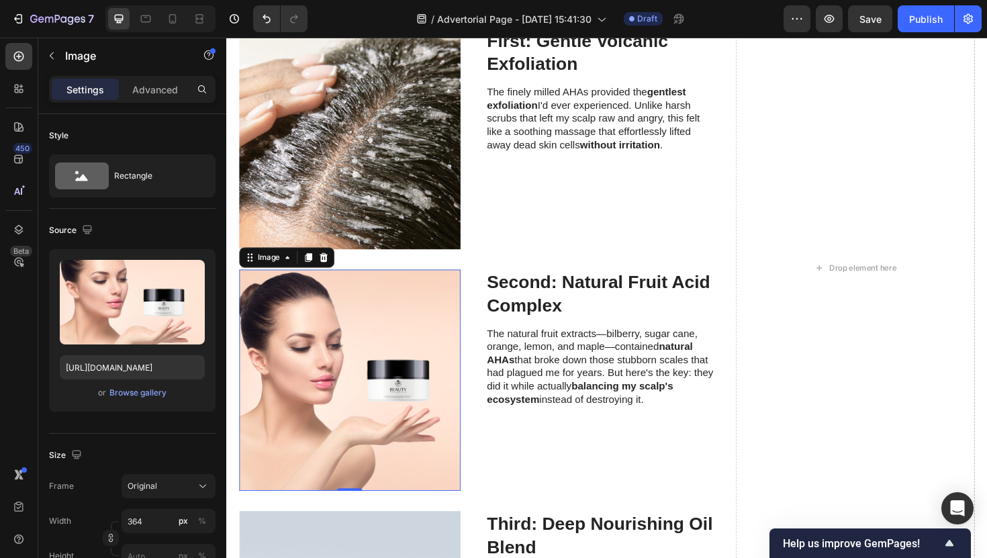
scroll to position [2921, 0]
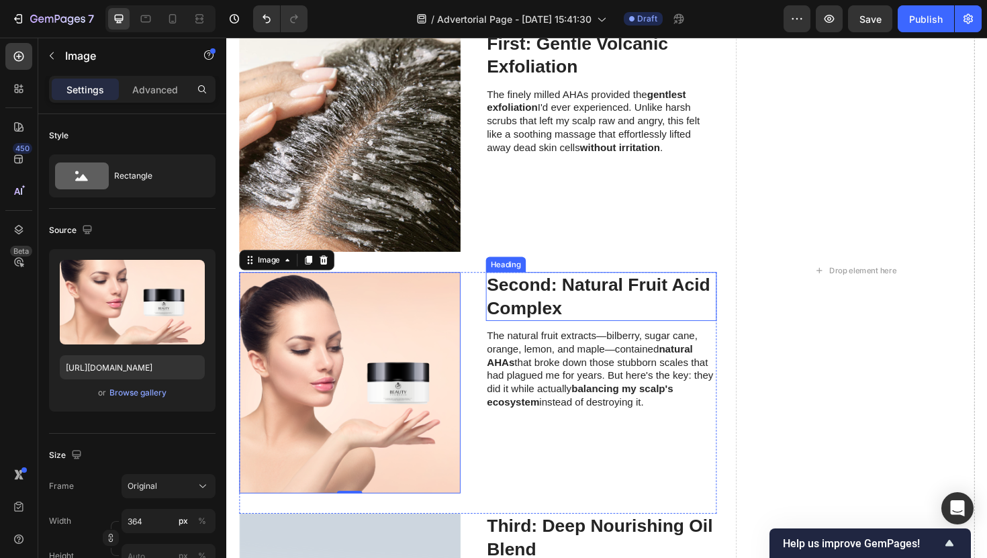
click at [537, 323] on strong "Second: Natural Fruit Acid Complex" at bounding box center [620, 311] width 236 height 45
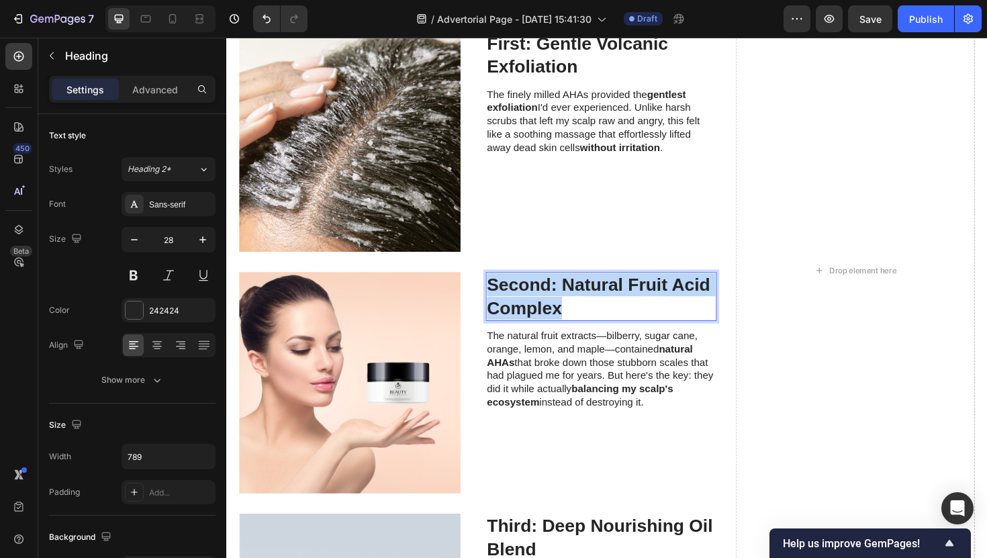
click at [537, 323] on strong "Second: Natural Fruit Acid Complex" at bounding box center [620, 311] width 236 height 45
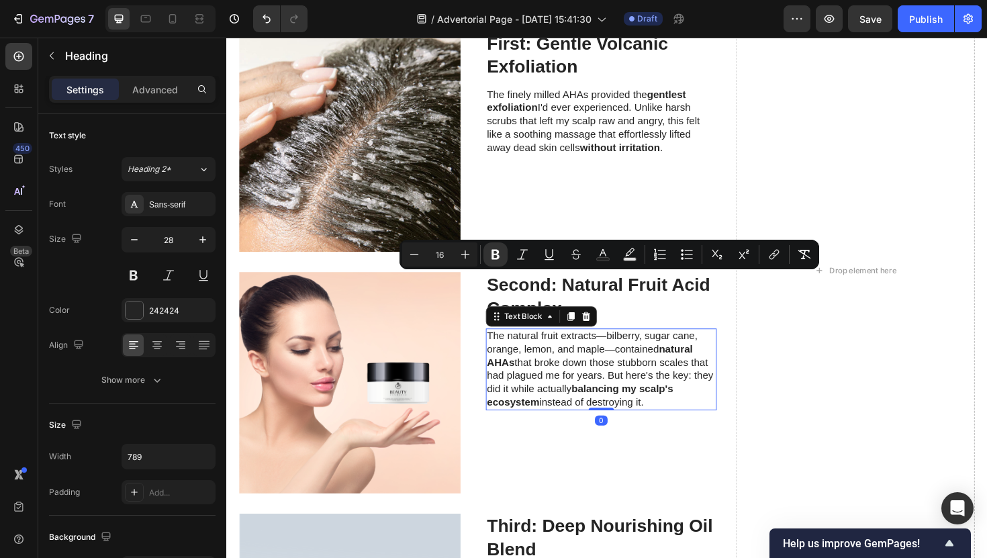
click at [545, 412] on p "The natural fruit extracts—bilberry, sugar cane, orange, lemon, and maple—conta…" at bounding box center [623, 389] width 242 height 84
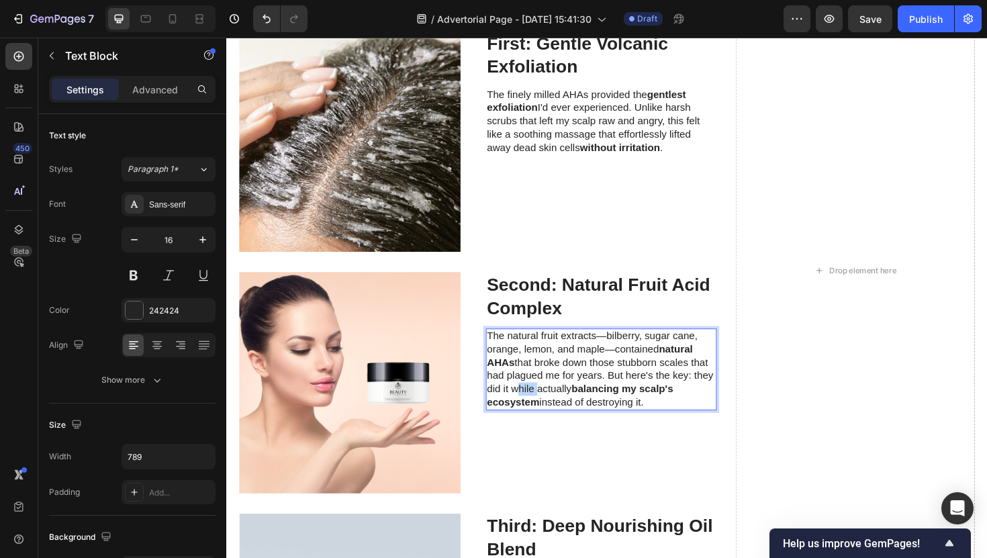
click at [545, 412] on p "The natural fruit extracts—bilberry, sugar cane, orange, lemon, and maple—conta…" at bounding box center [623, 389] width 242 height 84
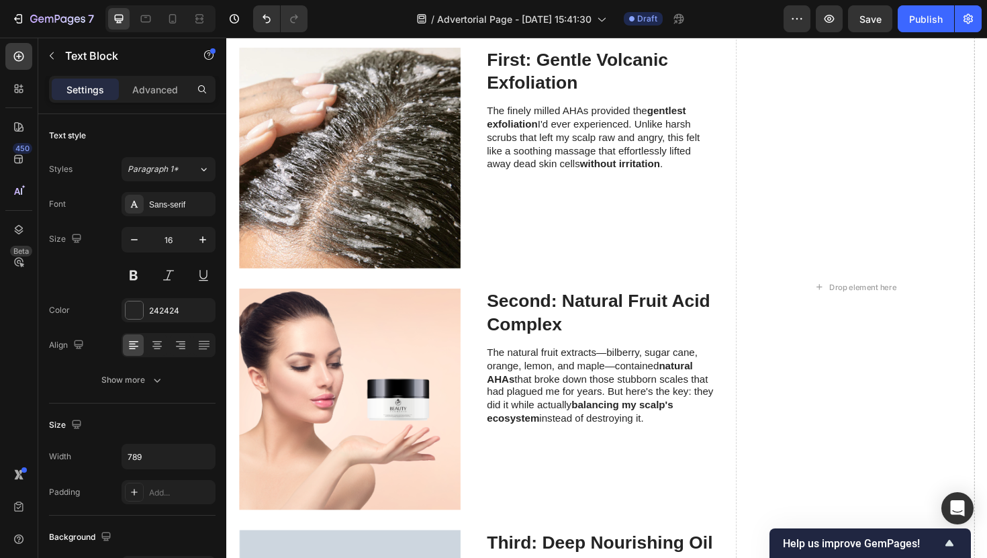
scroll to position [2910, 0]
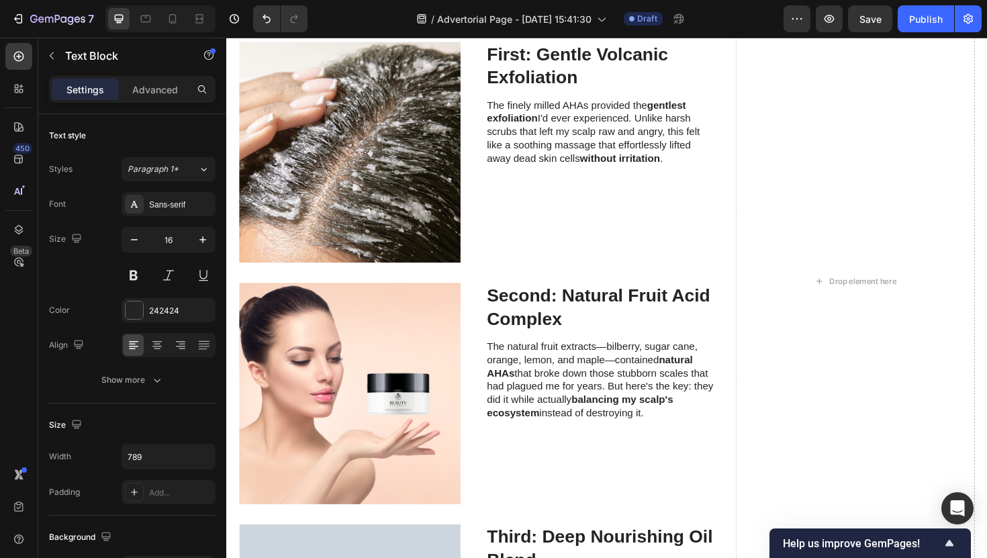
click at [598, 386] on p "The natural fruit extracts—bilberry, sugar cane, orange, lemon, and maple—conta…" at bounding box center [623, 401] width 242 height 84
click at [591, 375] on p "The natural fruit extracts—bilberry, sugar cane, orange, lemon, and maple—conta…" at bounding box center [623, 401] width 242 height 84
click at [568, 367] on p "The natural fruit extracts—bilberry, sugar cane, orange, lemon, and maple—conta…" at bounding box center [623, 401] width 242 height 84
click at [561, 367] on p "The natural fruit extracts—bilberry, sugar cane, orange, lemon, and maple—conta…" at bounding box center [623, 401] width 242 height 84
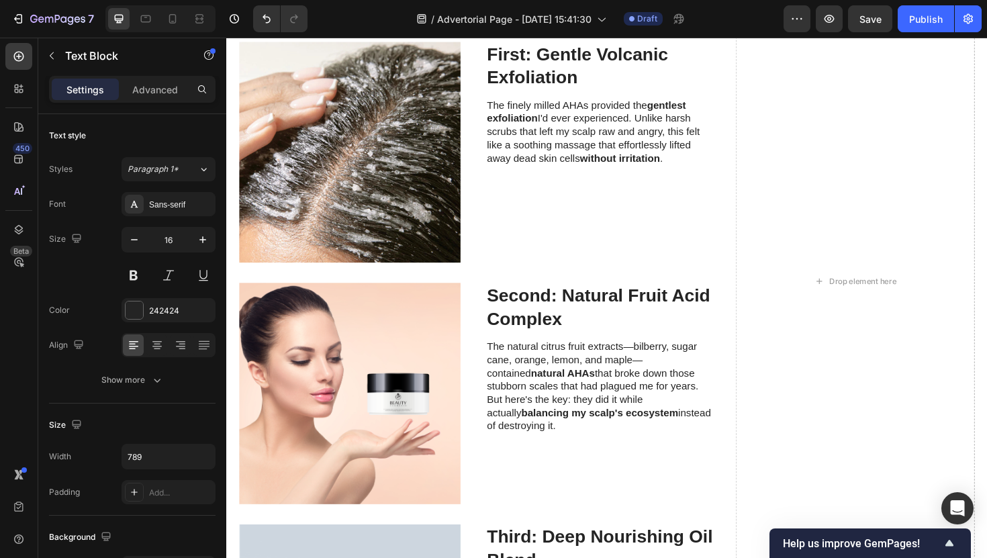
click at [657, 367] on p "The natural citrus fruit extracts—bilberry, sugar cane, orange, lemon, and mapl…" at bounding box center [623, 408] width 242 height 98
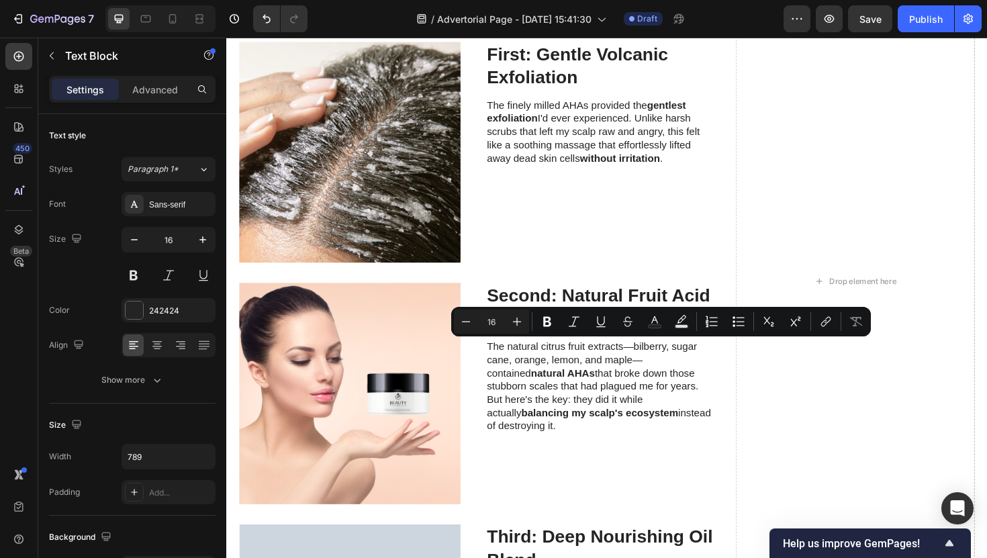
click at [659, 380] on p "The natural citrus fruit extracts—bilberry, sugar cane, orange, lemon, and mapl…" at bounding box center [623, 408] width 242 height 98
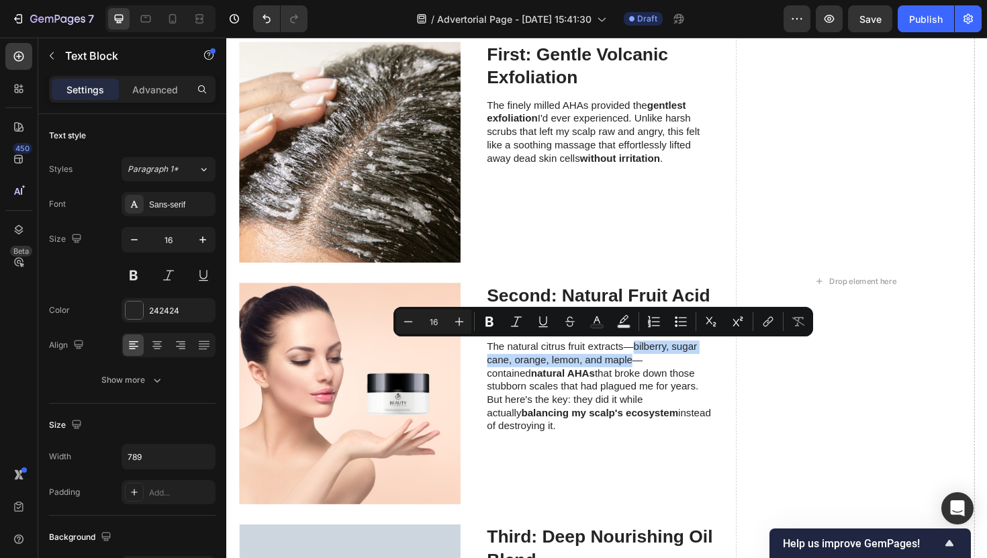
drag, startPoint x: 657, startPoint y: 381, endPoint x: 657, endPoint y: 371, distance: 9.4
click at [657, 371] on p "The natural citrus fruit extracts—bilberry, sugar cane, orange, lemon, and mapl…" at bounding box center [623, 408] width 242 height 98
click at [590, 381] on p "The natural citrus fruit extracts—bilberry, sugar cane, orange, lemon, and mapl…" at bounding box center [623, 408] width 242 height 98
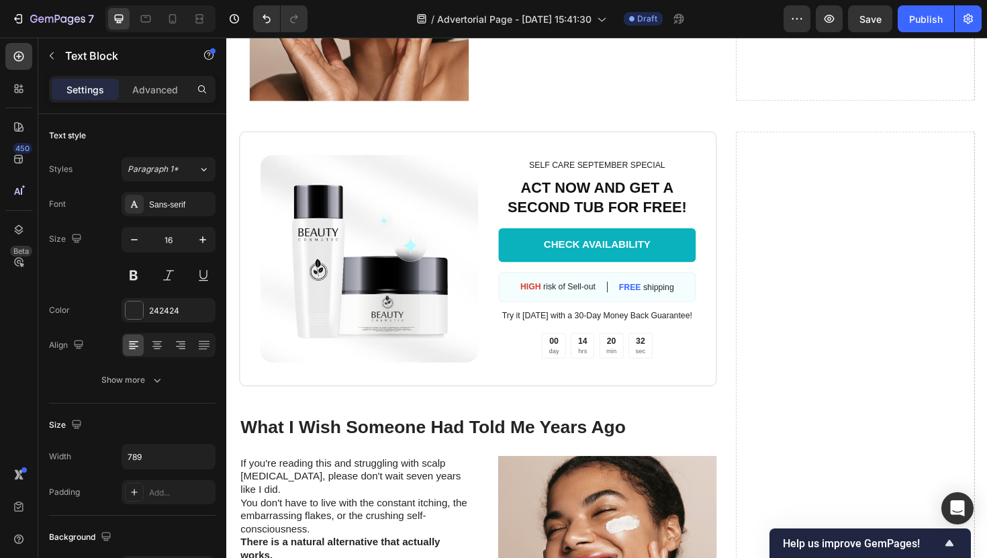
scroll to position [4927, 0]
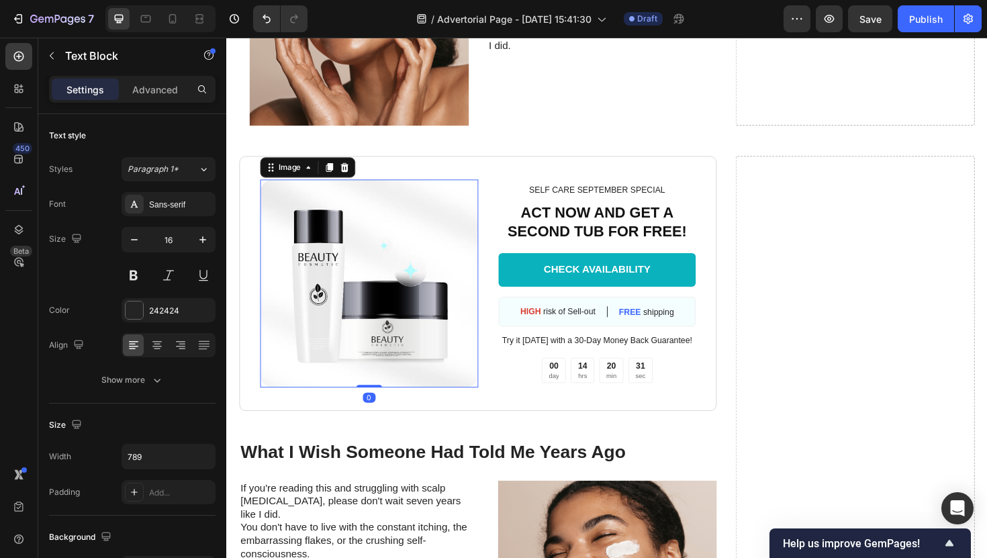
click at [428, 300] on img at bounding box center [377, 298] width 231 height 220
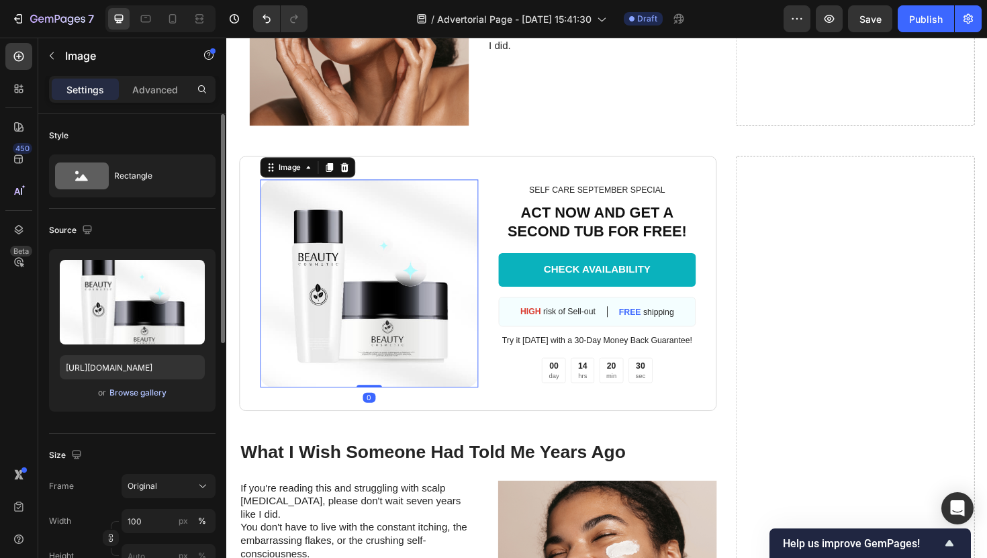
click at [149, 394] on div "Browse gallery" at bounding box center [137, 393] width 57 height 12
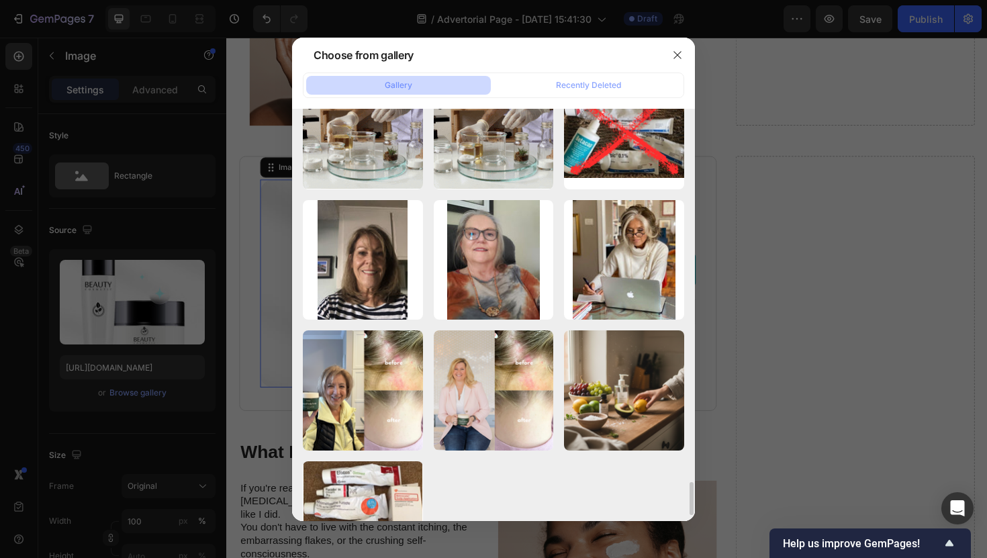
scroll to position [4837, 0]
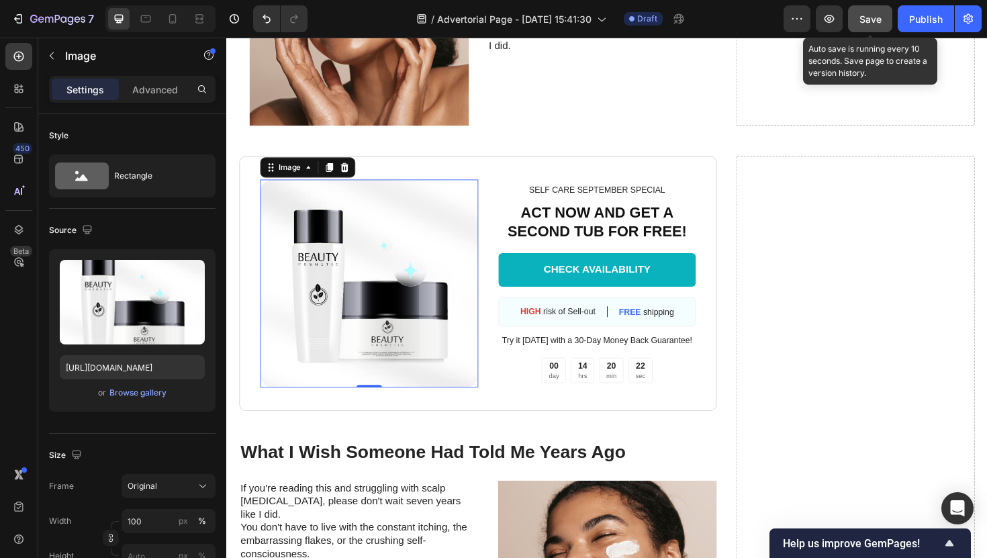
click at [856, 28] on button "Save" at bounding box center [870, 18] width 44 height 27
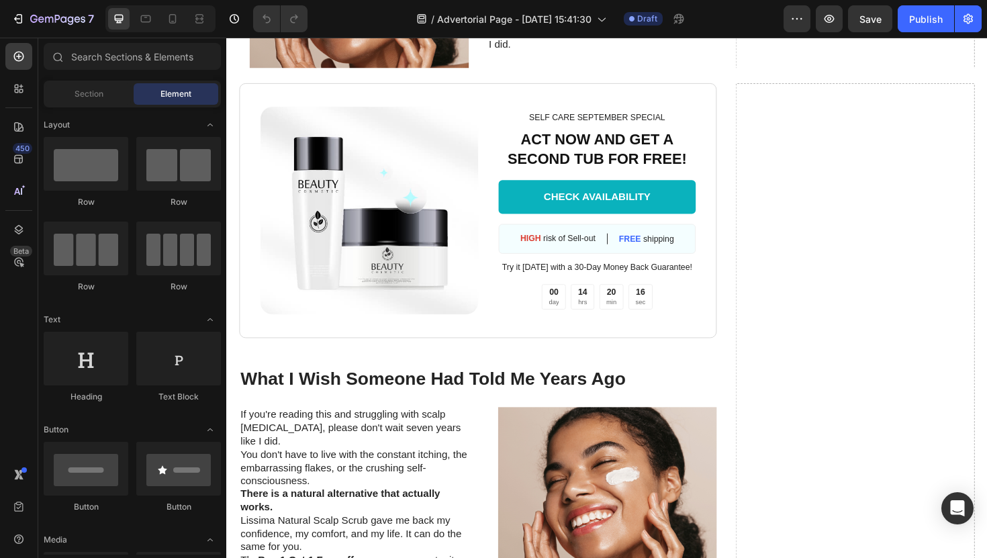
scroll to position [4610, 0]
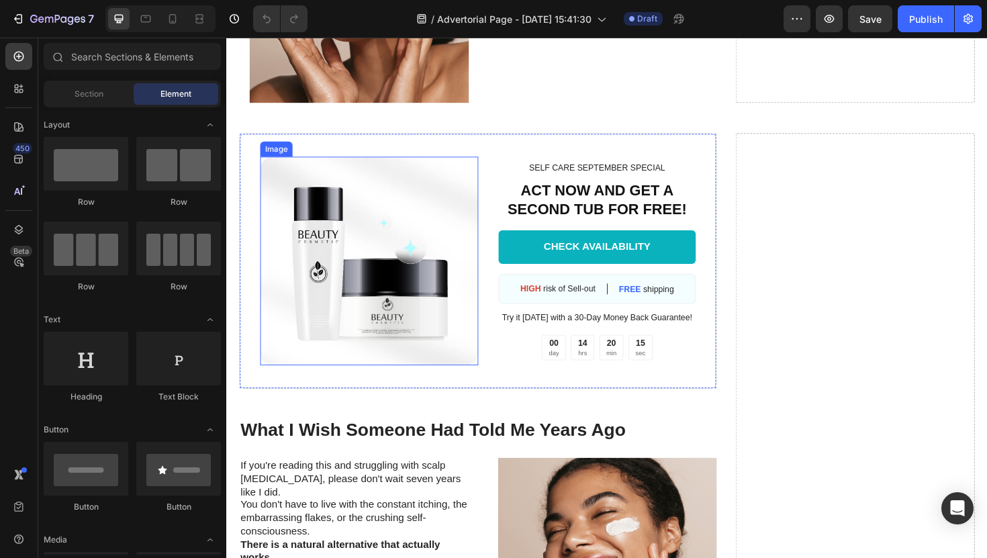
click at [387, 226] on img at bounding box center [377, 274] width 231 height 220
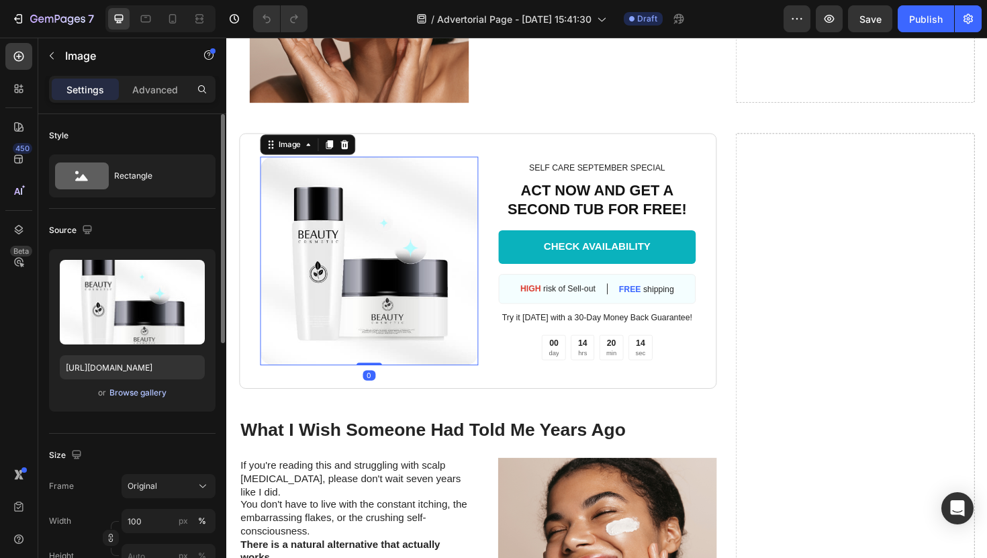
click at [157, 390] on div "Browse gallery" at bounding box center [137, 393] width 57 height 12
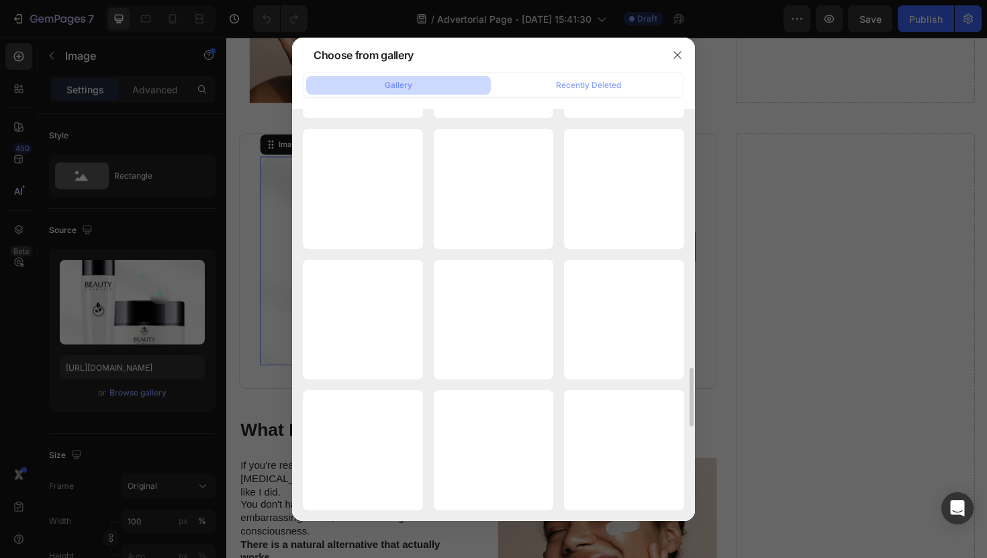
scroll to position [1786, 0]
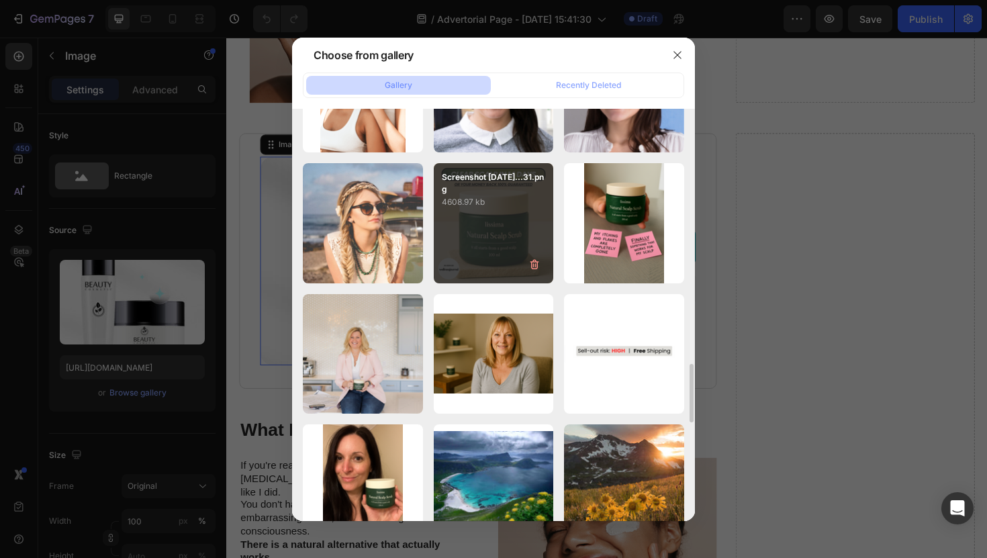
click at [466, 261] on div "Screenshot 2025-09-23...31.png 4608.97 kb" at bounding box center [494, 223] width 120 height 120
type input "https://cdn.shopify.com/s/files/1/0952/2102/3049/files/gempages_575005679476015…"
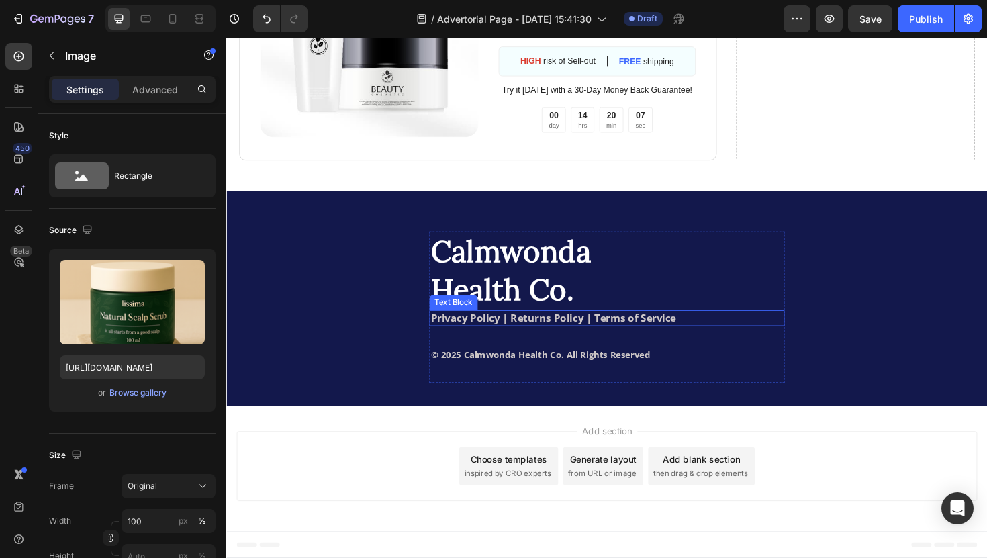
scroll to position [6273, 0]
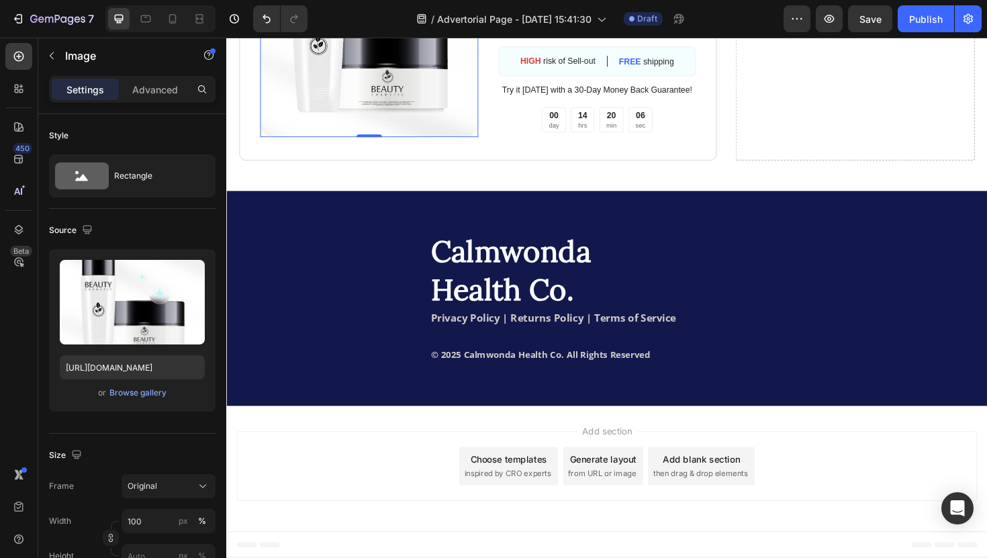
click at [355, 143] on img at bounding box center [377, 33] width 231 height 220
click at [150, 388] on div "Browse gallery" at bounding box center [137, 393] width 57 height 12
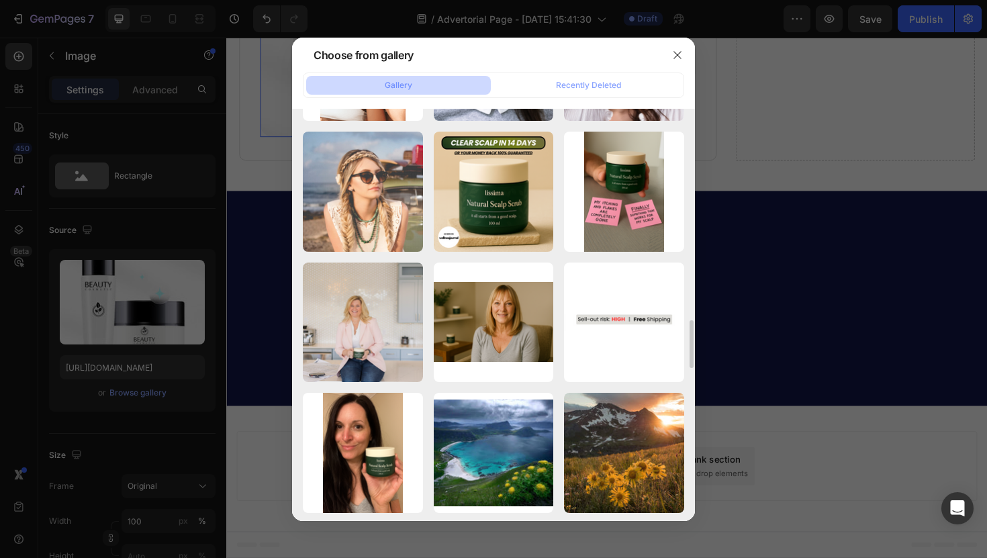
scroll to position [1807, 0]
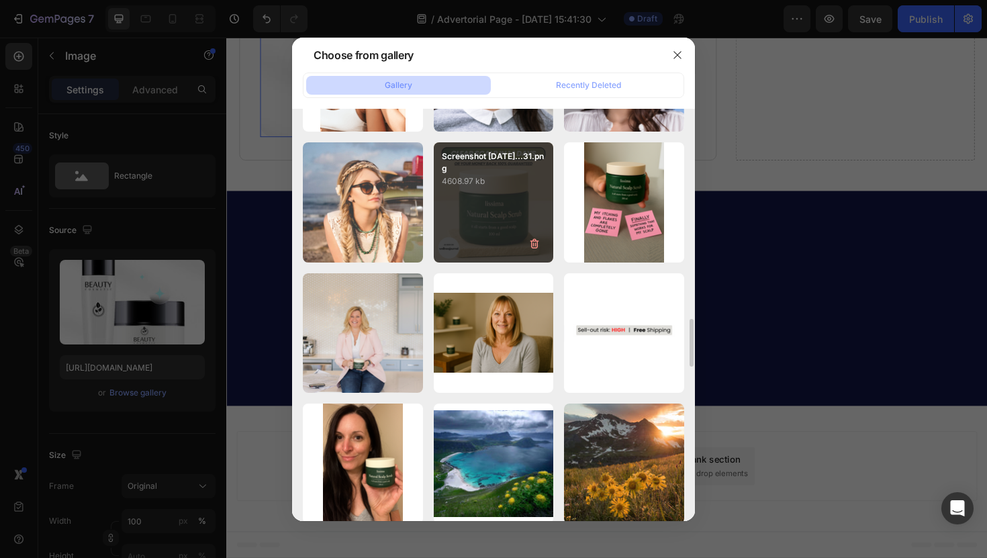
click at [467, 249] on div "Screenshot 2025-09-23...31.png 4608.97 kb" at bounding box center [494, 202] width 120 height 120
type input "https://cdn.shopify.com/s/files/1/0952/2102/3049/files/gempages_575005679476015…"
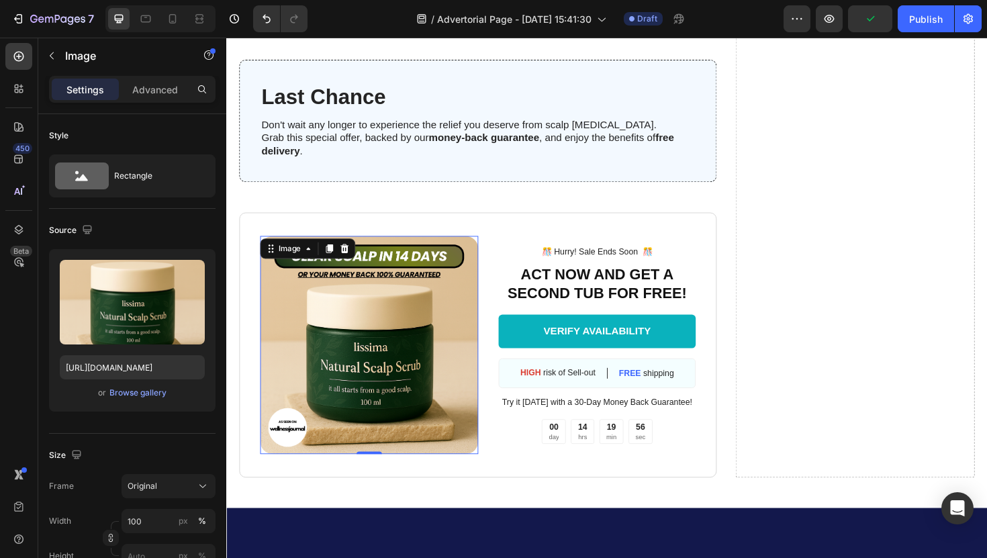
scroll to position [5931, 0]
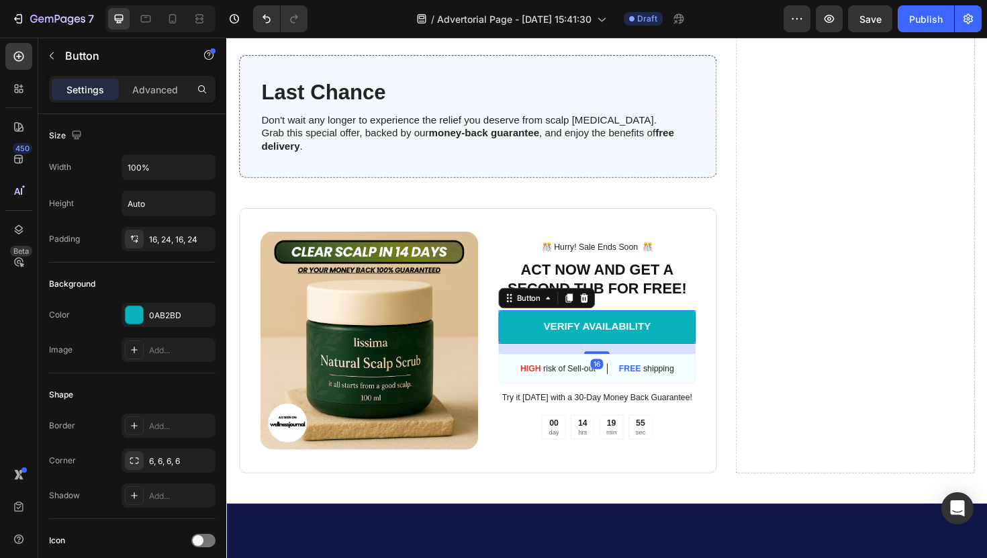
click at [528, 362] on link "VERIFY AVAILABILITY" at bounding box center [619, 344] width 210 height 36
click at [151, 312] on div "0AB2BD" at bounding box center [168, 316] width 39 height 12
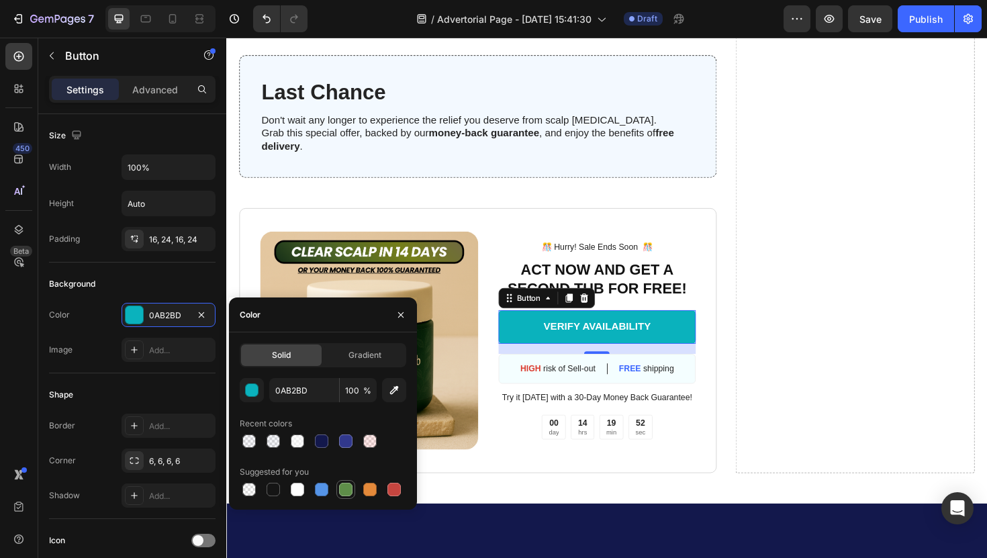
click at [350, 490] on div at bounding box center [345, 489] width 13 height 13
type input "5E8E49"
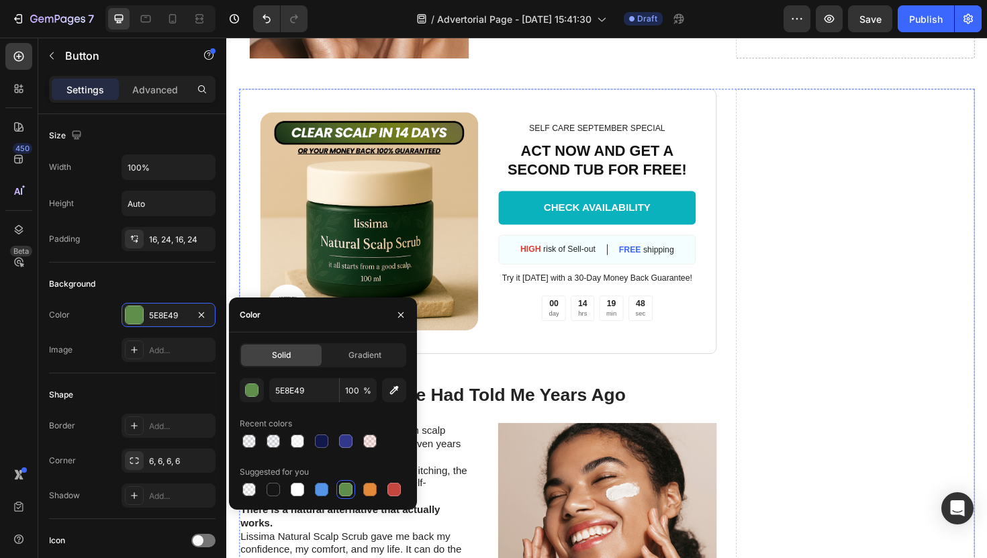
scroll to position [4548, 0]
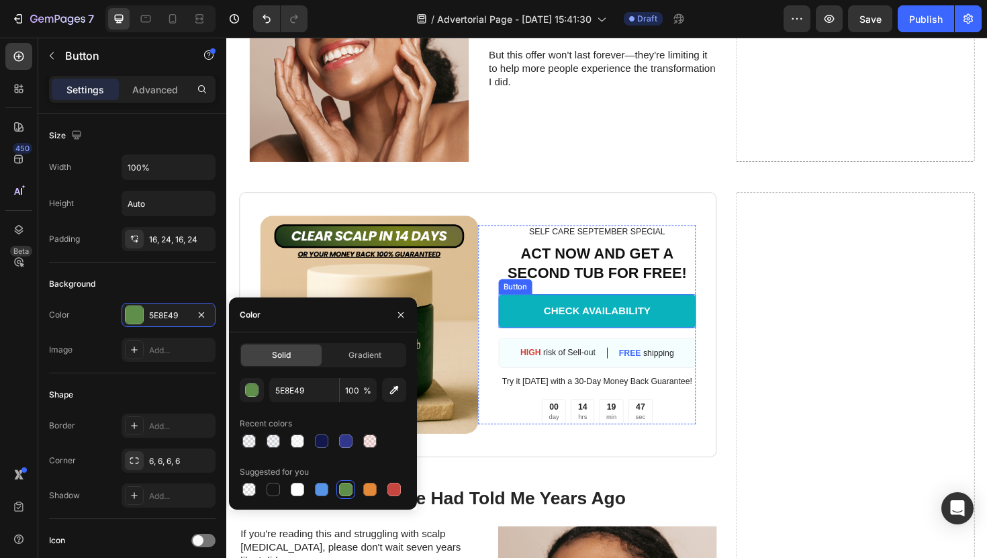
click at [533, 330] on link "CHECK AVAILABILITY" at bounding box center [619, 328] width 210 height 36
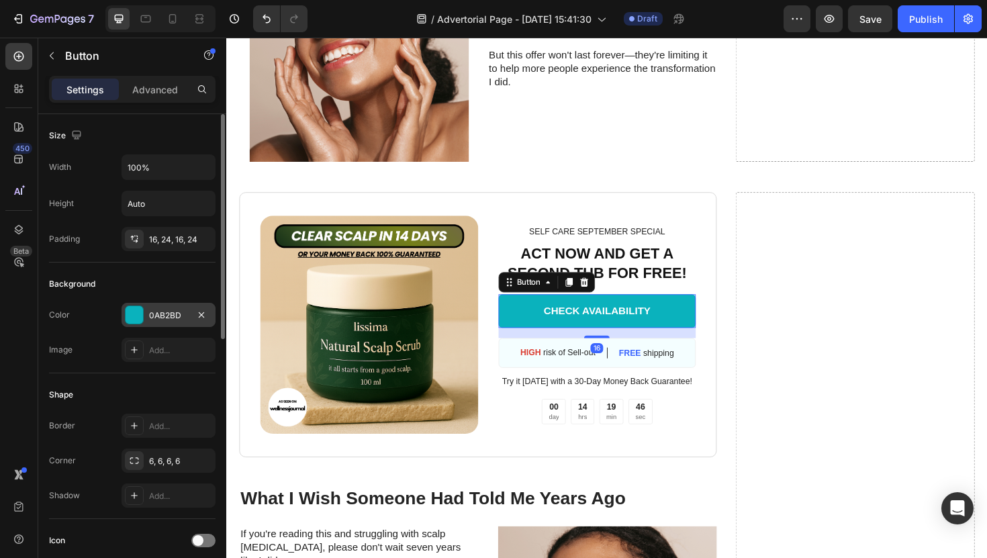
click at [157, 304] on div "0AB2BD" at bounding box center [169, 315] width 94 height 24
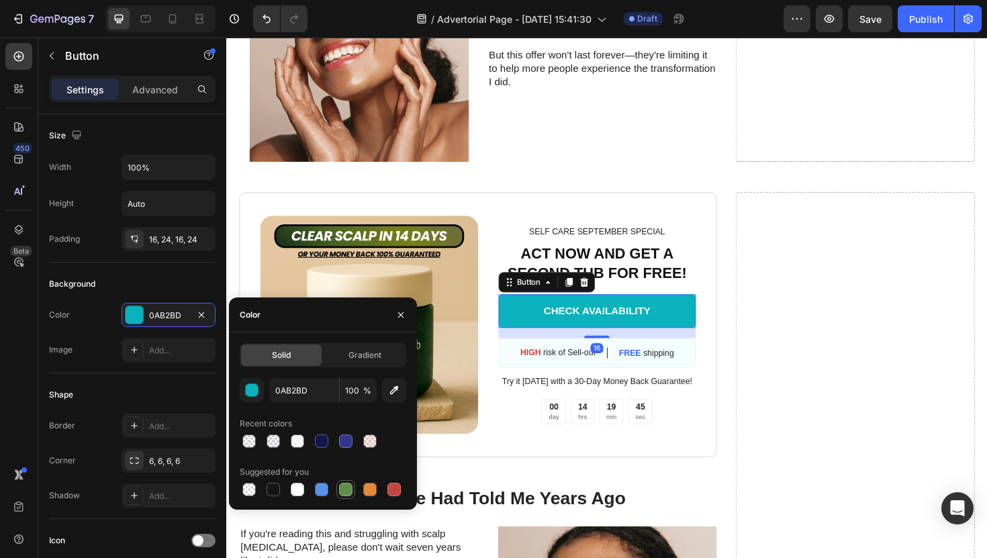
click at [351, 498] on div at bounding box center [345, 489] width 19 height 19
type input "5E8E49"
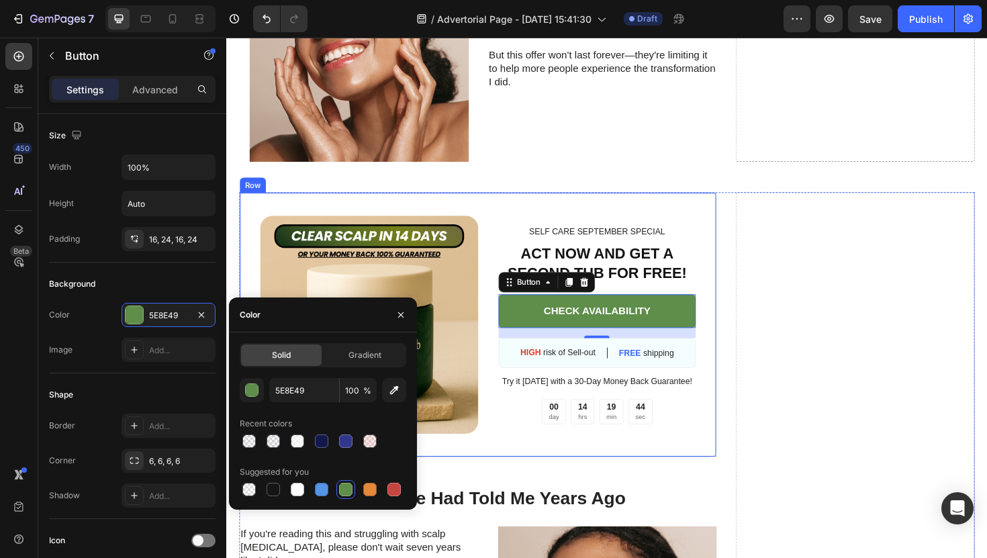
click at [657, 462] on div "Image SELF CARE SEPTEMBER SPECIAL Text Block ACT NOW AND GET A SECOND TUB FOR F…" at bounding box center [493, 341] width 506 height 281
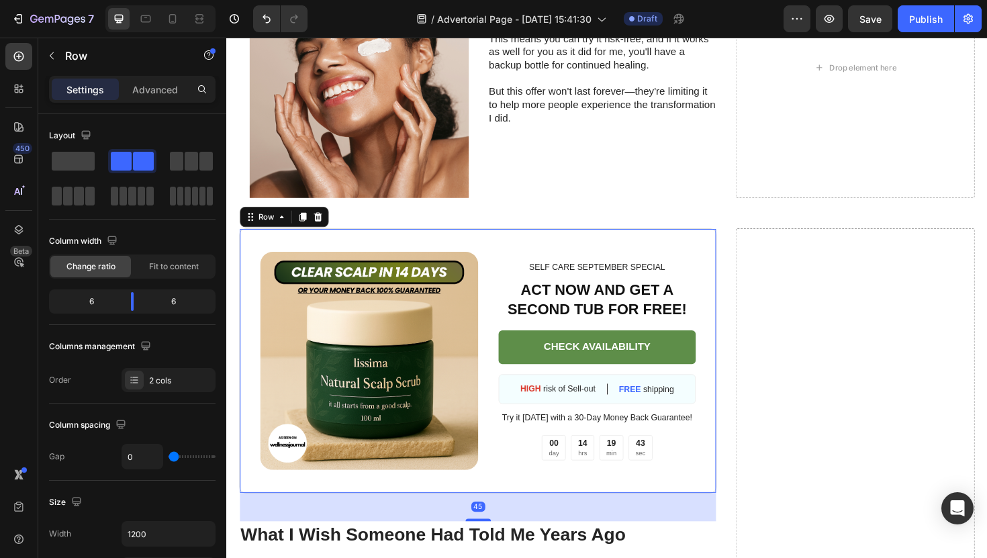
scroll to position [4497, 0]
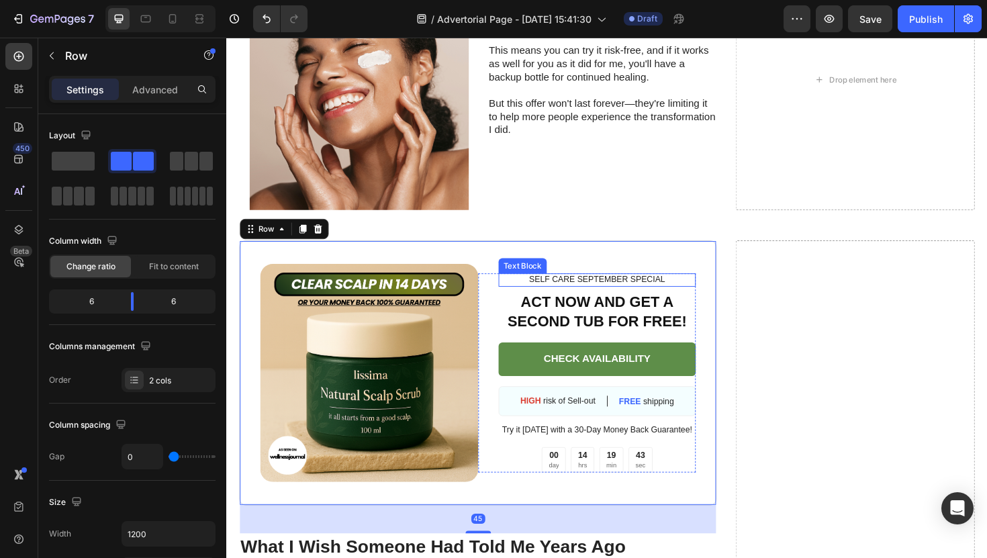
click at [625, 293] on p "SELF CARE SEPTEMBER SPECIAL" at bounding box center [619, 294] width 207 height 11
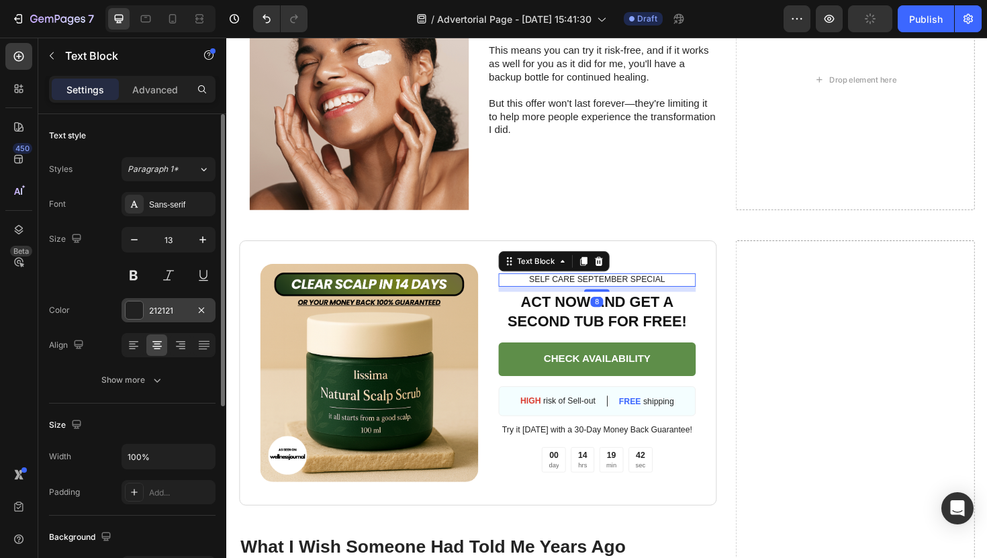
click at [156, 314] on div "212121" at bounding box center [168, 311] width 39 height 12
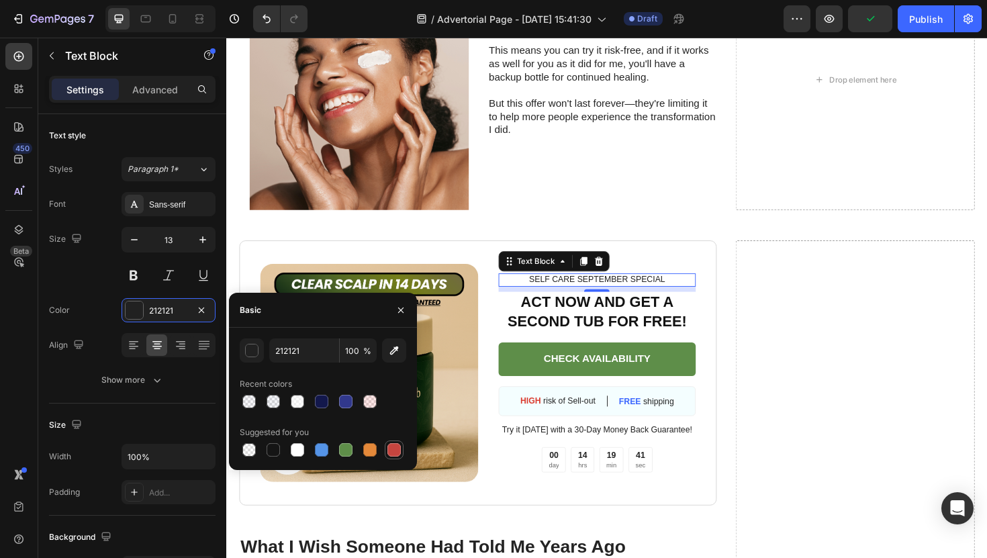
click at [387, 449] on div at bounding box center [393, 449] width 13 height 13
type input "C5453F"
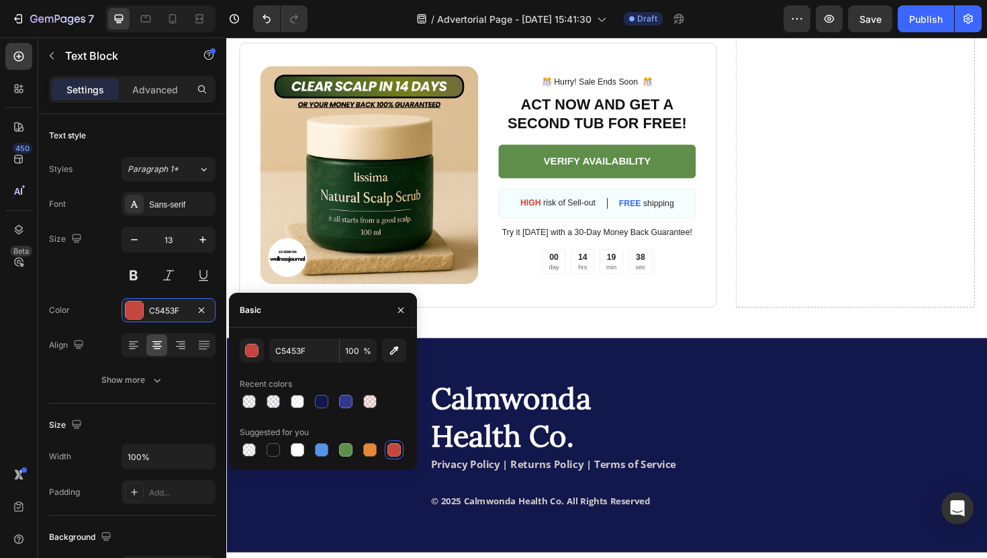
scroll to position [6139, 0]
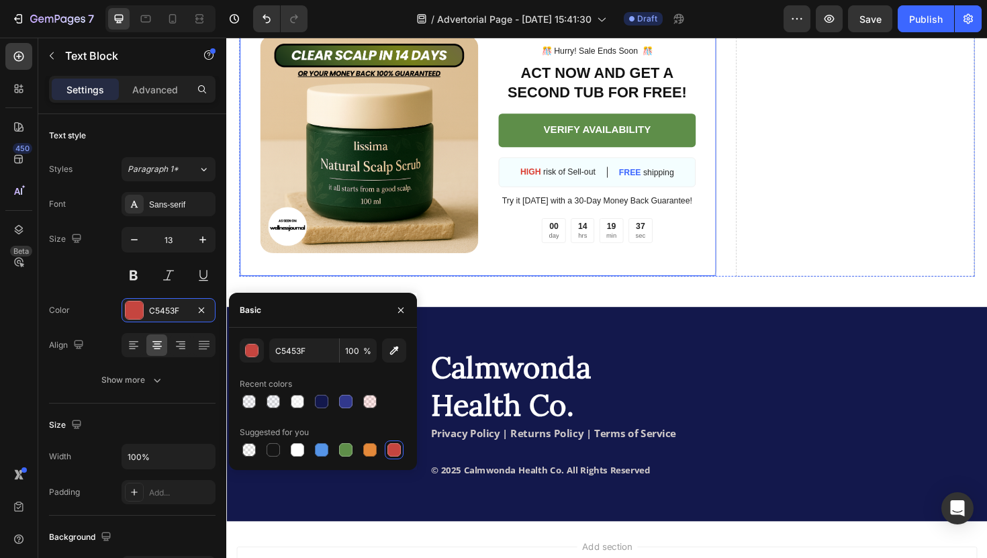
click at [596, 58] on p "️🎊 Hurry! Sale Ends Soon ️🎊" at bounding box center [619, 51] width 207 height 11
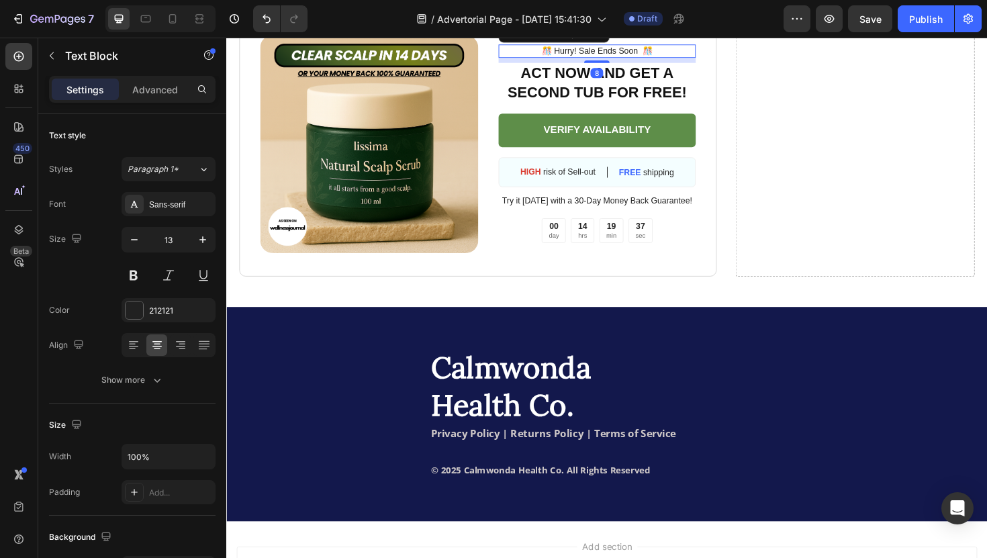
click at [596, 58] on p "️🎊 Hurry! Sale Ends Soon ️🎊" at bounding box center [619, 51] width 207 height 11
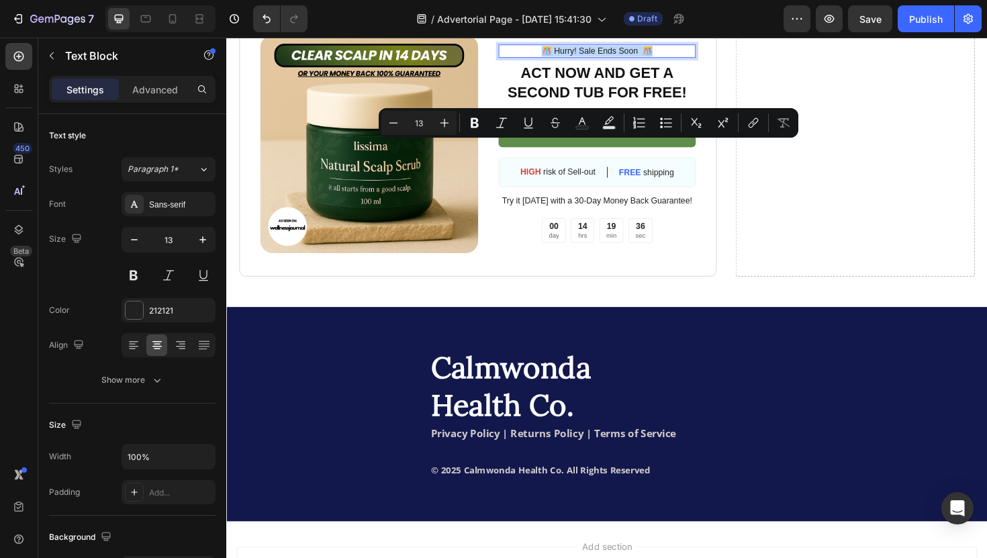
click at [596, 58] on p "️🎊 Hurry! Sale Ends Soon ️🎊" at bounding box center [619, 51] width 207 height 11
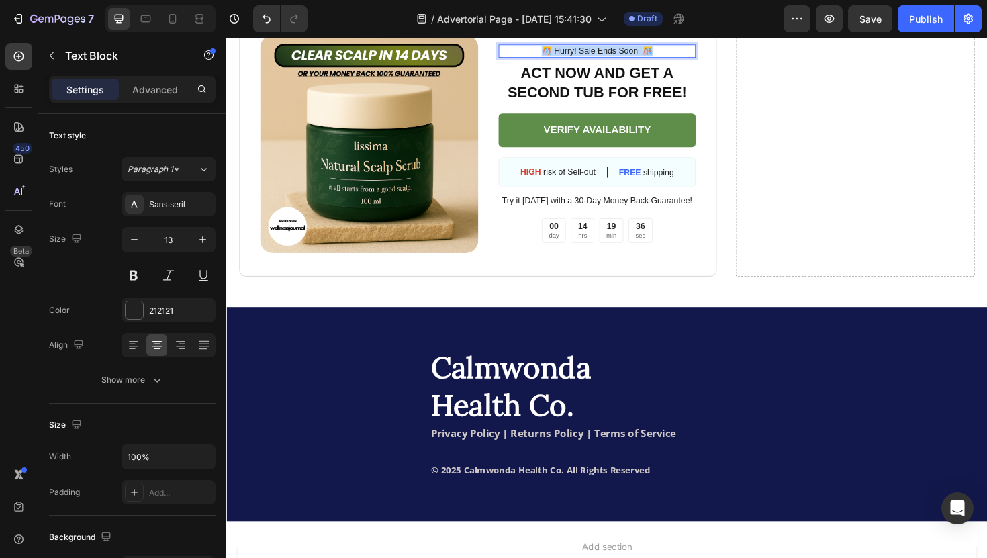
click at [596, 58] on p "️🎊 Hurry! Sale Ends Soon ️🎊" at bounding box center [619, 51] width 207 height 11
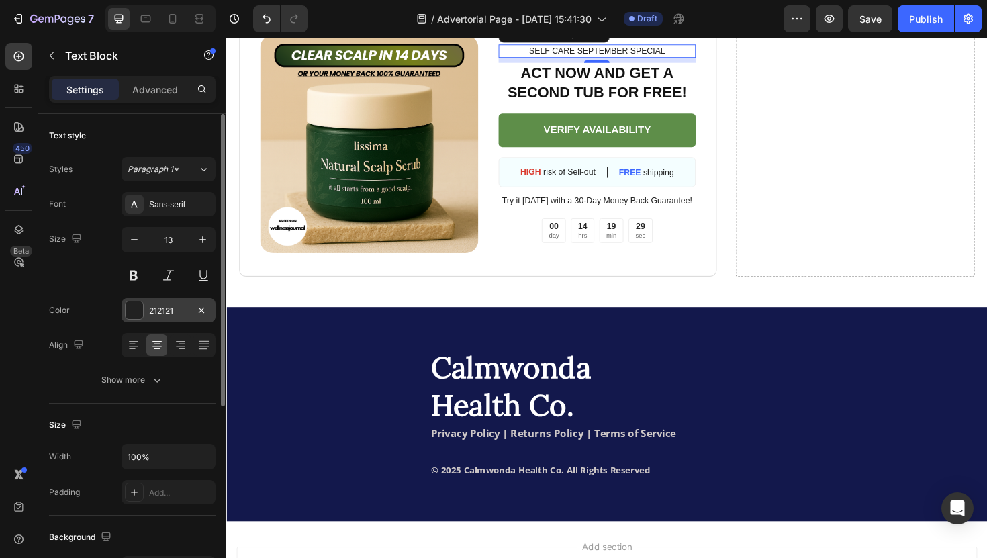
click at [167, 302] on div "212121" at bounding box center [169, 310] width 94 height 24
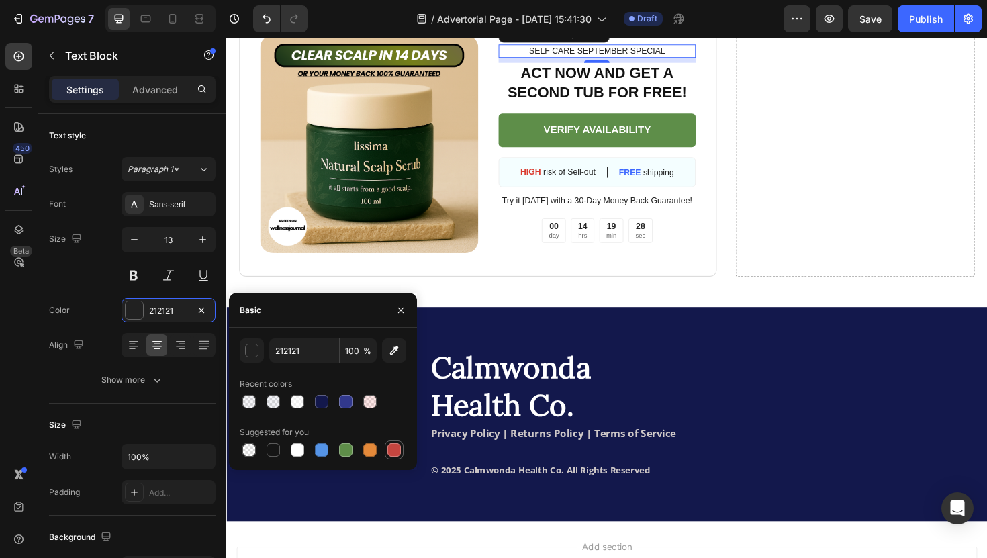
click at [390, 444] on div at bounding box center [393, 449] width 13 height 13
type input "C5453F"
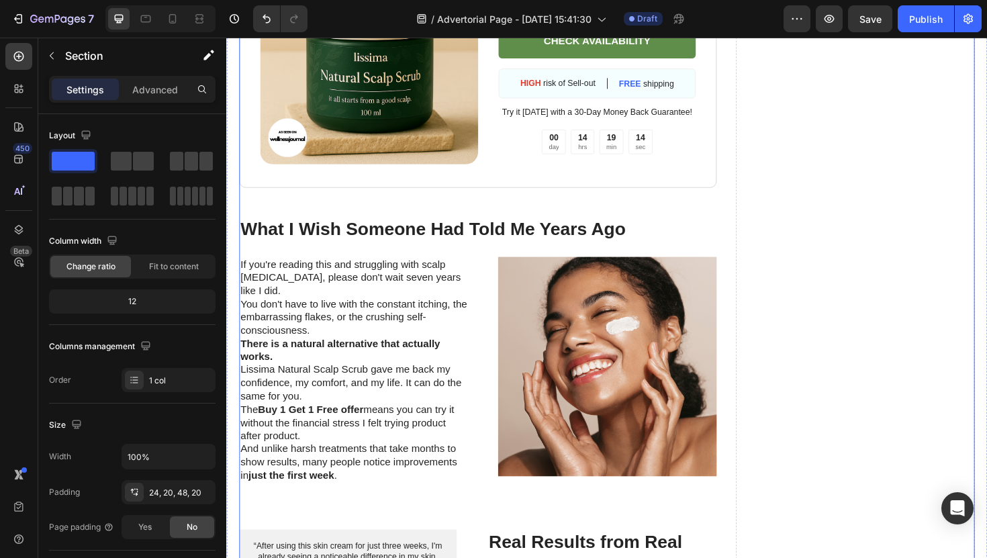
scroll to position [4890, 0]
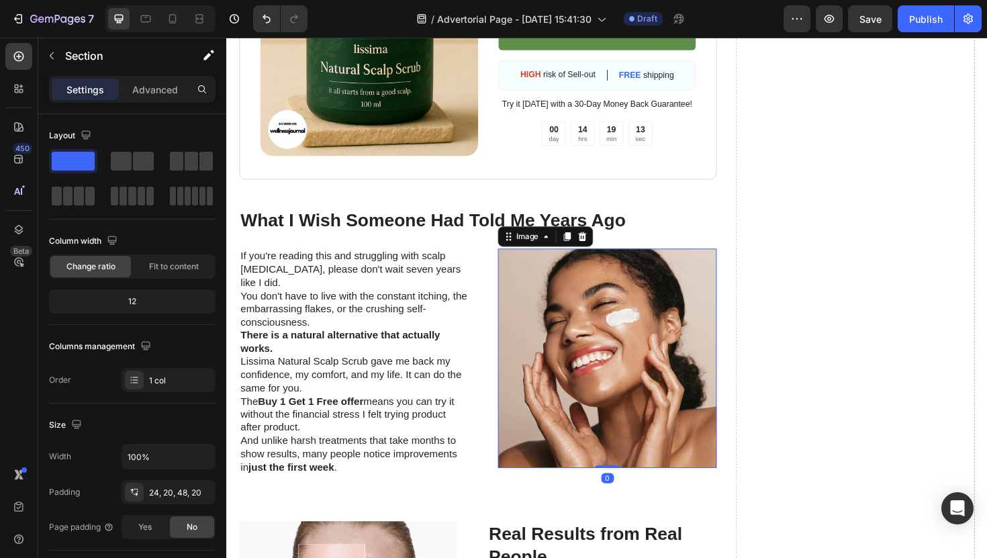
click at [530, 336] on img at bounding box center [630, 377] width 232 height 232
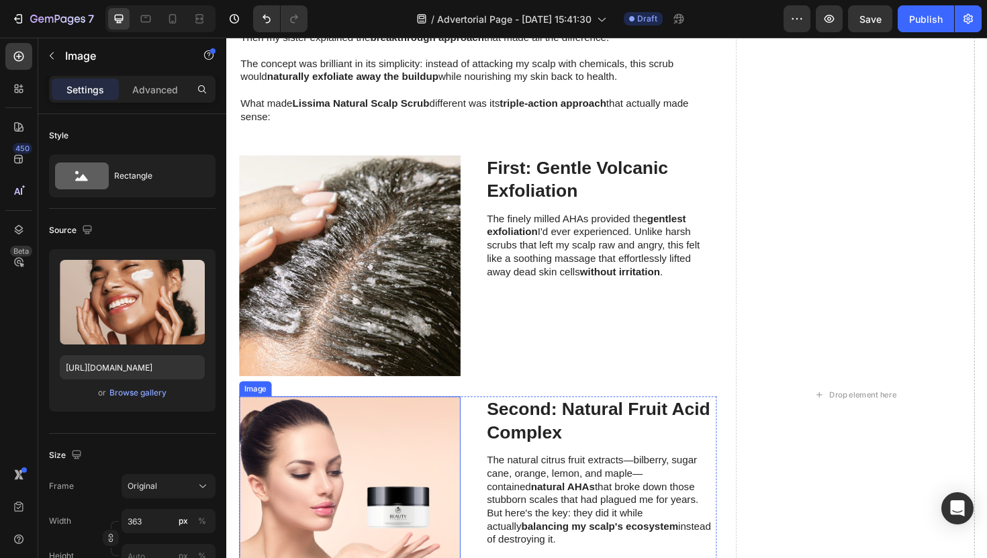
click at [397, 499] on img at bounding box center [357, 535] width 234 height 234
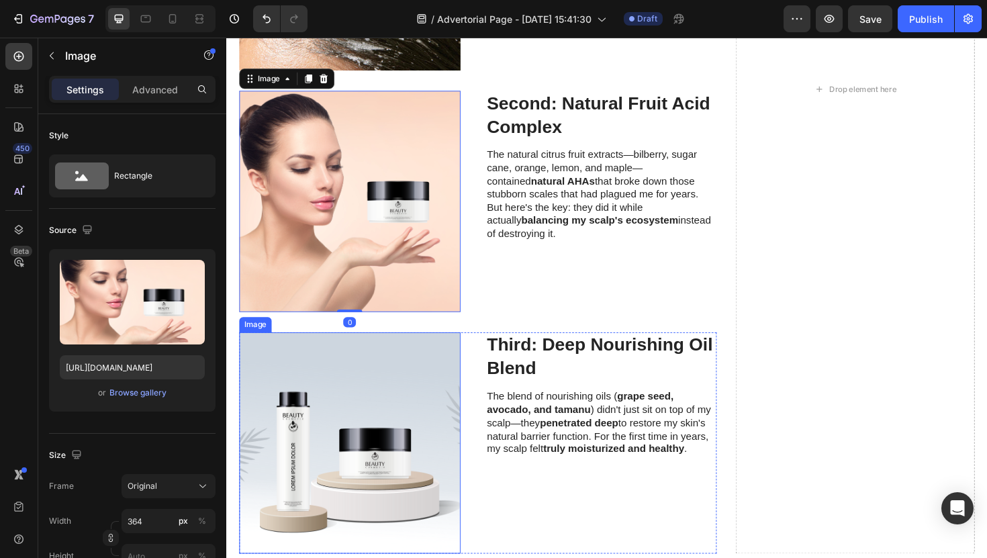
scroll to position [3118, 0]
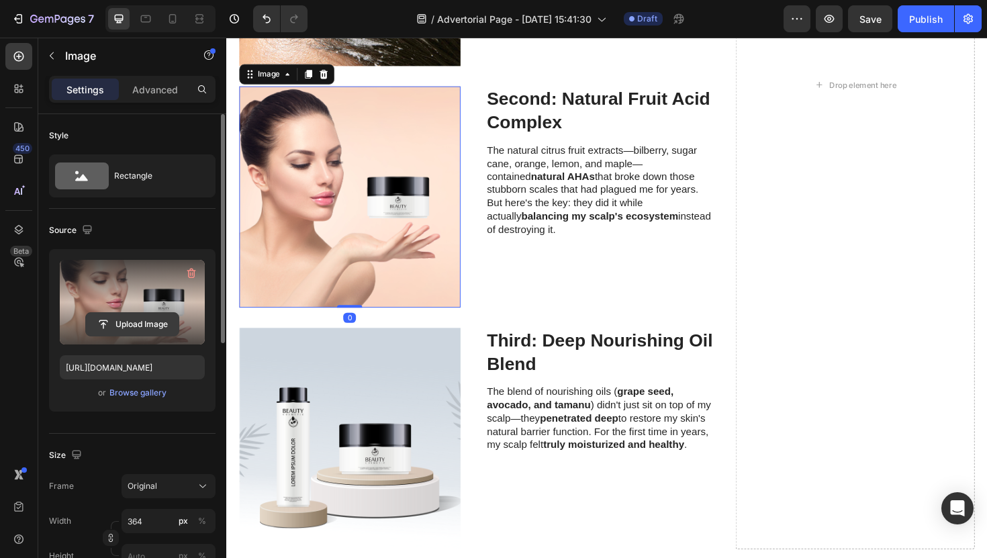
click at [144, 328] on input "file" at bounding box center [132, 324] width 93 height 23
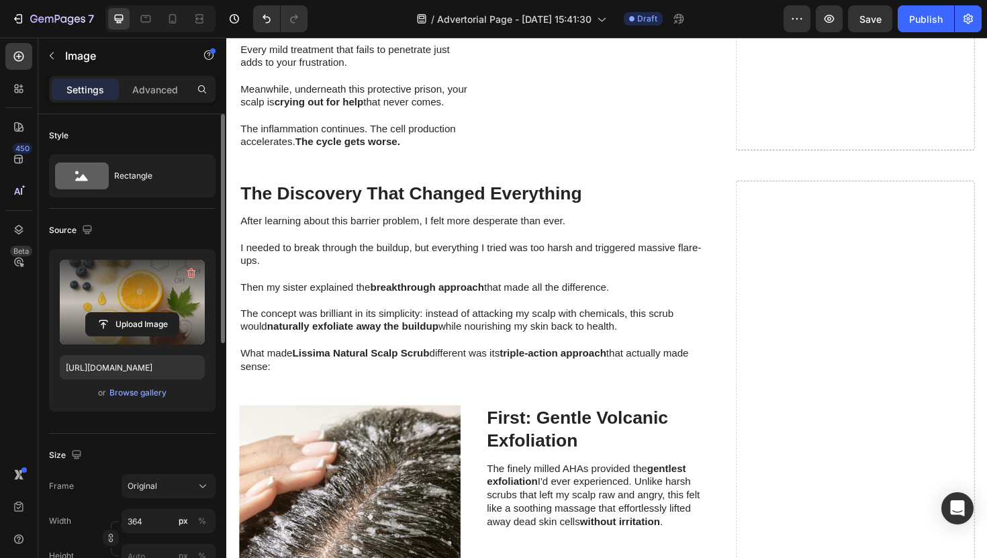
scroll to position [2510, 0]
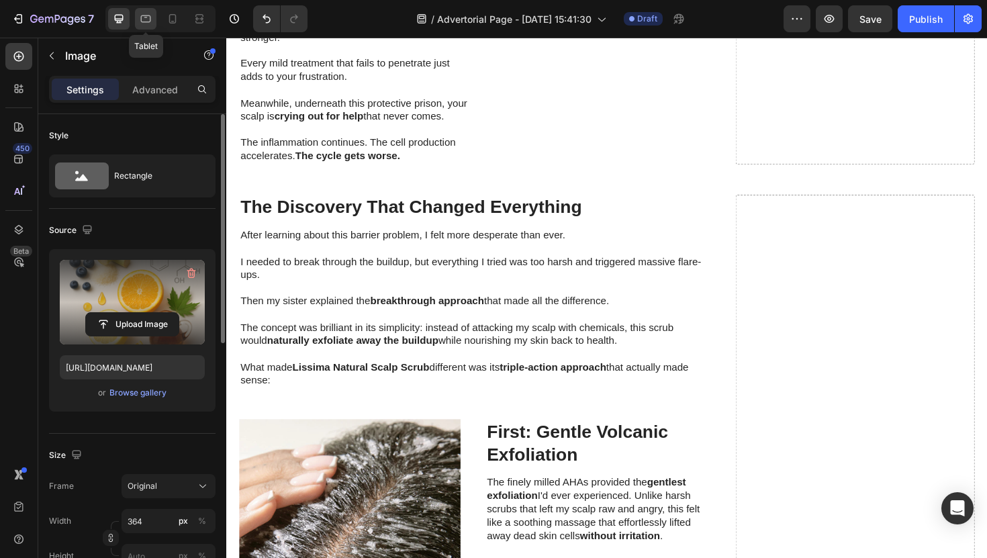
click at [142, 13] on icon at bounding box center [145, 18] width 13 height 13
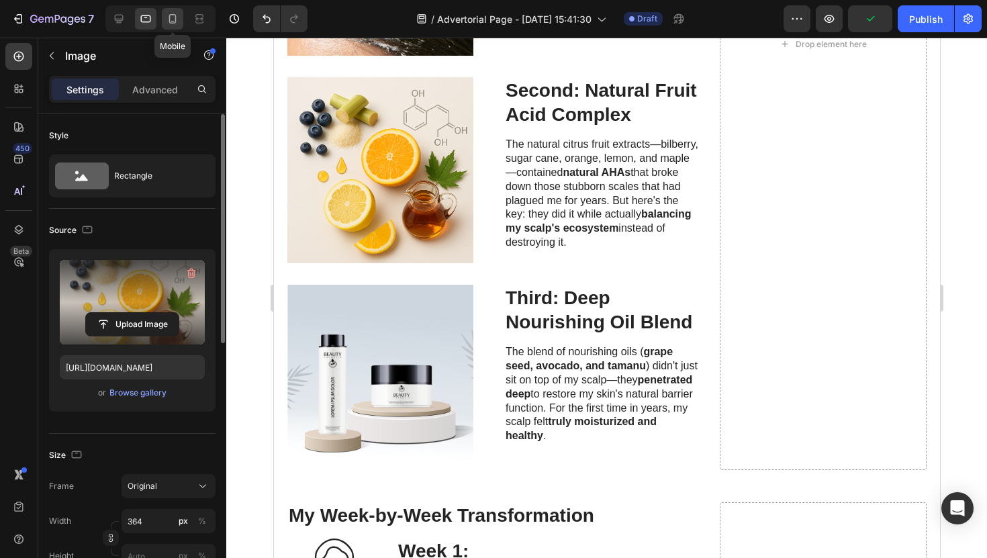
click at [170, 26] on div at bounding box center [172, 18] width 21 height 21
type input "https://cdn.shopify.com/s/files/1/0952/2102/3049/files/gempages_575005679476015…"
type input "100"
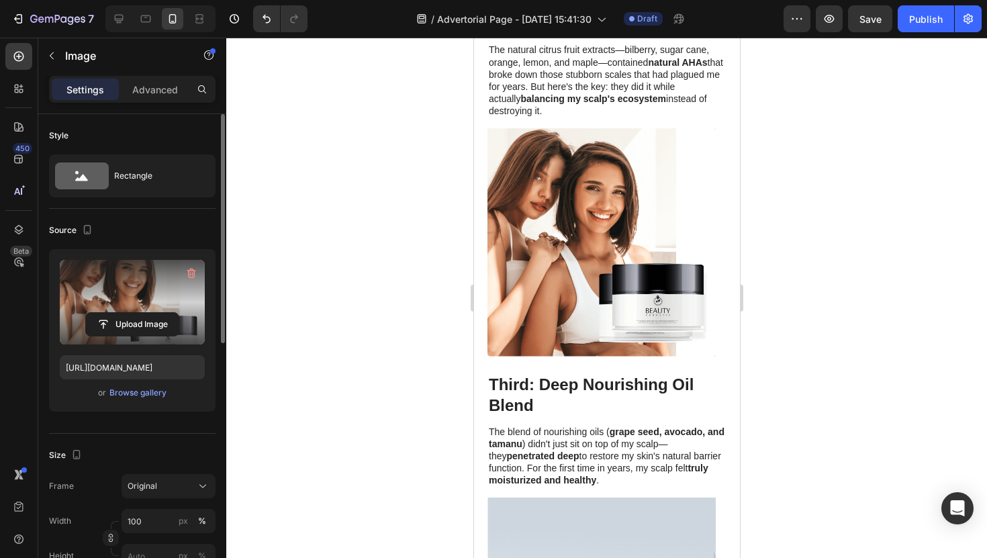
scroll to position [3391, 0]
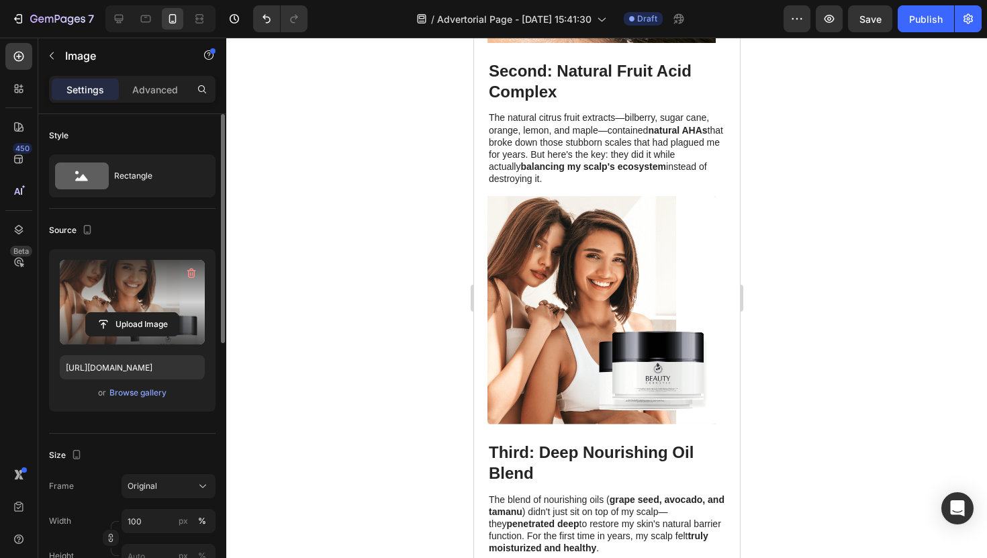
click at [557, 248] on img at bounding box center [601, 310] width 228 height 229
click at [547, 249] on img at bounding box center [601, 310] width 228 height 229
click at [337, 176] on div at bounding box center [606, 298] width 761 height 520
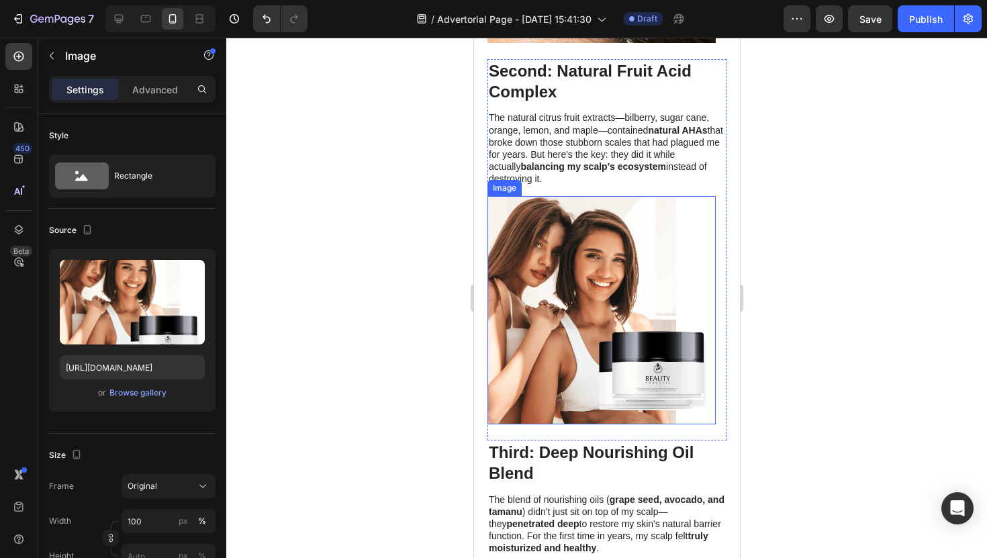
click at [524, 274] on img at bounding box center [601, 310] width 228 height 229
click at [165, 392] on div "Browse gallery" at bounding box center [137, 393] width 57 height 12
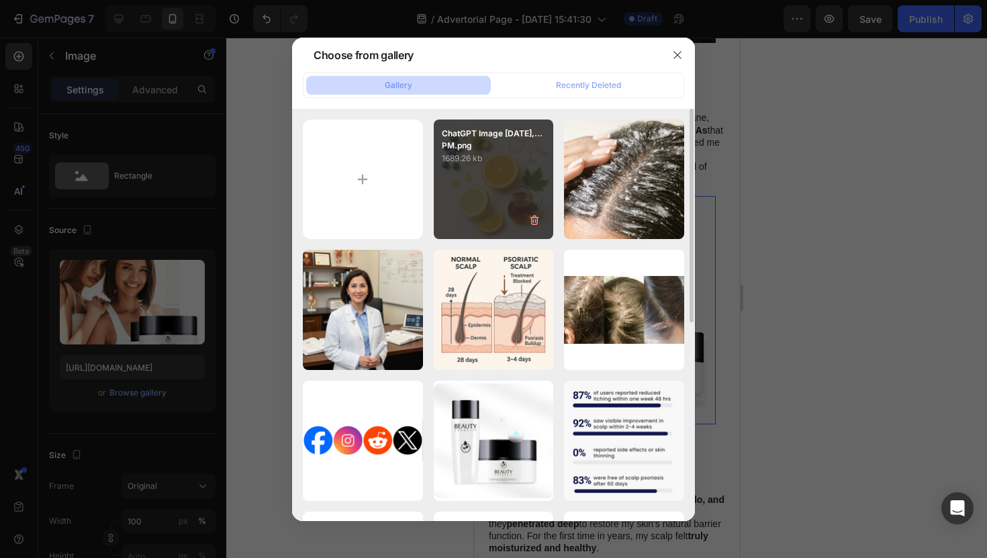
click at [493, 195] on div "ChatGPT Image Sep 28,...PM.png 1689.26 kb" at bounding box center [494, 180] width 120 height 120
type input "https://cdn.shopify.com/s/files/1/0952/2102/3049/files/gempages_575005679476015…"
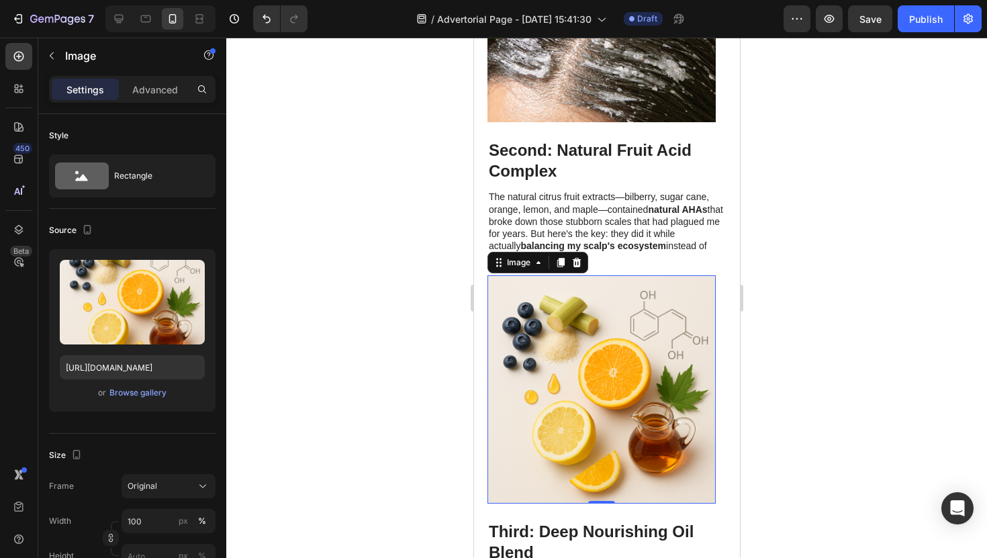
click at [754, 255] on div at bounding box center [606, 298] width 761 height 520
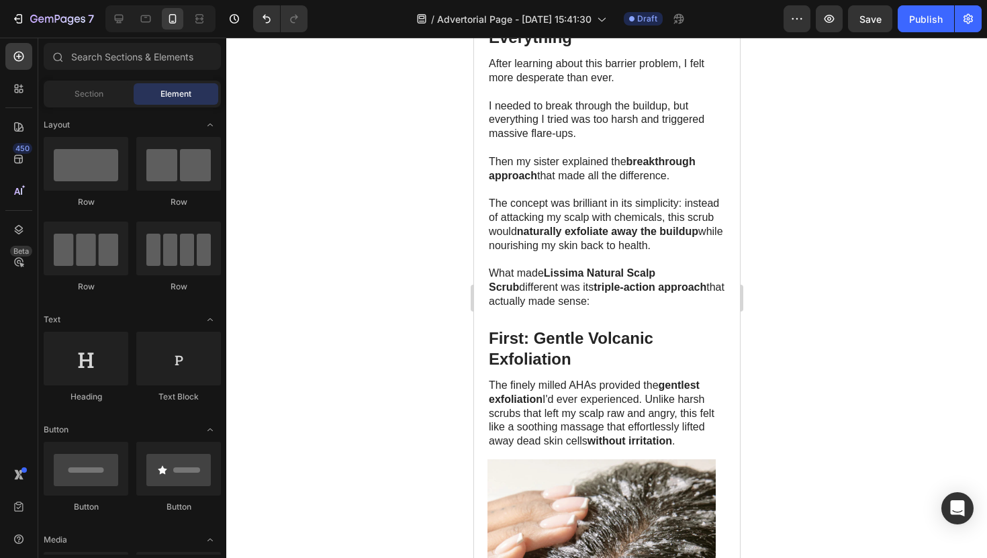
scroll to position [2743, 0]
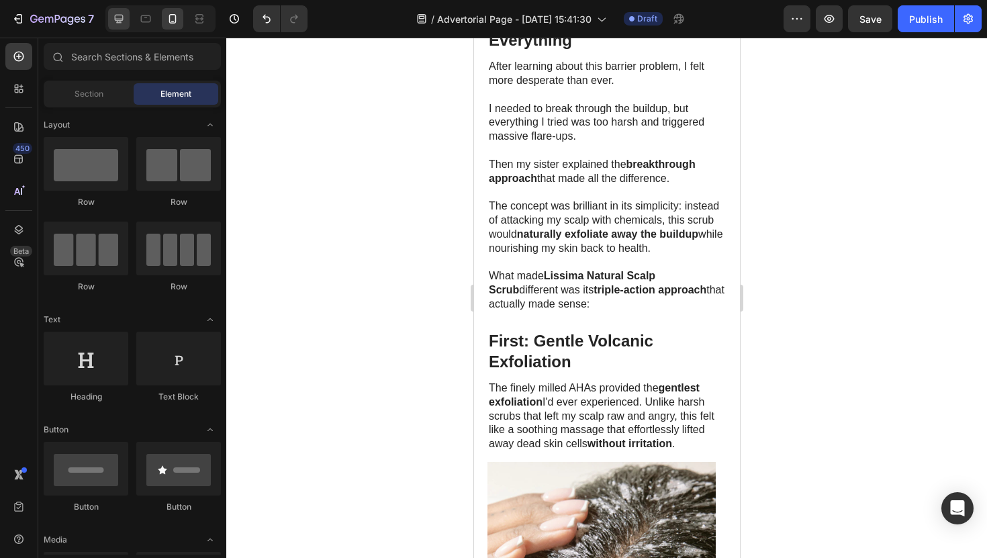
click at [122, 25] on icon at bounding box center [118, 18] width 13 height 13
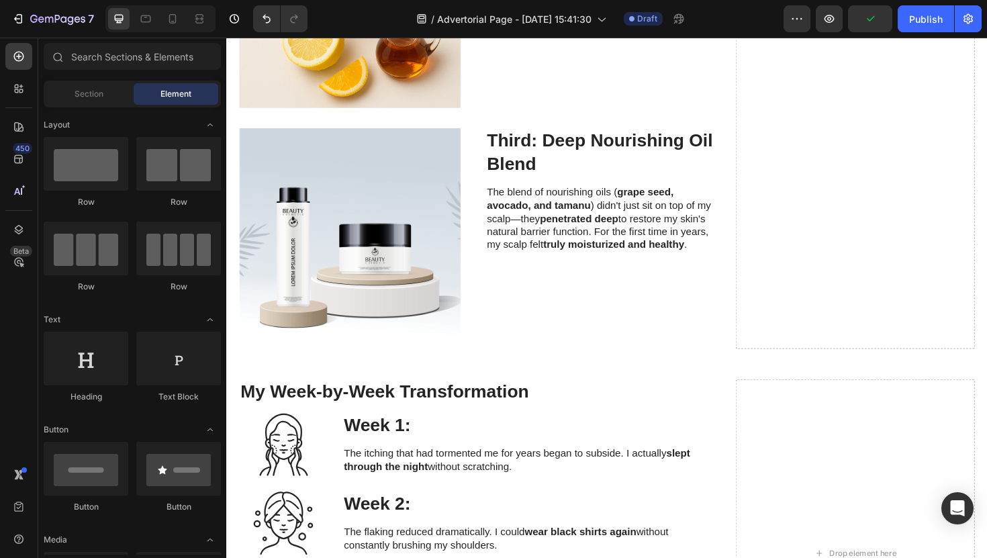
scroll to position [3370, 0]
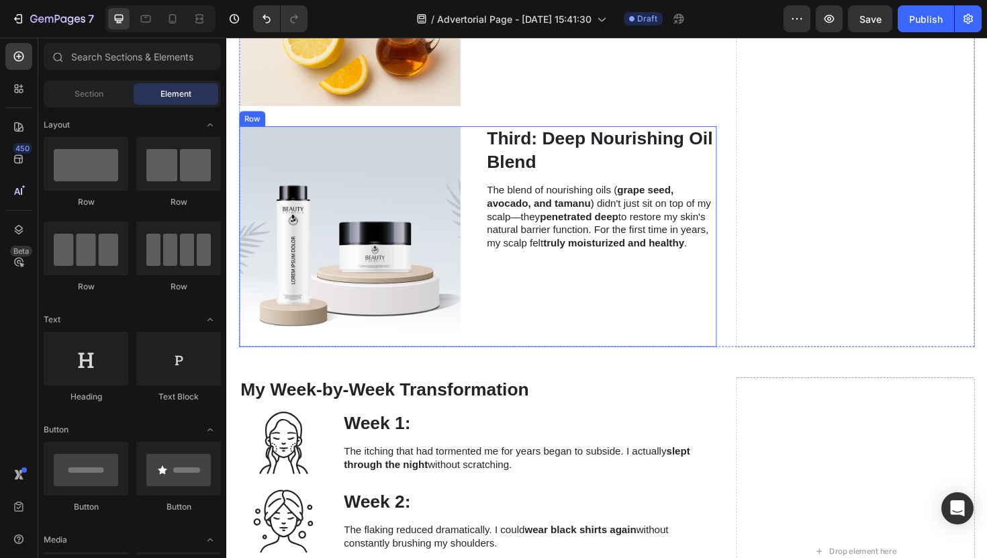
click at [599, 255] on strong "truly moisturized and healthy" at bounding box center [636, 254] width 149 height 11
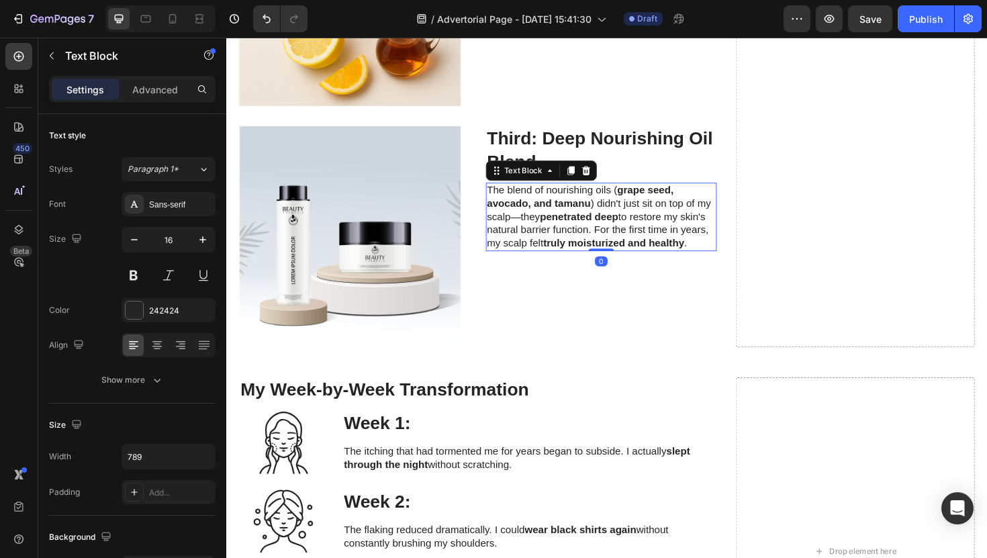
click at [599, 255] on strong "truly moisturized and healthy" at bounding box center [636, 254] width 149 height 11
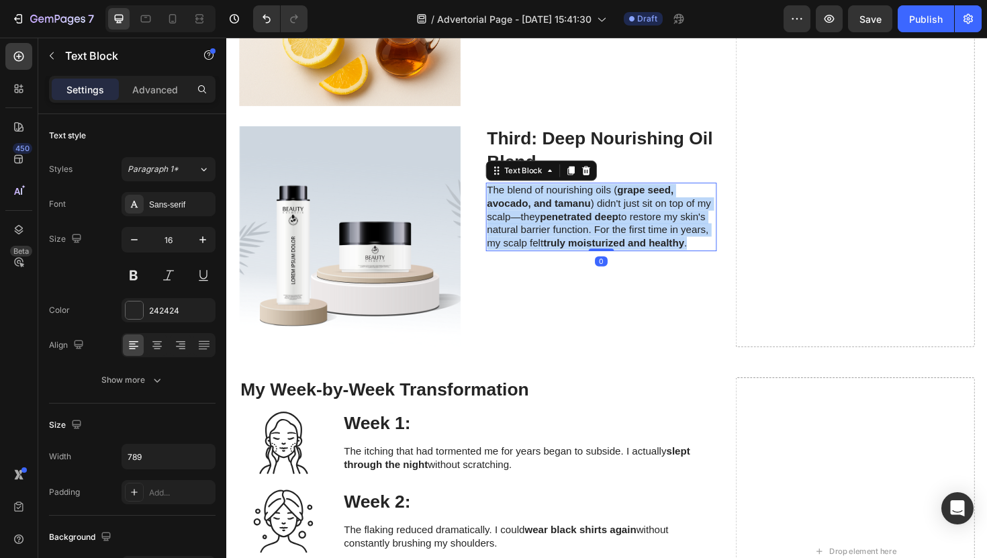
click at [599, 255] on strong "truly moisturized and healthy" at bounding box center [636, 254] width 149 height 11
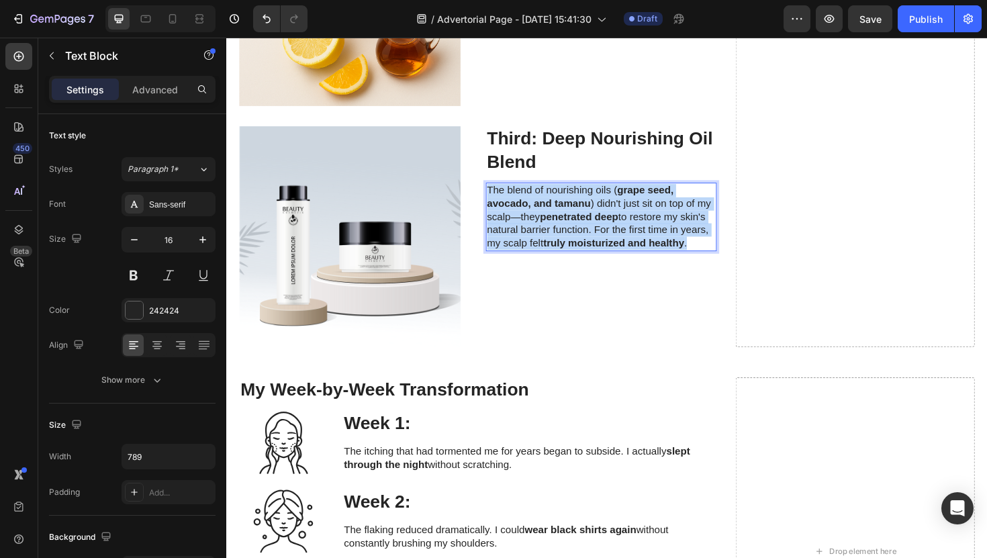
click at [599, 255] on strong "truly moisturized and healthy" at bounding box center [636, 254] width 149 height 11
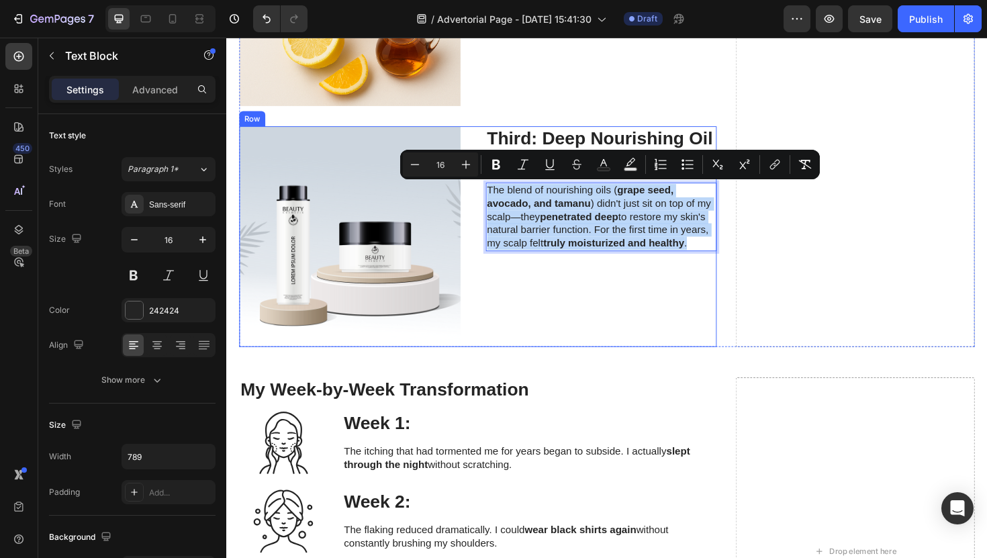
click at [475, 222] on div "Image" at bounding box center [362, 249] width 245 height 234
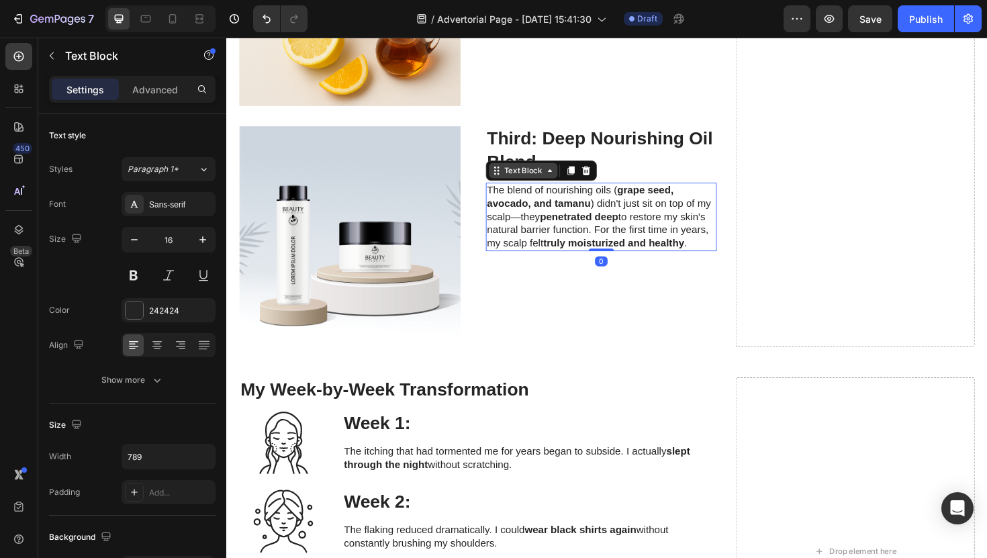
click at [544, 177] on div "Text Block" at bounding box center [541, 179] width 46 height 12
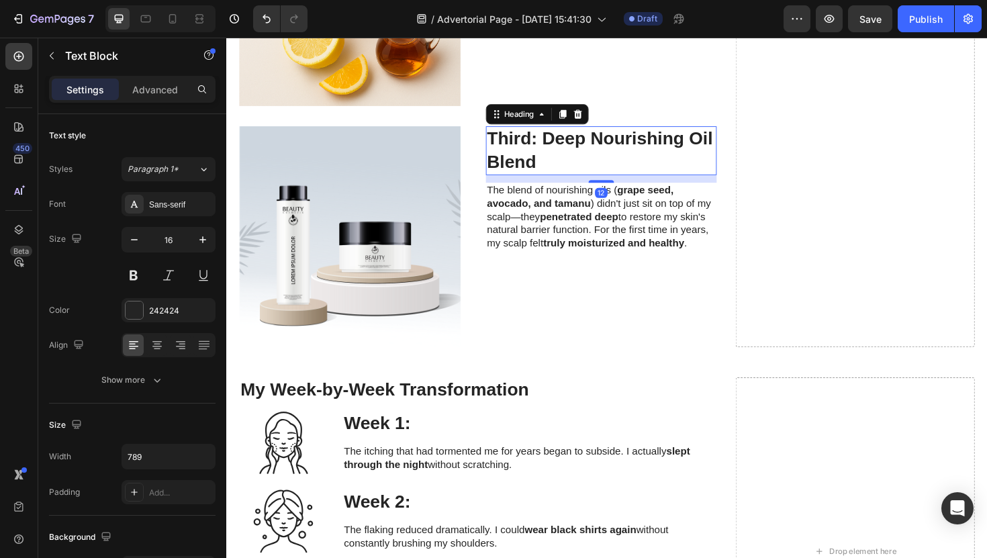
click at [595, 146] on strong "Third: Deep Nourishing Oil Blend" at bounding box center [621, 156] width 239 height 45
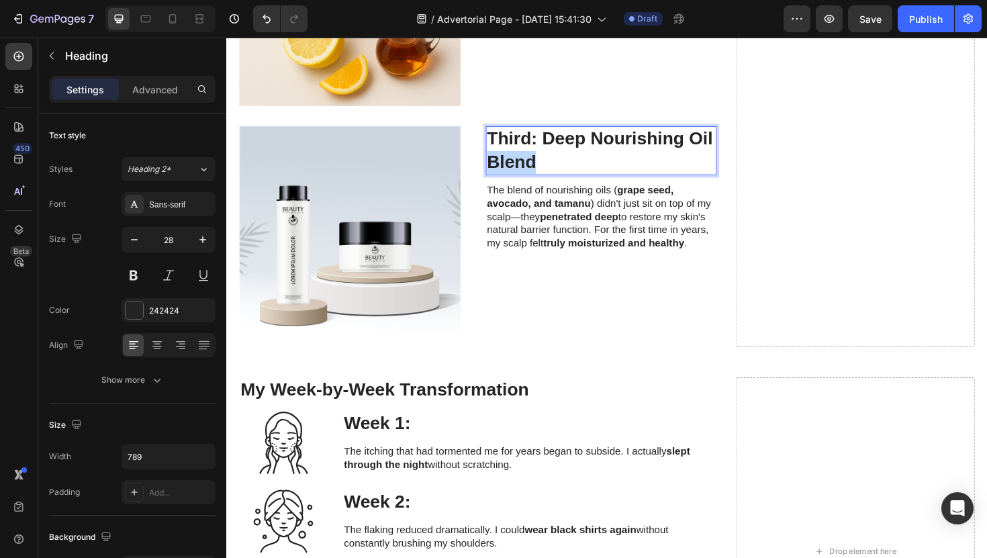
click at [516, 163] on strong "Third: Deep Nourishing Oil Blend" at bounding box center [621, 156] width 239 height 45
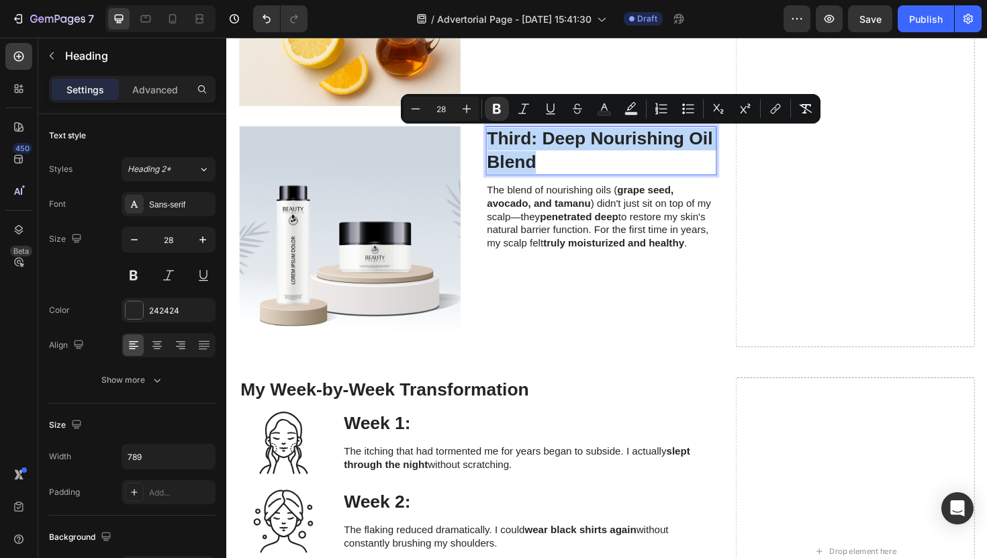
copy strong "Third: Deep Nourishing Oil Blend"
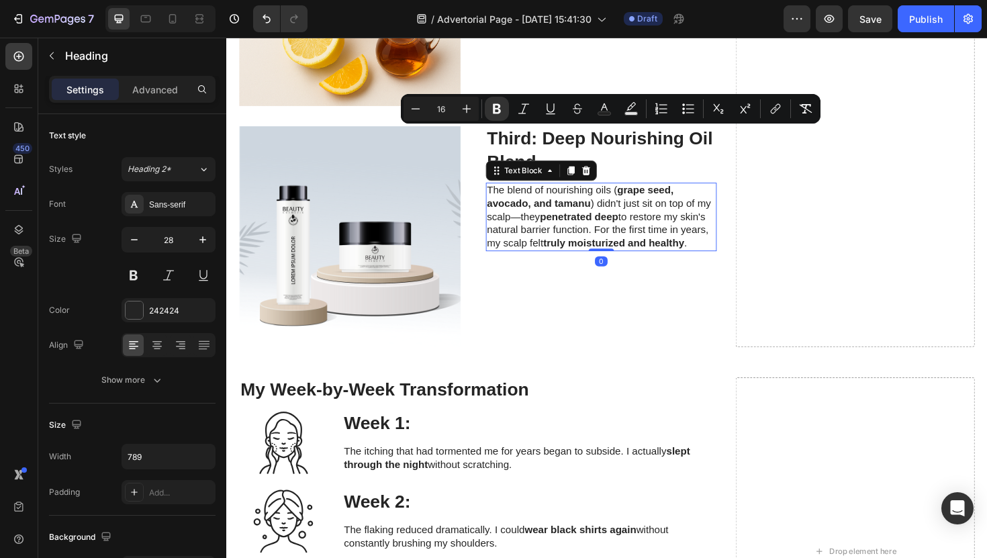
click at [584, 245] on p "The blend of nourishing oils ( grape seed, avocado, and tamanu ) didn't just si…" at bounding box center [623, 228] width 242 height 70
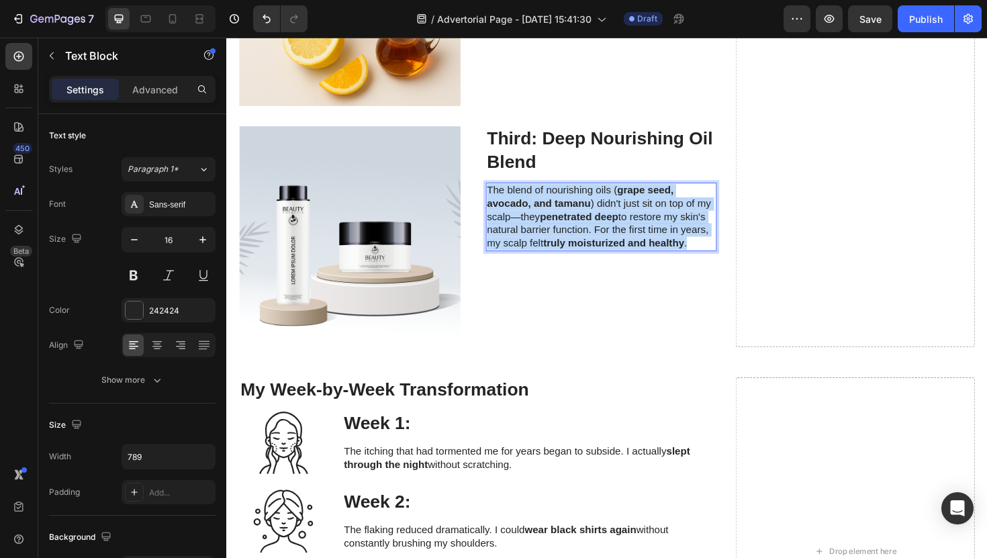
click at [584, 245] on p "The blend of nourishing oils ( grape seed, avocado, and tamanu ) didn't just si…" at bounding box center [623, 228] width 242 height 70
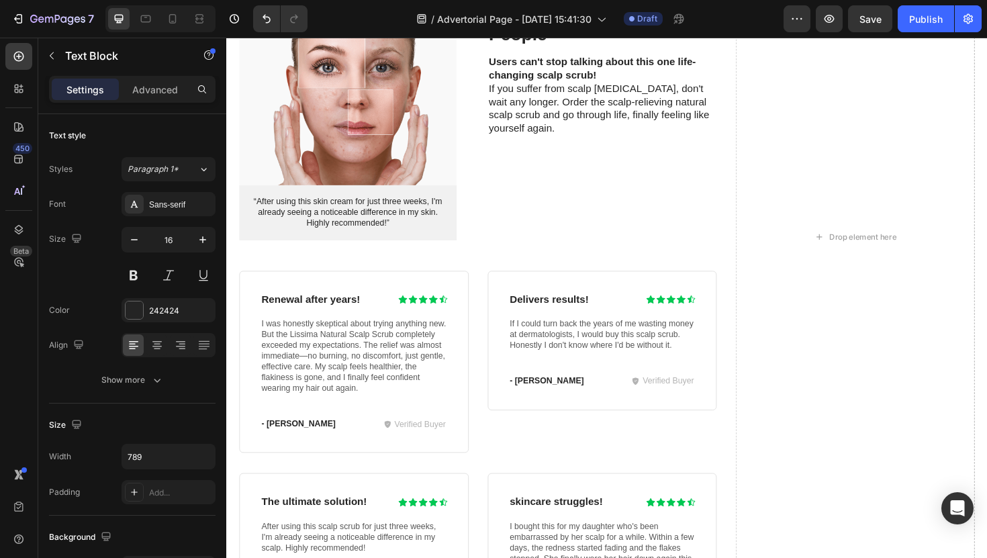
scroll to position [6021, 0]
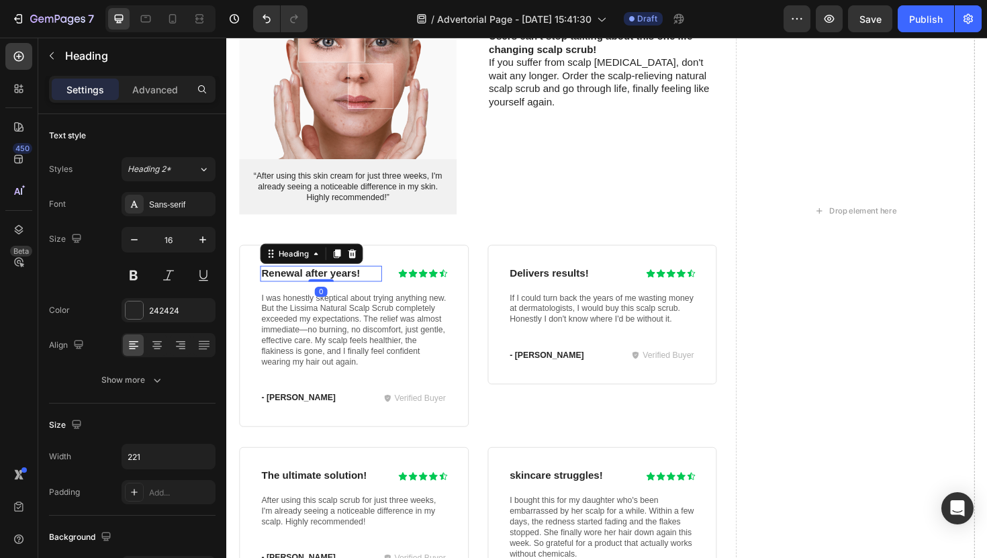
click at [340, 280] on h3 "Renewal after years!" at bounding box center [326, 287] width 129 height 17
click at [340, 281] on p "Renewal after years!" at bounding box center [326, 288] width 126 height 14
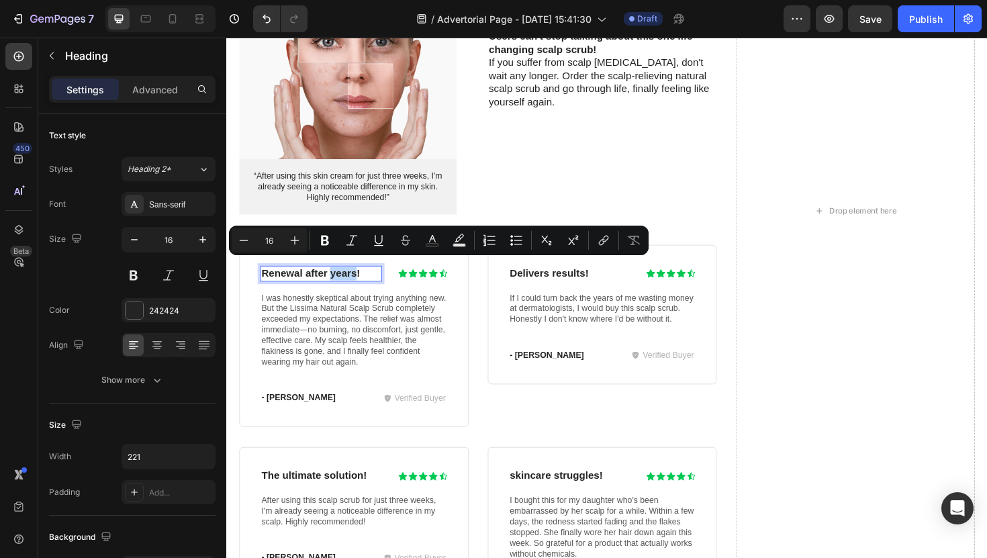
click at [340, 281] on p "Renewal after years!" at bounding box center [326, 288] width 126 height 14
drag, startPoint x: 369, startPoint y: 277, endPoint x: 263, endPoint y: 280, distance: 105.5
click at [263, 281] on p "Renewal after years!" at bounding box center [326, 288] width 126 height 14
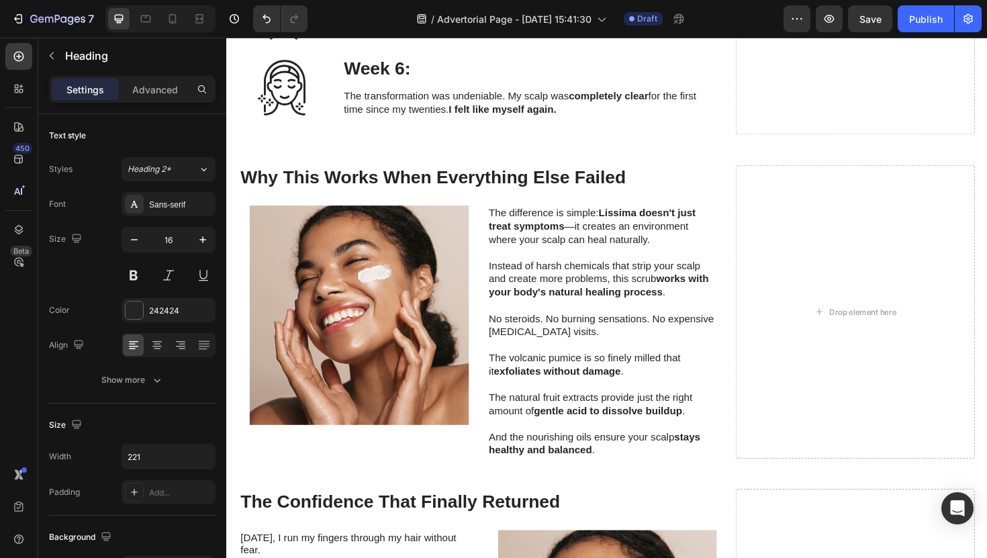
scroll to position [4013, 0]
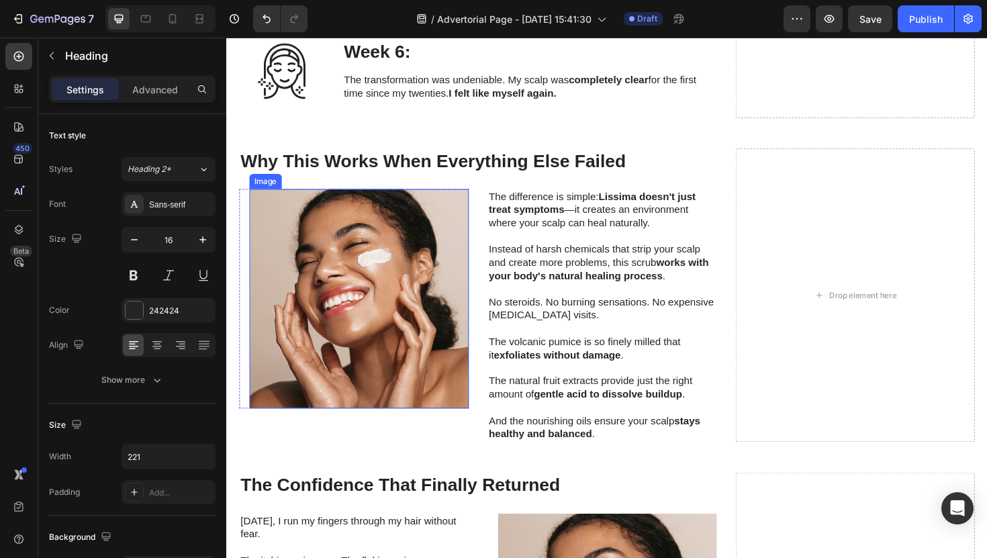
click at [440, 253] on img at bounding box center [366, 314] width 232 height 232
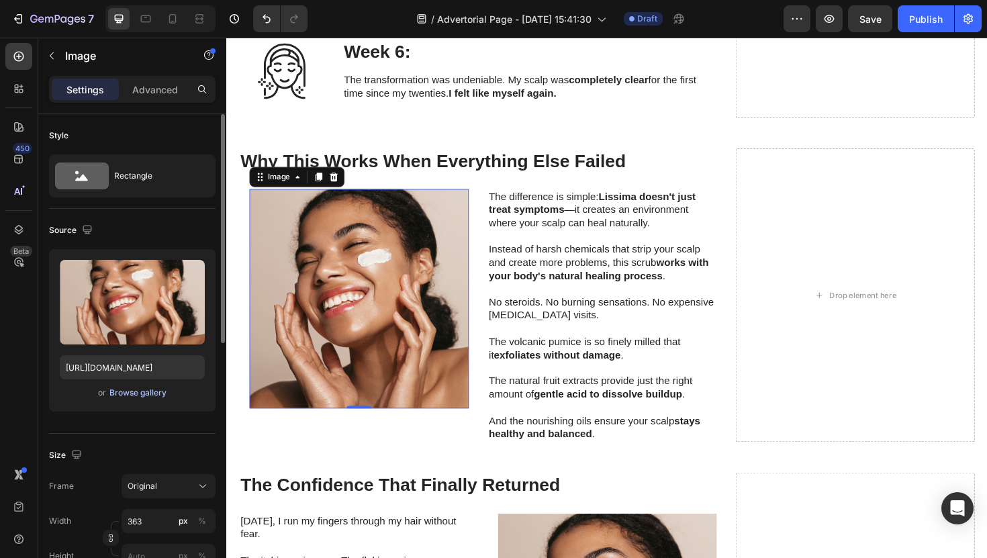
click at [130, 396] on div "Browse gallery" at bounding box center [137, 393] width 57 height 12
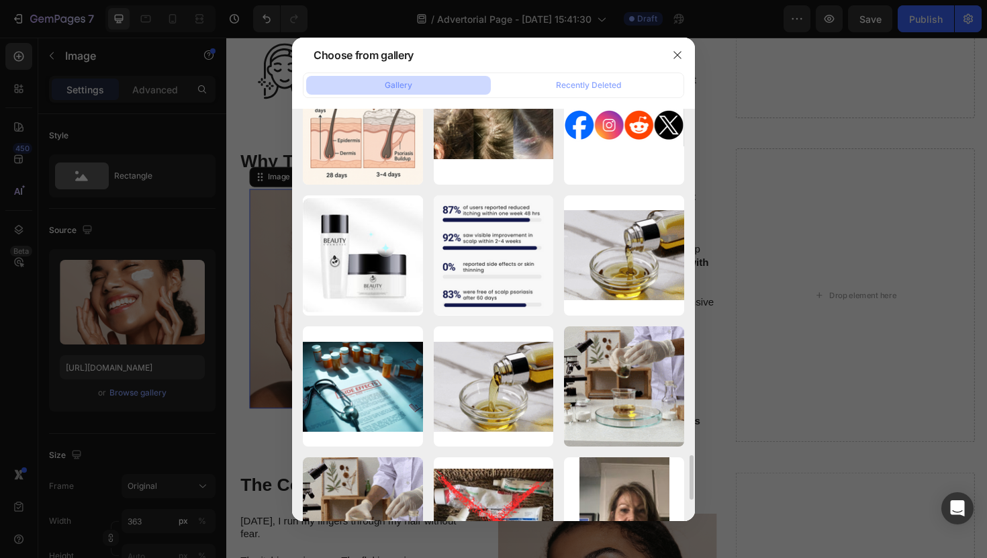
scroll to position [3332, 0]
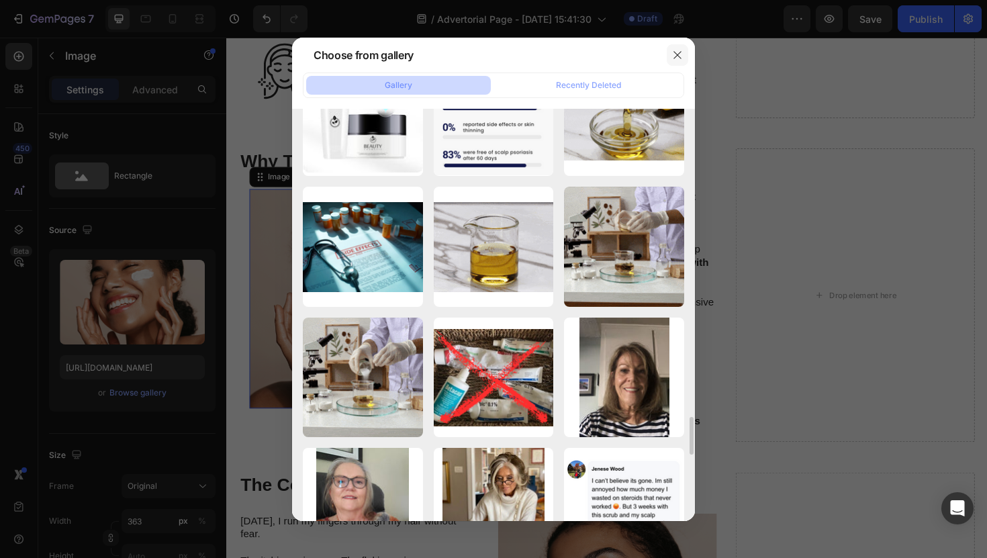
click at [672, 64] on button "button" at bounding box center [677, 54] width 21 height 21
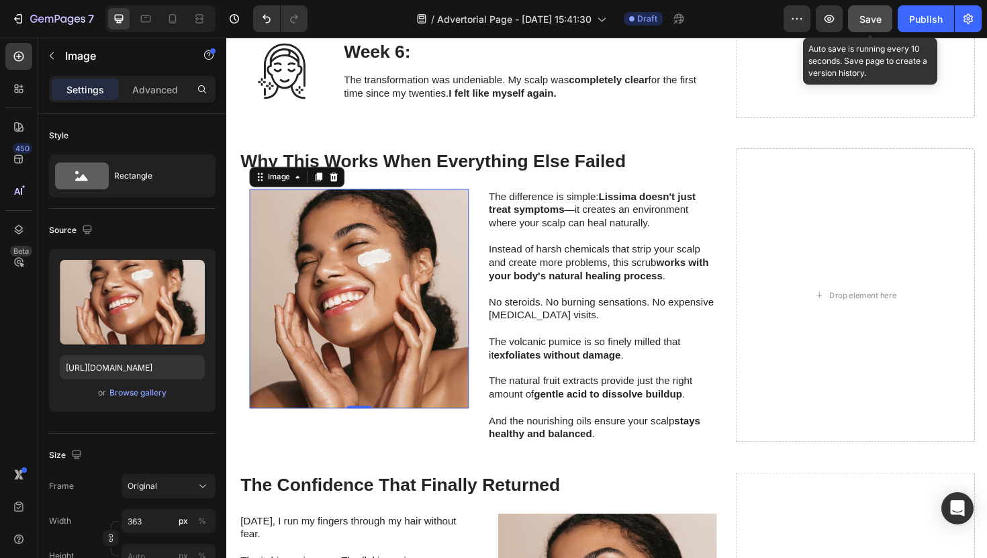
click at [850, 15] on button "Save" at bounding box center [870, 18] width 44 height 27
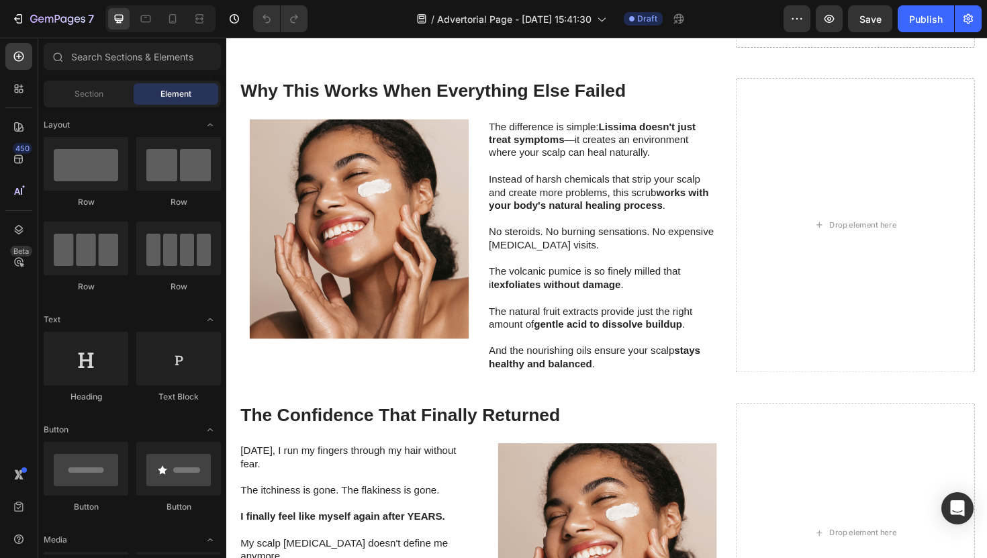
scroll to position [3731, 0]
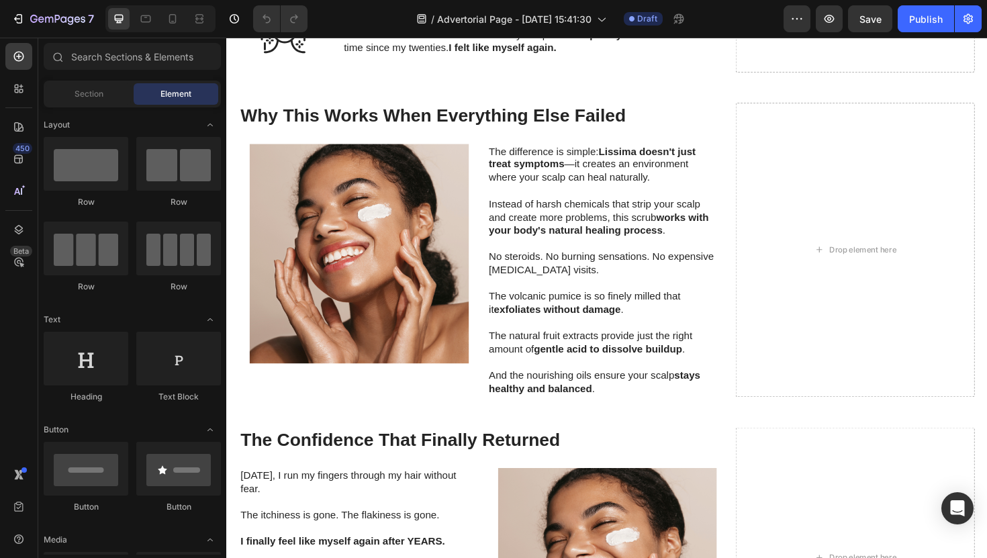
click at [369, 279] on img at bounding box center [366, 266] width 232 height 232
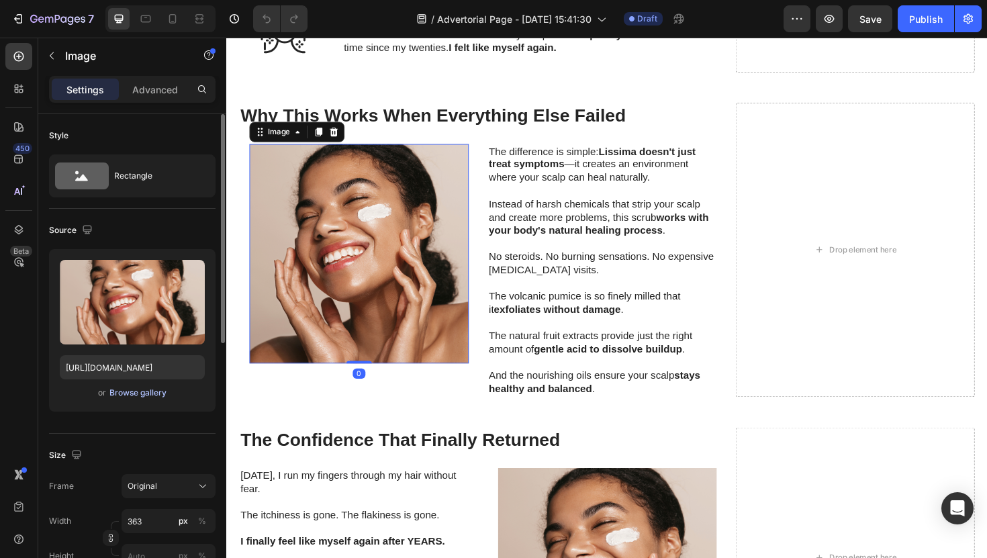
click at [150, 390] on div "Browse gallery" at bounding box center [137, 393] width 57 height 12
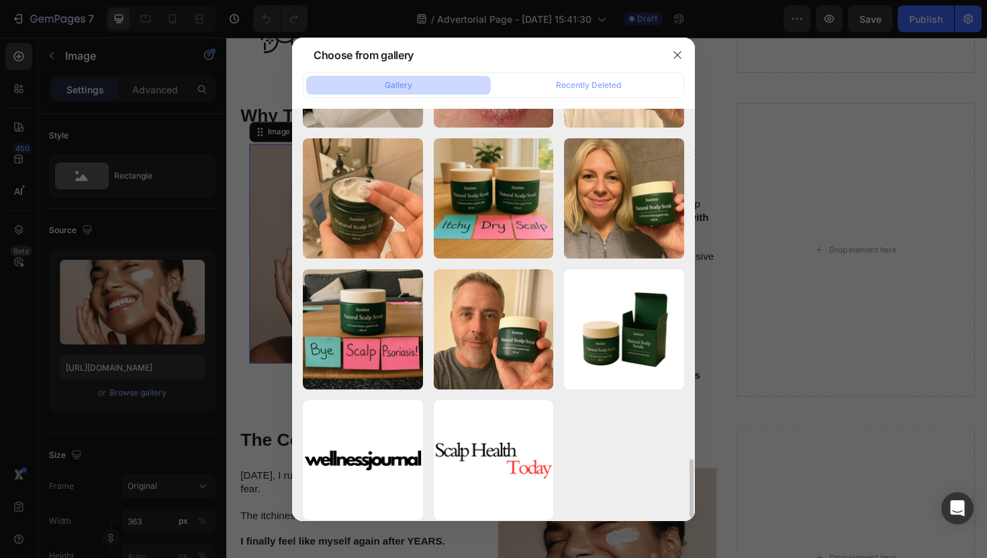
scroll to position [2467, 0]
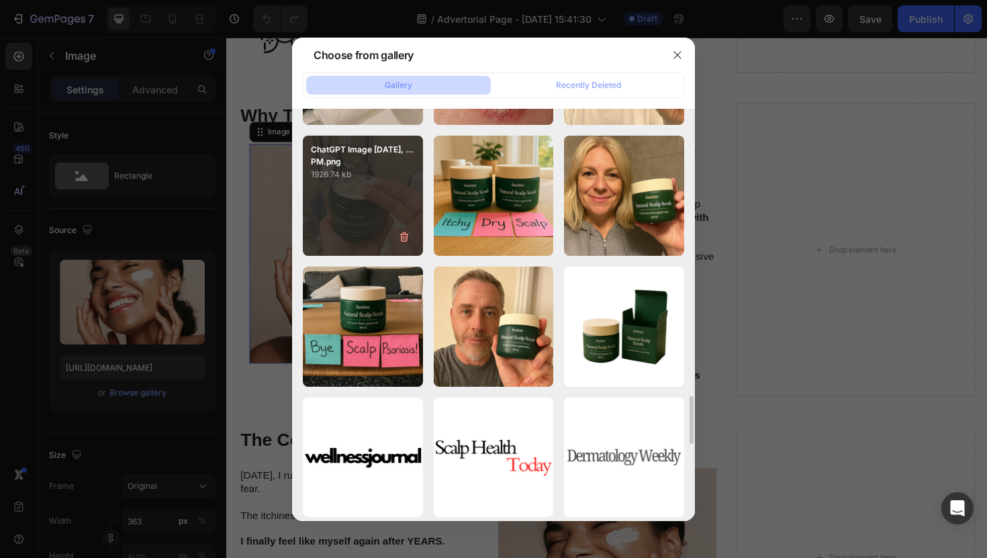
click at [361, 199] on div "ChatGPT Image [DATE], ...PM.png 1926.74 kb" at bounding box center [363, 196] width 120 height 120
type input "[URL][DOMAIN_NAME]"
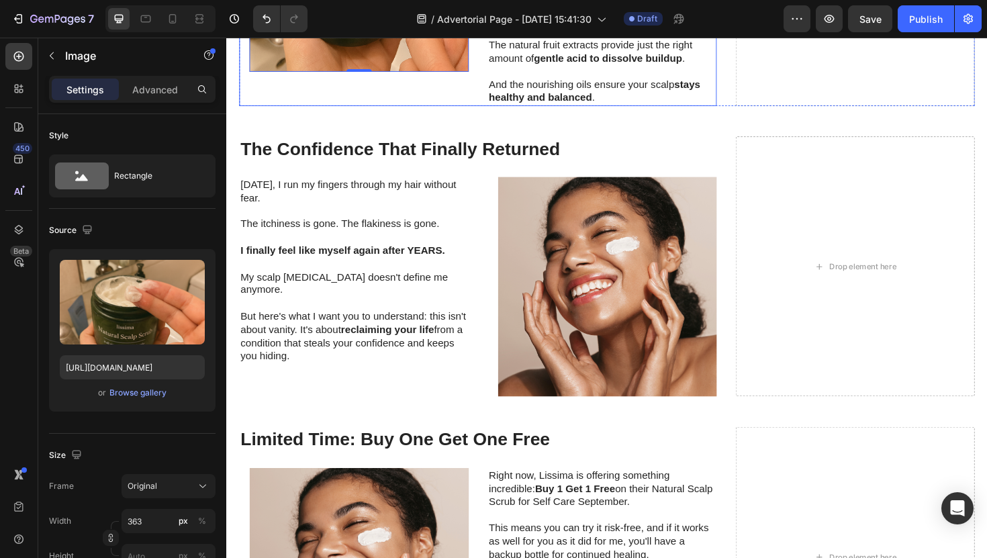
scroll to position [4042, 0]
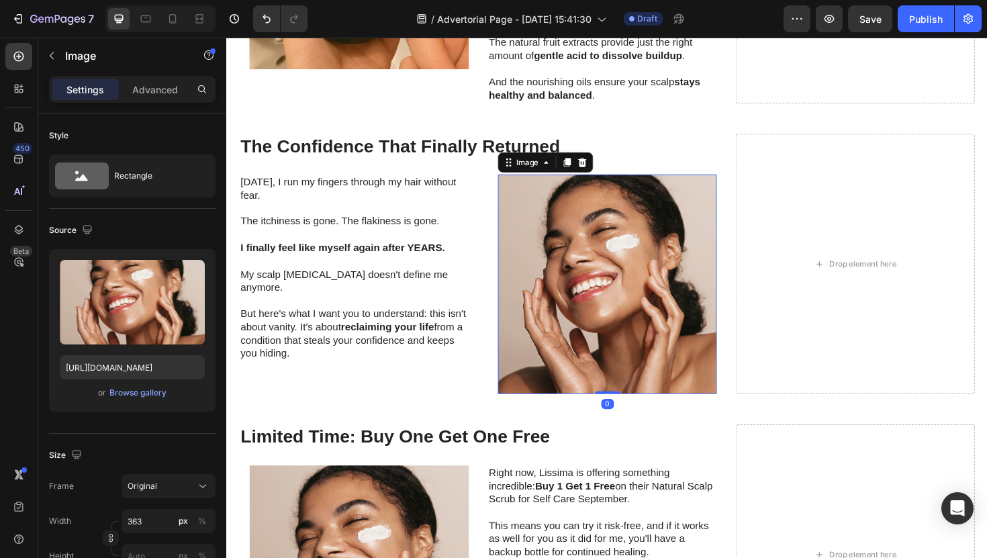
click at [569, 311] on img at bounding box center [630, 299] width 232 height 232
click at [151, 387] on div "Browse gallery" at bounding box center [137, 393] width 57 height 12
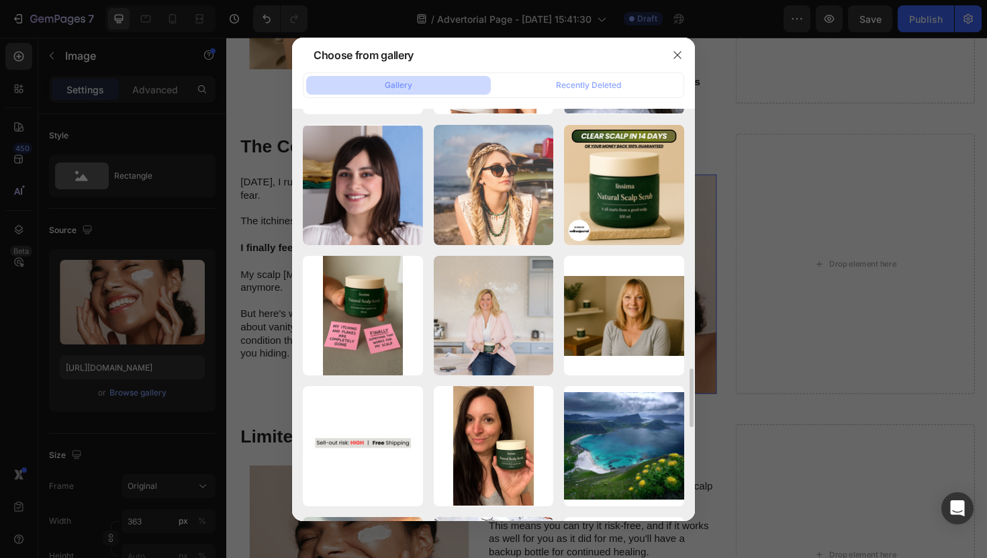
scroll to position [1824, 0]
click at [686, 50] on button "button" at bounding box center [677, 54] width 21 height 21
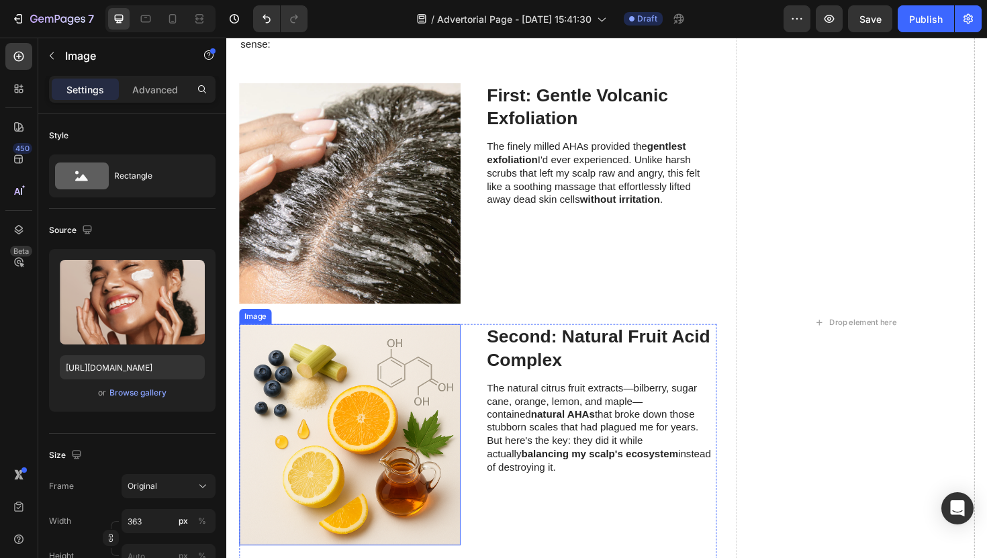
scroll to position [3133, 0]
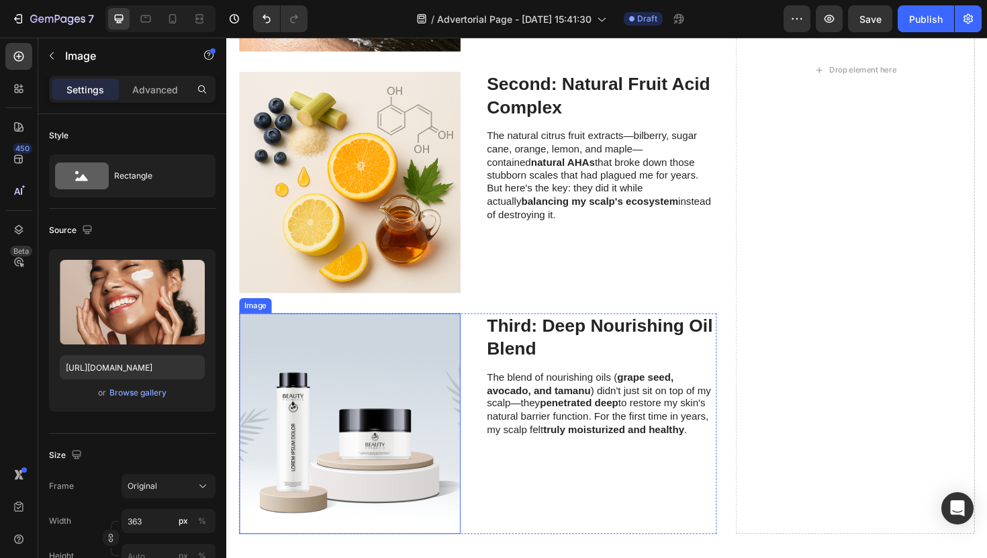
click at [404, 342] on img at bounding box center [357, 447] width 234 height 234
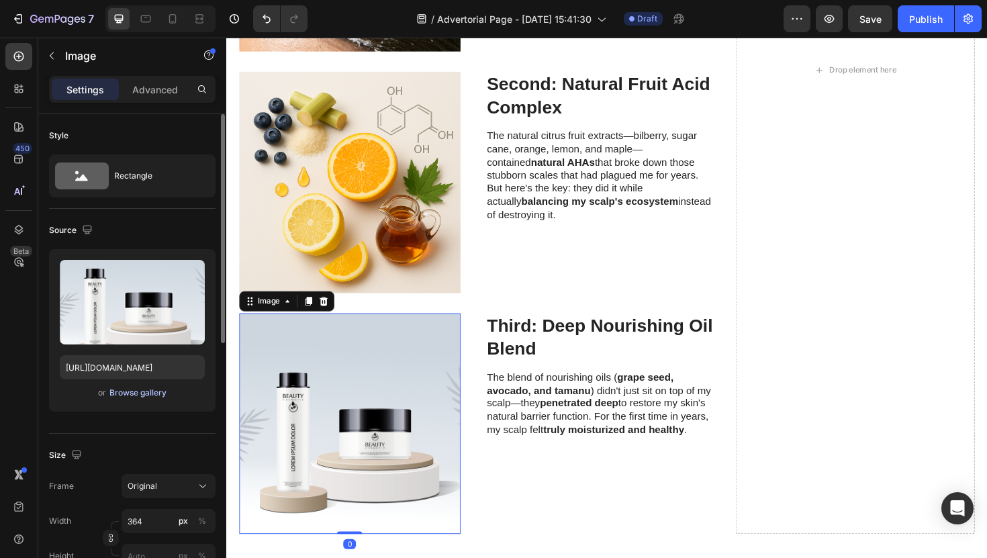
click at [154, 391] on div "Browse gallery" at bounding box center [137, 393] width 57 height 12
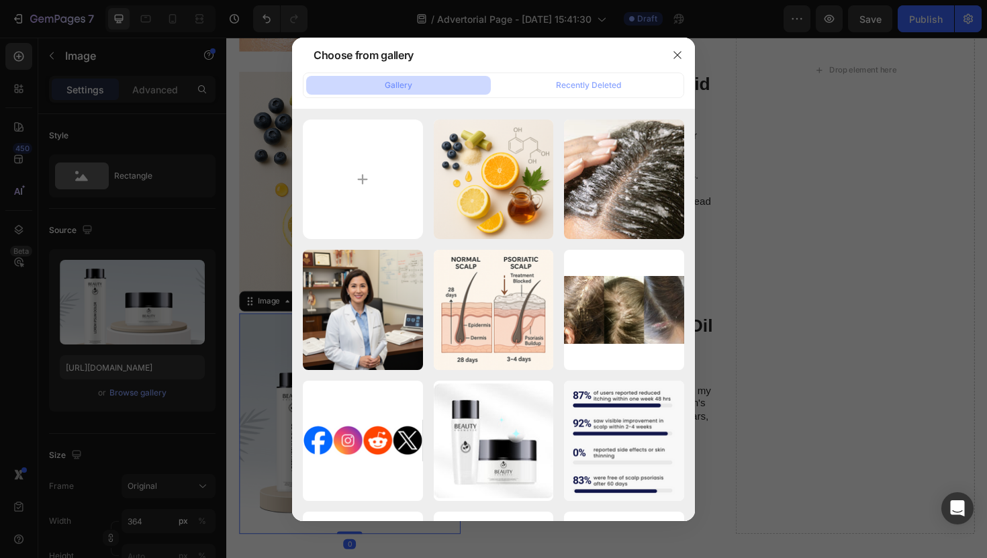
click at [153, 304] on div at bounding box center [493, 279] width 987 height 558
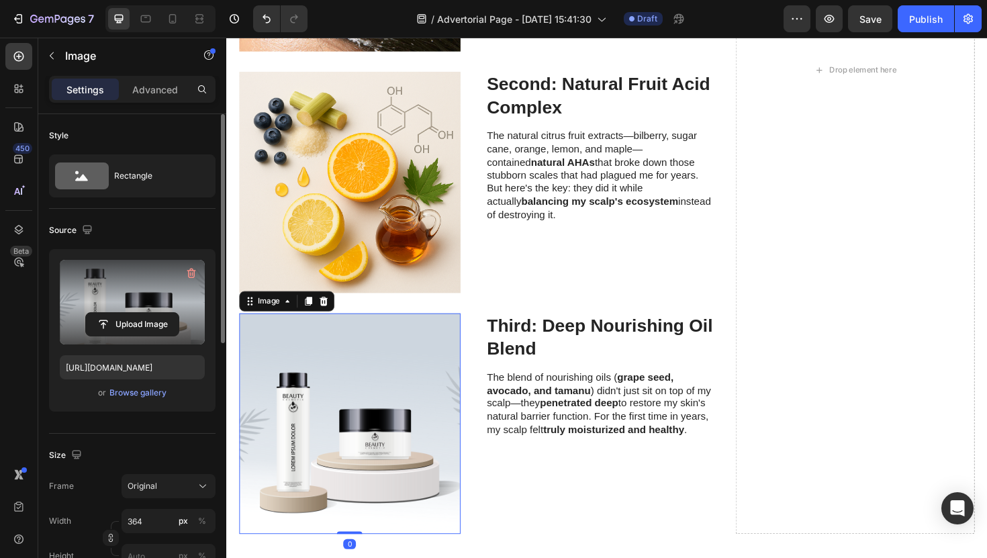
click at [154, 298] on label at bounding box center [132, 302] width 145 height 85
click at [154, 313] on input "file" at bounding box center [132, 324] width 93 height 23
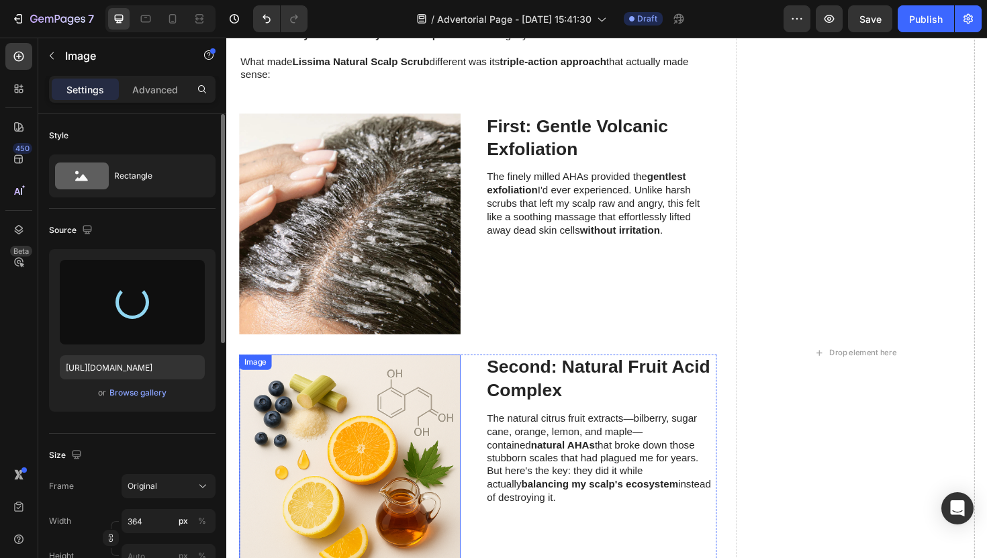
scroll to position [2832, 0]
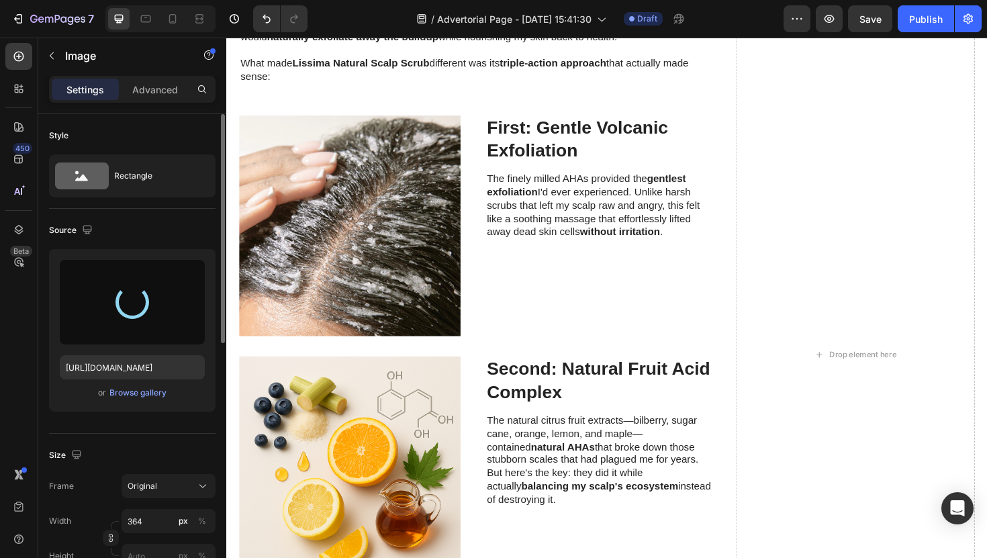
type input "[URL][DOMAIN_NAME]"
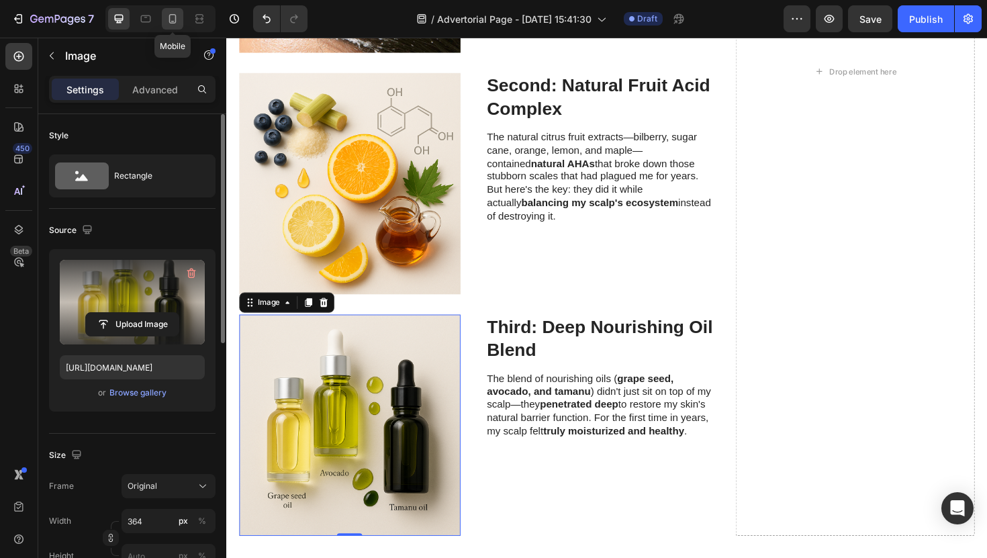
click at [166, 25] on icon at bounding box center [172, 18] width 13 height 13
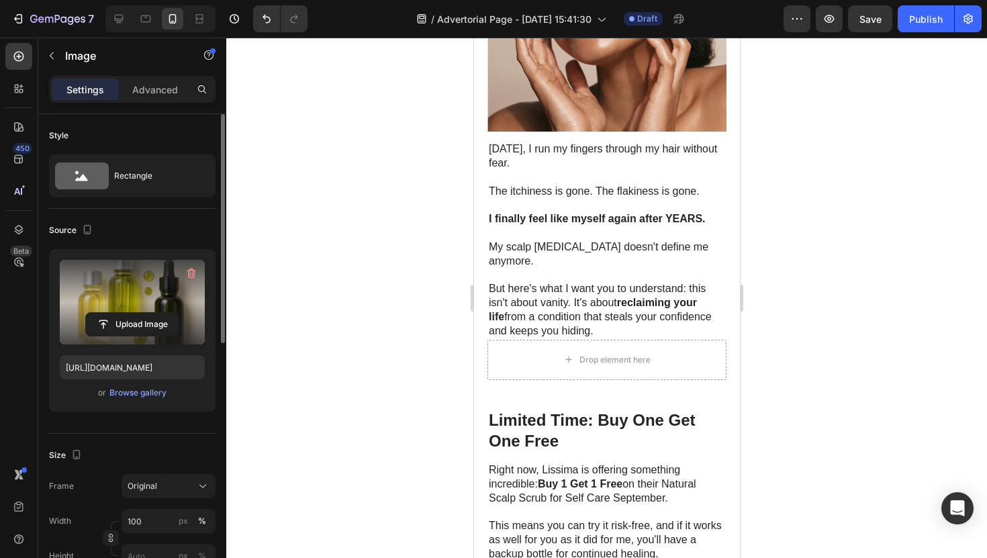
scroll to position [5433, 0]
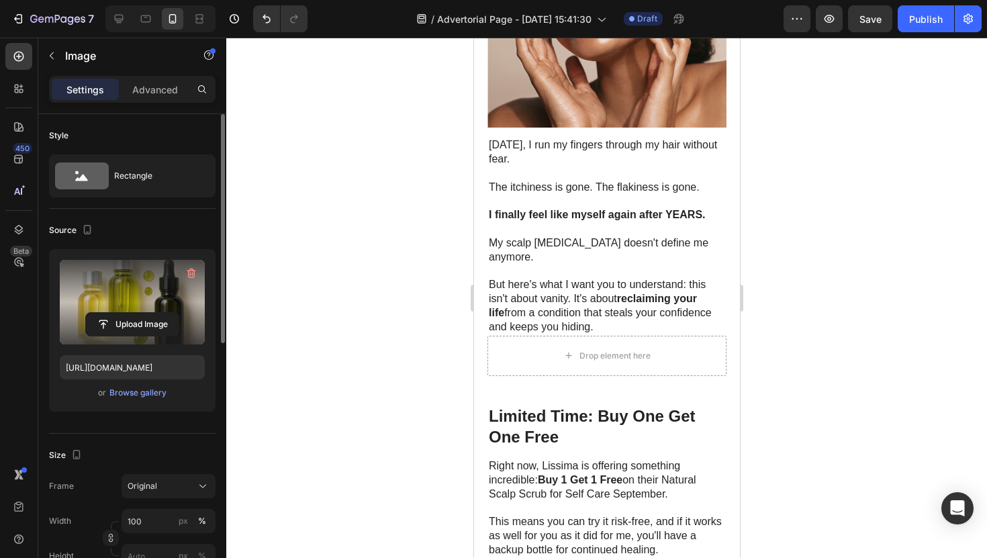
click at [130, 26] on div at bounding box center [160, 18] width 110 height 27
click at [126, 26] on div at bounding box center [118, 18] width 21 height 21
type input "364"
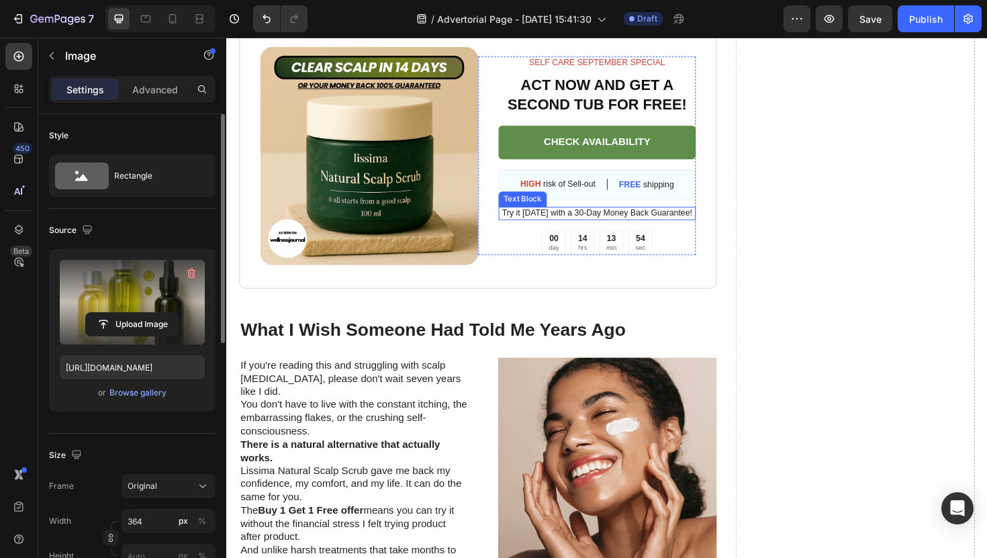
scroll to position [5915, 0]
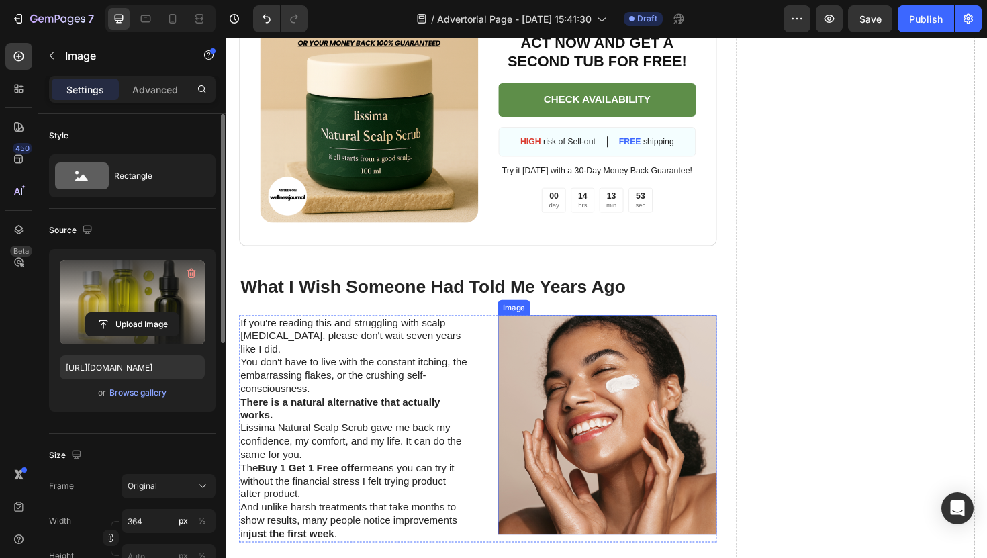
click at [535, 377] on img at bounding box center [630, 448] width 232 height 232
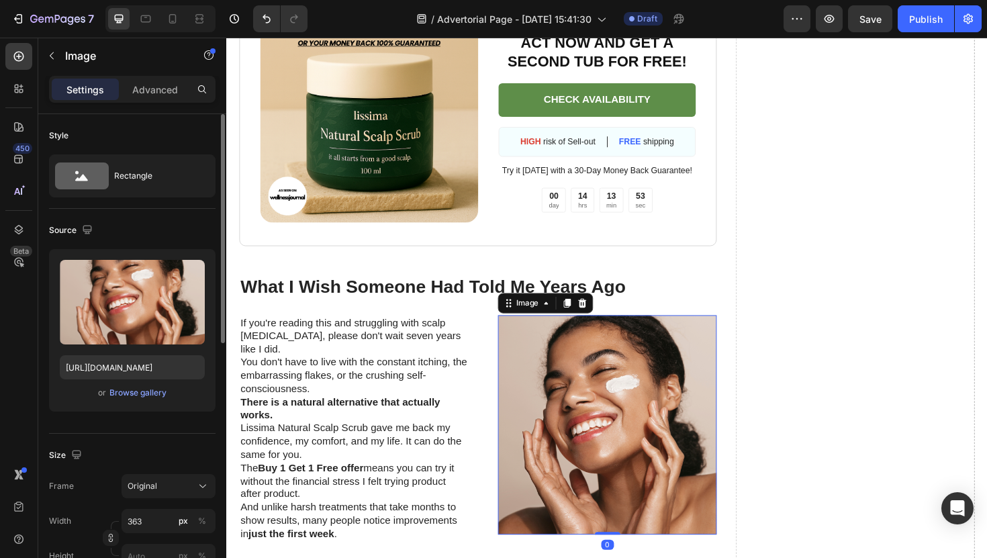
scroll to position [5954, 0]
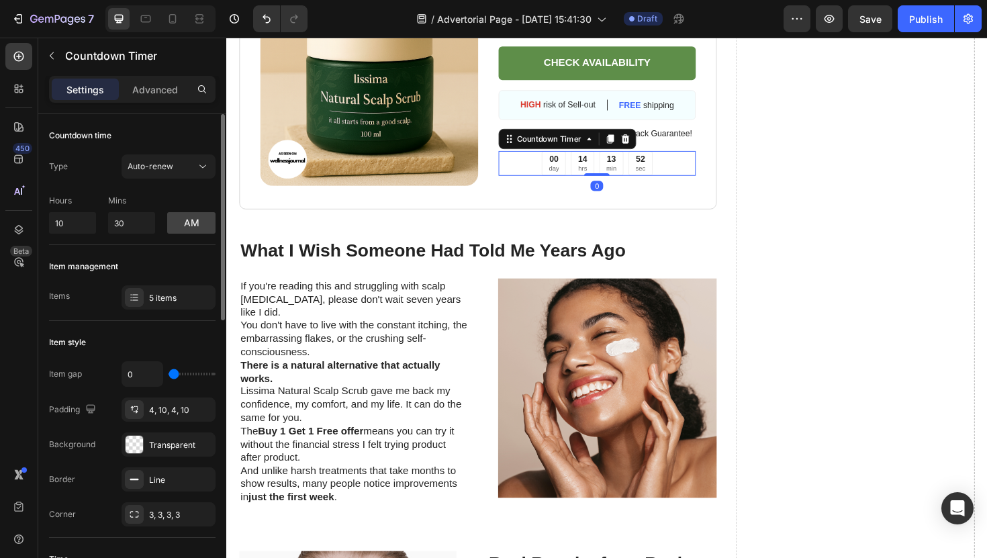
click at [577, 179] on p "day" at bounding box center [572, 176] width 11 height 9
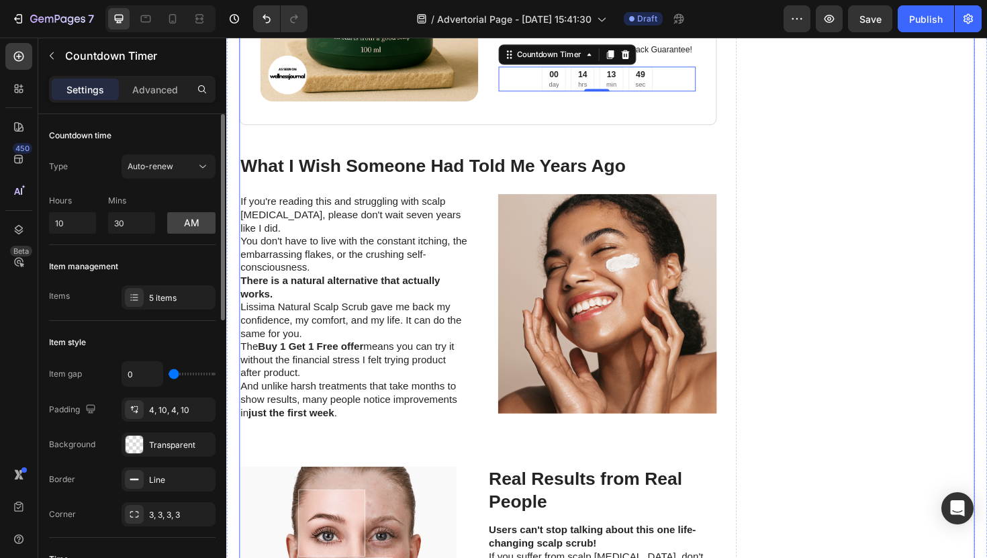
scroll to position [6103, 0]
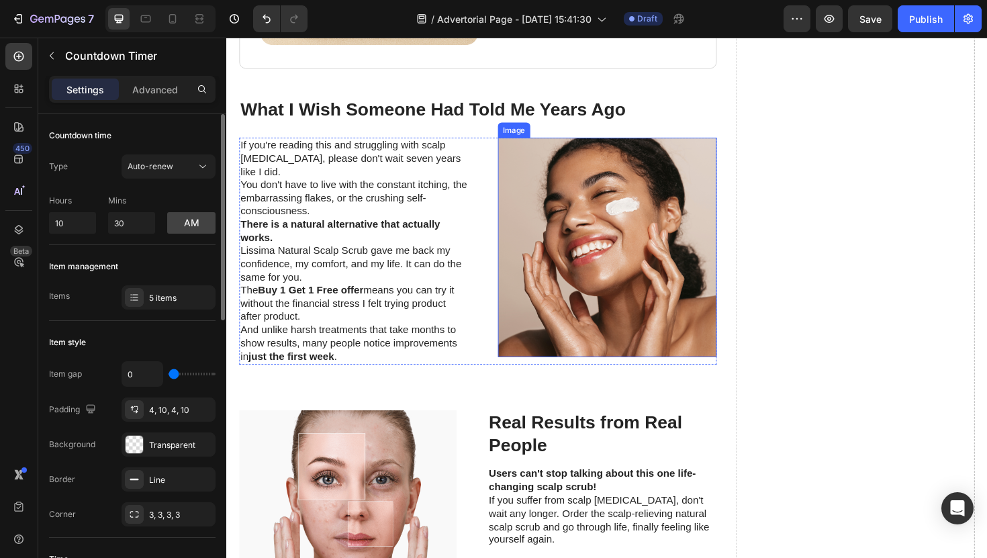
click at [578, 271] on img at bounding box center [630, 260] width 232 height 232
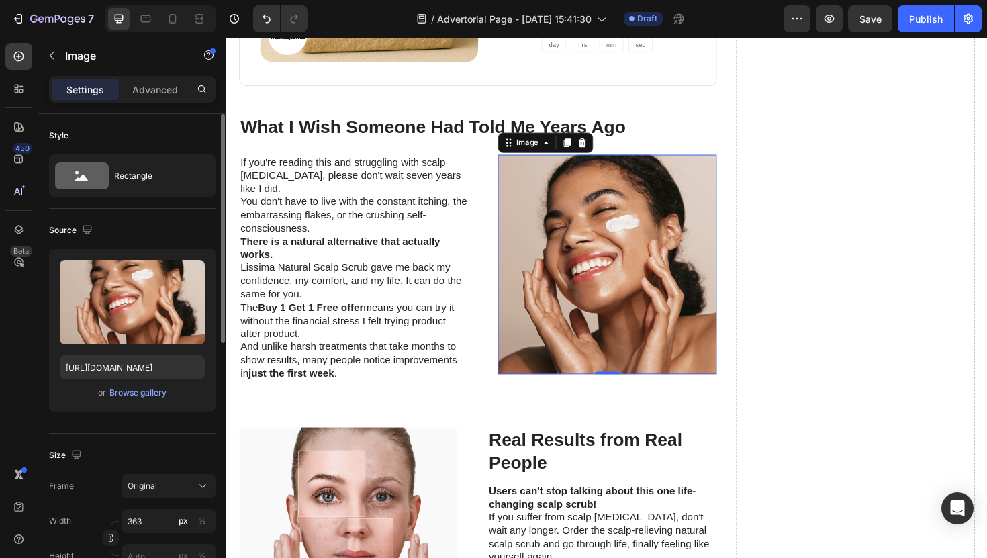
scroll to position [6084, 0]
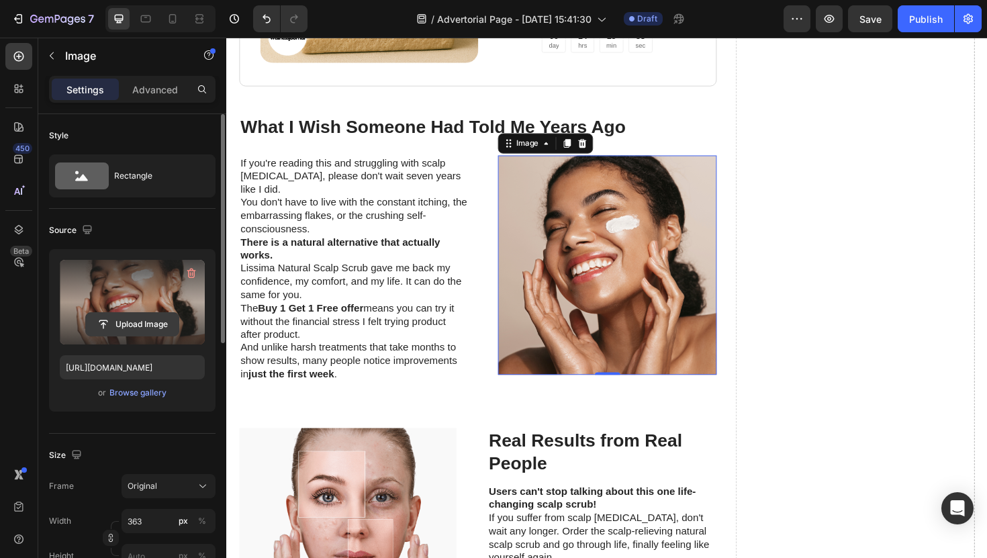
click at [145, 334] on input "file" at bounding box center [132, 324] width 93 height 23
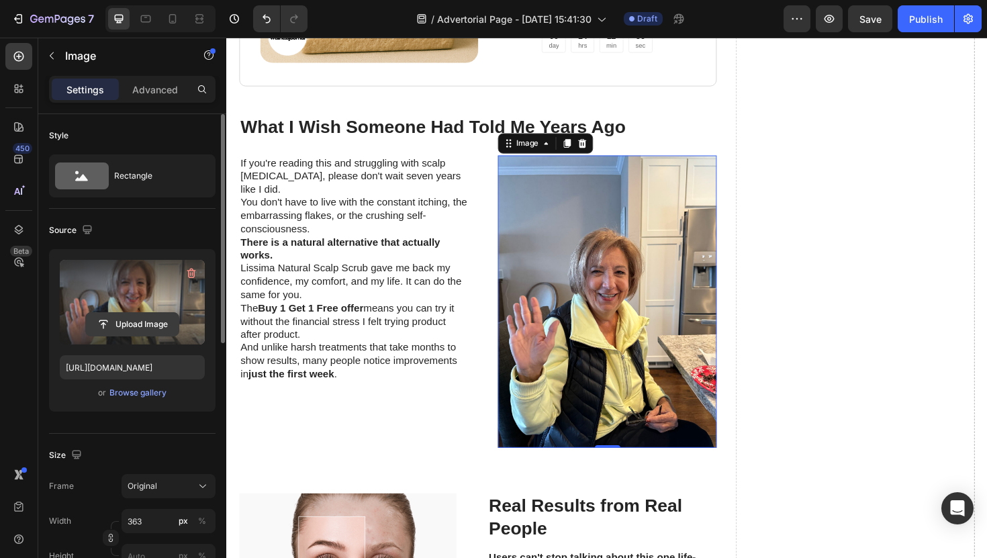
click at [138, 330] on input "file" at bounding box center [132, 324] width 93 height 23
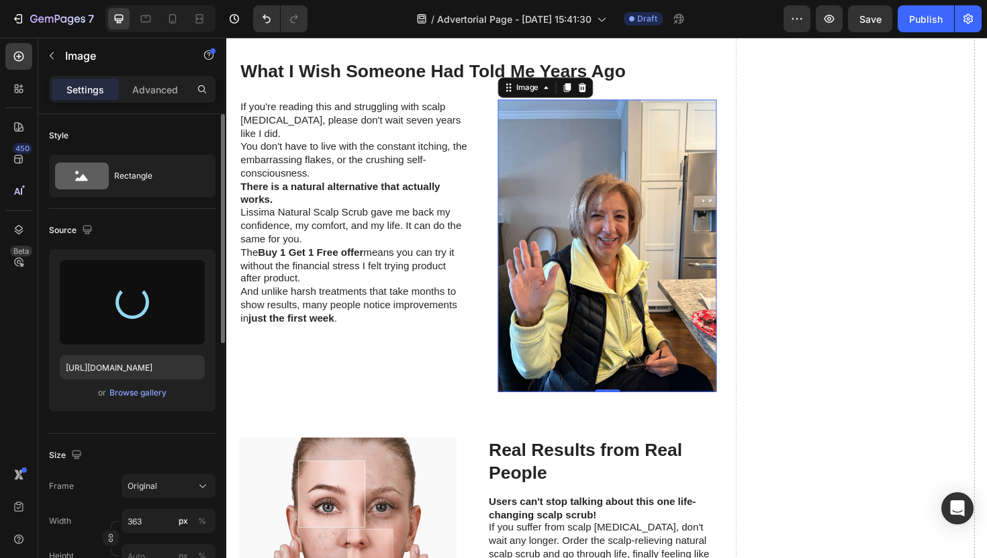
scroll to position [6141, 0]
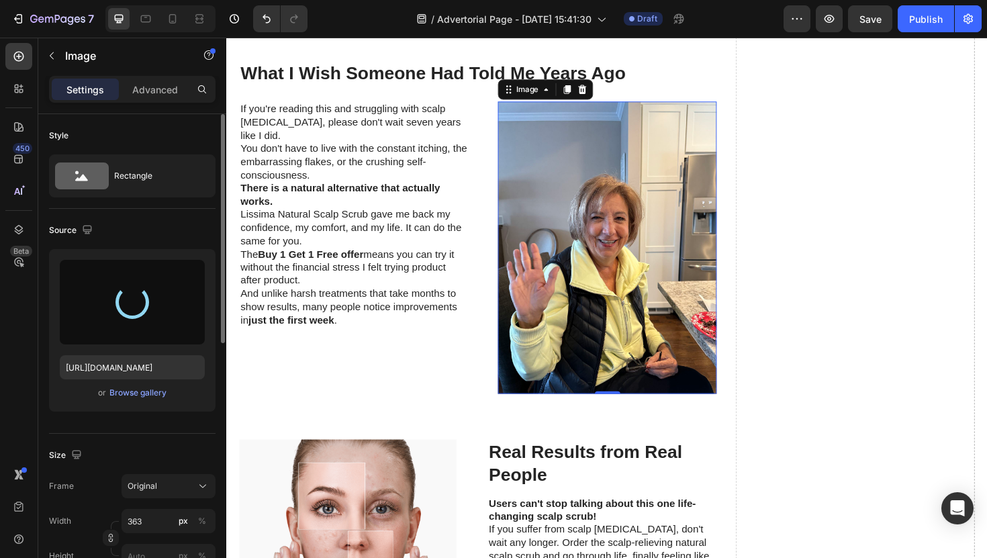
type input "[URL][DOMAIN_NAME]"
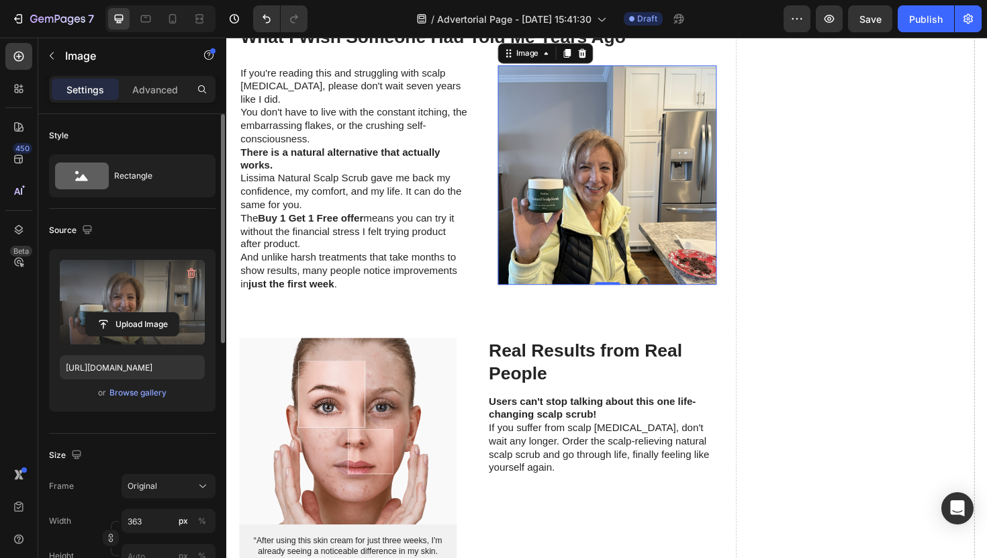
scroll to position [6115, 0]
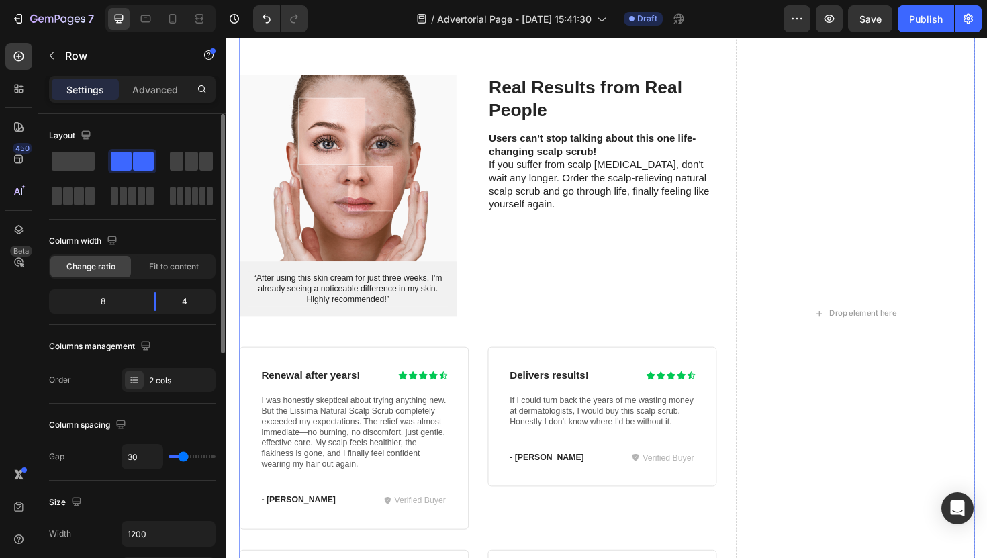
scroll to position [6439, 0]
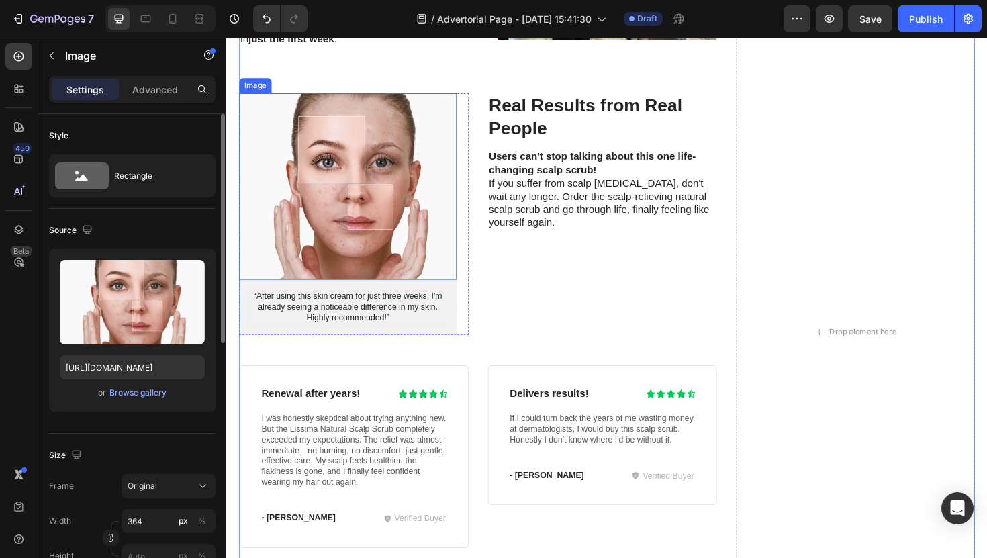
click at [377, 225] on img at bounding box center [355, 196] width 230 height 198
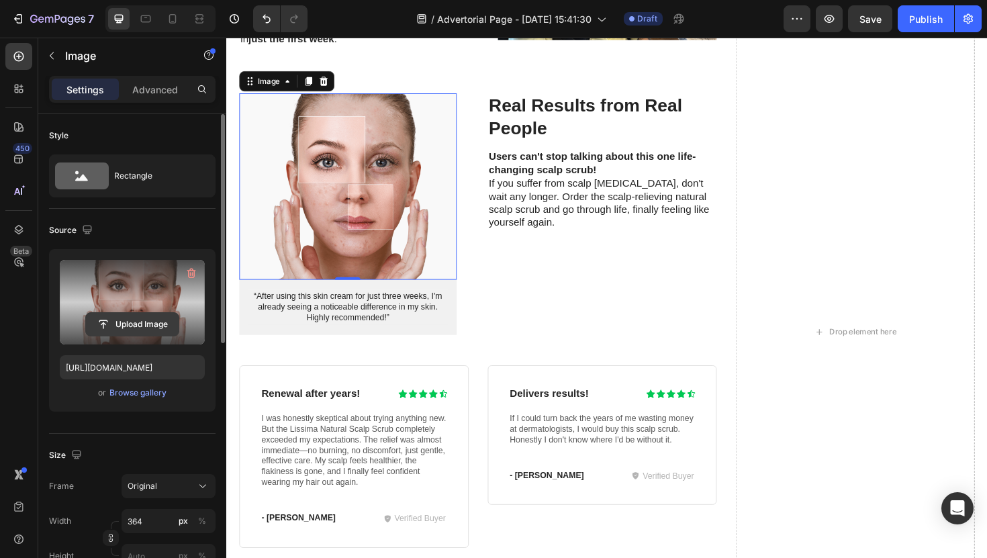
click at [138, 324] on input "file" at bounding box center [132, 324] width 93 height 23
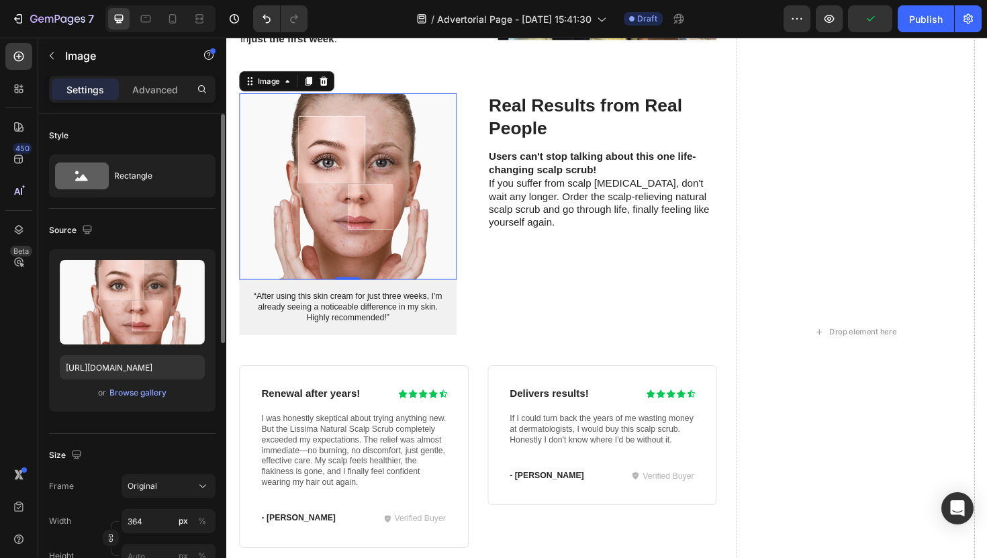
click at [161, 401] on div "Upload Image [URL][DOMAIN_NAME] or Browse gallery" at bounding box center [132, 330] width 167 height 163
click at [158, 392] on div "Browse gallery" at bounding box center [137, 393] width 57 height 12
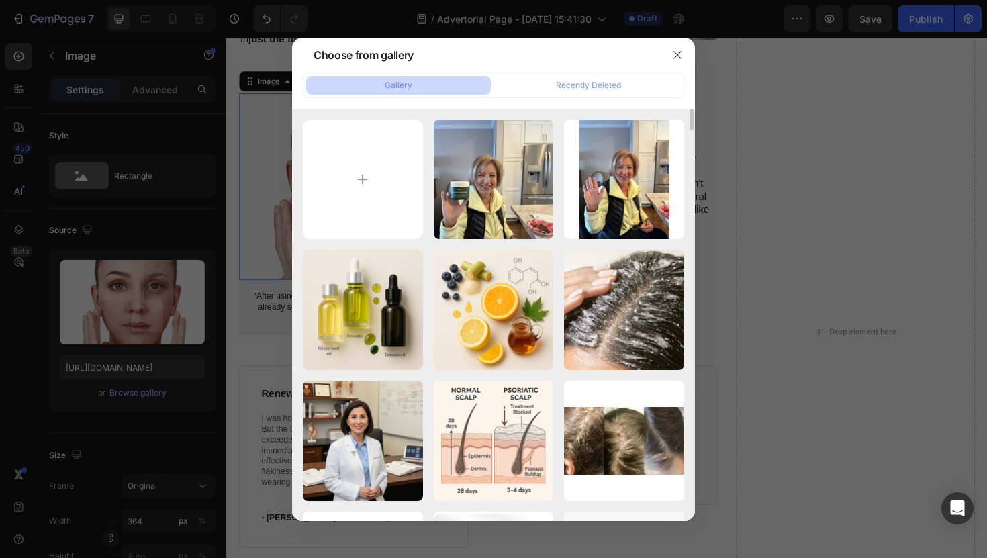
scroll to position [581, 0]
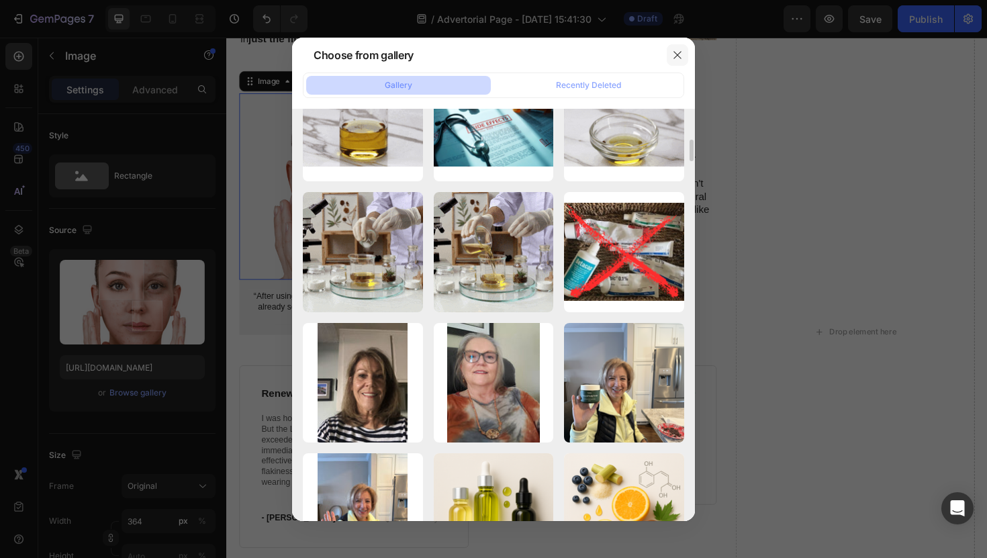
click at [682, 62] on button "button" at bounding box center [677, 54] width 21 height 21
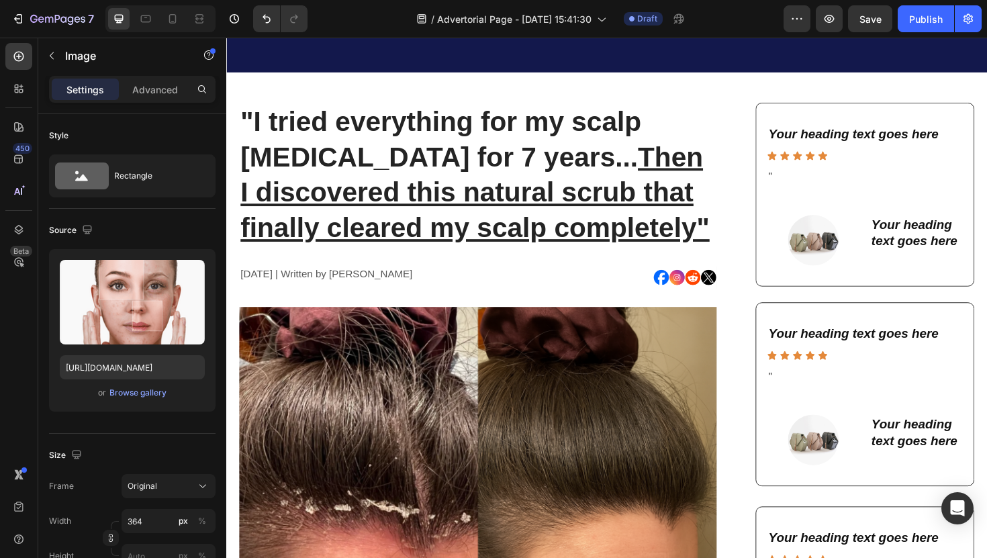
scroll to position [0, 0]
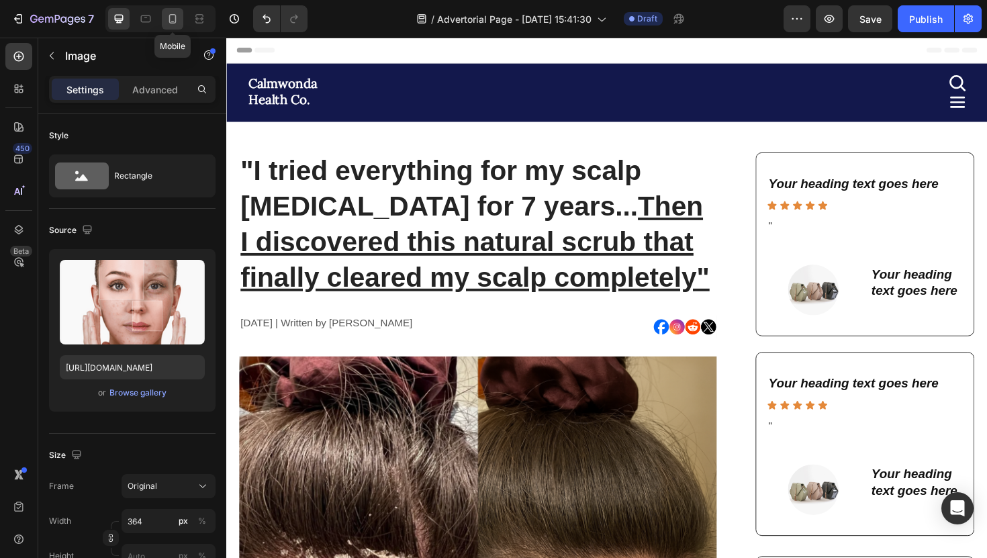
click at [165, 17] on div at bounding box center [172, 18] width 21 height 21
type input "100"
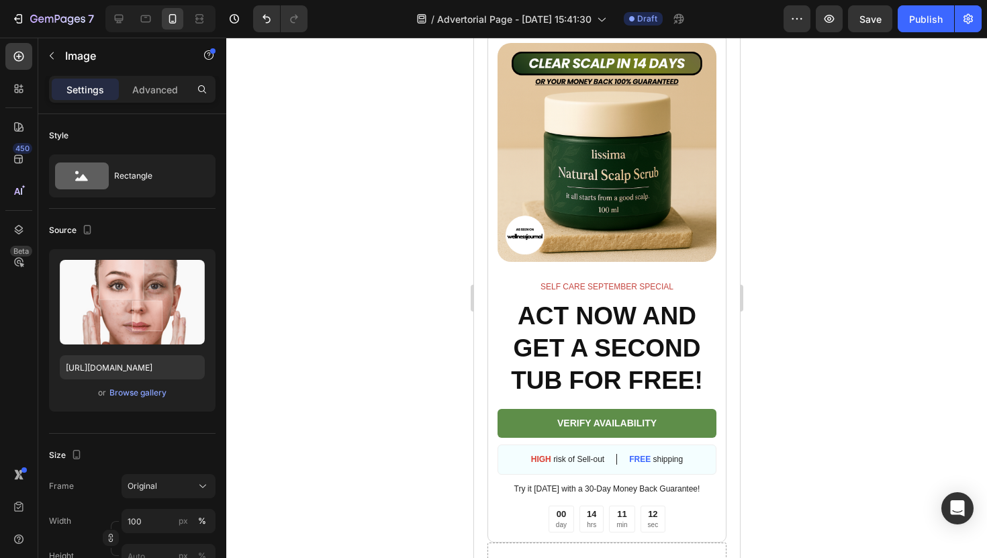
scroll to position [8145, 0]
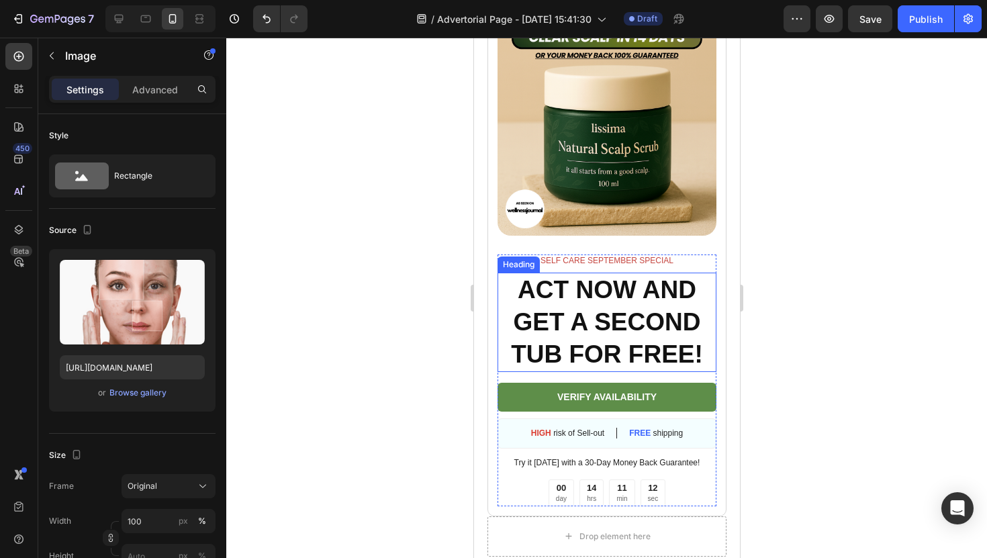
click at [643, 298] on h2 "ACT NOW AND GET A SECOND TUB FOR FREE!" at bounding box center [606, 322] width 219 height 99
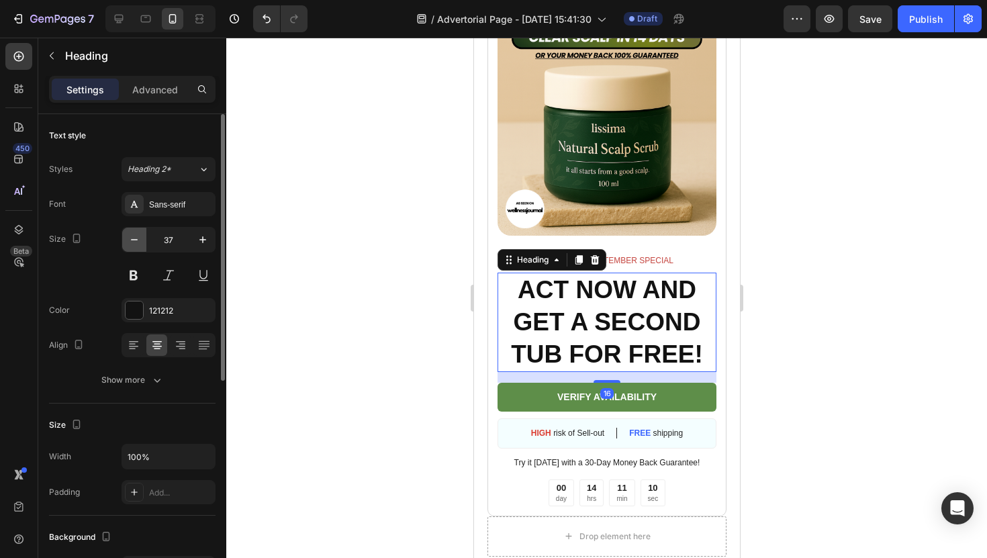
click at [144, 246] on button "button" at bounding box center [134, 240] width 24 height 24
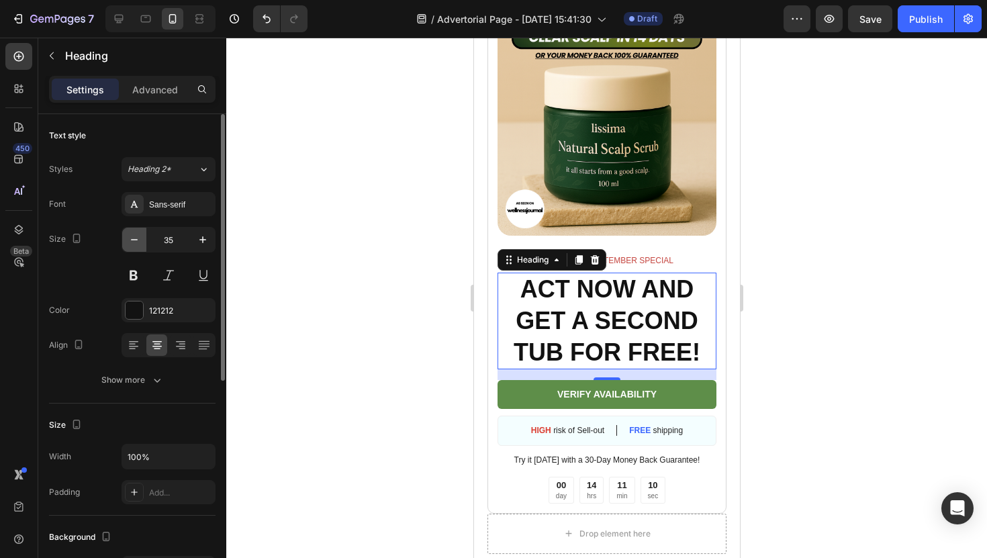
click at [144, 246] on button "button" at bounding box center [134, 240] width 24 height 24
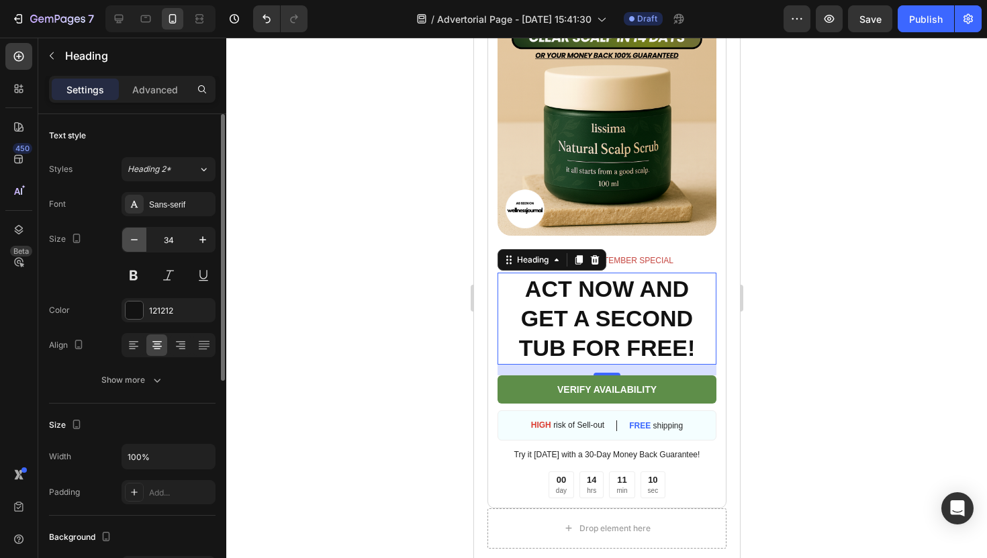
click at [144, 246] on button "button" at bounding box center [134, 240] width 24 height 24
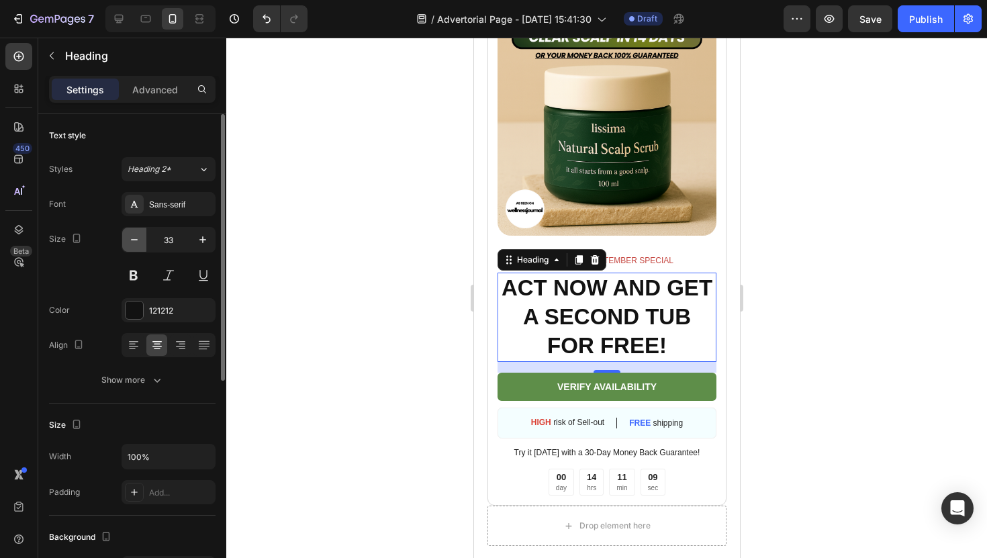
click at [144, 246] on button "button" at bounding box center [134, 240] width 24 height 24
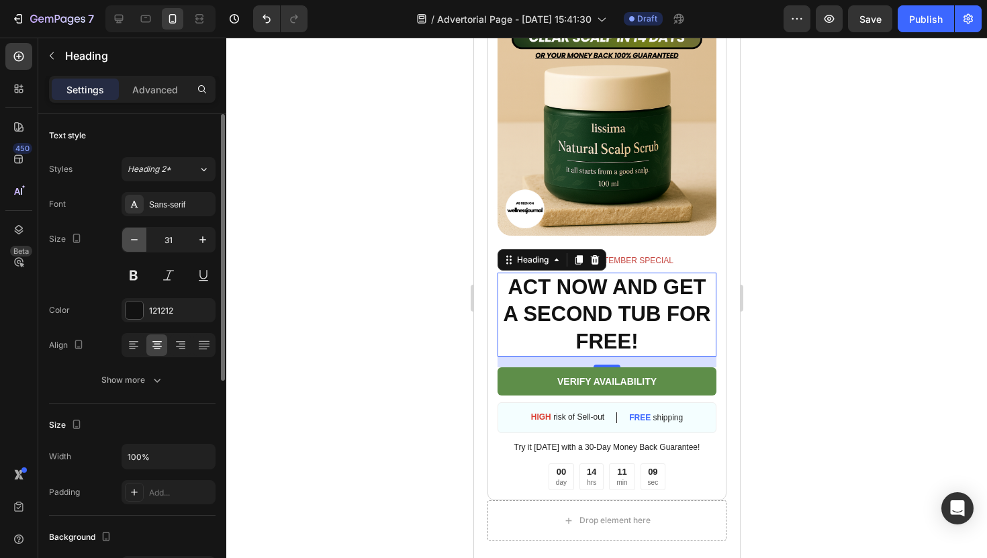
click at [144, 246] on button "button" at bounding box center [134, 240] width 24 height 24
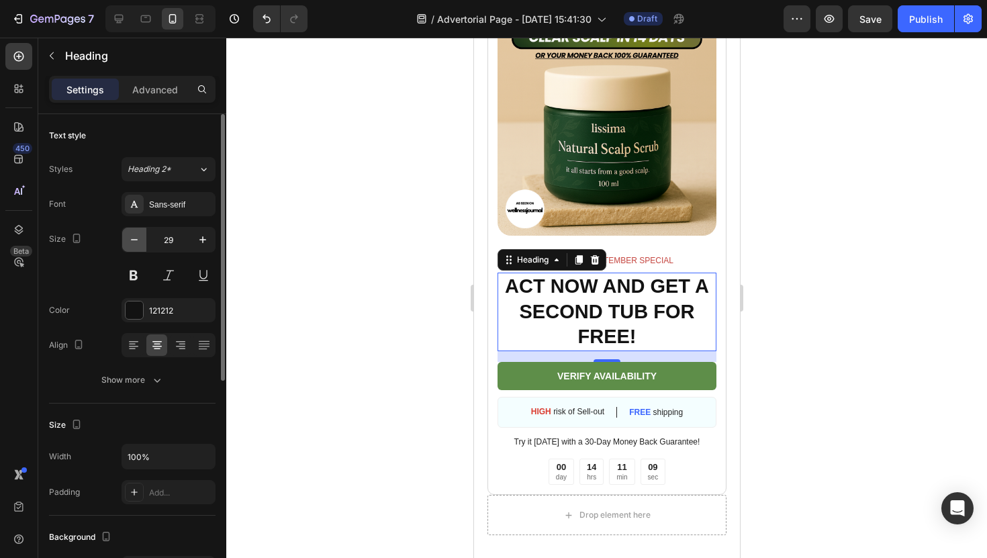
click at [144, 246] on button "button" at bounding box center [134, 240] width 24 height 24
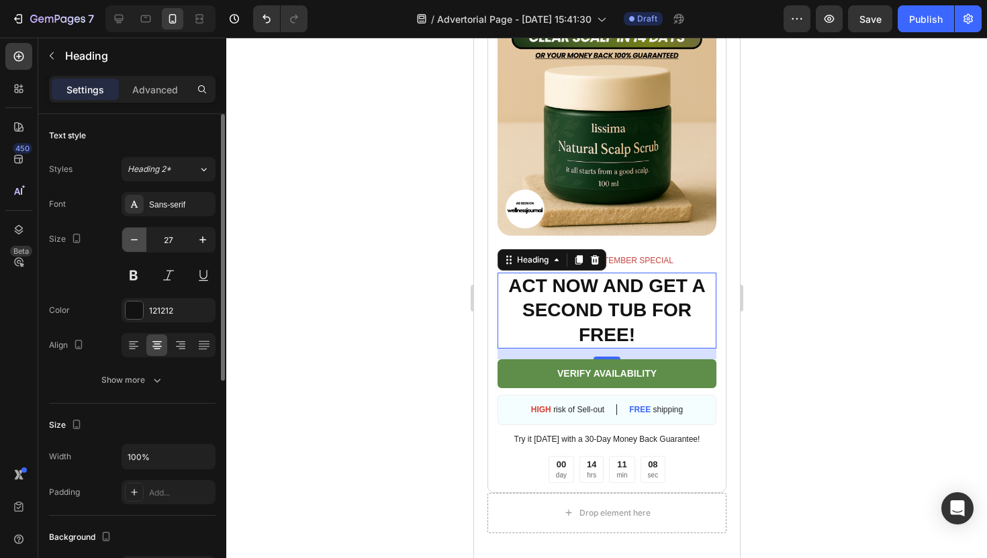
click at [144, 246] on button "button" at bounding box center [134, 240] width 24 height 24
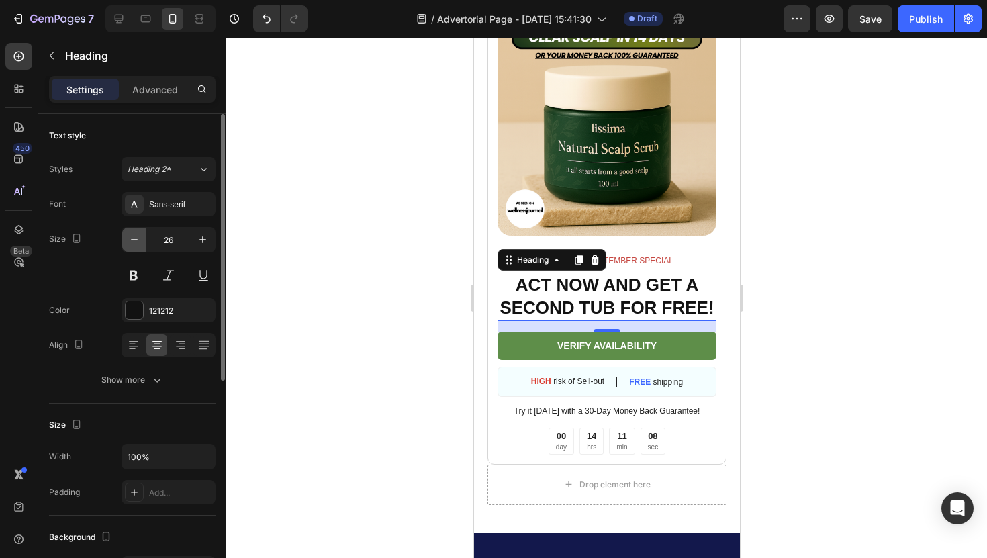
click at [144, 246] on button "button" at bounding box center [134, 240] width 24 height 24
type input "25"
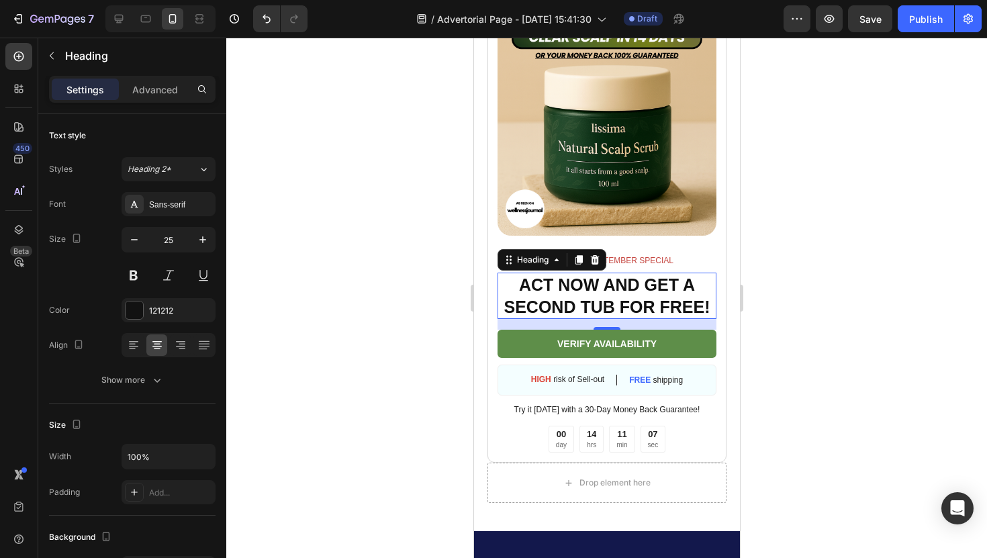
click at [449, 363] on div at bounding box center [606, 298] width 761 height 520
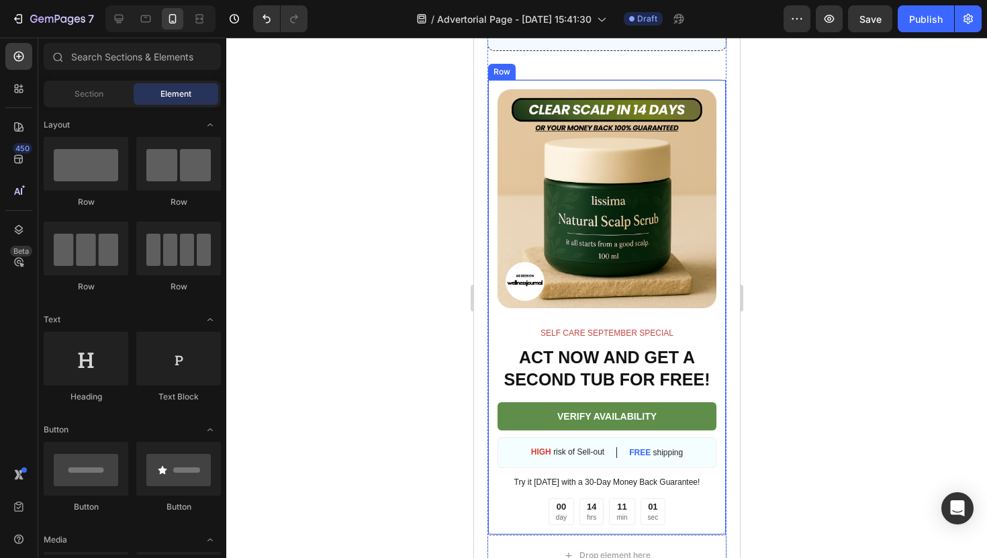
scroll to position [8075, 0]
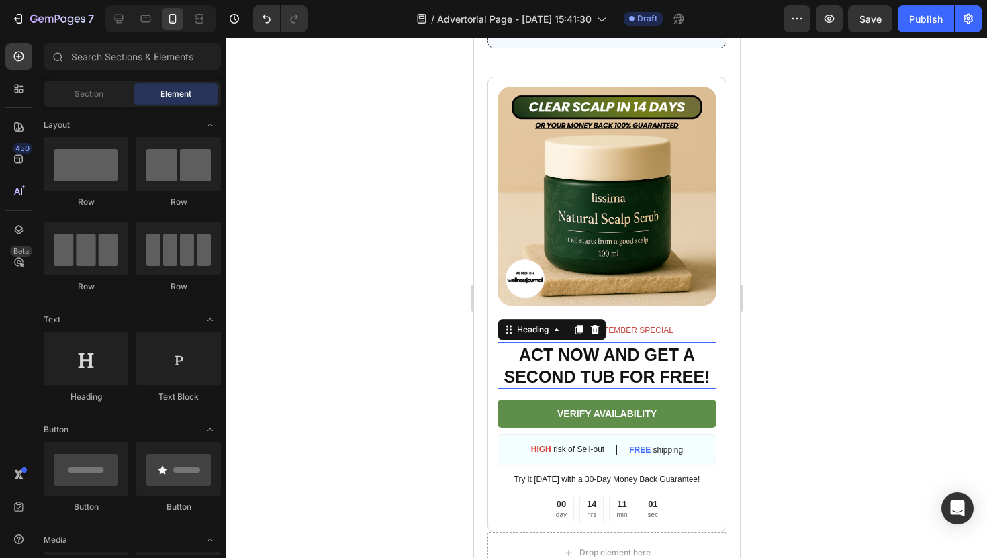
click at [708, 344] on h2 "ACT NOW AND GET A SECOND TUB FOR FREE!" at bounding box center [606, 365] width 219 height 46
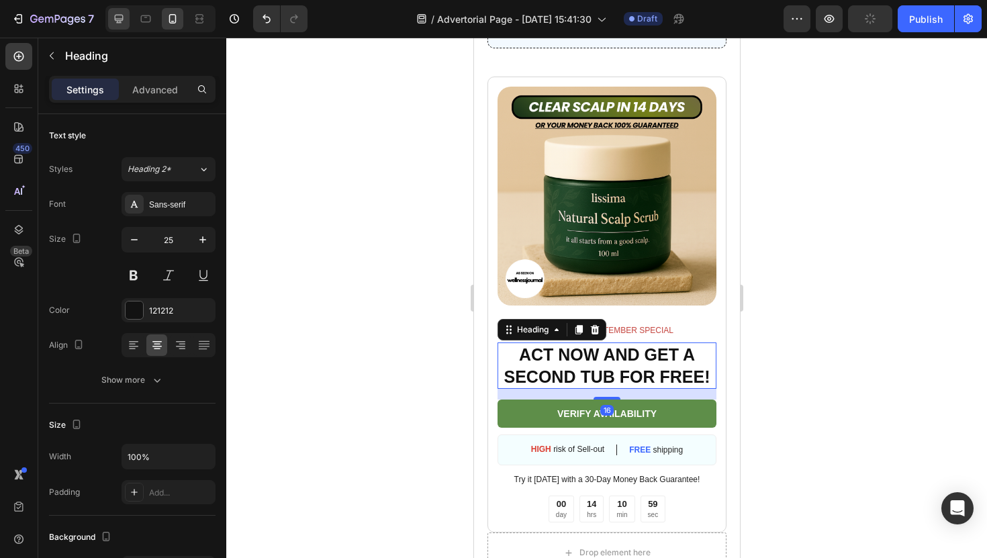
click at [123, 19] on icon at bounding box center [119, 19] width 9 height 9
type input "23"
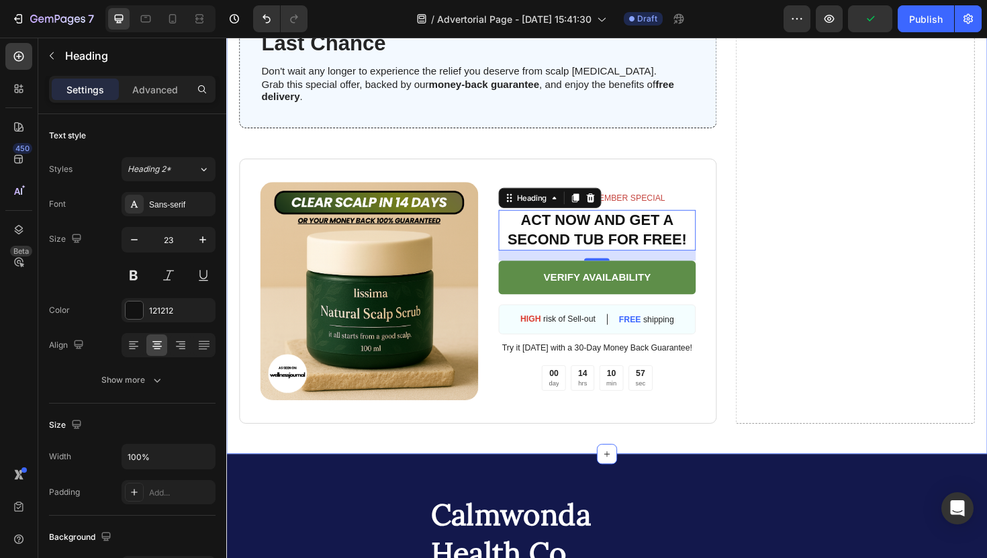
scroll to position [7651, 0]
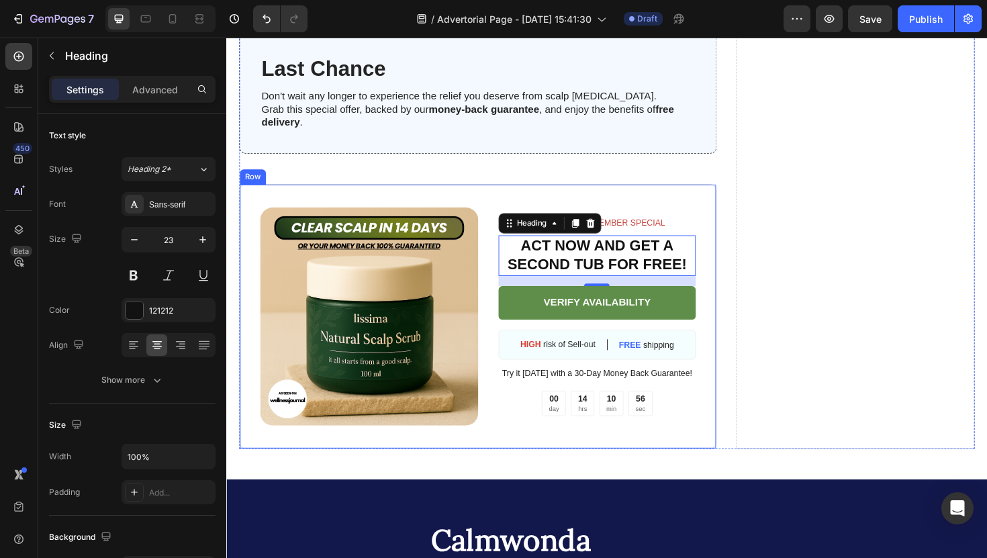
click at [479, 205] on div "Image SELF CARE SEPTEMBER SPECIAL Text Block ACT NOW AND GET A SECOND TUB FOR F…" at bounding box center [493, 333] width 506 height 281
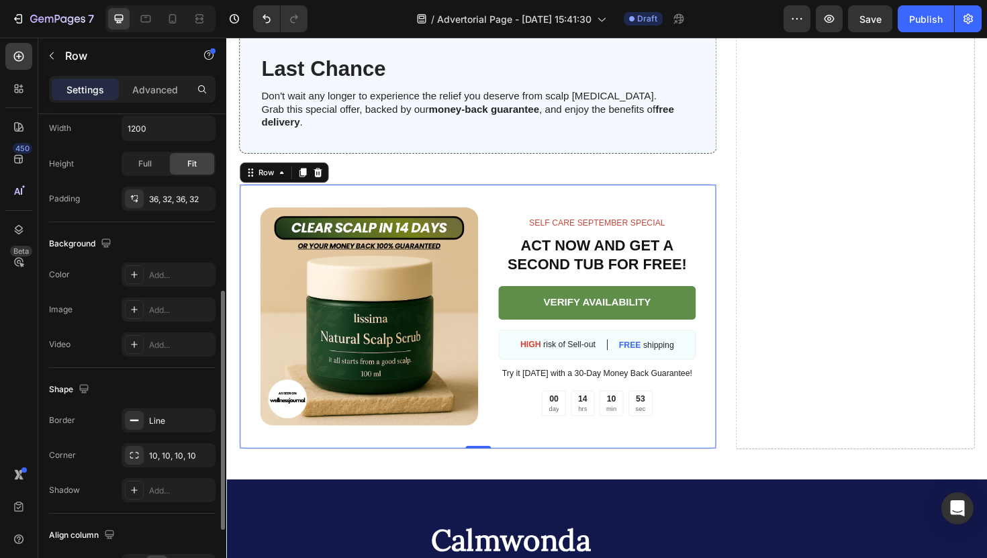
scroll to position [390, 0]
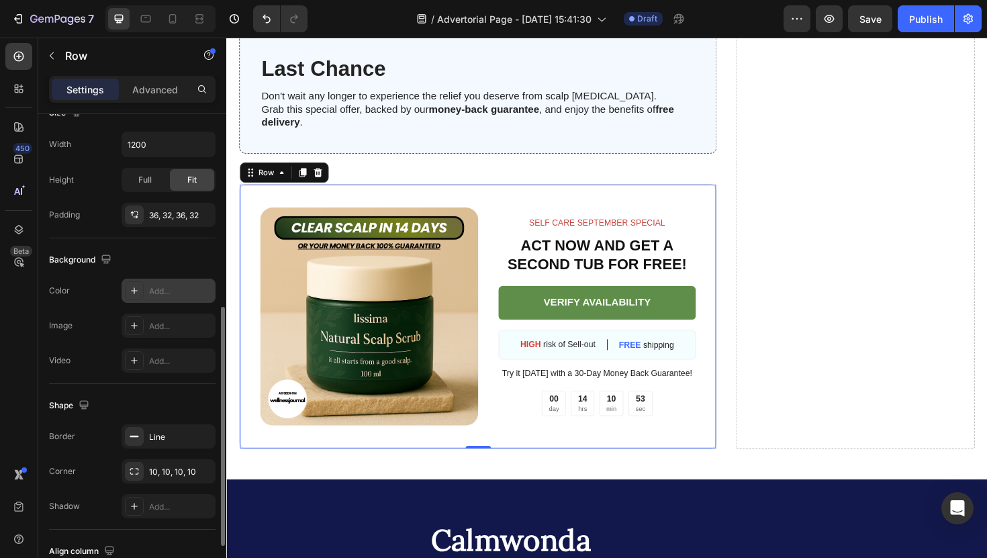
click at [157, 281] on div "Add..." at bounding box center [169, 291] width 94 height 24
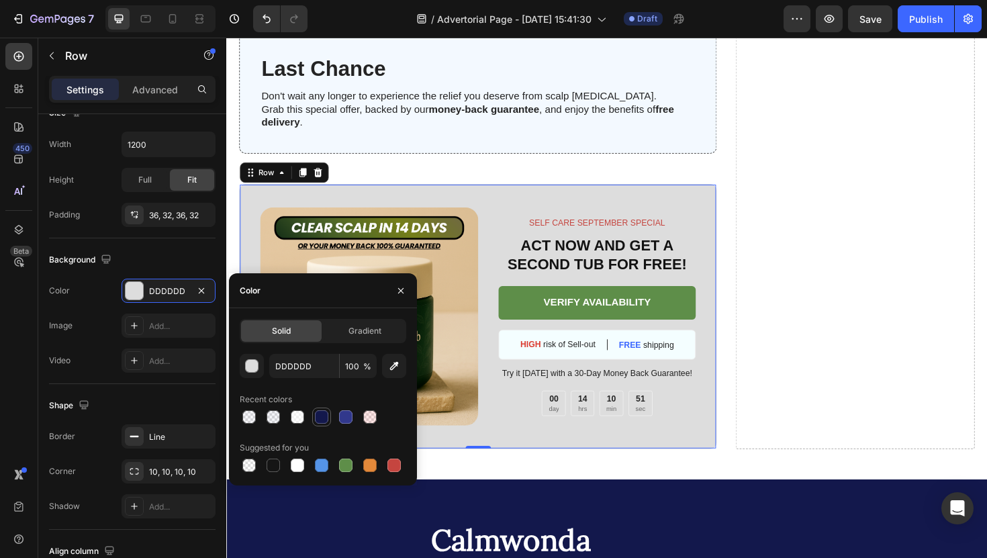
click at [324, 416] on div at bounding box center [321, 416] width 13 height 13
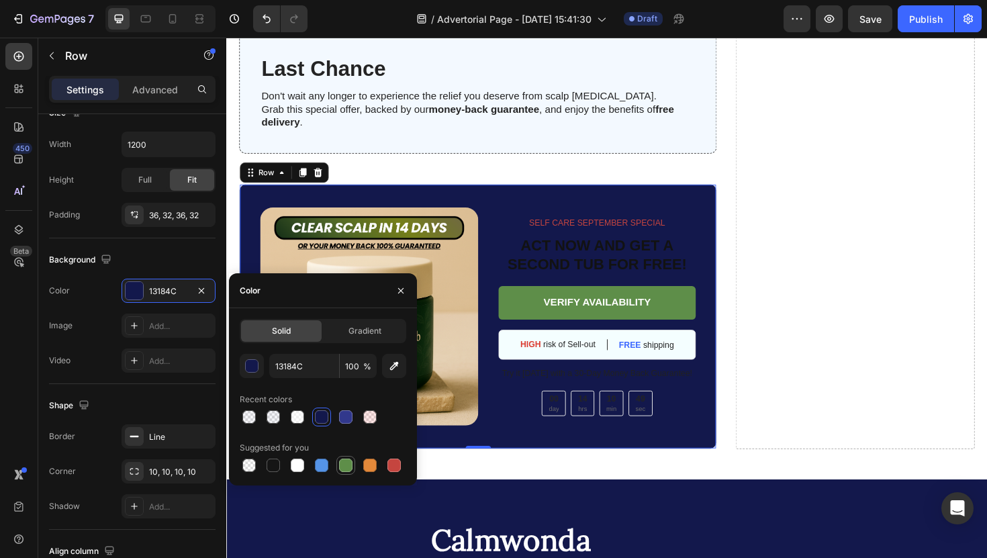
click at [347, 461] on div at bounding box center [345, 465] width 13 height 13
type input "5E8E49"
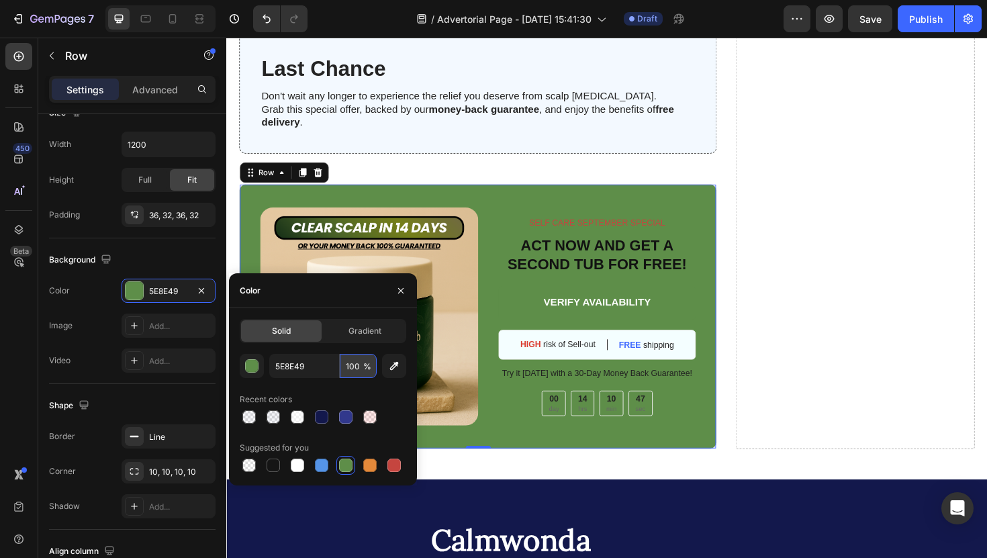
click at [361, 365] on input "100" at bounding box center [358, 366] width 37 height 24
type input "4"
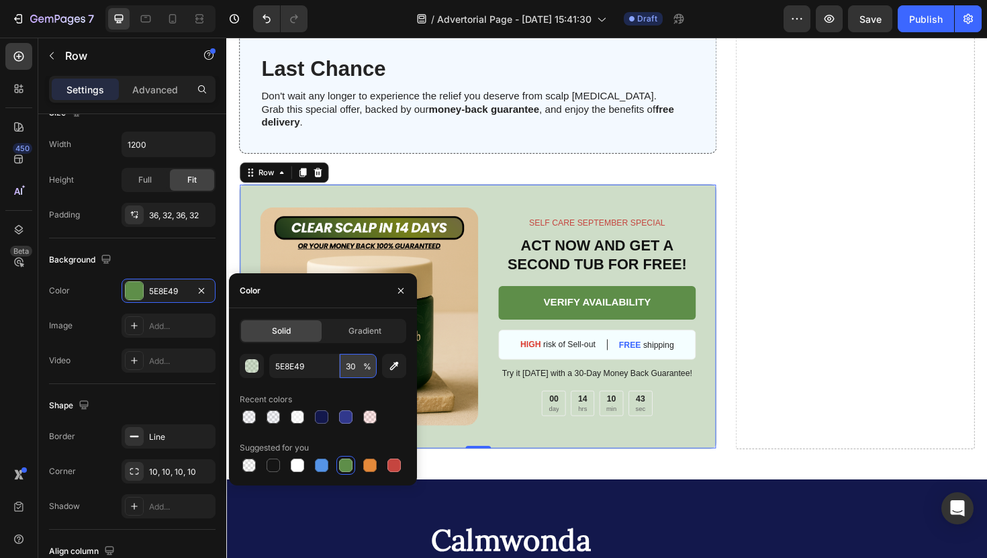
type input "3"
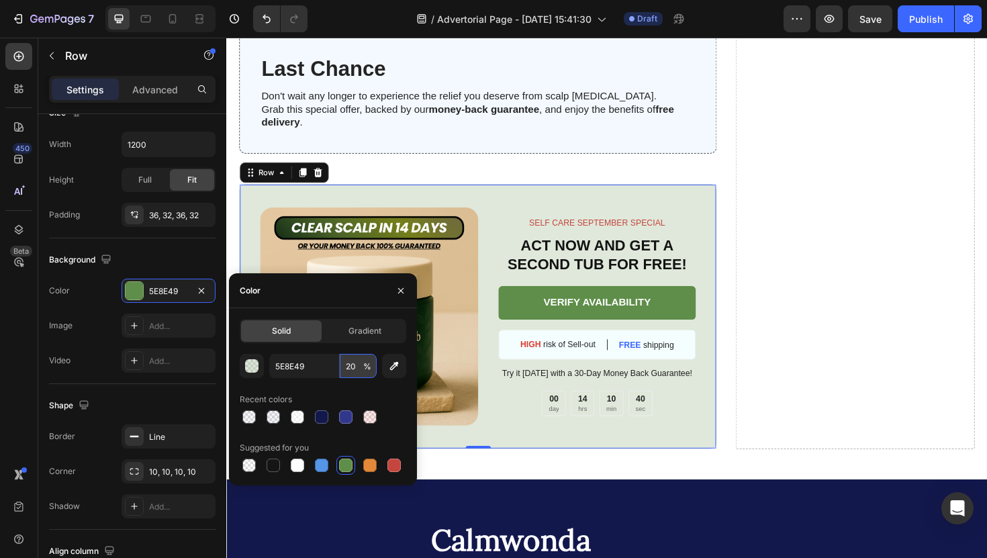
type input "2"
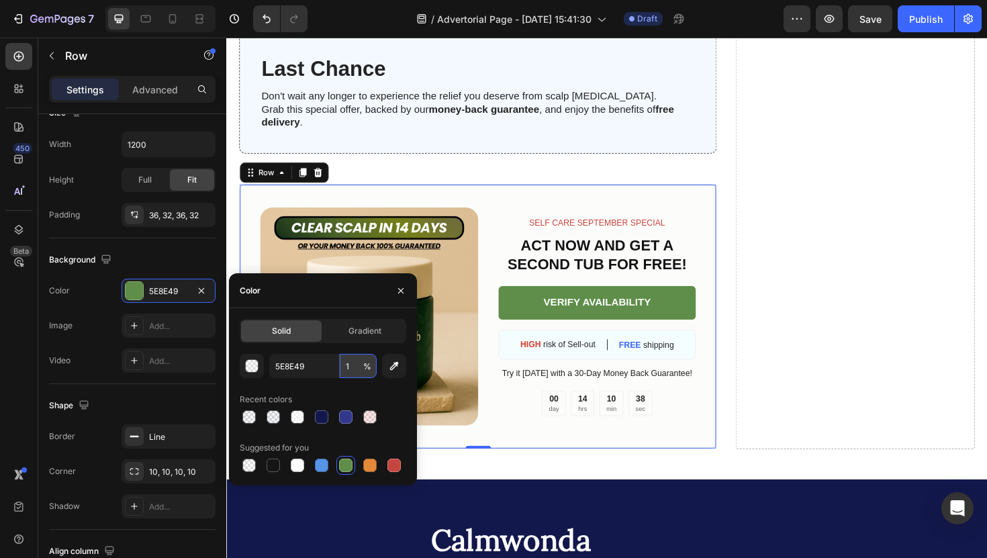
type input "10"
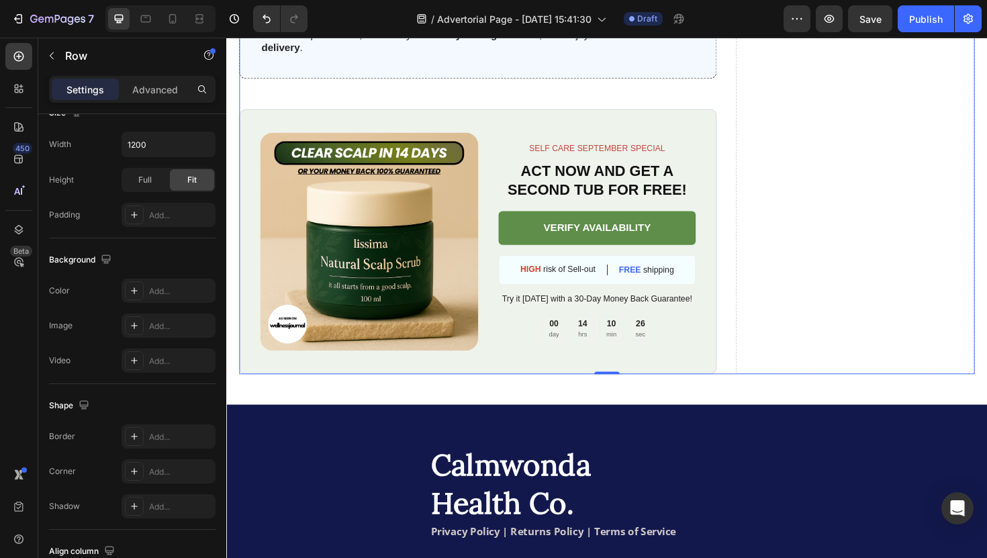
scroll to position [7724, 0]
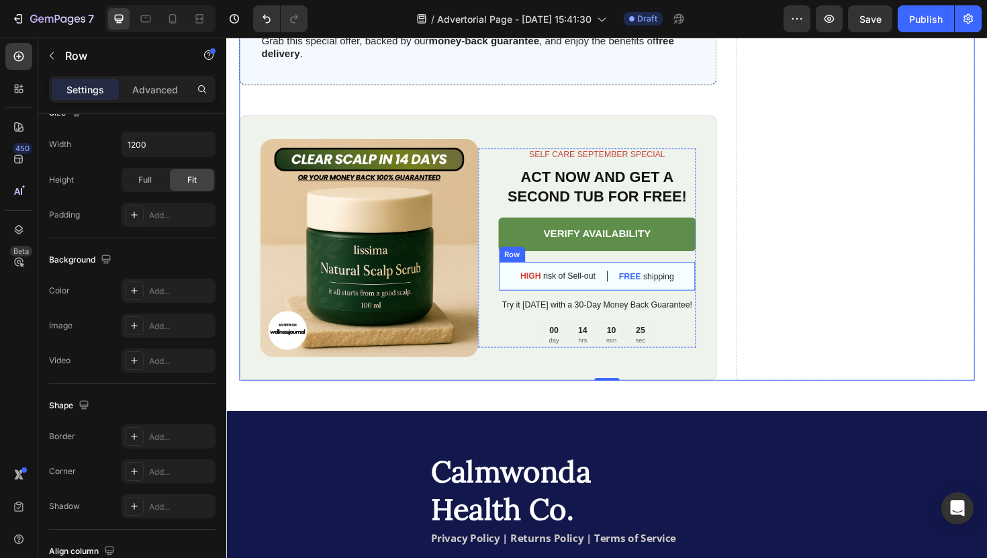
click at [526, 283] on div "HIGH risk of Sell-out Text Block FREE shipping Text Block Row" at bounding box center [619, 291] width 210 height 32
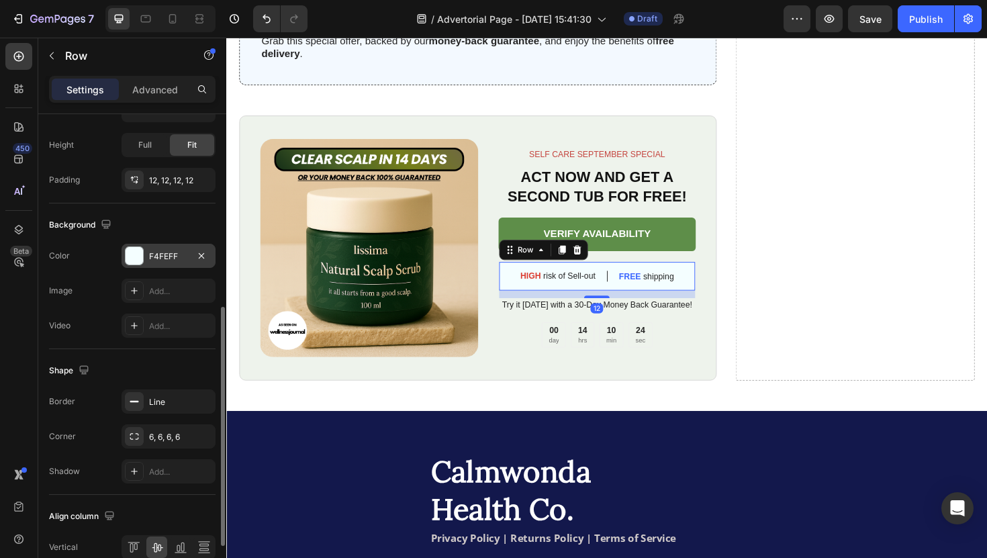
click at [149, 257] on div "F4FEFF" at bounding box center [168, 256] width 39 height 12
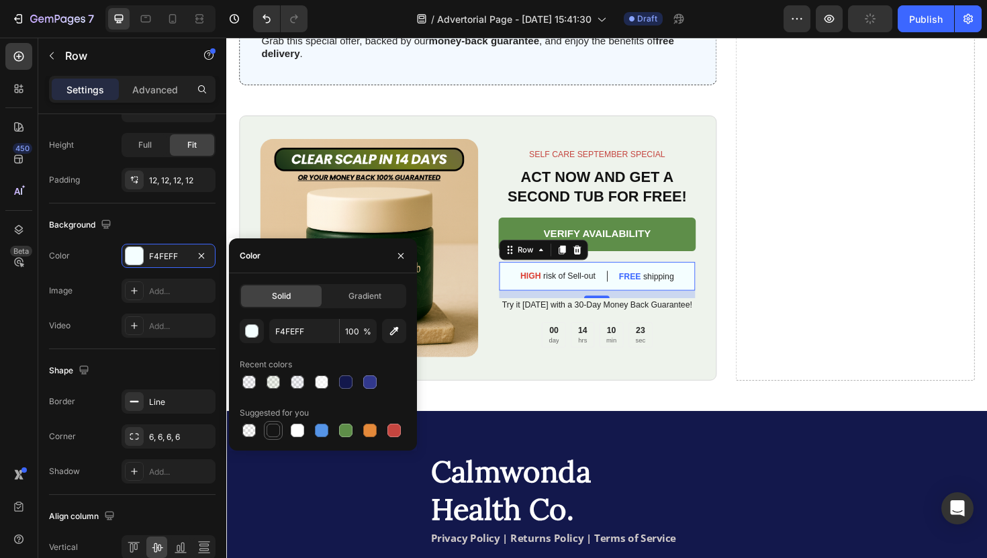
click at [276, 430] on div at bounding box center [273, 430] width 13 height 13
type input "151515"
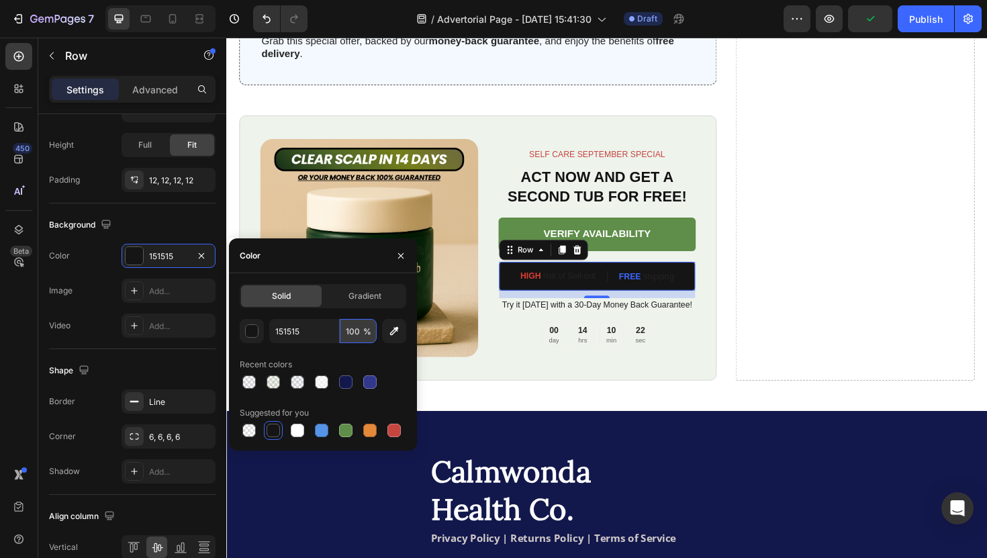
click at [357, 329] on input "100" at bounding box center [358, 331] width 37 height 24
type input "10"
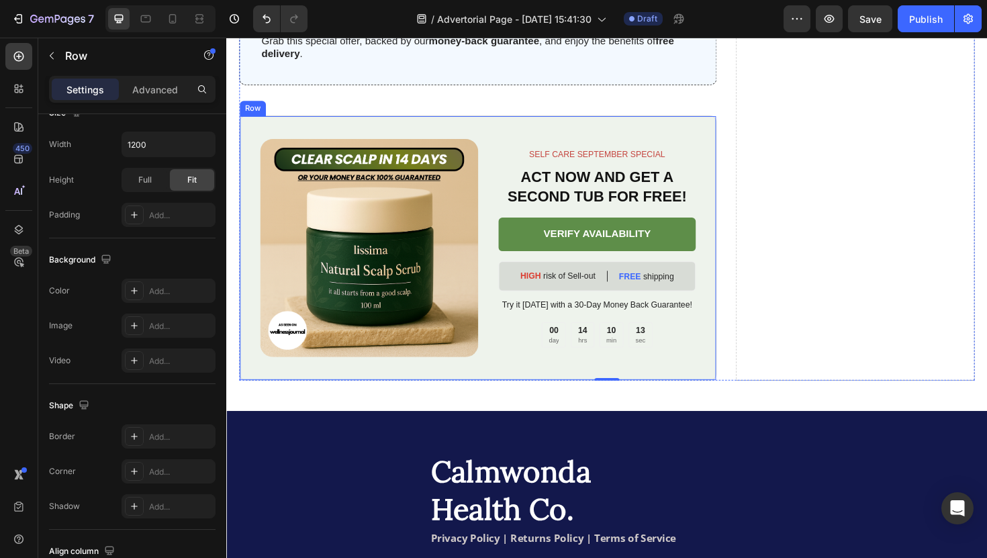
click at [505, 368] on div "Image SELF CARE SEPTEMBER SPECIAL Text Block ACT NOW AND GET A SECOND TUB FOR F…" at bounding box center [493, 260] width 506 height 281
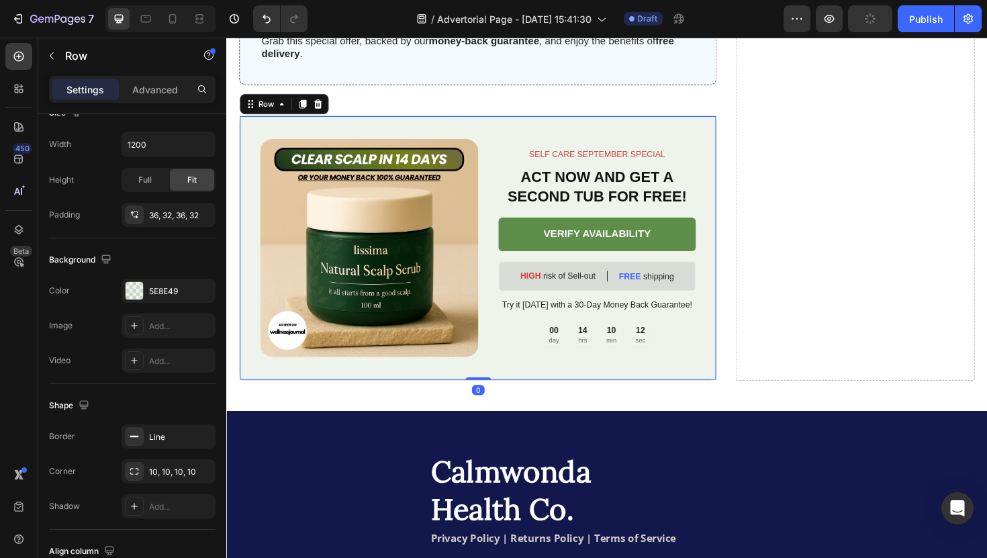
click at [165, 31] on div at bounding box center [160, 18] width 110 height 27
click at [166, 25] on icon at bounding box center [172, 18] width 13 height 13
type input "100%"
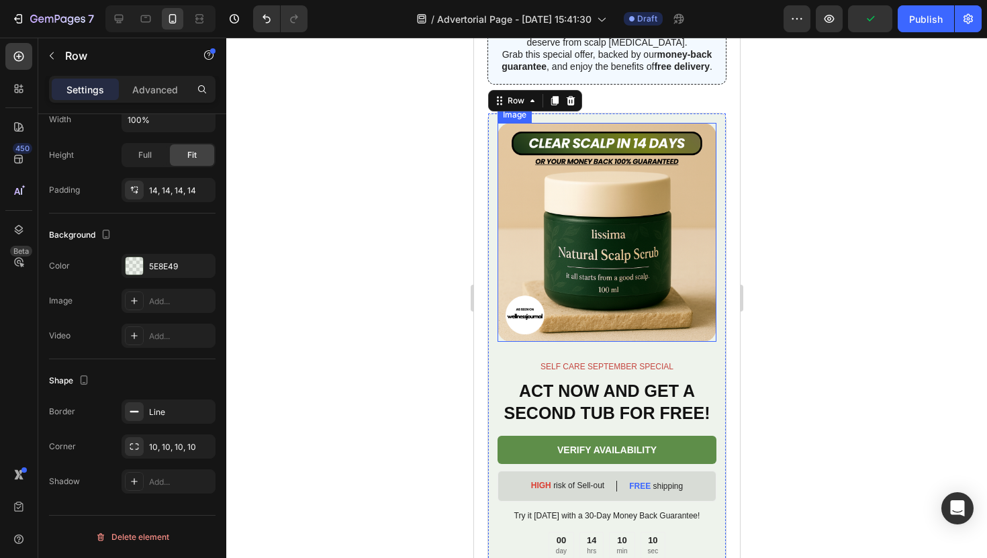
scroll to position [8054, 0]
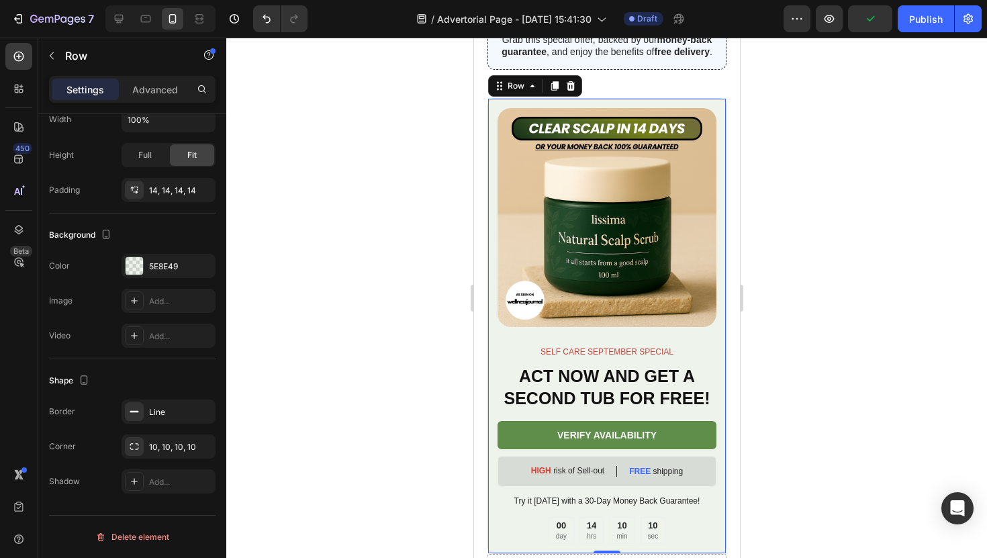
click at [773, 297] on div at bounding box center [606, 298] width 761 height 520
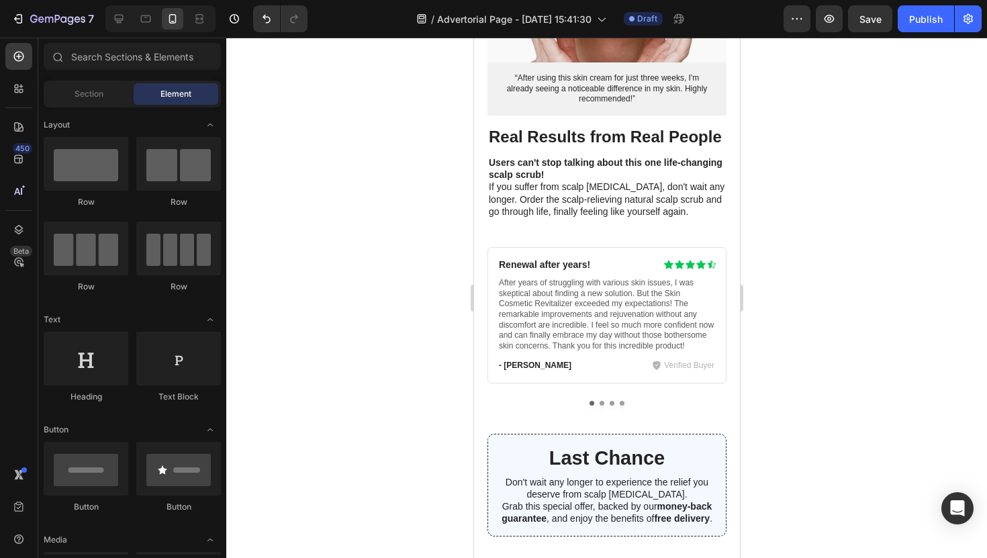
scroll to position [7631, 0]
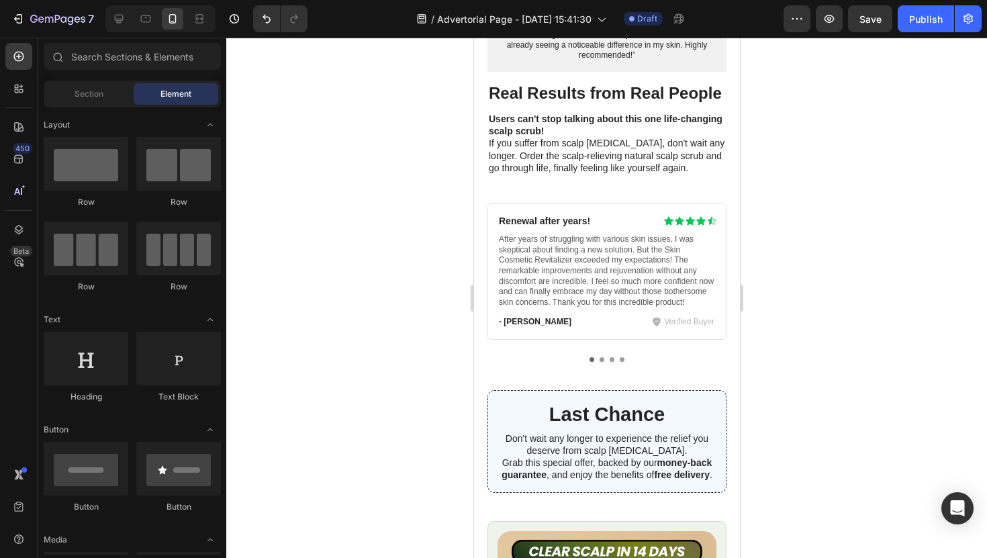
click at [109, 30] on div at bounding box center [160, 18] width 110 height 27
click at [113, 22] on icon at bounding box center [118, 18] width 13 height 13
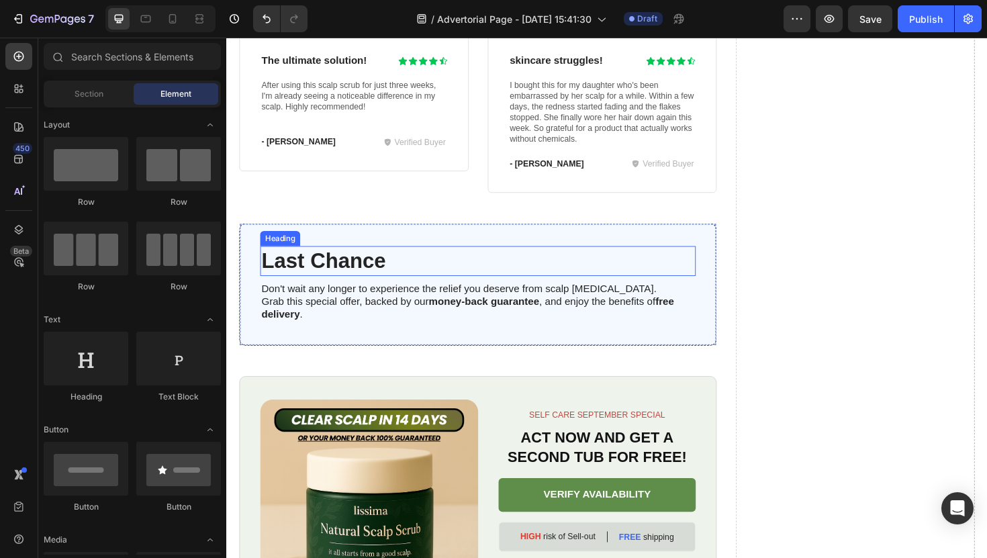
scroll to position [7441, 0]
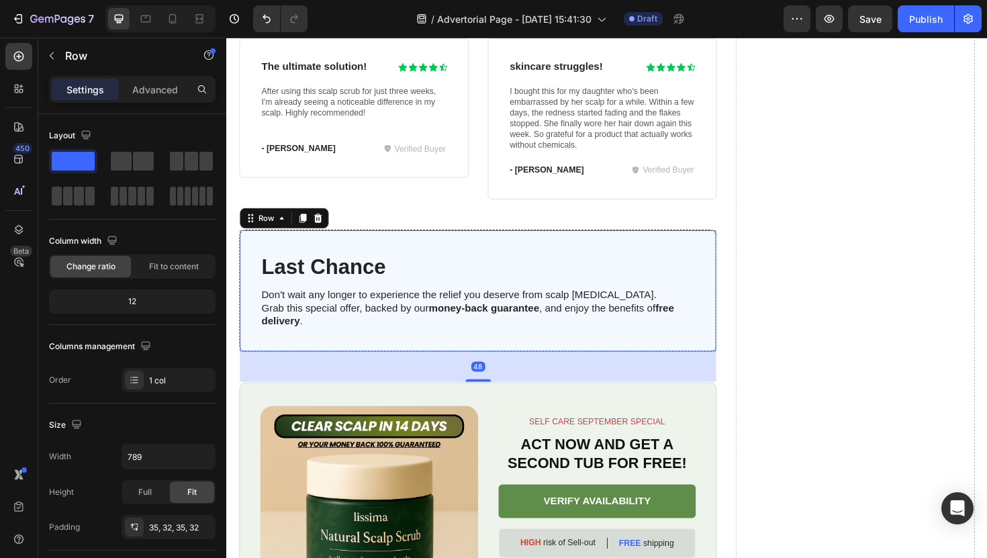
click at [533, 253] on div "Last Chance Heading Don't wait any longer to experience the relief you deserve …" at bounding box center [493, 306] width 506 height 130
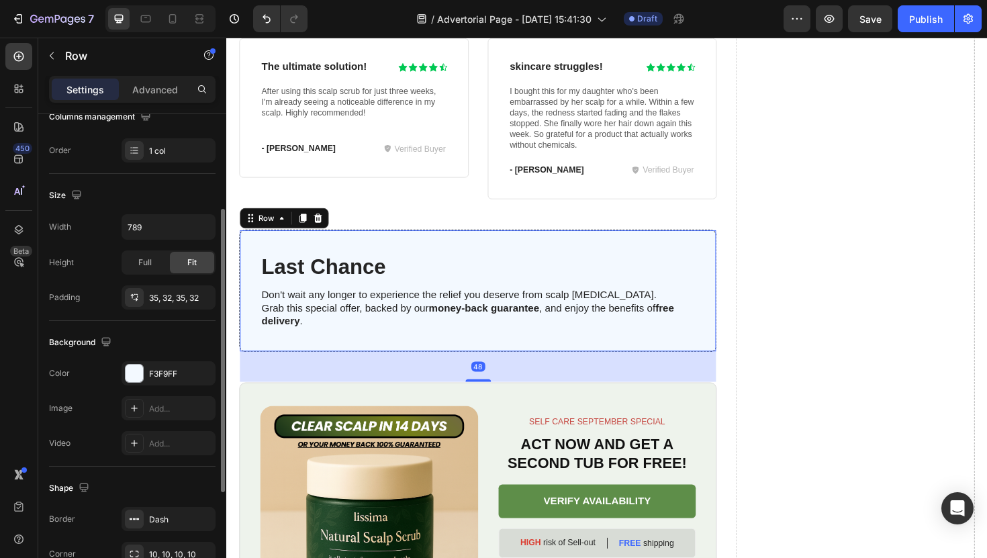
scroll to position [337, 0]
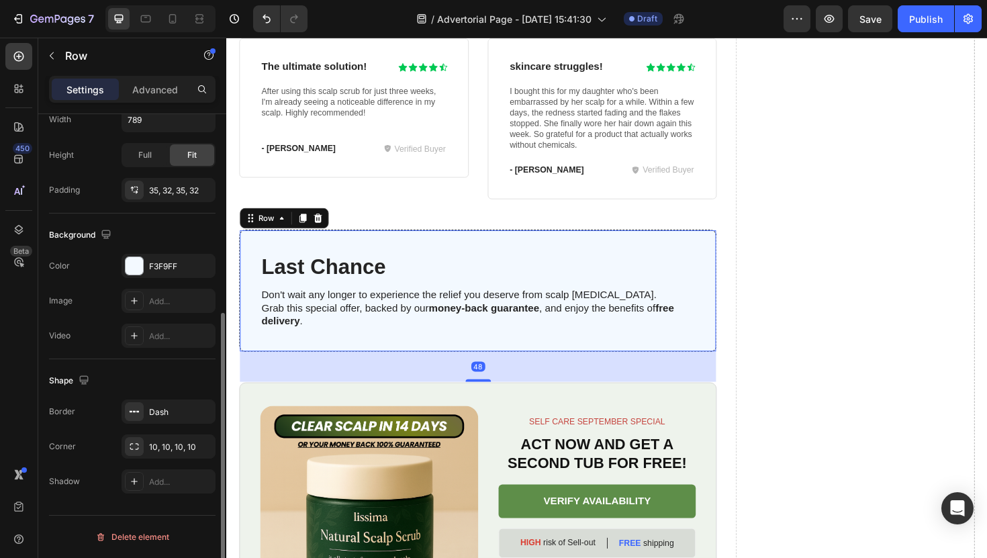
click at [166, 286] on div "The changes might be hidden by the video. Color F3F9FF Image Add... Video Add..." at bounding box center [132, 301] width 167 height 94
click at [166, 269] on div "F3F9FF" at bounding box center [168, 267] width 39 height 12
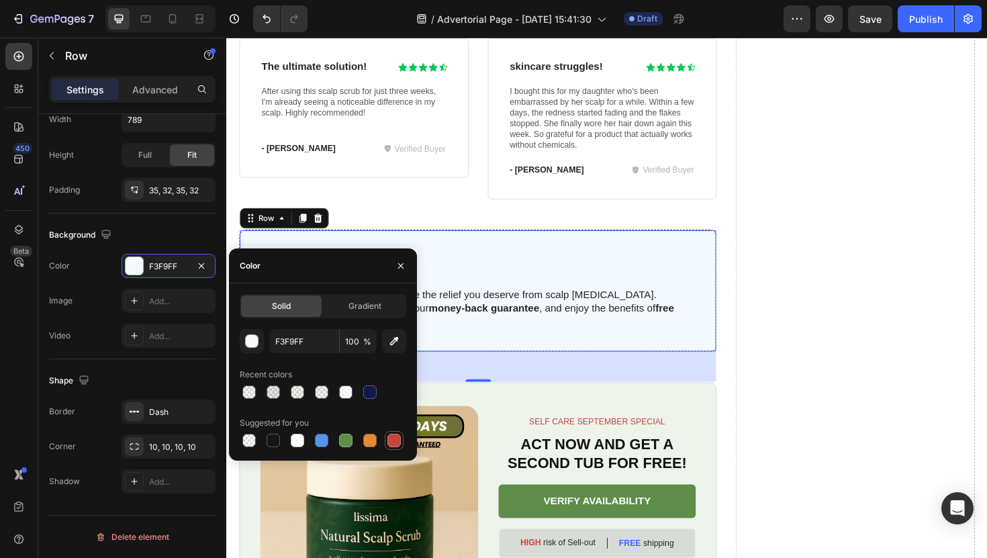
click at [398, 434] on div at bounding box center [393, 440] width 13 height 13
type input "C5453F"
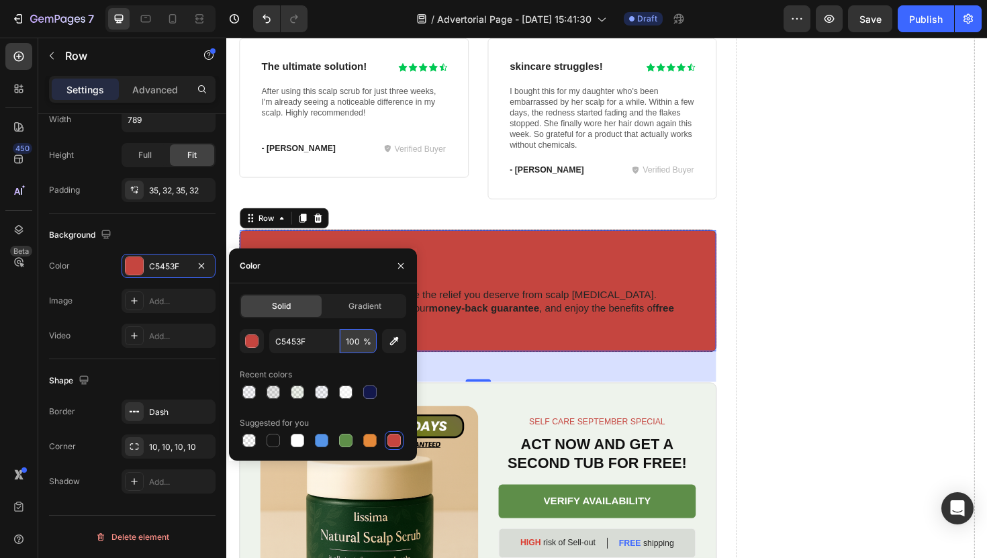
click at [357, 352] on input "100" at bounding box center [358, 341] width 37 height 24
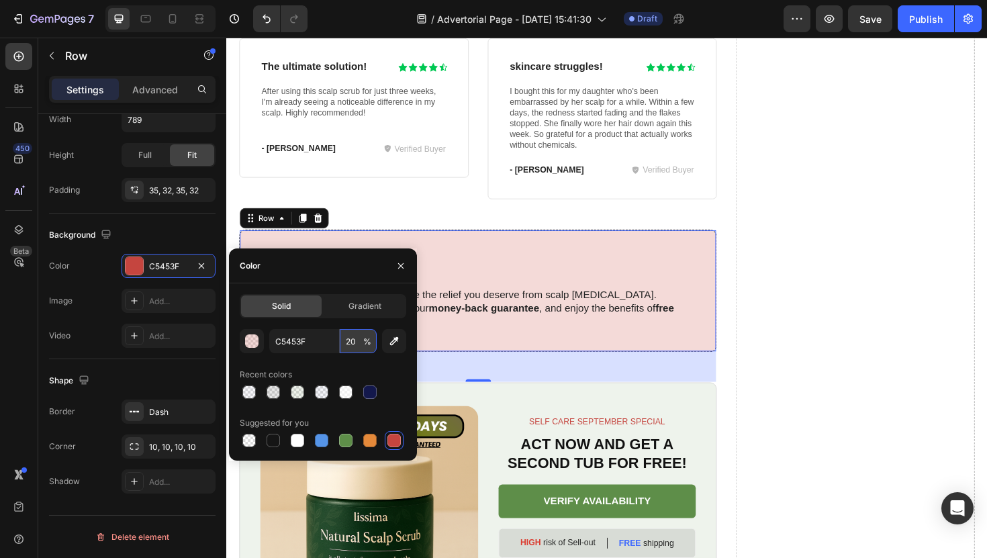
type input "2"
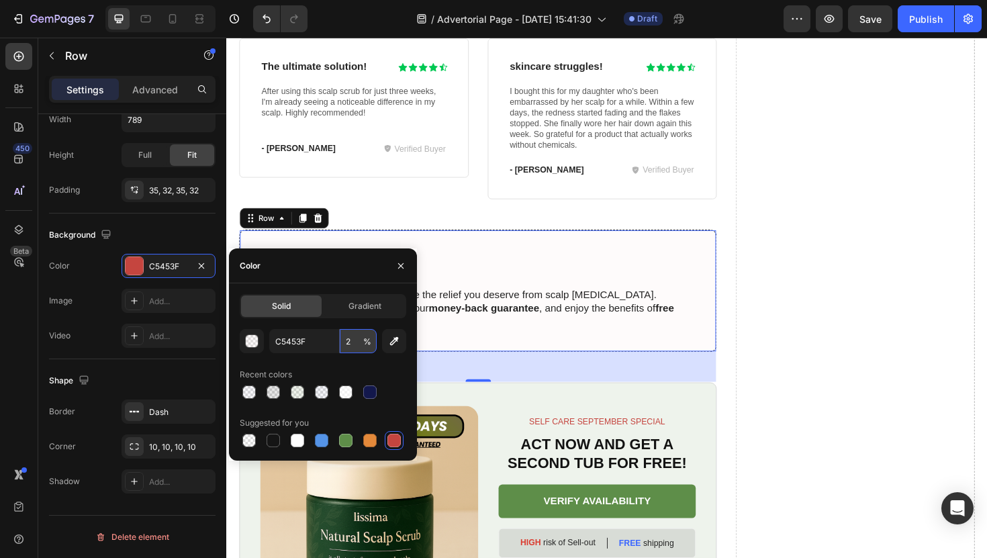
type input "20"
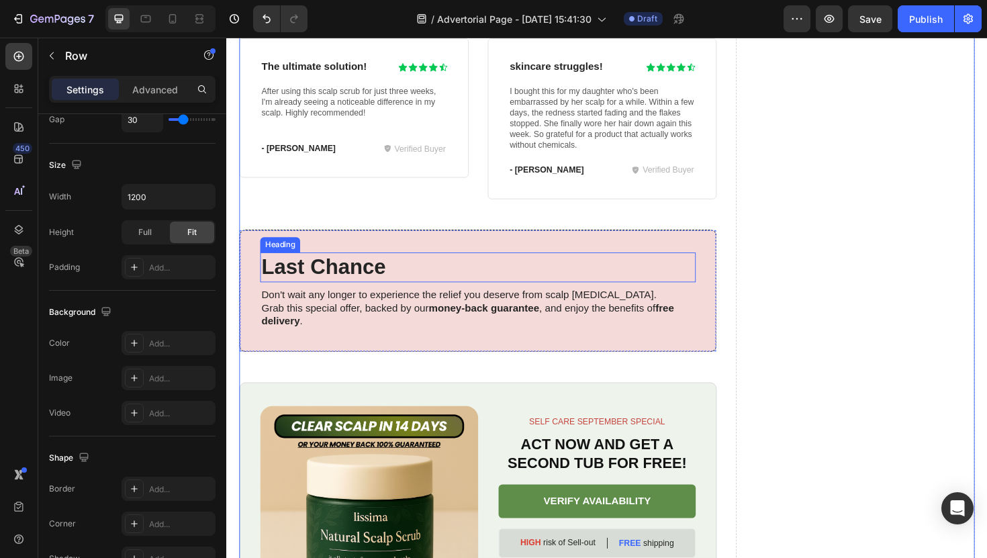
click at [378, 265] on h3 "Last Chance" at bounding box center [492, 281] width 461 height 32
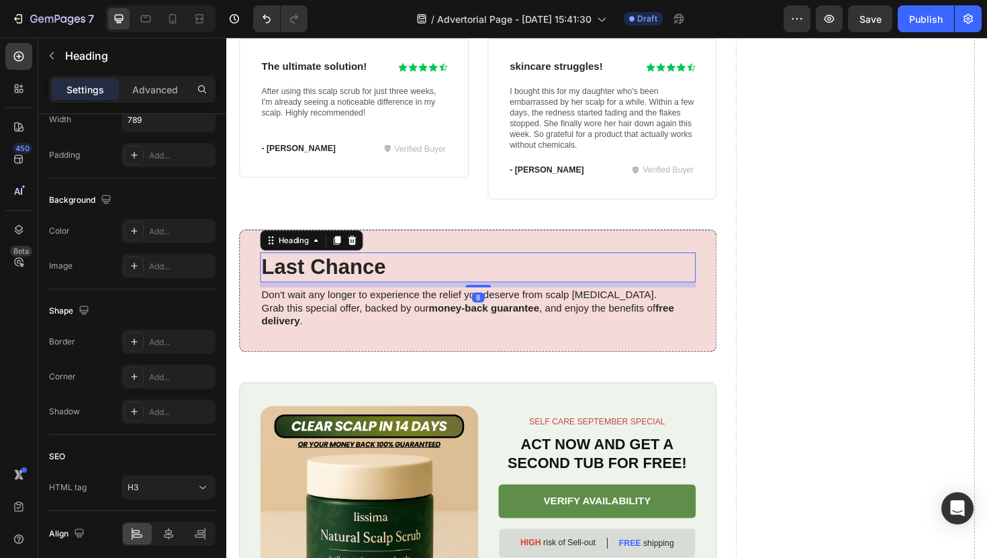
scroll to position [0, 0]
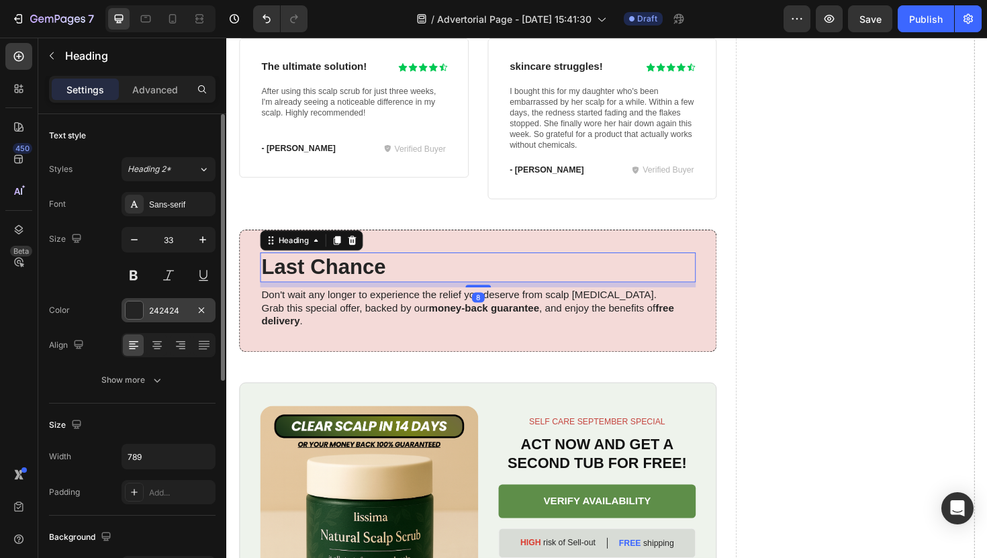
click at [173, 321] on div "242424" at bounding box center [169, 310] width 94 height 24
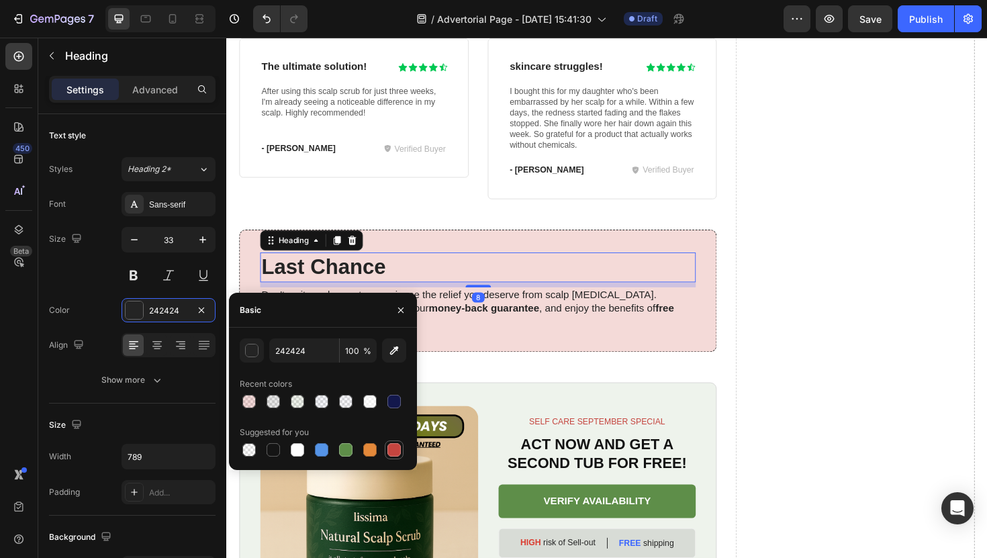
click at [387, 441] on div at bounding box center [394, 450] width 19 height 19
type input "C5453F"
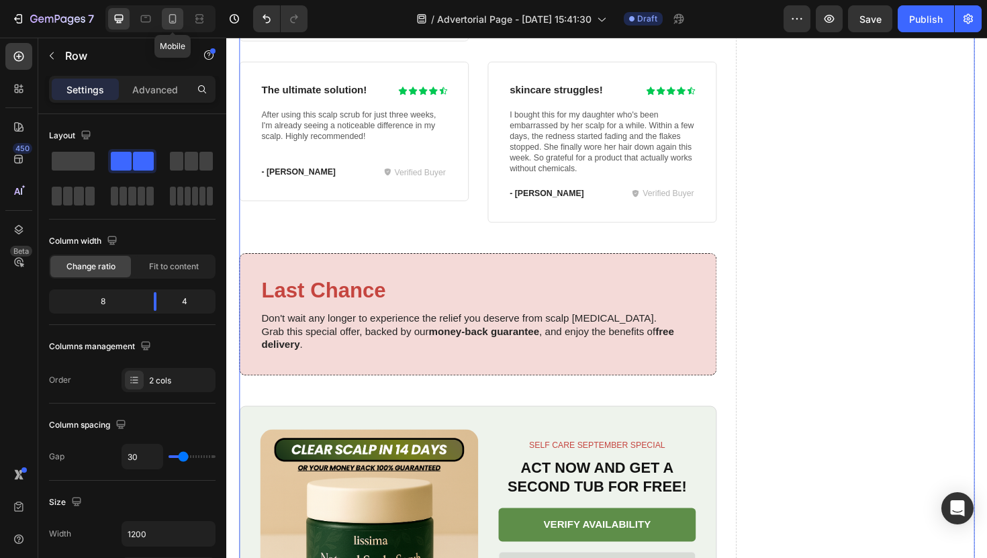
click at [173, 17] on icon at bounding box center [172, 18] width 13 height 13
type input "0"
type input "100%"
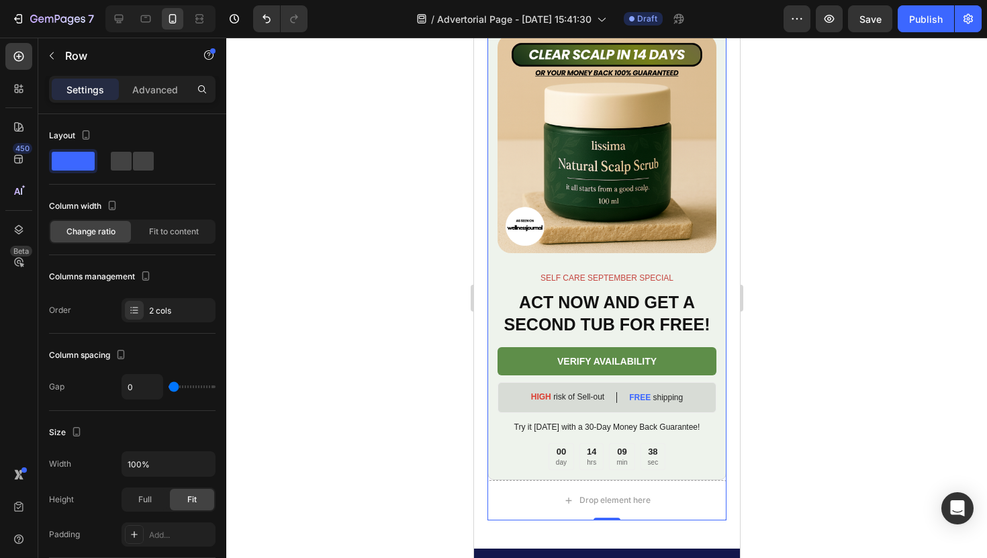
scroll to position [8154, 0]
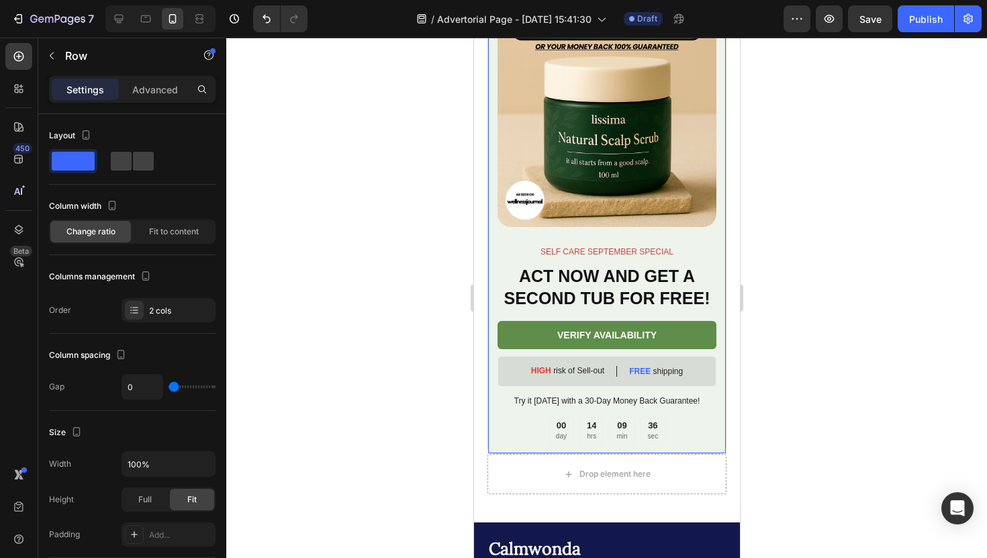
click at [492, 247] on div "Image SELF CARE SEPTEMBER SPECIAL Text Block ACT NOW AND GET A SECOND TUB FOR F…" at bounding box center [606, 226] width 239 height 456
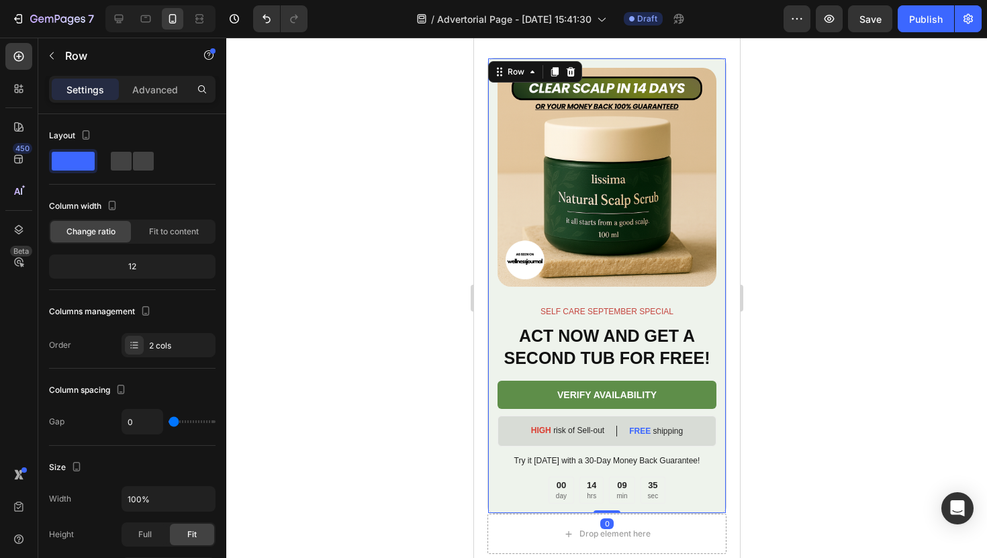
scroll to position [8029, 0]
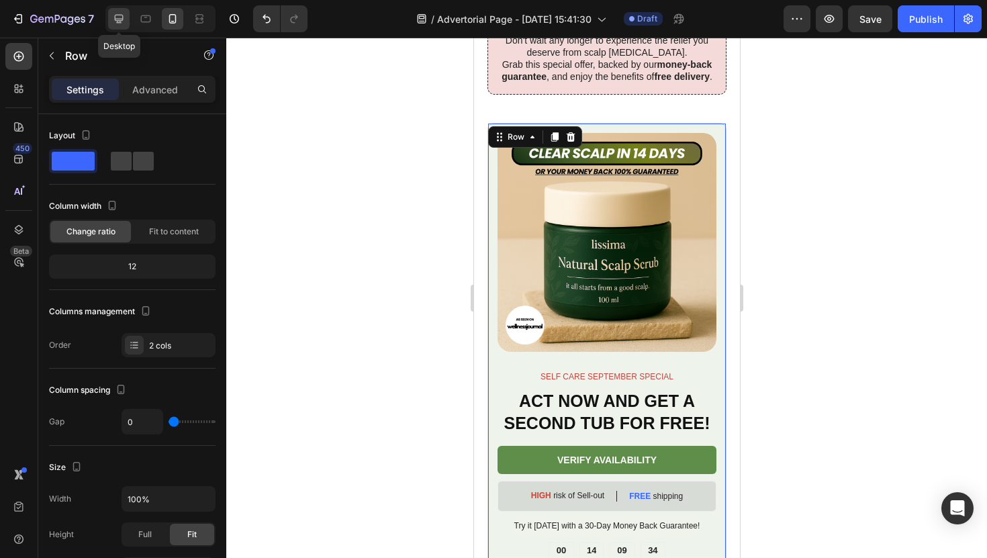
click at [118, 26] on div at bounding box center [118, 18] width 21 height 21
type input "1200"
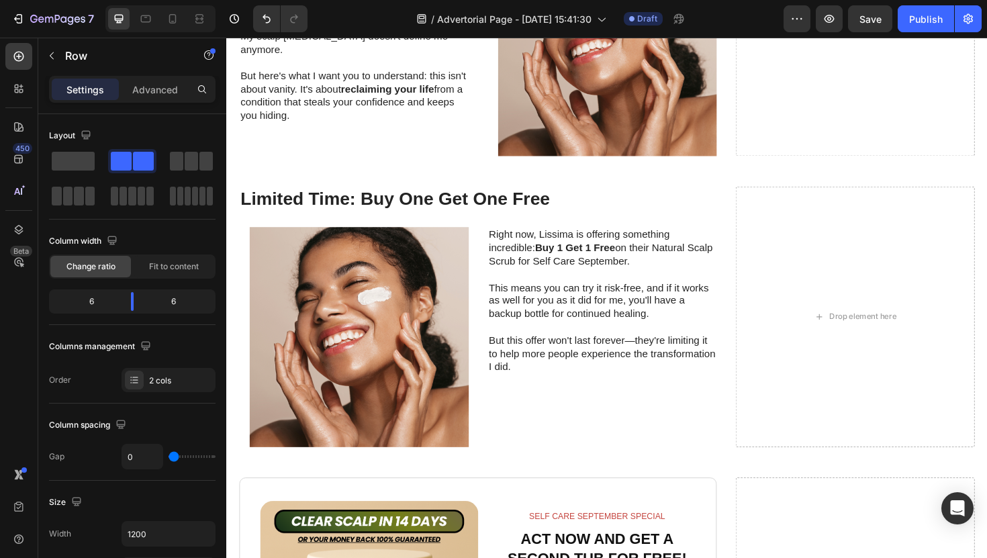
scroll to position [5362, 0]
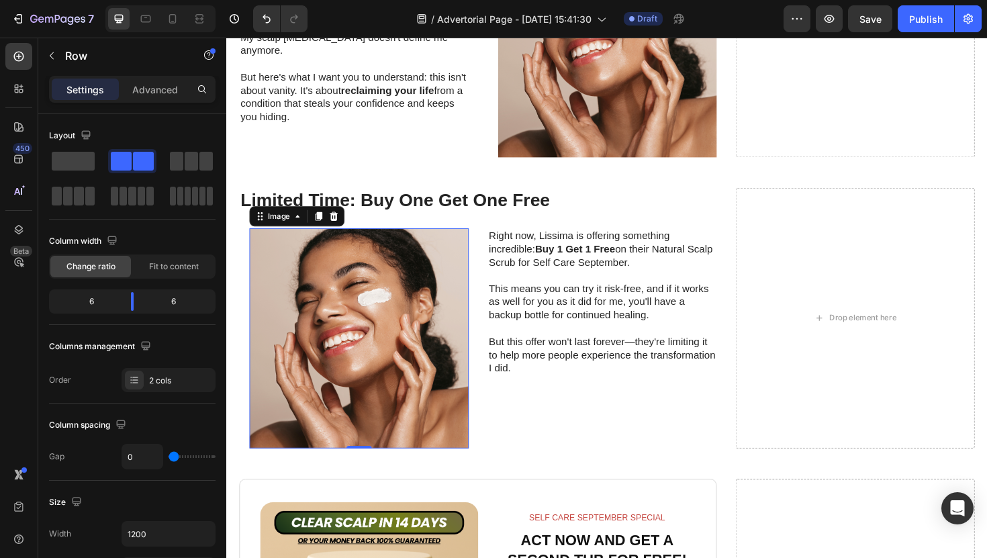
click at [386, 332] on img at bounding box center [366, 356] width 232 height 232
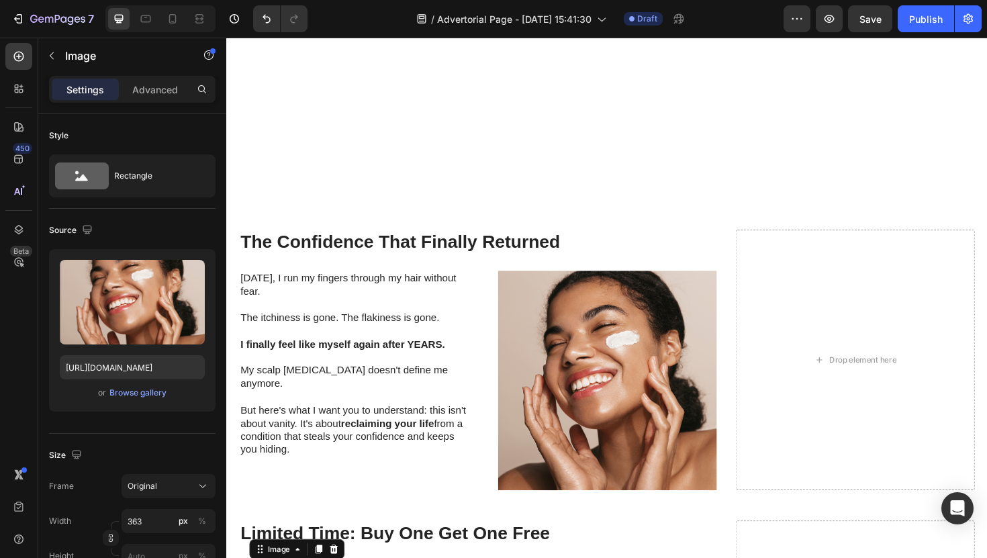
scroll to position [4974, 0]
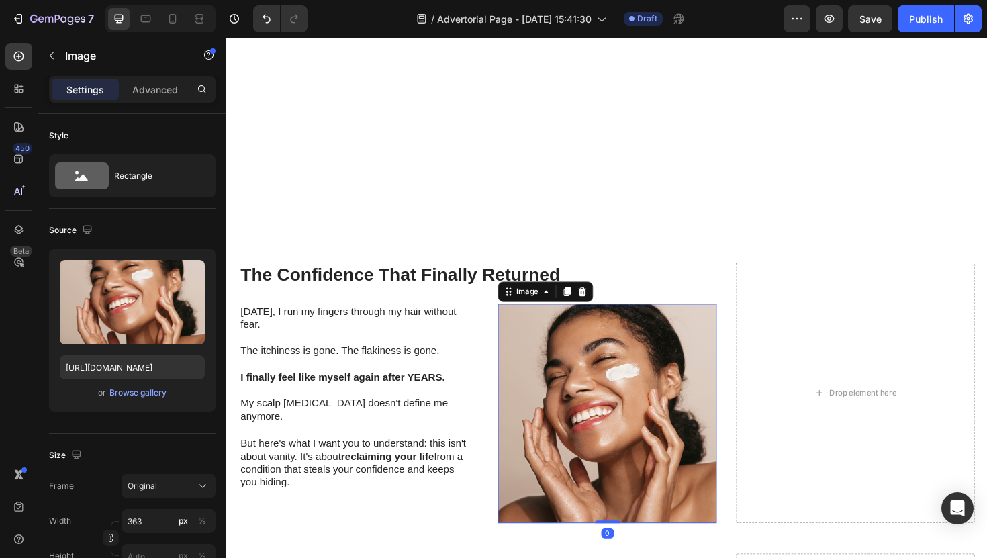
click at [668, 373] on img at bounding box center [630, 436] width 232 height 232
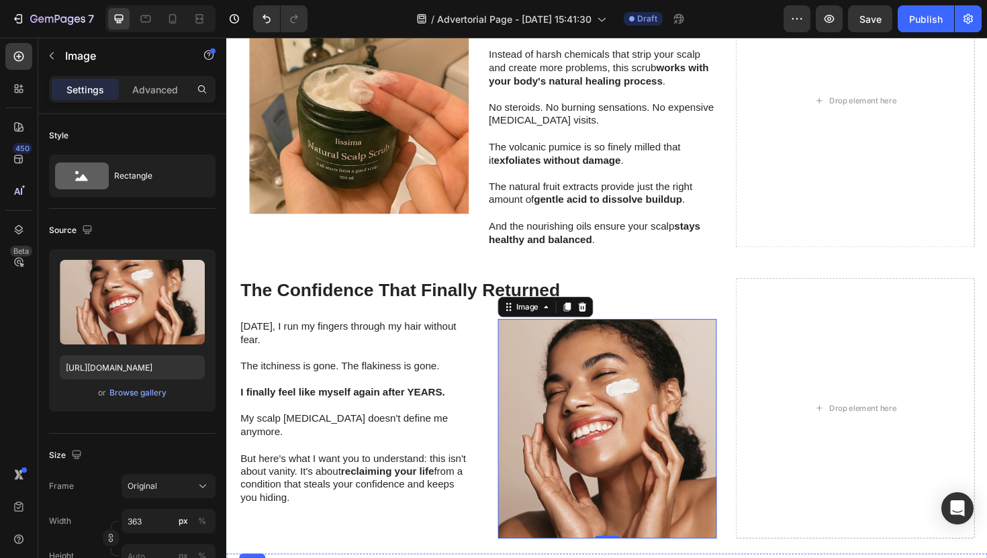
scroll to position [4660, 0]
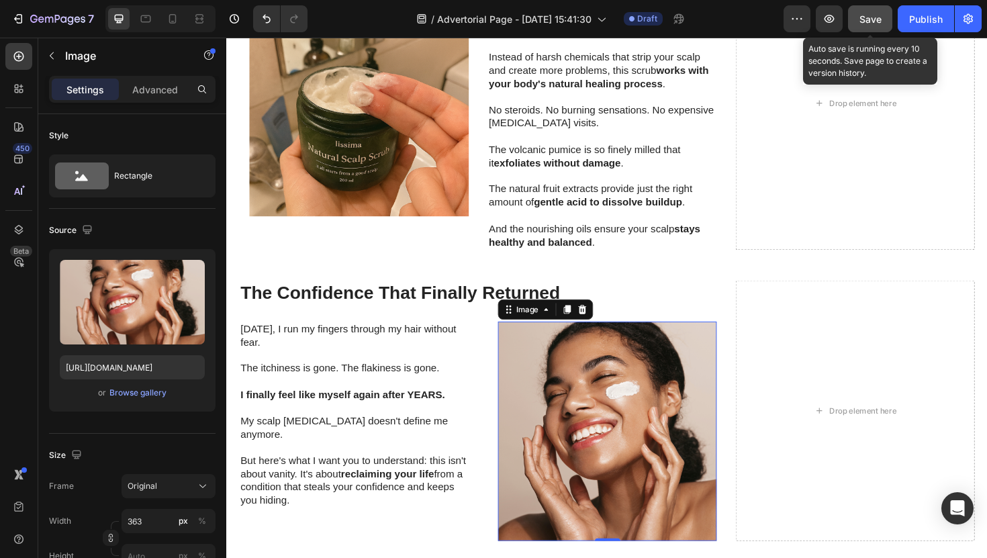
click at [849, 19] on button "Save" at bounding box center [870, 18] width 44 height 27
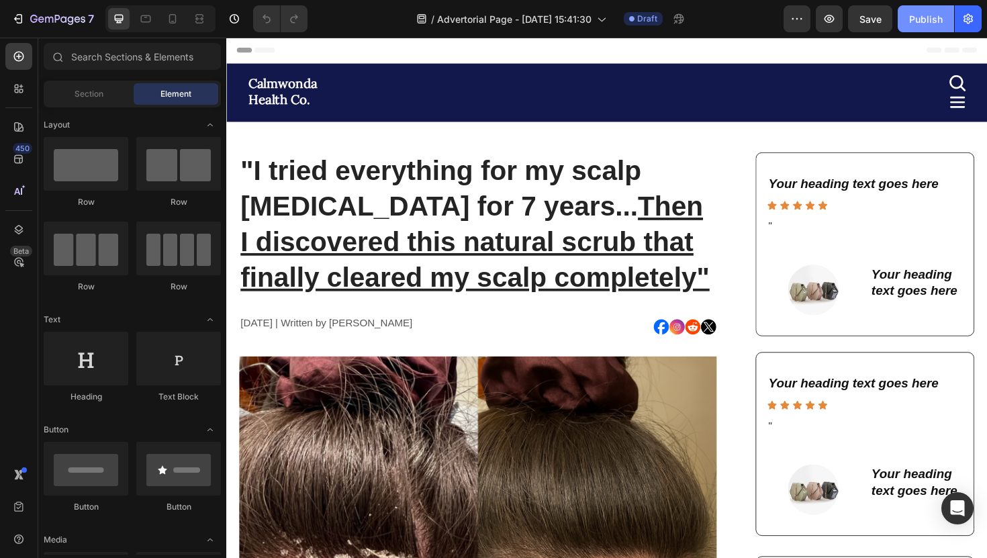
click at [905, 29] on button "Publish" at bounding box center [926, 18] width 56 height 27
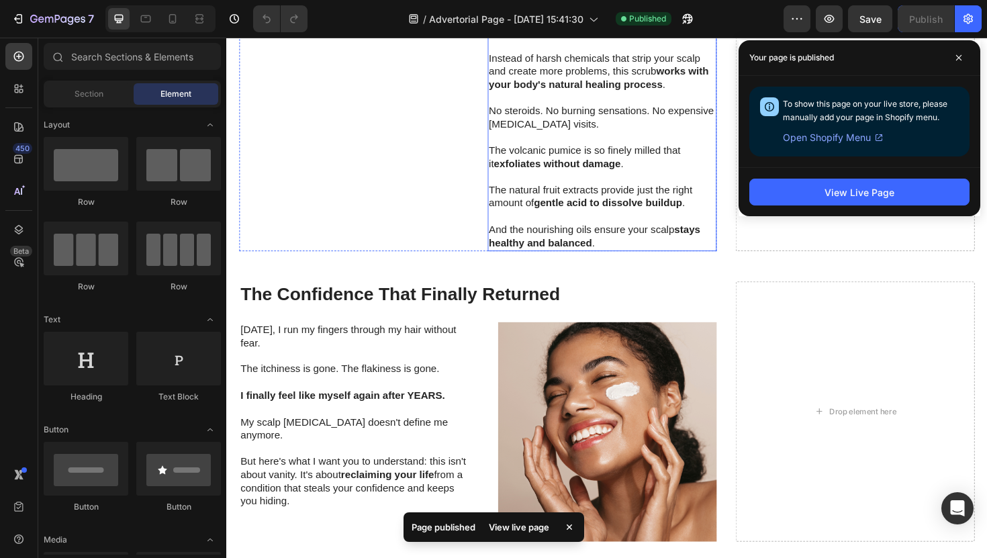
scroll to position [4187, 0]
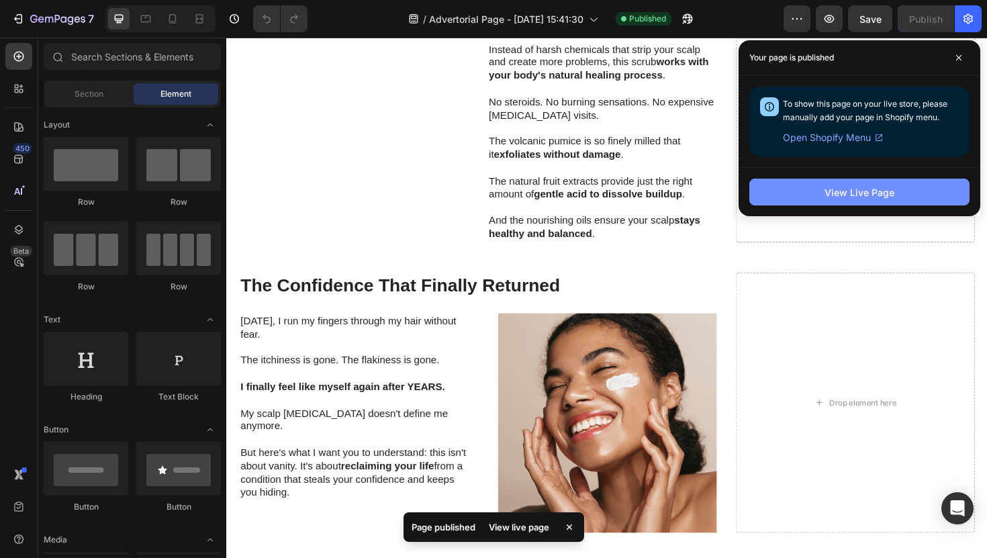
click at [853, 199] on button "View Live Page" at bounding box center [859, 192] width 220 height 27
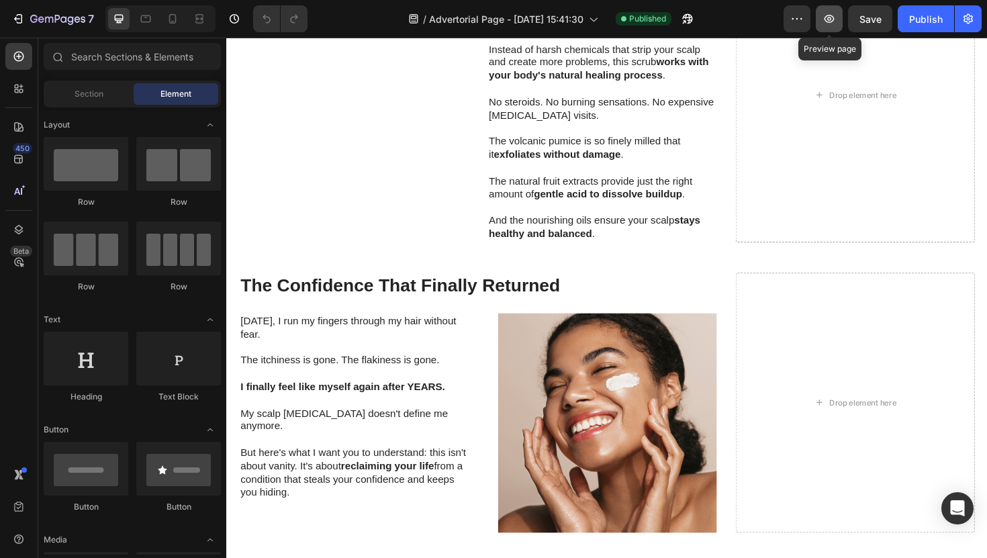
click at [841, 24] on button "button" at bounding box center [829, 18] width 27 height 27
click at [355, 263] on div "Why This Works When Everything Else Failed Heading Image Row The difference is …" at bounding box center [629, 99] width 806 height 344
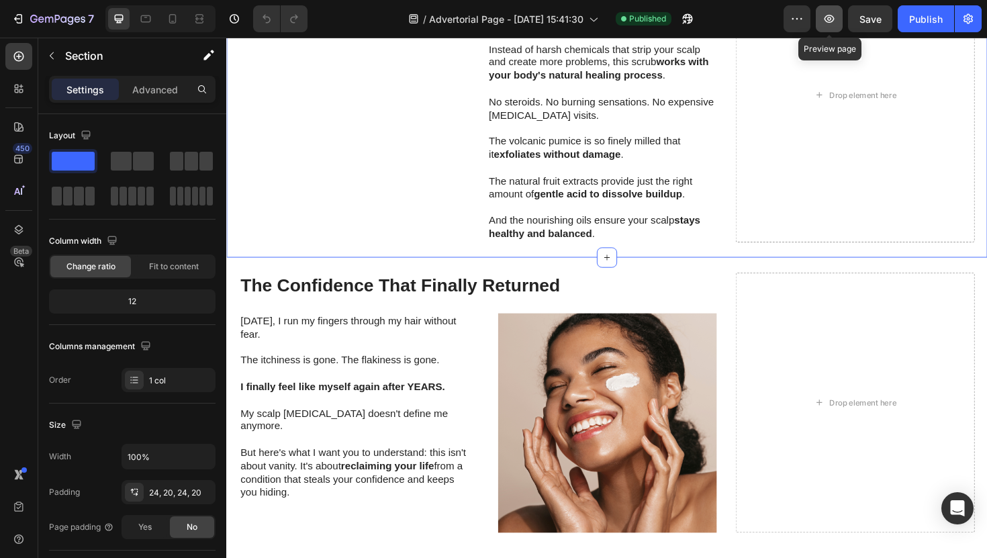
click at [827, 24] on icon "button" at bounding box center [829, 18] width 13 height 13
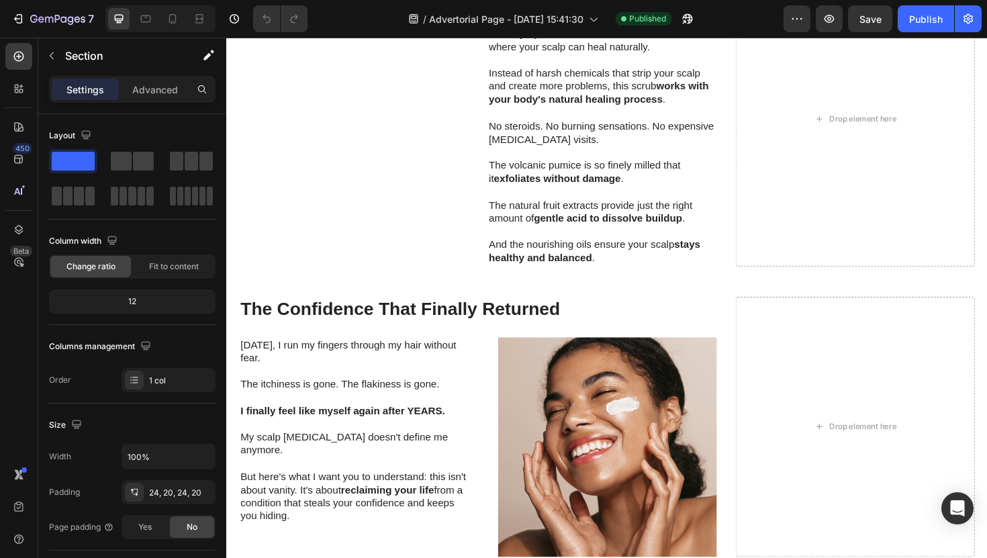
scroll to position [4320, 0]
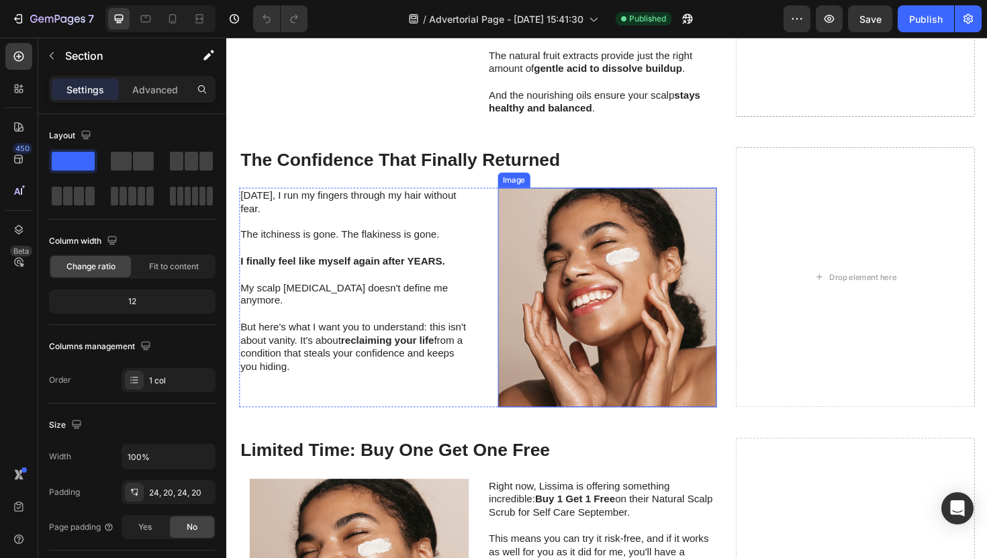
click at [516, 329] on img at bounding box center [630, 313] width 232 height 232
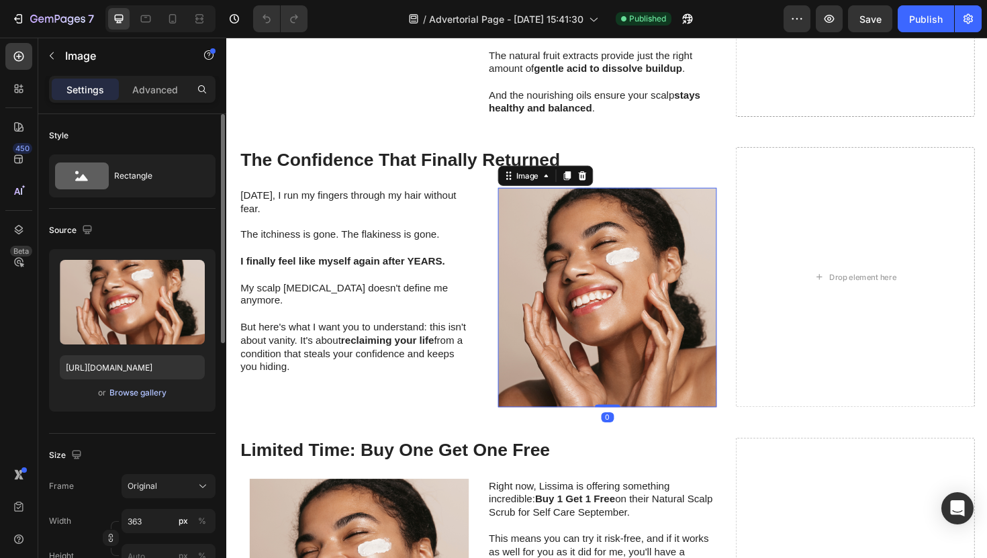
click at [129, 392] on div "Browse gallery" at bounding box center [137, 393] width 57 height 12
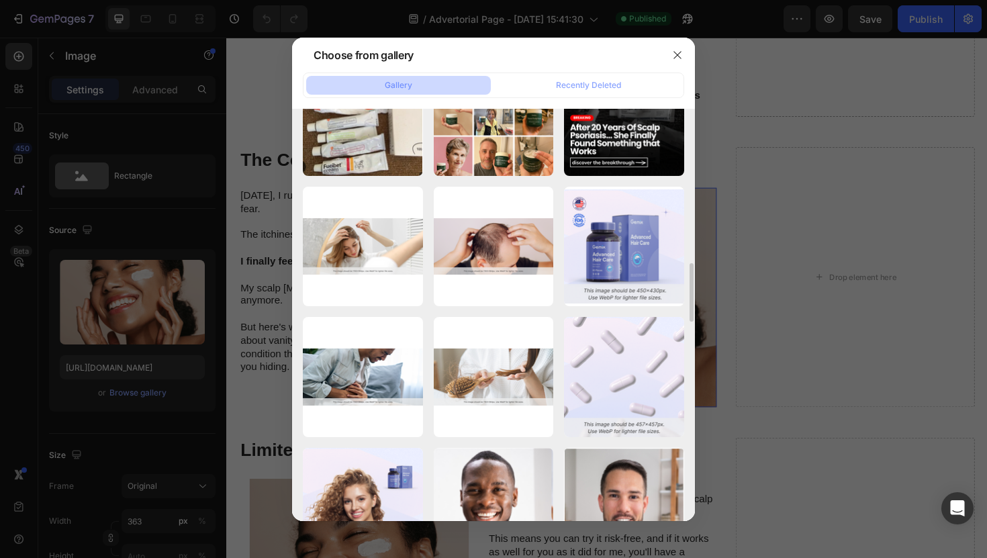
scroll to position [1105, 0]
